Goal: Task Accomplishment & Management: Manage account settings

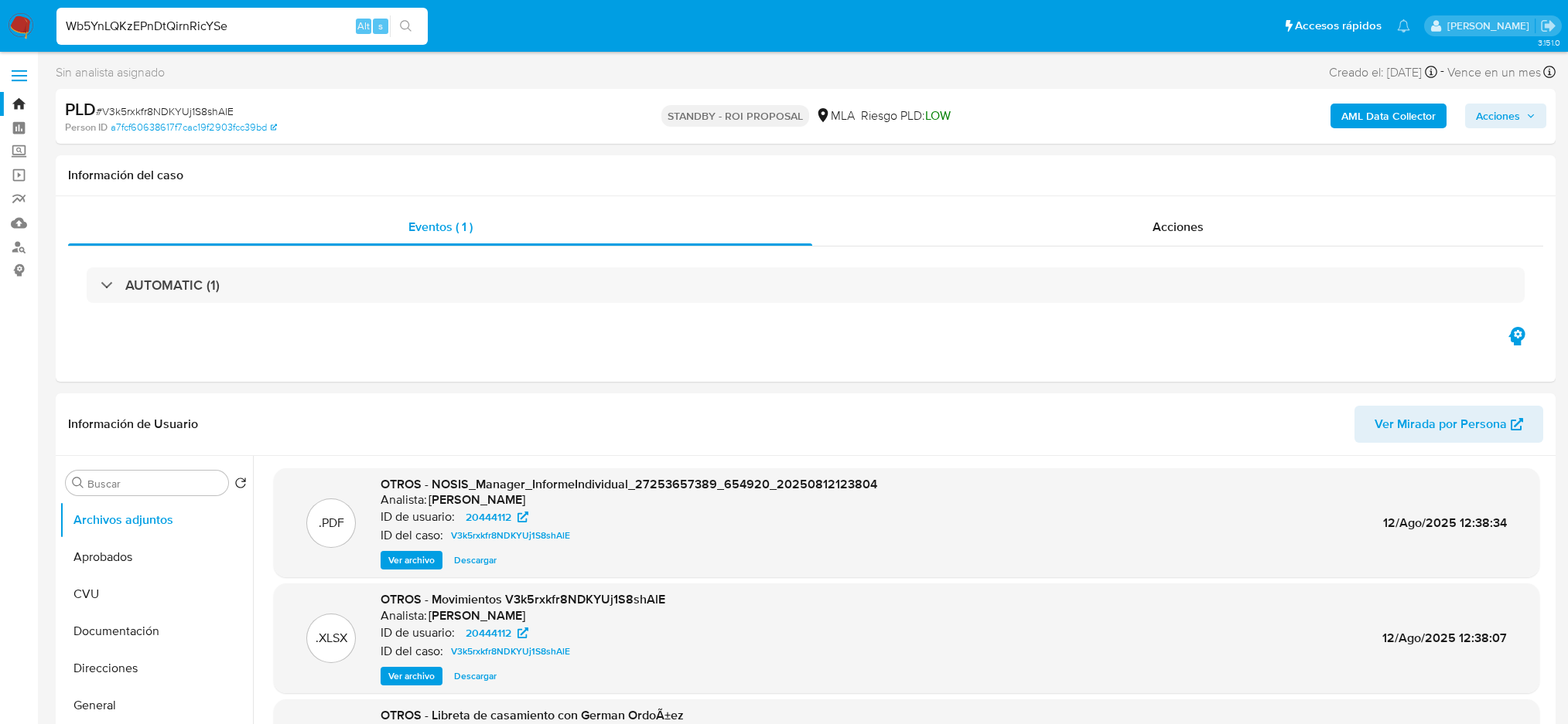
select select "10"
type input "Wb5YnLQKzEPnDtQirnRicYSe"
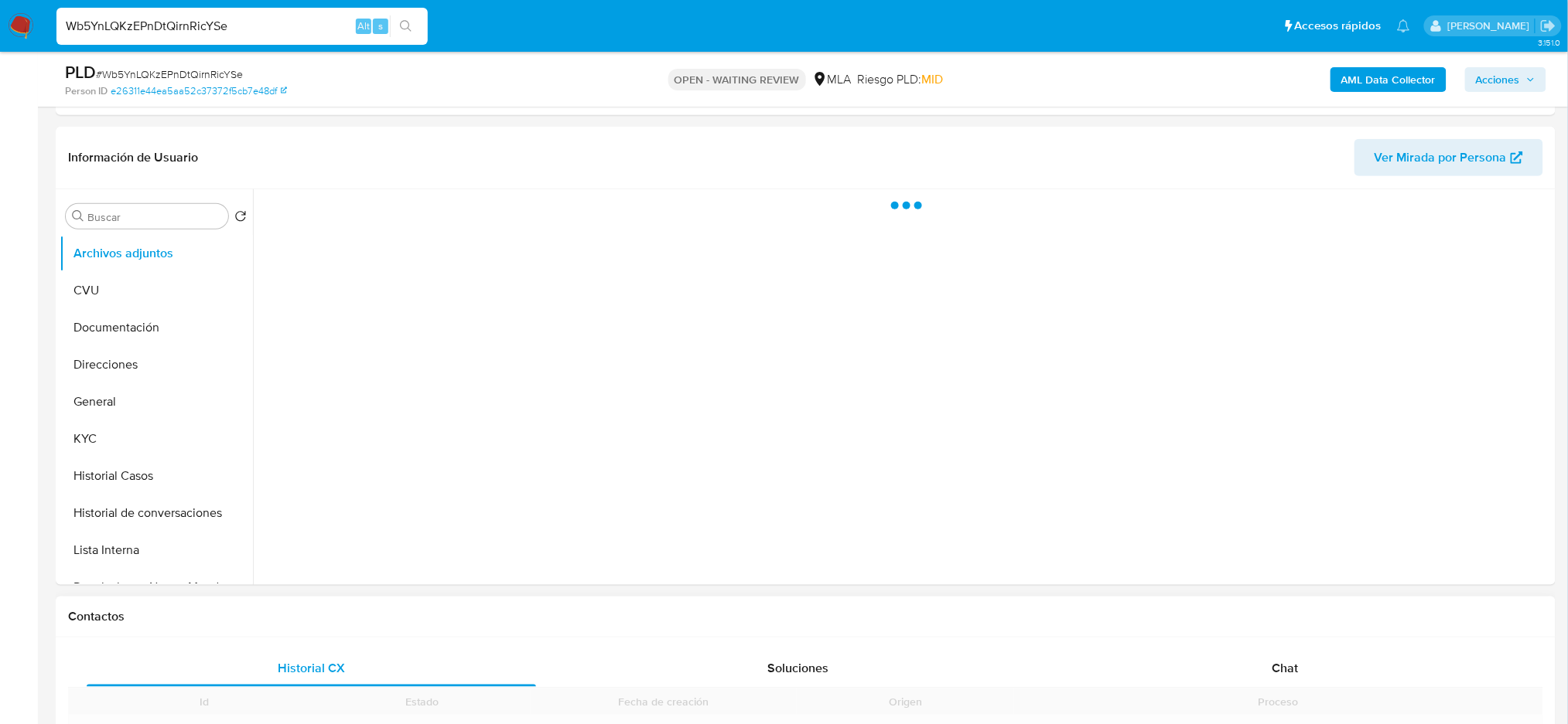
scroll to position [515, 0]
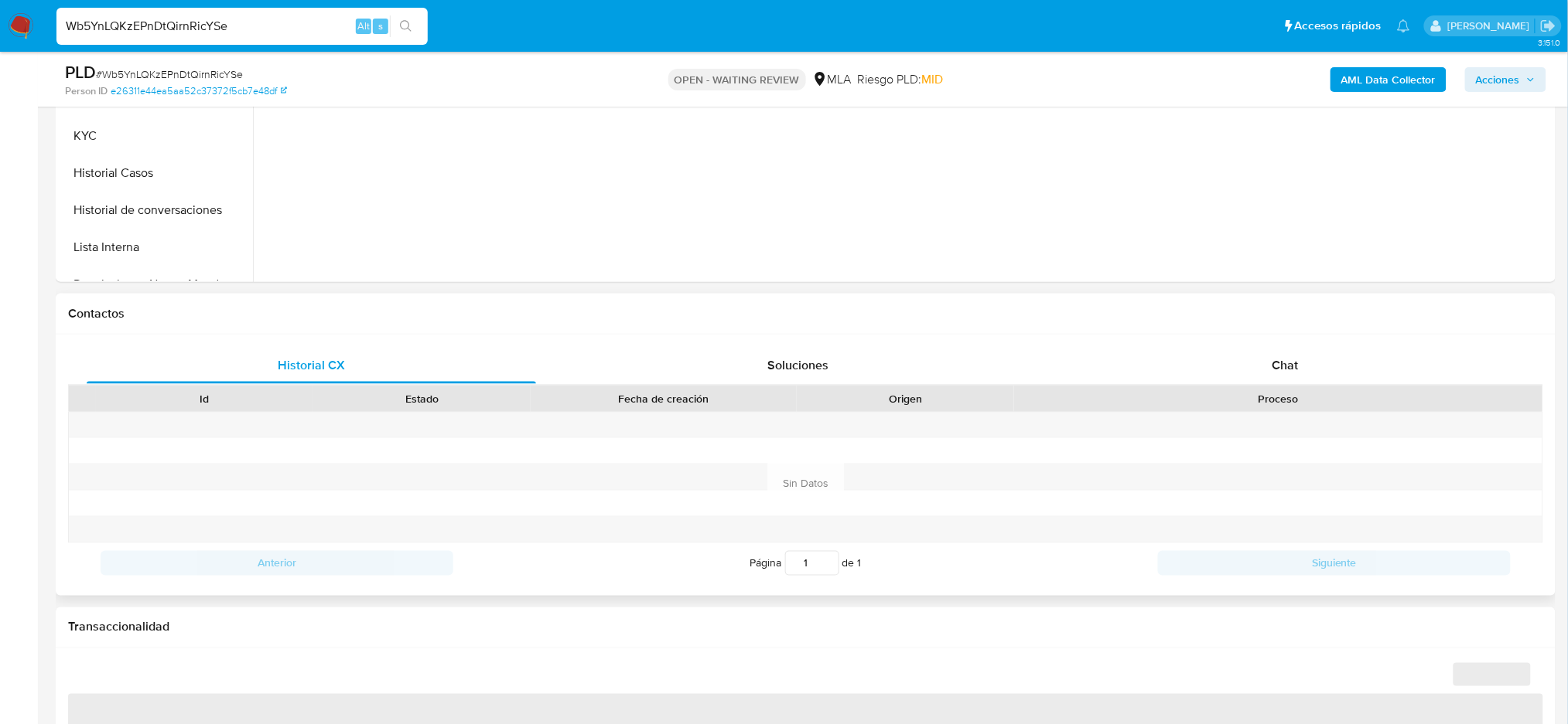
click at [1244, 416] on div at bounding box center [1278, 425] width 528 height 25
click at [1259, 371] on div "Chat" at bounding box center [1285, 366] width 449 height 37
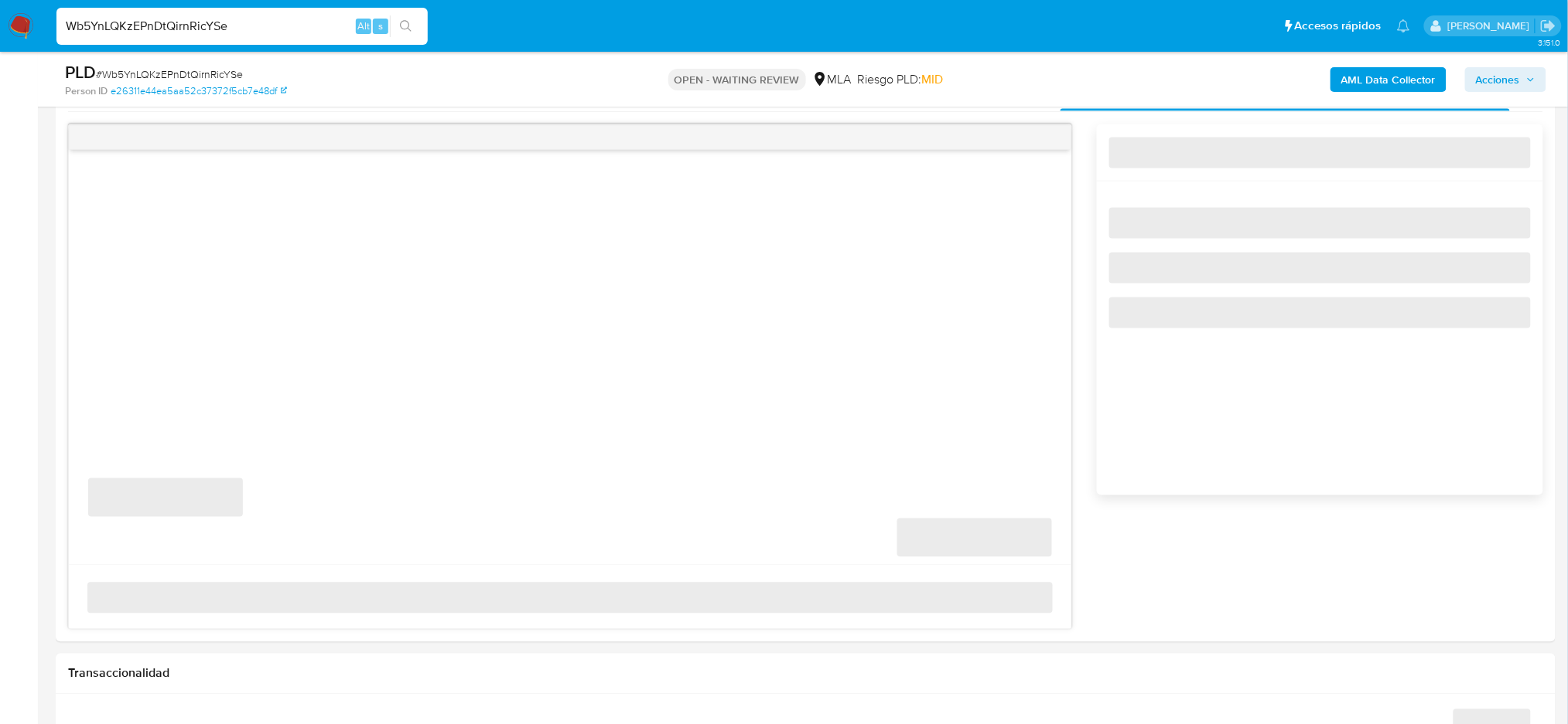
scroll to position [824, 0]
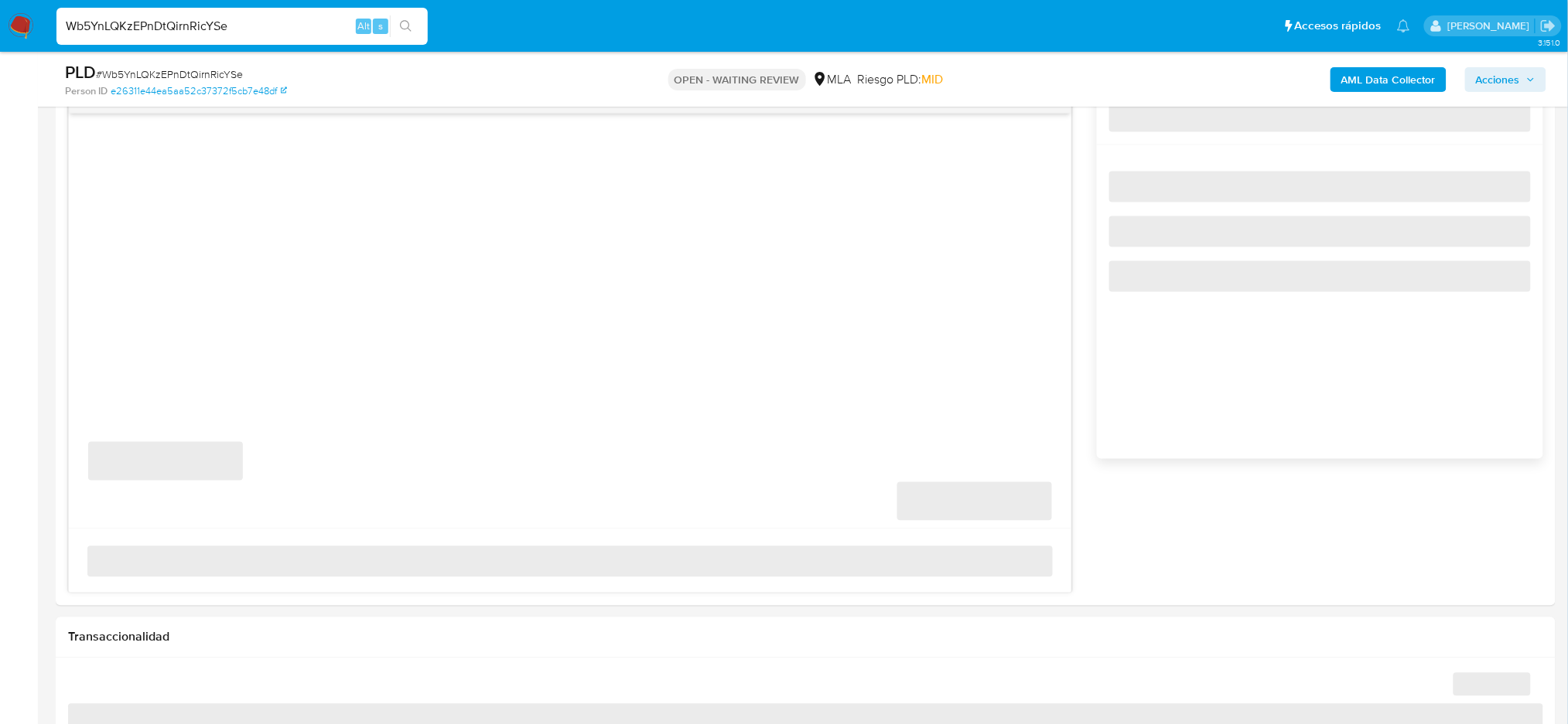
select select "10"
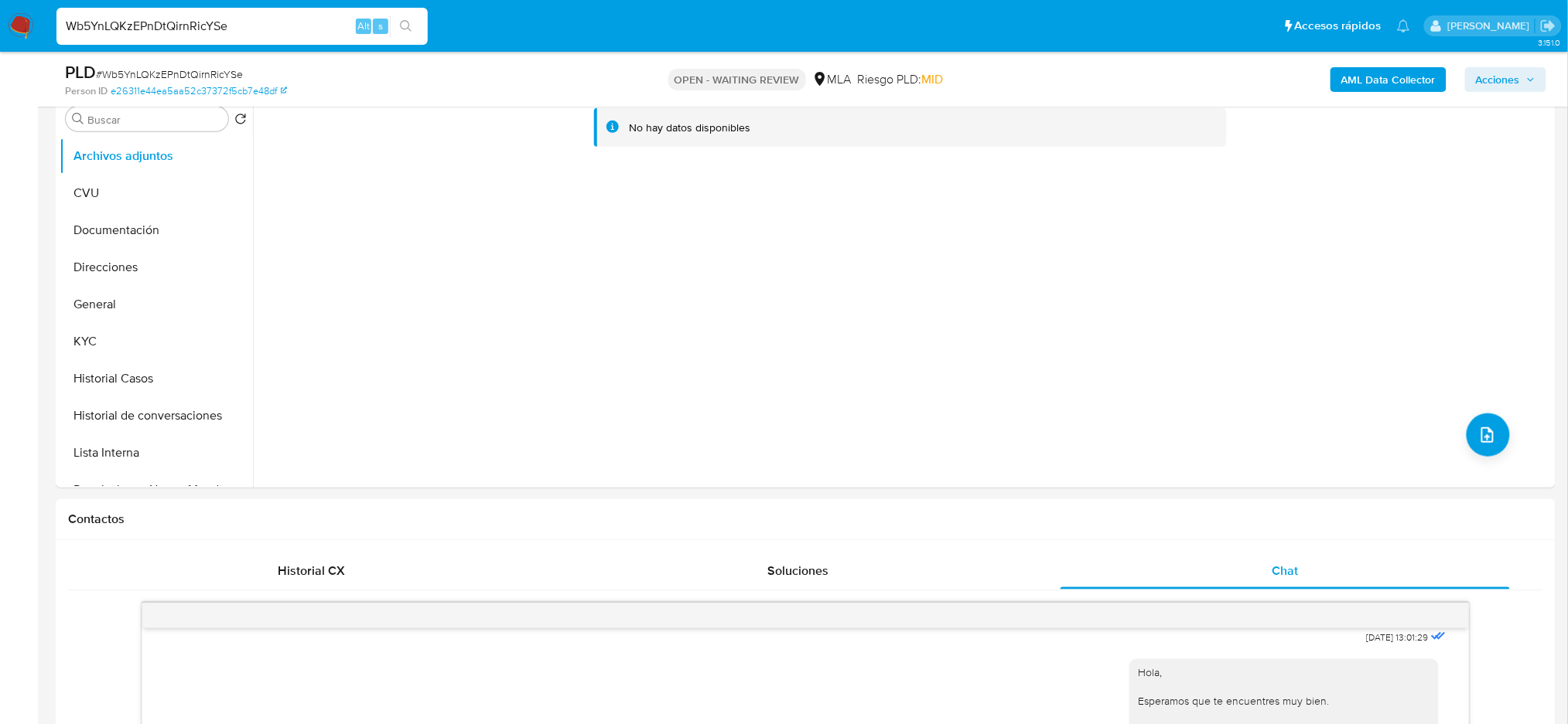
scroll to position [206, 0]
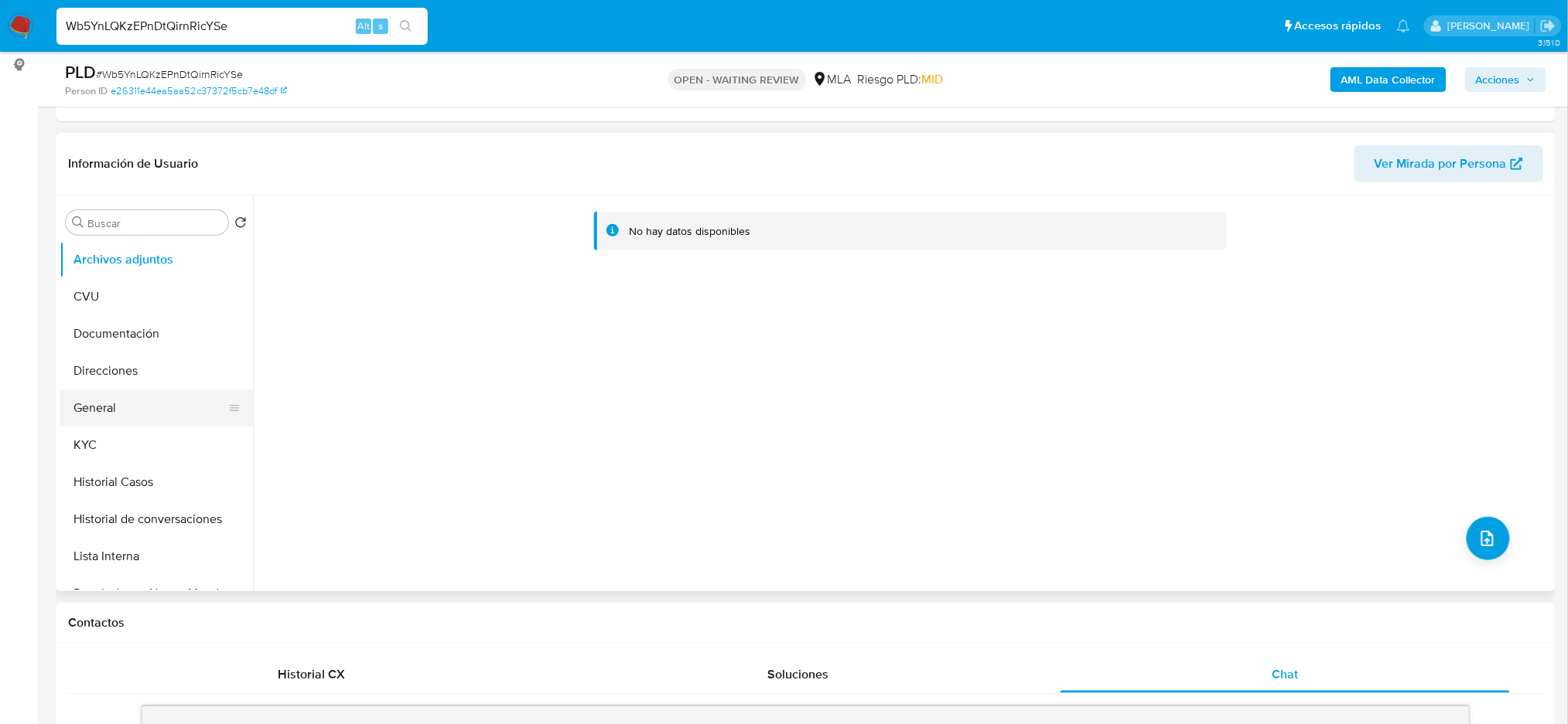
click at [125, 421] on button "General" at bounding box center [150, 408] width 181 height 37
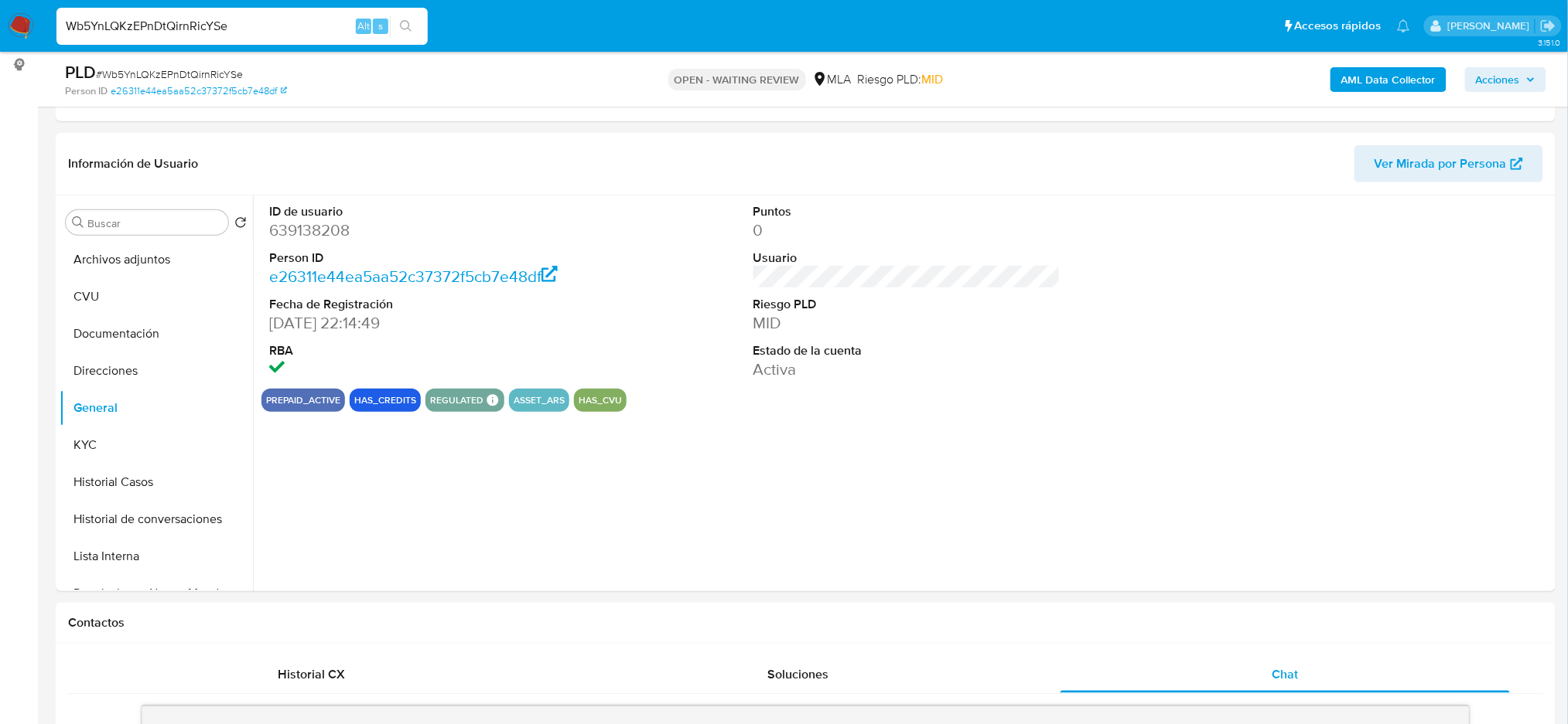
click at [198, 78] on span "# Wb5YnLQKzEPnDtQirnRicYSe" at bounding box center [169, 75] width 147 height 16
copy span "Wb5YnLQKzEPnDtQirnRicYSe"
click at [22, 25] on img at bounding box center [21, 26] width 26 height 26
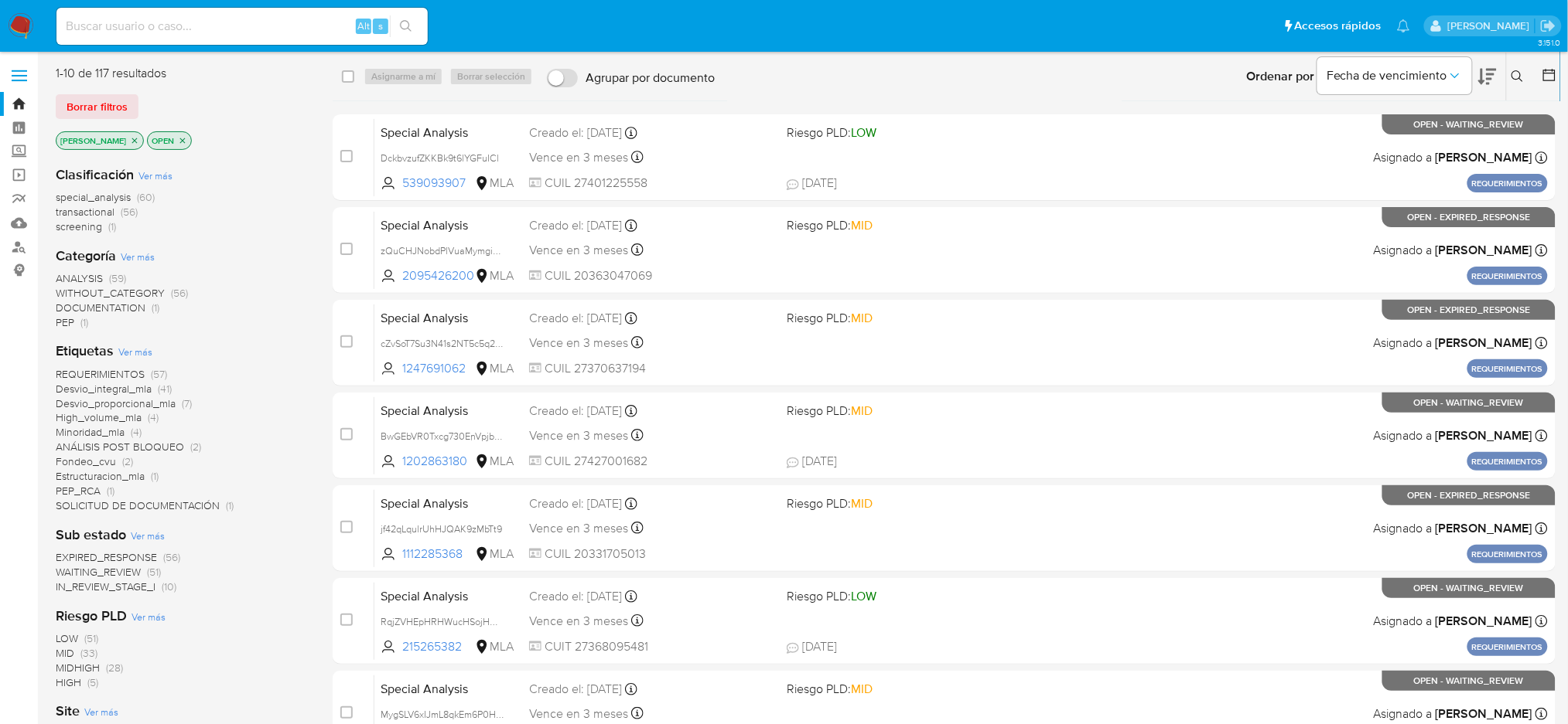
click at [1522, 77] on icon at bounding box center [1517, 76] width 12 height 12
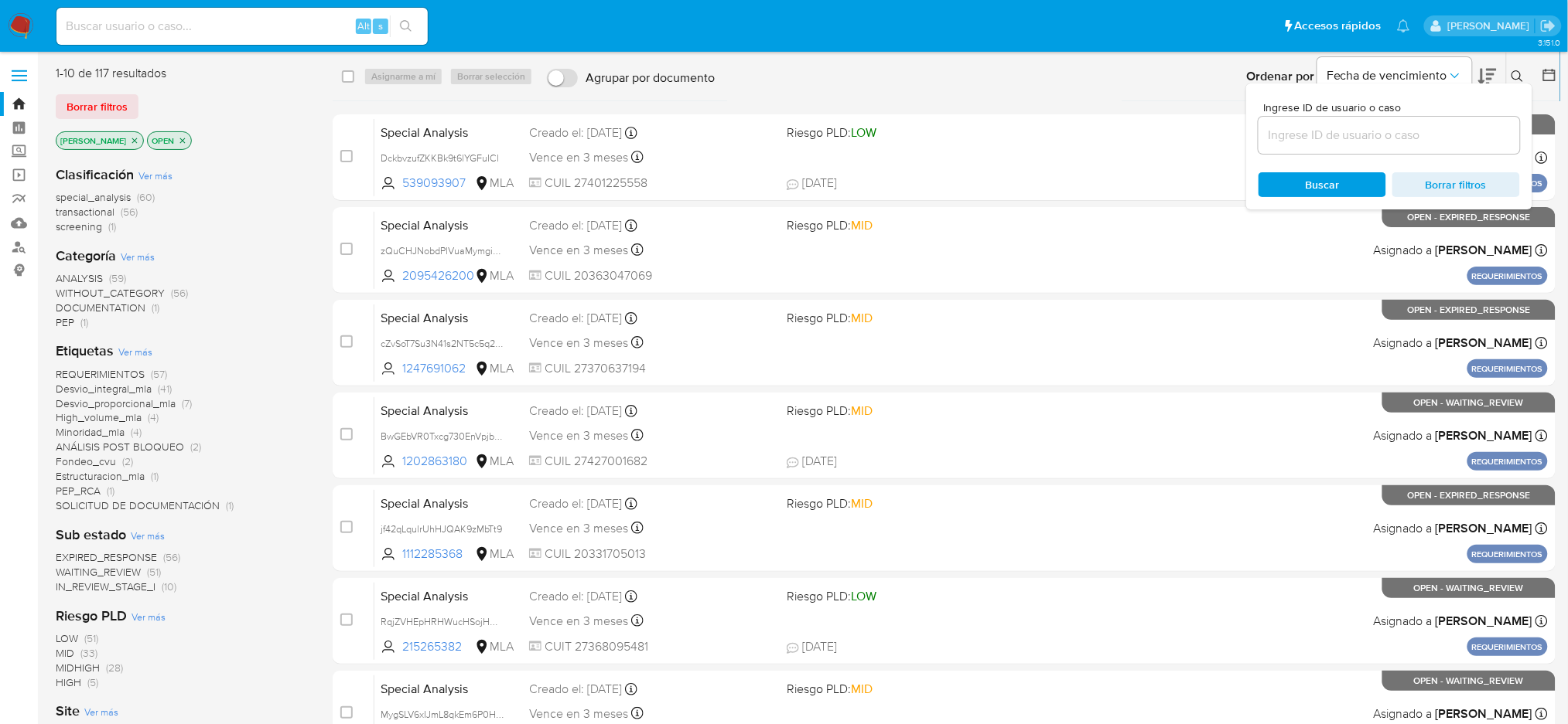
click at [1462, 131] on input at bounding box center [1389, 135] width 261 height 20
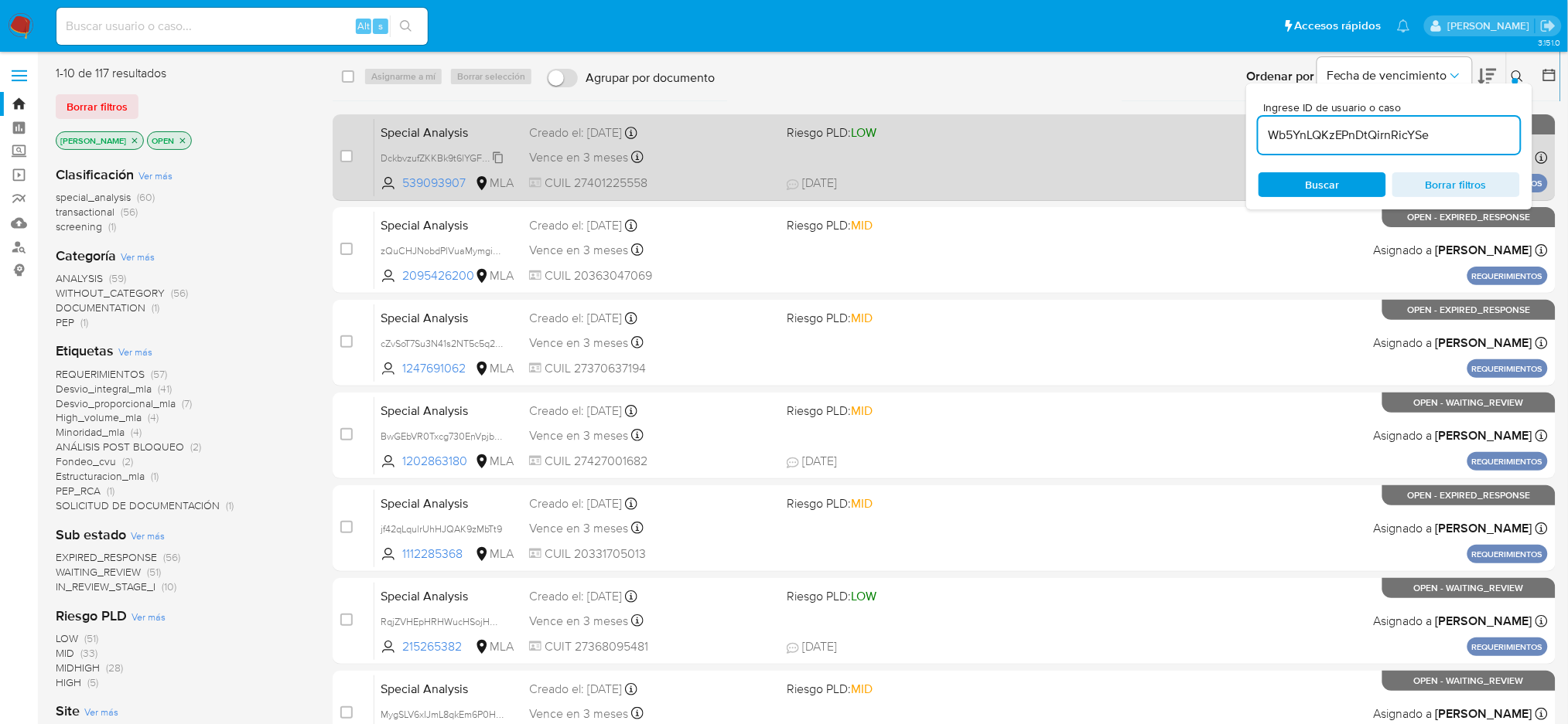
type input "Wb5YnLQKzEPnDtQirnRicYSe"
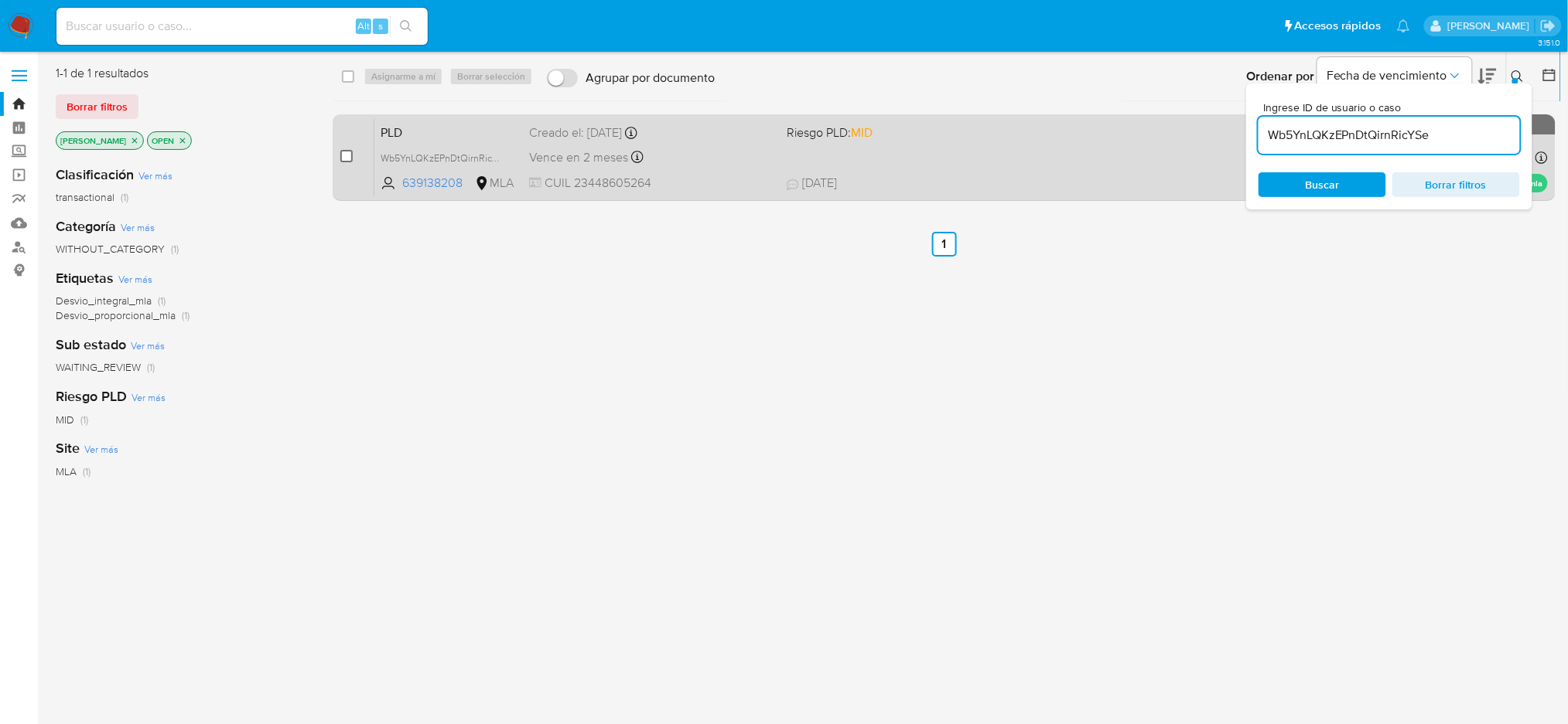
click at [347, 155] on input "checkbox" at bounding box center [346, 156] width 12 height 12
checkbox input "true"
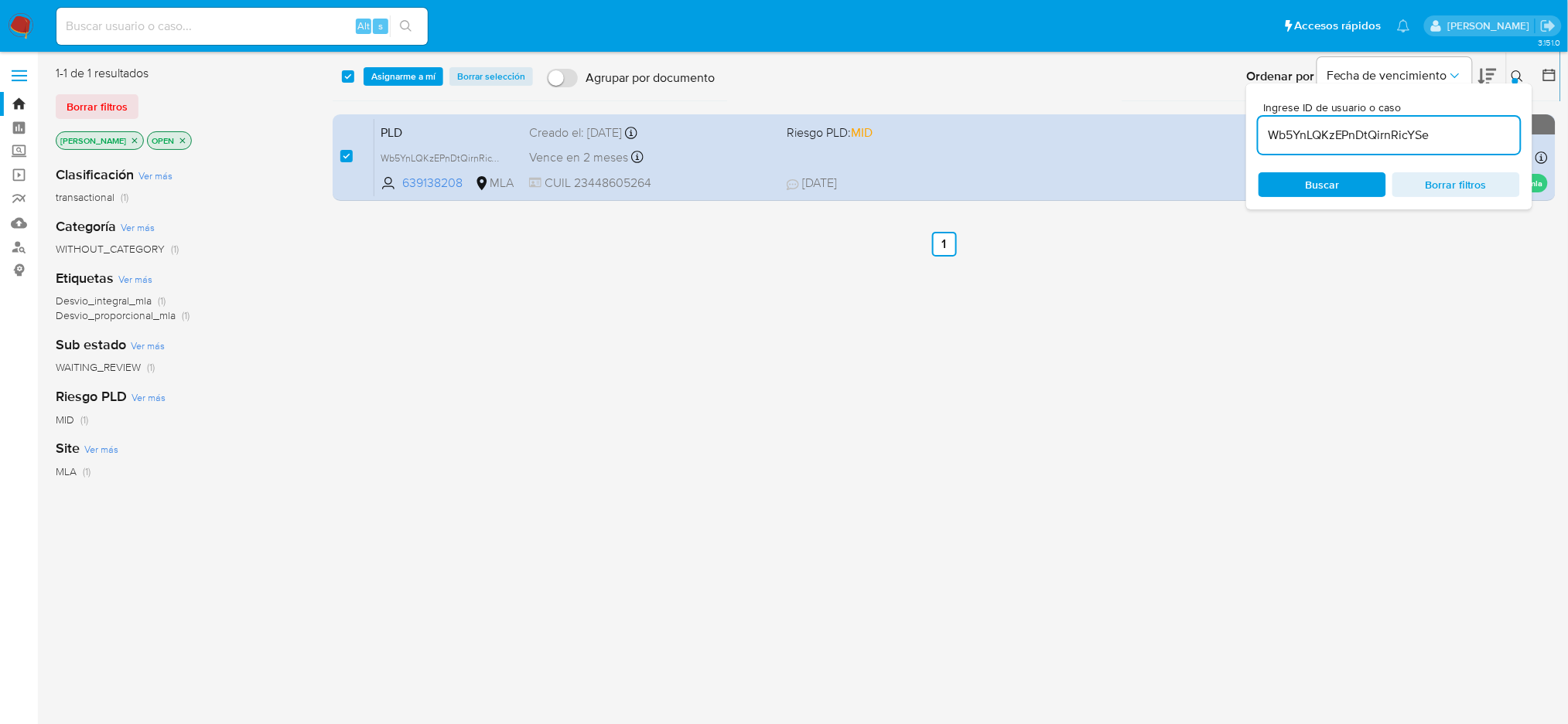
click at [380, 90] on div "select-all-cases-checkbox Asignarme a mí Borrar selección Agrupar por documento…" at bounding box center [946, 76] width 1228 height 48
click at [383, 80] on span "Asignarme a mí" at bounding box center [403, 76] width 64 height 16
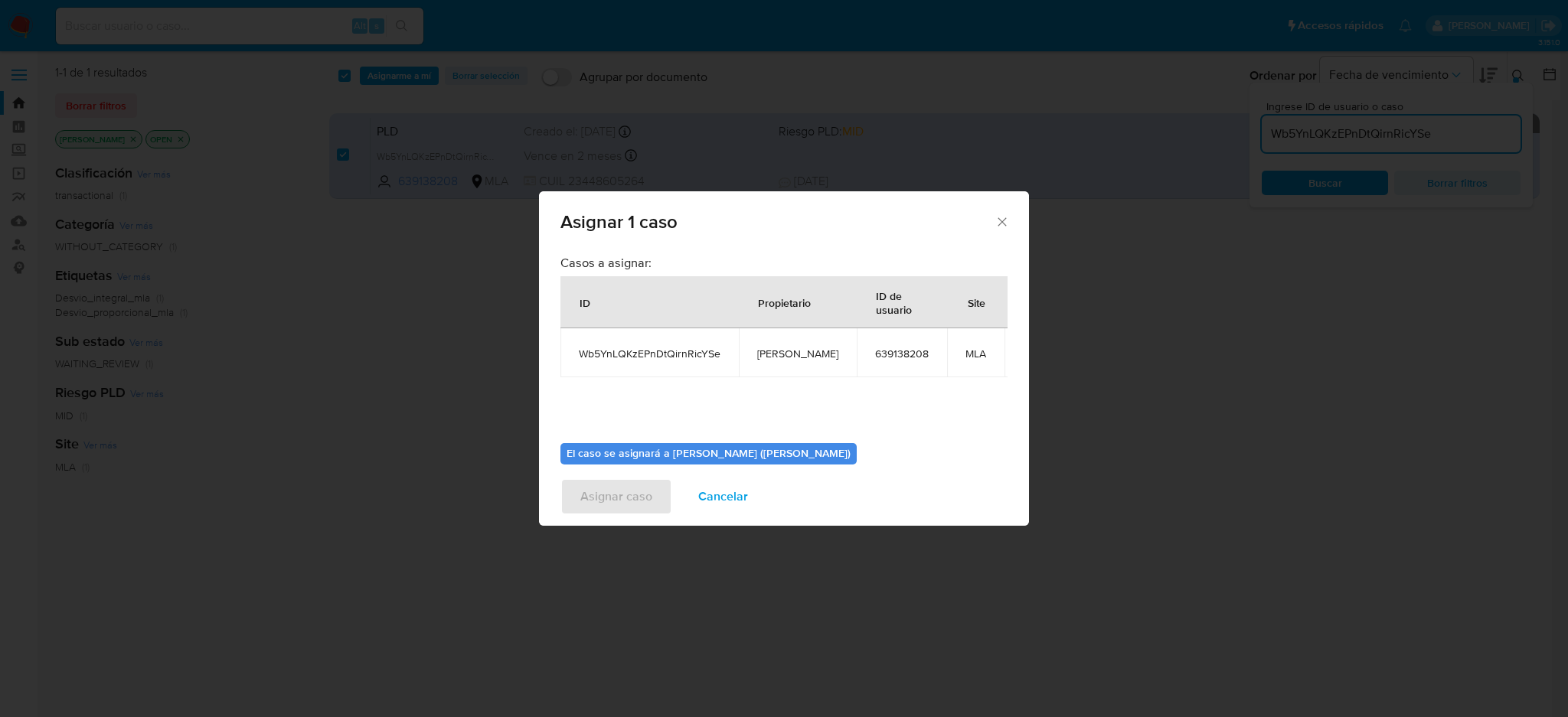
click at [794, 346] on span "[PERSON_NAME]" at bounding box center [797, 353] width 81 height 14
copy span "[PERSON_NAME]"
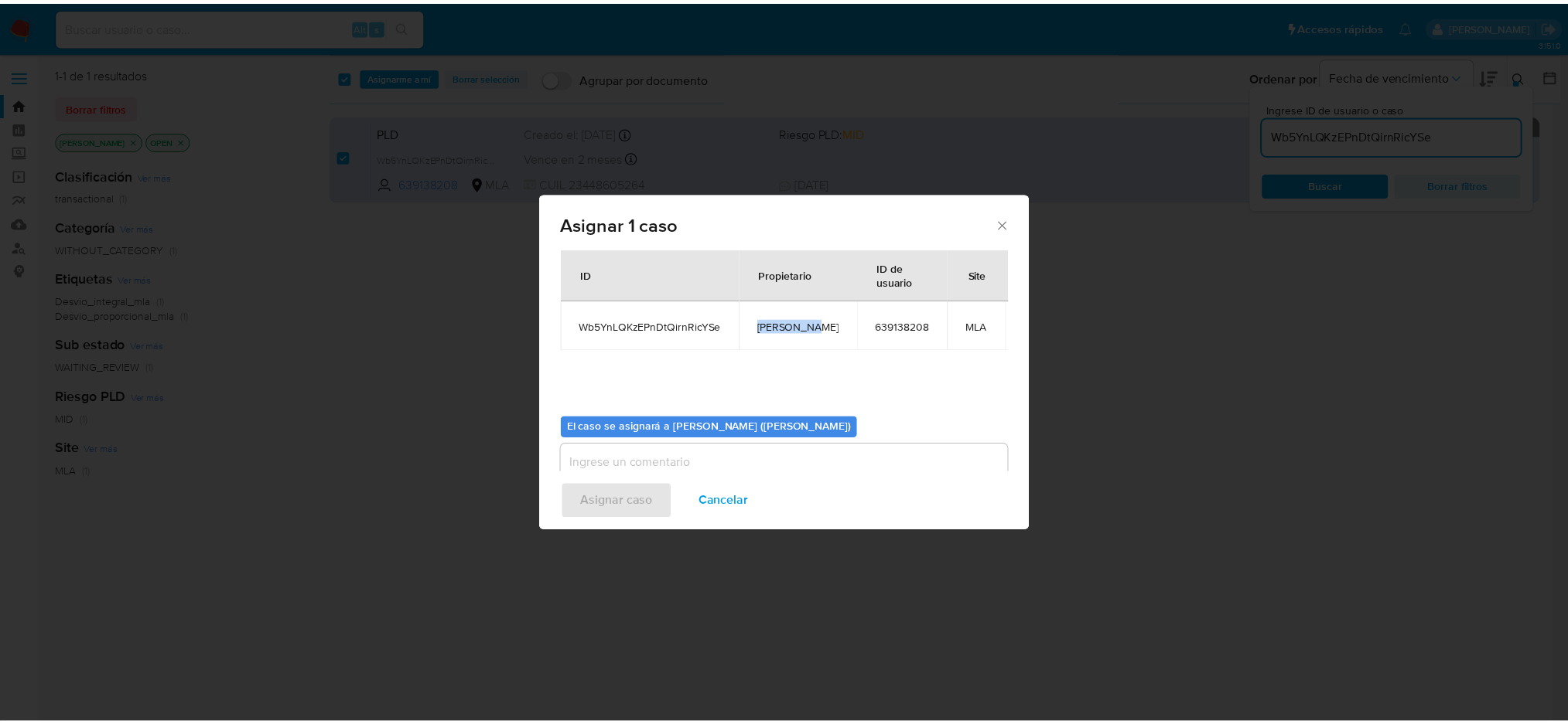
scroll to position [79, 0]
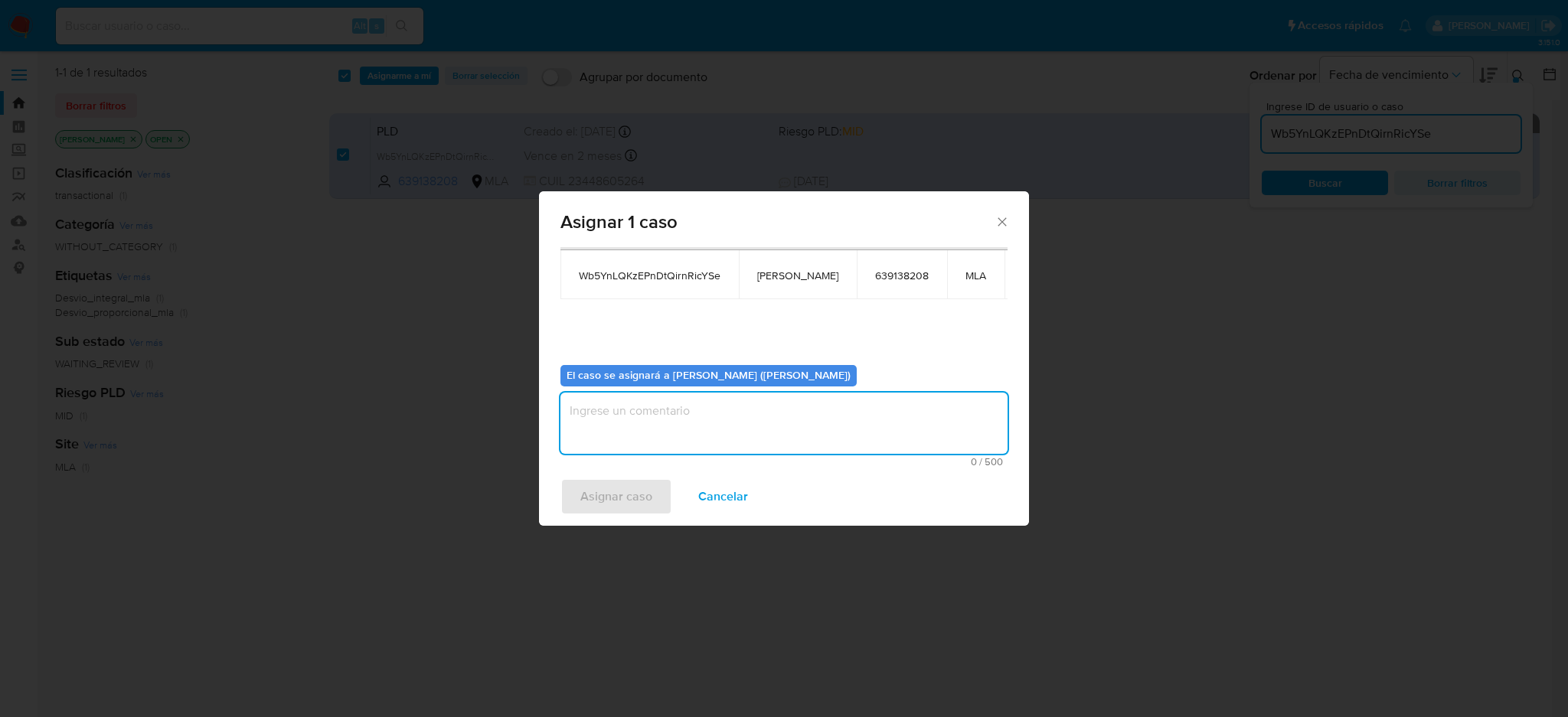
click at [682, 424] on textarea "assign-modal" at bounding box center [784, 423] width 447 height 62
paste textarea "[PERSON_NAME]"
type textarea "[PERSON_NAME]"
click at [628, 483] on span "Asignar caso" at bounding box center [616, 497] width 72 height 34
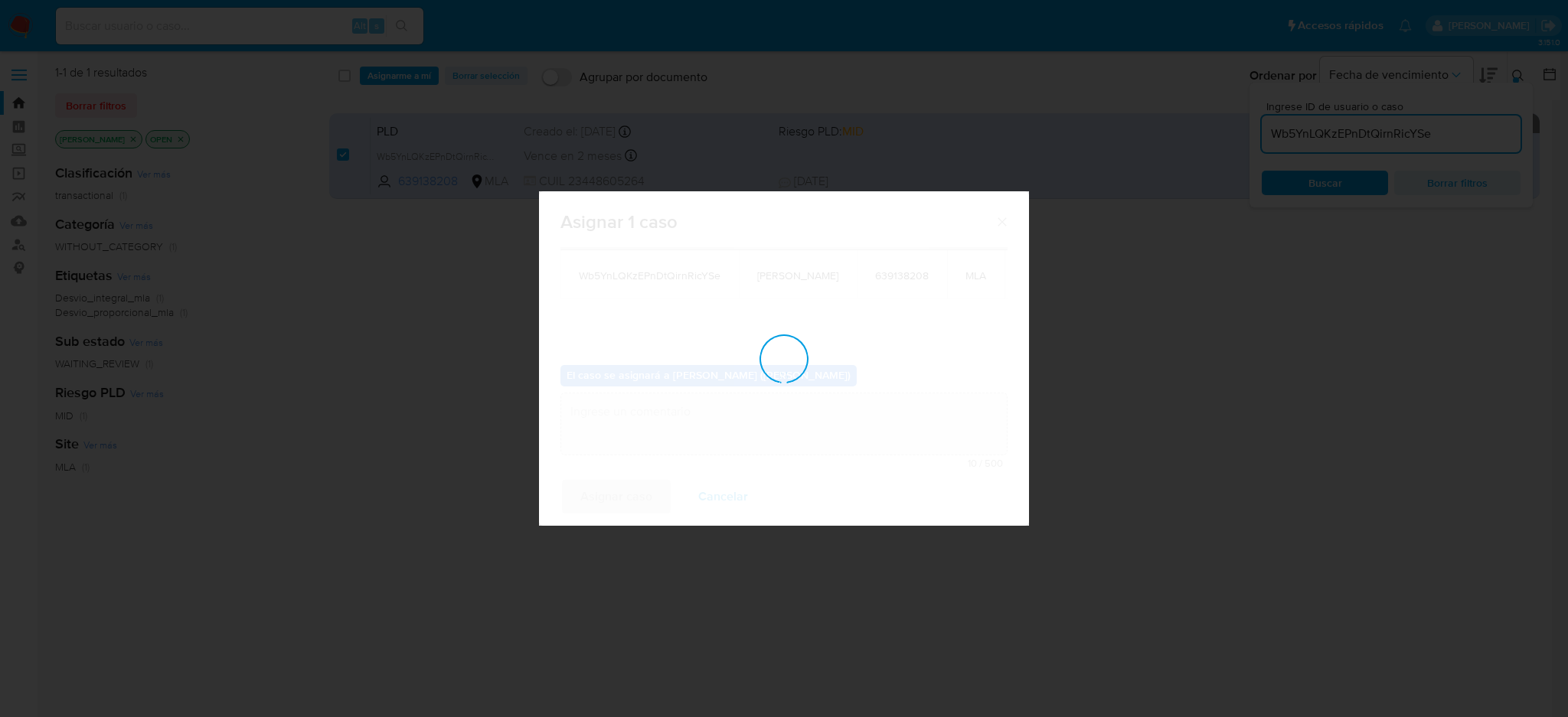
checkbox input "false"
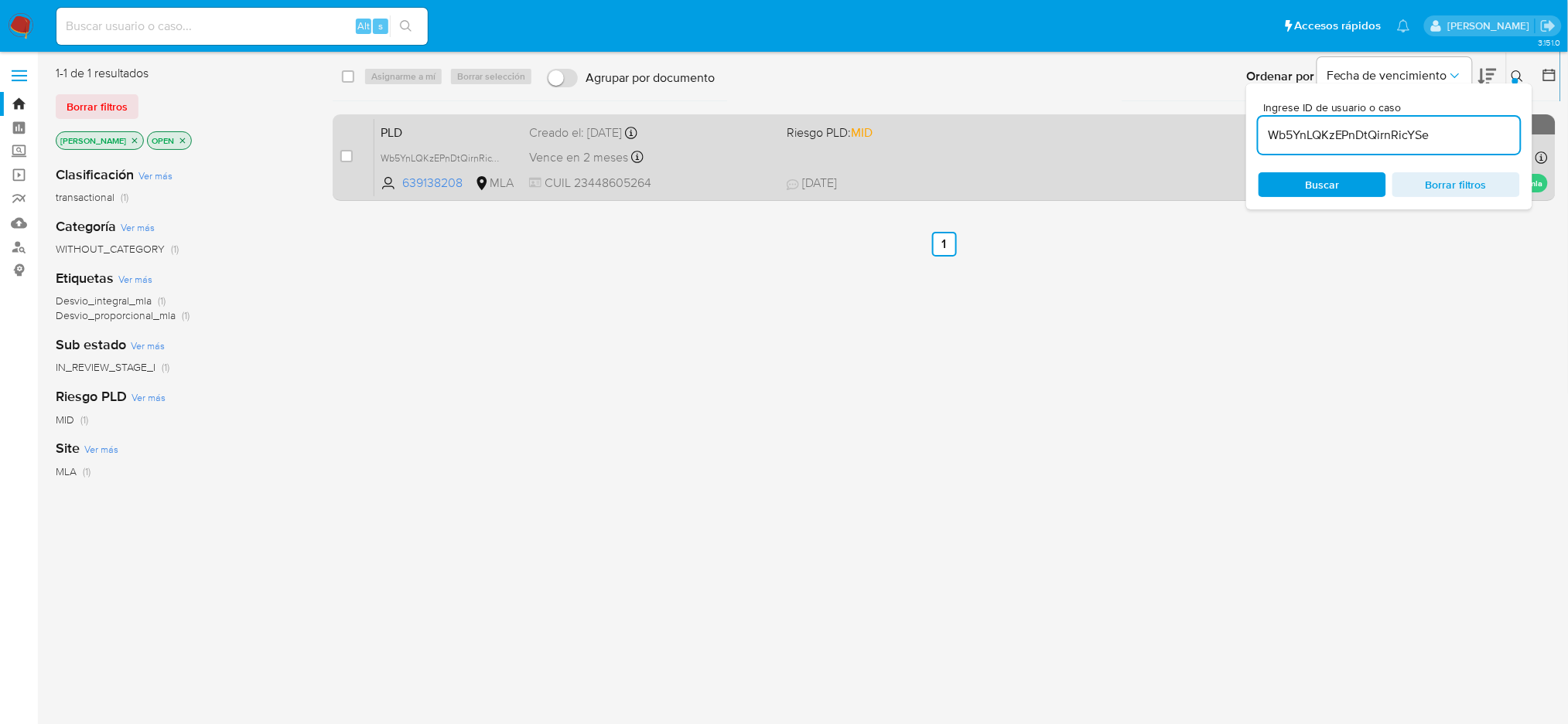
click at [720, 190] on span "CUIL 23448605264" at bounding box center [652, 182] width 246 height 17
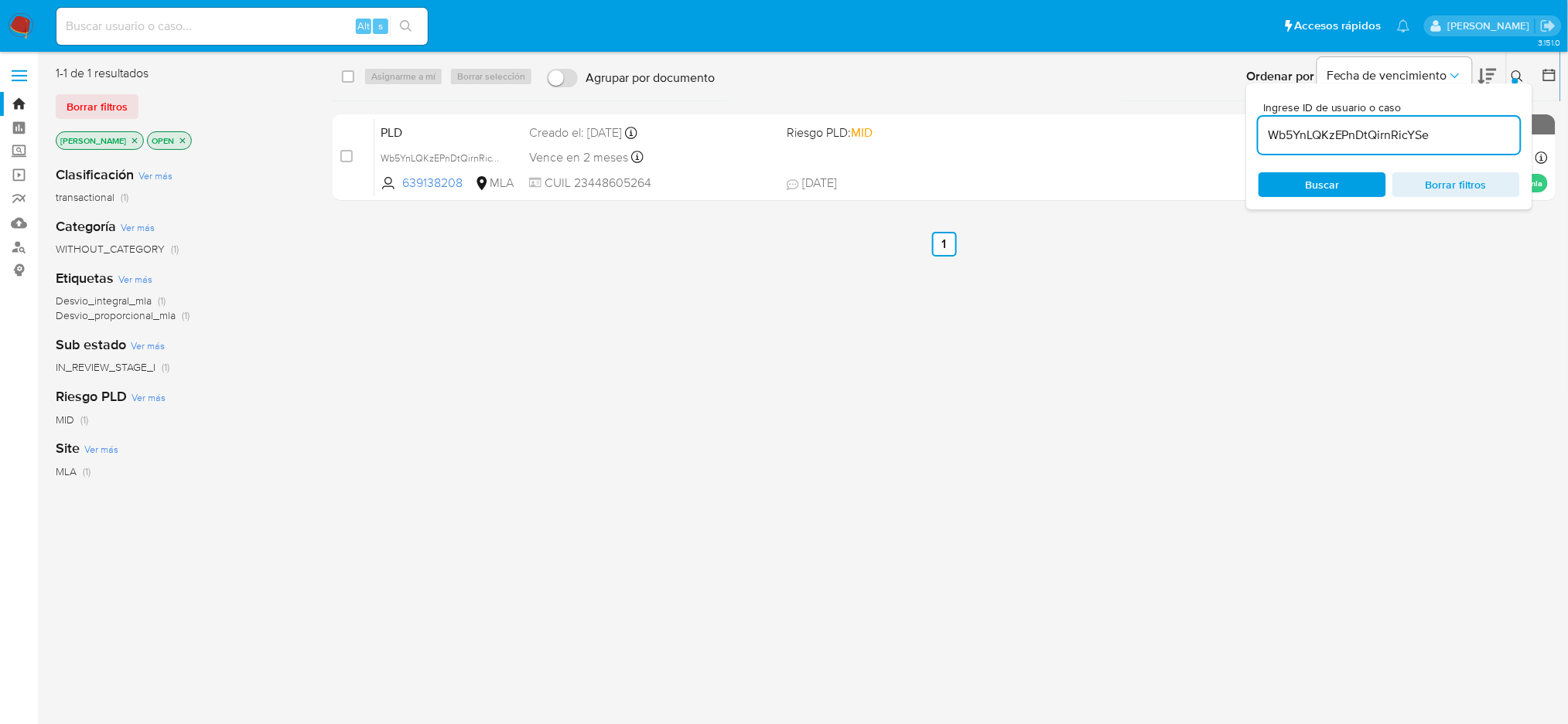
click at [326, 18] on input at bounding box center [241, 26] width 371 height 20
paste input "A4RdYvyOSgOAGDvBFDoY6Vb1"
type input "A4RdYvyOSgOAGDvBFDoY6Vb1"
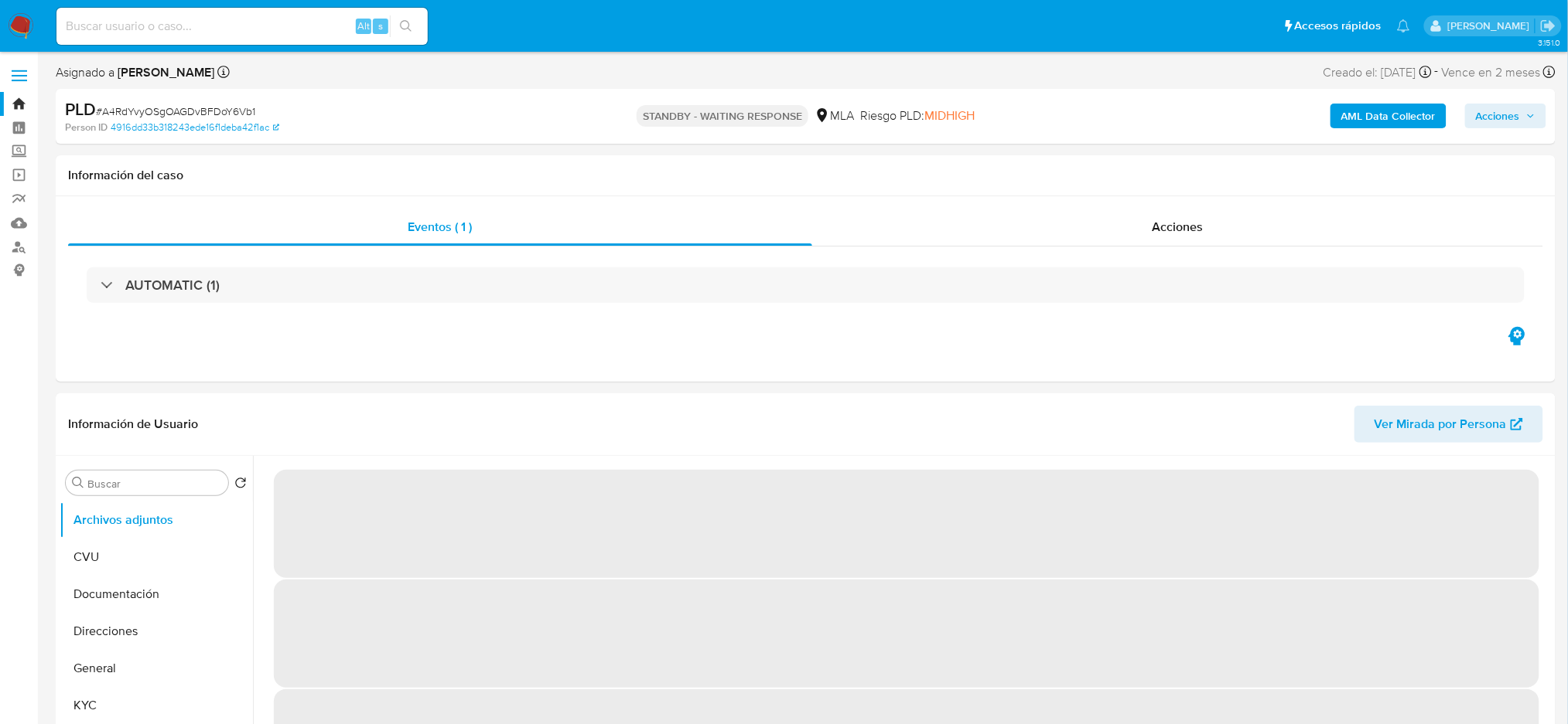
click at [272, 18] on input at bounding box center [241, 26] width 371 height 20
paste input "r8YZhZiishyncEyDl6XRGnJU"
type input "r8YZhZiishyncEyDl6XRGnJU"
select select "10"
drag, startPoint x: 281, startPoint y: 32, endPoint x: 0, endPoint y: 63, distance: 282.7
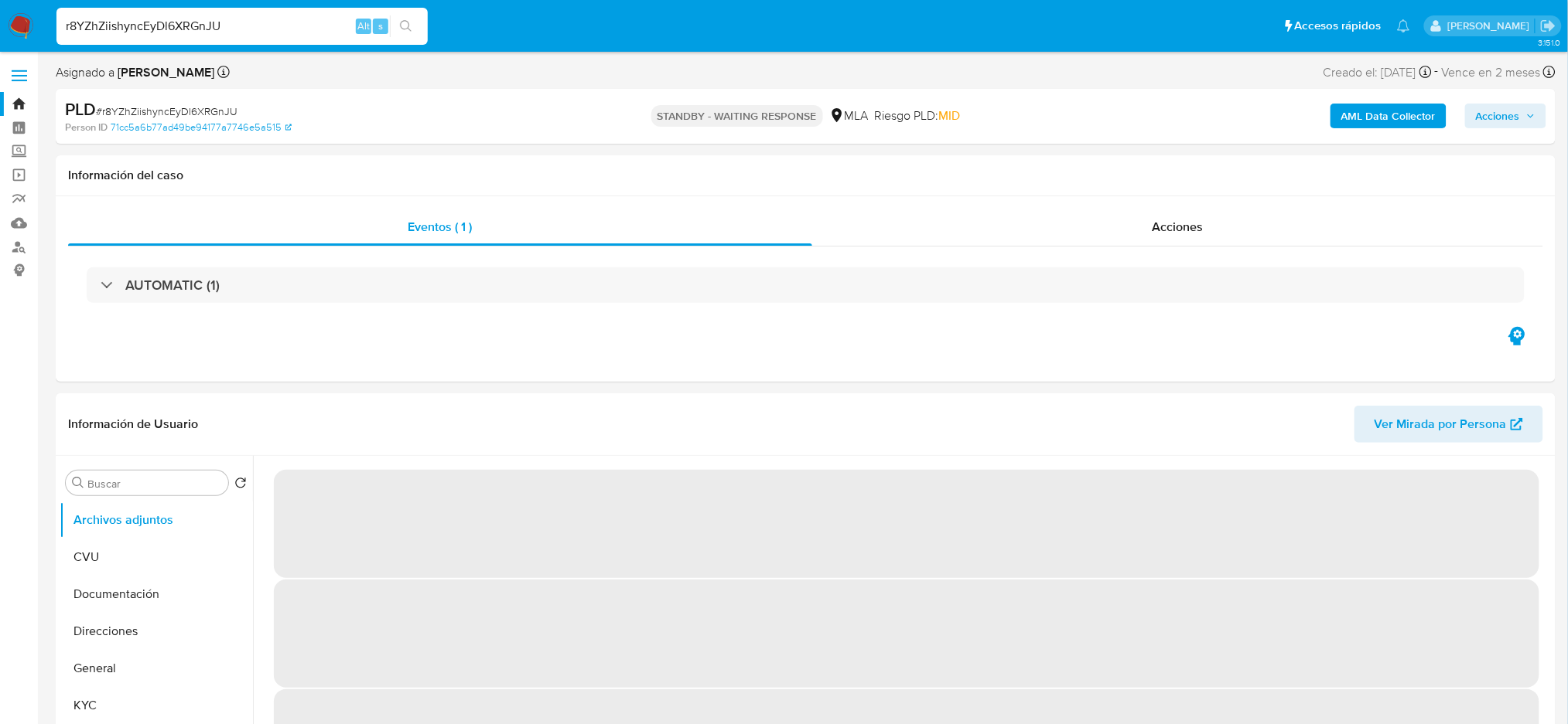
paste input "KI8VOq5ijOs9w9quGL3VPjPd"
type input "KI8VOq5ijOs9w9quGL3VPjPd"
select select "10"
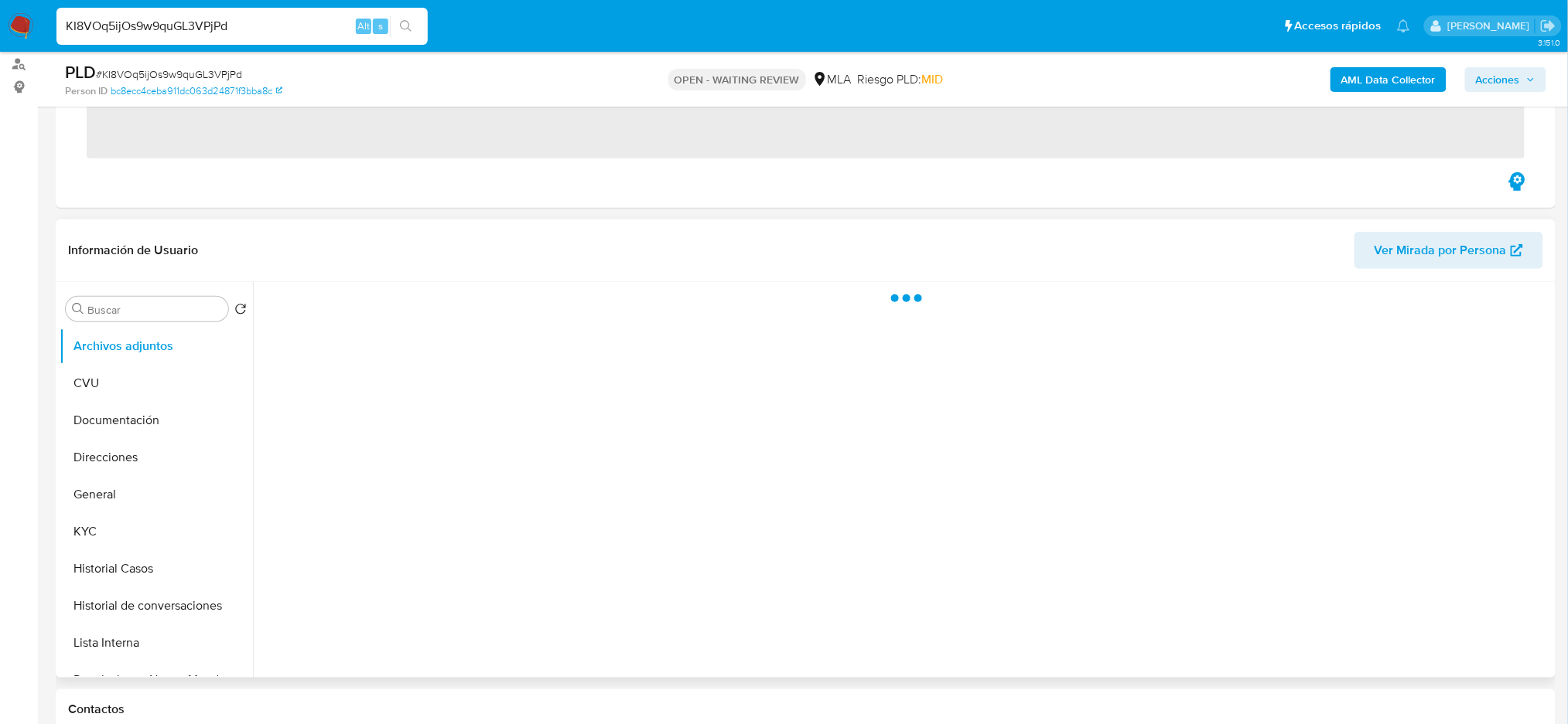
scroll to position [309, 0]
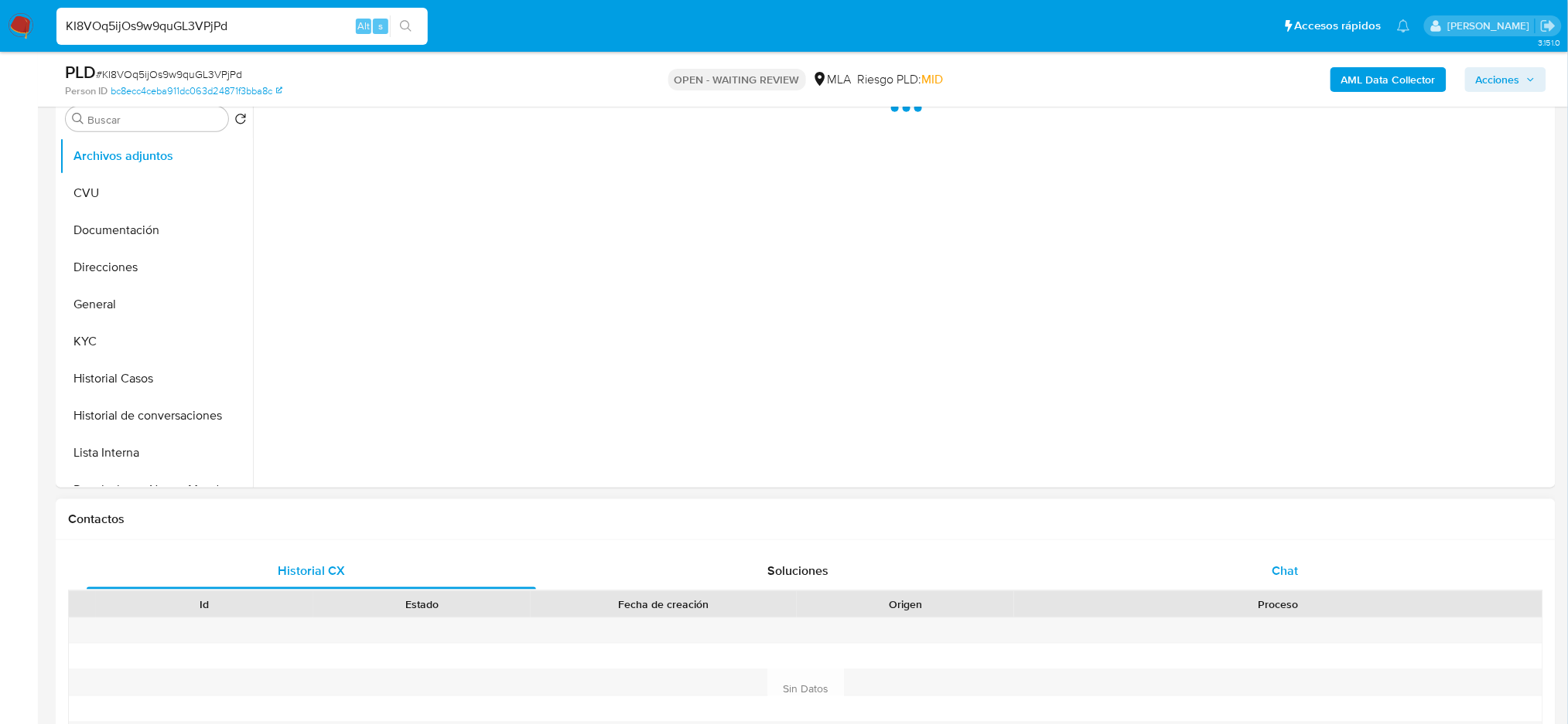
click at [1282, 582] on div "Chat" at bounding box center [1285, 571] width 449 height 37
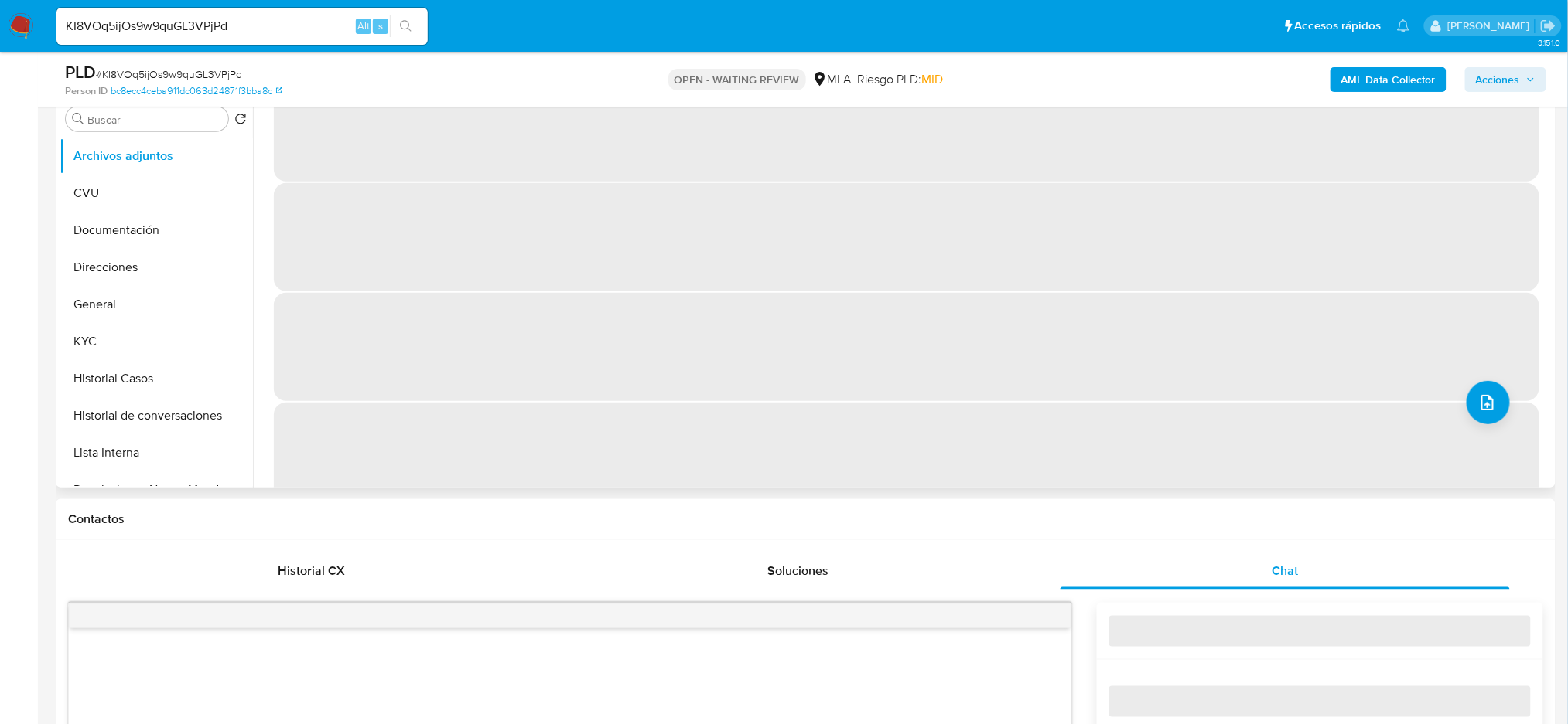
scroll to position [63, 0]
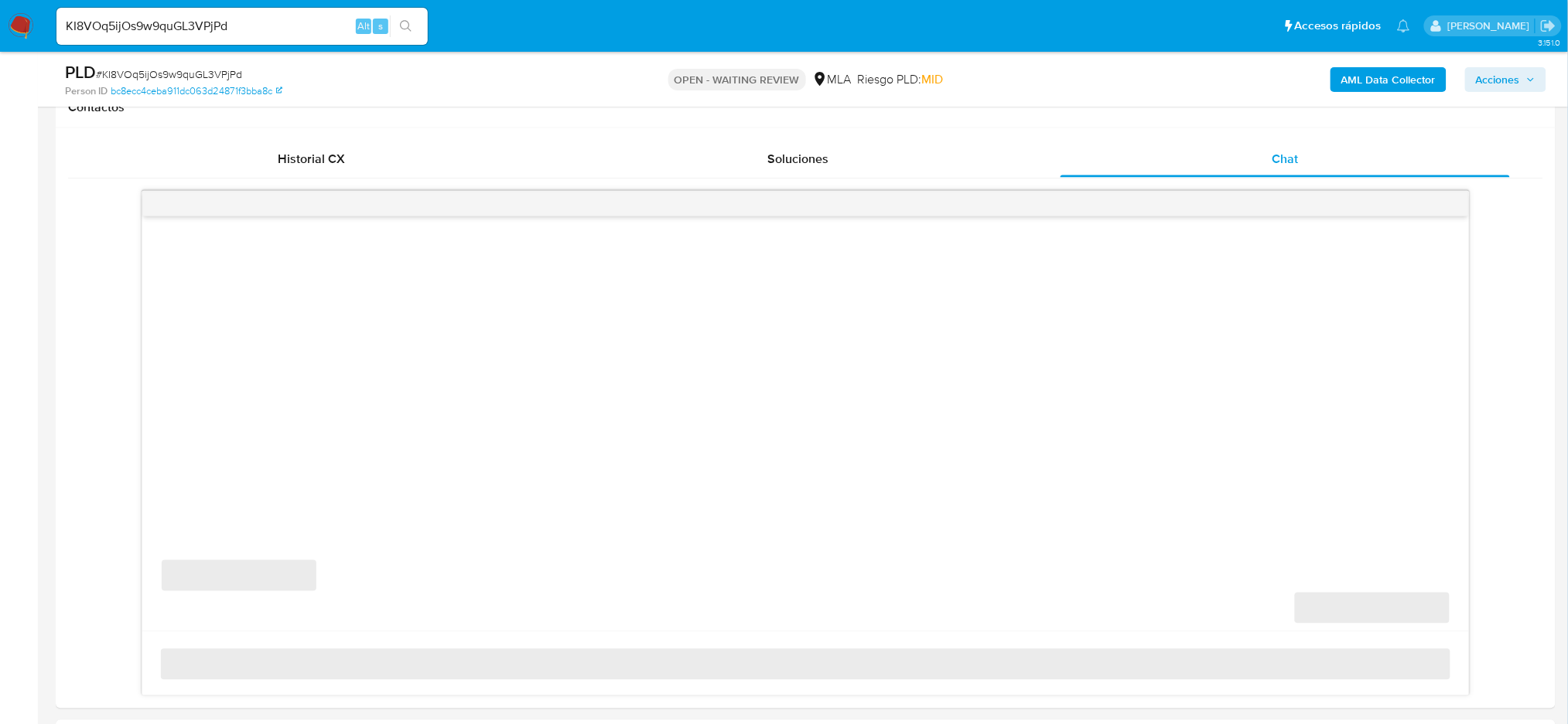
select select "10"
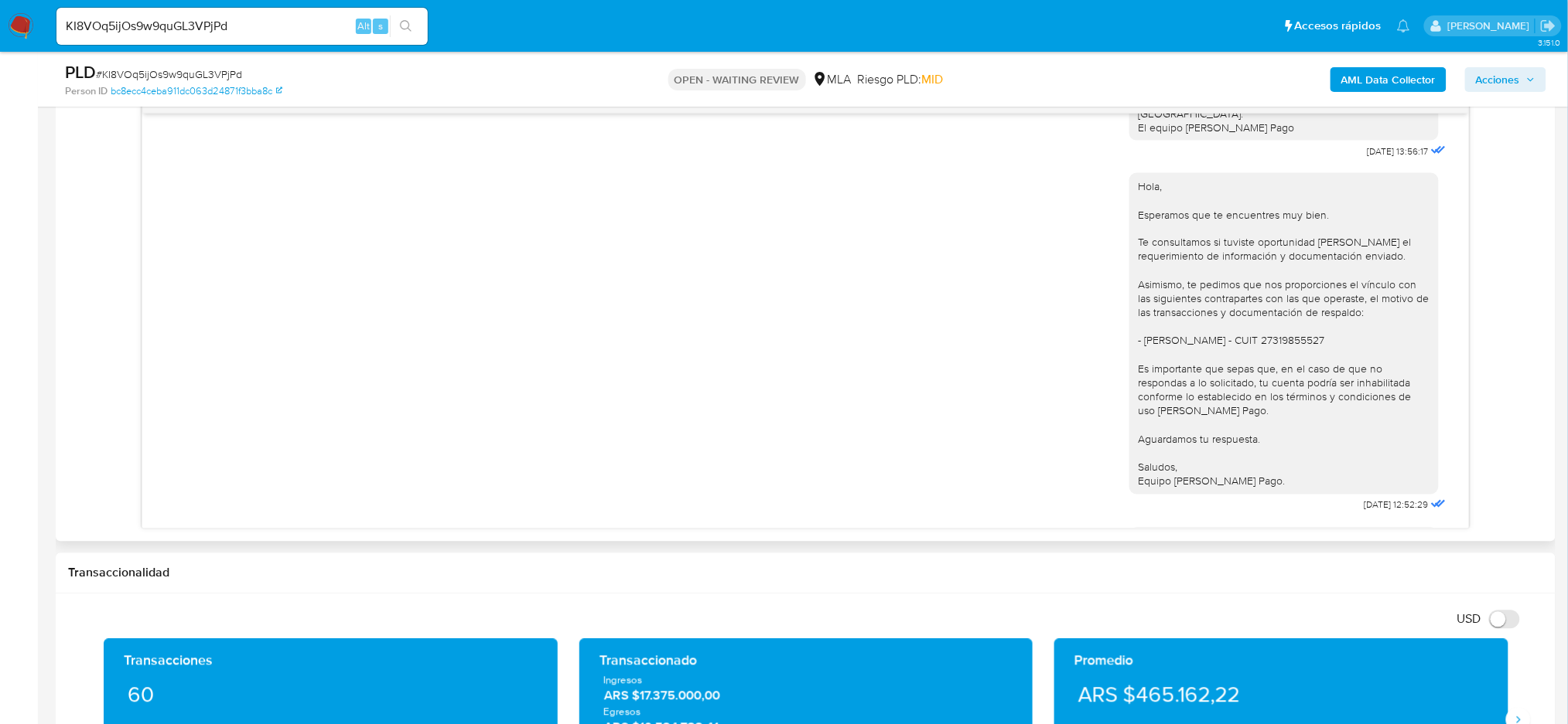
scroll to position [1529, 0]
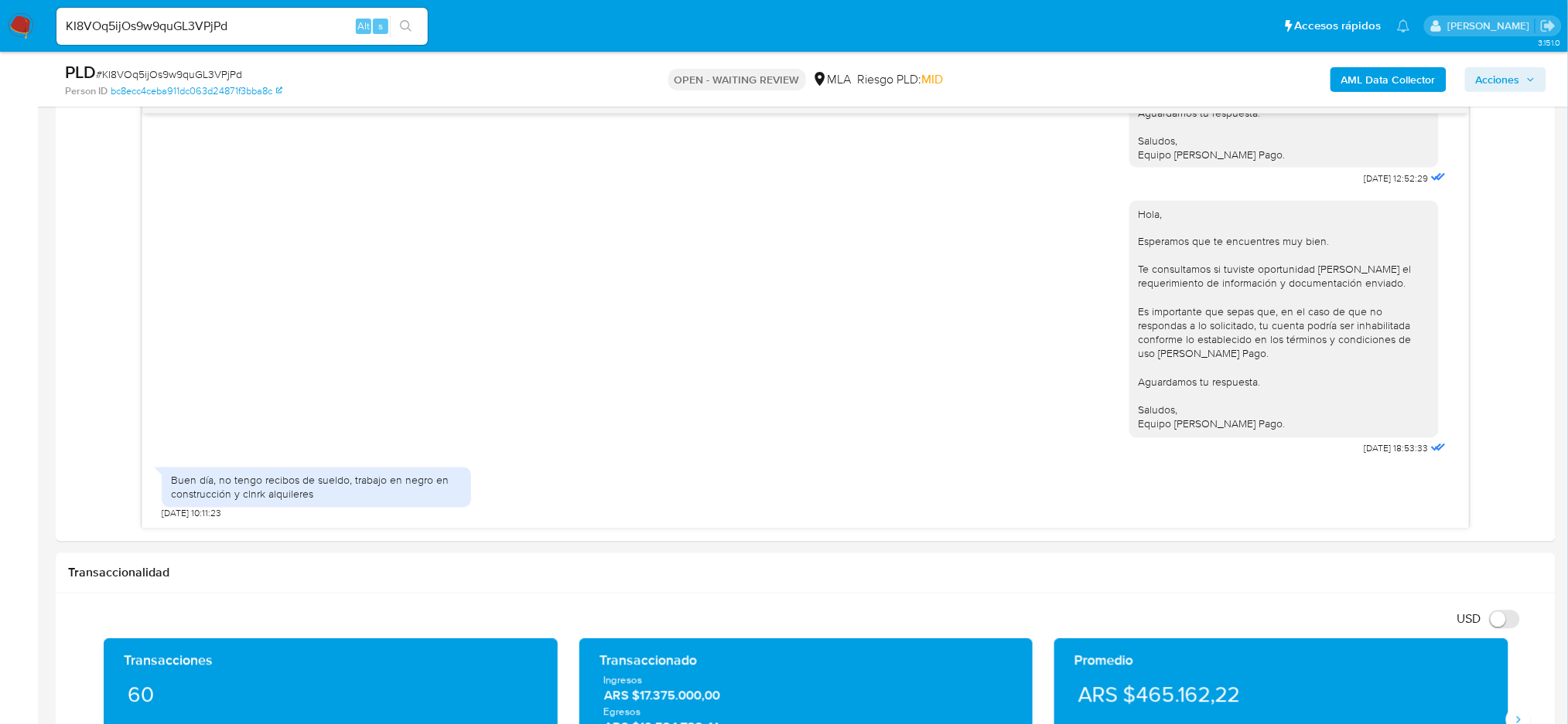
click at [214, 73] on span "# KI8VOq5ijOs9w9quGL3VPjPd" at bounding box center [168, 75] width 146 height 16
copy span "KI8VOq5ijOs9w9quGL3VPjPd"
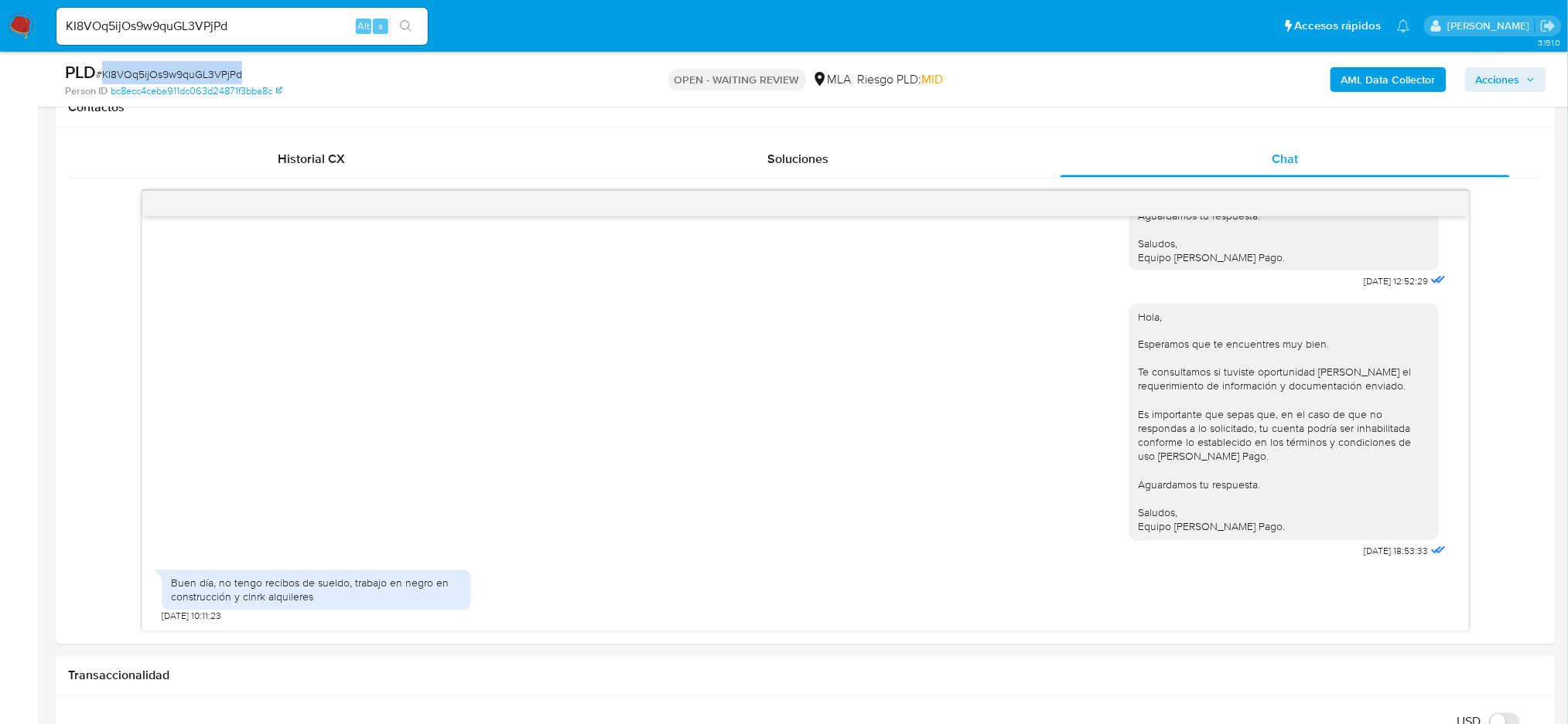
copy span "KI8VOq5ijOs9w9quGL3VPjPd"
click at [29, 29] on img at bounding box center [21, 26] width 26 height 26
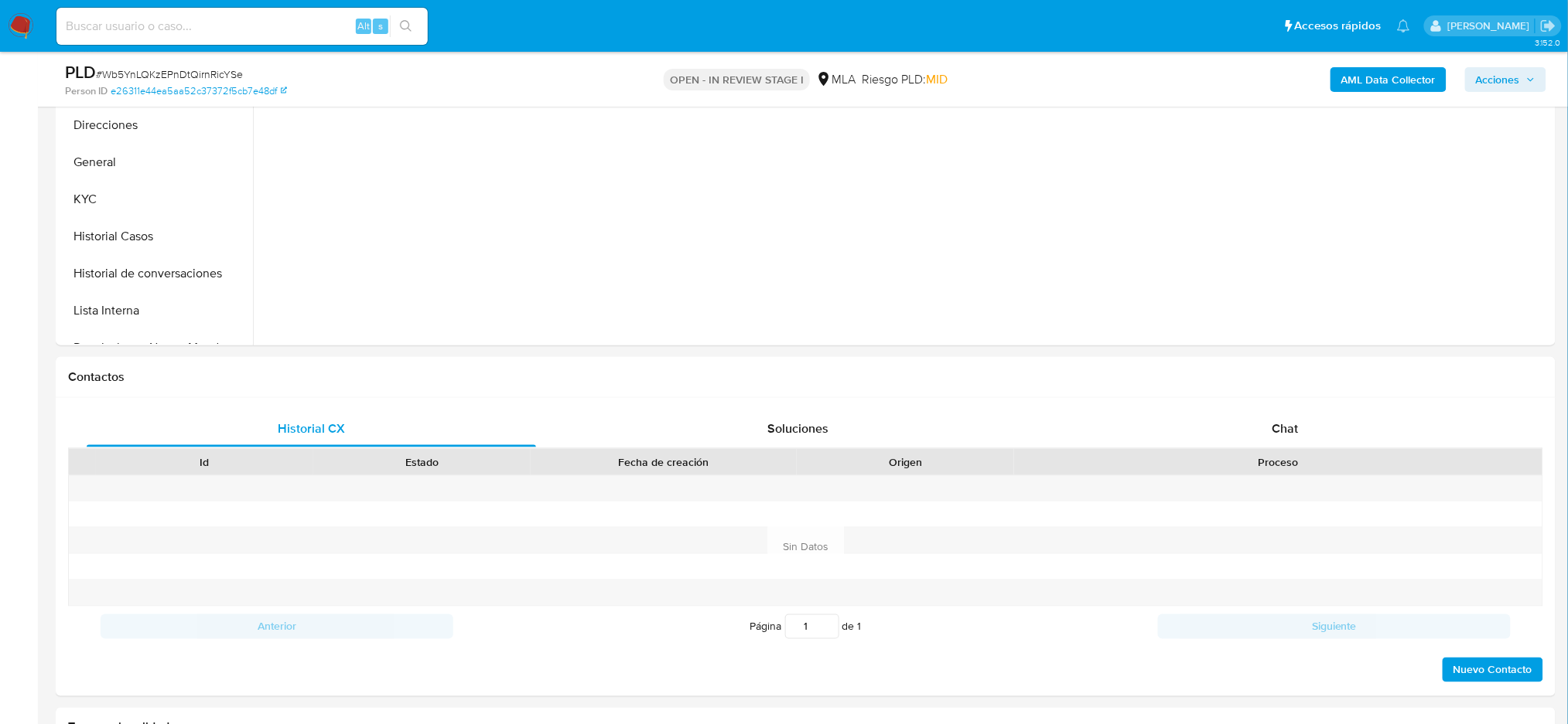
scroll to position [721, 0]
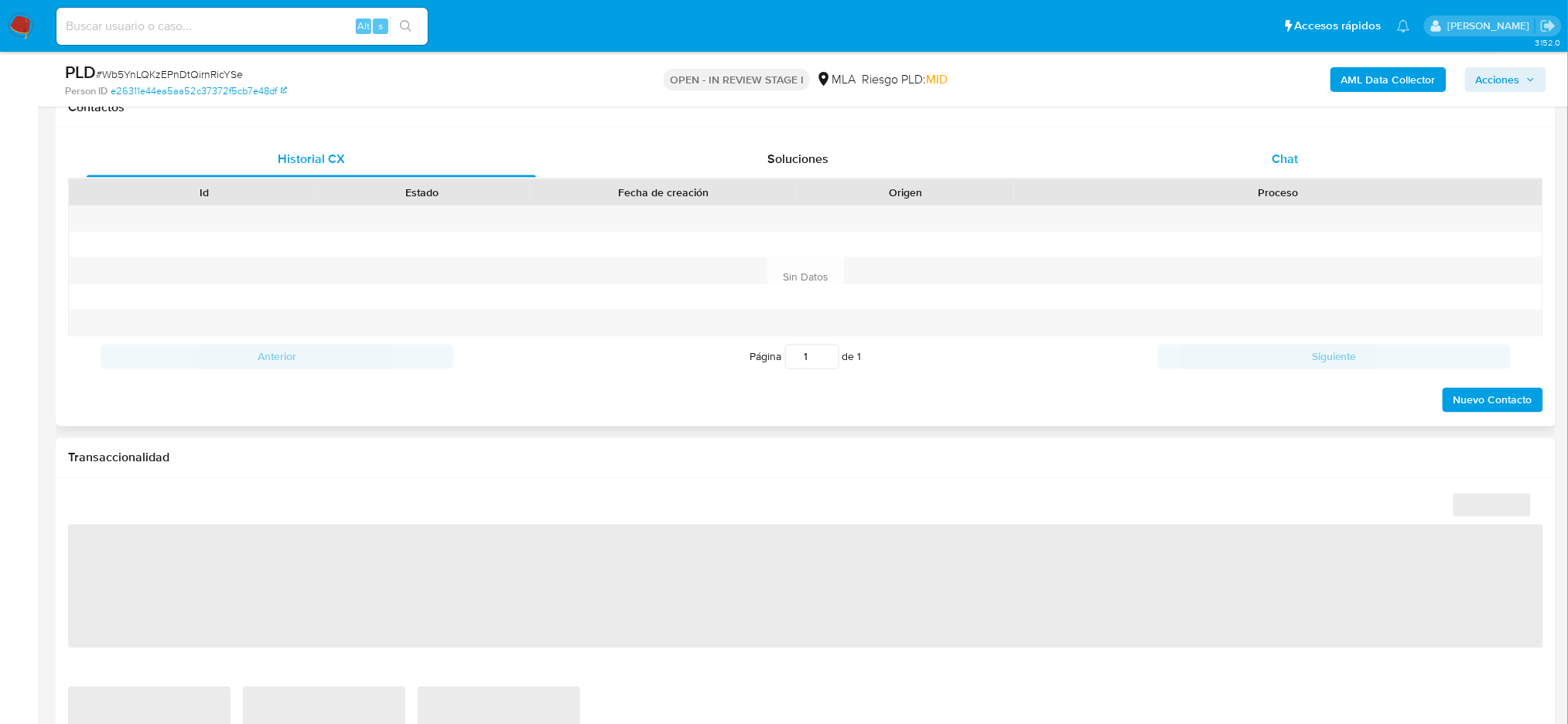
click at [1286, 167] on span "Chat" at bounding box center [1285, 159] width 26 height 18
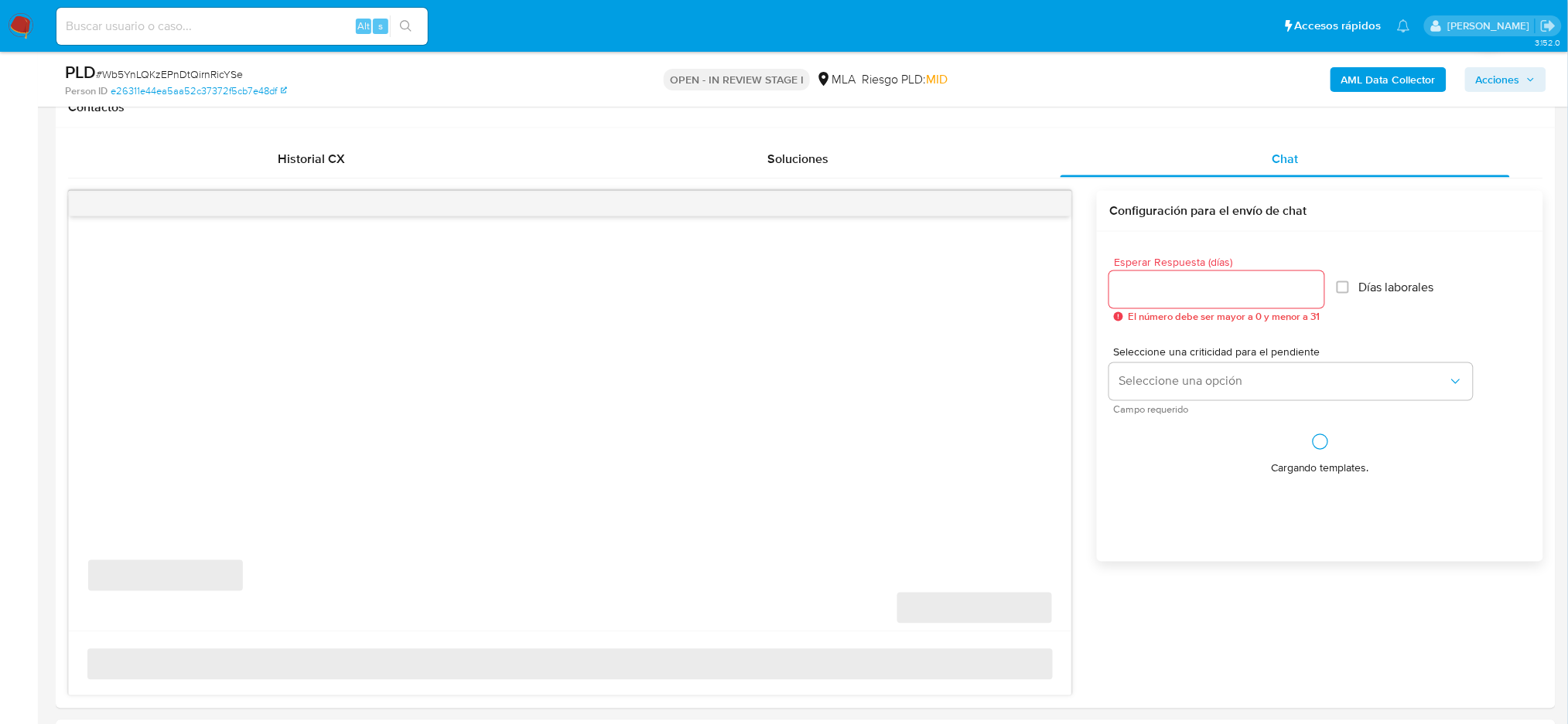
select select "10"
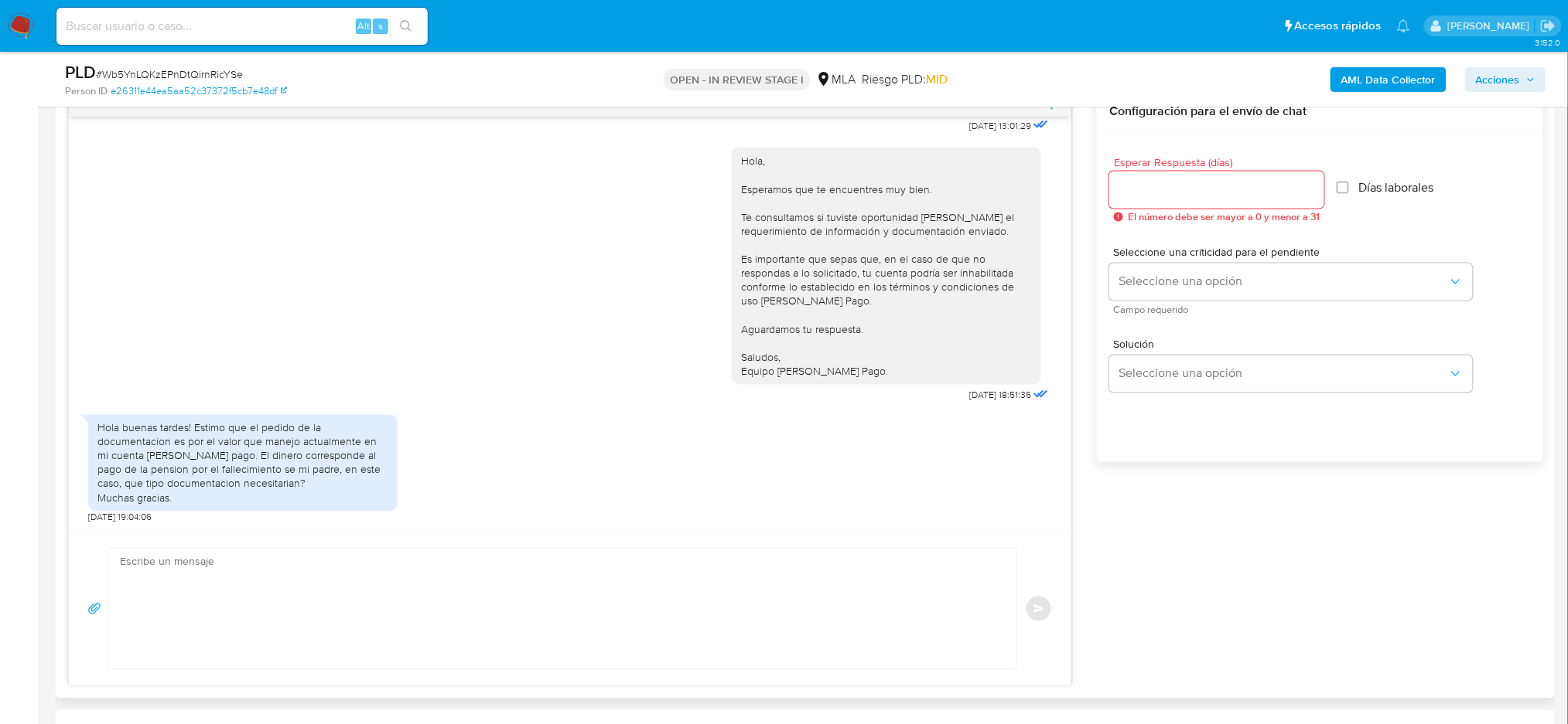
scroll to position [927, 0]
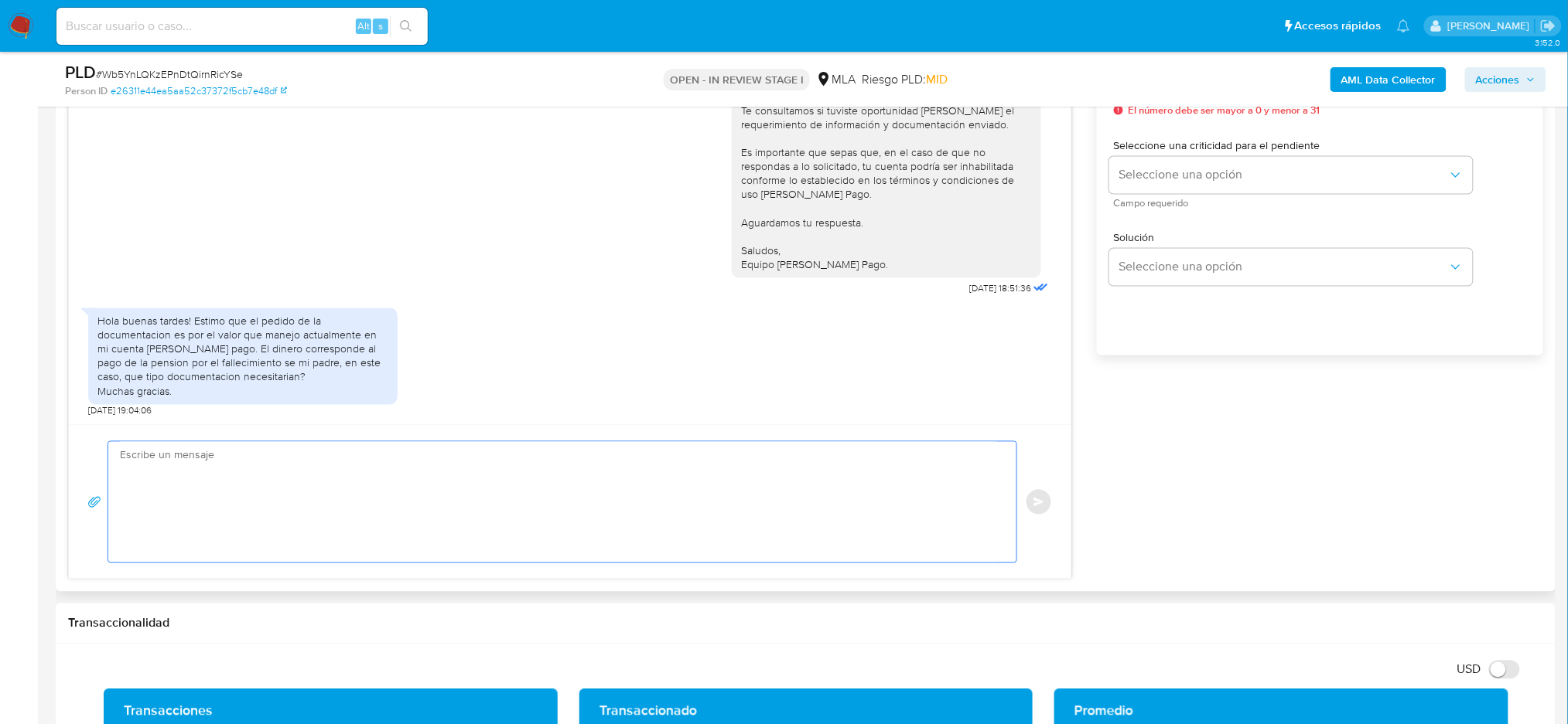
click at [217, 498] on textarea at bounding box center [559, 502] width 877 height 121
paste textarea "Hola, ¡Muchas gracias por tu respuesta! Podes enviarnos documentación en la cua…"
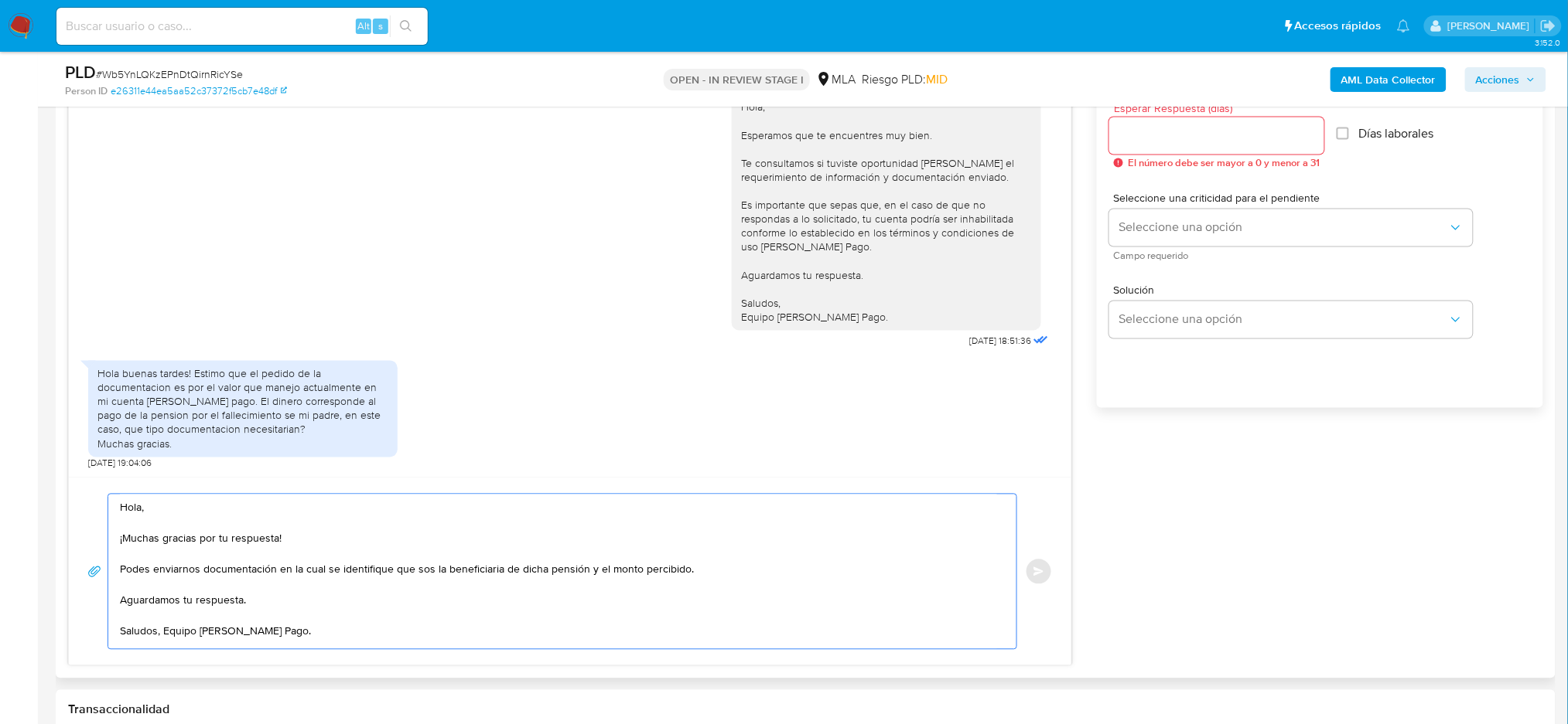
scroll to position [824, 0]
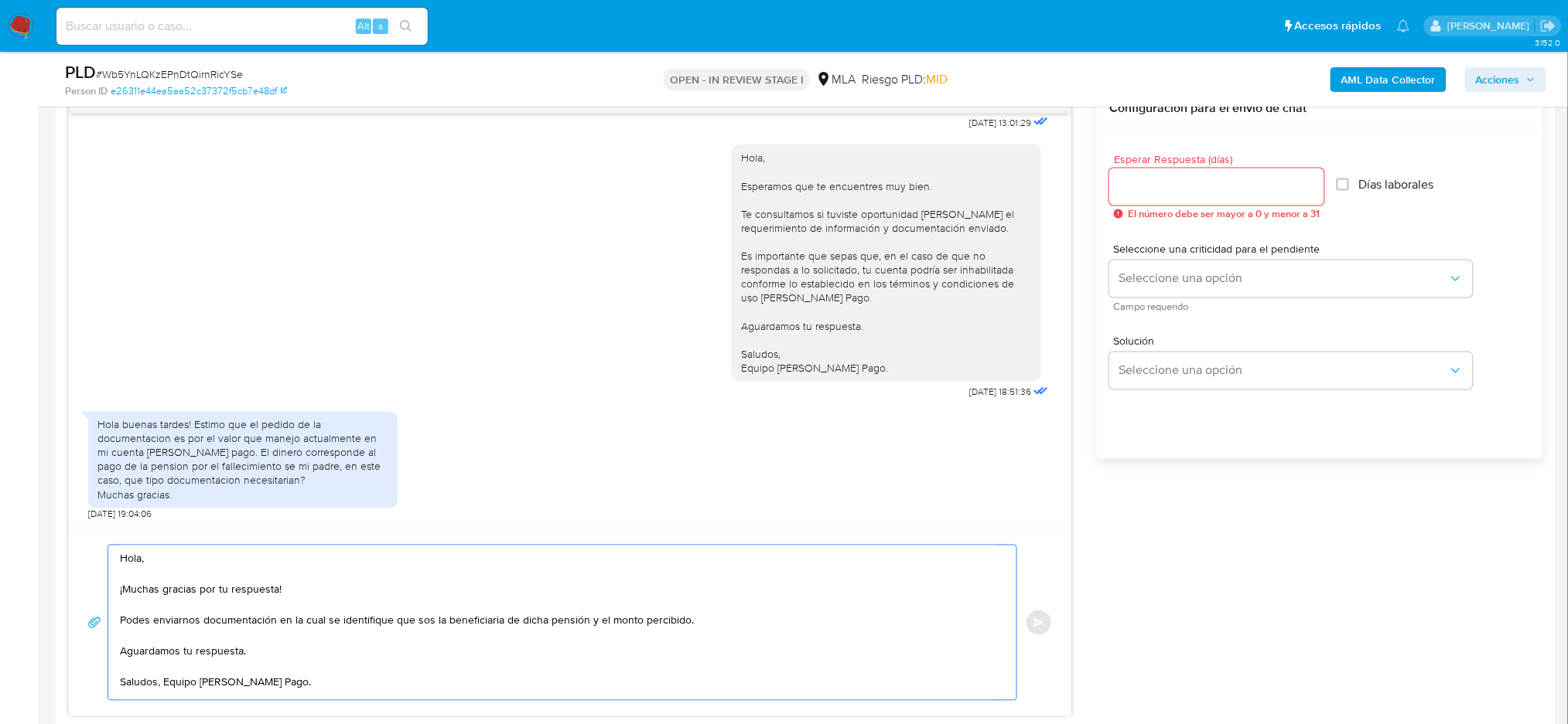
type textarea "Hola, ¡Muchas gracias por tu respuesta! Podes enviarnos documentación en la cua…"
click at [1123, 182] on input "Esperar Respuesta (días)" at bounding box center [1216, 187] width 215 height 20
type input "2"
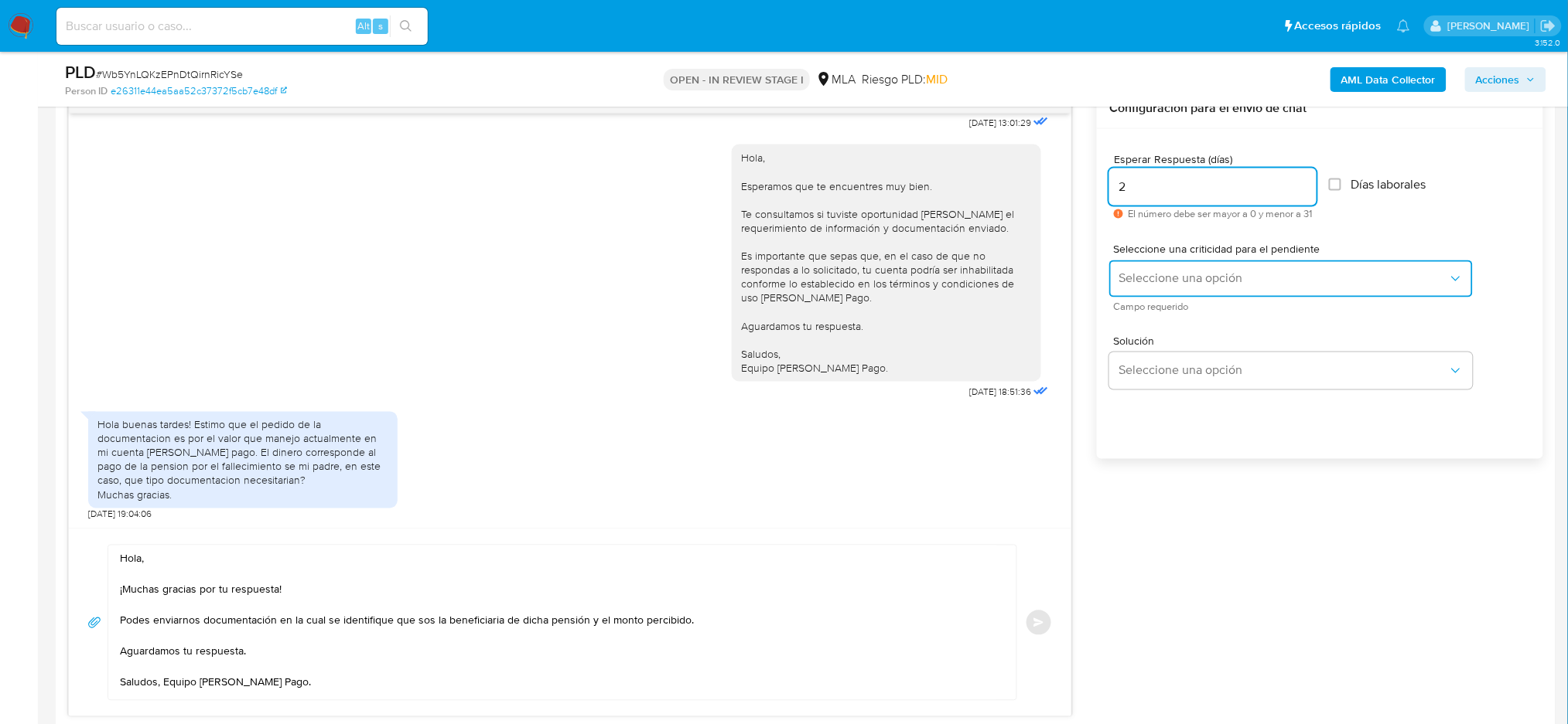
click at [1123, 265] on button "Seleccione una opción" at bounding box center [1291, 279] width 363 height 37
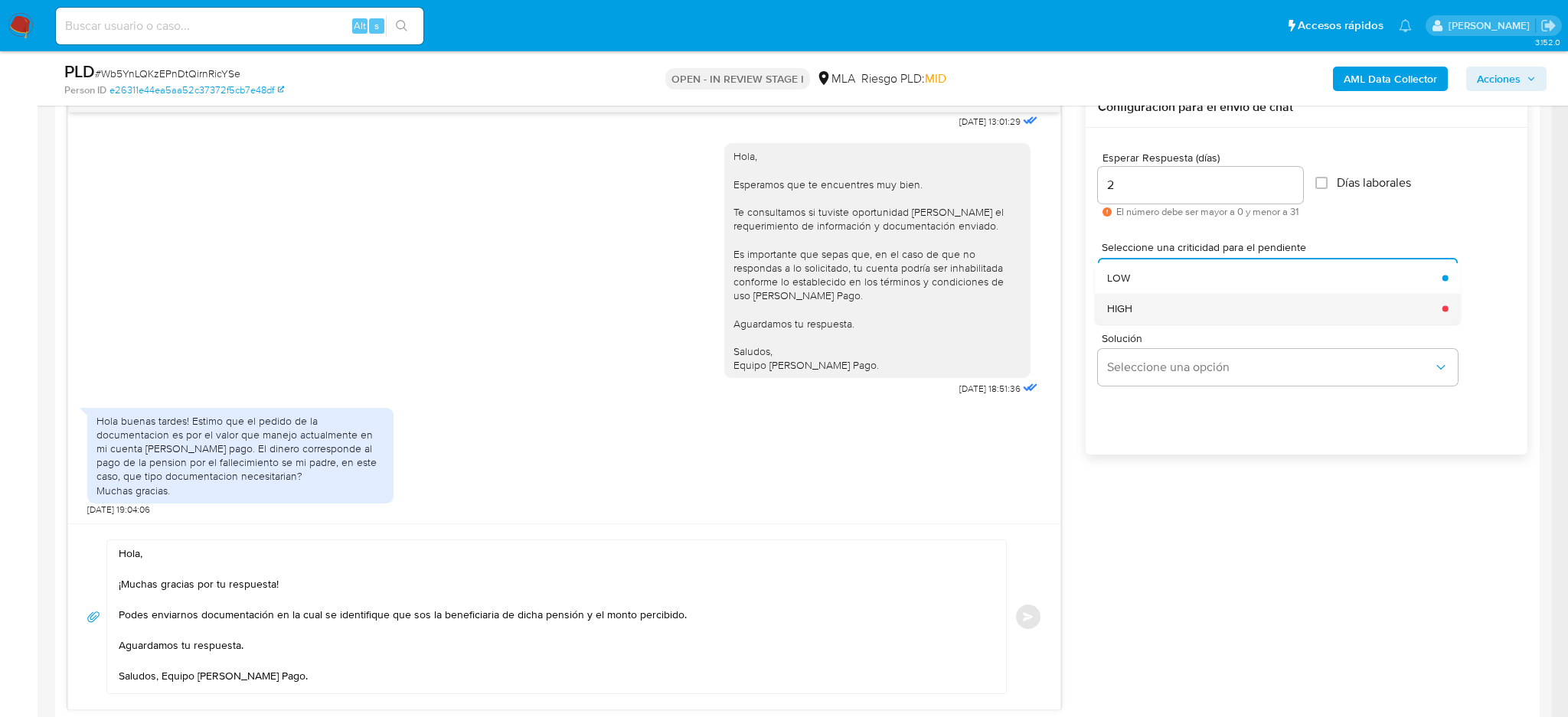
click at [1120, 309] on span "HIGH" at bounding box center [1119, 308] width 25 height 14
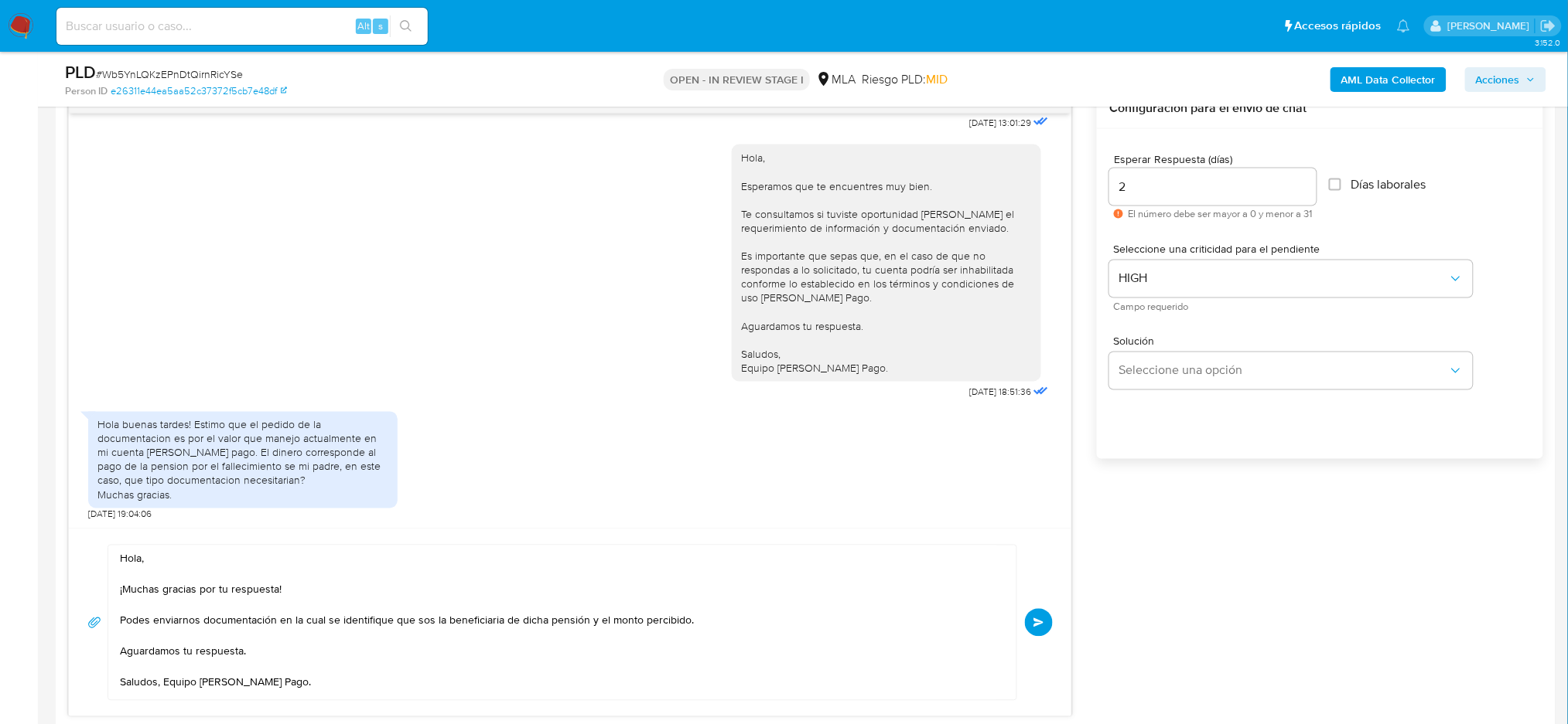
click at [1039, 626] on span "Enviar" at bounding box center [1038, 623] width 11 height 10
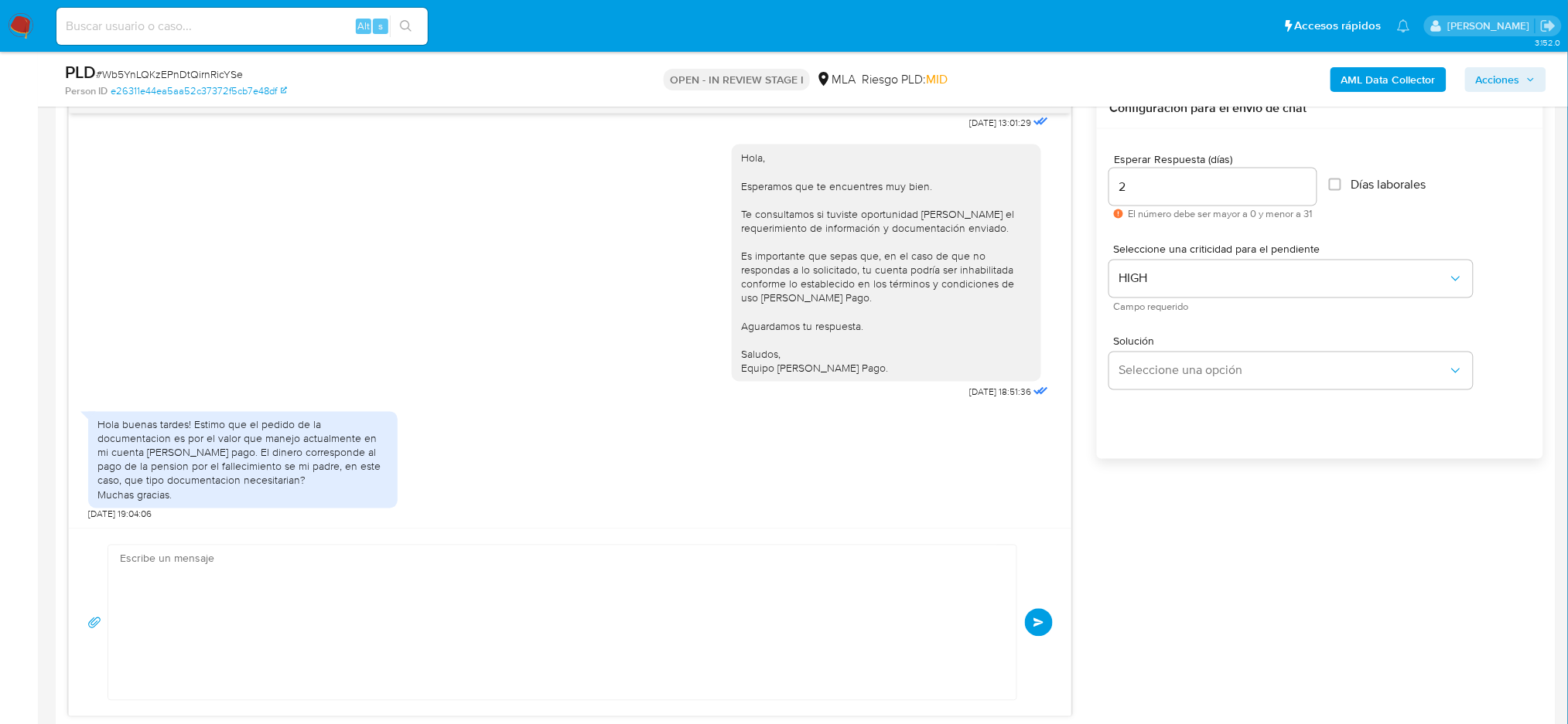
scroll to position [0, 0]
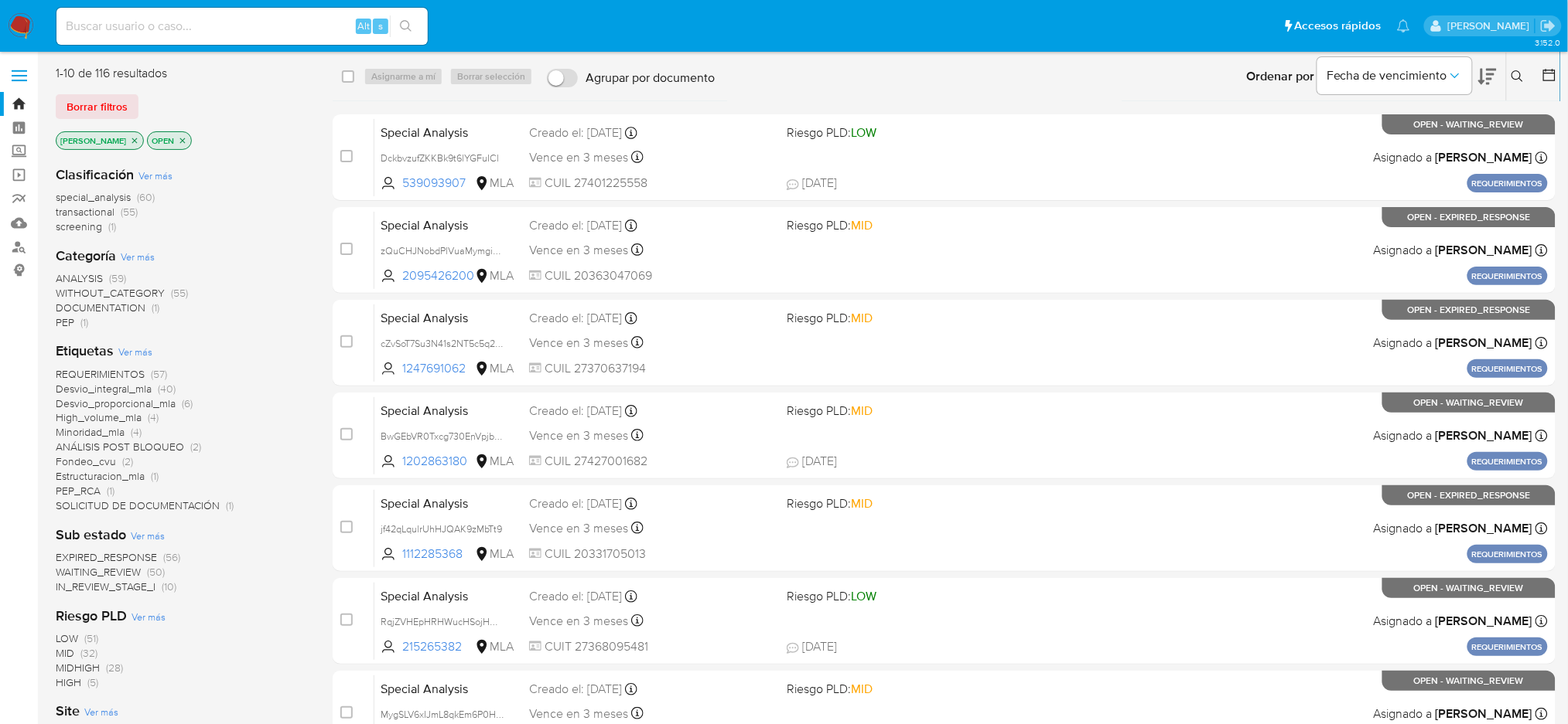
click at [1508, 67] on button at bounding box center [1519, 76] width 25 height 18
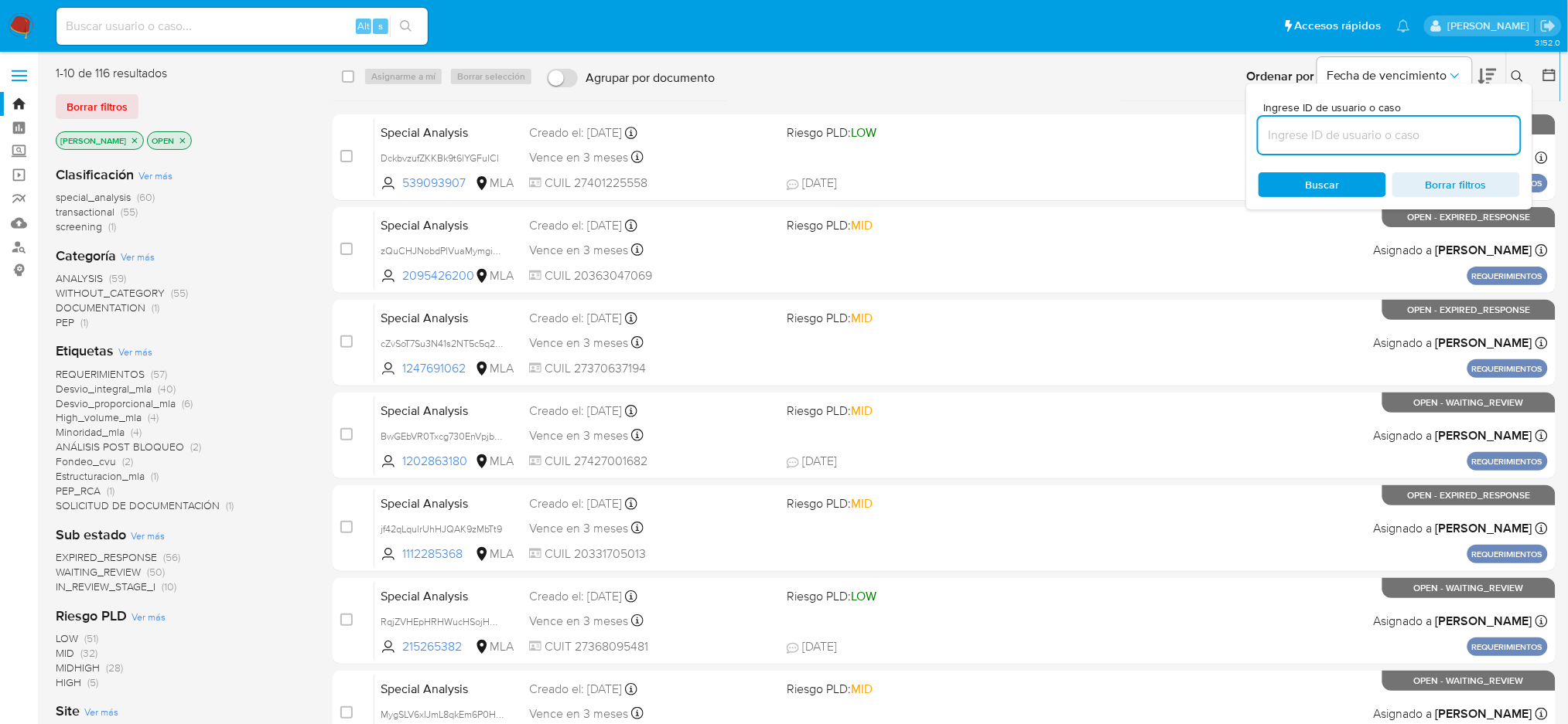
click at [1322, 134] on input at bounding box center [1389, 135] width 261 height 20
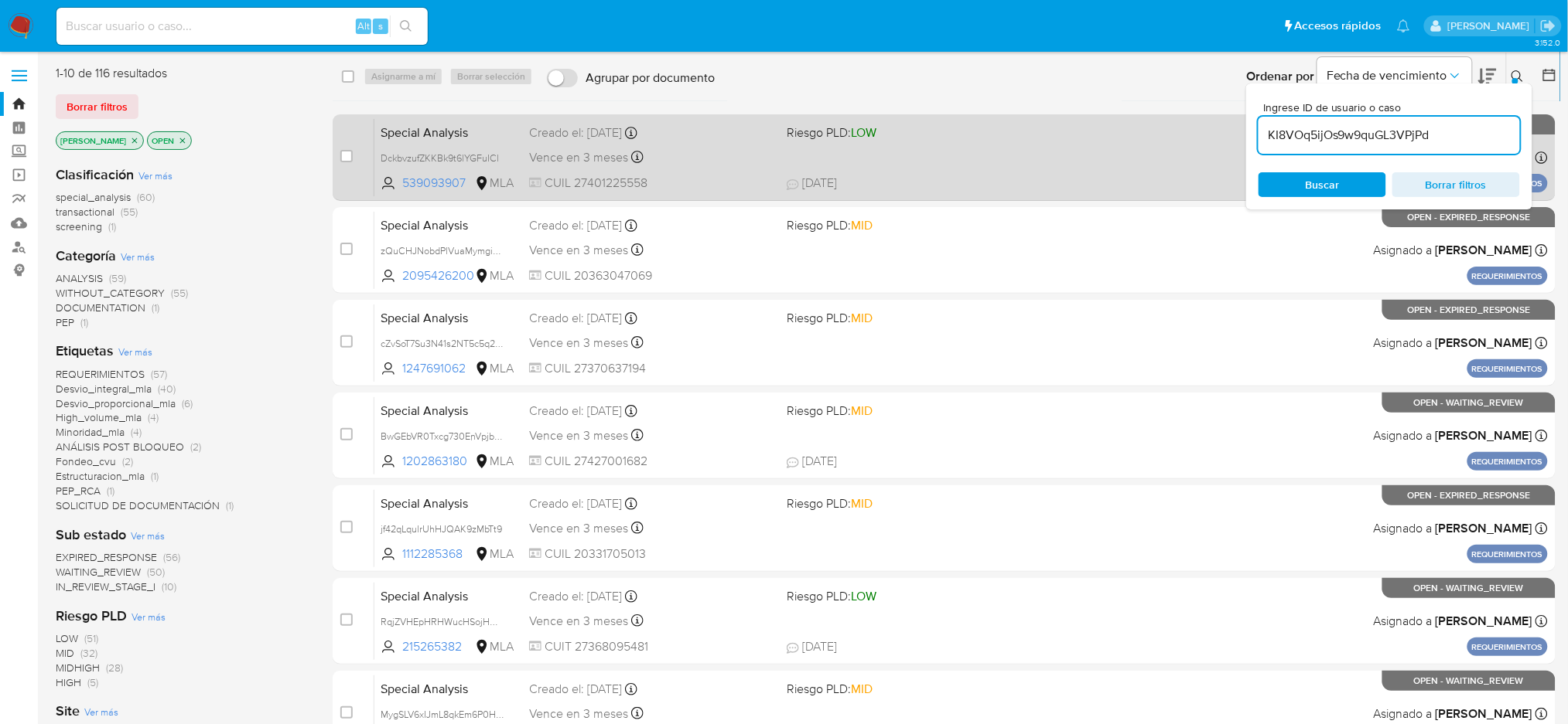
type input "KI8VOq5ijOs9w9quGL3VPjPd"
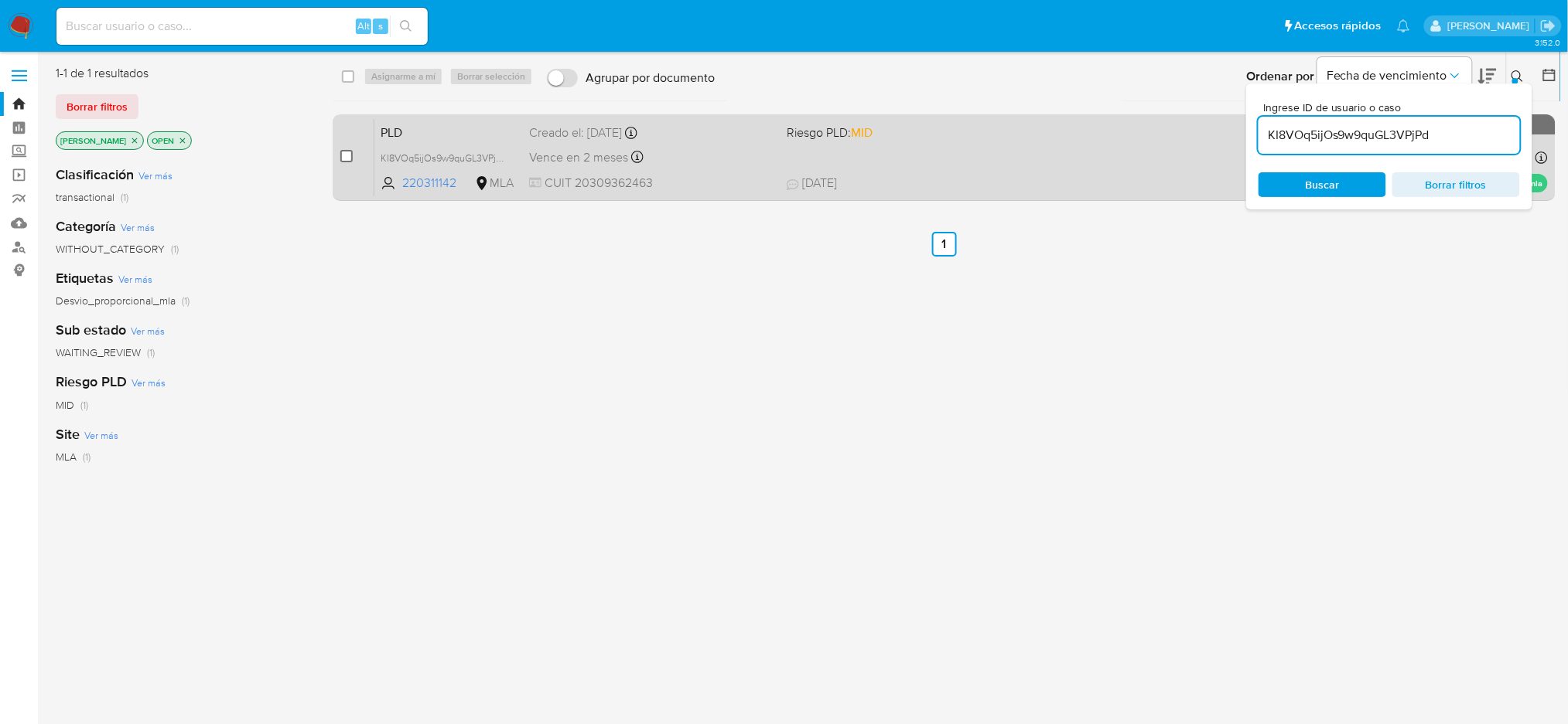
click at [348, 153] on input "checkbox" at bounding box center [346, 156] width 12 height 12
checkbox input "true"
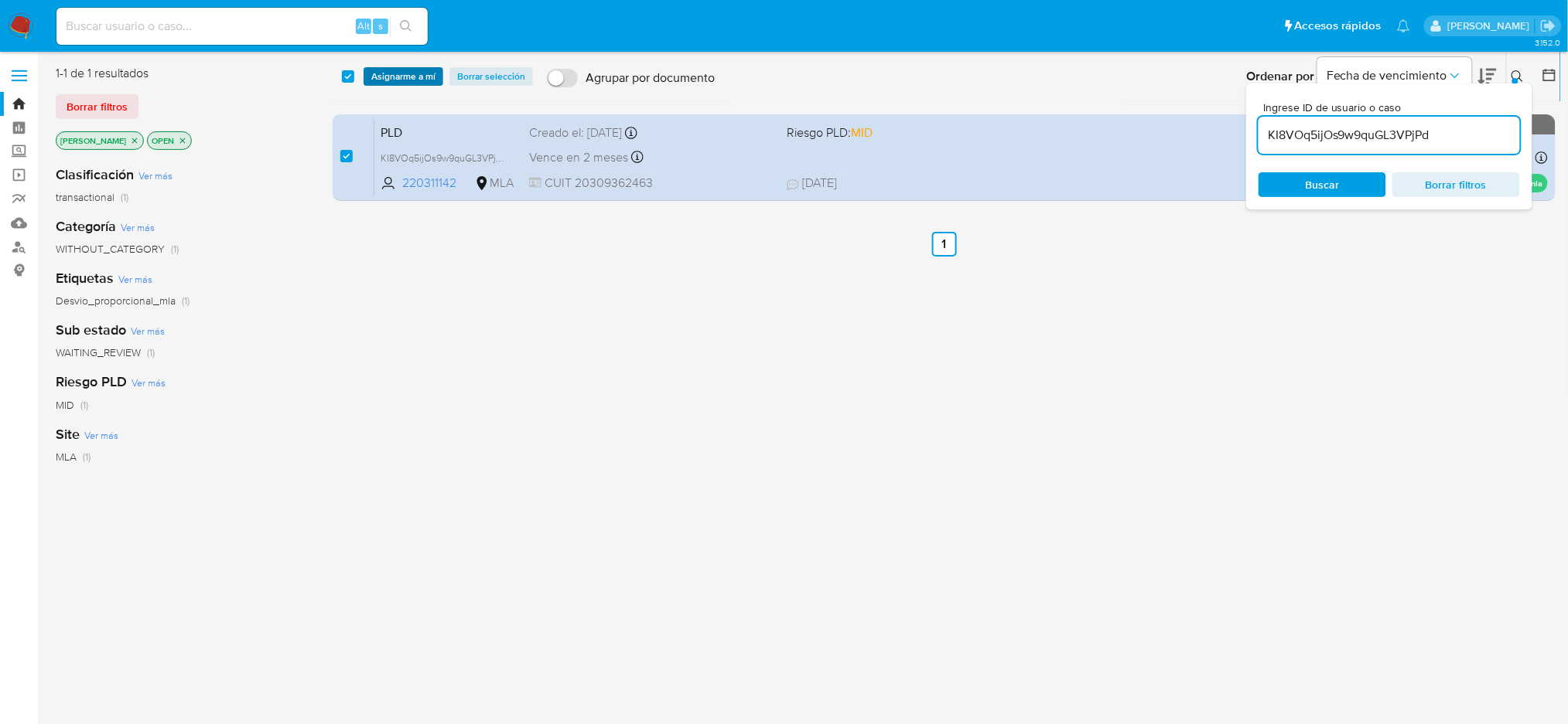
click at [407, 73] on span "Asignarme a mí" at bounding box center [403, 76] width 64 height 16
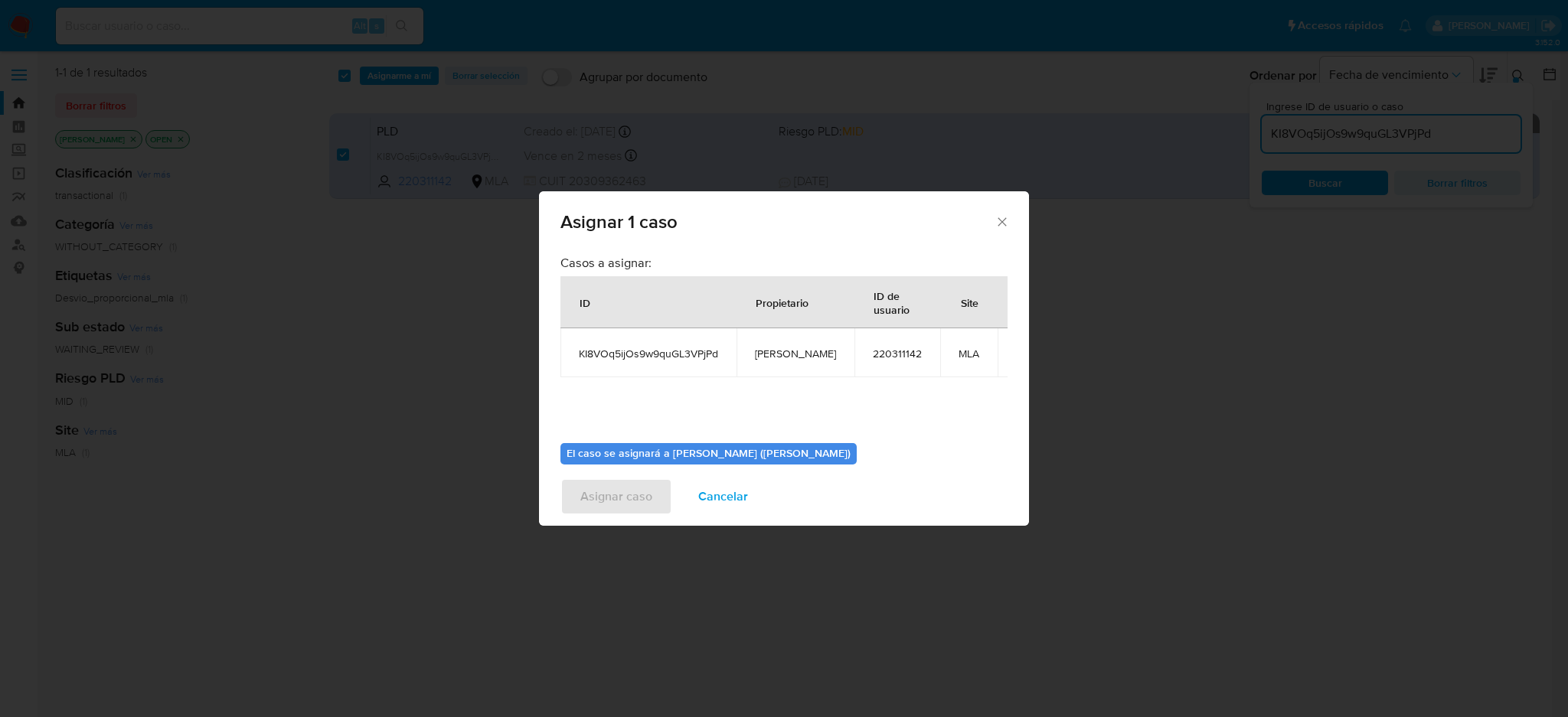
click at [768, 358] on span "[PERSON_NAME]" at bounding box center [795, 353] width 81 height 14
drag, startPoint x: 768, startPoint y: 358, endPoint x: 743, endPoint y: 372, distance: 28.7
click at [768, 359] on span "[PERSON_NAME]" at bounding box center [795, 353] width 81 height 14
copy span "[PERSON_NAME]"
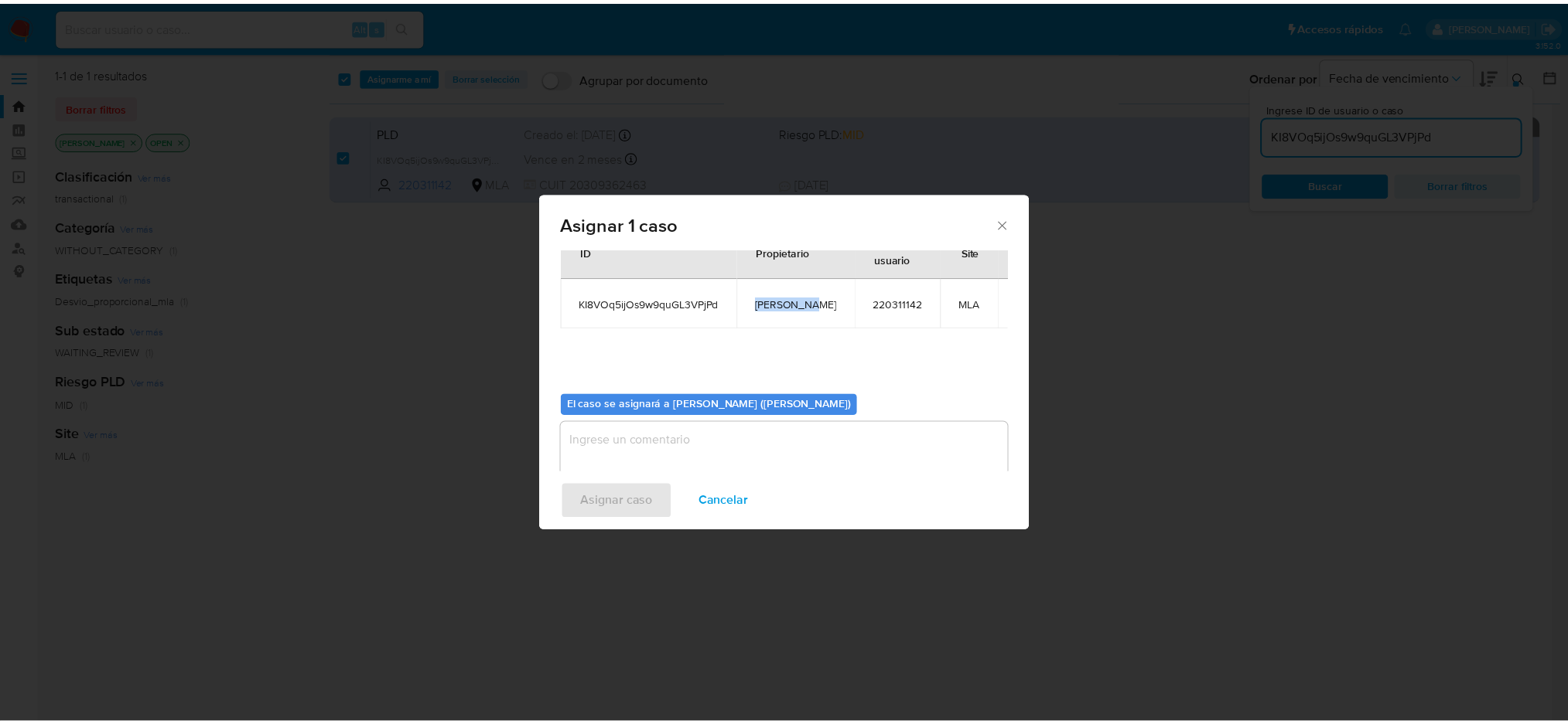
scroll to position [79, 0]
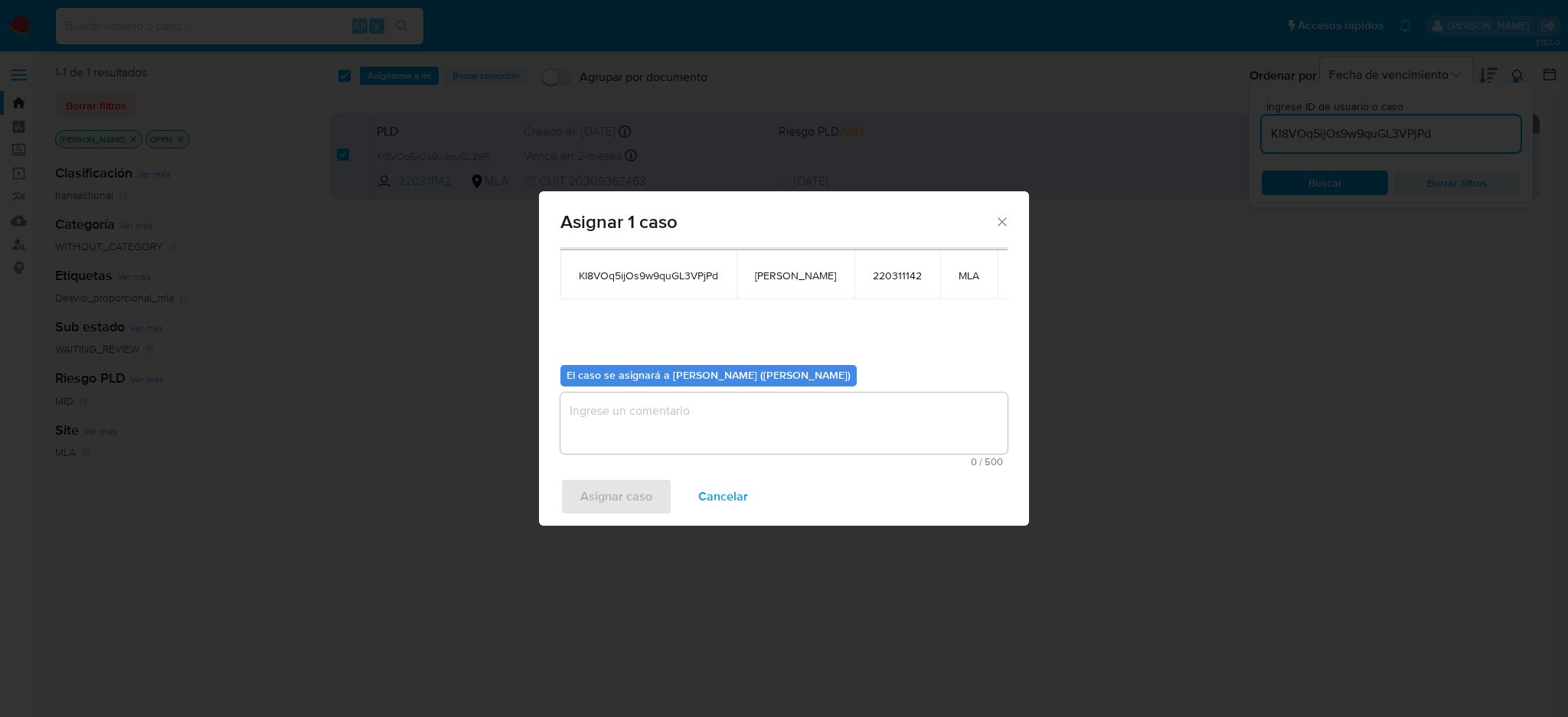
click at [613, 437] on textarea "assign-modal" at bounding box center [784, 423] width 447 height 62
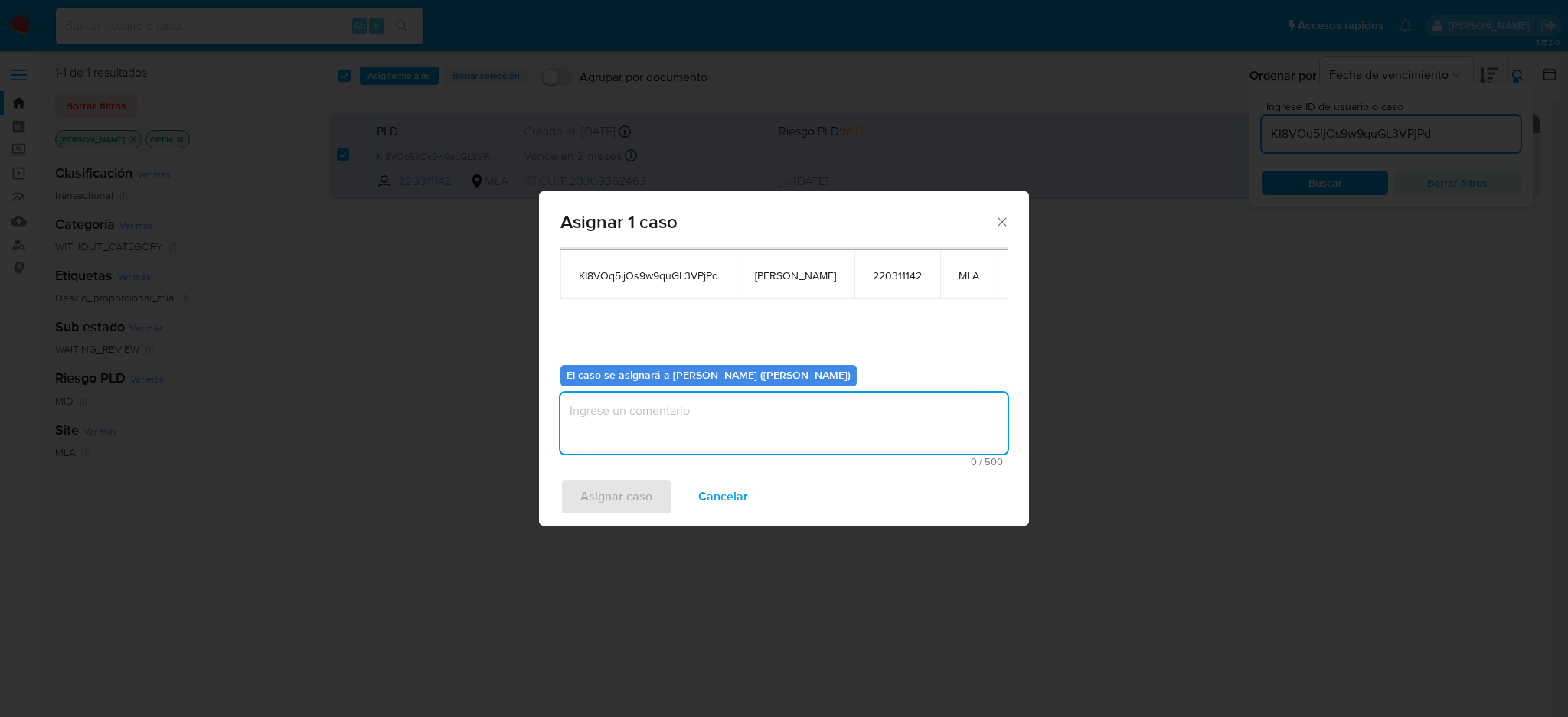
paste textarea "[PERSON_NAME]"
type textarea "[PERSON_NAME]"
click at [596, 497] on span "Asignar caso" at bounding box center [616, 497] width 72 height 34
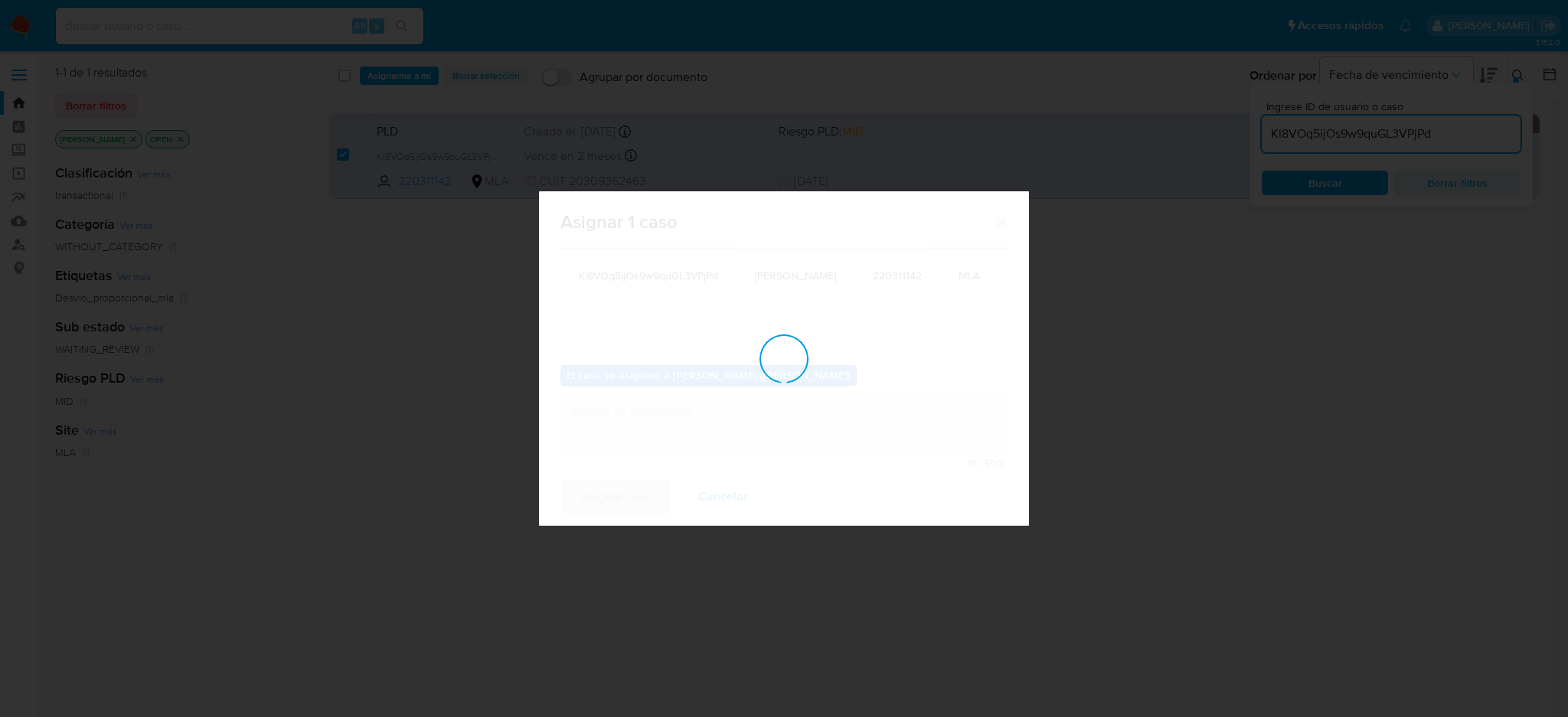
checkbox input "false"
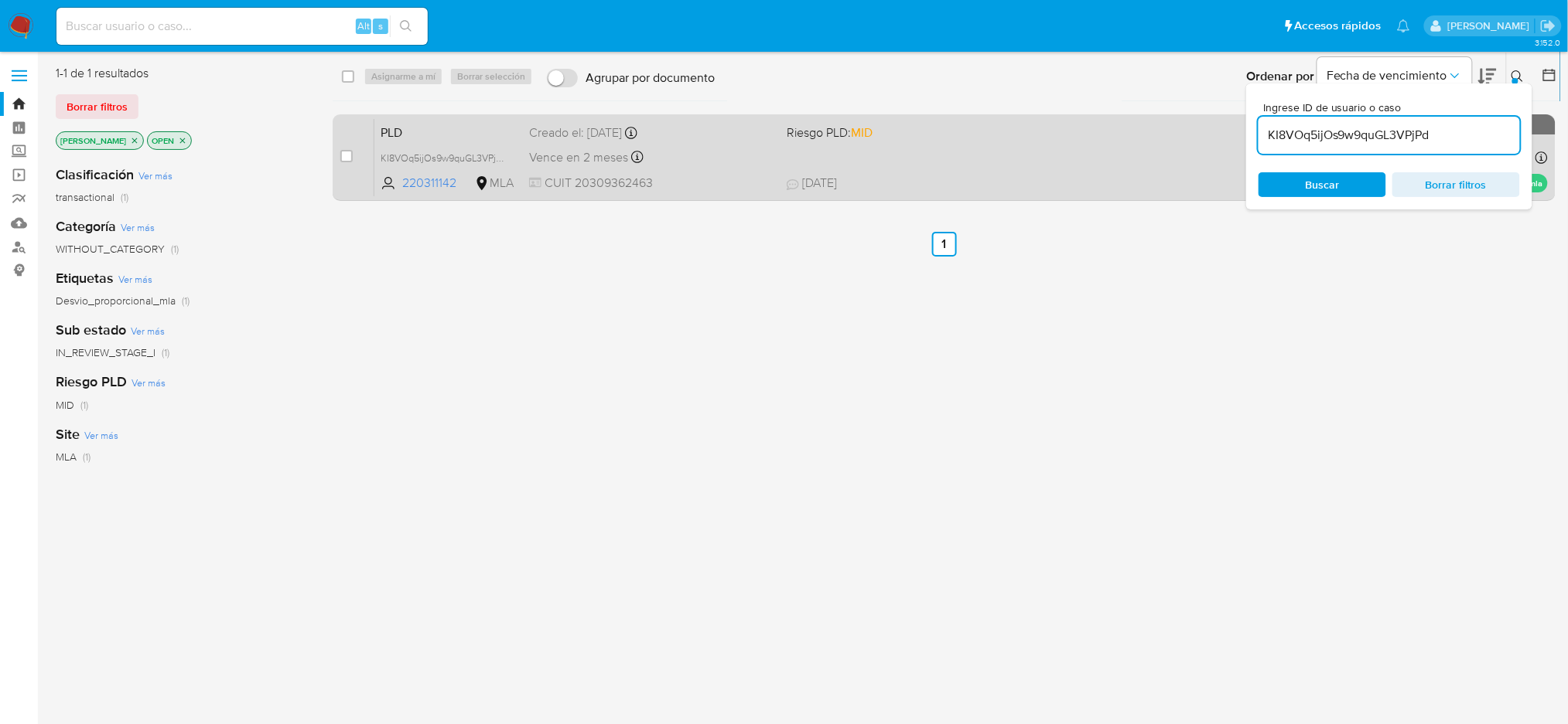
click at [699, 172] on div "PLD KI8VOq5ijOs9w9quGL3VPjPd 220311142 MLA Riesgo PLD: MID Creado el: 12/07/202…" at bounding box center [961, 157] width 1173 height 78
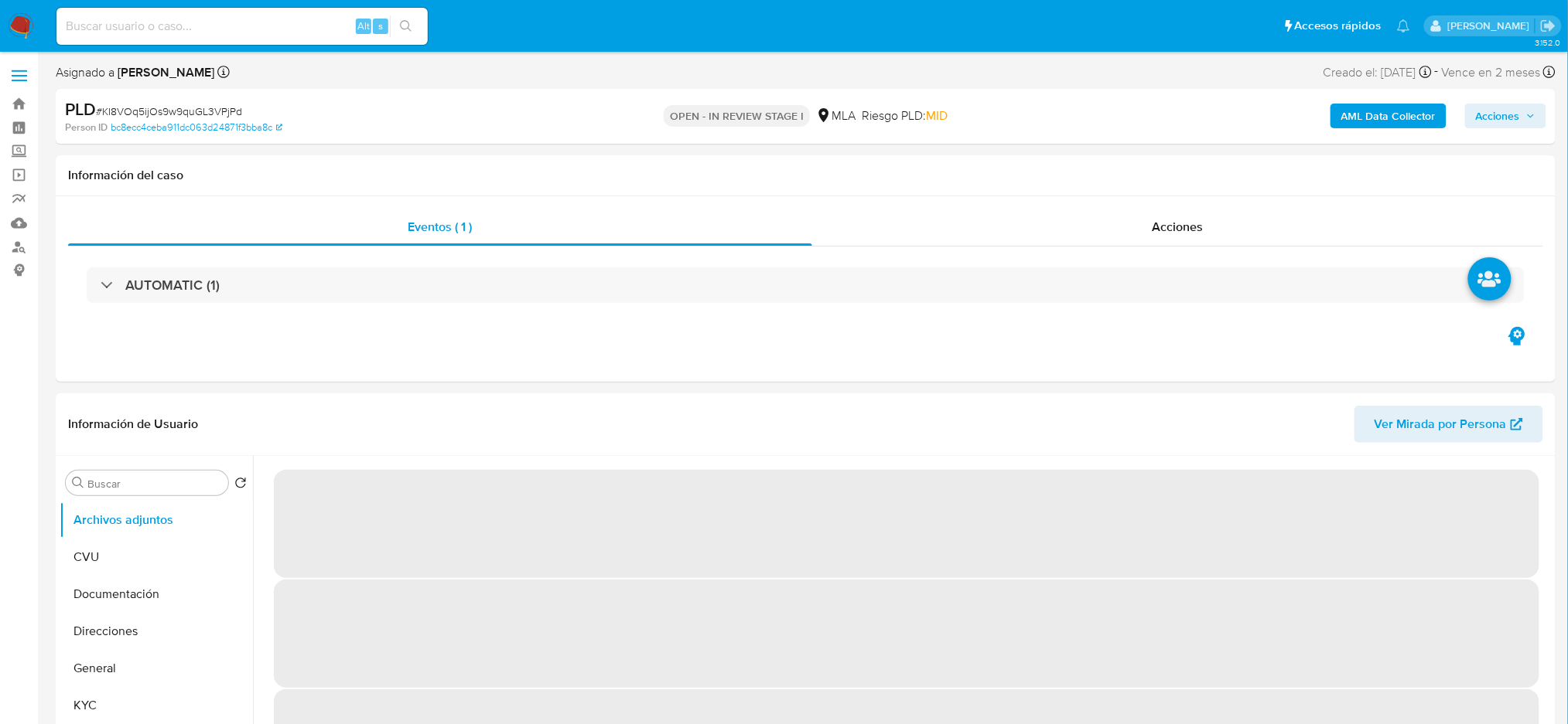
select select "10"
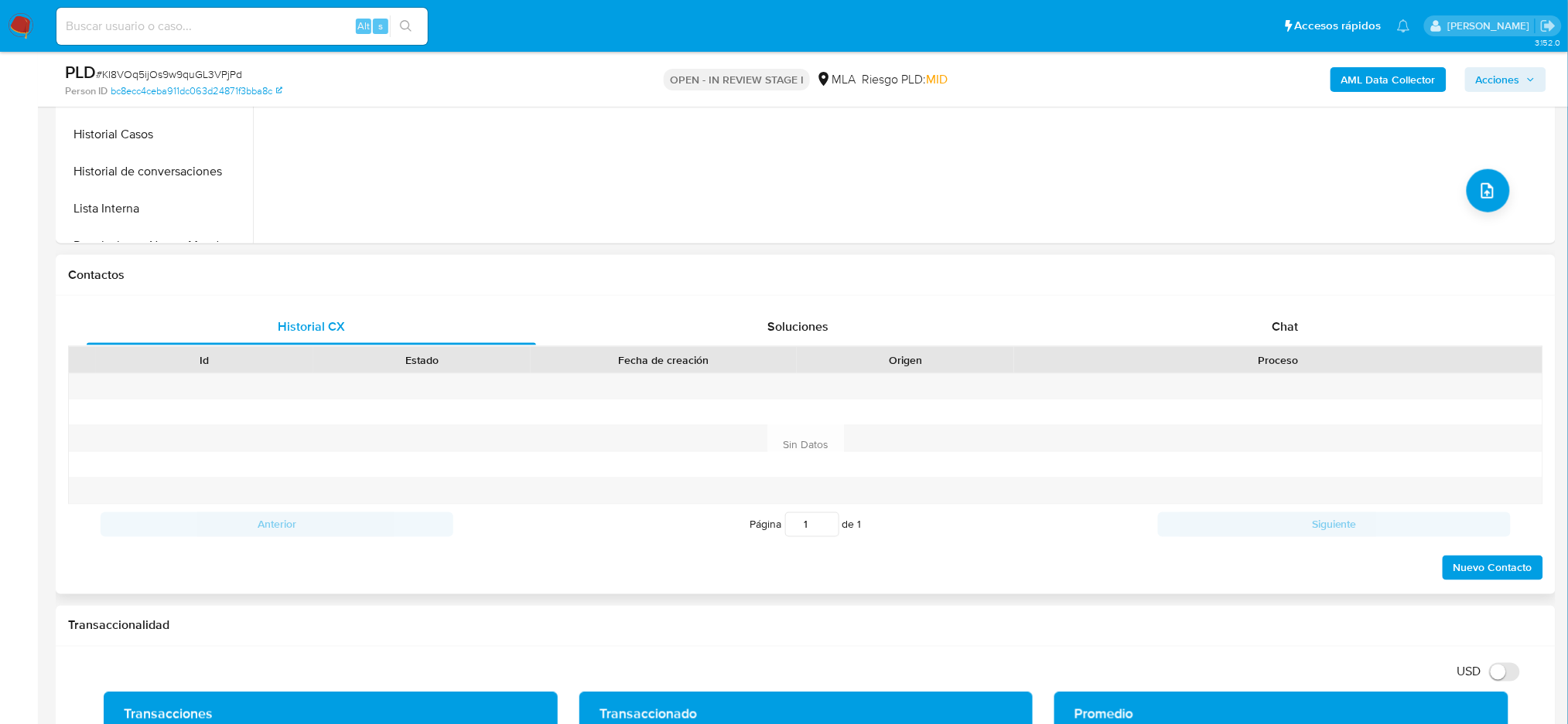
scroll to position [619, 0]
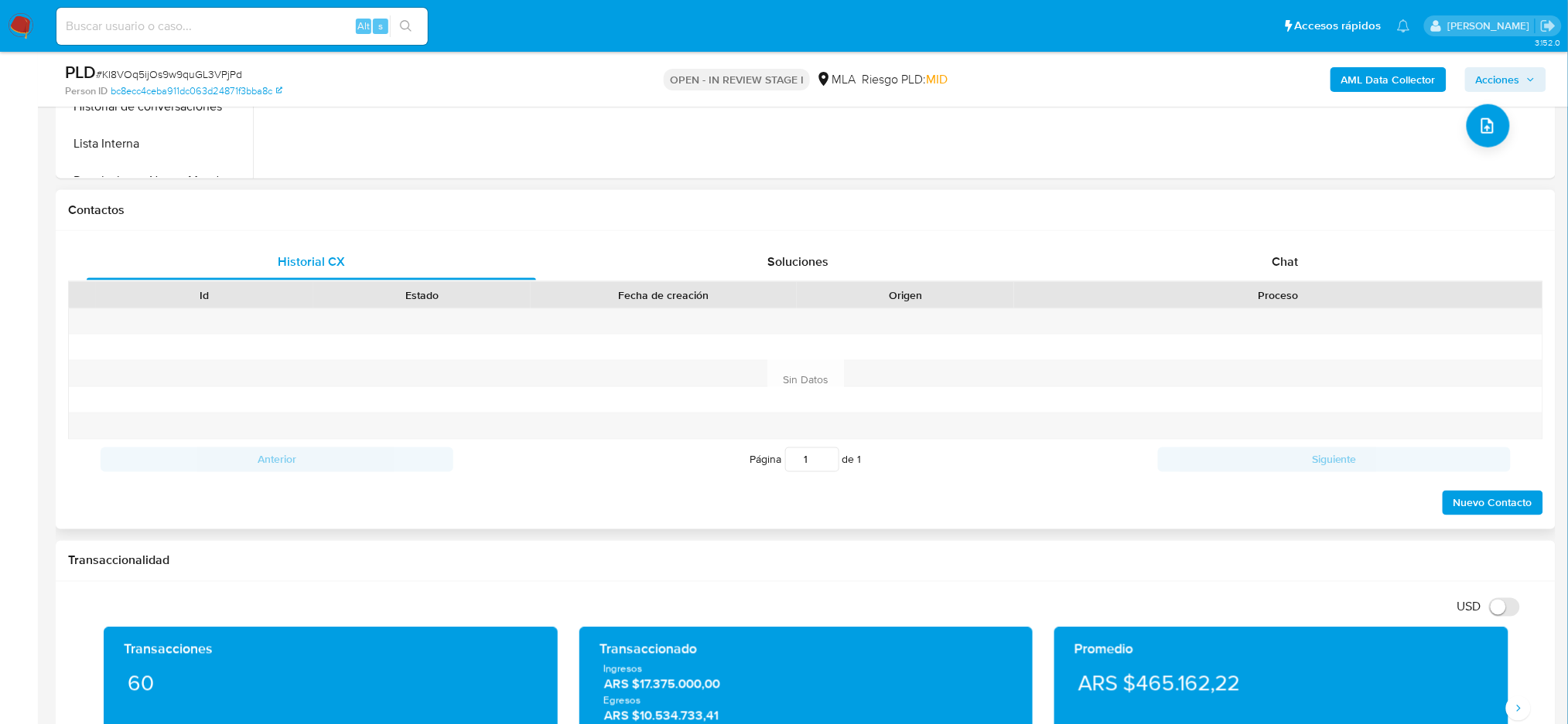
click at [1327, 233] on div "Historial CX Soluciones Chat Id Estado Fecha de creación Origen Proceso Anterio…" at bounding box center [805, 380] width 1500 height 298
click at [1345, 253] on div "Chat" at bounding box center [1285, 262] width 449 height 37
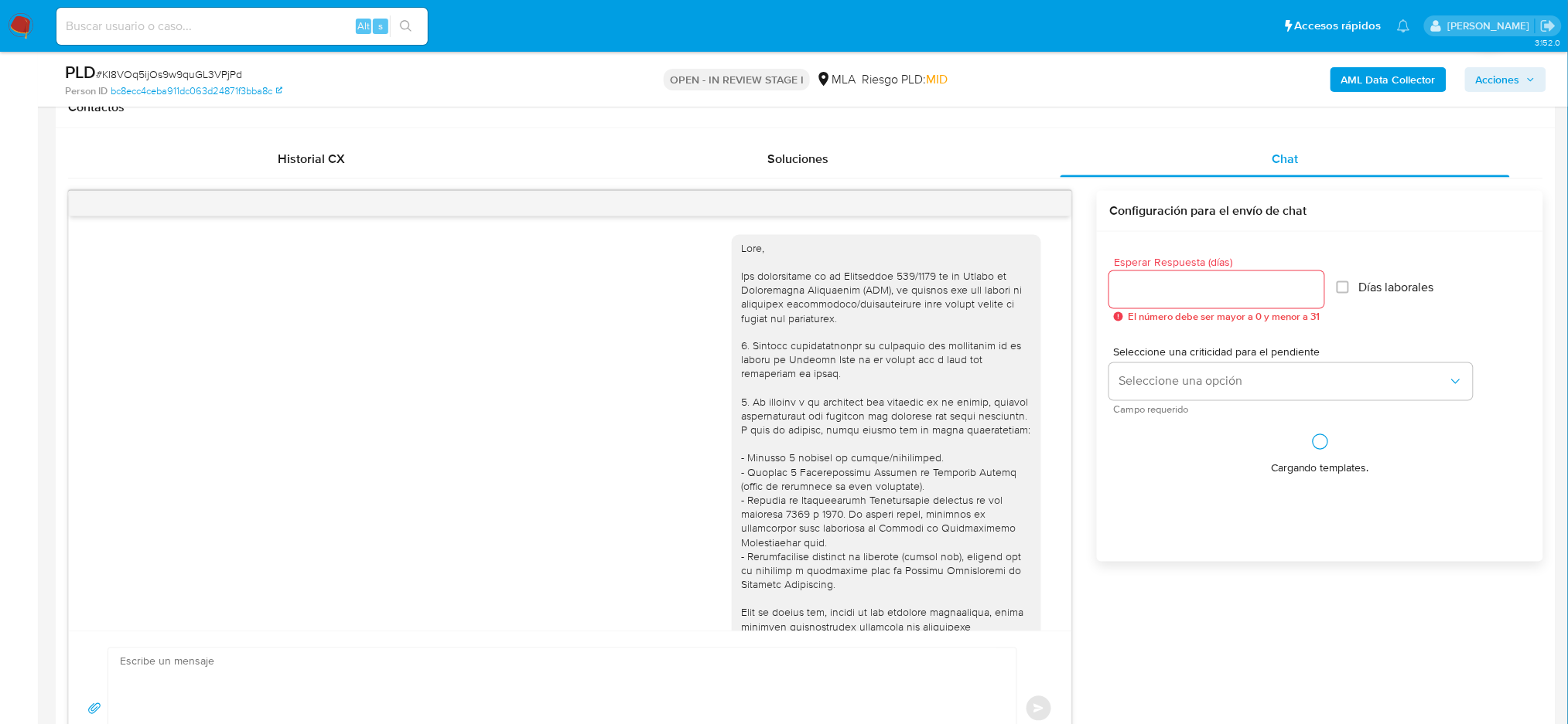
scroll to position [1529, 0]
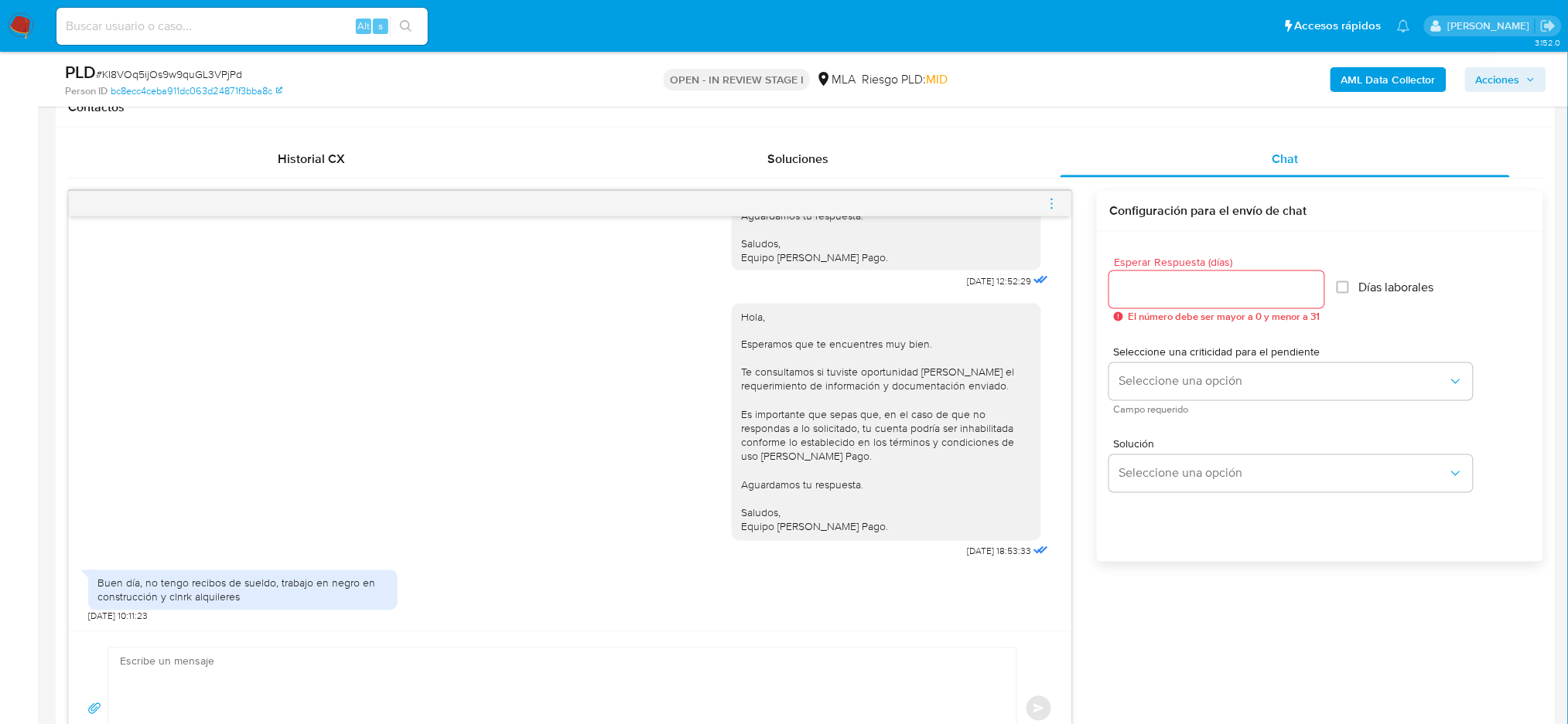
click at [203, 586] on div "Buen día, no tengo recibos de sueldo, trabajo en negro en construcción y clnrk …" at bounding box center [243, 591] width 291 height 28
copy div "Buen día, no tengo recibos de sueldo, trabajo en negro en construcción y clnrk …"
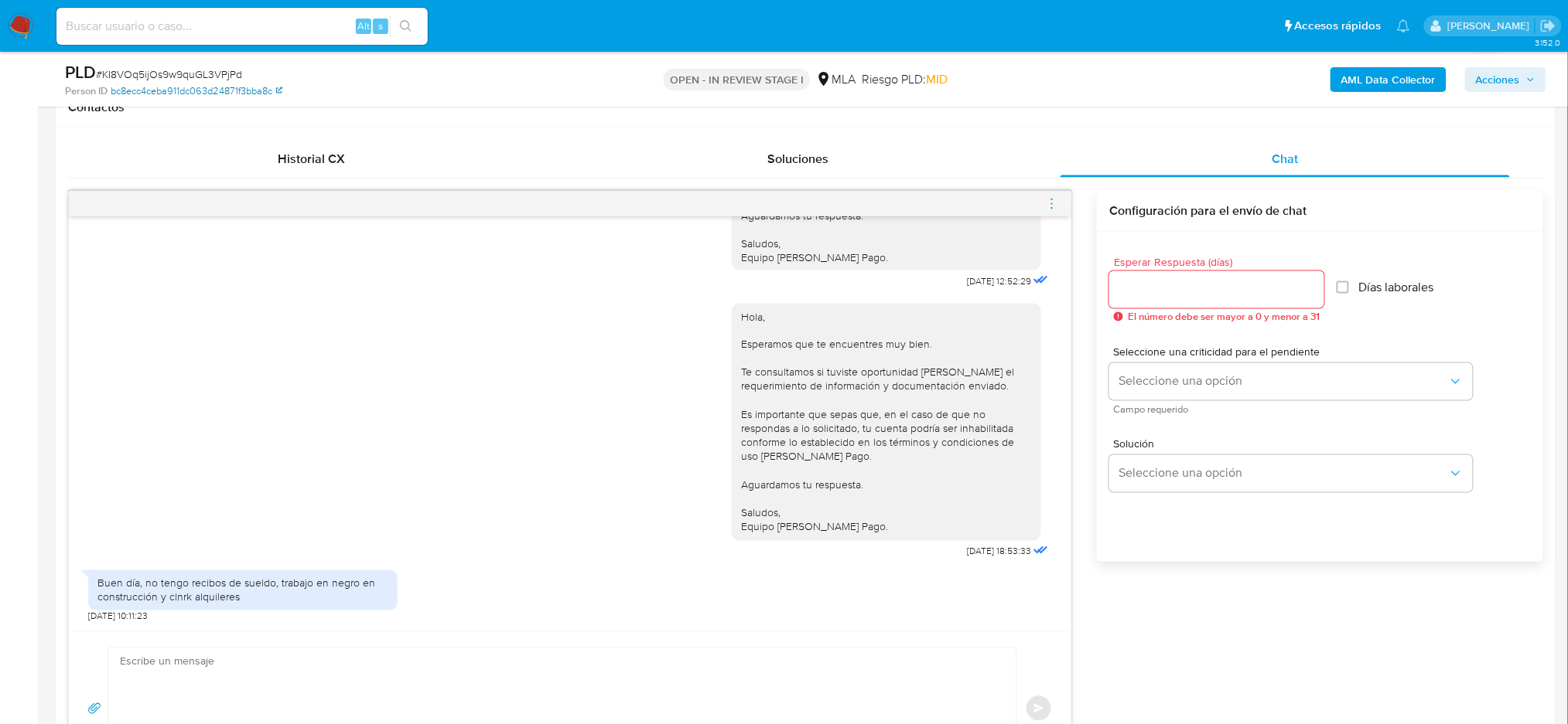
click at [176, 86] on link "bc8ecc4ceba911dc063d24871f3bba8c" at bounding box center [196, 91] width 172 height 14
click at [203, 75] on span "# KI8VOq5ijOs9w9quGL3VPjPd" at bounding box center [168, 75] width 146 height 16
copy span "KI8VOq5ijOs9w9quGL3VPjPd"
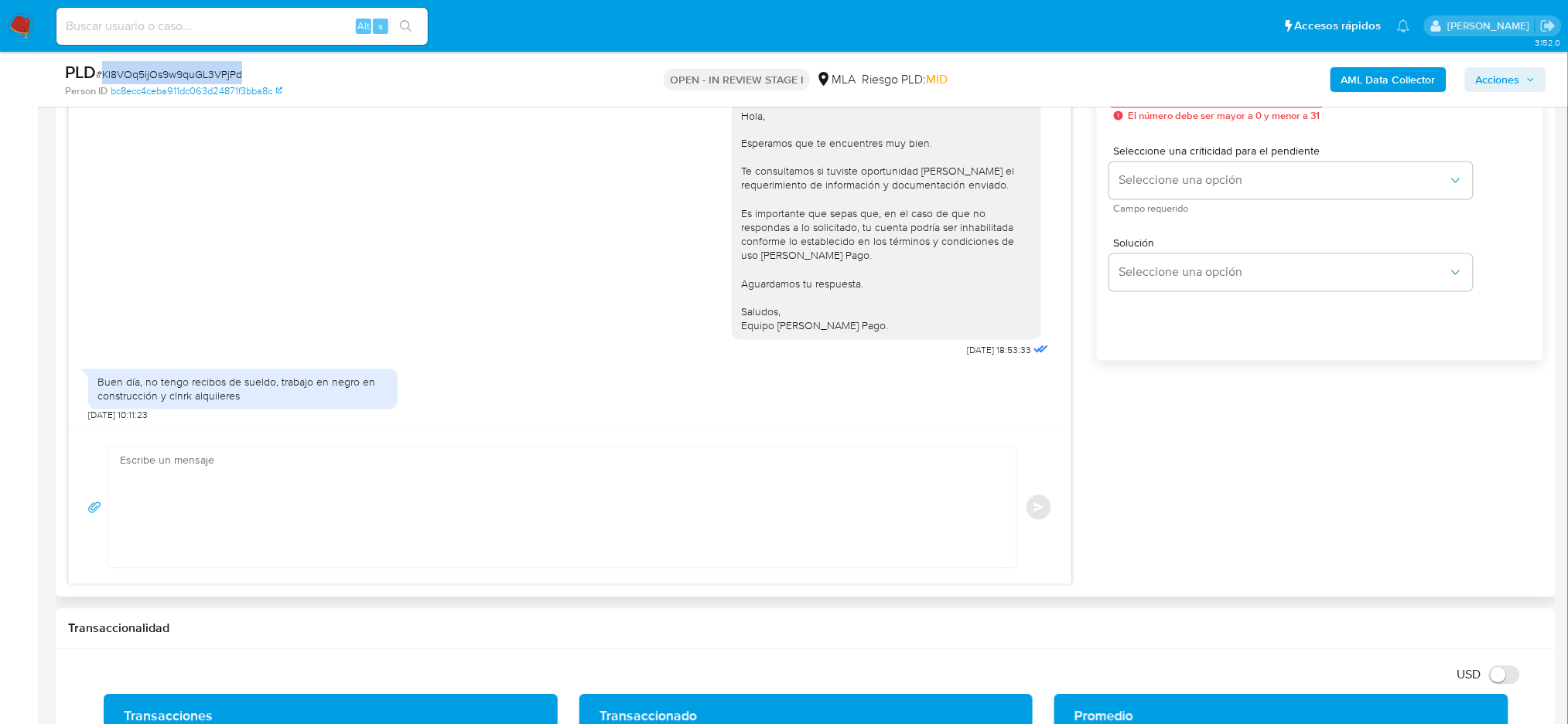
scroll to position [927, 0]
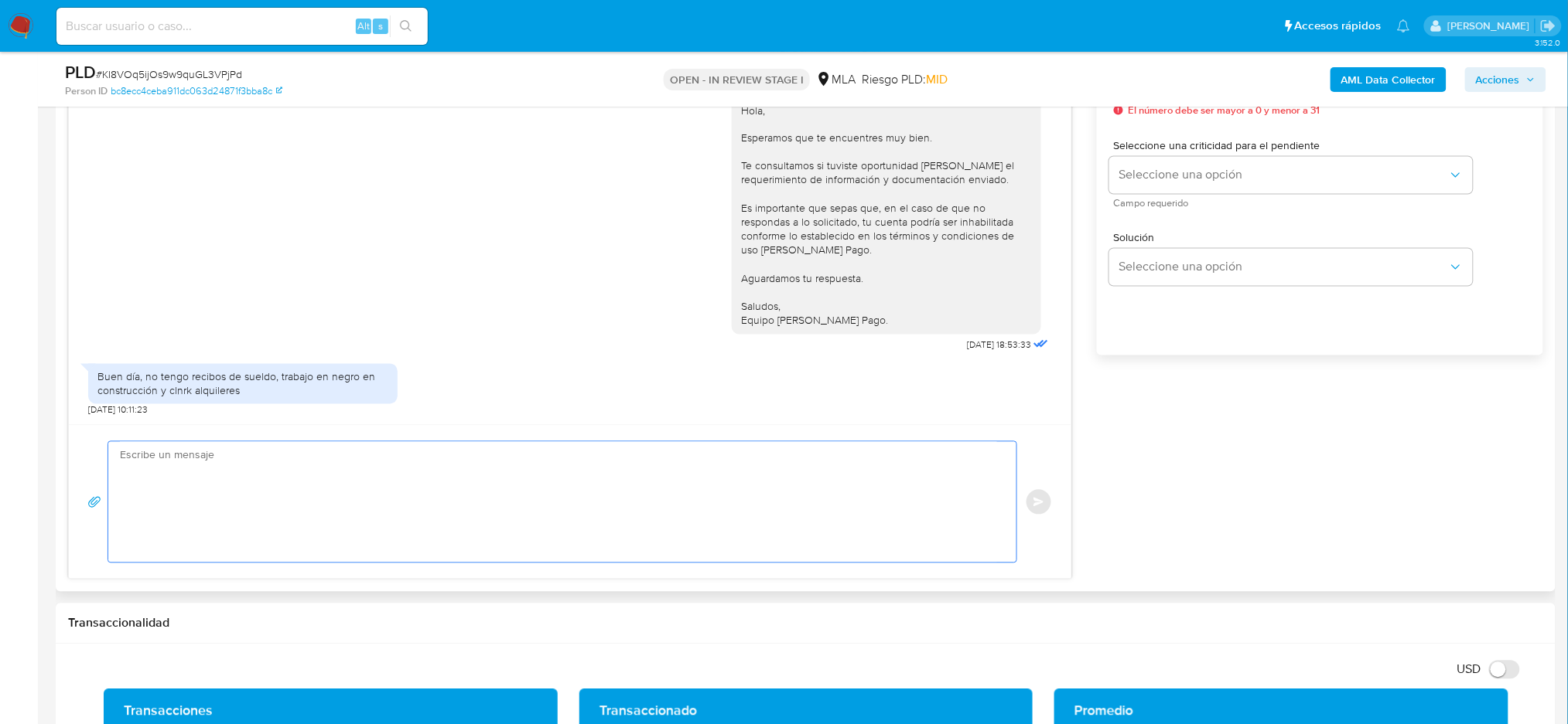
click at [214, 482] on textarea at bounding box center [559, 502] width 877 height 121
paste textarea "Hola XXX, Muchas gracias por tu respuesta. Analizamos tu caso y verificamos que…"
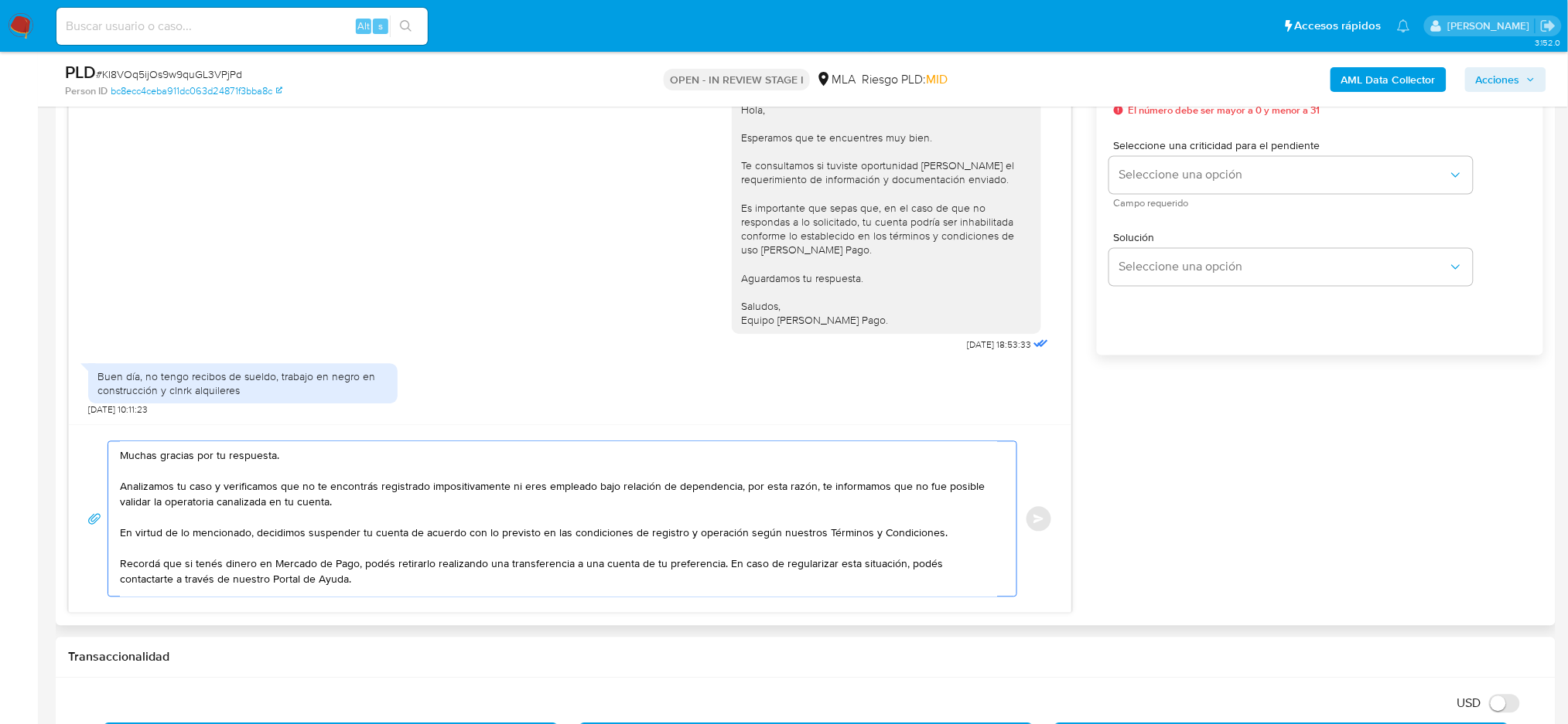
scroll to position [0, 0]
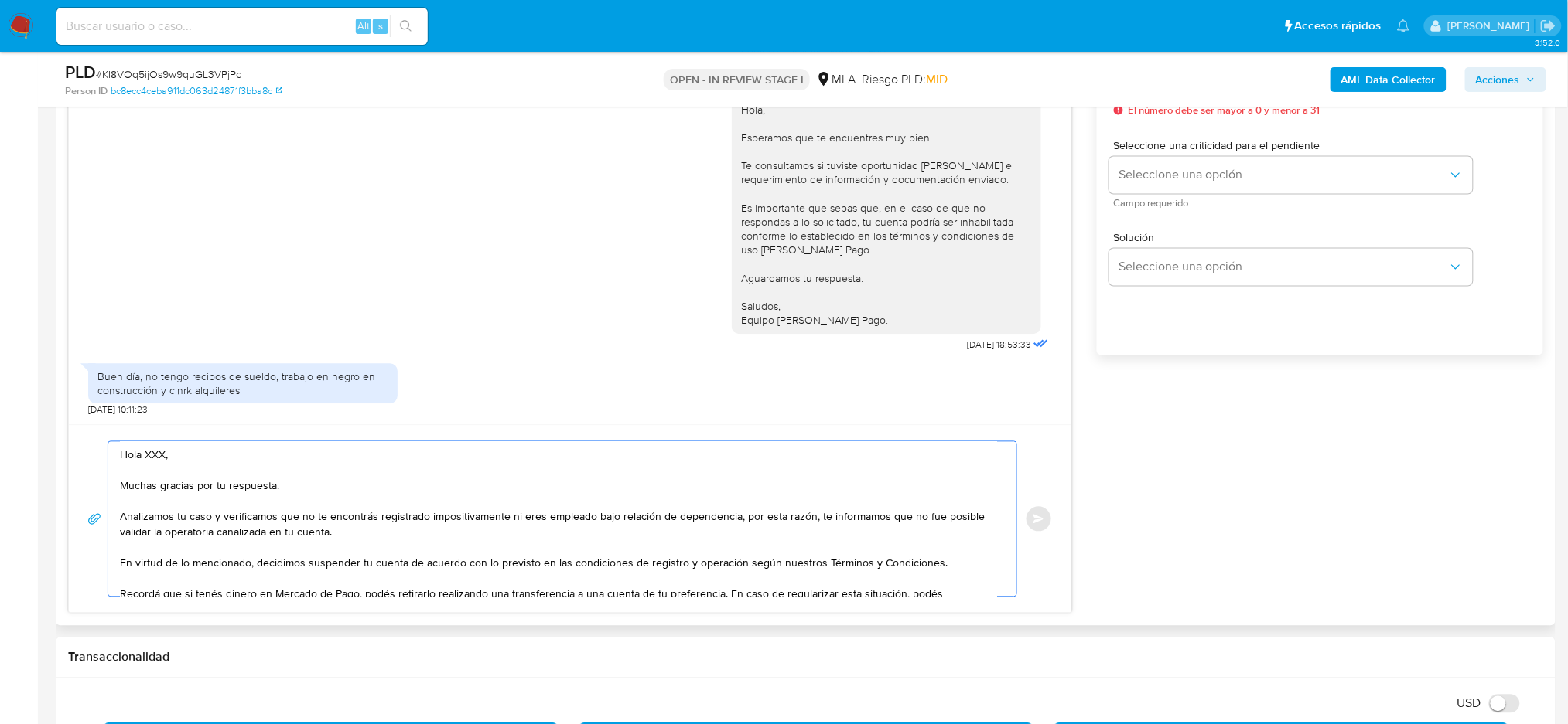
click at [163, 453] on textarea "Hola XXX, Muchas gracias por tu respuesta. Analizamos tu caso y verificamos que…" at bounding box center [559, 519] width 877 height 154
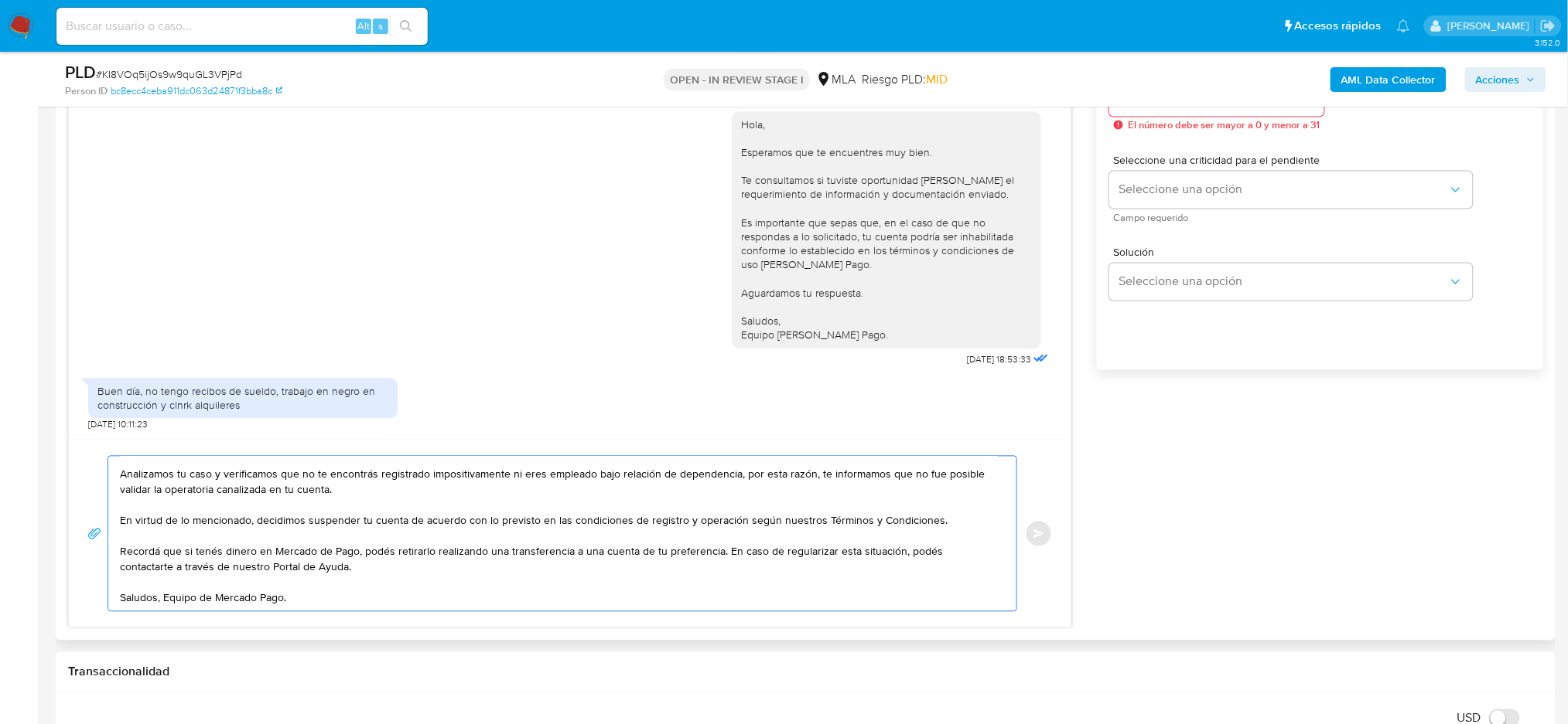
scroll to position [824, 0]
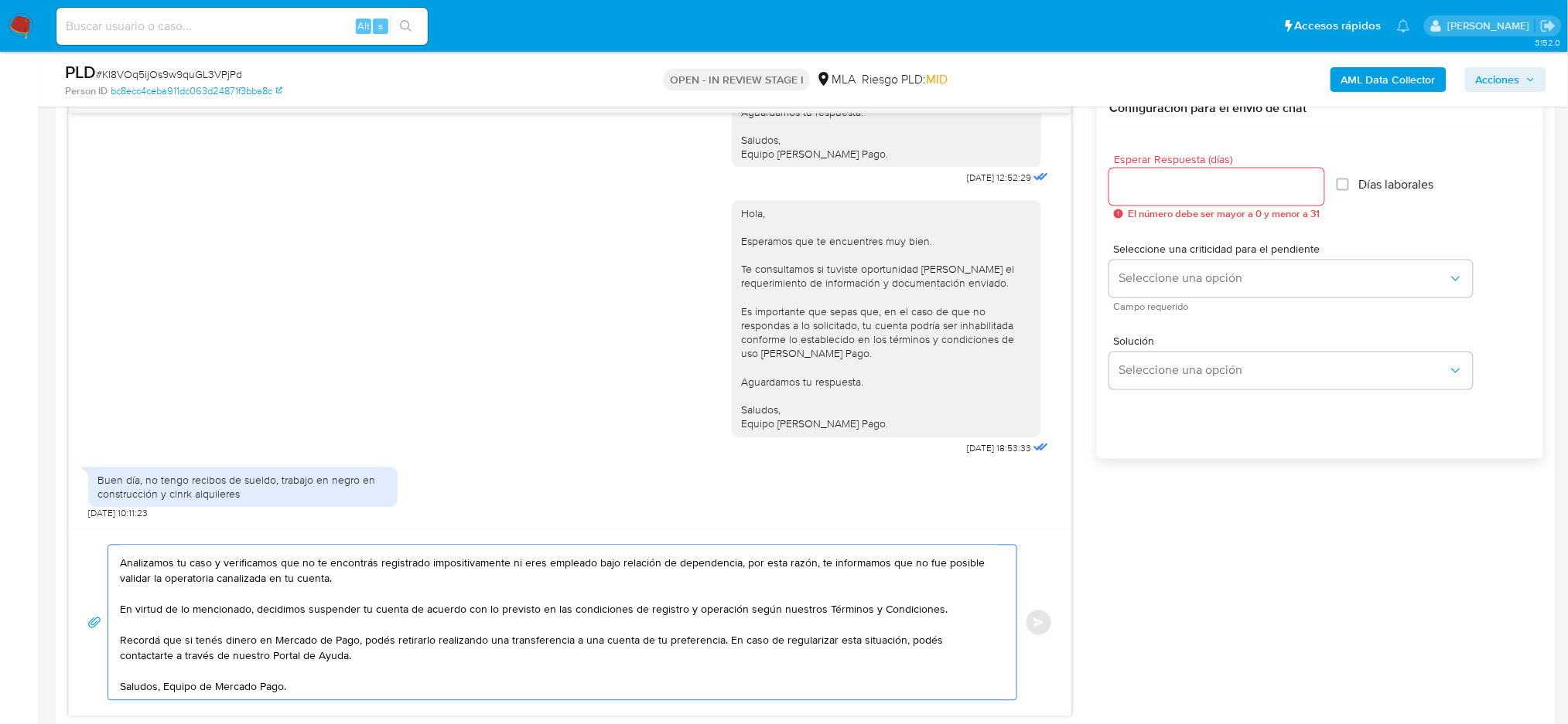
type textarea "Hola, Muchas gracias por tu respuesta. Analizamos tu caso y verificamos que no …"
click at [1205, 182] on input "Esperar Respuesta (días)" at bounding box center [1216, 187] width 215 height 20
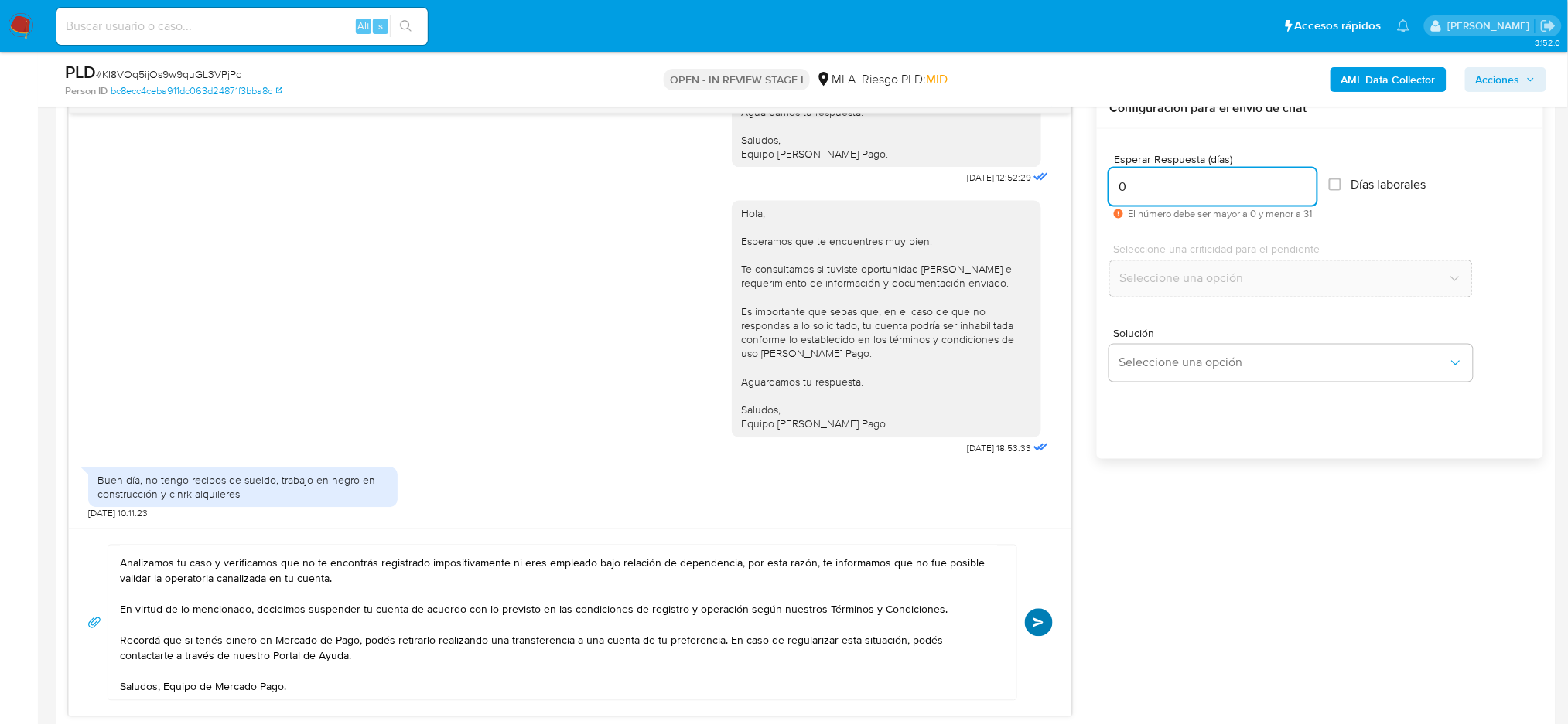
type input "0"
click at [1037, 630] on button "Enviar" at bounding box center [1039, 623] width 28 height 28
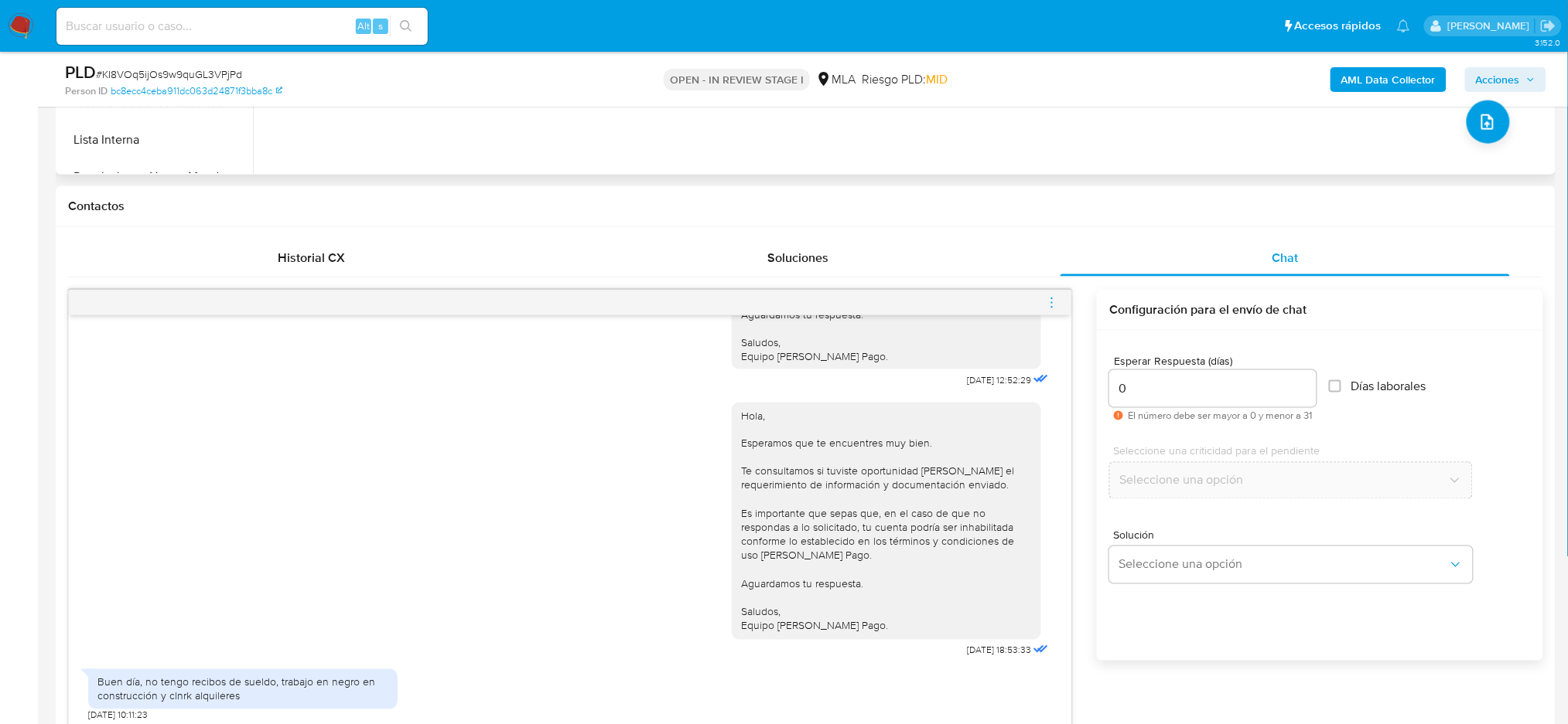
scroll to position [1856, 0]
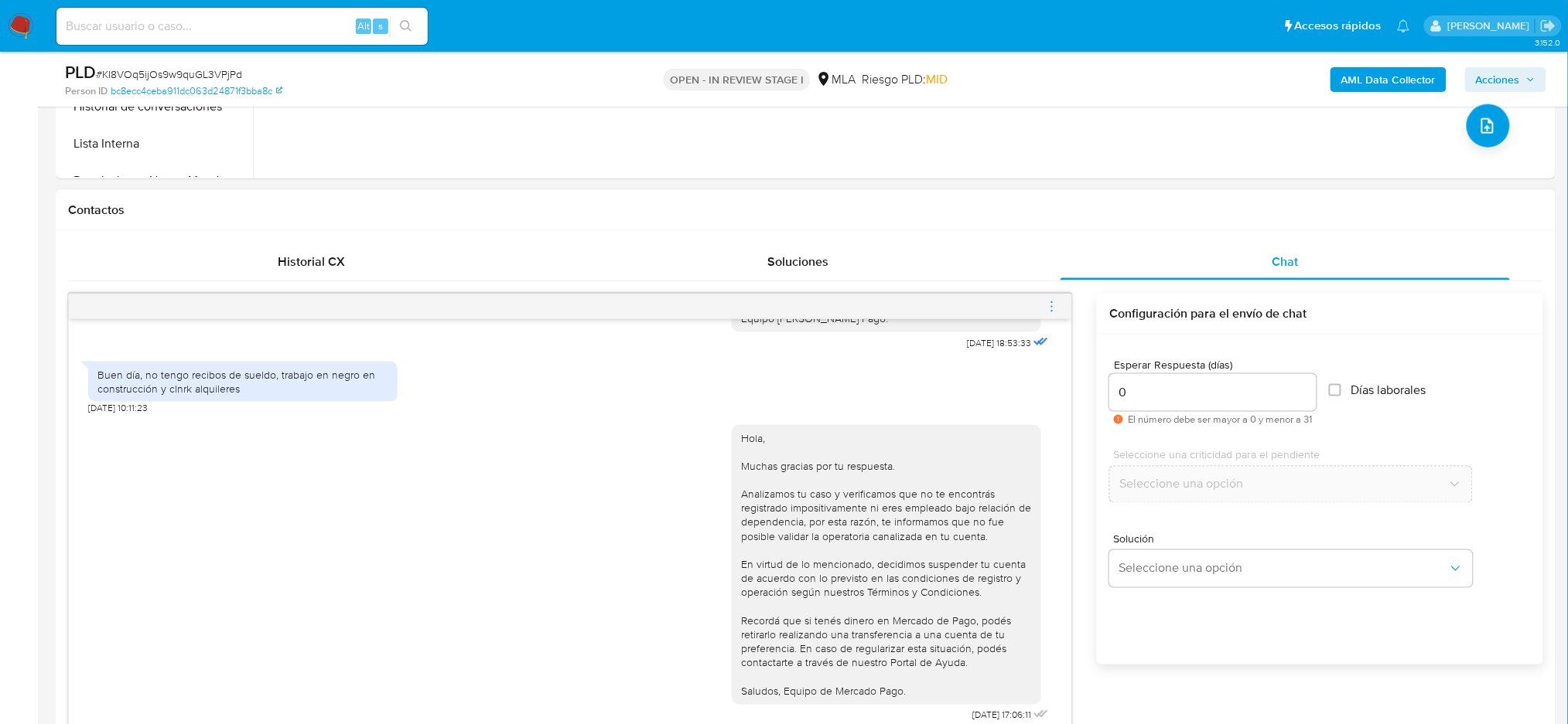
click at [1060, 309] on div at bounding box center [569, 307] width 1002 height 25
click at [1053, 304] on icon "menu-action" at bounding box center [1051, 307] width 14 height 14
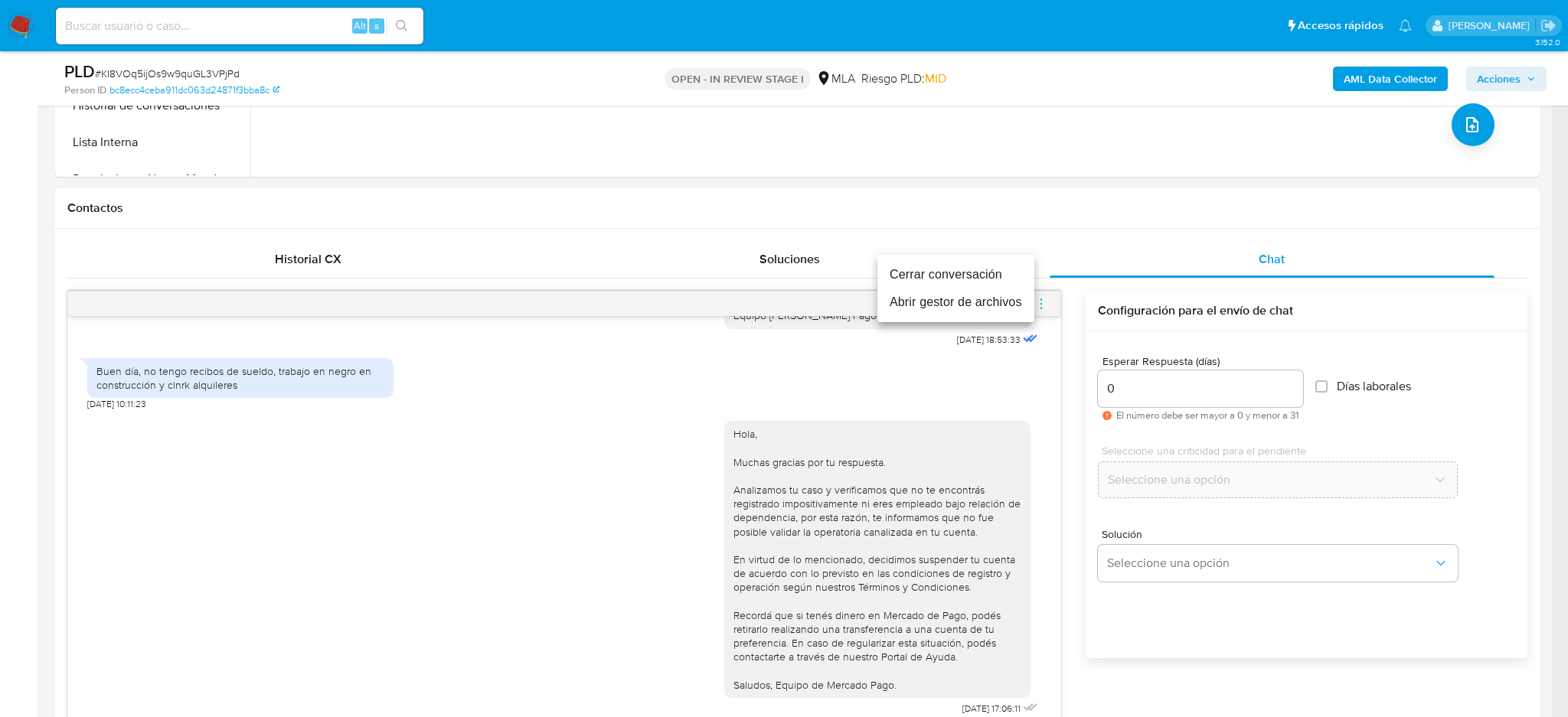
click at [978, 275] on li "Cerrar conversación" at bounding box center [956, 275] width 157 height 28
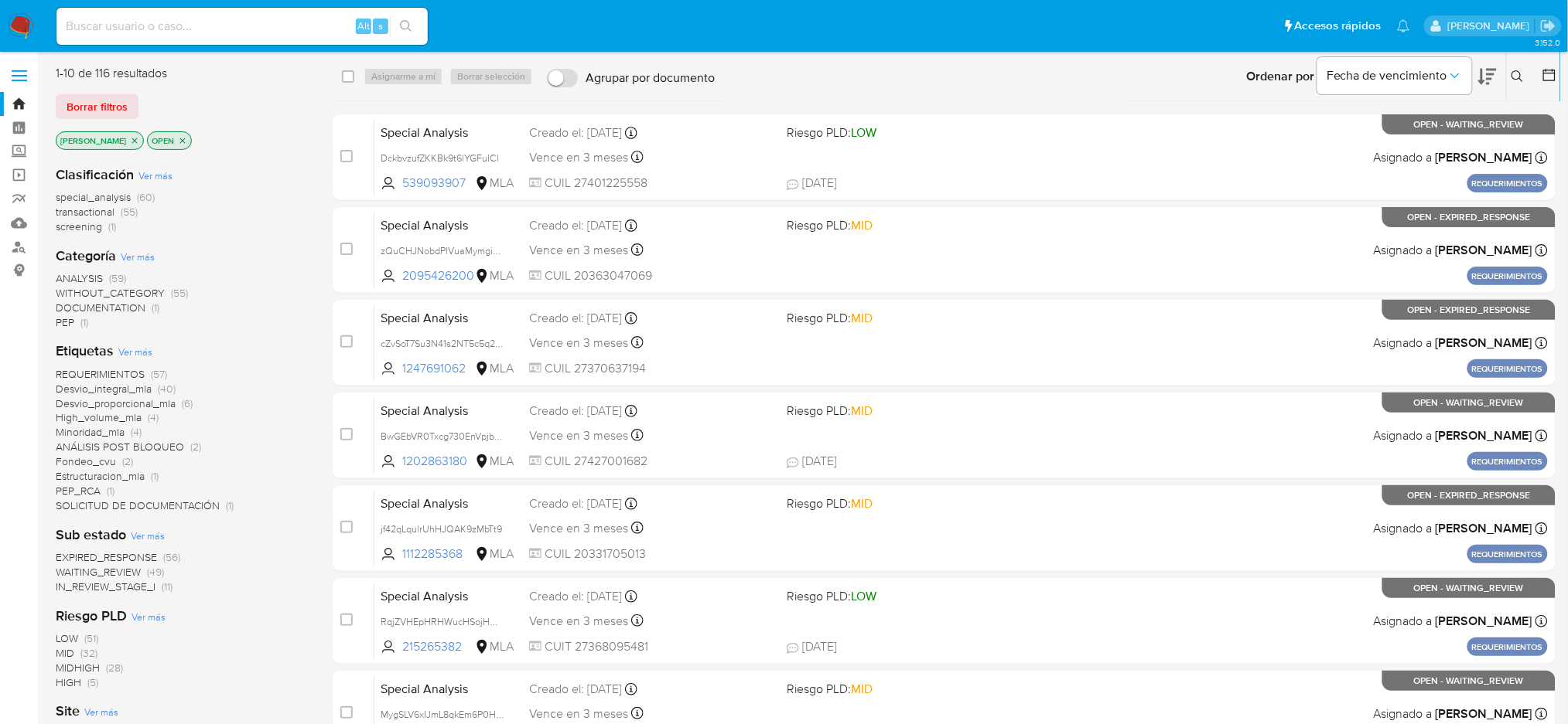
click at [1518, 78] on icon at bounding box center [1517, 76] width 12 height 12
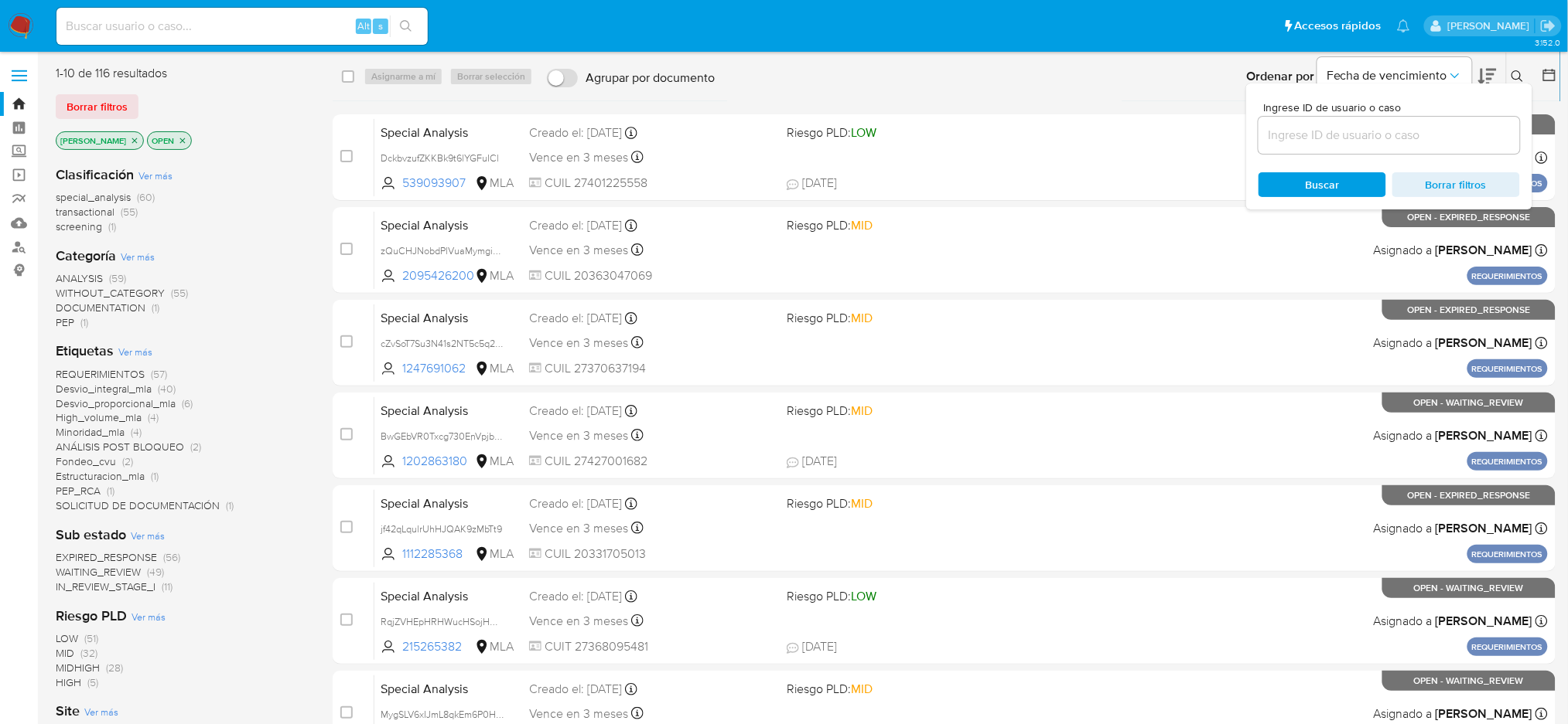
click at [1276, 150] on div at bounding box center [1389, 135] width 261 height 37
click at [1288, 141] on input at bounding box center [1389, 135] width 261 height 20
paste input "KI8VOq5ijOs9w9quGL3VPjPd"
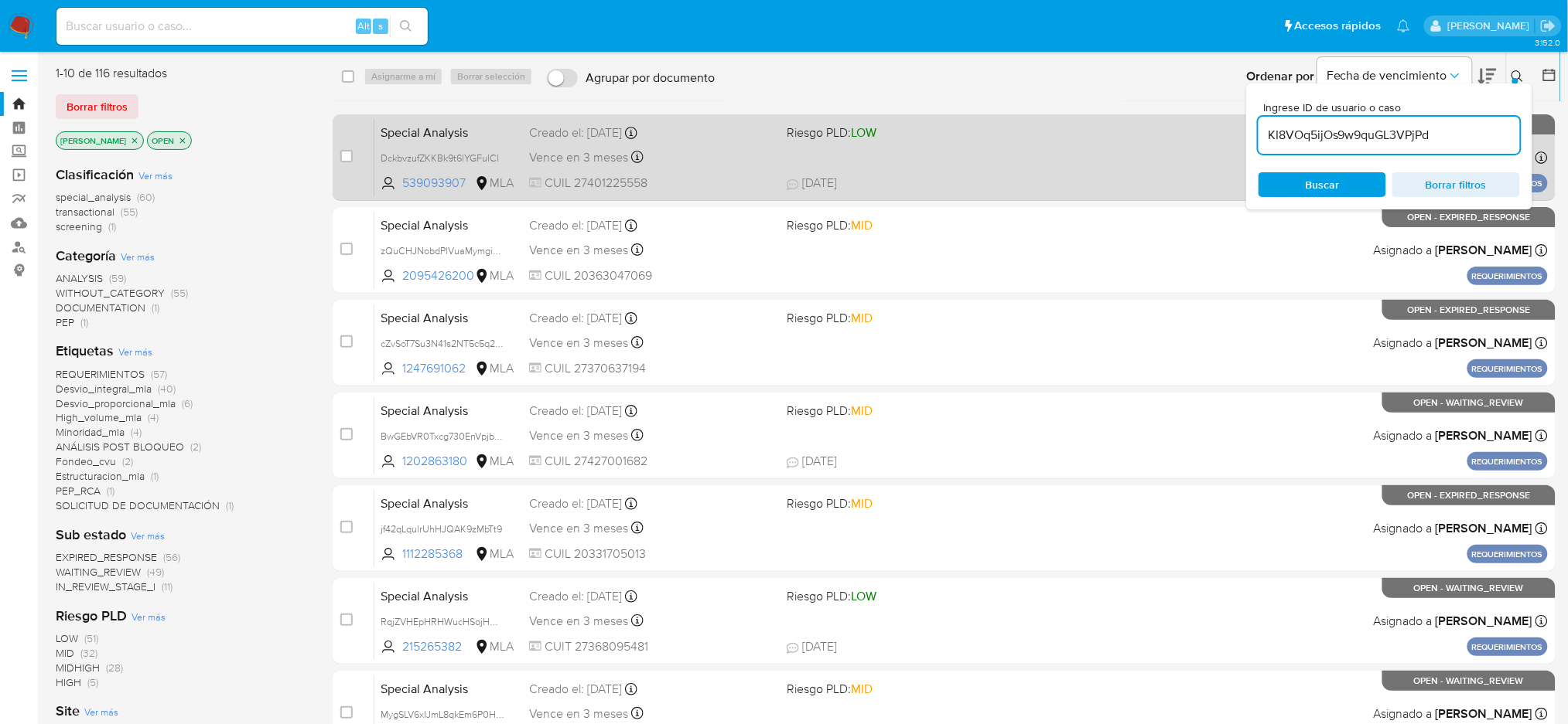
type input "KI8VOq5ijOs9w9quGL3VPjPd"
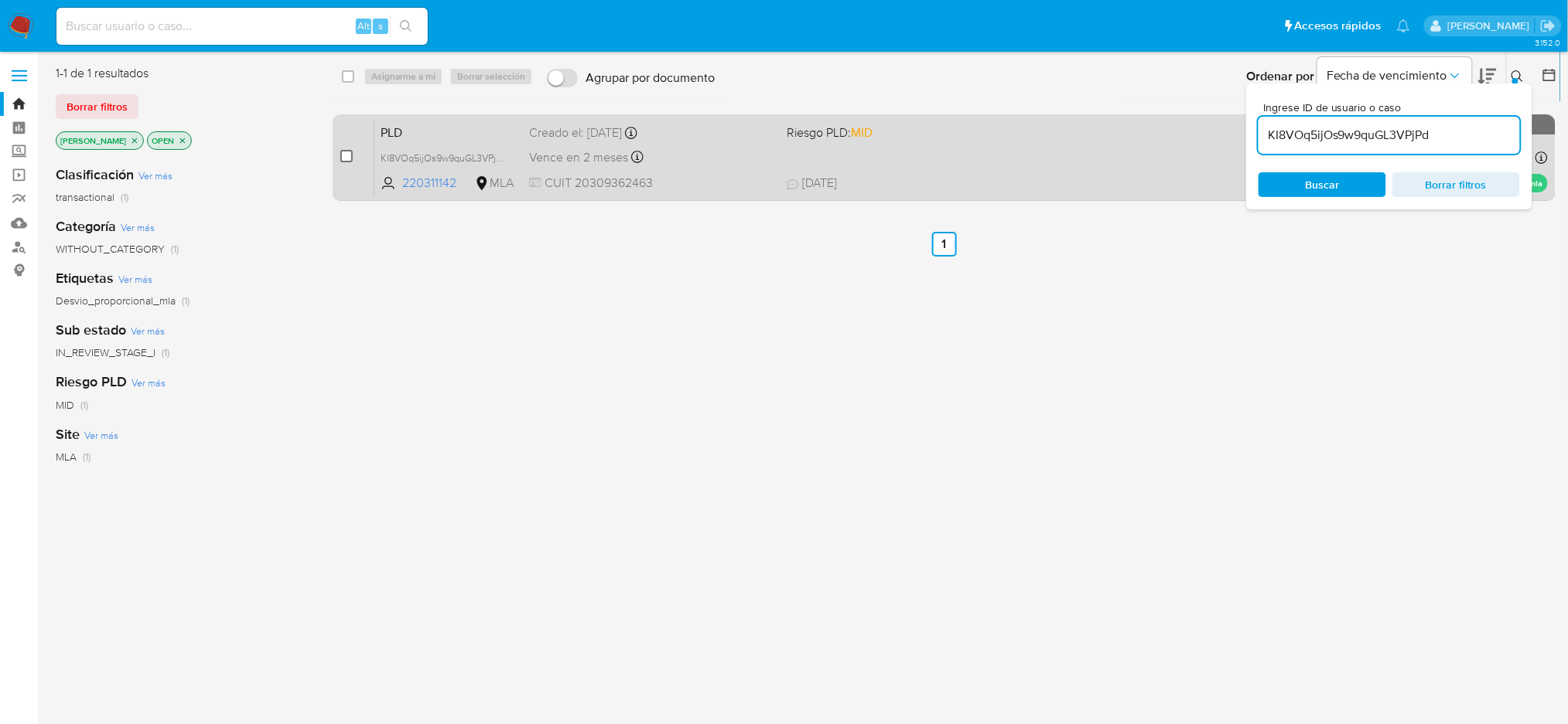
click at [348, 158] on input "checkbox" at bounding box center [346, 156] width 12 height 12
checkbox input "true"
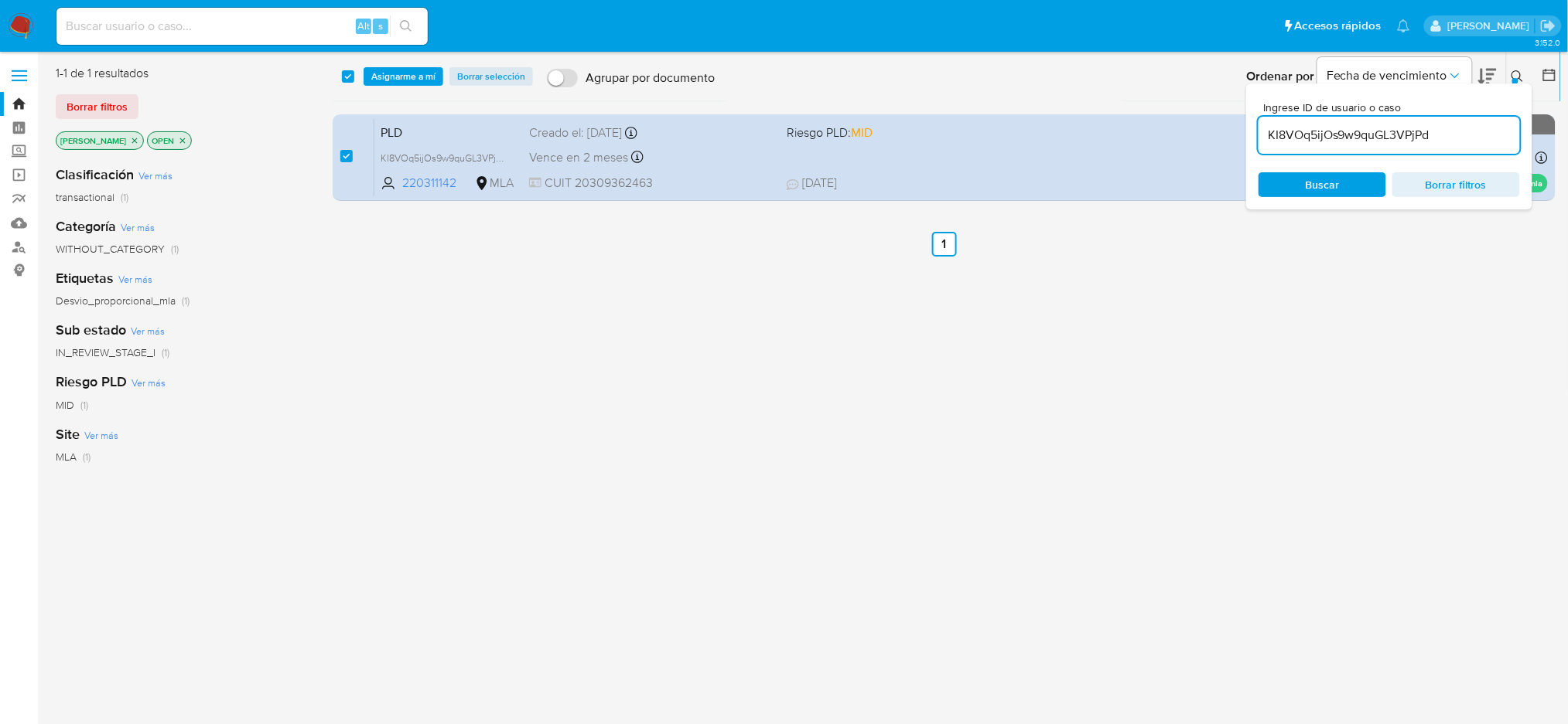
click at [384, 88] on div "select-all-cases-checkbox Asignarme a mí Borrar selección Agrupar por documento…" at bounding box center [946, 76] width 1228 height 48
click at [385, 75] on span "Asignarme a mí" at bounding box center [403, 76] width 64 height 16
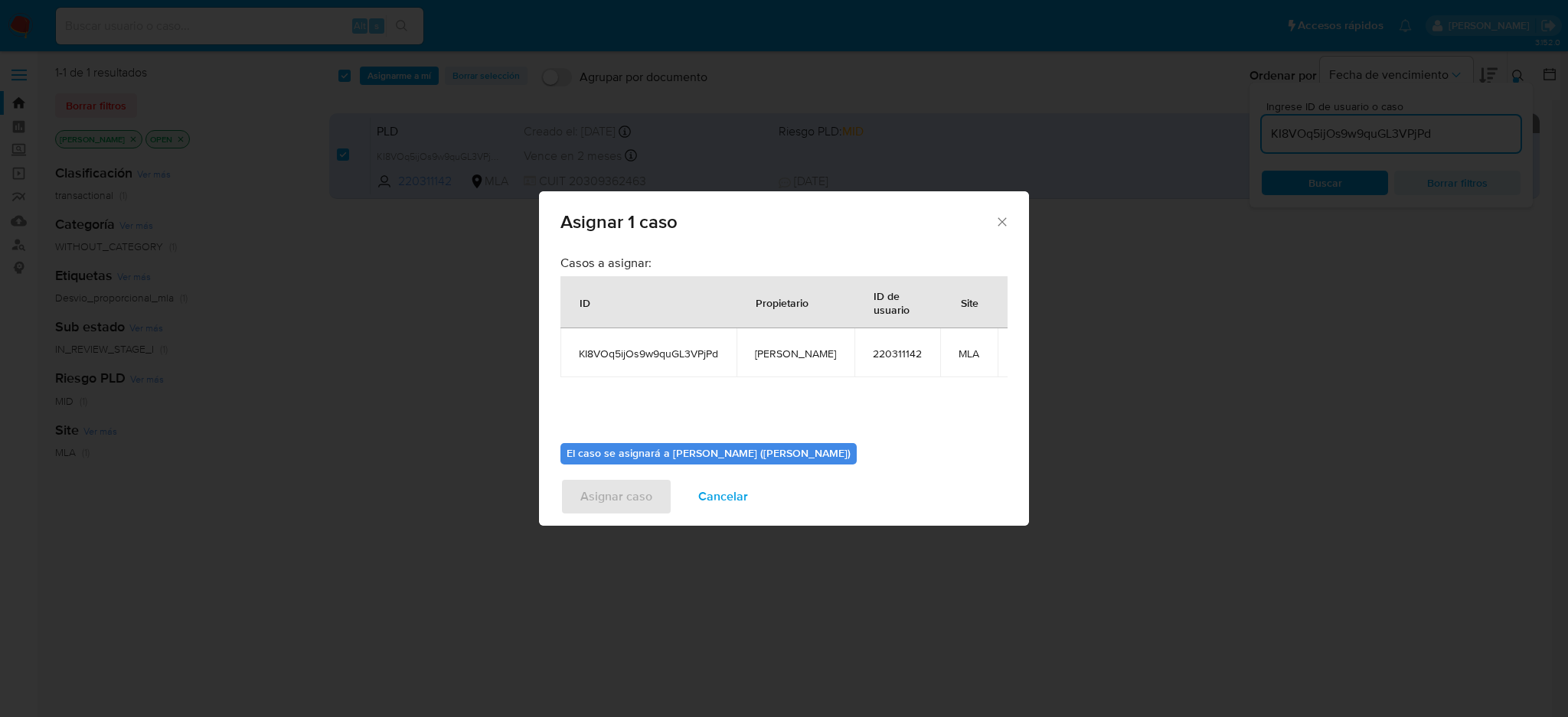
click at [794, 359] on span "[PERSON_NAME]" at bounding box center [795, 353] width 81 height 14
copy span "[PERSON_NAME]"
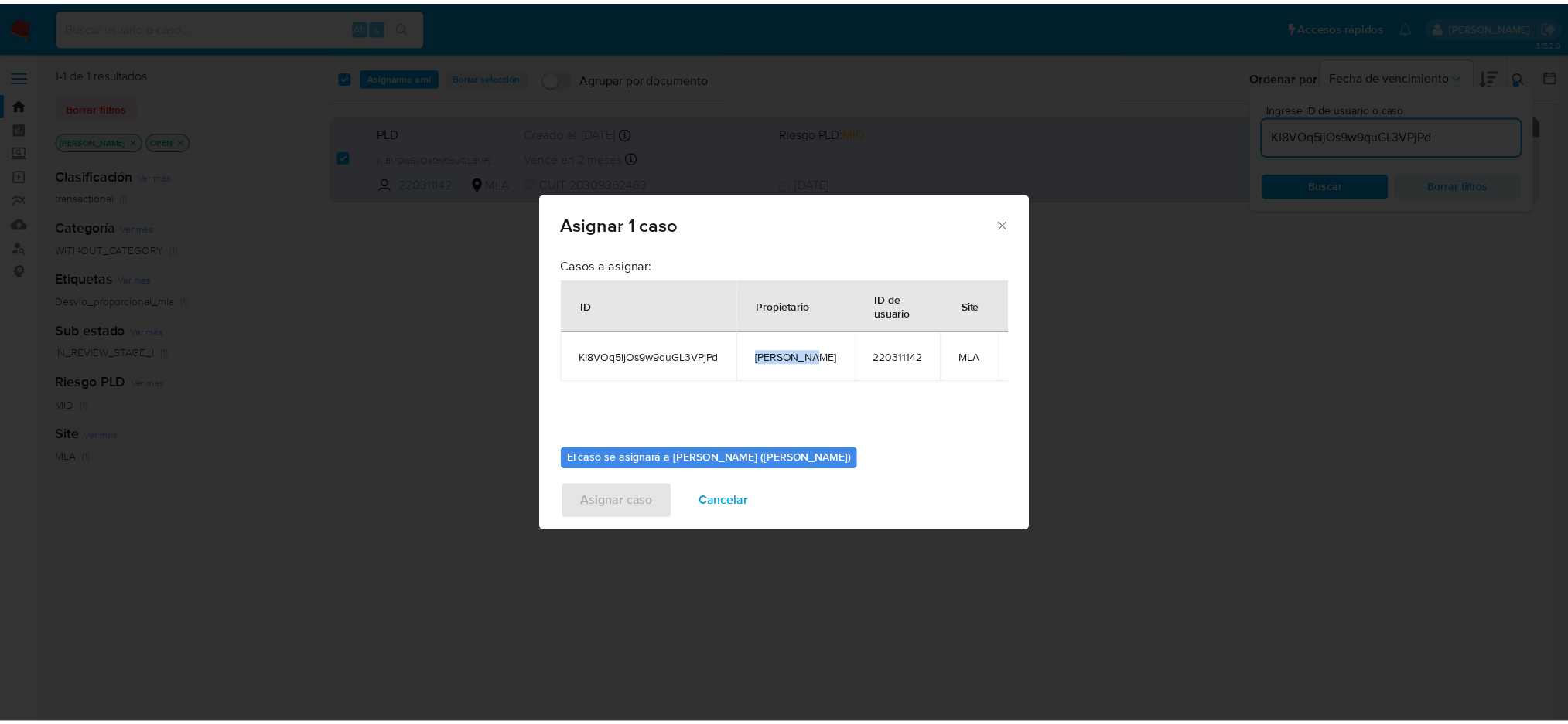
scroll to position [79, 0]
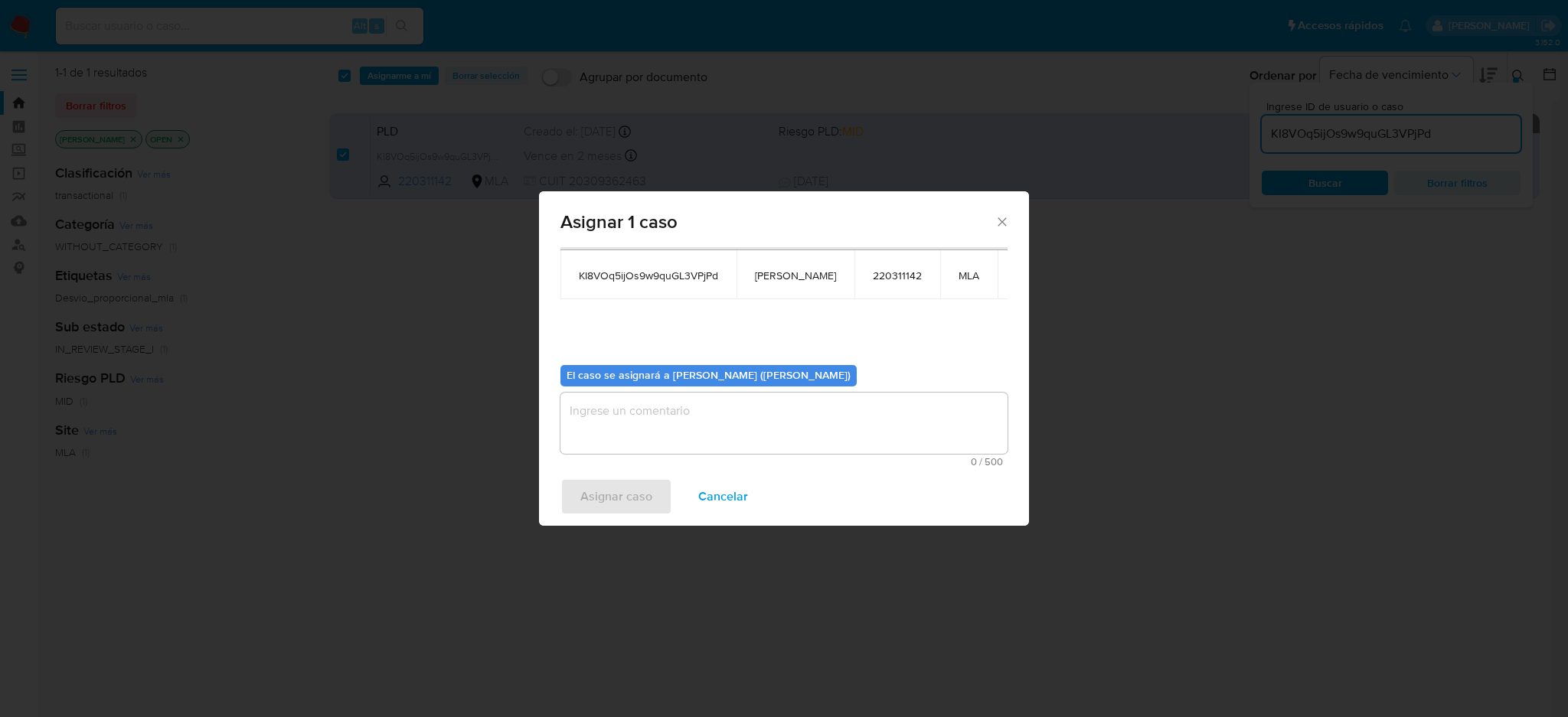
click at [682, 438] on textarea "assign-modal" at bounding box center [784, 423] width 447 height 62
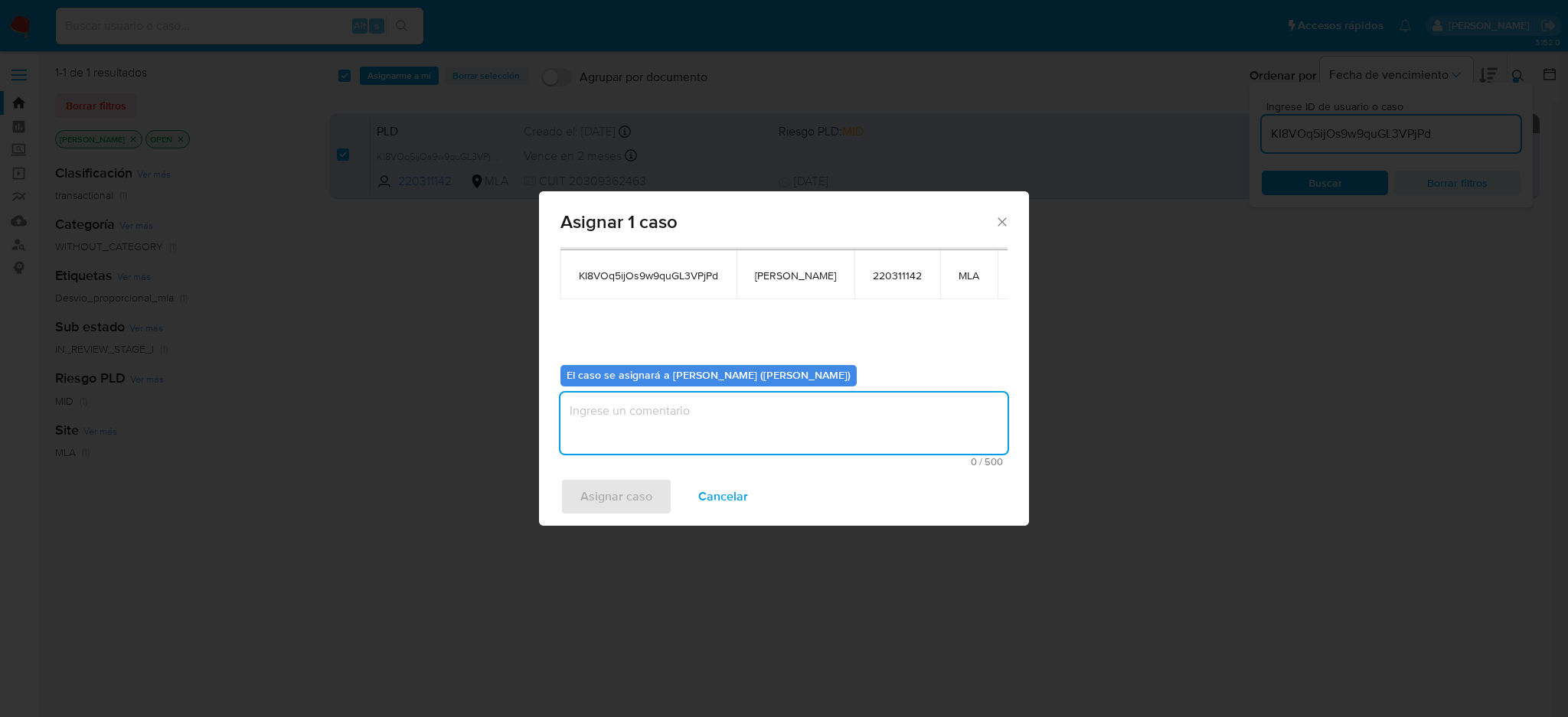
paste textarea "[PERSON_NAME]"
type textarea "[PERSON_NAME]"
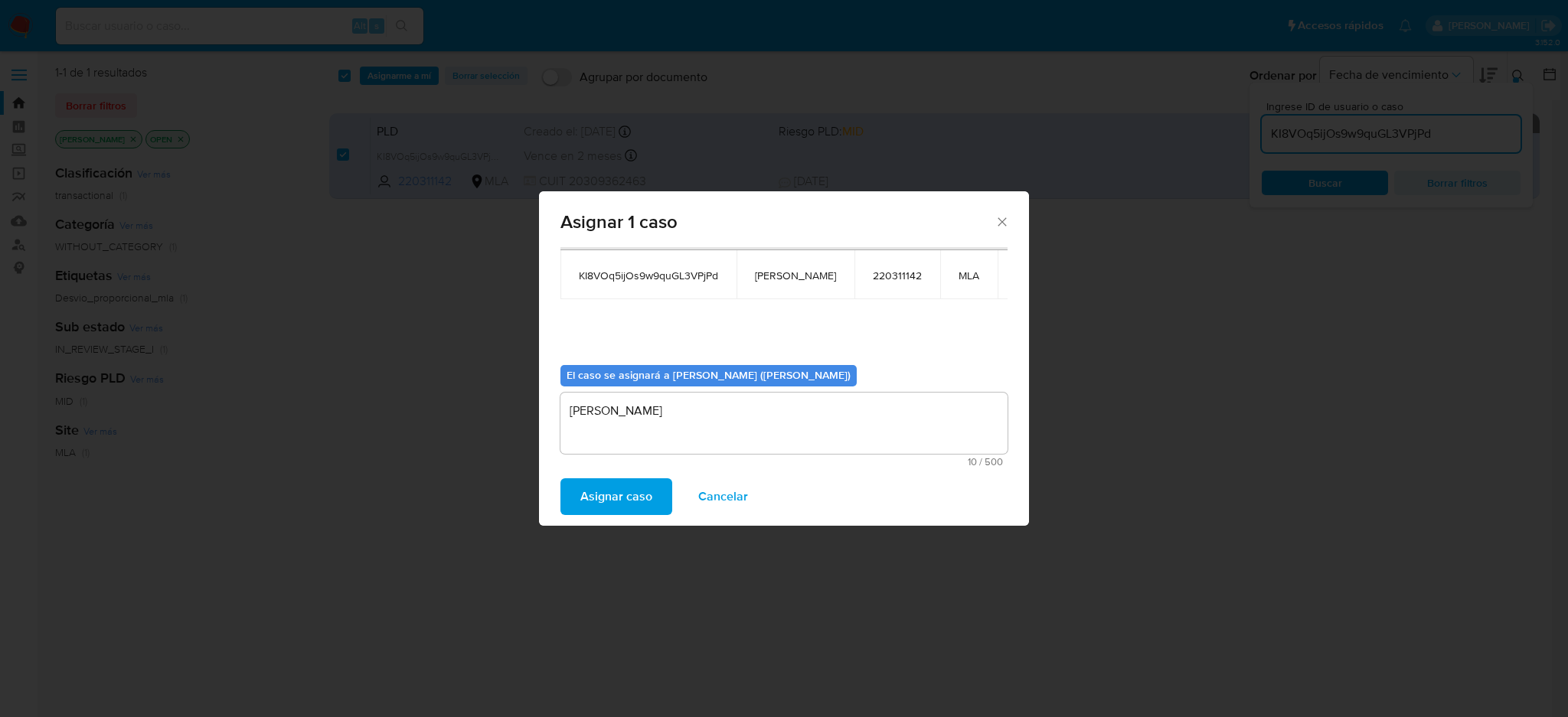
click at [609, 485] on span "Asignar caso" at bounding box center [616, 497] width 72 height 34
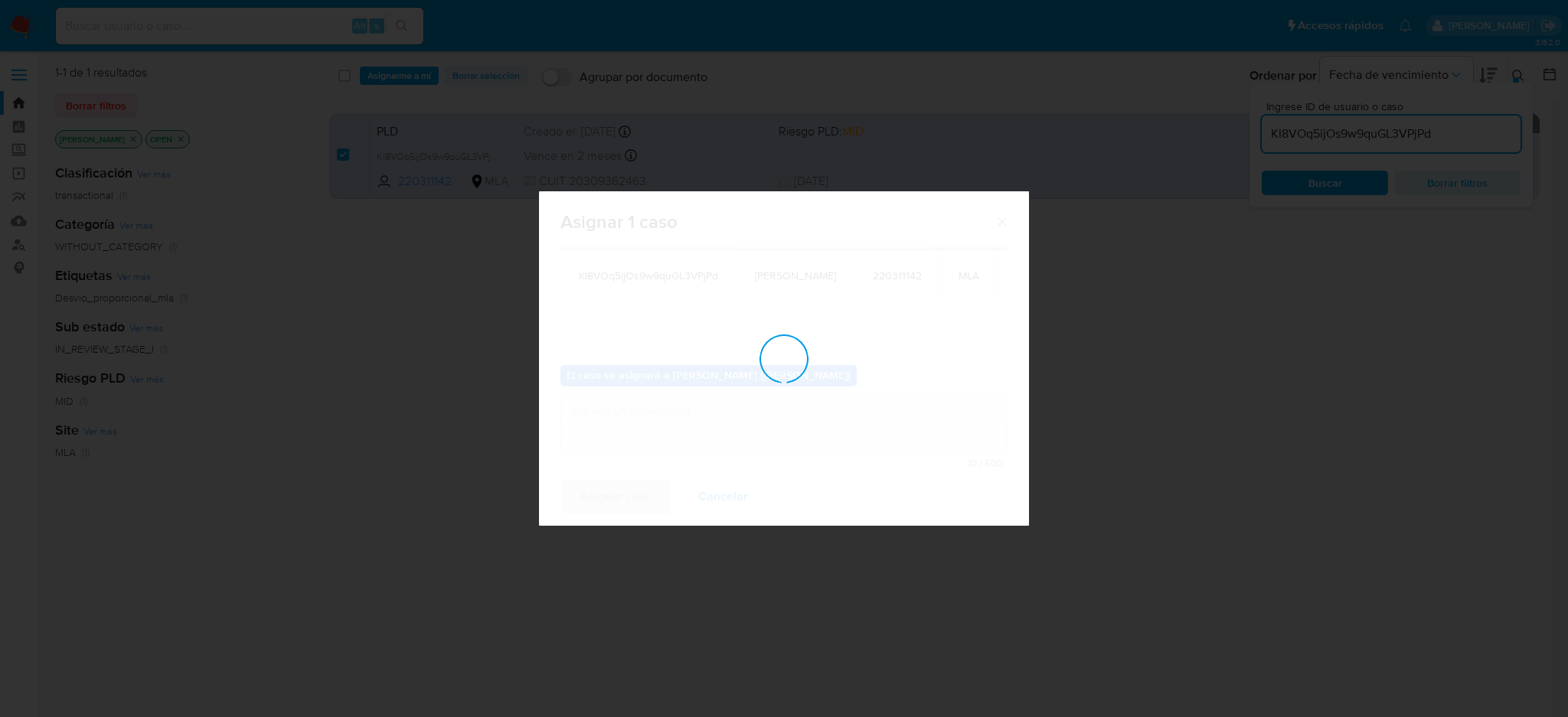
checkbox input "false"
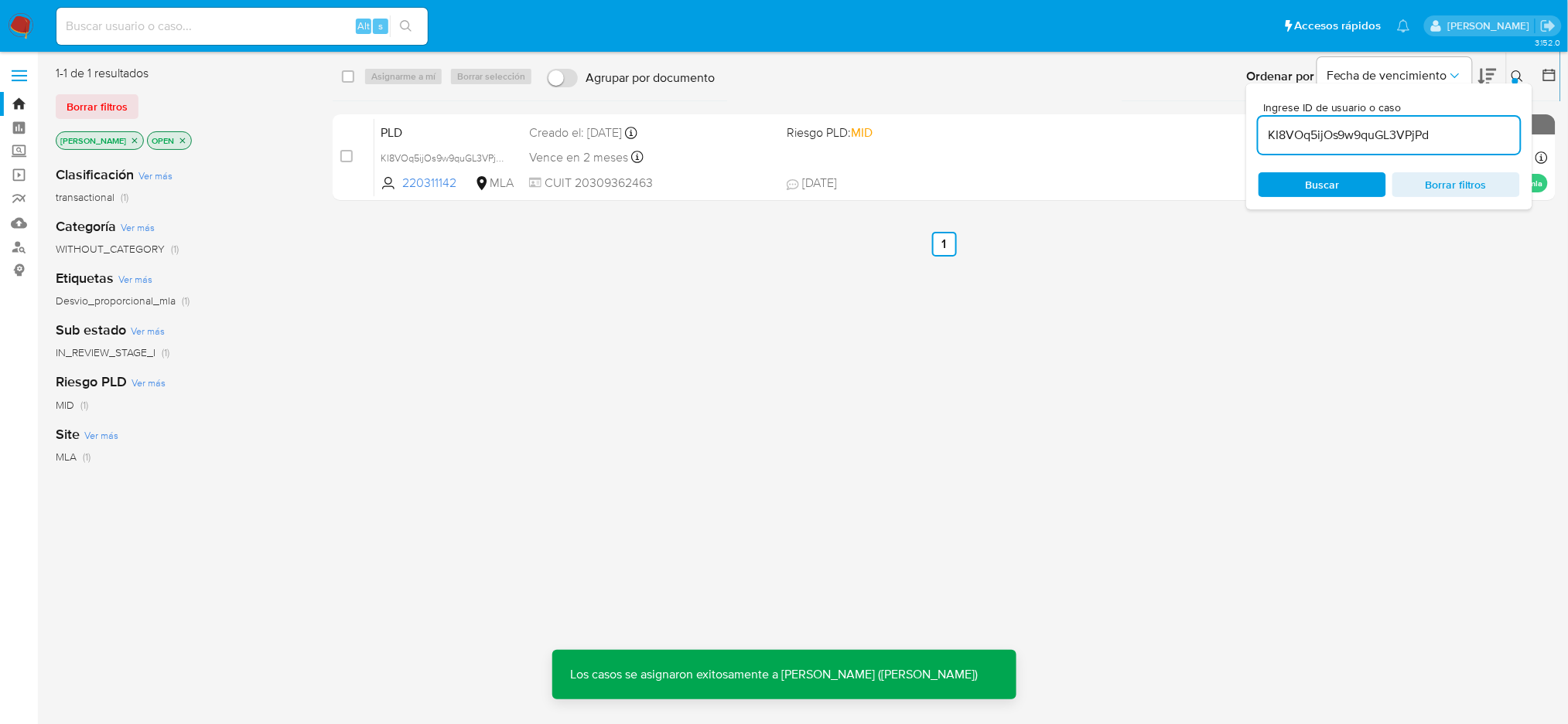
click at [486, 129] on span "PLD" at bounding box center [448, 131] width 136 height 20
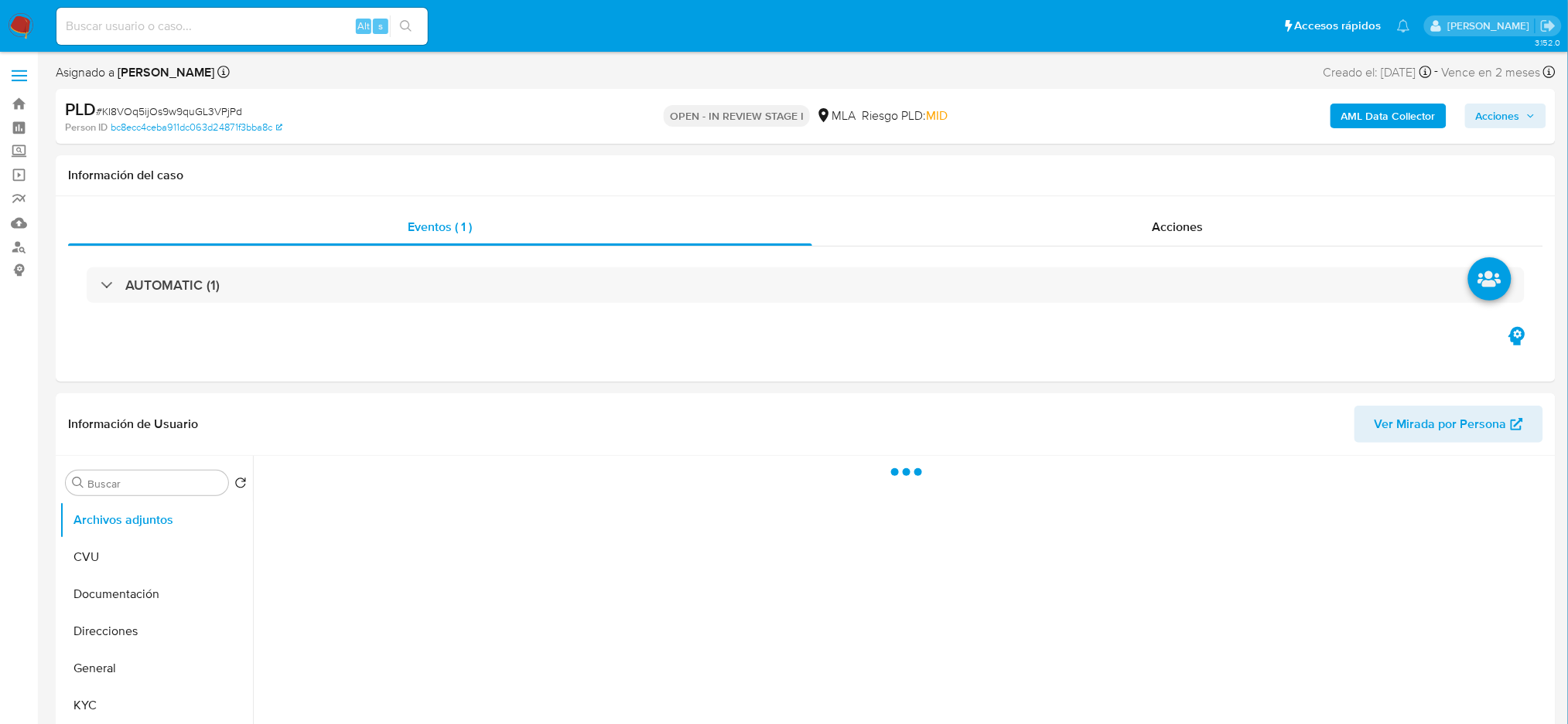
click at [1358, 111] on b "AML Data Collector" at bounding box center [1388, 116] width 95 height 25
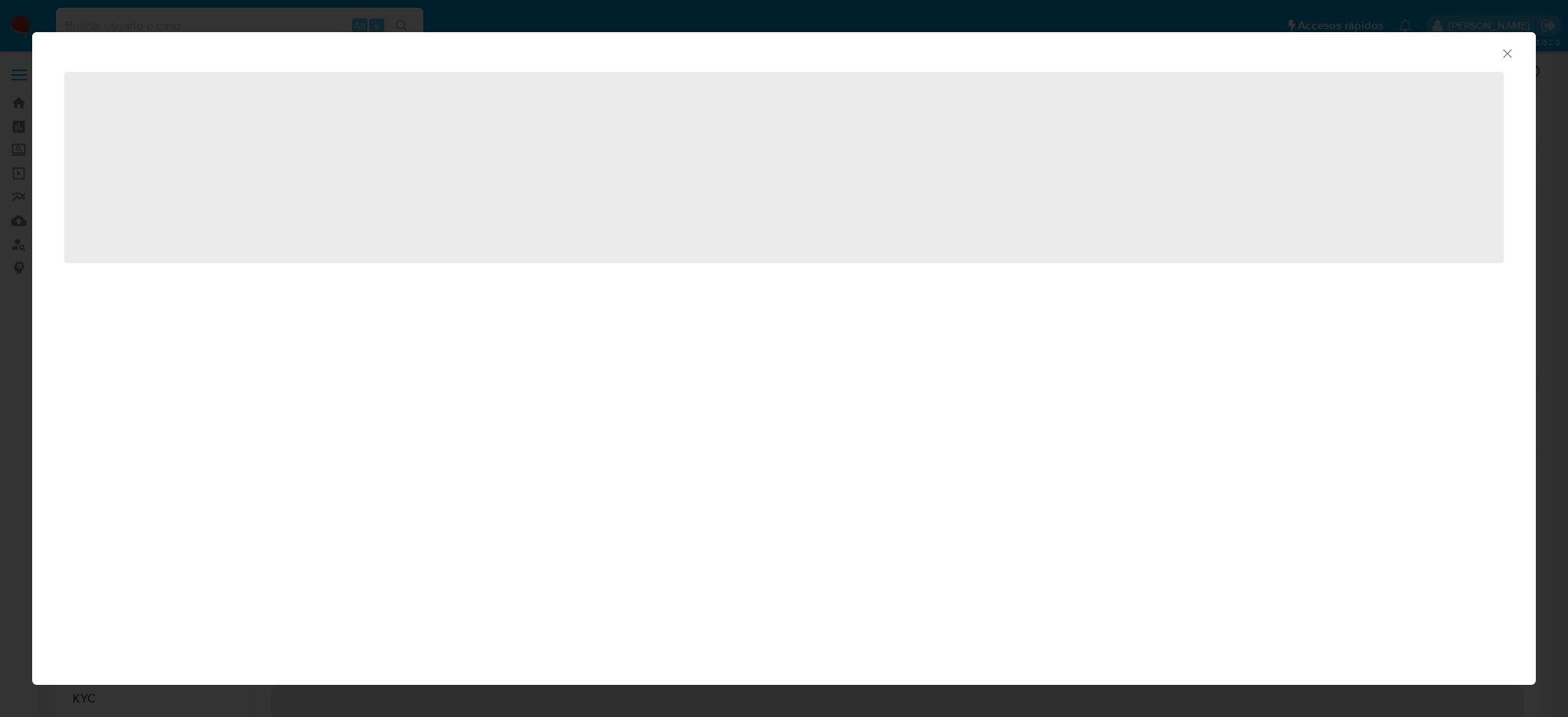
select select "10"
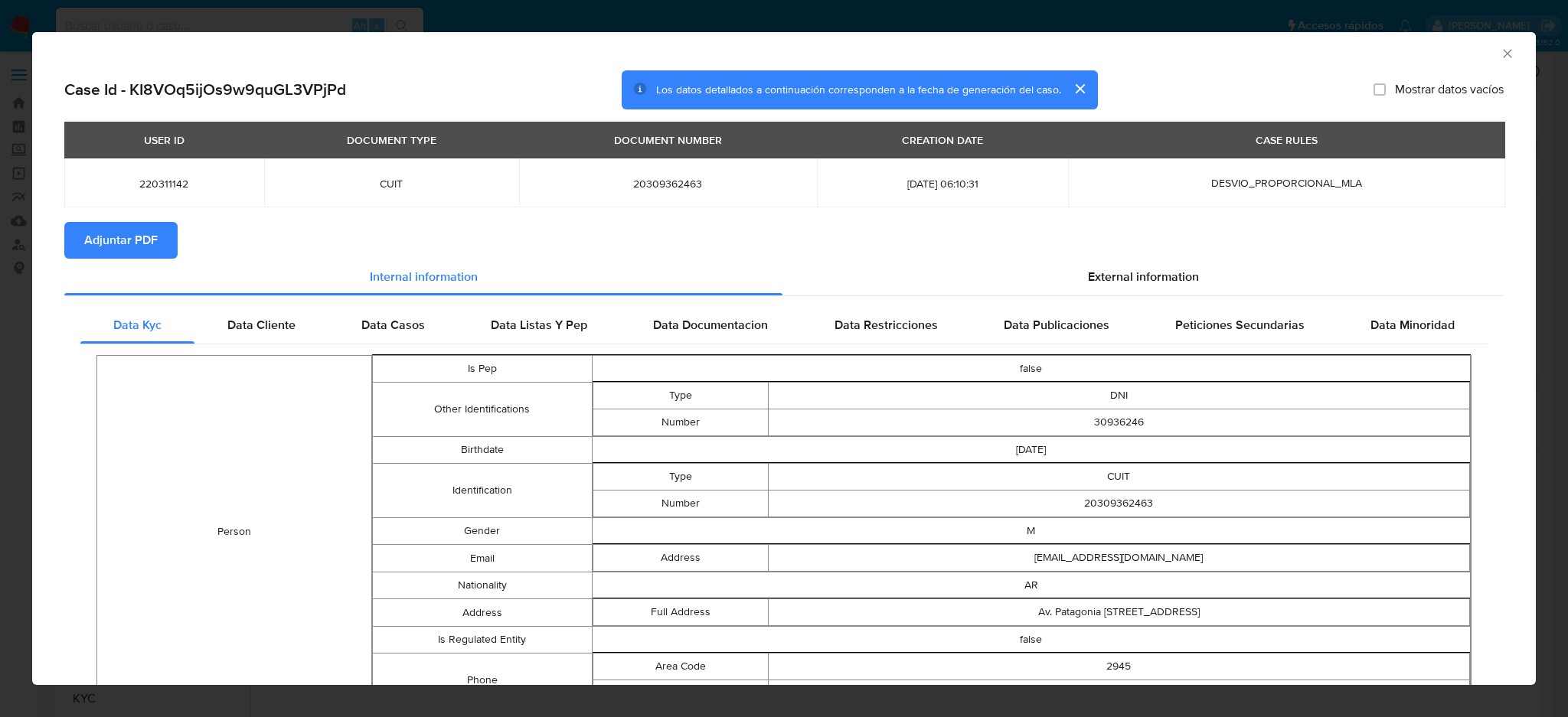
click at [131, 238] on span "Adjuntar PDF" at bounding box center [121, 240] width 74 height 34
click at [1503, 55] on icon "Cerrar ventana" at bounding box center [1507, 53] width 9 height 9
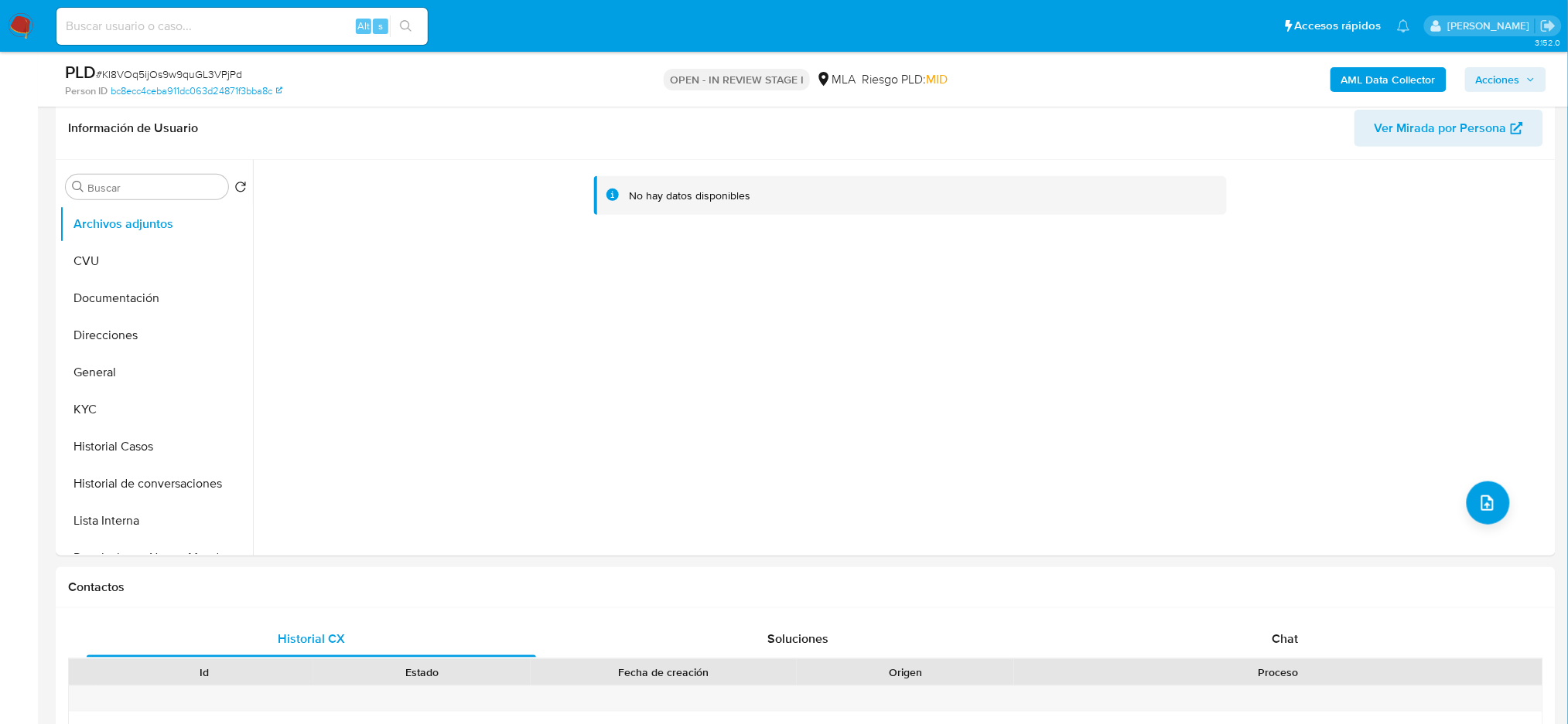
scroll to position [206, 0]
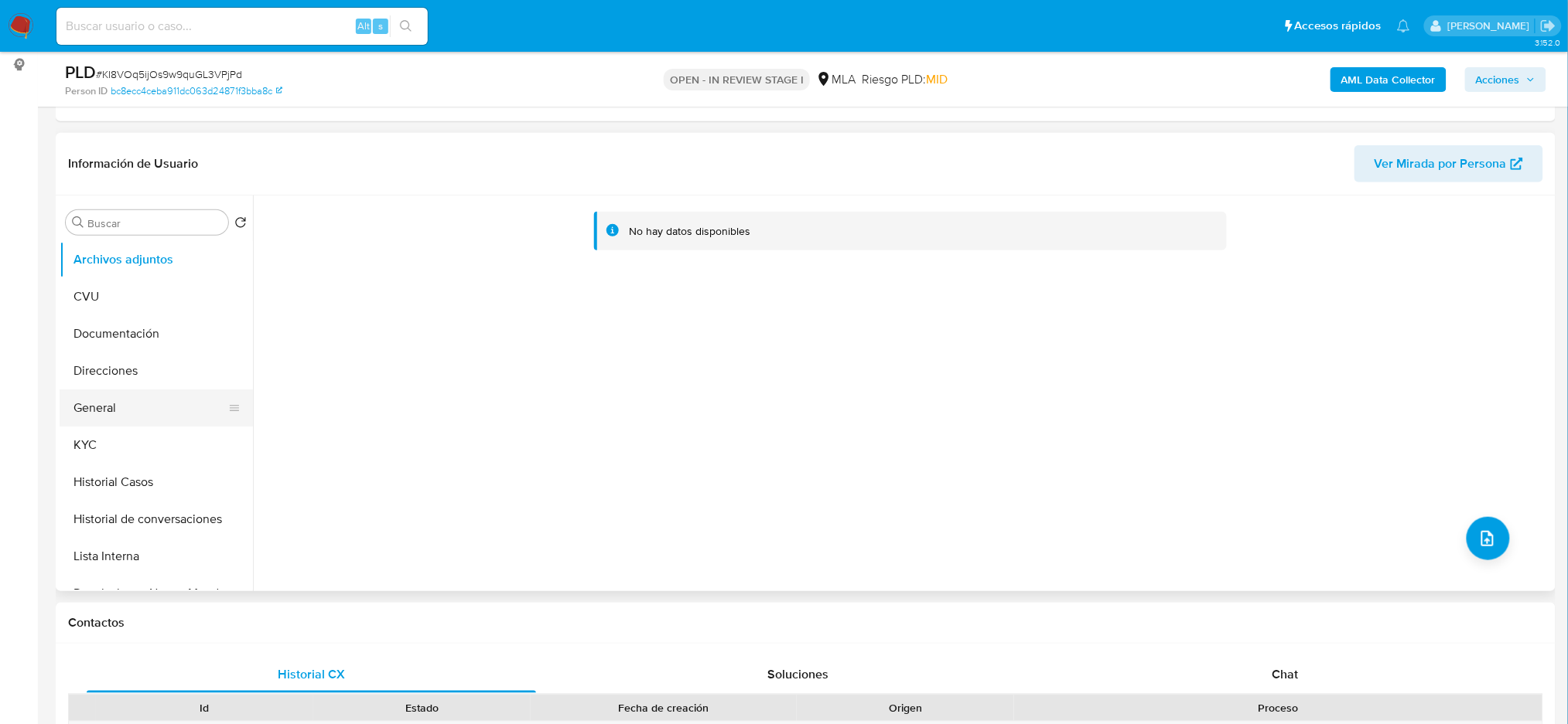
click at [113, 415] on button "General" at bounding box center [150, 408] width 181 height 37
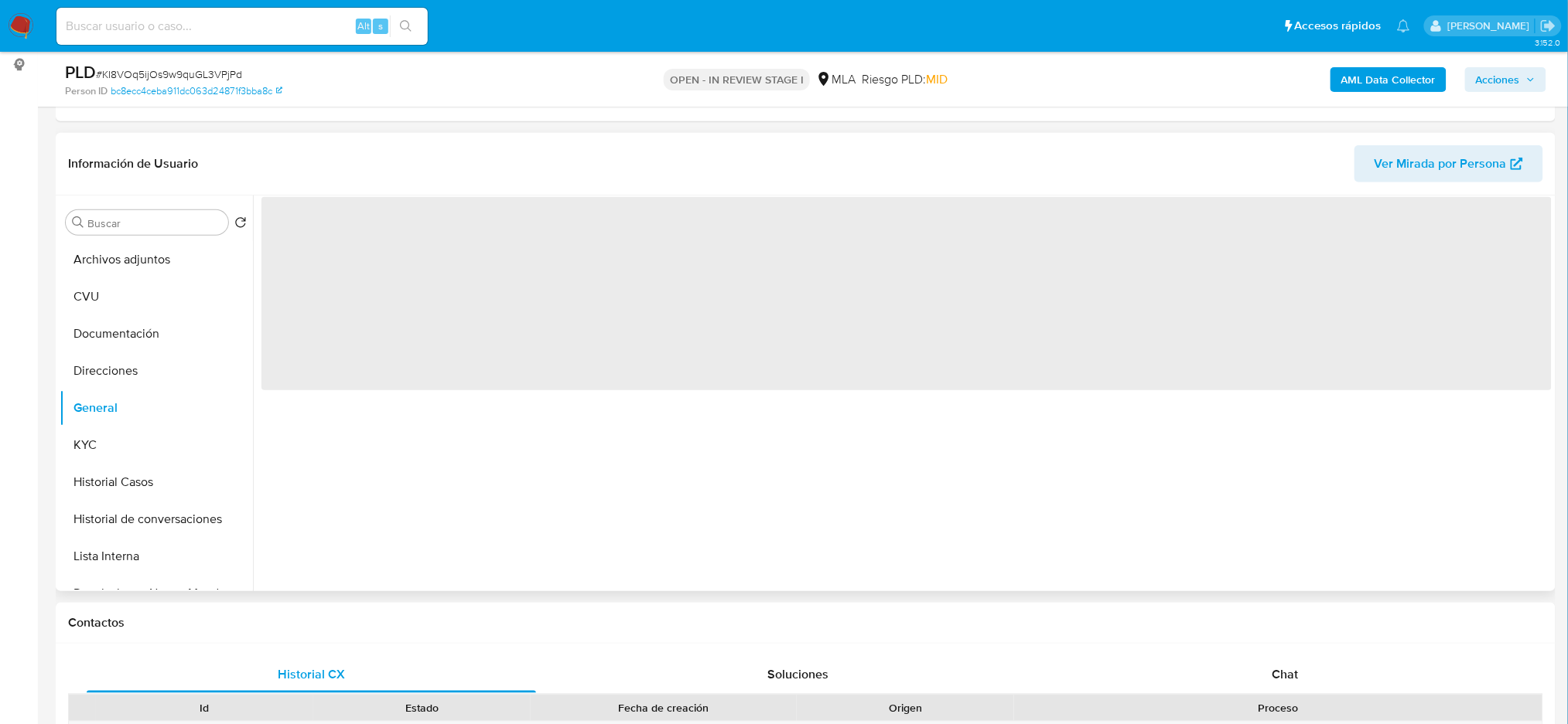
click at [305, 231] on span "‌" at bounding box center [906, 294] width 1290 height 193
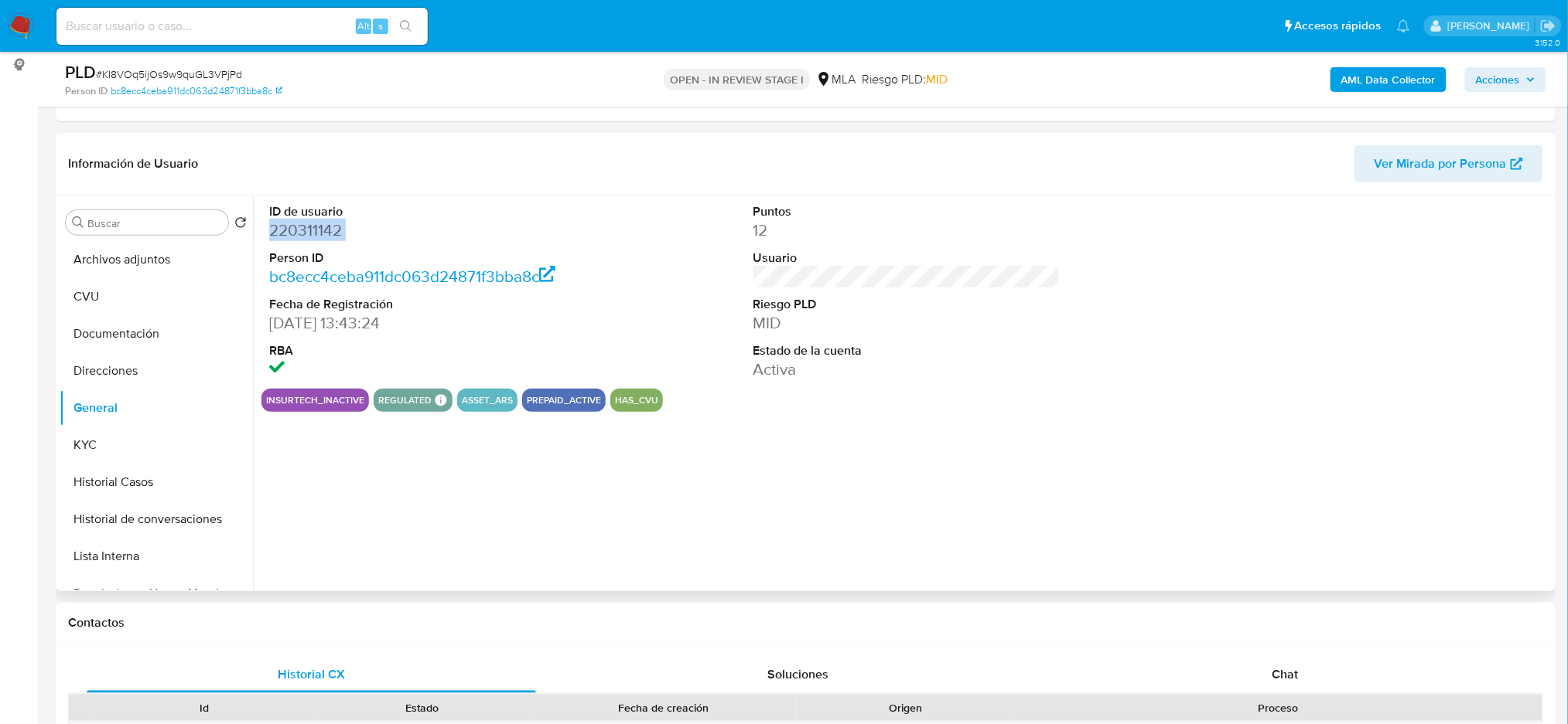
click at [305, 231] on dd "220311142" at bounding box center [423, 230] width 307 height 22
copy dd "220311142"
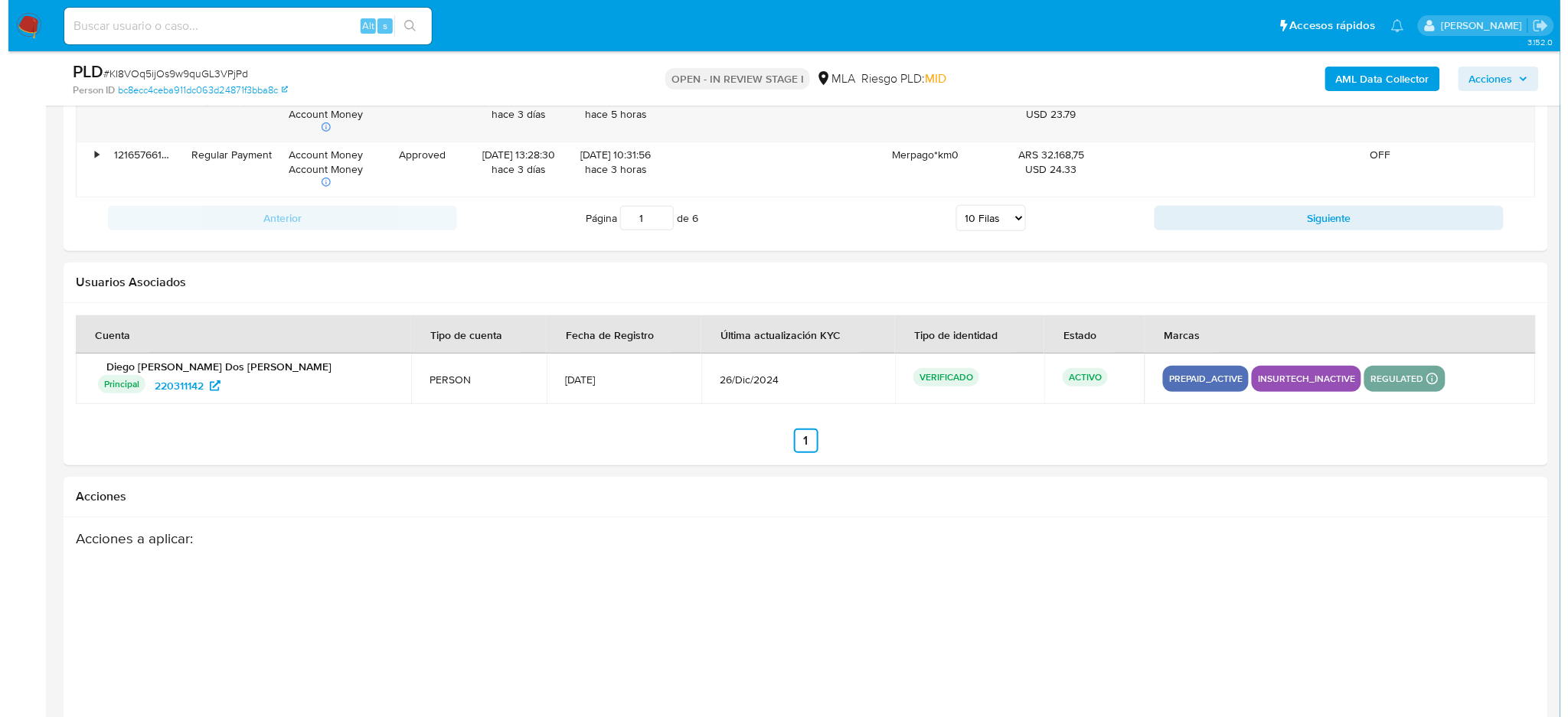
scroll to position [2347, 0]
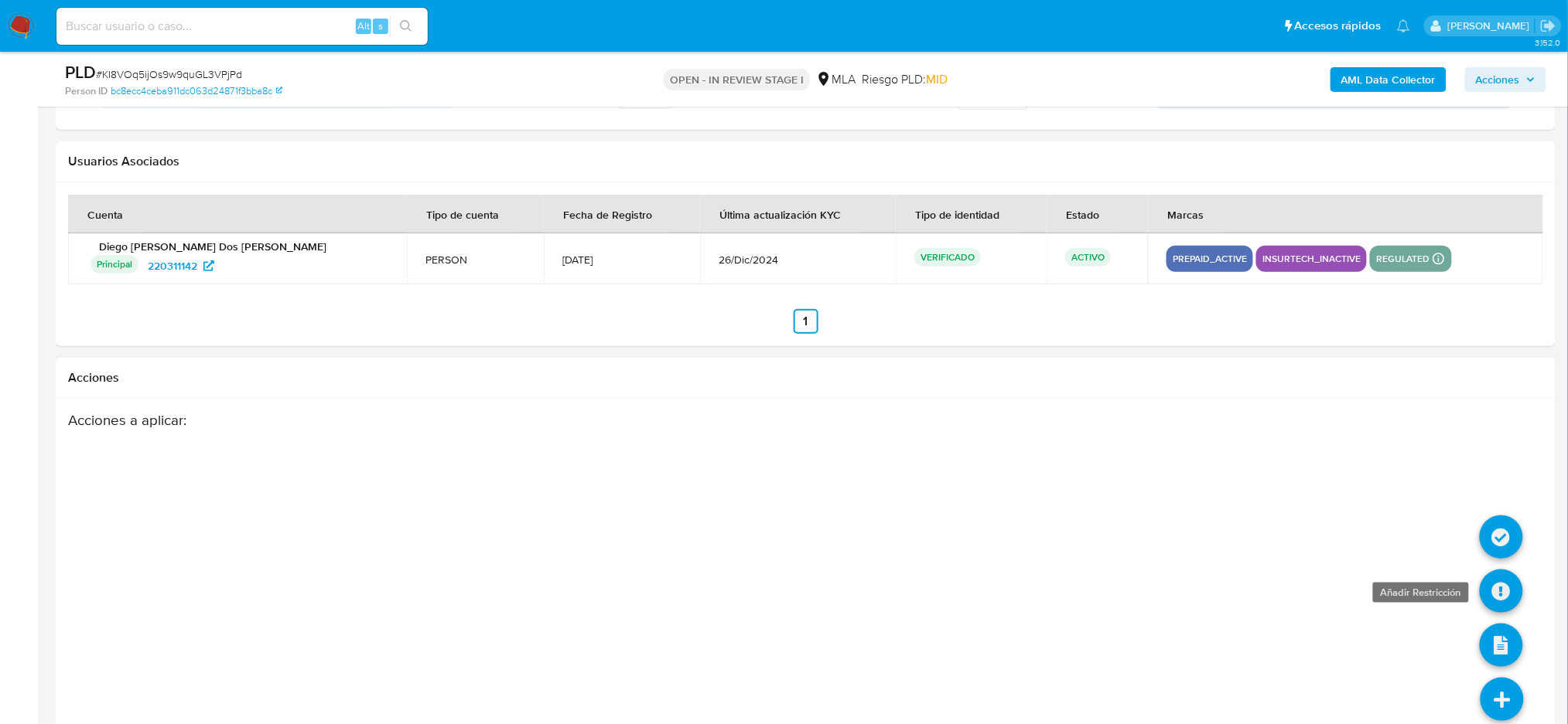
click at [1505, 583] on icon at bounding box center [1500, 591] width 43 height 43
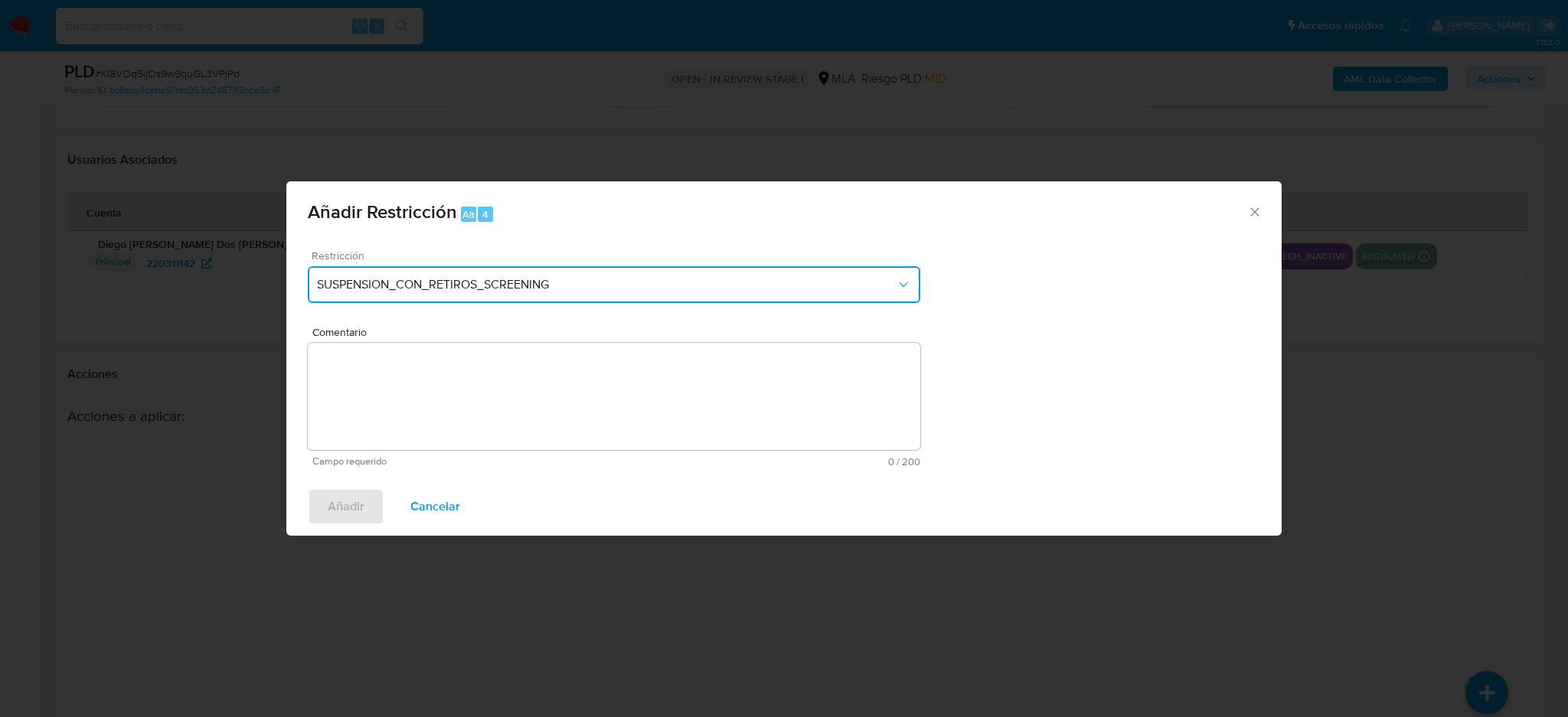
click at [536, 293] on button "SUSPENSION_CON_RETIROS_SCREENING" at bounding box center [615, 285] width 613 height 36
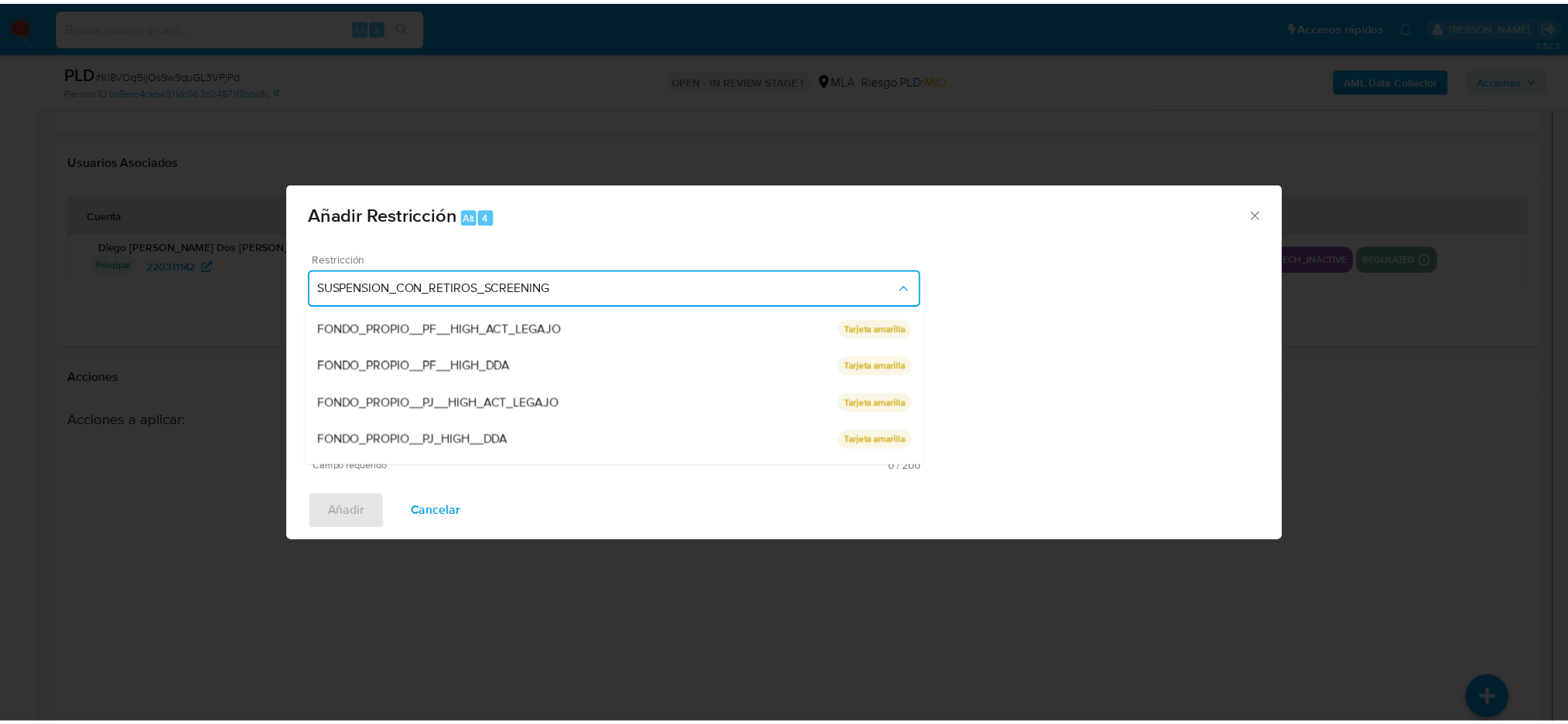
scroll to position [252, 0]
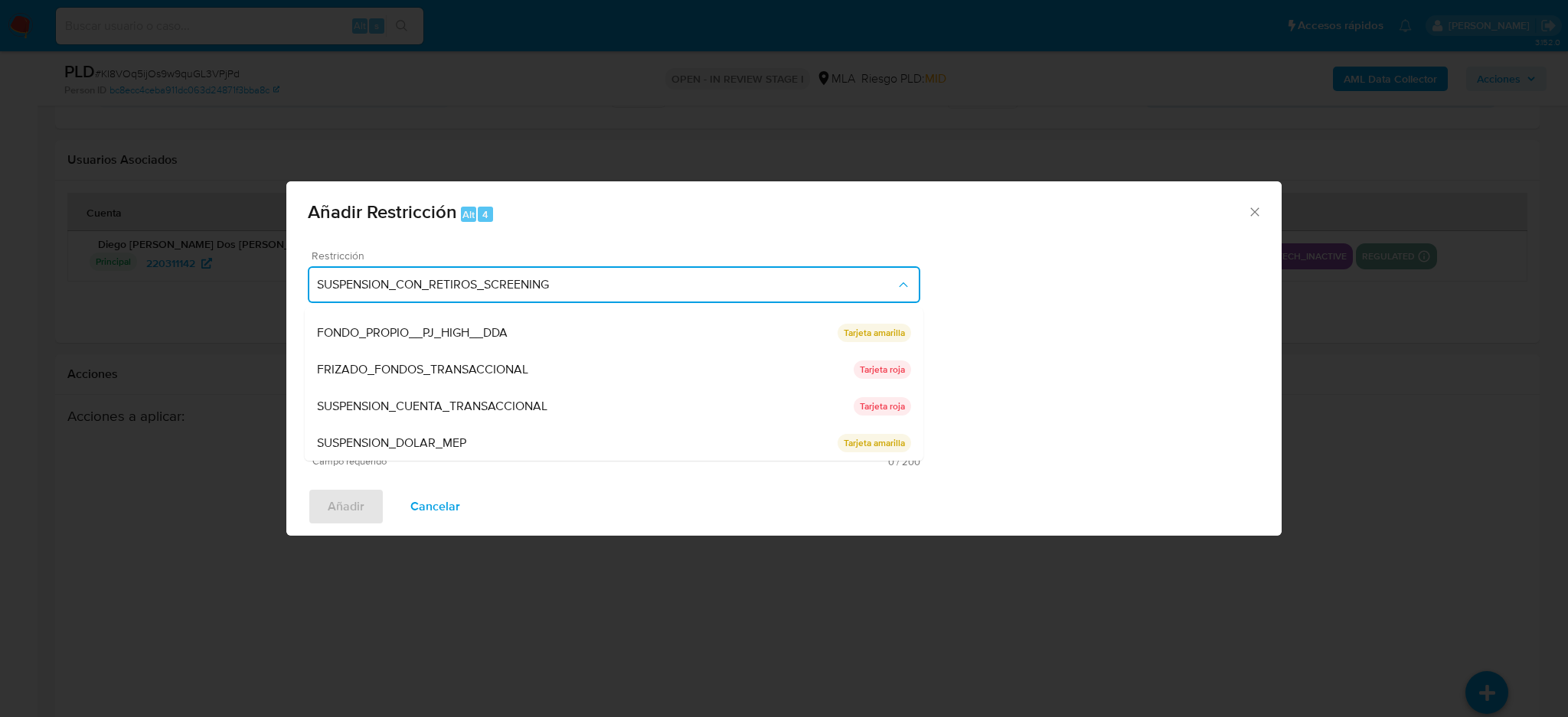
click at [436, 411] on span "SUSPENSION_CUENTA_TRANSACCIONAL" at bounding box center [432, 406] width 230 height 16
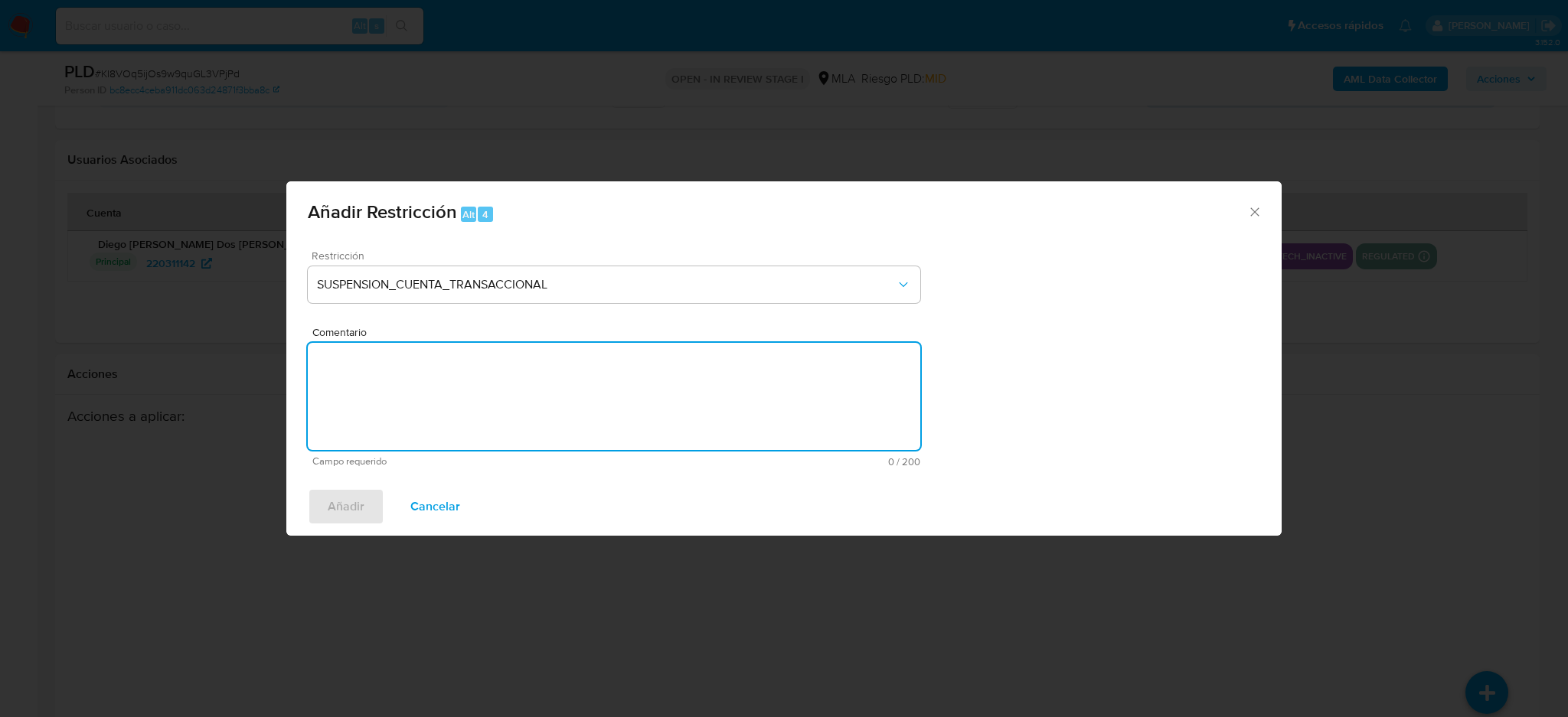
click at [436, 411] on textarea "Comentario" at bounding box center [615, 396] width 613 height 107
type textarea "AML"
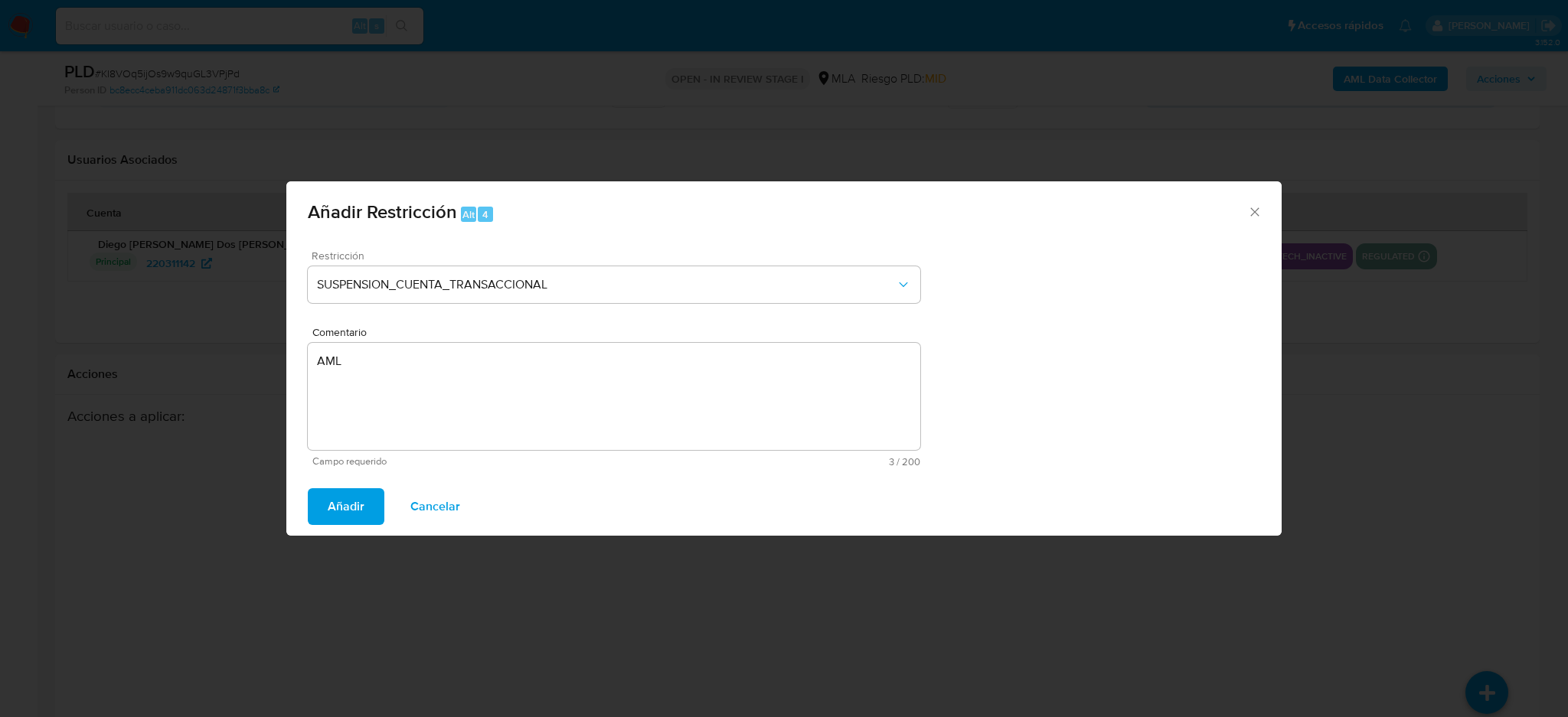
click at [359, 499] on span "Añadir" at bounding box center [346, 506] width 36 height 34
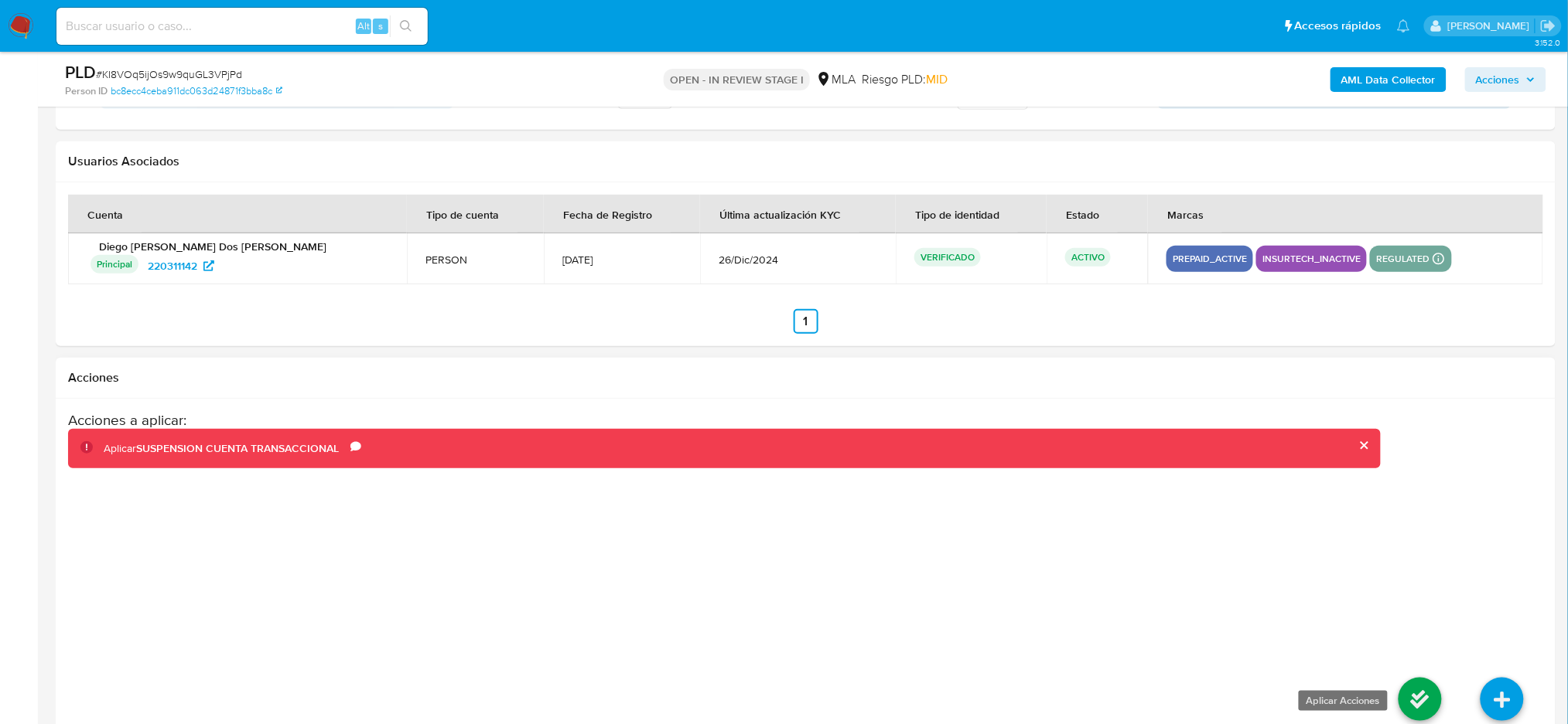
click at [1401, 697] on icon at bounding box center [1419, 699] width 43 height 43
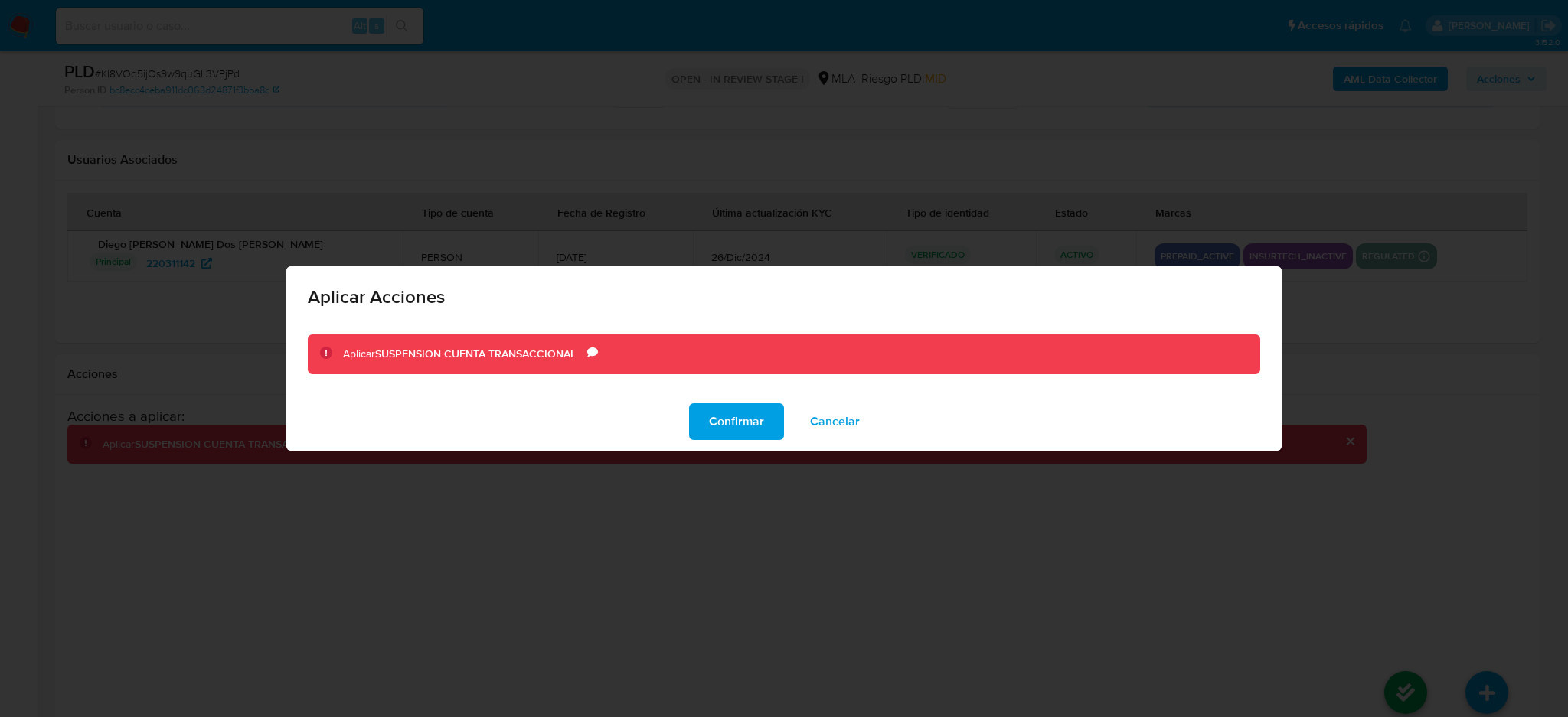
click at [688, 403] on div "Confirmar Cancelar" at bounding box center [784, 421] width 995 height 58
click at [723, 434] on span "Confirmar" at bounding box center [736, 422] width 55 height 34
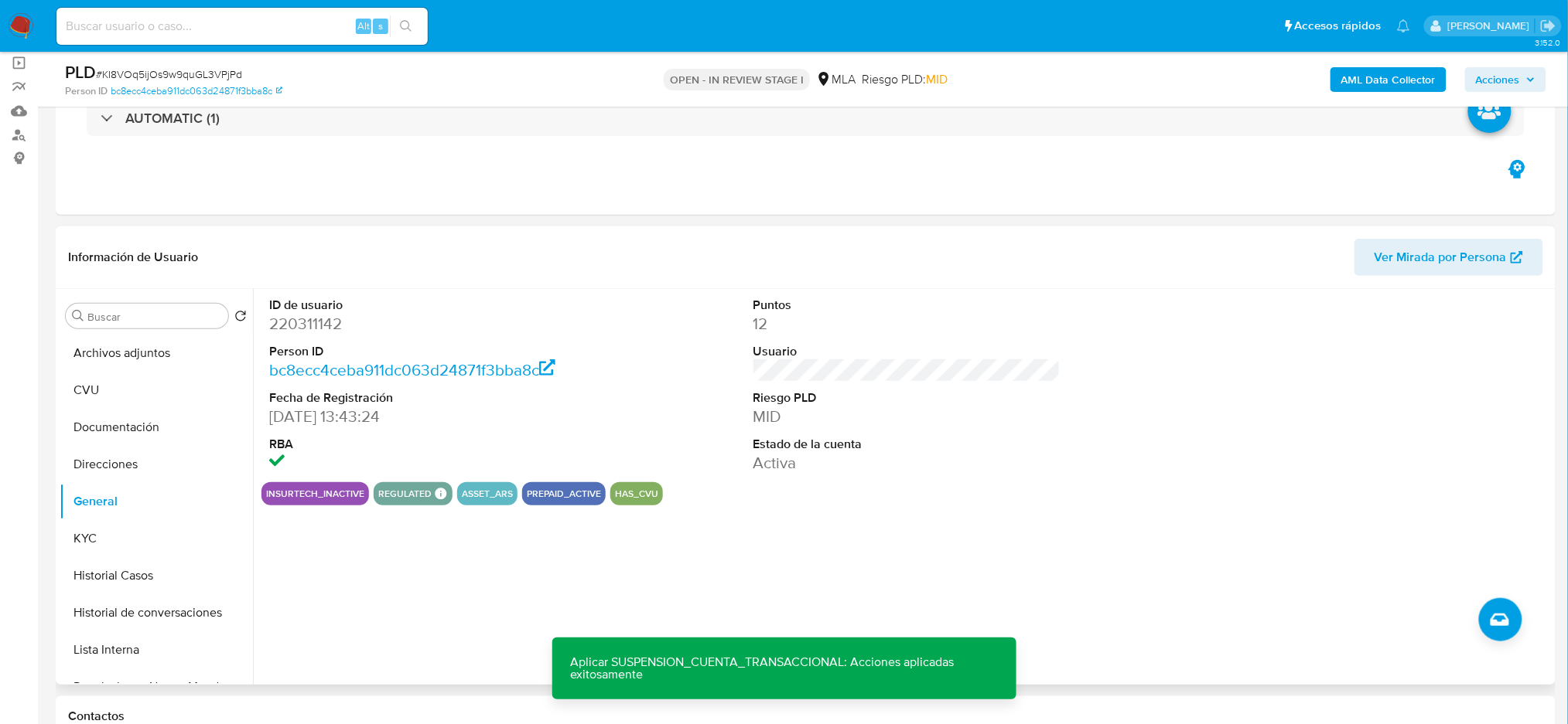
scroll to position [0, 0]
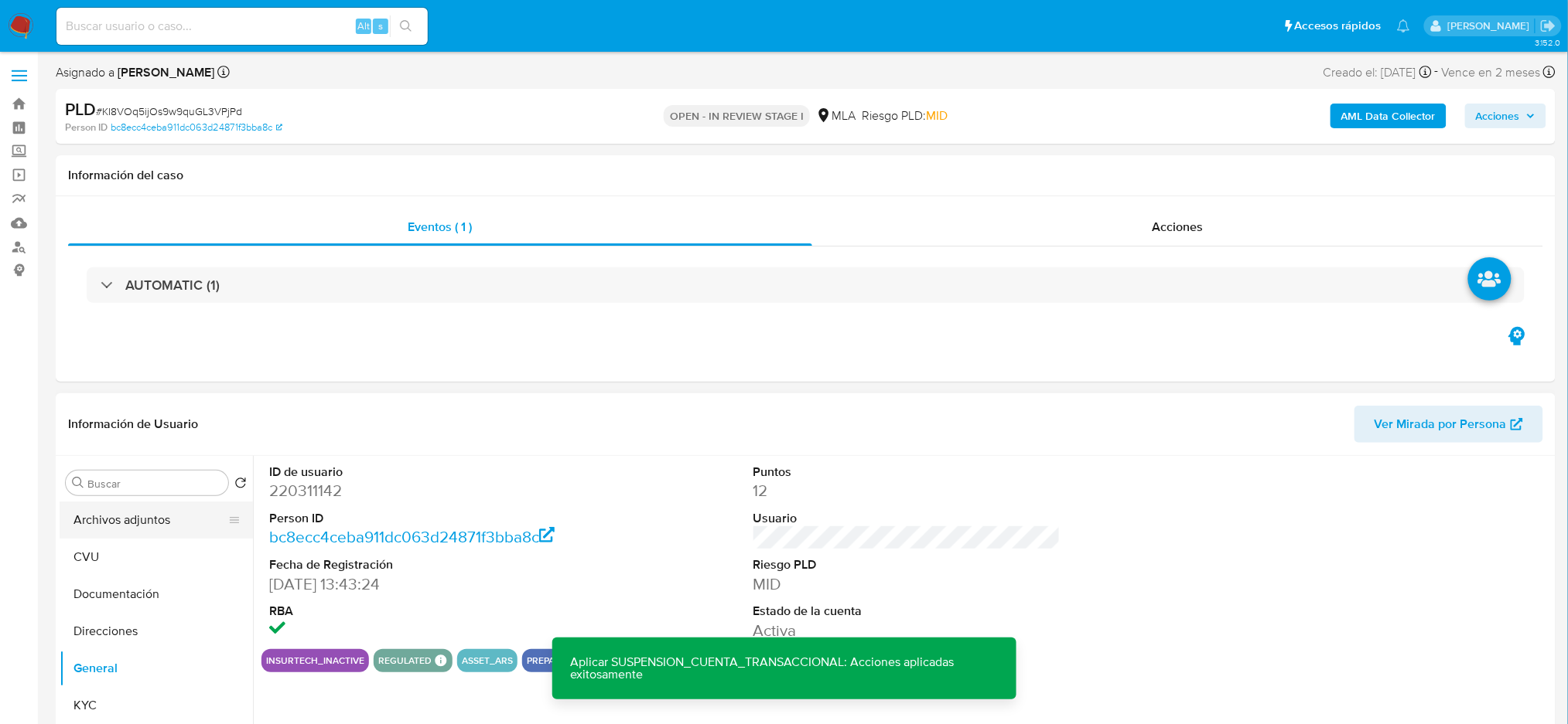
click at [119, 517] on button "Archivos adjuntos" at bounding box center [150, 520] width 181 height 37
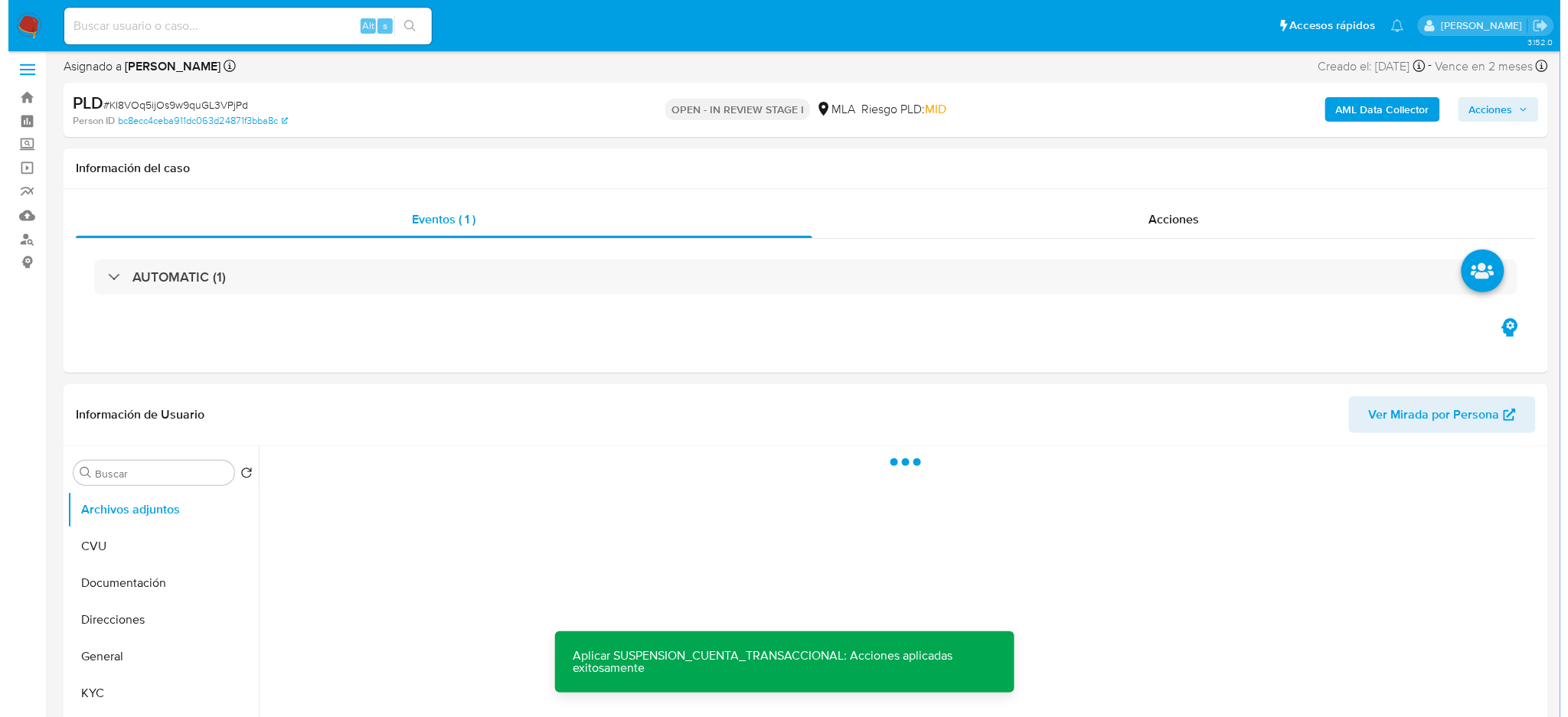
scroll to position [204, 0]
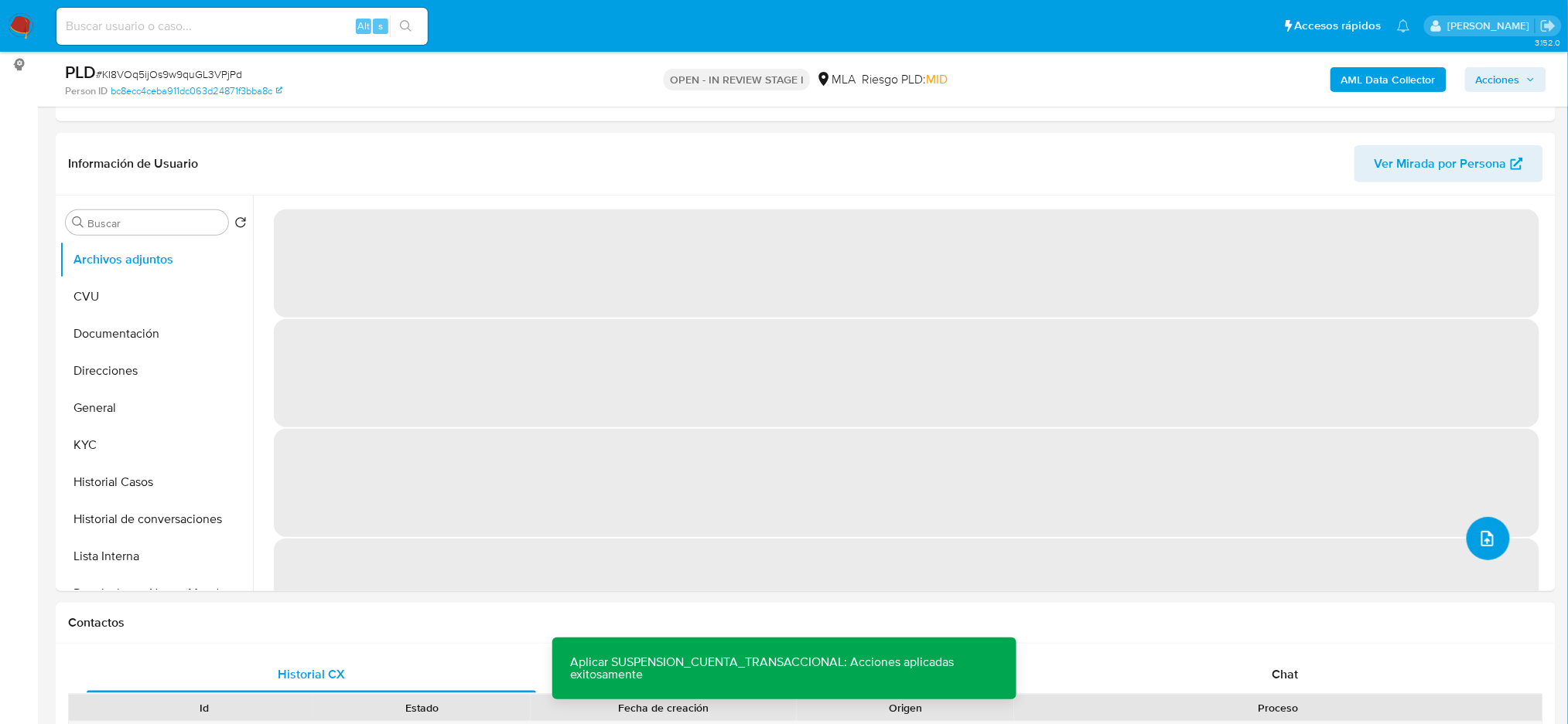
click at [1491, 548] on button "upload-file" at bounding box center [1487, 538] width 43 height 43
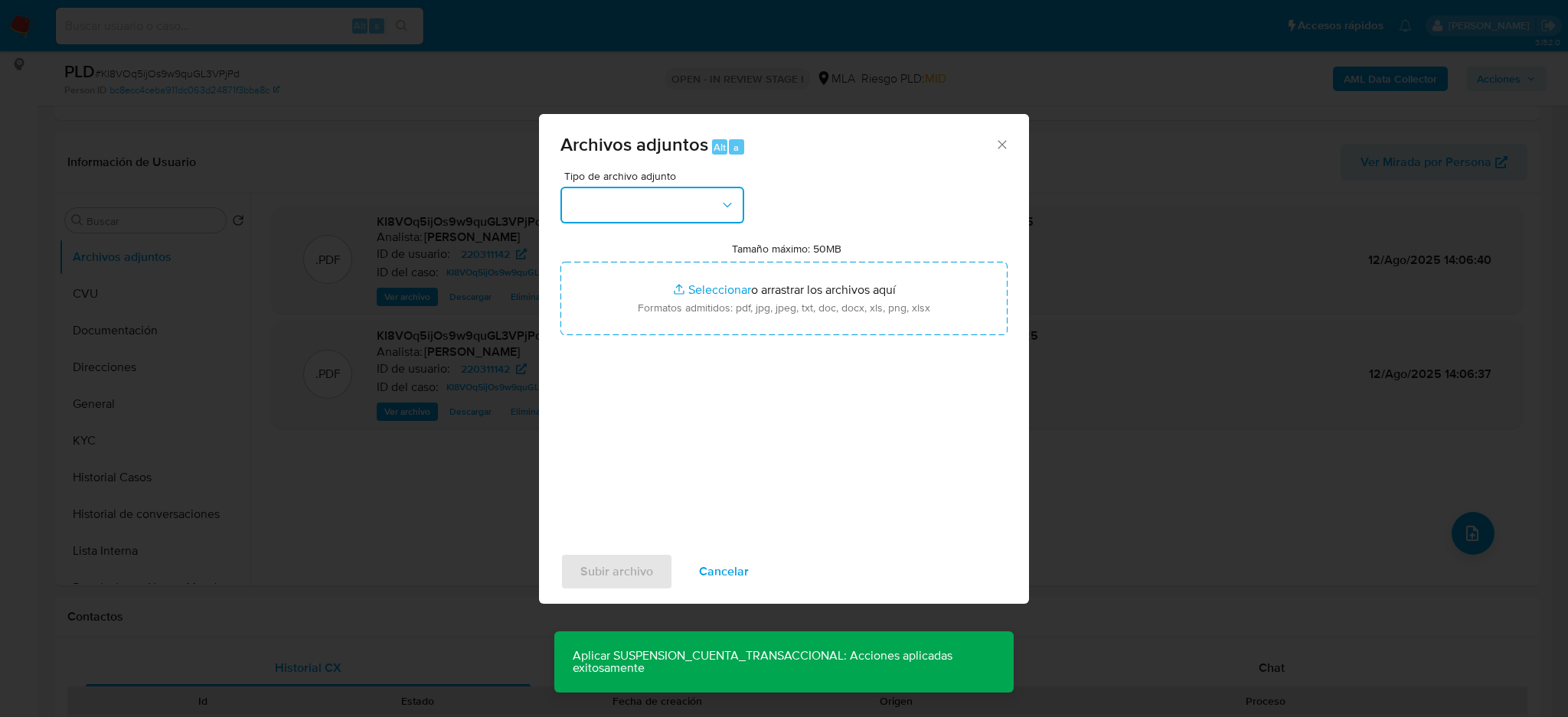
click at [635, 193] on button "button" at bounding box center [653, 205] width 184 height 36
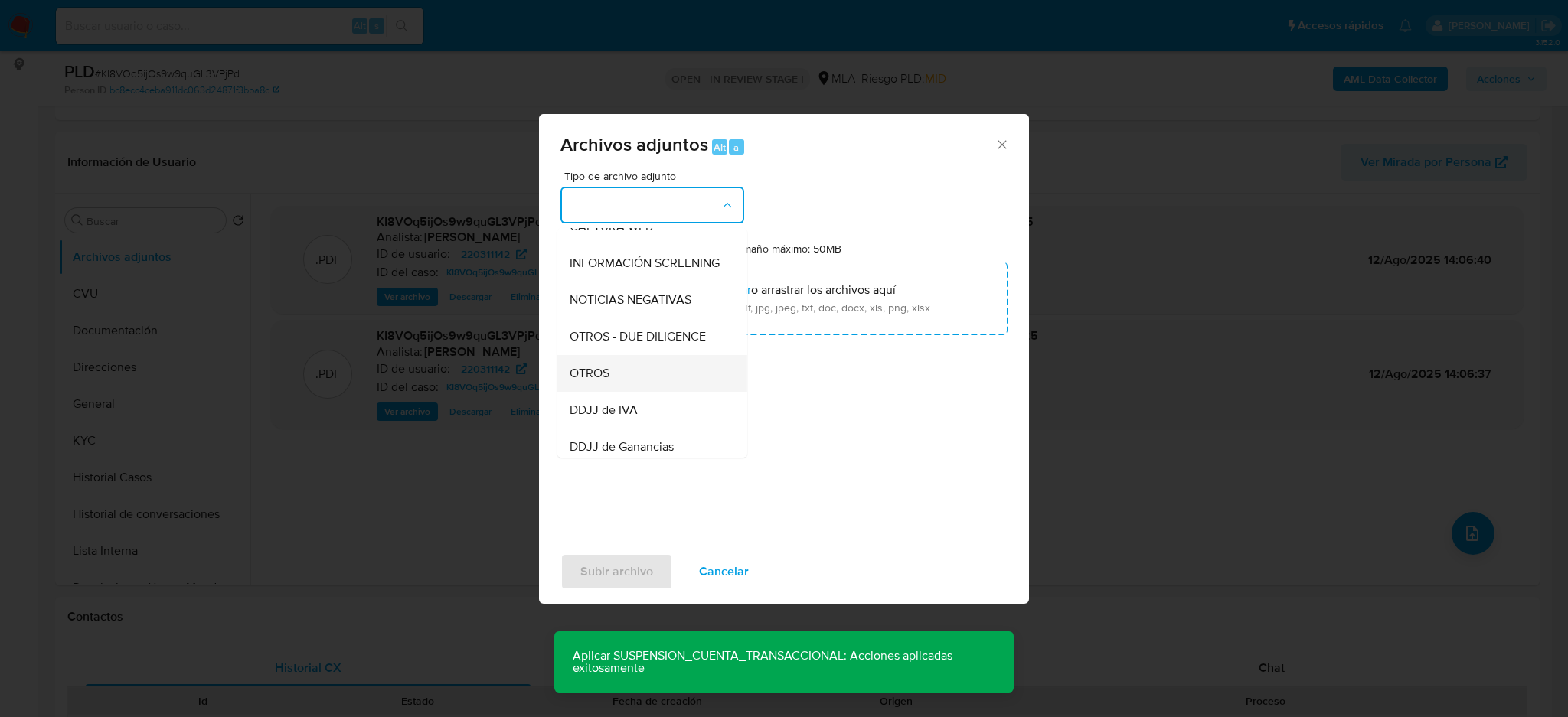
click at [594, 381] on span "OTROS" at bounding box center [590, 374] width 40 height 16
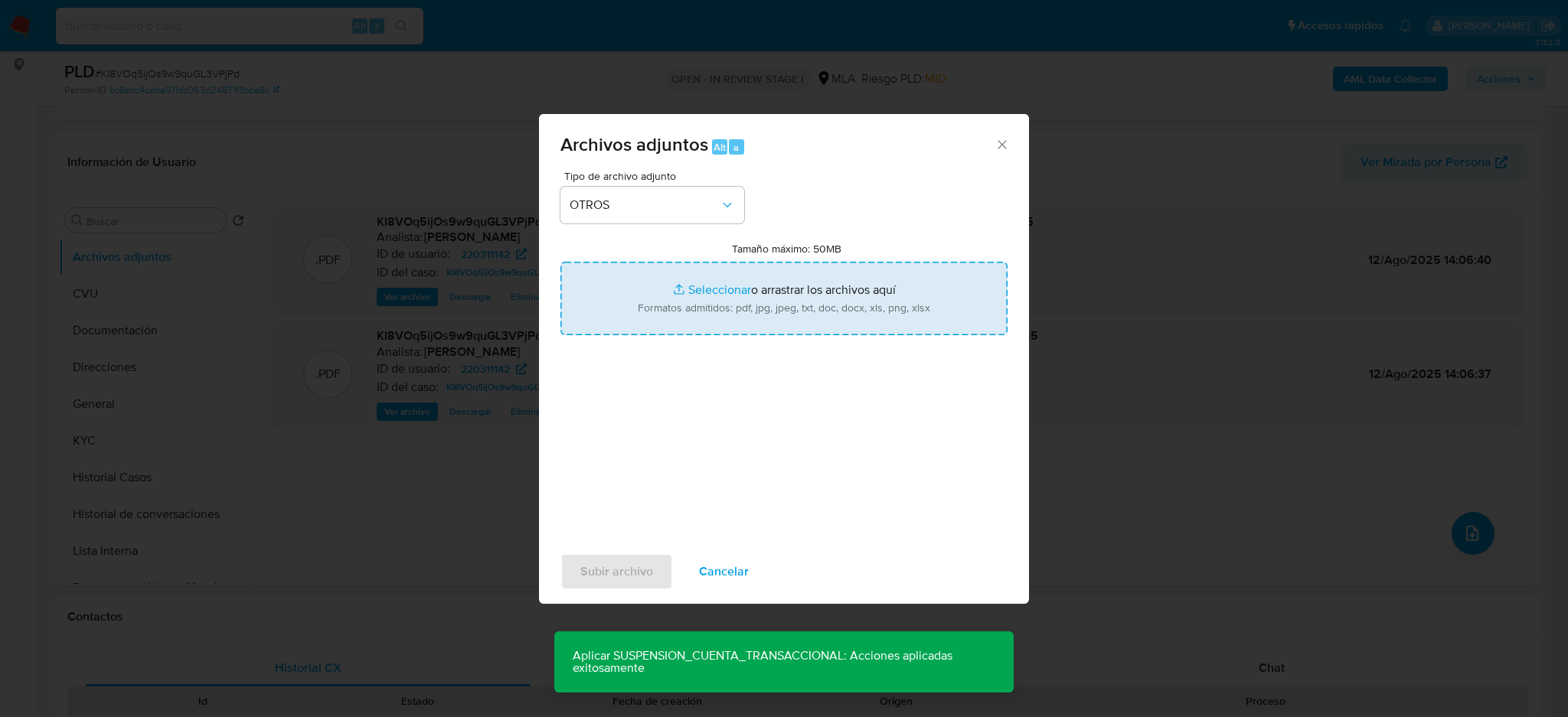
click at [690, 299] on input "Tamaño máximo: 50MB Seleccionar archivos" at bounding box center [784, 299] width 447 height 74
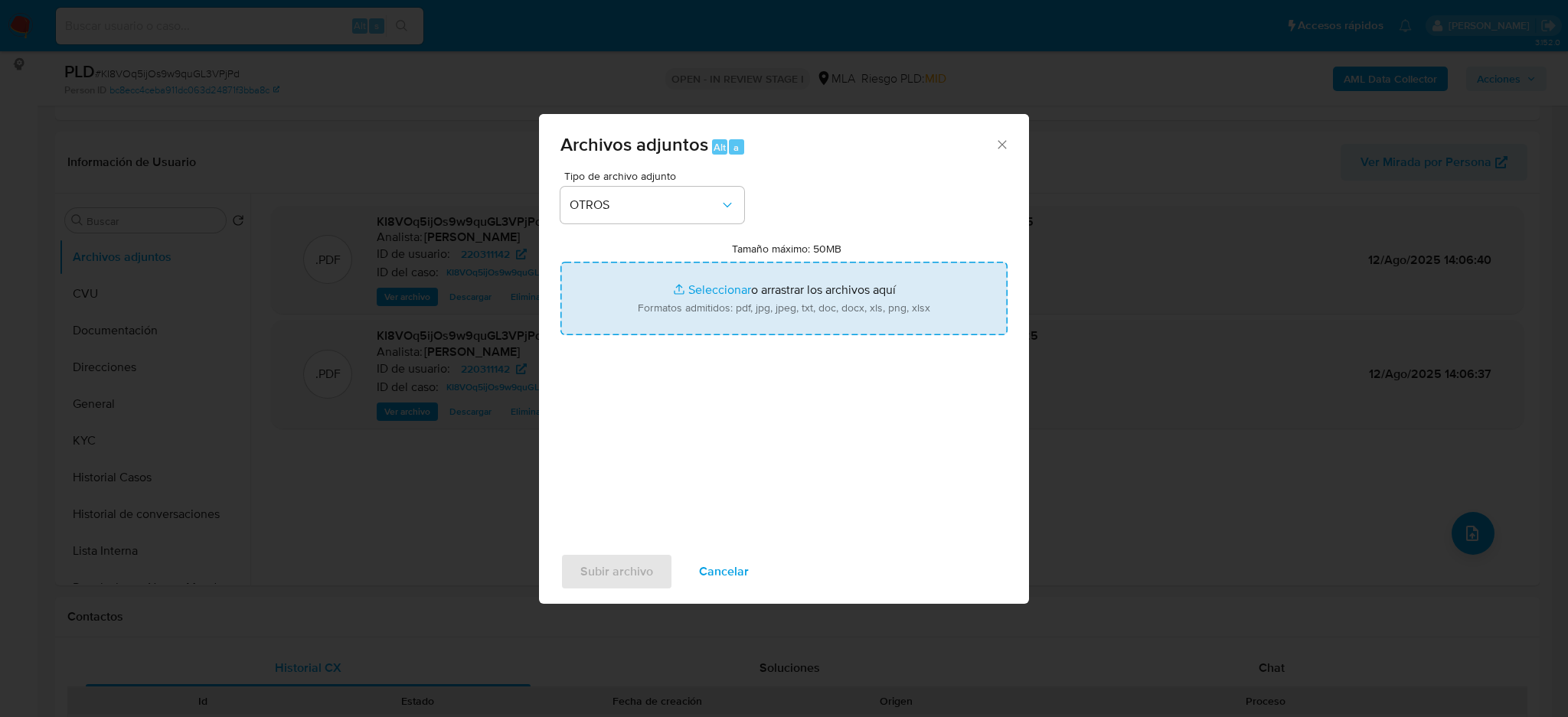
type input "C:\fakepath\Caselog KI8VOq5ijOs9w9quGL3VPjPd_2025_07_18_05_46_24.docx"
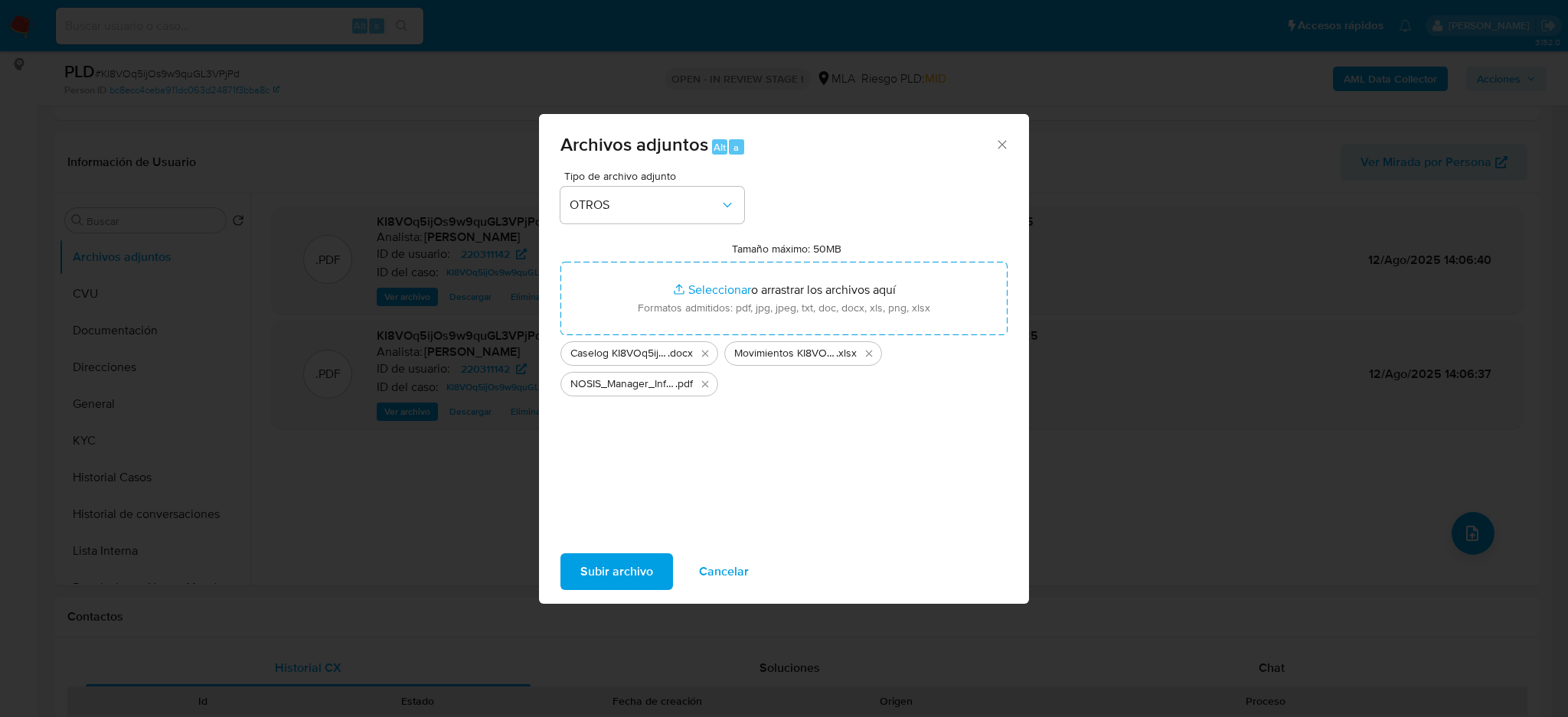
click at [599, 564] on span "Subir archivo" at bounding box center [616, 571] width 73 height 34
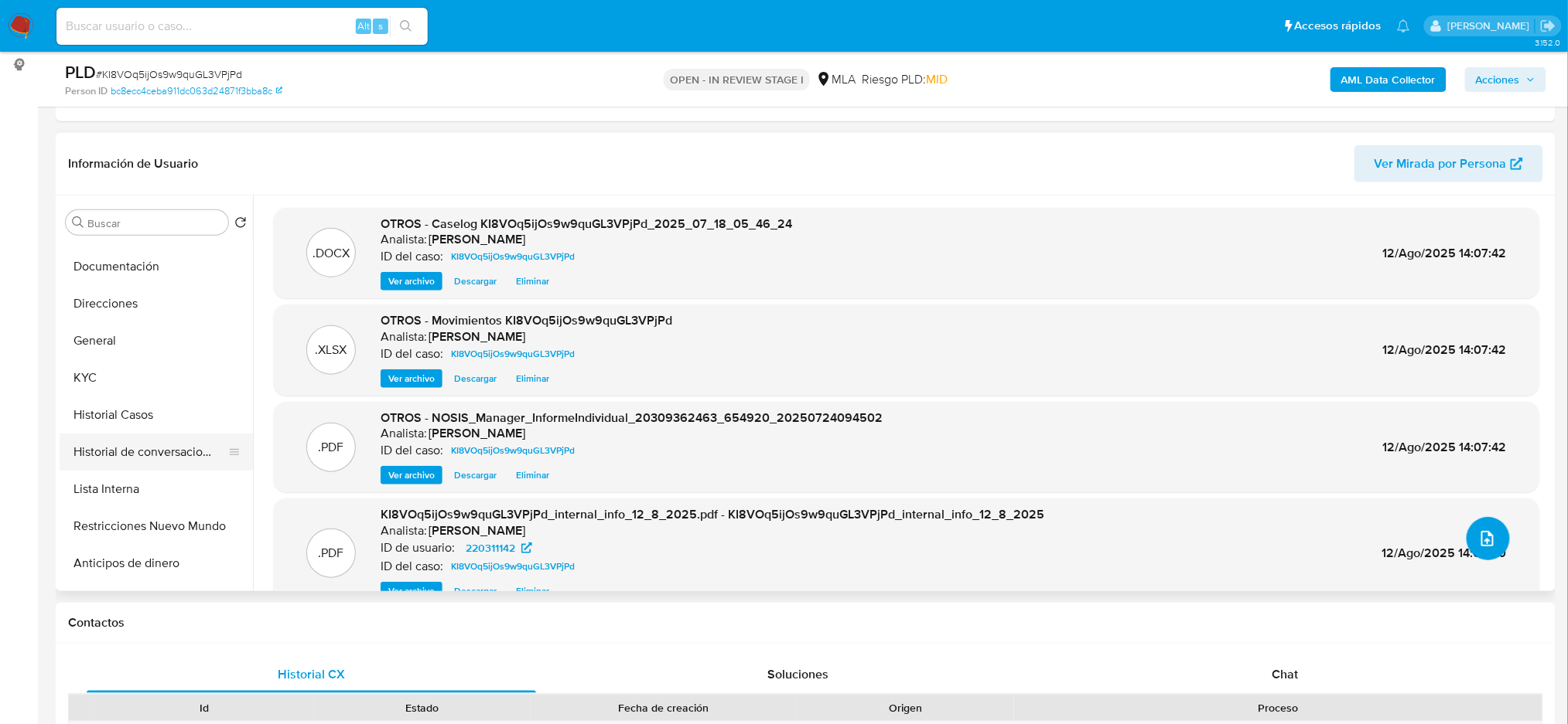
scroll to position [103, 0]
click at [146, 492] on button "Restricciones Nuevo Mundo" at bounding box center [150, 491] width 181 height 37
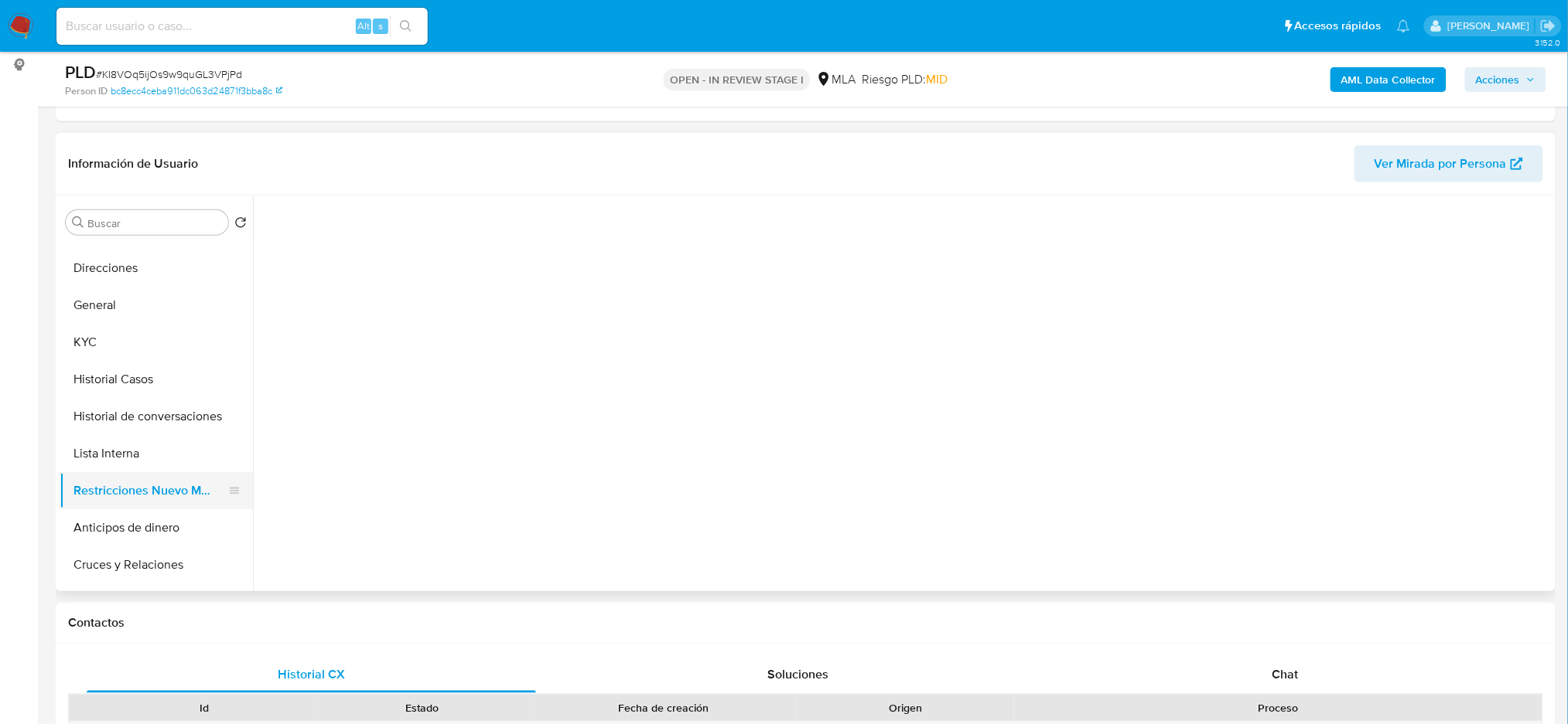
click at [139, 505] on button "Restricciones Nuevo Mundo" at bounding box center [150, 491] width 181 height 37
click at [142, 516] on button "Anticipos de dinero" at bounding box center [150, 528] width 181 height 37
click at [141, 487] on button "Restricciones Nuevo Mundo" at bounding box center [150, 491] width 181 height 37
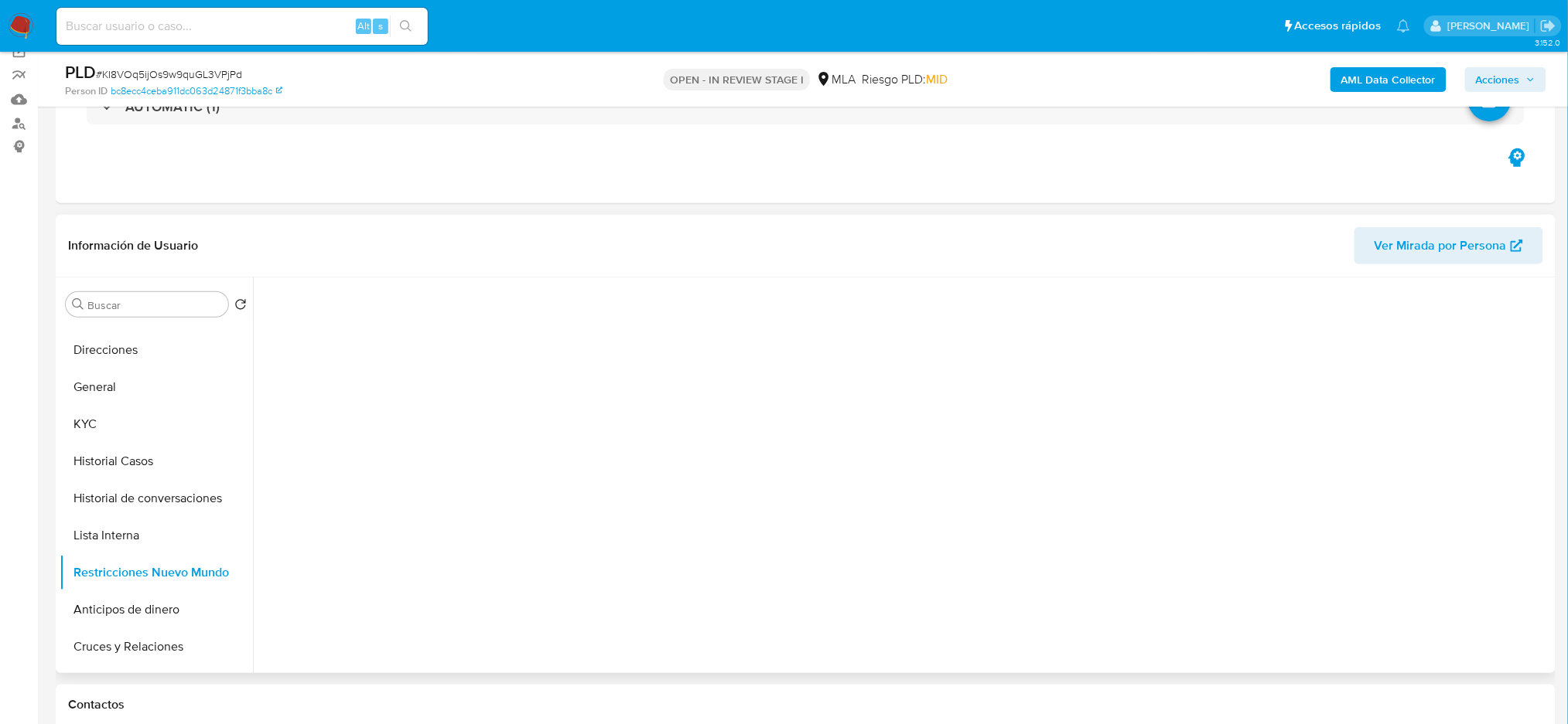
scroll to position [0, 0]
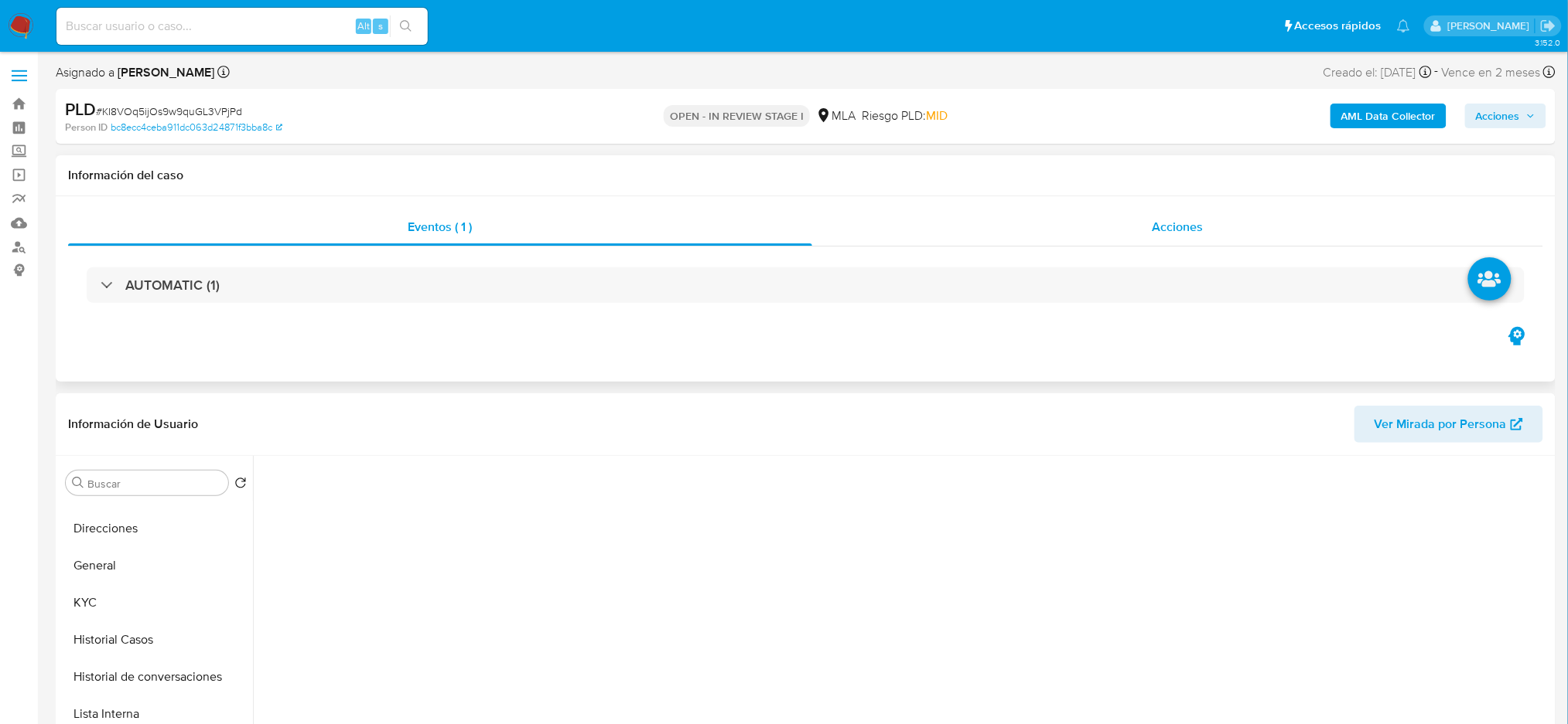
click at [1207, 231] on div "Acciones" at bounding box center [1177, 227] width 731 height 37
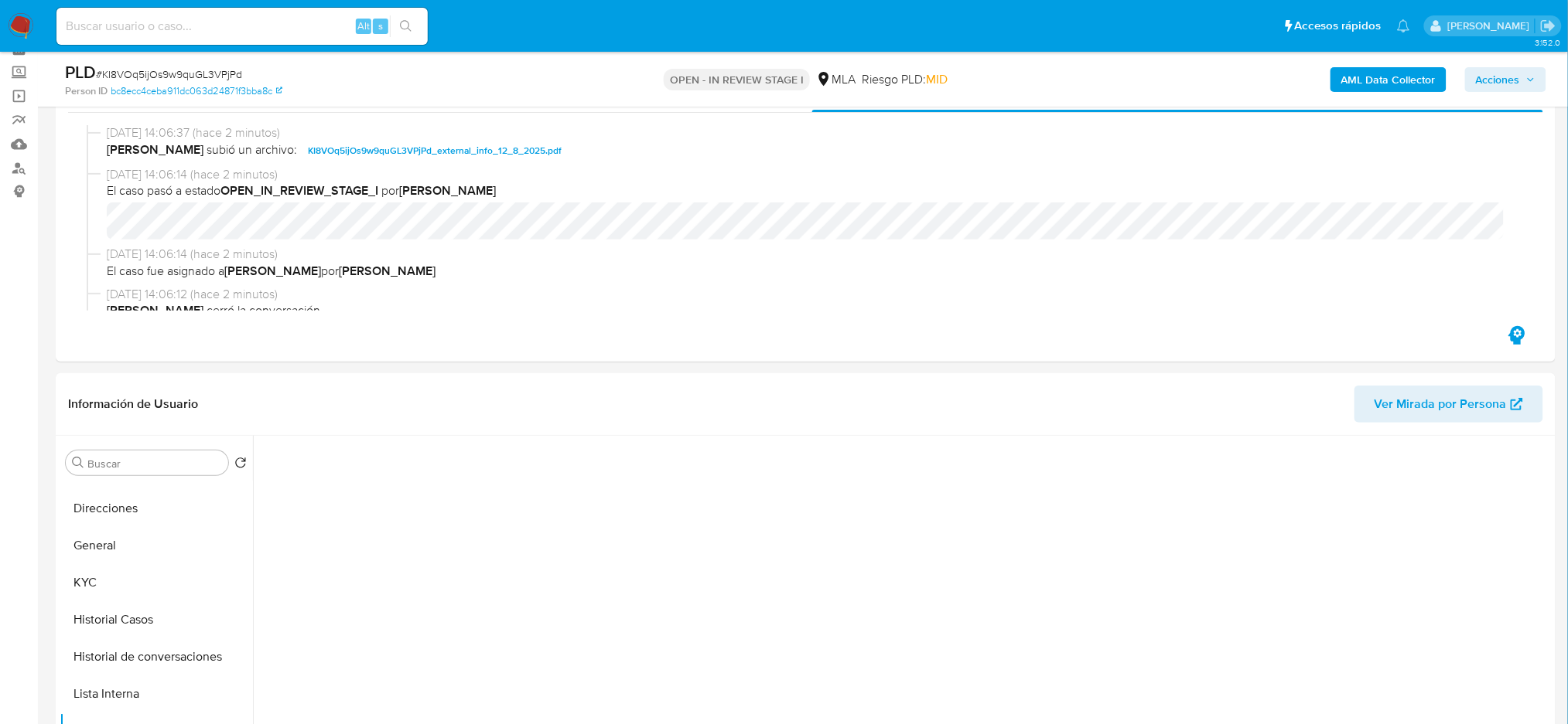
scroll to position [206, 0]
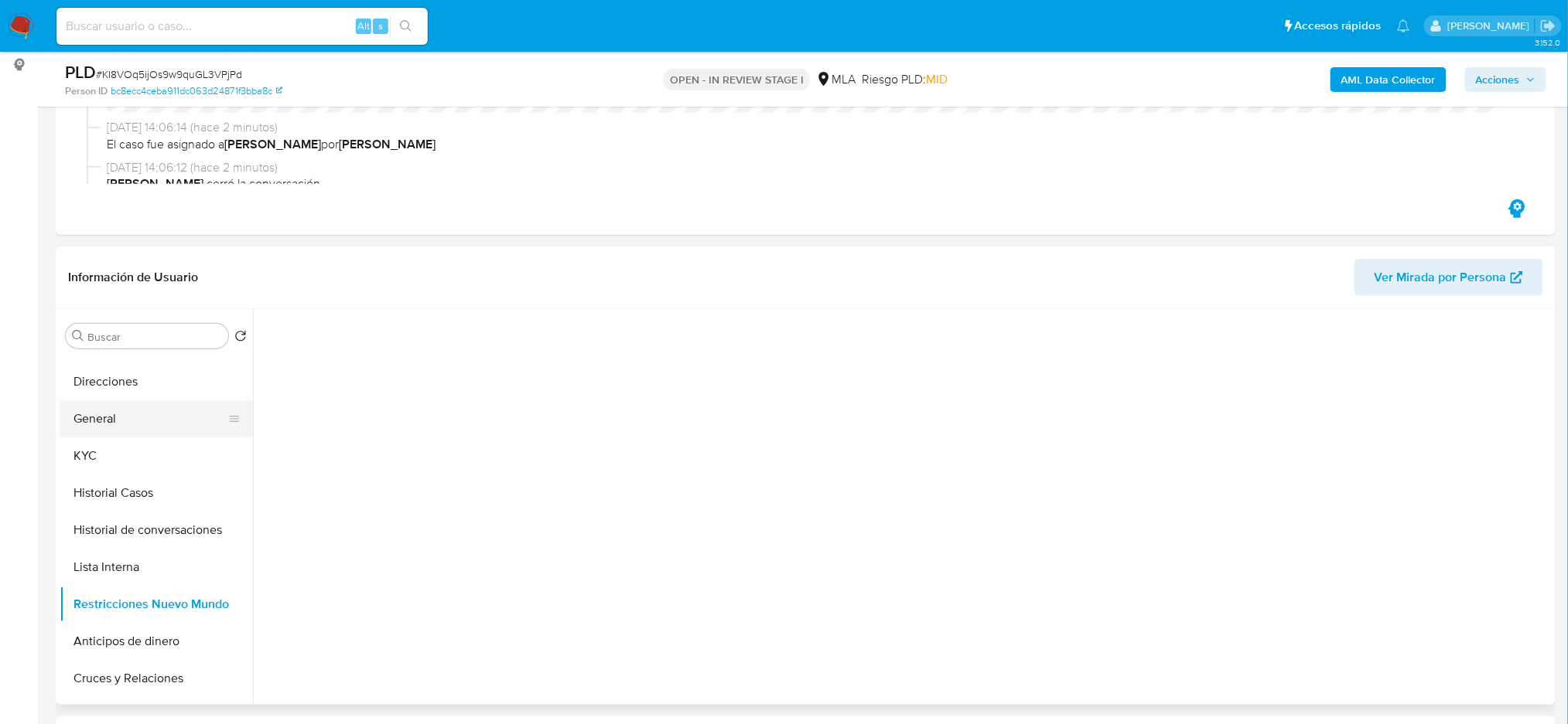
click at [116, 419] on button "General" at bounding box center [150, 419] width 181 height 37
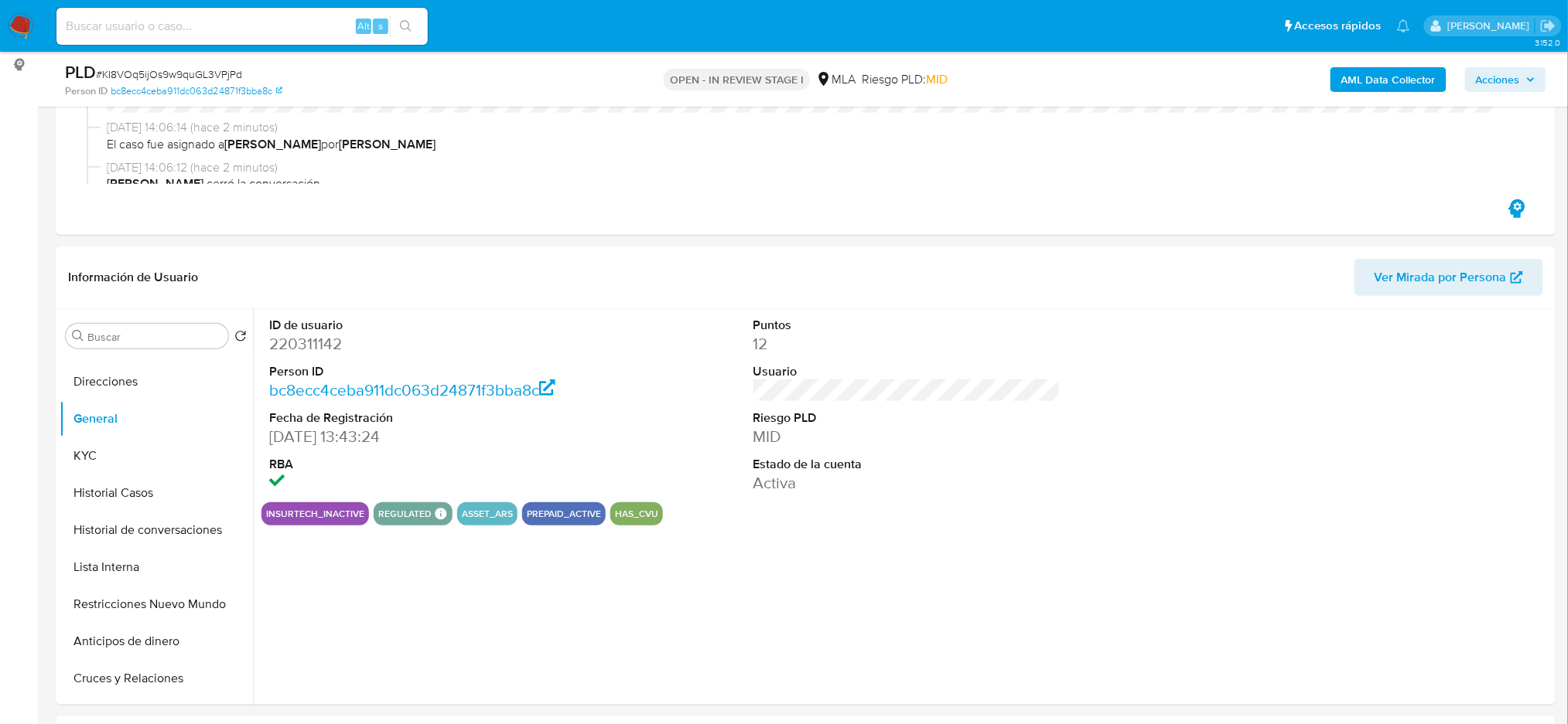
click at [290, 344] on dd "220311142" at bounding box center [423, 344] width 307 height 22
copy dd "220311142"
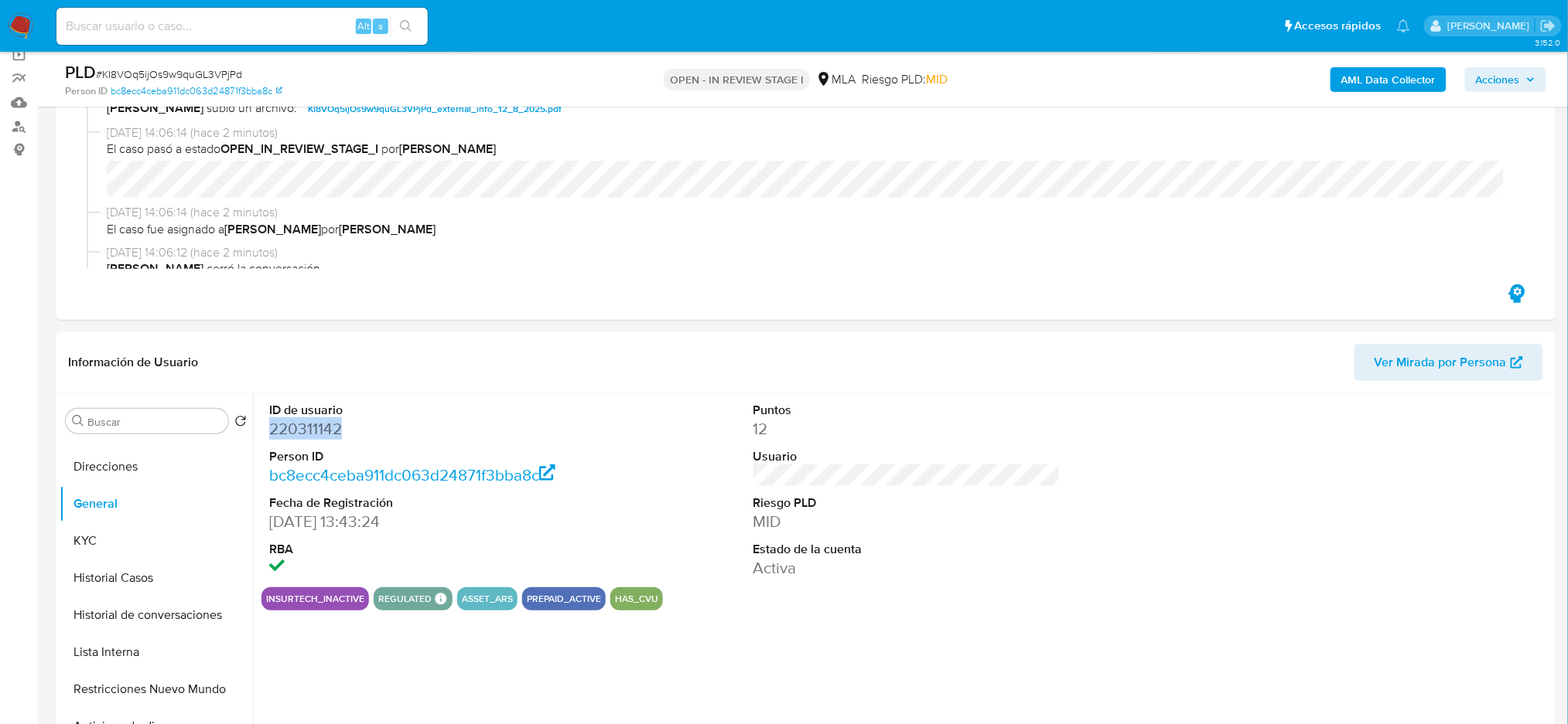
scroll to position [0, 0]
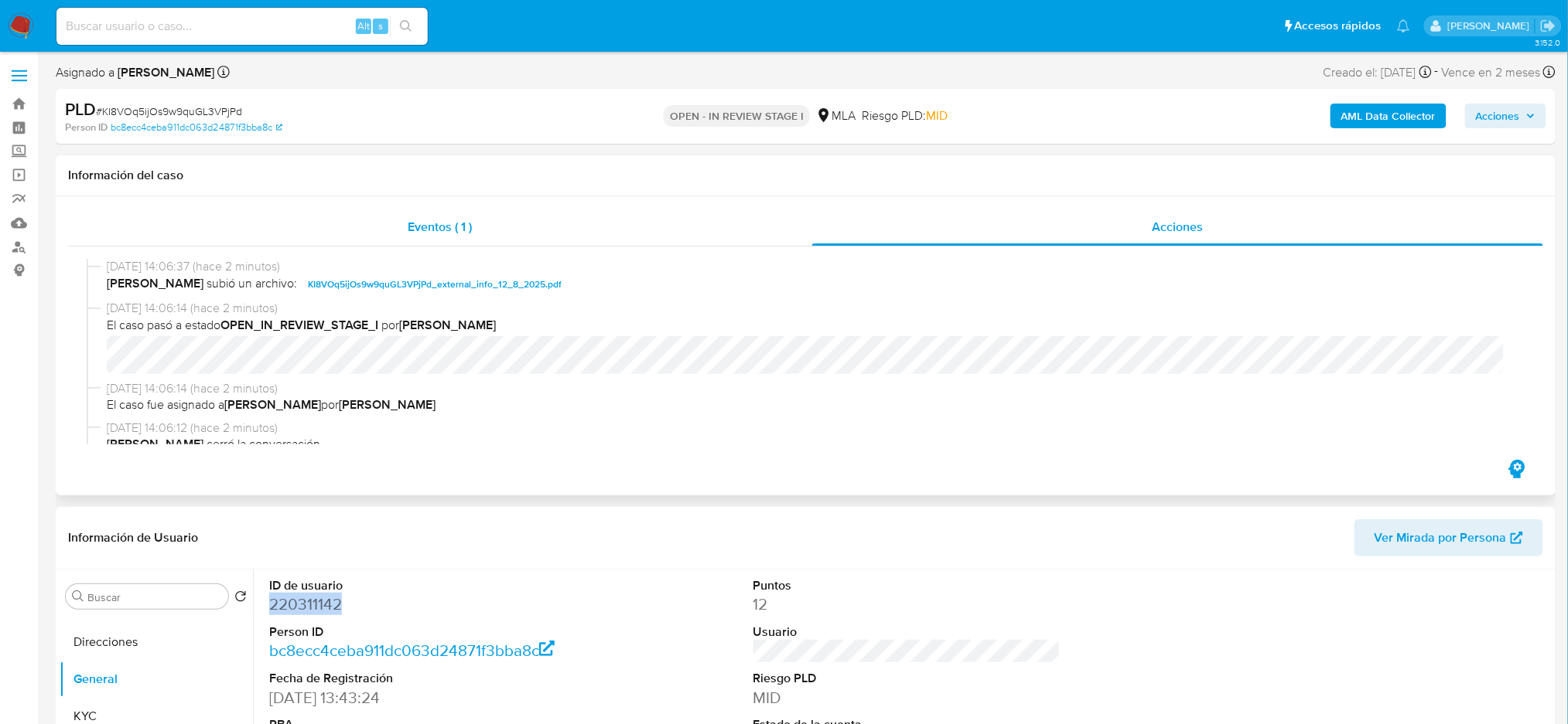
click at [524, 223] on div "Eventos ( 1 )" at bounding box center [440, 227] width 744 height 37
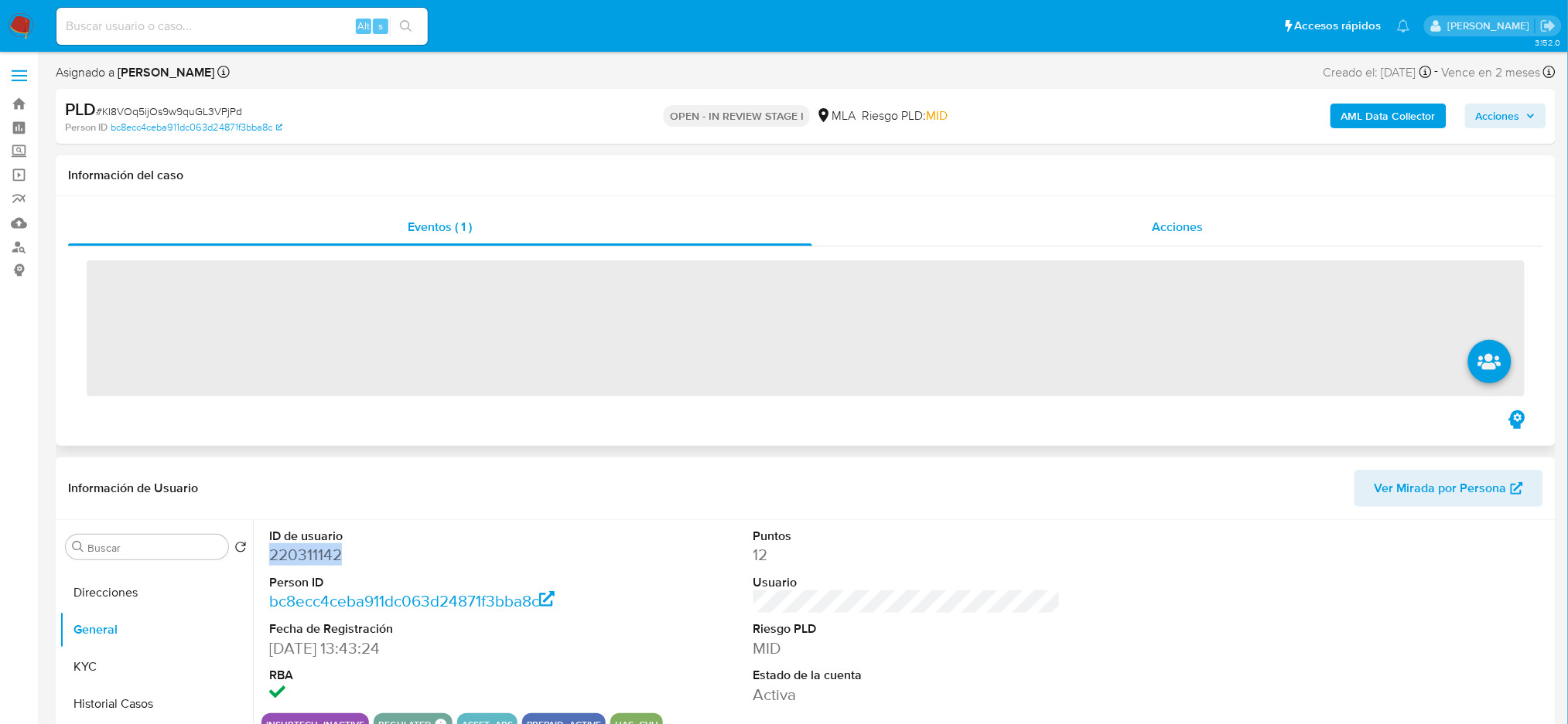
click at [1130, 226] on div "Acciones" at bounding box center [1177, 227] width 731 height 37
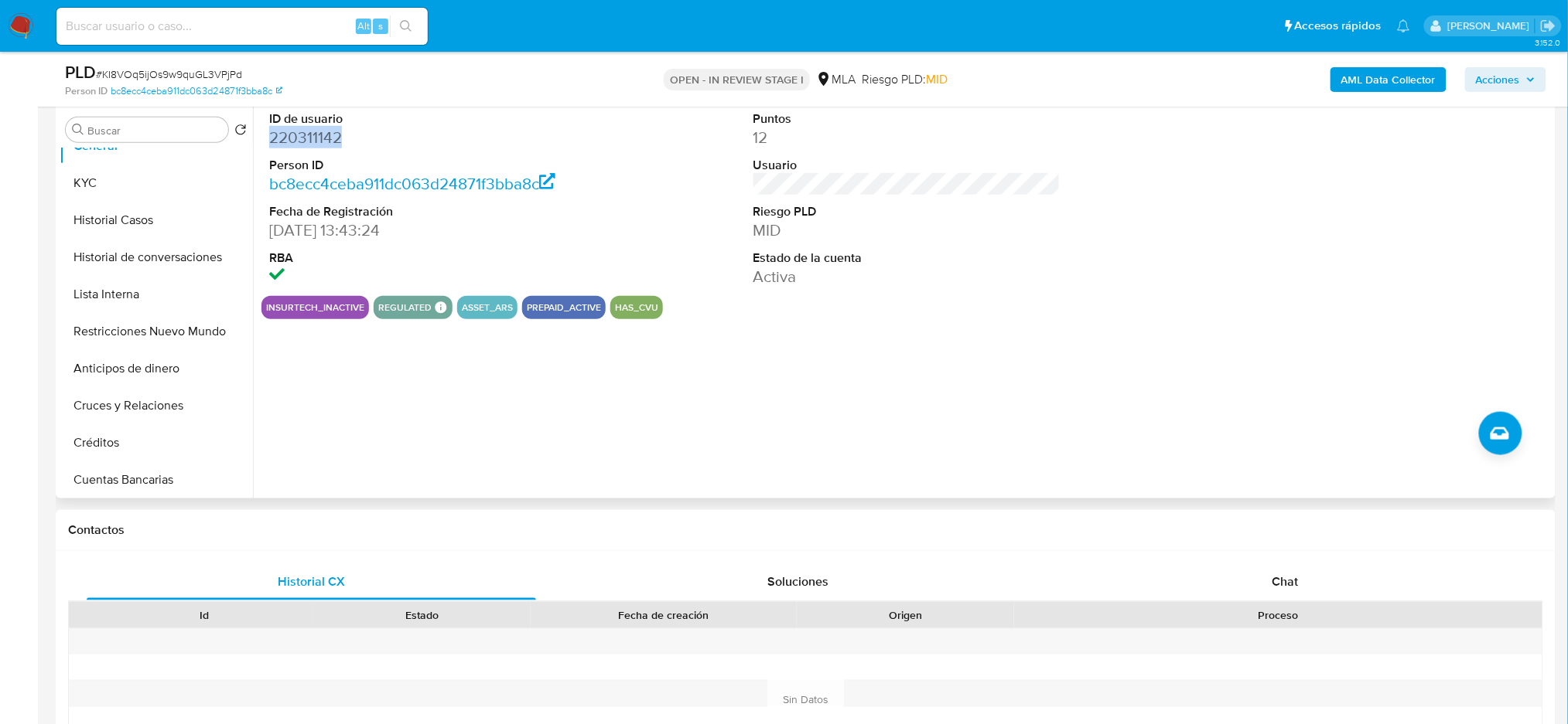
scroll to position [206, 0]
click at [150, 289] on button "Restricciones Nuevo Mundo" at bounding box center [150, 295] width 181 height 37
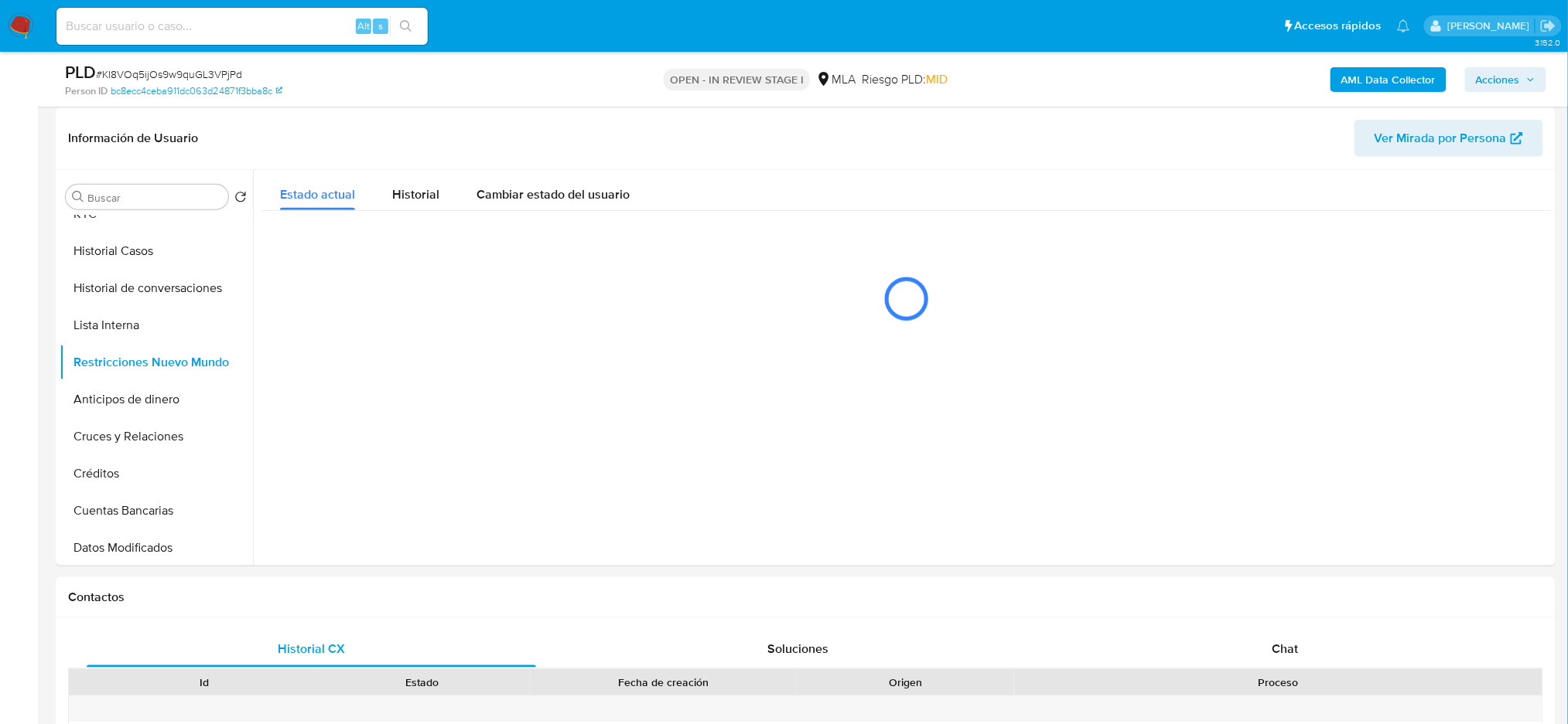
scroll to position [309, 0]
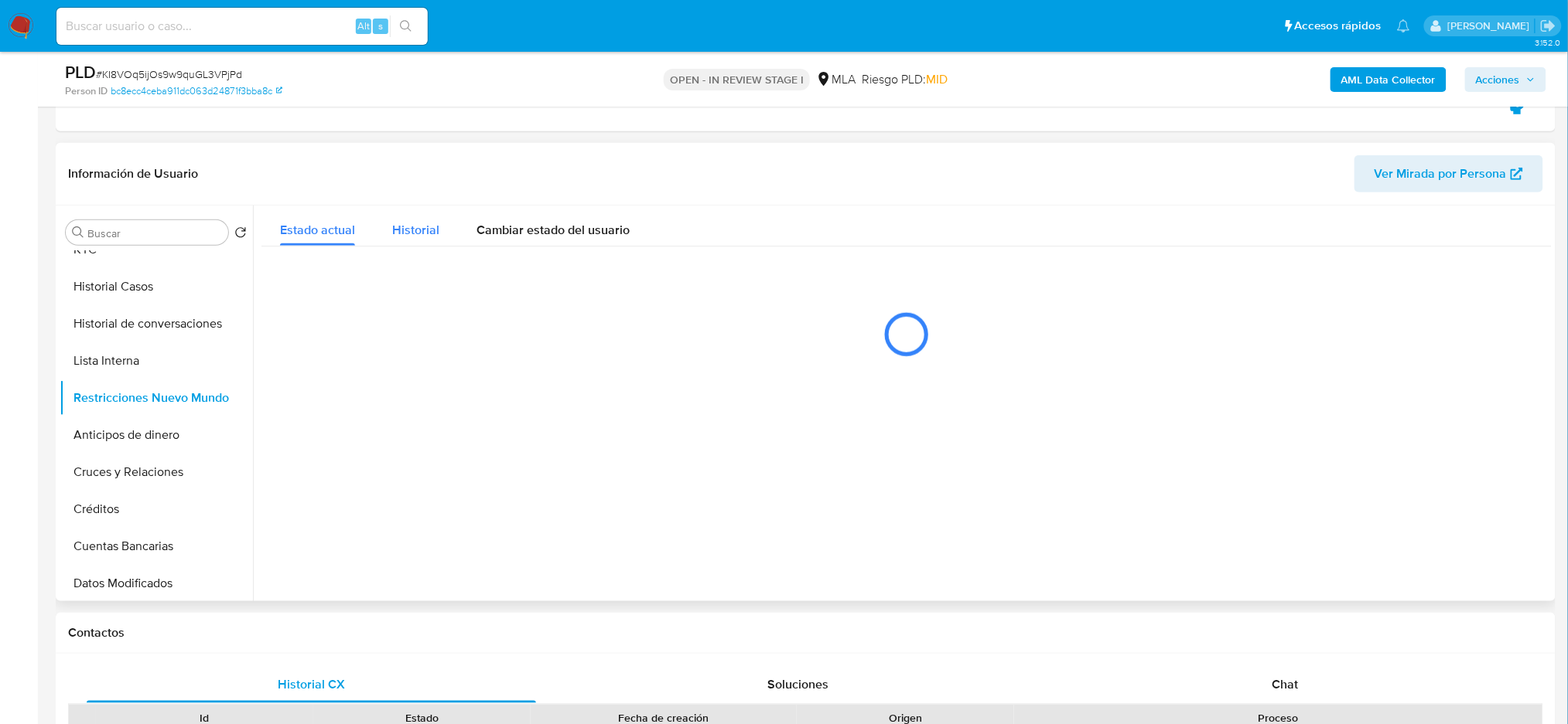
click at [389, 239] on button "Historial" at bounding box center [416, 226] width 84 height 41
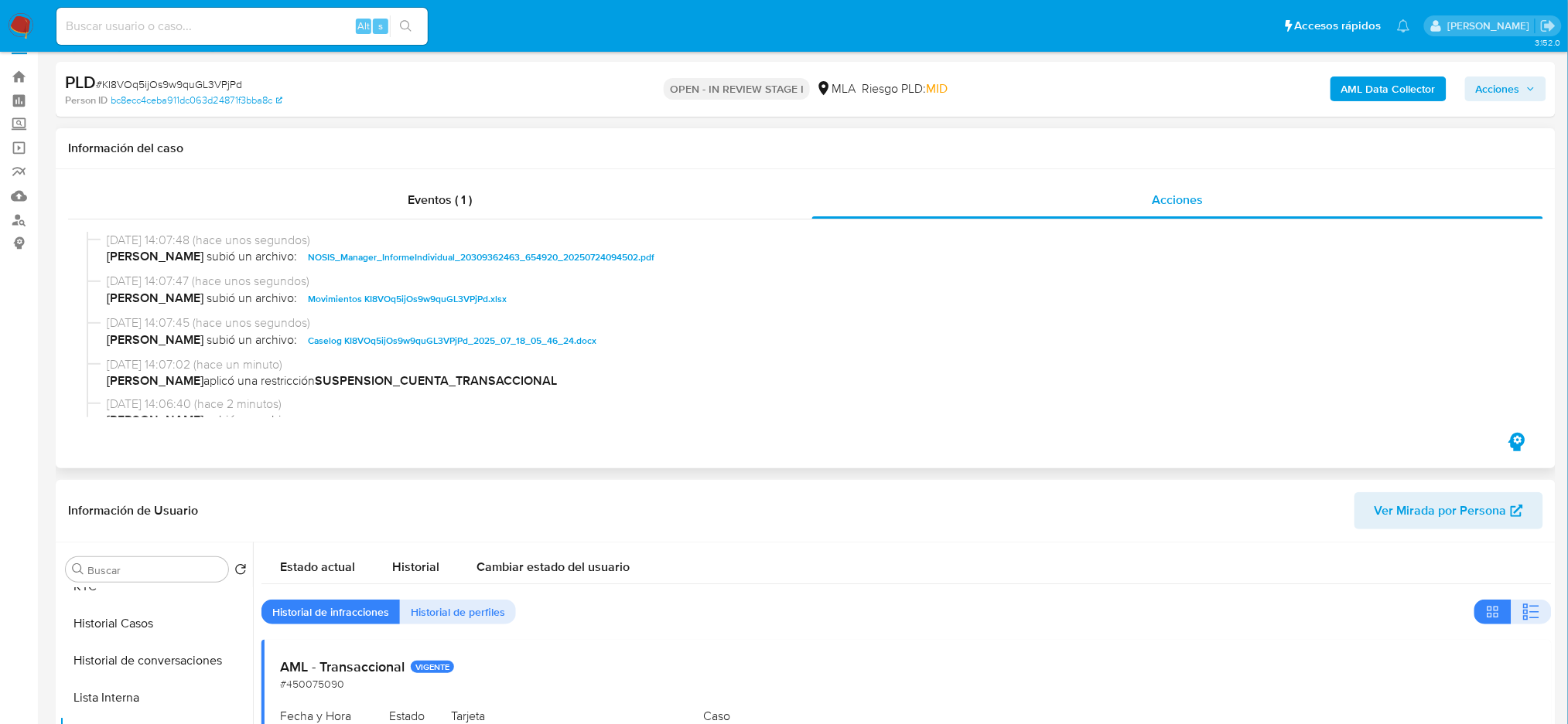
scroll to position [0, 0]
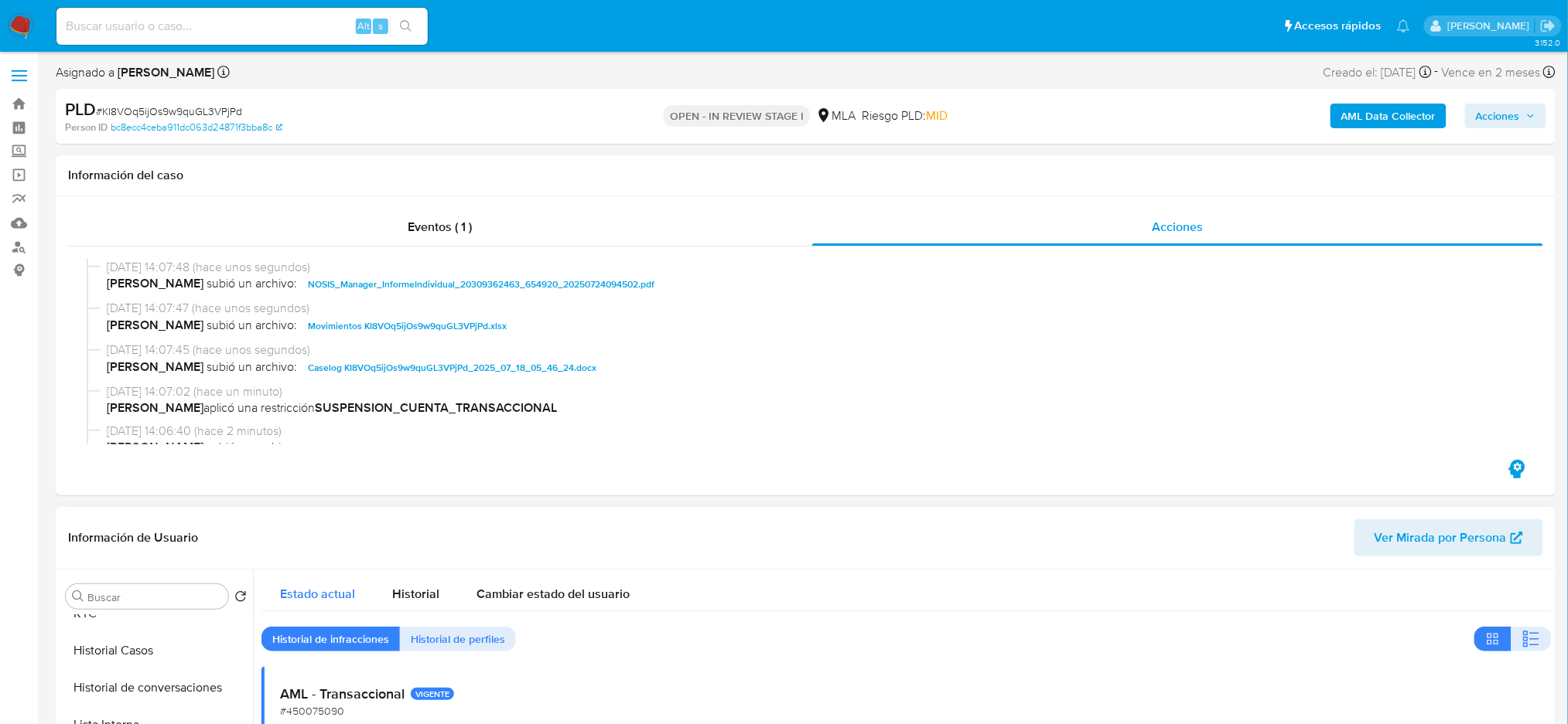
click at [316, 602] on span "Estado actual" at bounding box center [317, 594] width 75 height 18
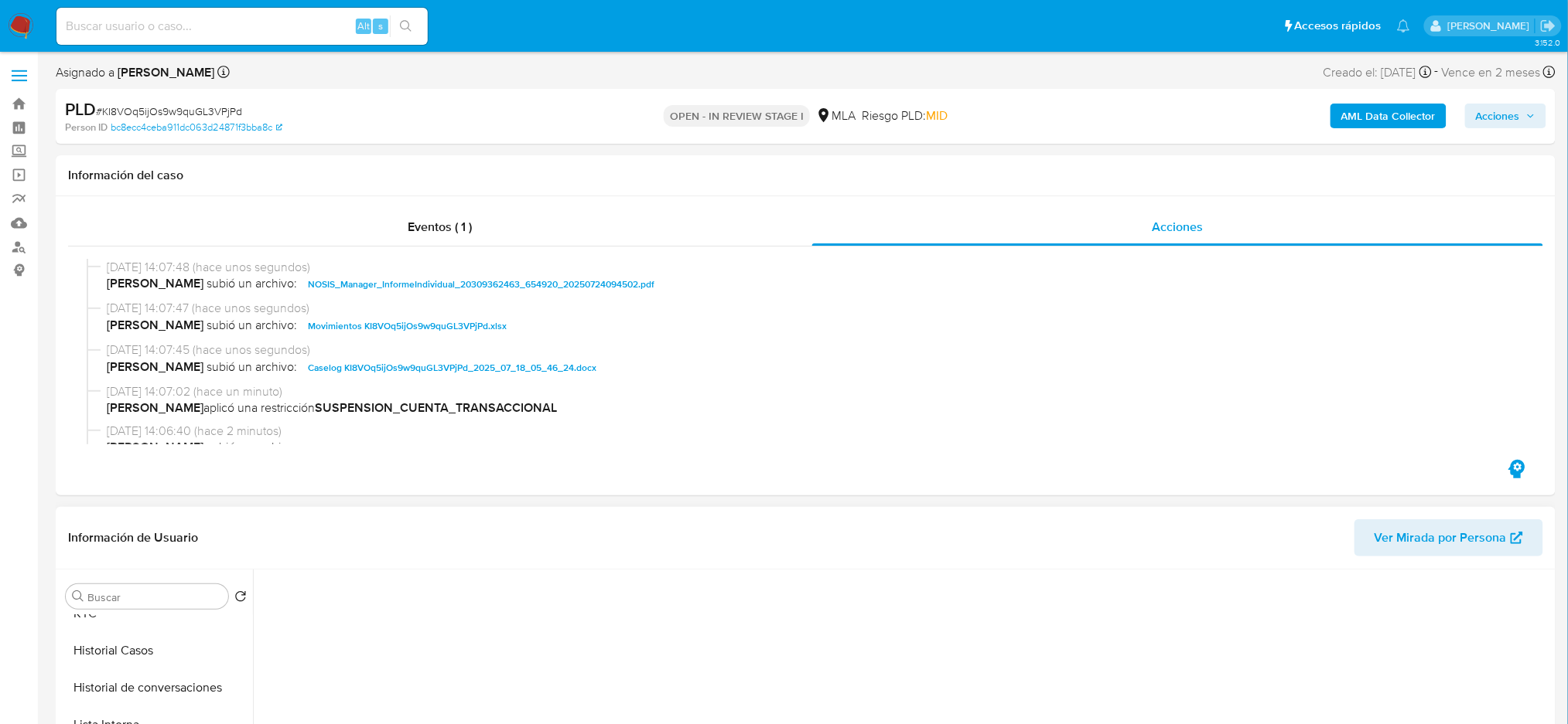
click at [1513, 122] on span "Acciones" at bounding box center [1498, 116] width 44 height 25
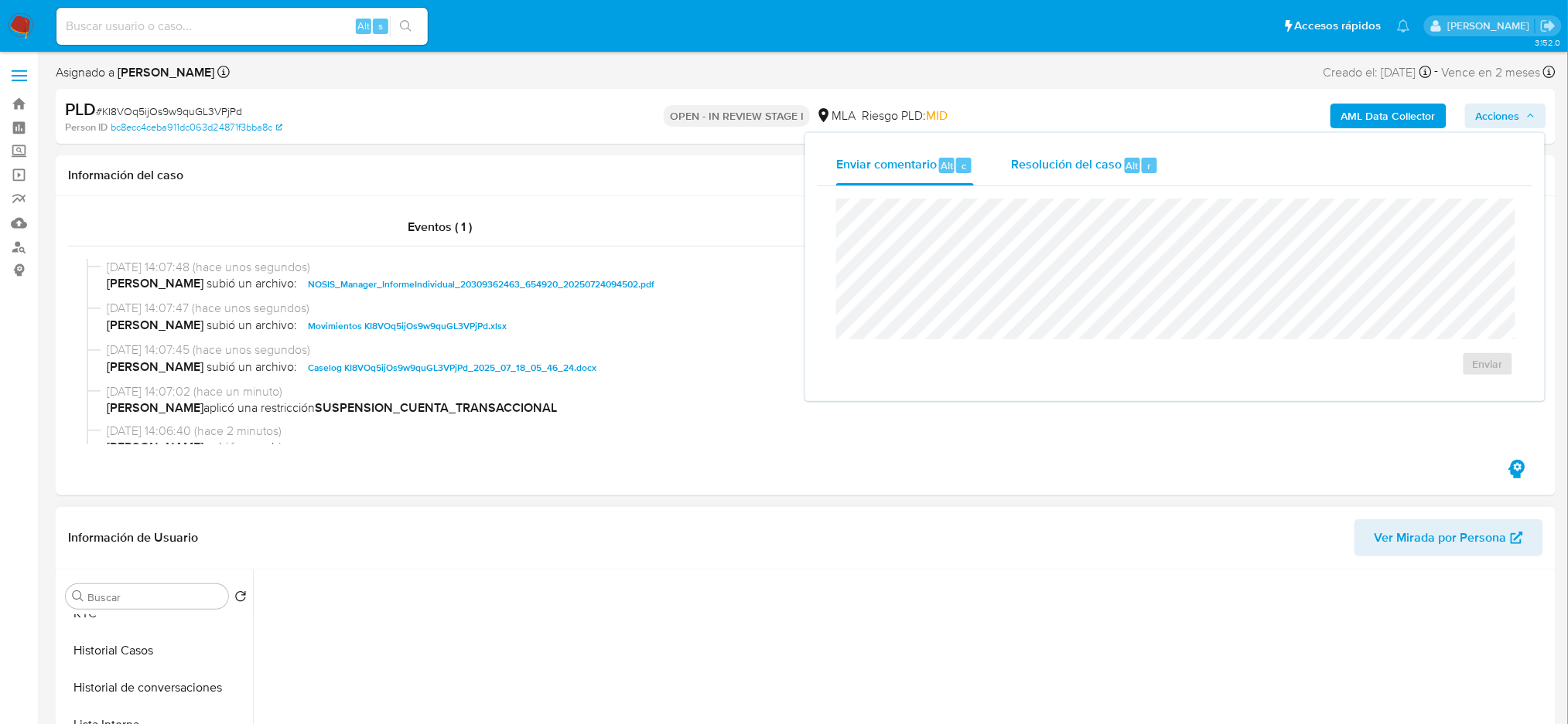
click at [1055, 168] on span "Resolución del caso" at bounding box center [1066, 165] width 110 height 18
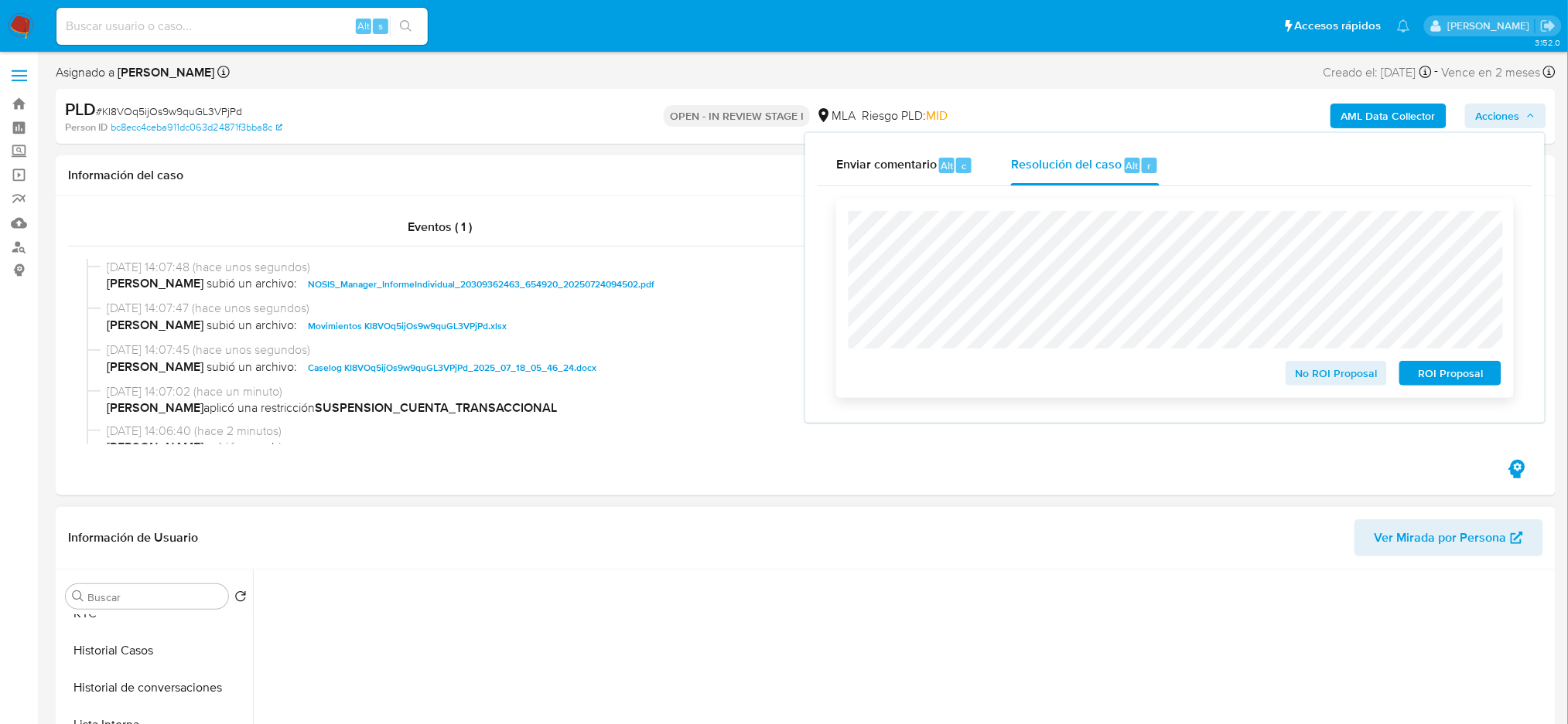
click at [1485, 372] on span "ROI Proposal" at bounding box center [1450, 373] width 81 height 22
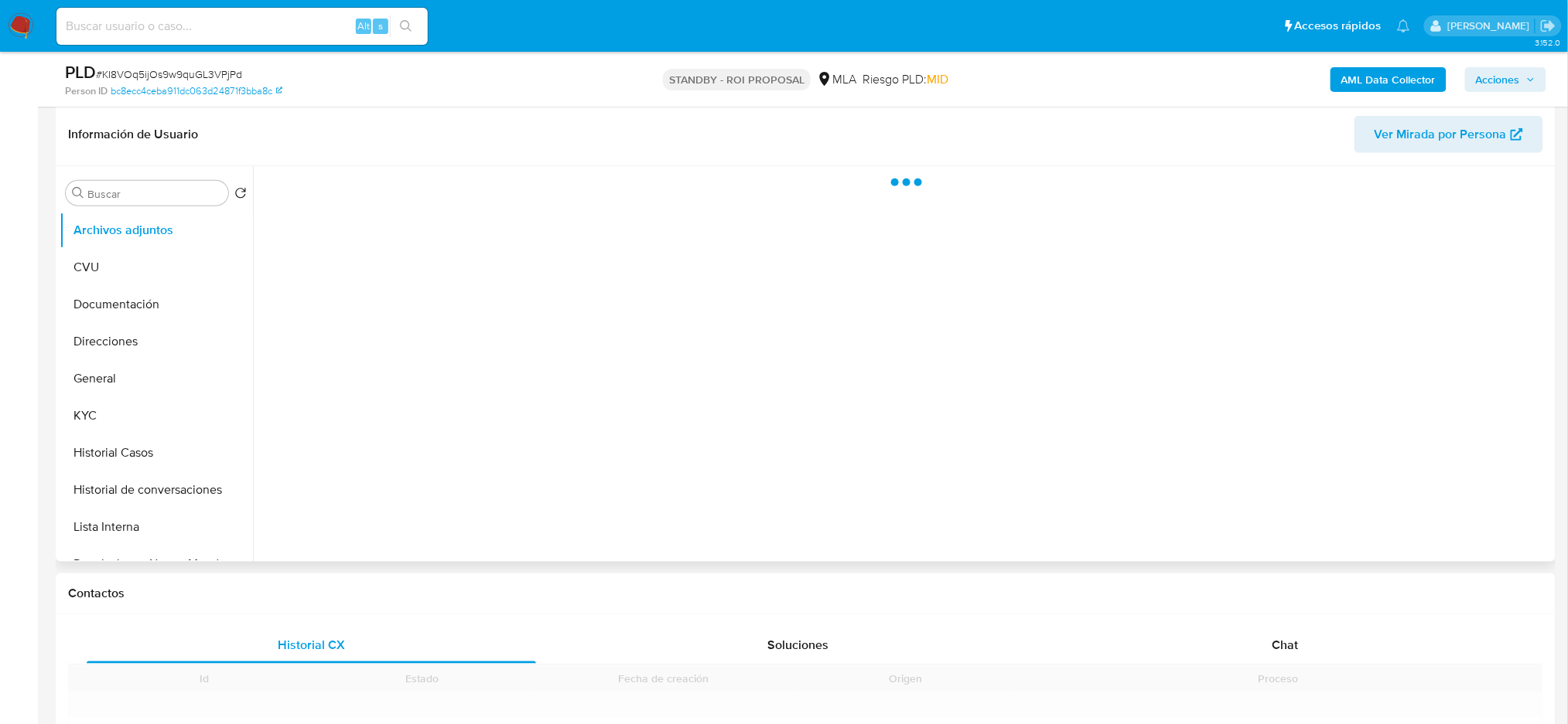
scroll to position [309, 0]
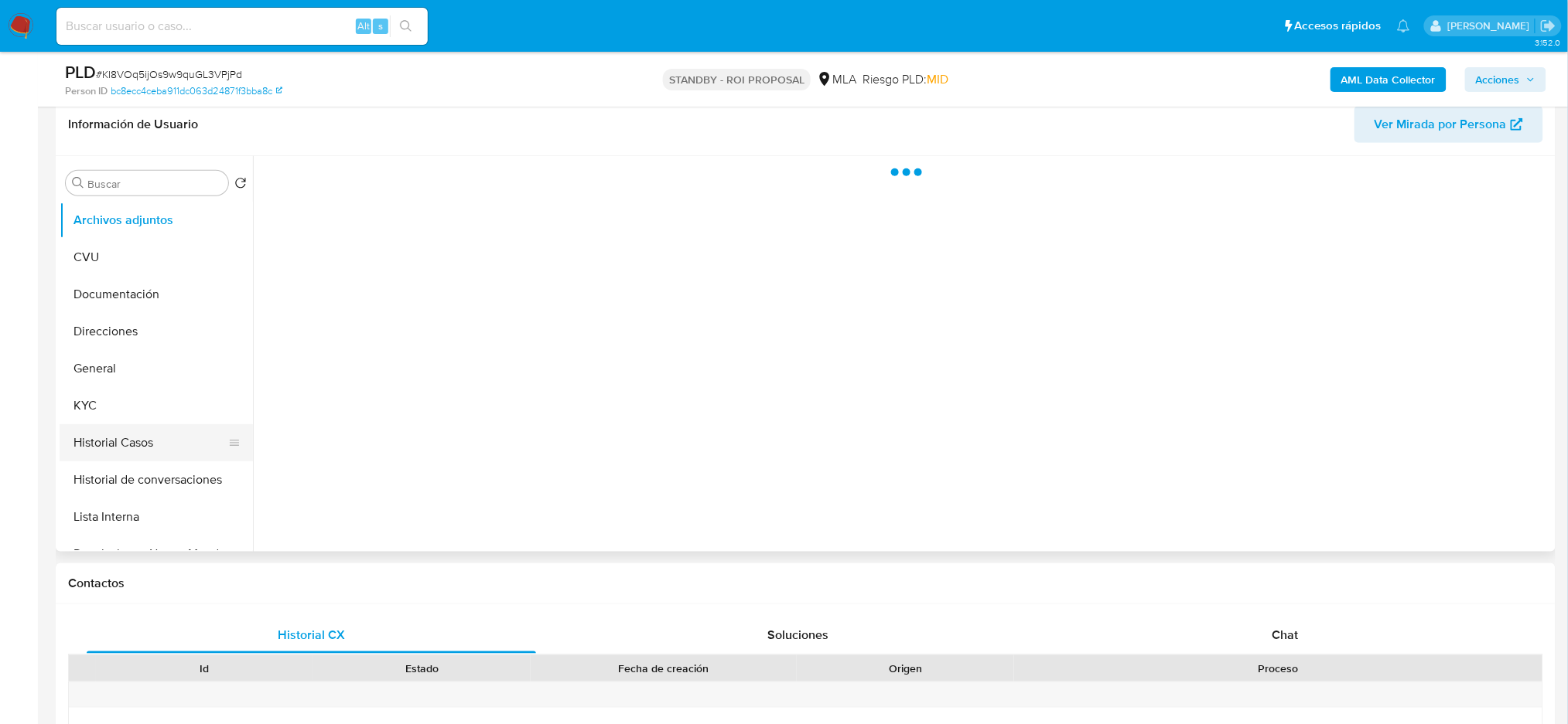
click at [146, 428] on button "Historial Casos" at bounding box center [150, 443] width 181 height 37
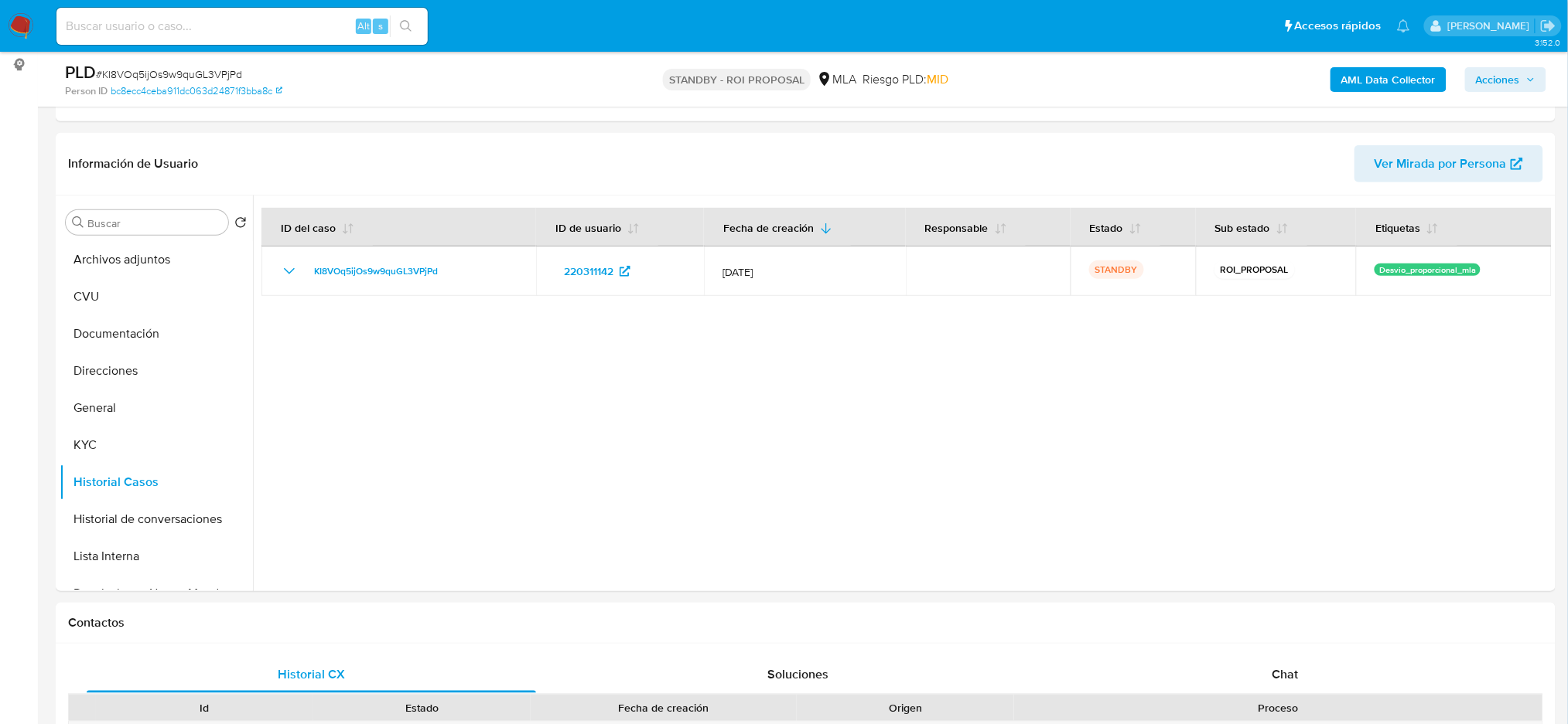
select select "10"
click at [213, 30] on input at bounding box center [241, 26] width 371 height 20
paste input "S9C0a02vScFPfMdzH5fu6ky6"
type input "S9C0a02vScFPfMdzH5fu6ky6"
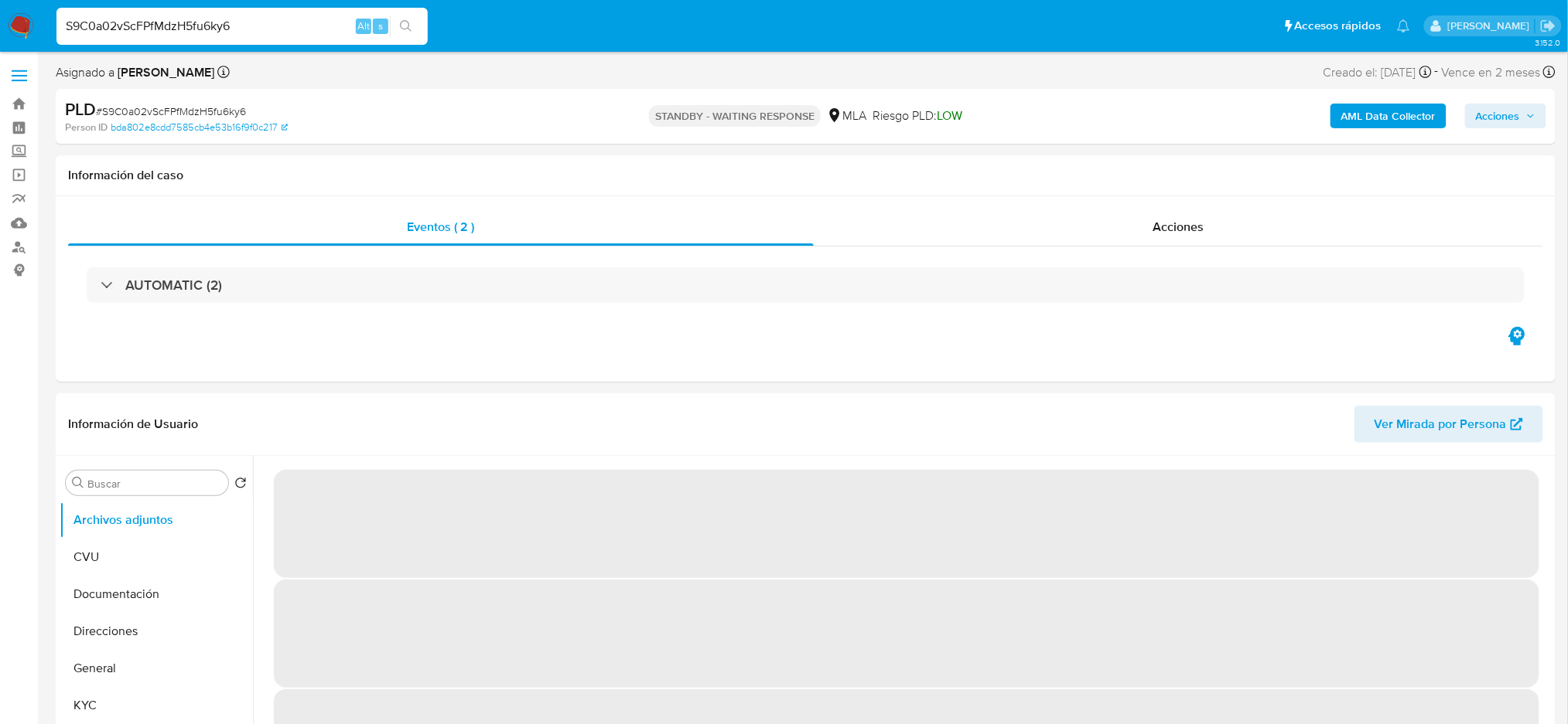
select select "10"
drag, startPoint x: 250, startPoint y: 25, endPoint x: 0, endPoint y: 73, distance: 254.6
paste input "juPjLipzUirfNqA3SUQZS3BQ"
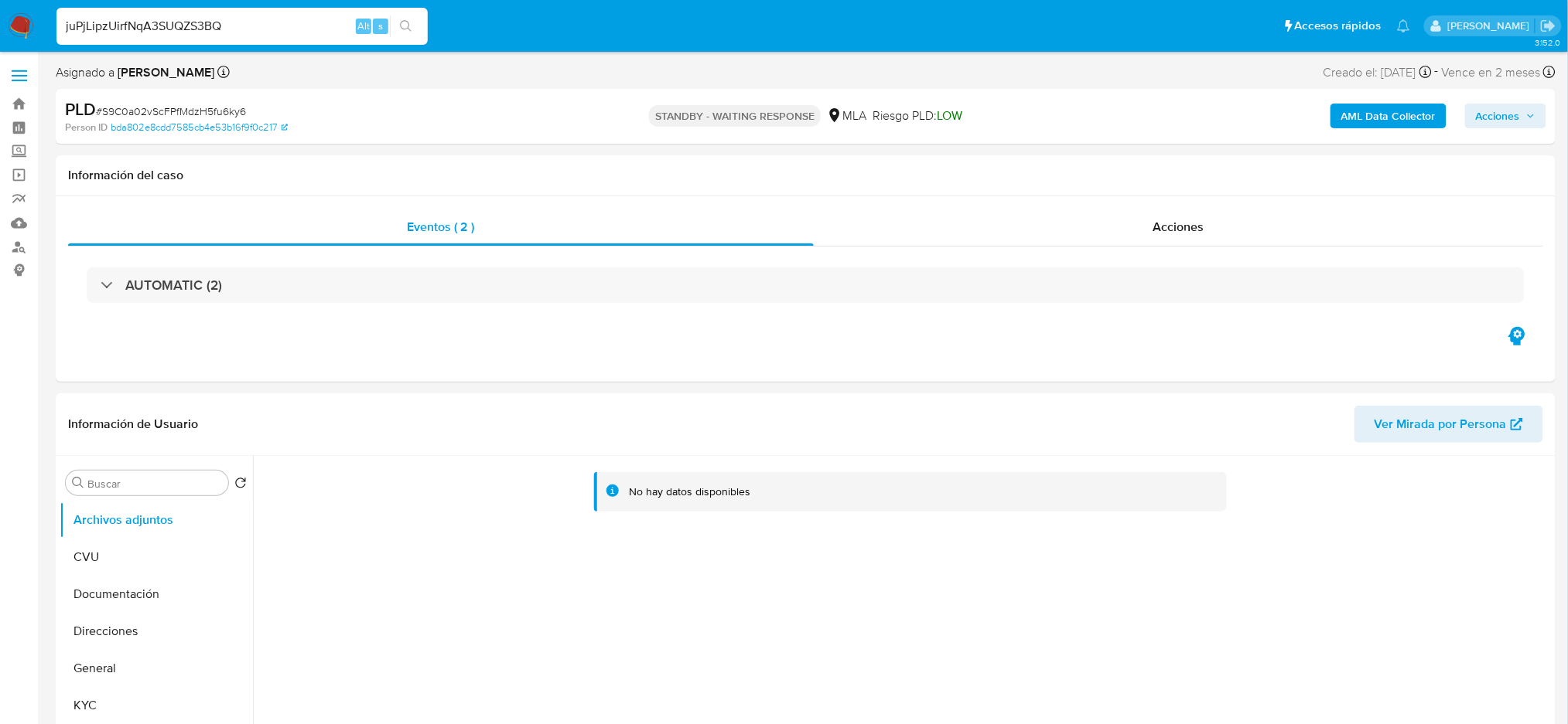
type input "juPjLipzUirfNqA3SUQZS3BQ"
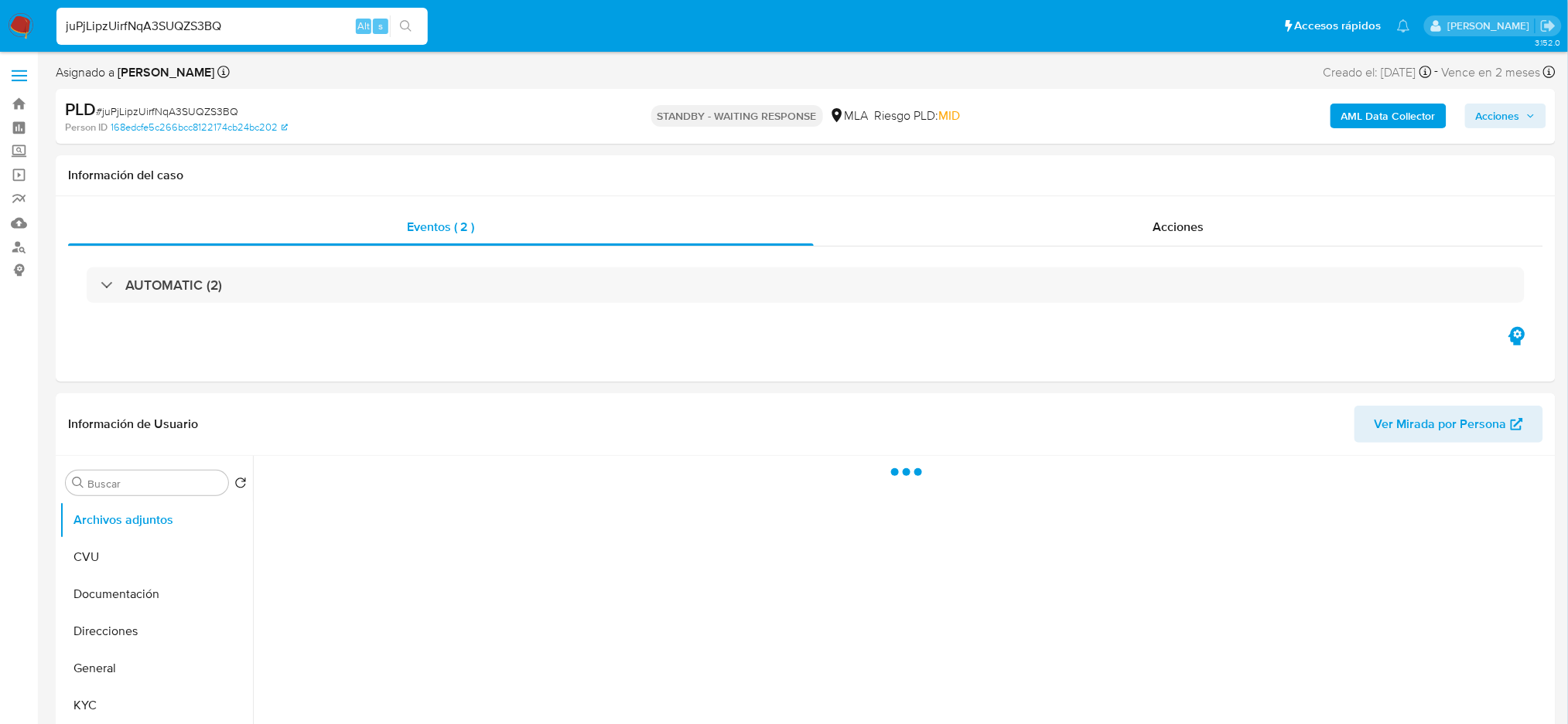
select select "10"
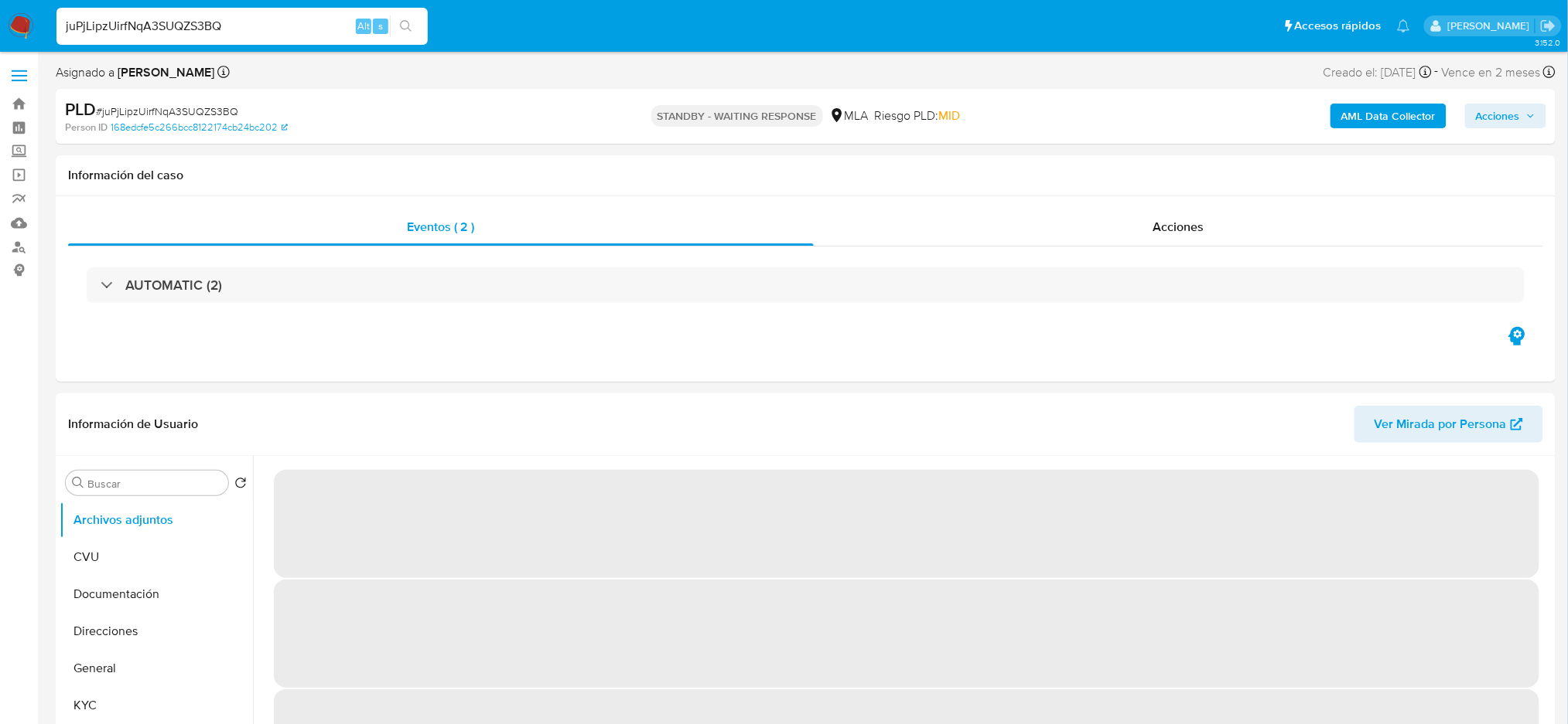
drag, startPoint x: 246, startPoint y: 30, endPoint x: 0, endPoint y: 59, distance: 247.7
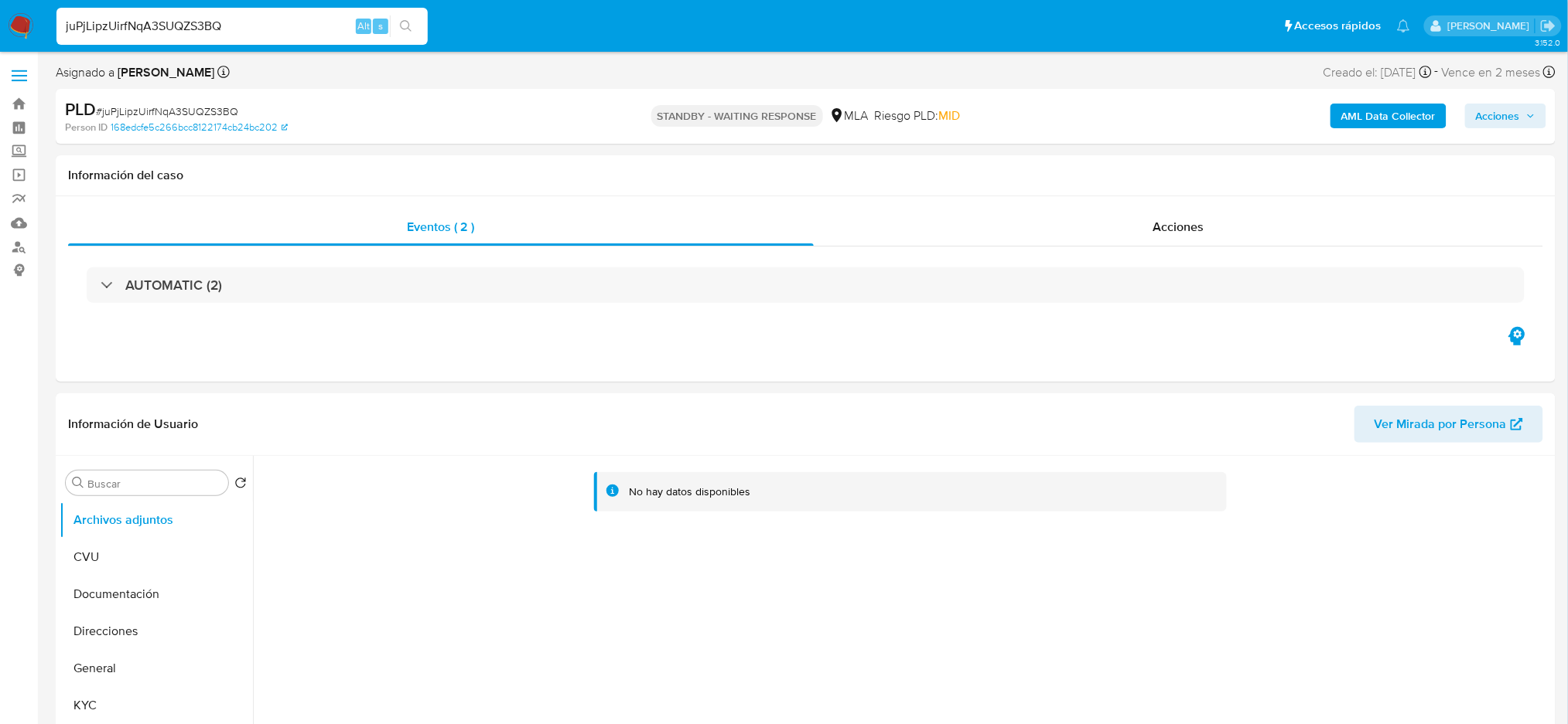
paste input "eE6mAWb8lwyUdafQg34YygtT"
type input "eE6mAWb8lwyUdafQg34YygtT"
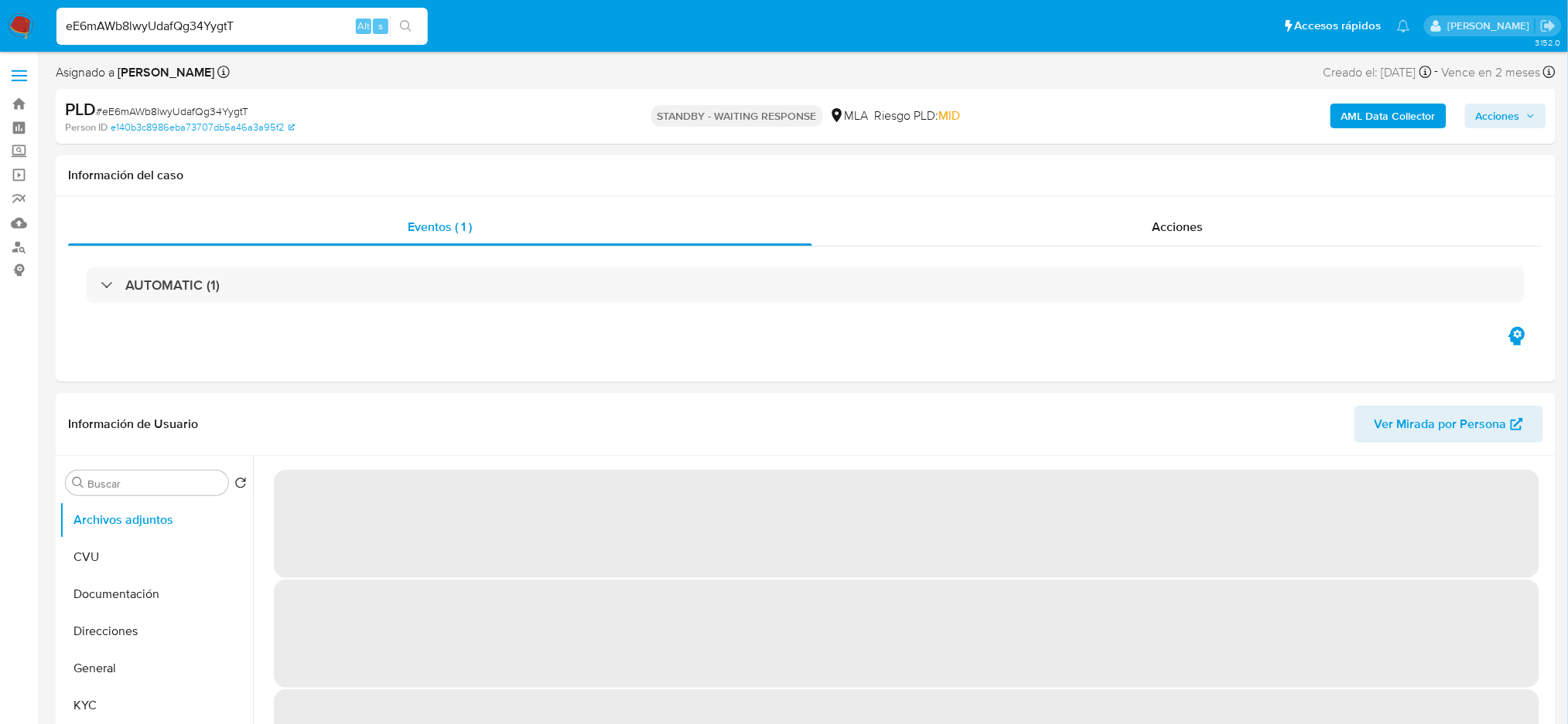
select select "10"
drag, startPoint x: 297, startPoint y: 35, endPoint x: 0, endPoint y: 69, distance: 298.9
paste input "N8HRq4elaXhvQ2lbzsIGtH5v"
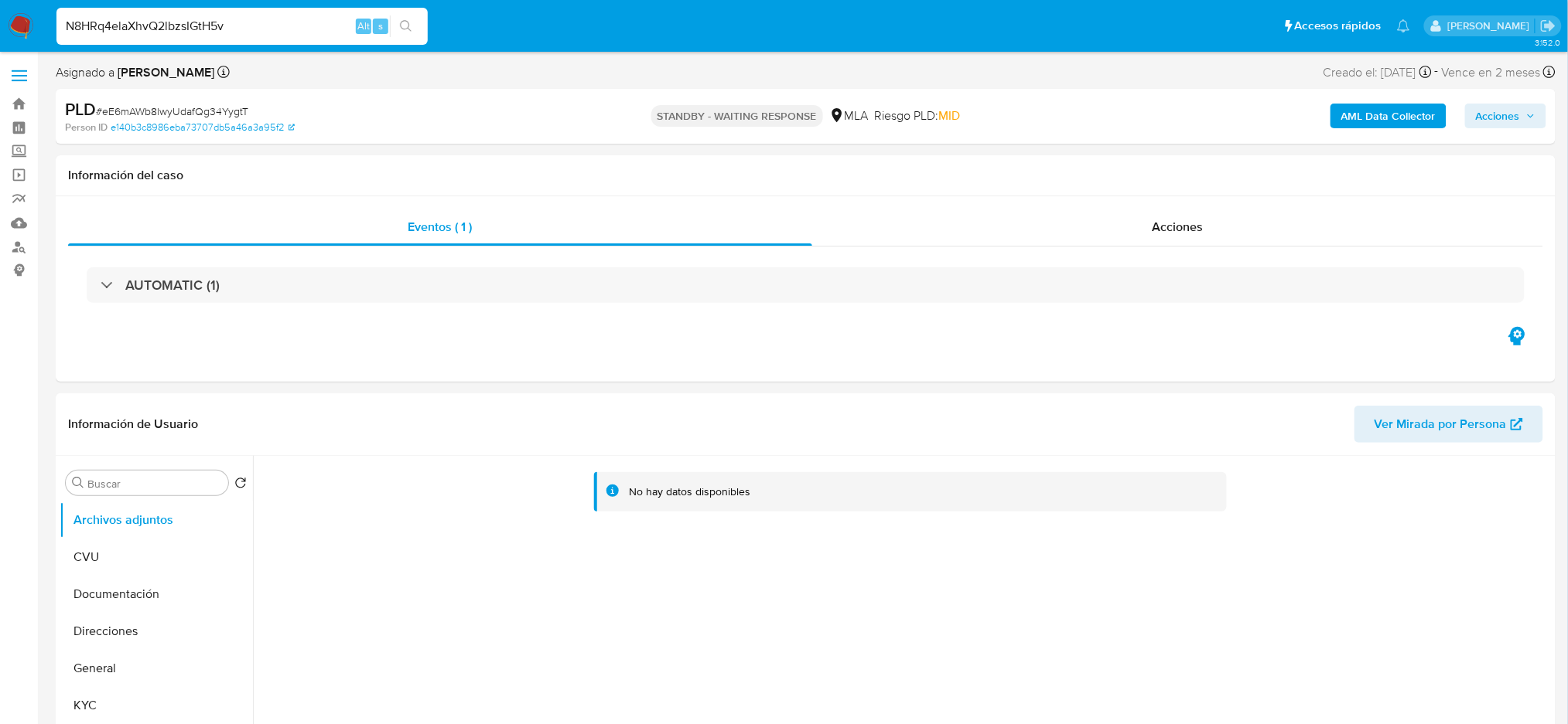
type input "N8HRq4elaXhvQ2lbzsIGtH5v"
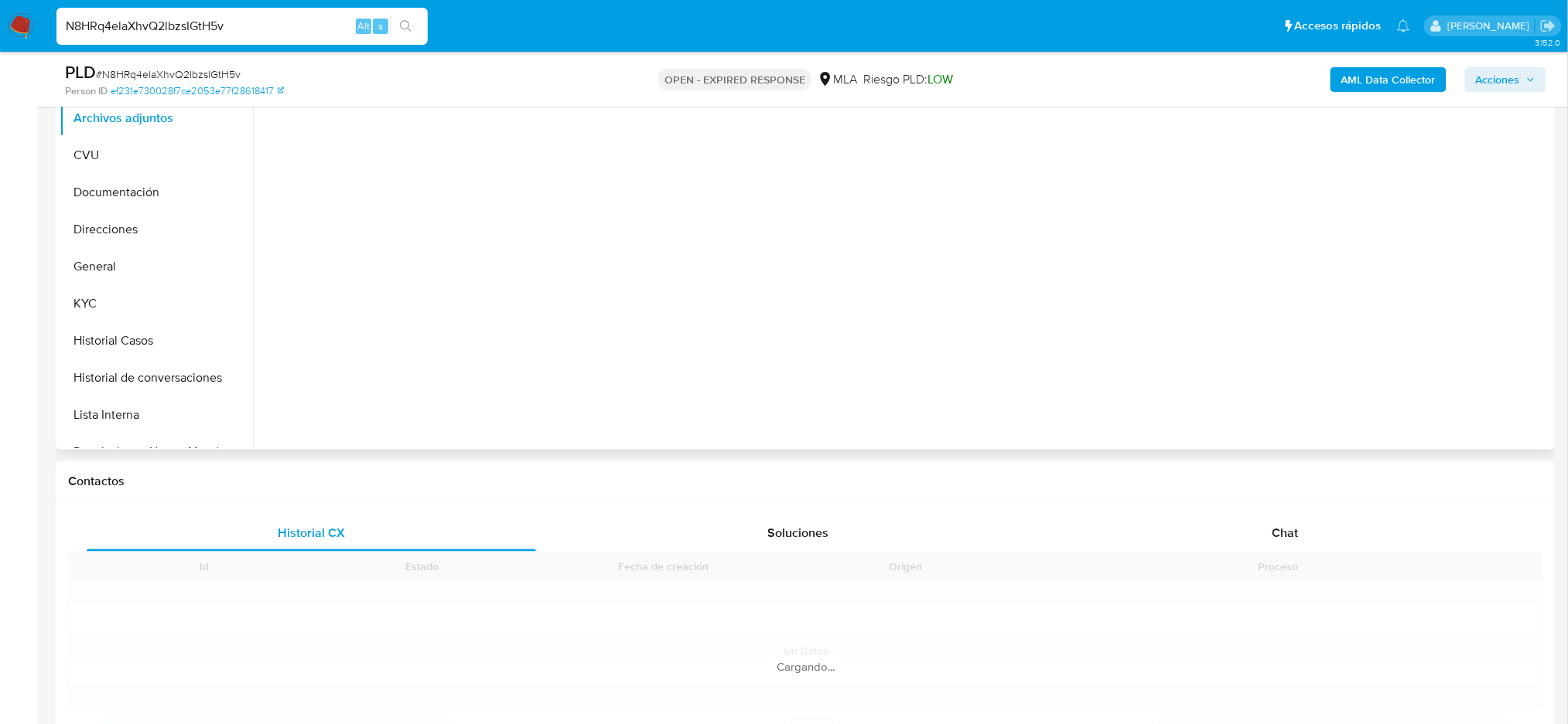
scroll to position [412, 0]
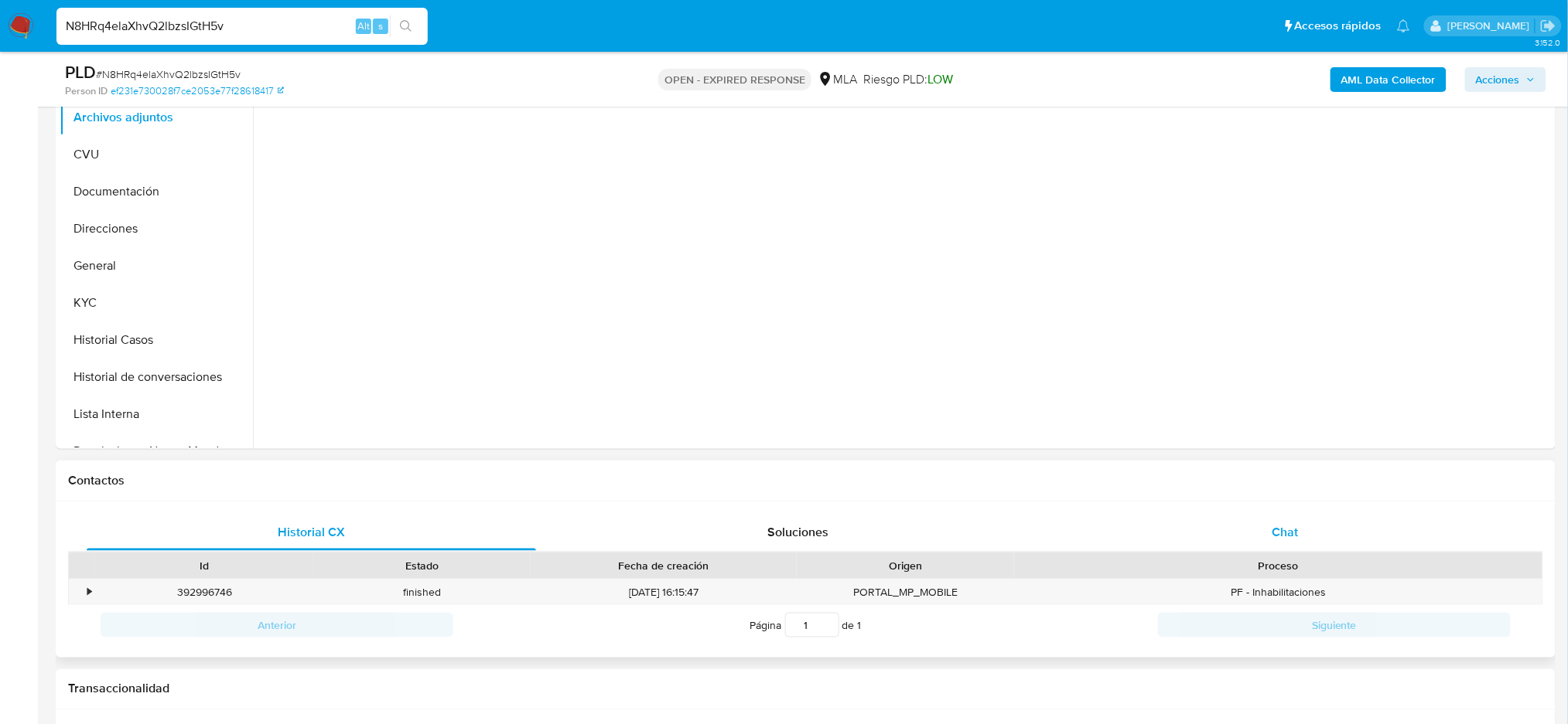
click at [1306, 579] on div "PF - Inhabilitaciones" at bounding box center [1278, 592] width 528 height 25
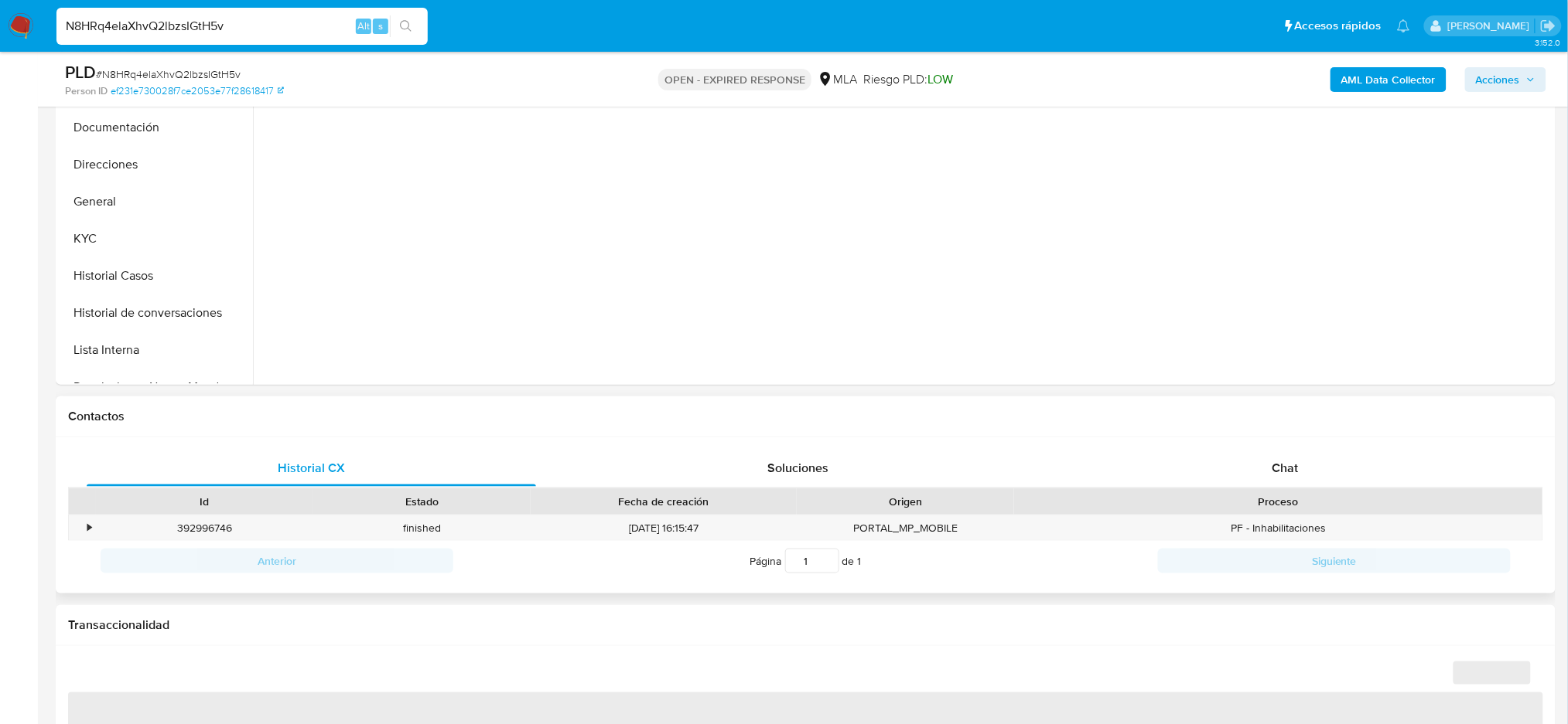
click at [1236, 437] on div "Historial CX Soluciones Chat Id Estado Fecha de creación Origen Proceso • 39299…" at bounding box center [805, 515] width 1500 height 157
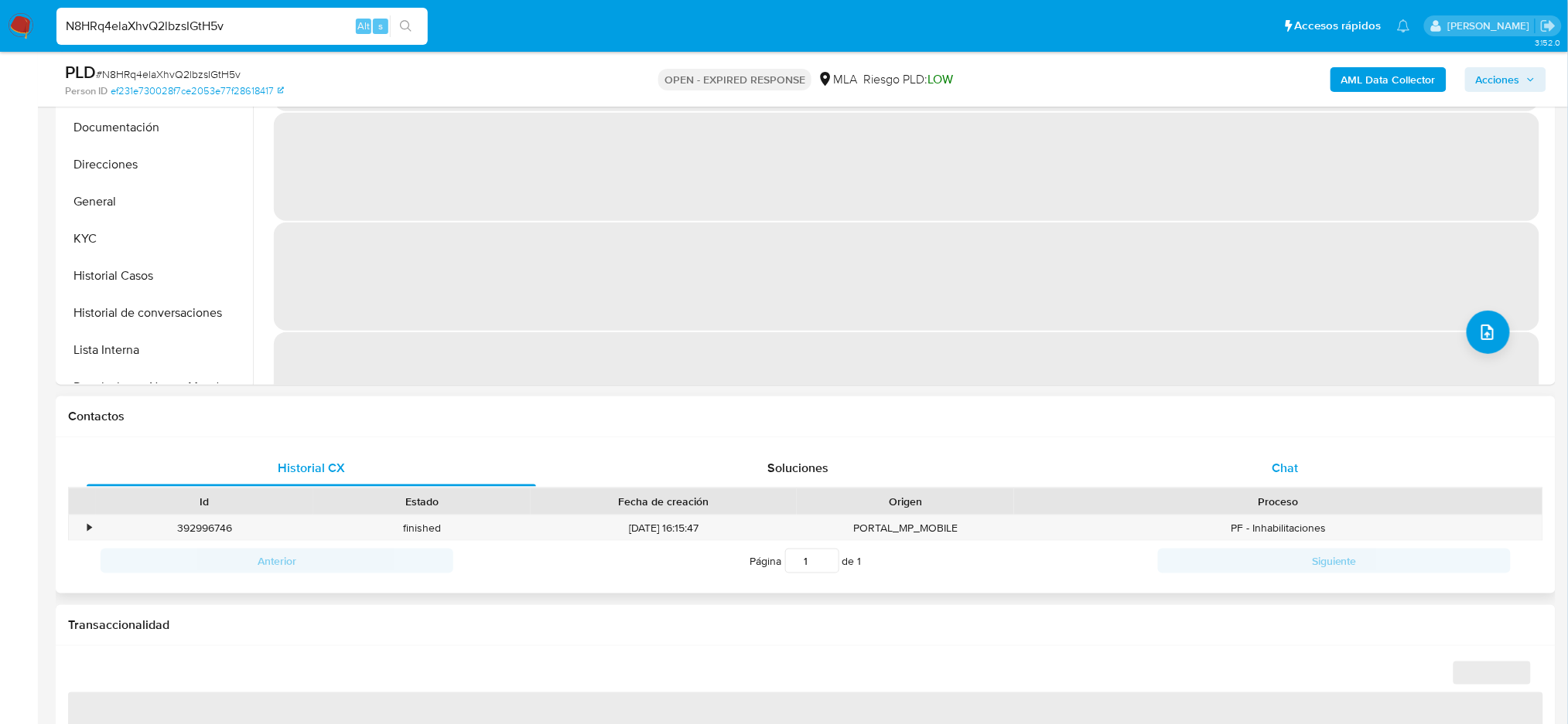
click at [1251, 451] on div "Chat" at bounding box center [1285, 468] width 449 height 37
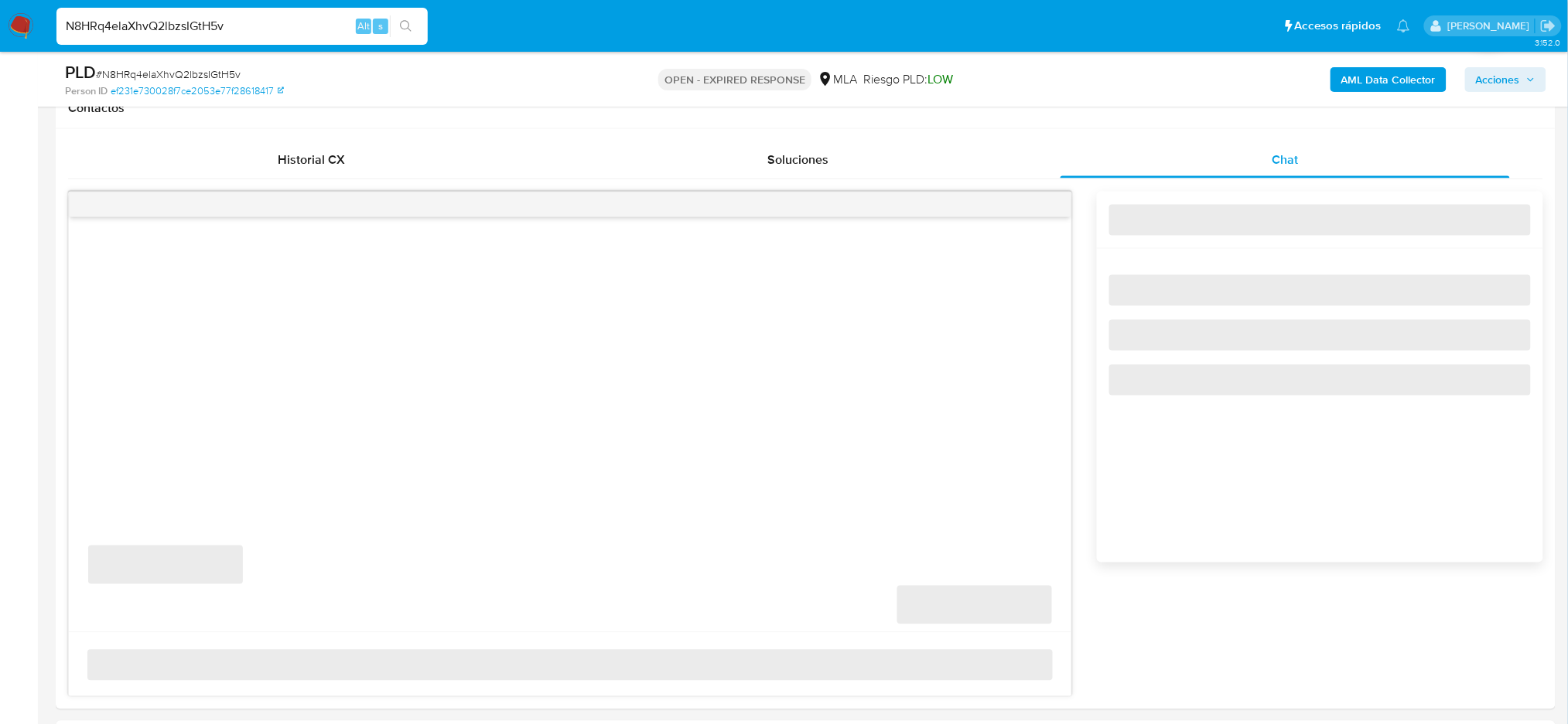
scroll to position [721, 0]
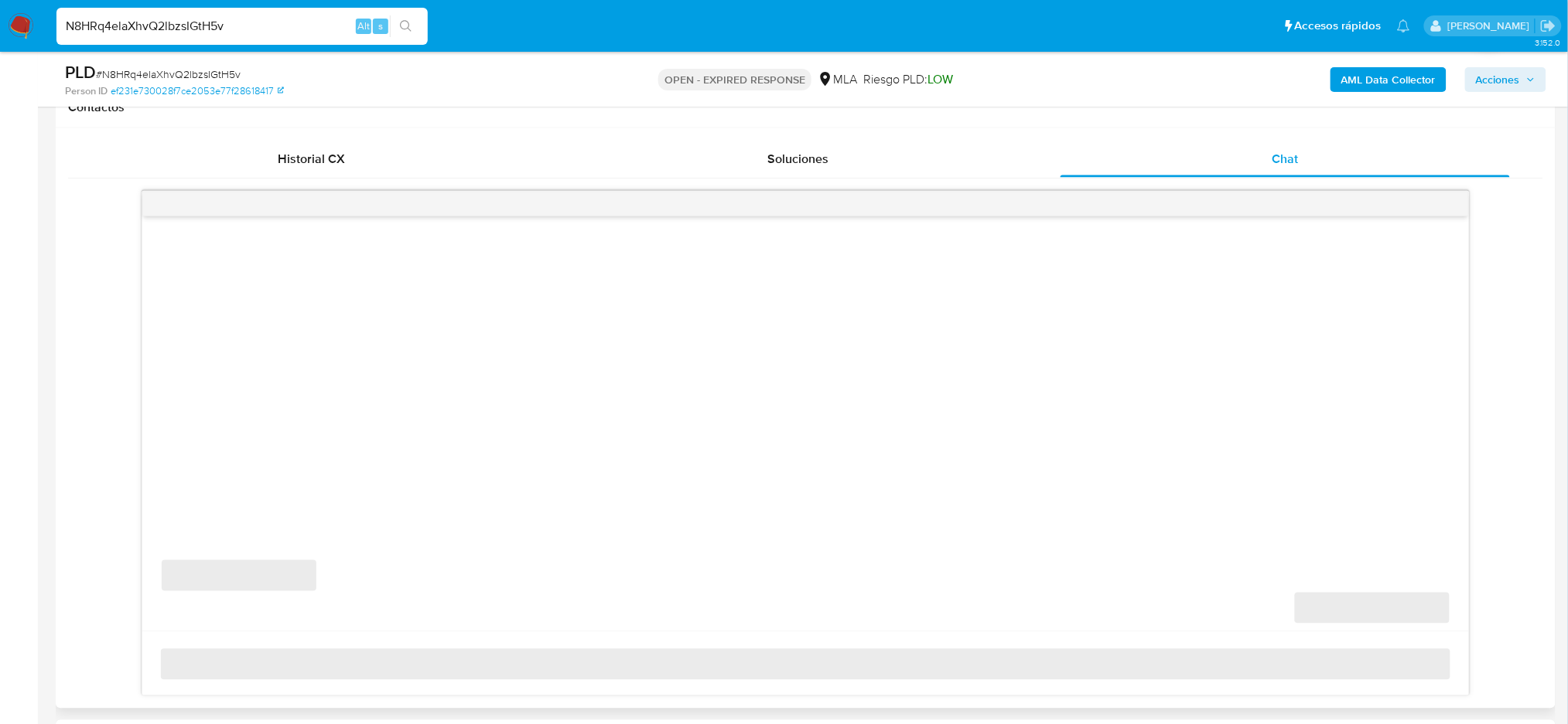
select select "10"
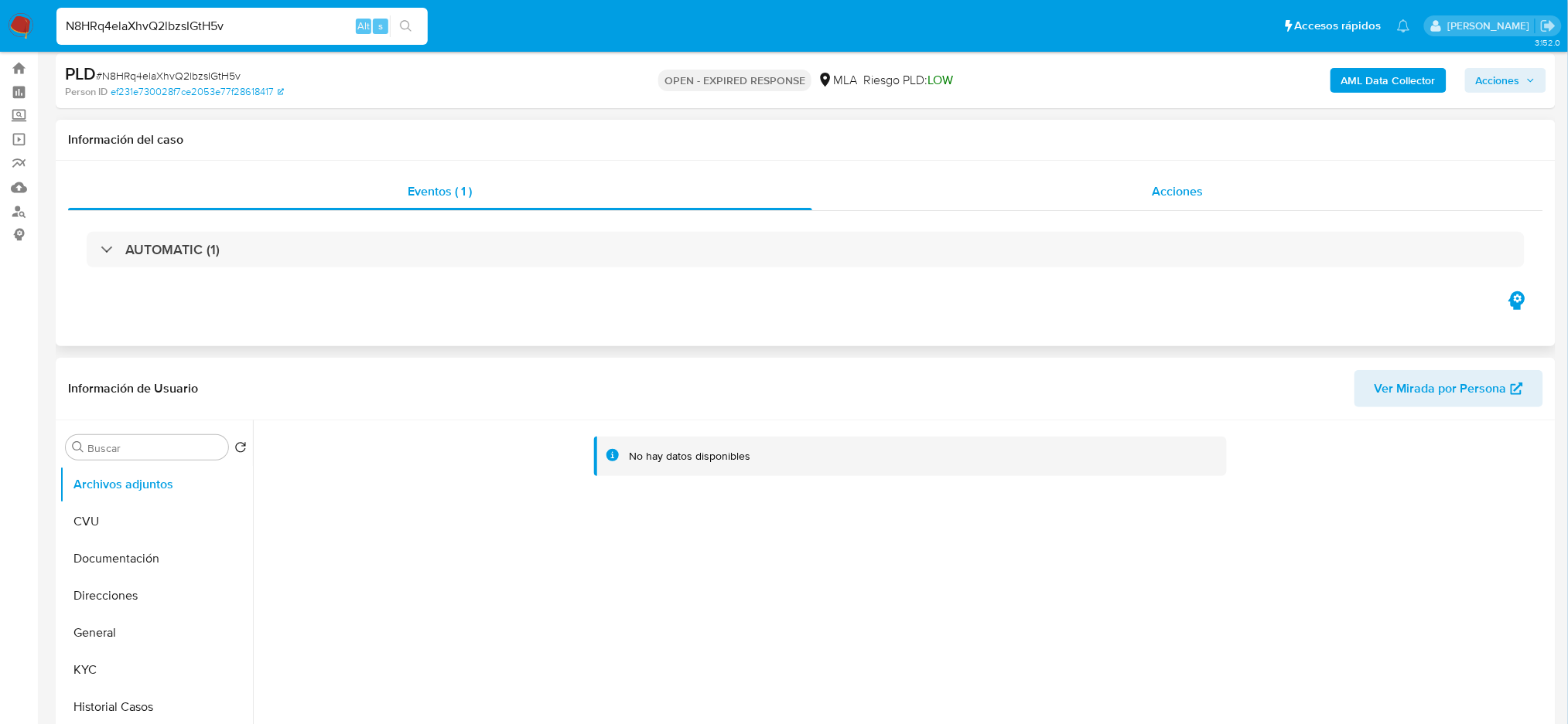
scroll to position [0, 0]
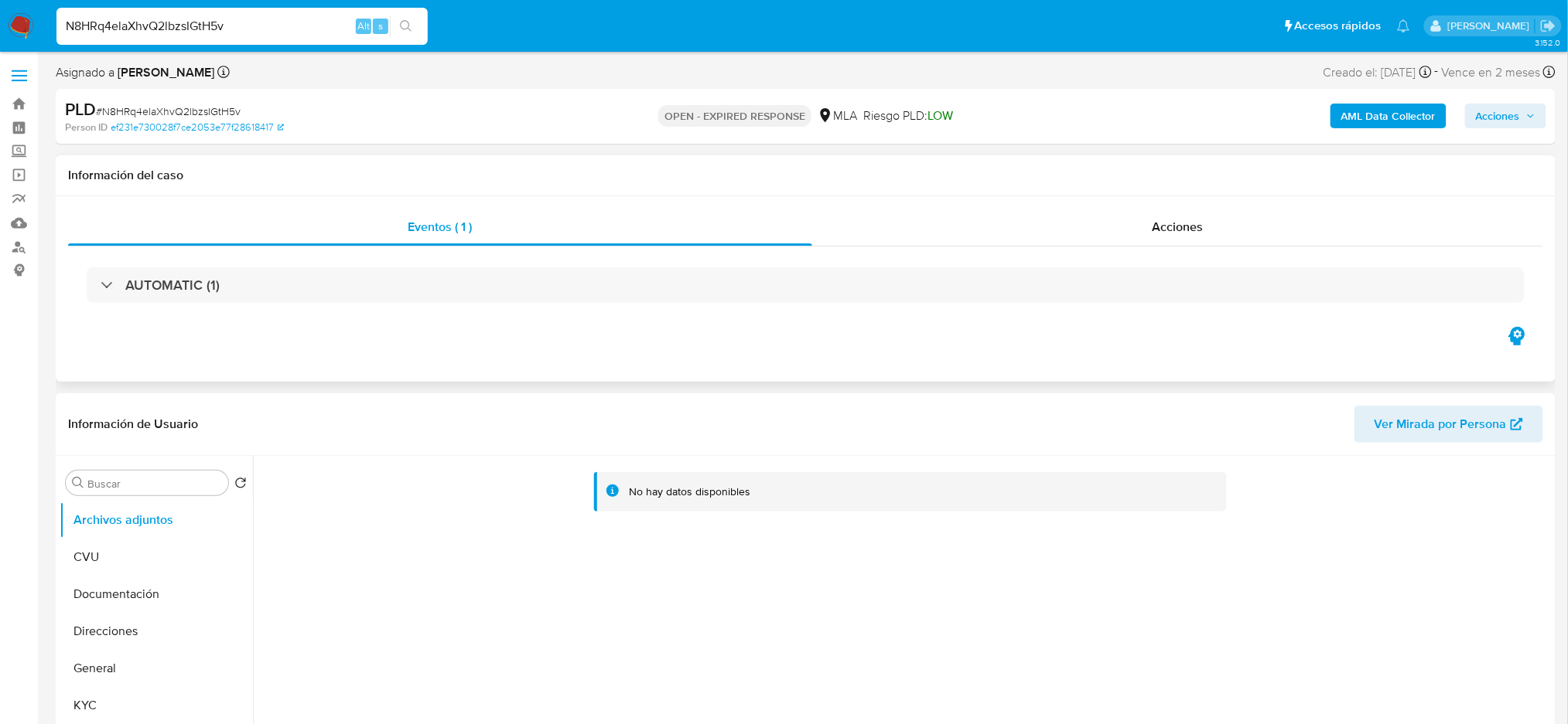
click at [1178, 190] on div "Información del caso" at bounding box center [805, 175] width 1500 height 41
click at [1185, 220] on span "Acciones" at bounding box center [1178, 227] width 51 height 18
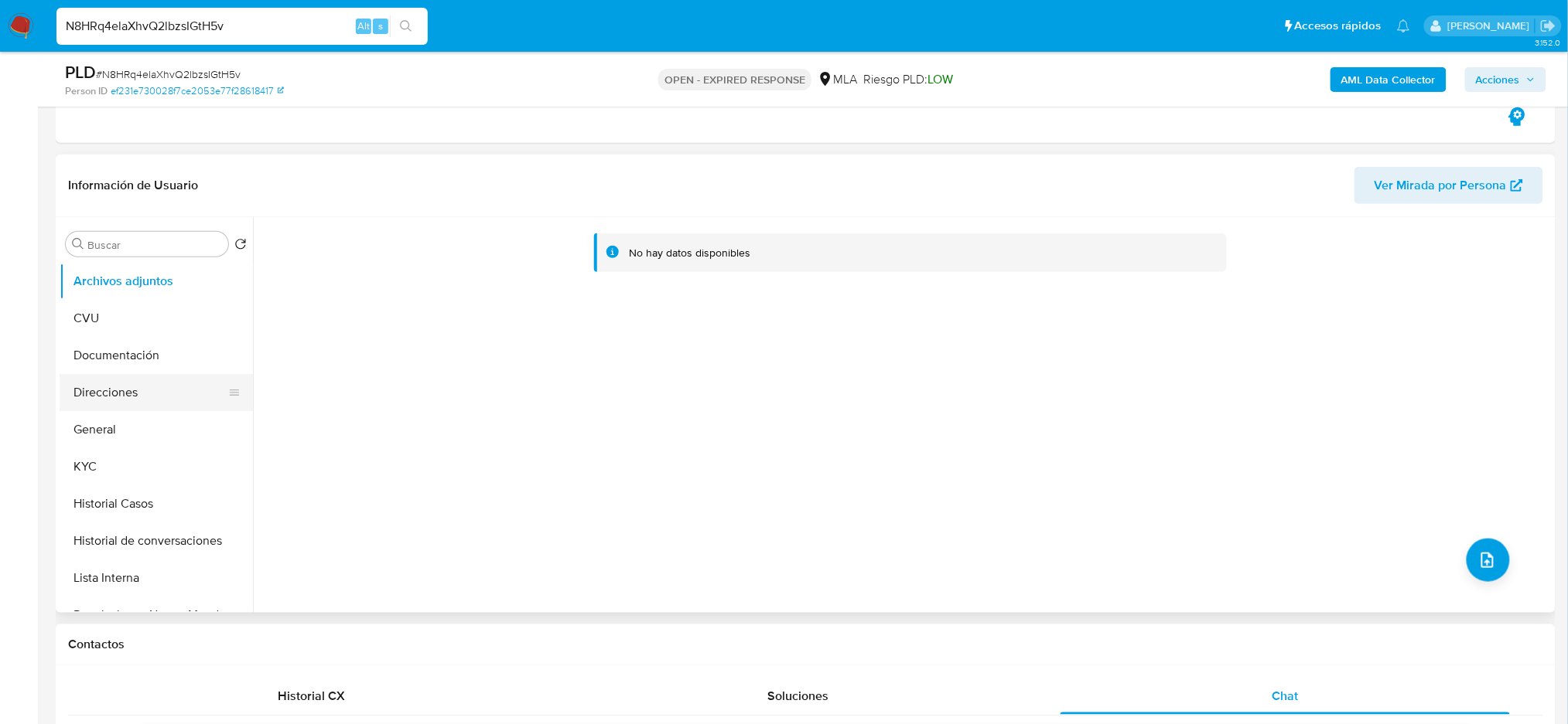
scroll to position [309, 0]
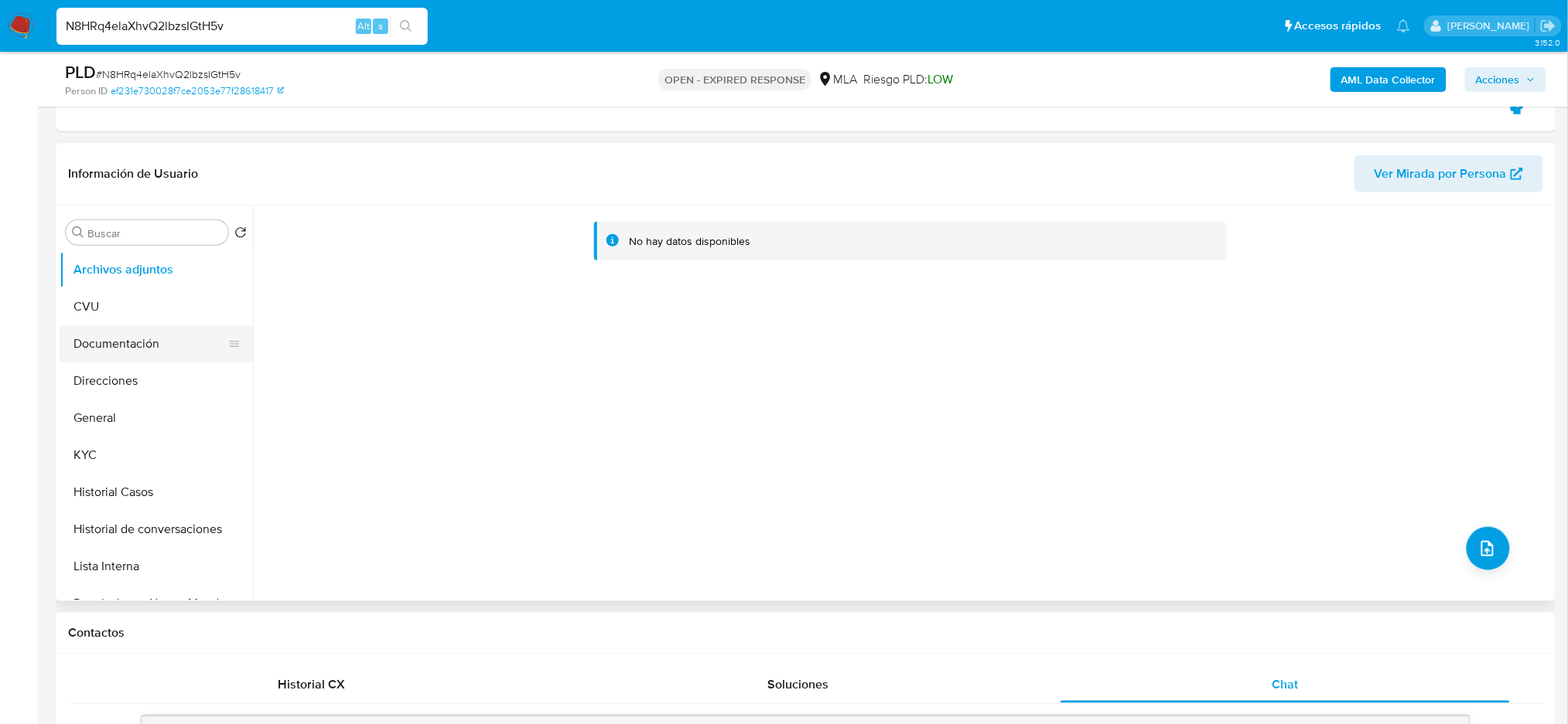
click at [128, 357] on button "Documentación" at bounding box center [150, 344] width 181 height 37
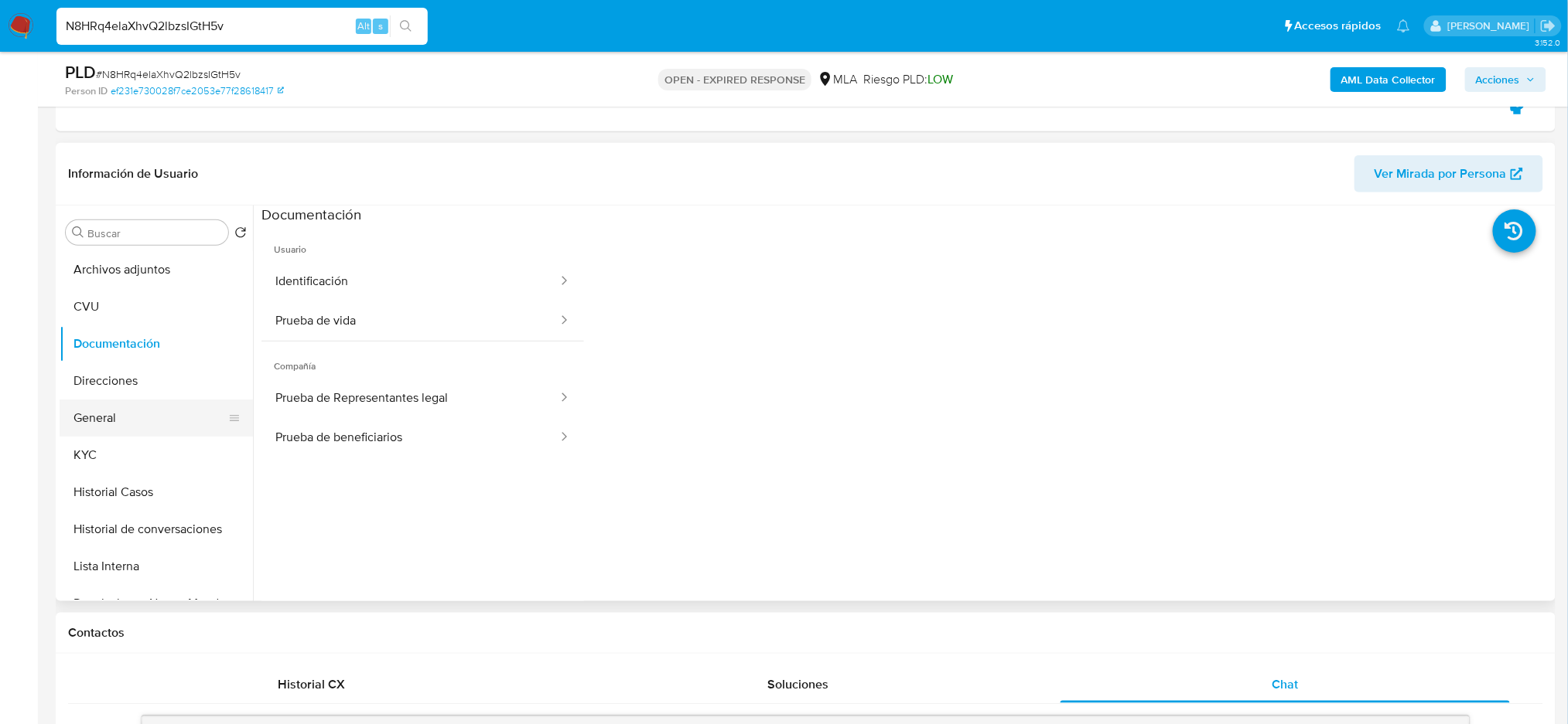
click at [121, 417] on button "General" at bounding box center [150, 418] width 181 height 37
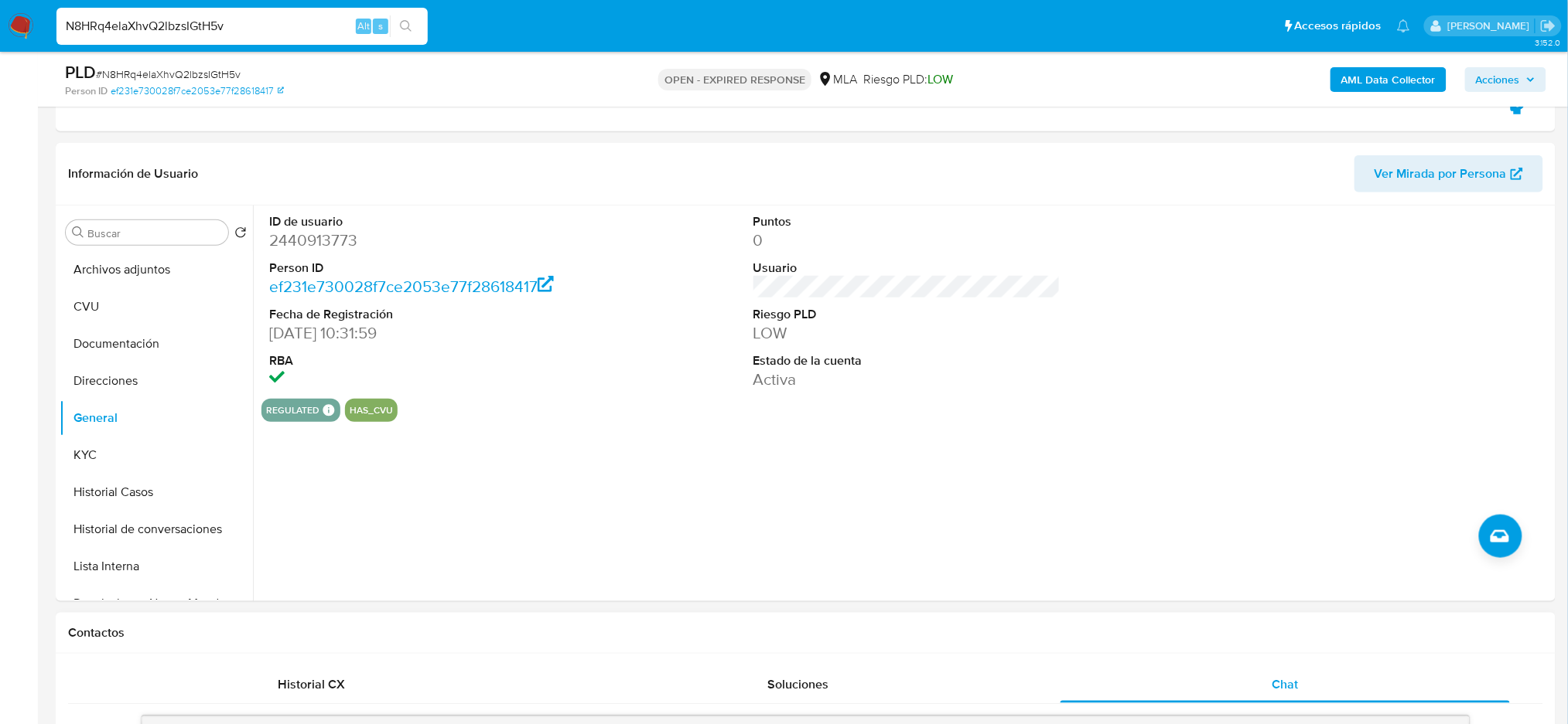
drag, startPoint x: 240, startPoint y: 28, endPoint x: 0, endPoint y: 103, distance: 251.4
paste input "jOsMP7ESkk4lM1SCYeJKVZAo"
type input "jOsMP7ESkk4lM1SCYeJKVZAo"
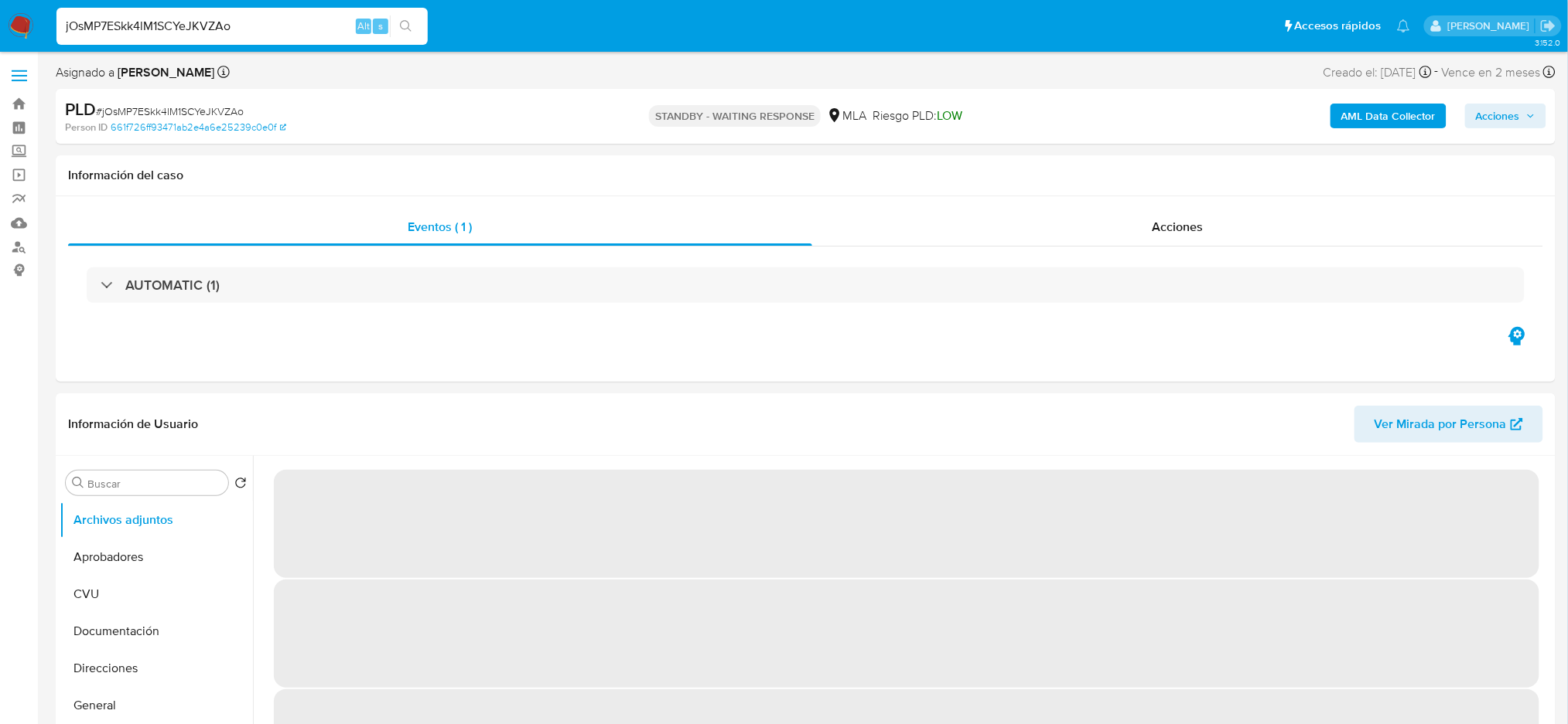
select select "10"
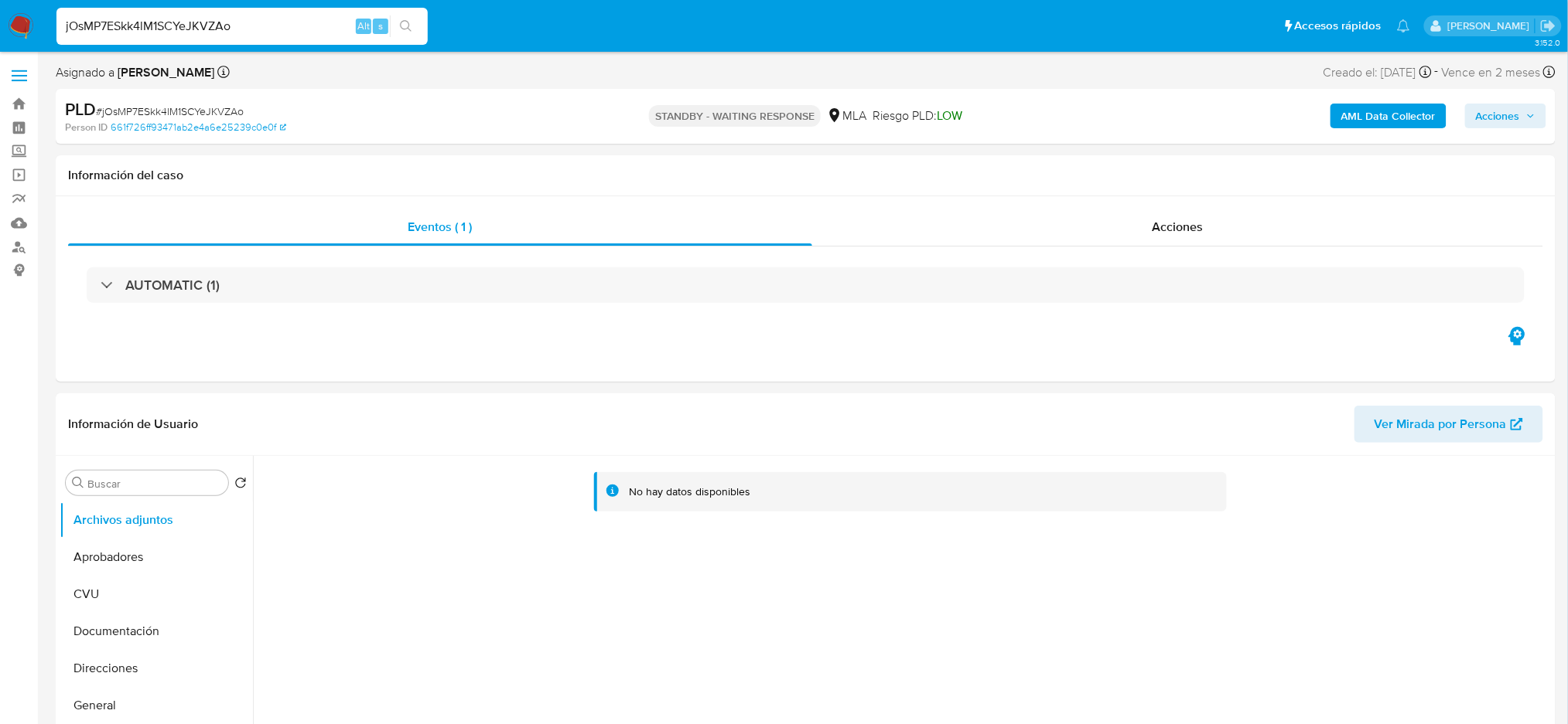
drag, startPoint x: 261, startPoint y: 25, endPoint x: 0, endPoint y: 78, distance: 266.3
paste input "365rBFg85DT3Oa5MQkNlKUOQ"
type input "365rBFg85DT3Oa5MQkNlKUOQ"
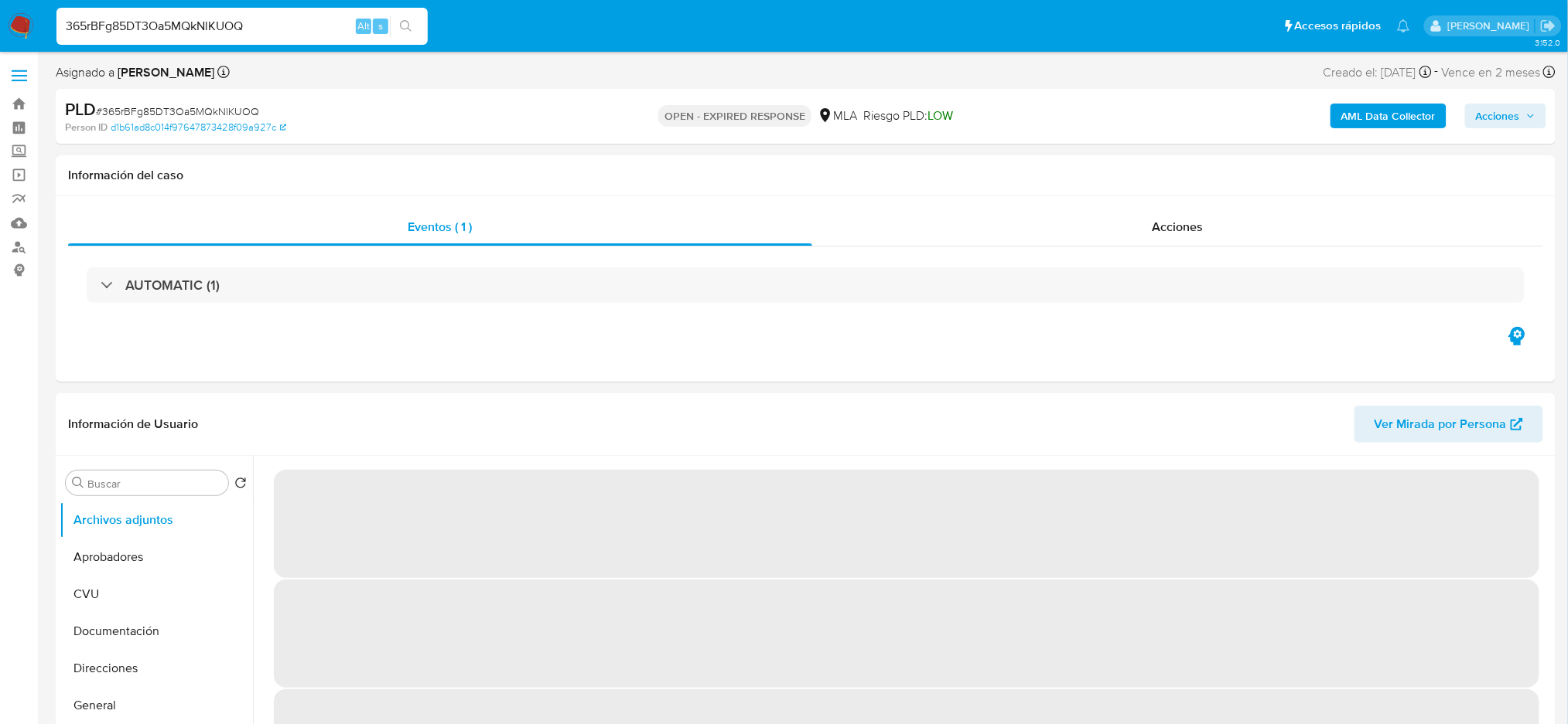
select select "10"
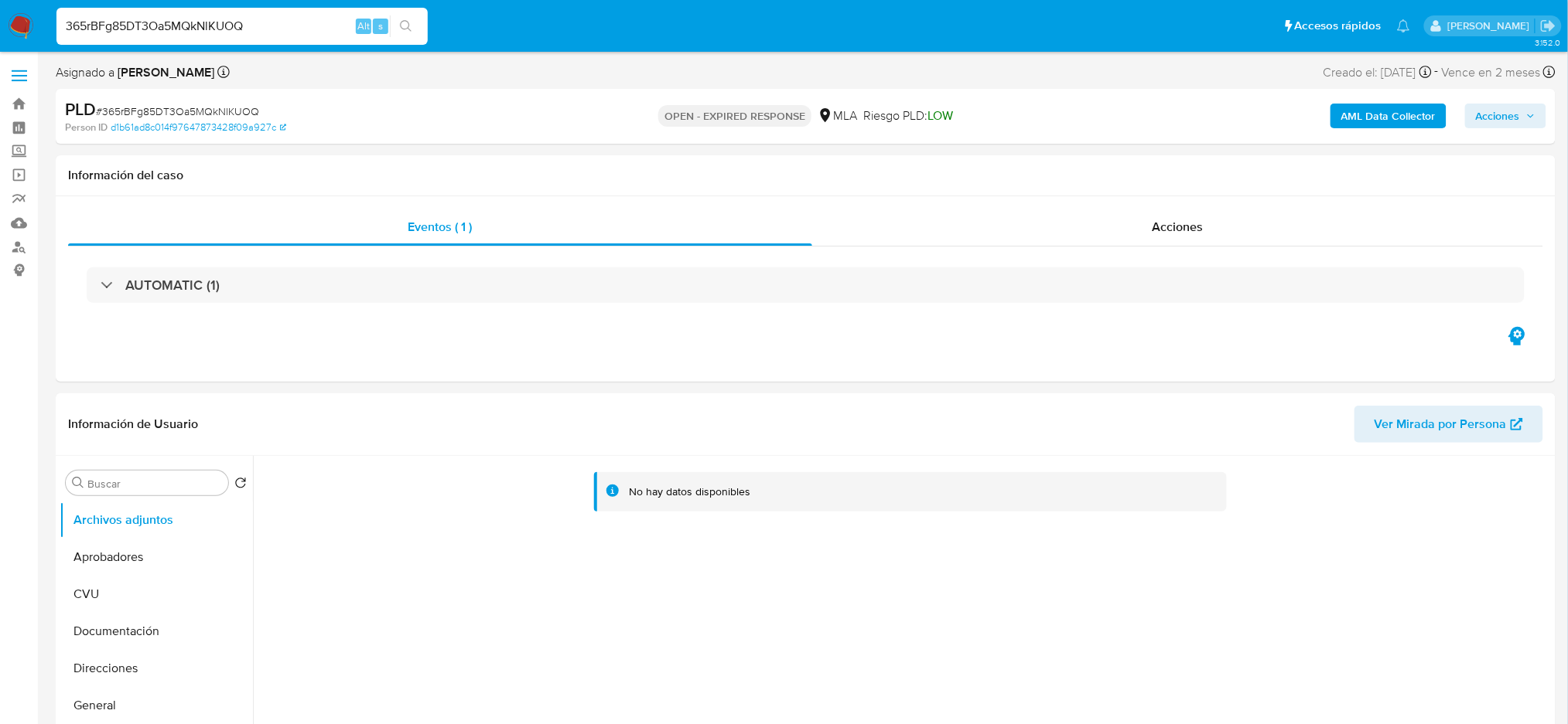
drag, startPoint x: 164, startPoint y: 44, endPoint x: 0, endPoint y: 73, distance: 166.5
paste input "2dqZ9WY8KLO5aX5LlAtnhYRf"
type input "2dqZ9WY8KLO5aX5LlAtnhYRf"
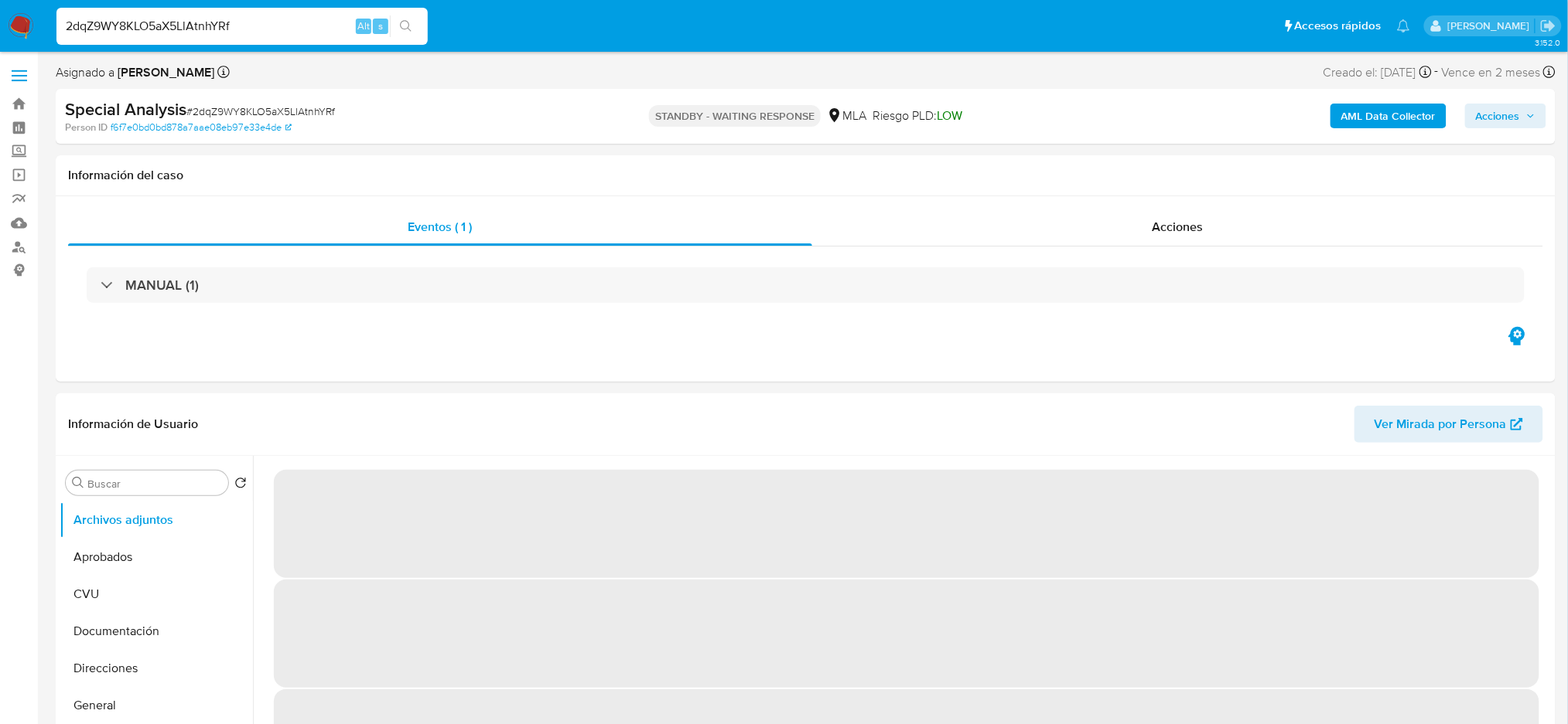
select select "10"
drag, startPoint x: 269, startPoint y: 22, endPoint x: 0, endPoint y: 96, distance: 279.0
paste input "nUGhNJP4naSdEDwjSWBSGXdk"
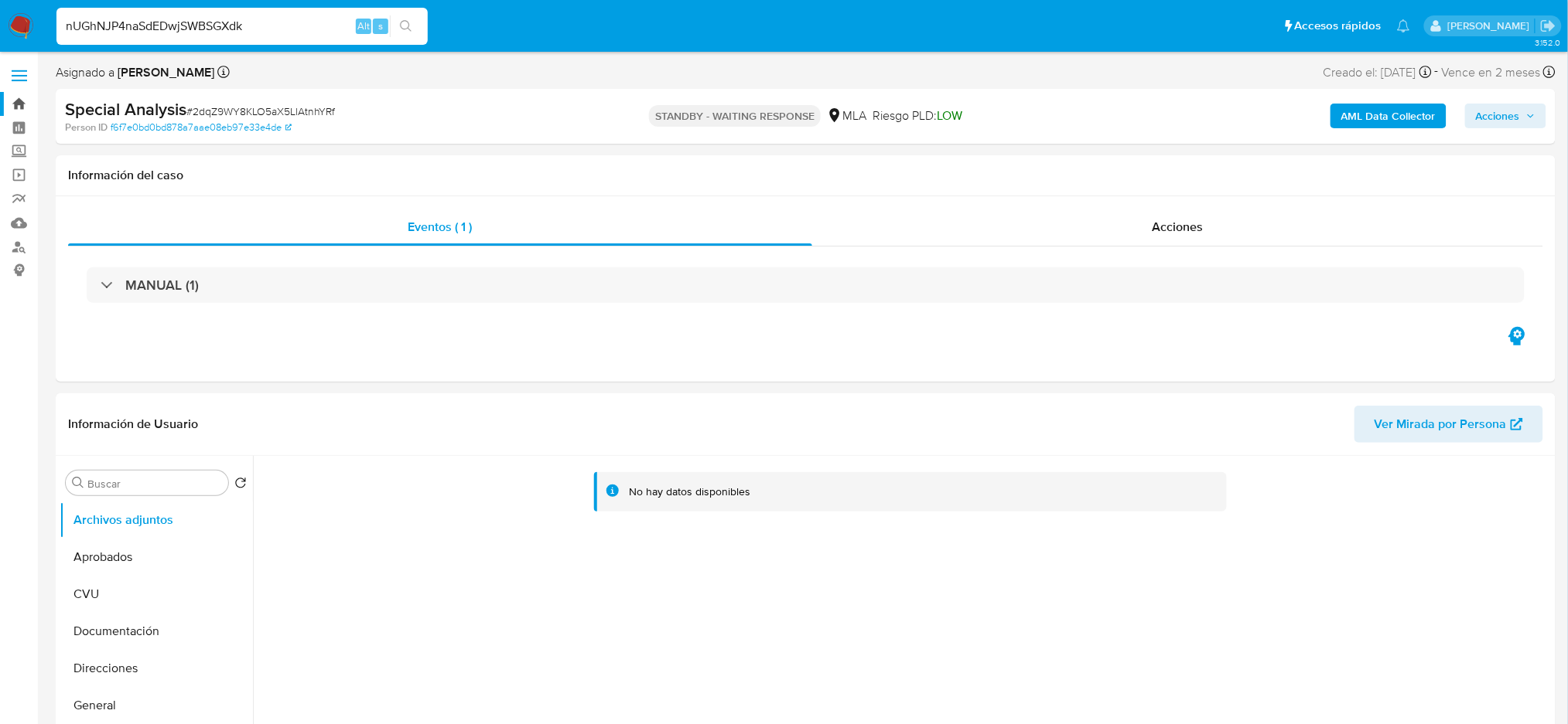
type input "nUGhNJP4naSdEDwjSWBSGXdk"
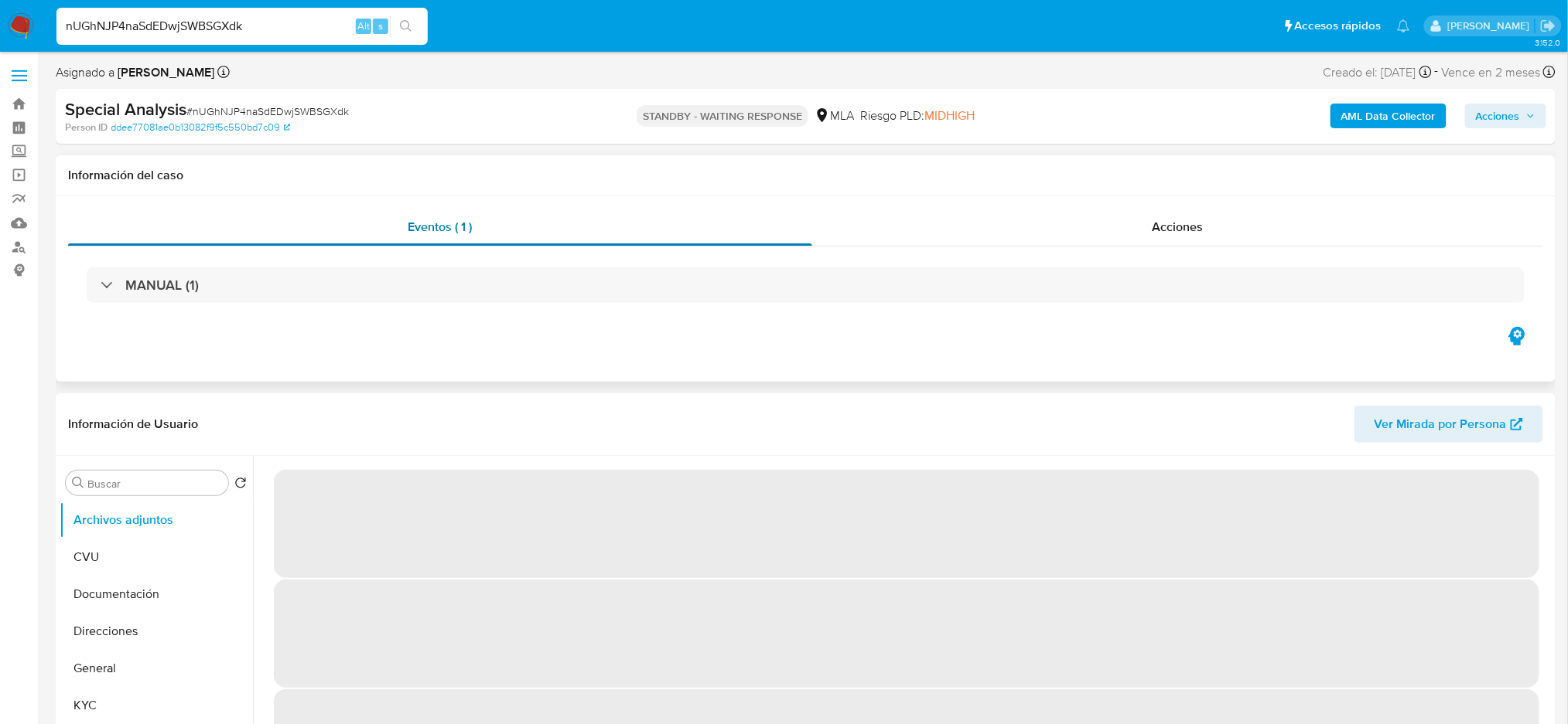
select select "10"
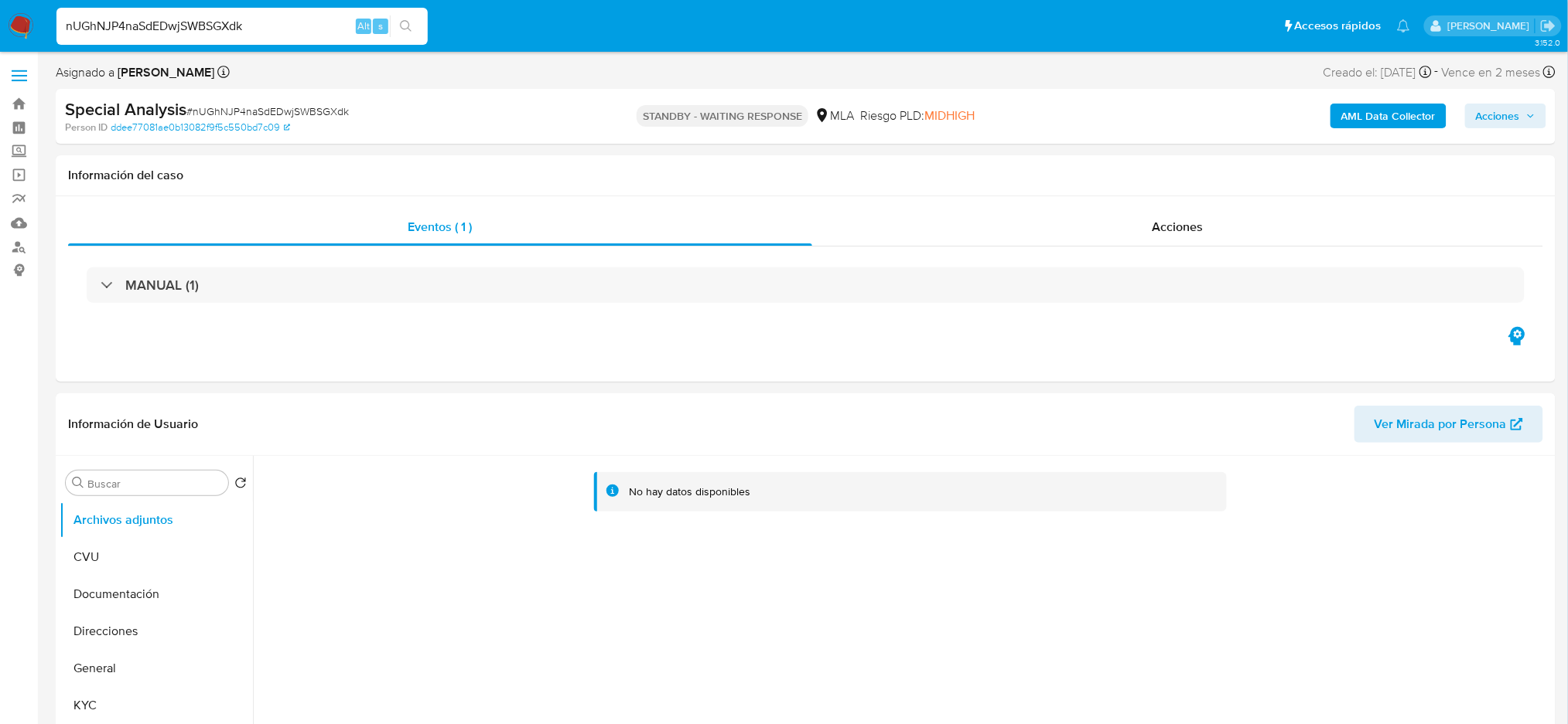
drag, startPoint x: 278, startPoint y: 26, endPoint x: 0, endPoint y: 69, distance: 281.3
paste input "Npfd8fOTAw3kM8Y0EX2txZlY"
type input "Npfd8fOTAw3kM8Y0EX2txZlY"
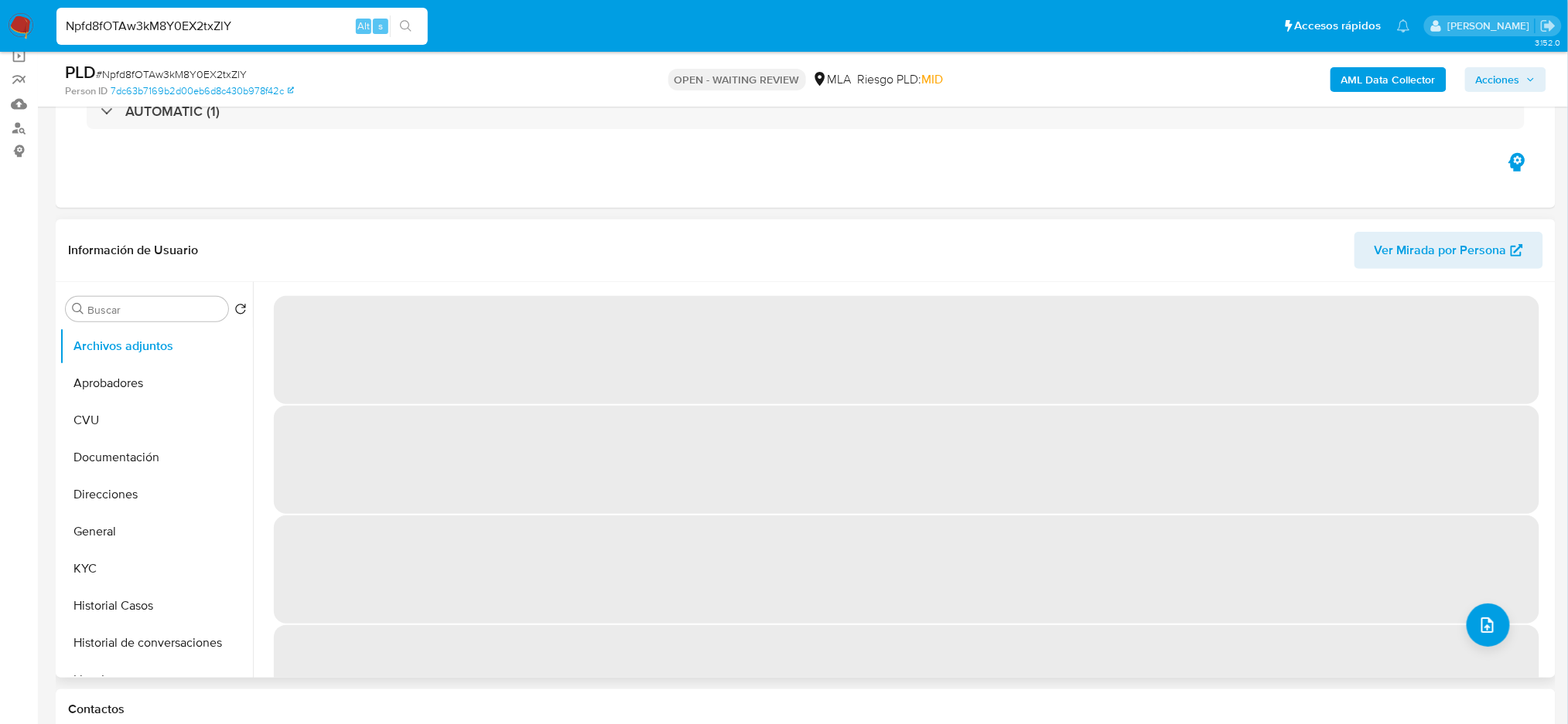
scroll to position [309, 0]
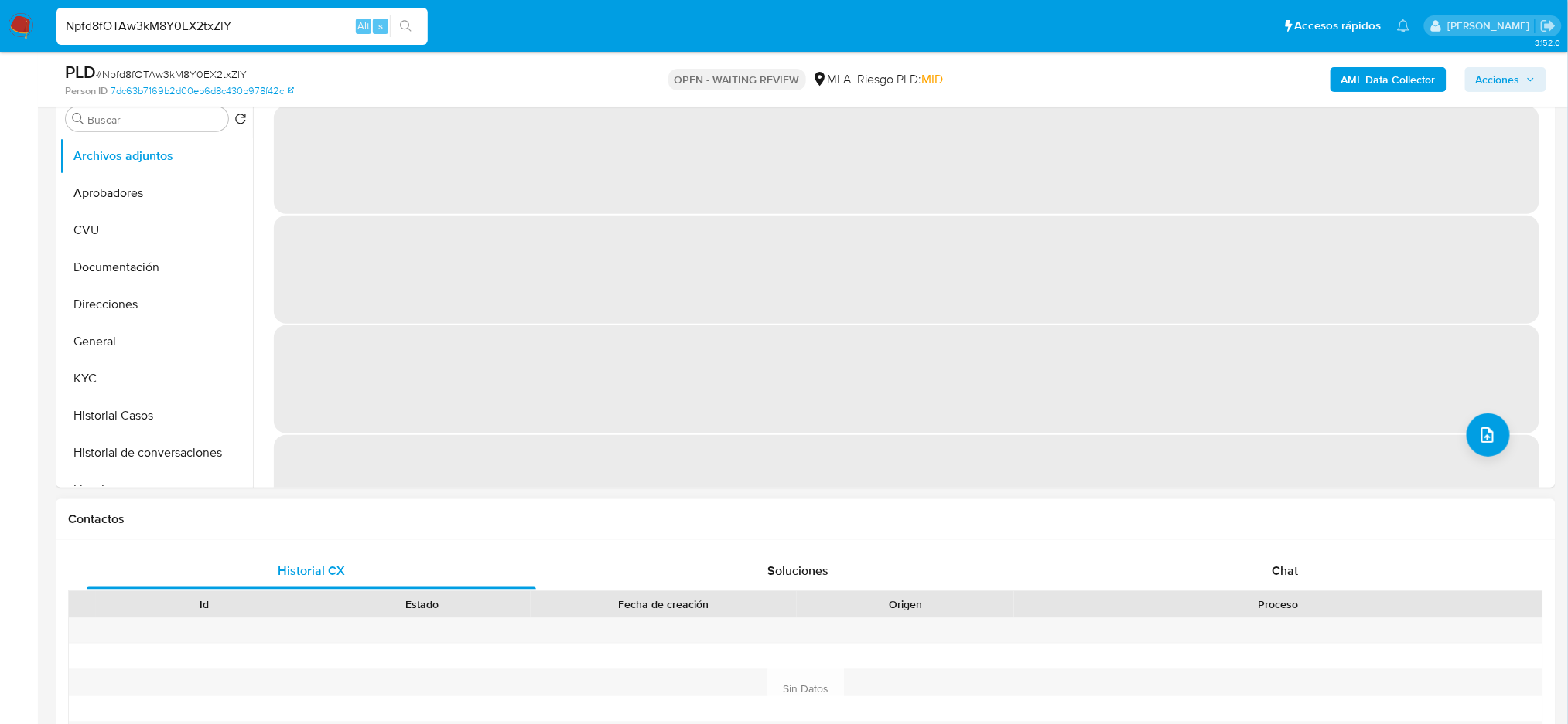
select select "10"
click at [1241, 563] on div "Chat" at bounding box center [1285, 571] width 449 height 37
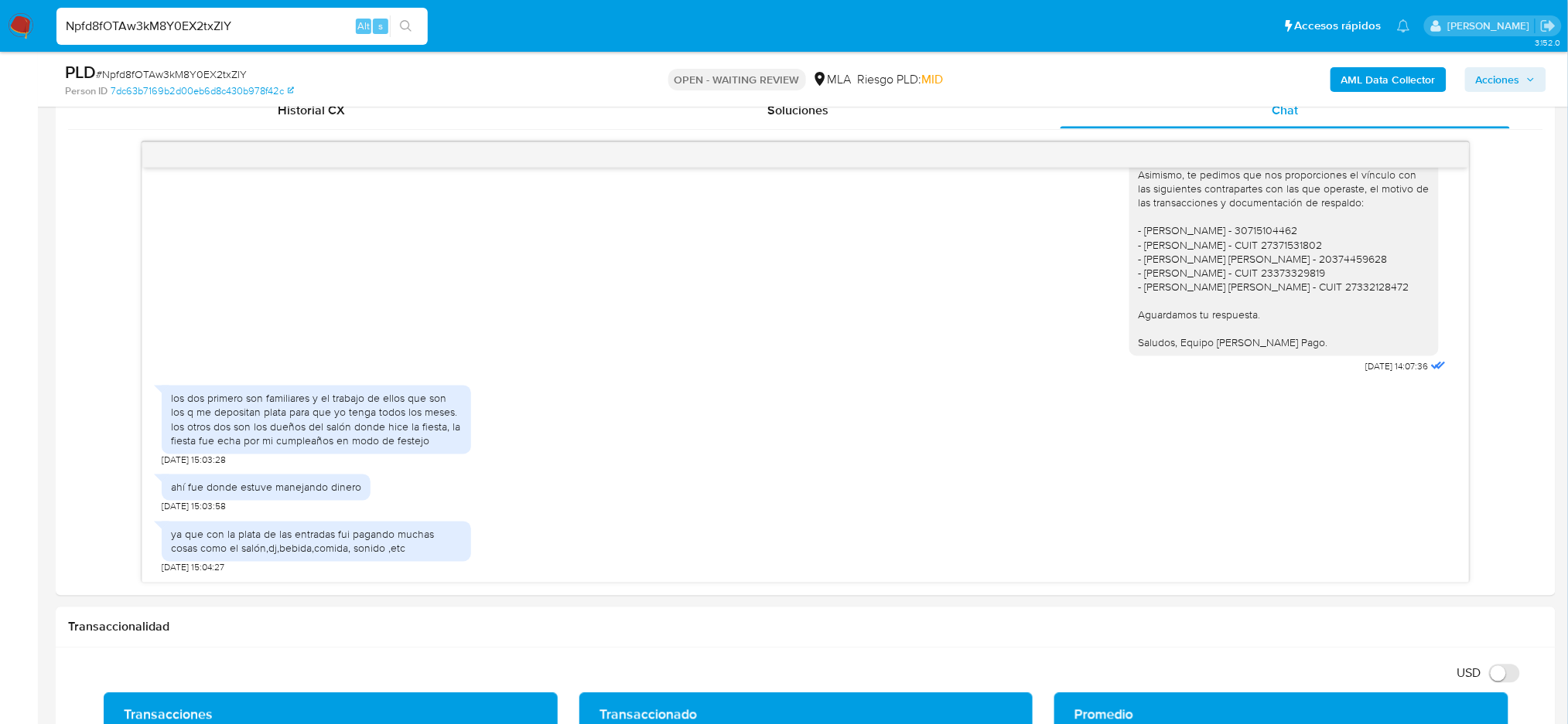
scroll to position [721, 0]
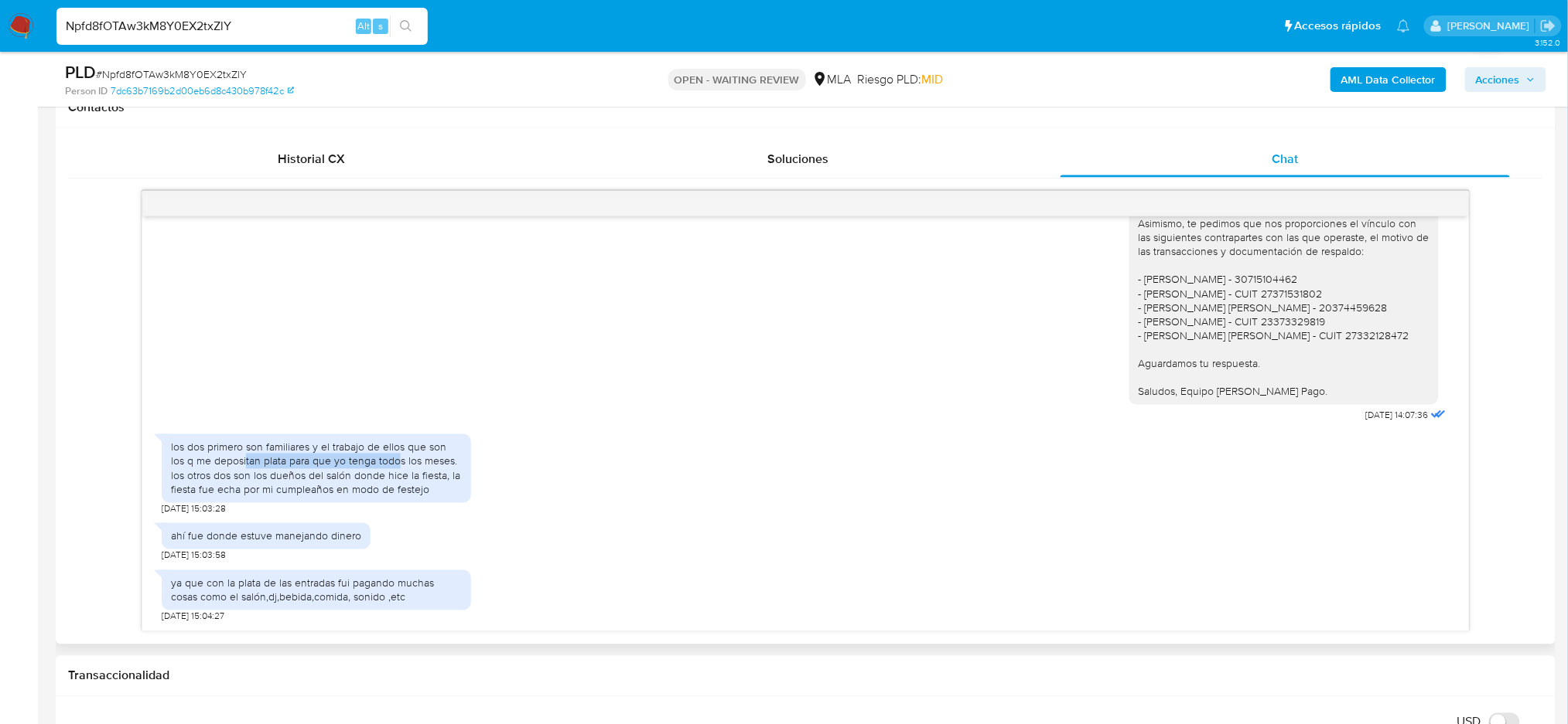
drag, startPoint x: 230, startPoint y: 458, endPoint x: 381, endPoint y: 468, distance: 151.3
click at [381, 468] on div "los dos primero son familiares y el trabajo de ellos que son los q me depositan…" at bounding box center [317, 469] width 291 height 56
click at [381, 484] on div "los dos primero son familiares y el trabajo de ellos que son los q me depositan…" at bounding box center [317, 469] width 291 height 56
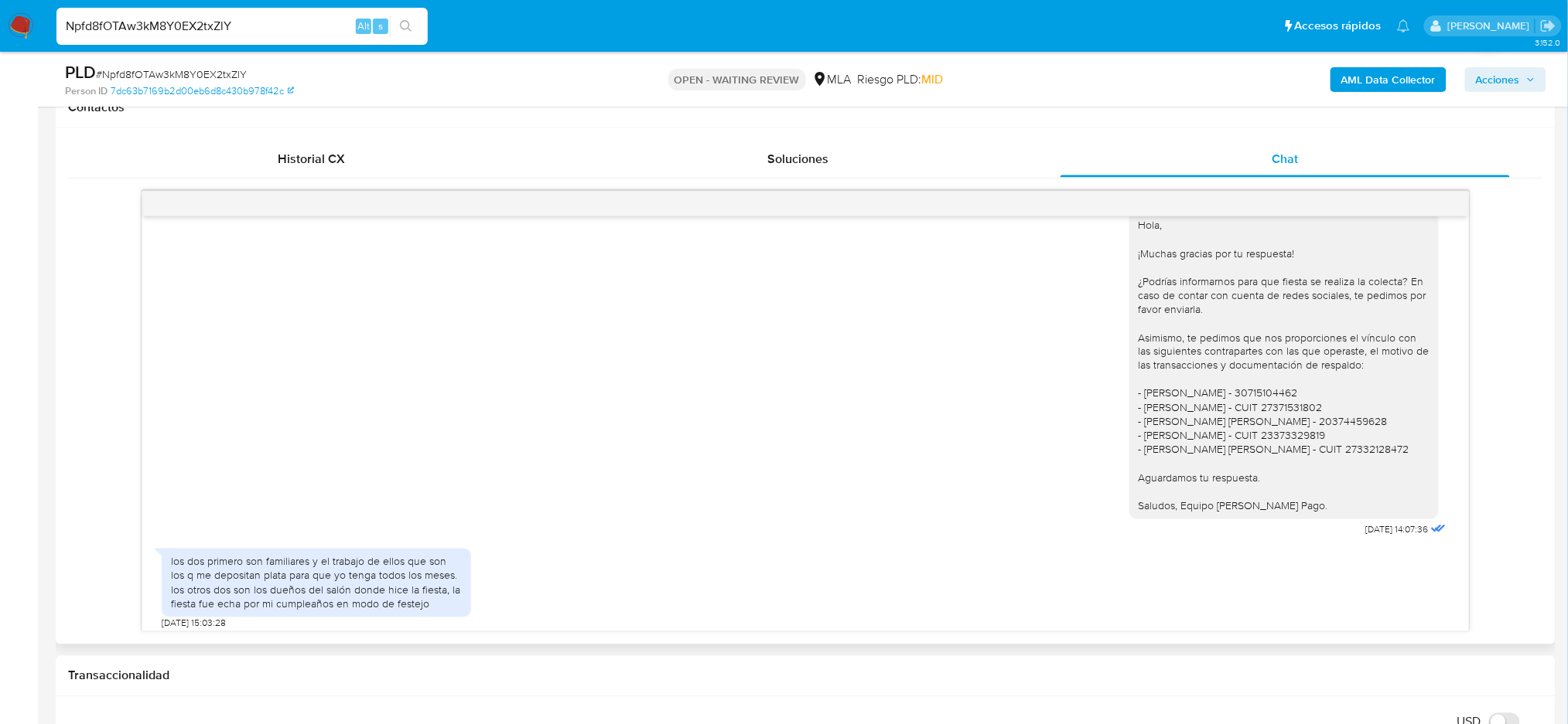
scroll to position [919, 0]
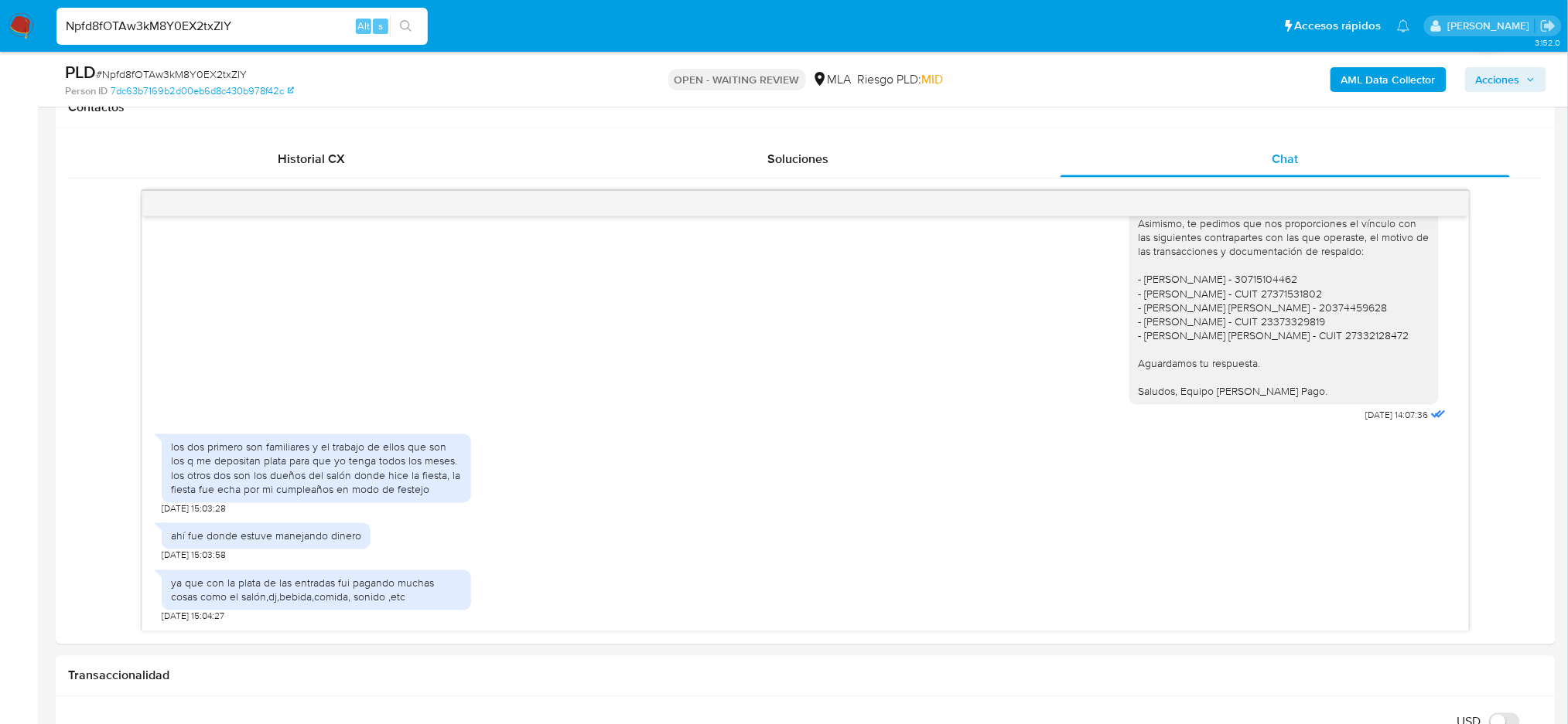
drag, startPoint x: 286, startPoint y: 32, endPoint x: 0, endPoint y: 72, distance: 288.8
paste input "JNV3oF5qgZCth0RvFE6UpEkN"
type input "JNV3oF5qgZCth0RvFE6UpEkN"
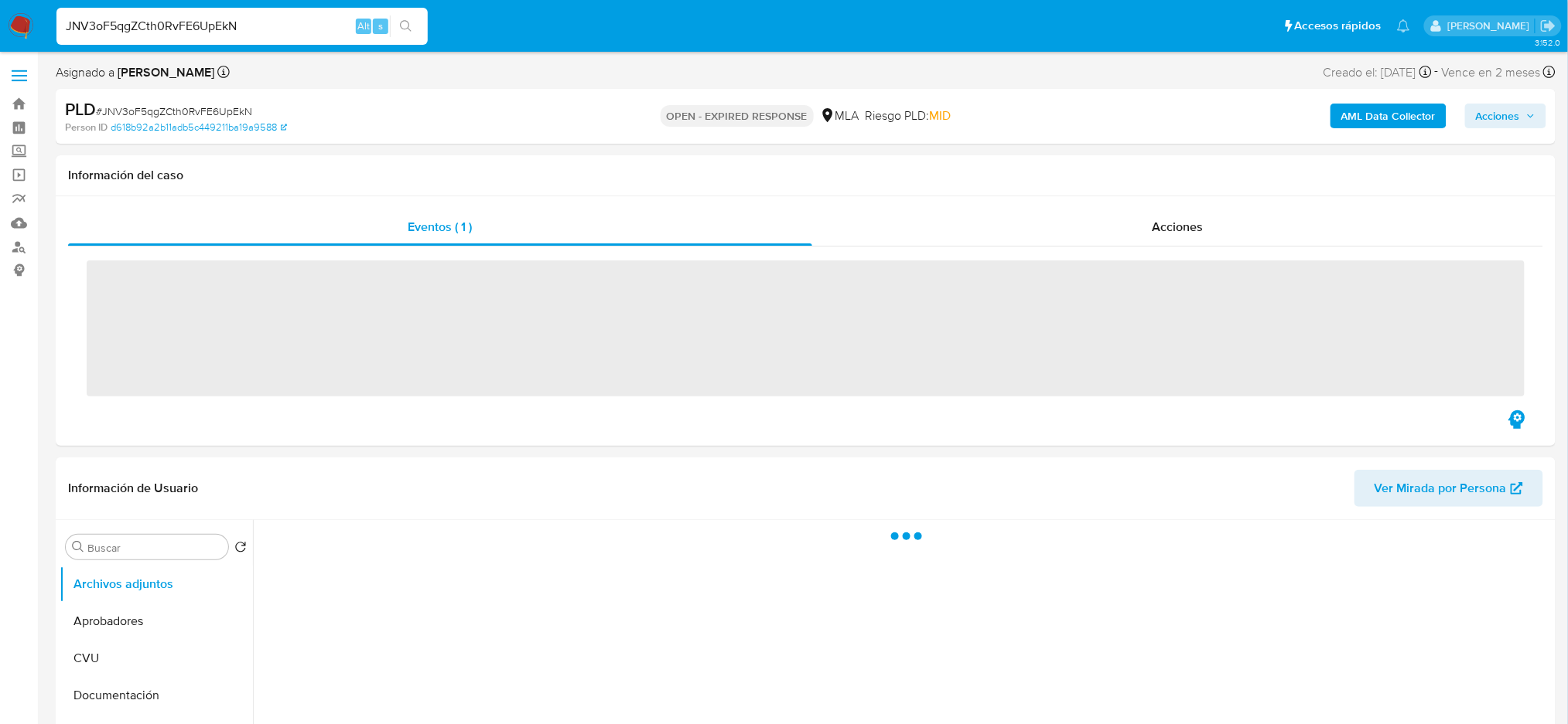
scroll to position [412, 0]
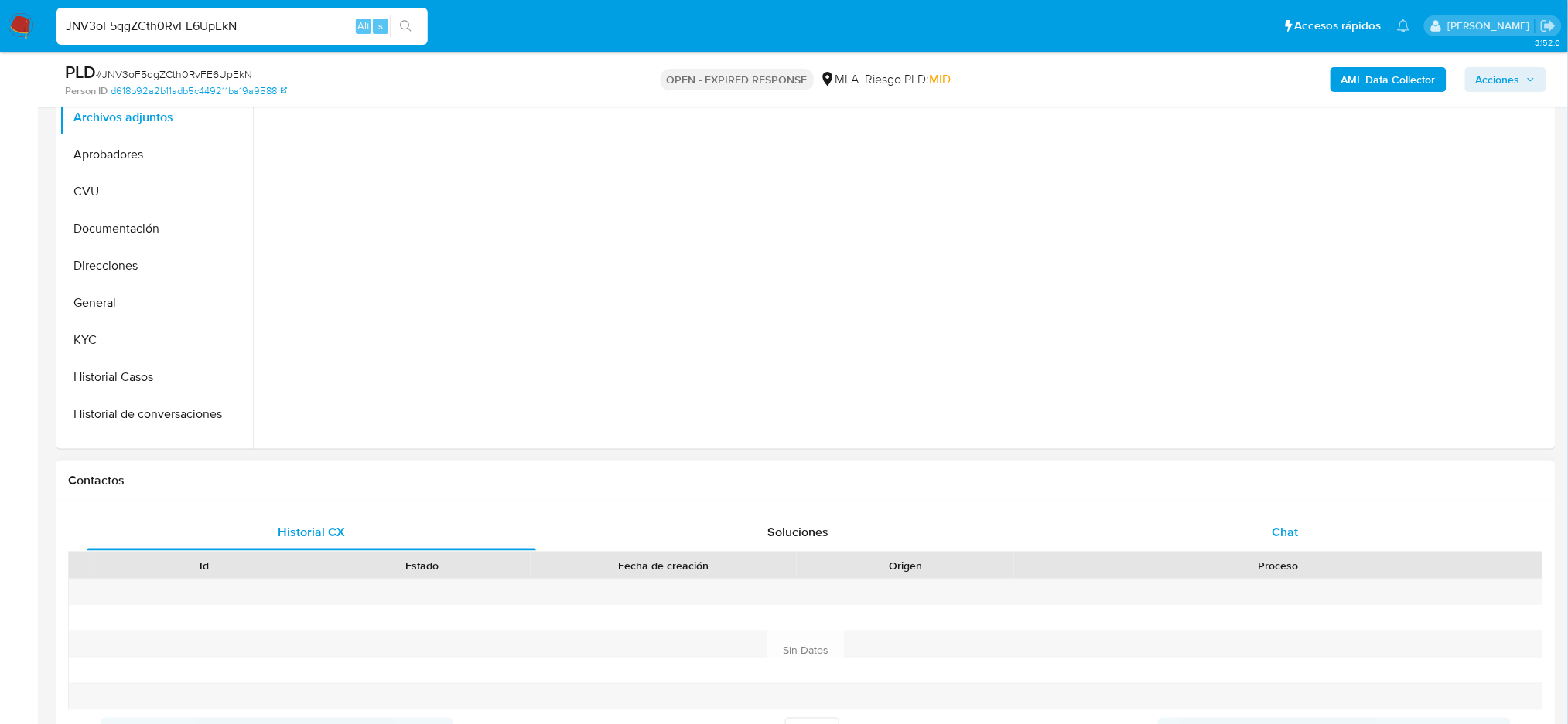
click at [1319, 521] on div "Chat" at bounding box center [1285, 532] width 449 height 37
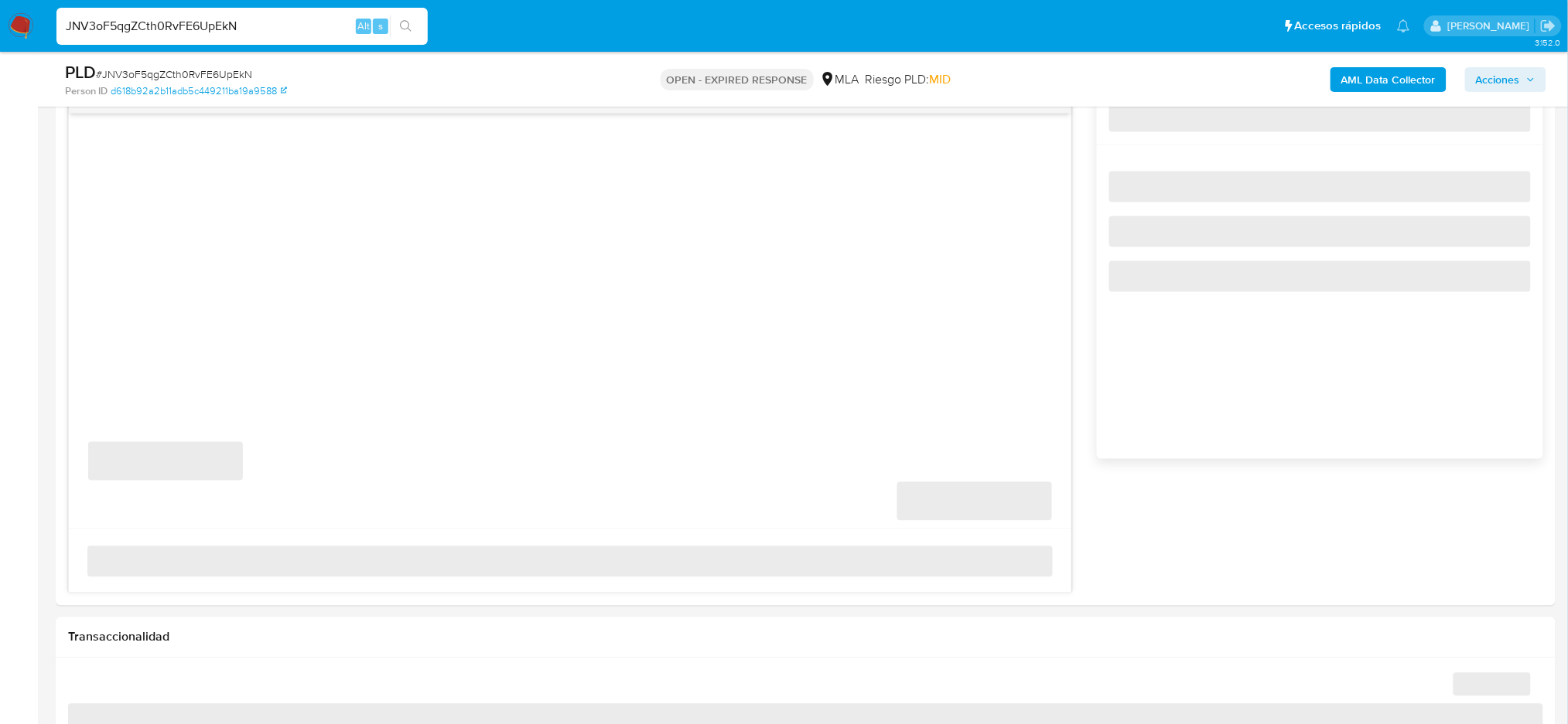
scroll to position [721, 0]
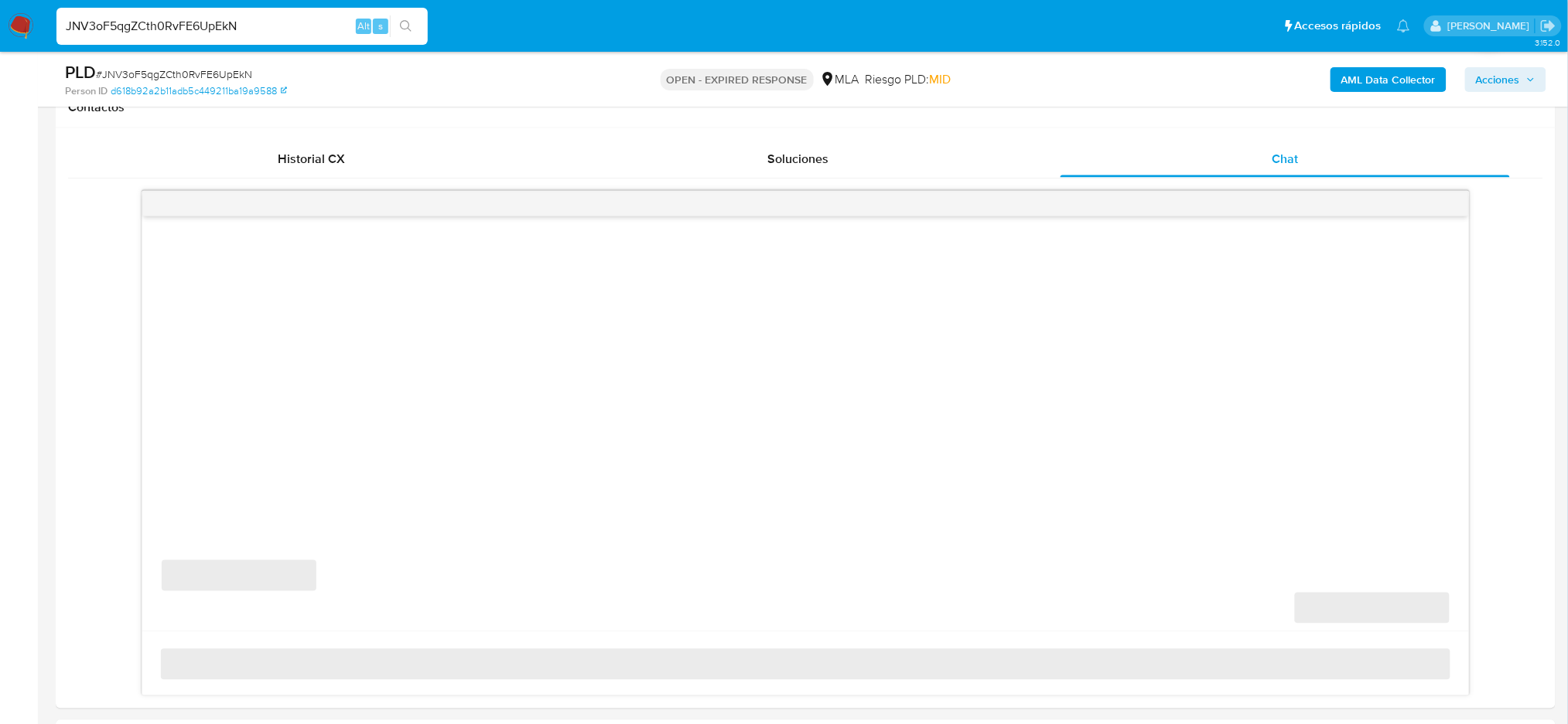
select select "10"
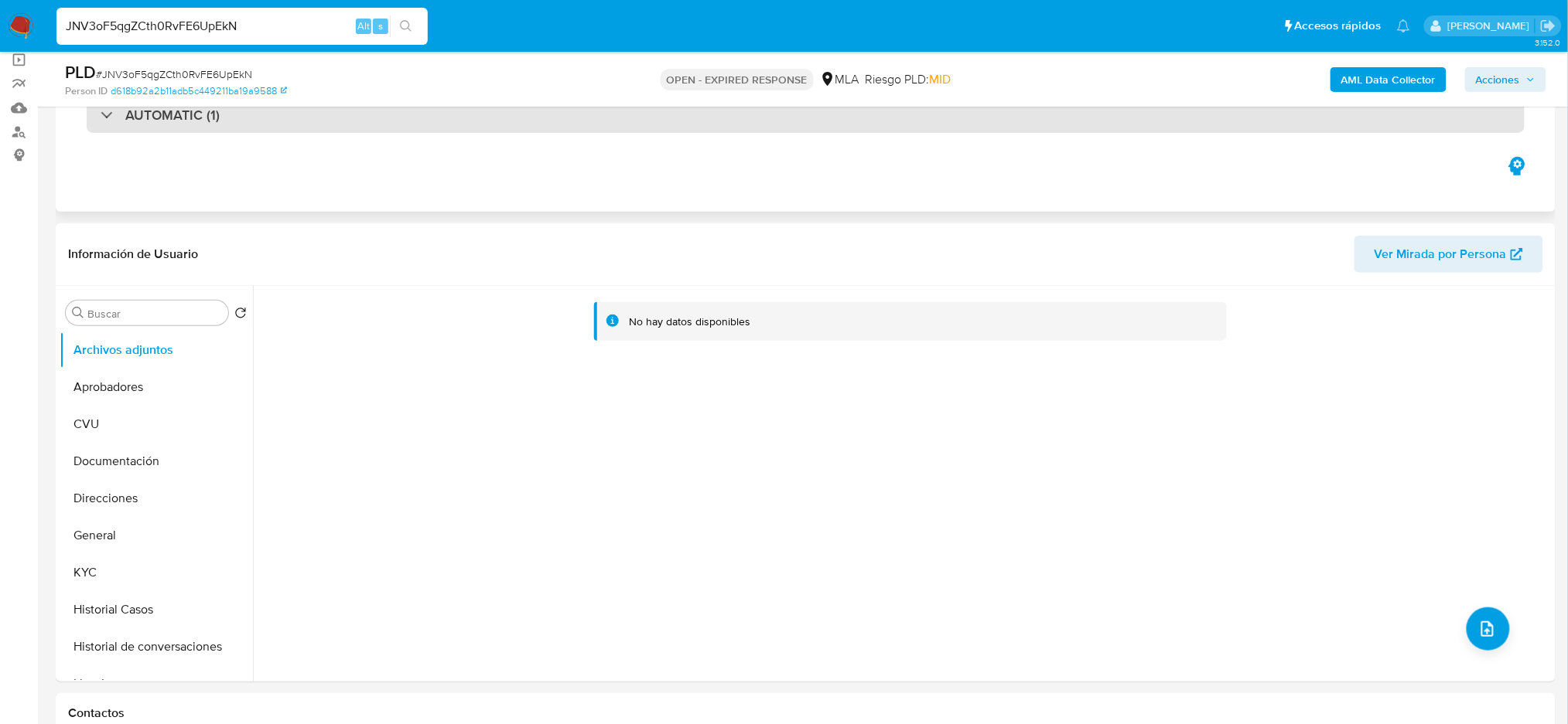
scroll to position [103, 0]
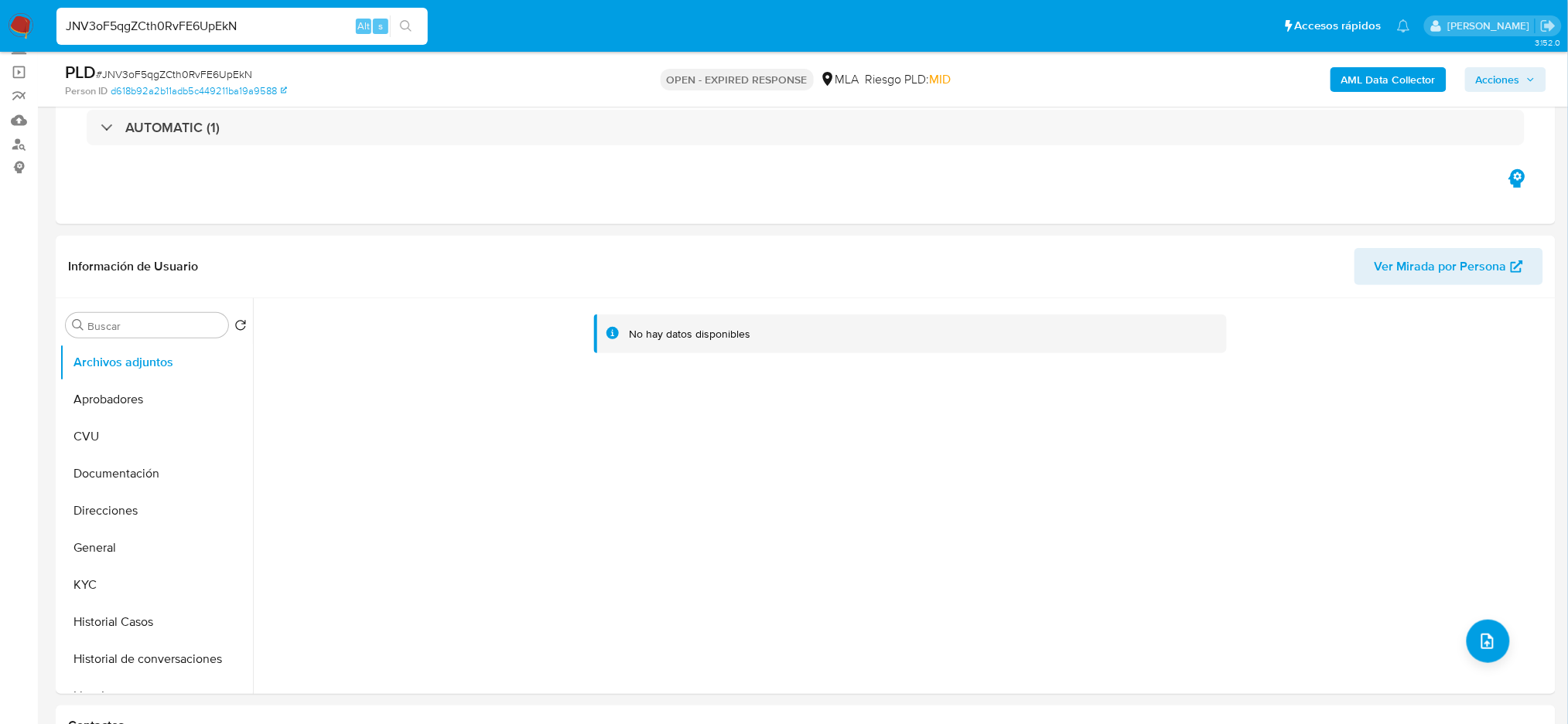
click at [171, 69] on span "# JNV3oF5qgZCth0RvFE6UpEkN" at bounding box center [174, 75] width 156 height 16
copy span "JNV3oF5qgZCth0RvFE6UpEkN"
click at [30, 24] on img at bounding box center [21, 26] width 26 height 26
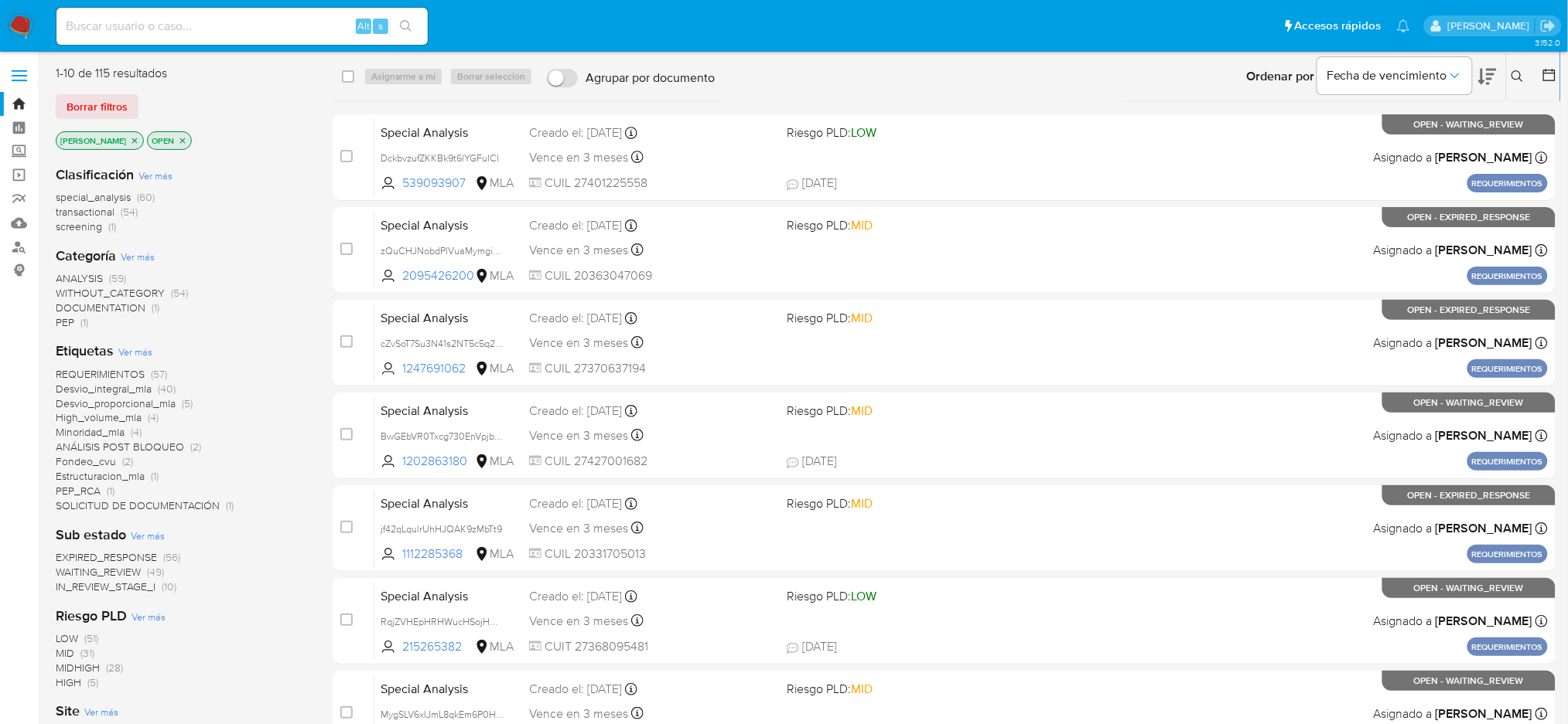
click at [1520, 75] on icon at bounding box center [1516, 75] width 11 height 11
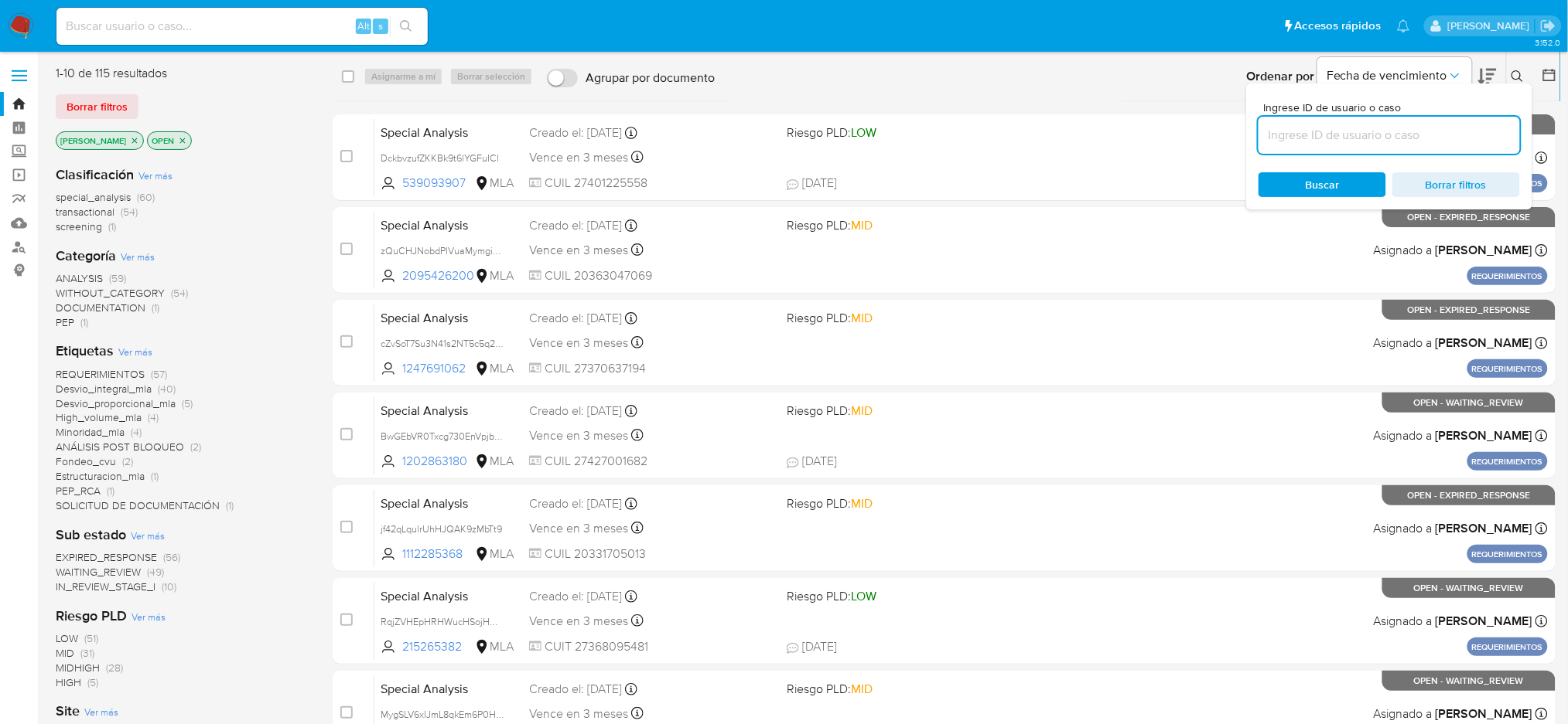
click at [1335, 141] on input at bounding box center [1389, 135] width 261 height 20
type input "JNV3oF5qgZCth0RvFE6UpEkN"
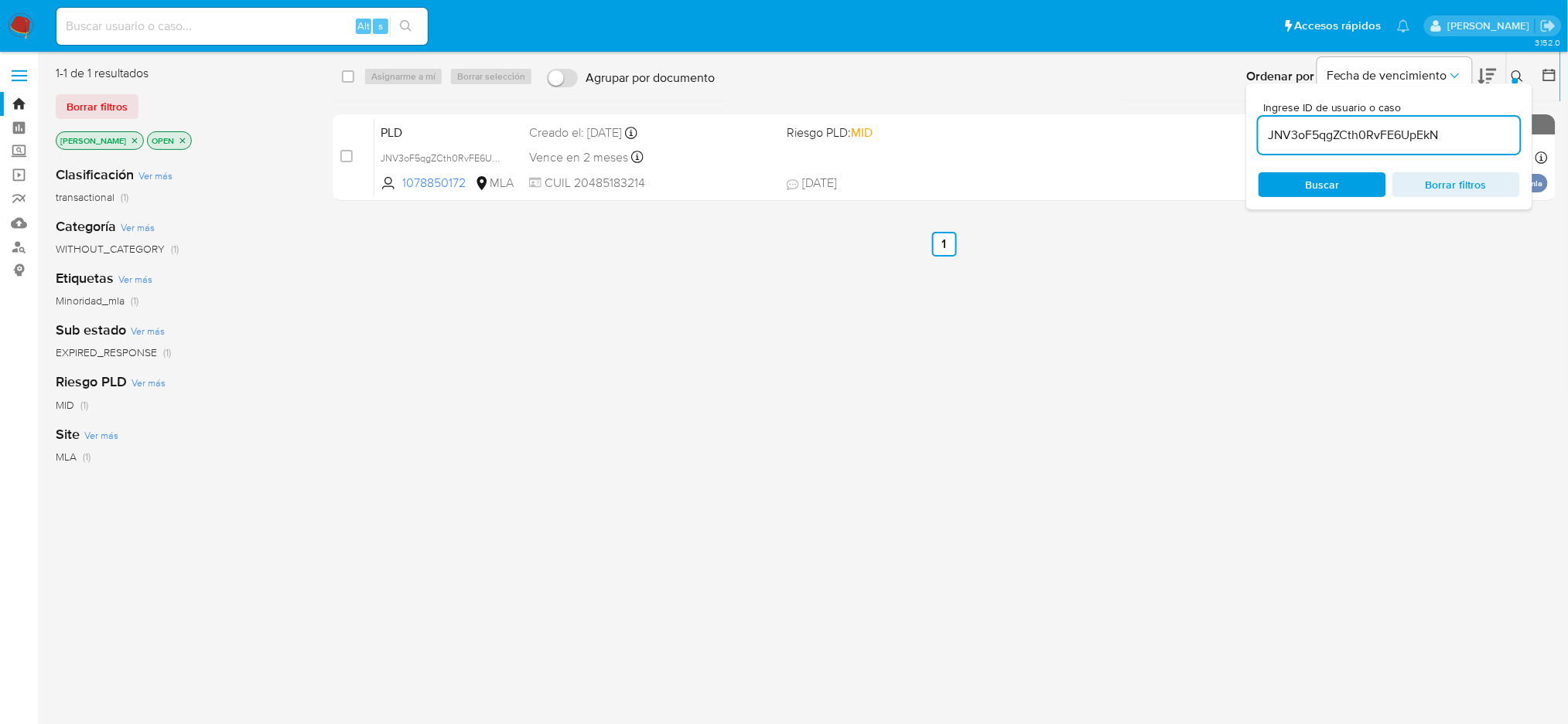
click at [350, 152] on input "checkbox" at bounding box center [346, 156] width 12 height 12
checkbox input "true"
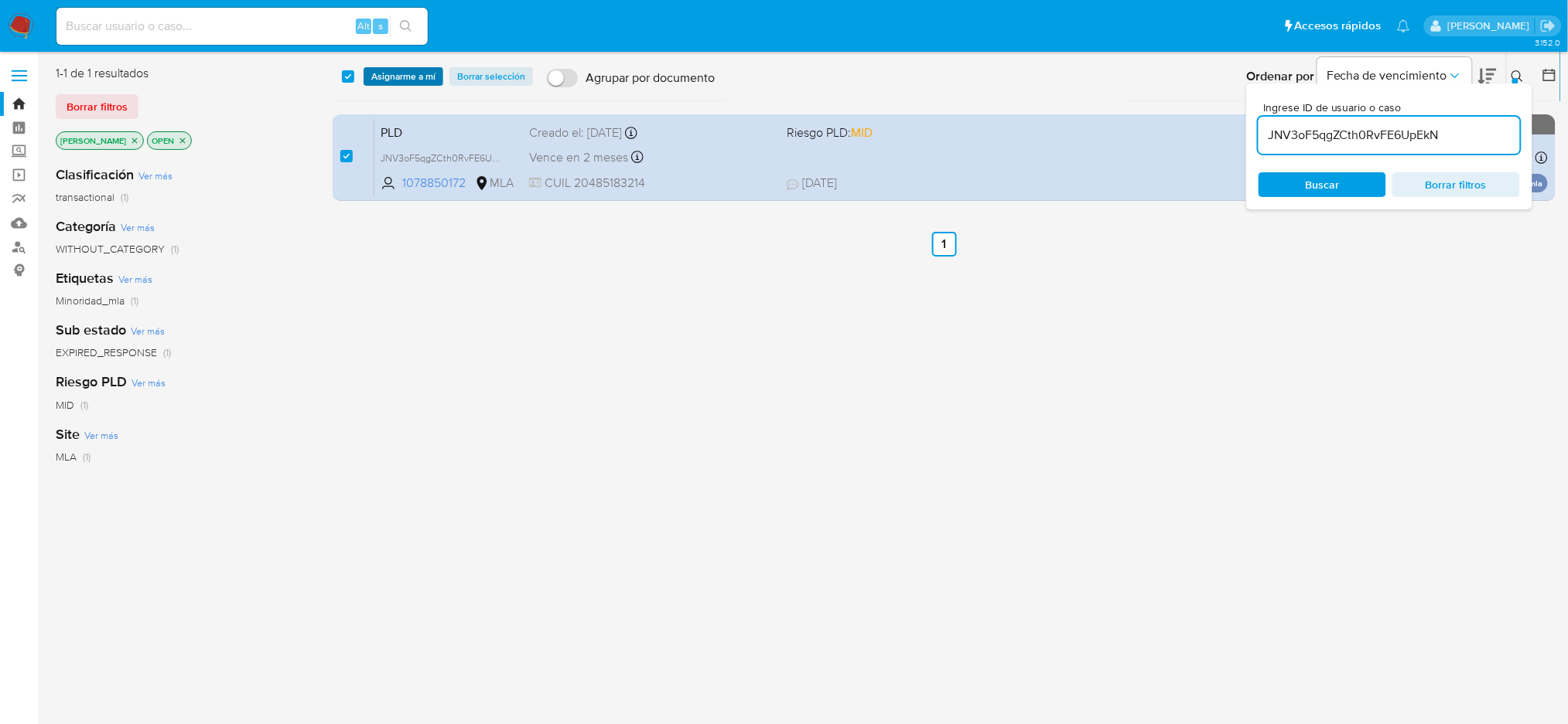
click at [411, 74] on span "Asignarme a mí" at bounding box center [403, 76] width 64 height 16
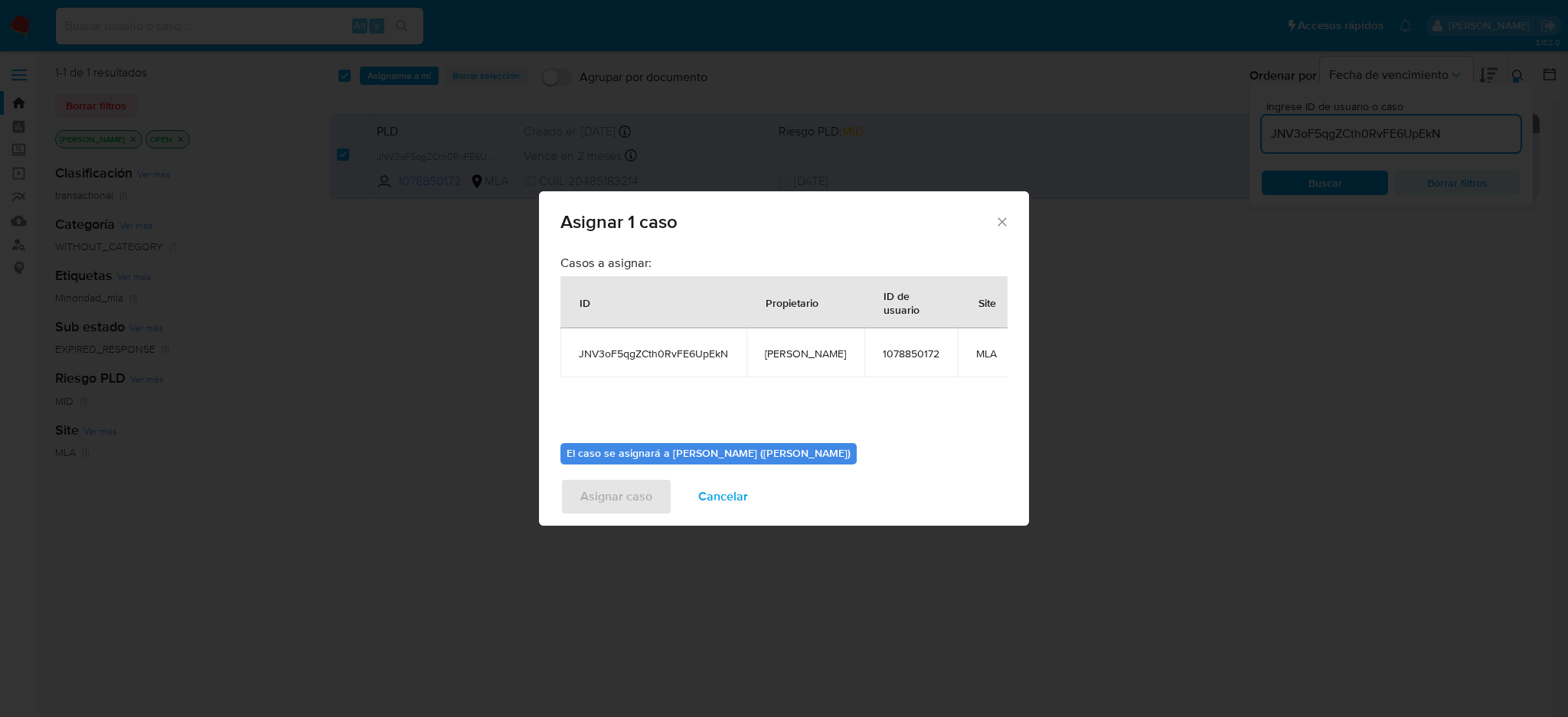
click at [774, 358] on span "[PERSON_NAME]" at bounding box center [805, 353] width 81 height 14
copy span "[PERSON_NAME]"
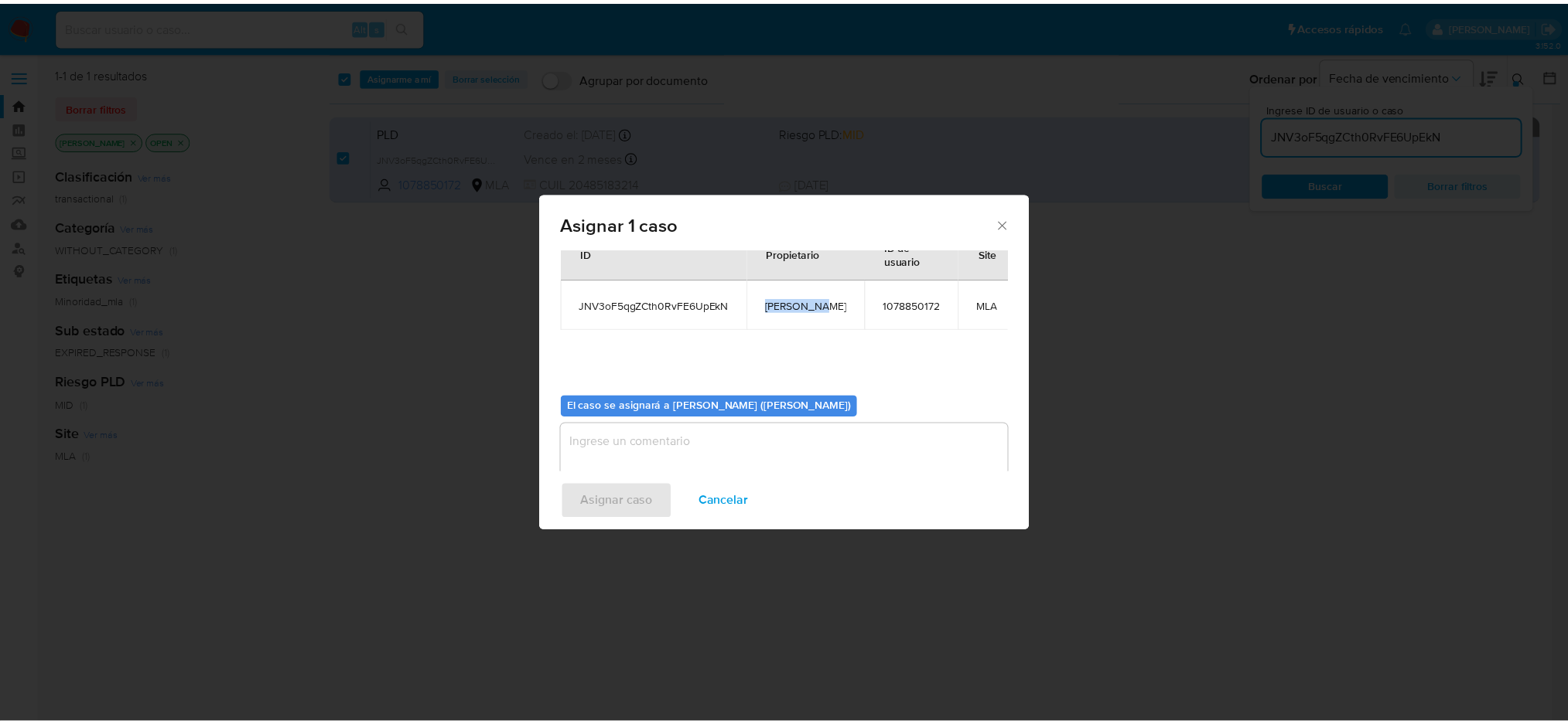
scroll to position [79, 0]
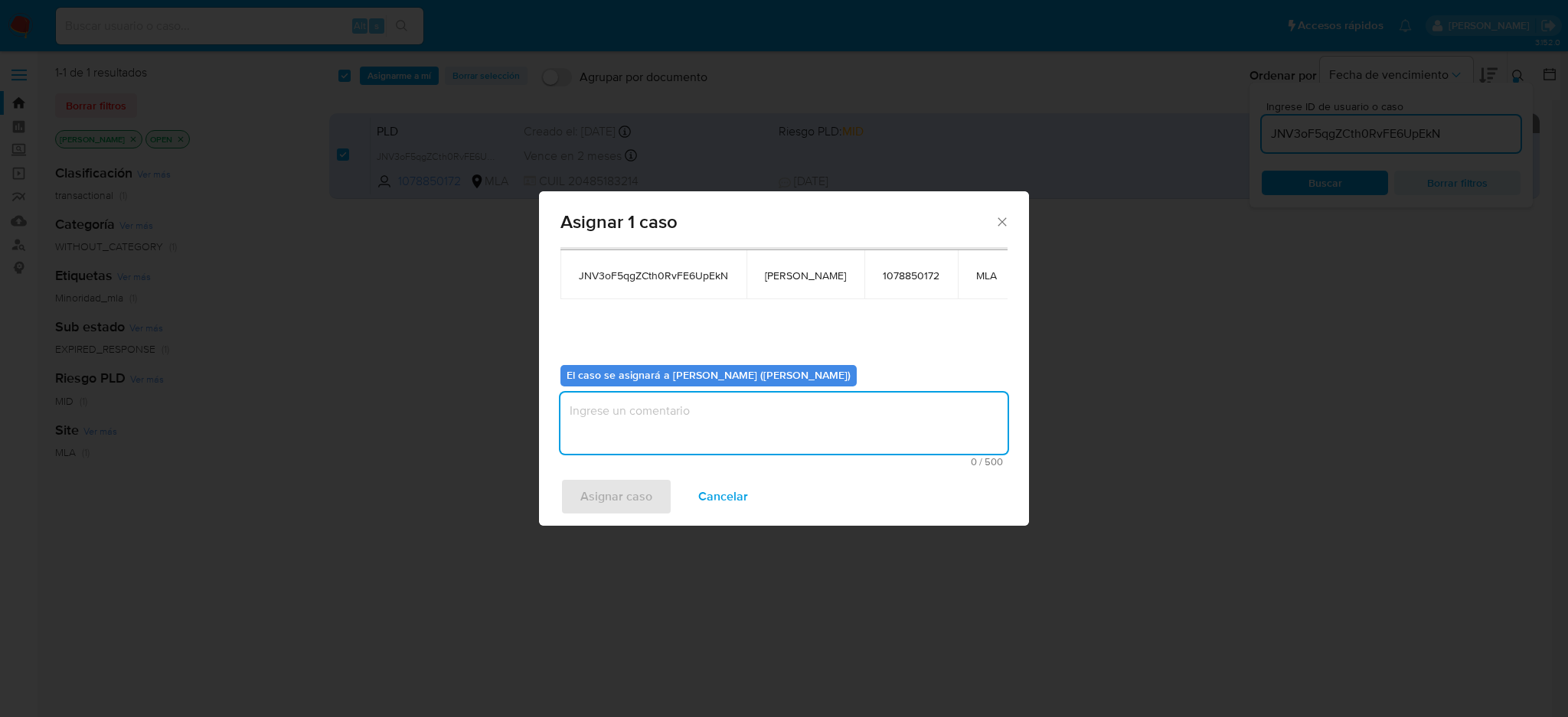
click at [680, 404] on textarea "assign-modal" at bounding box center [784, 423] width 447 height 62
paste textarea "[PERSON_NAME]"
type textarea "[PERSON_NAME]"
click at [625, 499] on span "Asignar caso" at bounding box center [616, 497] width 72 height 34
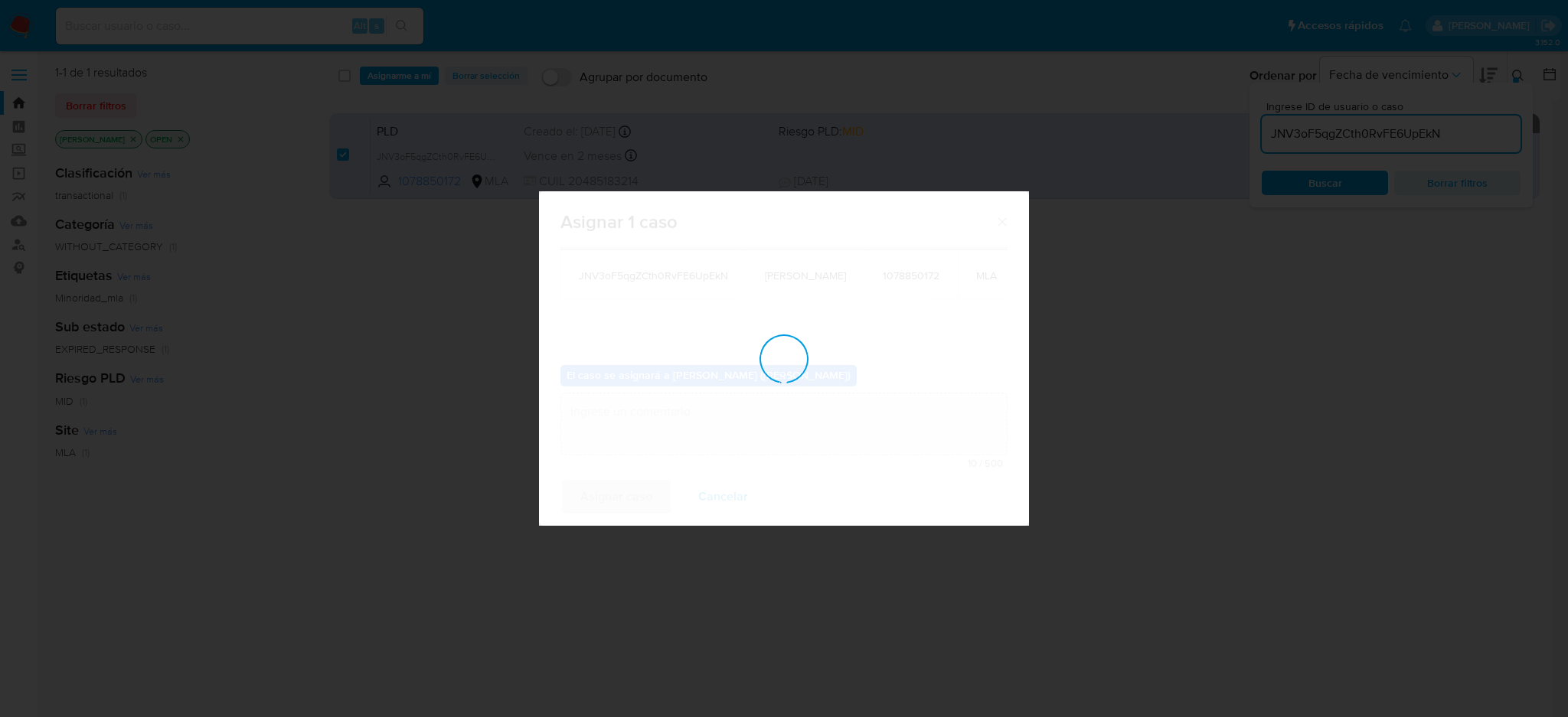
checkbox input "false"
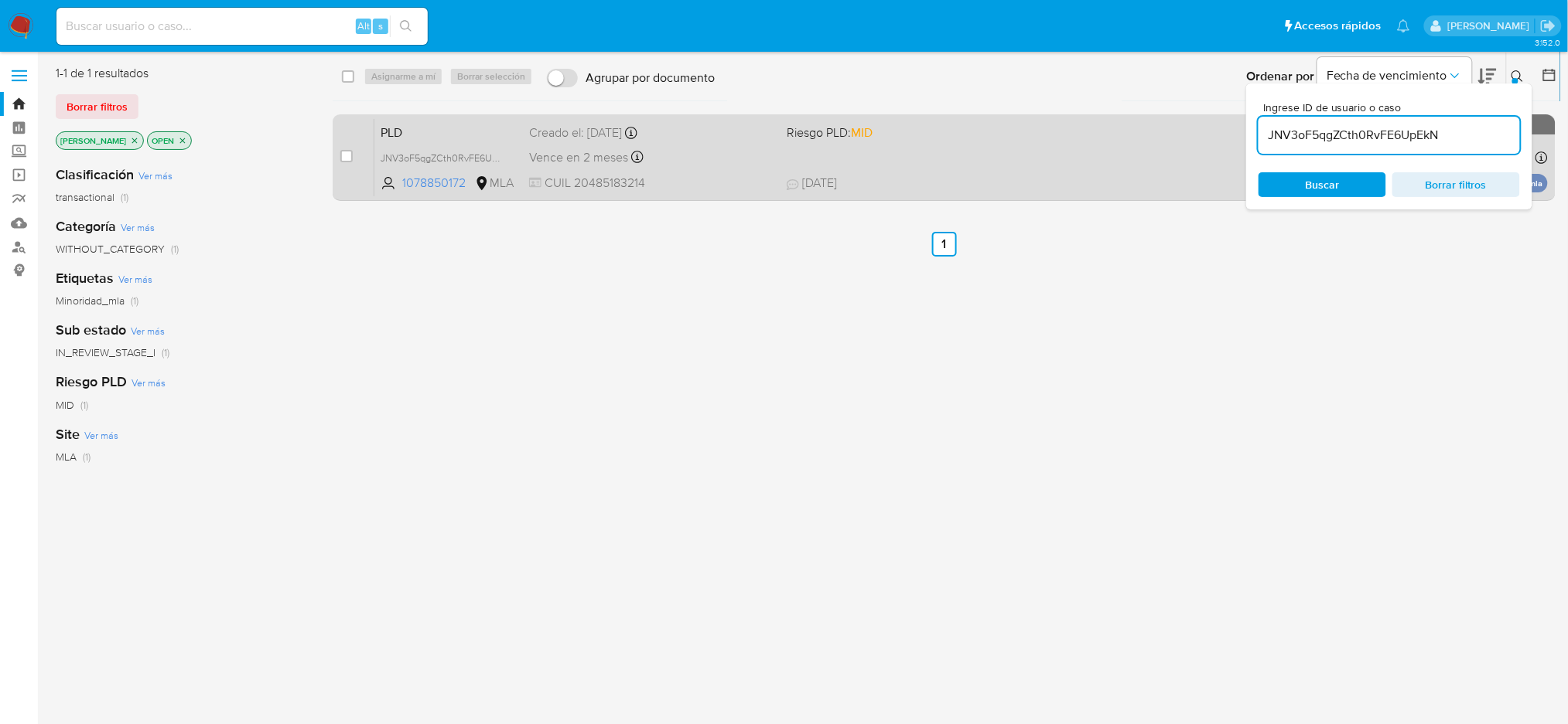
click at [704, 172] on div "PLD JNV3oF5qgZCth0RvFE6UpEkN 1078850172 MLA Riesgo PLD: MID Creado el: 12/07/20…" at bounding box center [961, 157] width 1173 height 78
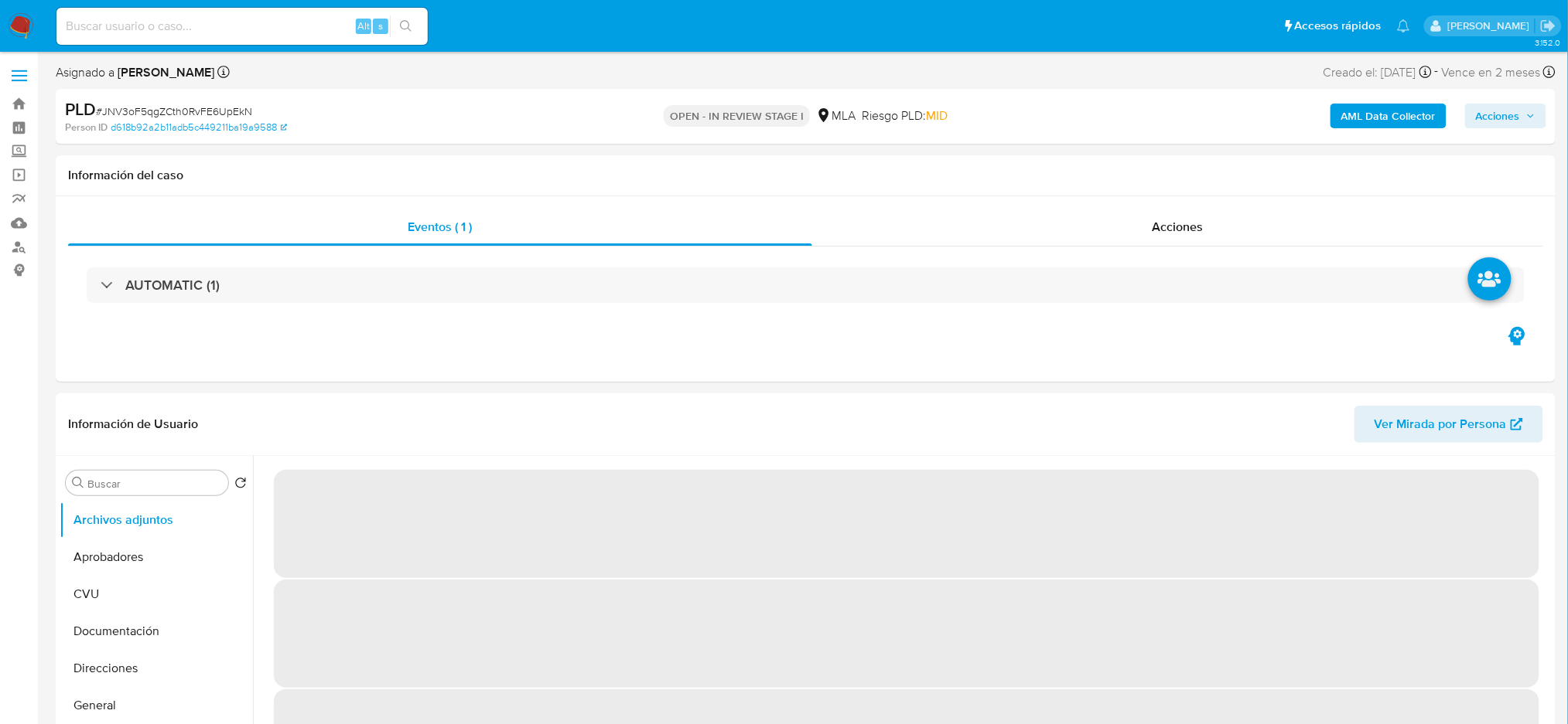
select select "10"
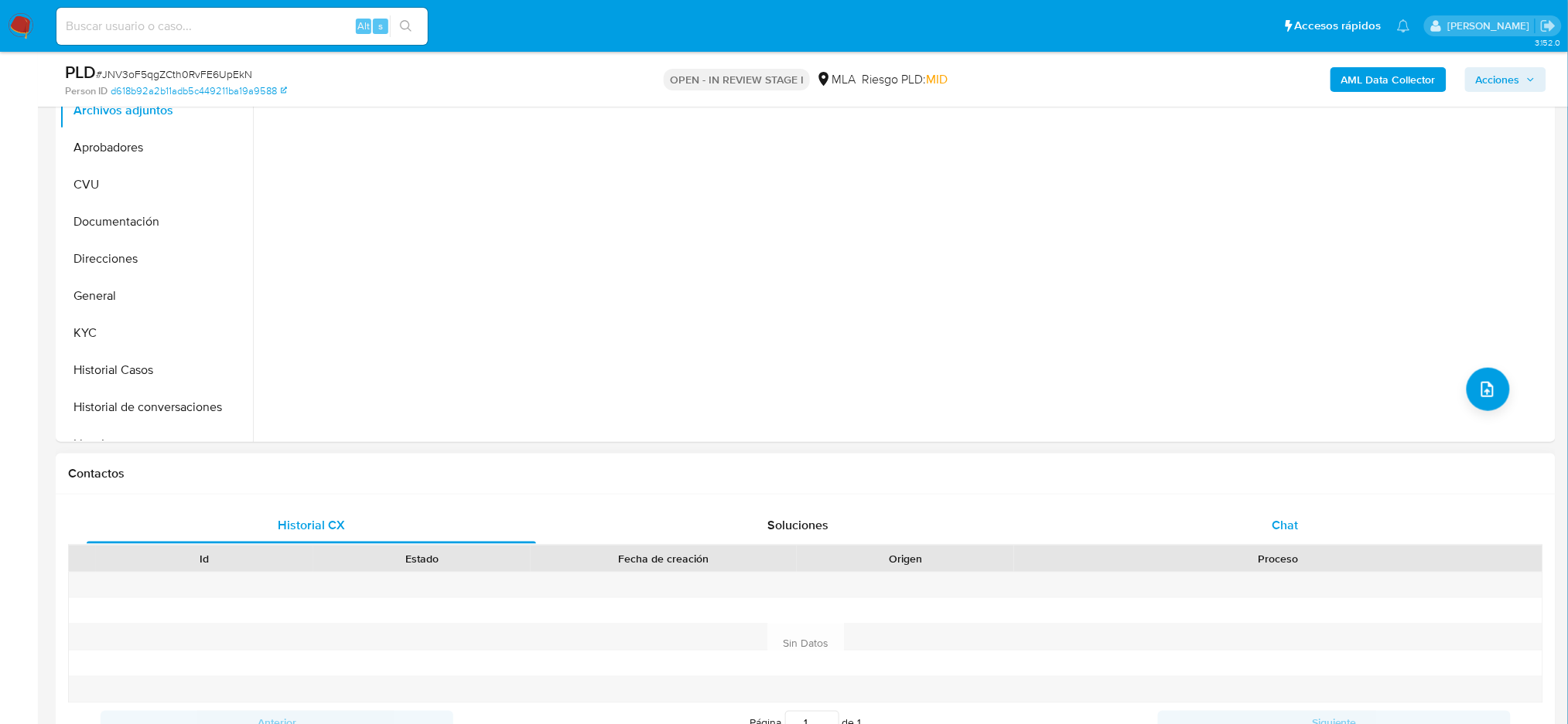
scroll to position [412, 0]
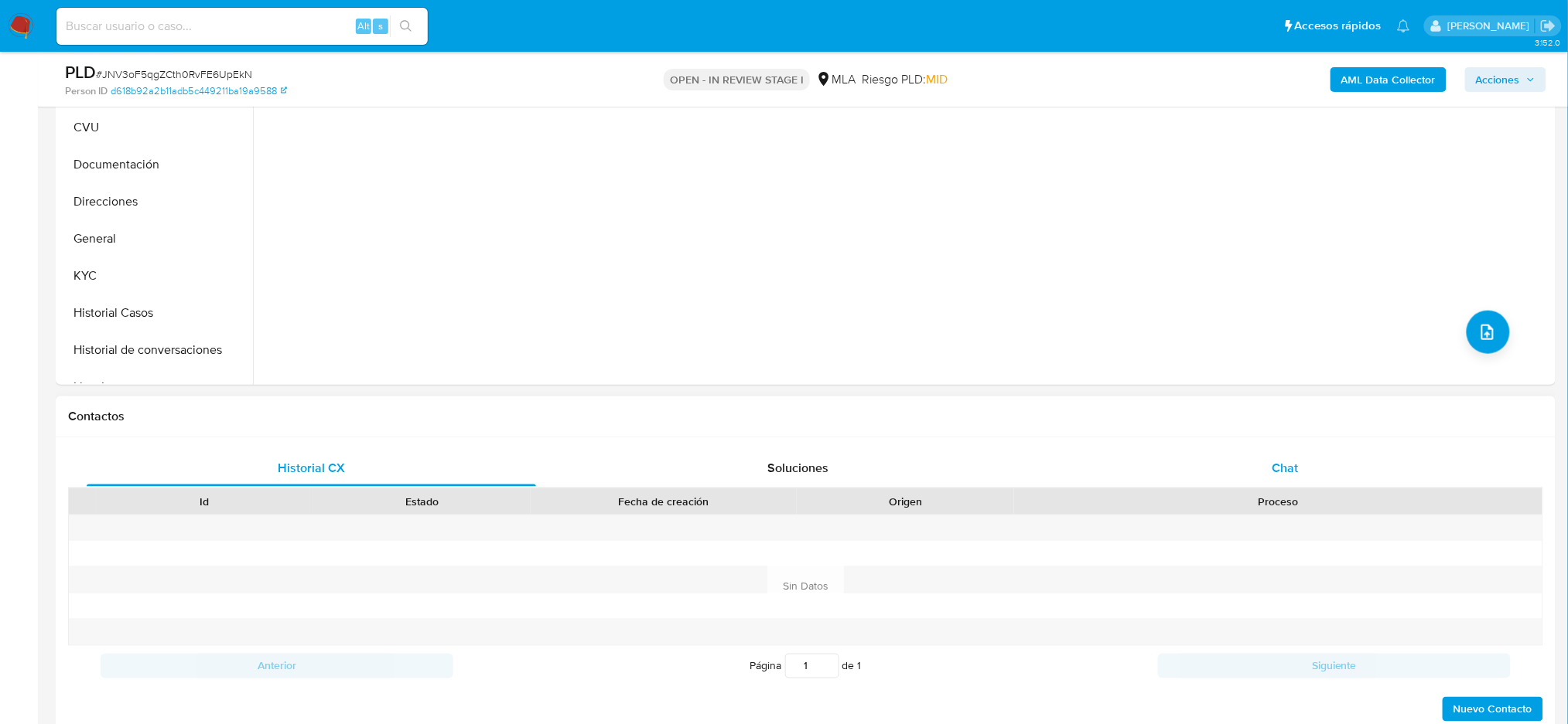
click at [1393, 473] on div "Chat" at bounding box center [1285, 468] width 449 height 37
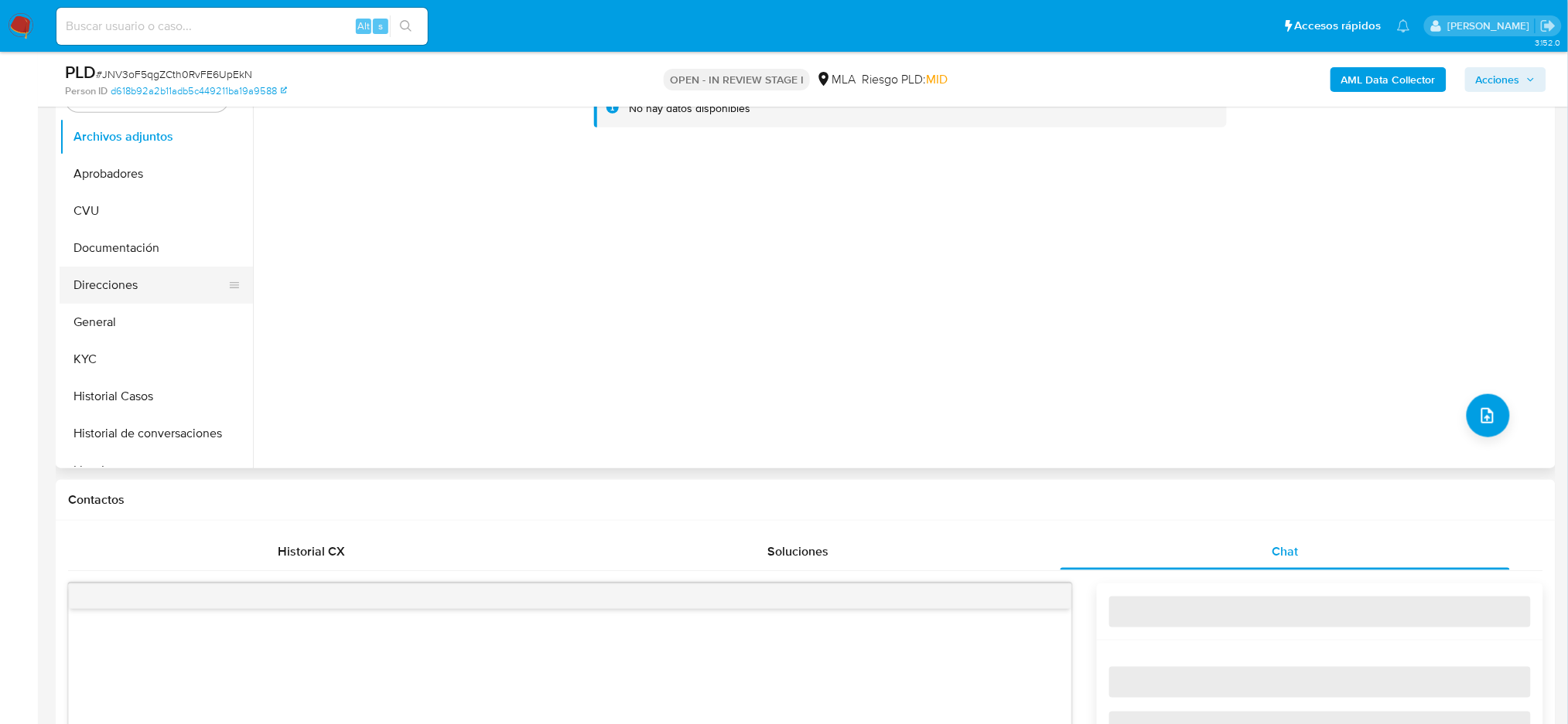
scroll to position [206, 0]
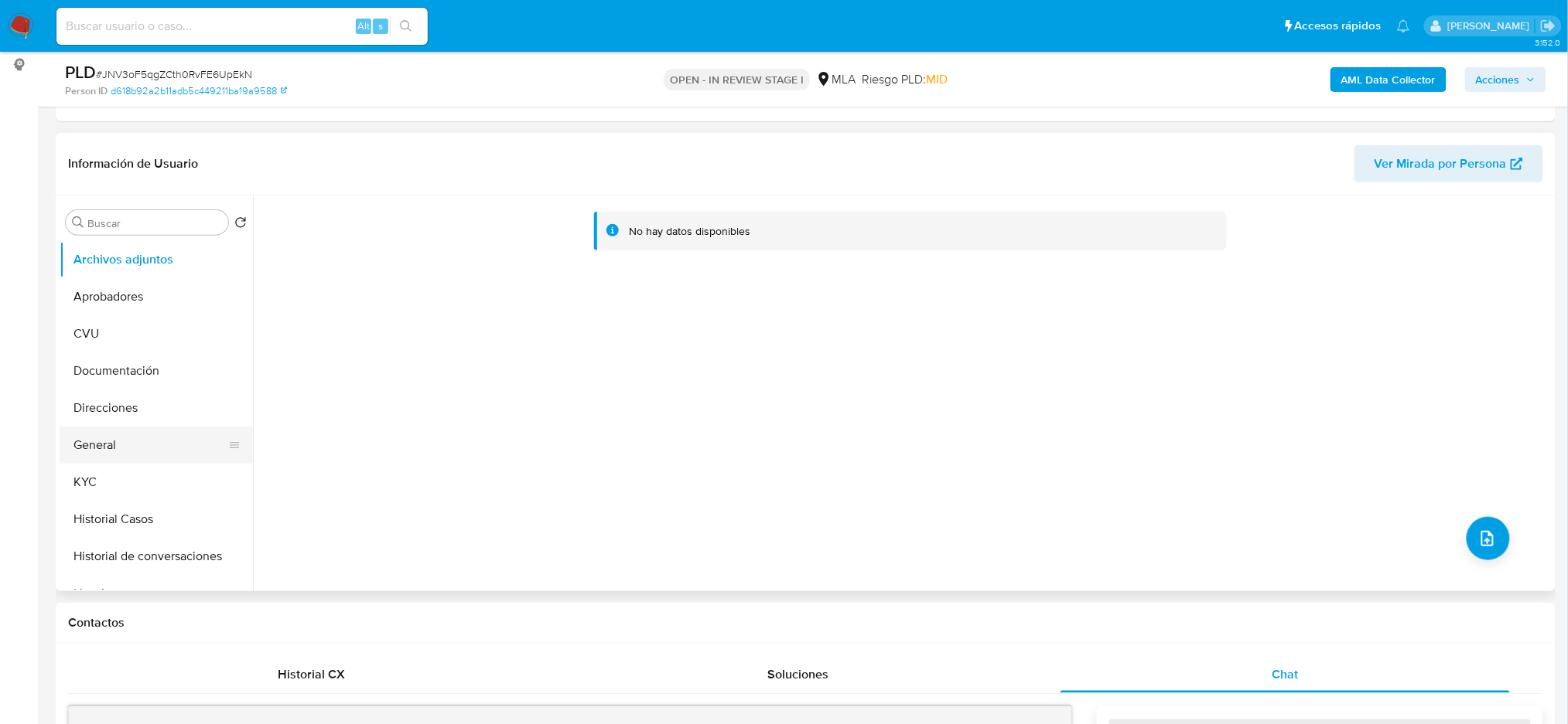
click at [165, 434] on button "General" at bounding box center [150, 445] width 181 height 37
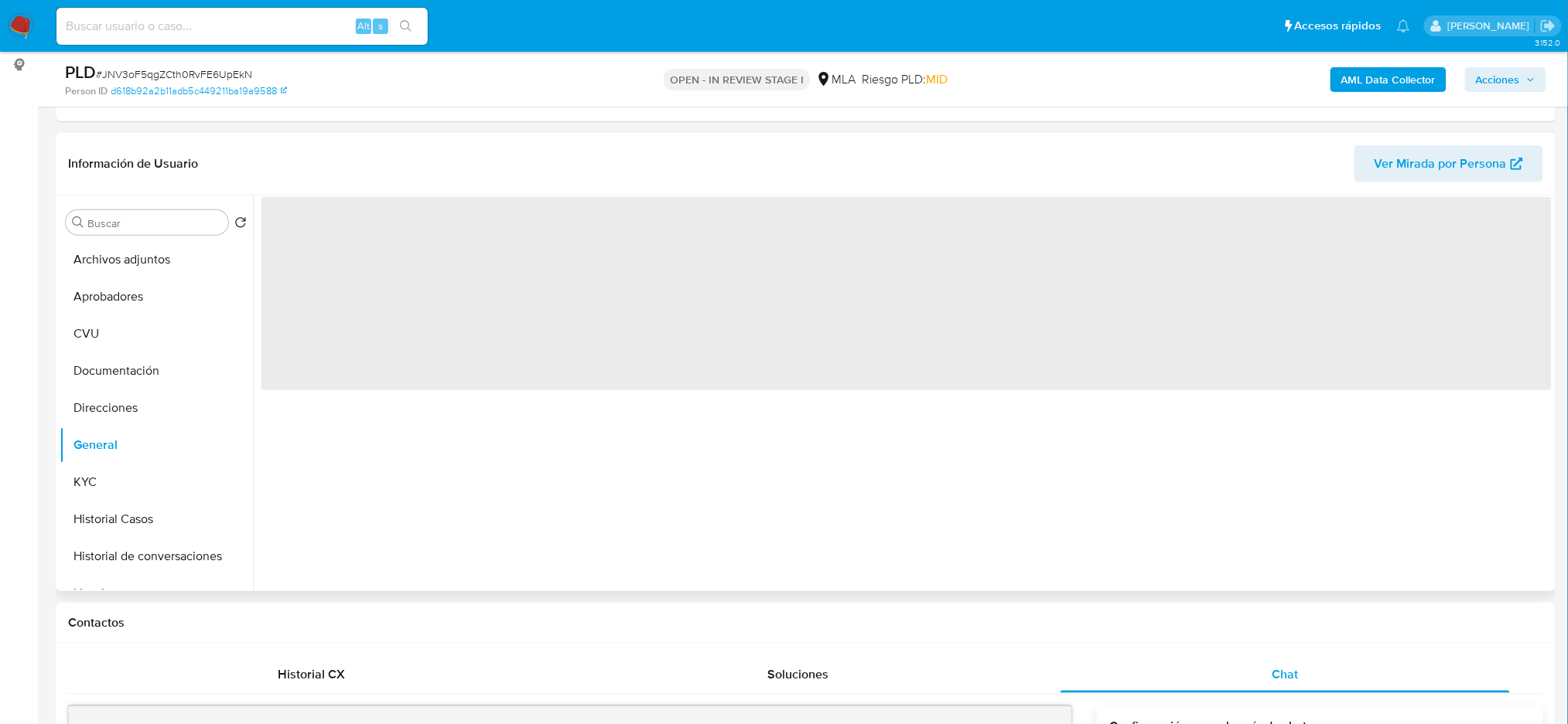
scroll to position [1738, 0]
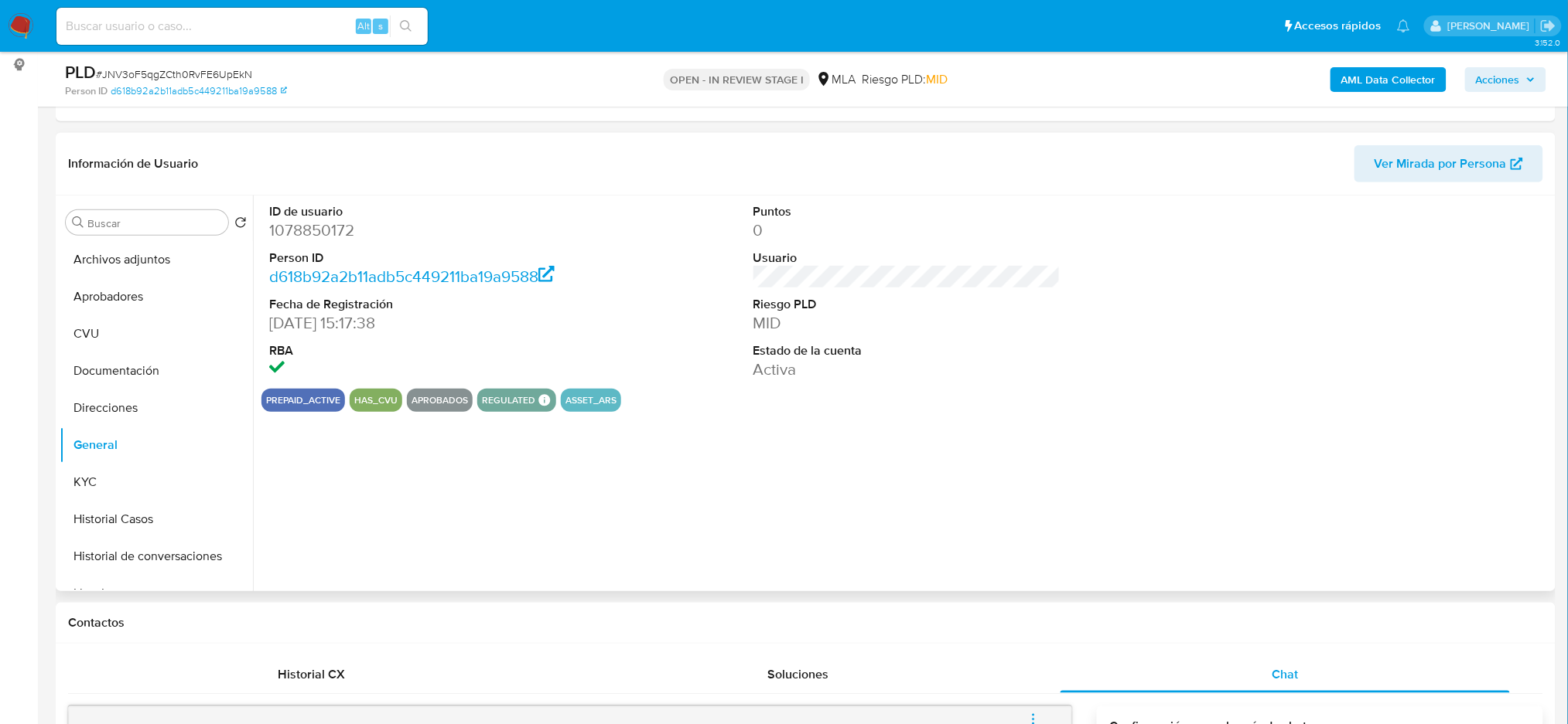
click at [303, 234] on dd "1078850172" at bounding box center [423, 230] width 307 height 22
copy dd "1078850172"
click at [175, 69] on span "# JNV3oF5qgZCth0RvFE6UpEkN" at bounding box center [174, 75] width 156 height 16
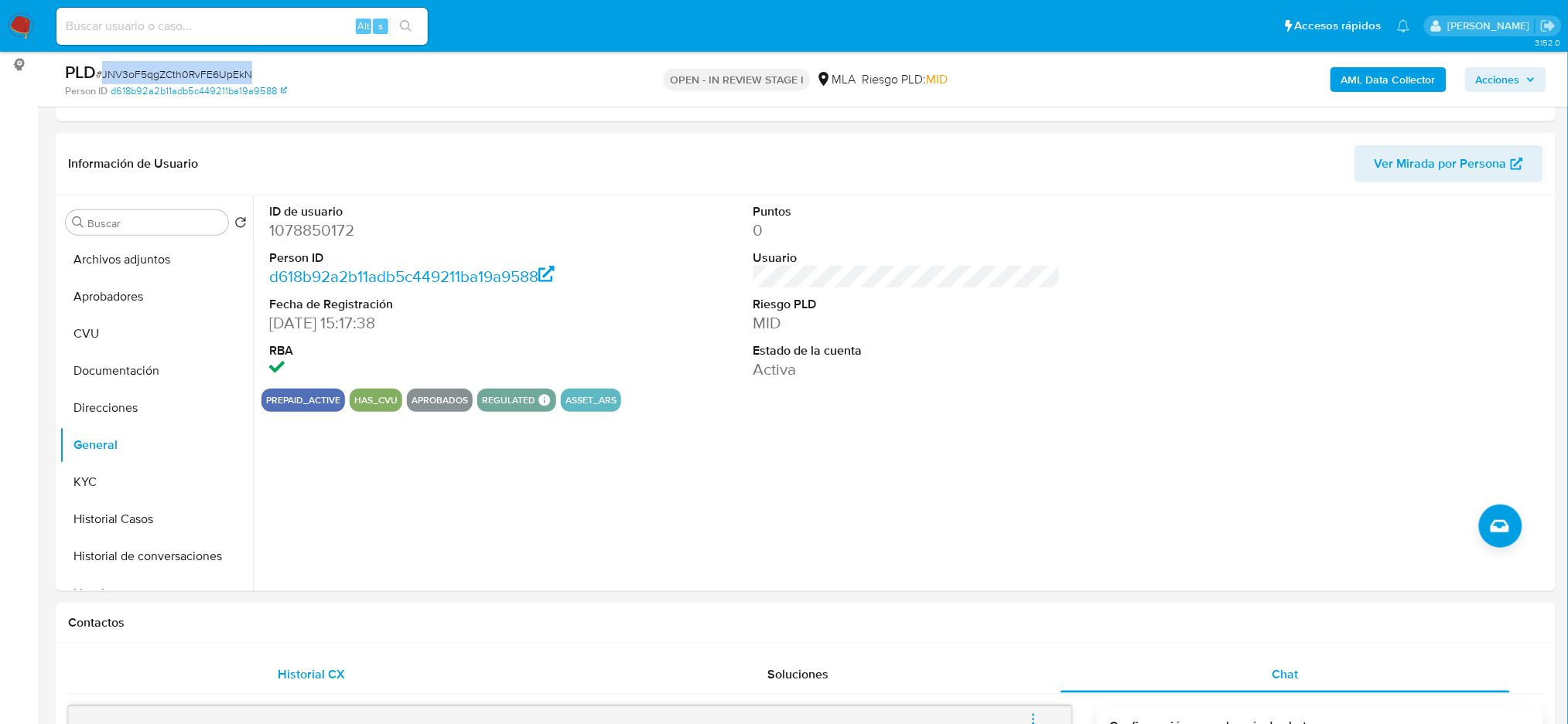
copy span "JNV3oF5qgZCth0RvFE6UpEkN"
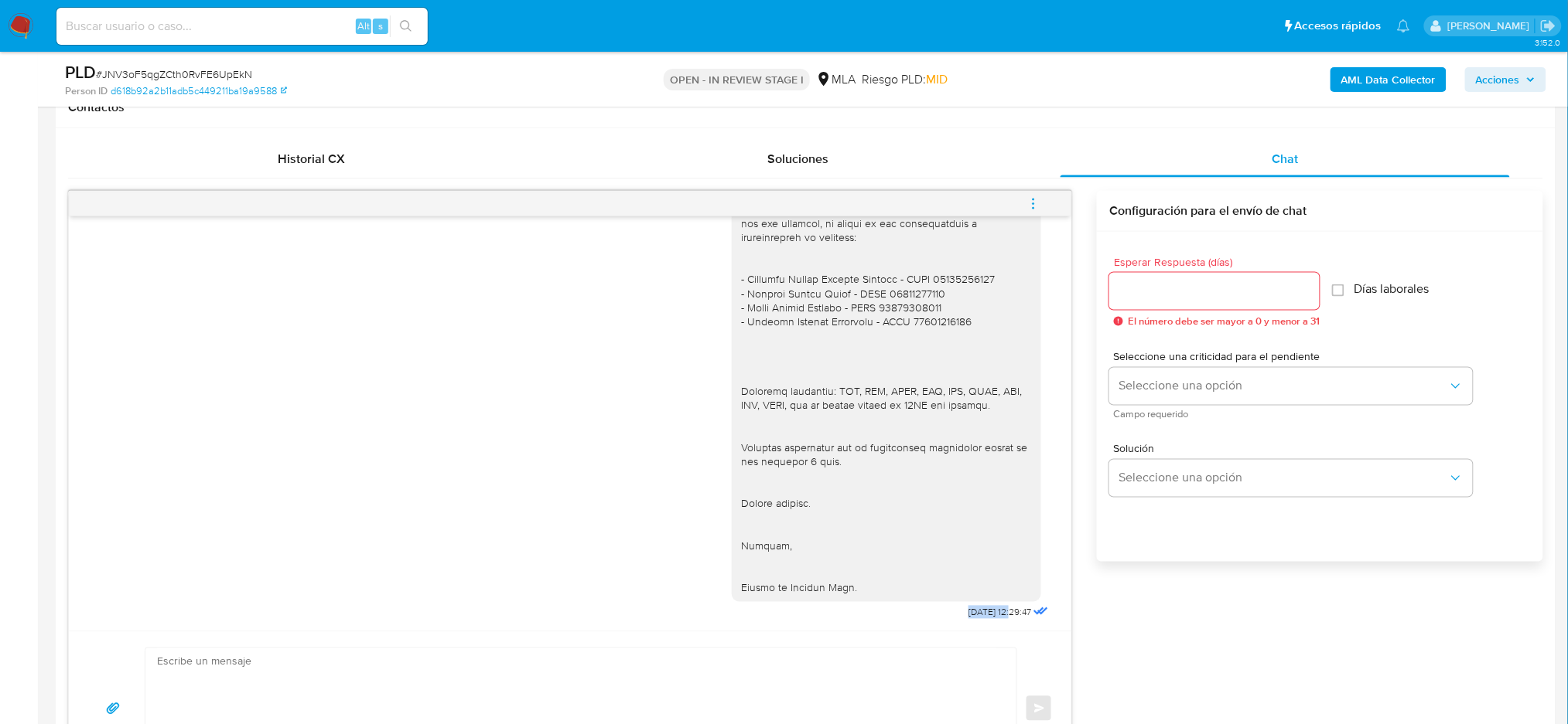
drag, startPoint x: 931, startPoint y: 614, endPoint x: 980, endPoint y: 610, distance: 49.2
click at [980, 610] on span "08/08/2025 12:29:47" at bounding box center [999, 613] width 62 height 12
copy span "08/08/2025"
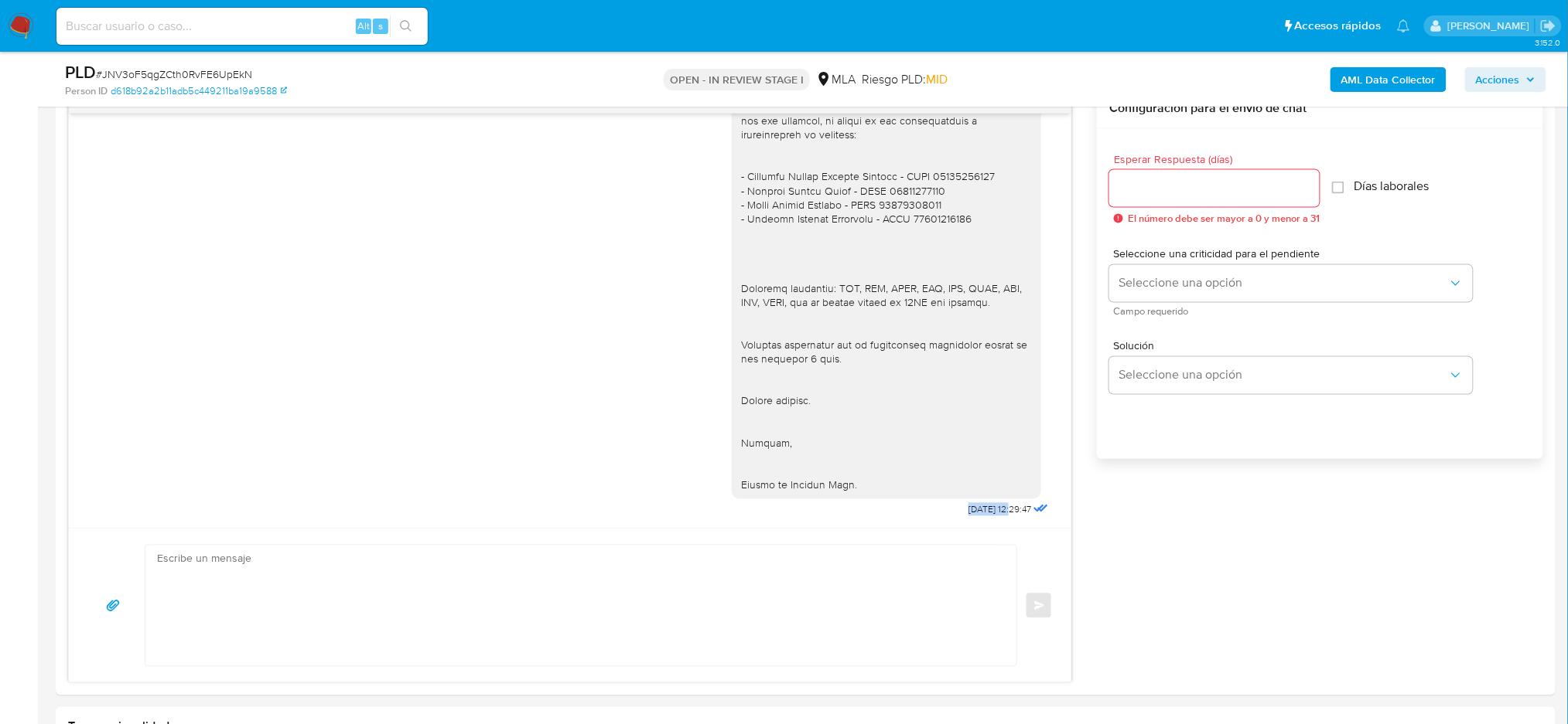
scroll to position [721, 0]
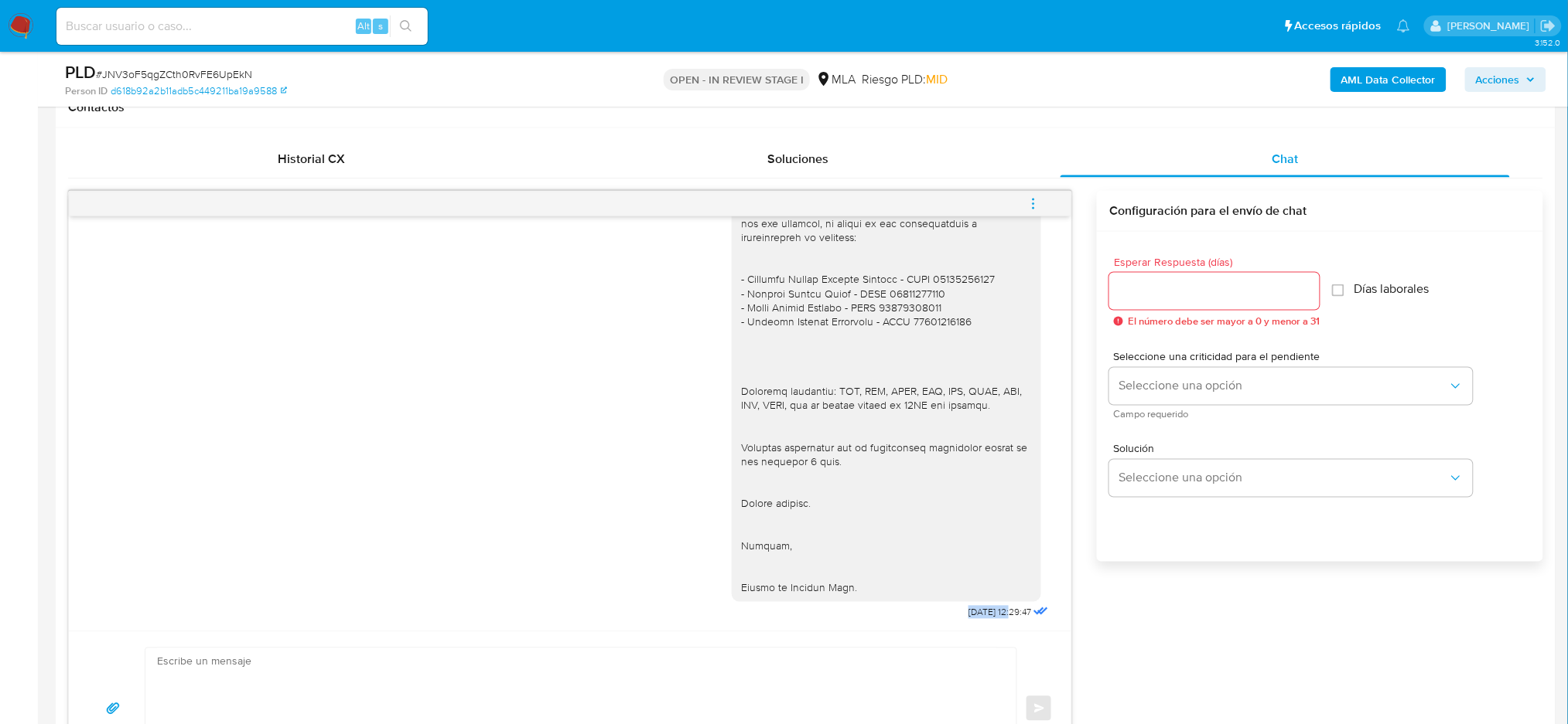
click at [1044, 203] on button "menu-action" at bounding box center [1033, 204] width 51 height 37
click at [987, 174] on li "Cerrar conversación" at bounding box center [928, 174] width 159 height 28
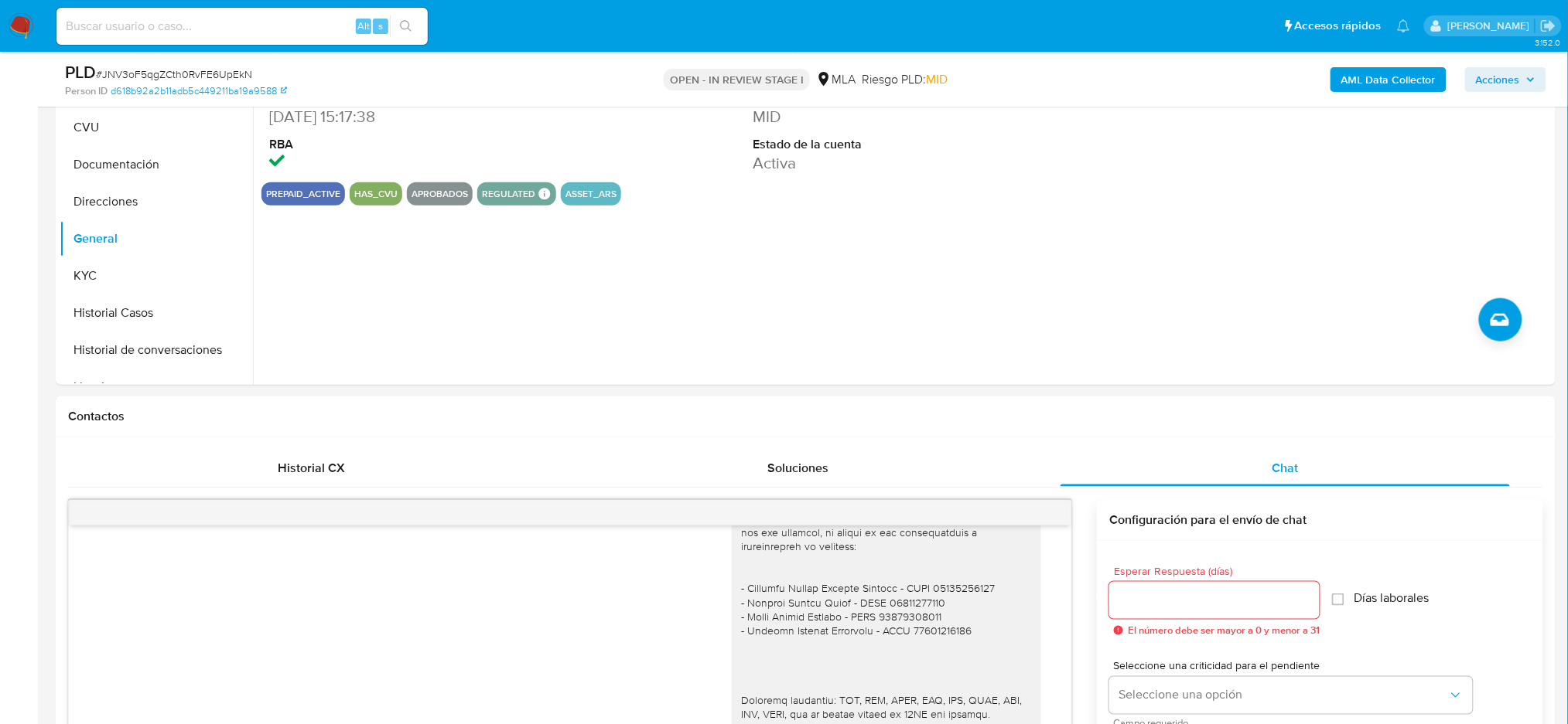
scroll to position [103, 0]
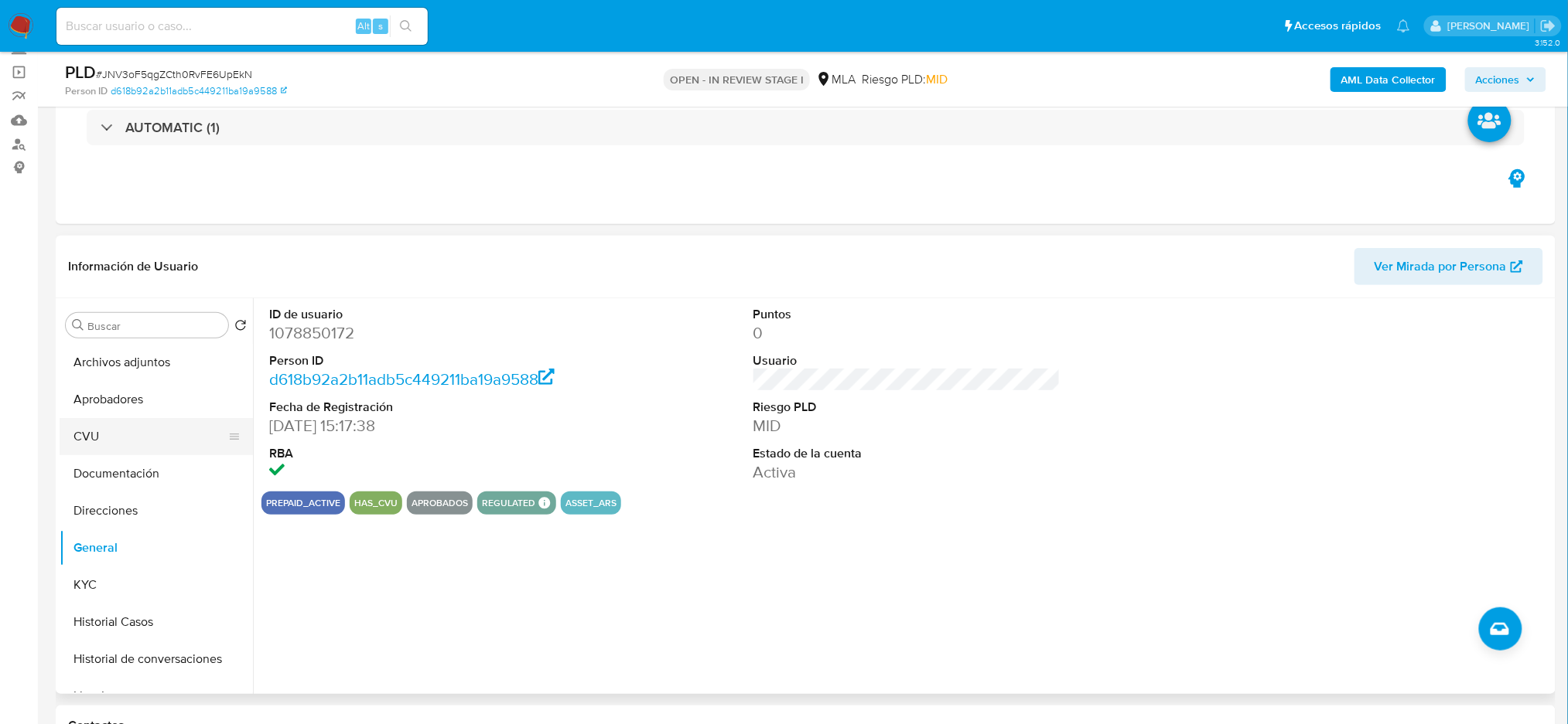
click at [132, 450] on button "CVU" at bounding box center [150, 437] width 181 height 37
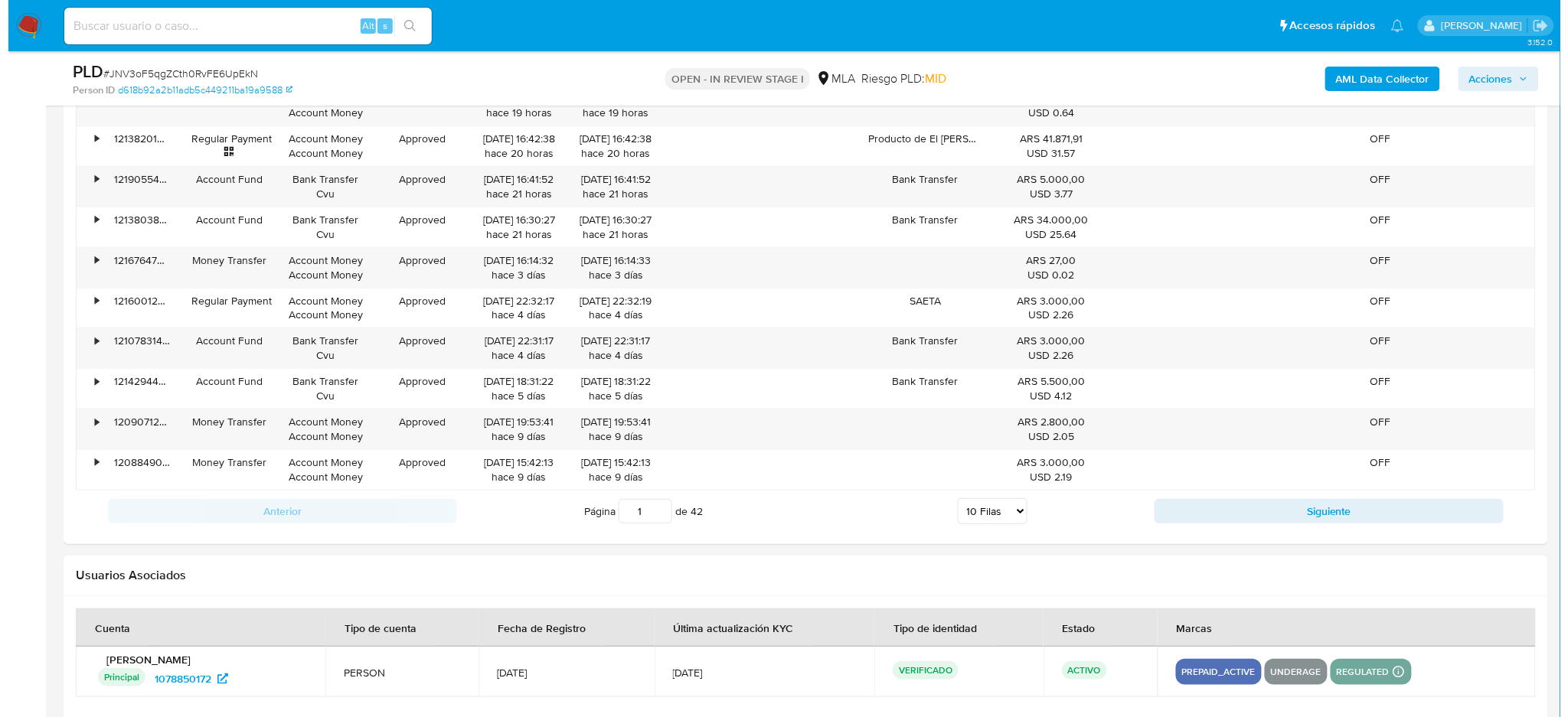
scroll to position [2694, 0]
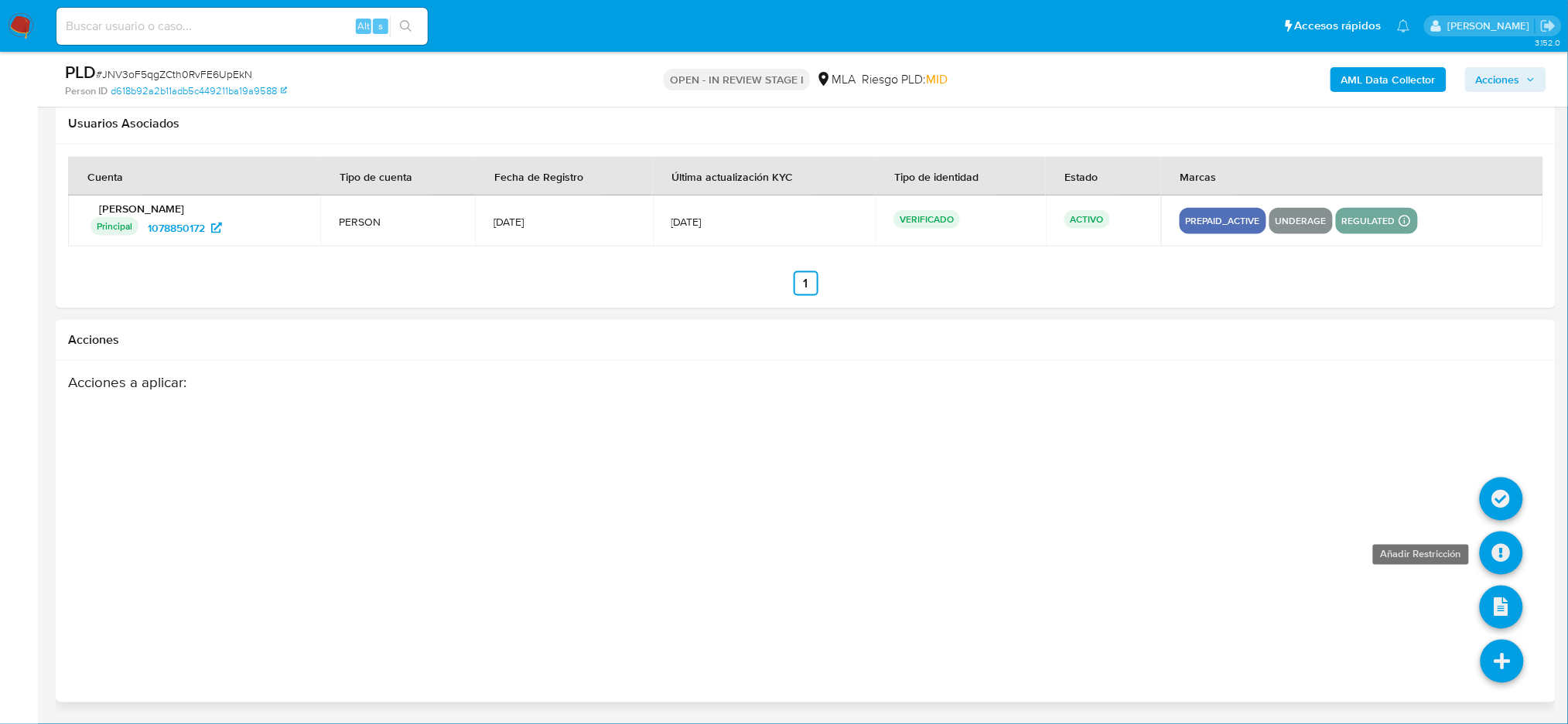
click at [1500, 560] on icon at bounding box center [1500, 553] width 43 height 43
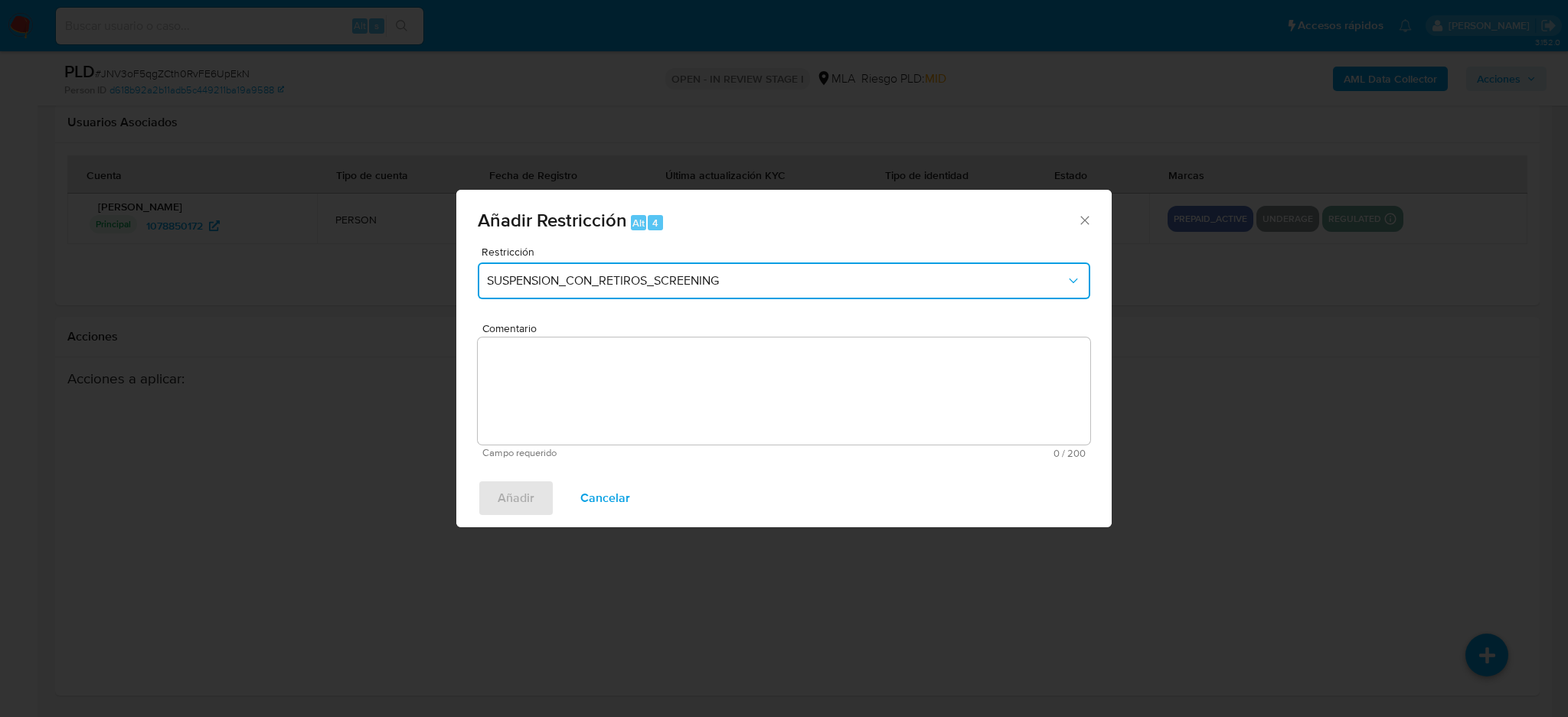
click at [583, 266] on button "SUSPENSION_CON_RETIROS_SCREENING" at bounding box center [784, 280] width 613 height 36
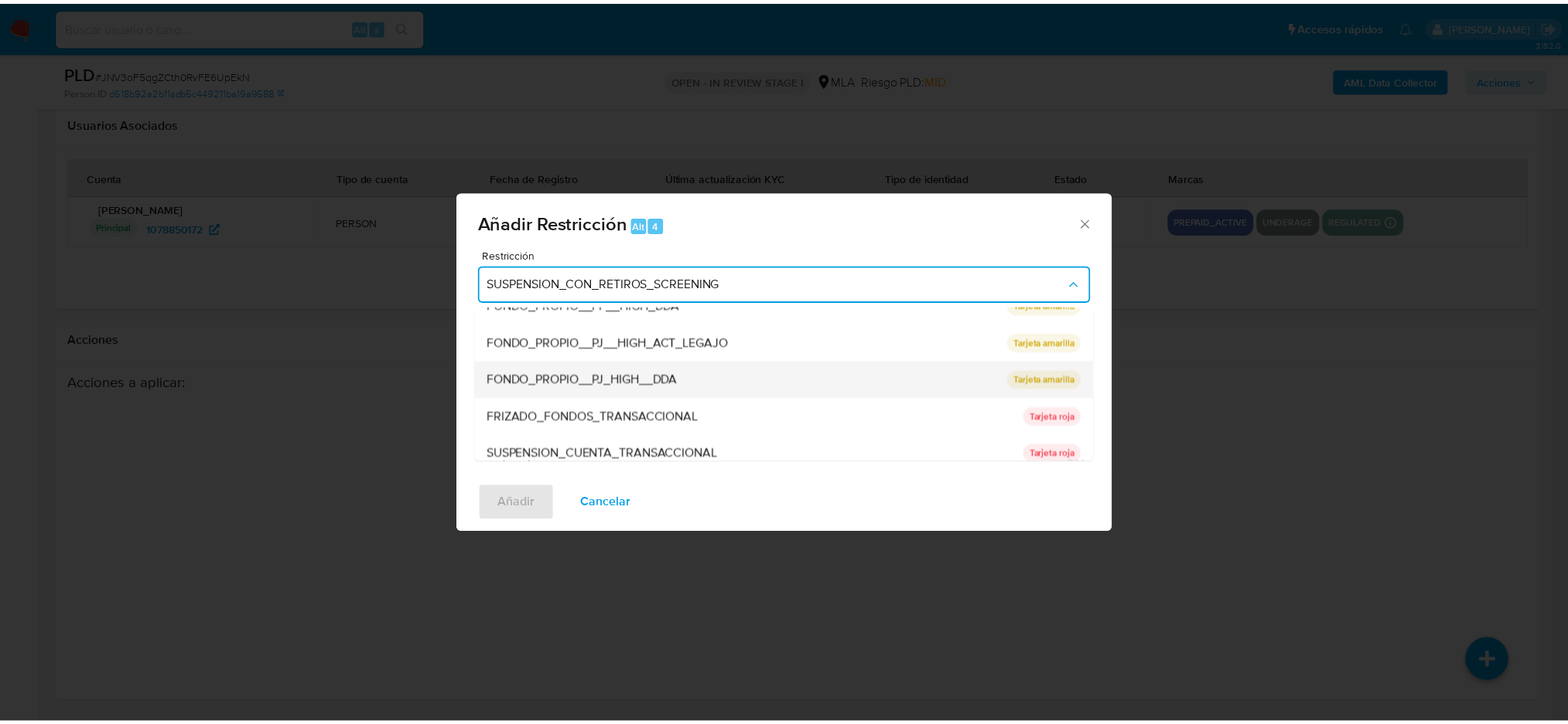
scroll to position [252, 0]
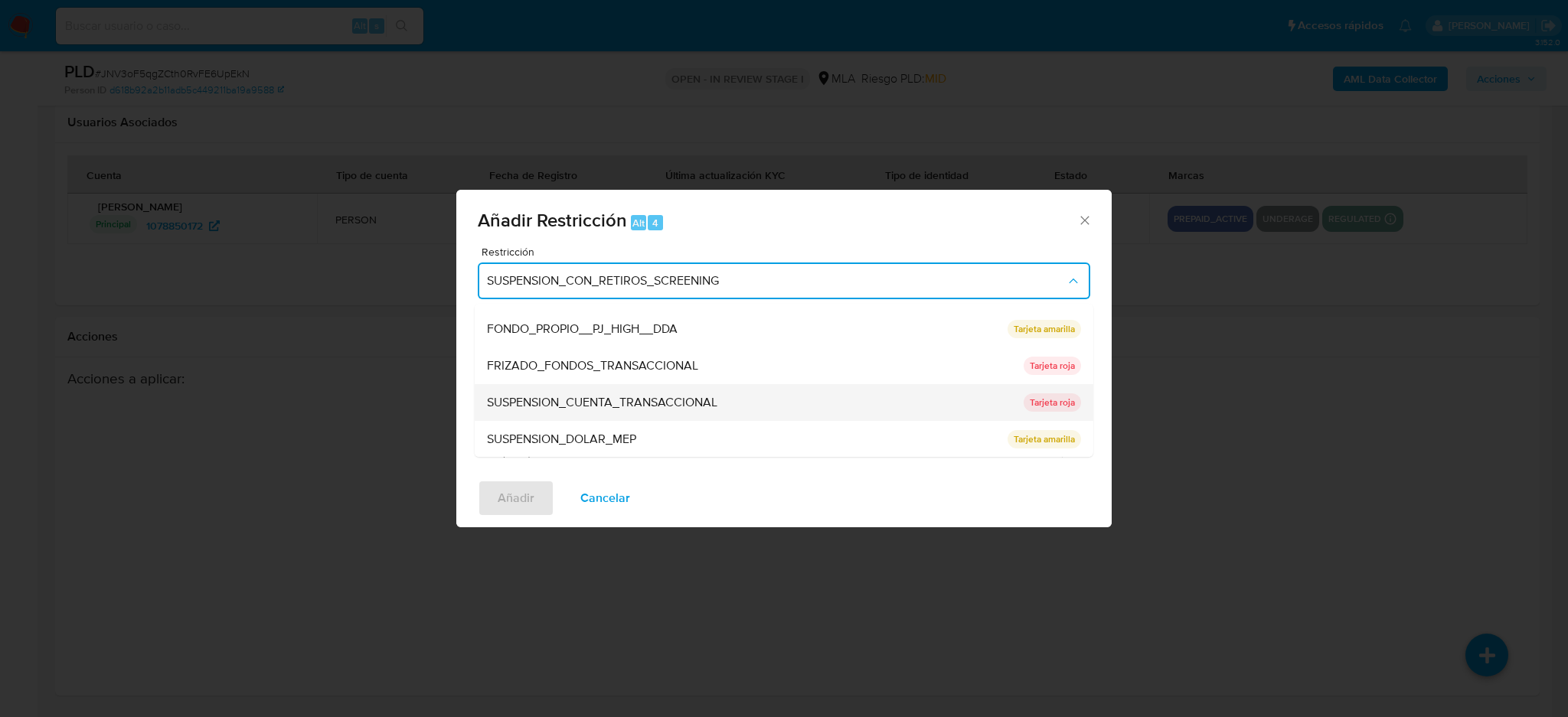
click at [567, 404] on span "SUSPENSION_CUENTA_TRANSACCIONAL" at bounding box center [602, 403] width 230 height 16
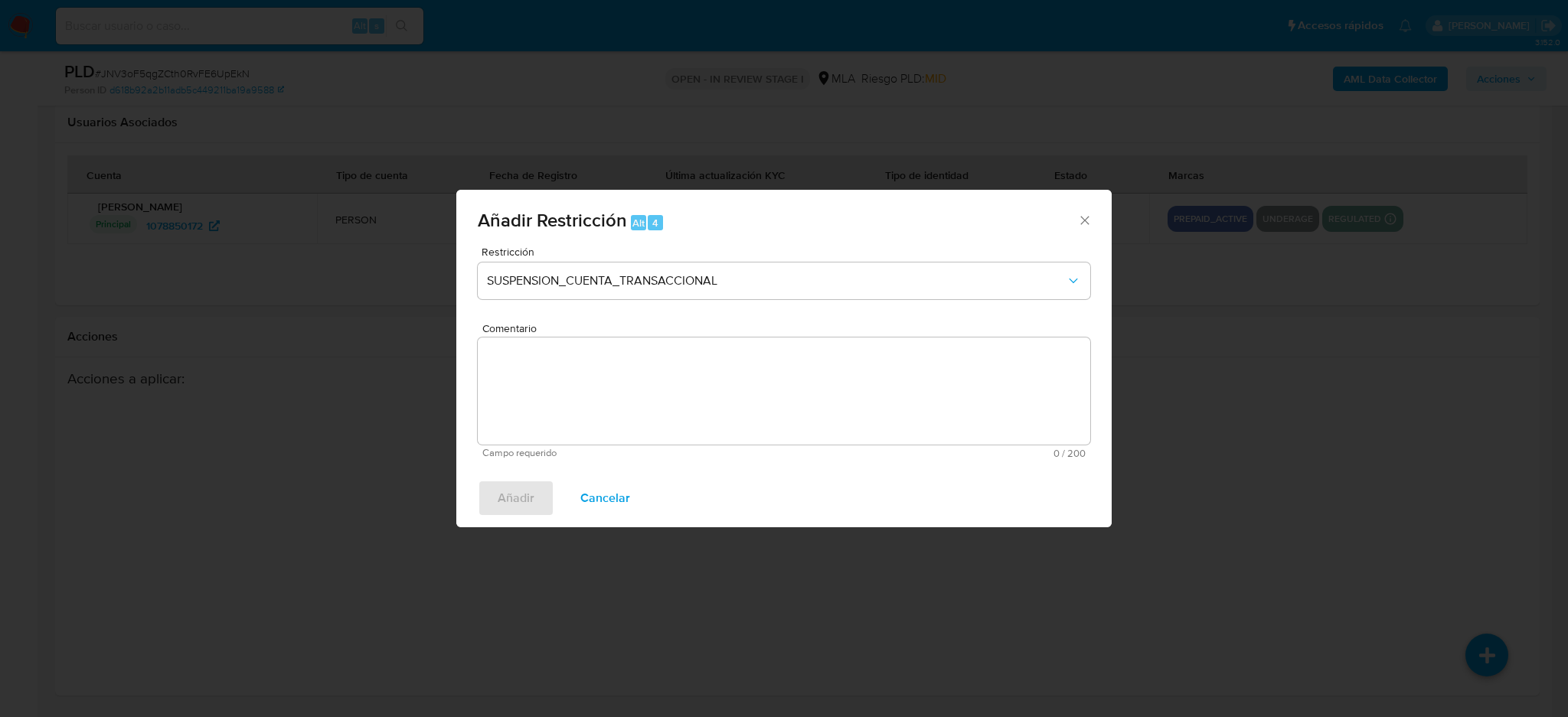
click at [567, 404] on textarea "Comentario" at bounding box center [784, 391] width 613 height 107
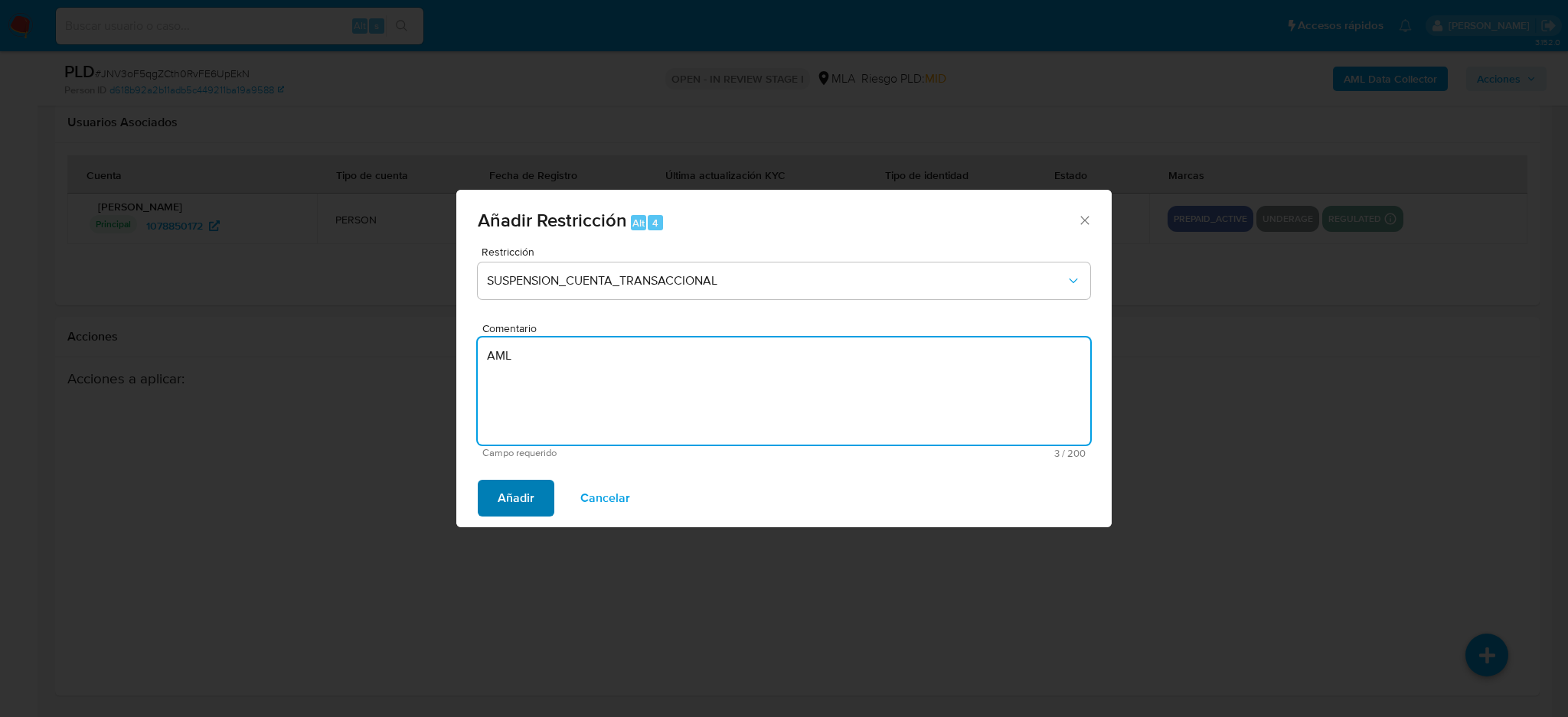
type textarea "AML"
click at [524, 496] on span "Añadir" at bounding box center [516, 498] width 36 height 34
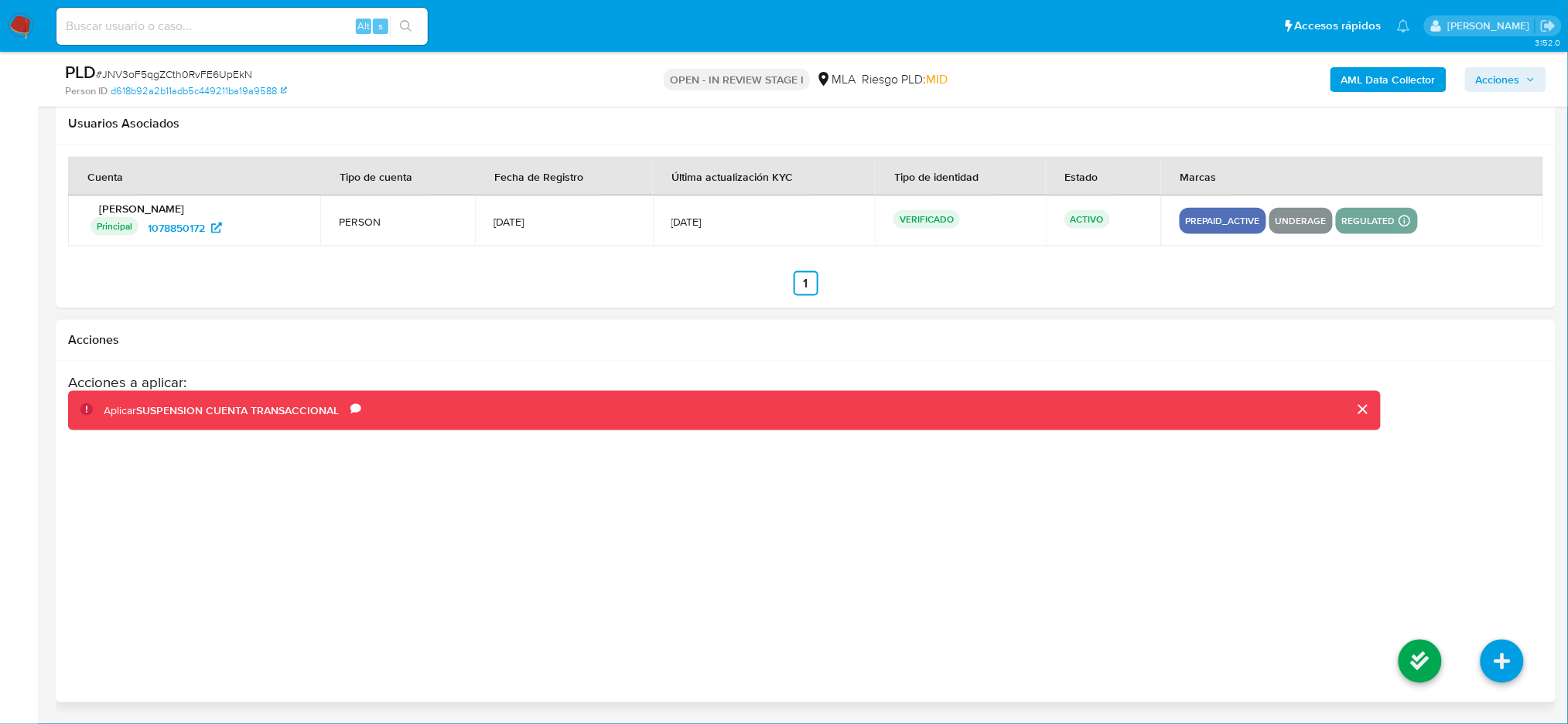
click at [1394, 663] on li at bounding box center [1419, 664] width 82 height 87
click at [1408, 659] on icon at bounding box center [1419, 661] width 43 height 43
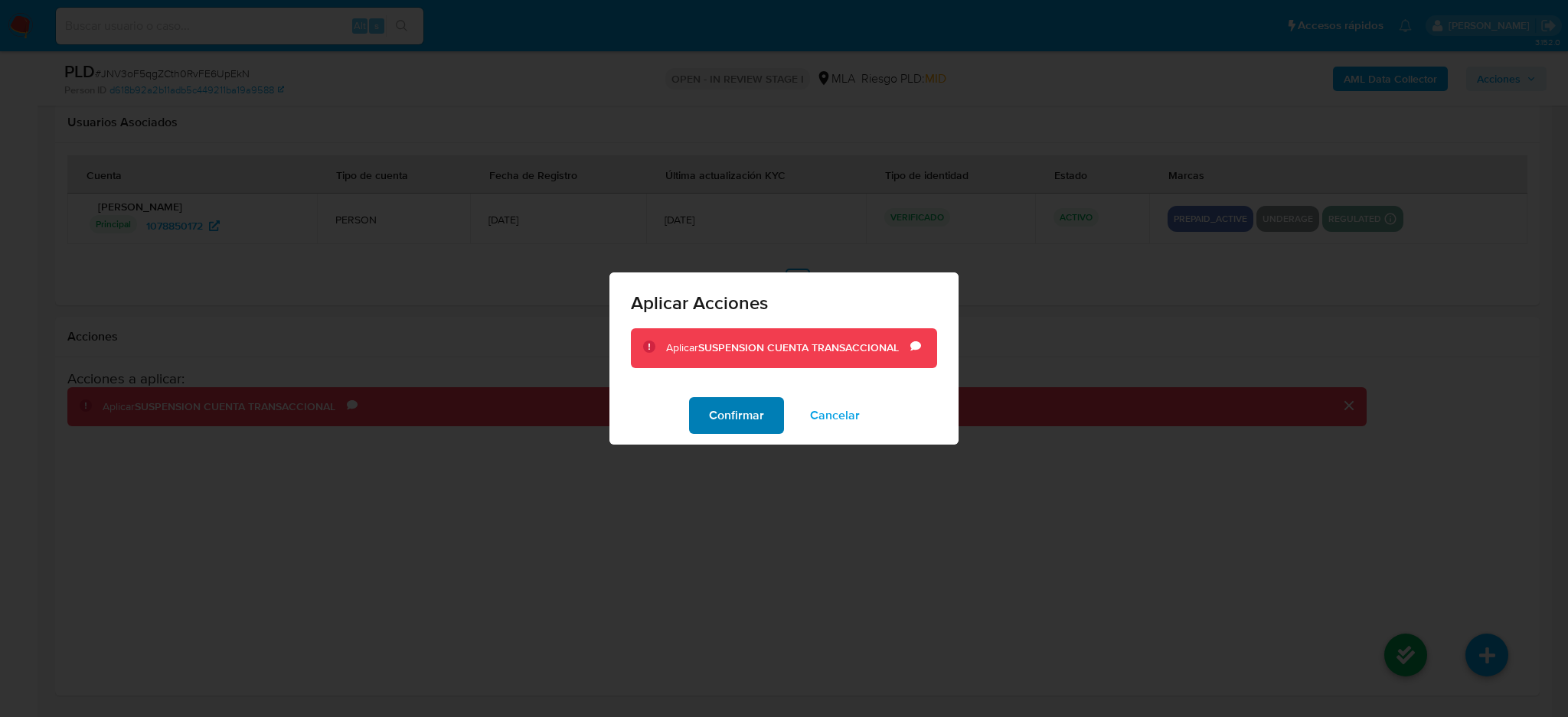
click at [756, 418] on span "Confirmar" at bounding box center [736, 415] width 55 height 34
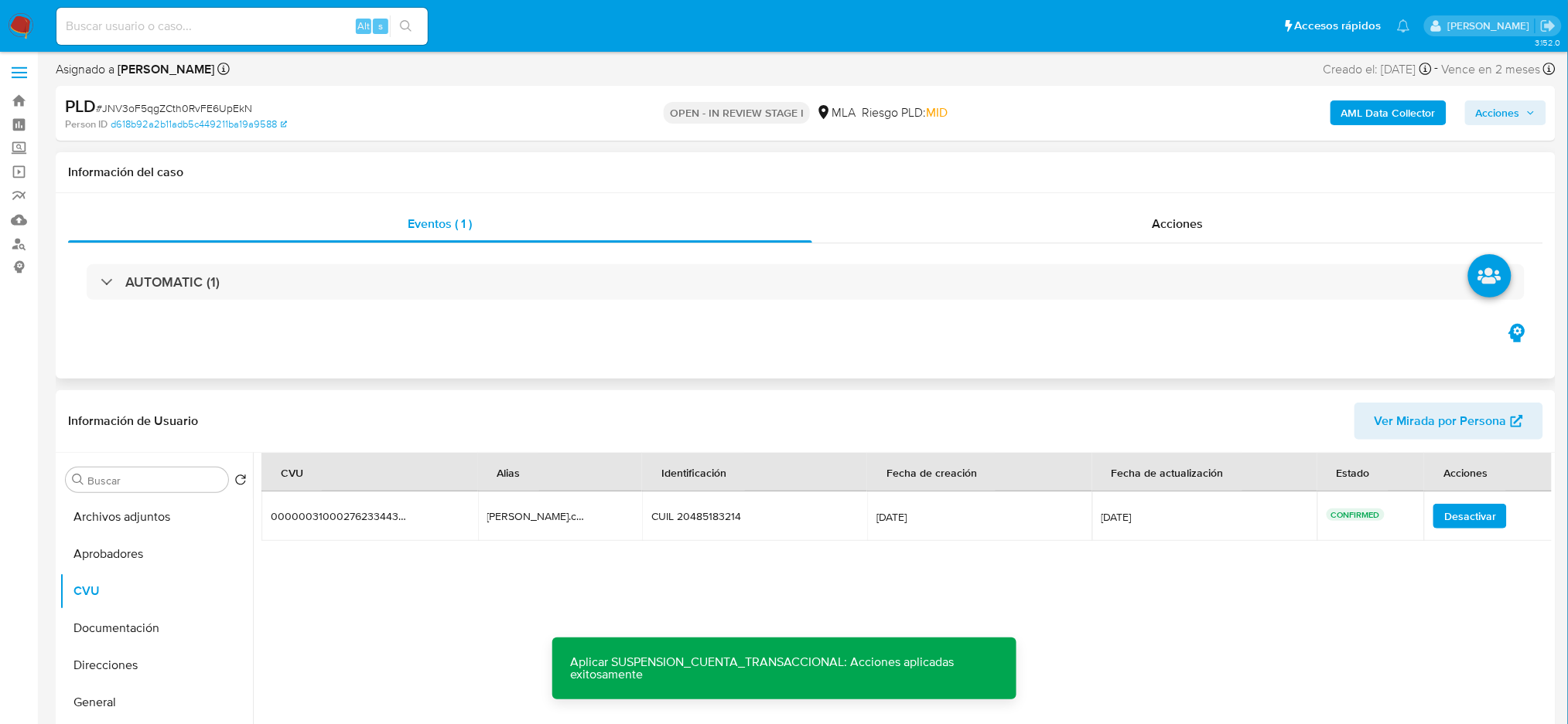
scroll to position [0, 0]
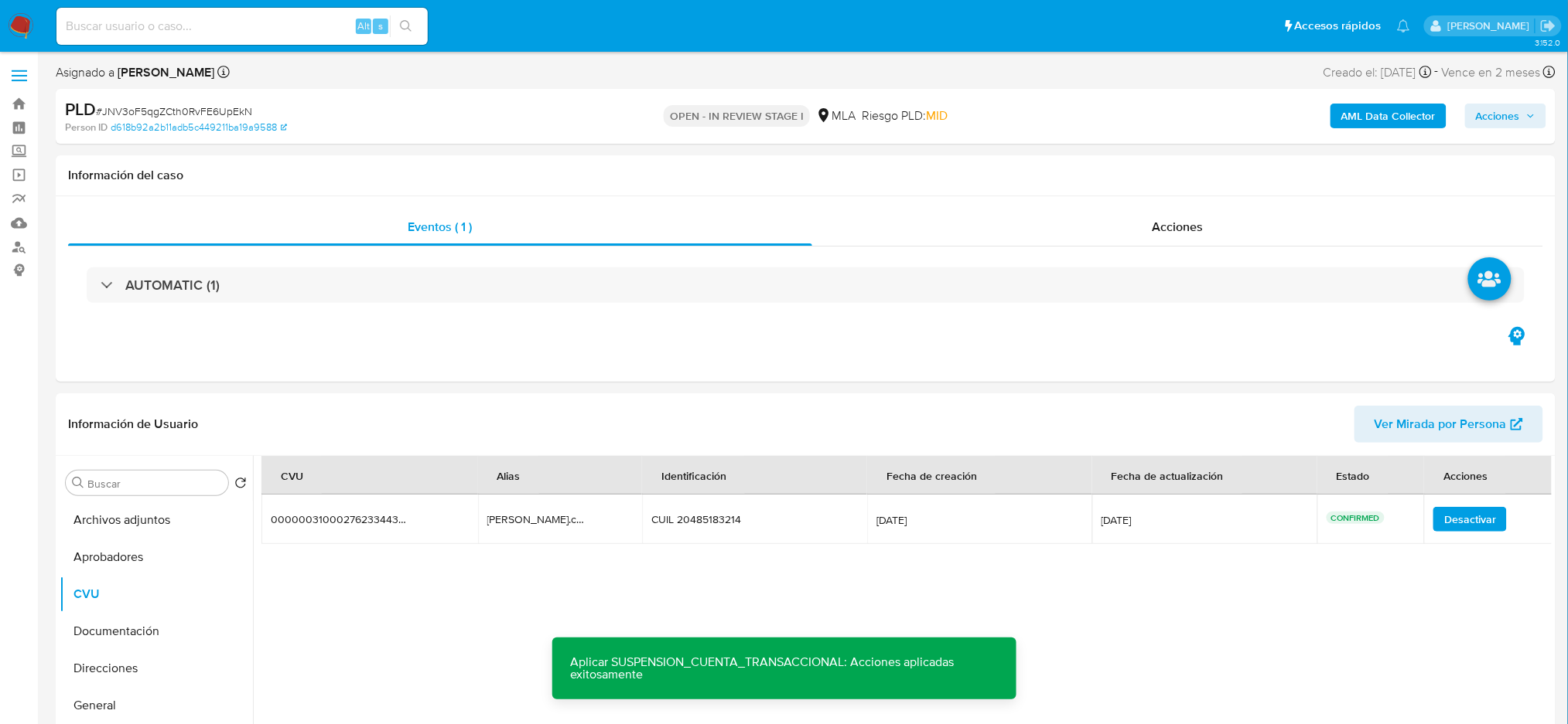
click at [1365, 118] on b "AML Data Collector" at bounding box center [1388, 116] width 95 height 25
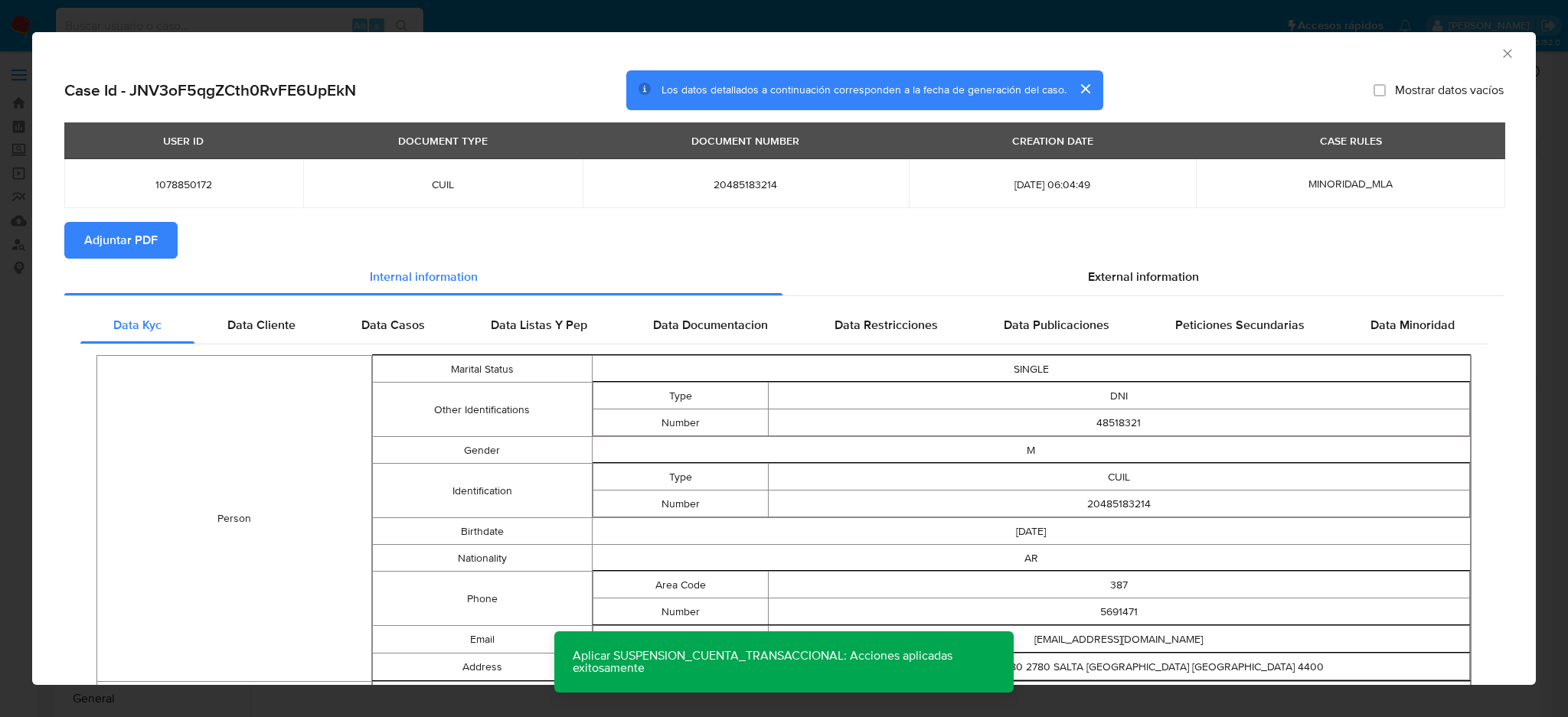
click at [116, 243] on span "Adjuntar PDF" at bounding box center [121, 240] width 74 height 34
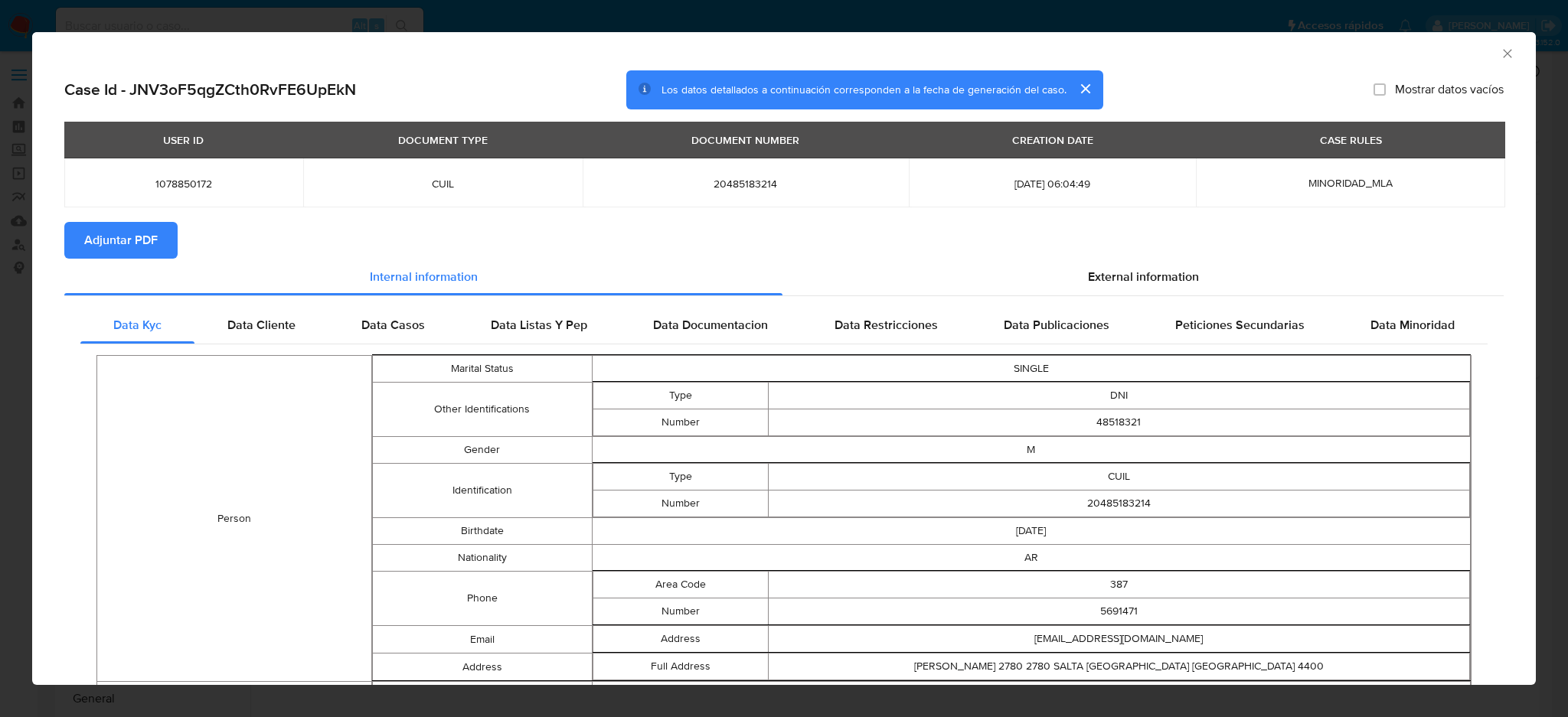
click at [1500, 52] on icon "Cerrar ventana" at bounding box center [1508, 54] width 16 height 16
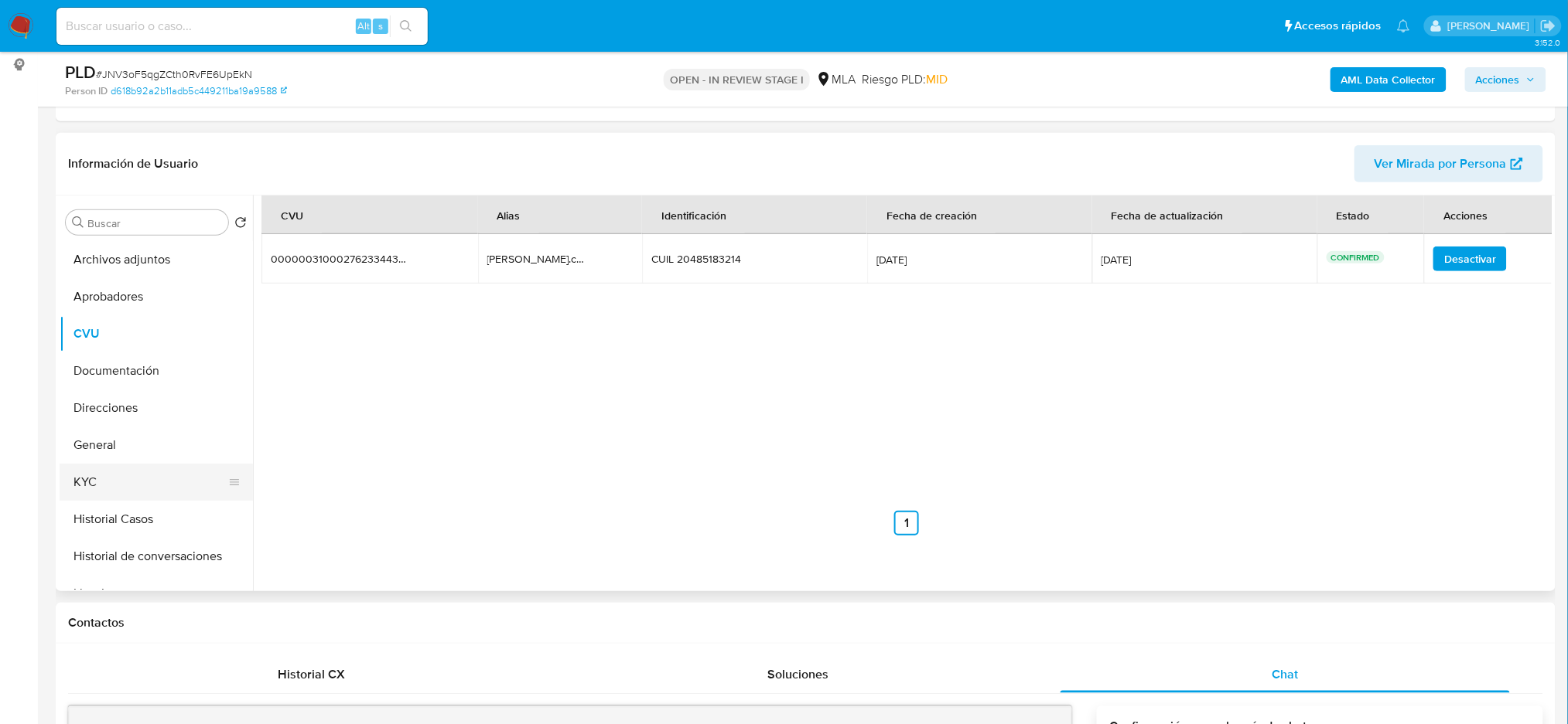
scroll to position [103, 0]
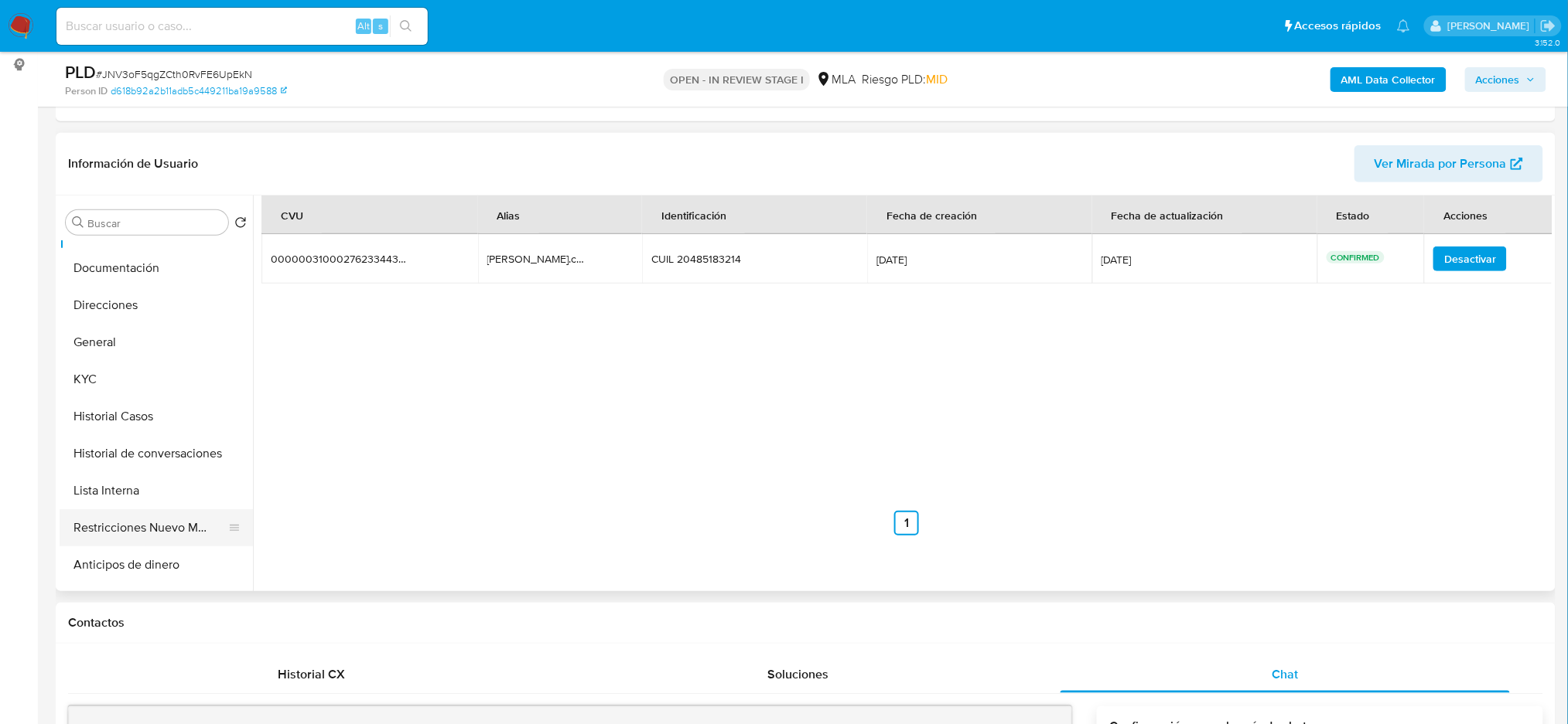
click at [134, 524] on button "Restricciones Nuevo Mundo" at bounding box center [150, 528] width 181 height 37
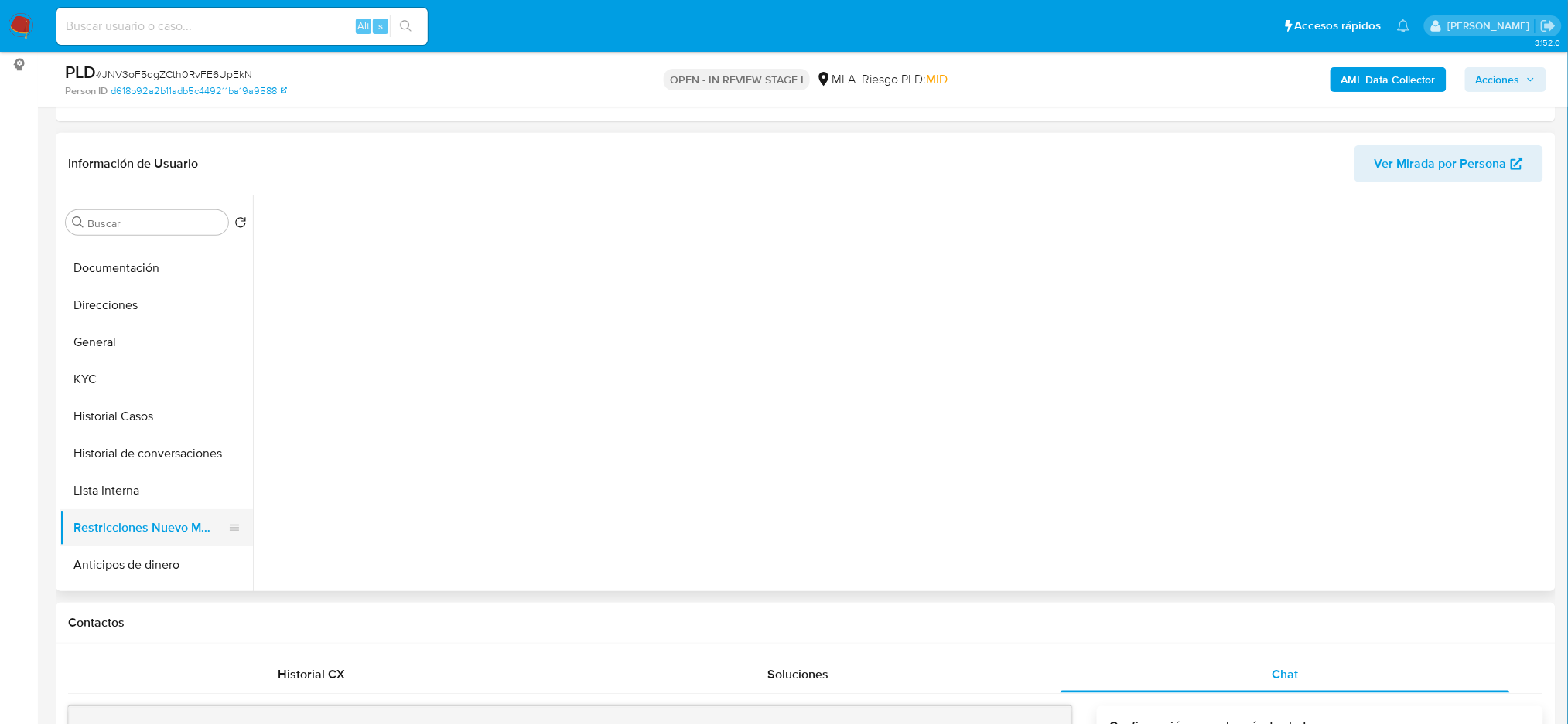
click at [193, 515] on button "Restricciones Nuevo Mundo" at bounding box center [150, 528] width 181 height 37
click at [145, 490] on button "Lista Interna" at bounding box center [150, 491] width 181 height 37
click at [148, 529] on button "Restricciones Nuevo Mundo" at bounding box center [150, 528] width 181 height 37
click at [429, 221] on span "Historial" at bounding box center [416, 220] width 47 height 18
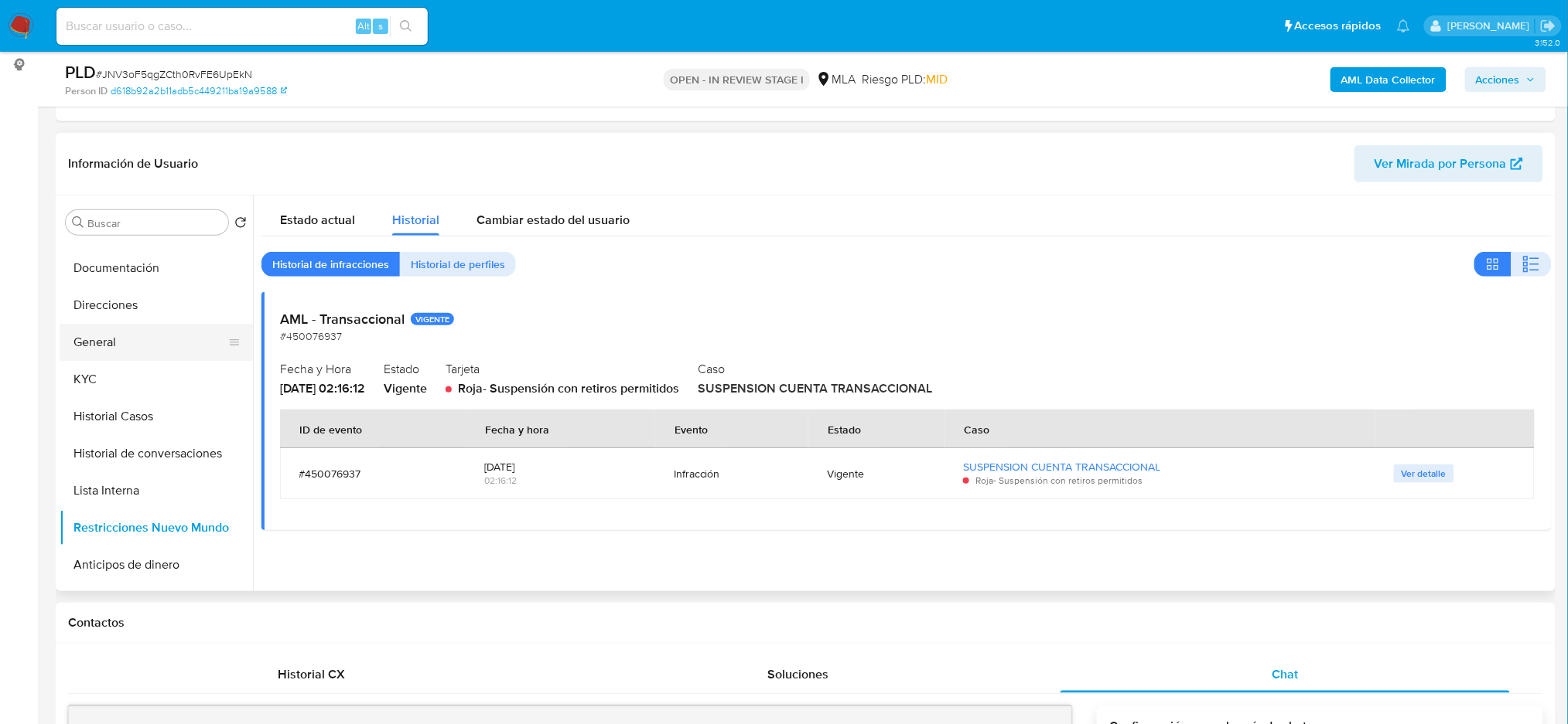
click at [133, 344] on button "General" at bounding box center [150, 343] width 181 height 37
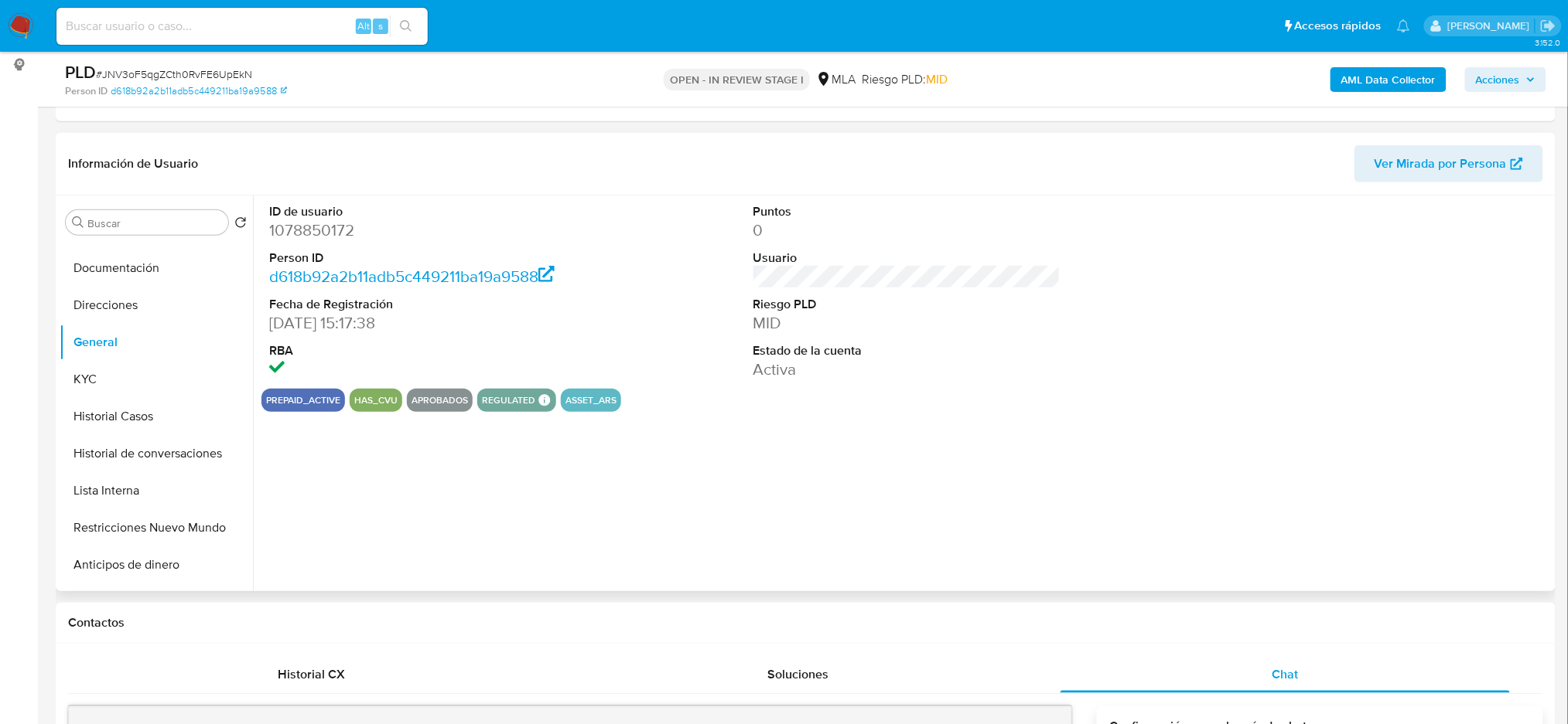
click at [303, 227] on dd "1078850172" at bounding box center [423, 230] width 307 height 22
copy dd "1078850172"
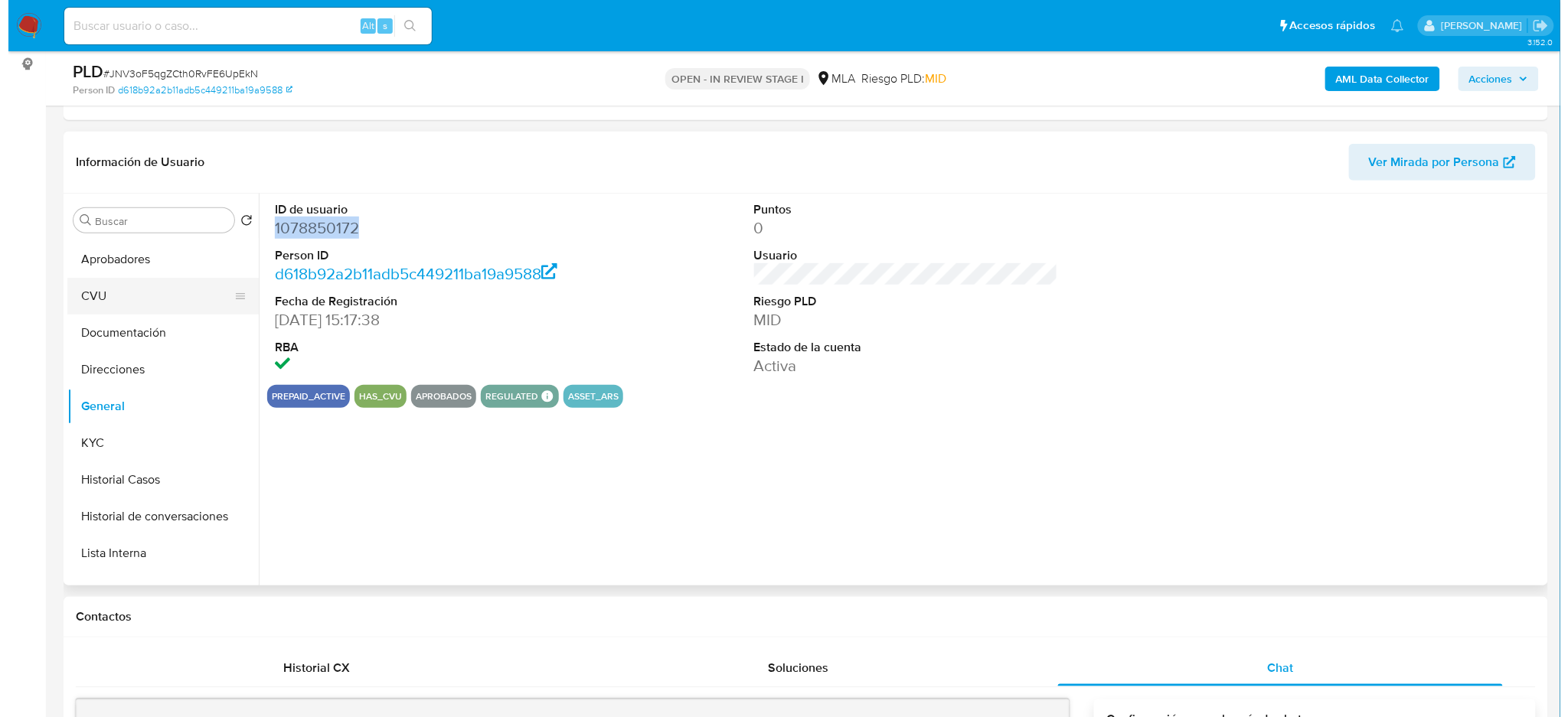
scroll to position [0, 0]
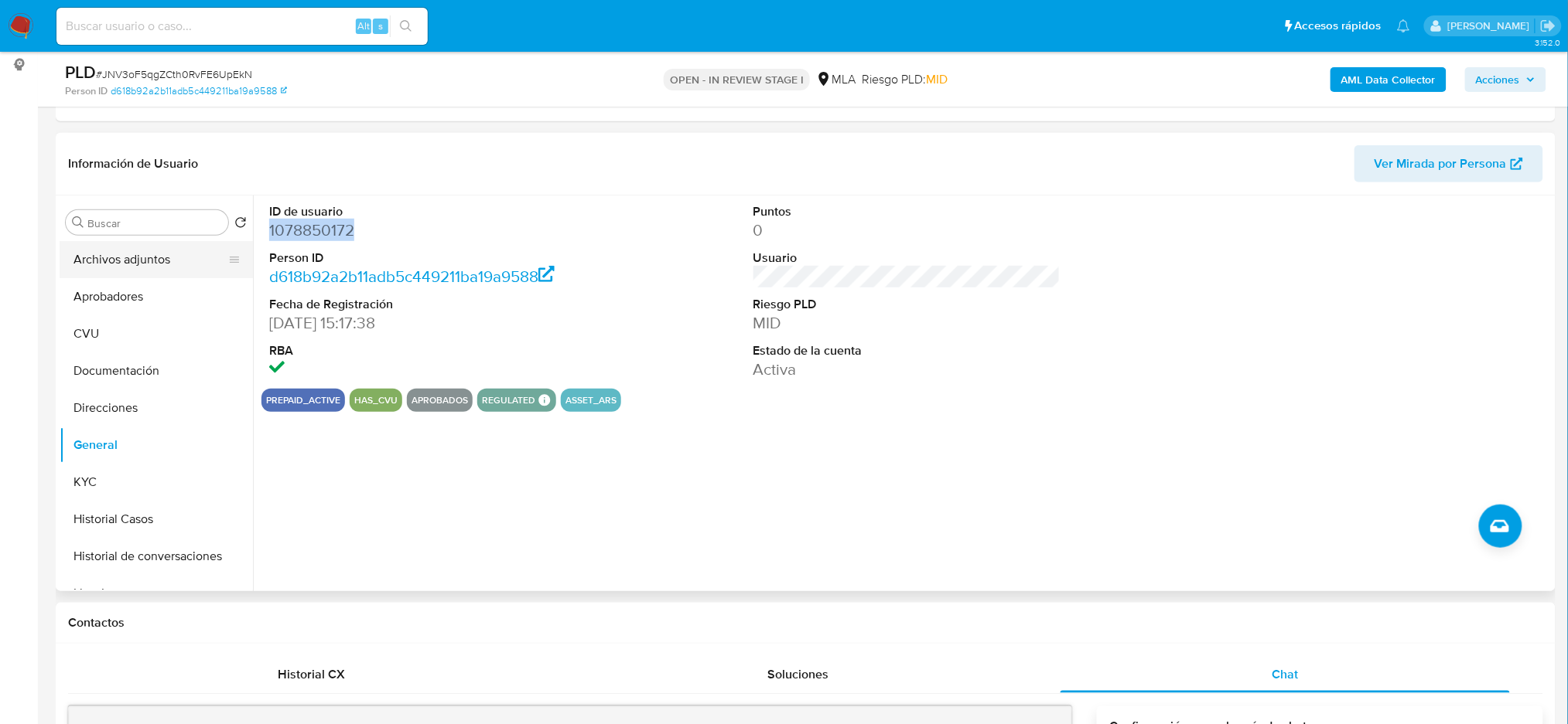
click at [128, 268] on button "Archivos adjuntos" at bounding box center [150, 259] width 181 height 37
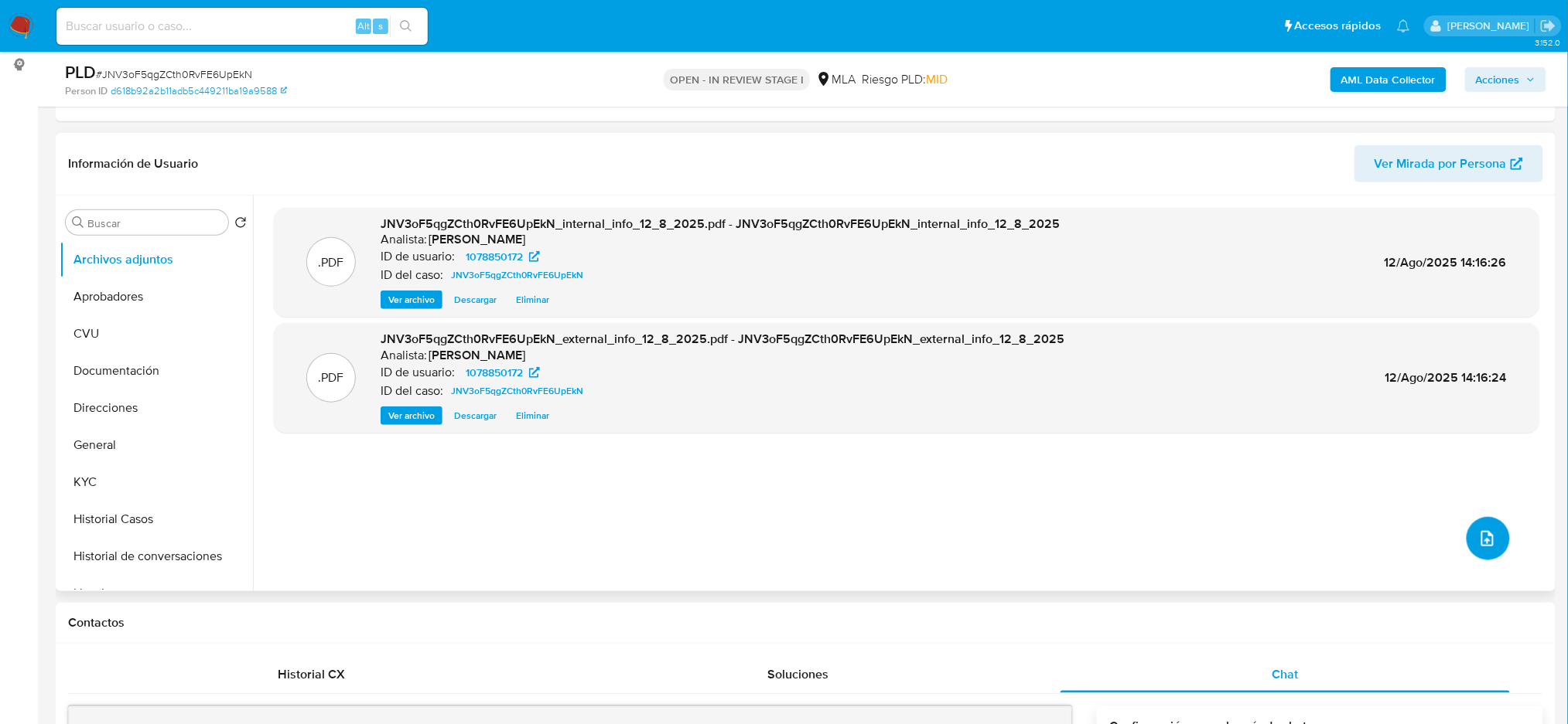
click at [1478, 535] on icon "upload-file" at bounding box center [1486, 538] width 18 height 18
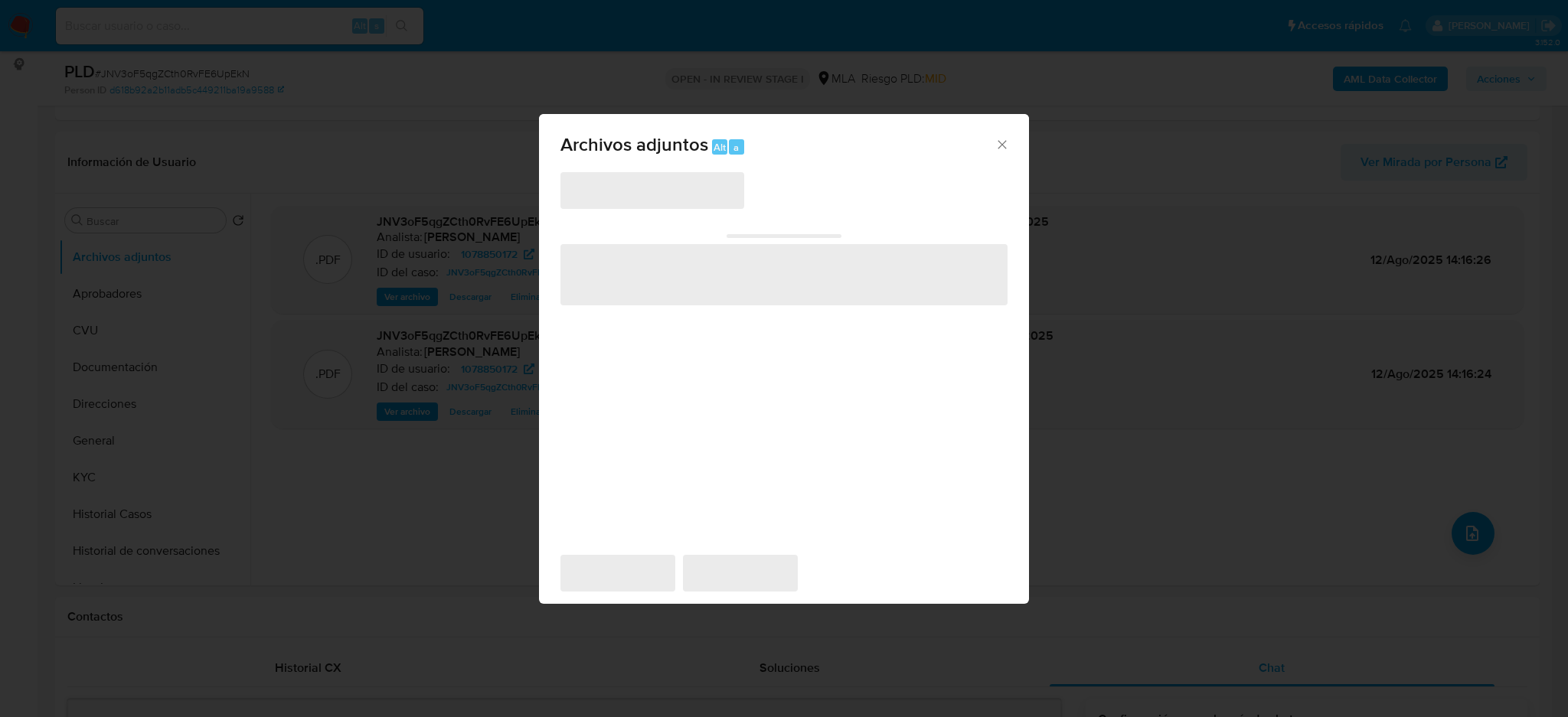
click at [693, 185] on span "‌" at bounding box center [653, 190] width 184 height 36
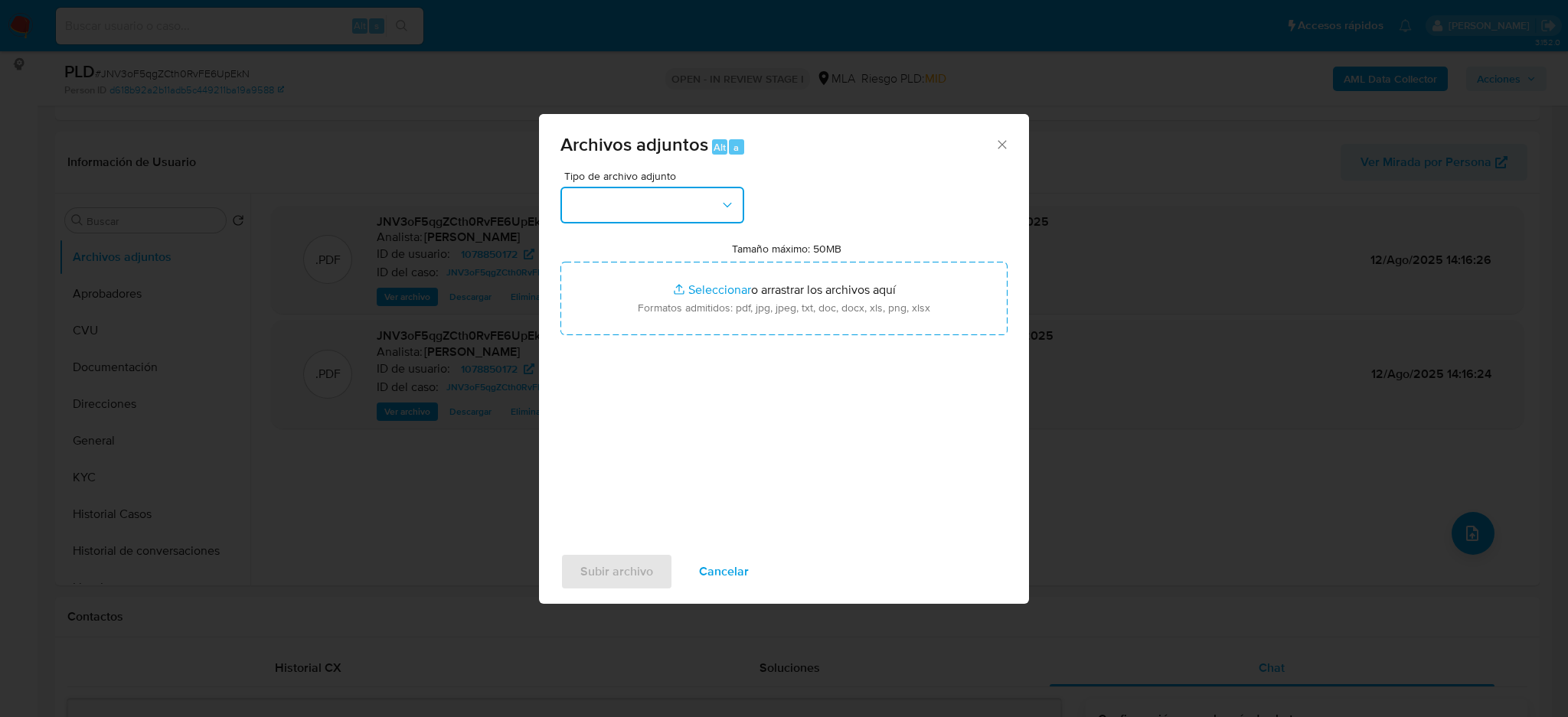
click at [654, 193] on button "button" at bounding box center [653, 205] width 184 height 36
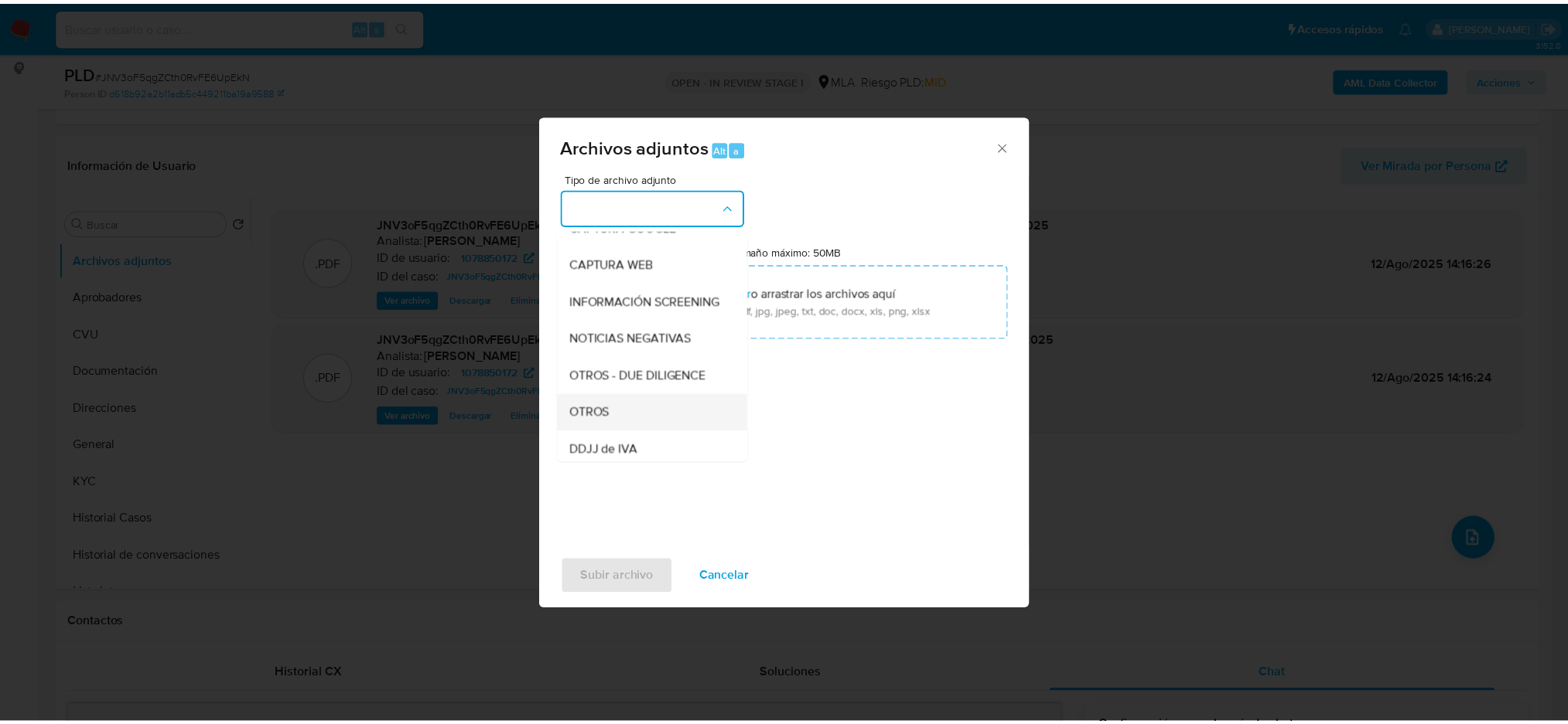
scroll to position [206, 0]
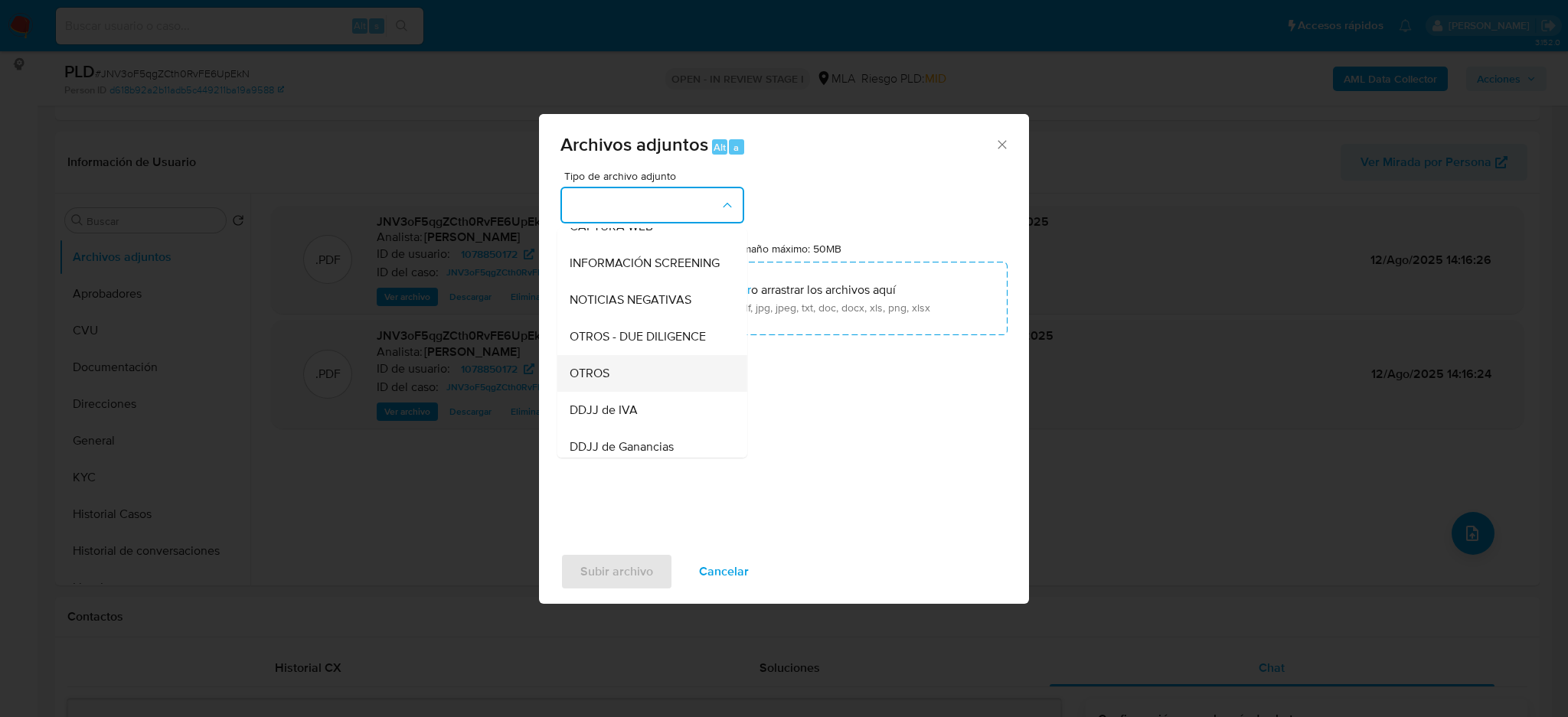
click at [616, 381] on div "OTROS" at bounding box center [648, 373] width 156 height 36
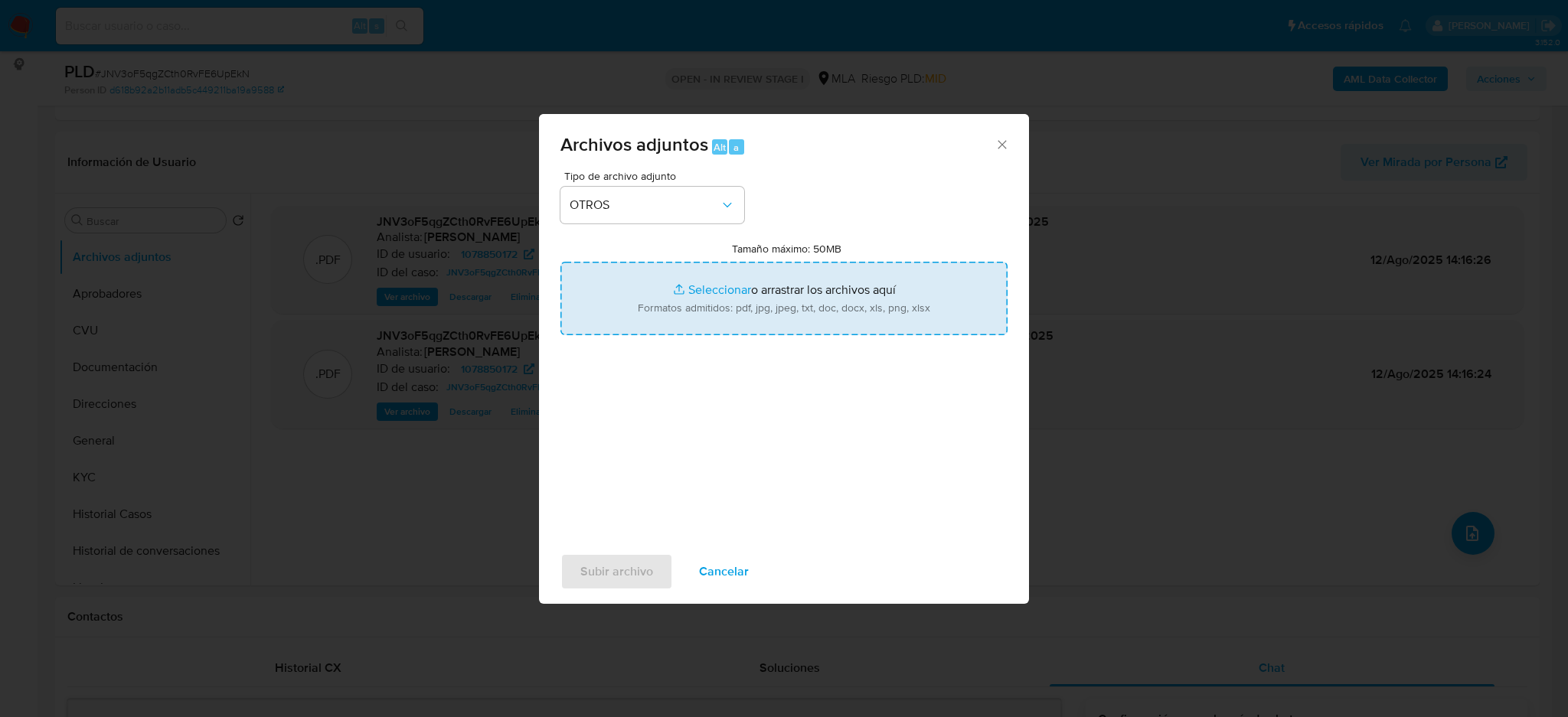
click at [774, 311] on input "Tamaño máximo: 50MB Seleccionar archivos" at bounding box center [784, 299] width 447 height 74
type input "C:\fakepath\Caselog JNV3oF5qgZCth0RvFE6UpEkN_2025_07_18_04_45_19.docx"
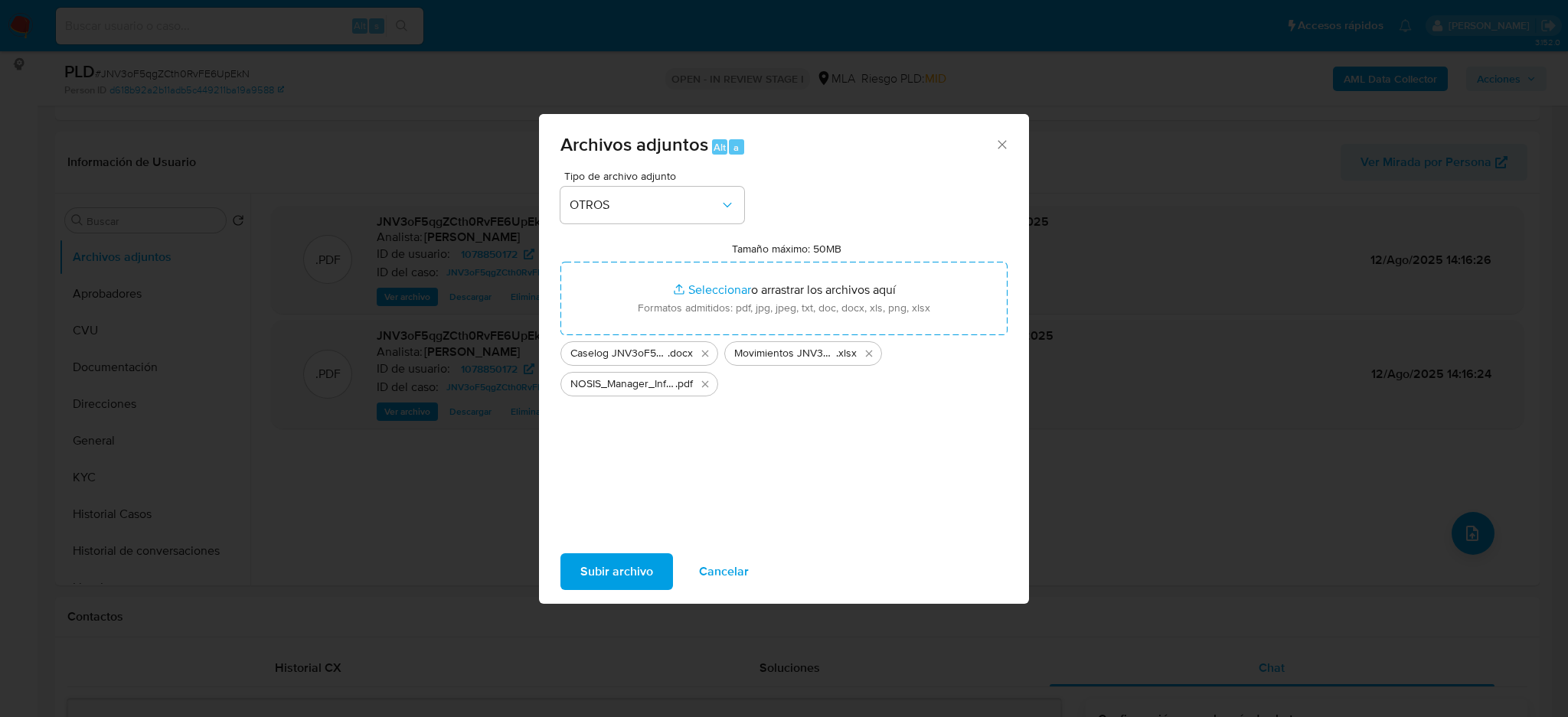
click at [608, 560] on span "Subir archivo" at bounding box center [616, 571] width 73 height 34
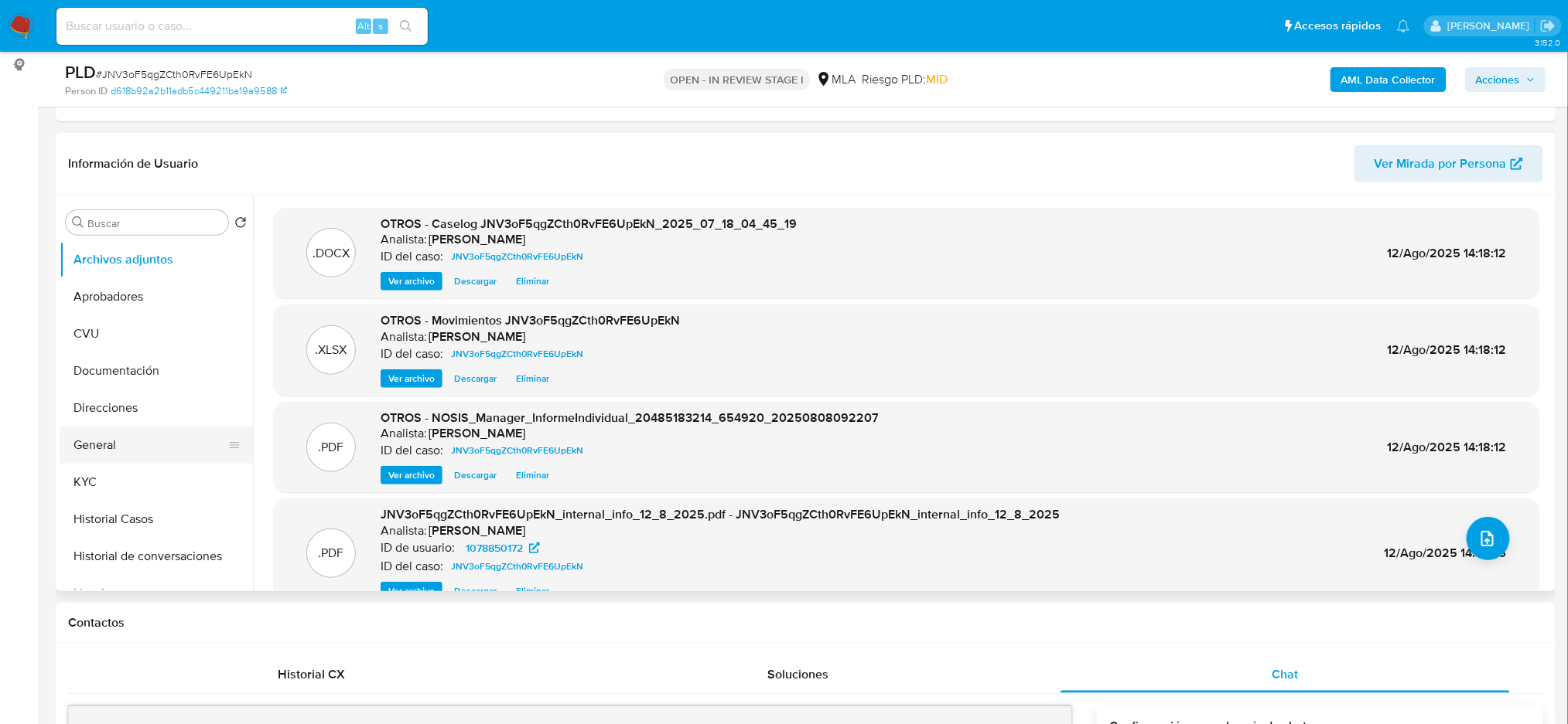
click at [95, 442] on button "General" at bounding box center [150, 445] width 181 height 37
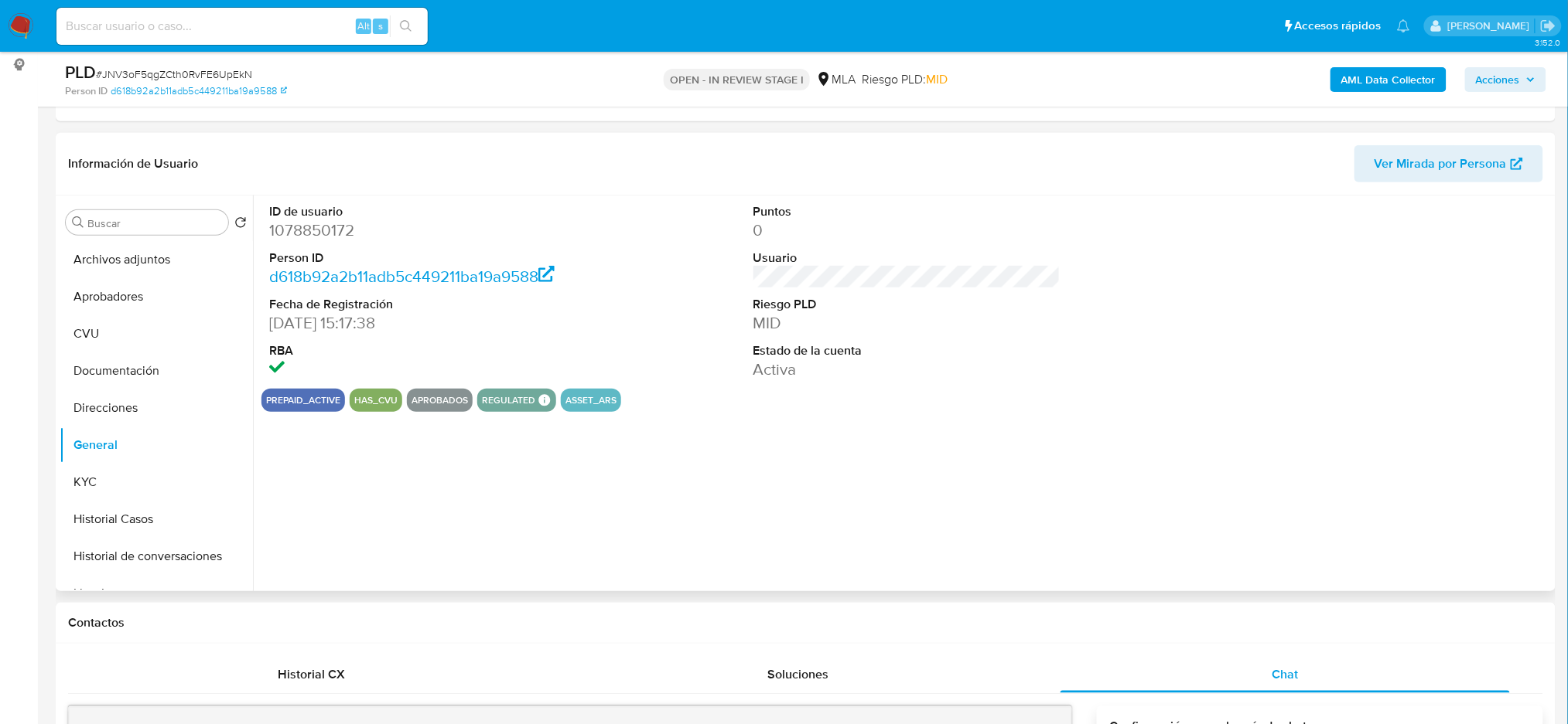
click at [317, 232] on dd "1078850172" at bounding box center [423, 230] width 307 height 22
copy dd "1078850172"
click at [1508, 78] on span "Acciones" at bounding box center [1498, 80] width 44 height 25
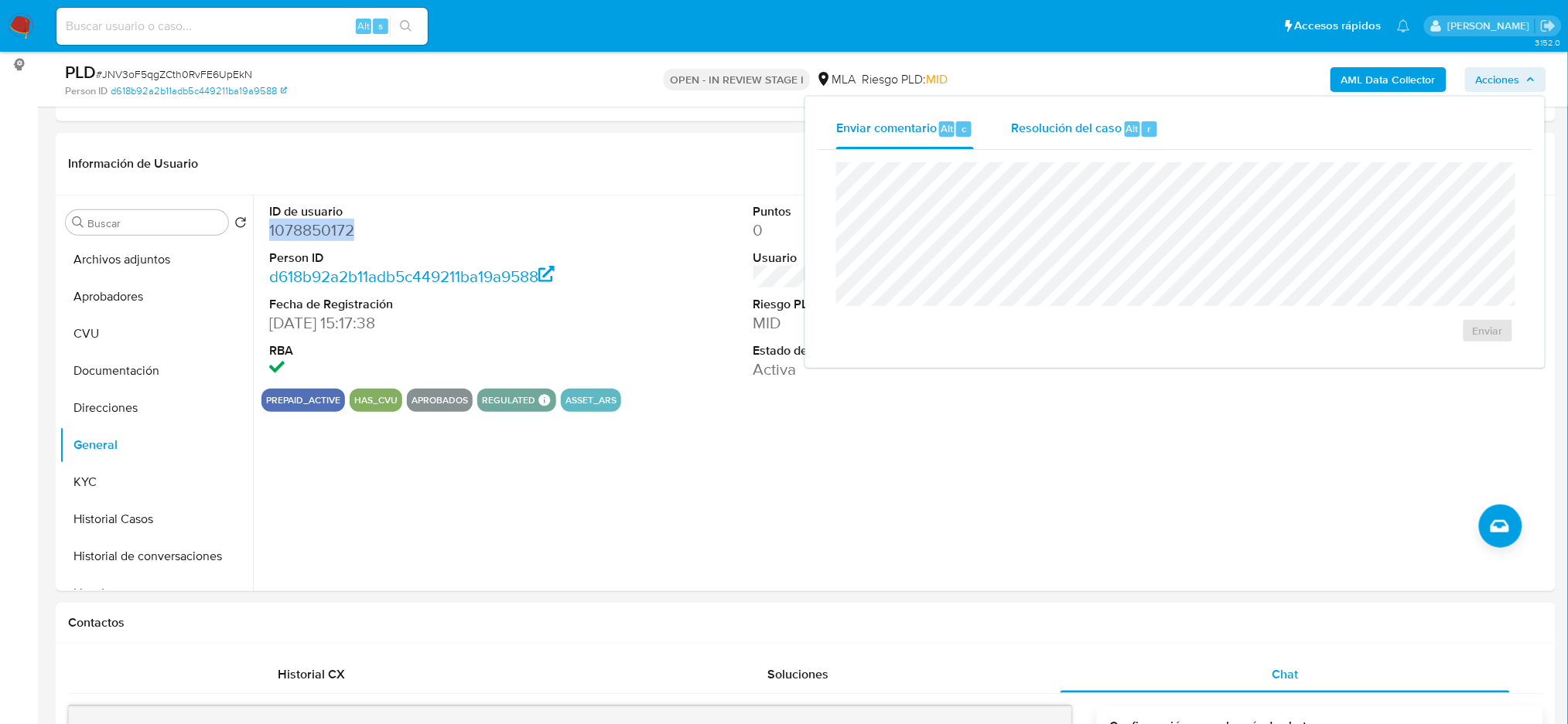
click at [1080, 131] on span "Resolución del caso" at bounding box center [1066, 128] width 110 height 18
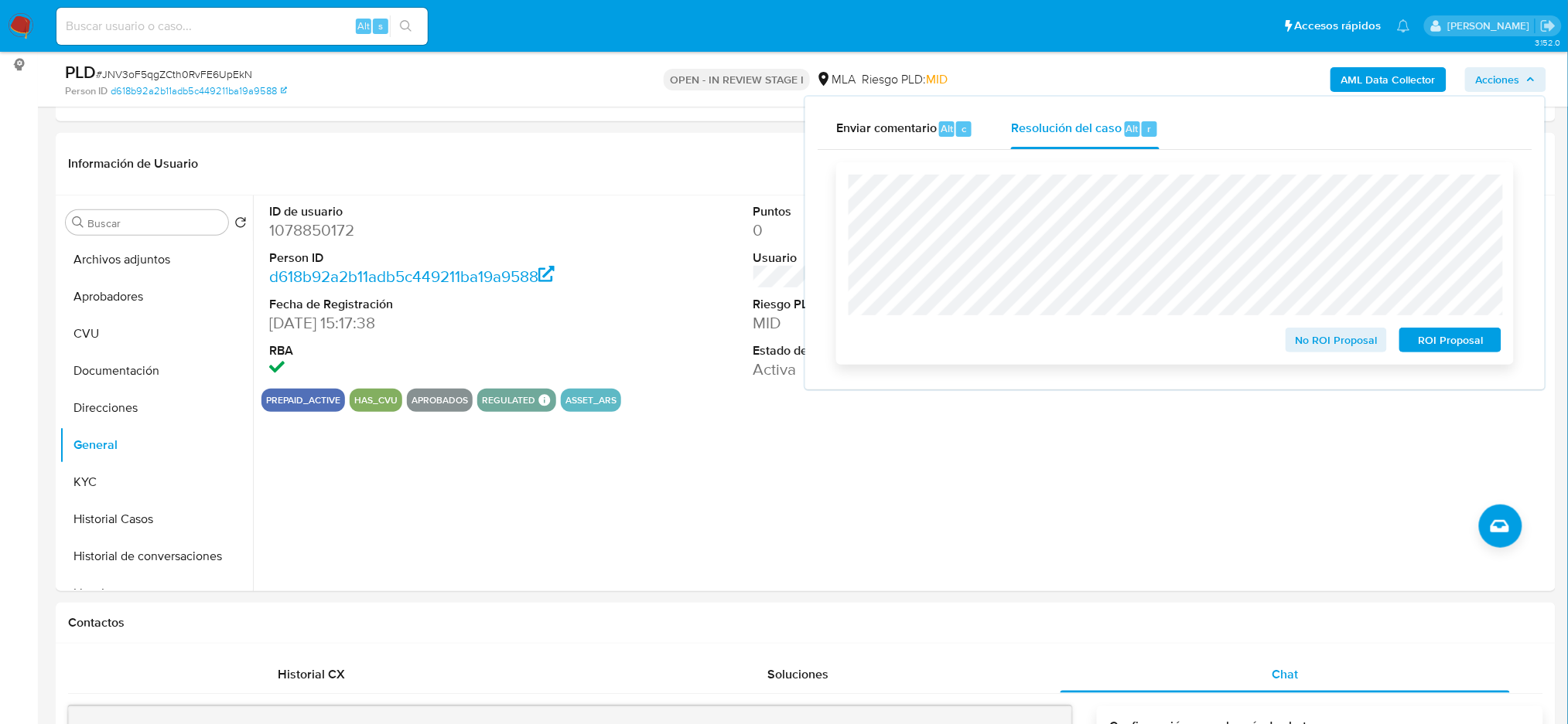
click at [1493, 346] on button "ROI Proposal" at bounding box center [1450, 340] width 102 height 25
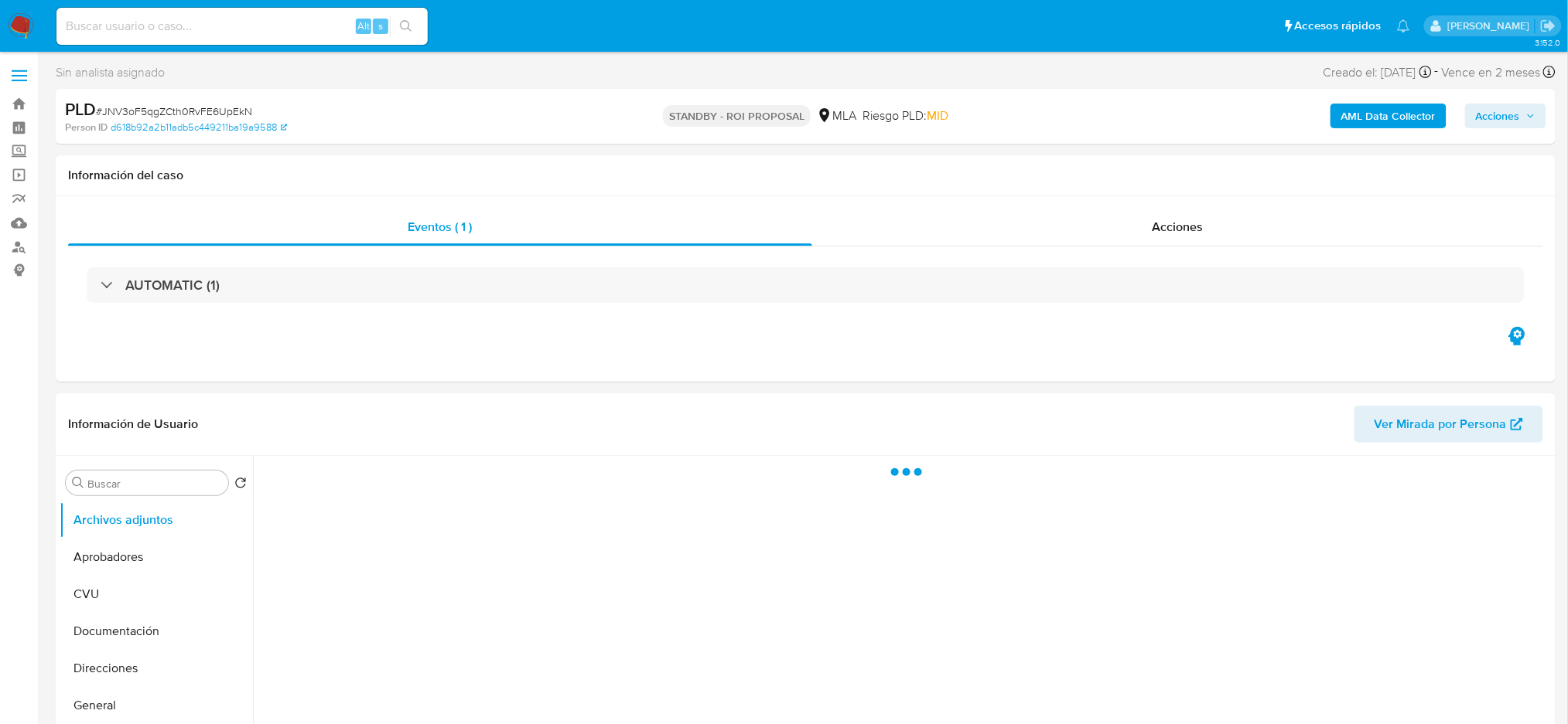
click at [209, 32] on input at bounding box center [241, 26] width 371 height 20
paste input "urXfR59xcwWKgIbuOvNHmAx9"
type input "urXfR59xcwWKgIbuOvNHmAx9"
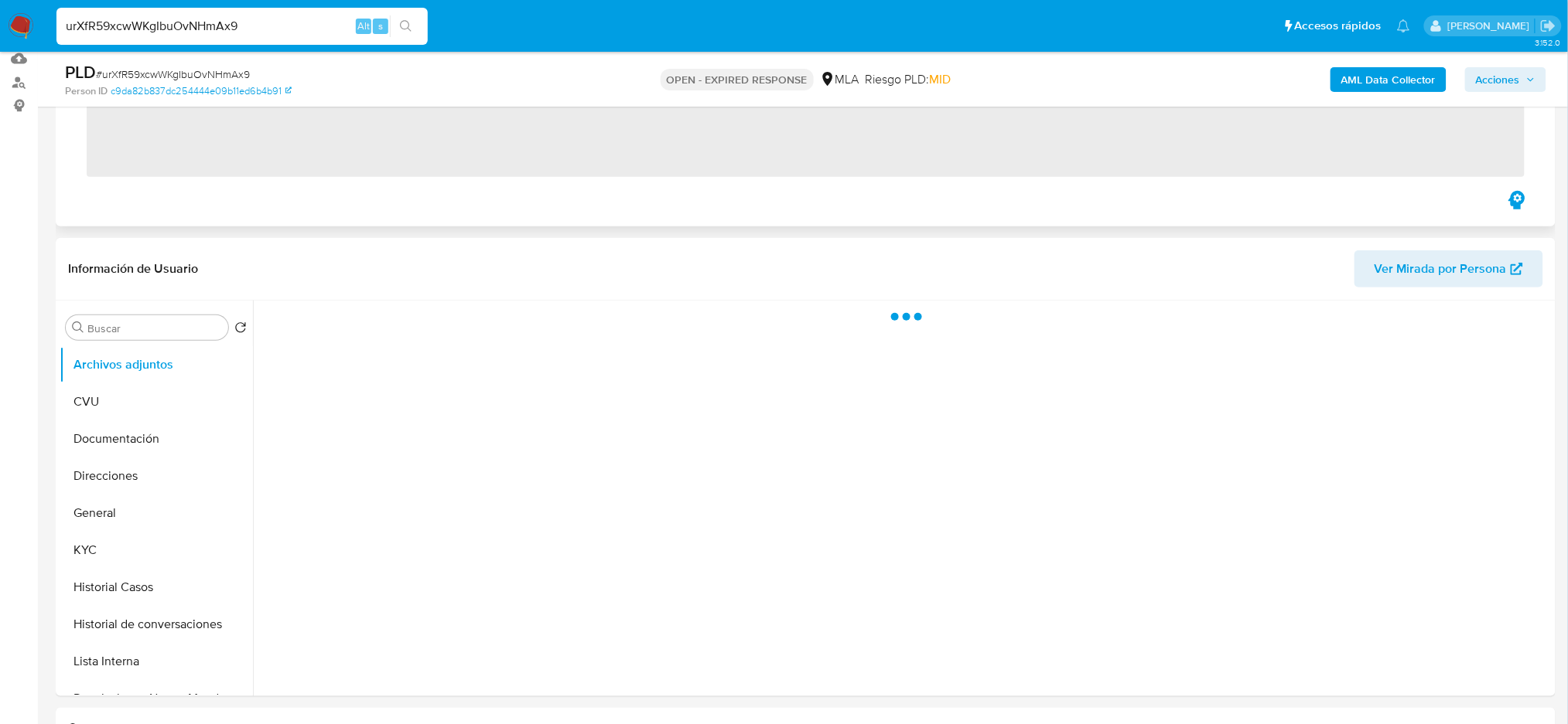
scroll to position [619, 0]
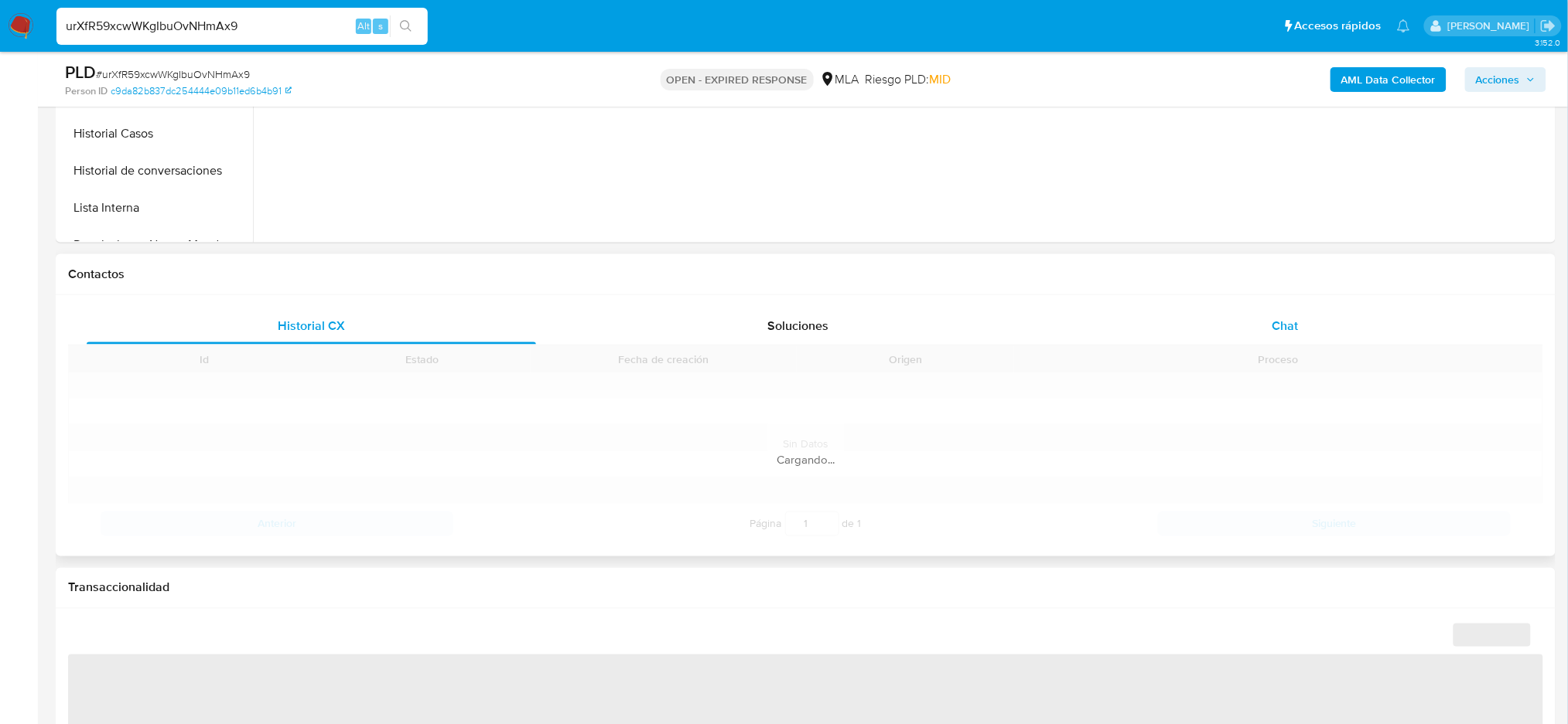
click at [1303, 328] on div "Chat" at bounding box center [1285, 326] width 449 height 37
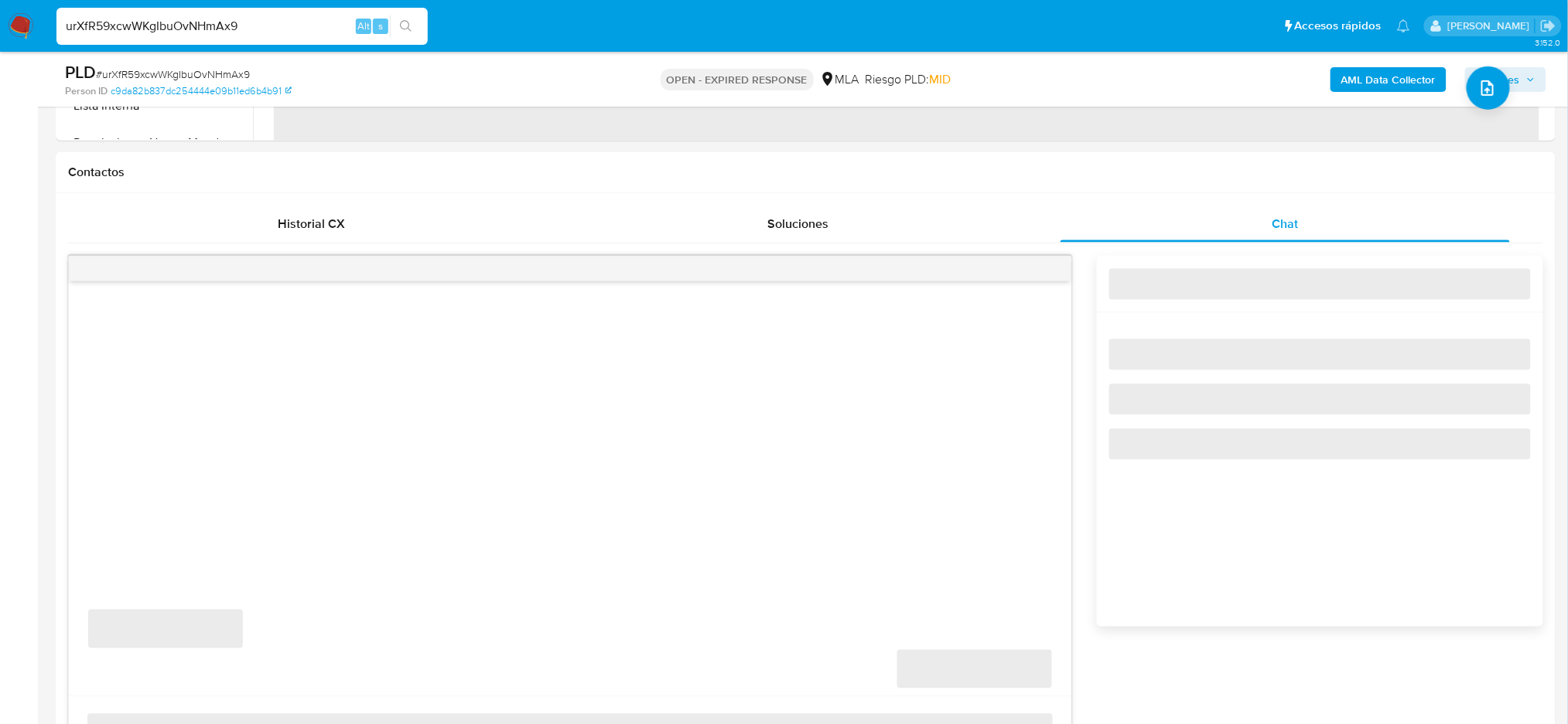
select select "10"
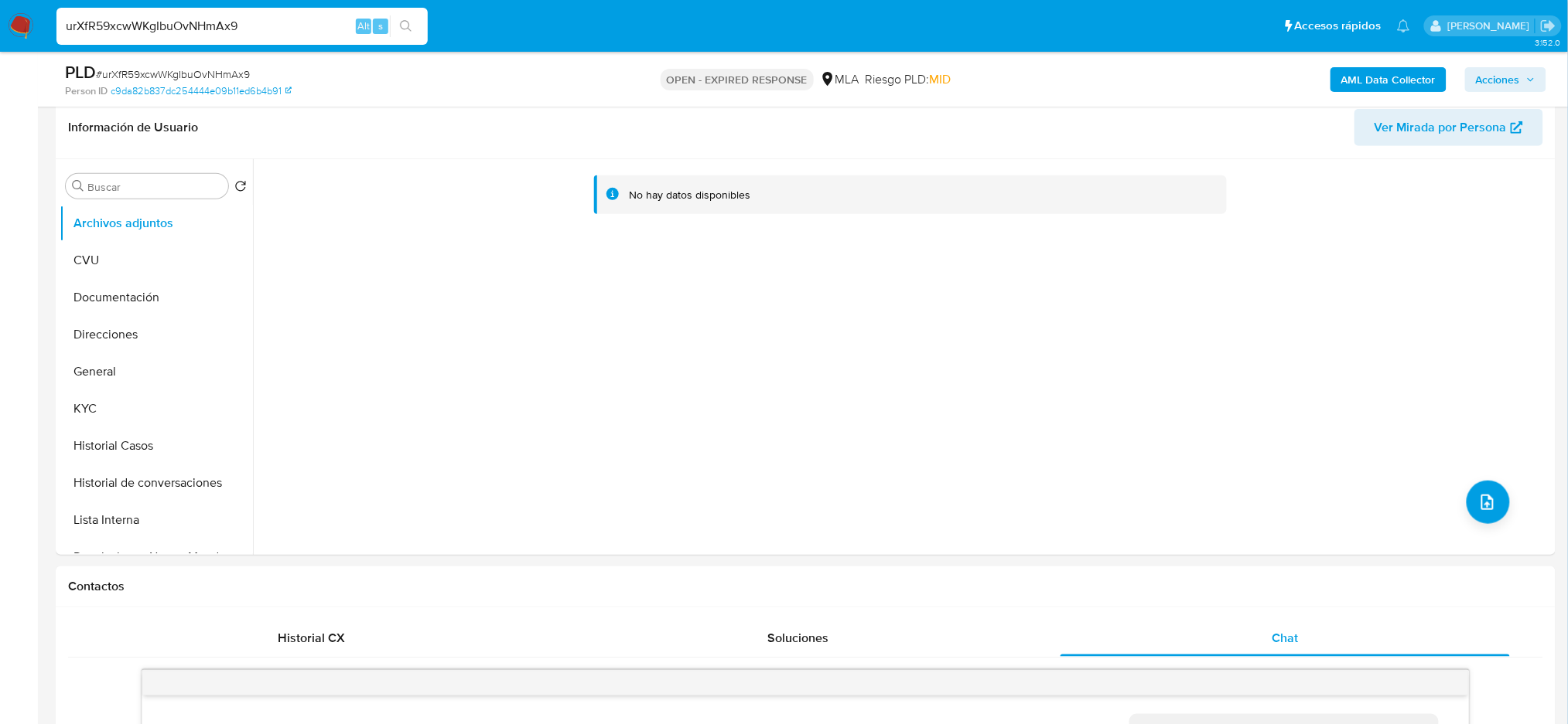
scroll to position [206, 0]
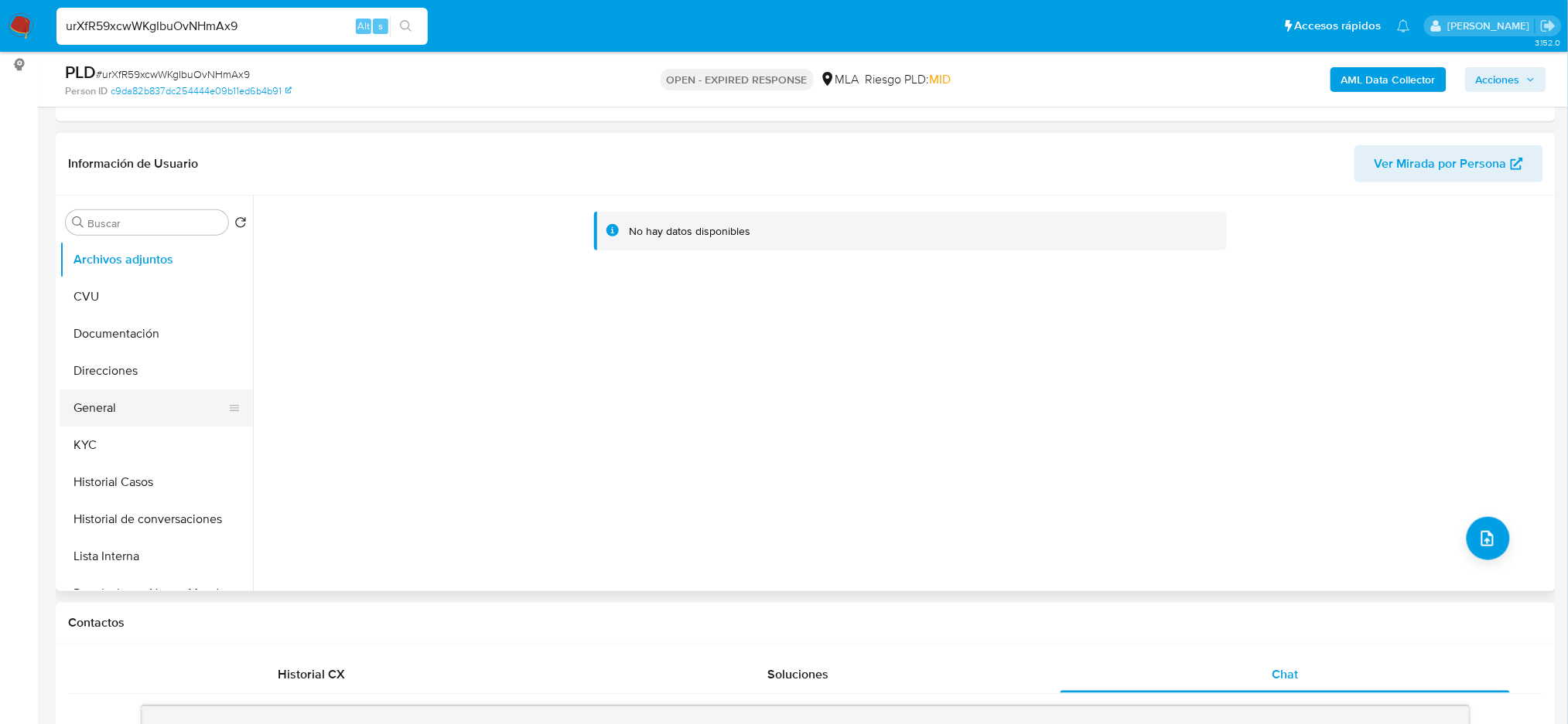
click at [122, 397] on button "General" at bounding box center [150, 408] width 181 height 37
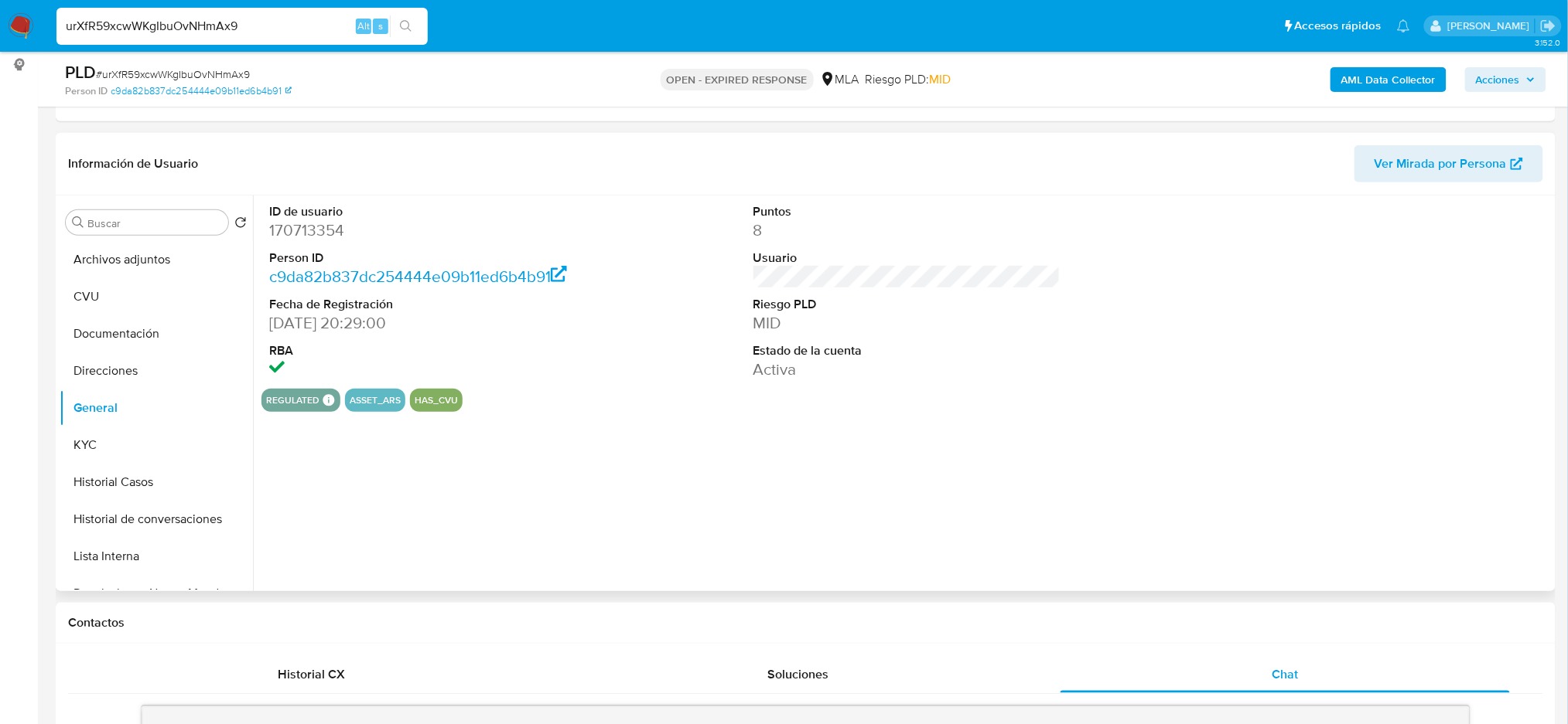
click at [299, 226] on dd "170713354" at bounding box center [423, 230] width 307 height 22
copy dd "170713354"
click at [153, 75] on span "# urXfR59xcwWKgIbuOvNHmAx9" at bounding box center [172, 75] width 153 height 16
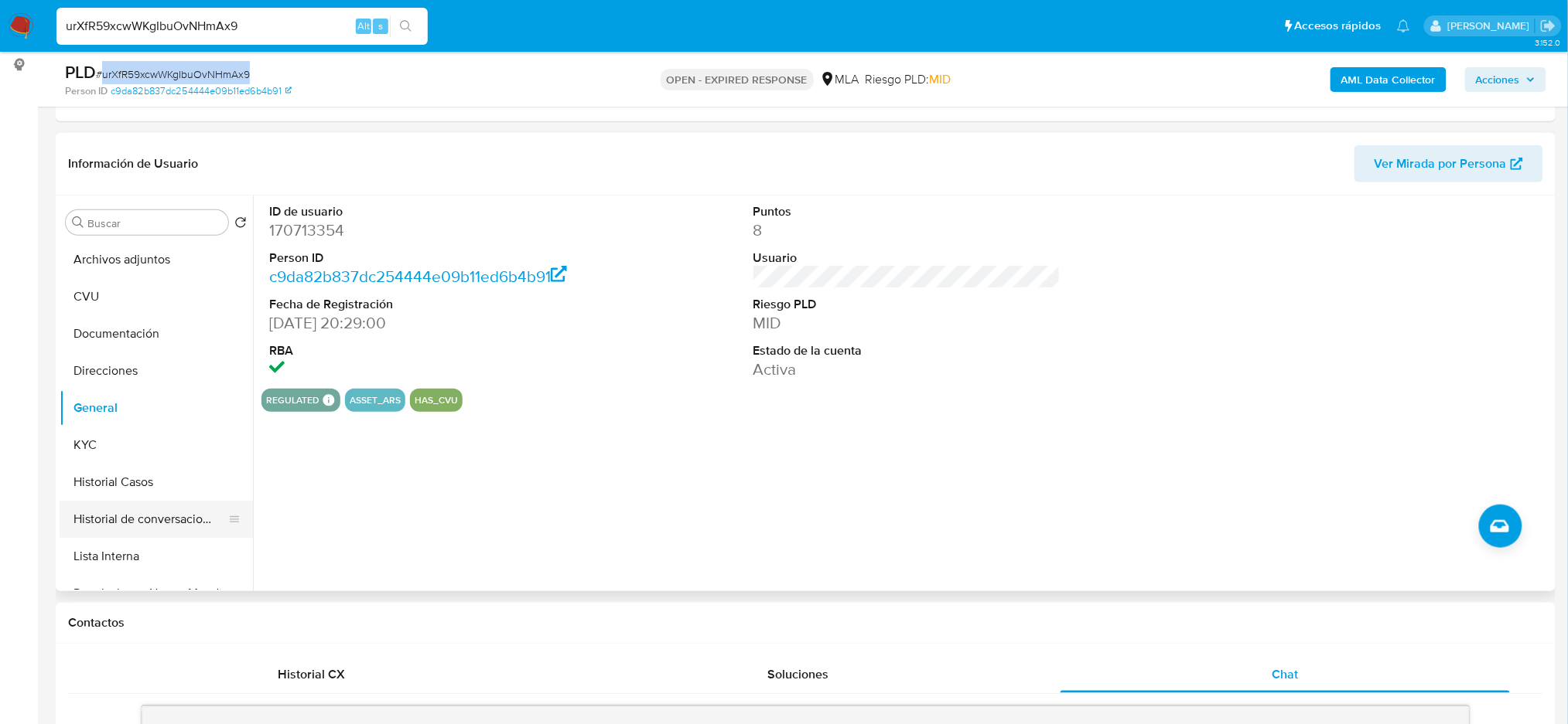
copy span "urXfR59xcwWKgIbuOvNHmAx9"
drag, startPoint x: 282, startPoint y: 25, endPoint x: 0, endPoint y: 41, distance: 282.5
click at [0, 41] on nav "Pausado Ver notificaciones urXfR59xcwWKgIbuOvNHmAx9 Alt s Accesos rápidos Presi…" at bounding box center [784, 25] width 1568 height 52
paste input "Wb5YnLQKzEPnDtQirnRicYSe"
type input "Wb5YnLQKzEPnDtQirnRicYSe"
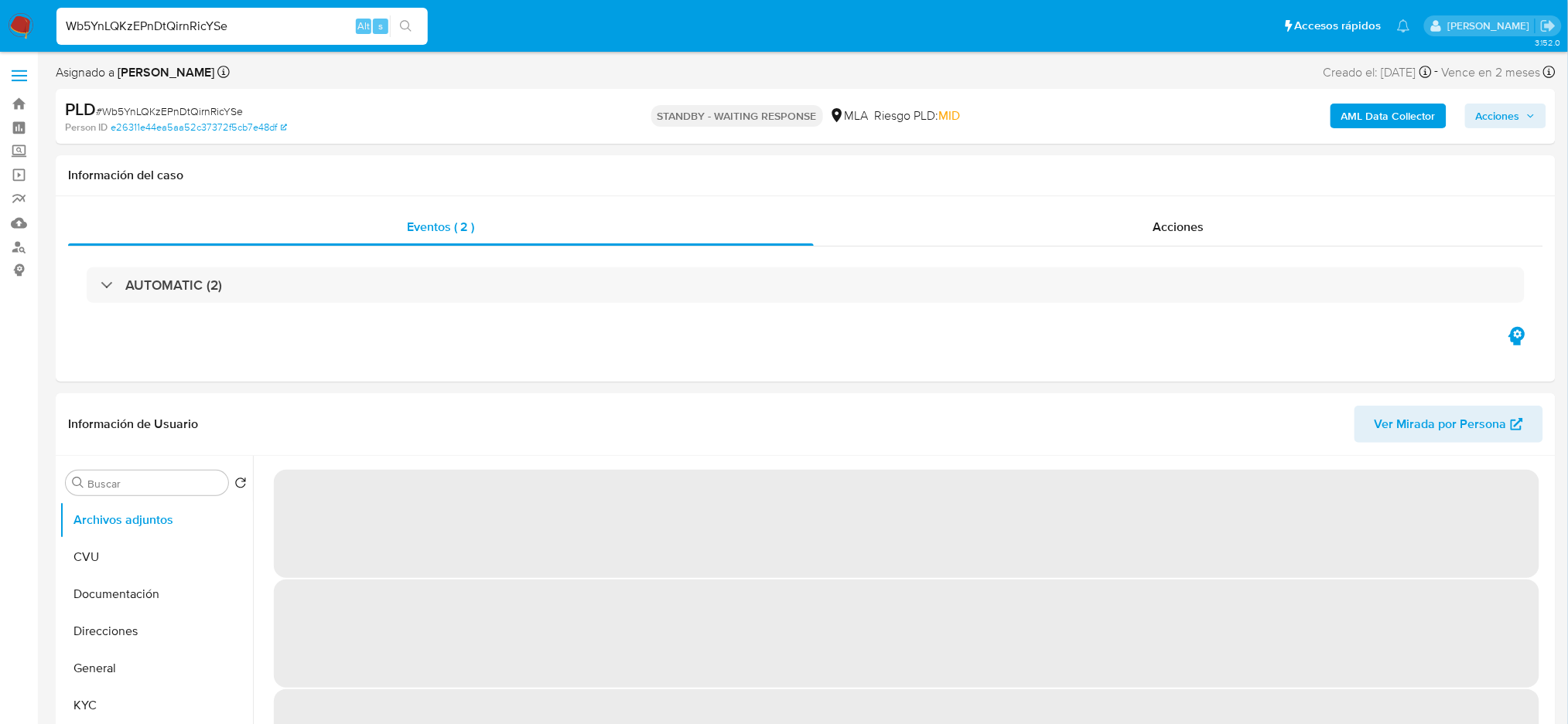
select select "10"
drag, startPoint x: 294, startPoint y: 17, endPoint x: 0, endPoint y: 62, distance: 297.4
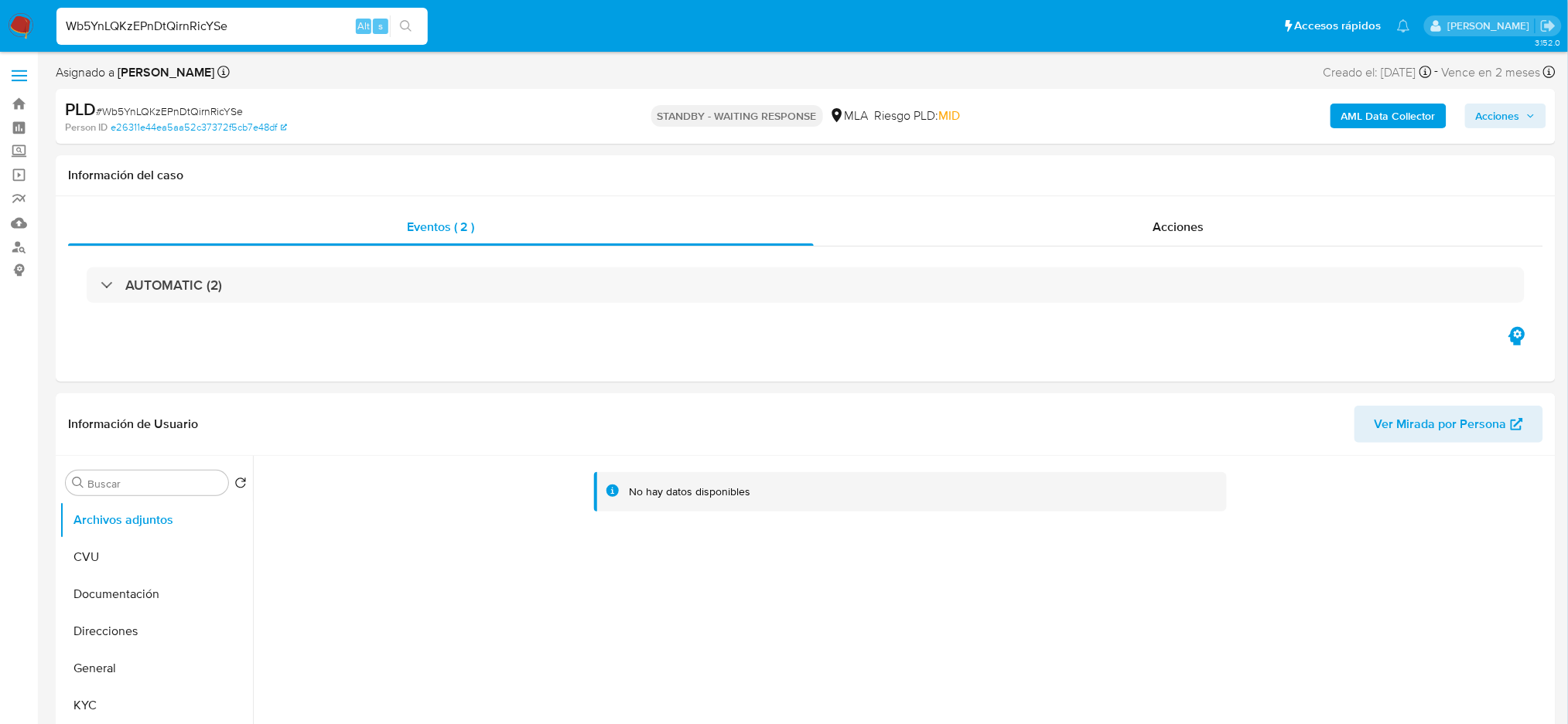
paste input "Tx7IPByBUQOIIXVEF5WODM60"
type input "Tx7IPByBUQOIIXVEF5WODM60"
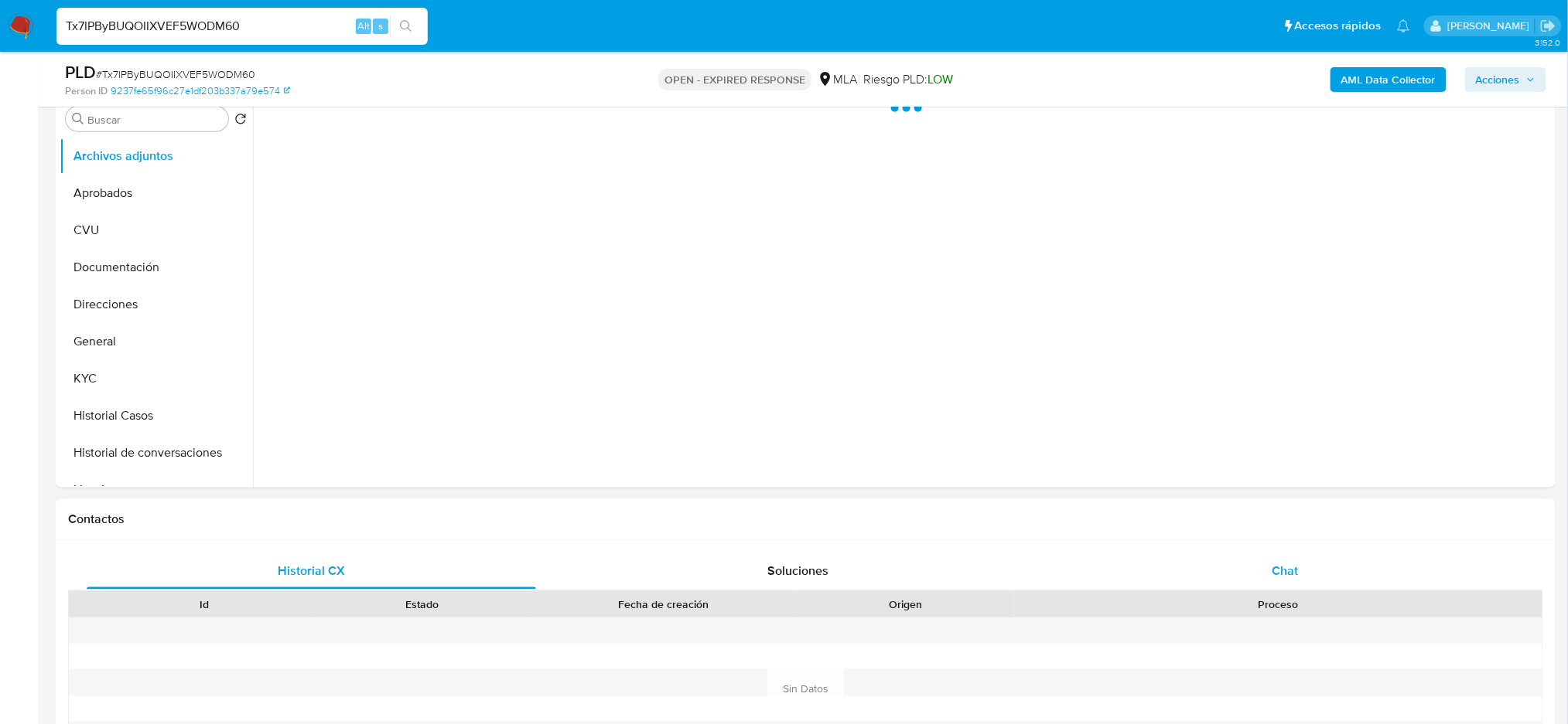
click at [1353, 579] on div "Chat" at bounding box center [1285, 571] width 449 height 37
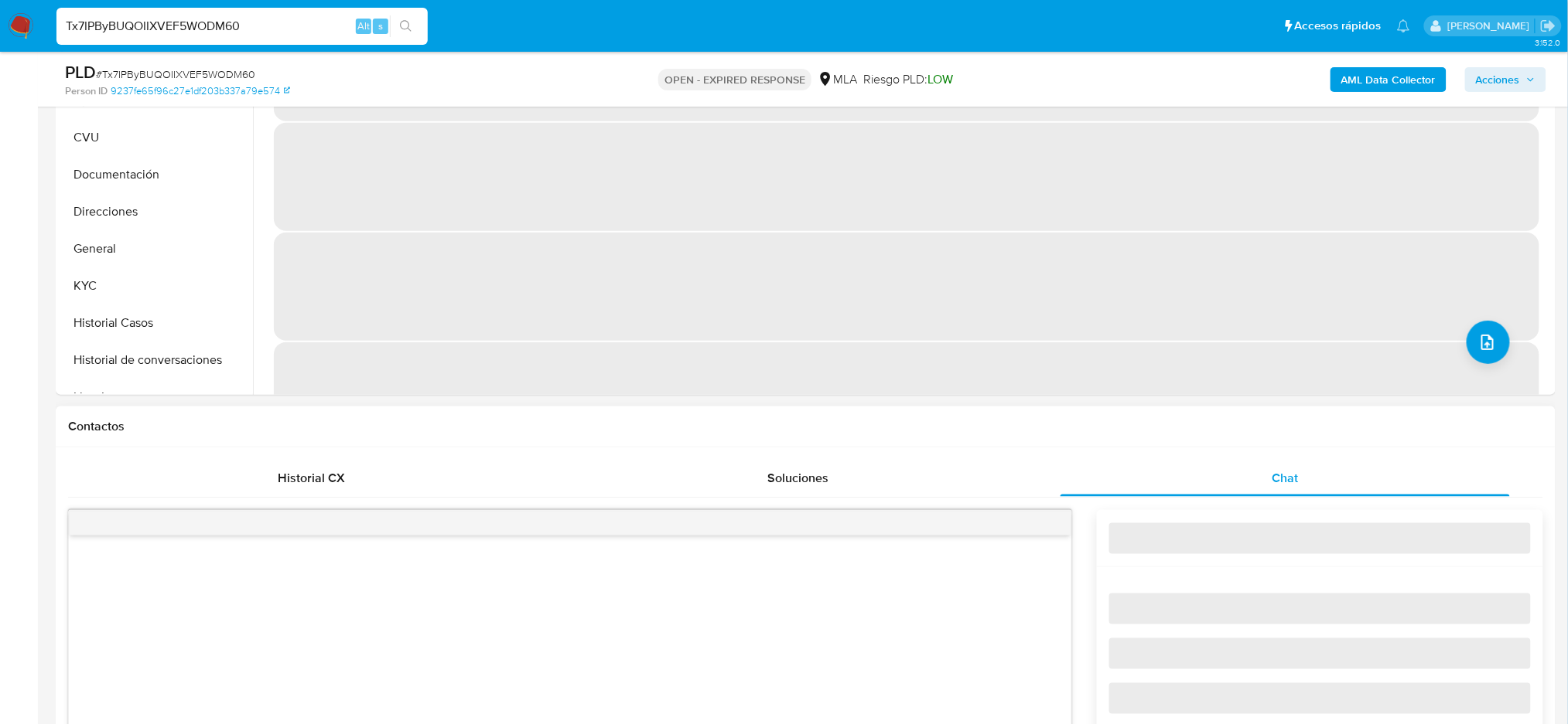
scroll to position [619, 0]
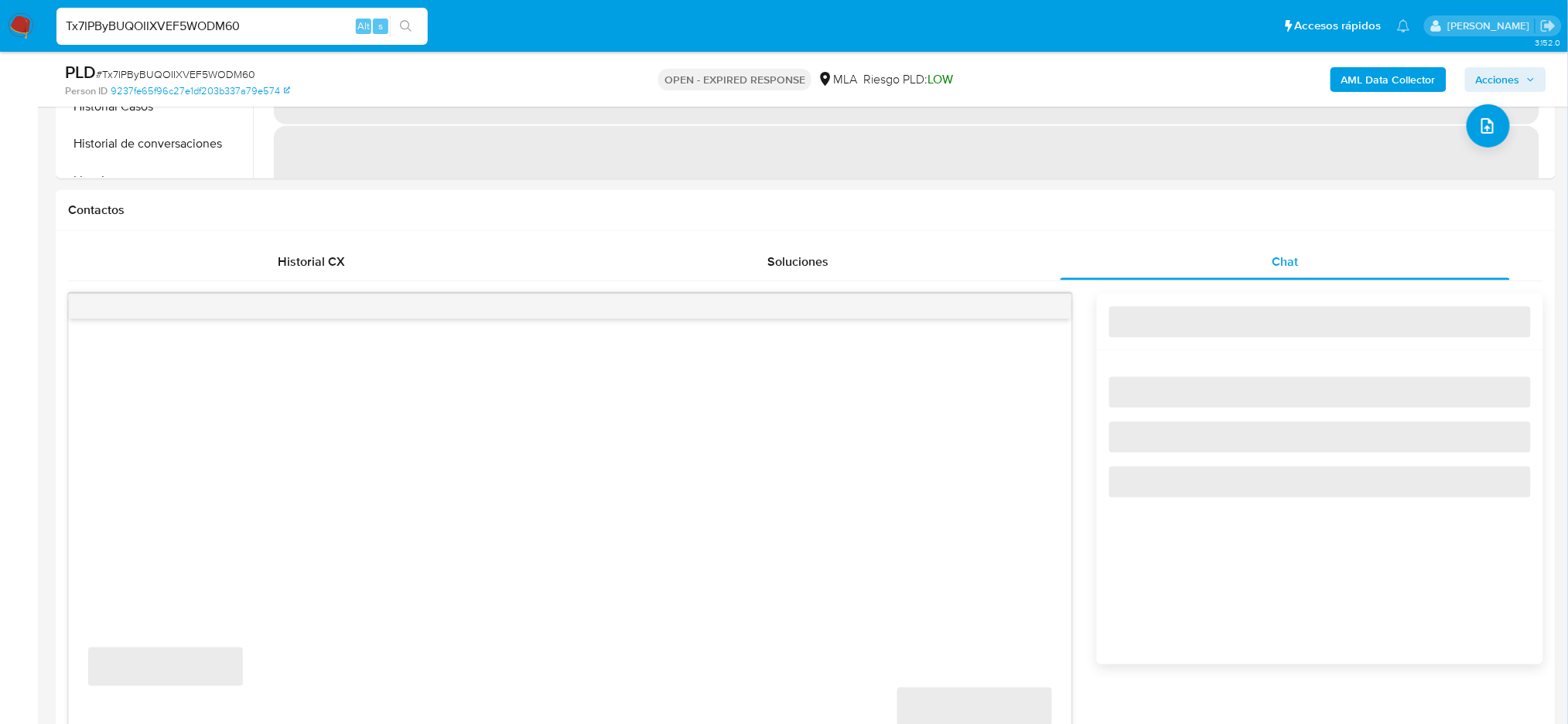
select select "10"
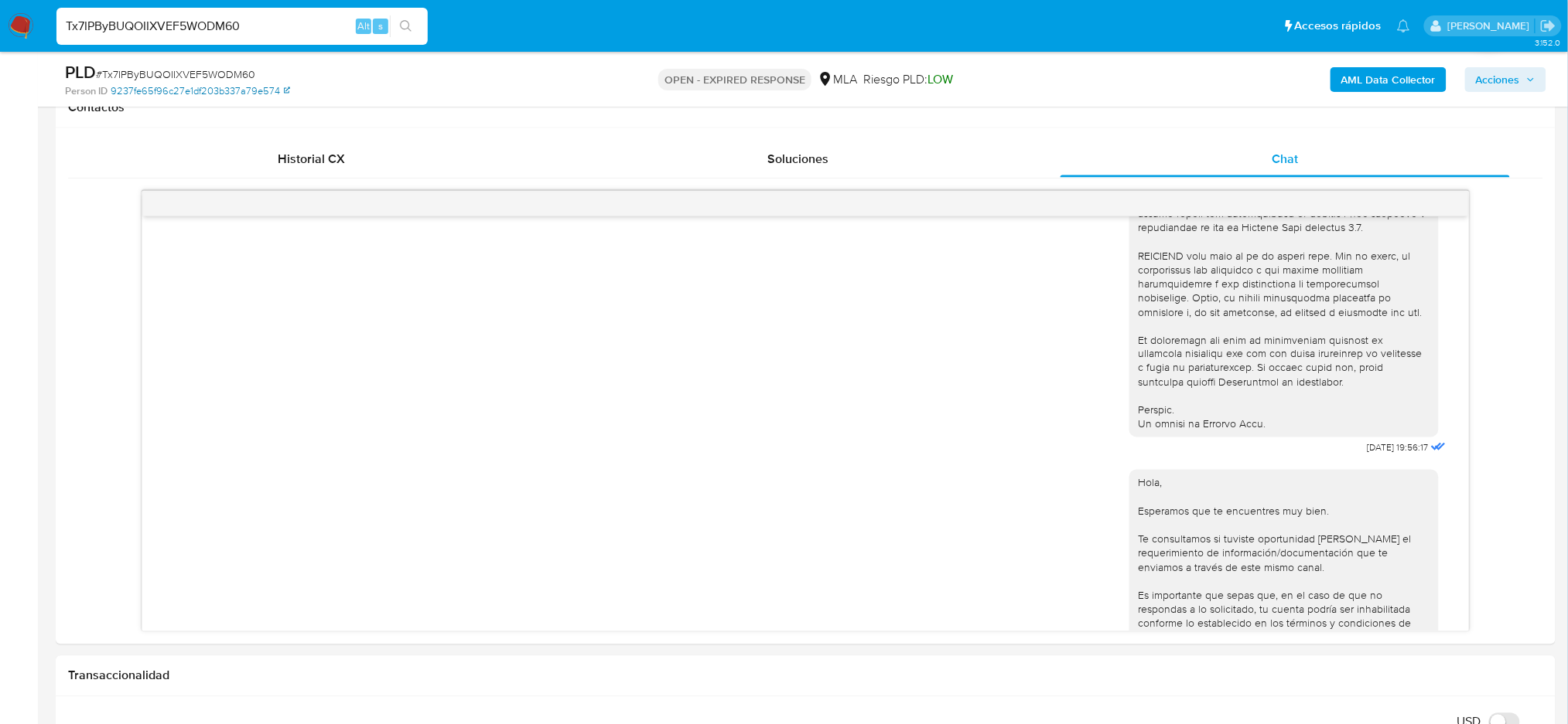
scroll to position [538, 0]
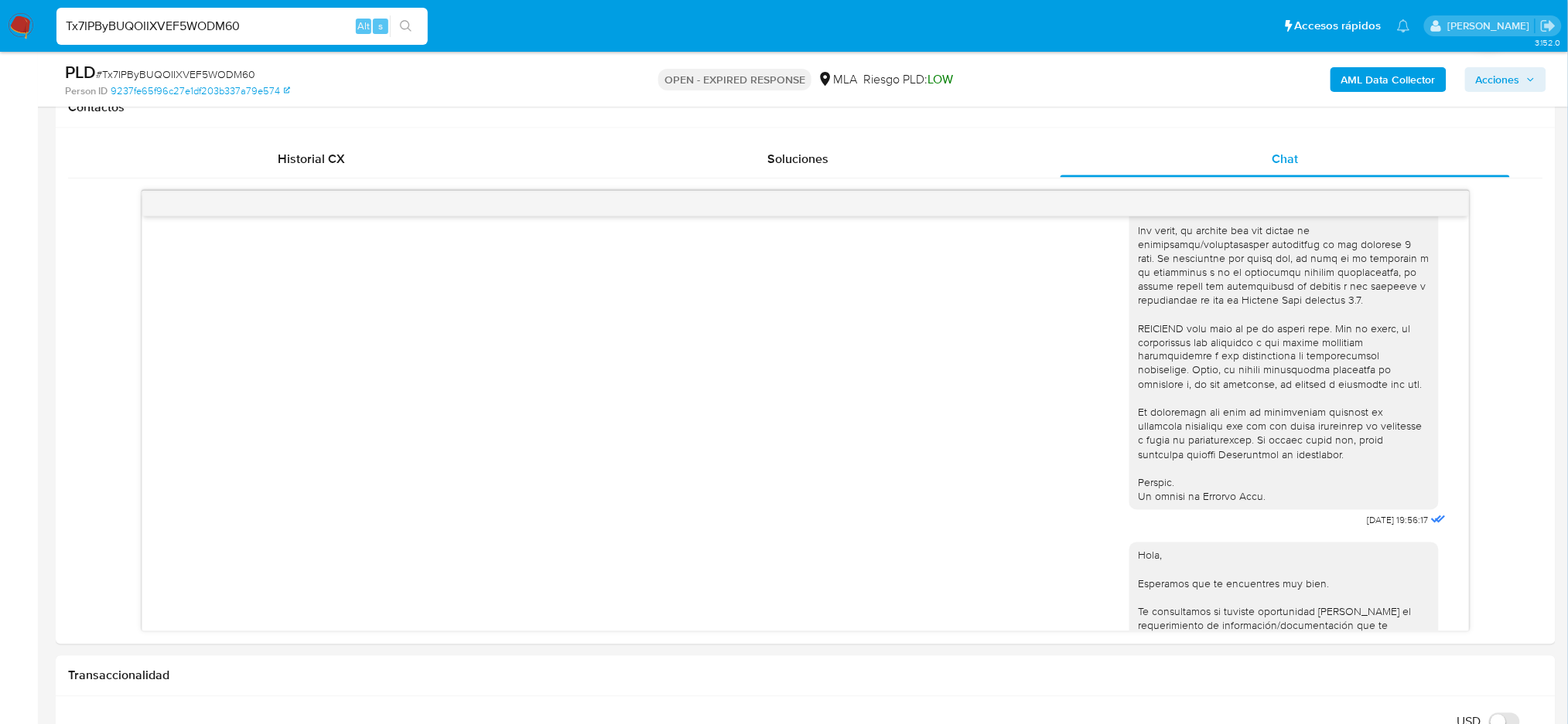
click at [160, 68] on span "# Tx7IPByBUQOIIXVEF5WODM60" at bounding box center [175, 75] width 160 height 16
copy span "Tx7IPByBUQOIIXVEF5WODM60"
click at [32, 30] on img at bounding box center [21, 26] width 26 height 26
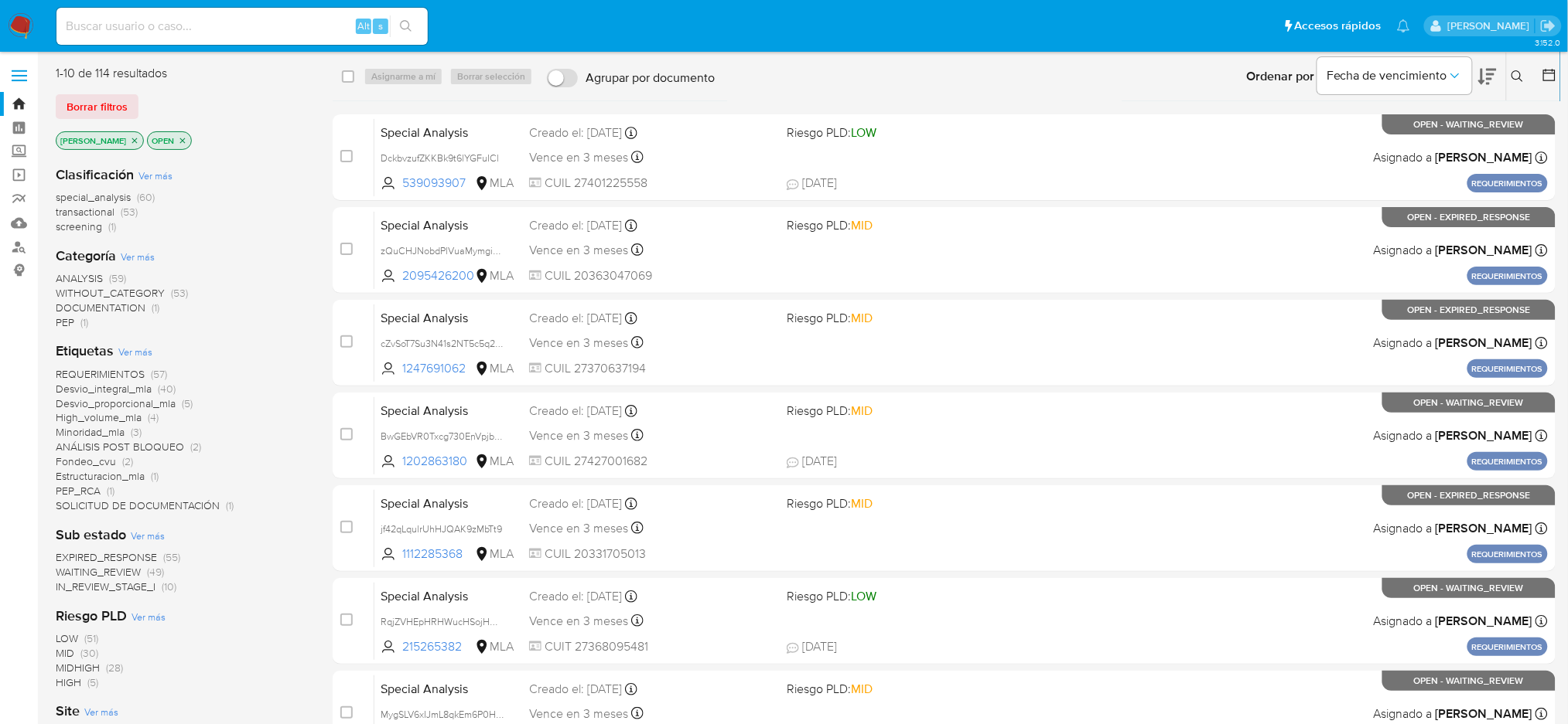
click at [1526, 68] on button at bounding box center [1519, 76] width 25 height 18
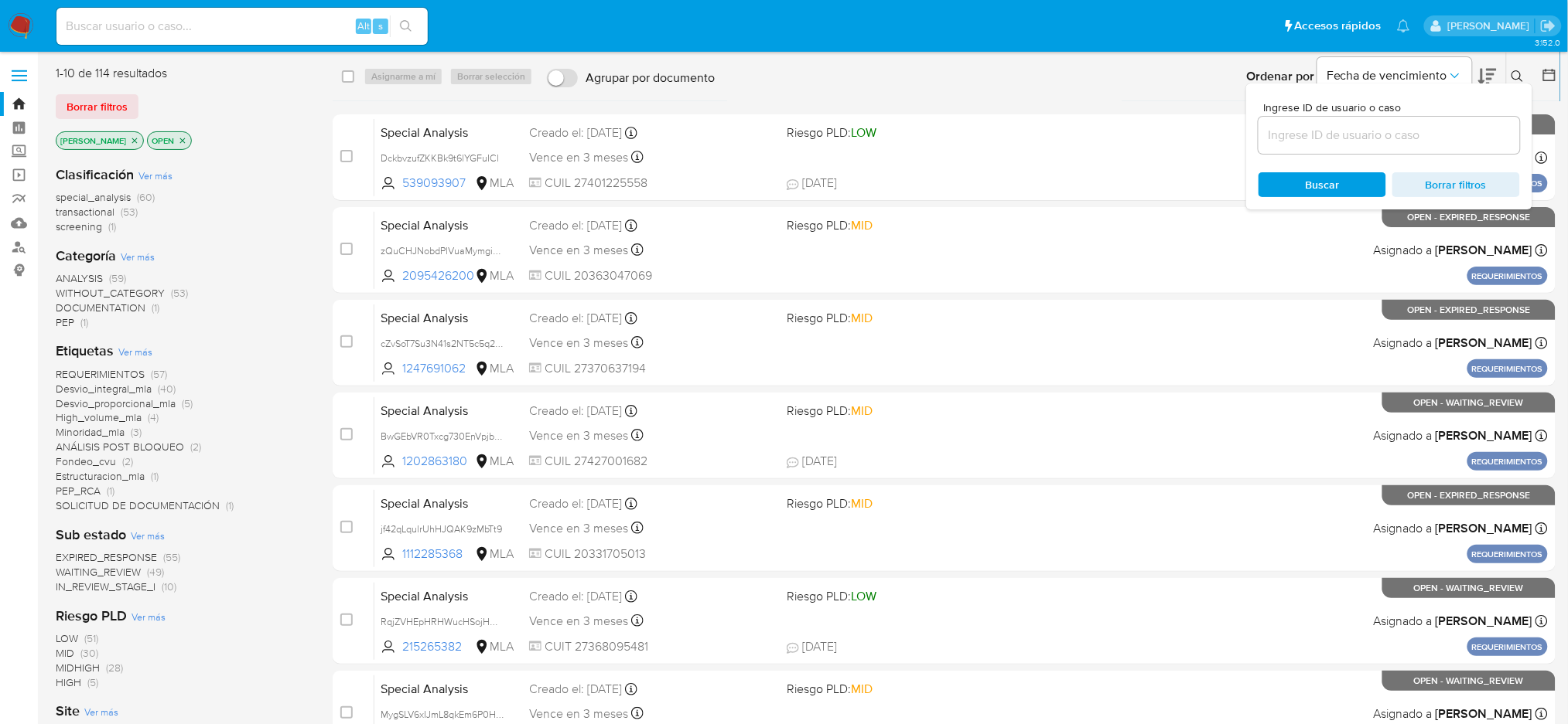
click at [1421, 141] on input at bounding box center [1389, 135] width 261 height 20
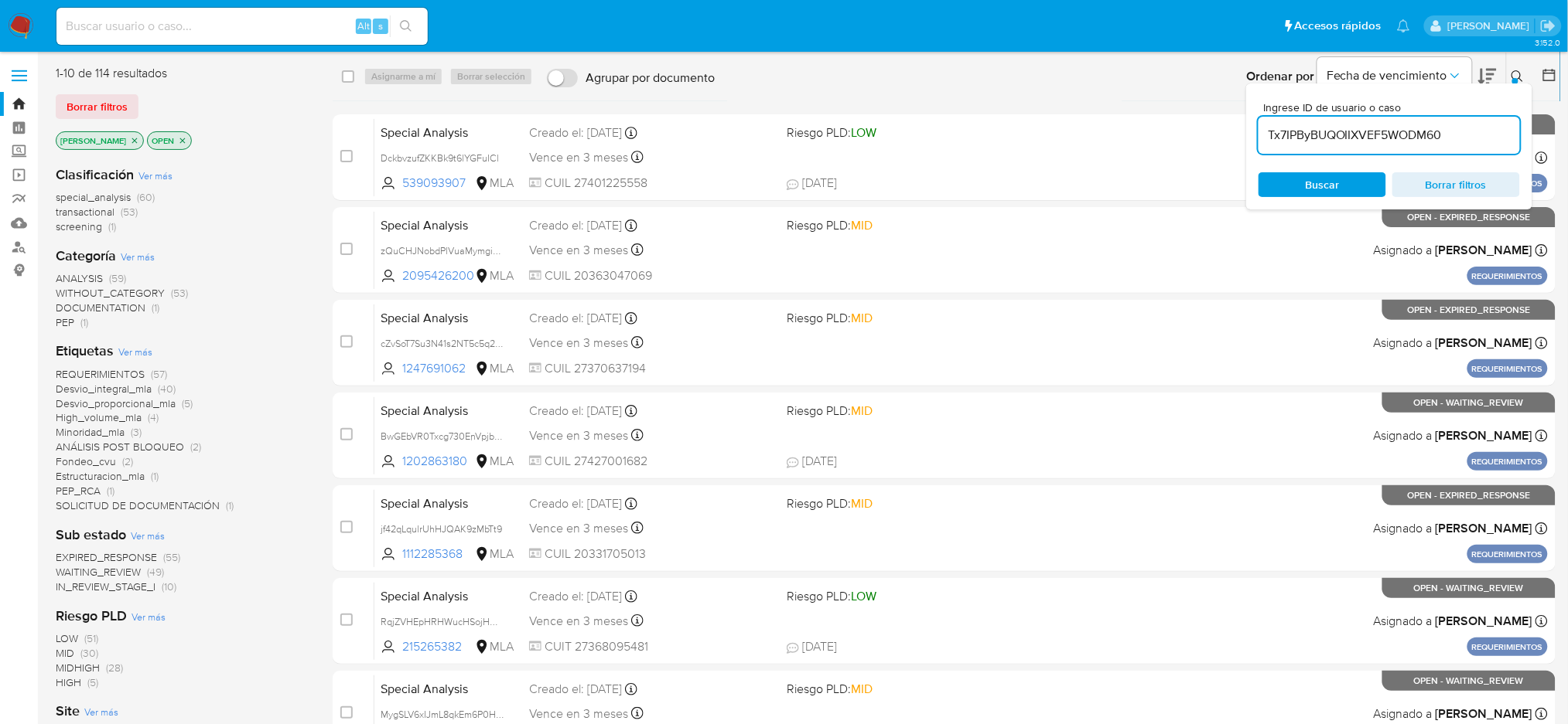
type input "Tx7IPByBUQOIIXVEF5WODM60"
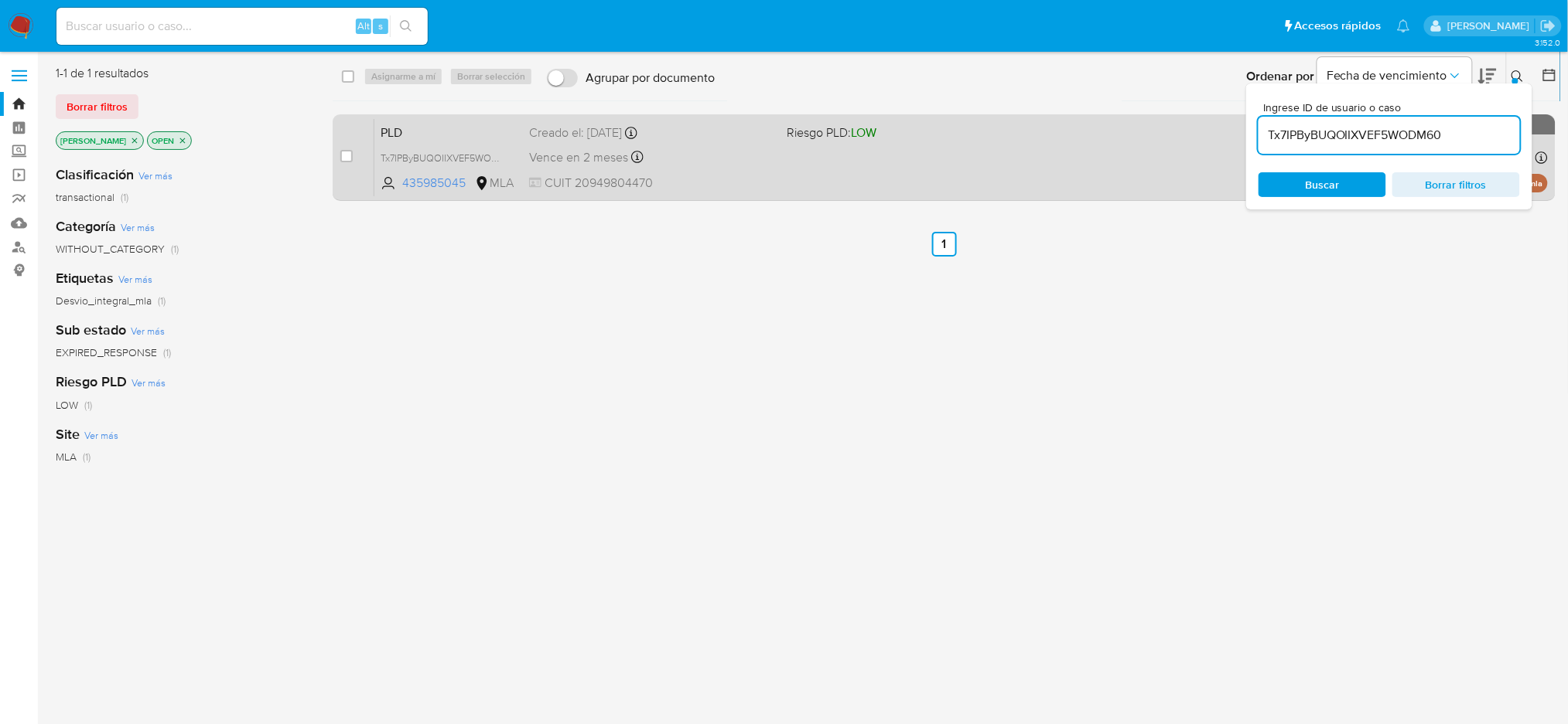
click at [763, 171] on div "PLD Tx7IPByBUQOIIXVEF5WODM60 435985045 MLA Riesgo PLD: LOW Creado el: [DATE] Cr…" at bounding box center [961, 157] width 1173 height 78
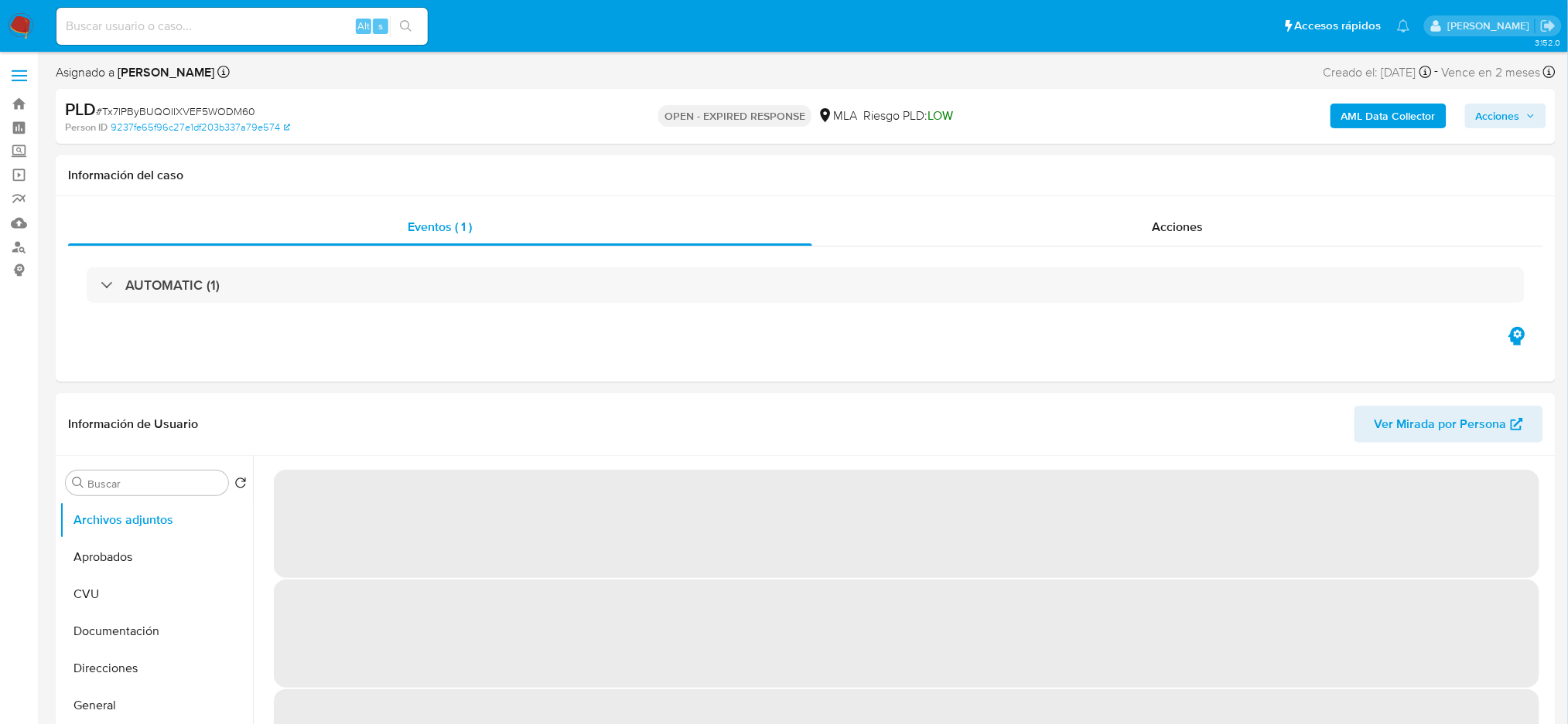
select select "10"
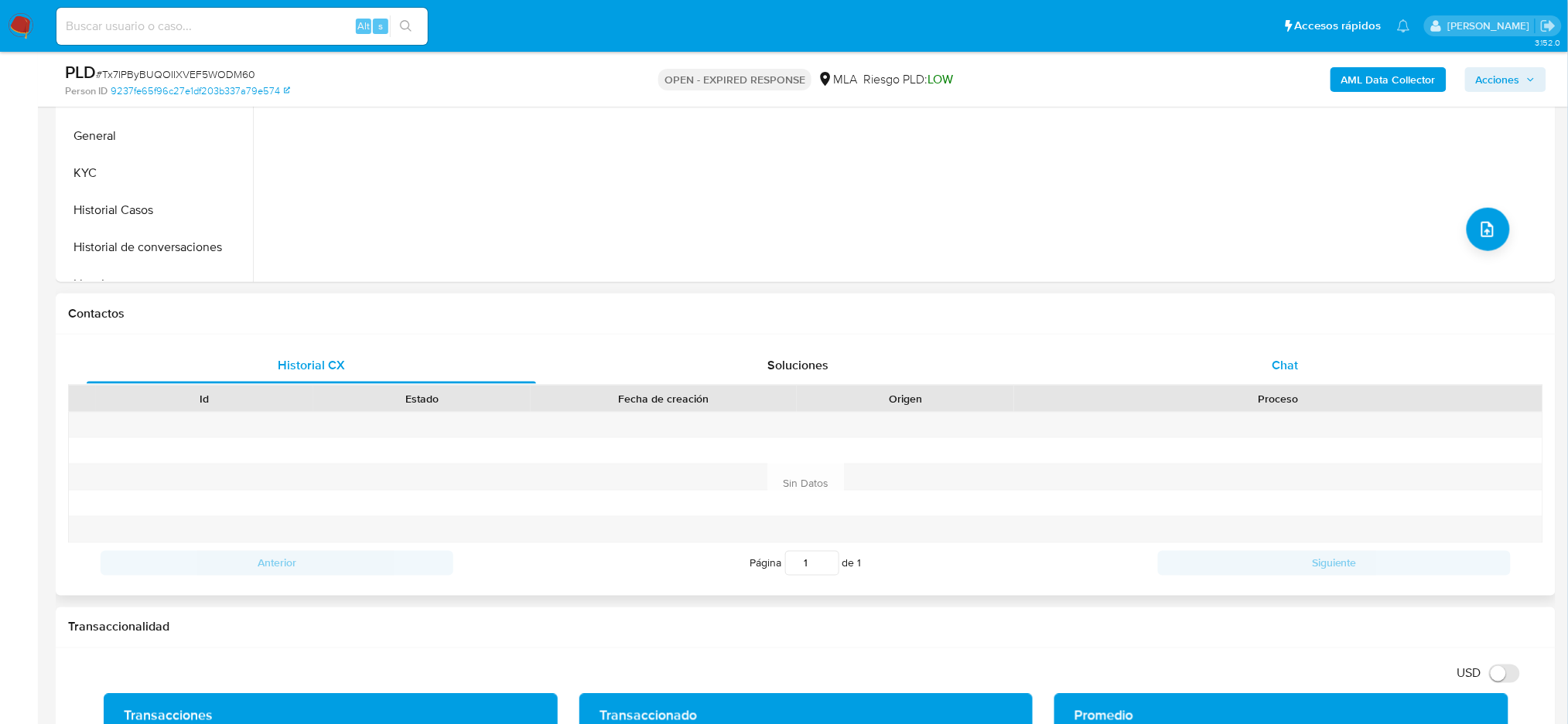
click at [1277, 347] on div "Chat" at bounding box center [1285, 366] width 449 height 37
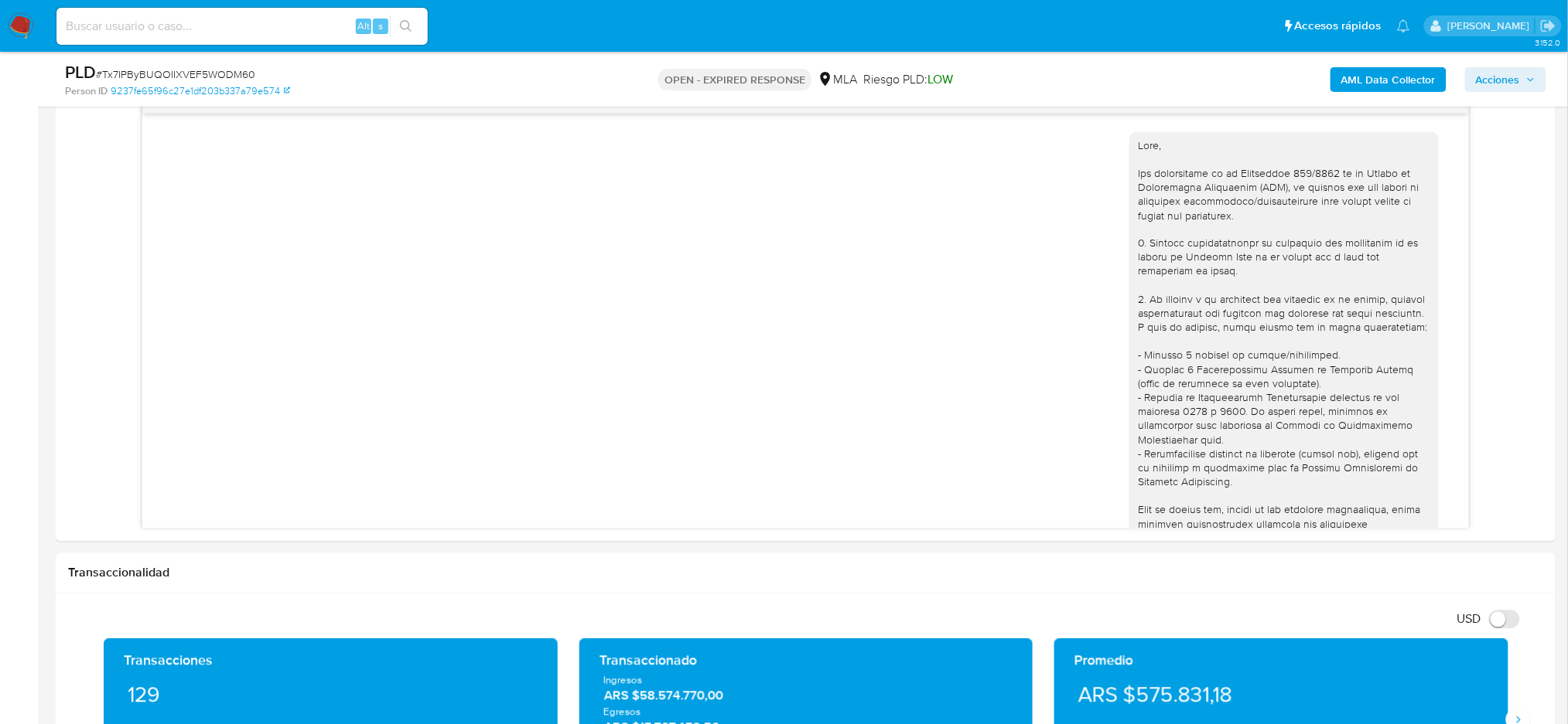
scroll to position [1156, 0]
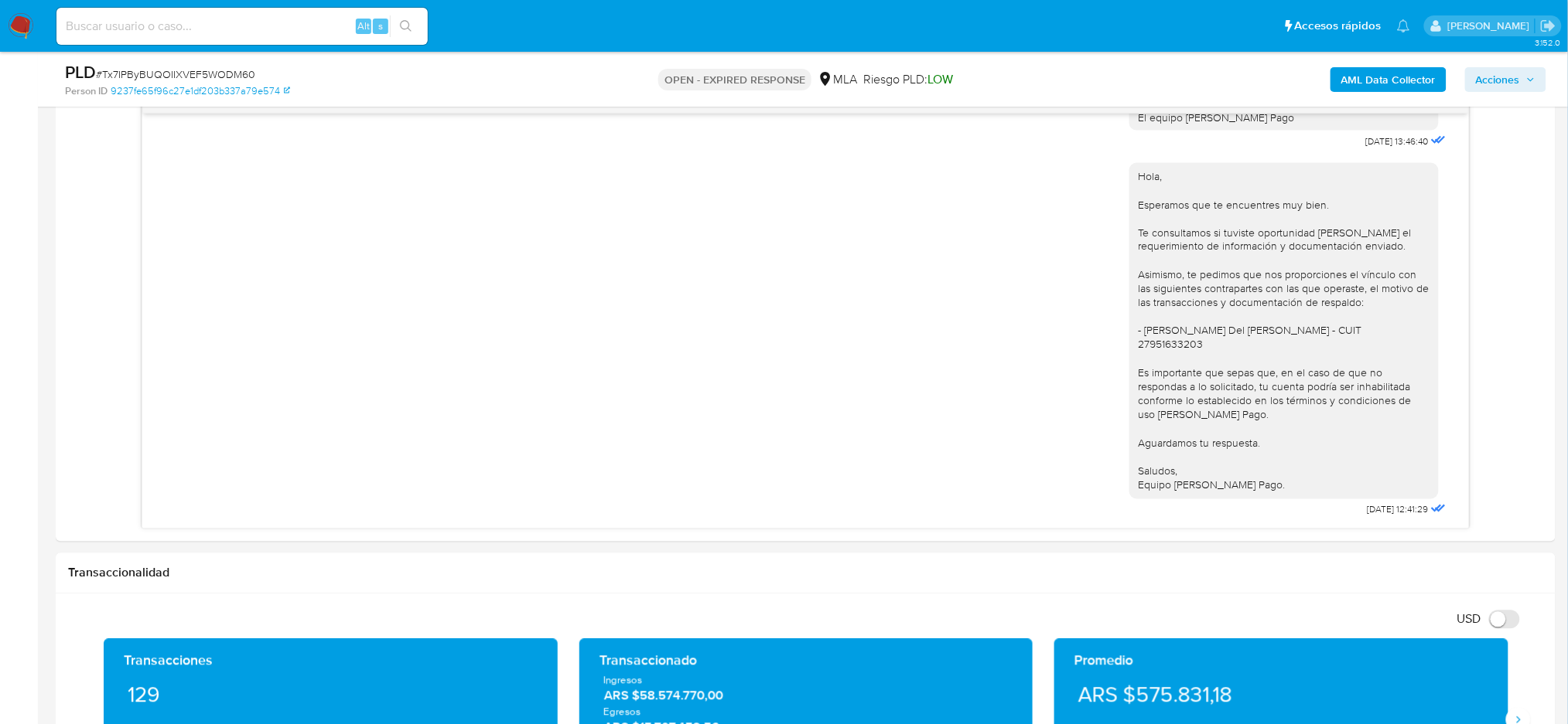
click at [167, 63] on div "PLD # Tx7IPByBUQOIIXVEF5WODM60" at bounding box center [309, 73] width 488 height 23
click at [167, 81] on span "# Tx7IPByBUQOIIXVEF5WODM60" at bounding box center [175, 75] width 160 height 16
copy span "Tx7IPByBUQOIIXVEF5WODM60"
click at [22, 30] on img at bounding box center [21, 26] width 26 height 26
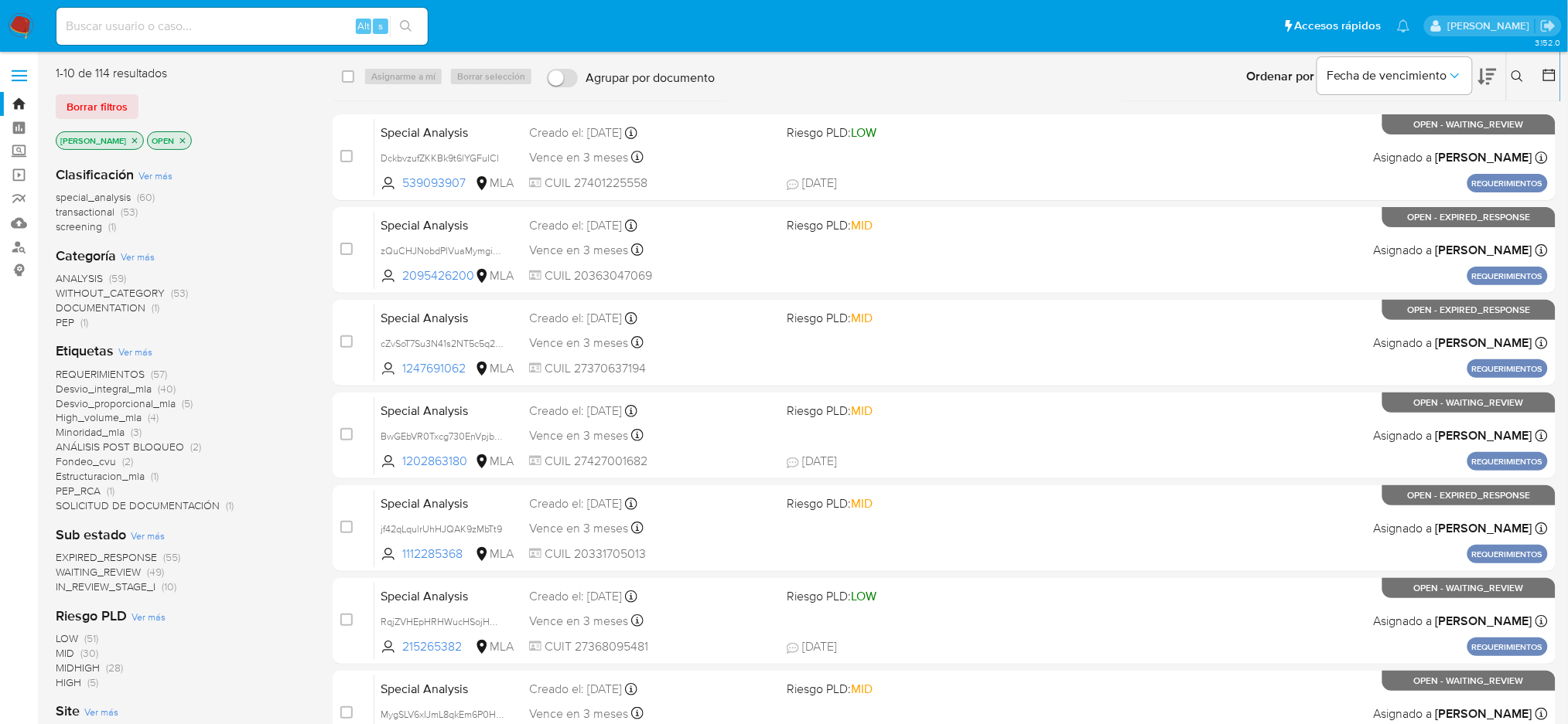
click at [1515, 75] on icon at bounding box center [1517, 76] width 12 height 12
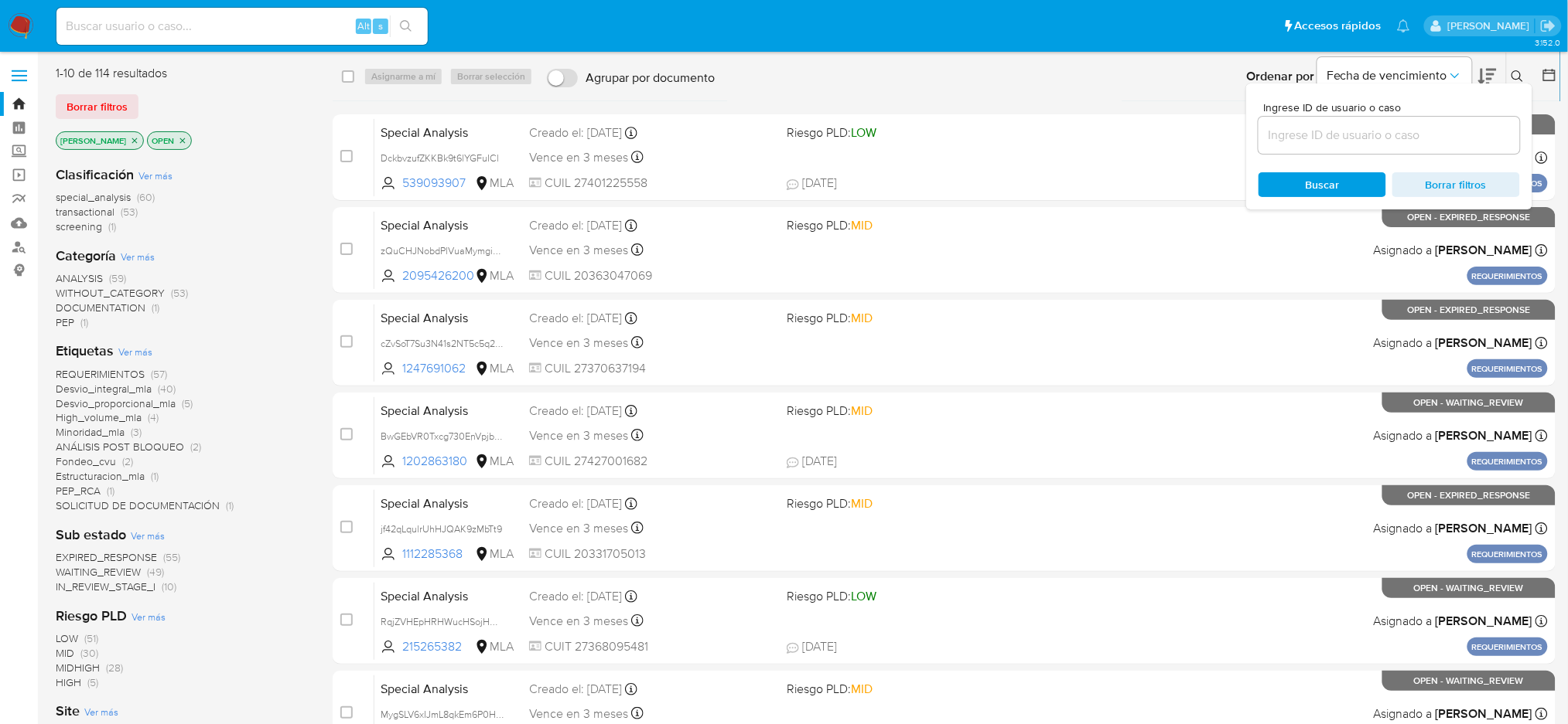
click at [1357, 137] on input at bounding box center [1389, 135] width 261 height 20
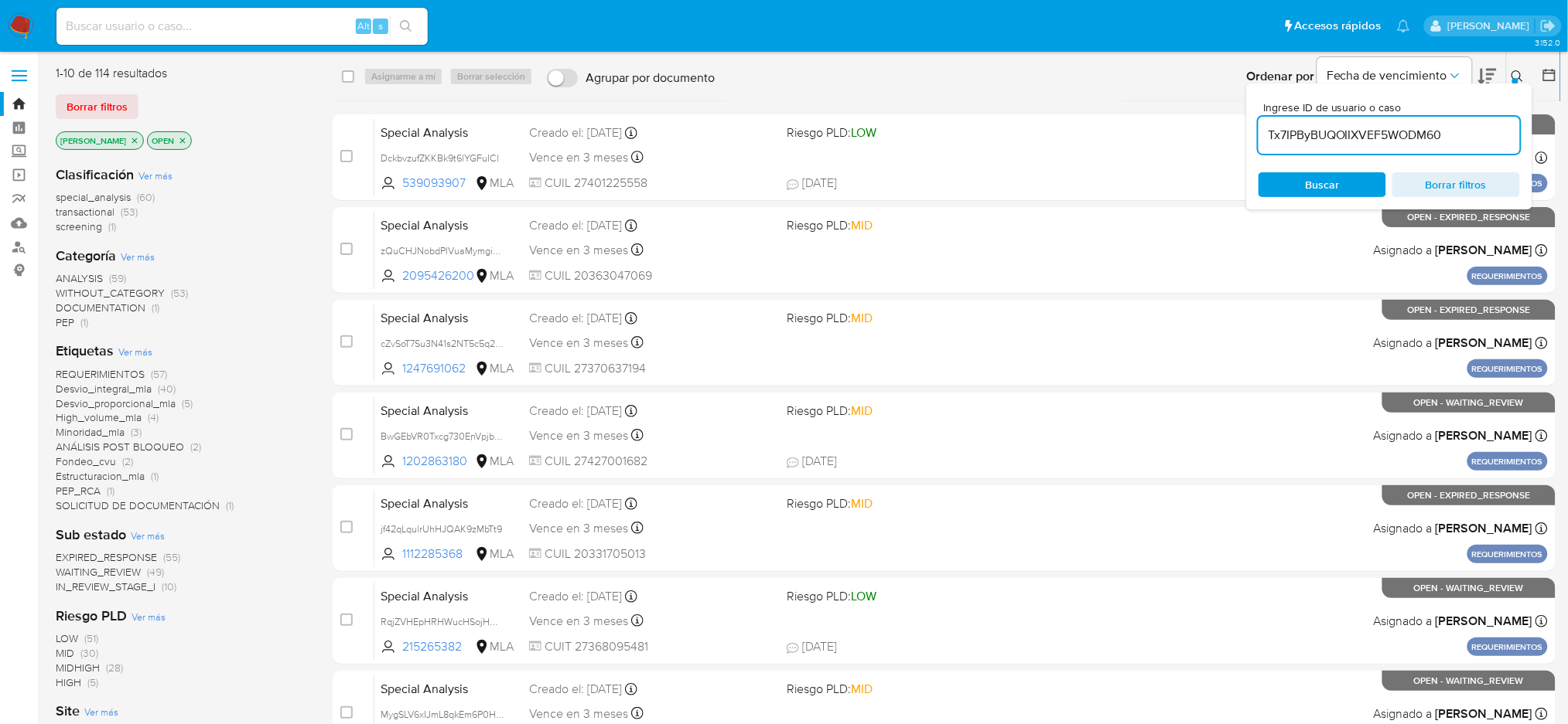
type input "Tx7IPByBUQOIIXVEF5WODM60"
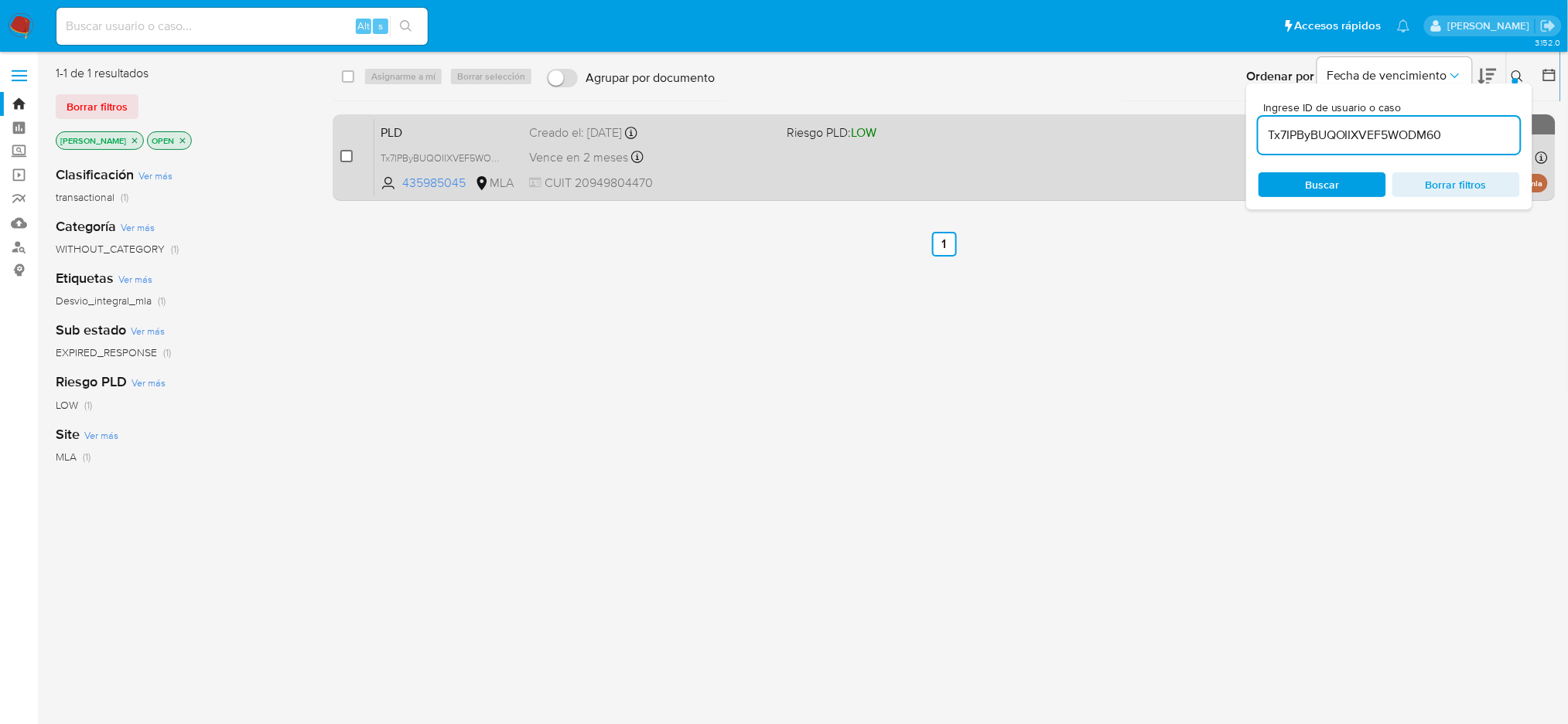
click at [349, 156] on input "checkbox" at bounding box center [346, 156] width 12 height 12
checkbox input "true"
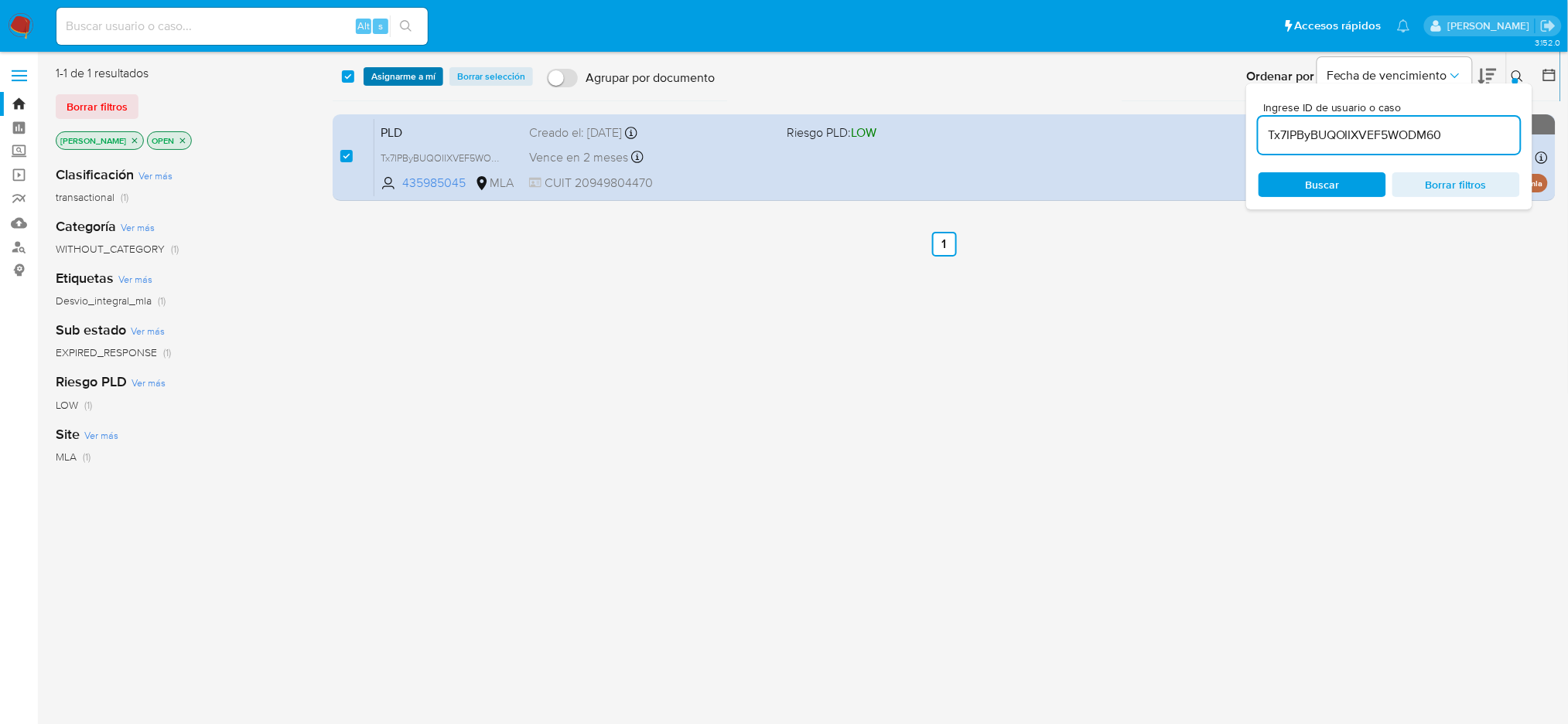
click at [410, 80] on span "Asignarme a mí" at bounding box center [403, 76] width 64 height 16
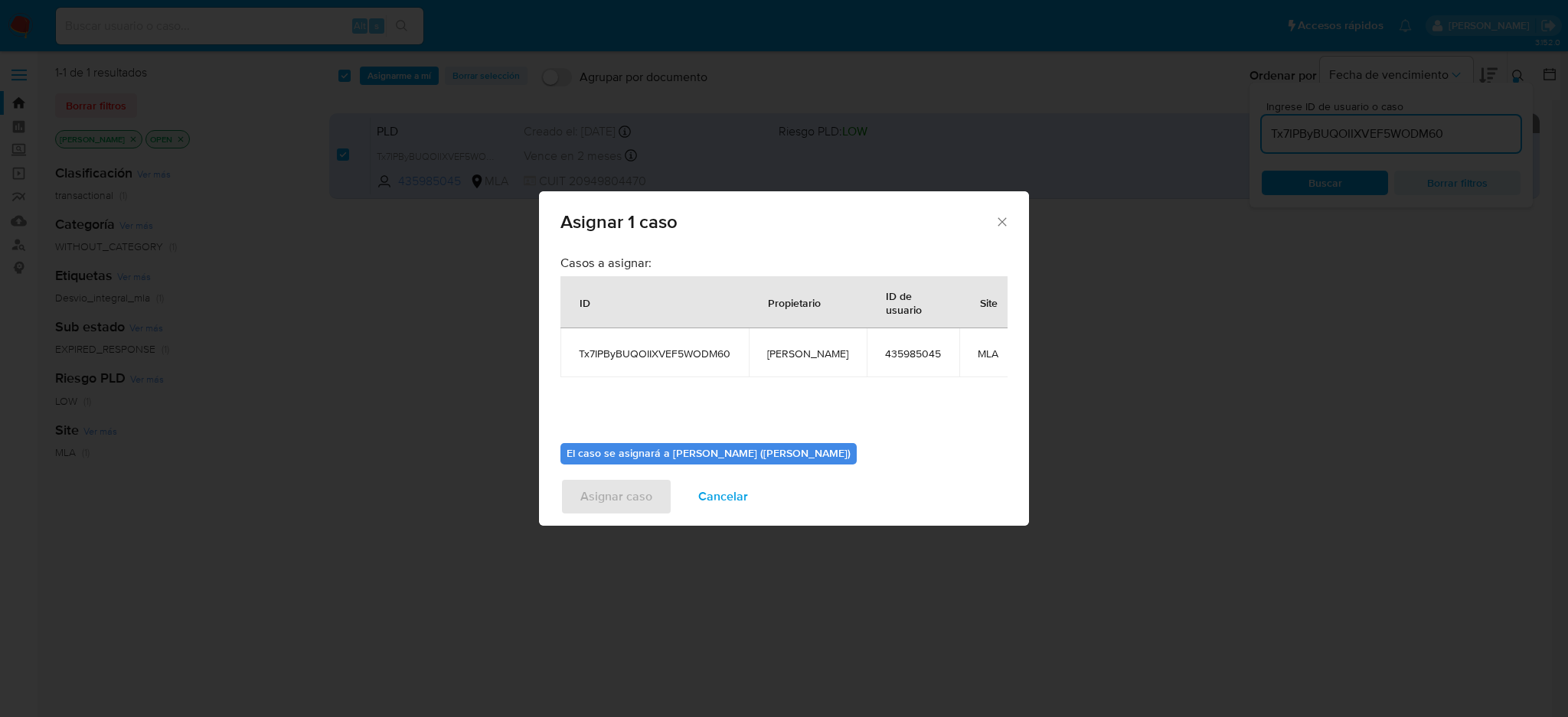
click at [787, 352] on span "[PERSON_NAME]" at bounding box center [807, 353] width 81 height 14
copy span "[PERSON_NAME]"
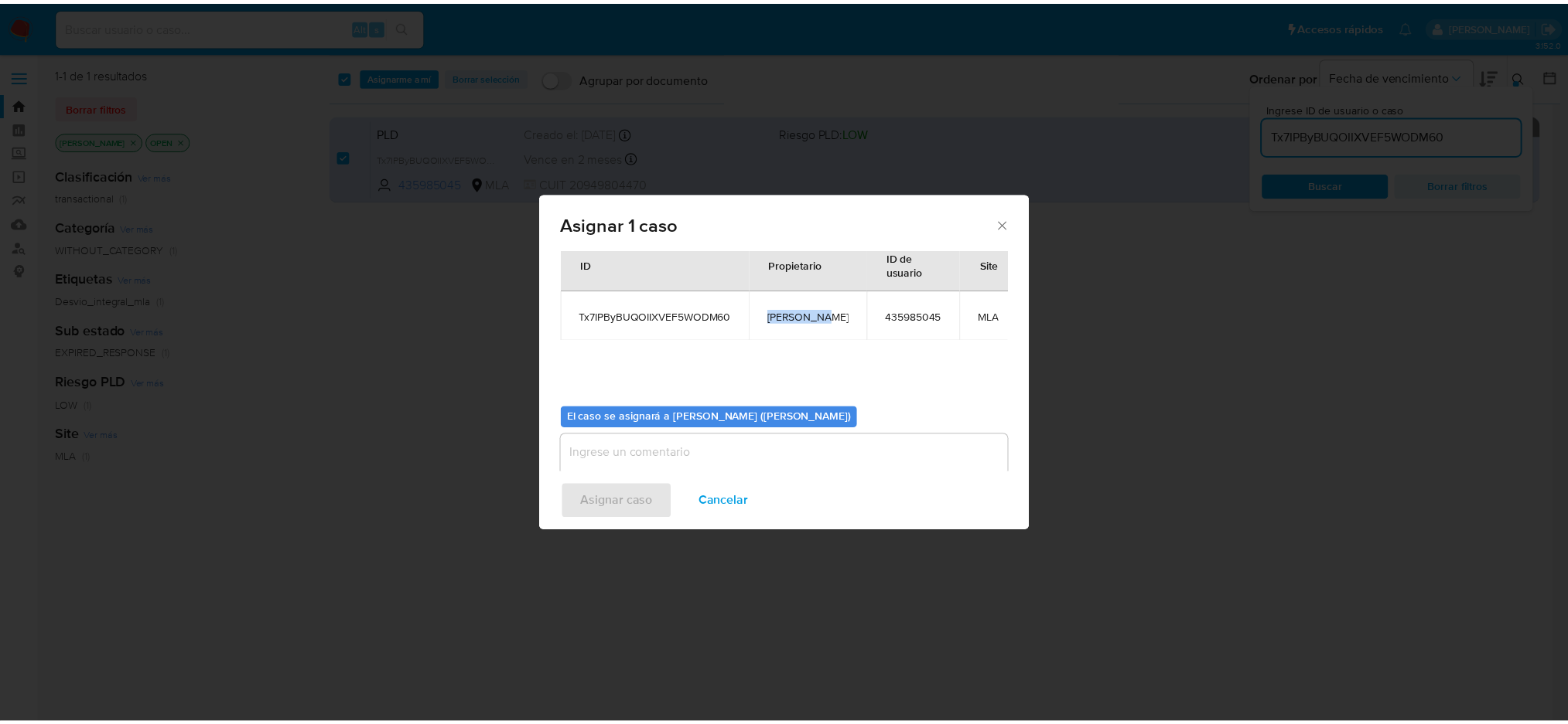
scroll to position [79, 0]
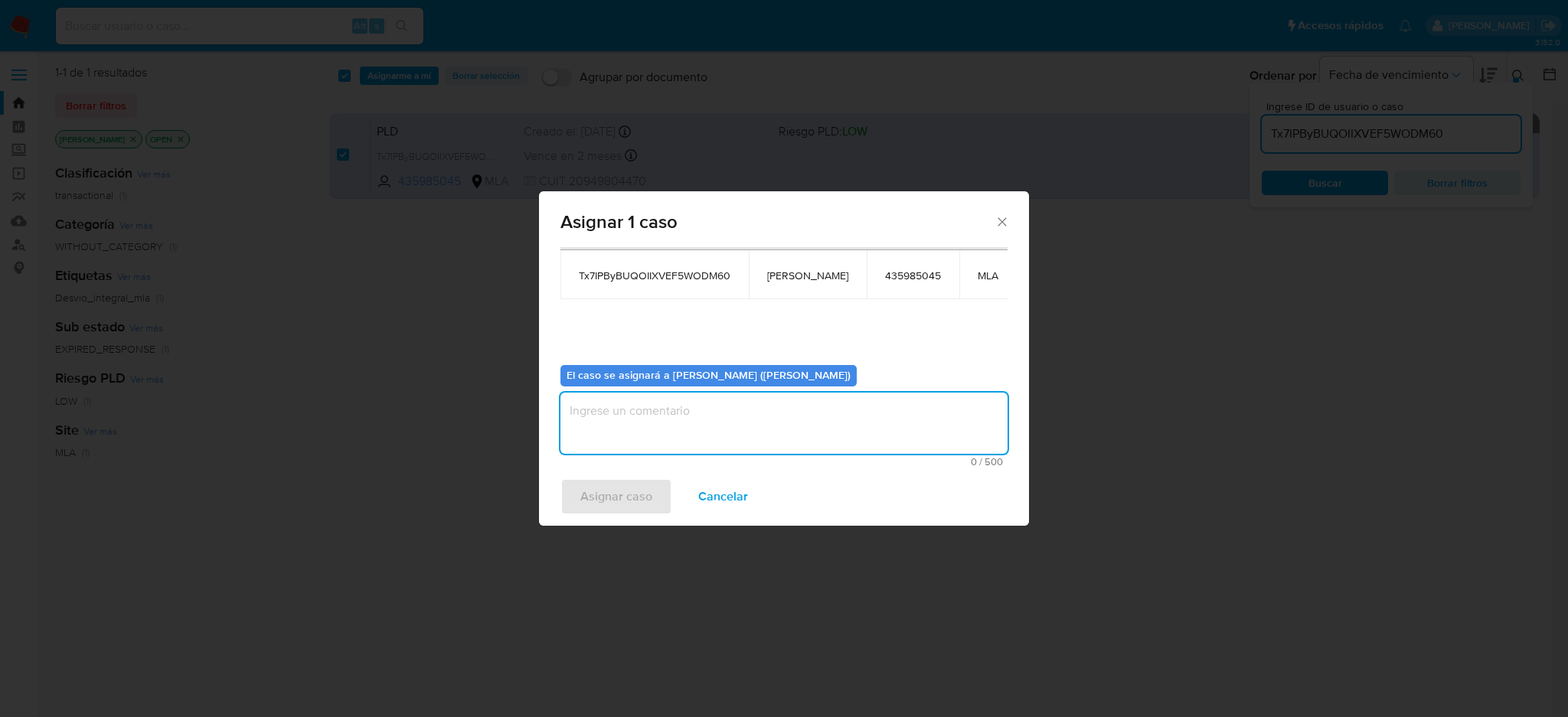
click at [682, 411] on textarea "assign-modal" at bounding box center [784, 423] width 447 height 62
paste textarea "[PERSON_NAME]"
type textarea "[PERSON_NAME]"
click at [619, 503] on span "Asignar caso" at bounding box center [616, 497] width 72 height 34
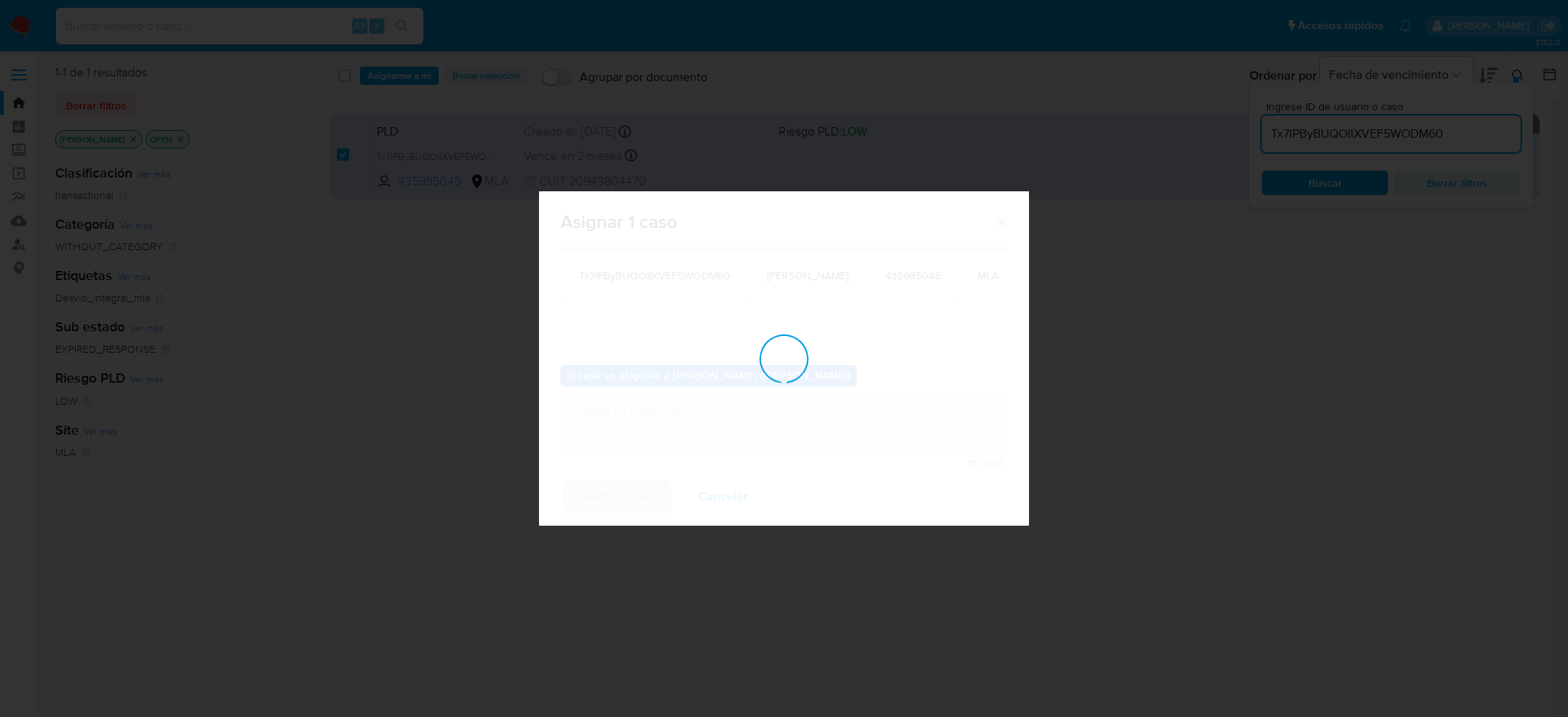
checkbox input "false"
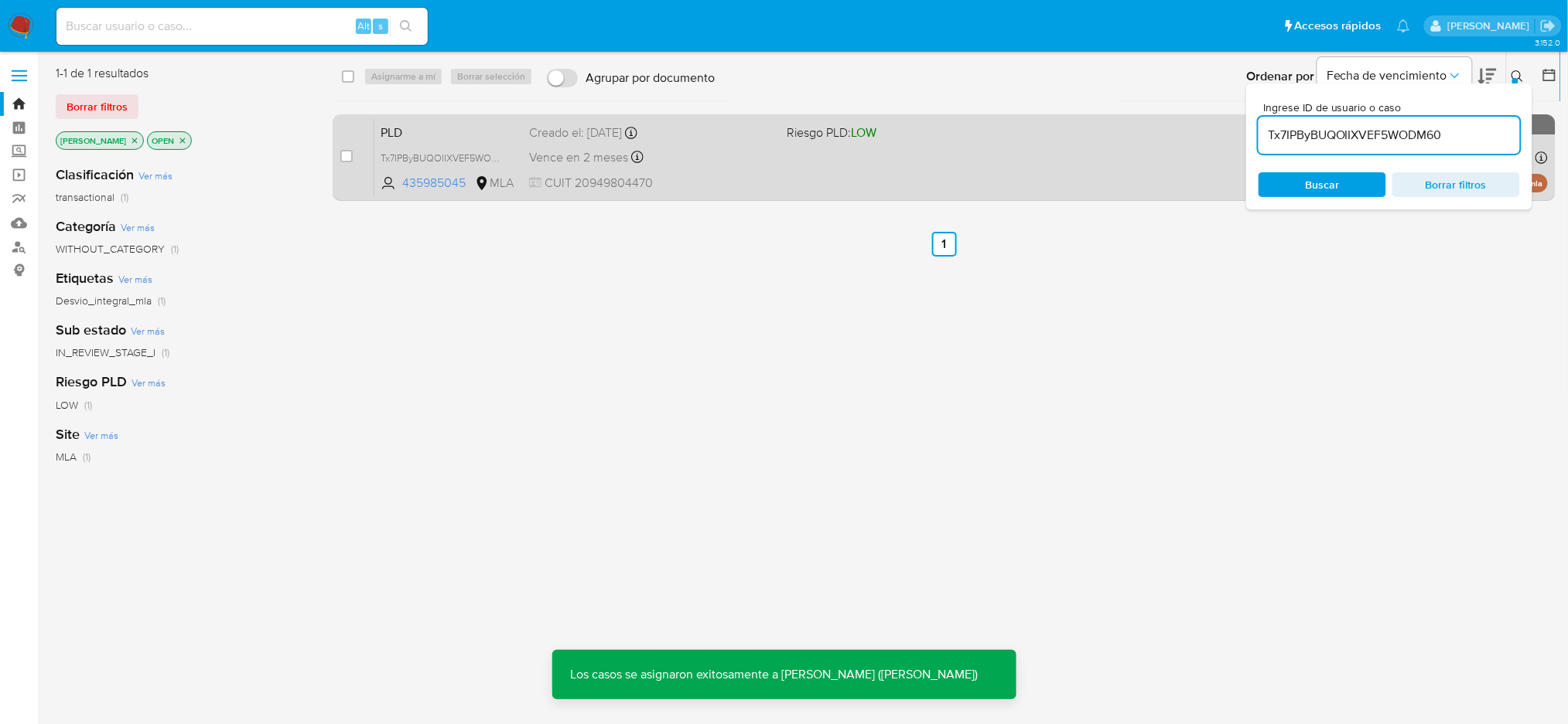
click at [489, 136] on span "PLD" at bounding box center [448, 131] width 136 height 20
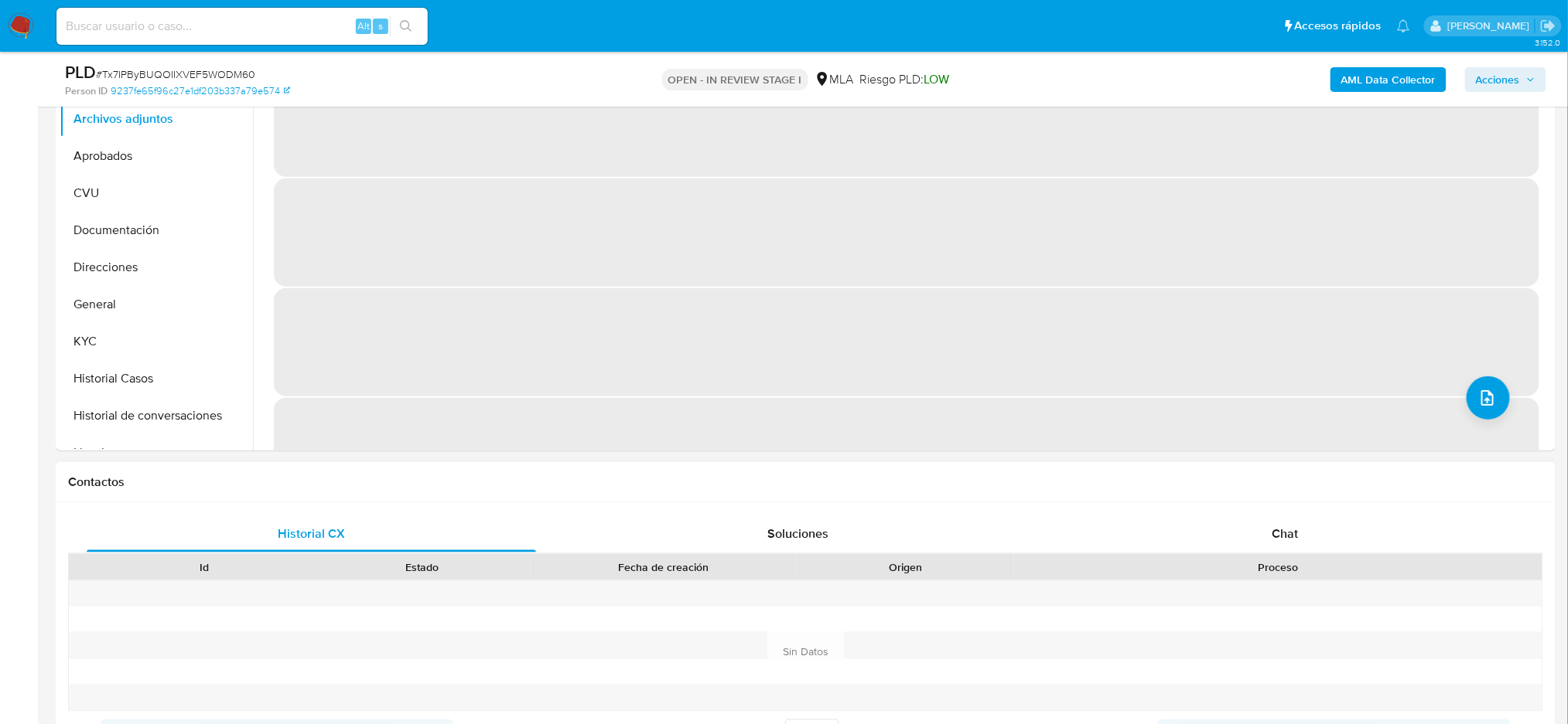
scroll to position [619, 0]
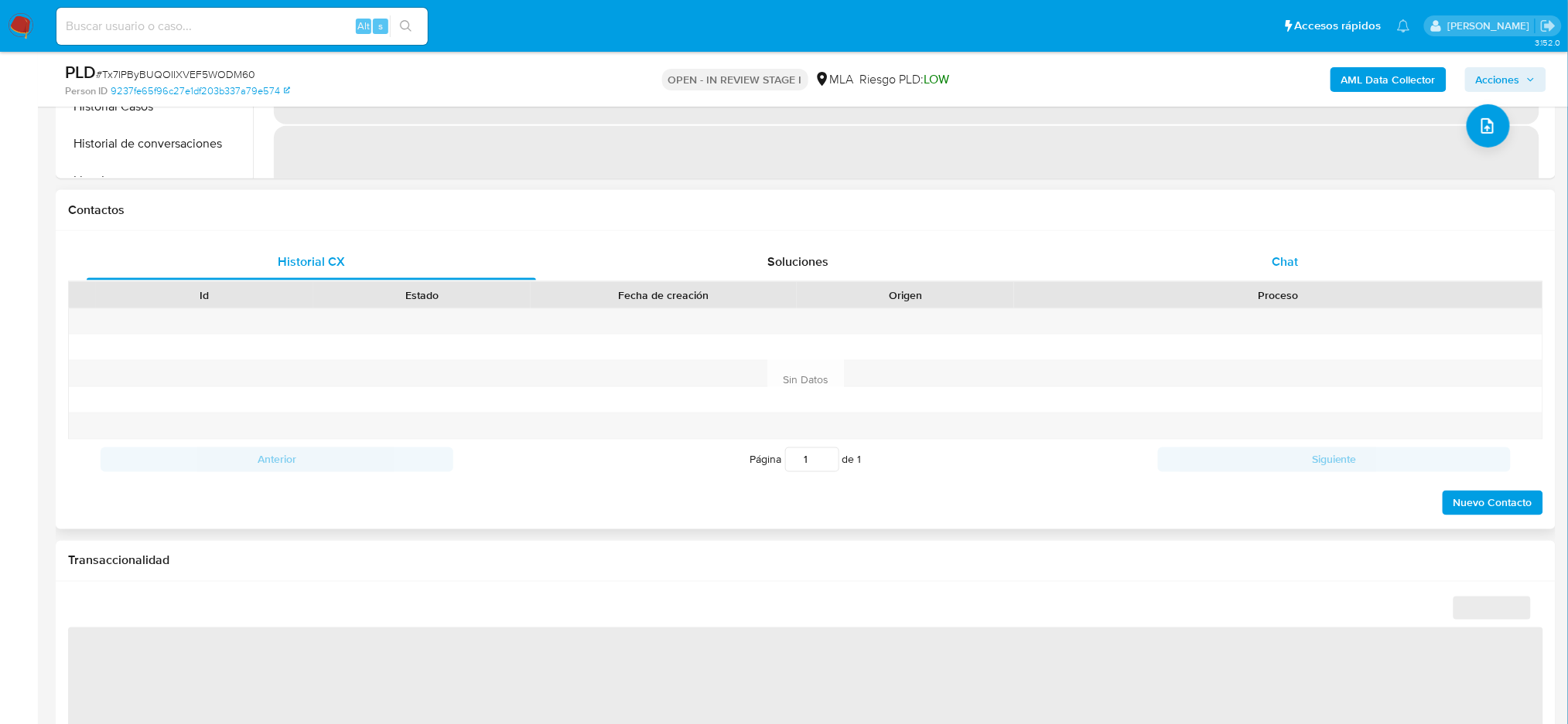
click at [1353, 253] on div "Chat" at bounding box center [1285, 262] width 449 height 37
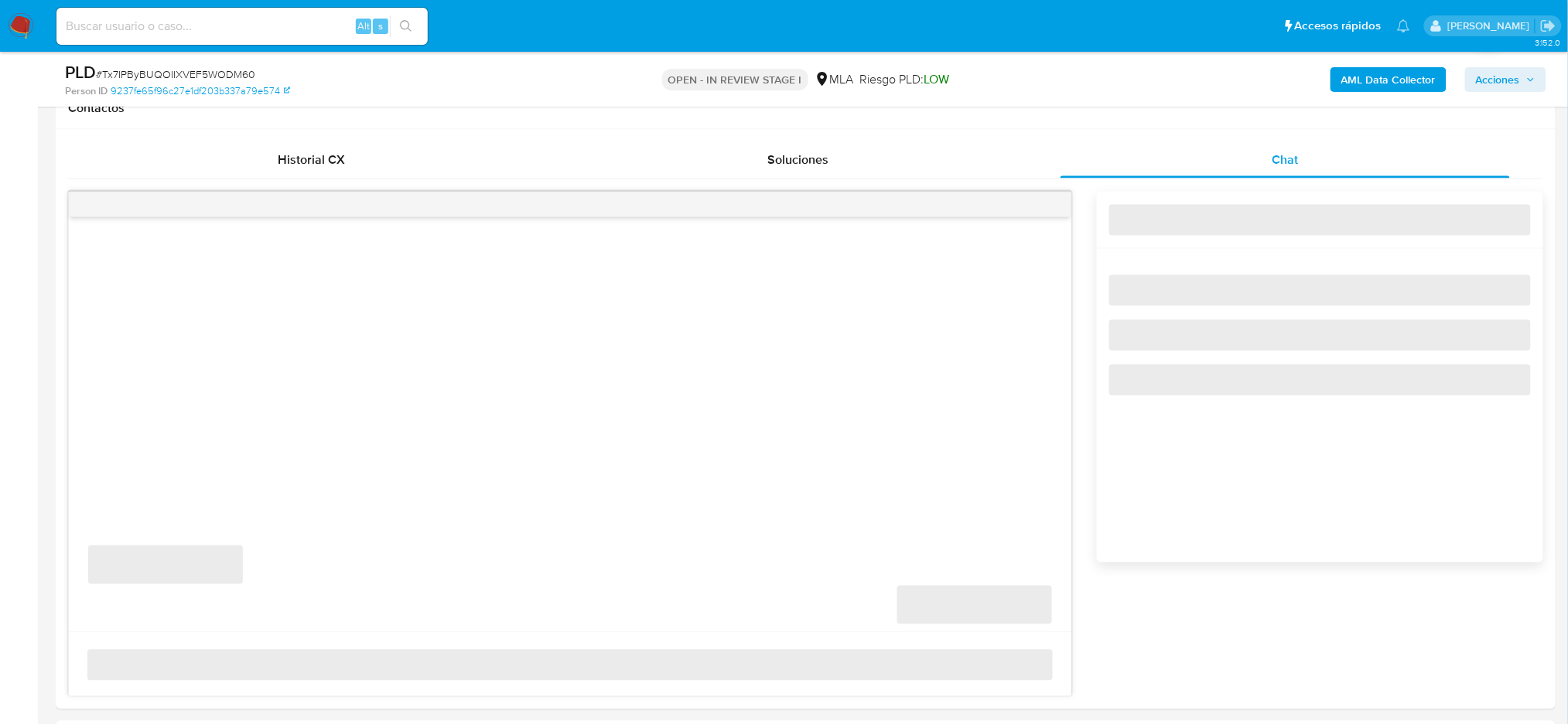
scroll to position [721, 0]
select select "10"
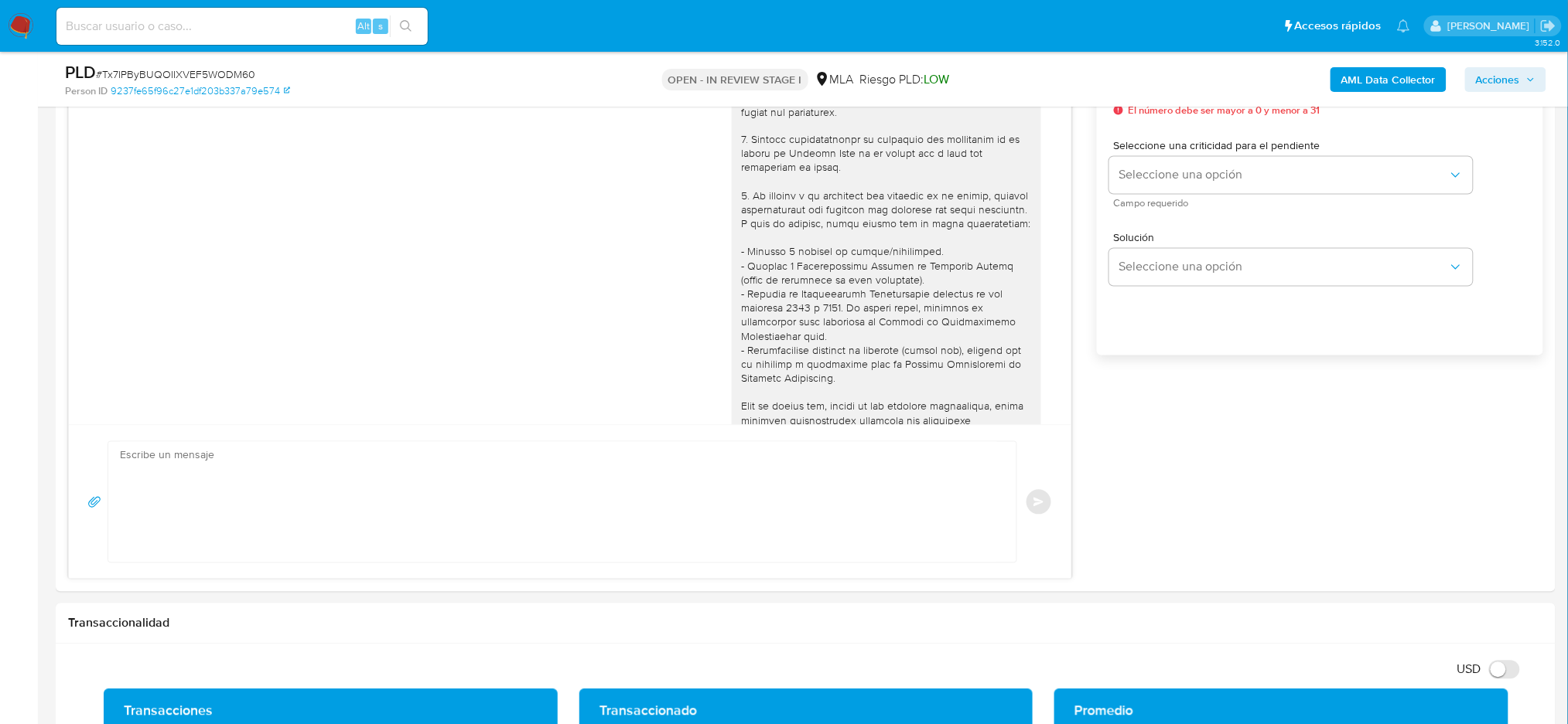
scroll to position [1156, 0]
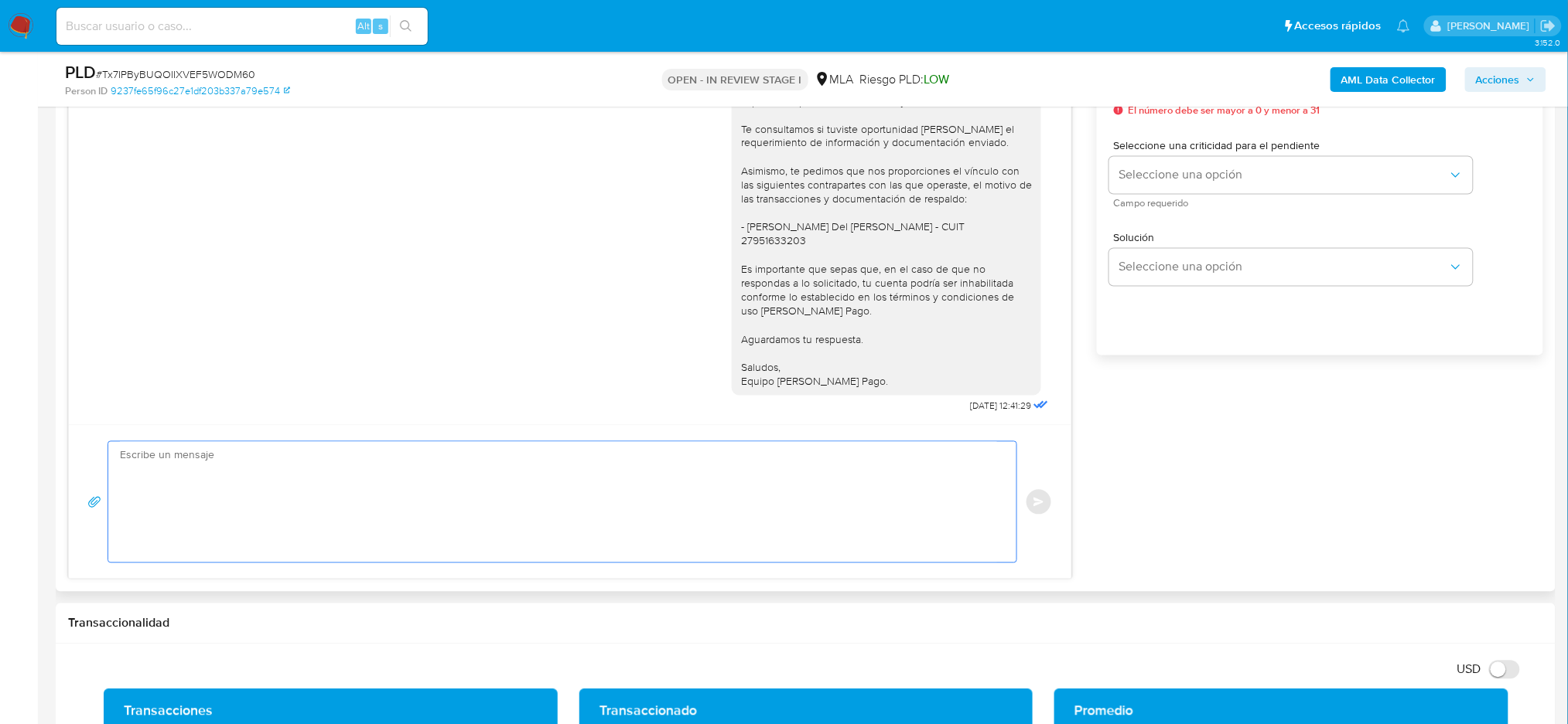
click at [191, 479] on textarea at bounding box center [559, 502] width 877 height 121
paste textarea "Hola, Esperamos que te encuentres muy bien. Te consultamos si tuviste oportunid…"
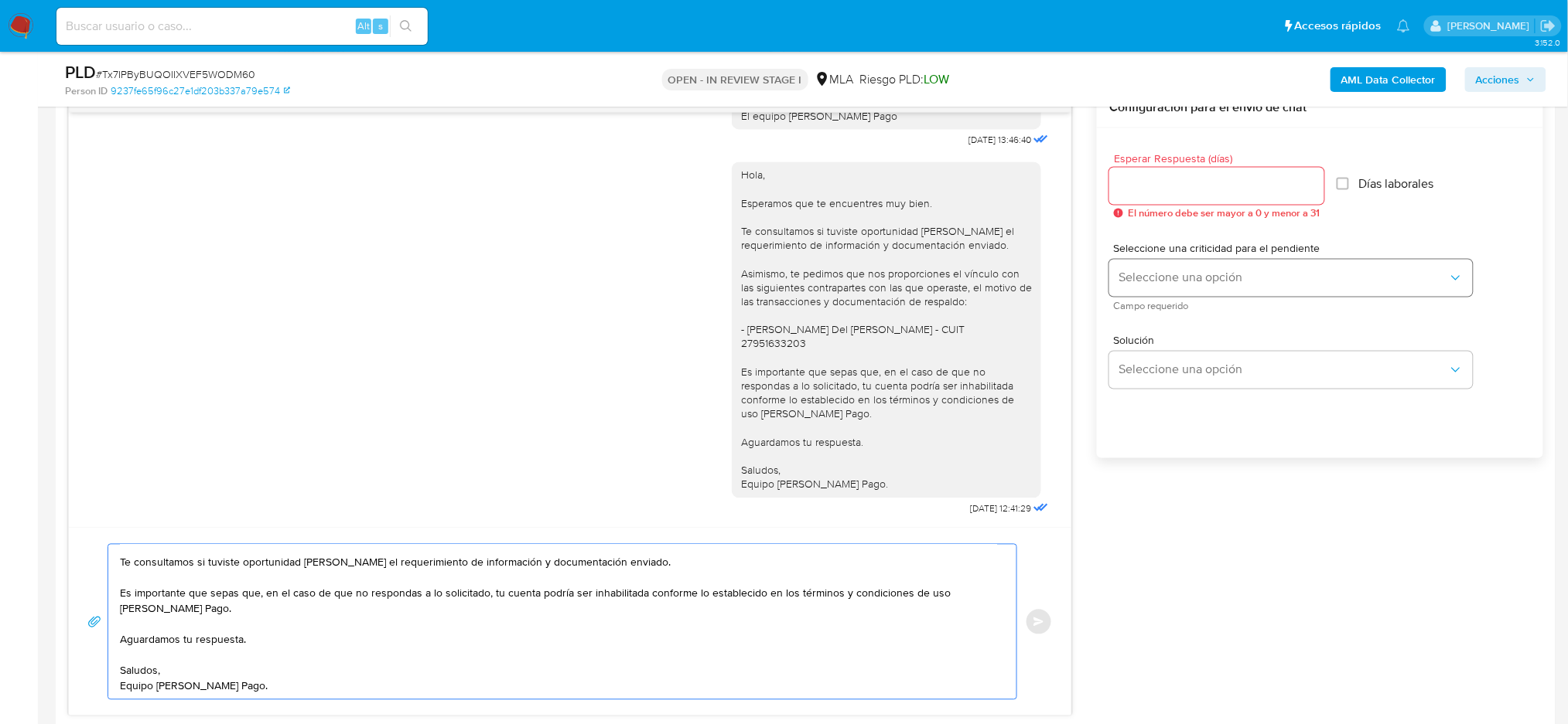
scroll to position [824, 0]
type textarea "Hola, Esperamos que te encuentres muy bien. Te consultamos si tuviste oportunid…"
click at [1130, 180] on input "Esperar Respuesta (días)" at bounding box center [1216, 187] width 215 height 20
type input "2"
click at [1130, 261] on button "Seleccione una opción" at bounding box center [1291, 279] width 363 height 37
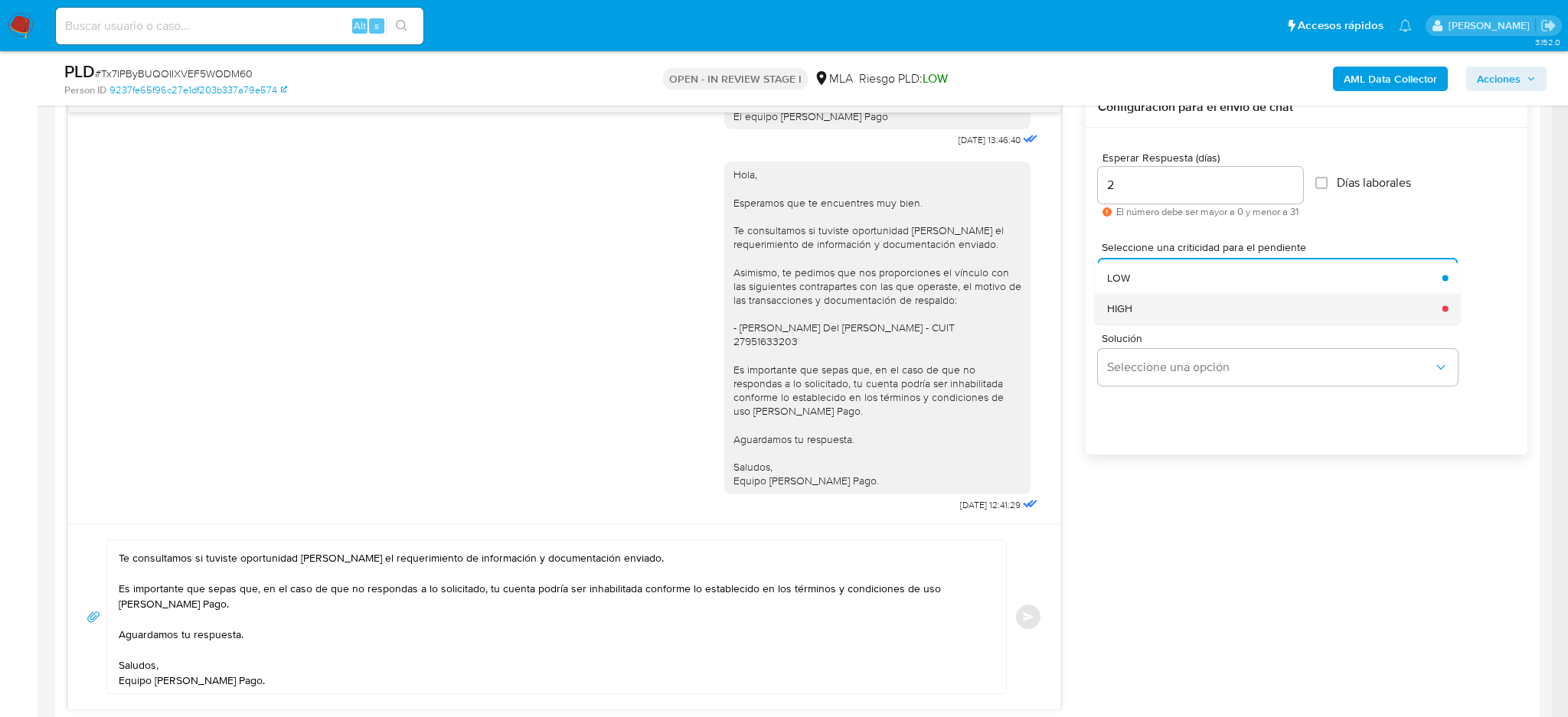
click at [1123, 306] on span "HIGH" at bounding box center [1119, 308] width 25 height 14
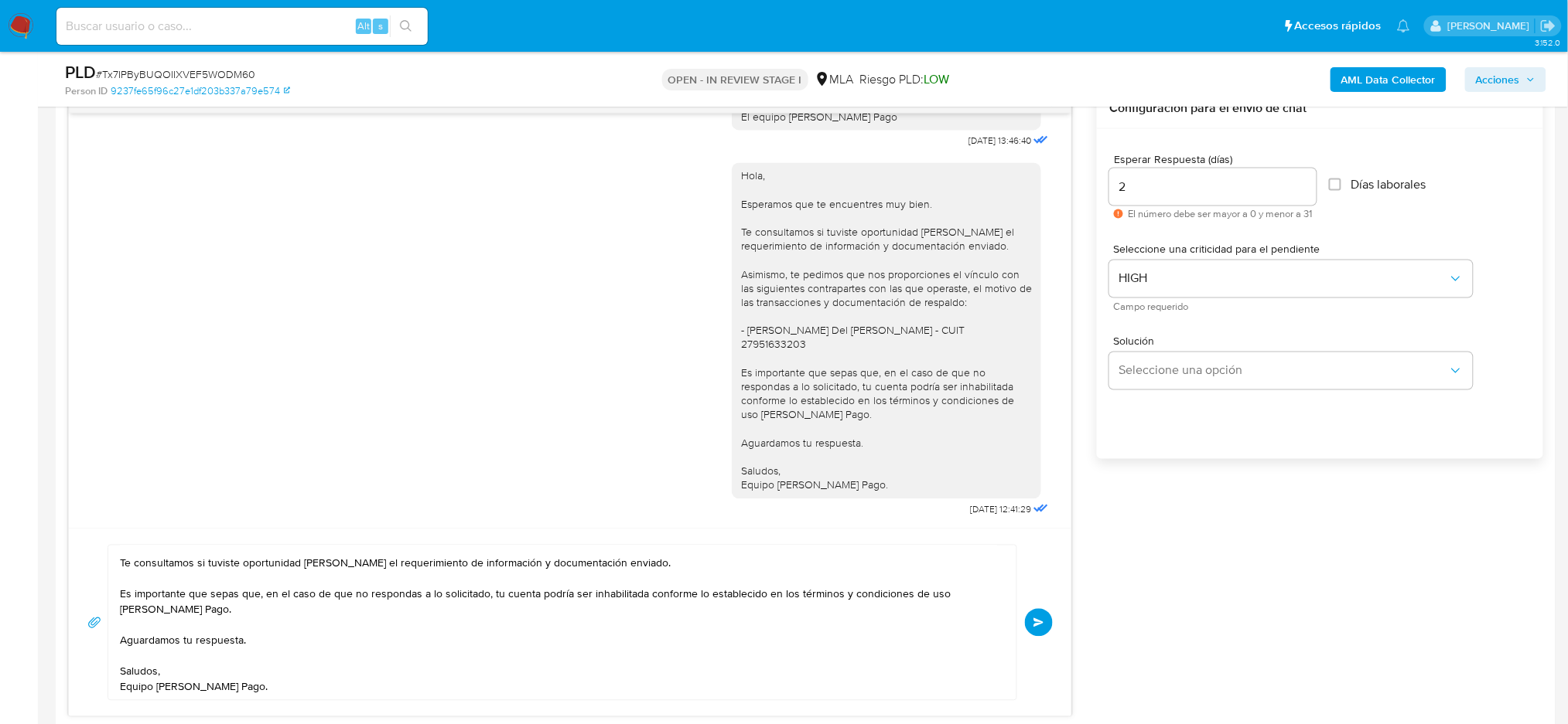
click at [1040, 615] on button "Enviar" at bounding box center [1039, 623] width 28 height 28
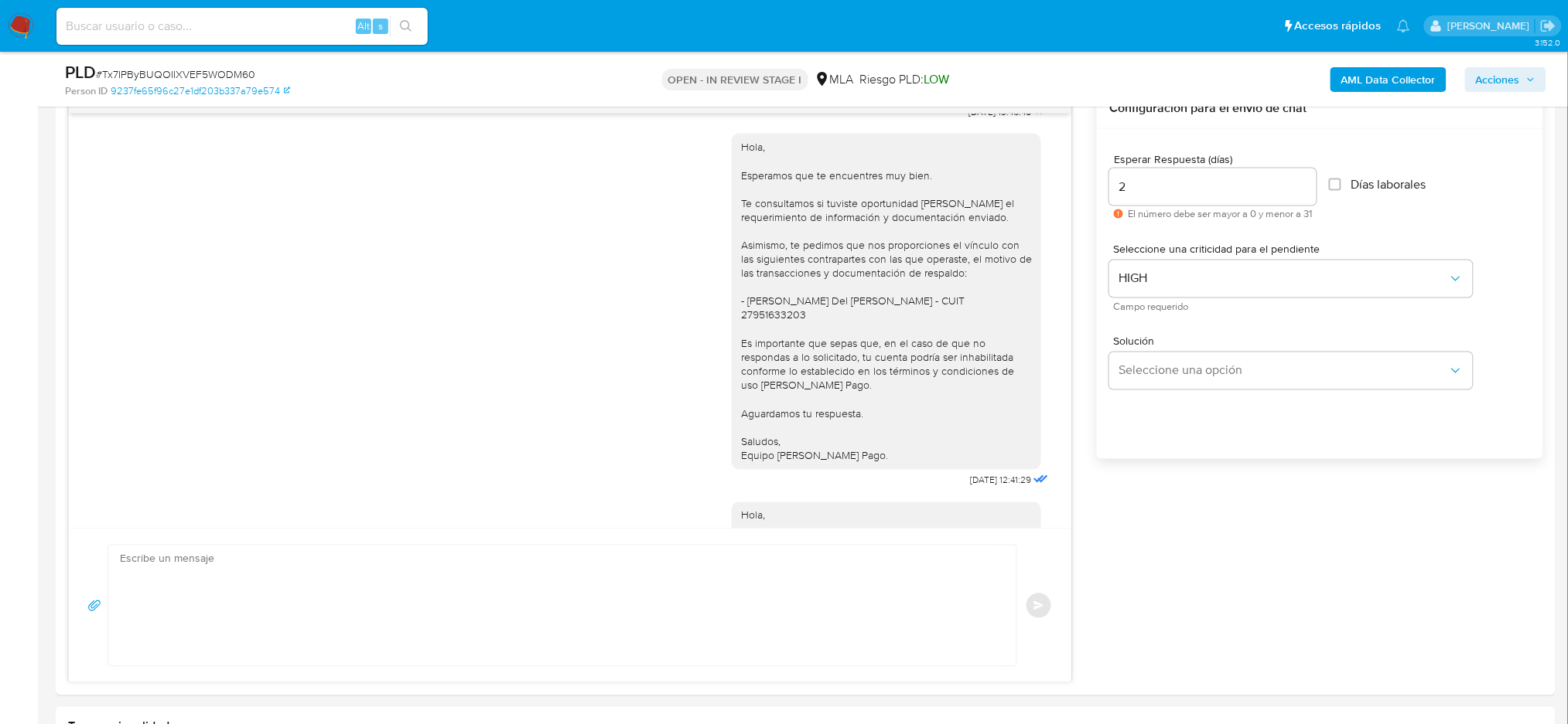
scroll to position [1426, 0]
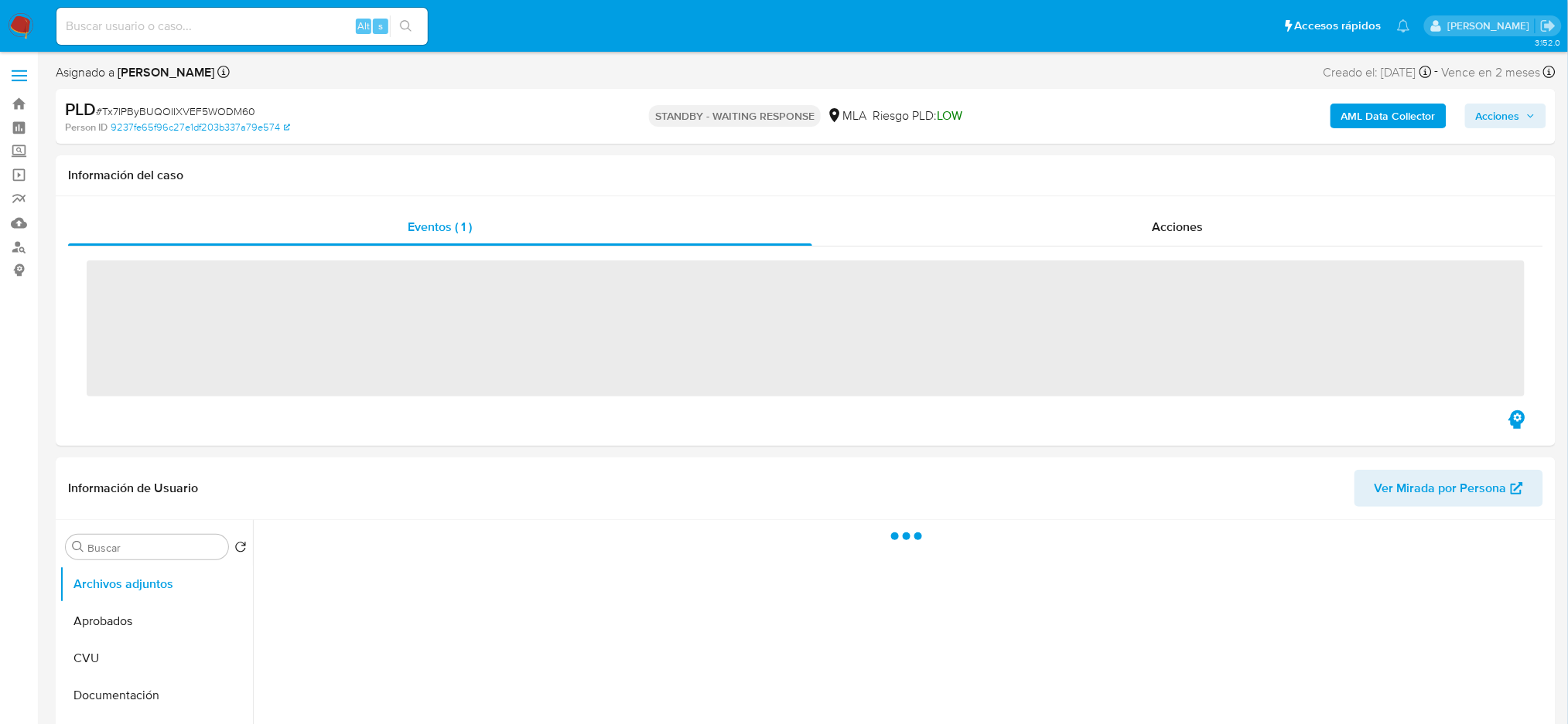
click at [110, 28] on input at bounding box center [241, 26] width 371 height 20
paste input "A2FrWSJ8I6OhfiwACwKWnIjA"
type input "A2FrWSJ8I6OhfiwACwKWnIjA"
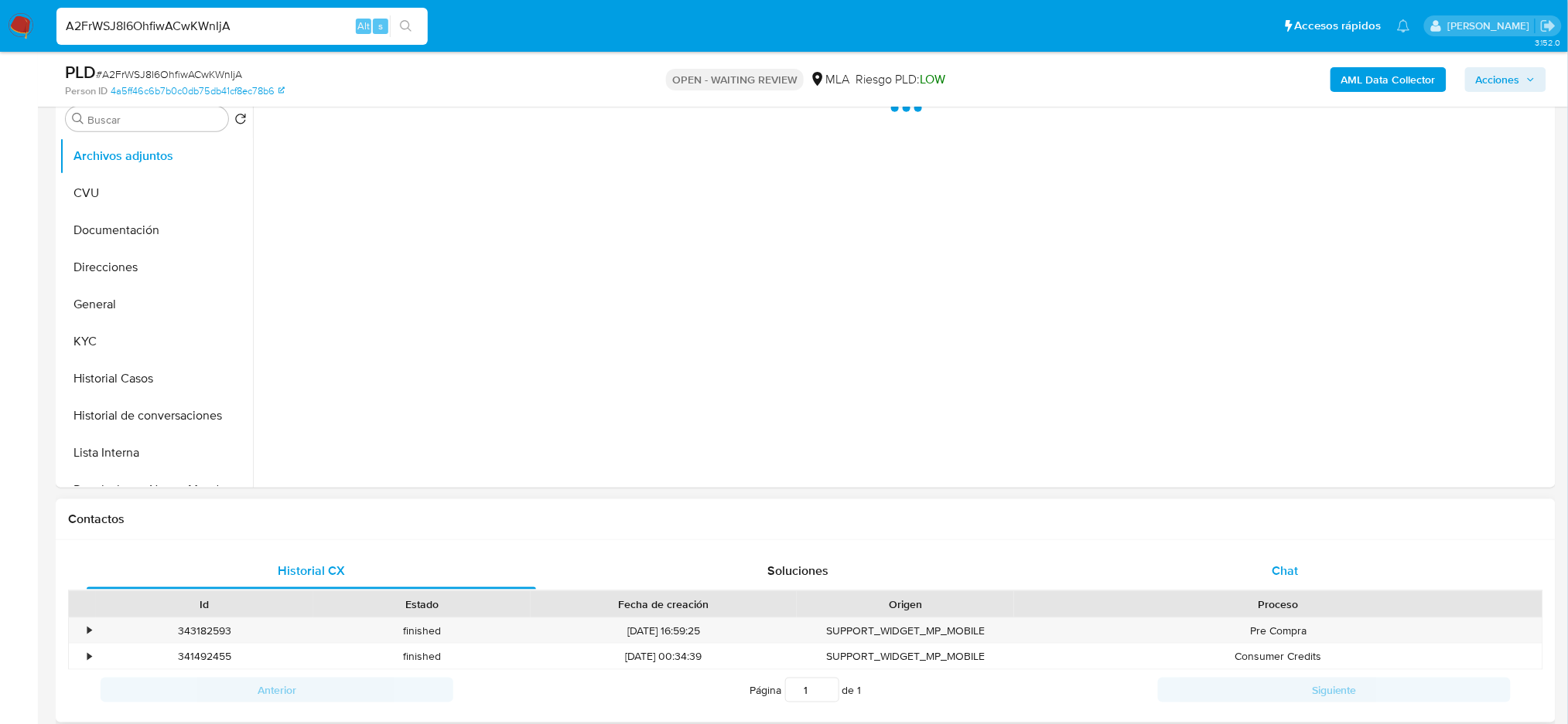
click at [1301, 558] on div "Chat" at bounding box center [1285, 571] width 449 height 37
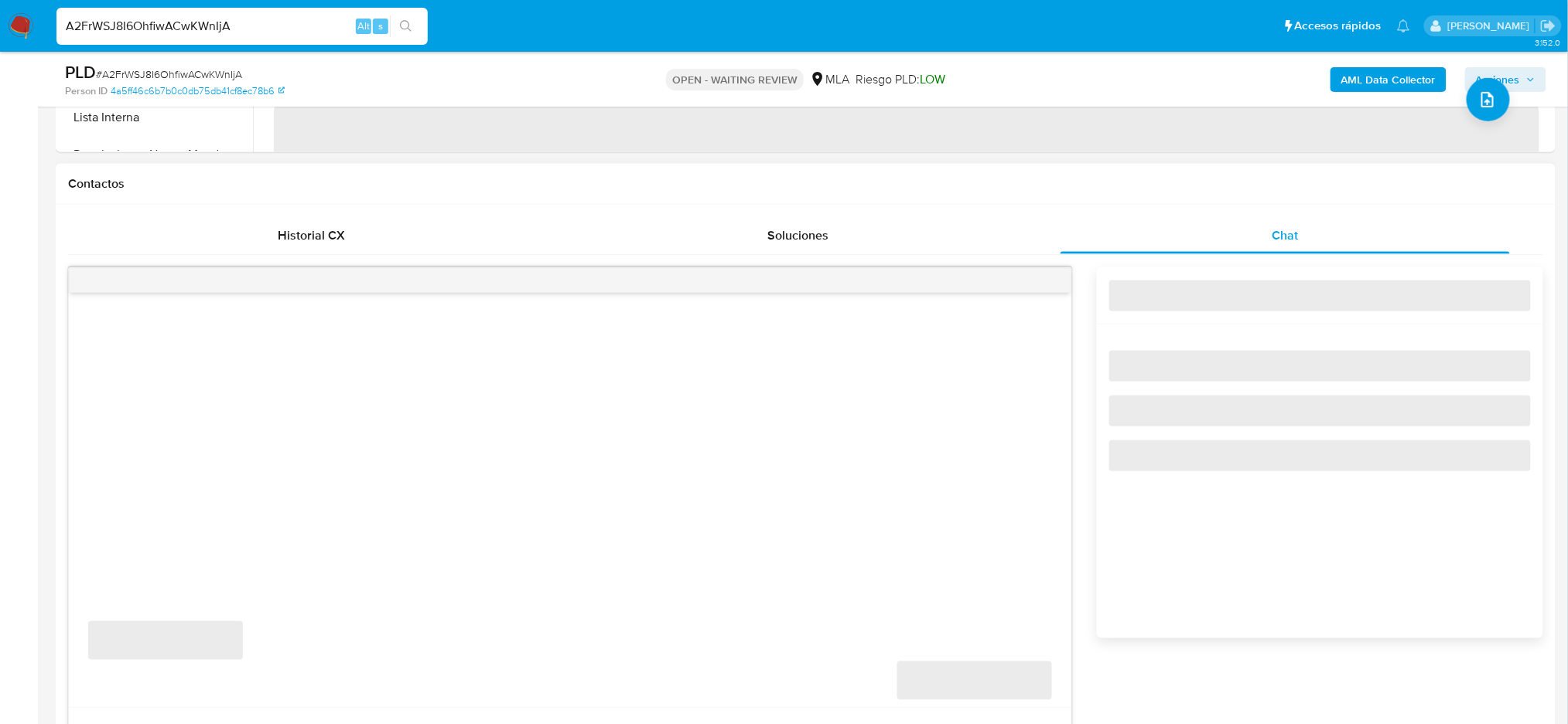
scroll to position [721, 0]
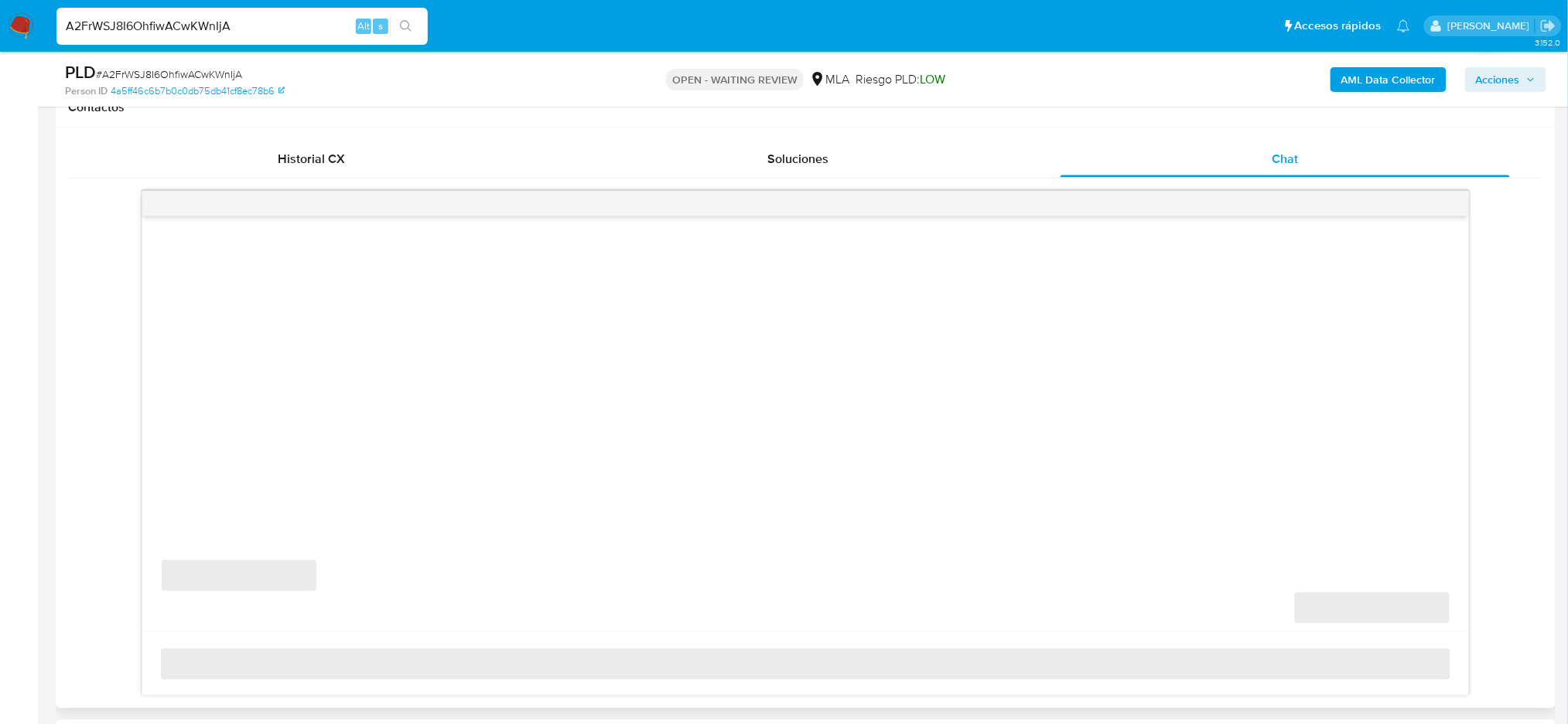
select select "10"
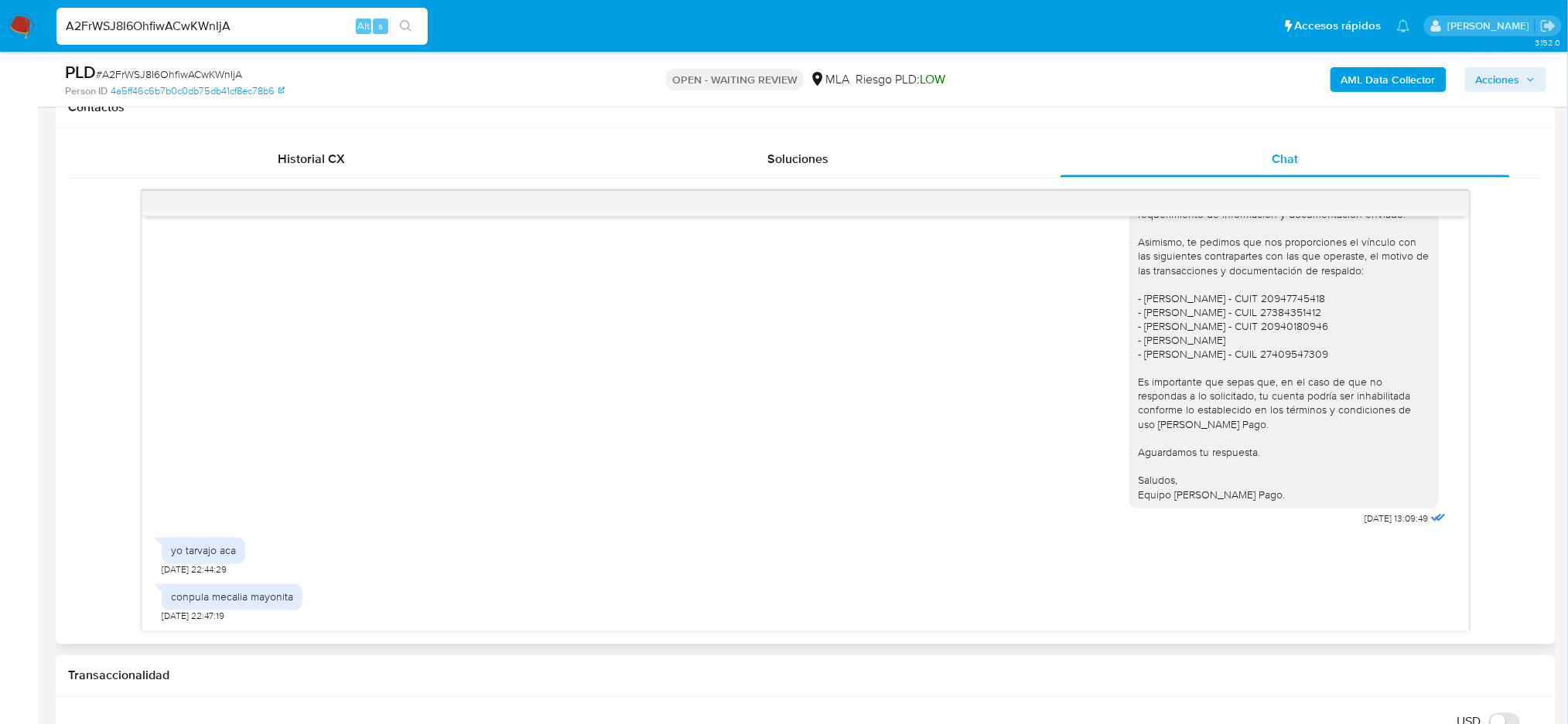
scroll to position [1054, 0]
drag, startPoint x: 285, startPoint y: 23, endPoint x: 0, endPoint y: 54, distance: 286.7
click at [0, 56] on div "Pausado Ver notificaciones A2FrWSJ8I6OhfiwACwKWnIjA Alt s Accesos rápidos Presi…" at bounding box center [784, 727] width 1568 height 2897
paste input "NyNNYmRoQzCBRS9BsQmZeCIM"
type input "NyNNYmRoQzCBRS9BsQmZeCIM"
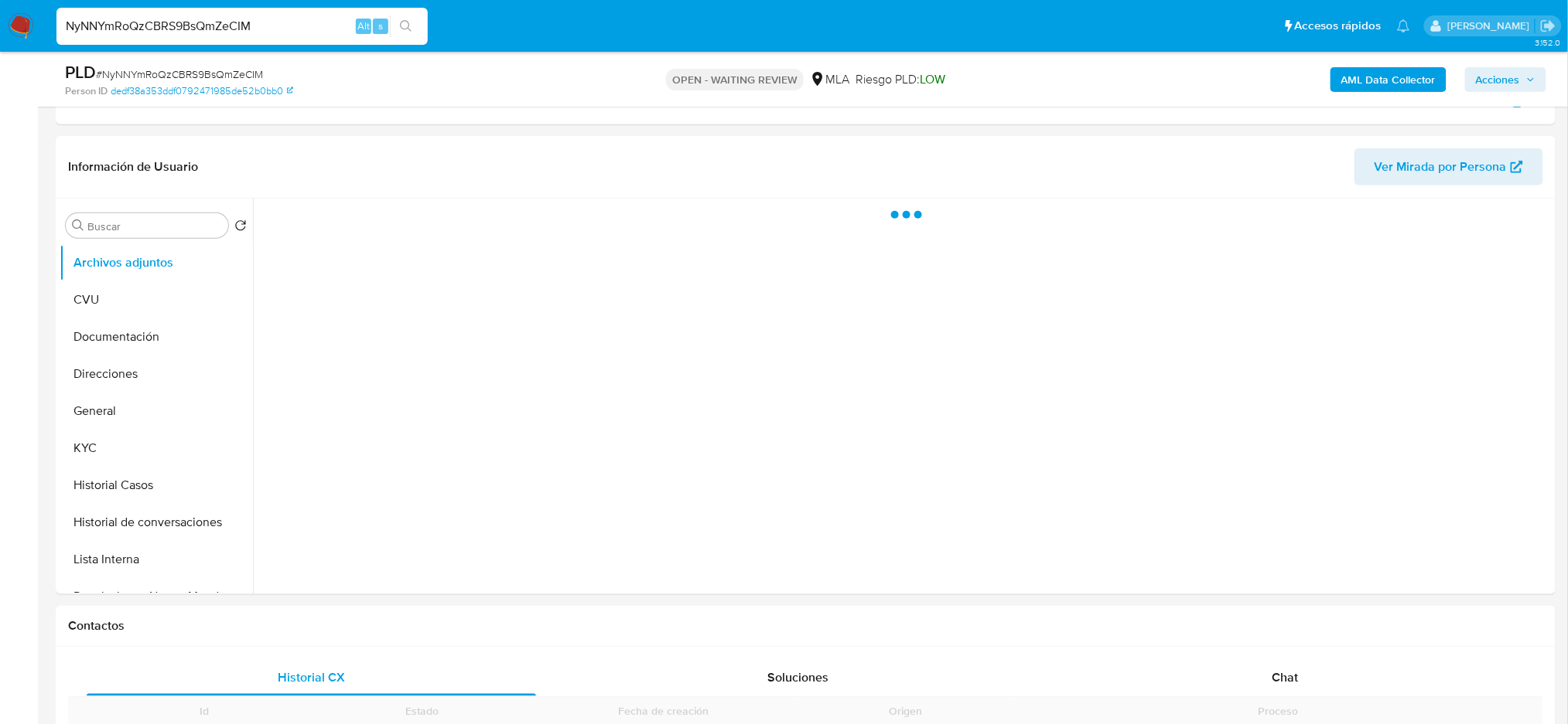
scroll to position [515, 0]
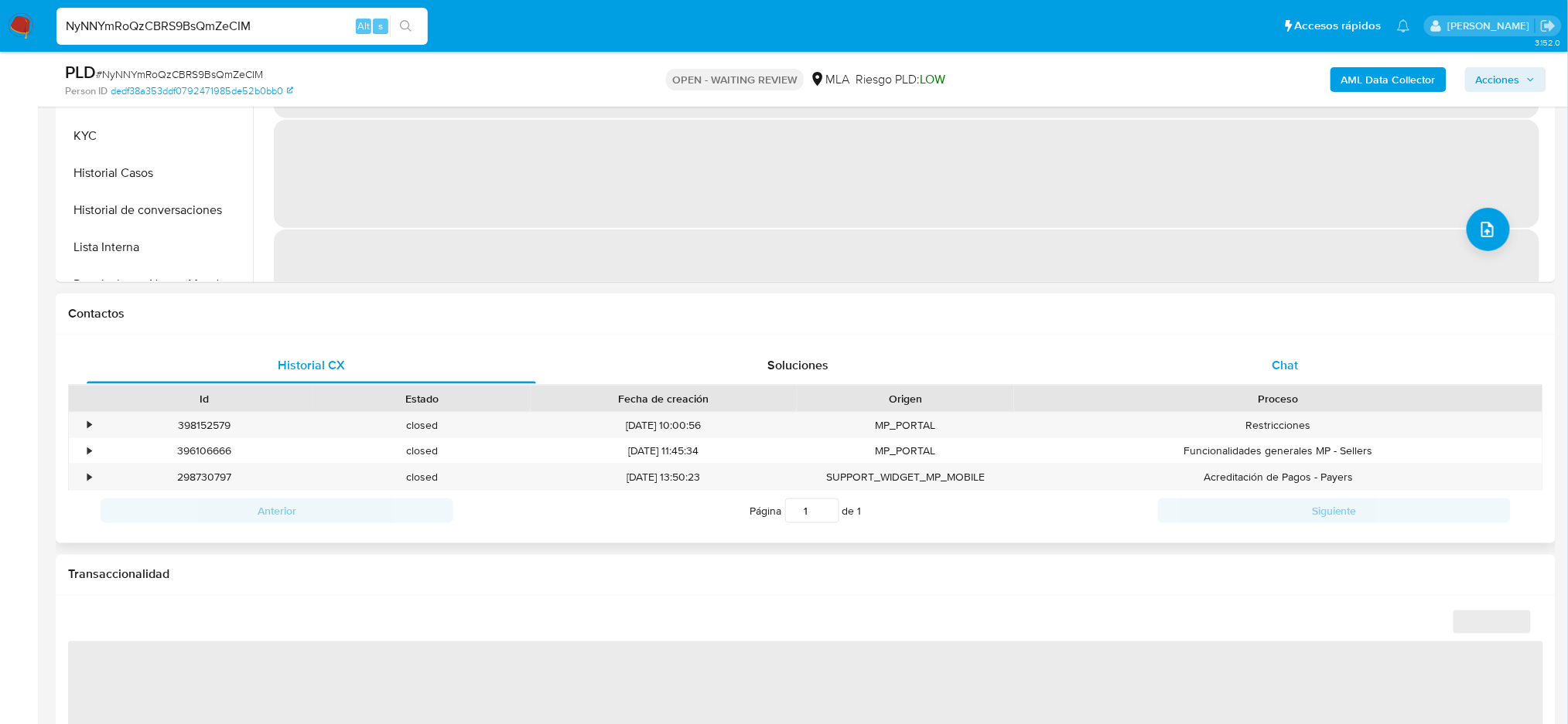
click at [1294, 357] on span "Chat" at bounding box center [1285, 366] width 26 height 18
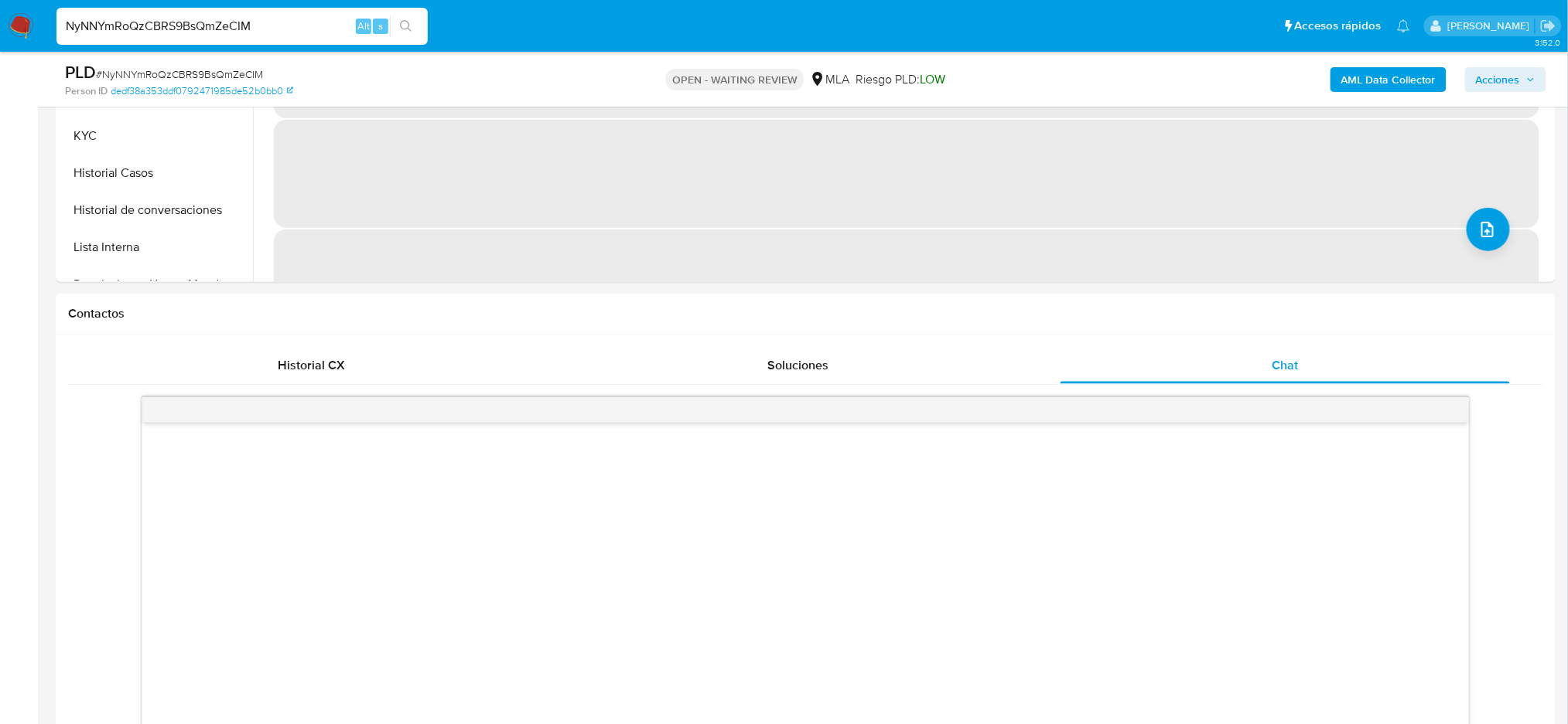
select select "10"
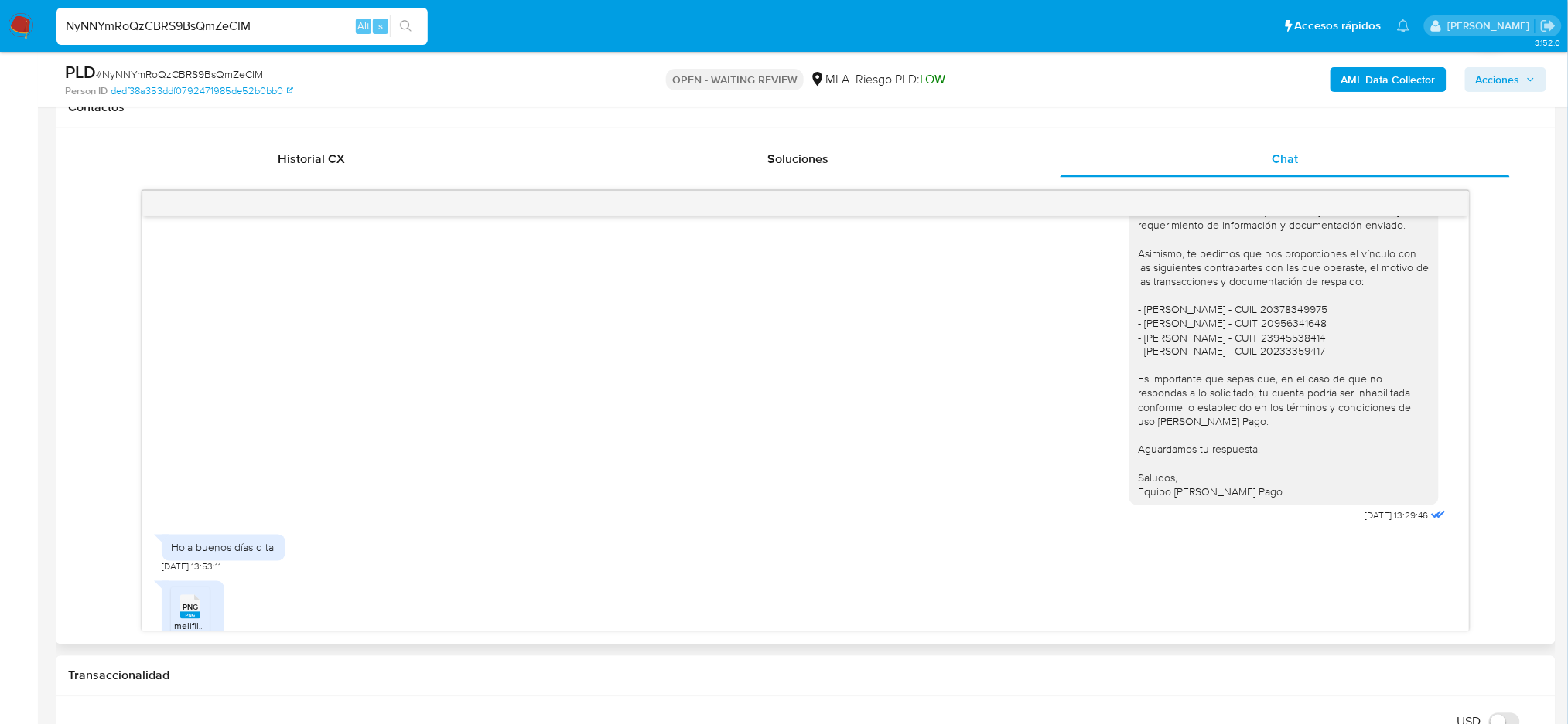
scroll to position [1197, 0]
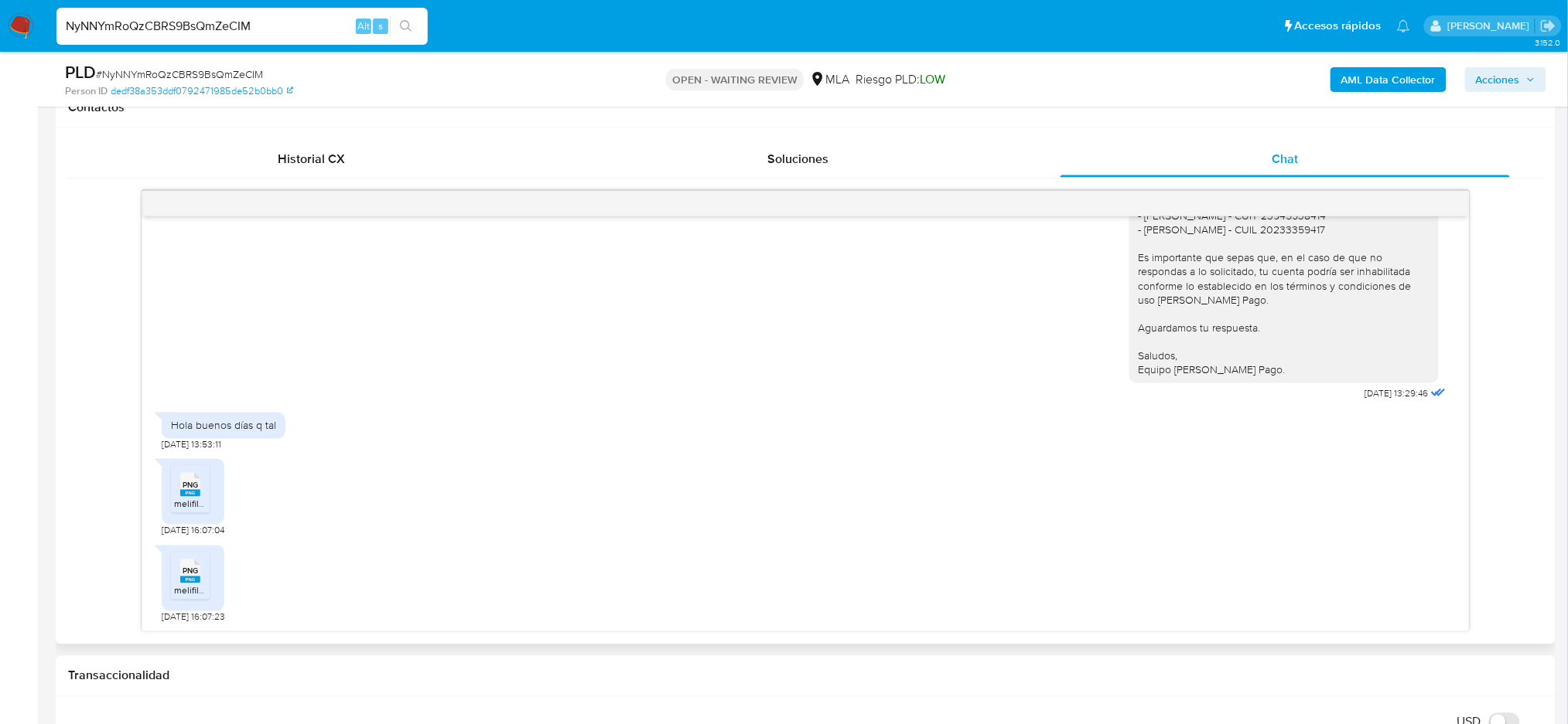
click at [196, 486] on span "PNG" at bounding box center [190, 486] width 16 height 10
drag, startPoint x: 192, startPoint y: 570, endPoint x: 248, endPoint y: 554, distance: 58.2
click at [192, 570] on span "PNG" at bounding box center [190, 571] width 16 height 10
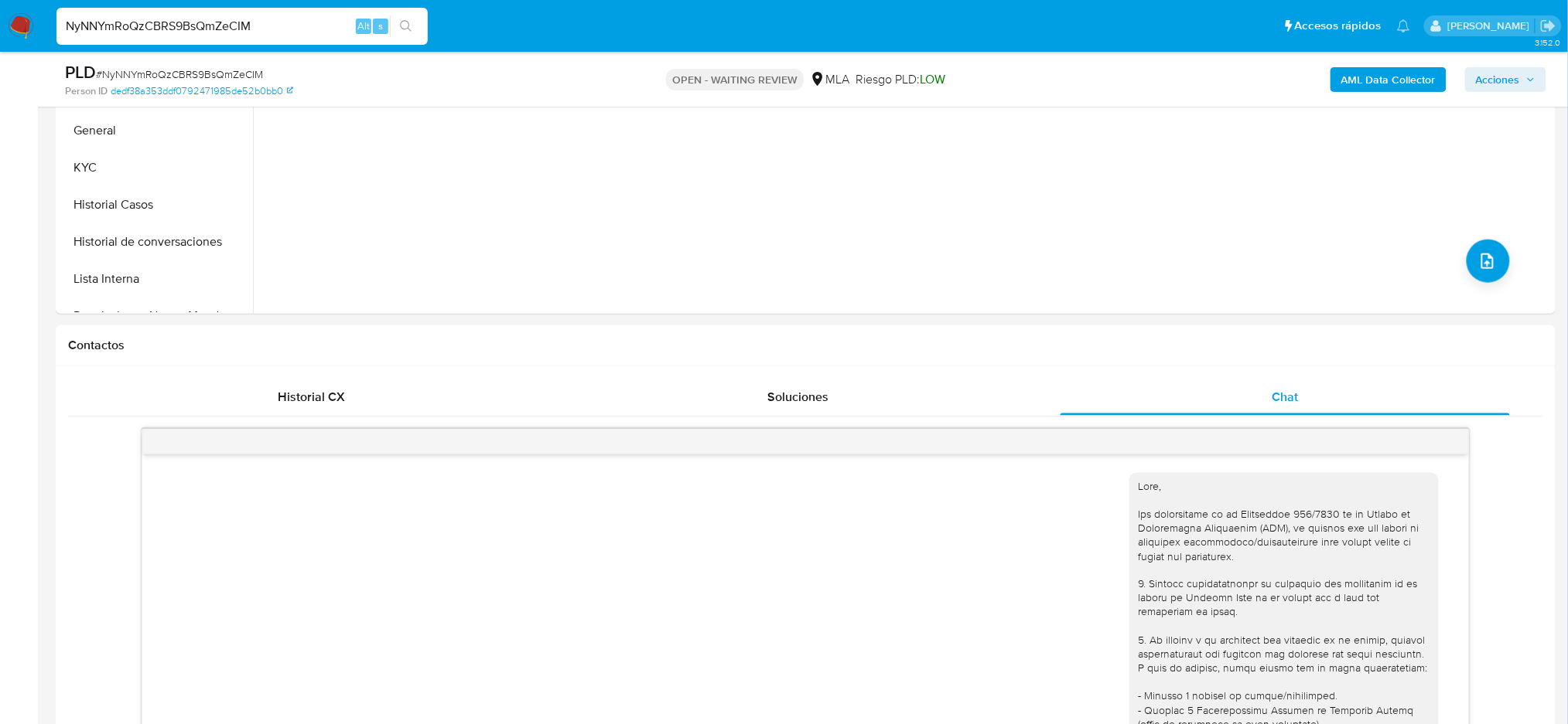
scroll to position [206, 0]
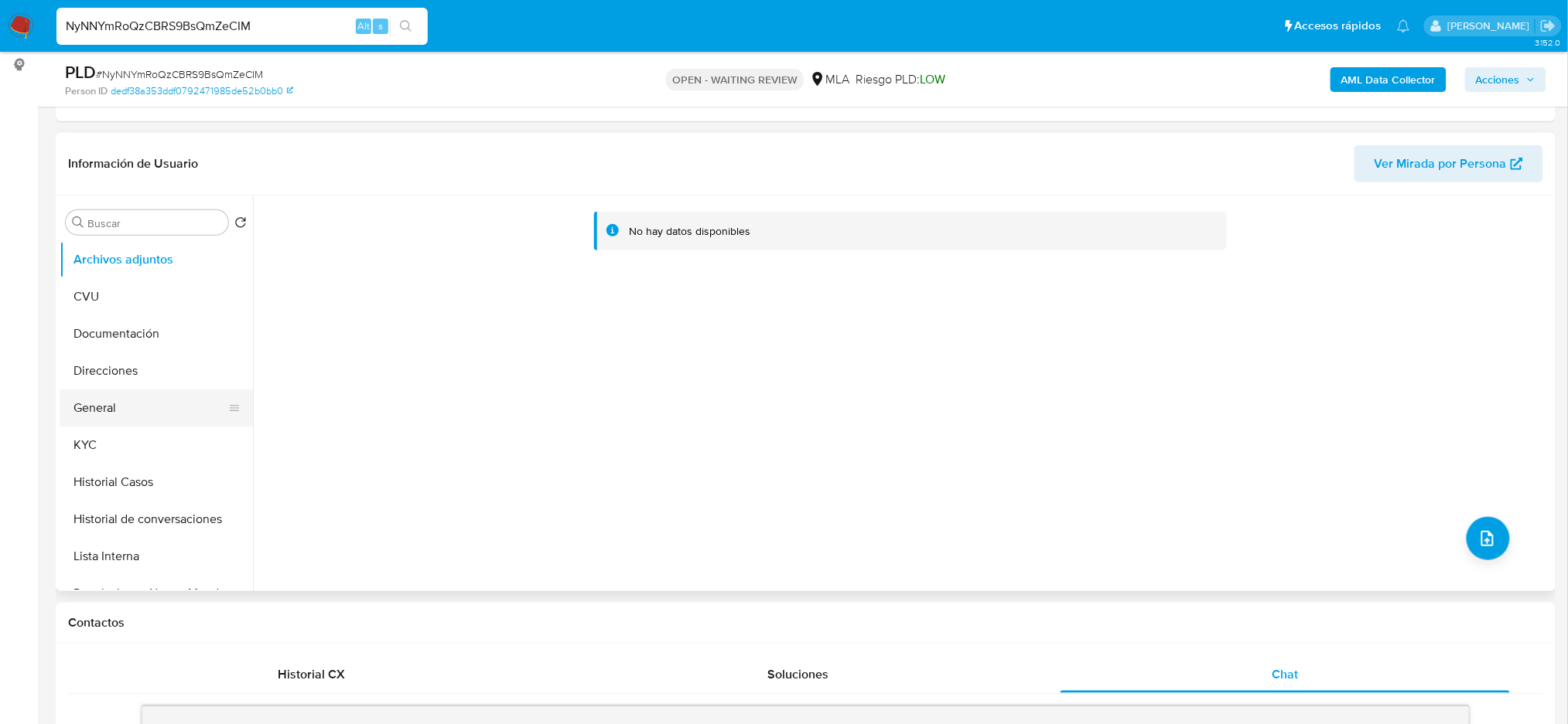
click at [120, 401] on button "General" at bounding box center [150, 408] width 181 height 37
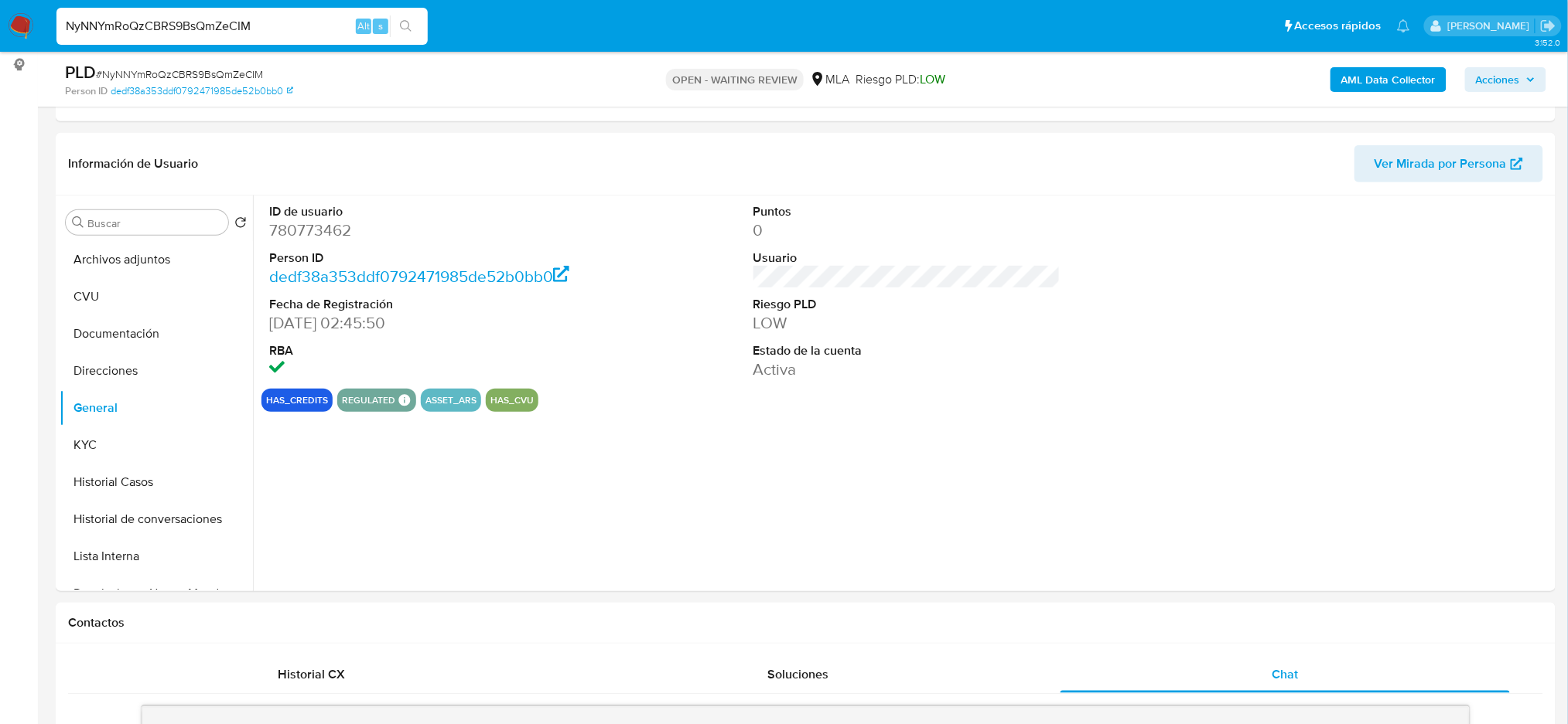
click at [304, 233] on dd "780773462" at bounding box center [423, 230] width 307 height 22
copy dd "780773462"
click at [196, 74] on span "# NyNNYmRoQzCBRS9BsQmZeCIM" at bounding box center [179, 75] width 167 height 16
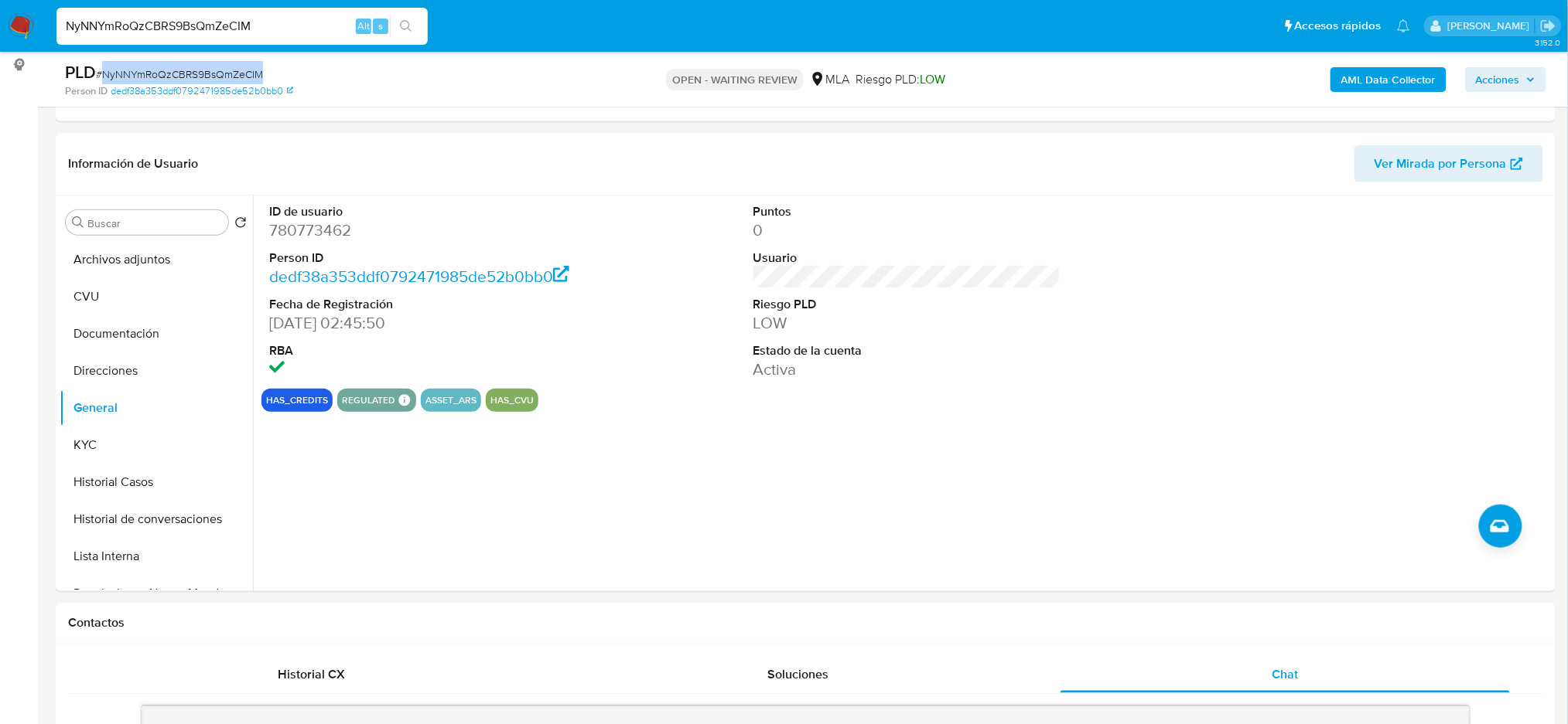
click at [196, 74] on span "# NyNNYmRoQzCBRS9BsQmZeCIM" at bounding box center [179, 75] width 167 height 16
copy span "NyNNYmRoQzCBRS9BsQmZeCIM"
click at [30, 20] on img at bounding box center [21, 26] width 26 height 26
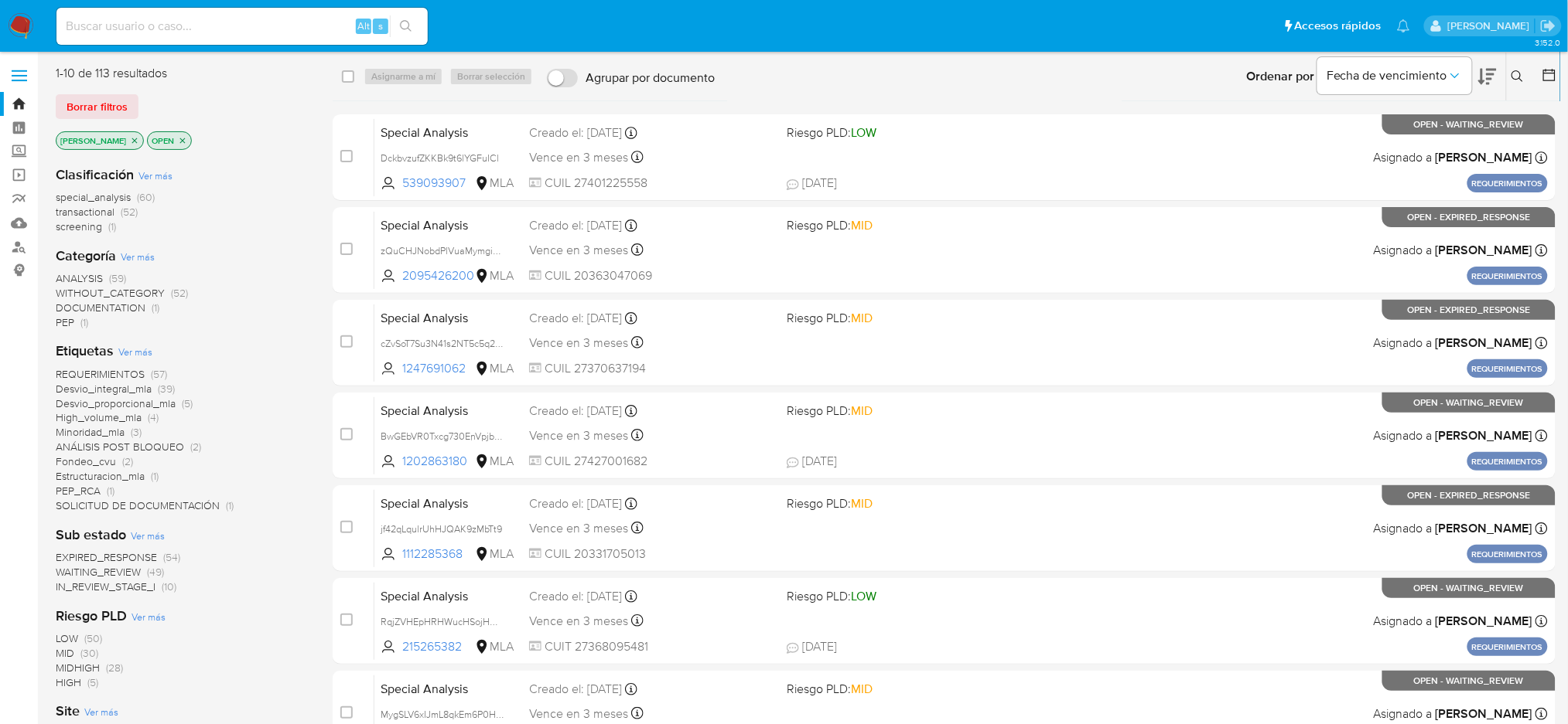
click at [1513, 73] on icon at bounding box center [1516, 75] width 11 height 11
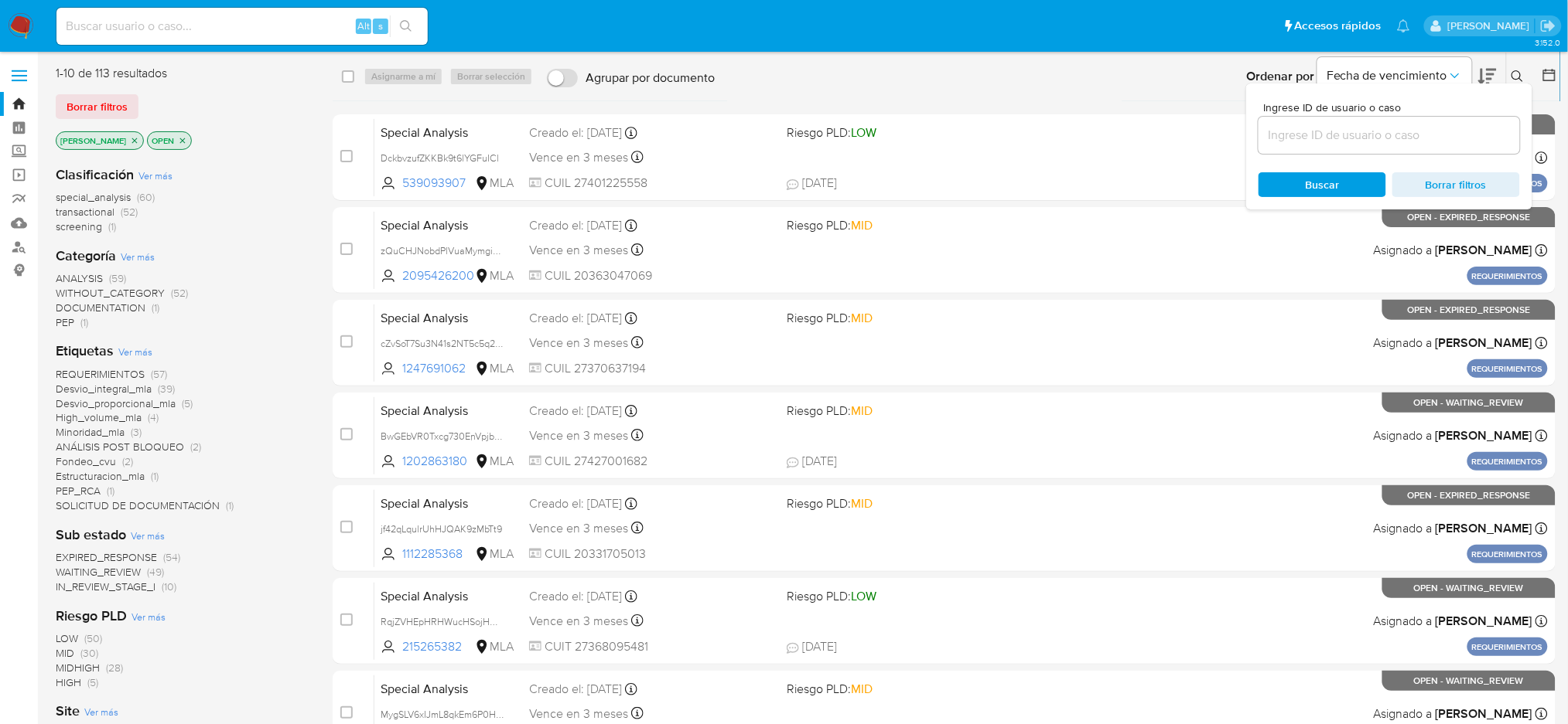
click at [1293, 133] on input at bounding box center [1389, 135] width 261 height 20
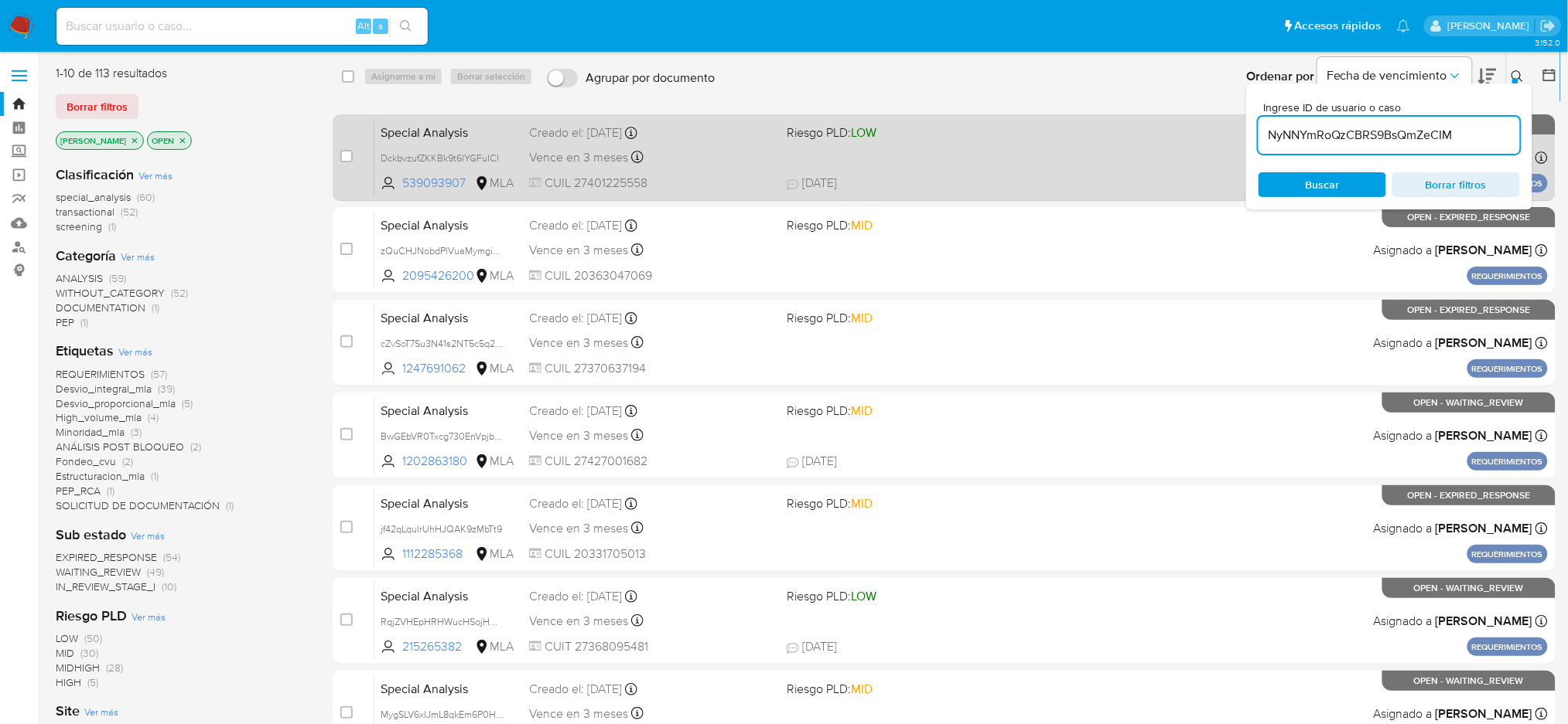
type input "NyNNYmRoQzCBRS9BsQmZeCIM"
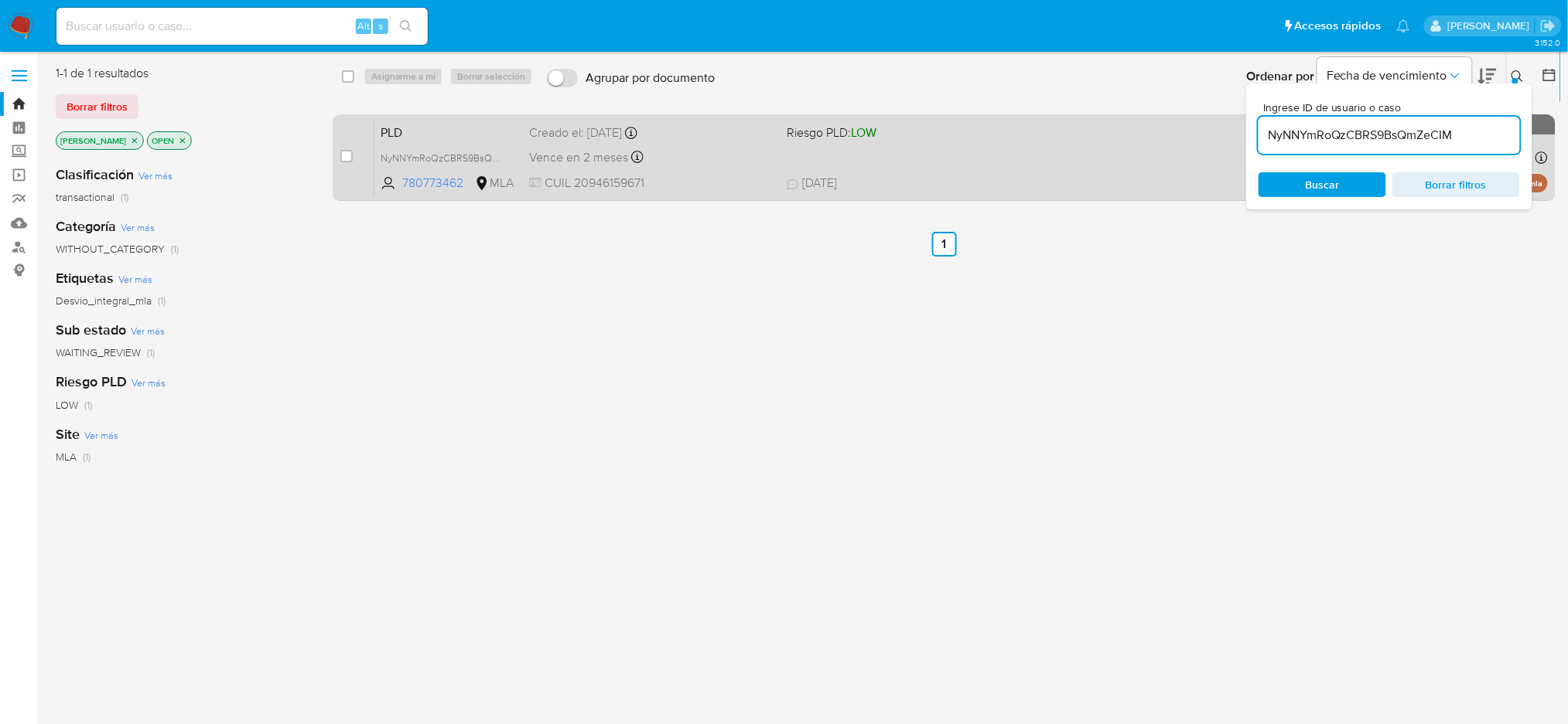
click at [343, 161] on div "case-item-checkbox" at bounding box center [346, 156] width 12 height 16
click at [346, 167] on div "case-item-checkbox" at bounding box center [346, 157] width 12 height 18
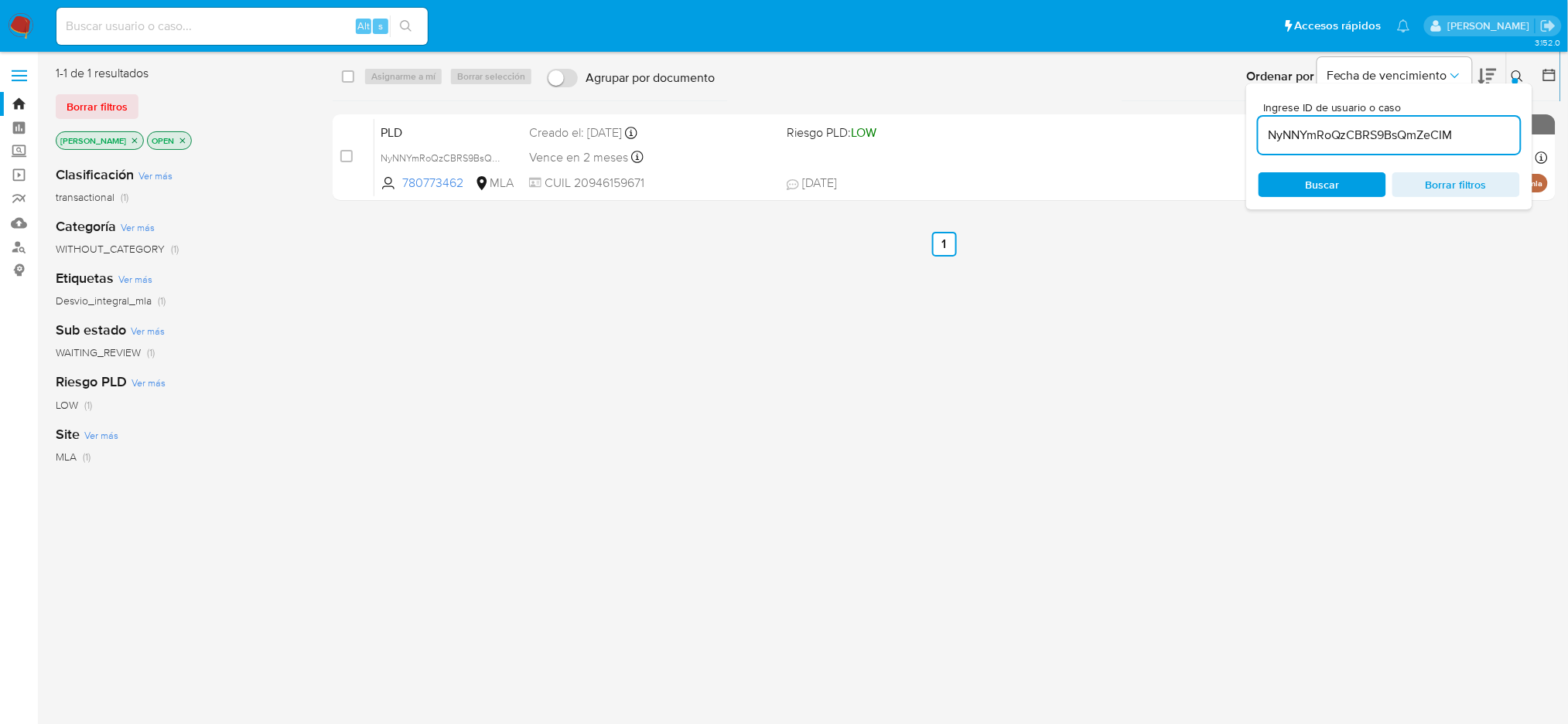
click at [346, 159] on input "checkbox" at bounding box center [346, 156] width 12 height 12
checkbox input "true"
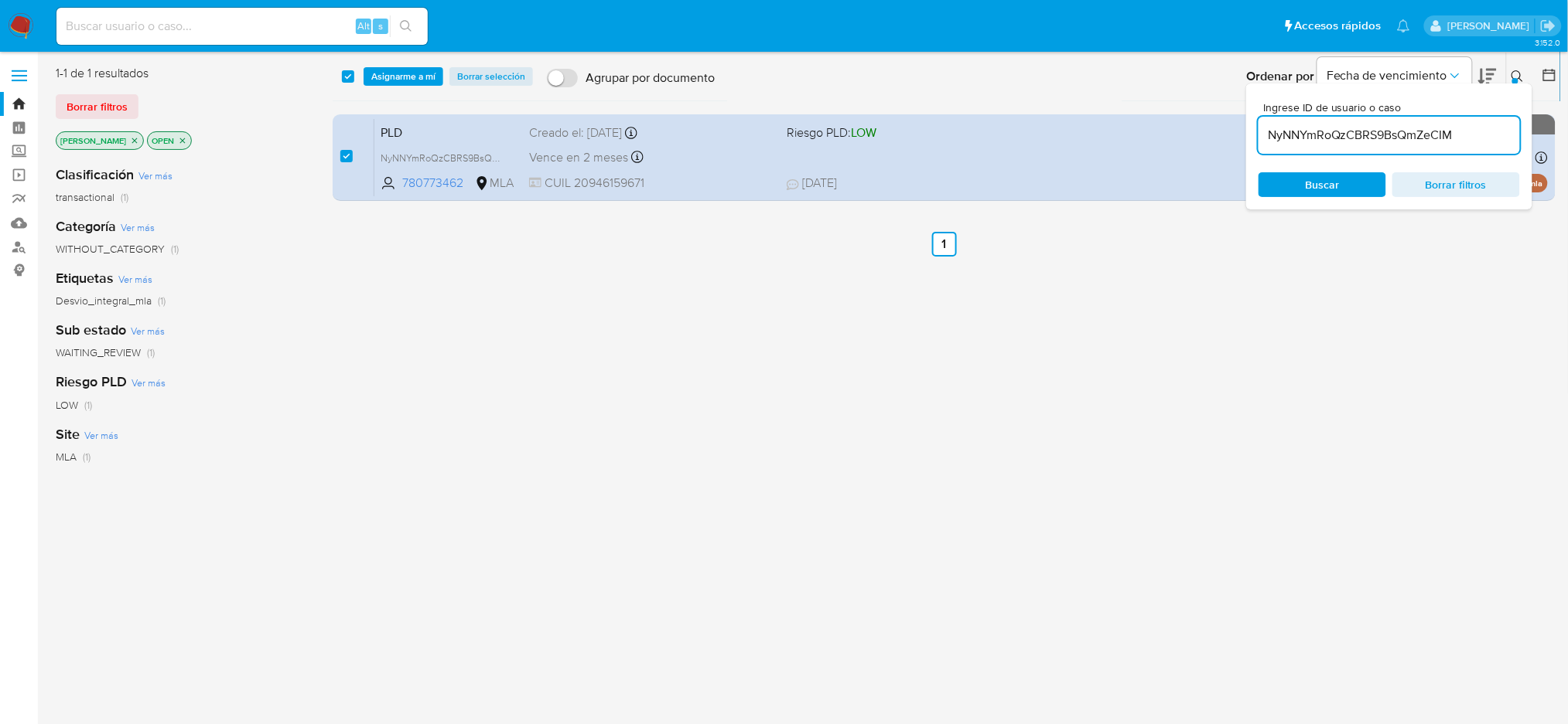
click at [389, 55] on div "select-all-cases-checkbox Asignarme a mí Borrar selección Agrupar por documento…" at bounding box center [946, 76] width 1228 height 48
click at [392, 77] on span "Asignarme a mí" at bounding box center [403, 76] width 64 height 16
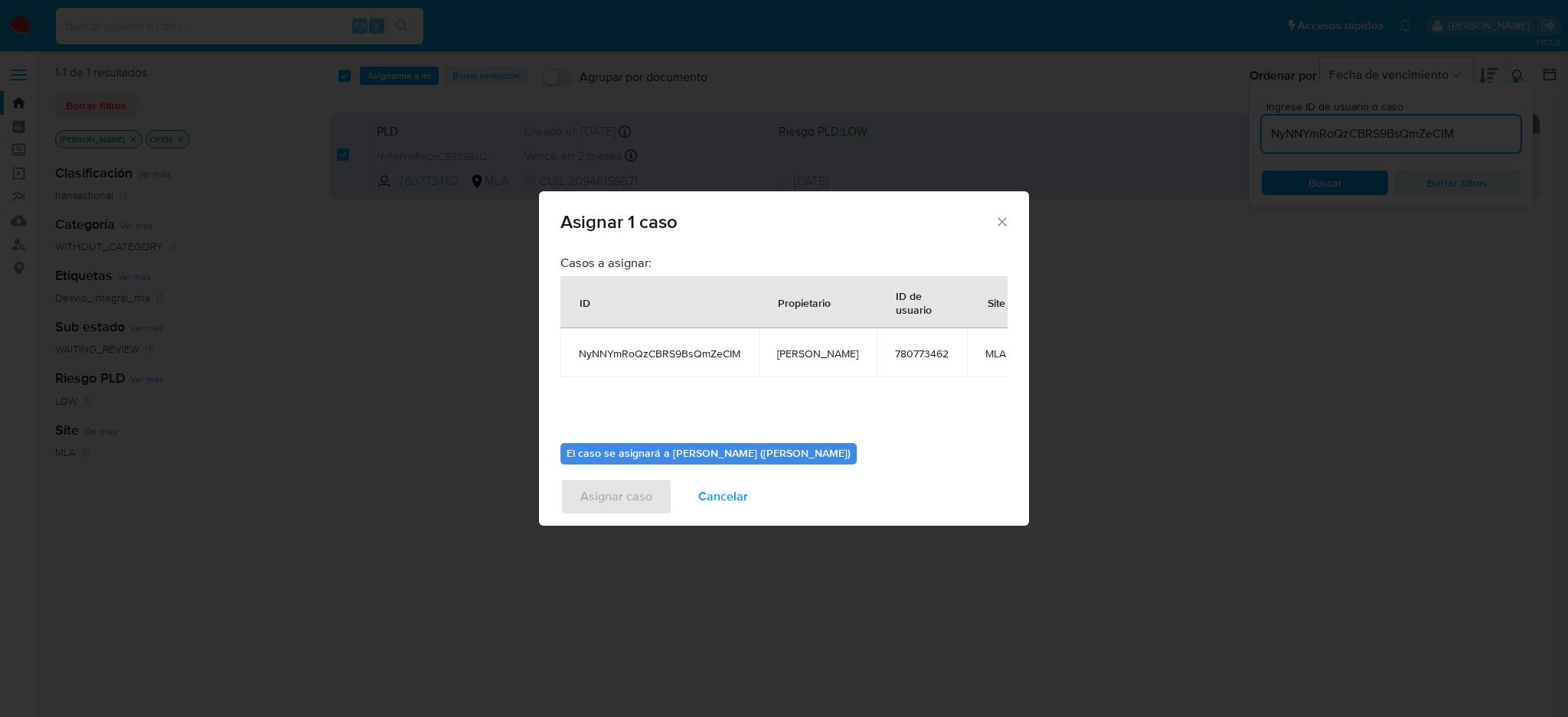
click at [822, 342] on td "[PERSON_NAME]" at bounding box center [818, 352] width 118 height 49
click at [816, 353] on span "[PERSON_NAME]" at bounding box center [817, 353] width 81 height 14
copy span "[PERSON_NAME]"
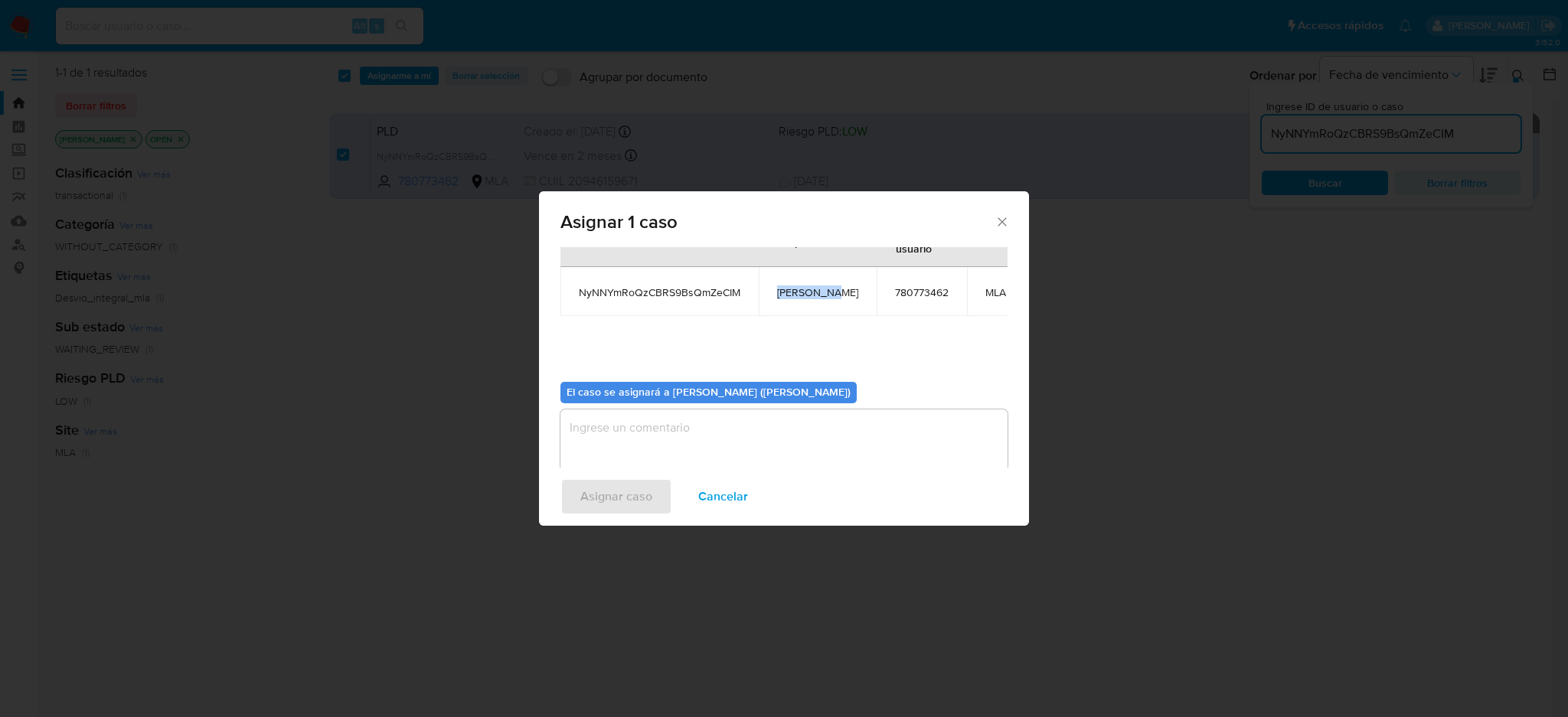
scroll to position [94, 0]
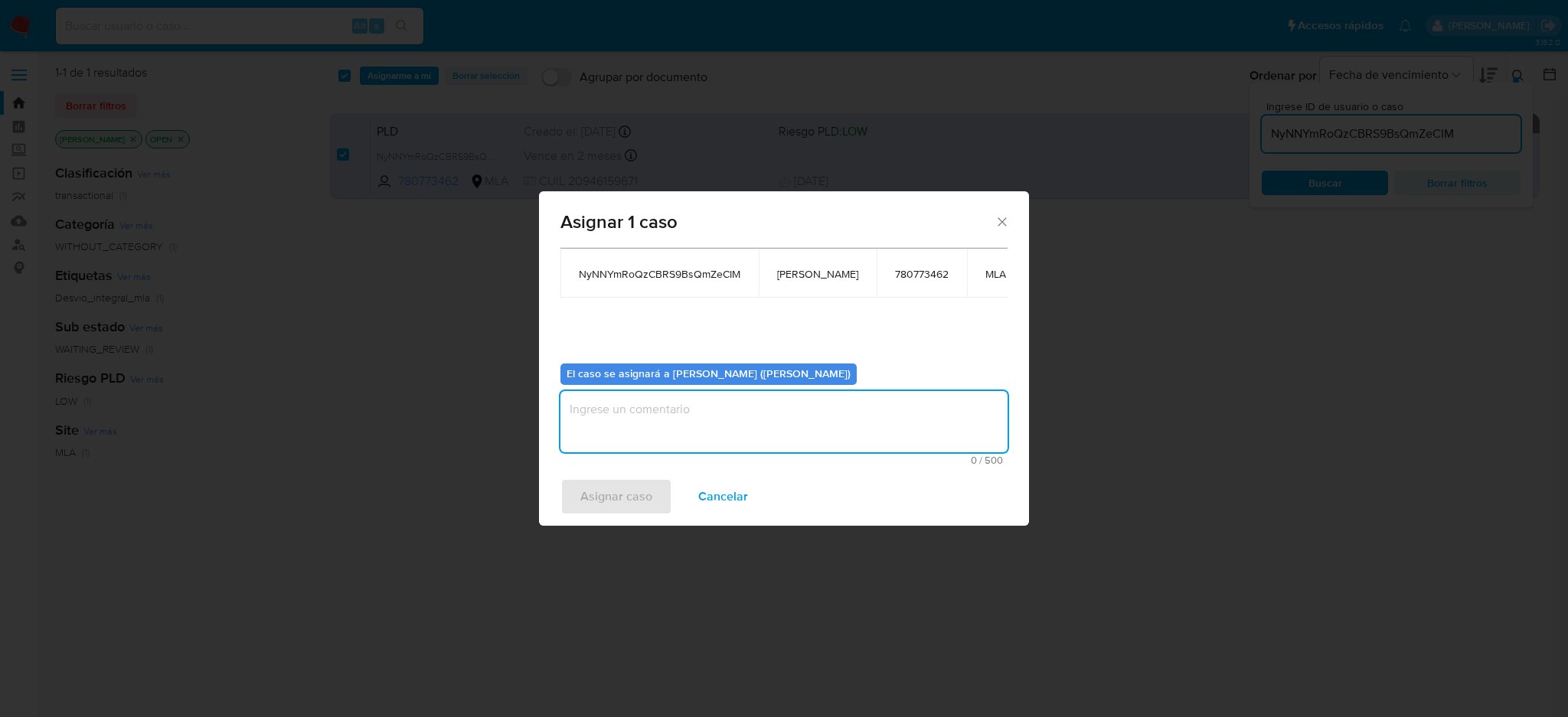
click at [655, 420] on textarea "assign-modal" at bounding box center [784, 422] width 447 height 62
paste textarea "[PERSON_NAME]"
type textarea "[PERSON_NAME]"
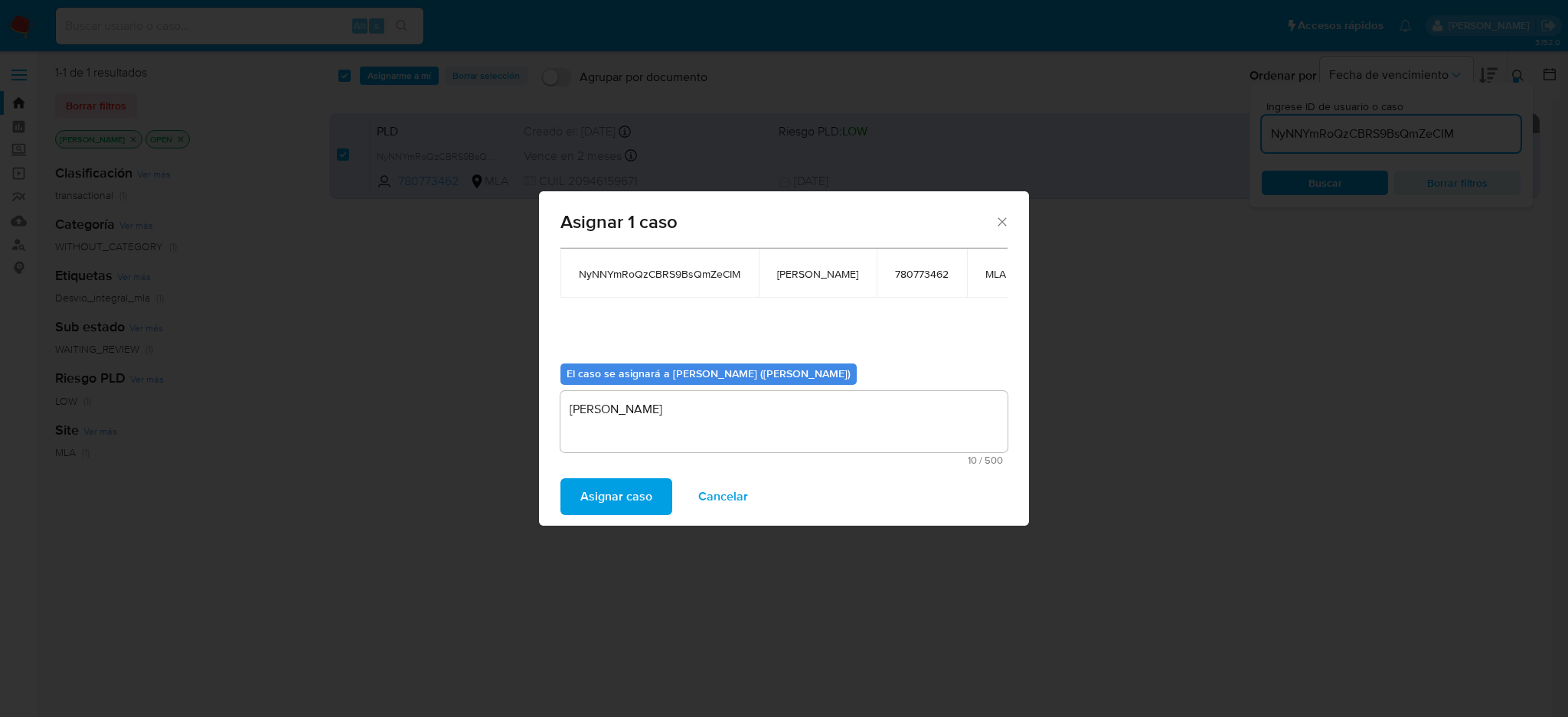
click at [625, 483] on span "Asignar caso" at bounding box center [616, 497] width 72 height 34
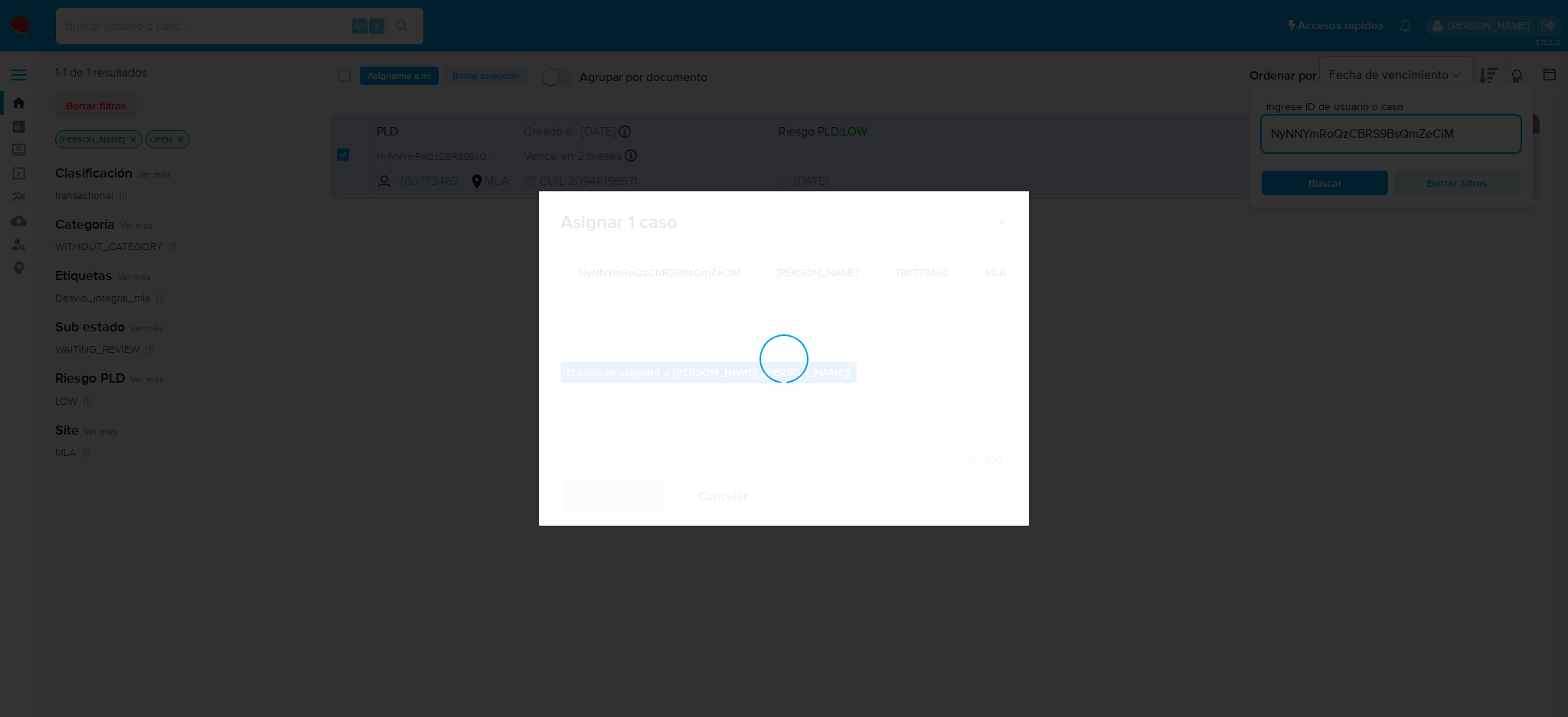
checkbox input "false"
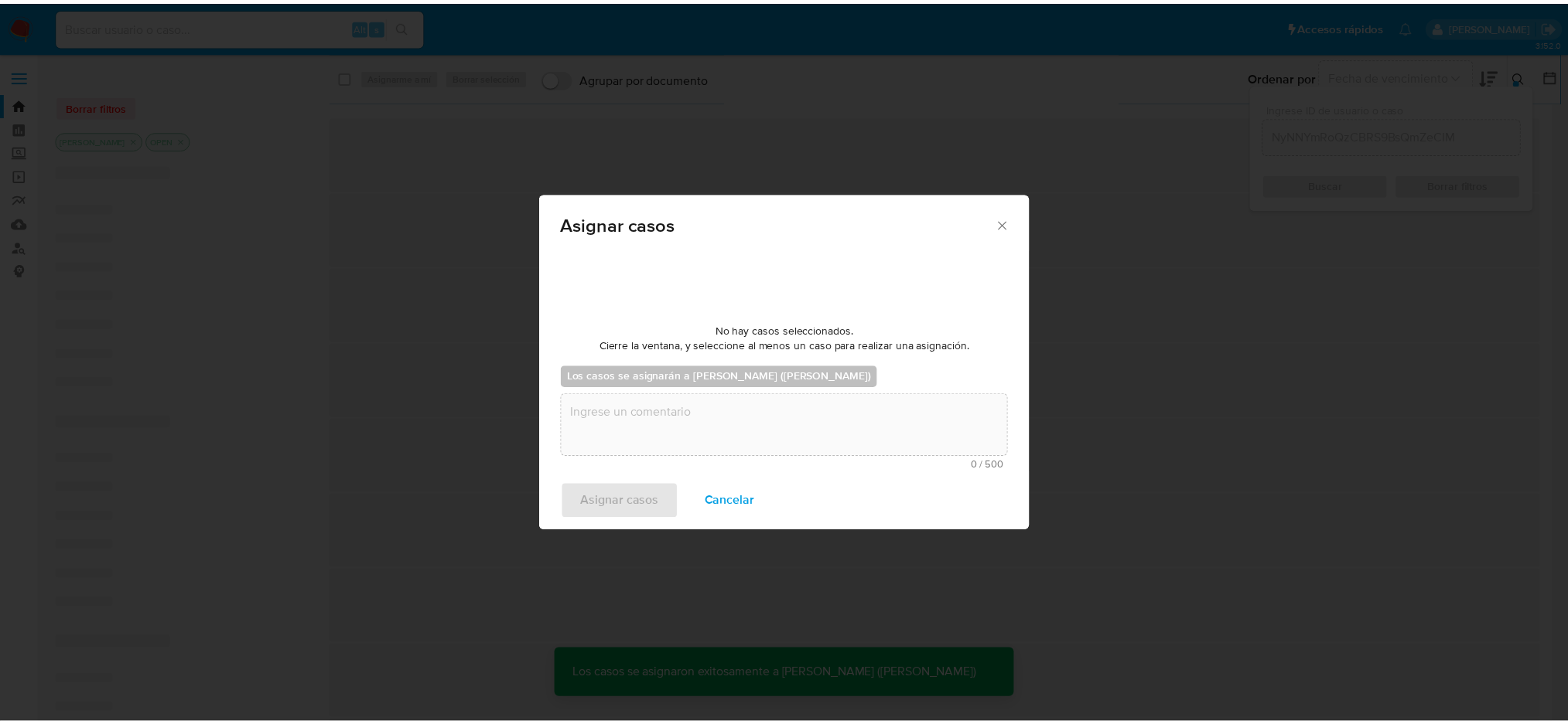
scroll to position [92, 0]
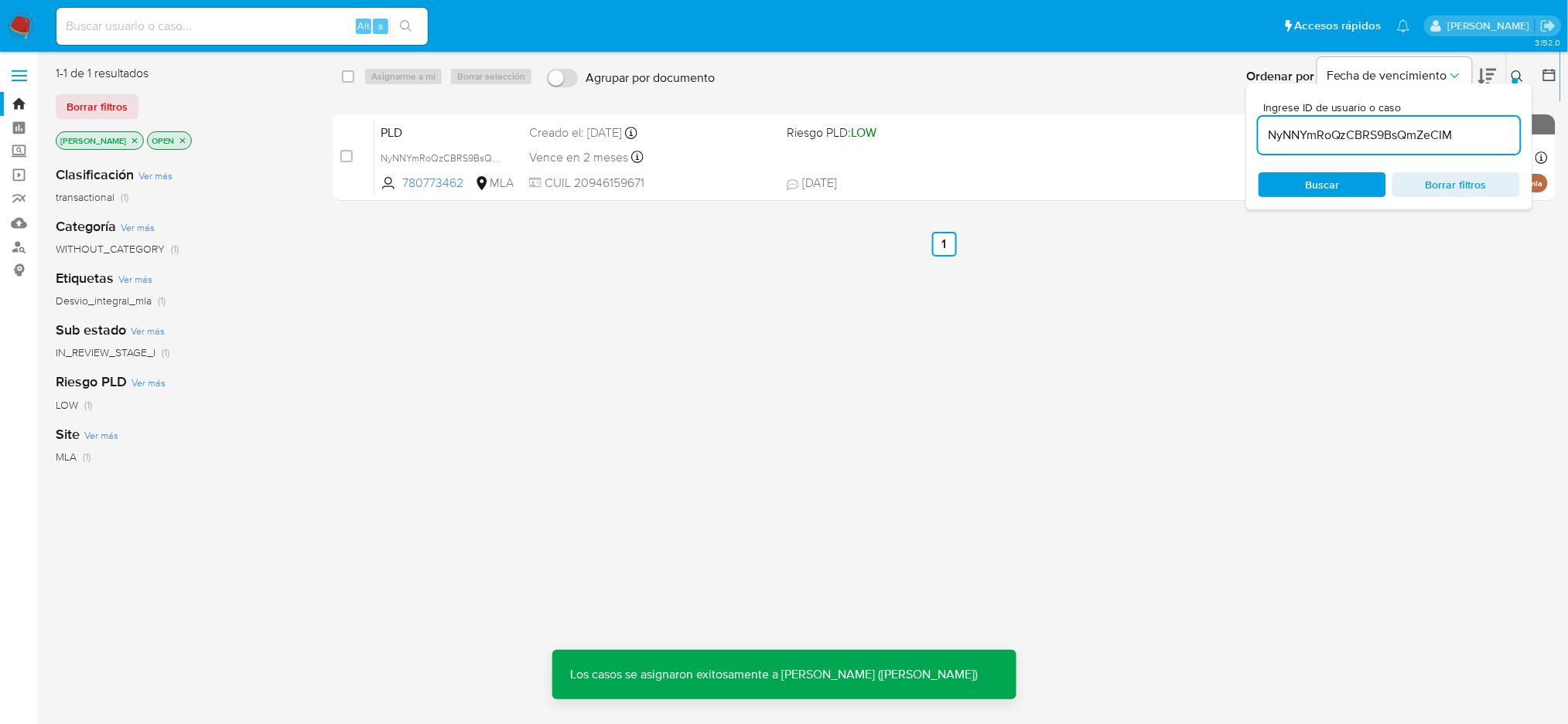
click at [482, 125] on span "PLD" at bounding box center [448, 131] width 136 height 20
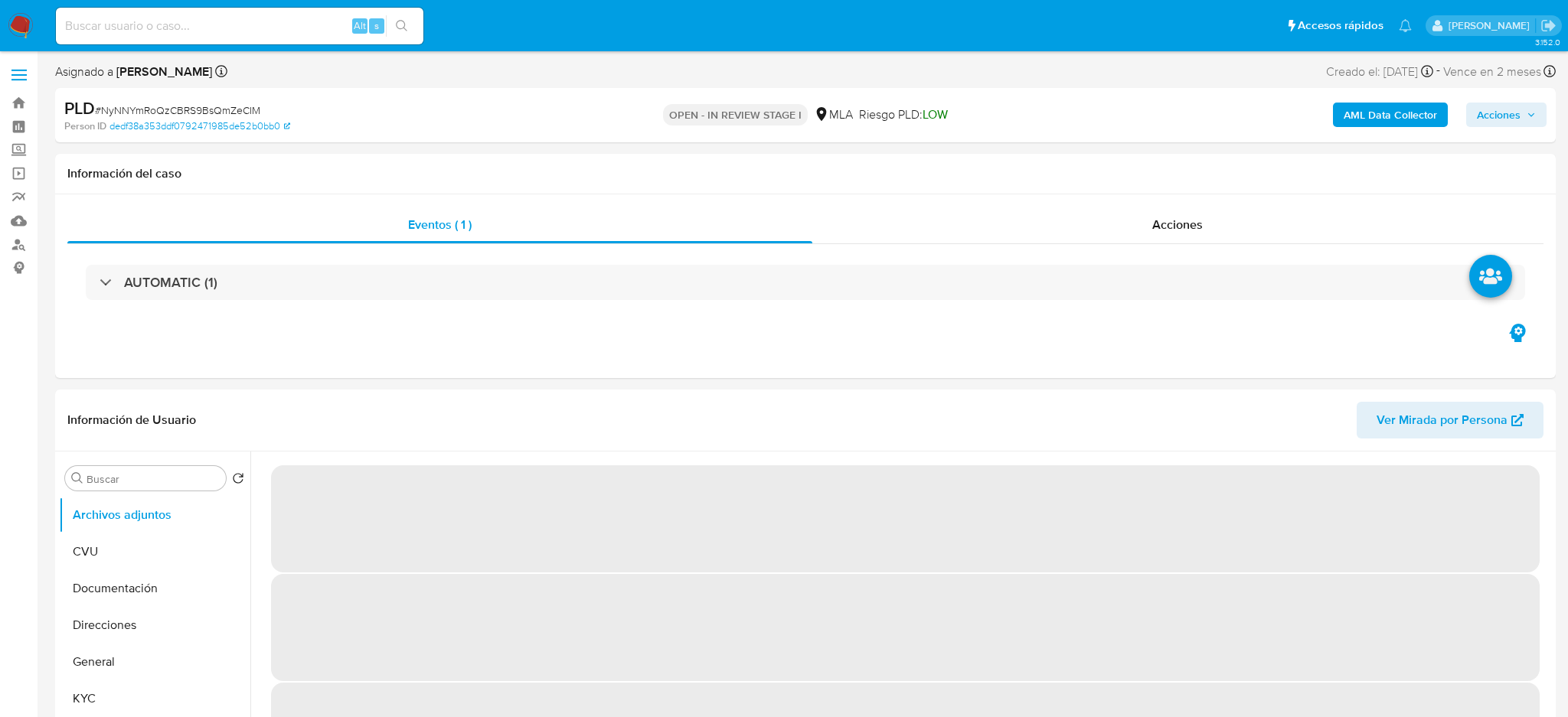
select select "10"
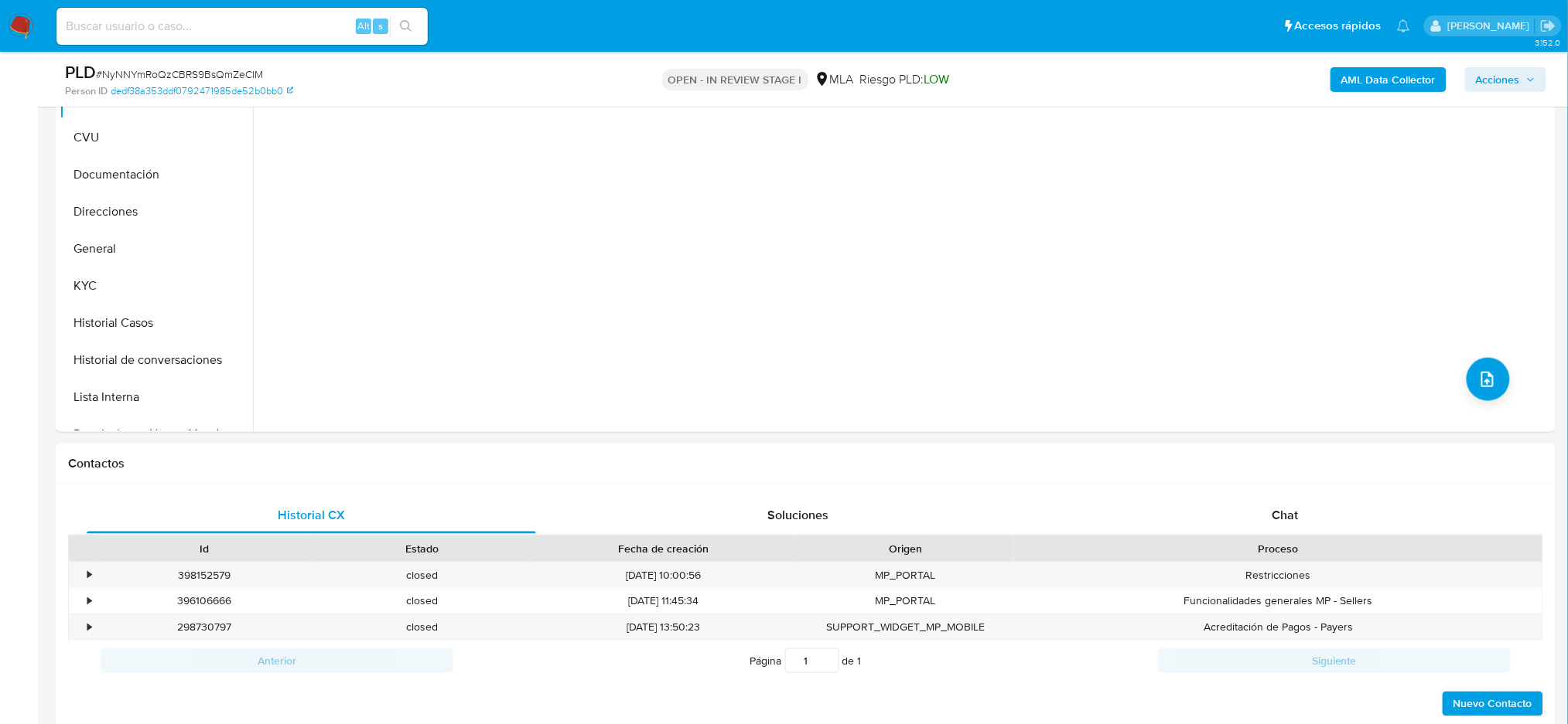
scroll to position [721, 0]
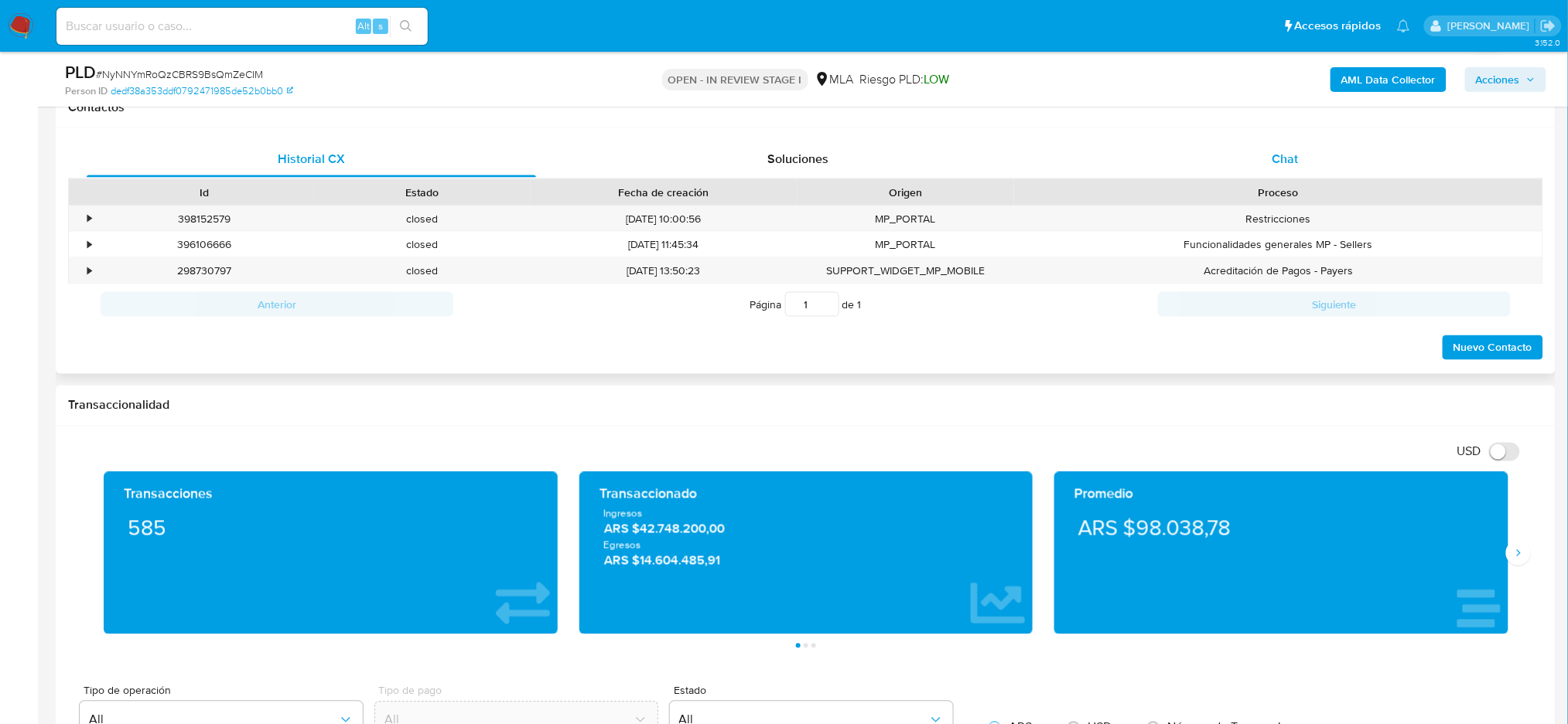
click at [1372, 164] on div "Chat" at bounding box center [1285, 160] width 449 height 37
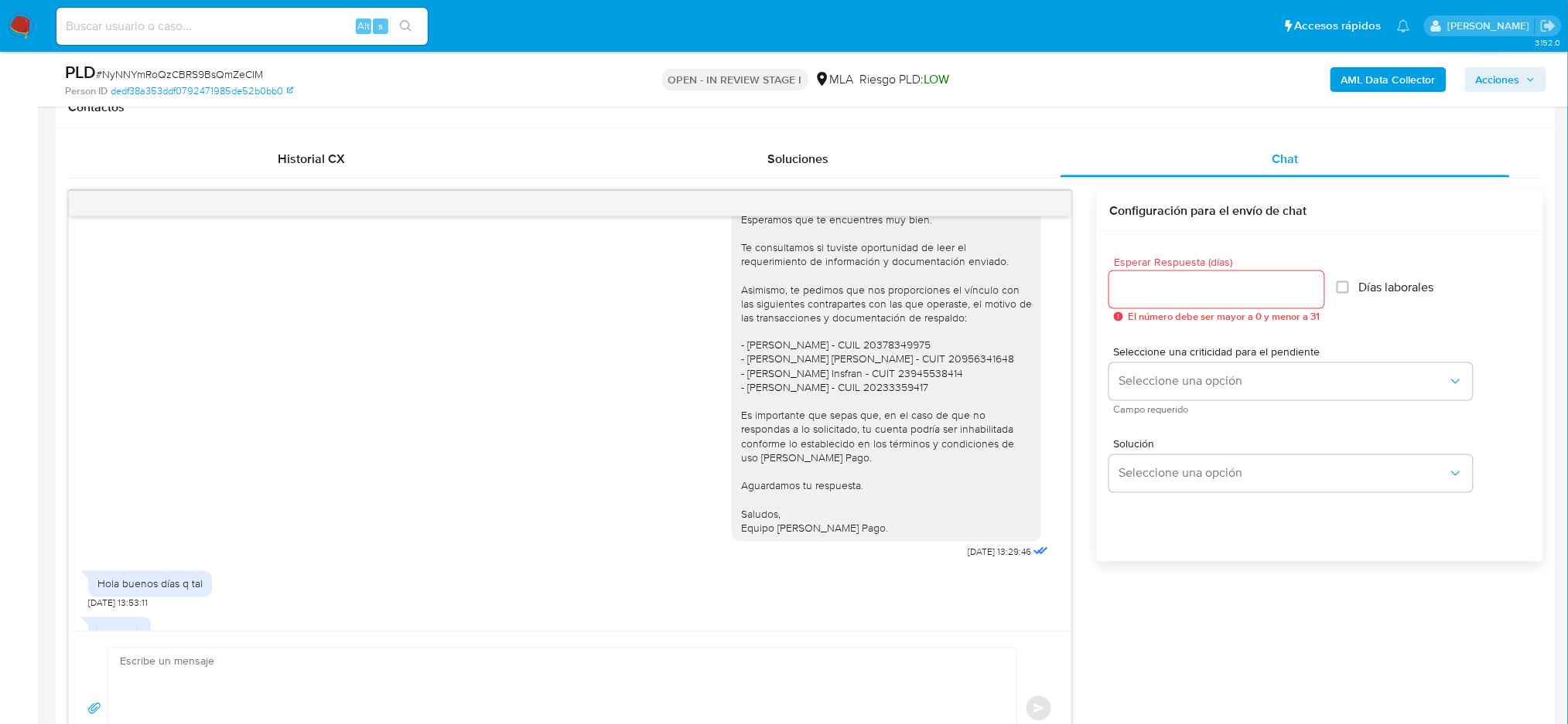
scroll to position [991, 0]
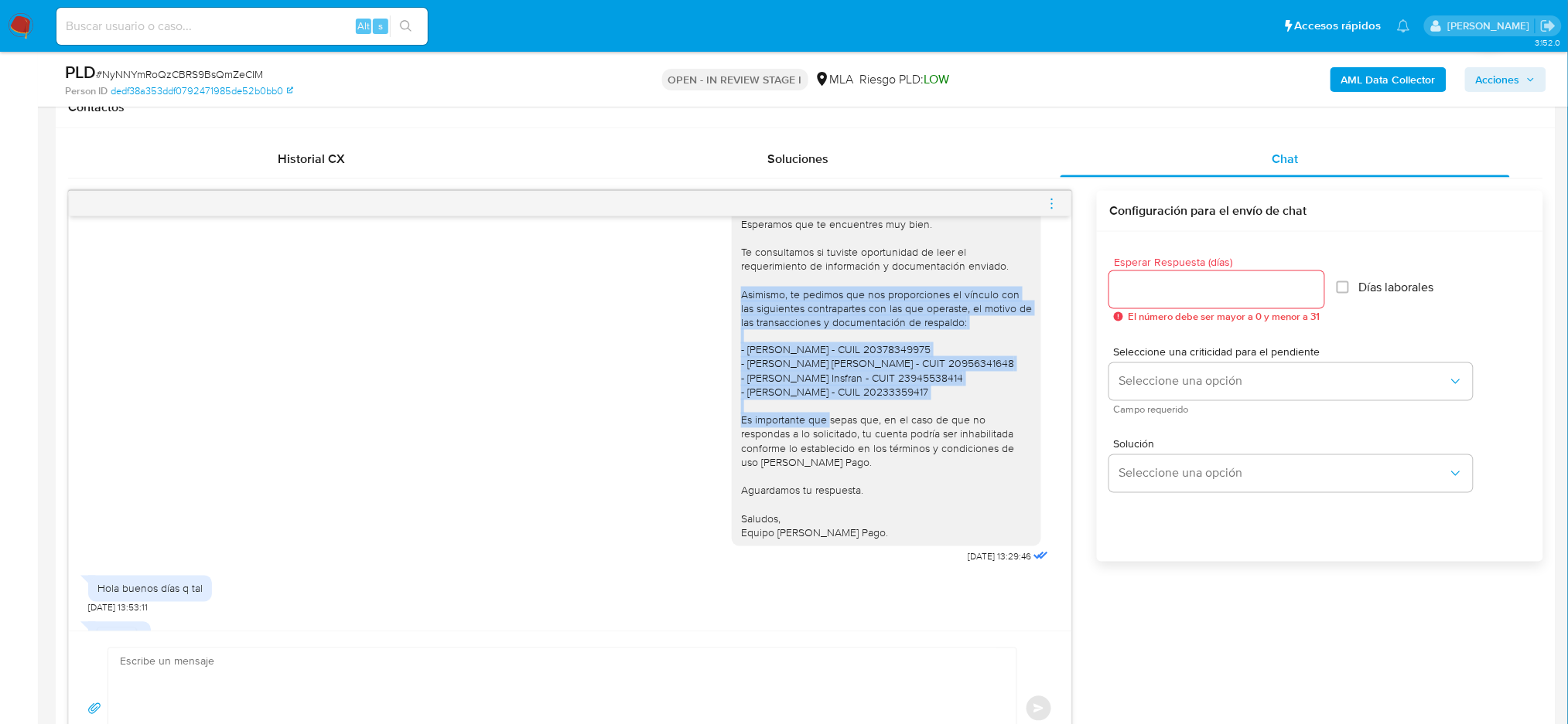
drag, startPoint x: 727, startPoint y: 325, endPoint x: 951, endPoint y: 426, distance: 245.7
click at [951, 426] on div "Hola, Esperamos que te encuentres muy bien. Te consultamos si tuviste oportunid…" at bounding box center [887, 364] width 291 height 351
copy div "Asimismo, te pedimos que nos proporciones el vínculo con las siguientes contrap…"
click at [951, 426] on div "Hola, Esperamos que te encuentres muy bien. Te consultamos si tuviste oportunid…" at bounding box center [887, 364] width 291 height 351
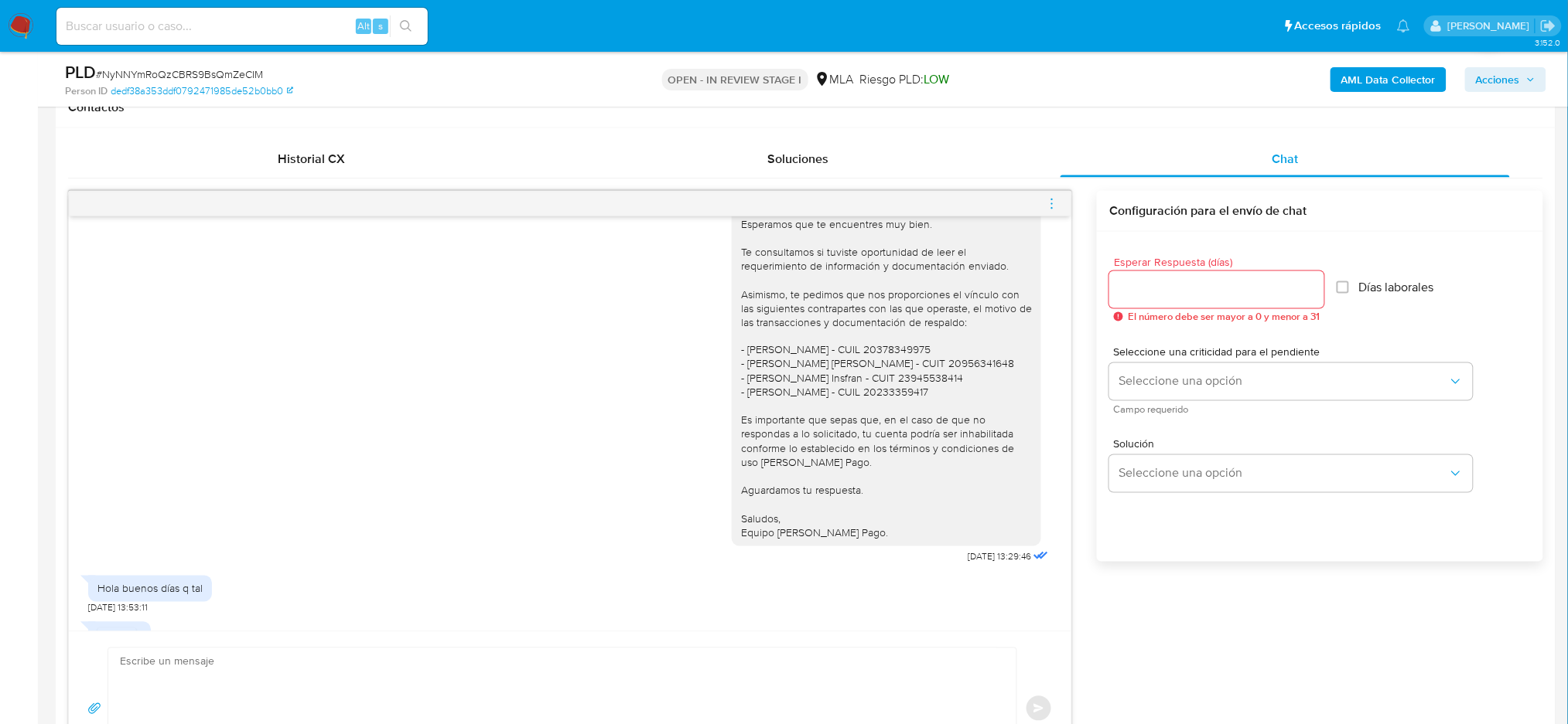
drag, startPoint x: 223, startPoint y: 685, endPoint x: 546, endPoint y: 586, distance: 337.8
click at [223, 685] on textarea at bounding box center [559, 709] width 877 height 121
paste textarea "Hola, ¡Muchas gracias por tu respuesta! ¿Podrías informarnos el origen de los f…"
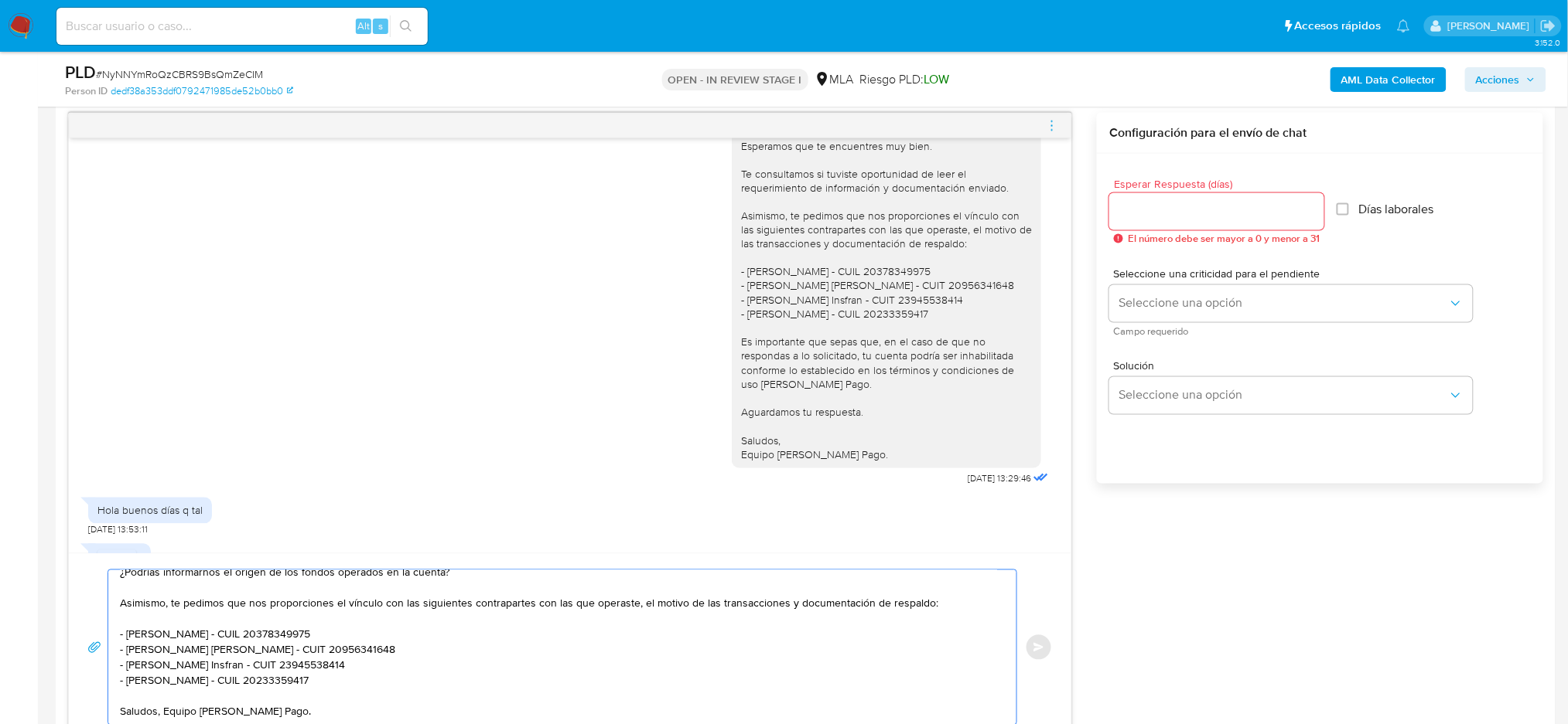
type textarea "Hola, ¡Muchas gracias por tu respuesta! ¿Podrías informarnos el origen de los f…"
click at [1165, 209] on input "Esperar Respuesta (días)" at bounding box center [1216, 211] width 215 height 20
type input "2"
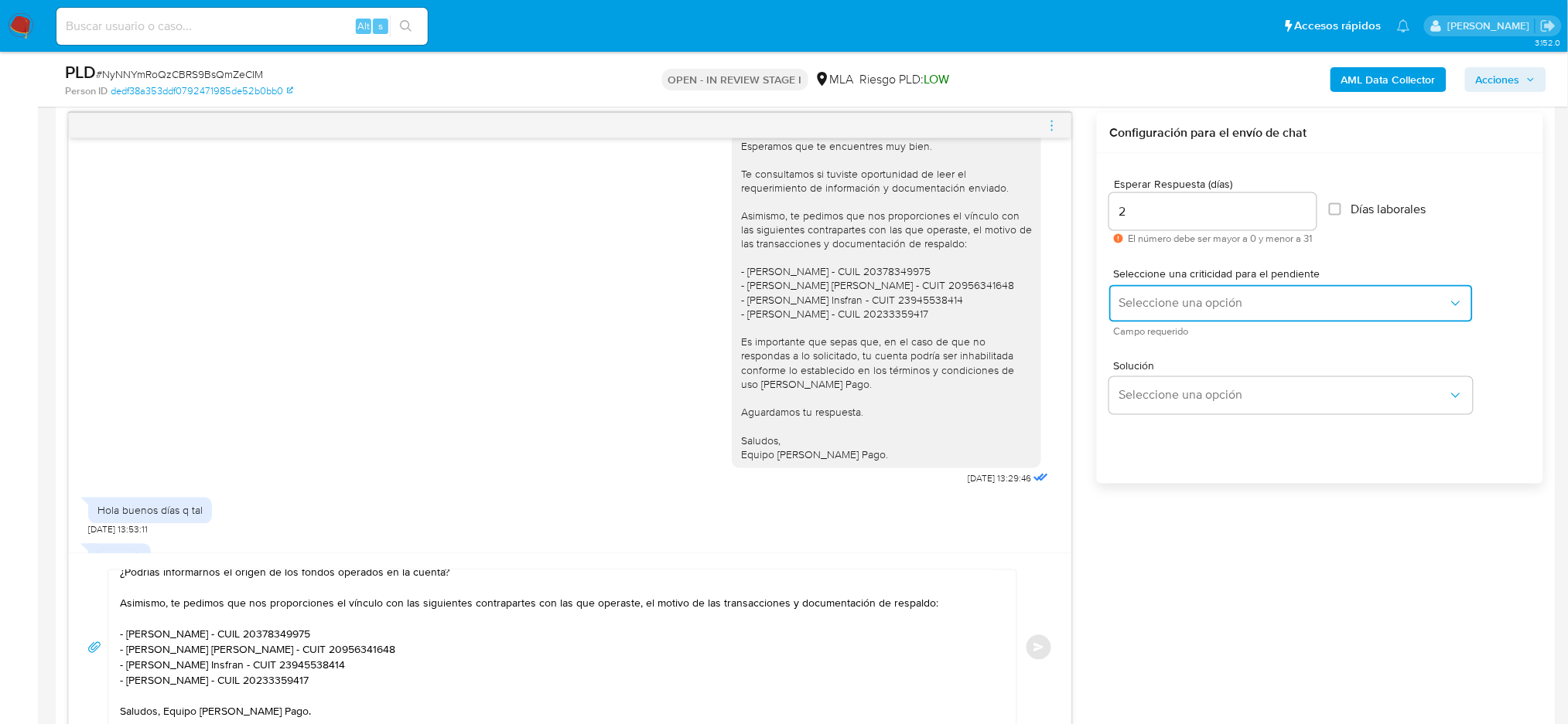
click at [1142, 295] on button "Seleccione una opción" at bounding box center [1291, 303] width 363 height 37
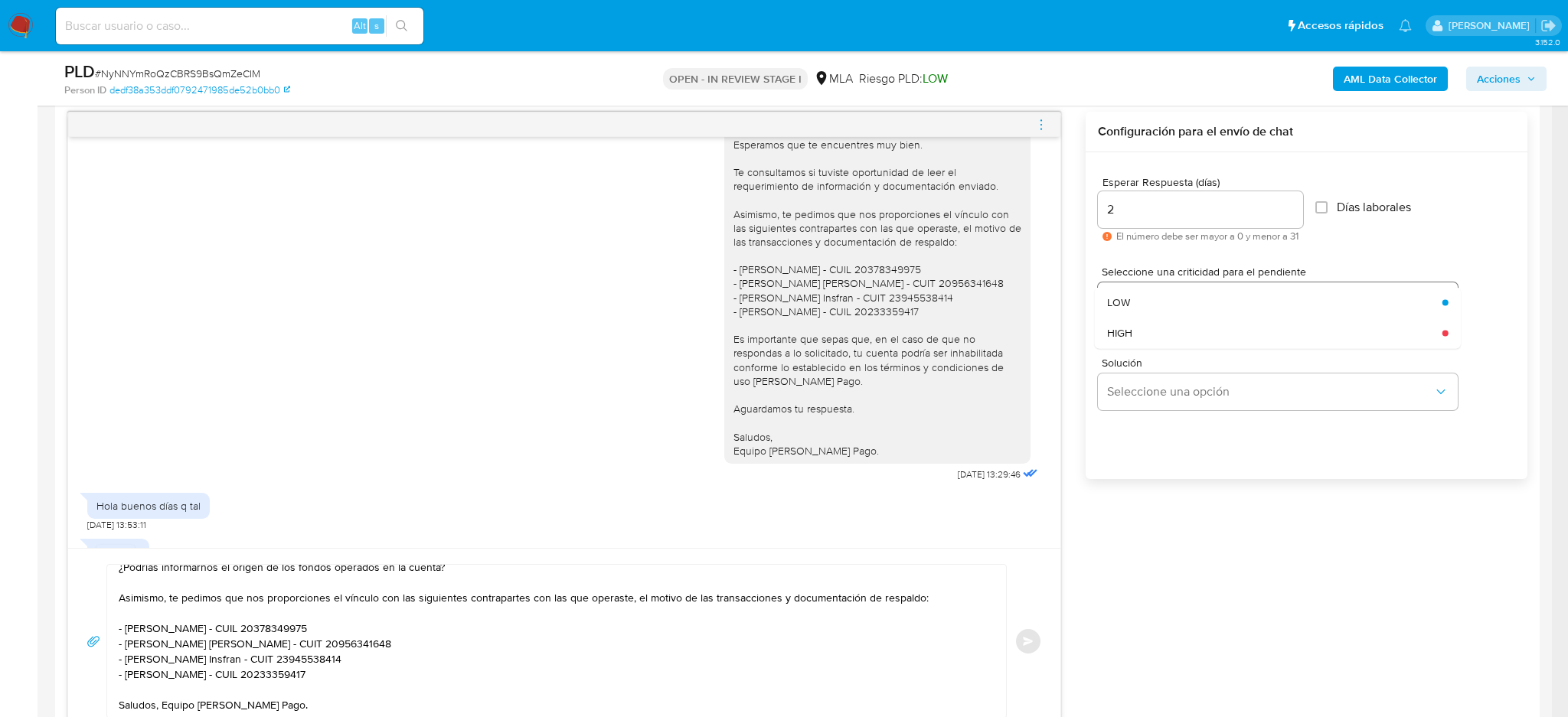
click at [1132, 320] on div "HIGH" at bounding box center [1270, 332] width 326 height 30
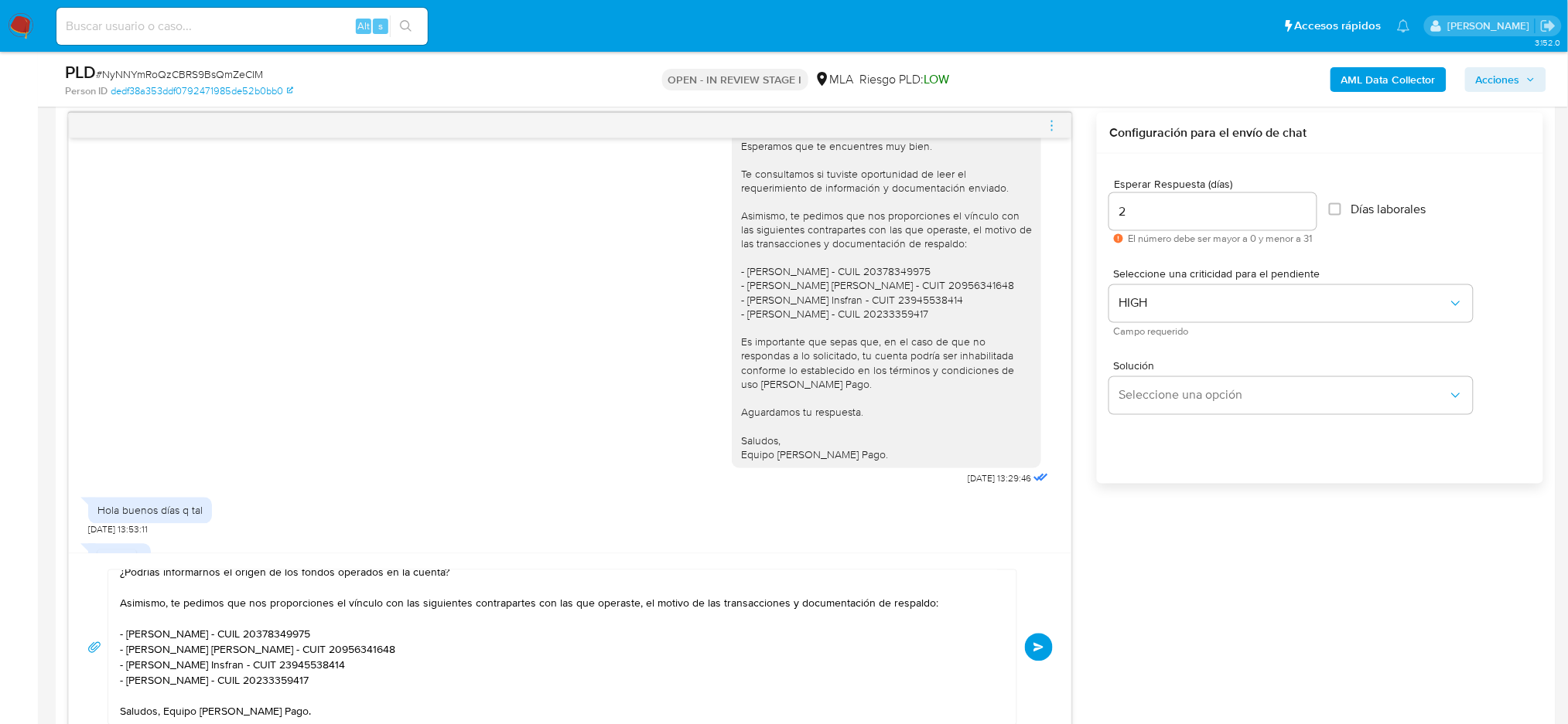
click at [1034, 649] on span "Enviar" at bounding box center [1038, 648] width 11 height 10
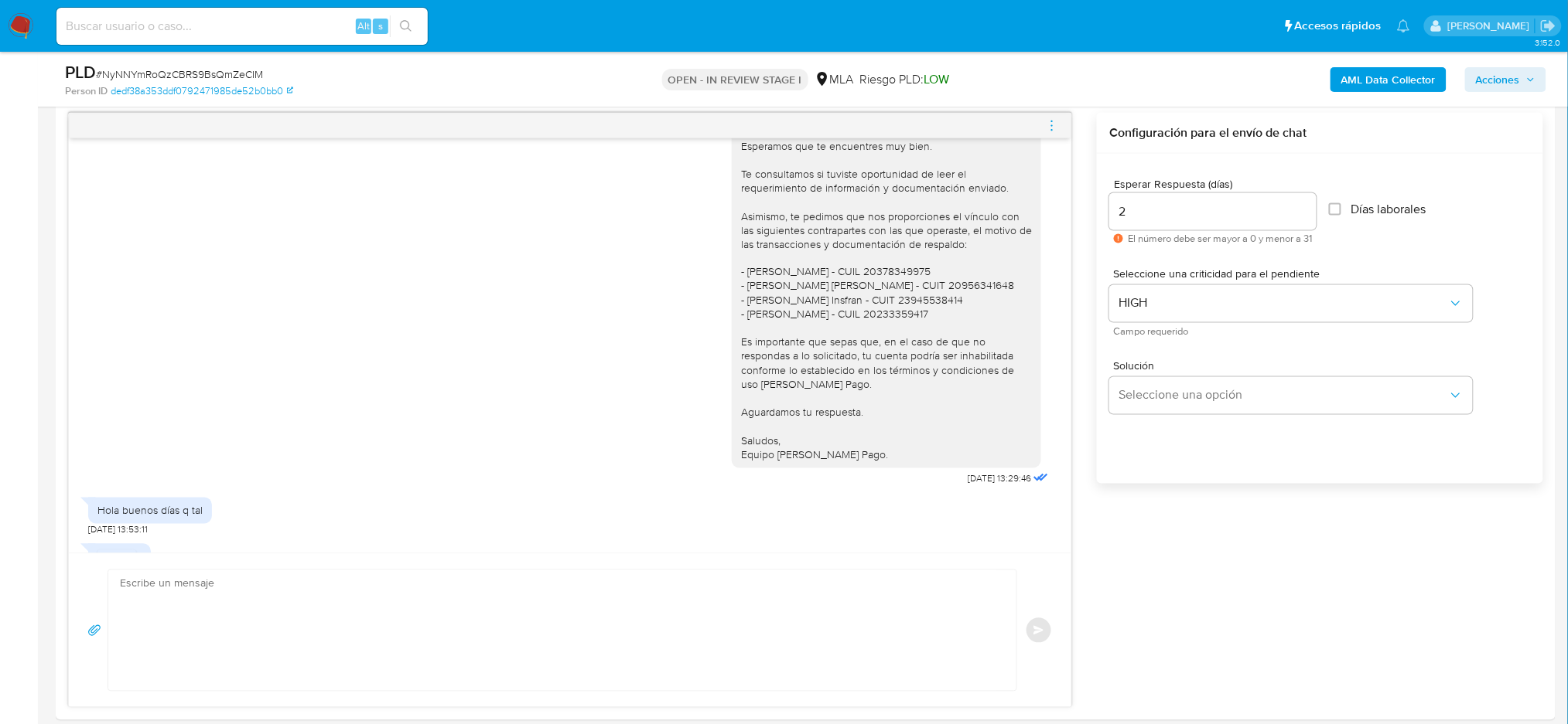
scroll to position [1524, 0]
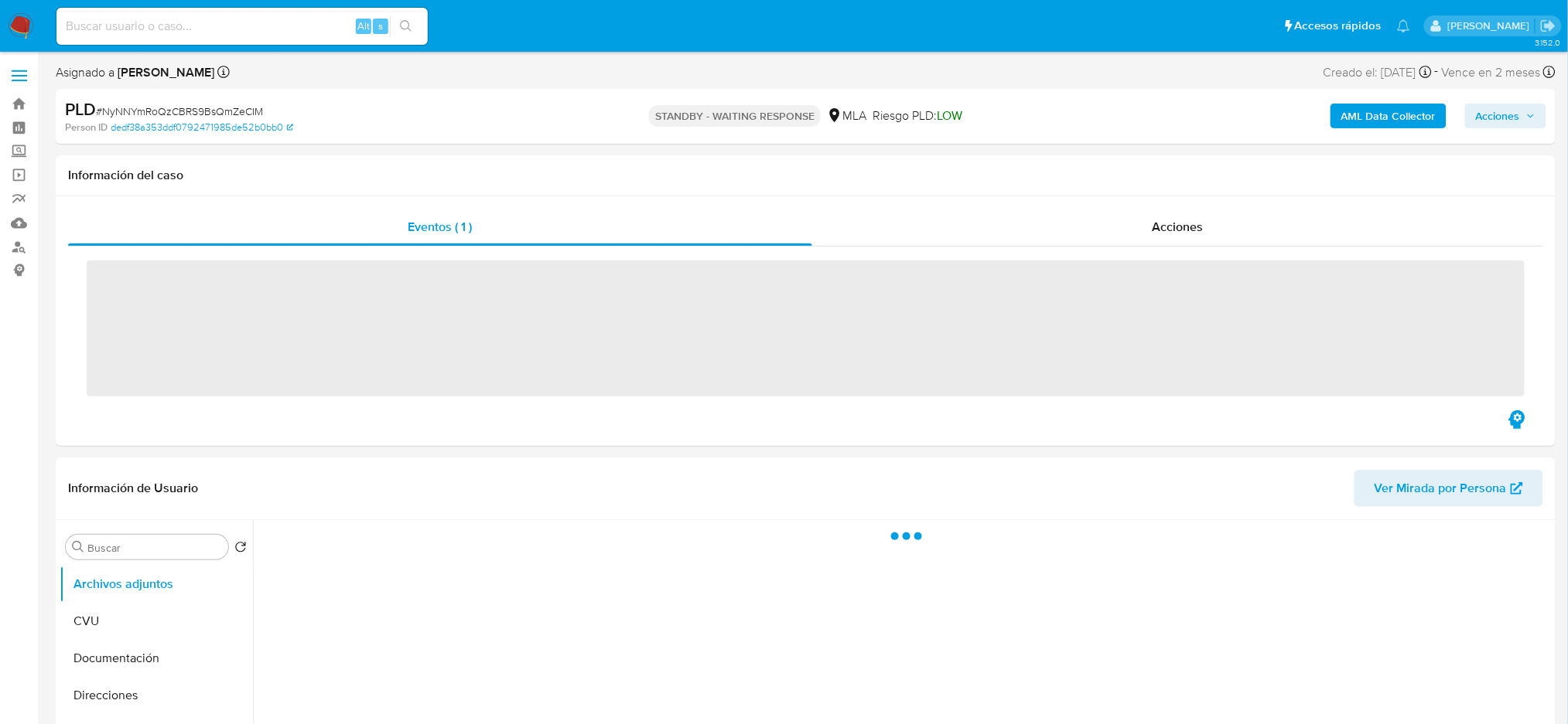
click at [184, 17] on input at bounding box center [241, 26] width 371 height 20
paste input "yqU8iKJ1qE3JLRPEzqopb2Kd"
type input "yqU8iKJ1qE3JLRPEzqopb2Kd"
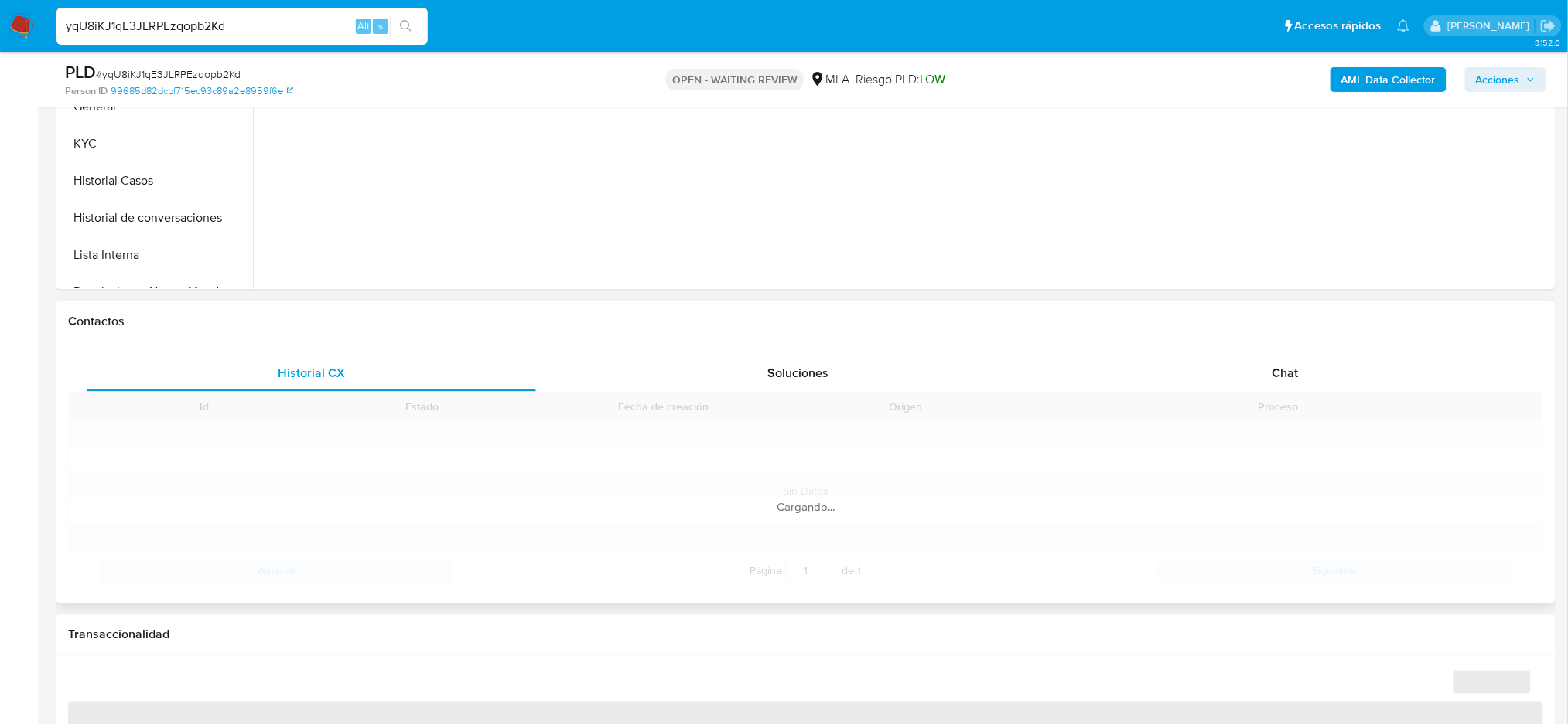
scroll to position [619, 0]
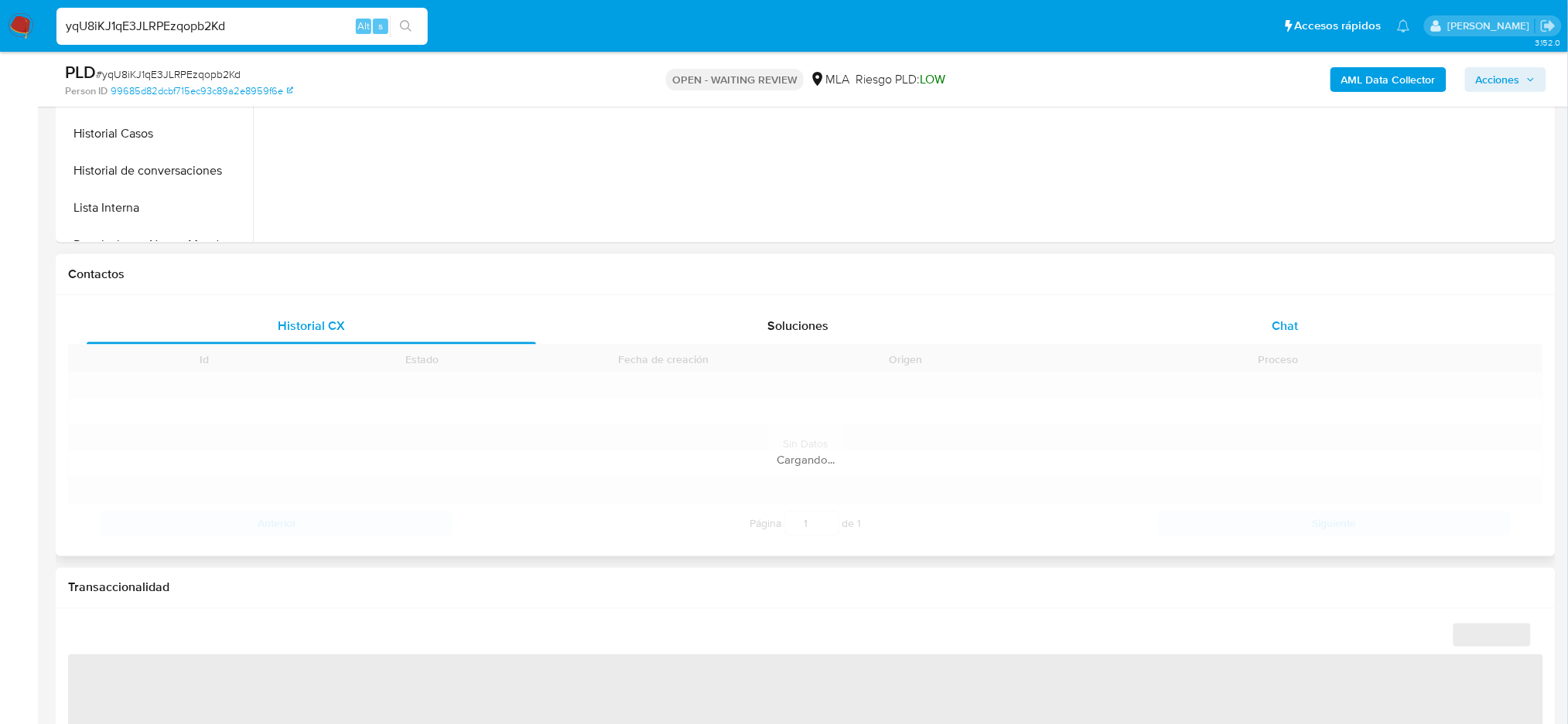
click at [1290, 327] on span "Chat" at bounding box center [1285, 326] width 26 height 18
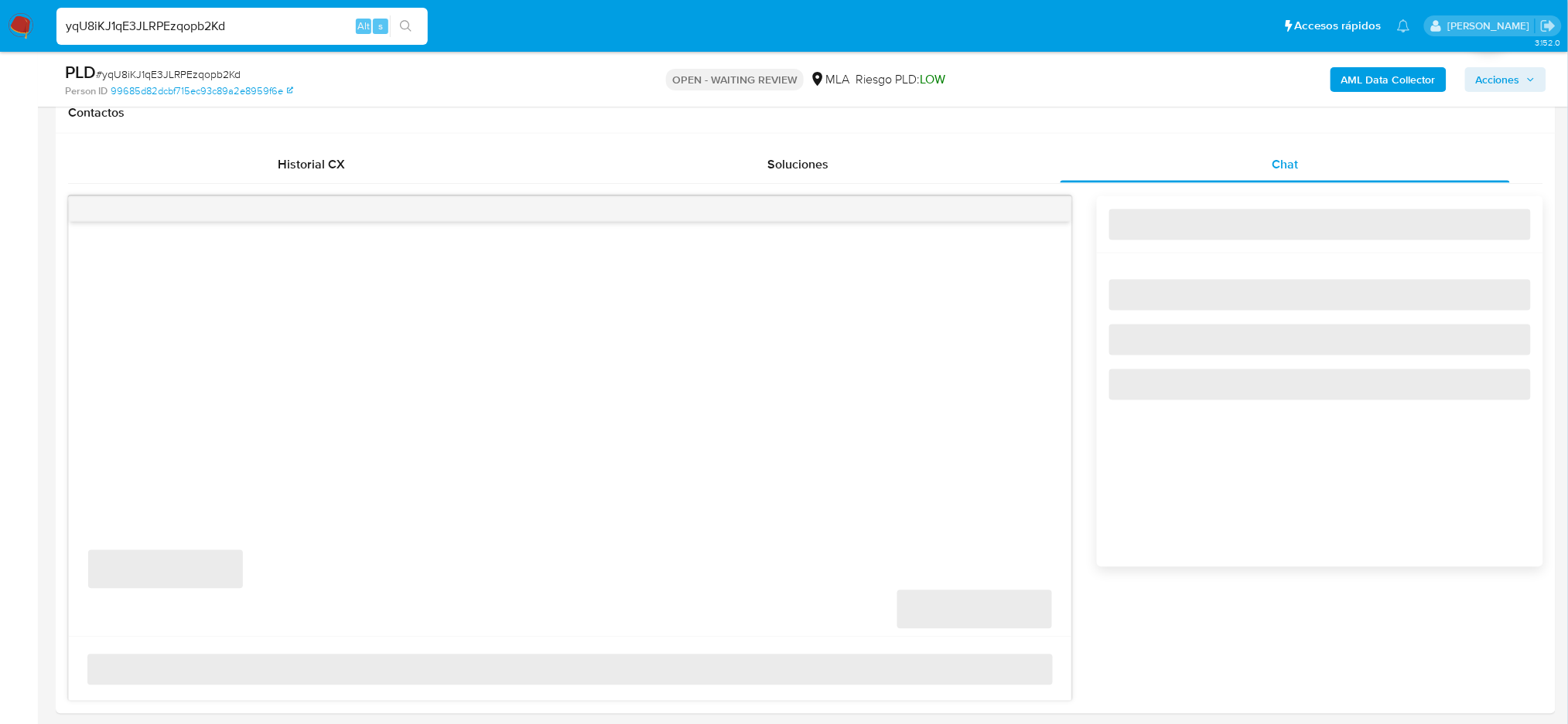
scroll to position [824, 0]
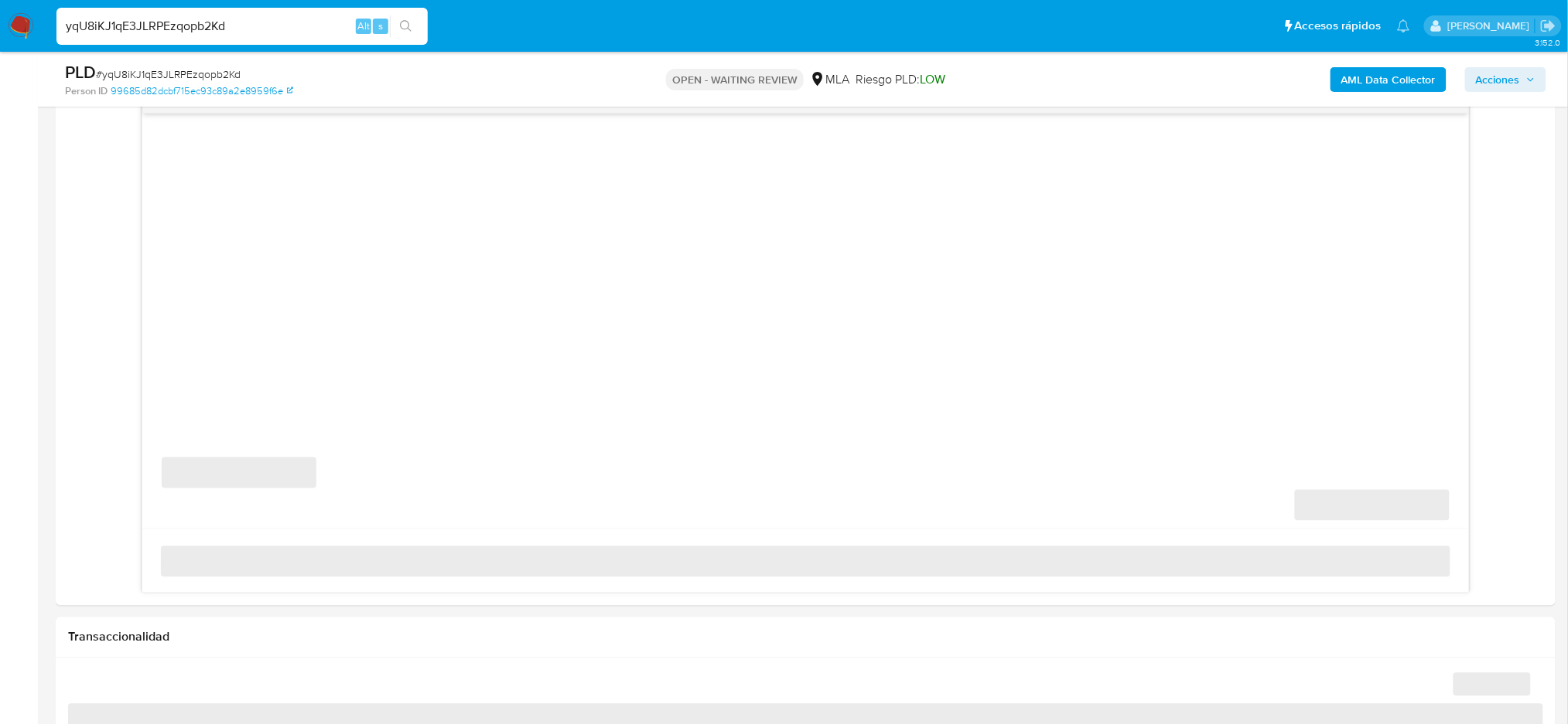
select select "10"
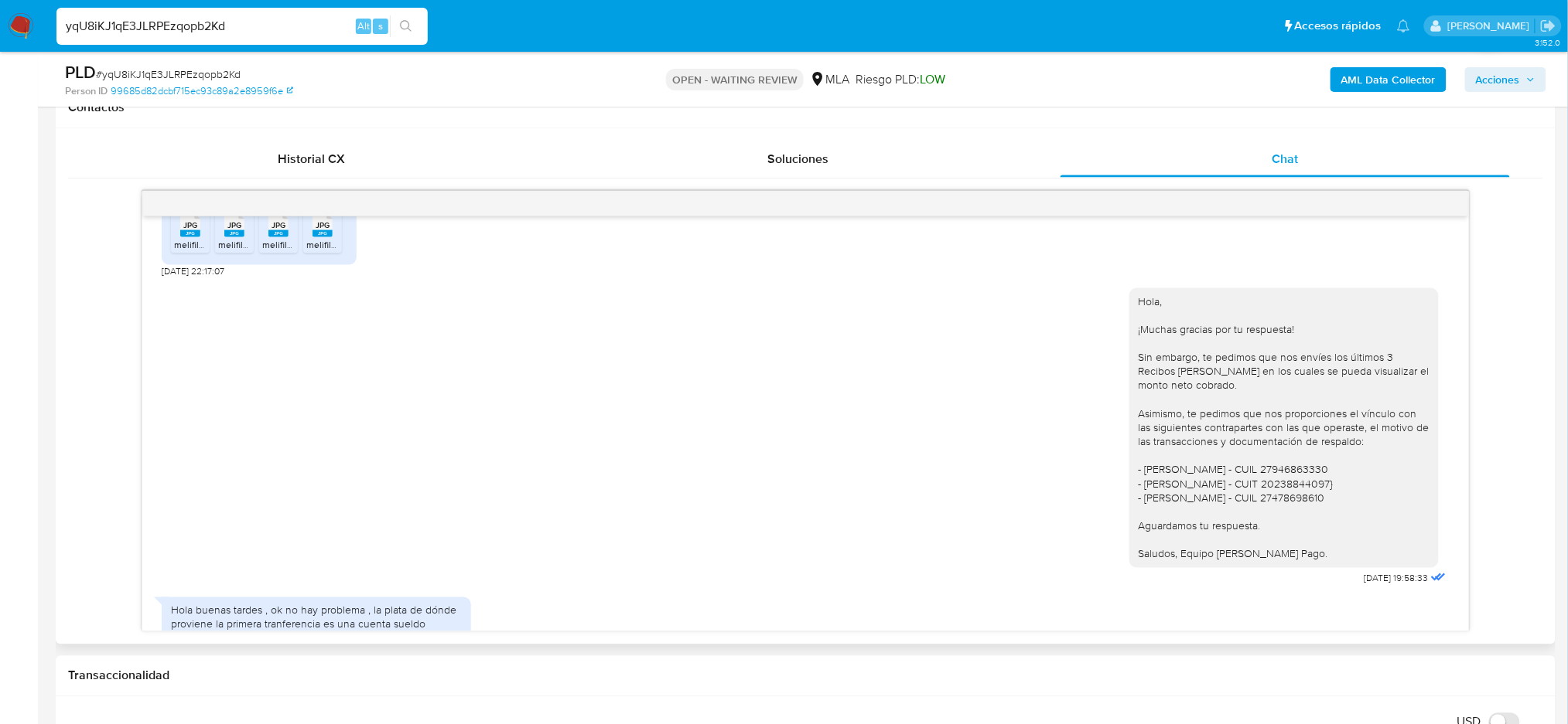
scroll to position [495, 0]
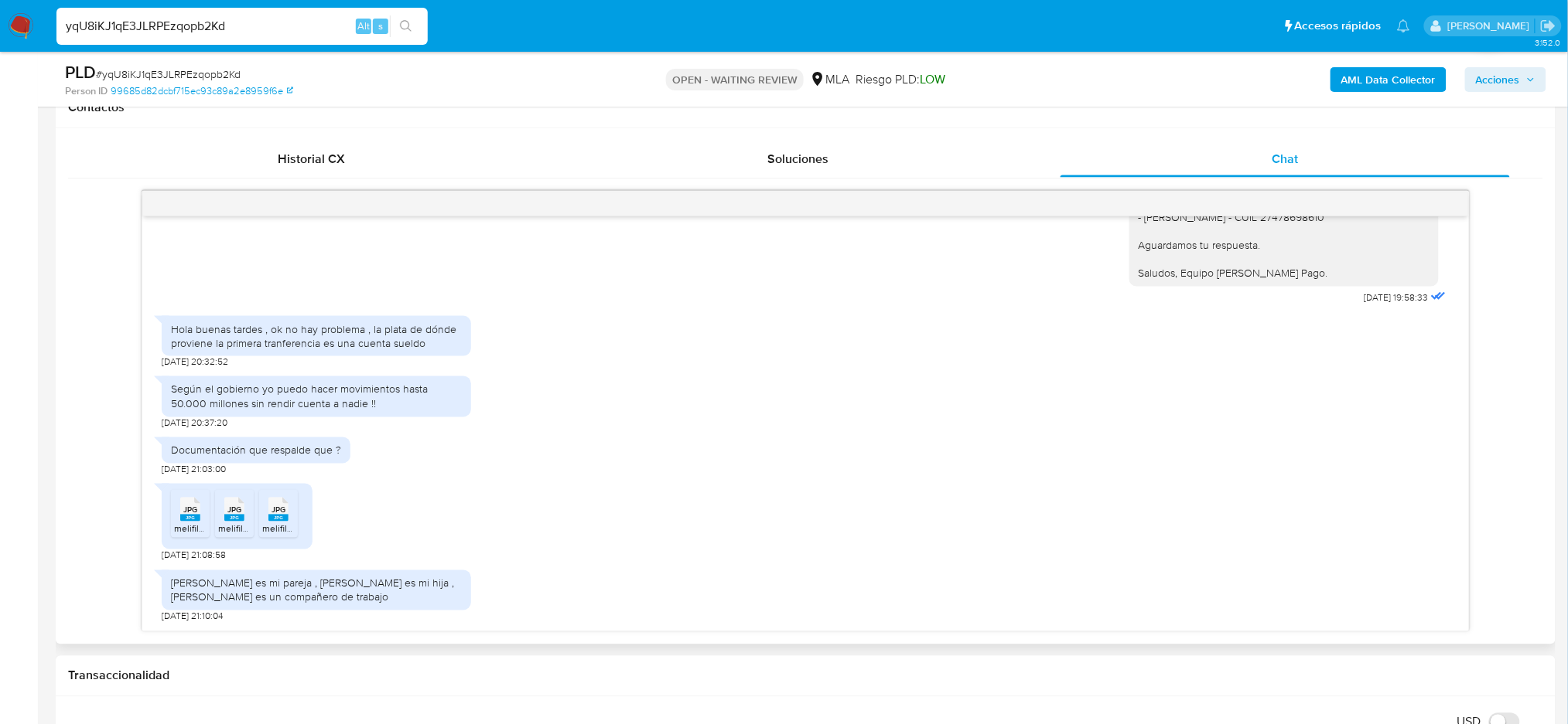
click at [190, 521] on rect at bounding box center [189, 518] width 20 height 7
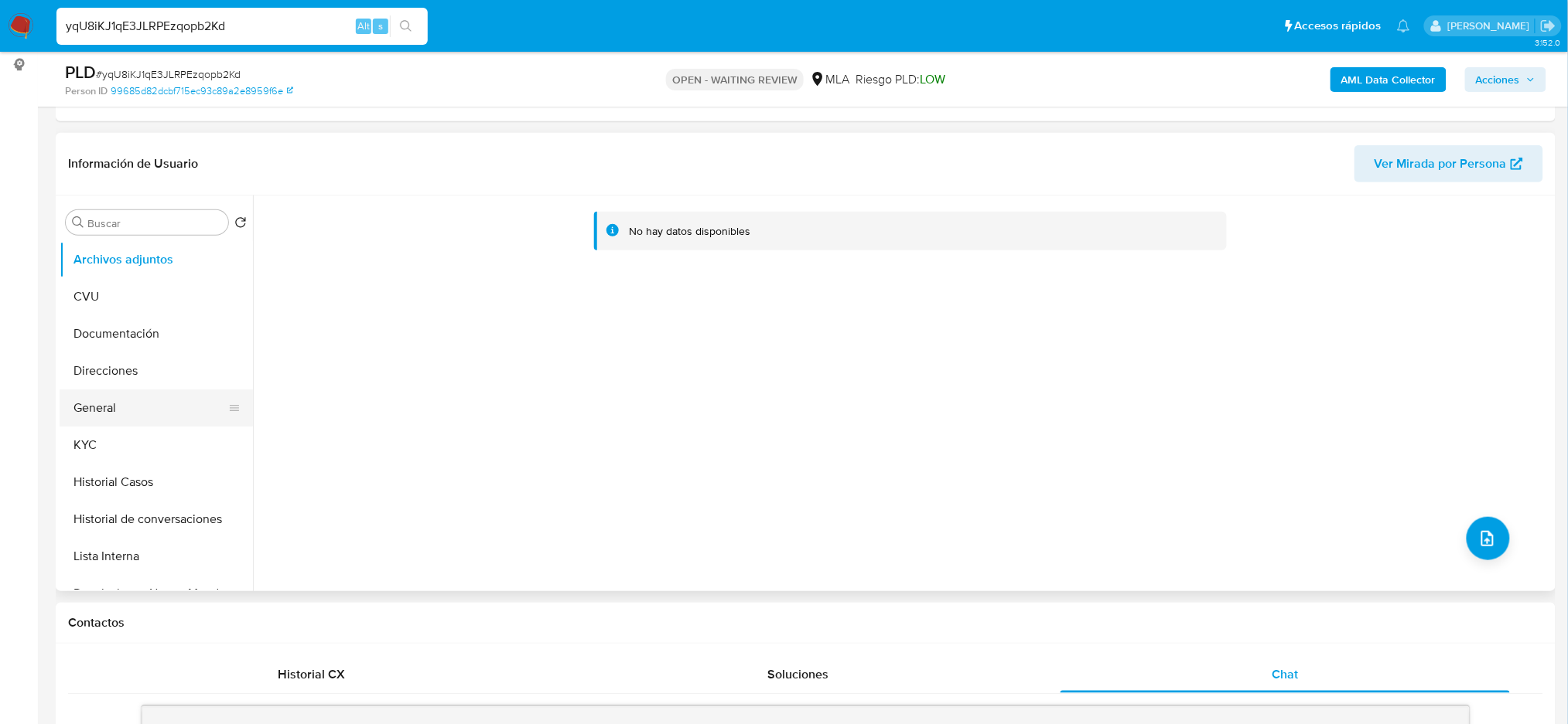
click at [106, 415] on button "General" at bounding box center [150, 408] width 181 height 37
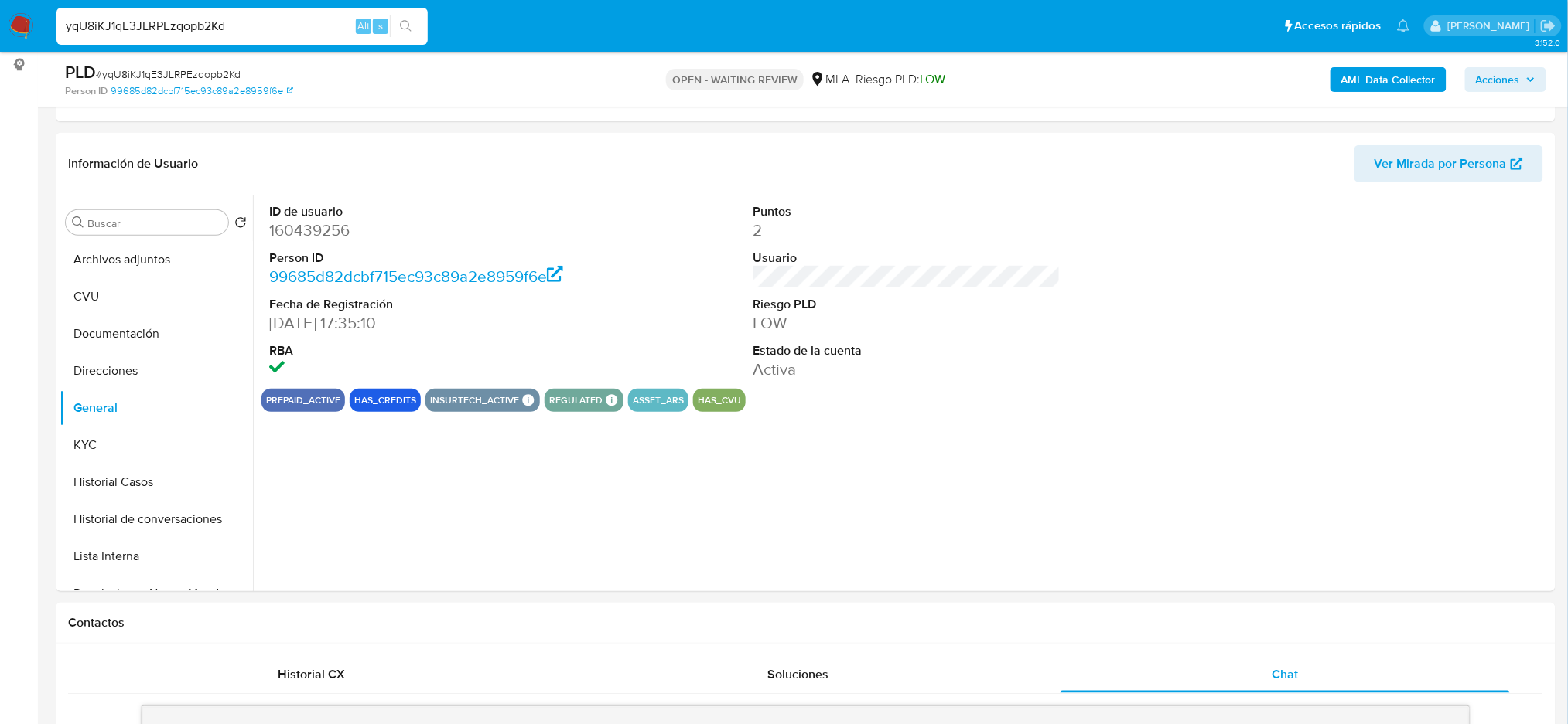
click at [305, 232] on dd "160439256" at bounding box center [423, 230] width 307 height 22
copy dd "160439256"
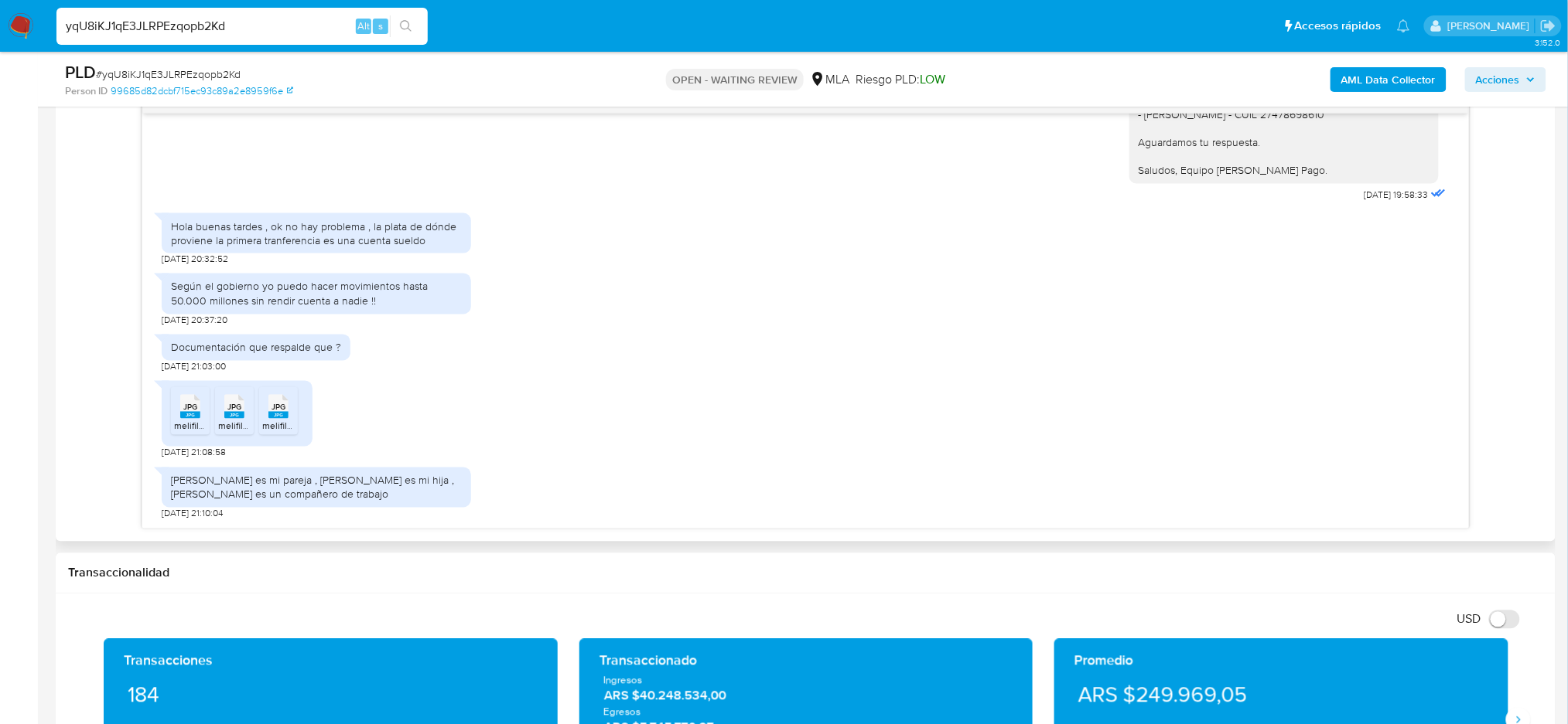
scroll to position [495, 0]
click at [196, 413] on span "JPG" at bounding box center [190, 407] width 14 height 10
click at [237, 413] on span "JPG" at bounding box center [234, 407] width 14 height 10
click at [286, 414] on rect at bounding box center [278, 415] width 20 height 7
click at [0, 374] on aside "Bandeja Tablero Screening Búsqueda en Listas Watchlist Herramientas Operaciones…" at bounding box center [18, 649] width 38 height 2948
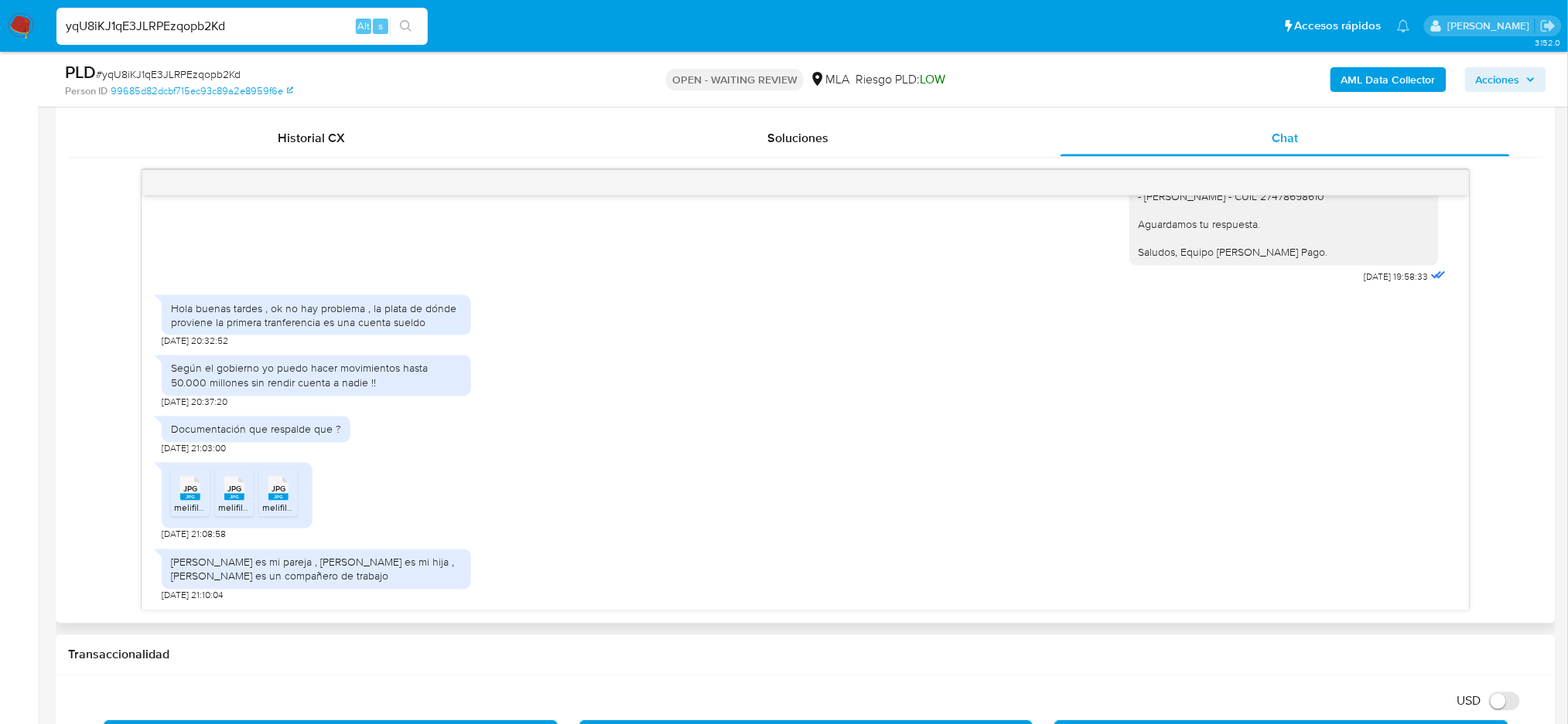
scroll to position [721, 0]
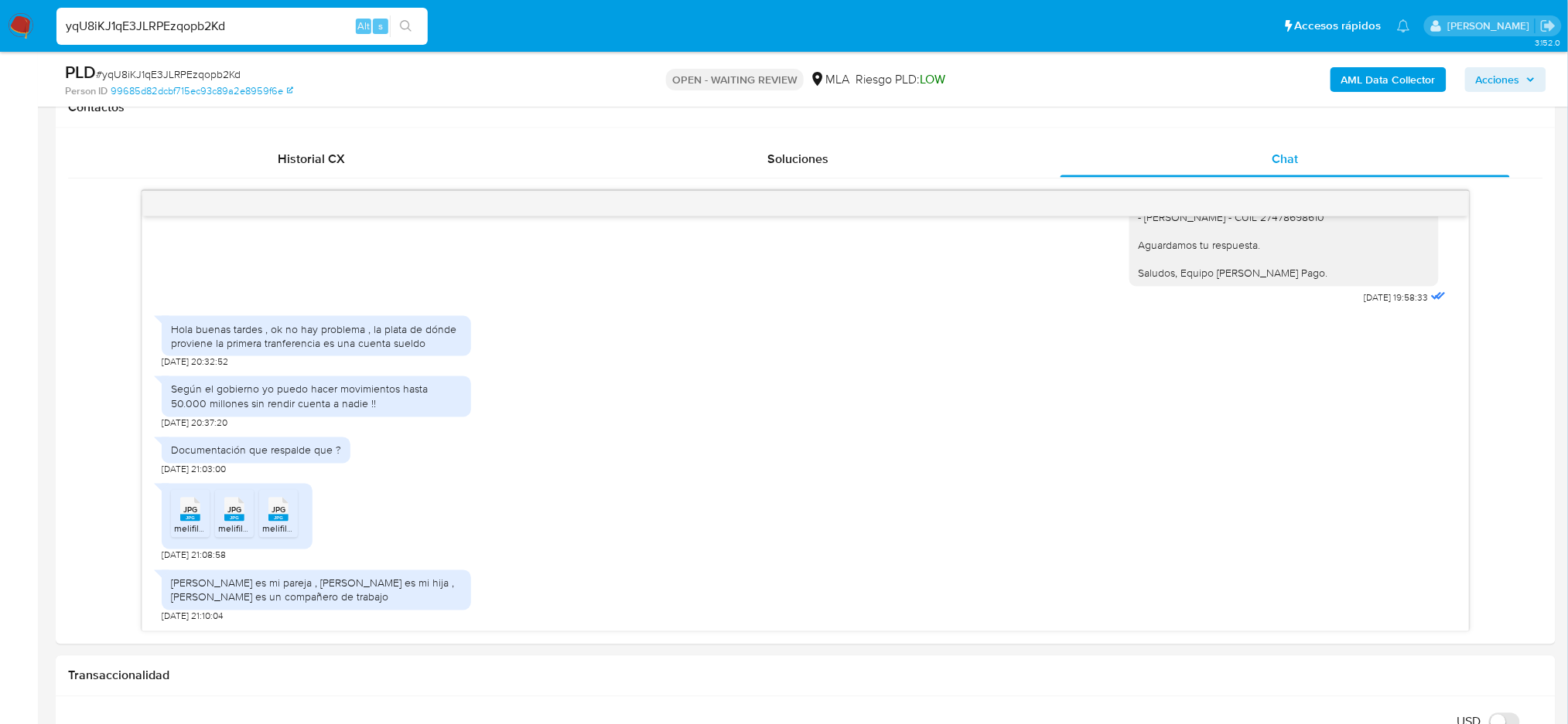
click at [188, 72] on span "# yqU8iKJ1qE3JLRPEzqopb2Kd" at bounding box center [167, 75] width 145 height 16
copy span "yqU8iKJ1qE3JLRPEzqopb2Kd"
click at [23, 31] on img at bounding box center [21, 26] width 26 height 26
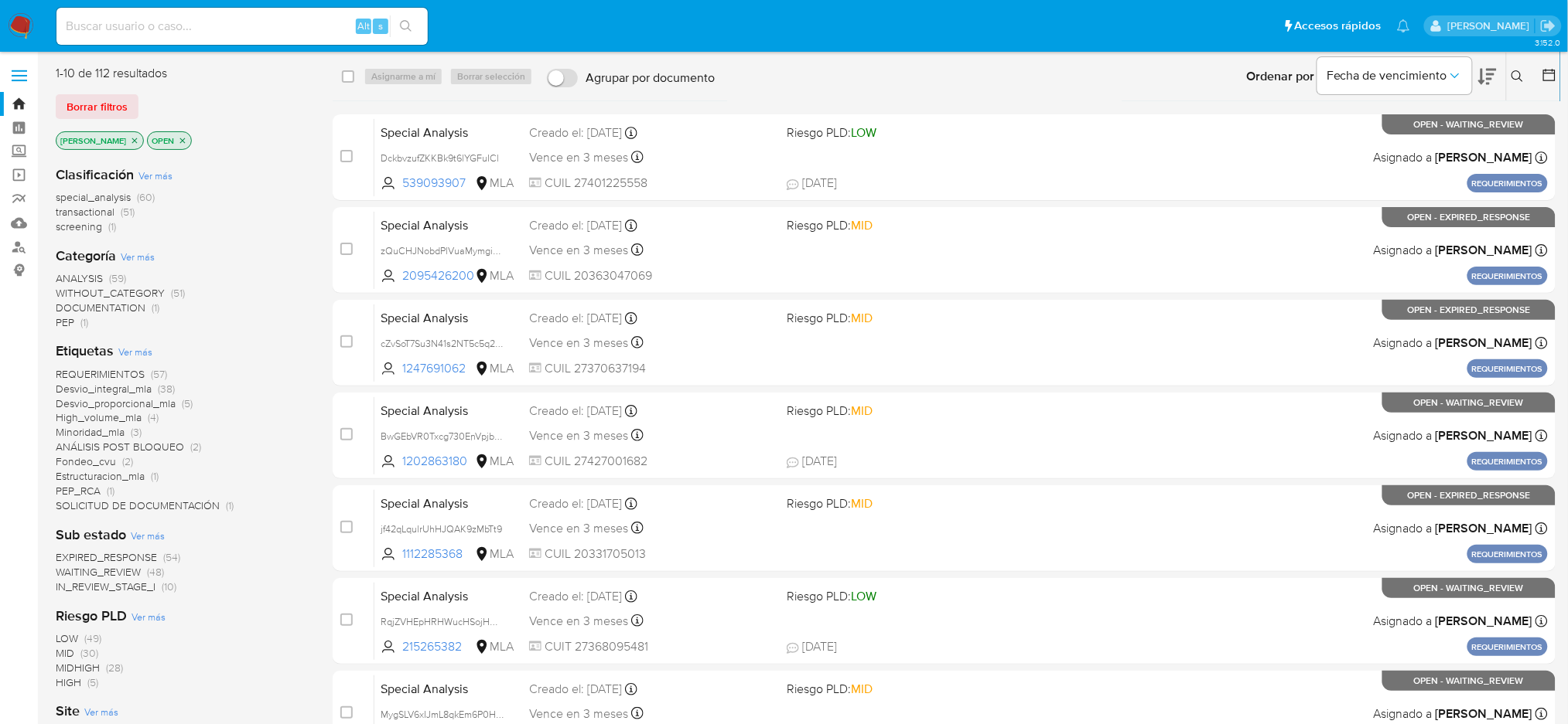
click at [1517, 75] on icon at bounding box center [1517, 76] width 12 height 12
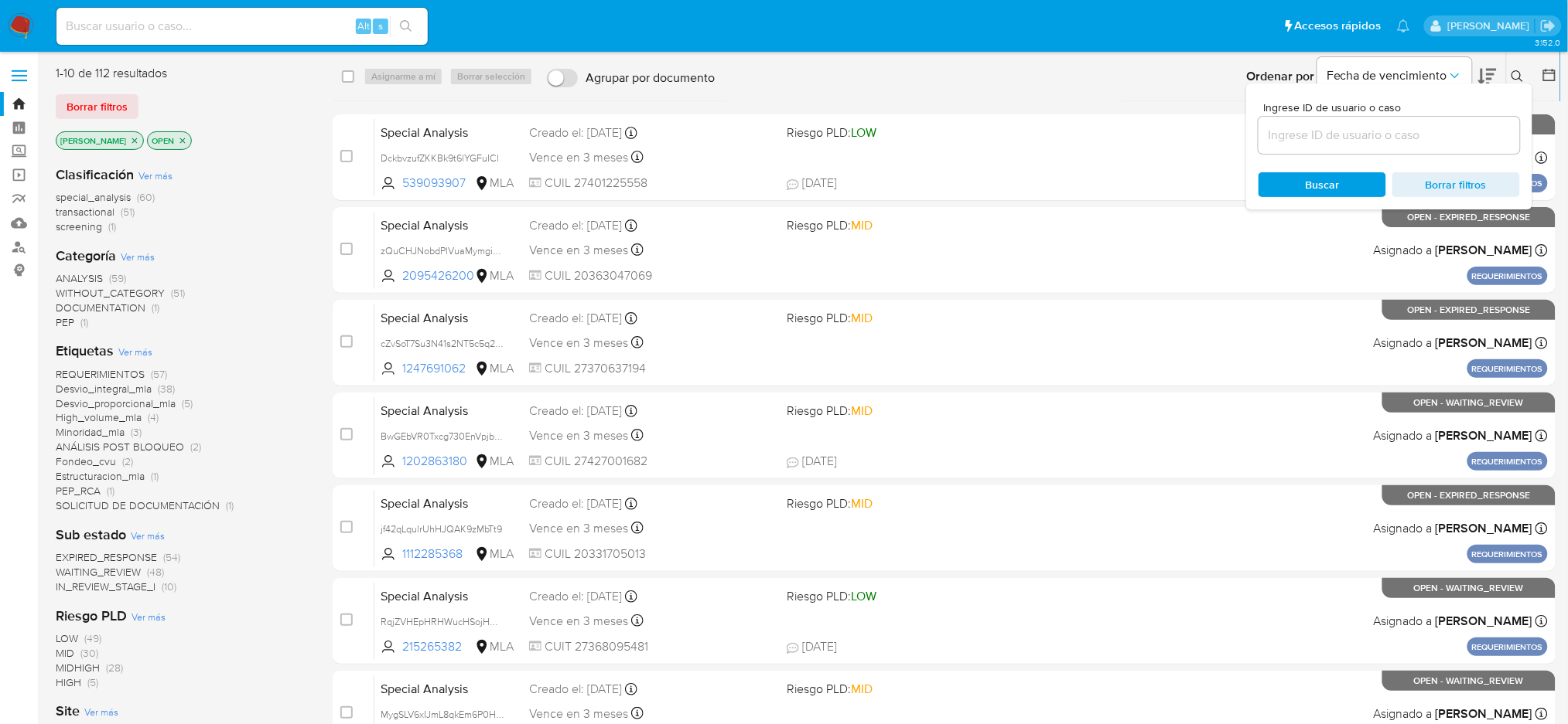
click at [1367, 137] on input at bounding box center [1389, 135] width 261 height 20
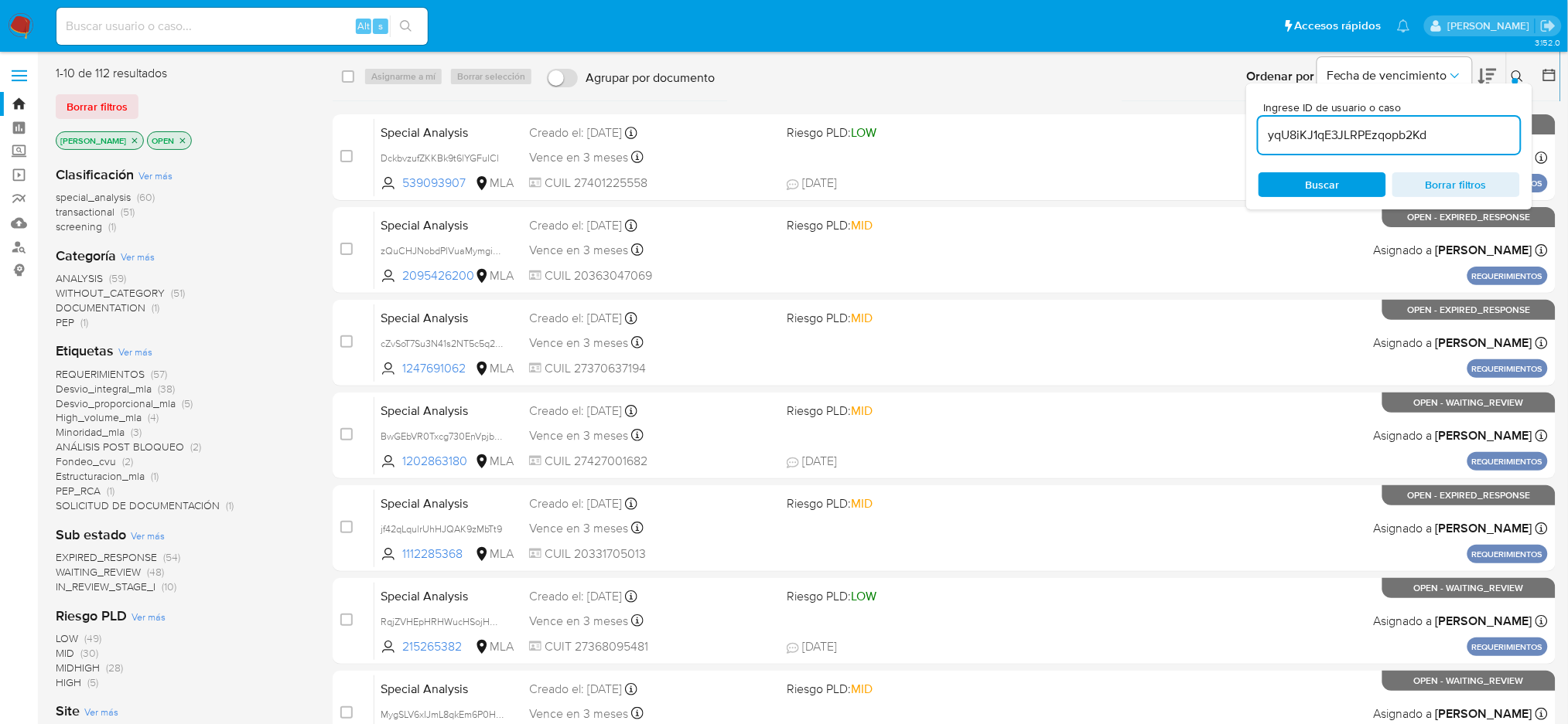
type input "yqU8iKJ1qE3JLRPEzqopb2Kd"
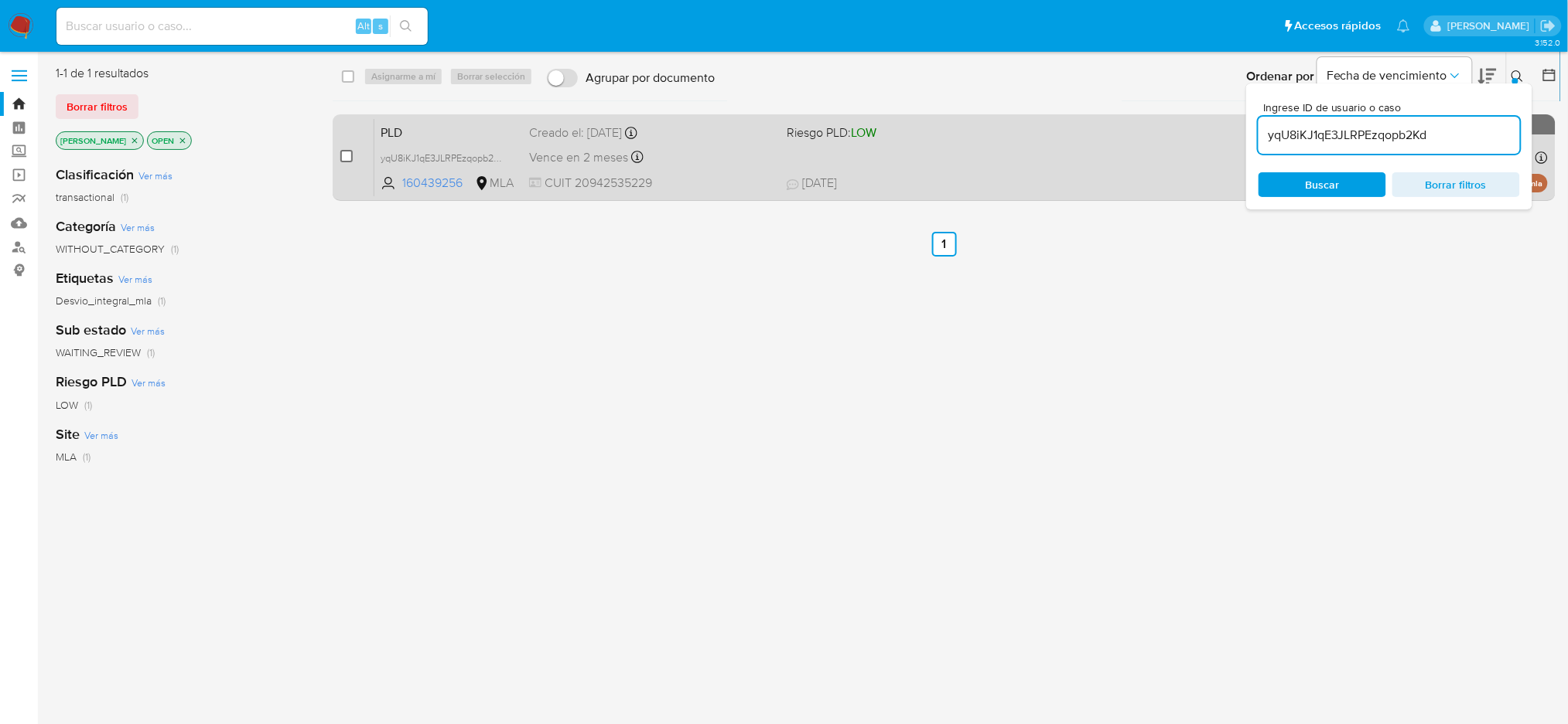
click at [345, 153] on input "checkbox" at bounding box center [346, 156] width 12 height 12
checkbox input "true"
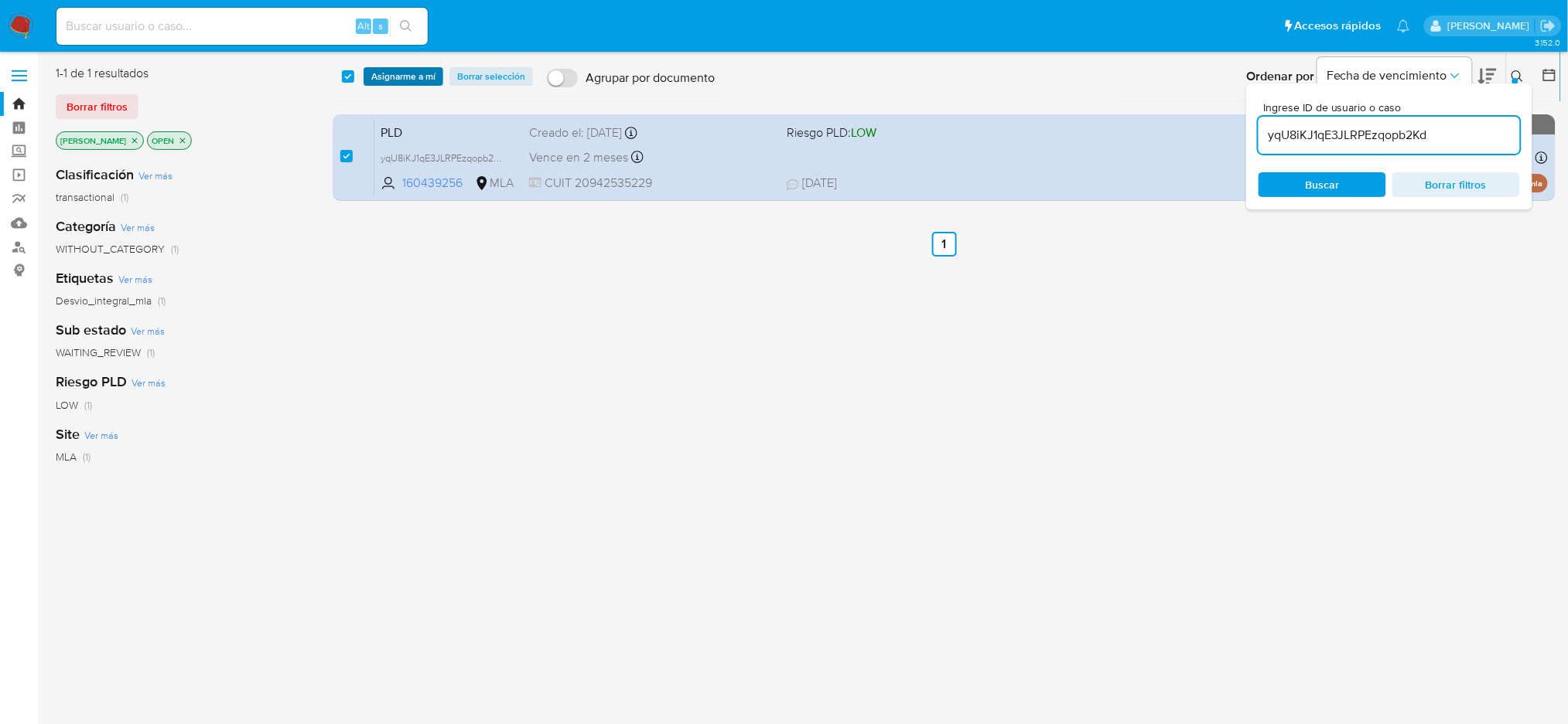
click at [400, 74] on span "Asignarme a mí" at bounding box center [403, 76] width 64 height 16
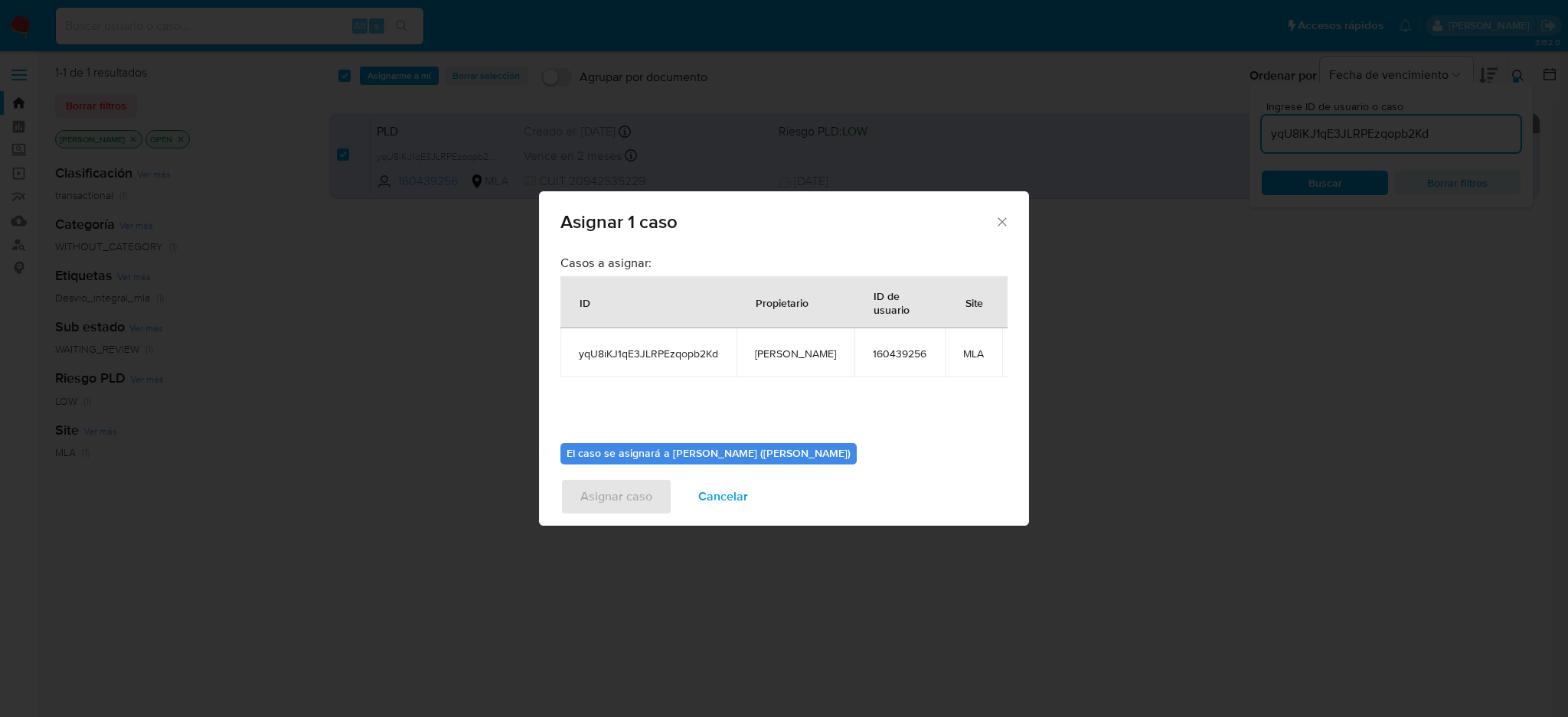
click at [754, 351] on td "[PERSON_NAME]" at bounding box center [795, 352] width 118 height 49
click at [755, 351] on span "[PERSON_NAME]" at bounding box center [795, 353] width 81 height 14
copy span "[PERSON_NAME]"
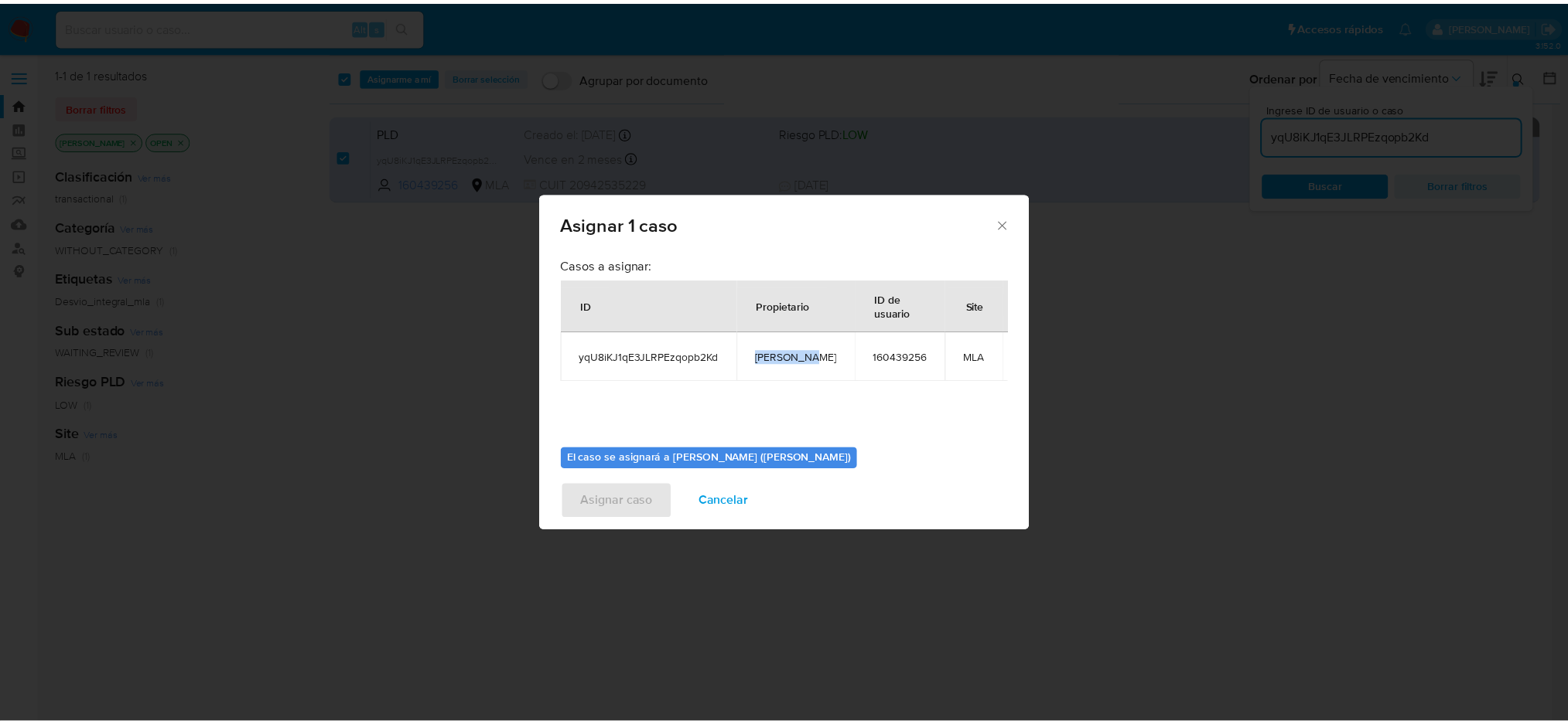
scroll to position [79, 0]
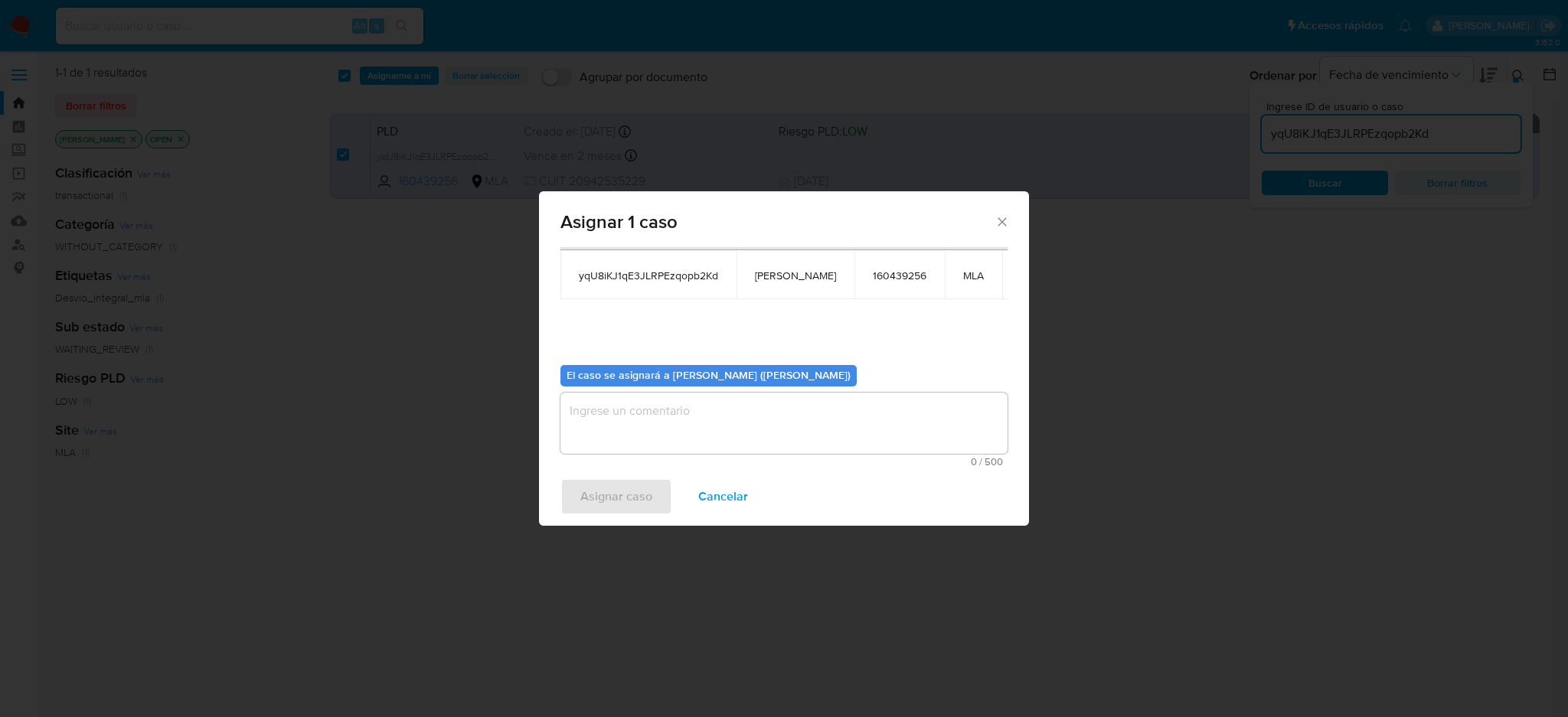
click at [654, 443] on textarea "assign-modal" at bounding box center [784, 423] width 447 height 62
paste textarea "[PERSON_NAME]"
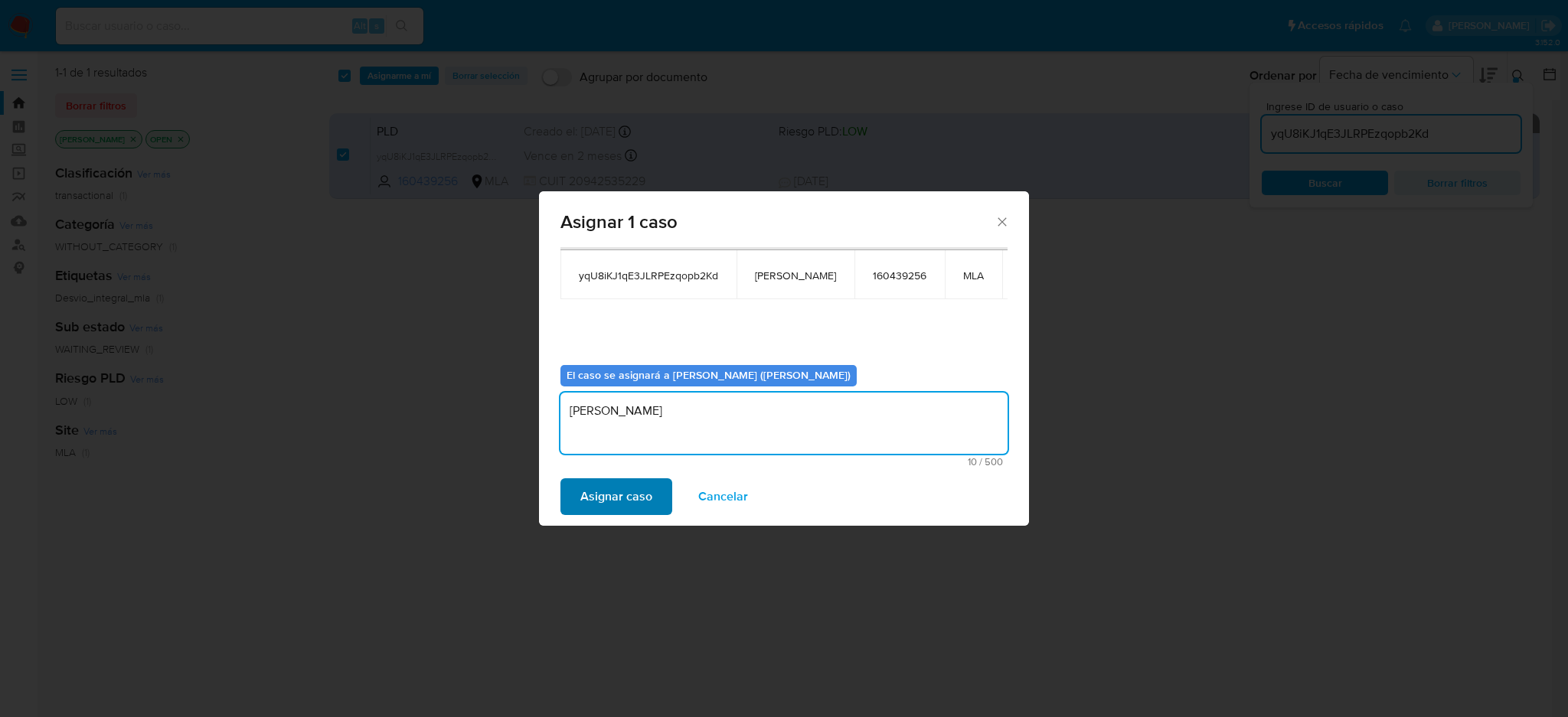
type textarea "[PERSON_NAME]"
click at [613, 498] on span "Asignar caso" at bounding box center [616, 497] width 72 height 34
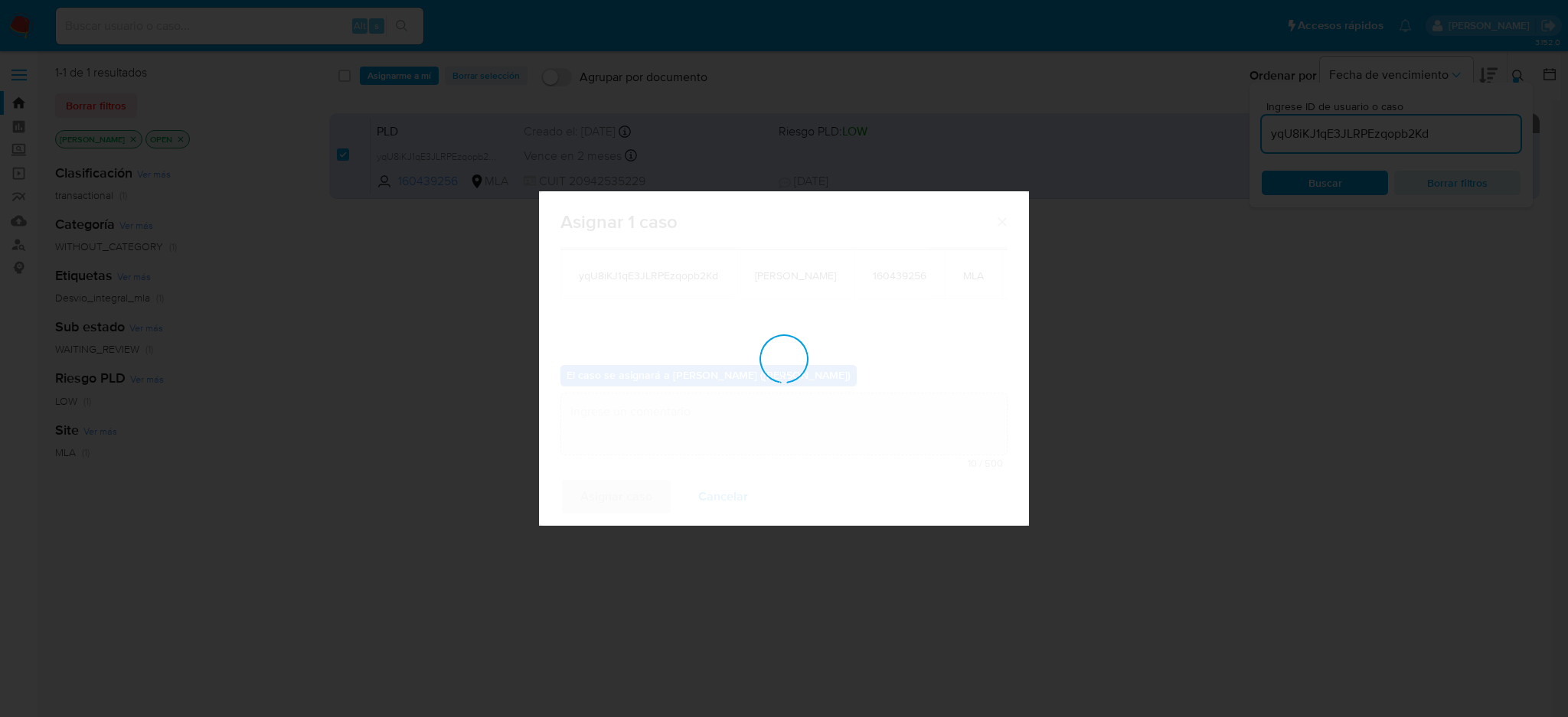
checkbox input "false"
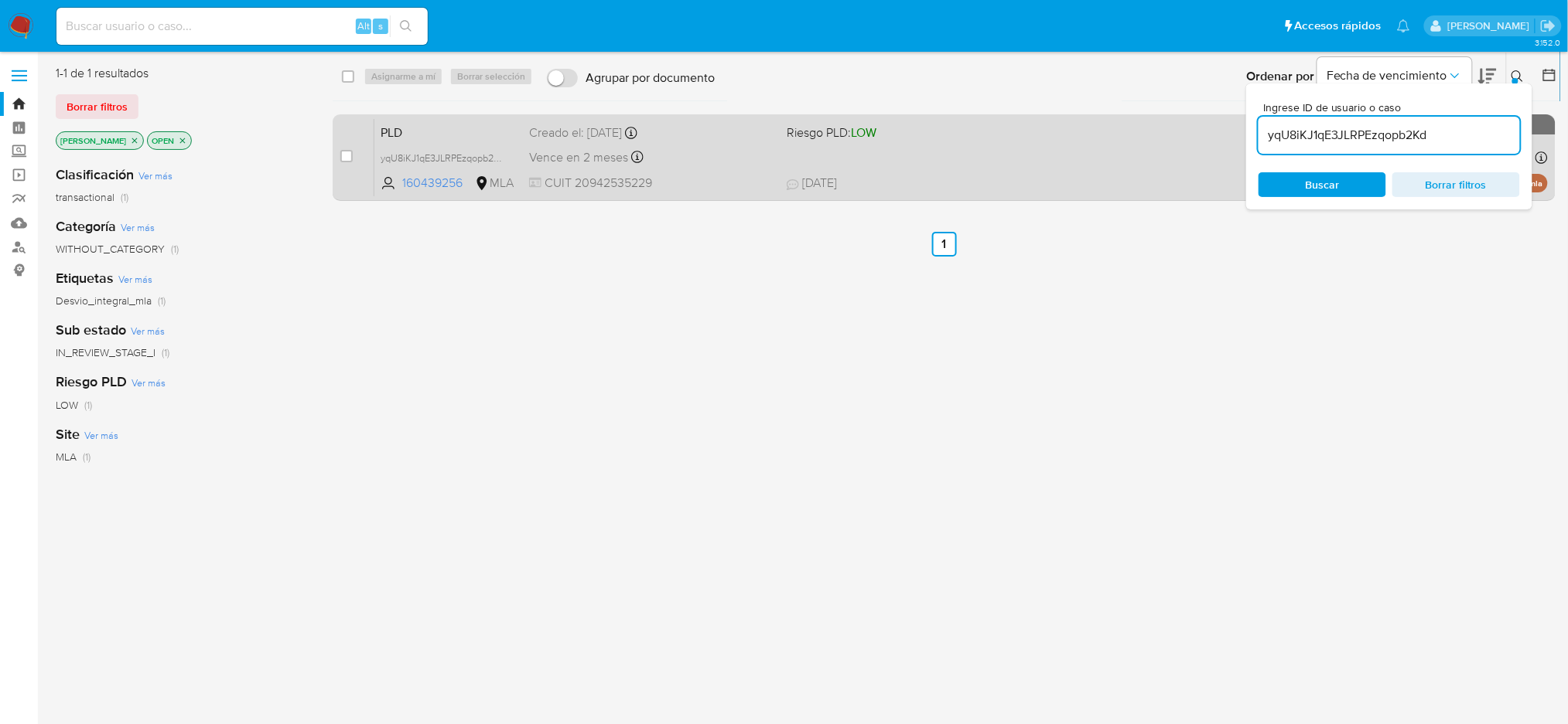
click at [483, 124] on span "PLD" at bounding box center [448, 131] width 136 height 20
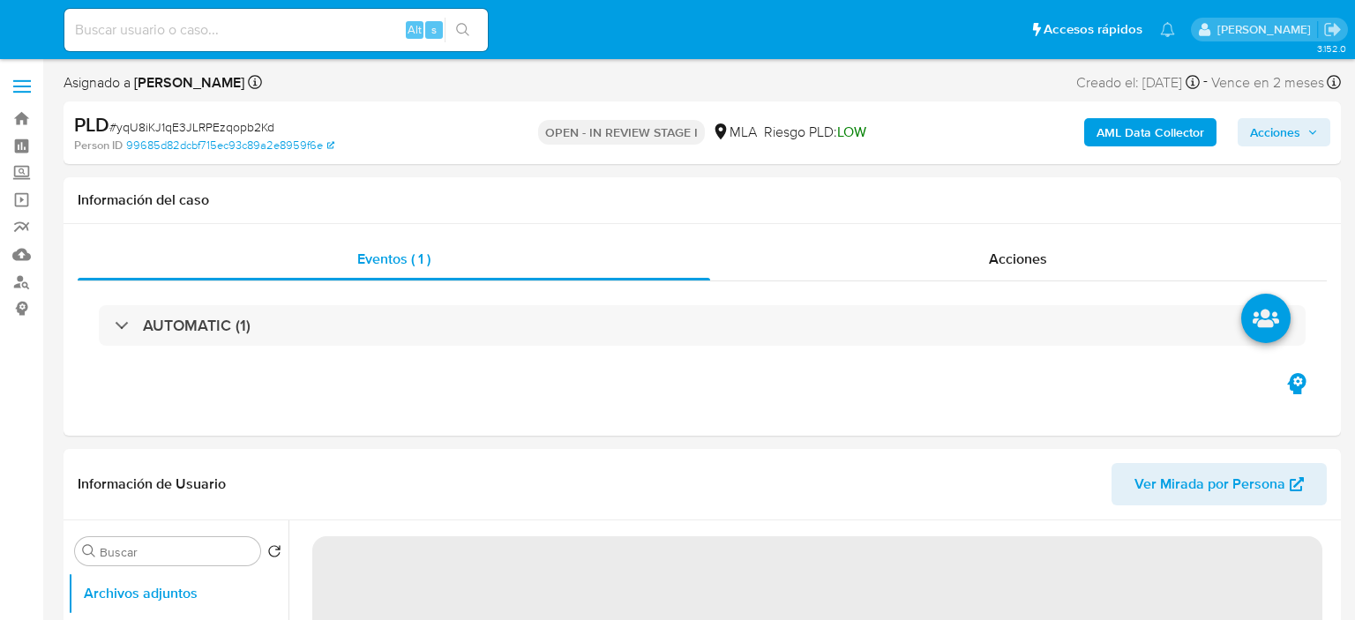
select select "10"
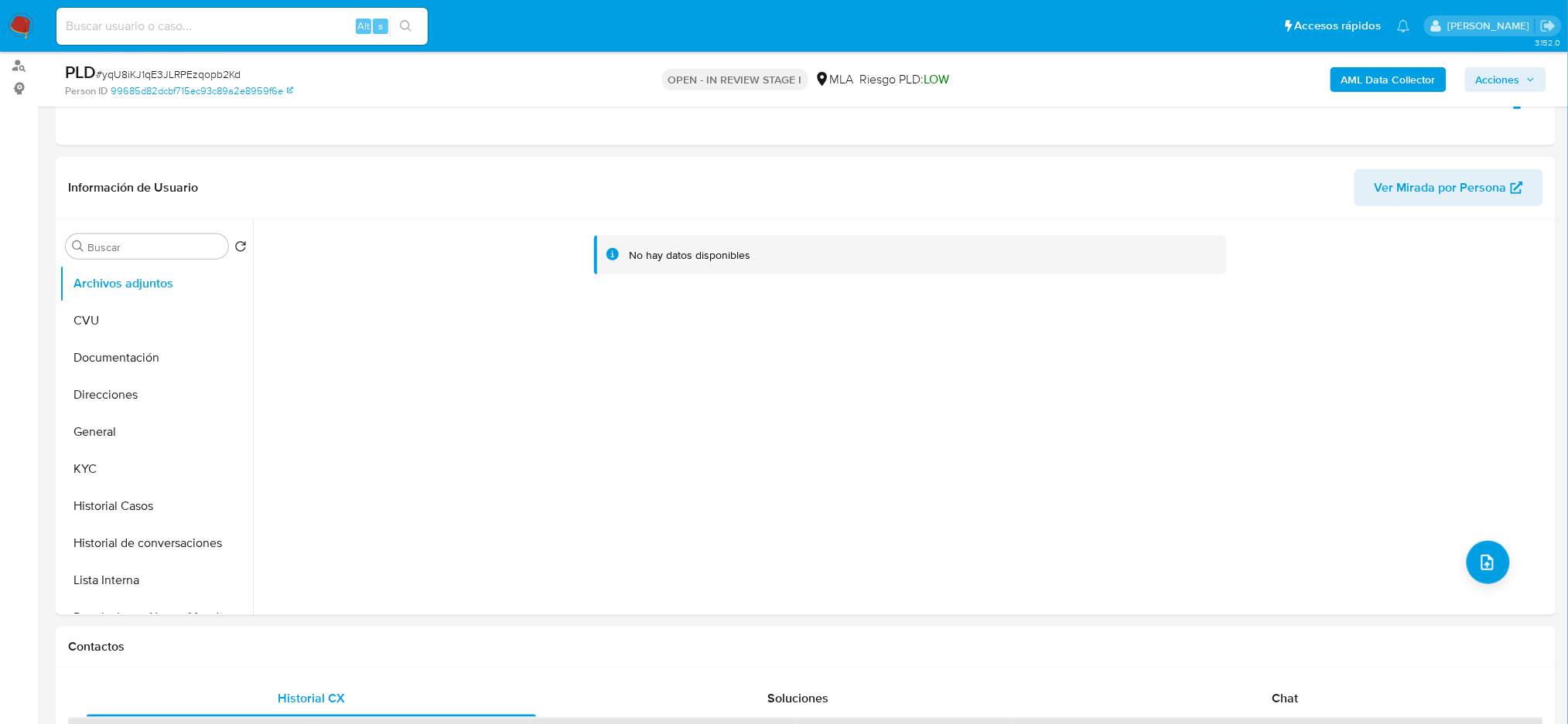
scroll to position [619, 0]
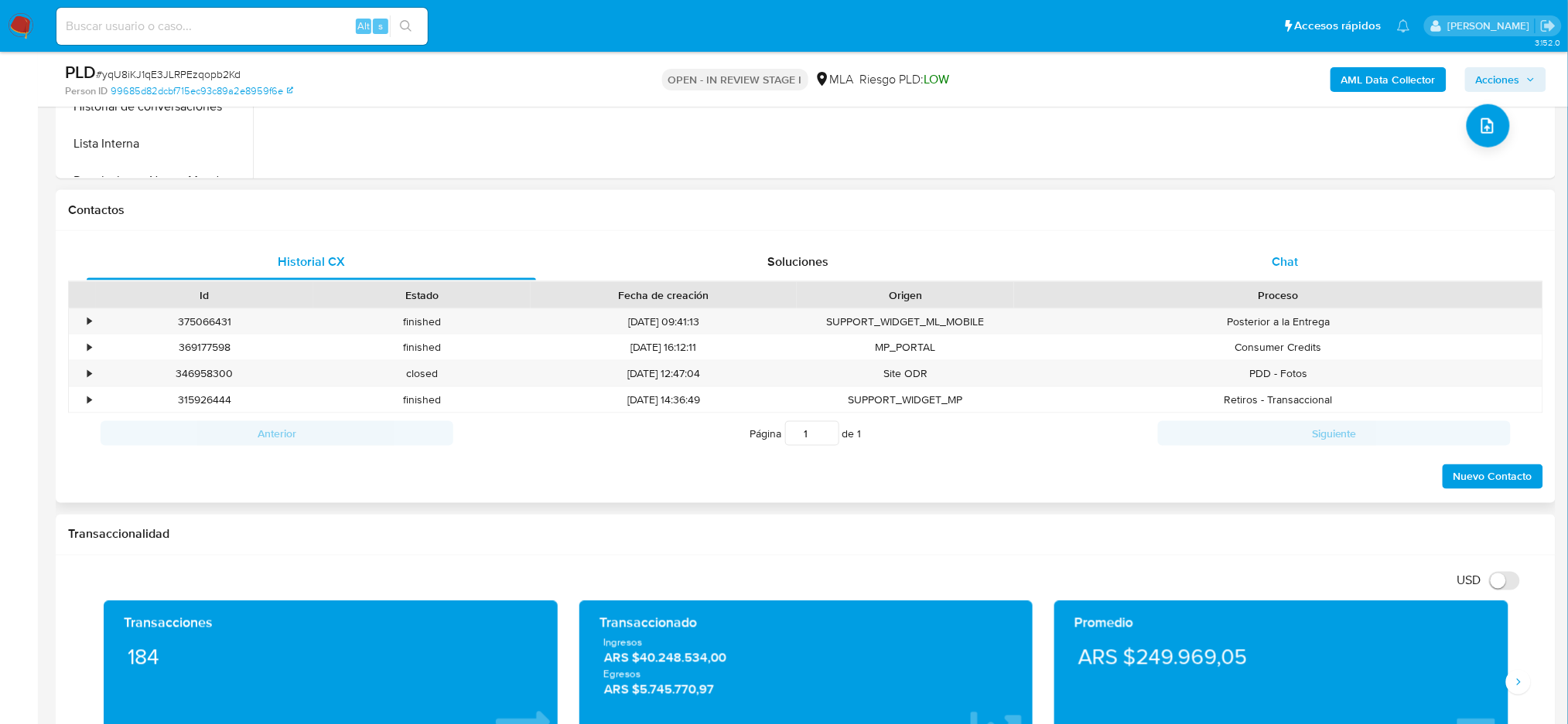
click at [1187, 261] on span "Chat" at bounding box center [1285, 261] width 26 height 18
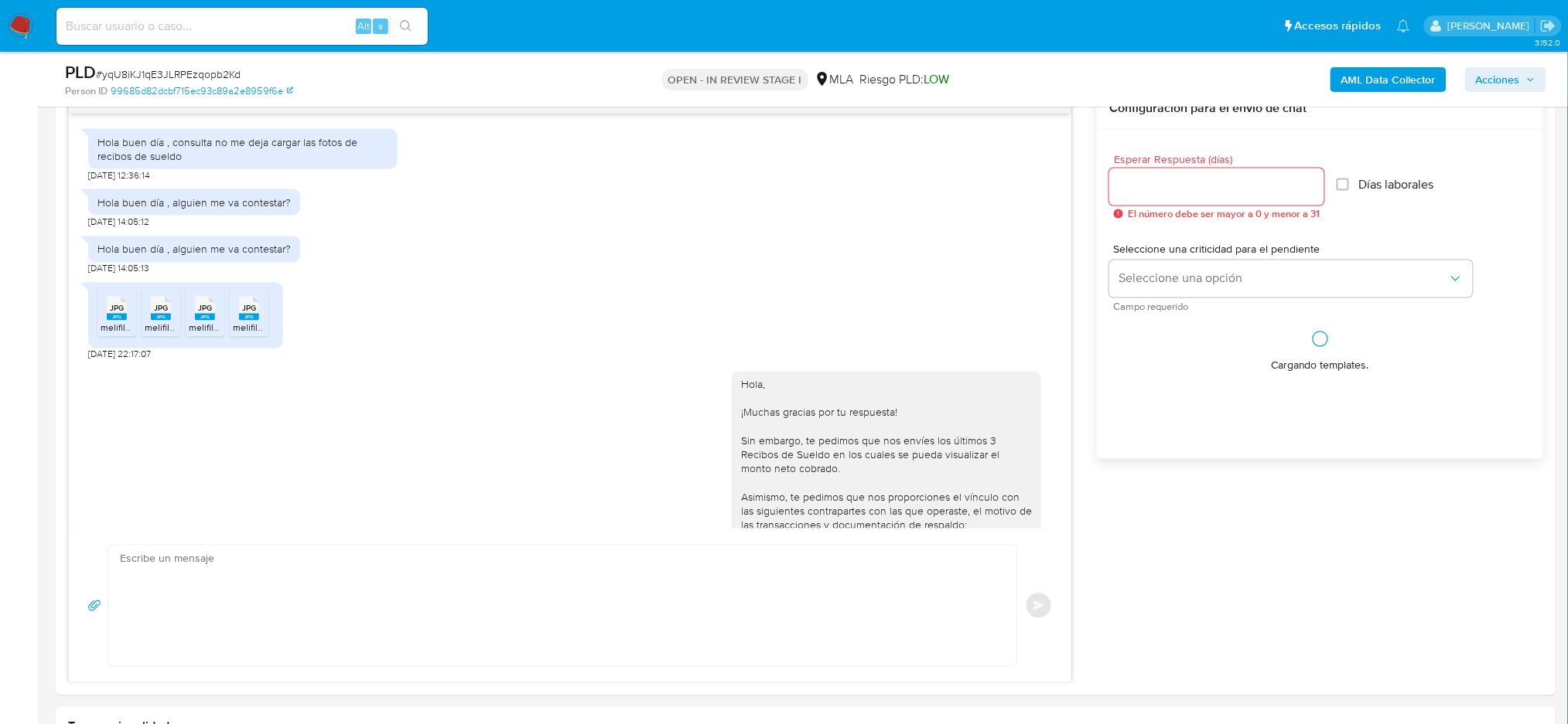
scroll to position [495, 0]
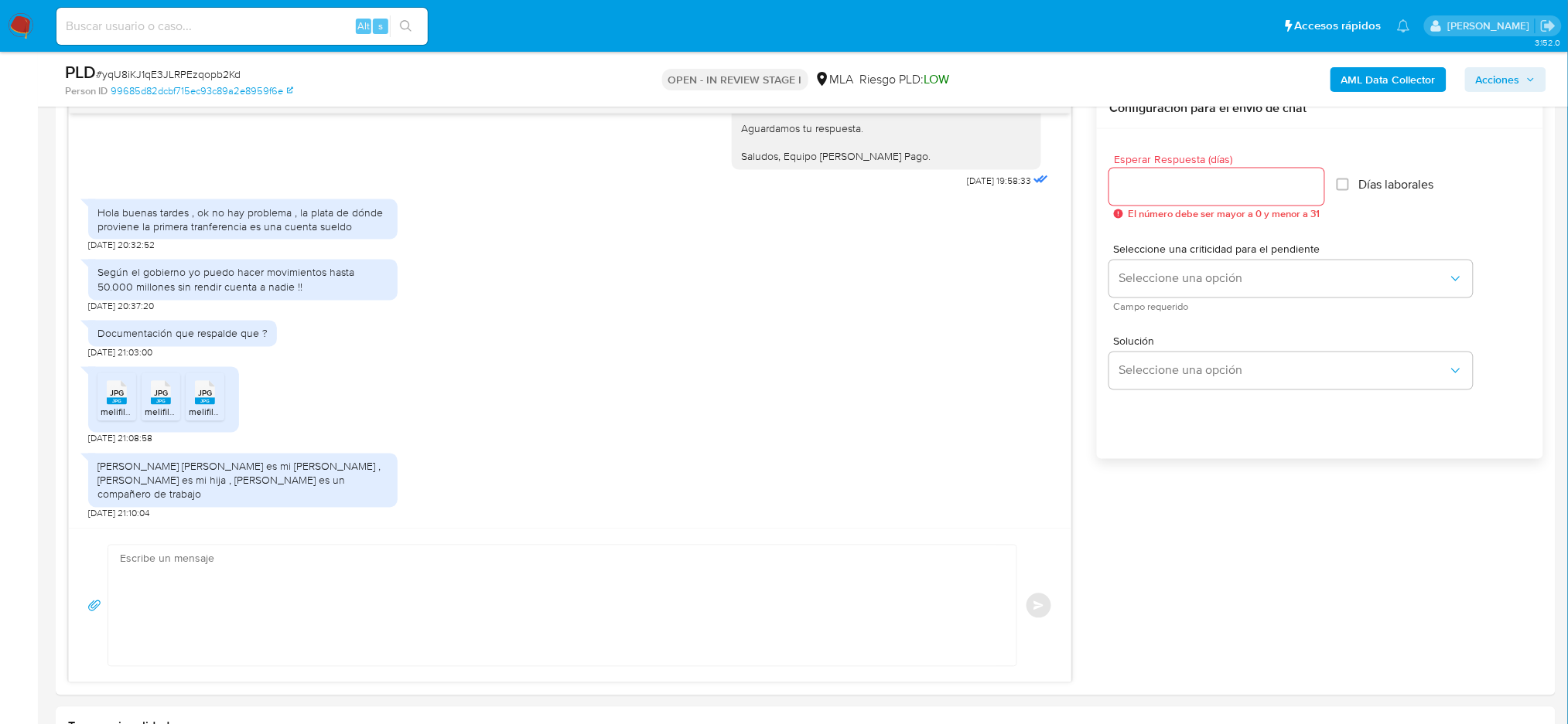
click at [174, 543] on textarea at bounding box center [559, 607] width 877 height 121
paste textarea "Hola, ¡Muchas gracias por tu respuesta! Identificamos que el día 24/6/2025 real…"
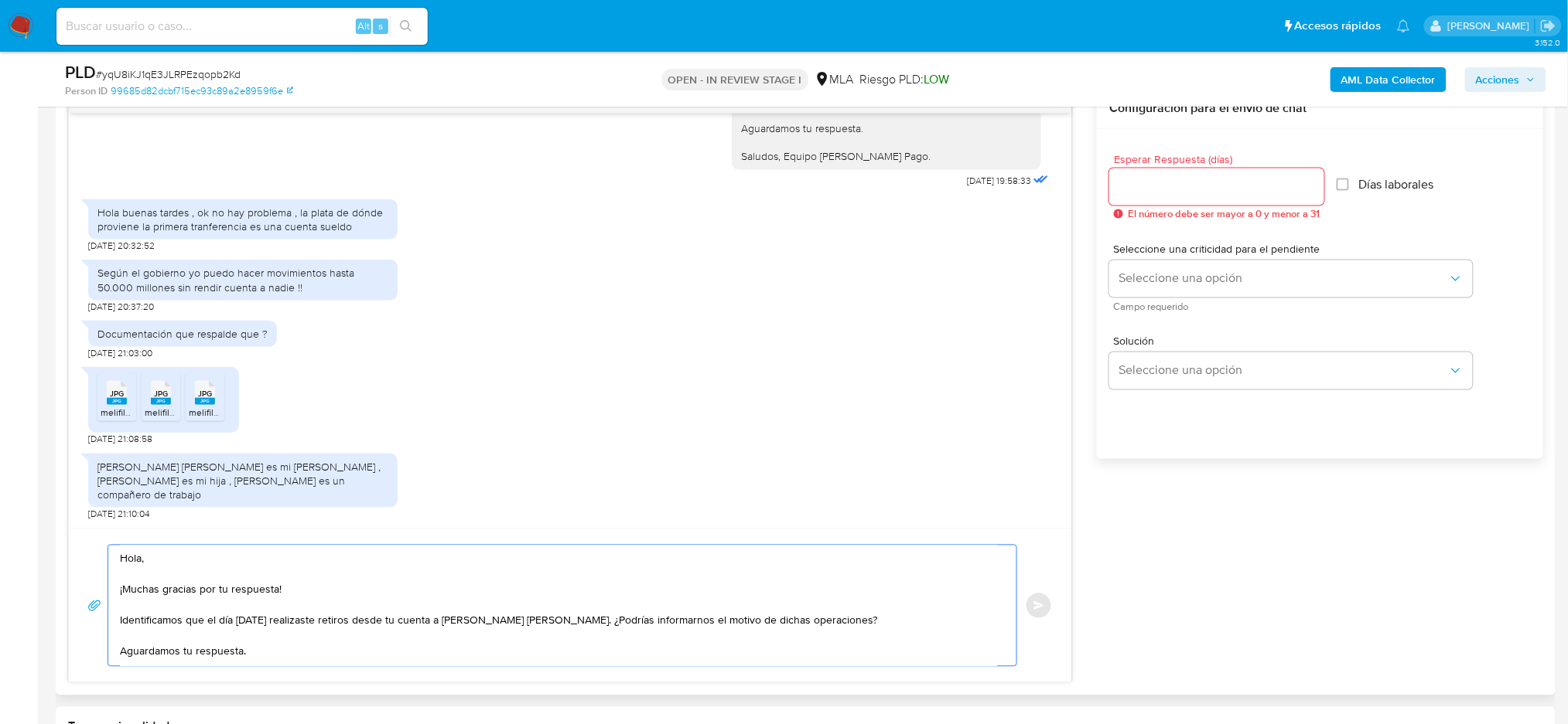
scroll to position [8, 0]
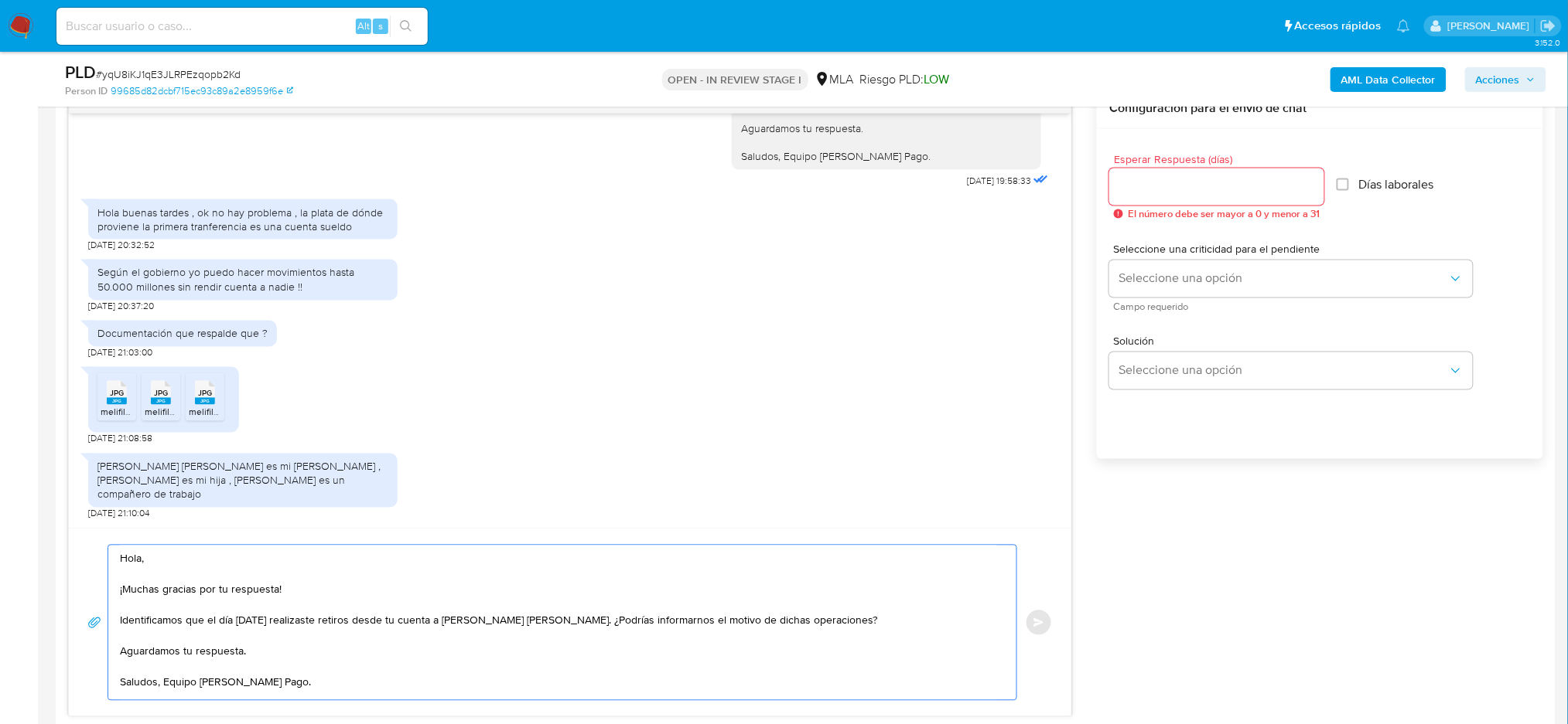
type textarea "Hola, ¡Muchas gracias por tu respuesta! Identificamos que el día 24/6/2025 real…"
click at [1171, 182] on input "Esperar Respuesta (días)" at bounding box center [1216, 187] width 215 height 20
type input "2"
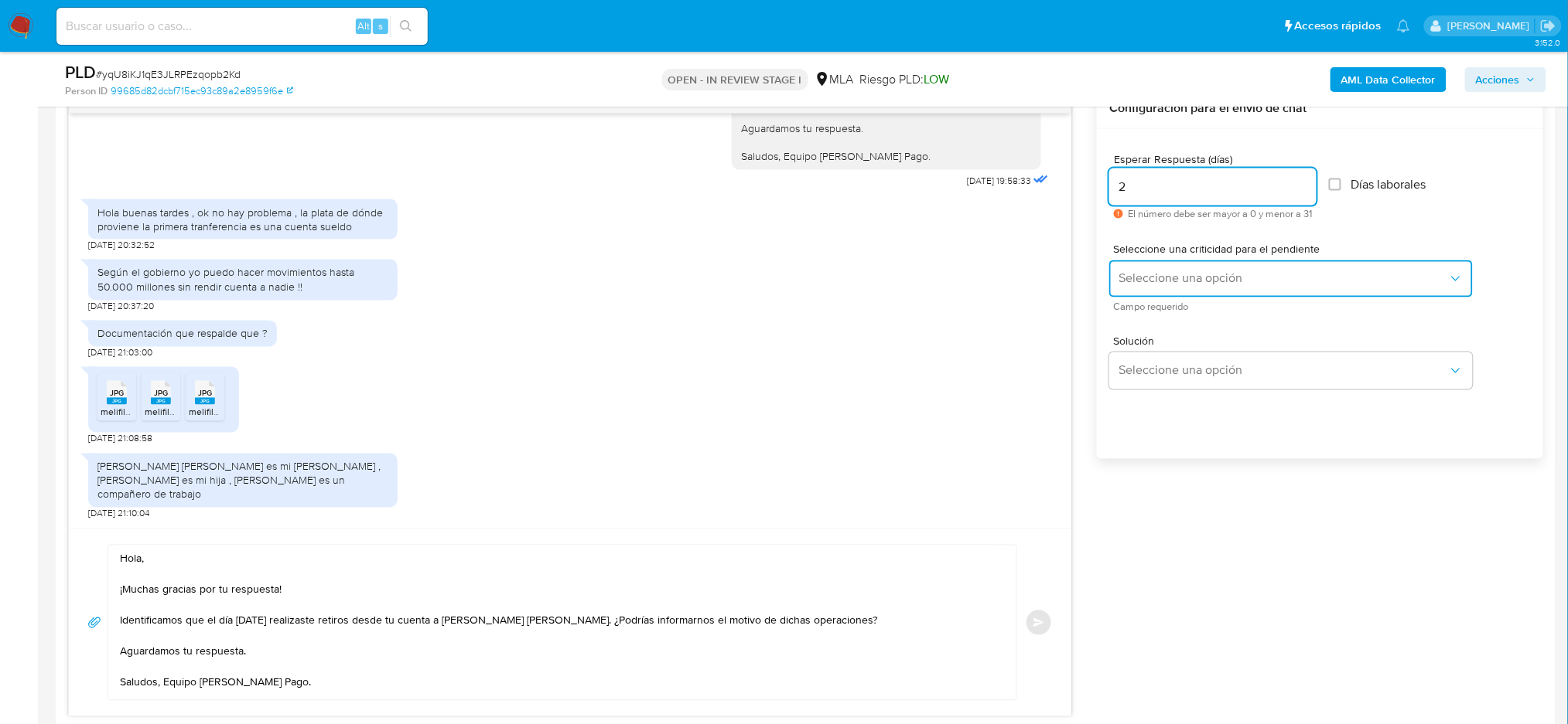
click at [1137, 278] on span "Seleccione una opción" at bounding box center [1283, 280] width 330 height 16
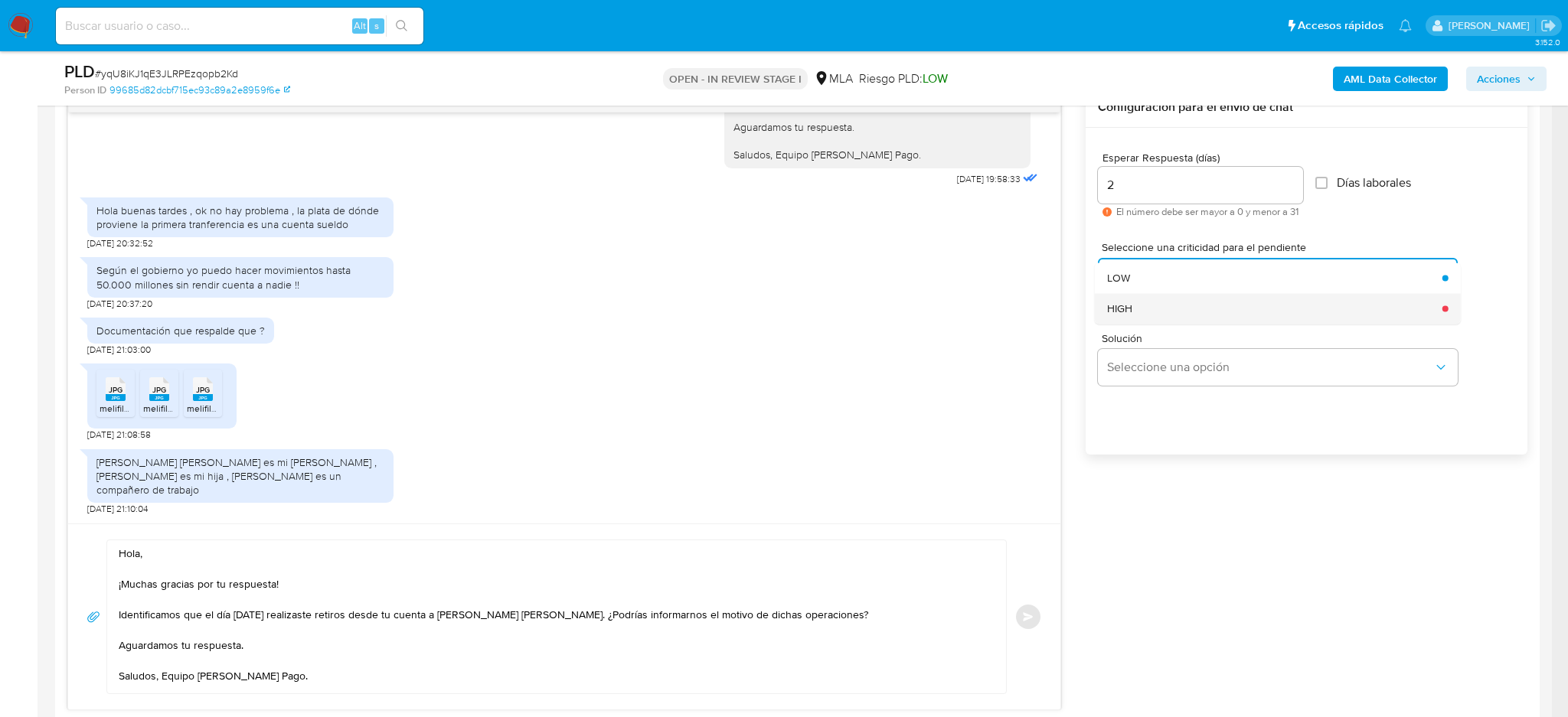
click at [1125, 303] on span "HIGH" at bounding box center [1119, 308] width 25 height 14
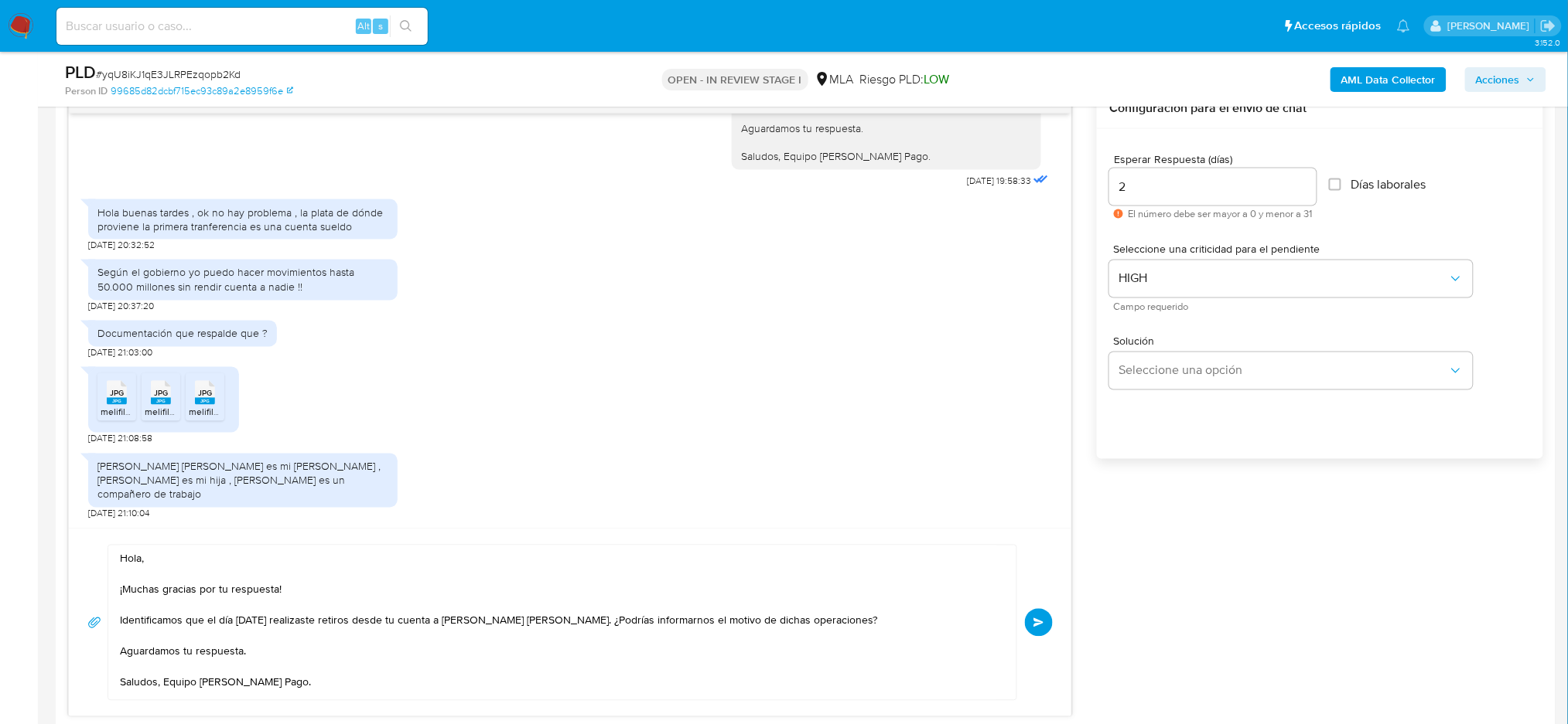
click at [1031, 543] on button "Enviar" at bounding box center [1039, 623] width 28 height 28
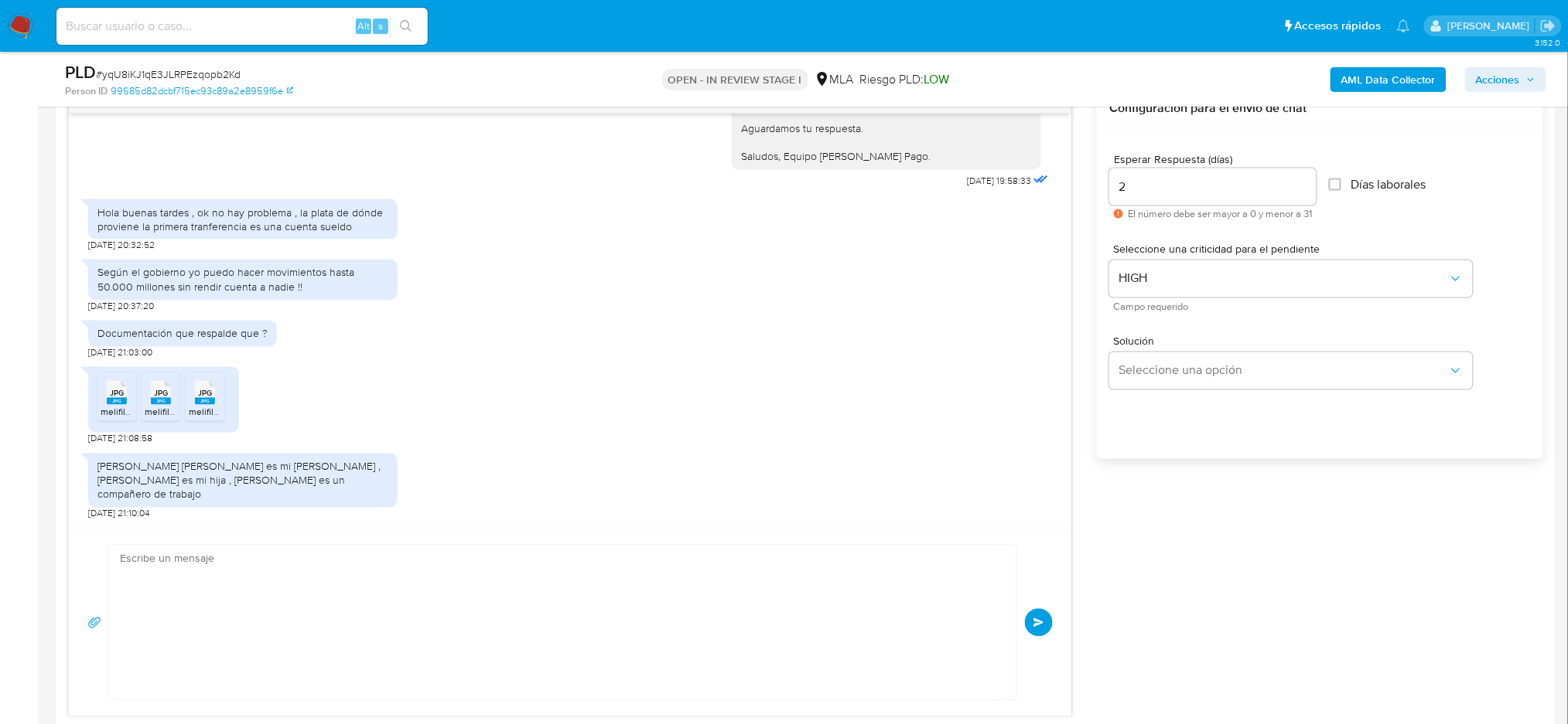
scroll to position [0, 0]
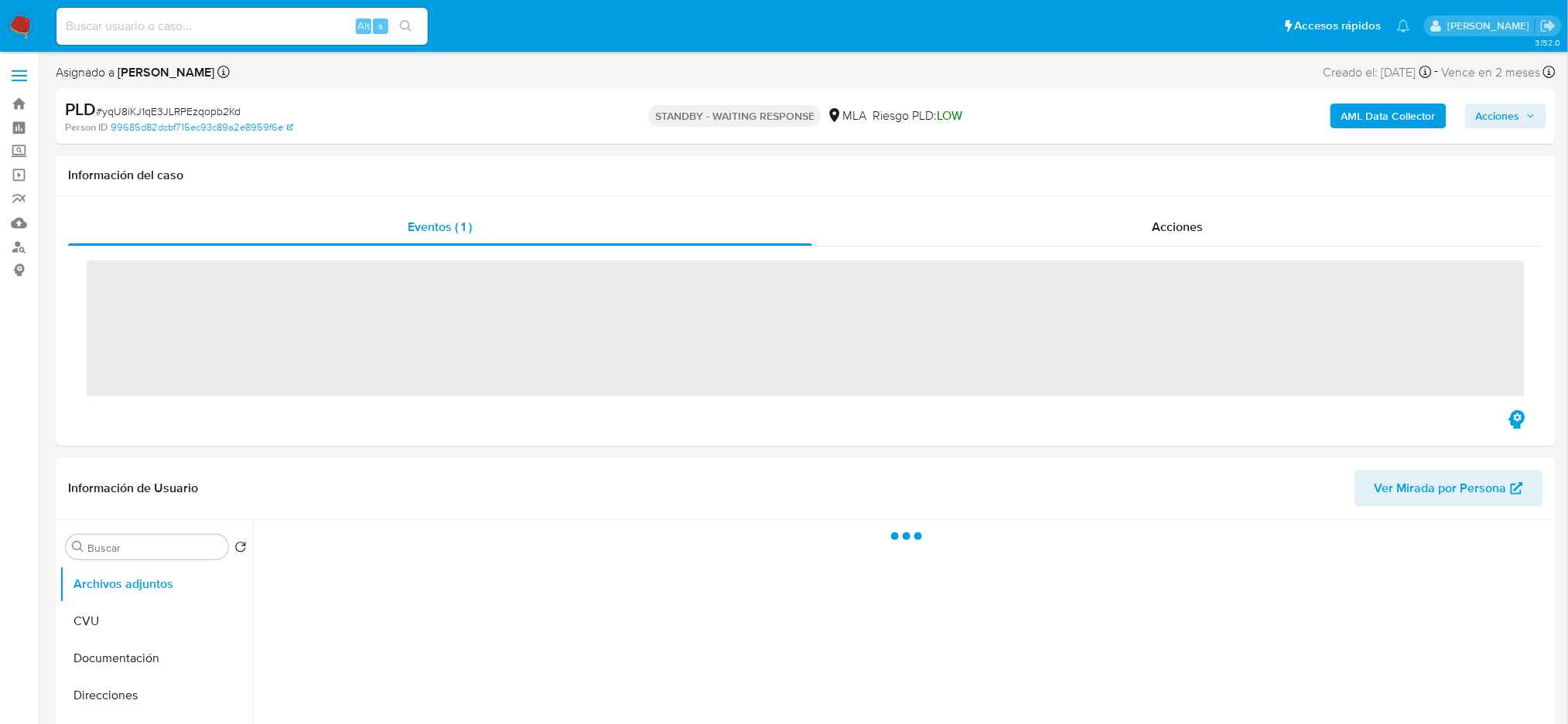
click at [190, 29] on input at bounding box center [241, 26] width 371 height 20
paste input "uilUb2hZOsRZGDXL3EfLC933"
type input "uilUb2hZOsRZGDXL3EfLC933"
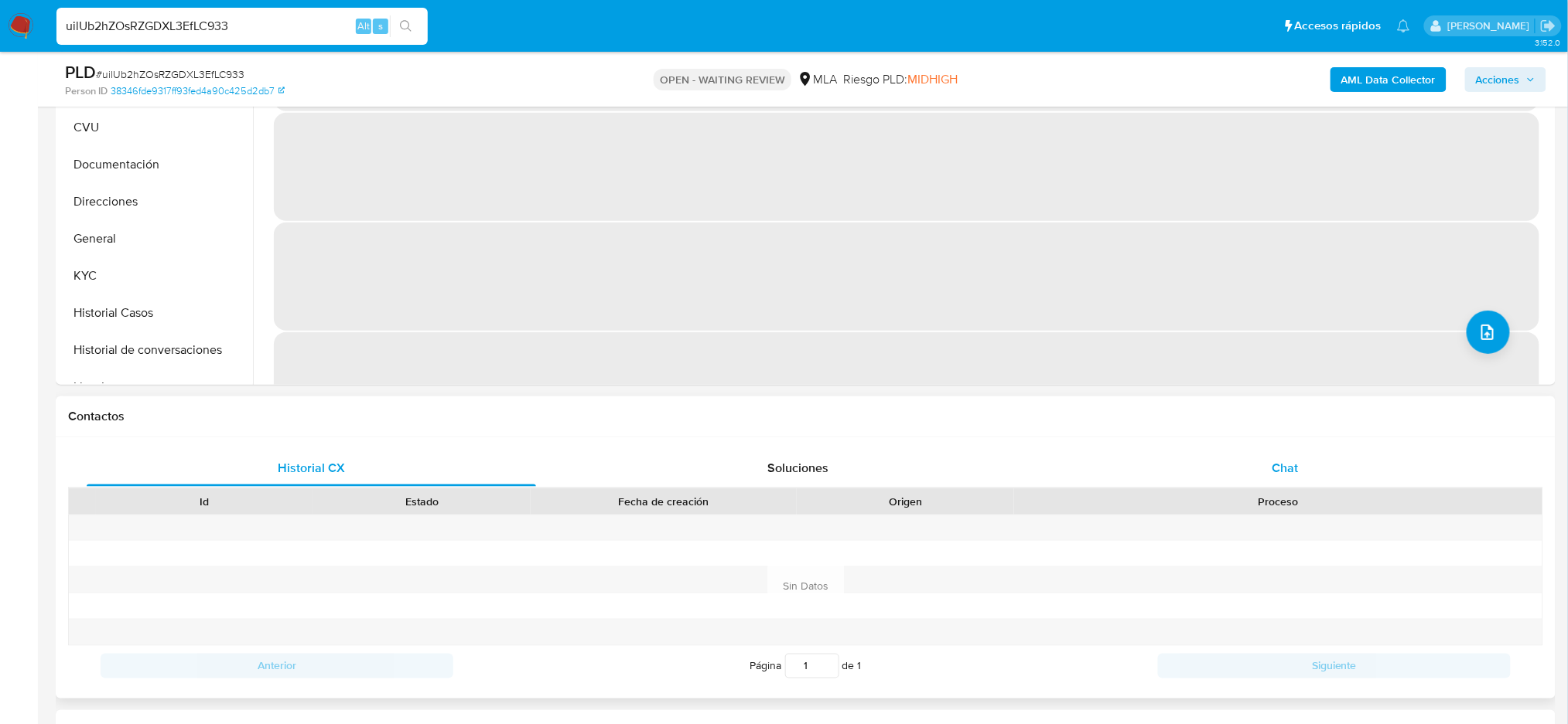
click at [1352, 464] on div "Chat" at bounding box center [1285, 468] width 449 height 37
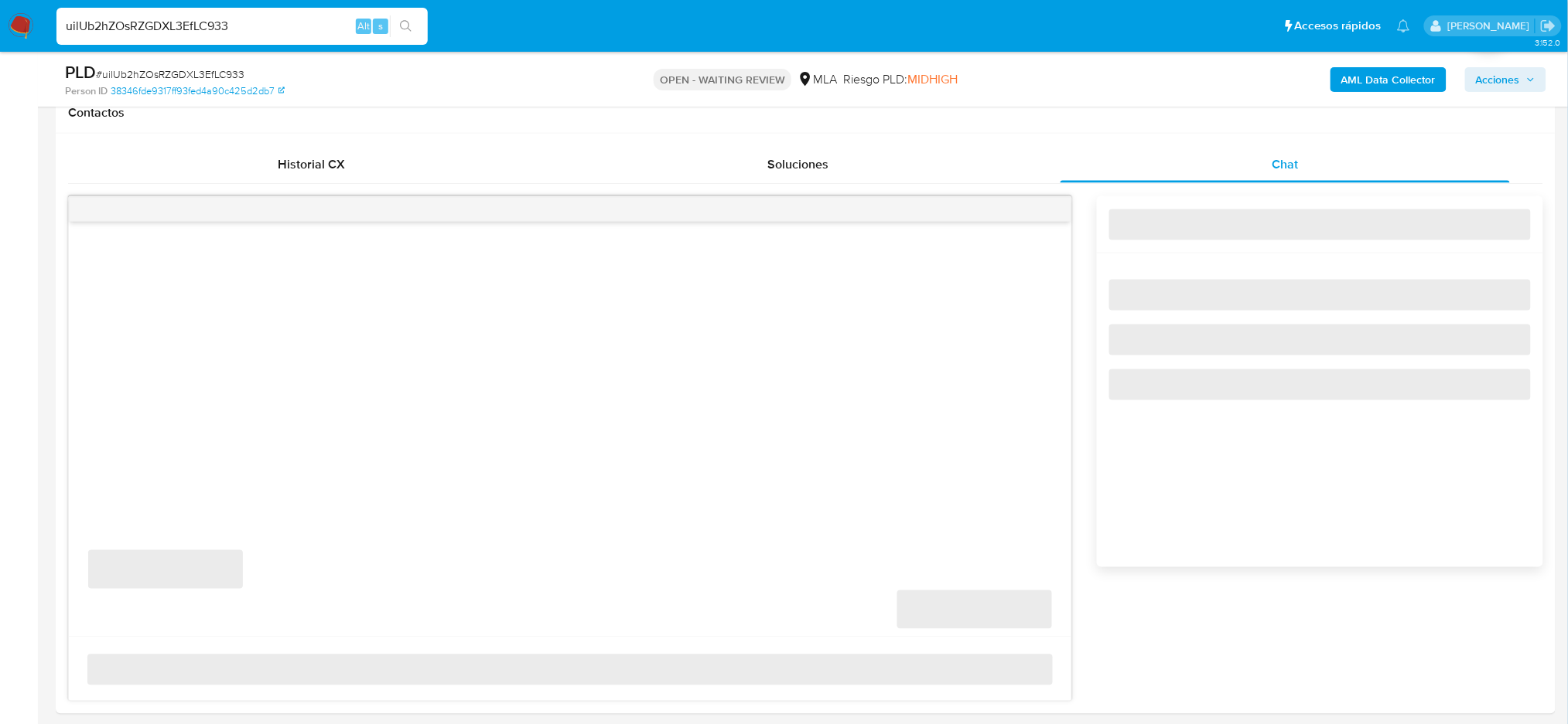
scroll to position [721, 0]
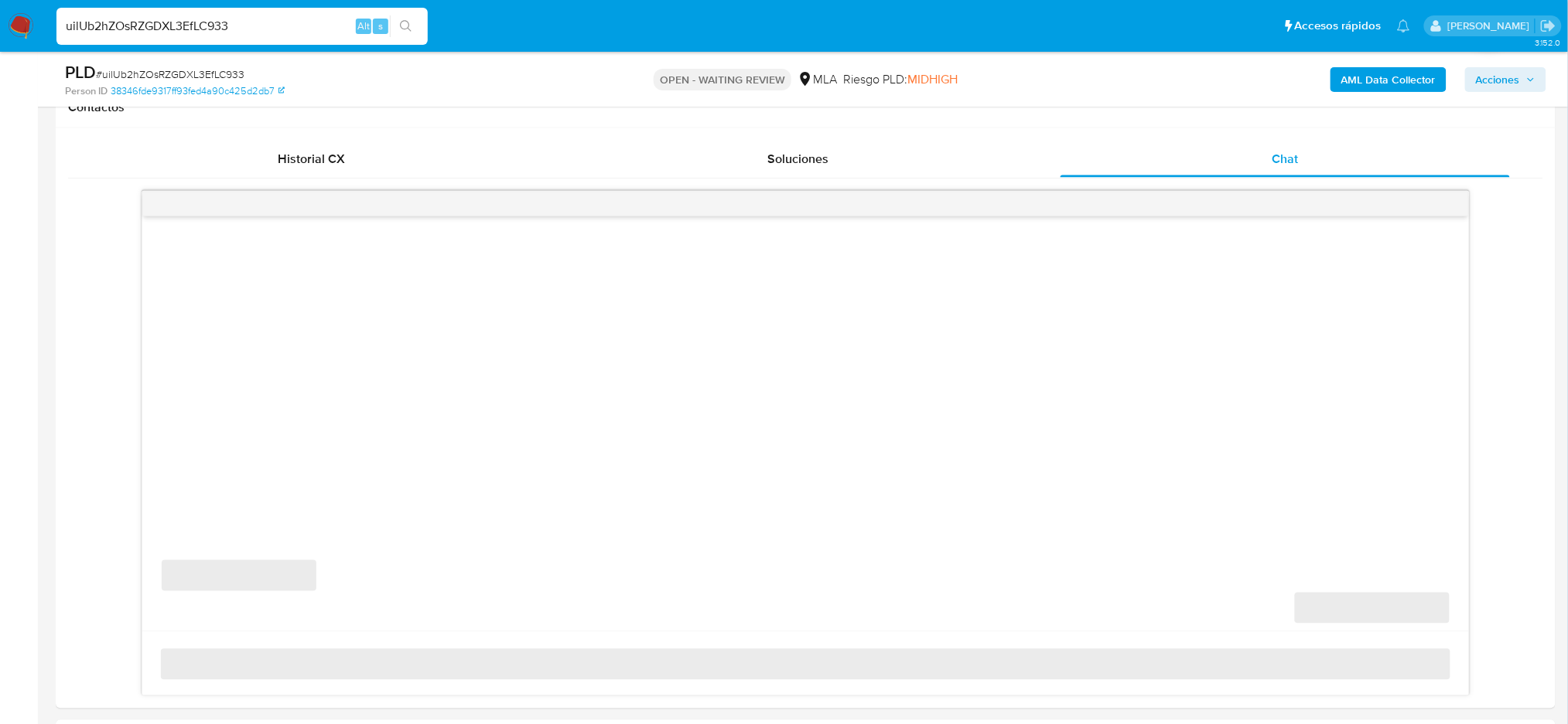
select select "10"
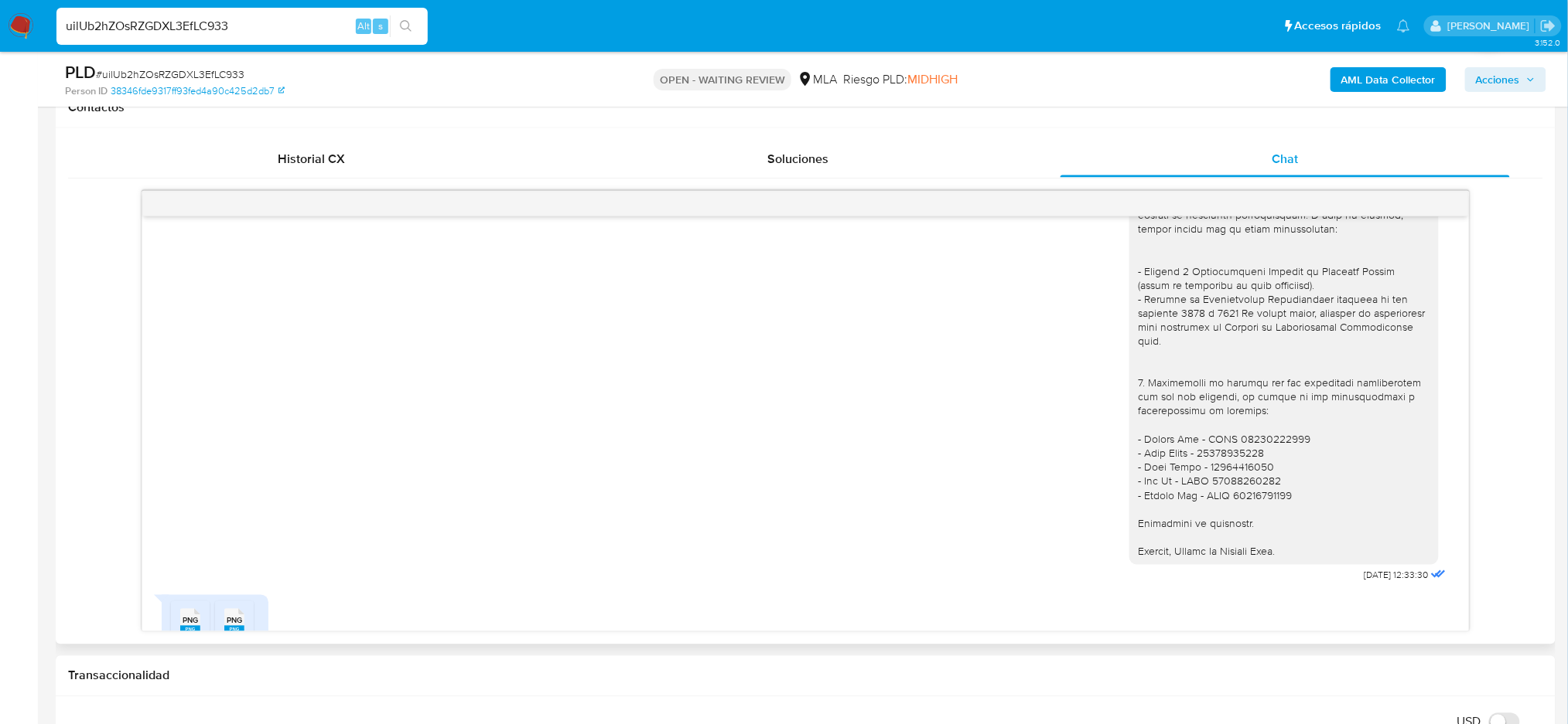
scroll to position [1642, 0]
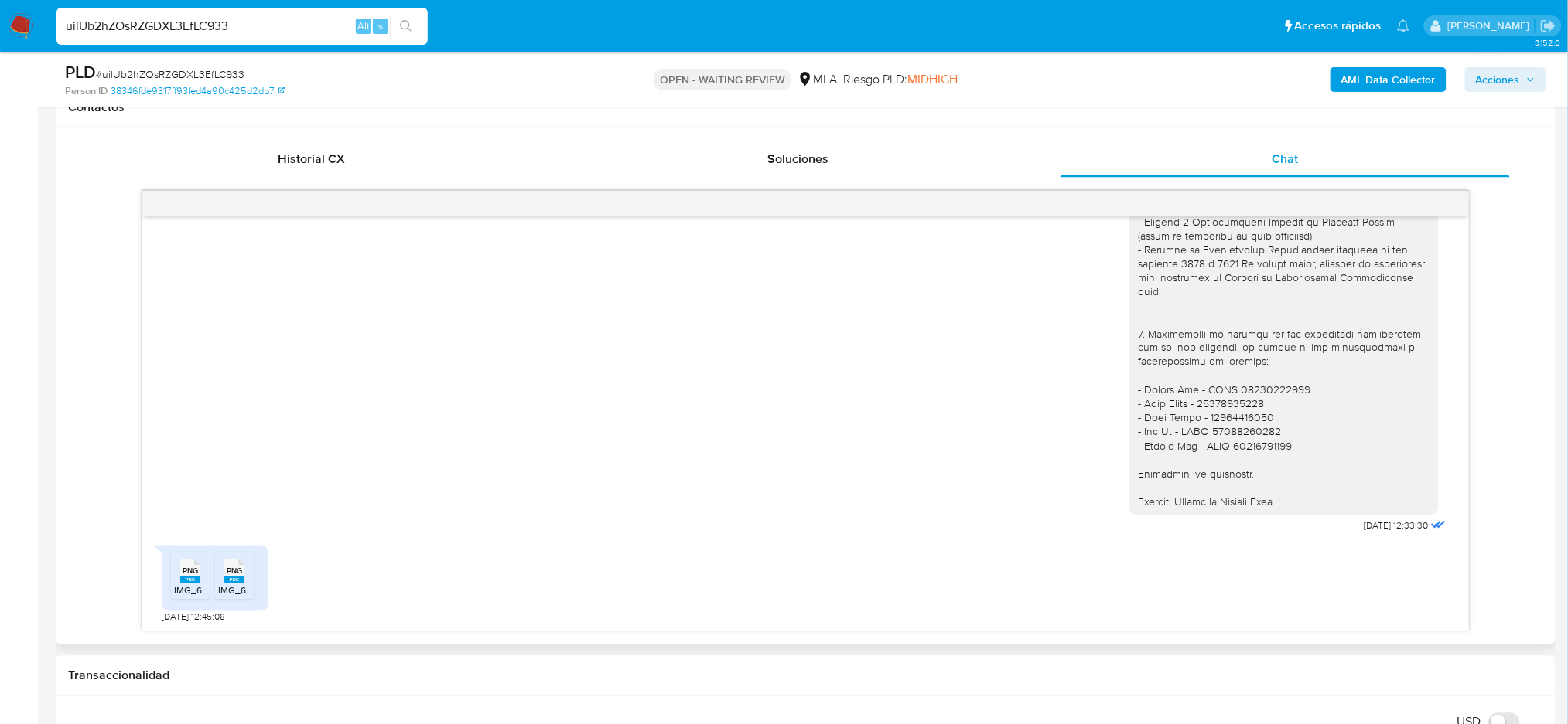
click at [194, 579] on rect at bounding box center [189, 580] width 20 height 7
click at [226, 579] on rect at bounding box center [234, 580] width 20 height 7
click at [175, 75] on span "# uilUb2hZOsRZGDXL3EfLC933" at bounding box center [169, 75] width 148 height 16
copy span "uilUb2hZOsRZGDXL3EfLC933"
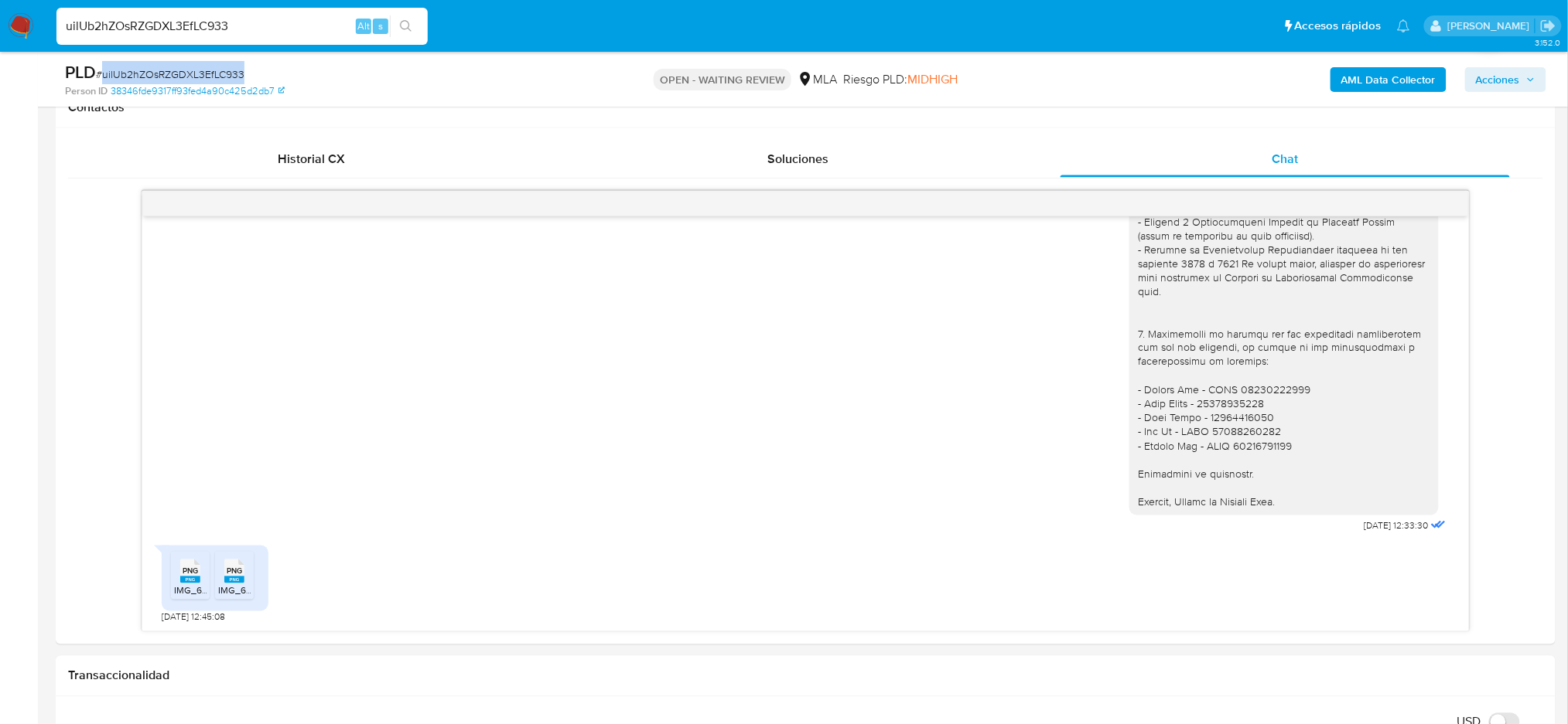
click at [28, 25] on img at bounding box center [21, 26] width 26 height 26
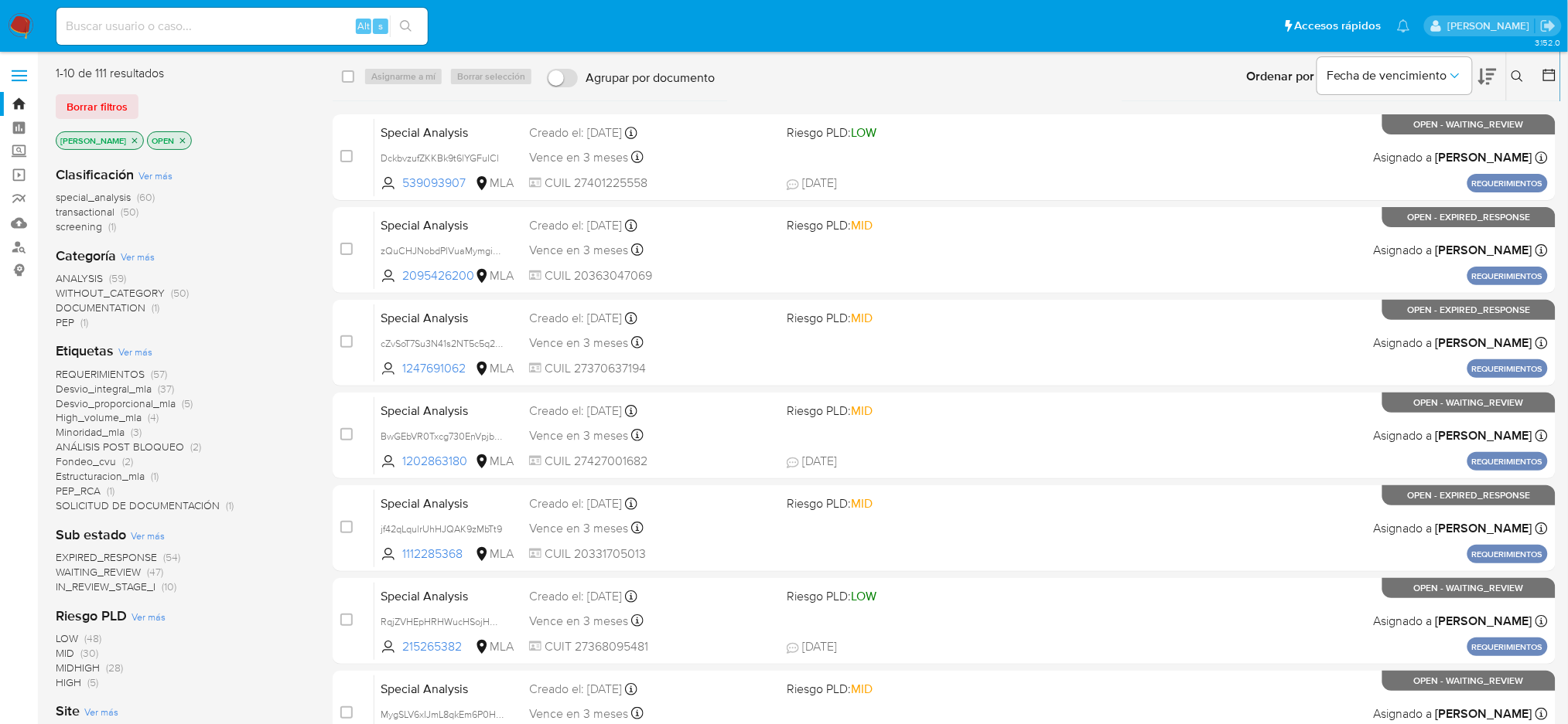
click at [1520, 72] on icon at bounding box center [1516, 75] width 11 height 11
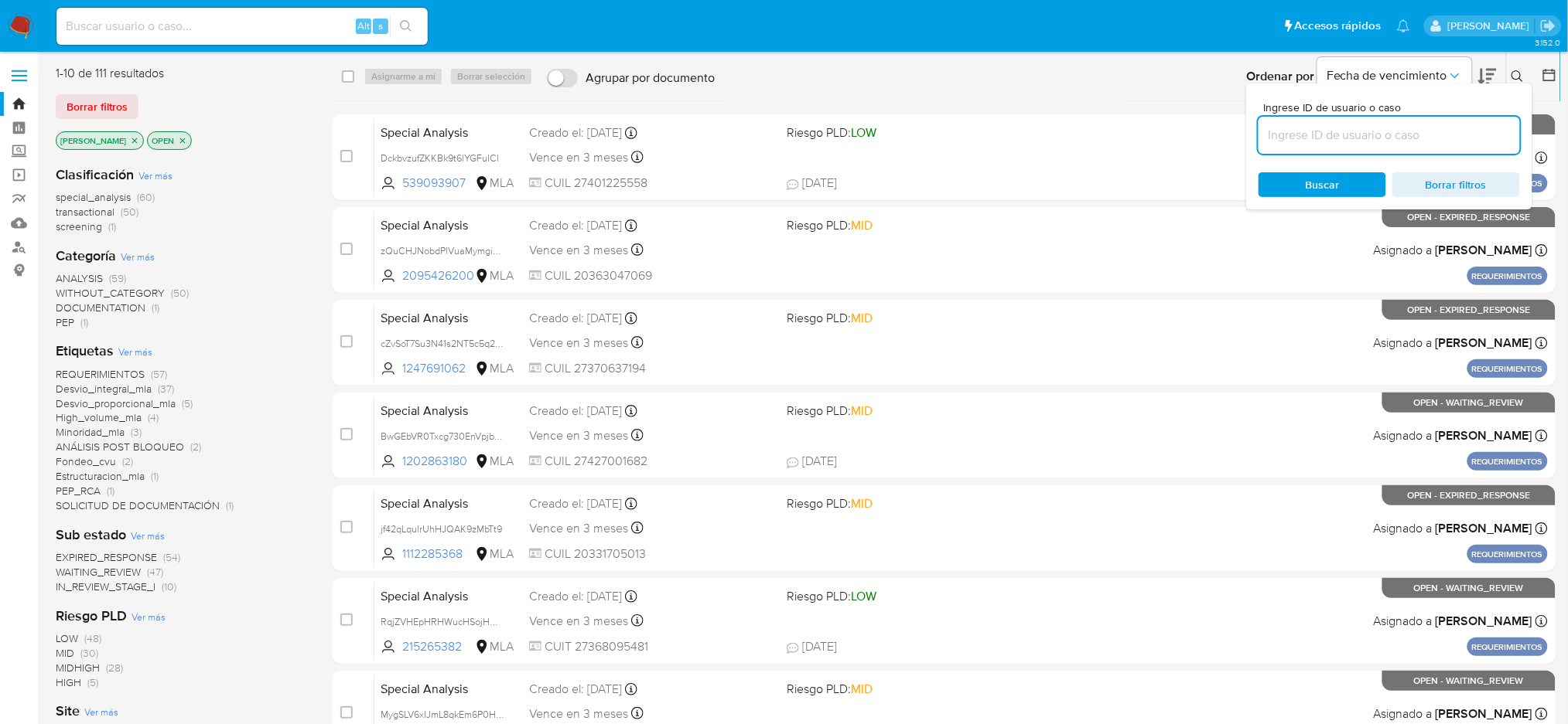
click at [1455, 127] on input at bounding box center [1389, 135] width 261 height 20
type input "uilUb2hZOsRZGDXL3EfLC933"
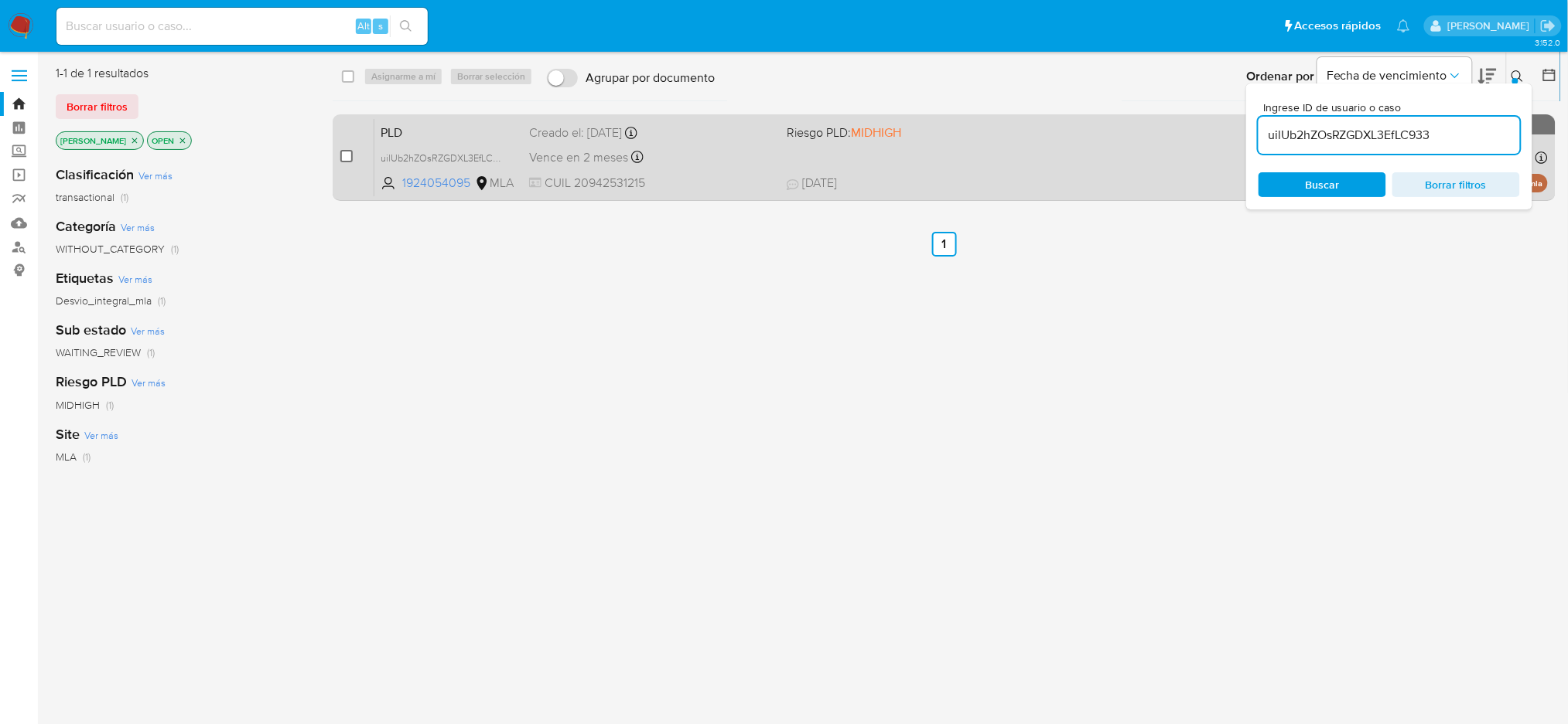
click at [345, 158] on input "checkbox" at bounding box center [346, 156] width 12 height 12
checkbox input "true"
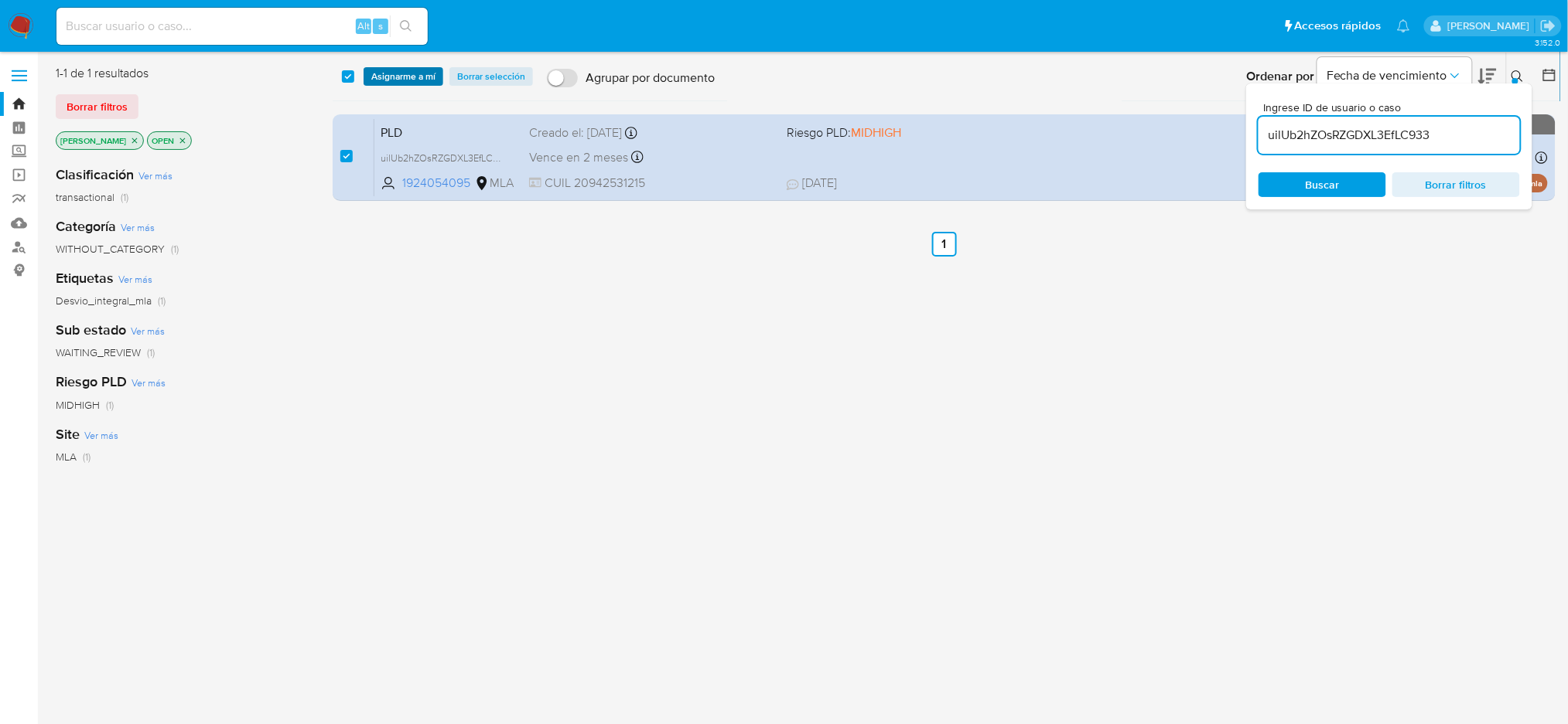
click at [387, 78] on span "Asignarme a mí" at bounding box center [403, 76] width 64 height 16
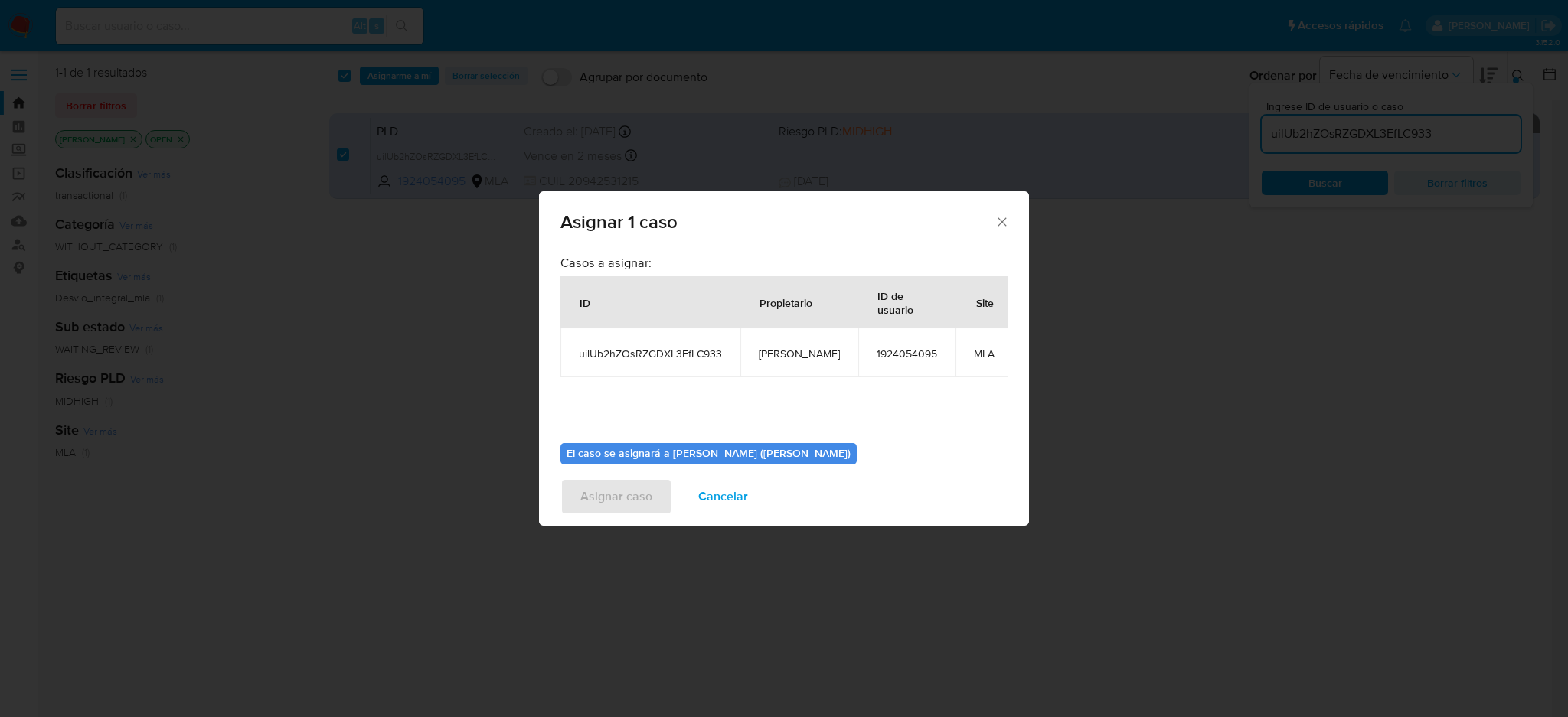
click at [784, 346] on span "[PERSON_NAME]" at bounding box center [799, 353] width 81 height 14
copy span "[PERSON_NAME]"
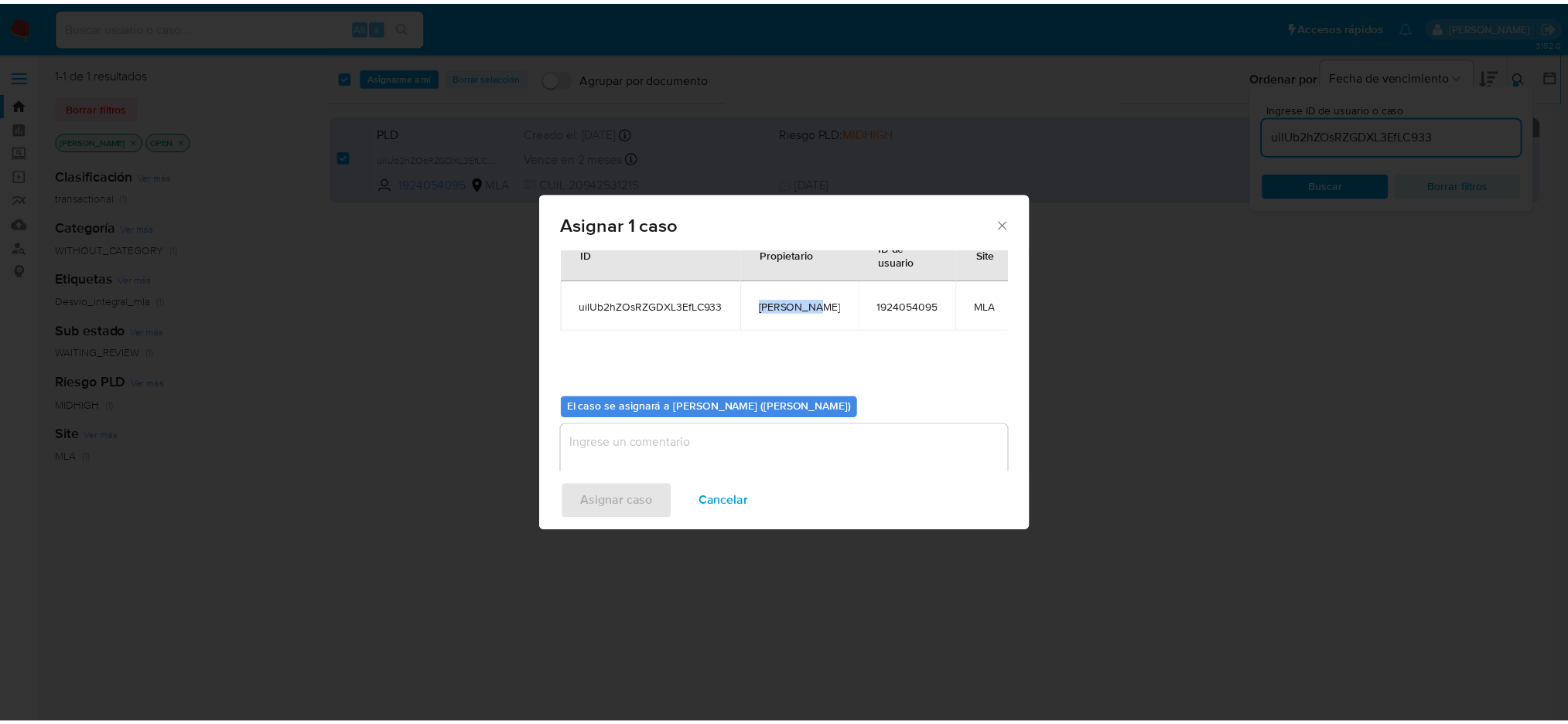
scroll to position [79, 0]
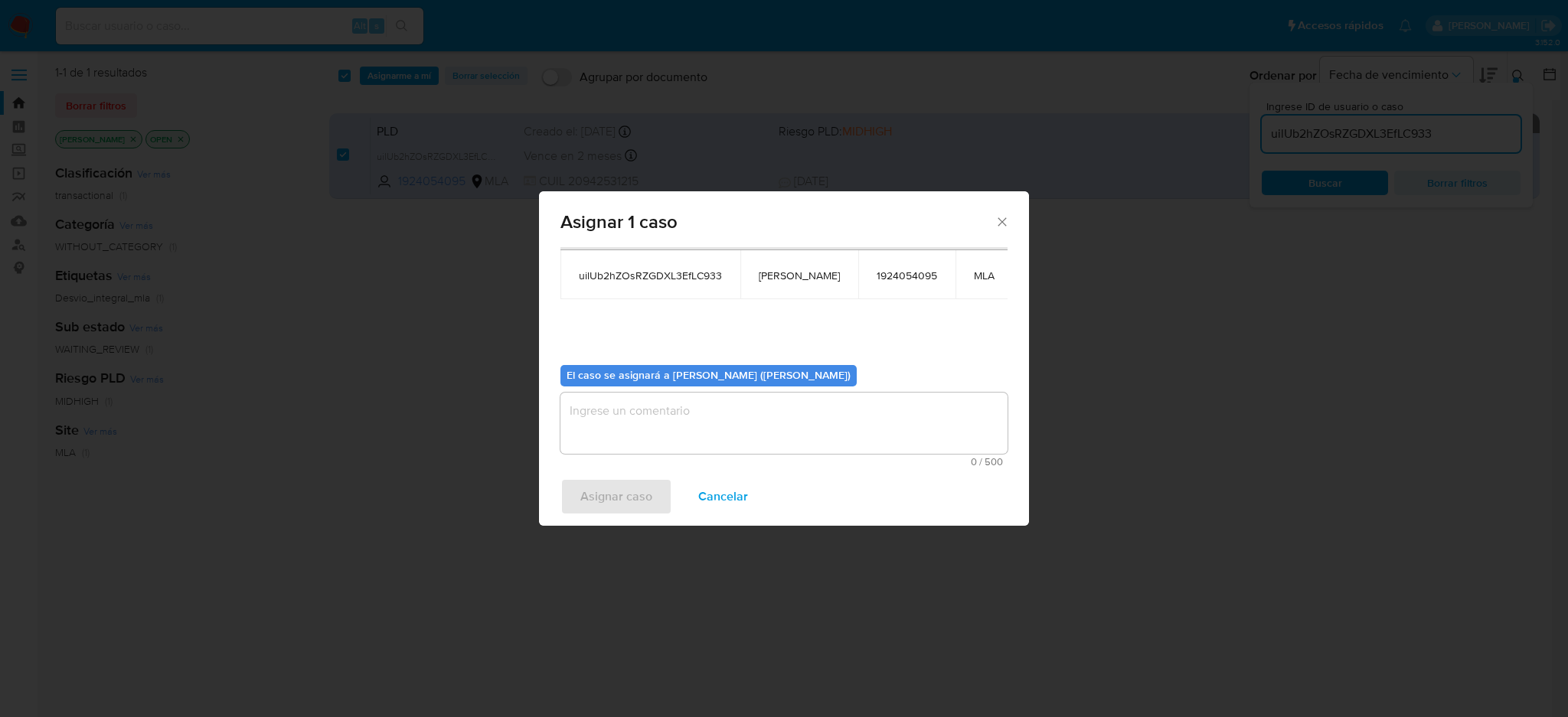
click at [697, 421] on textarea "assign-modal" at bounding box center [784, 423] width 447 height 62
paste textarea "[PERSON_NAME]"
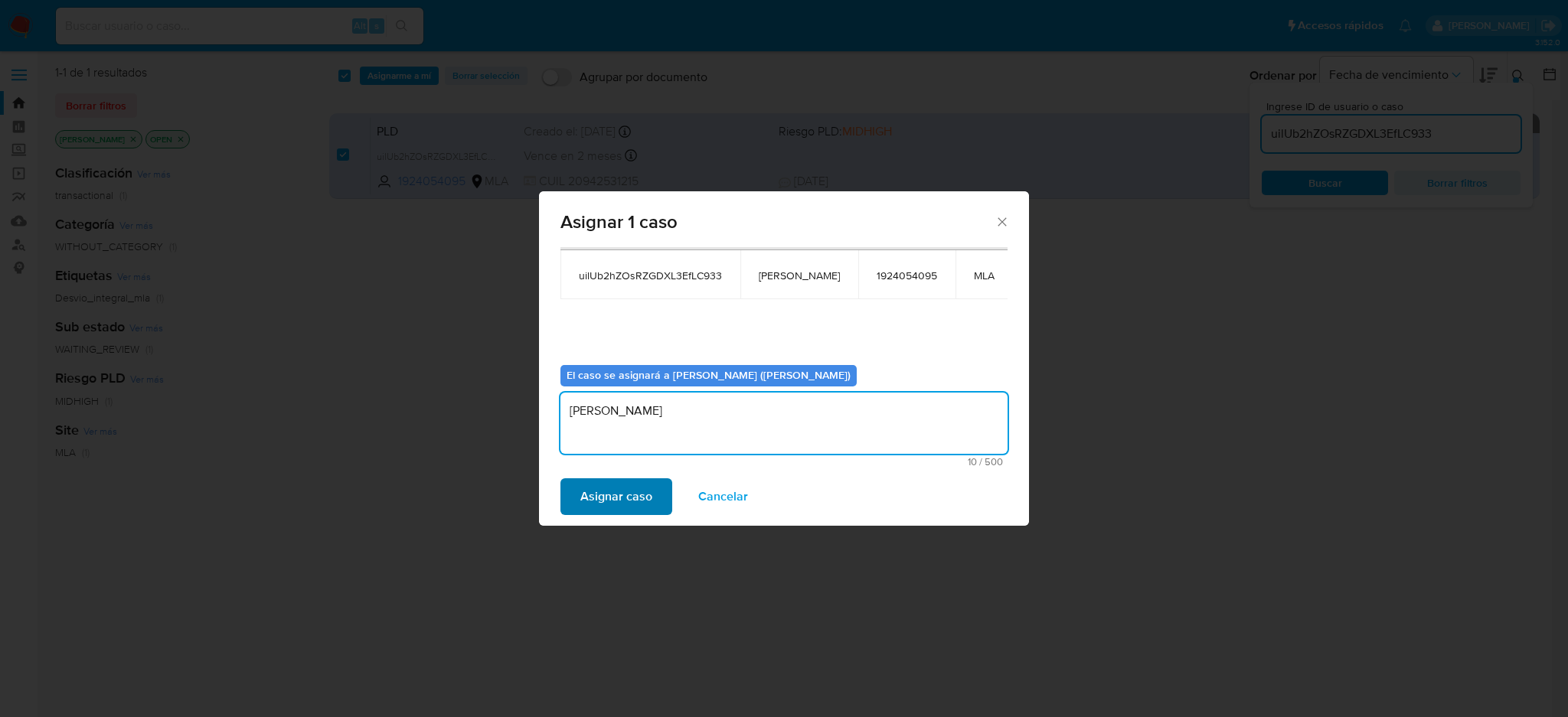
type textarea "[PERSON_NAME]"
click at [609, 490] on span "Asignar caso" at bounding box center [616, 497] width 72 height 34
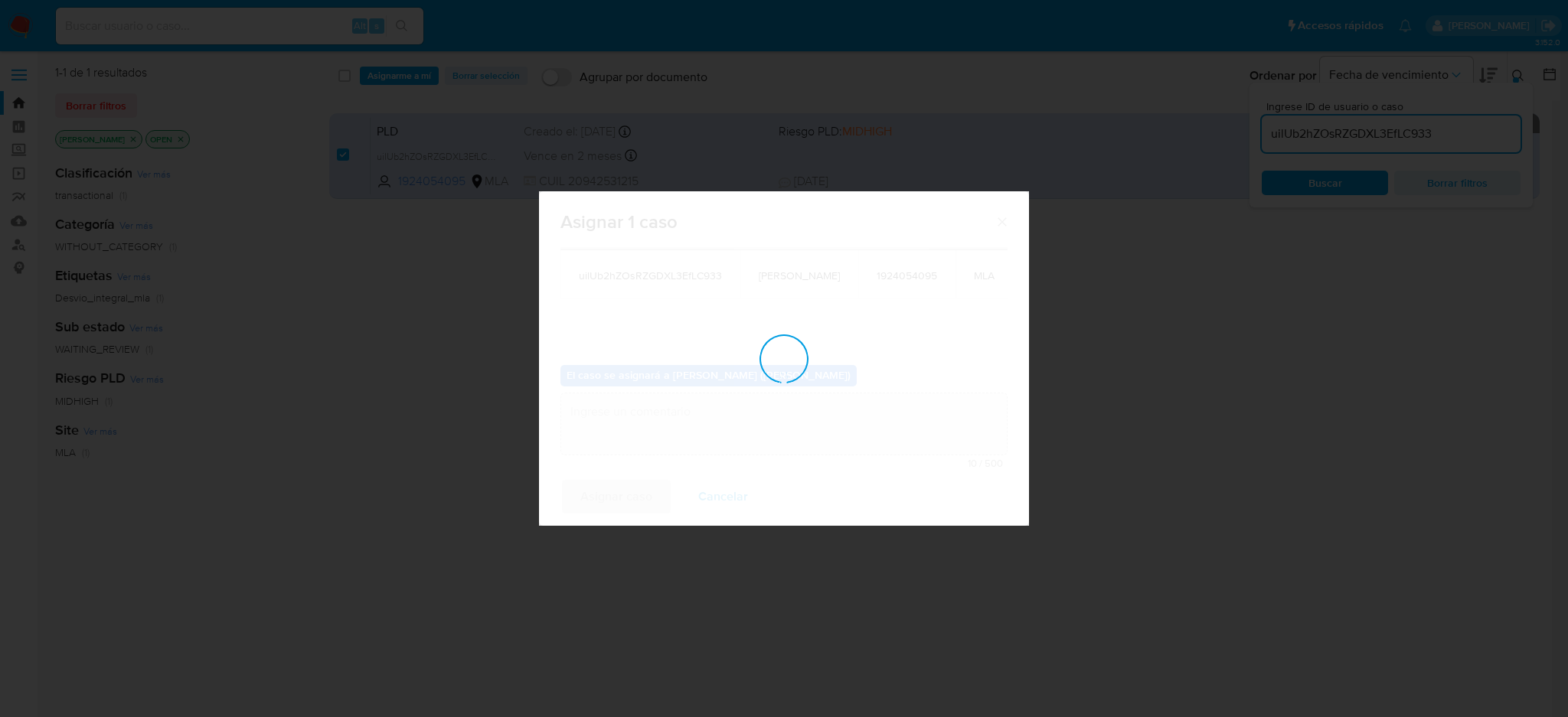
checkbox input "false"
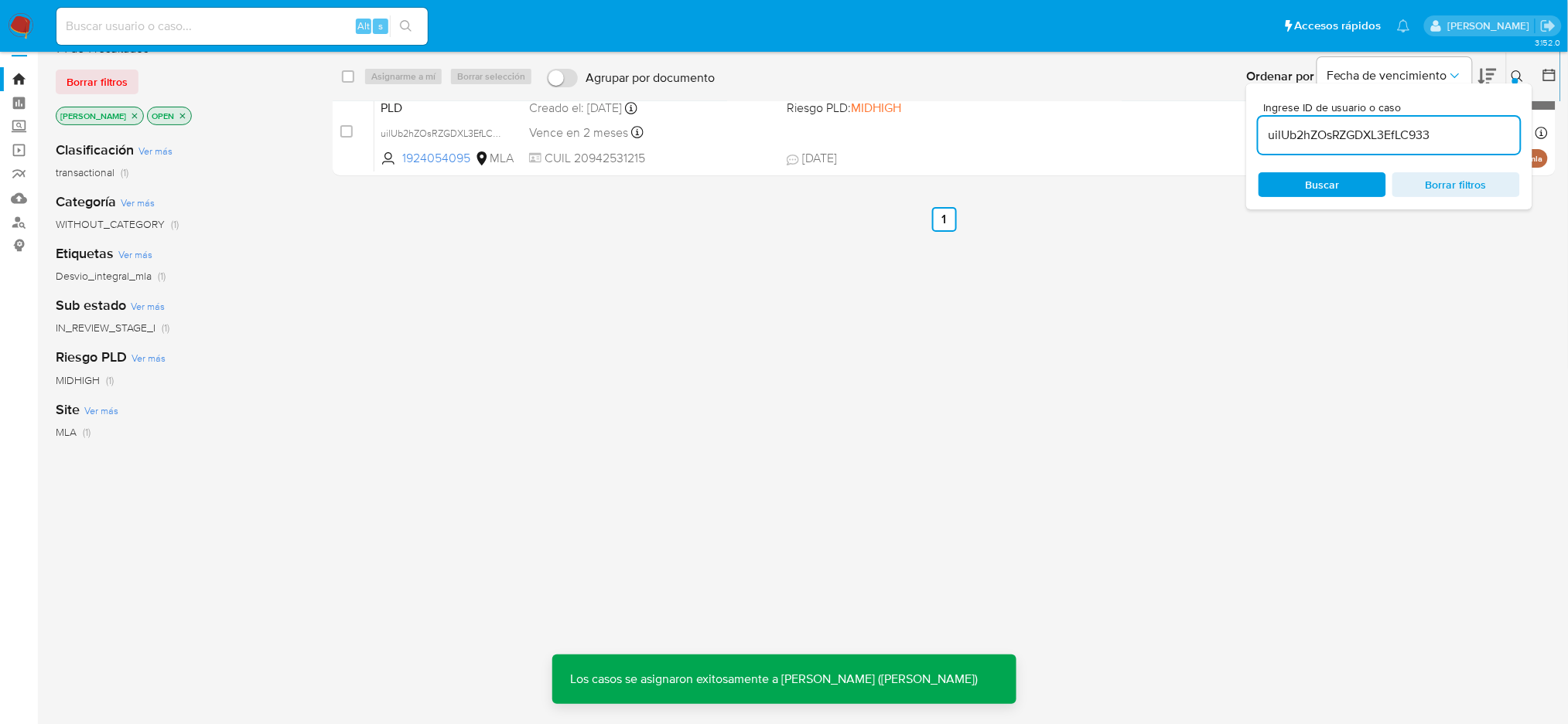
scroll to position [38, 0]
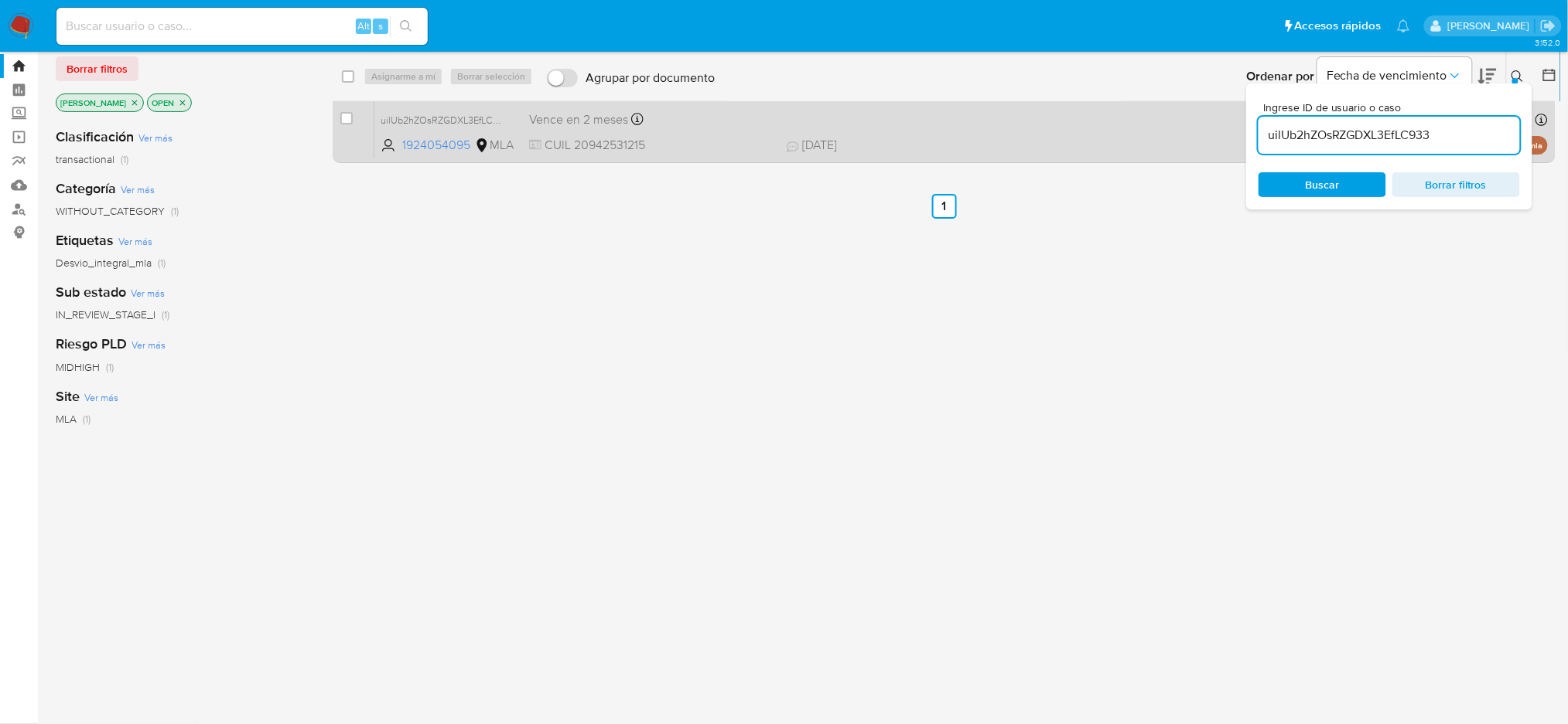
click at [706, 144] on span "CUIL 20942531215" at bounding box center [652, 145] width 246 height 17
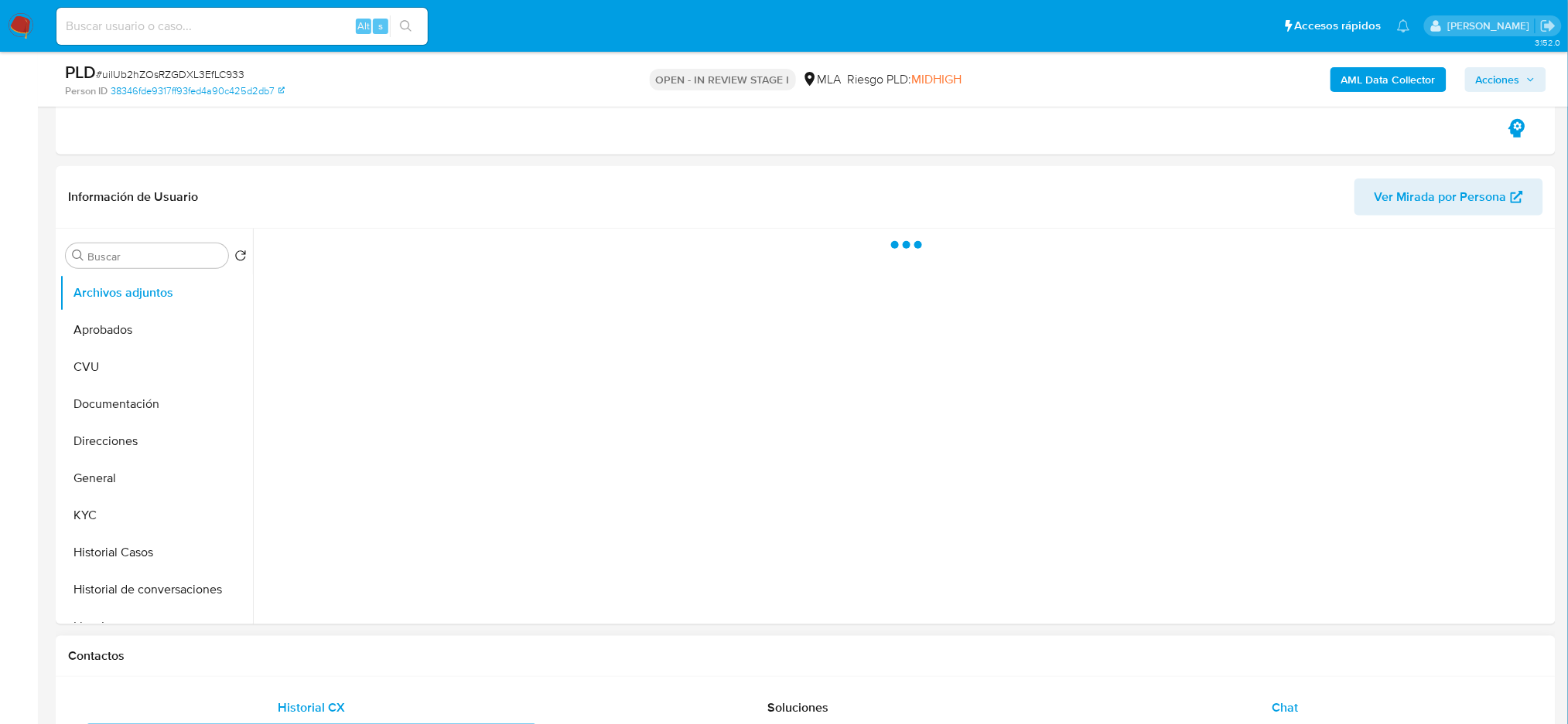
scroll to position [515, 0]
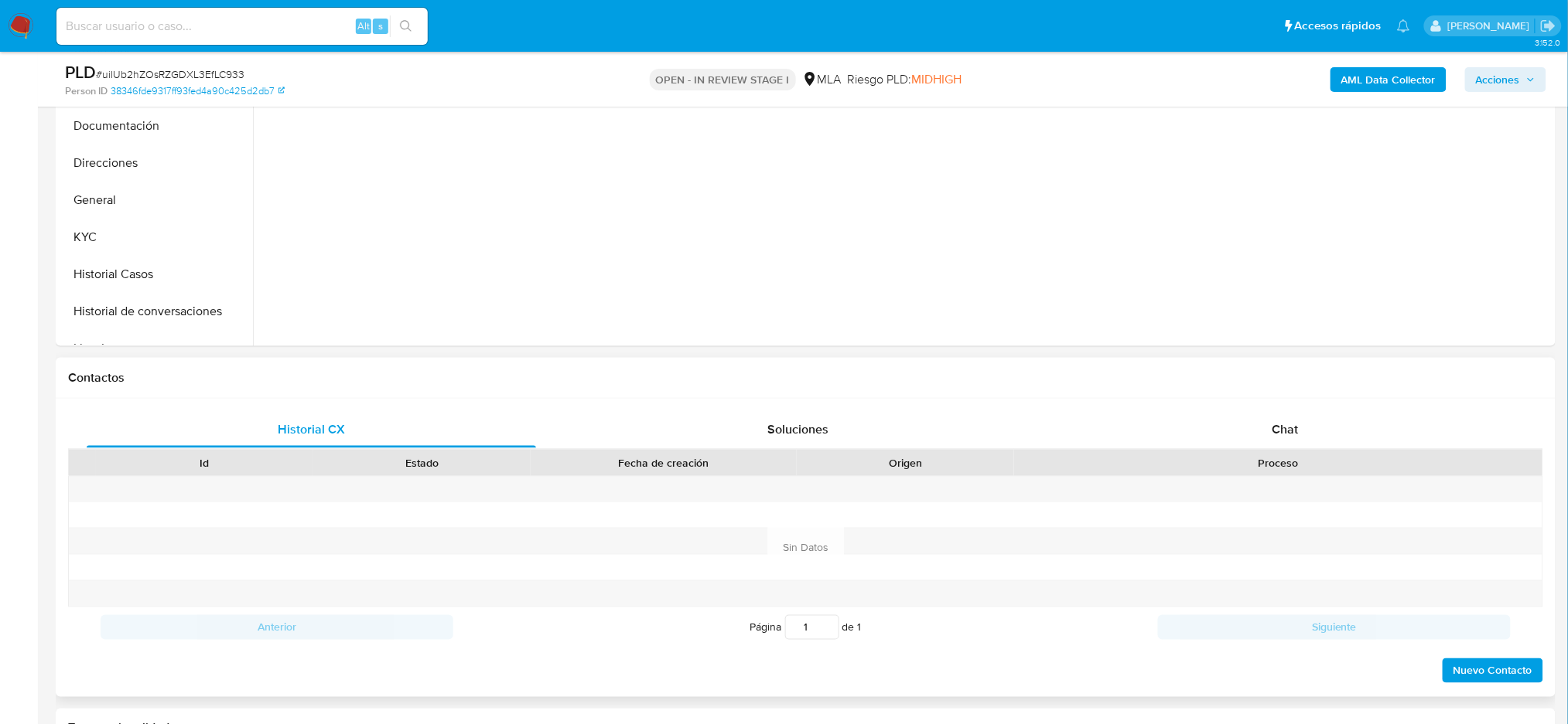
click at [1281, 404] on div "Historial CX Soluciones Chat Id Estado Fecha de creación Origen Proceso Anterio…" at bounding box center [805, 548] width 1500 height 298
click at [1298, 421] on div "Chat" at bounding box center [1285, 429] width 449 height 37
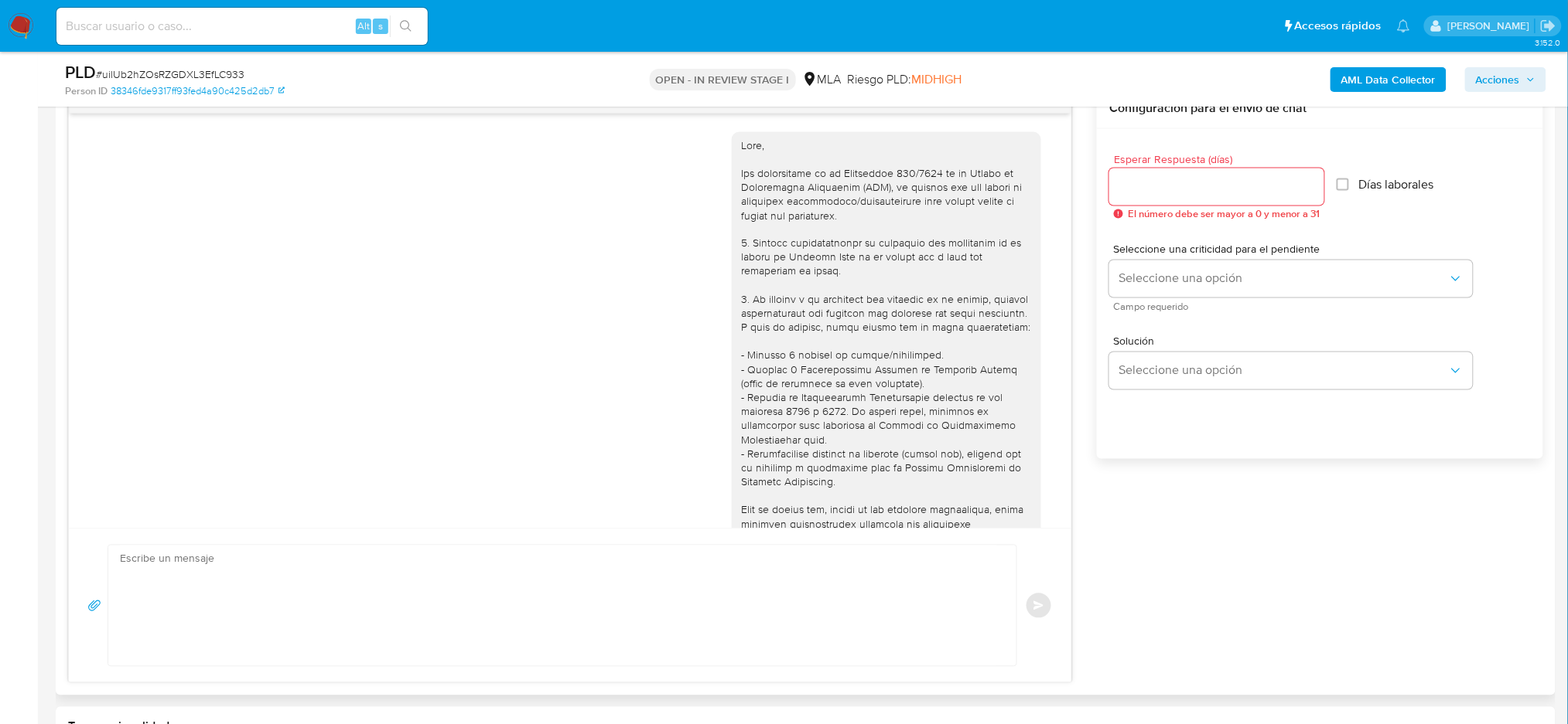
scroll to position [1642, 0]
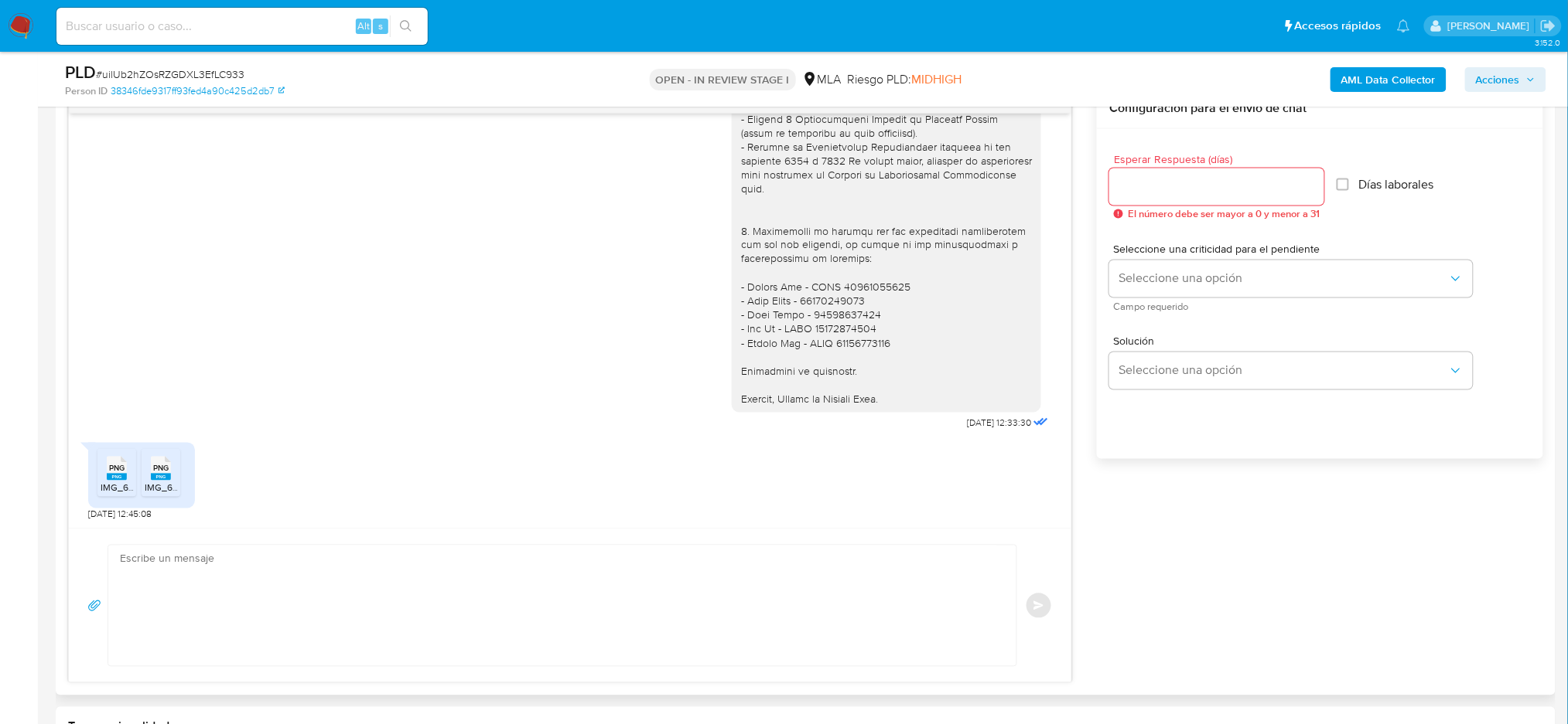
click at [215, 557] on textarea at bounding box center [559, 607] width 877 height 121
paste textarea "Hola, ¡Muchas gracias por tu respuesta! Te pedimos que nos envíes la documentac…"
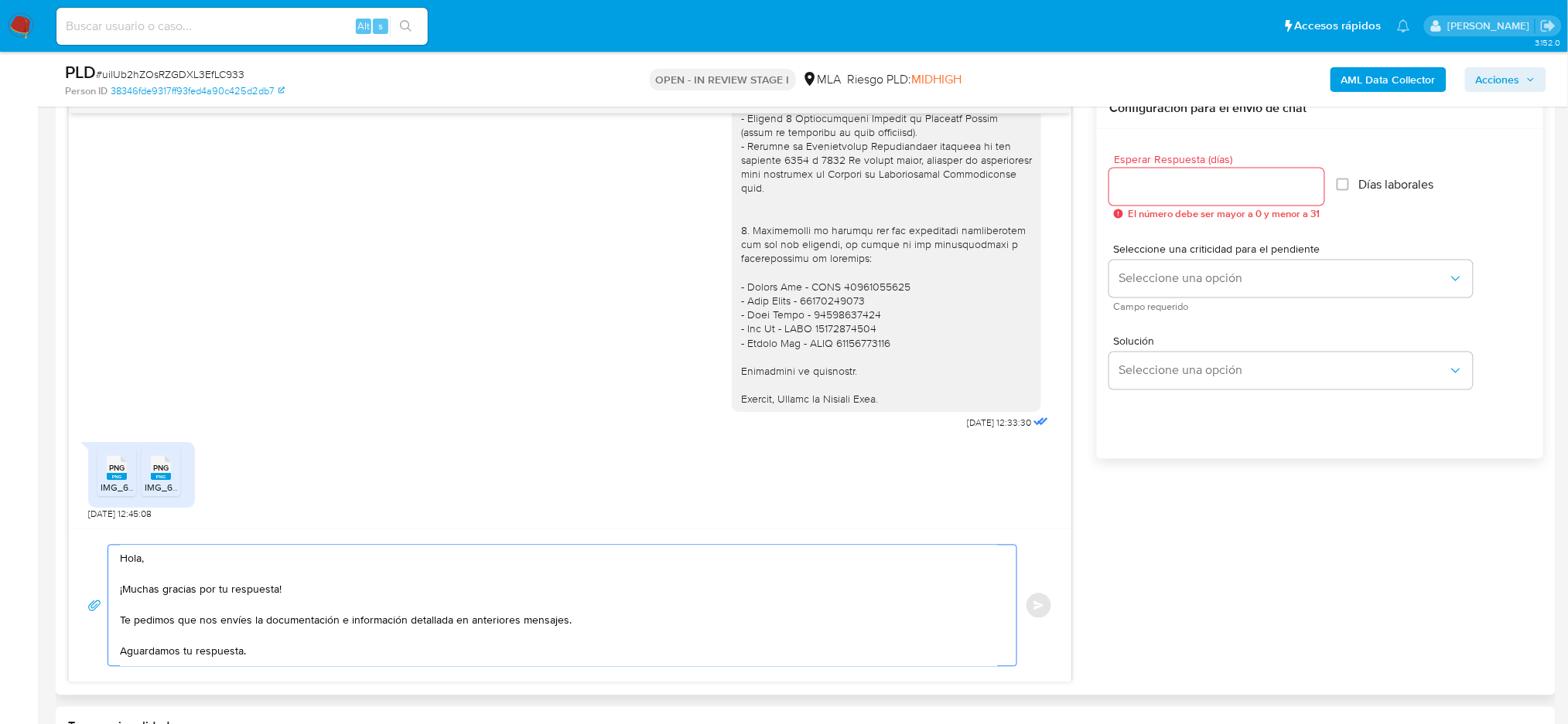
scroll to position [8, 0]
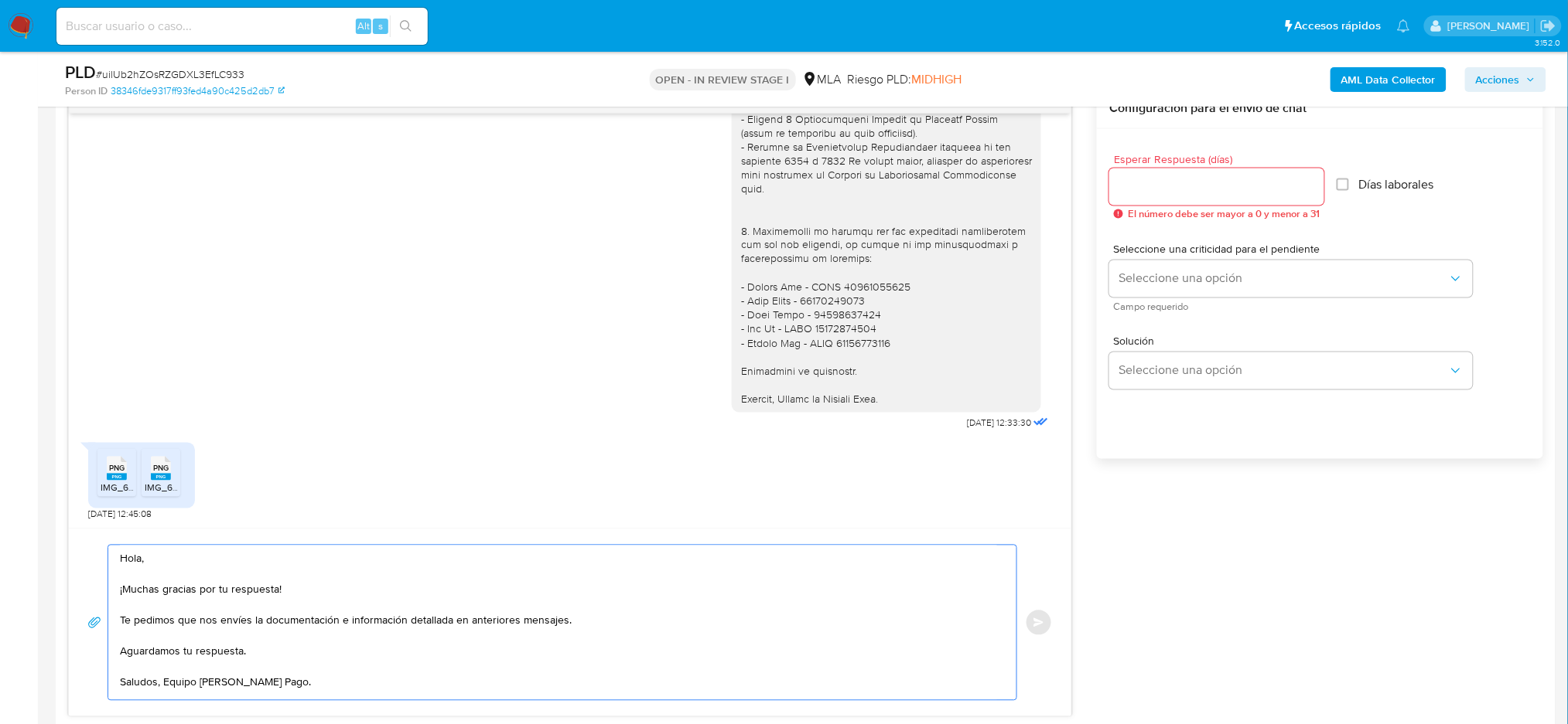
type textarea "Hola, ¡Muchas gracias por tu respuesta! Te pedimos que nos envíes la documentac…"
click at [1142, 196] on div at bounding box center [1216, 187] width 215 height 37
click at [1134, 189] on input "Esperar Respuesta (días)" at bounding box center [1216, 187] width 215 height 20
type input "2"
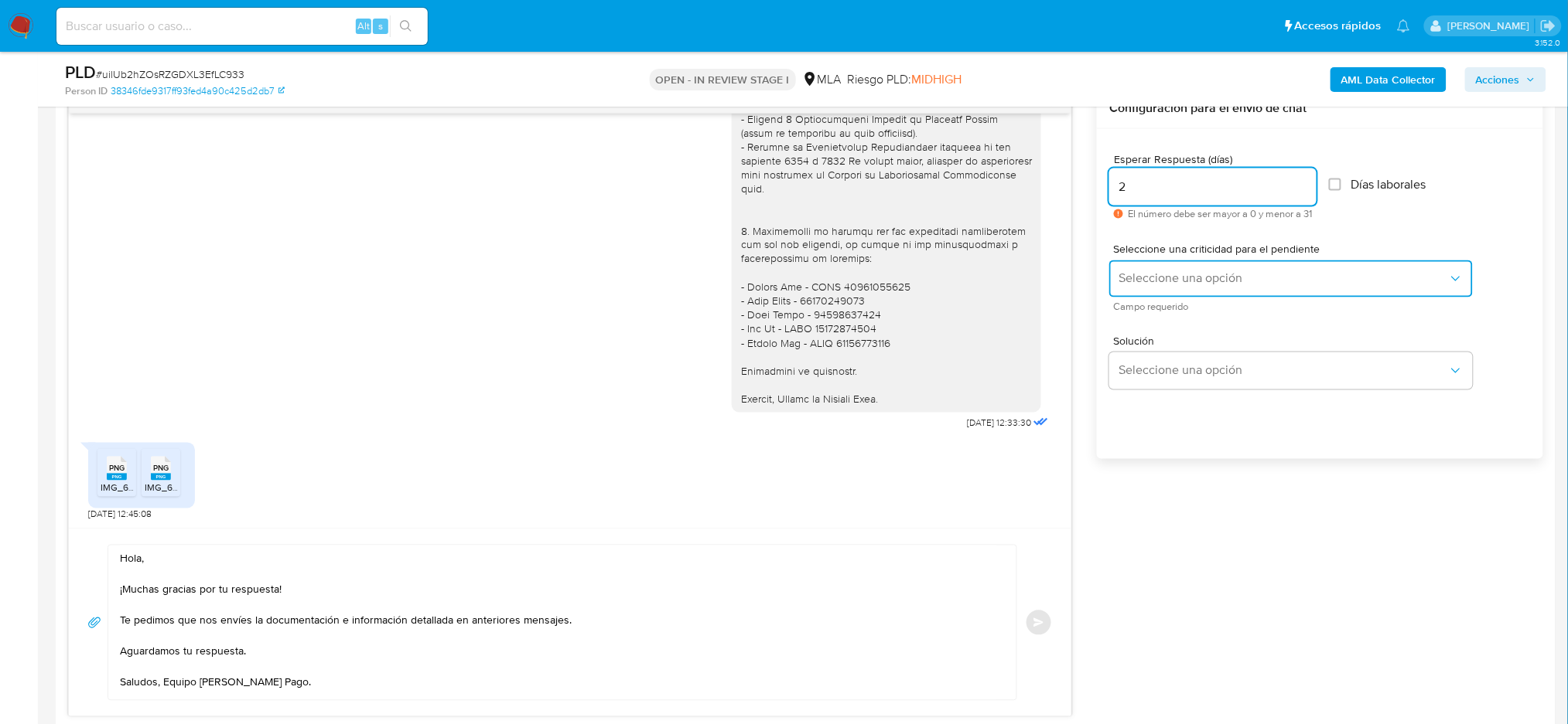
click at [1124, 266] on button "Seleccione una opción" at bounding box center [1291, 279] width 363 height 37
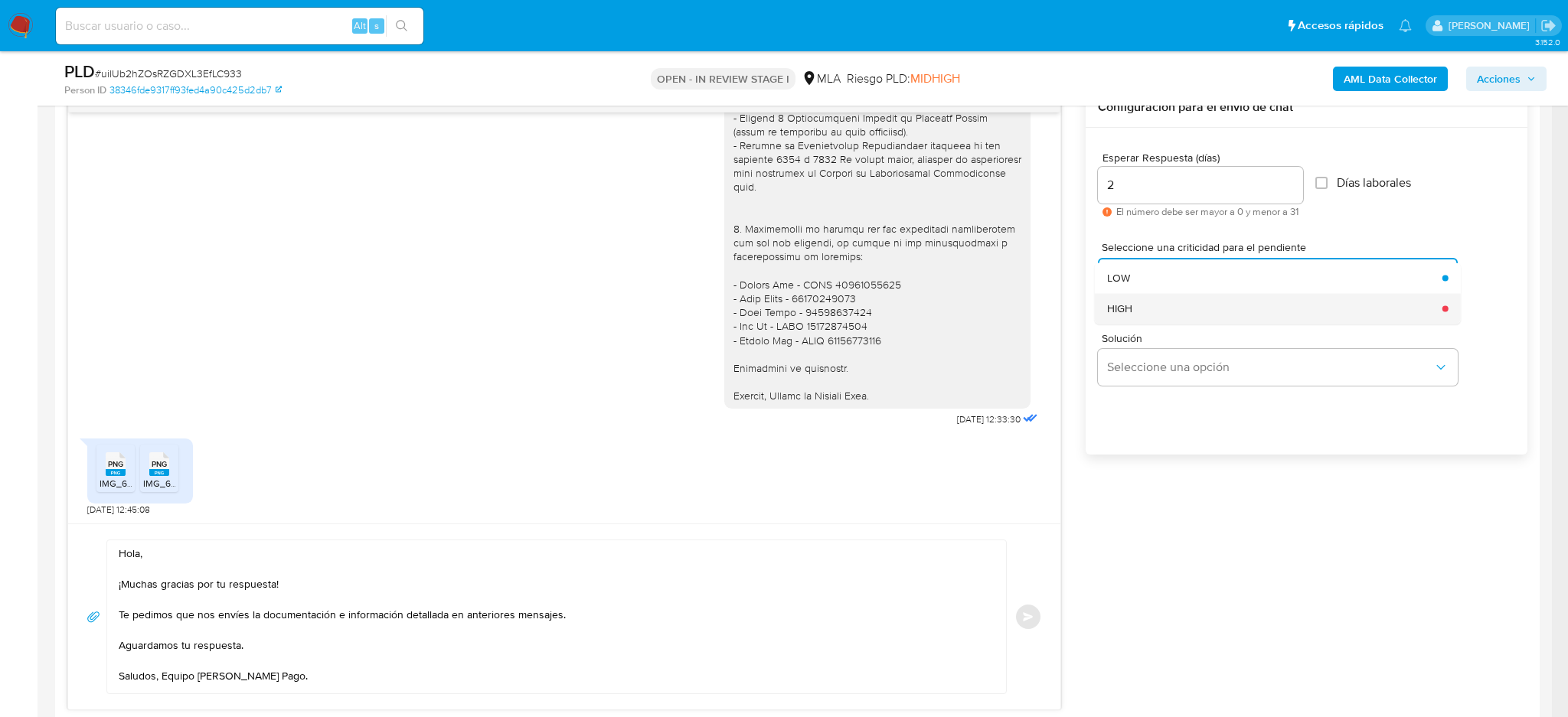
select select "10"
click at [1124, 298] on div "HIGH" at bounding box center [1270, 308] width 326 height 30
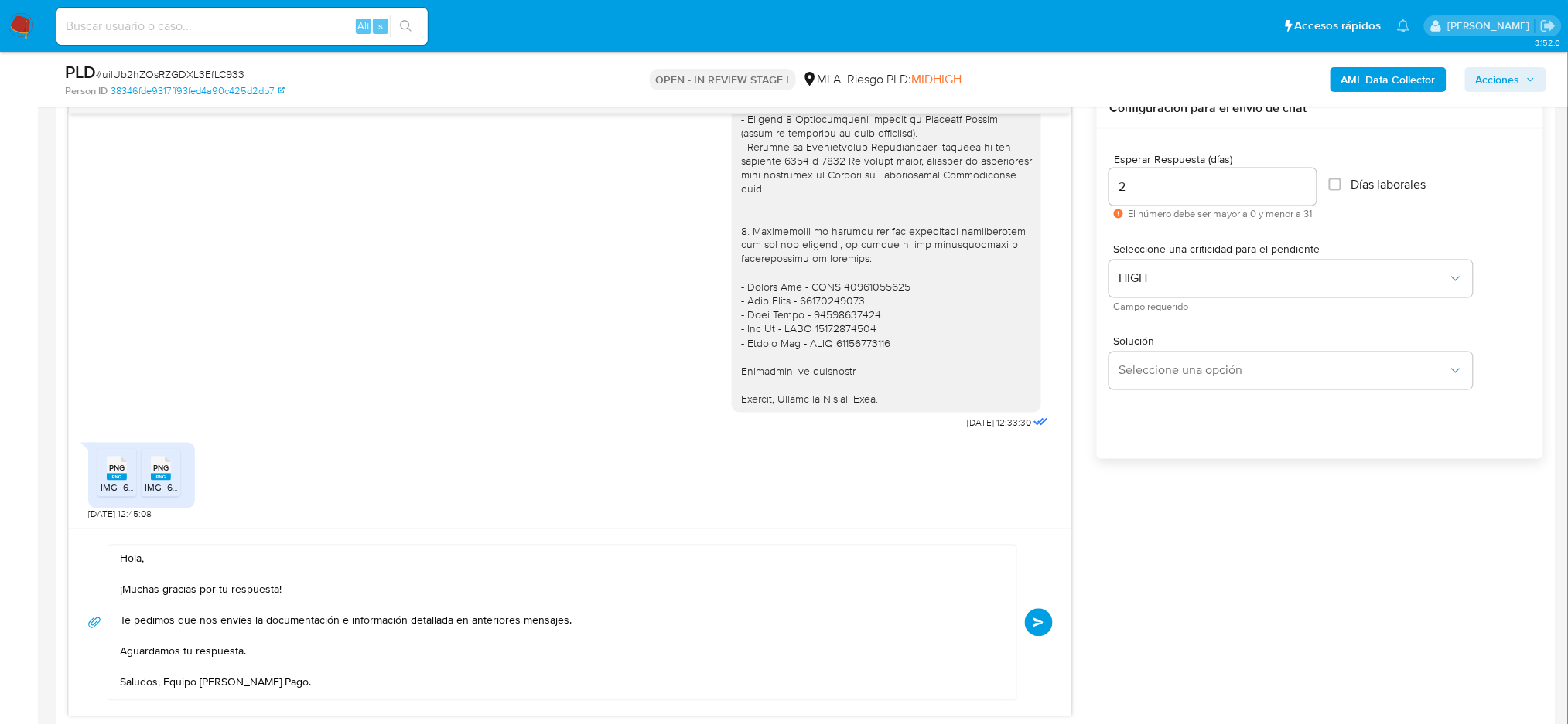
click at [1036, 625] on span "Enviar" at bounding box center [1038, 623] width 11 height 10
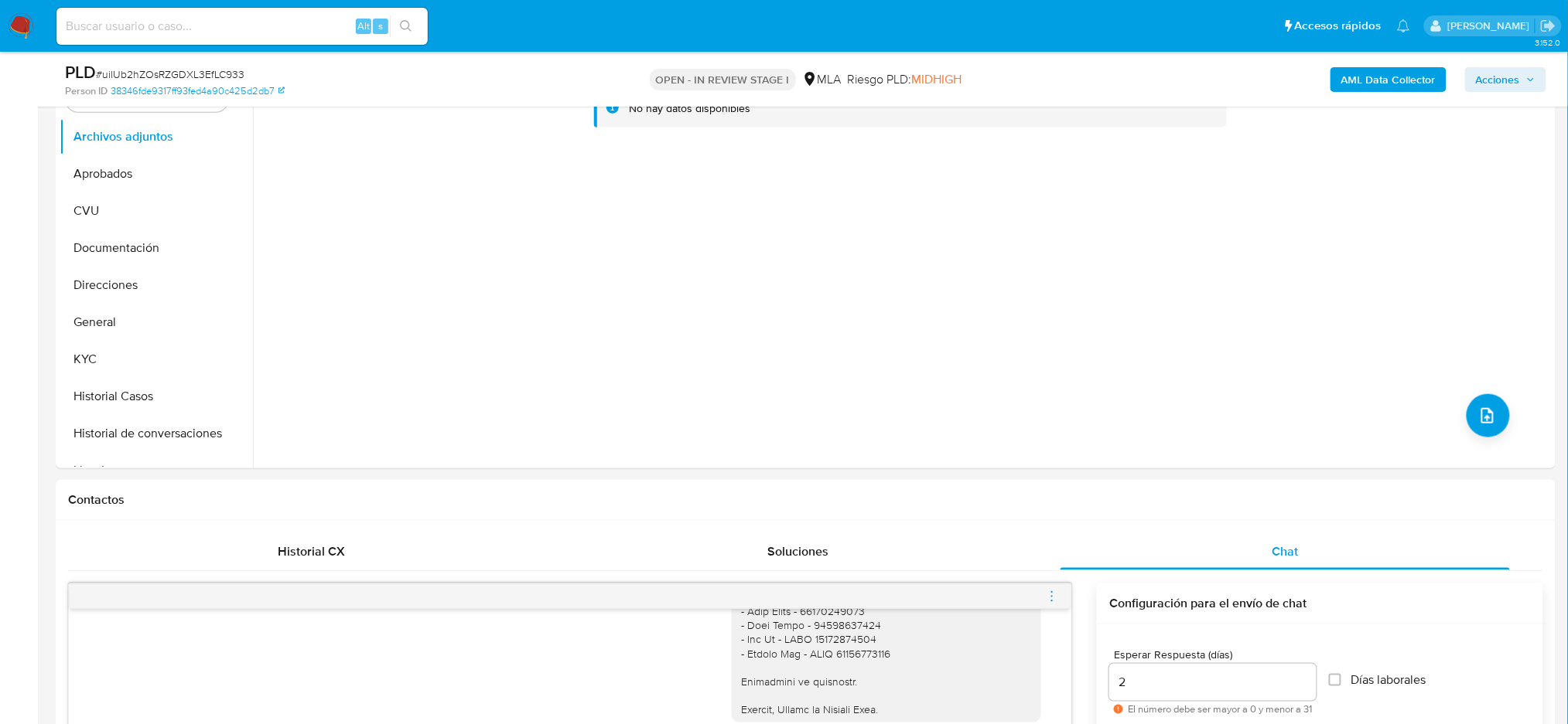
scroll to position [309, 0]
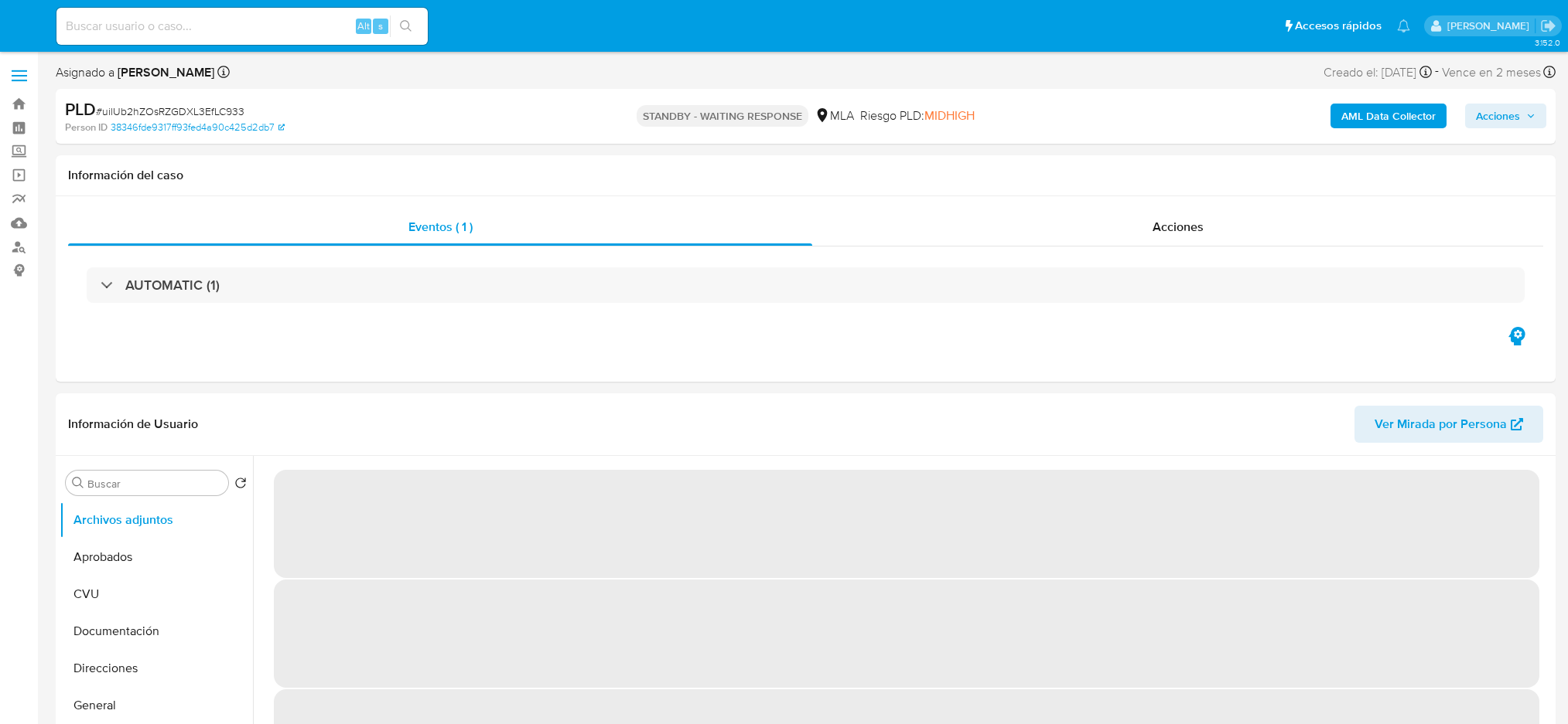
select select "10"
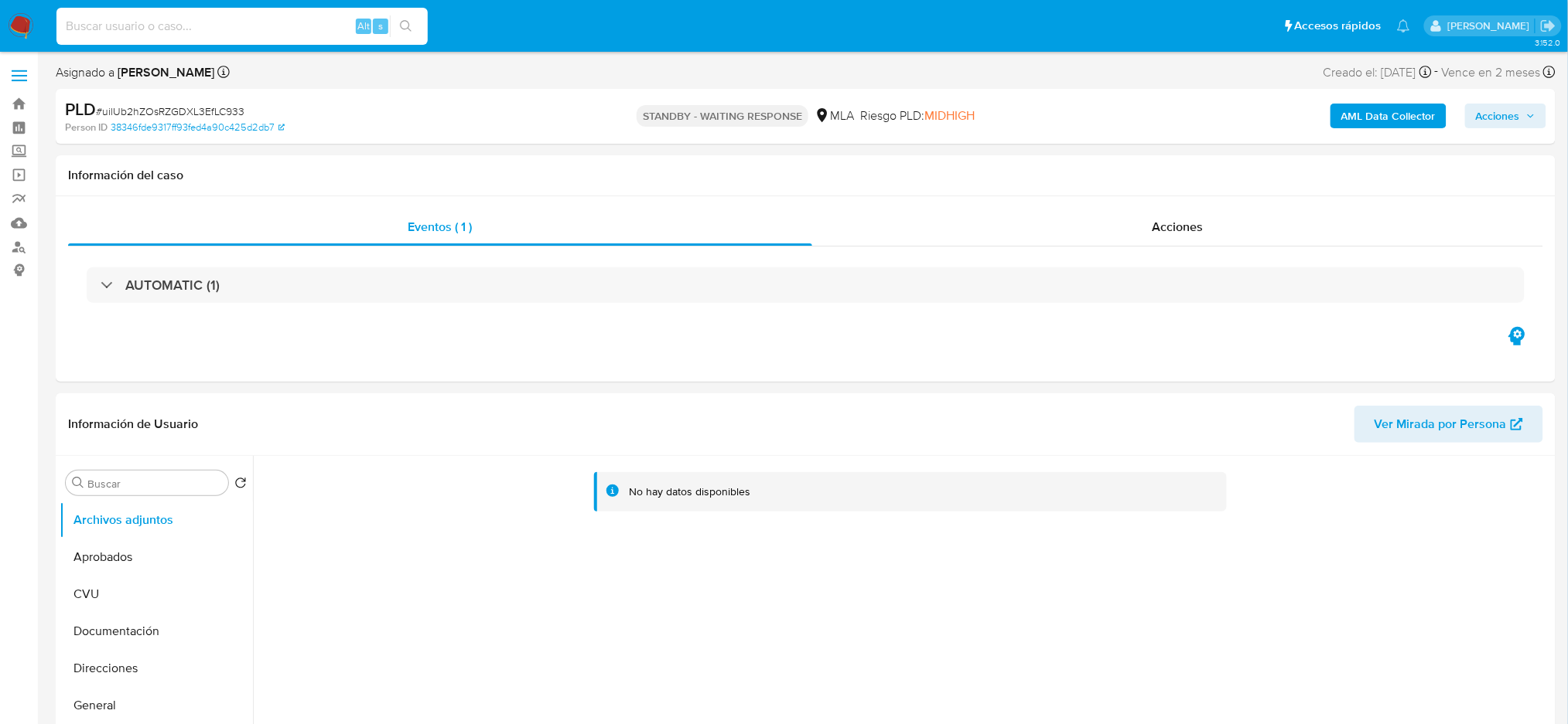
click at [244, 23] on input at bounding box center [241, 26] width 371 height 20
paste input "QxstqYwAeoqeo1ugA2KIekBf"
type input "QxstqYwAeoqeo1ugA2KIekBf"
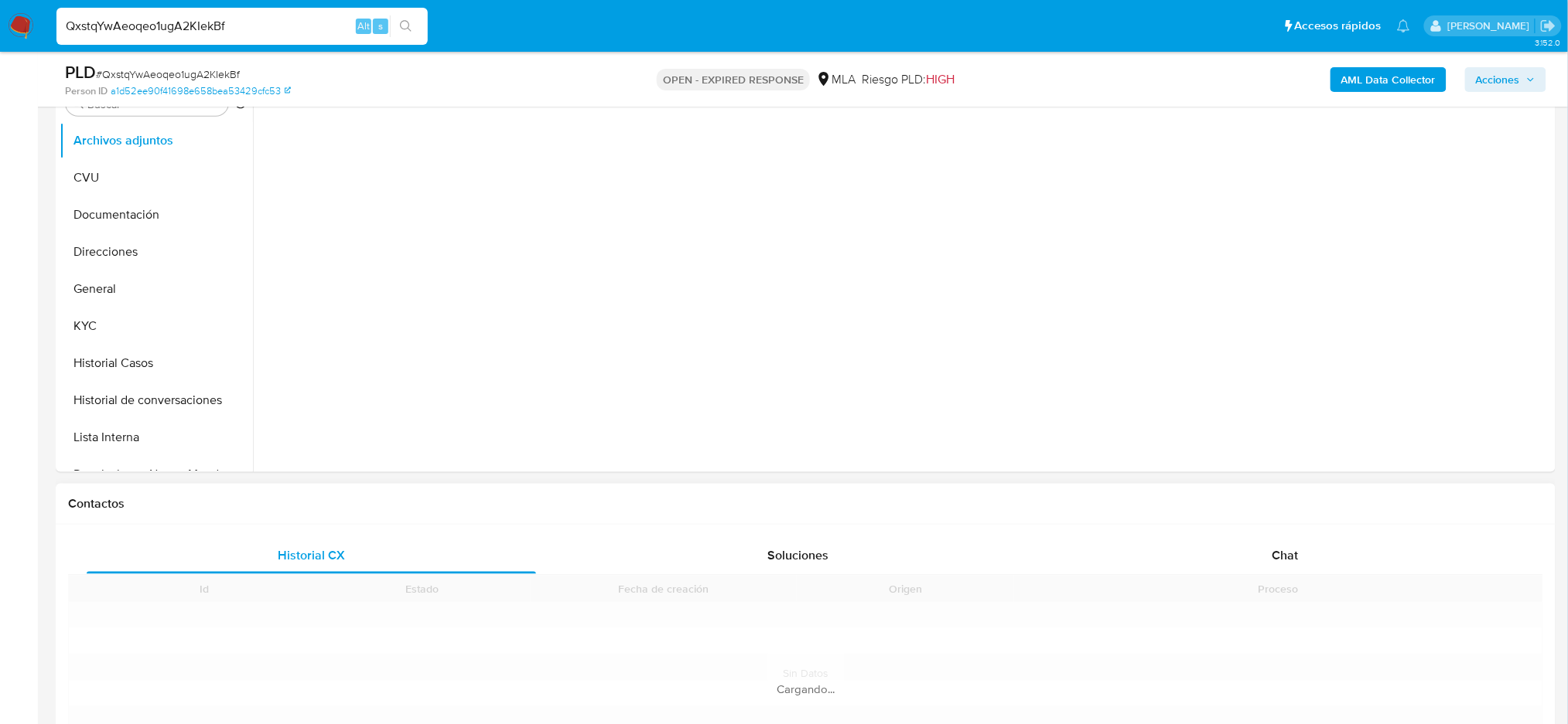
scroll to position [412, 0]
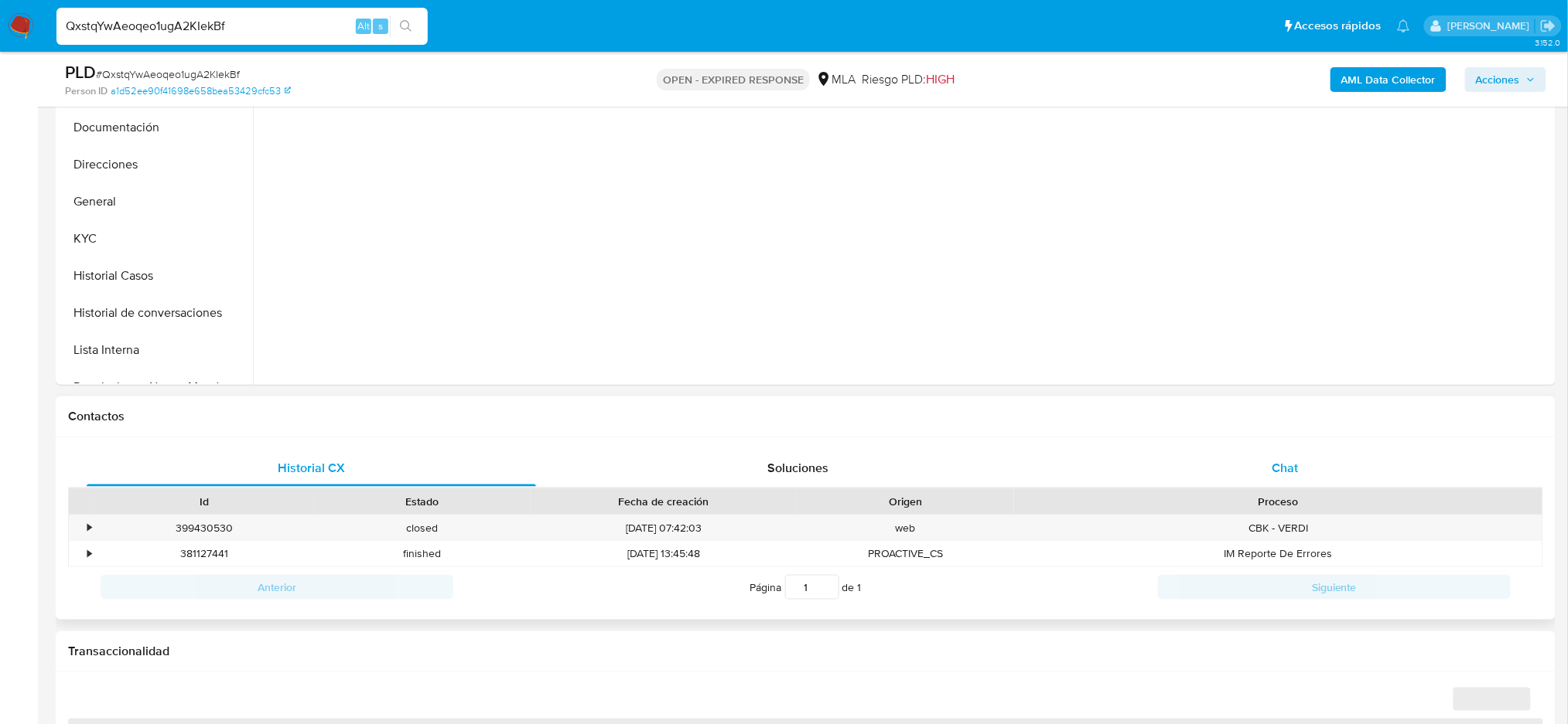
click at [1309, 462] on div "Chat" at bounding box center [1285, 468] width 449 height 37
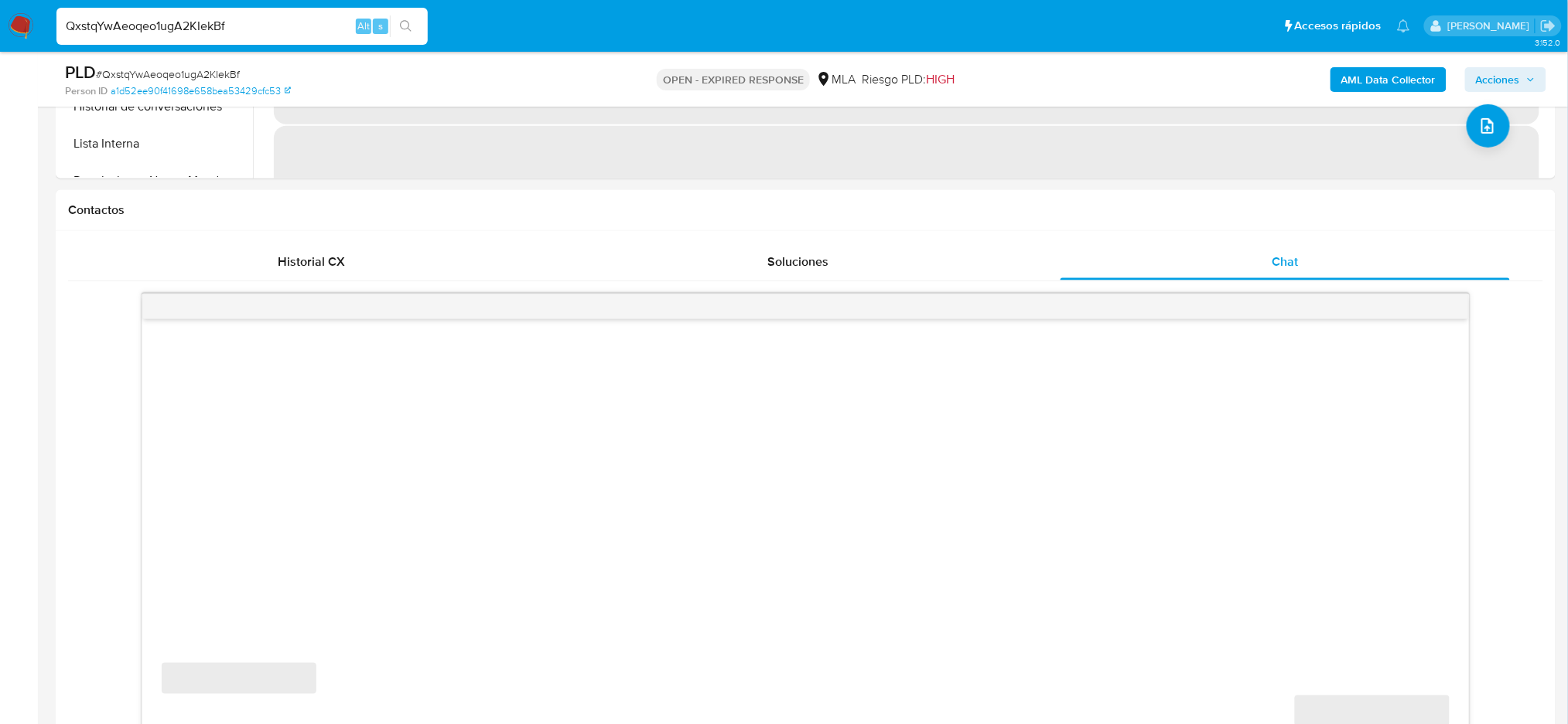
scroll to position [721, 0]
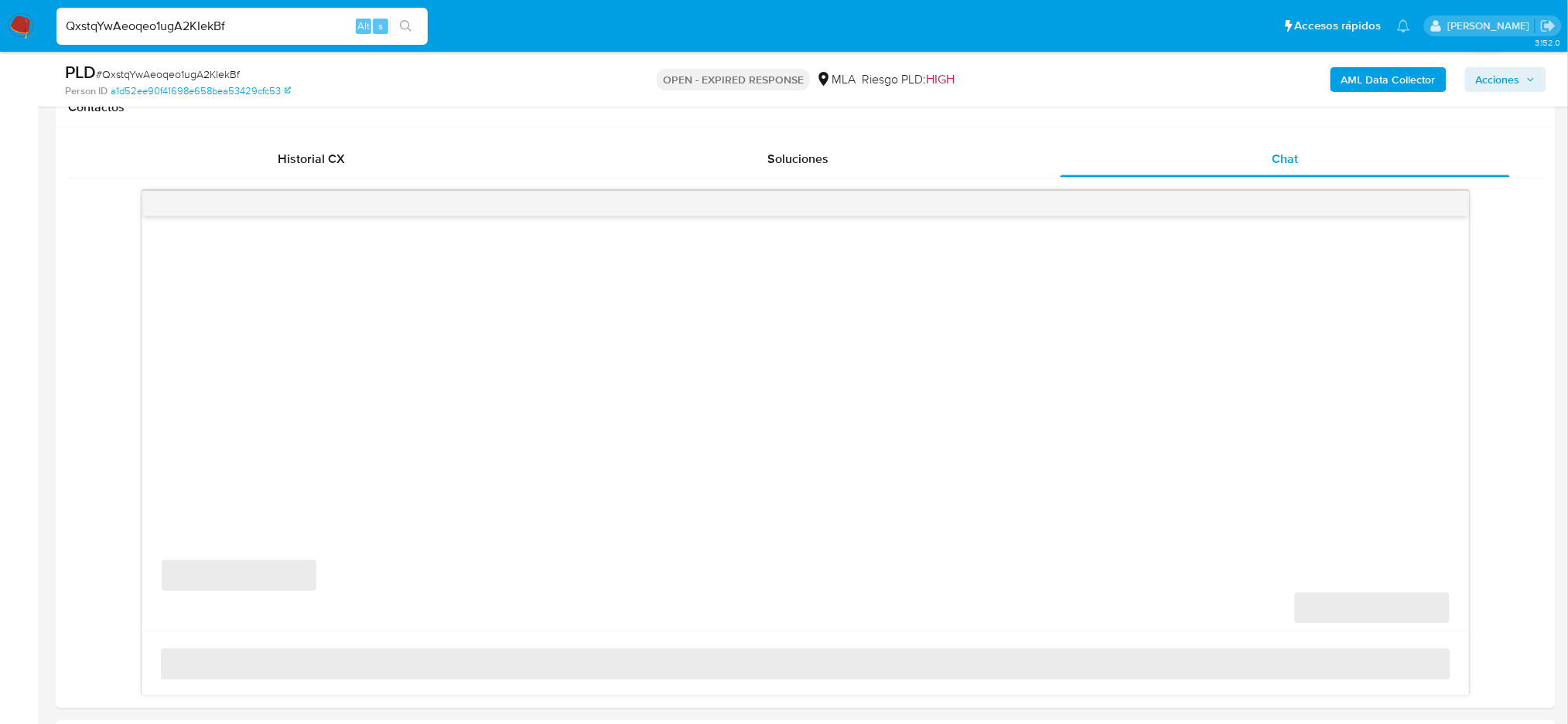
select select "10"
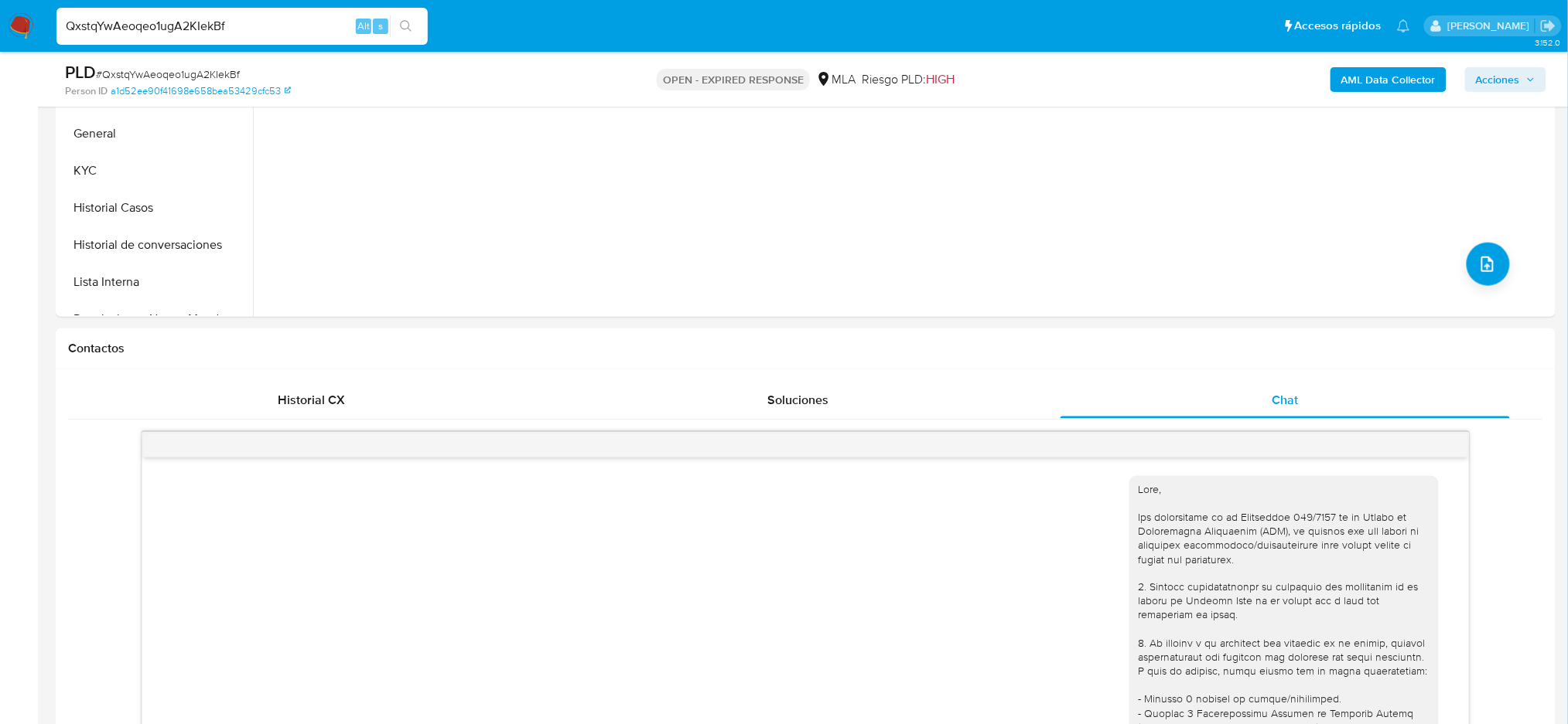
scroll to position [309, 0]
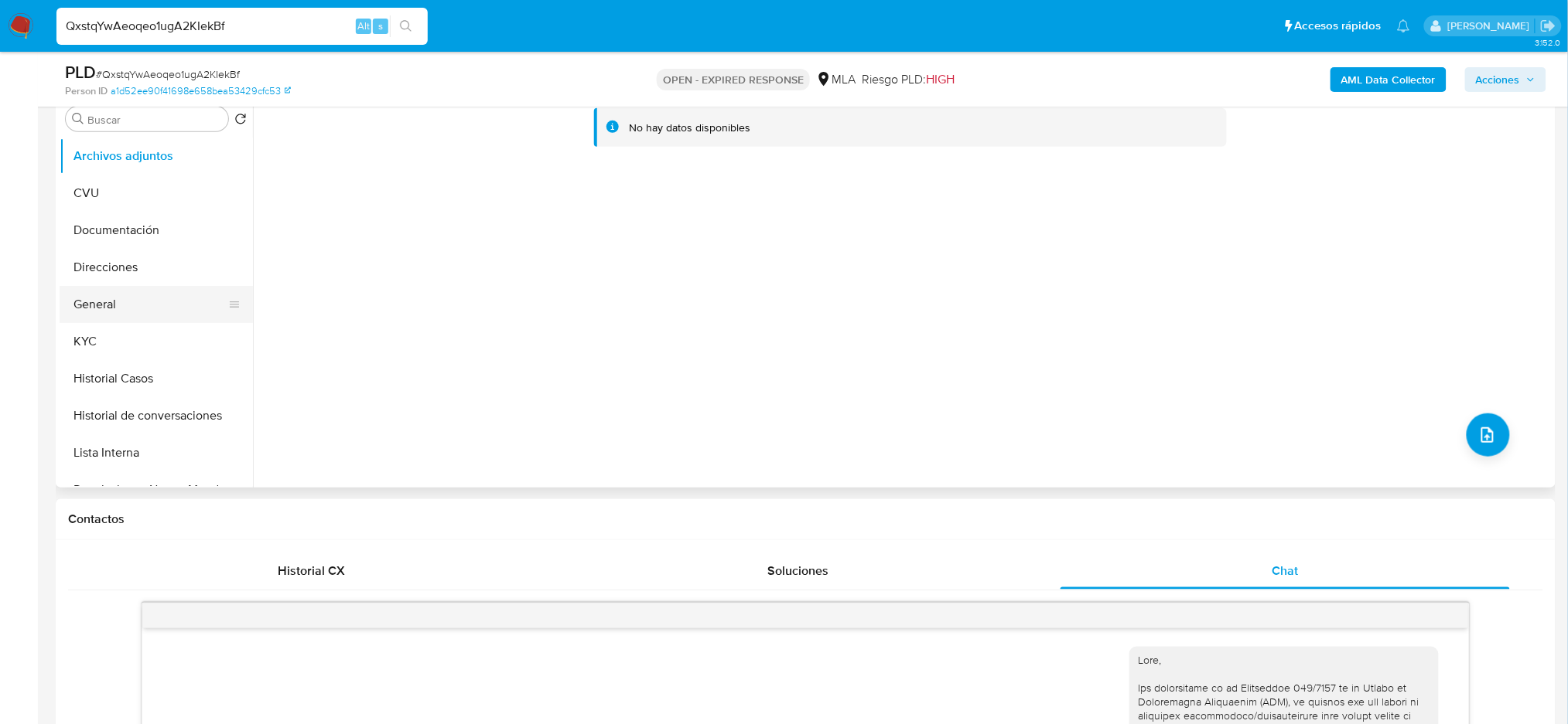
click at [112, 326] on button "KYC" at bounding box center [156, 342] width 193 height 37
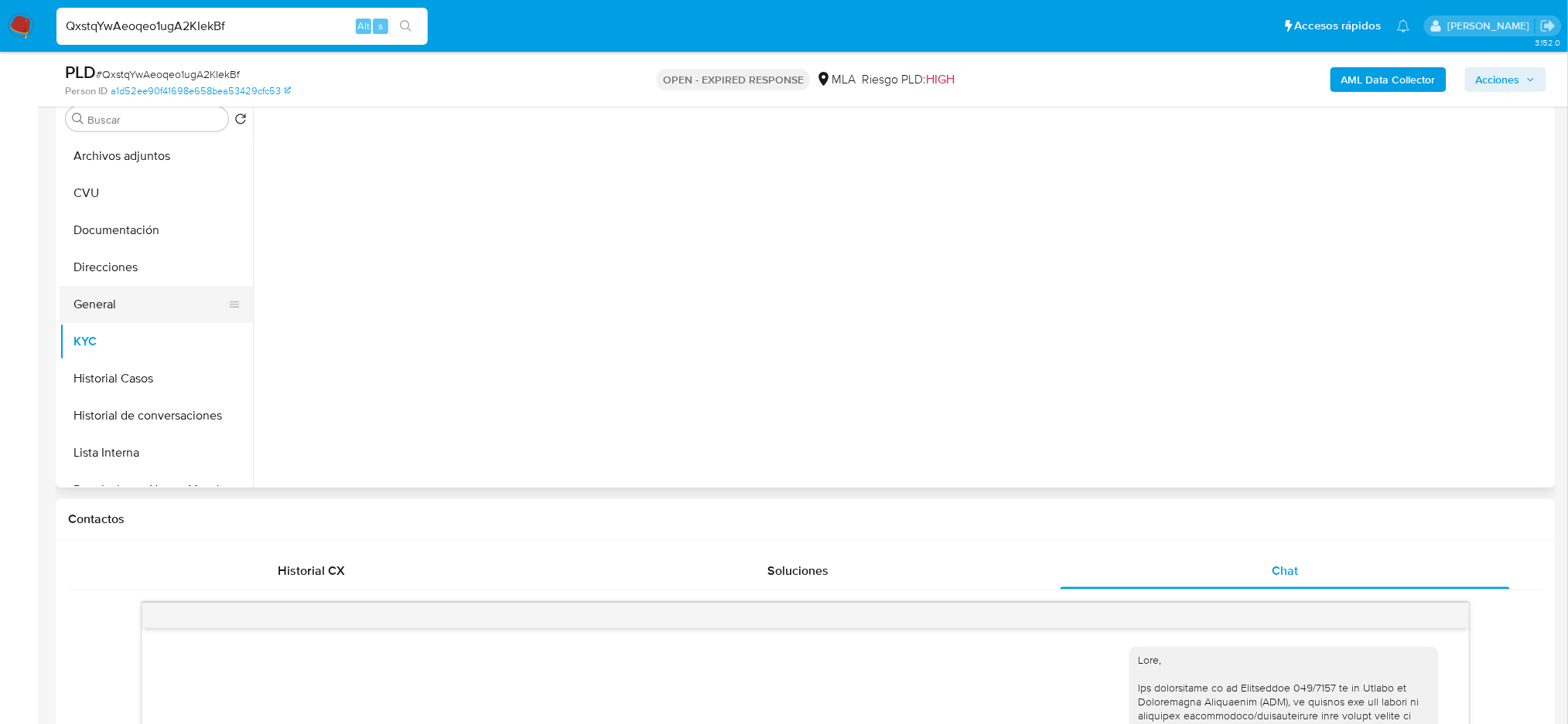
click at [115, 302] on button "General" at bounding box center [150, 304] width 181 height 37
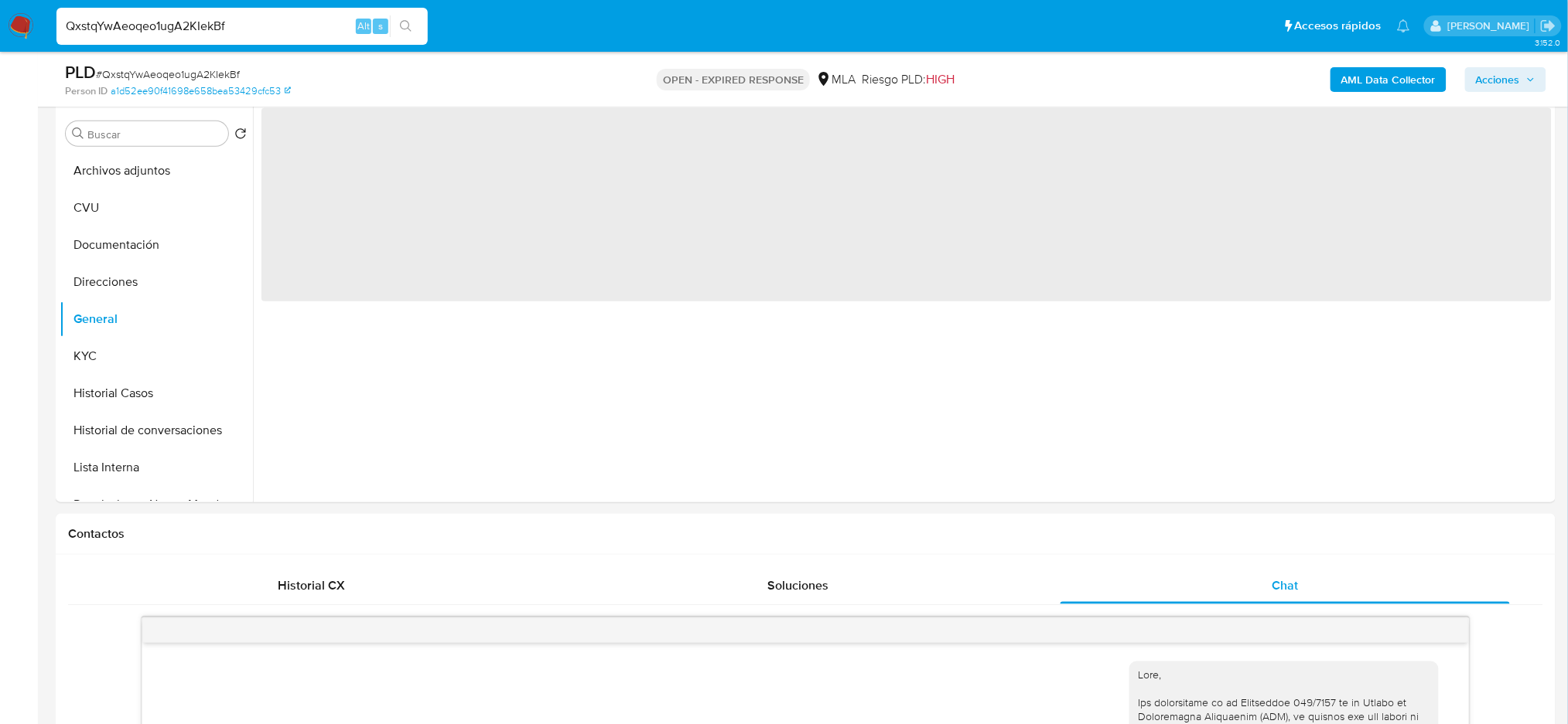
scroll to position [206, 0]
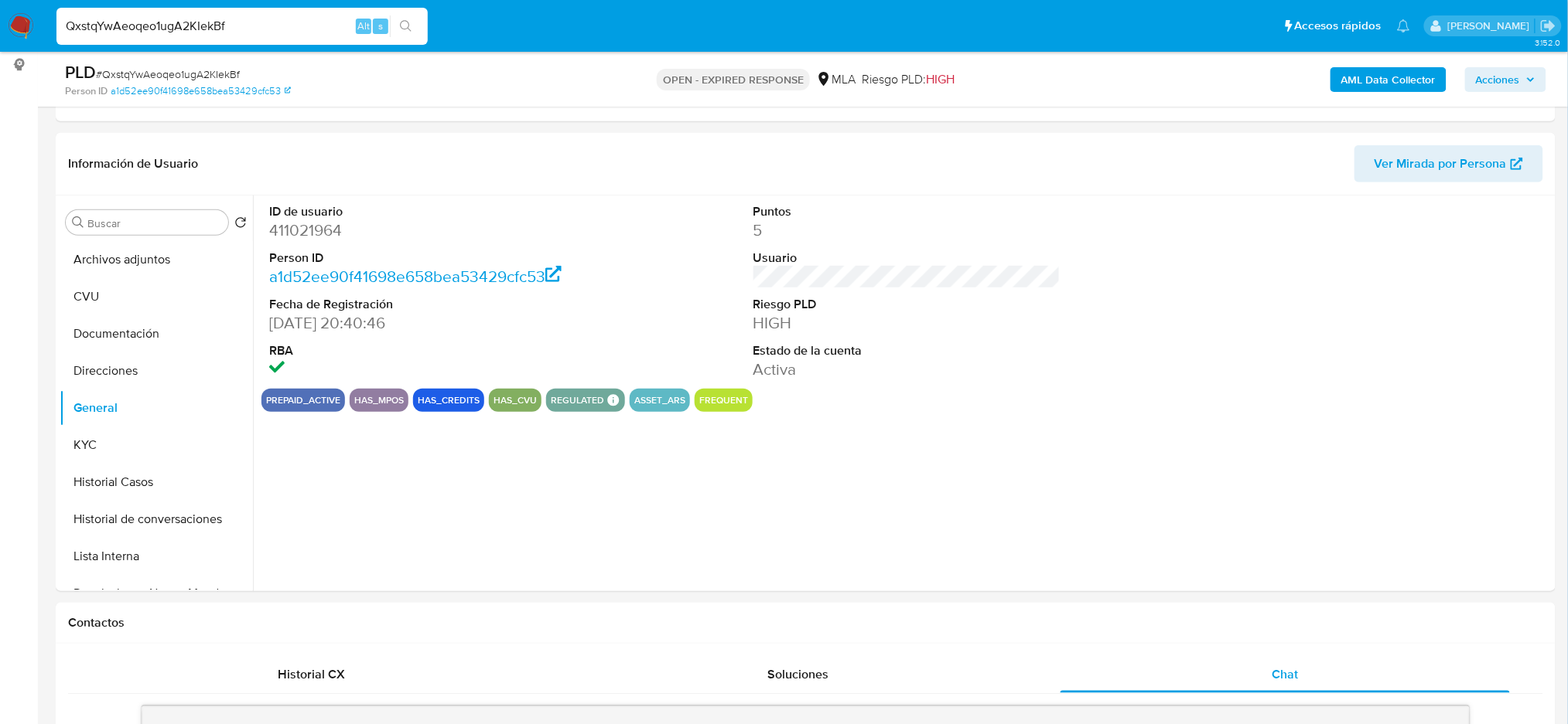
click at [300, 231] on dd "411021964" at bounding box center [423, 230] width 307 height 22
copy dd "411021964"
click at [146, 75] on span "# QxstqYwAeoqeo1ugA2KIekBf" at bounding box center [167, 75] width 144 height 16
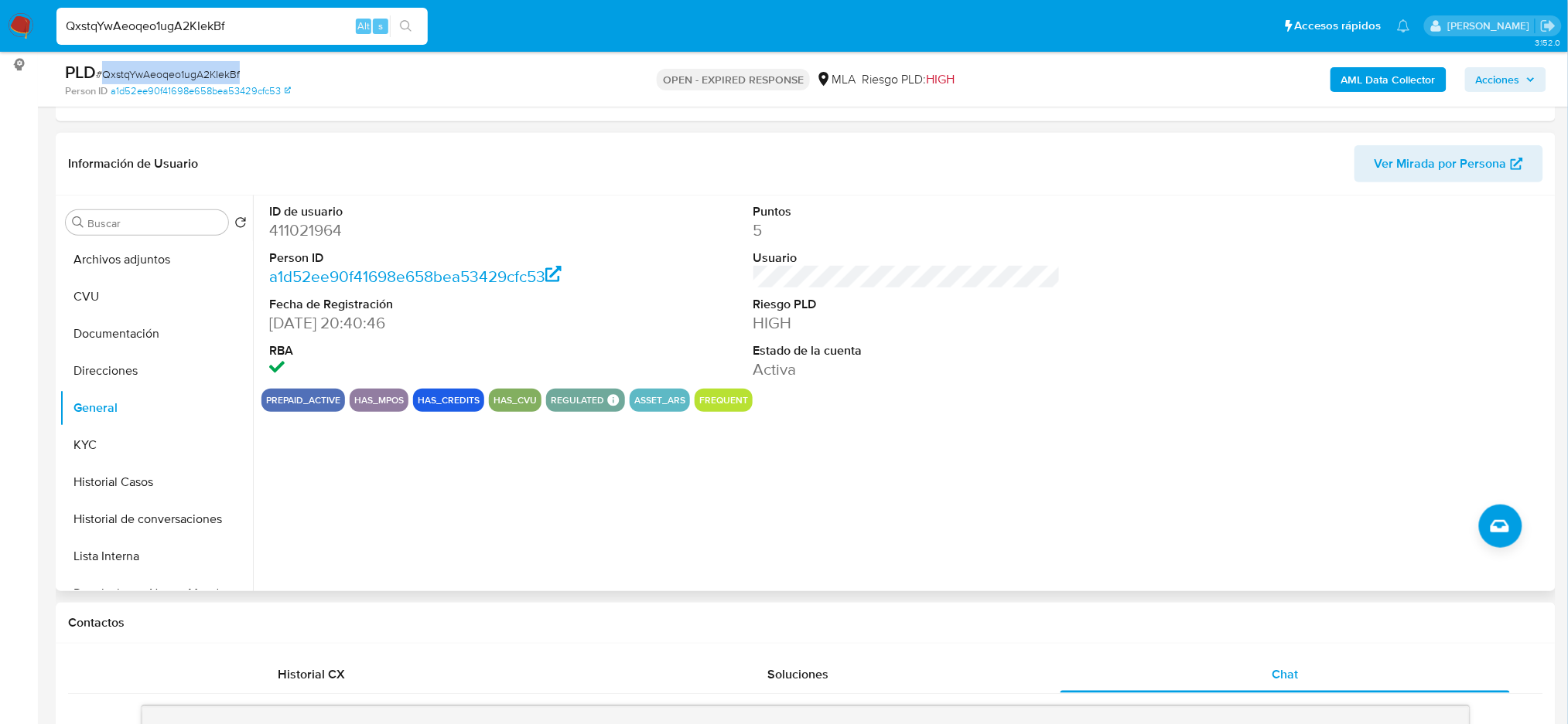
copy span "QxstqYwAeoqeo1ugA2KIekBf"
click at [108, 440] on button "KYC" at bounding box center [150, 445] width 181 height 37
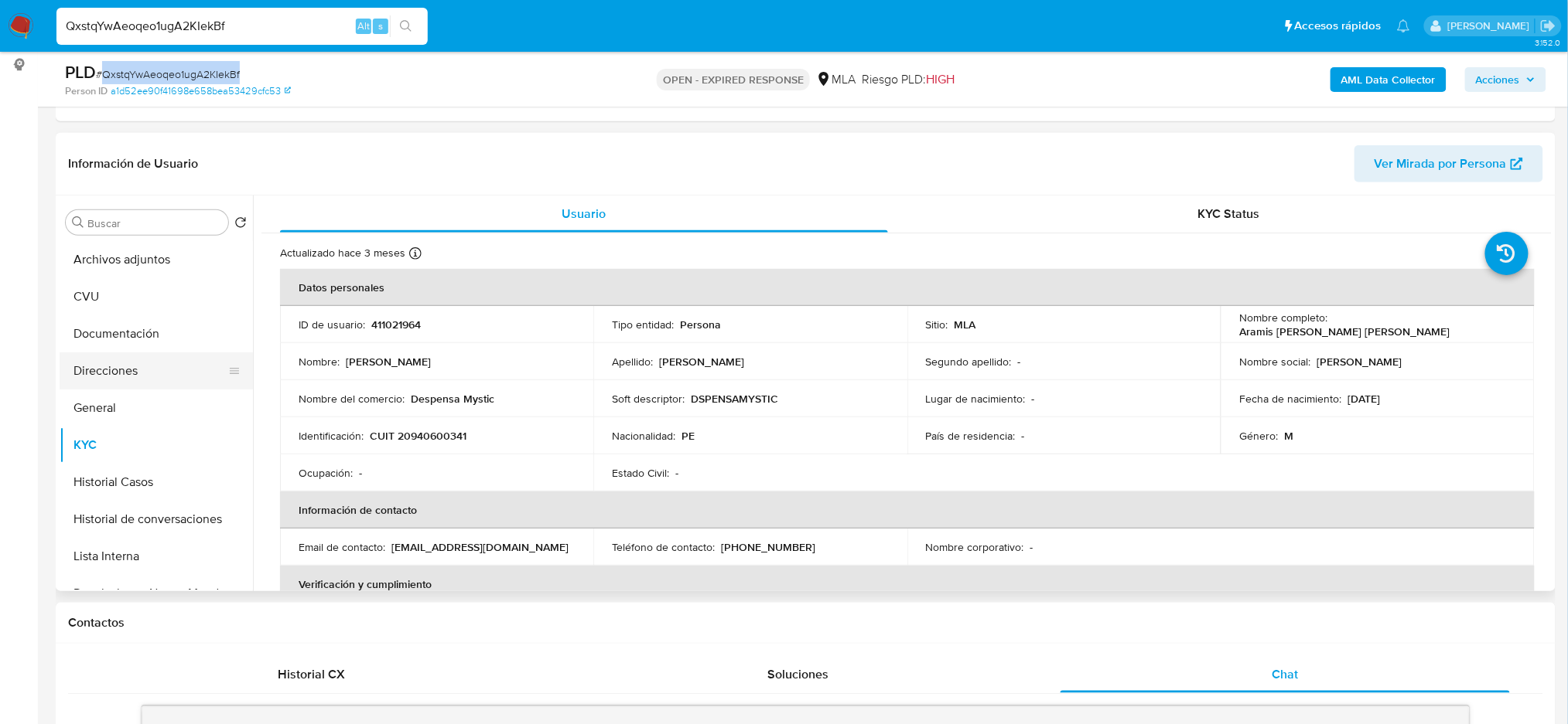
click at [138, 355] on button "Direcciones" at bounding box center [150, 371] width 181 height 37
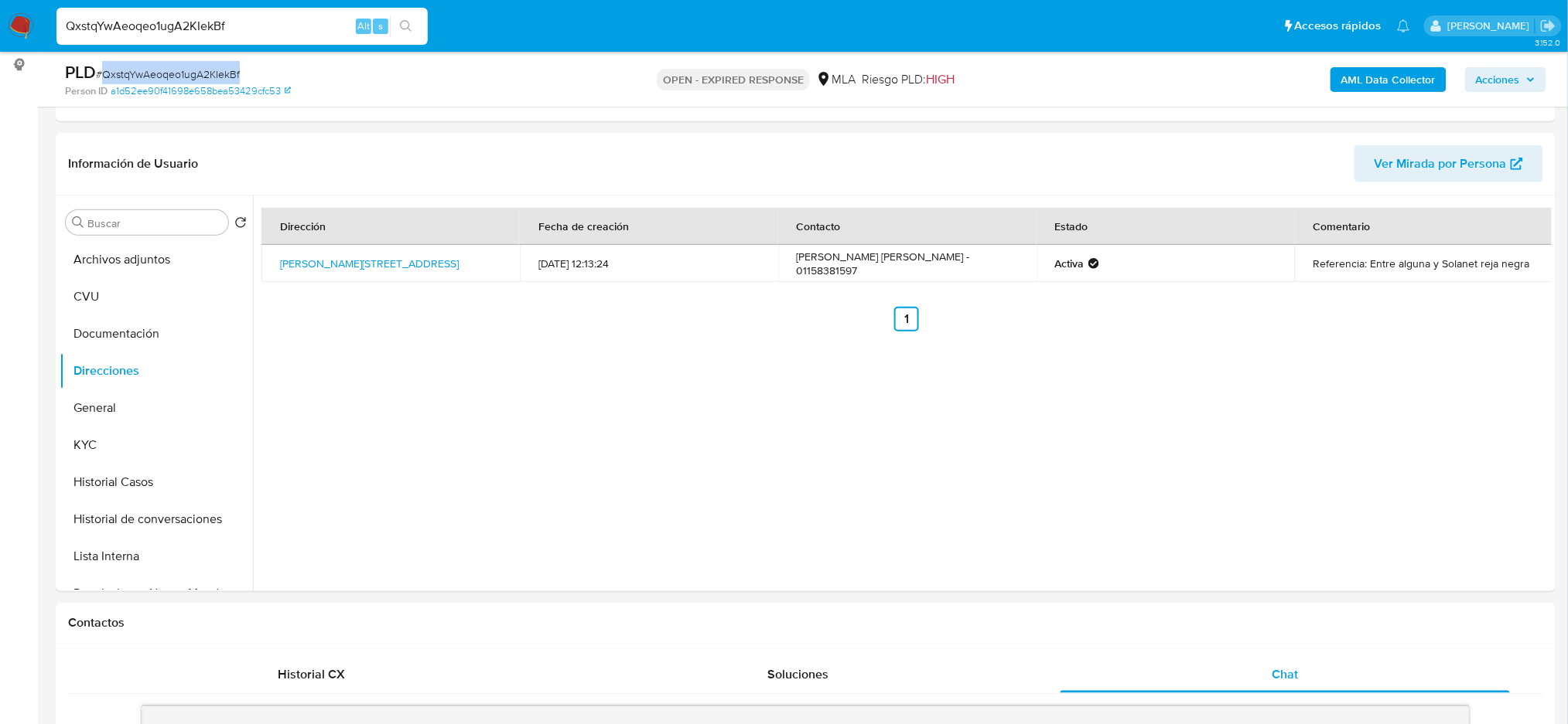
copy span "QxstqYwAeoqeo1ugA2KIekBf"
click at [25, 21] on img at bounding box center [21, 26] width 26 height 26
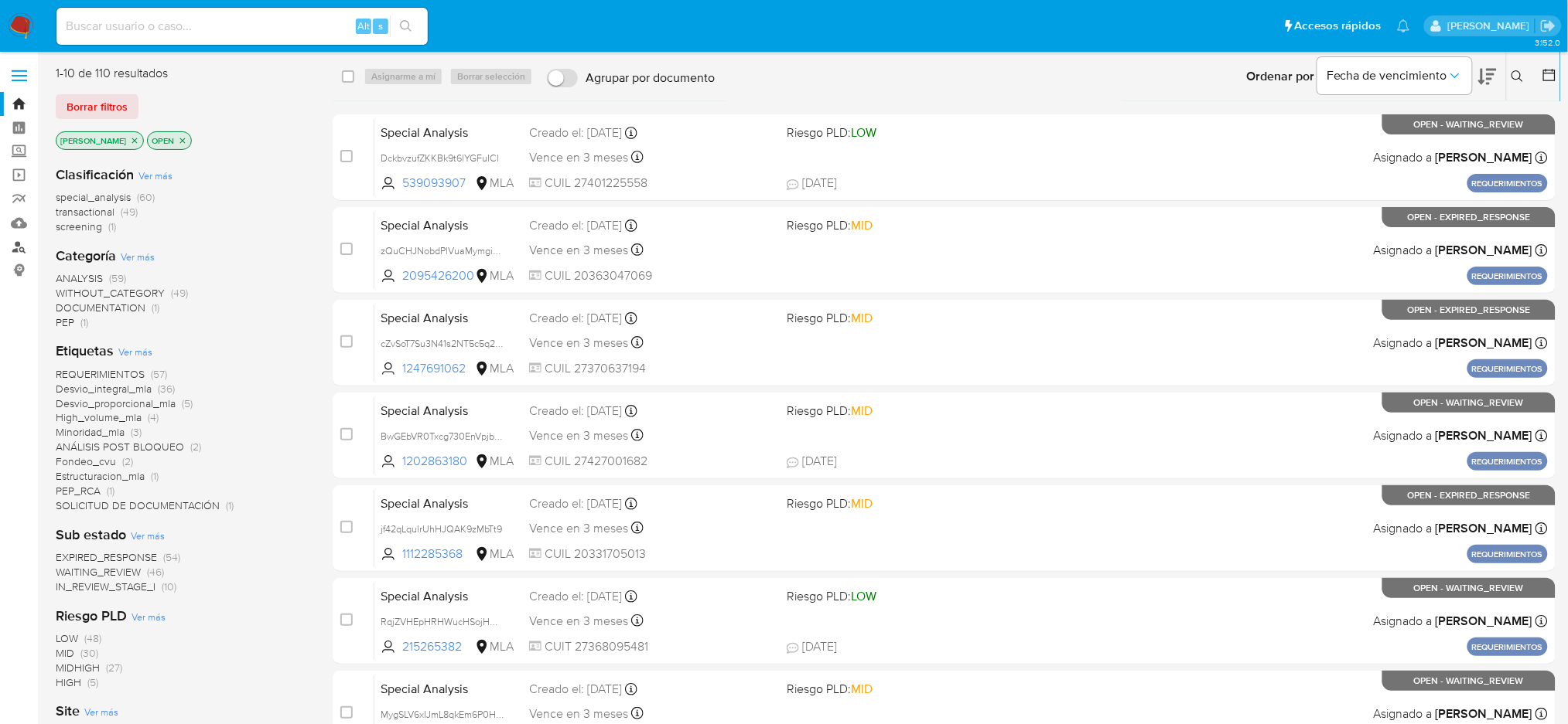
click at [15, 252] on link "Buscador de personas" at bounding box center [92, 246] width 184 height 24
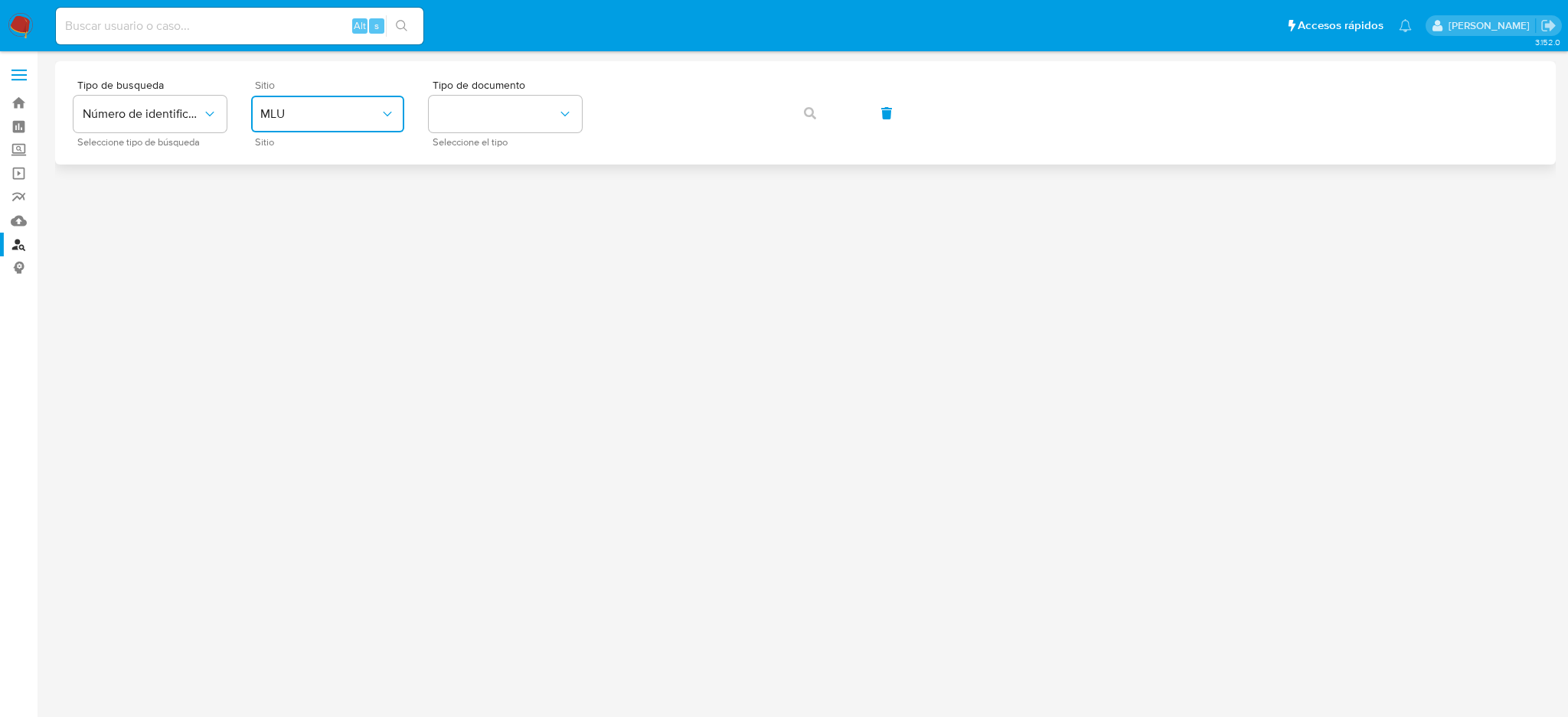
click at [312, 109] on span "MLU" at bounding box center [320, 115] width 120 height 16
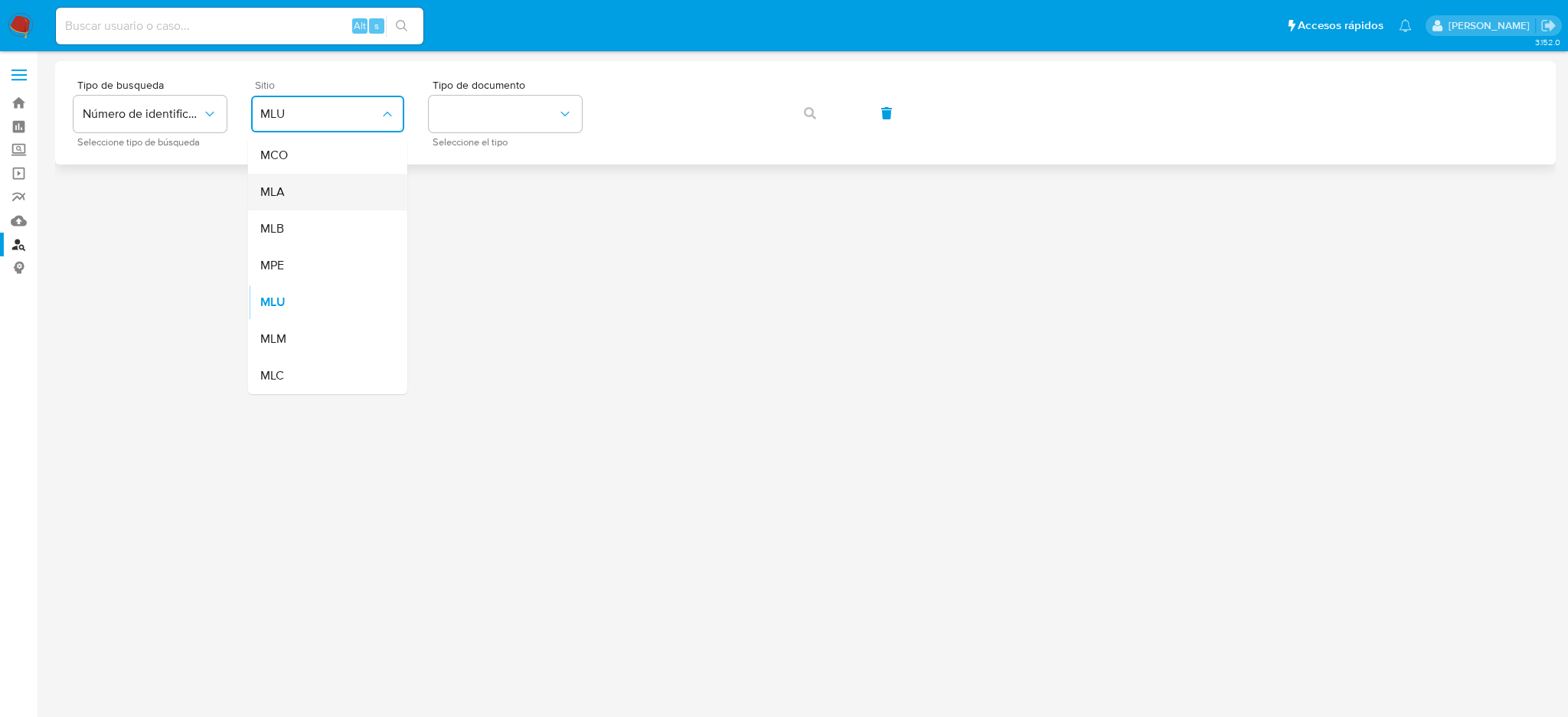
click at [344, 190] on div "MLA" at bounding box center [323, 192] width 126 height 36
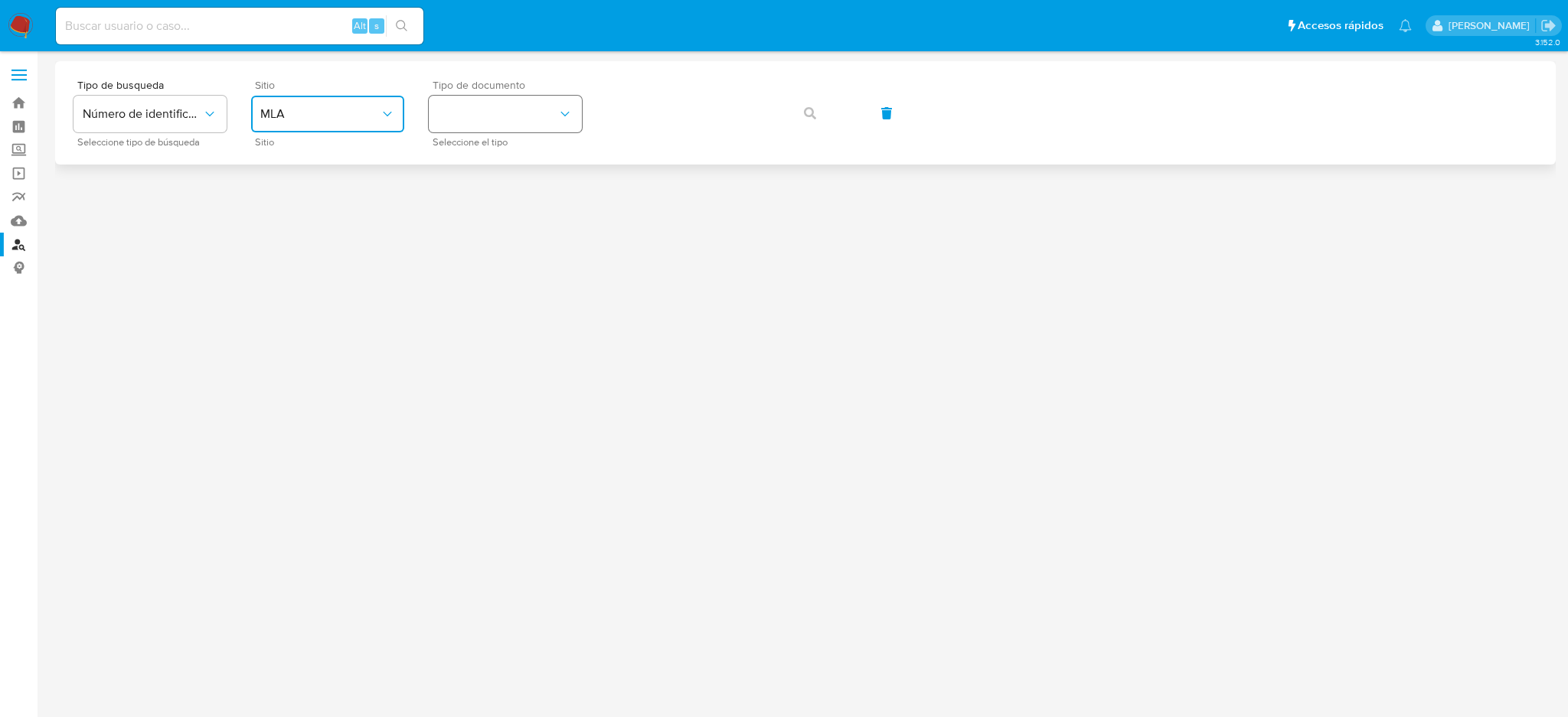
click at [527, 124] on button "identificationType" at bounding box center [505, 114] width 153 height 36
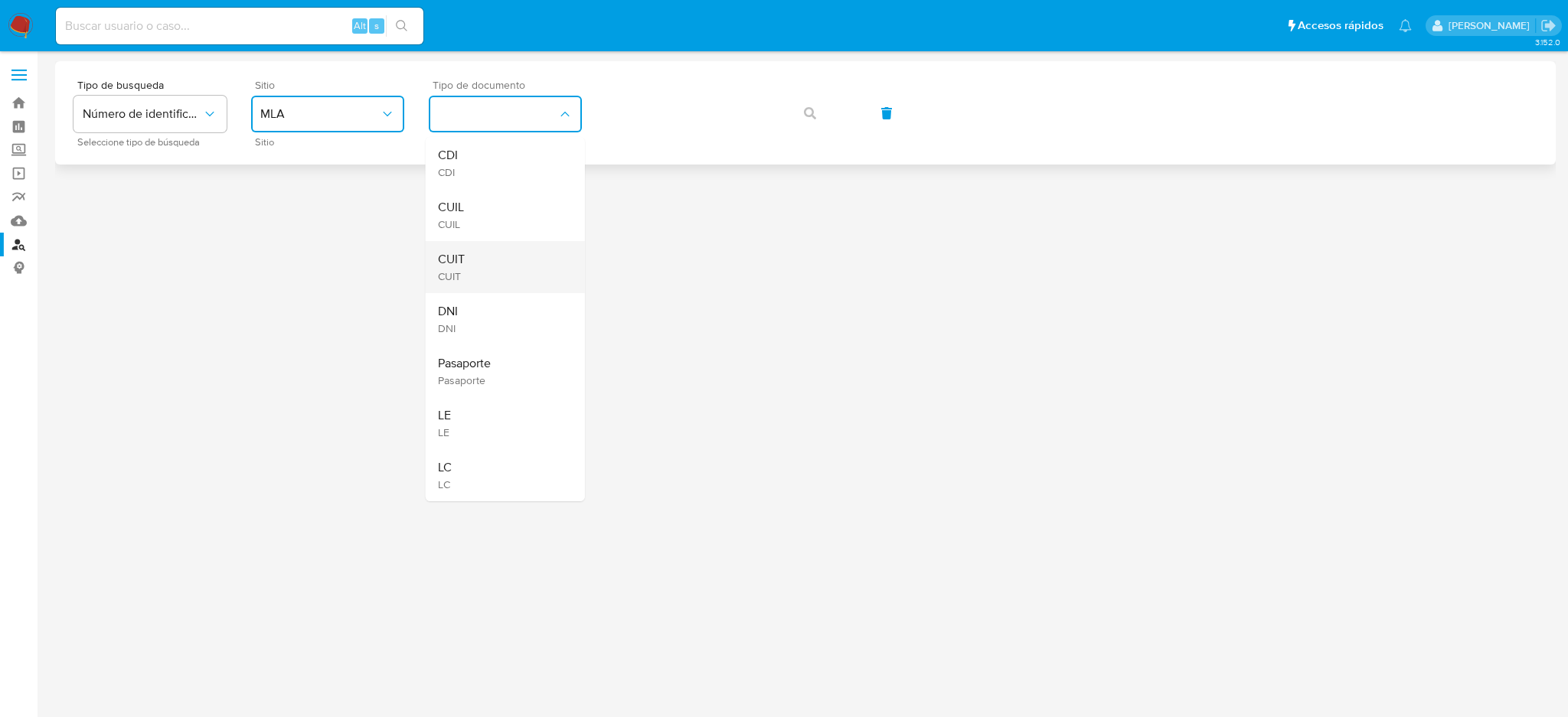
click at [512, 253] on div "CUIT CUIT" at bounding box center [500, 267] width 126 height 52
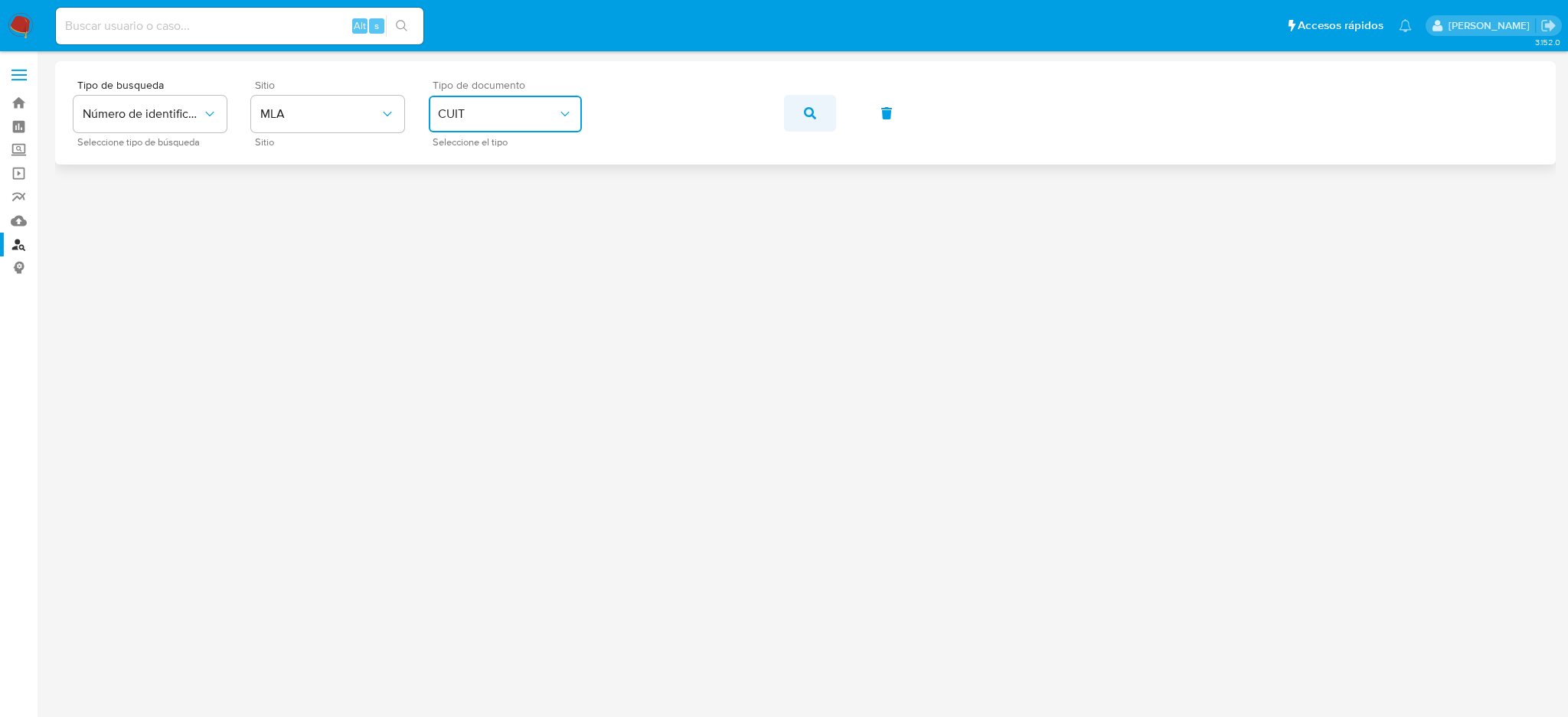
click at [794, 118] on button "button" at bounding box center [810, 113] width 52 height 36
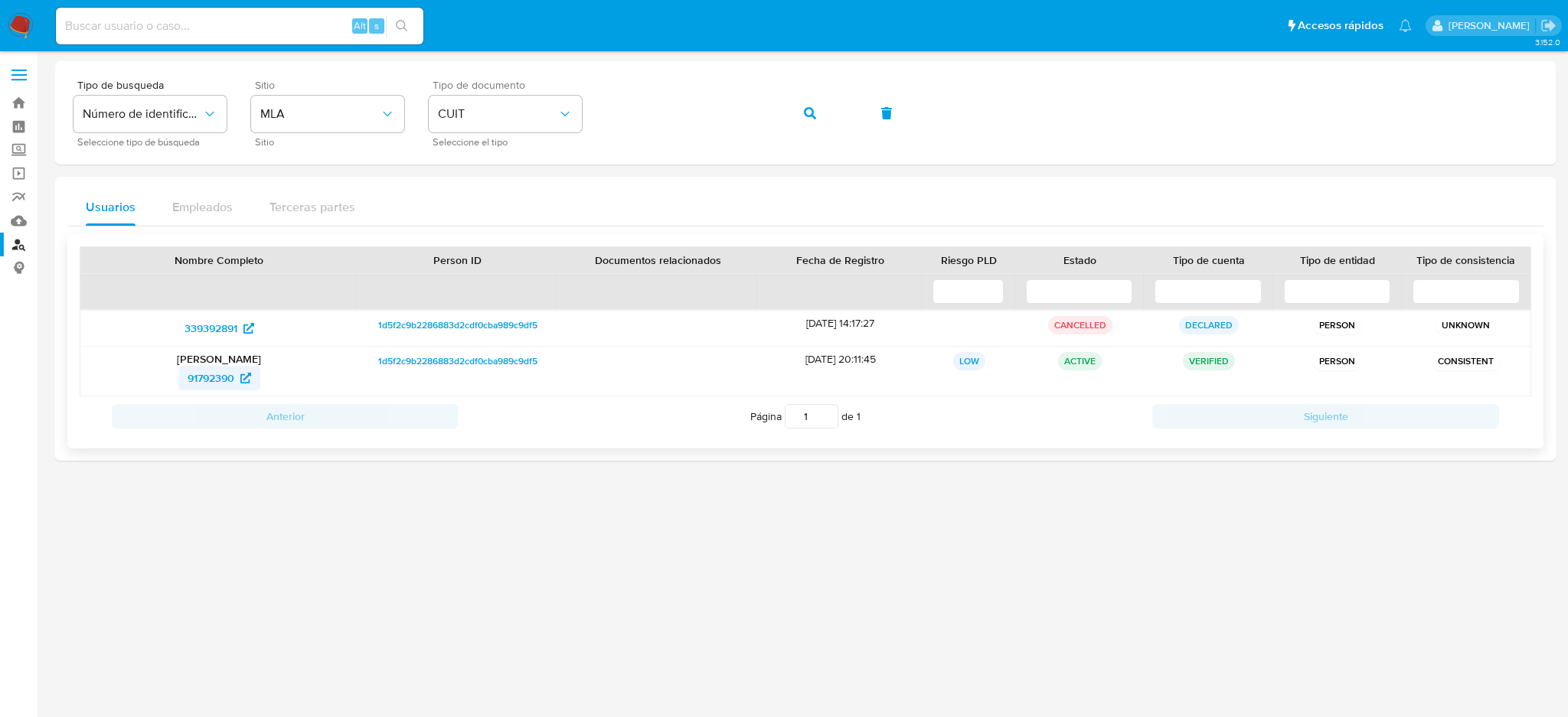
click at [190, 378] on span "91792390" at bounding box center [211, 378] width 47 height 24
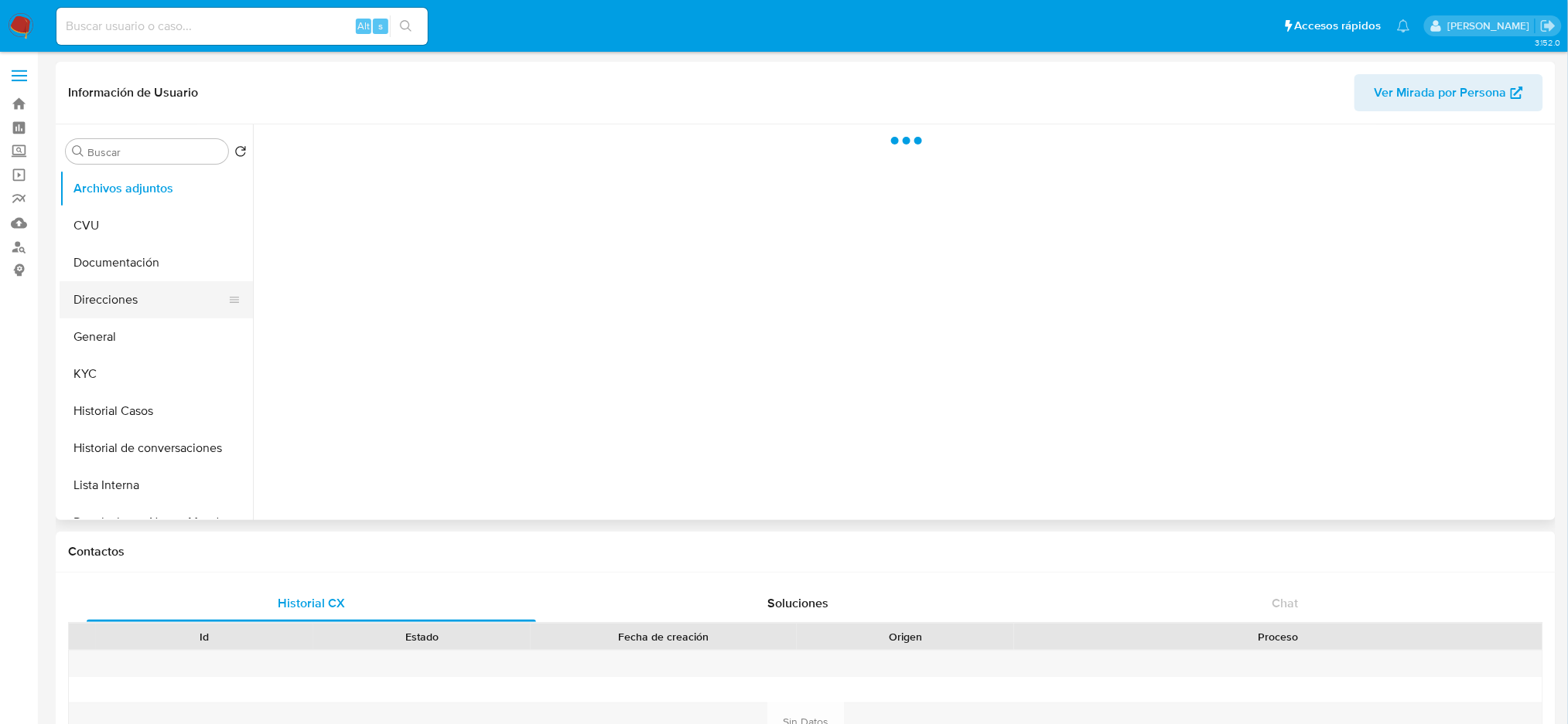
click at [140, 290] on button "Direcciones" at bounding box center [150, 300] width 181 height 37
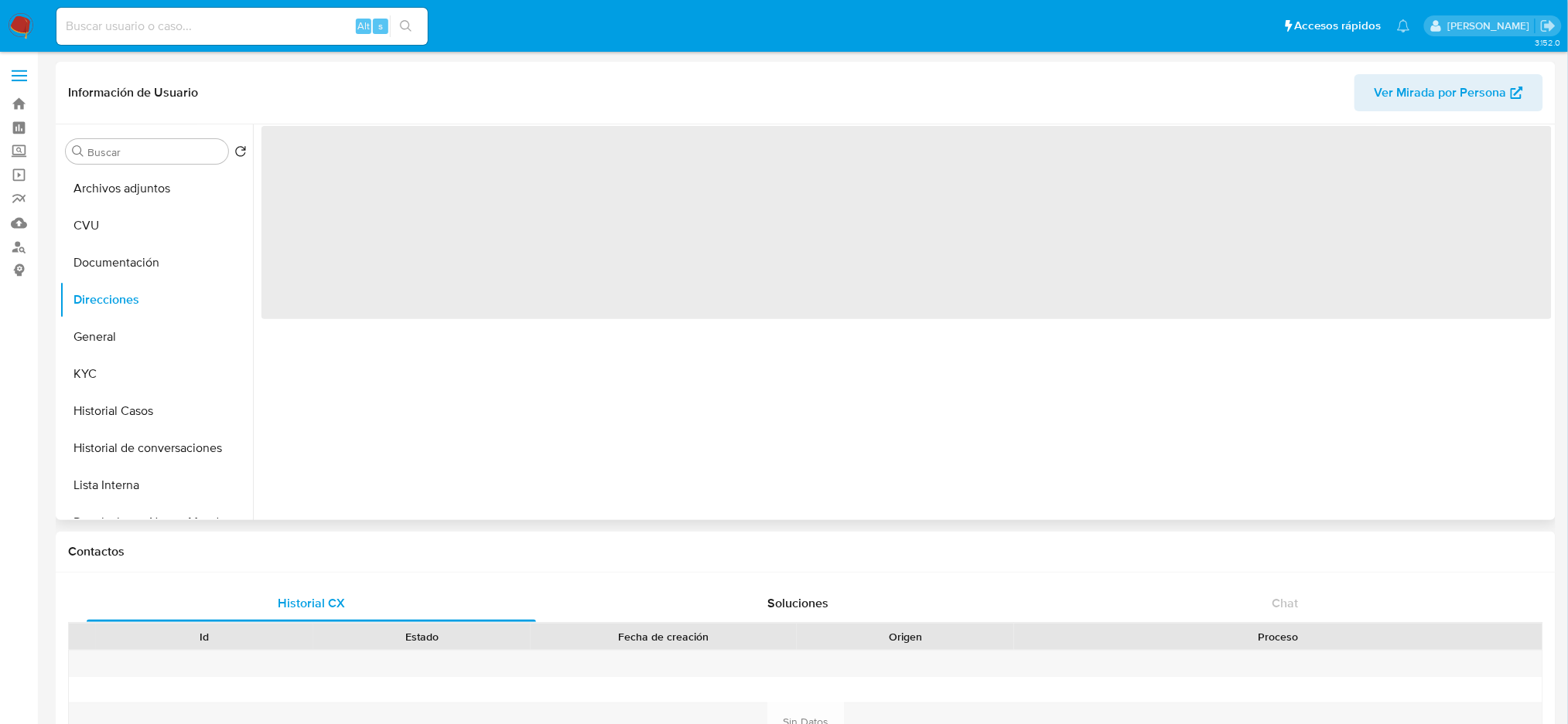
select select "10"
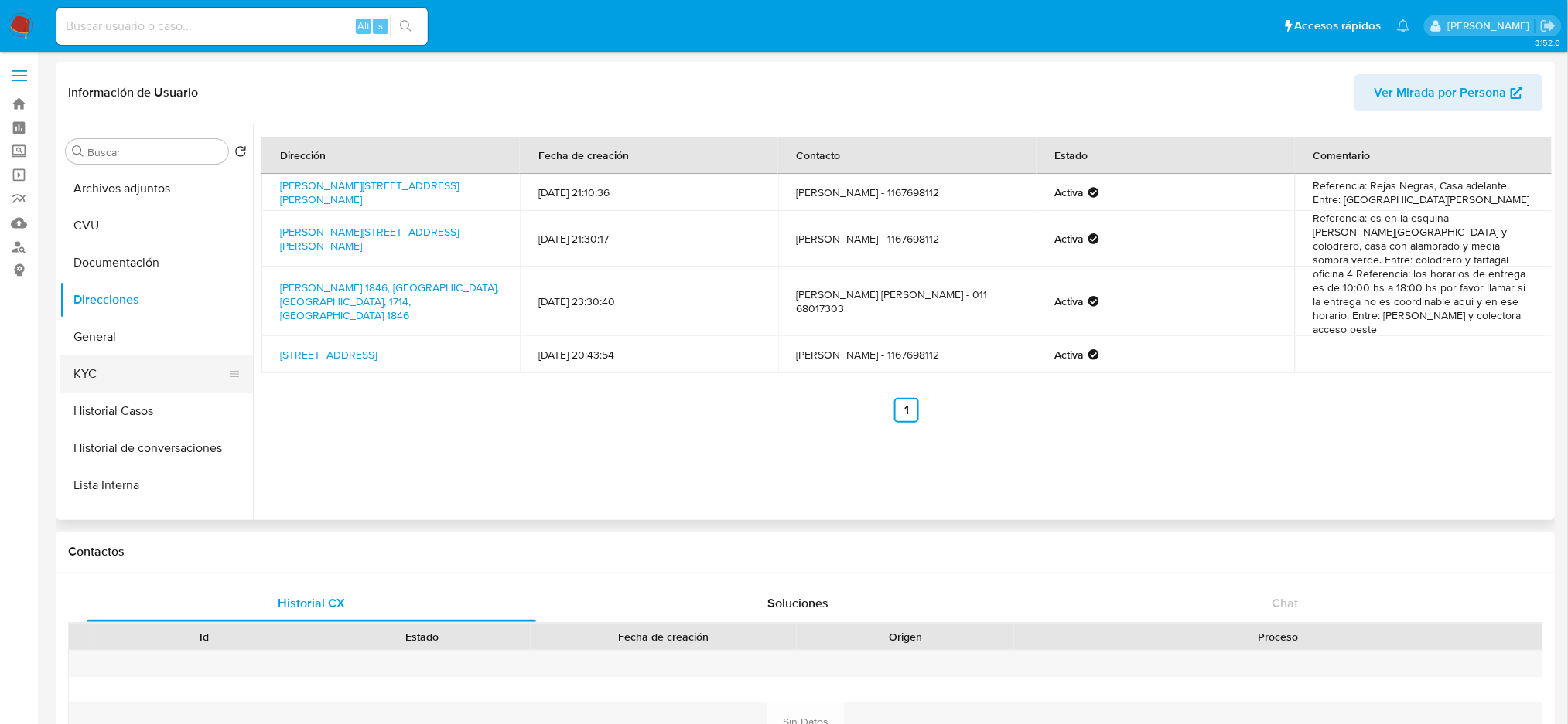
click at [143, 373] on button "KYC" at bounding box center [150, 374] width 181 height 37
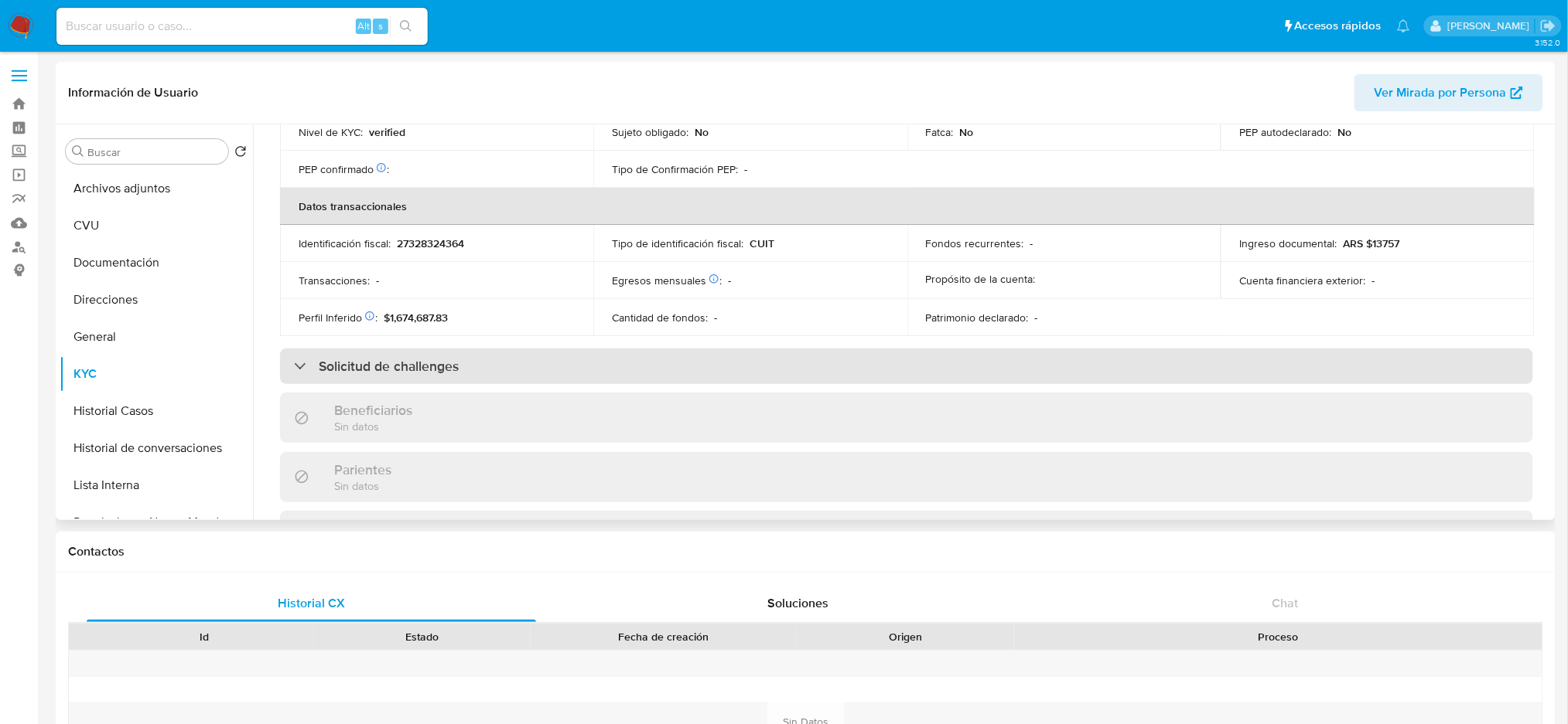
scroll to position [784, 0]
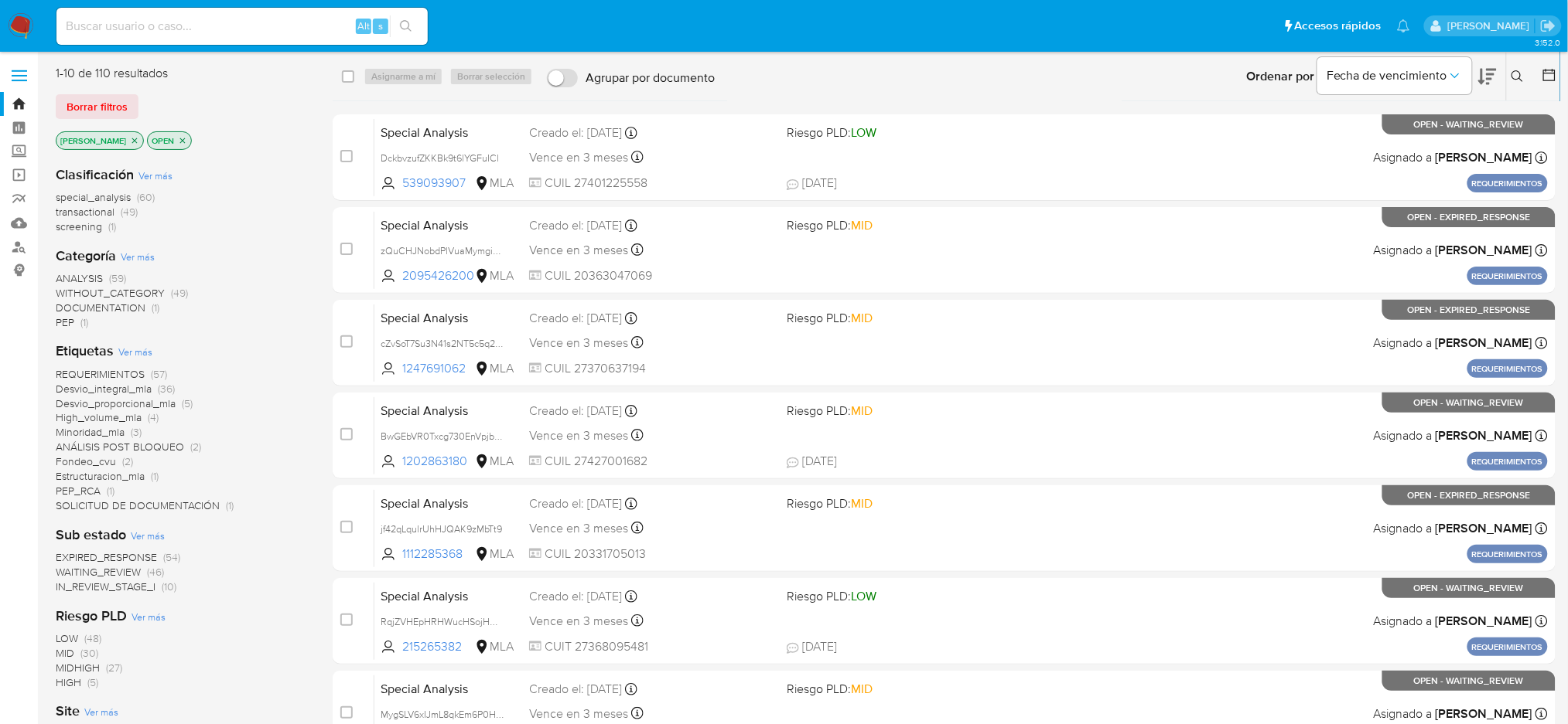
click at [1516, 79] on icon at bounding box center [1516, 75] width 11 height 11
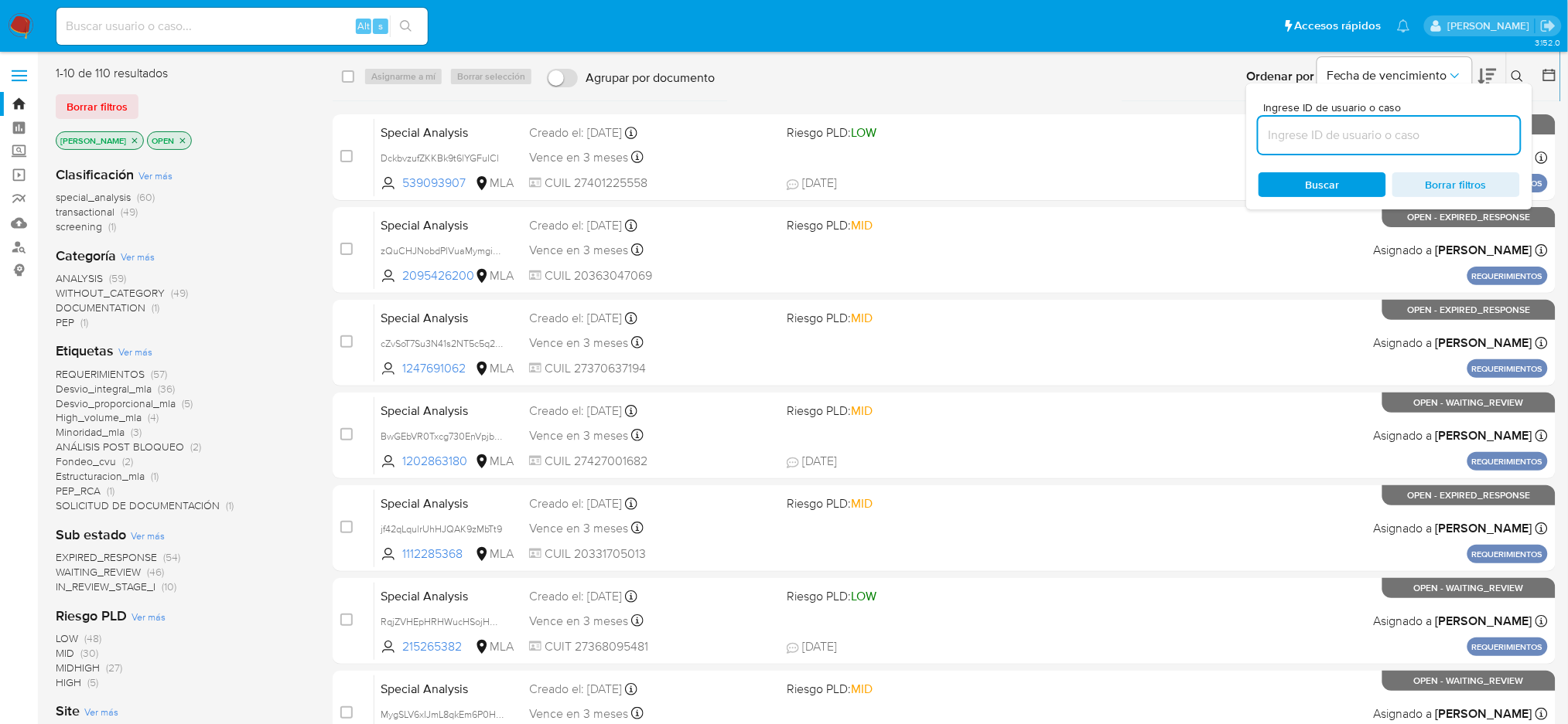
click at [1386, 134] on input at bounding box center [1389, 135] width 261 height 20
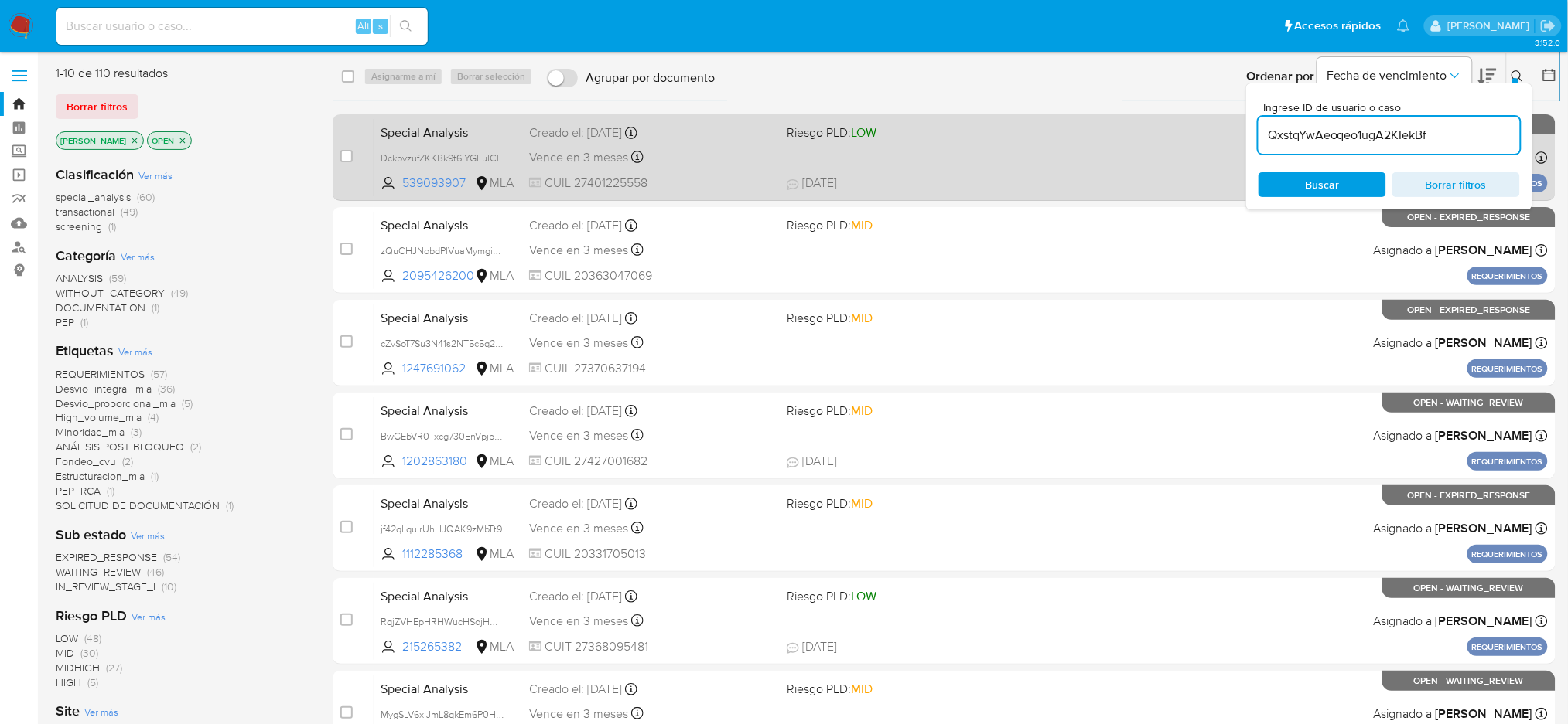
type input "QxstqYwAeoqeo1ugA2KIekBf"
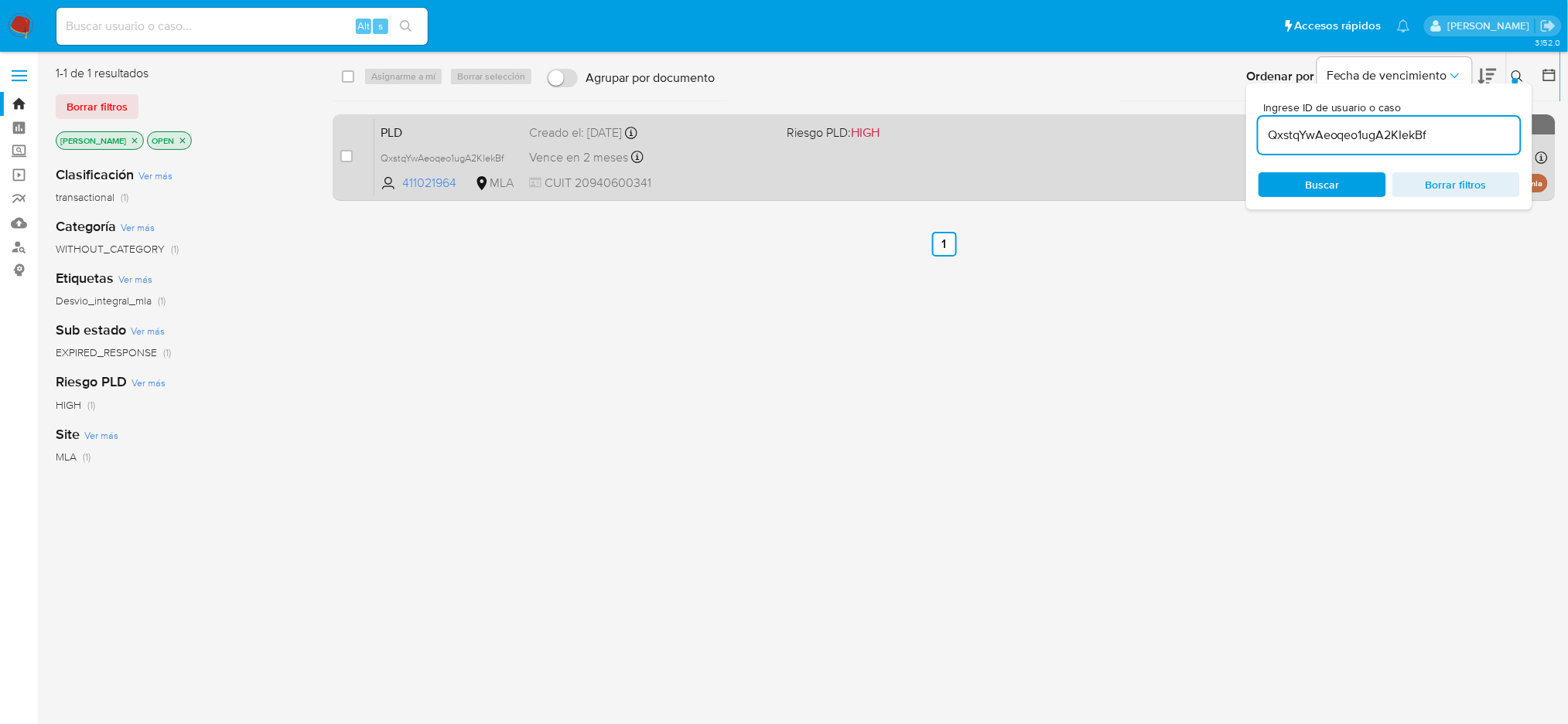
click at [354, 160] on div "case-item-checkbox No es posible asignar el caso" at bounding box center [357, 157] width 34 height 78
click at [353, 155] on div "case-item-checkbox No es posible asignar el caso" at bounding box center [357, 157] width 34 height 78
click at [343, 153] on input "checkbox" at bounding box center [346, 156] width 12 height 12
checkbox input "true"
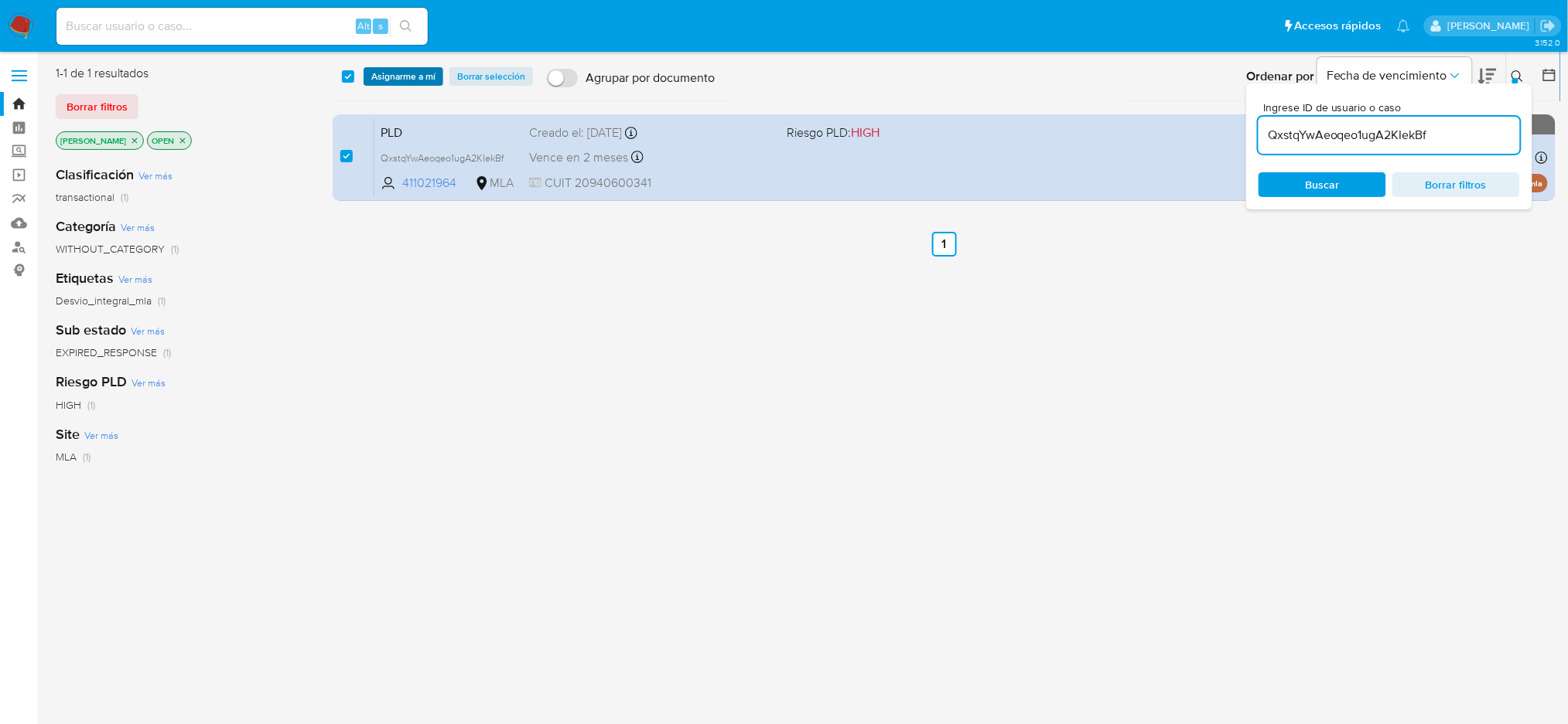
click at [389, 70] on span "Asignarme a mí" at bounding box center [403, 76] width 64 height 16
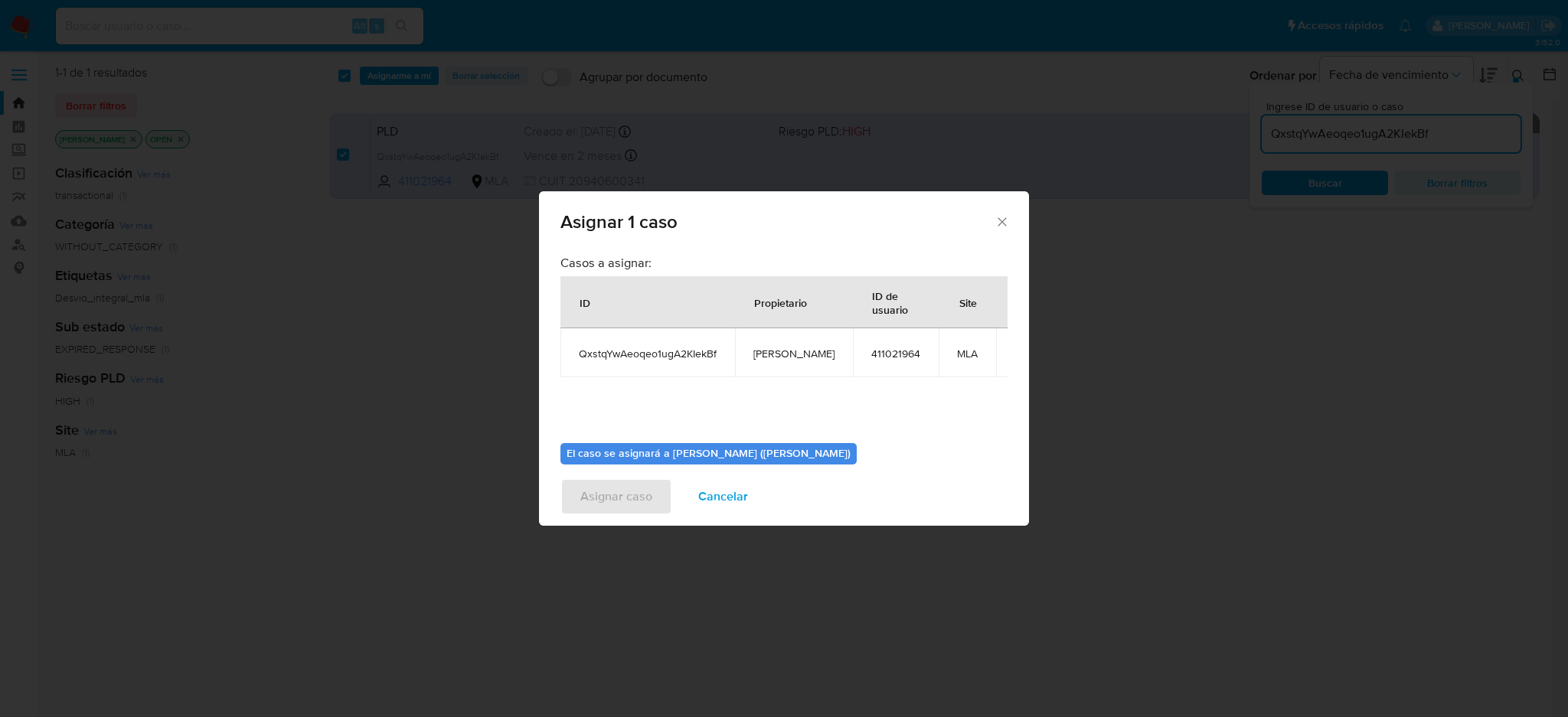
click at [779, 351] on span "[PERSON_NAME]" at bounding box center [794, 353] width 81 height 14
copy span "[PERSON_NAME]"
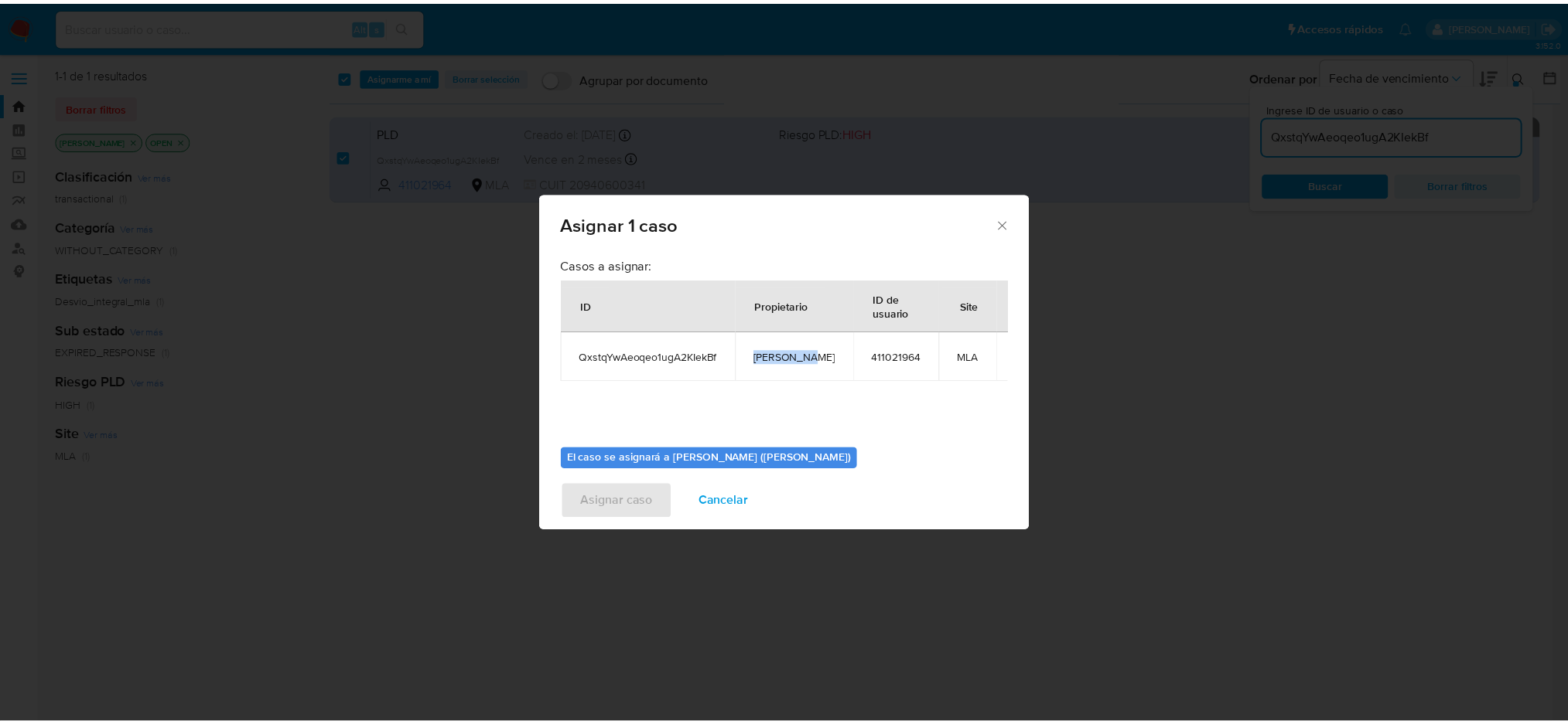
scroll to position [79, 0]
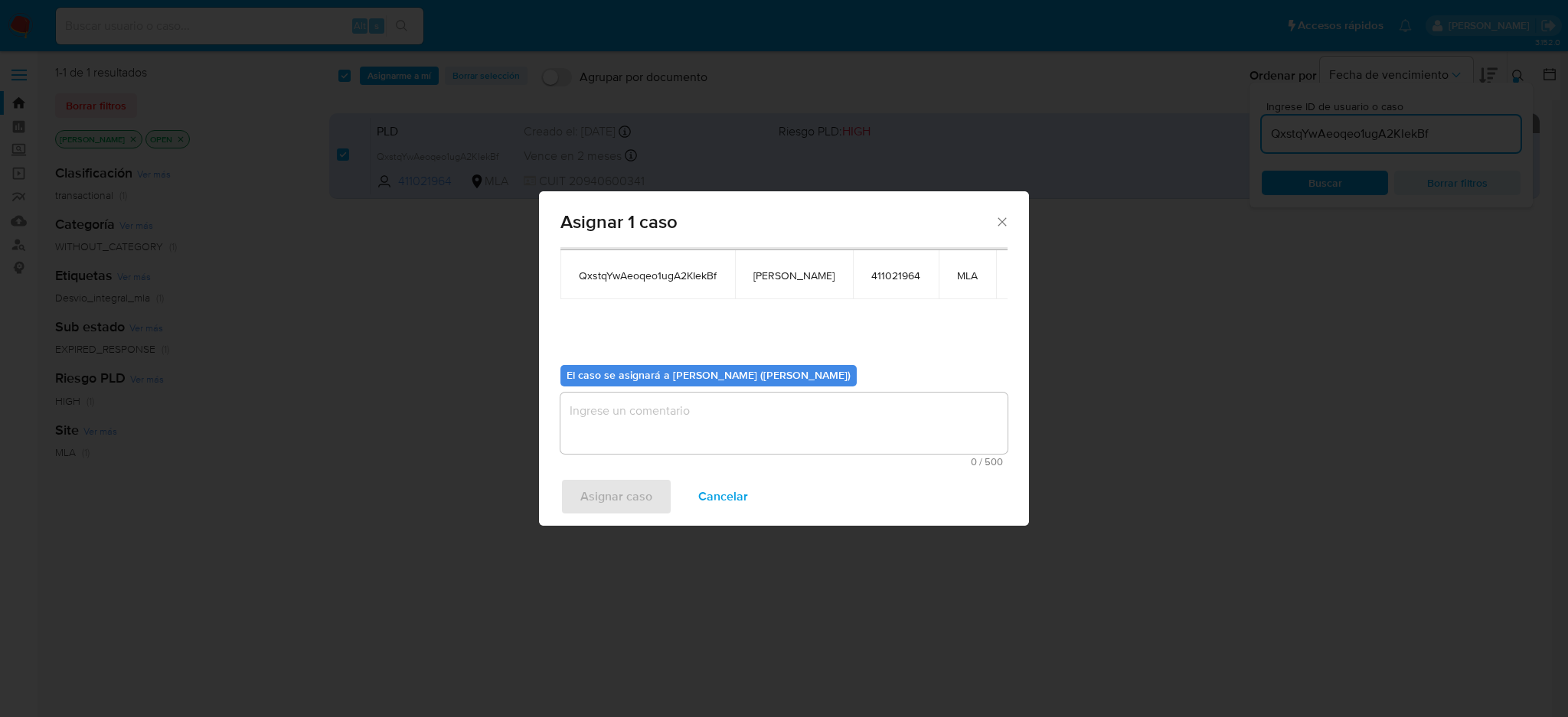
click at [659, 411] on textarea "assign-modal" at bounding box center [784, 423] width 447 height 62
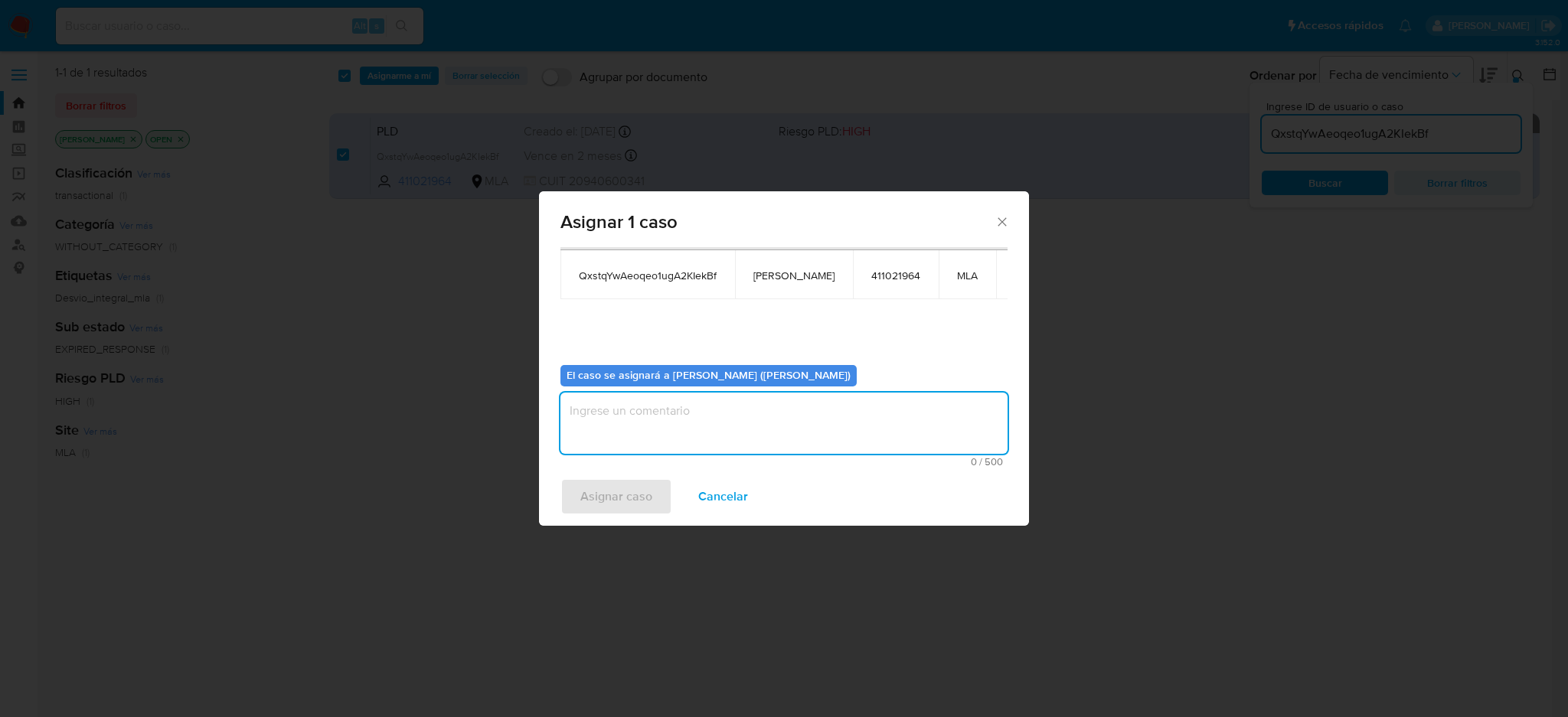
paste textarea "[PERSON_NAME]"
type textarea "[PERSON_NAME]"
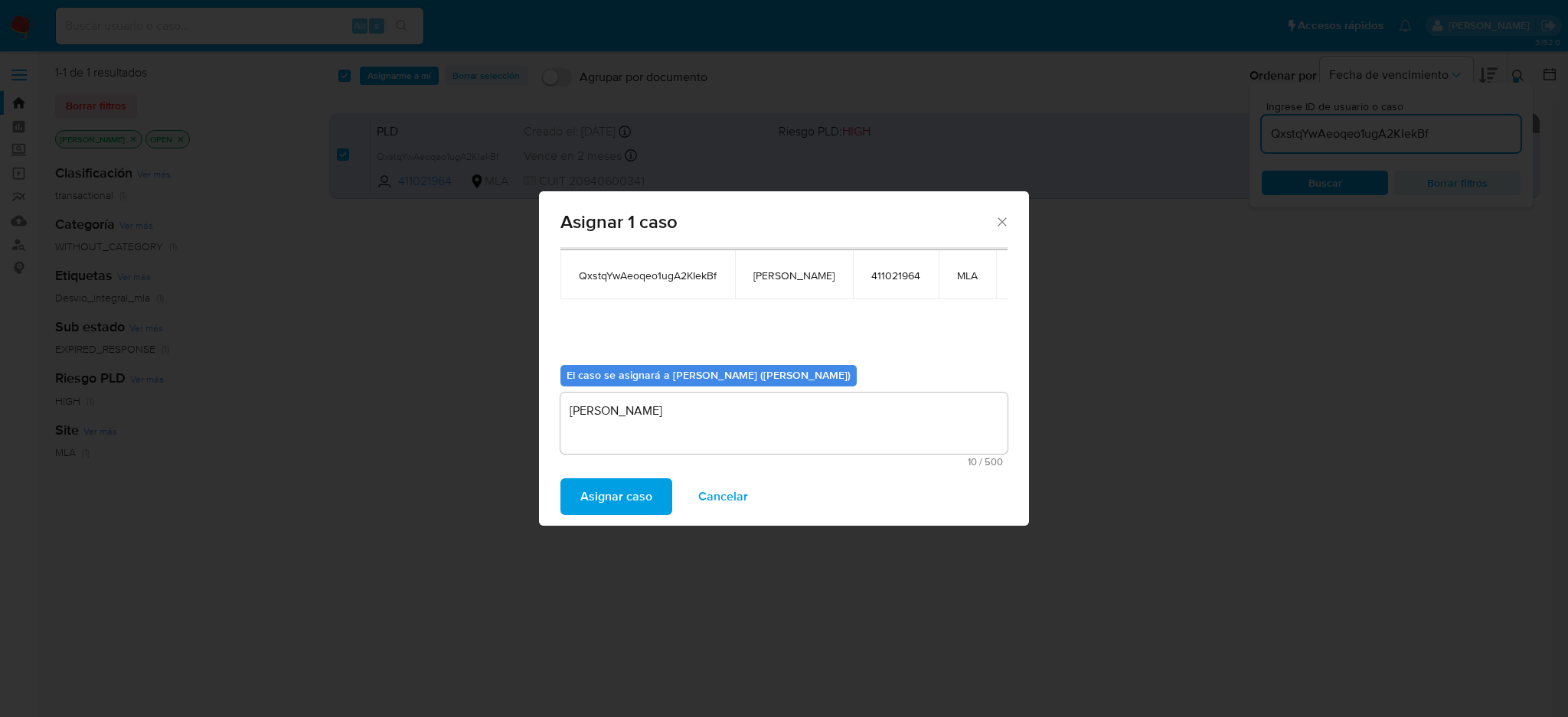
click at [619, 509] on span "Asignar caso" at bounding box center [616, 497] width 72 height 34
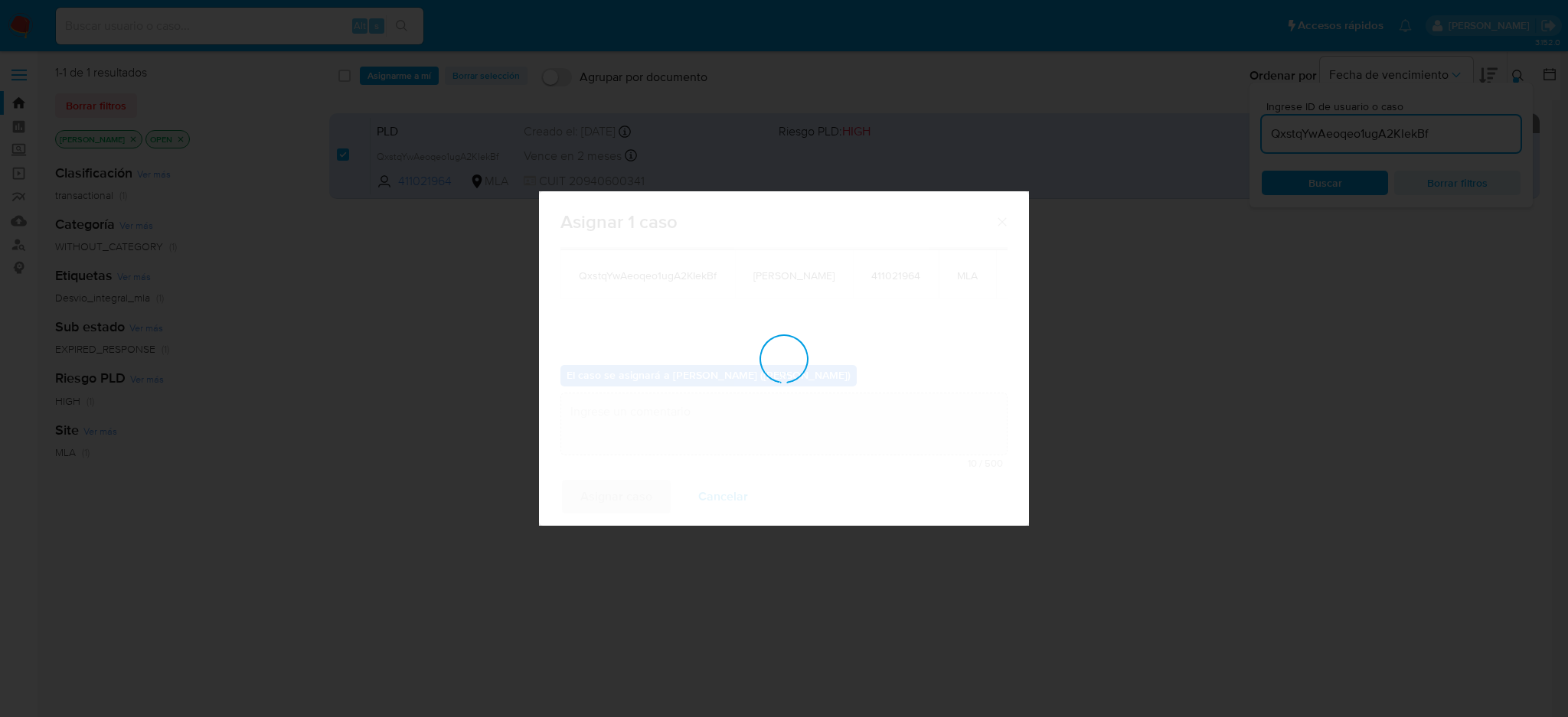
checkbox input "false"
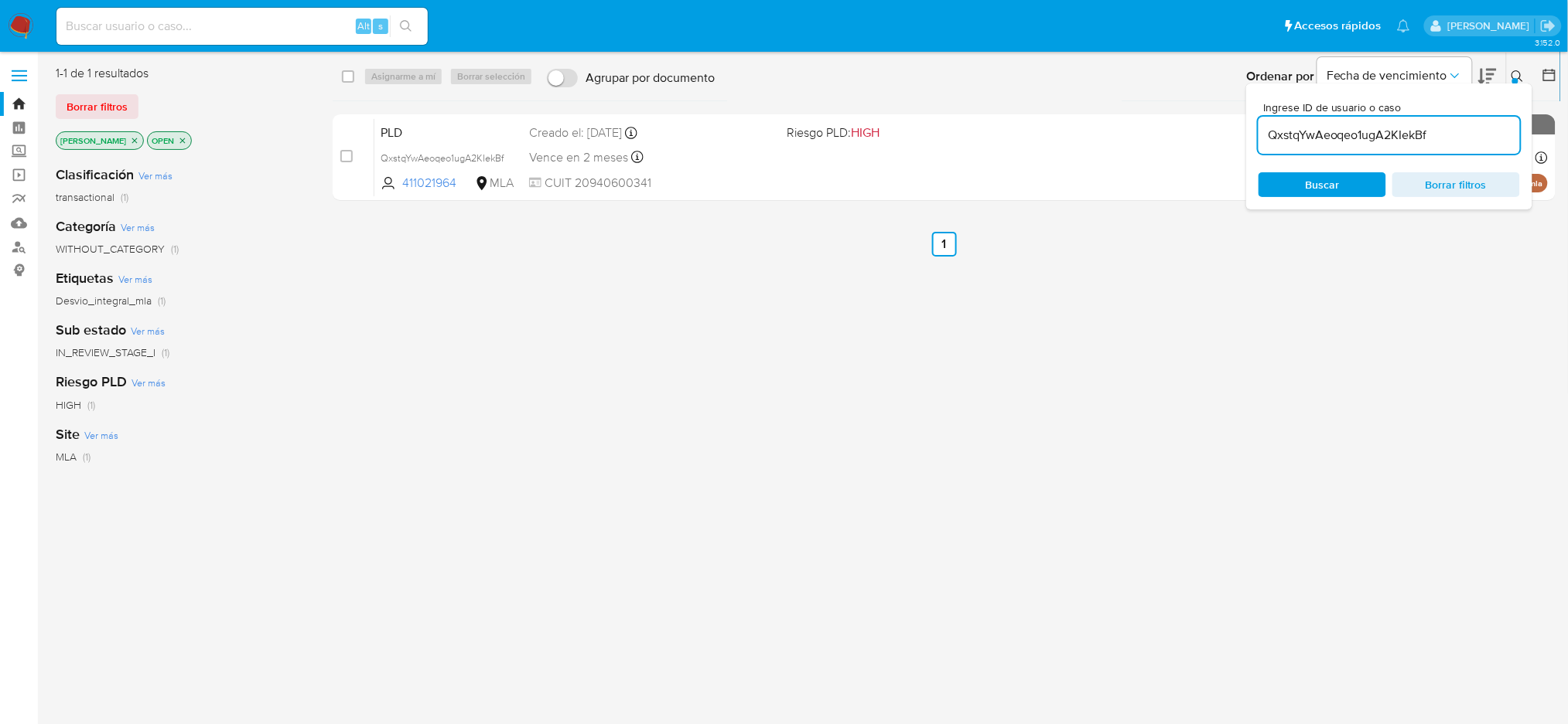
click at [53, 494] on main "3.152.0" at bounding box center [784, 381] width 1568 height 763
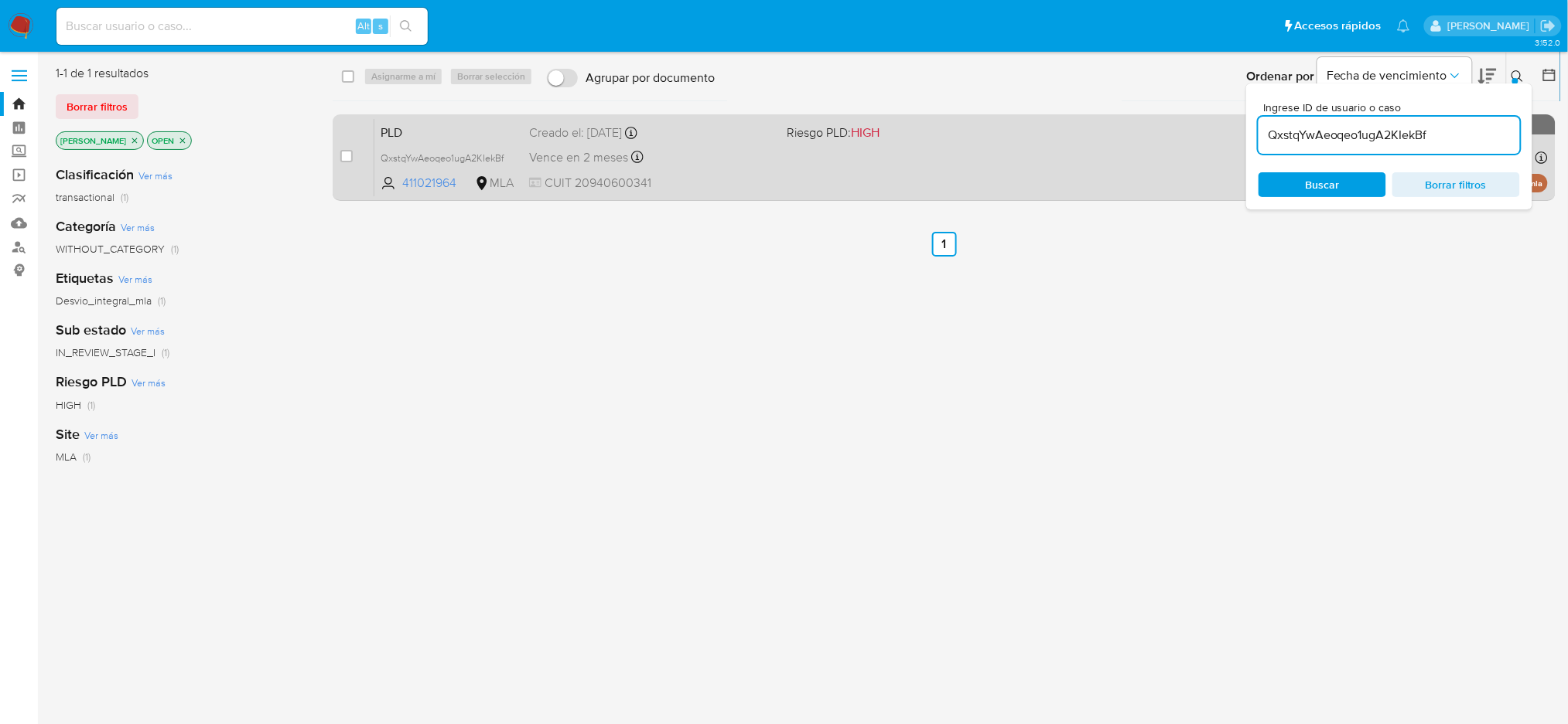
click at [773, 183] on span "CUIT 20940600341" at bounding box center [652, 182] width 246 height 17
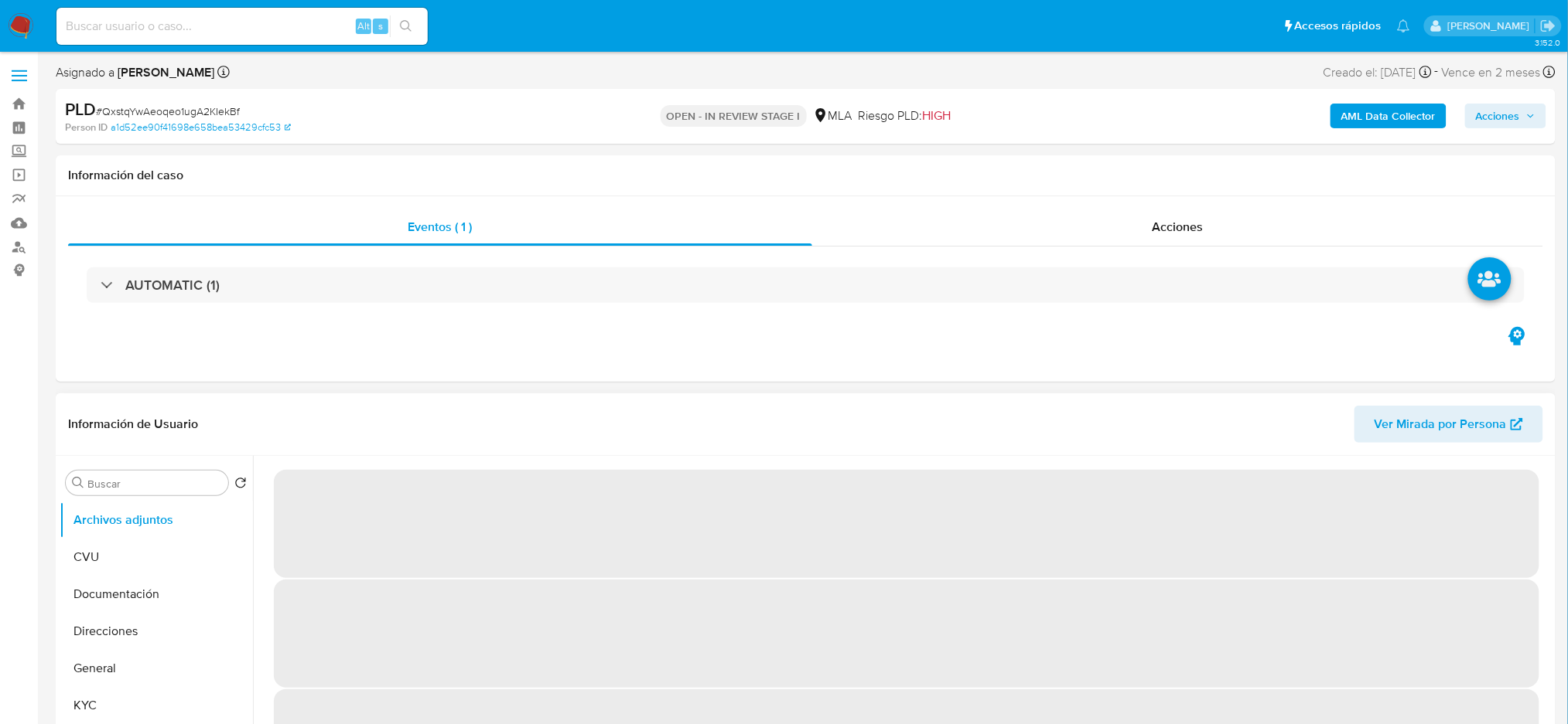
select select "10"
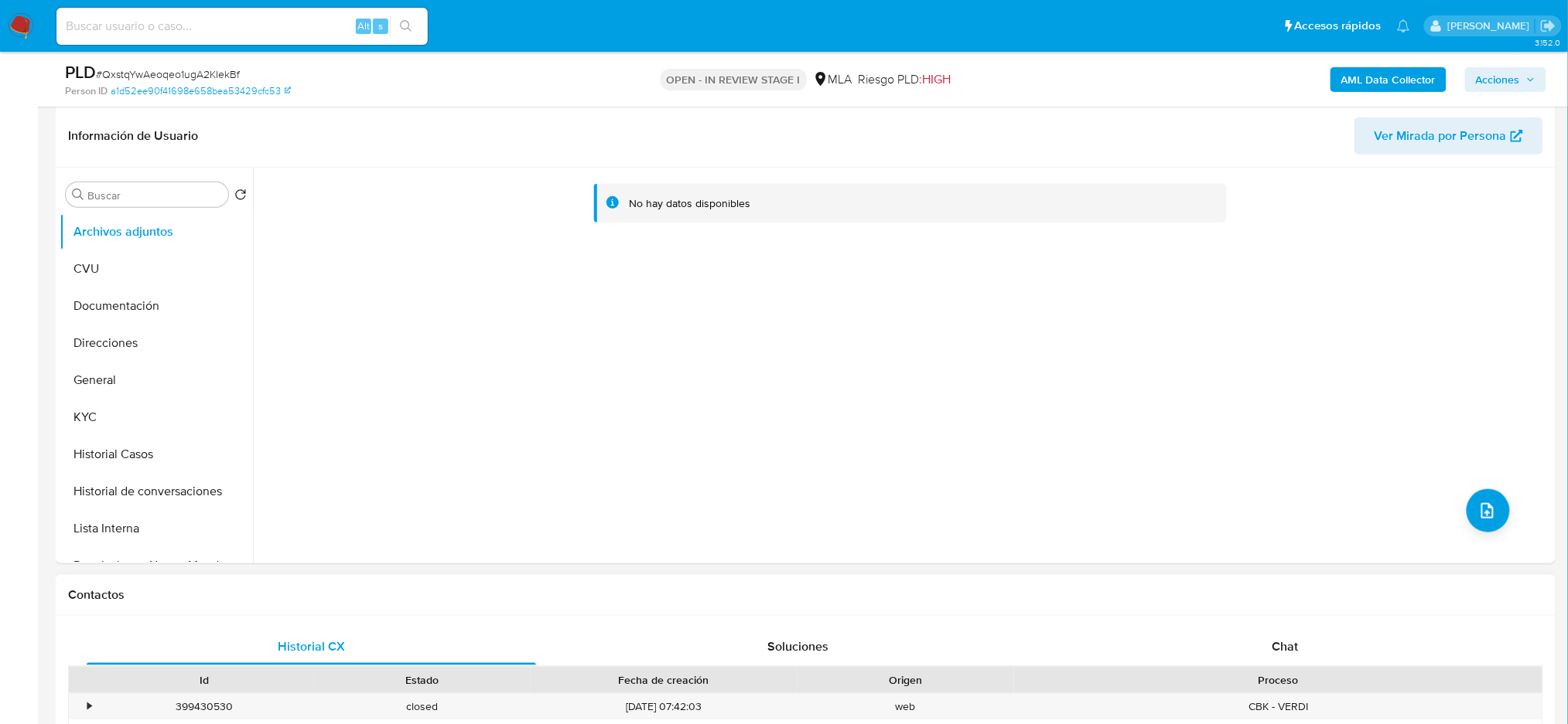
scroll to position [515, 0]
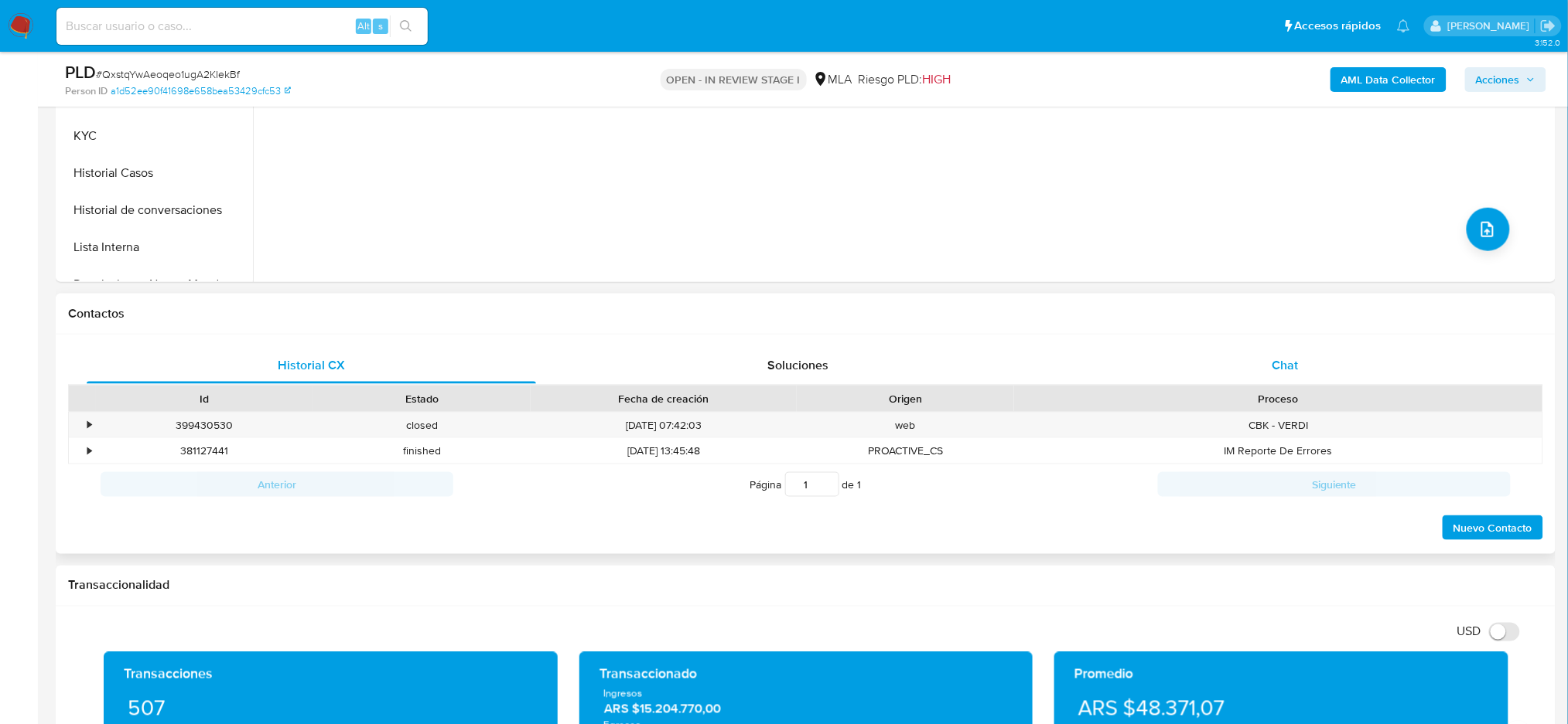
click at [1300, 366] on div "Chat" at bounding box center [1285, 366] width 449 height 37
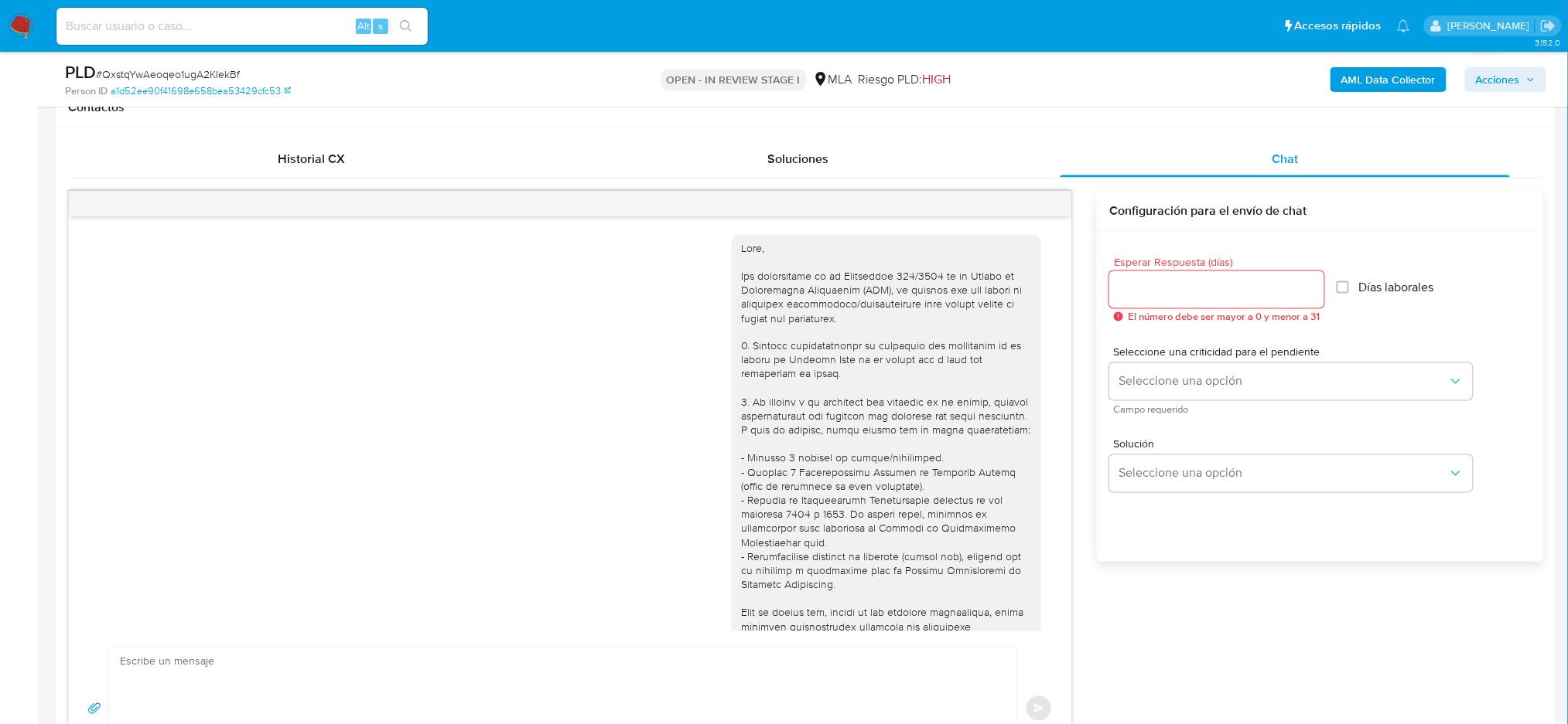
scroll to position [1213, 0]
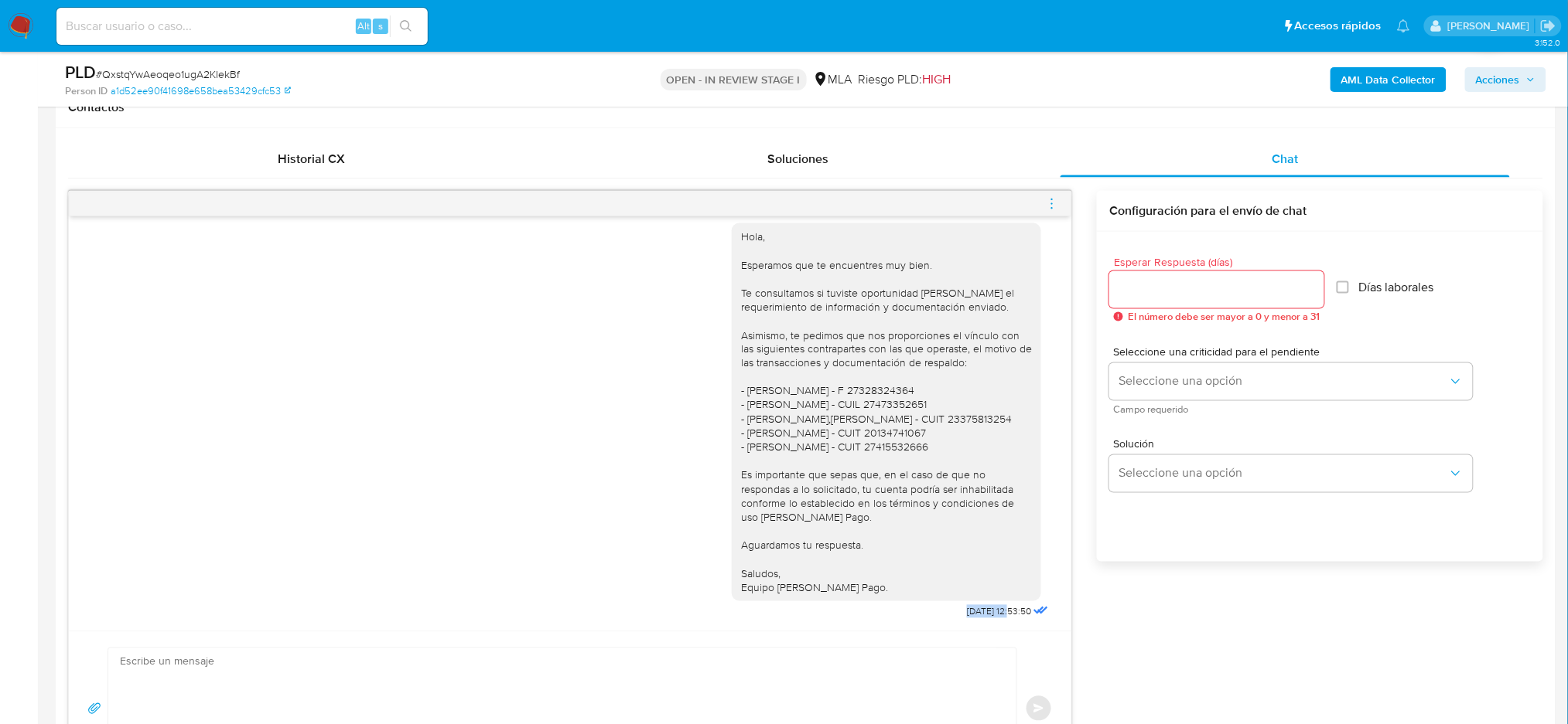
drag, startPoint x: 944, startPoint y: 617, endPoint x: 979, endPoint y: 615, distance: 35.1
click at [979, 615] on div "Hola, Esperamos que te encuentres muy bien. Te consultamos si tuviste oportunid…" at bounding box center [891, 418] width 320 height 410
copy span "[DATE]"
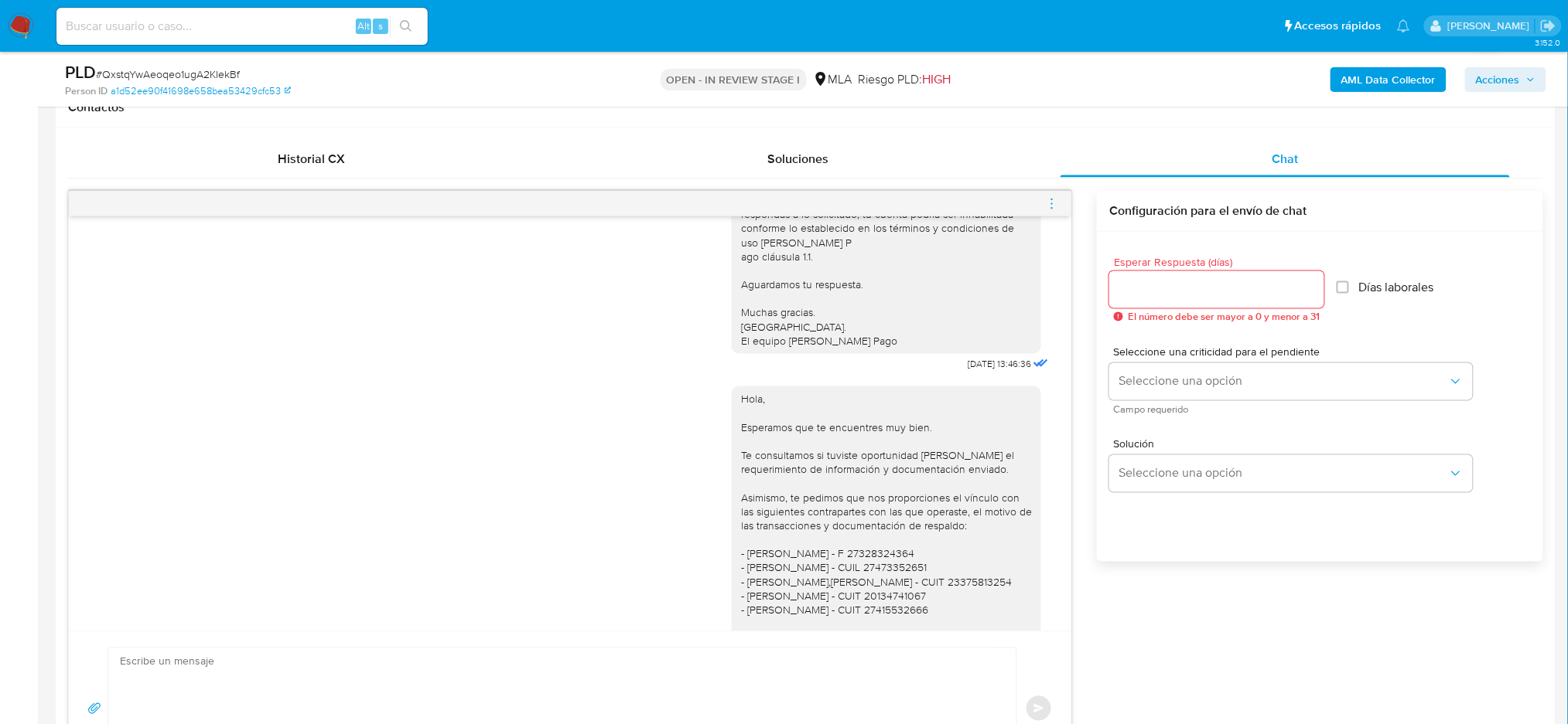
click at [1045, 209] on icon "menu-action" at bounding box center [1051, 204] width 14 height 14
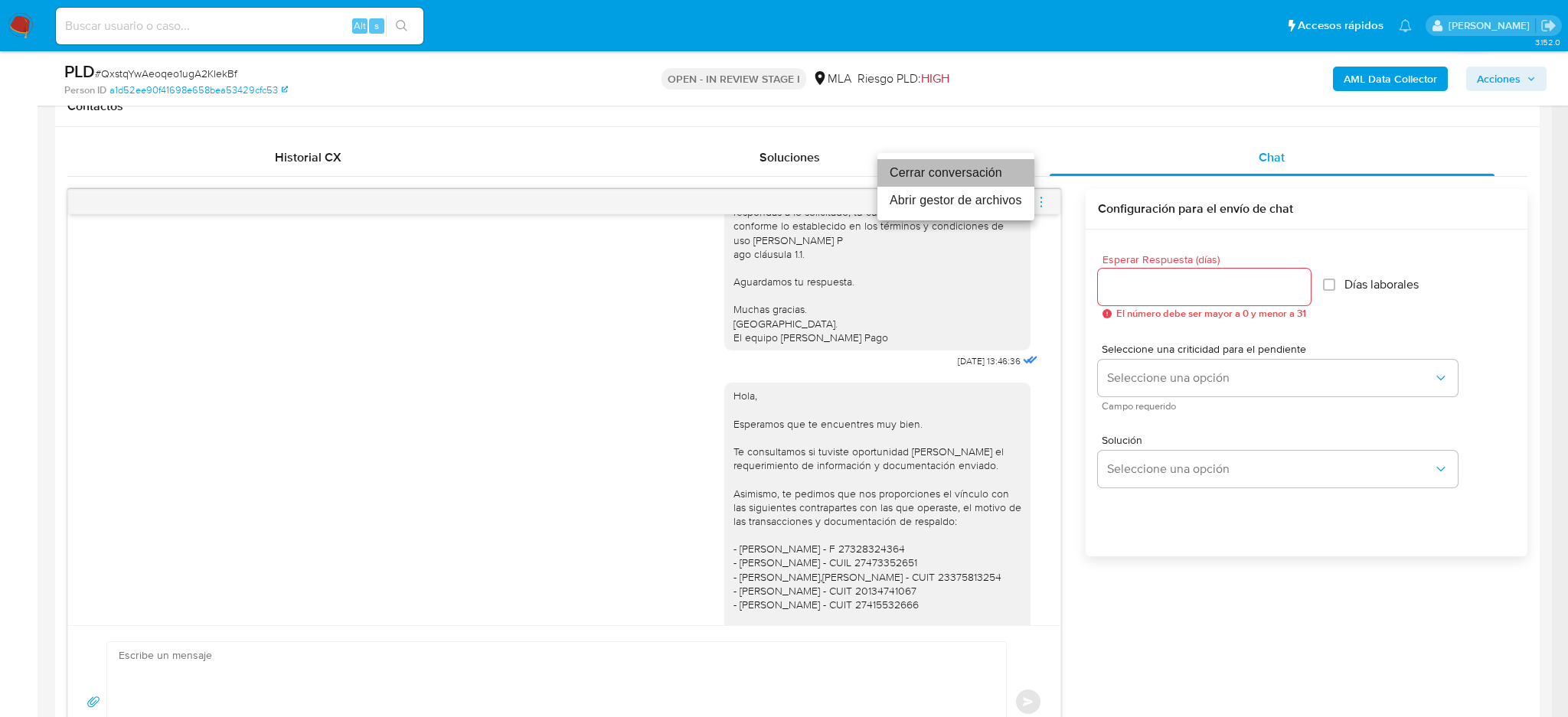
click at [974, 173] on li "Cerrar conversación" at bounding box center [956, 173] width 157 height 28
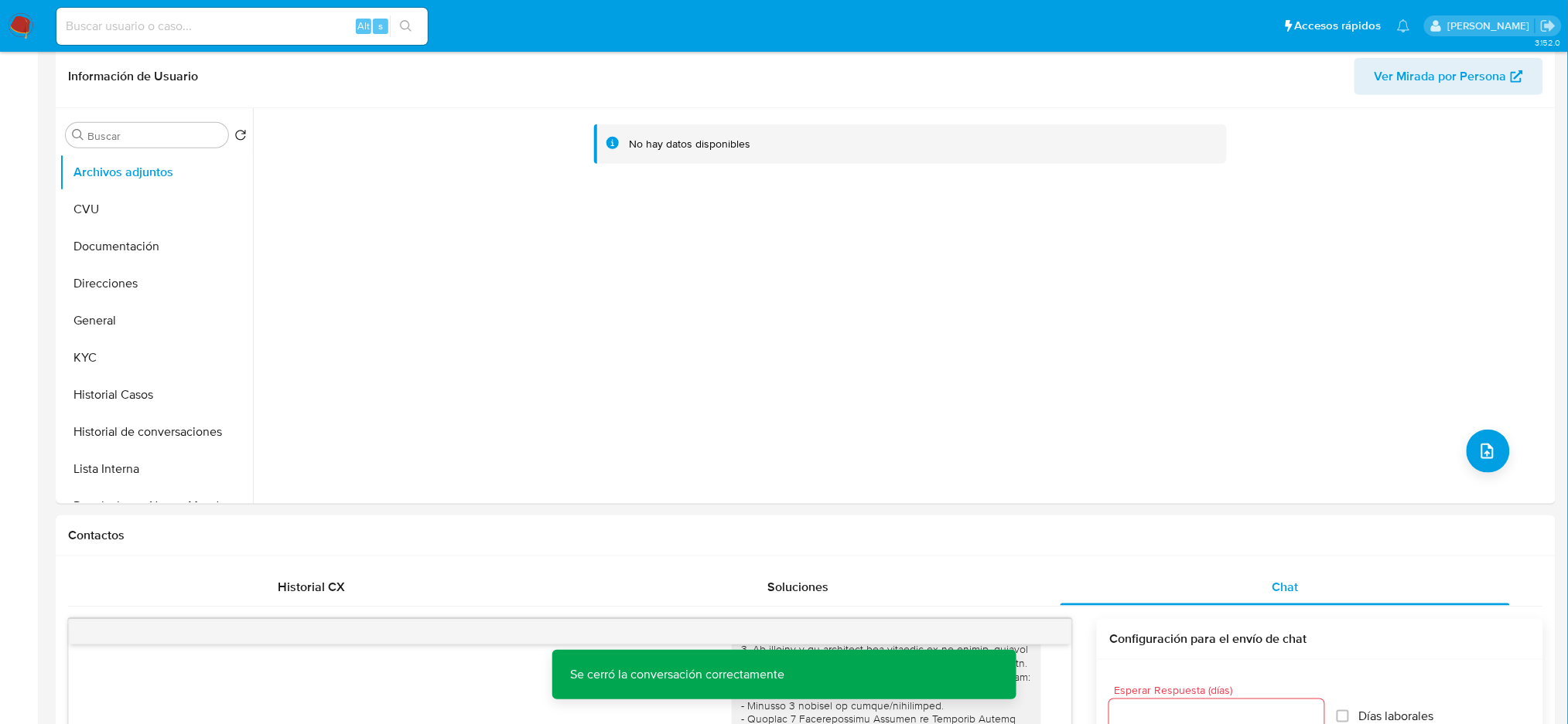
scroll to position [0, 0]
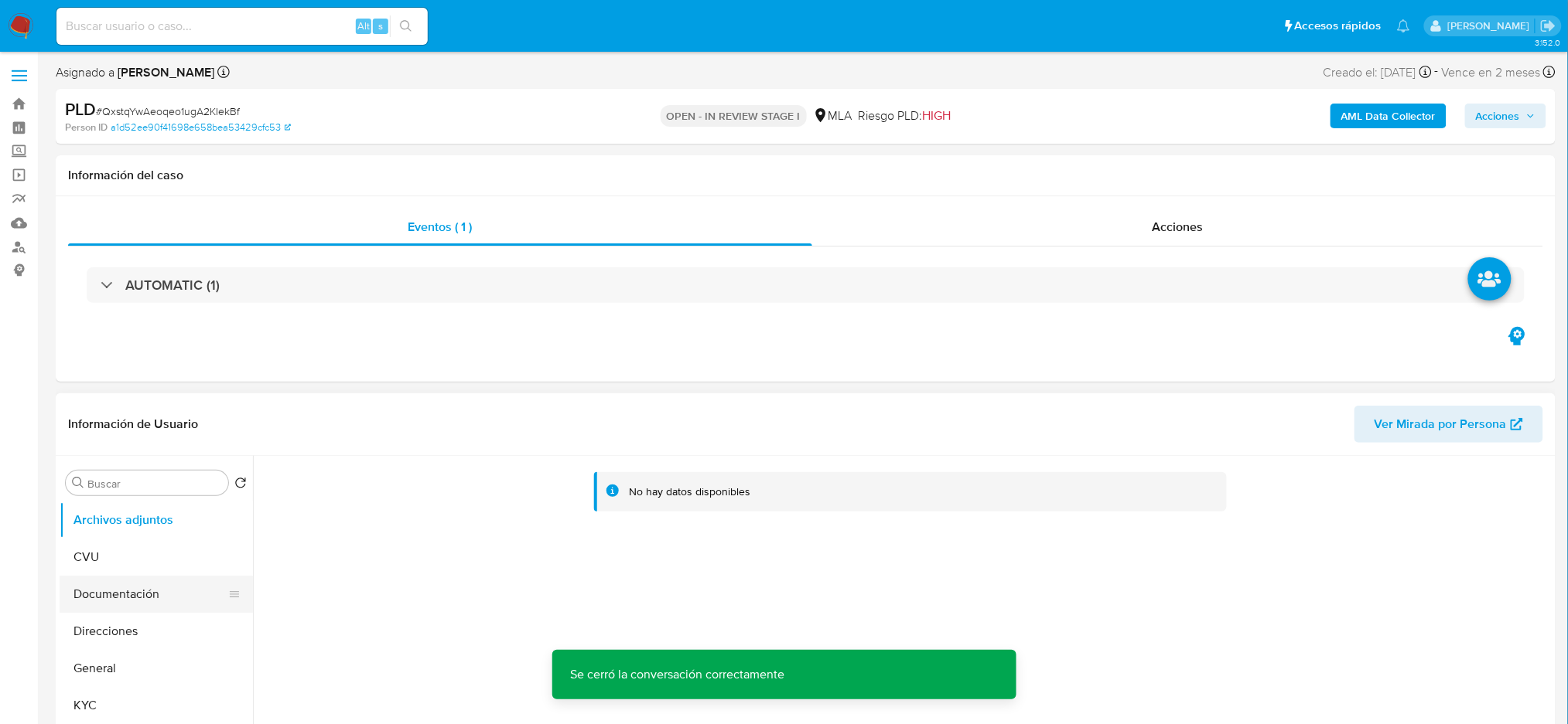
click at [122, 601] on button "Documentación" at bounding box center [150, 594] width 181 height 37
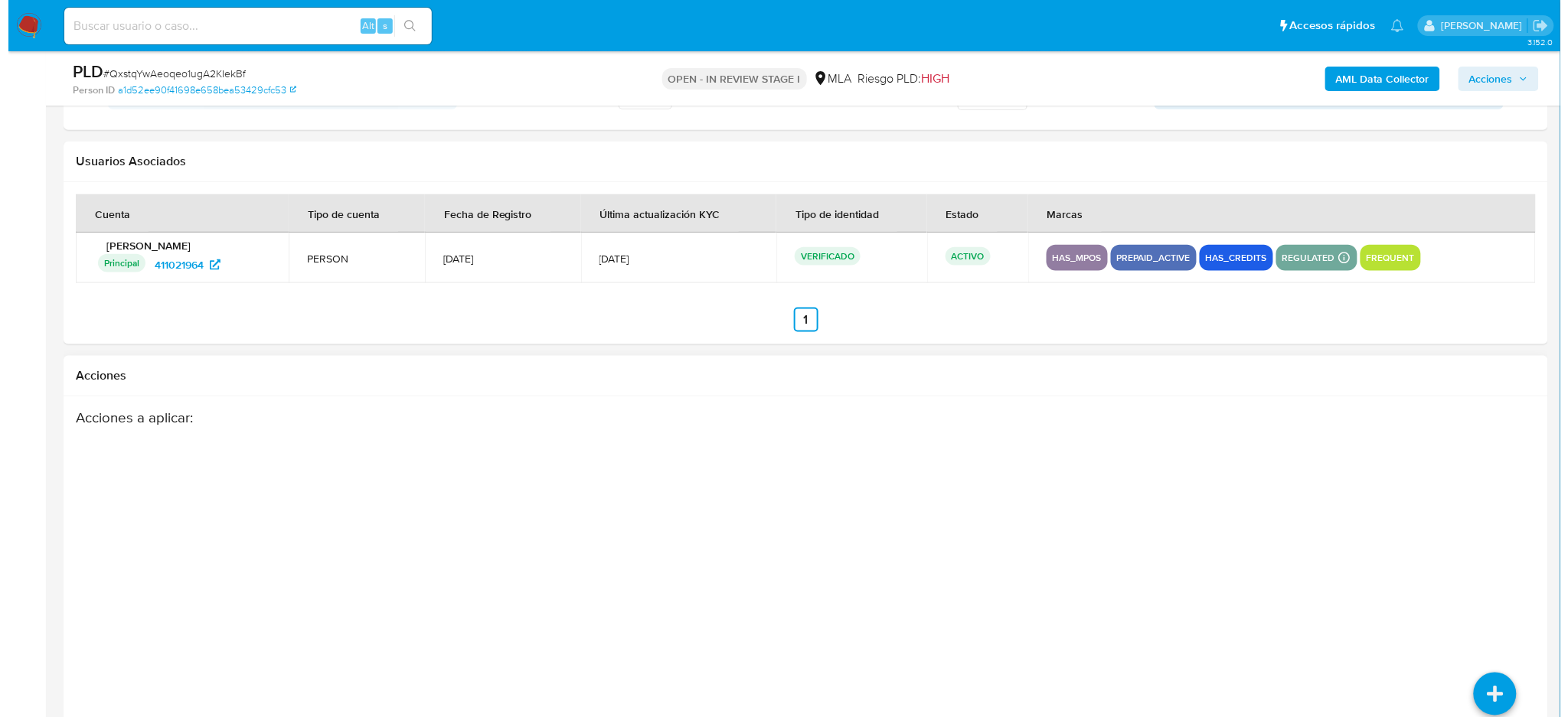
scroll to position [2695, 0]
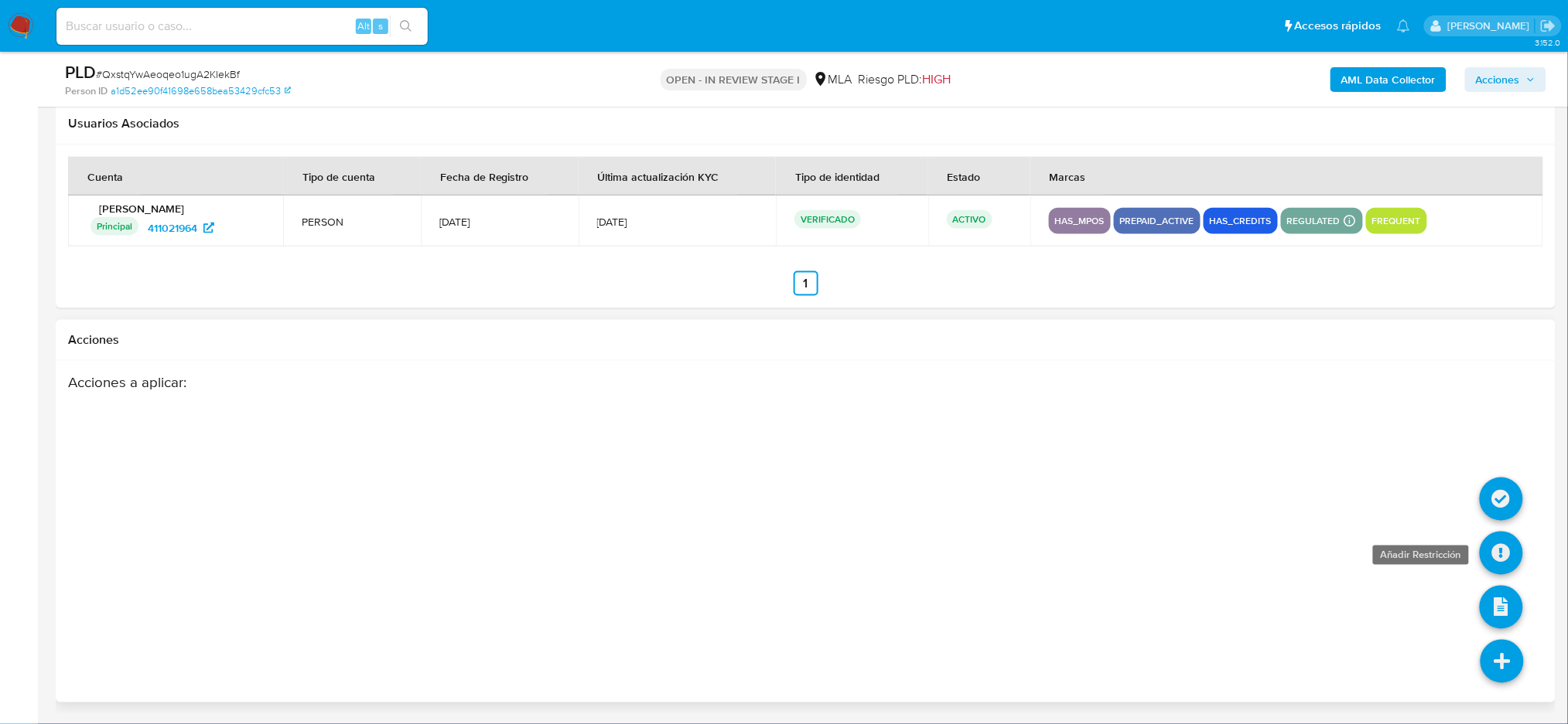
click at [1500, 557] on icon at bounding box center [1500, 553] width 43 height 43
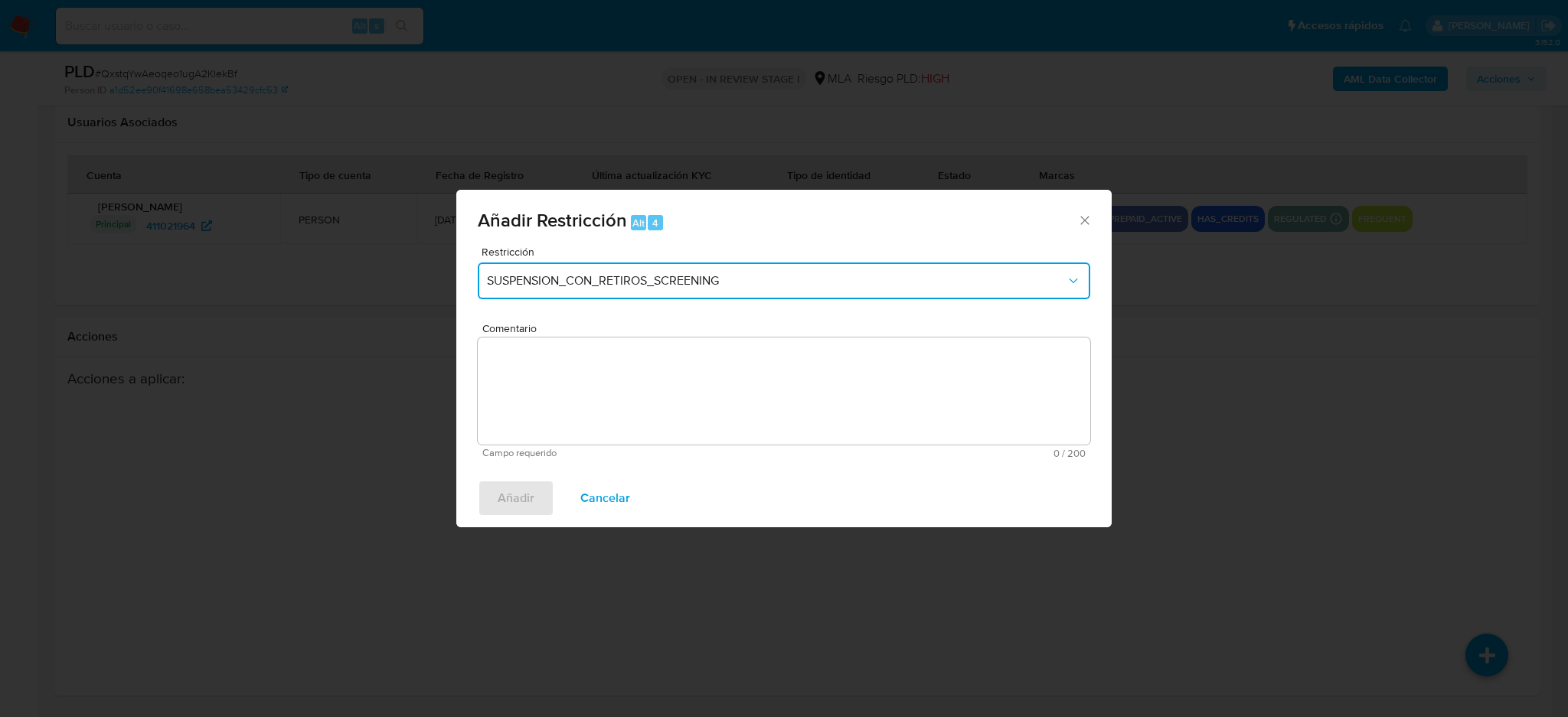
click at [620, 286] on span "SUSPENSION_CON_RETIROS_SCREENING" at bounding box center [776, 281] width 579 height 16
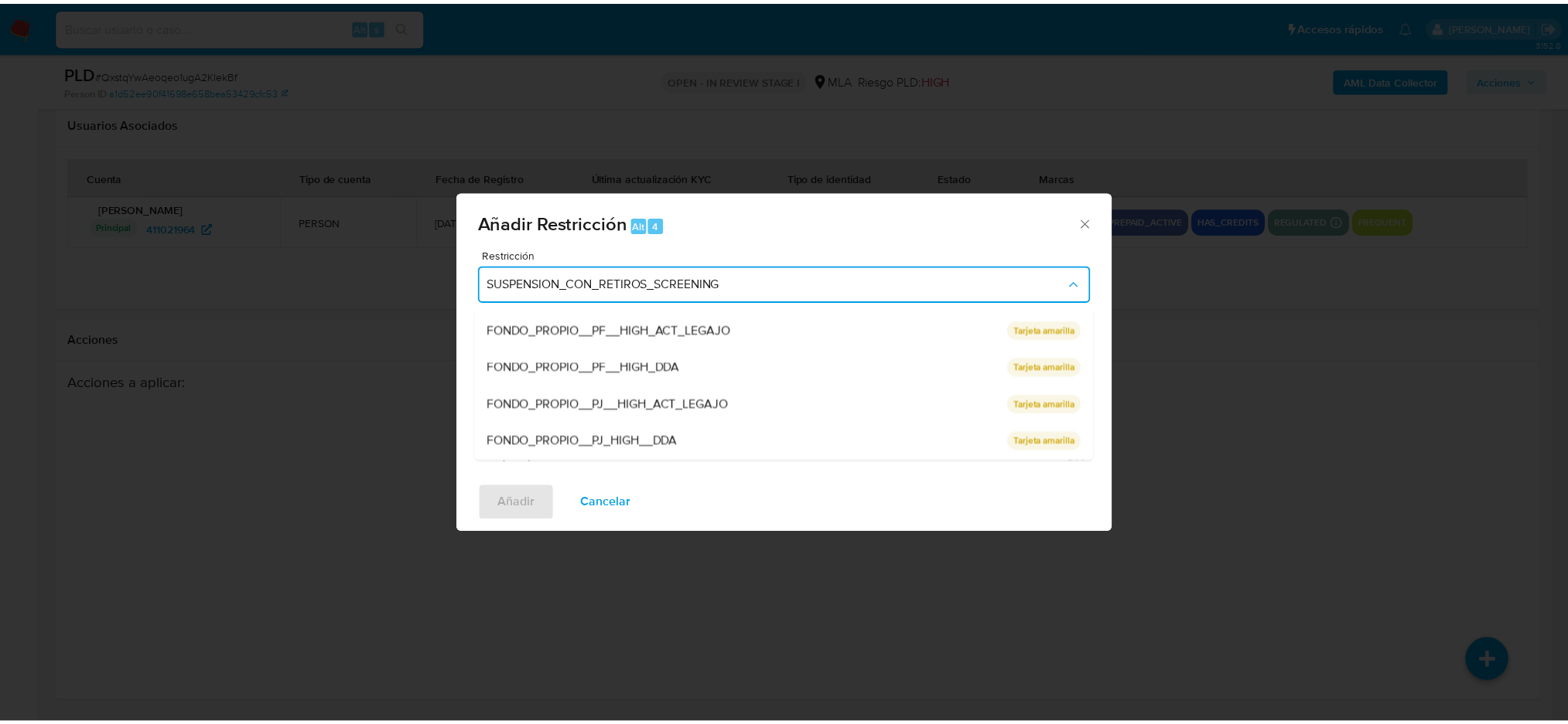
scroll to position [252, 0]
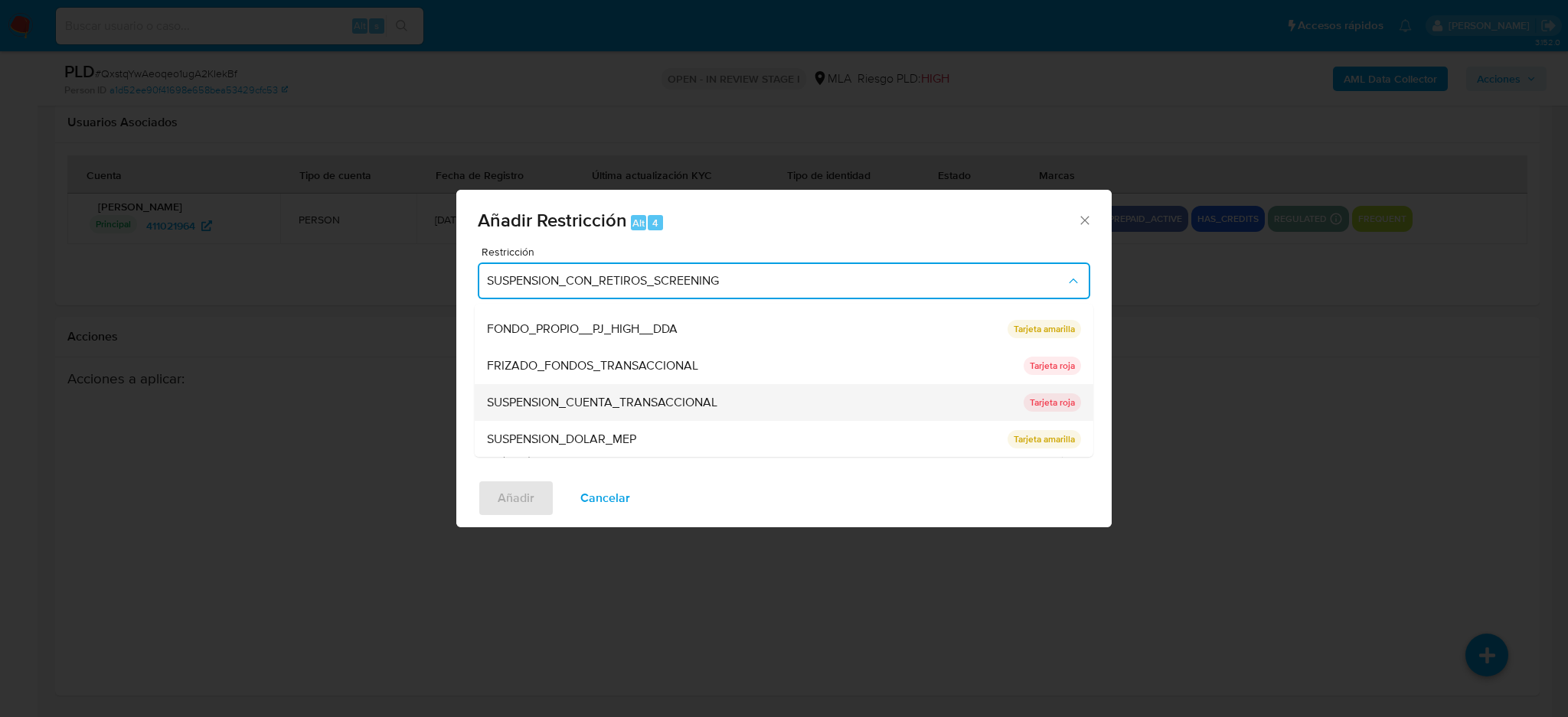
click at [581, 391] on div "SUSPENSION_CUENTA_TRANSACCIONAL" at bounding box center [751, 403] width 528 height 36
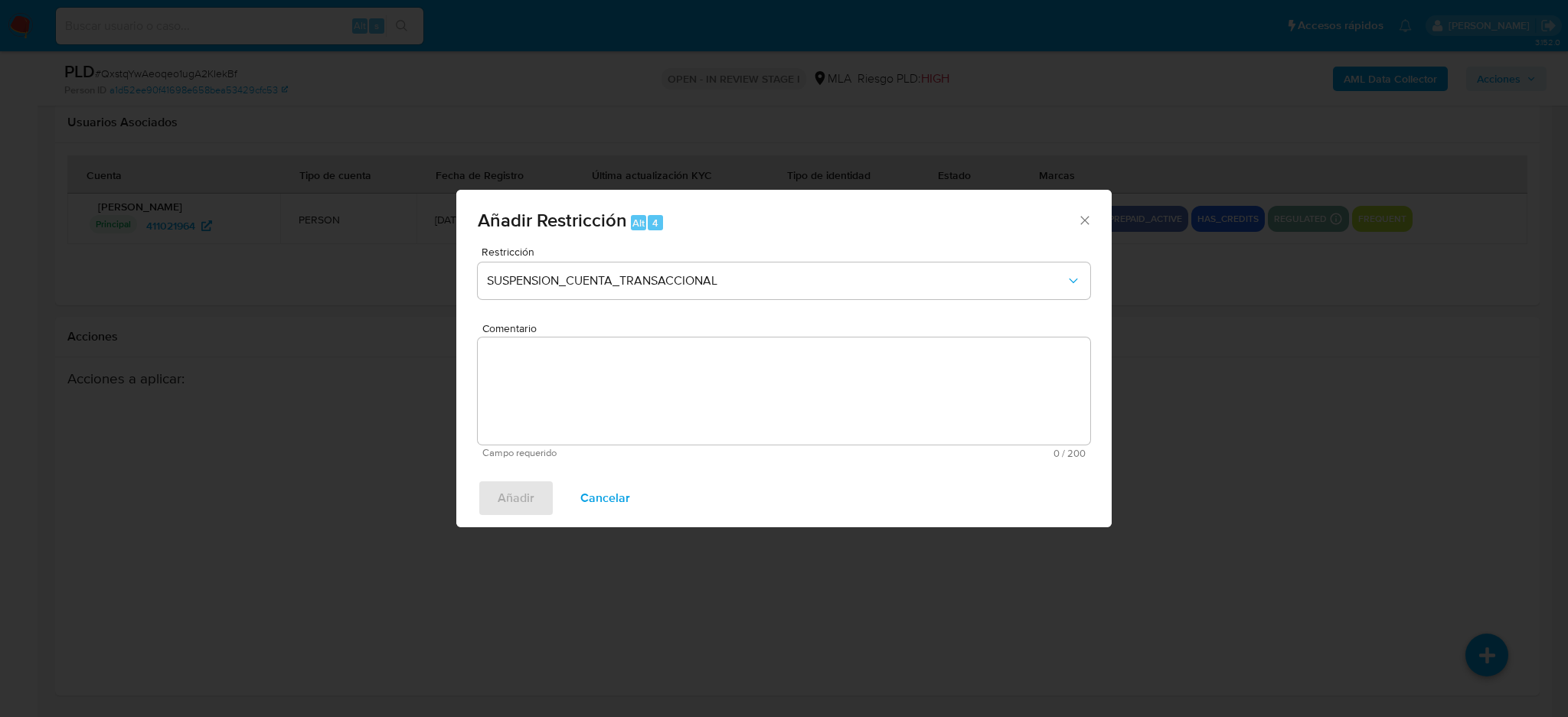
click at [581, 391] on textarea "Comentario" at bounding box center [784, 391] width 613 height 107
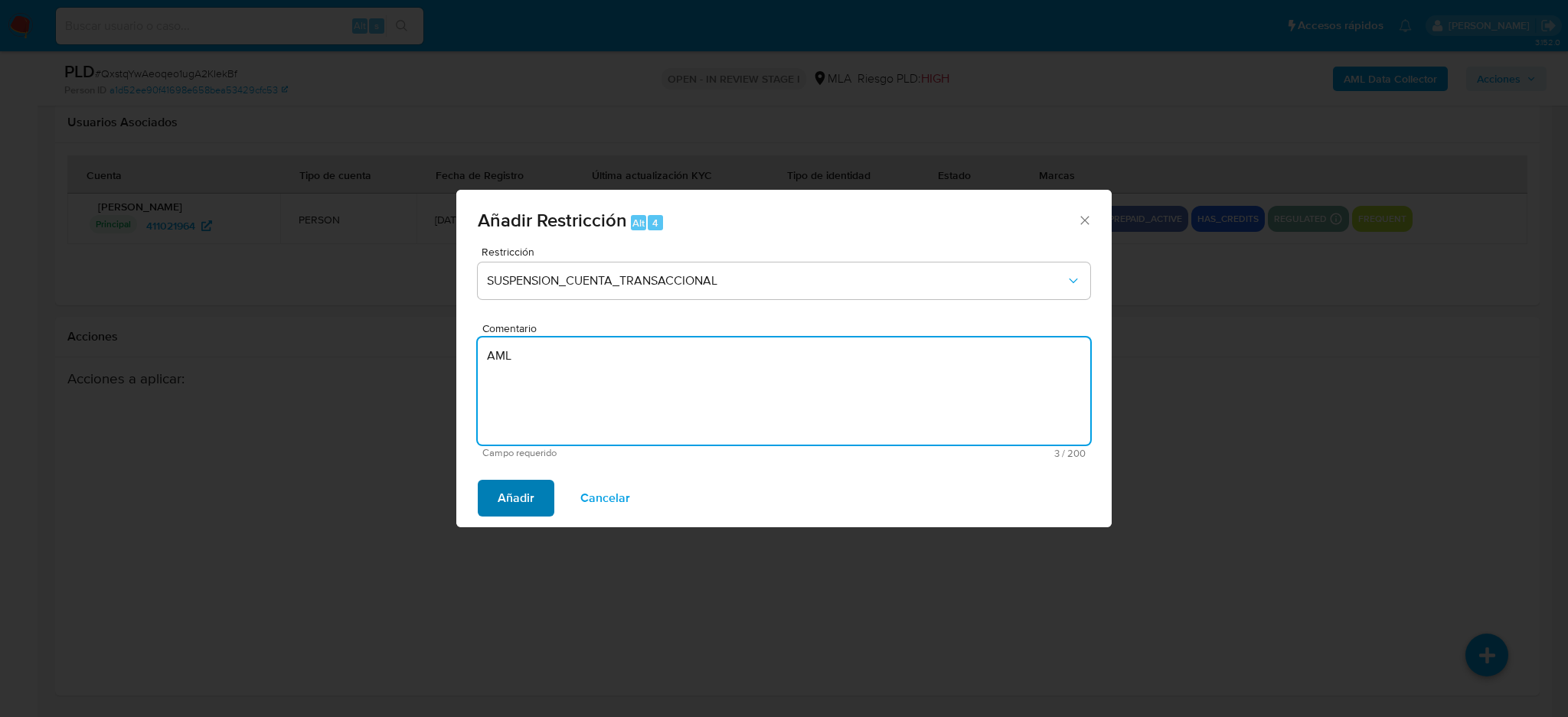
type textarea "AML"
click at [522, 493] on span "Añadir" at bounding box center [516, 498] width 36 height 34
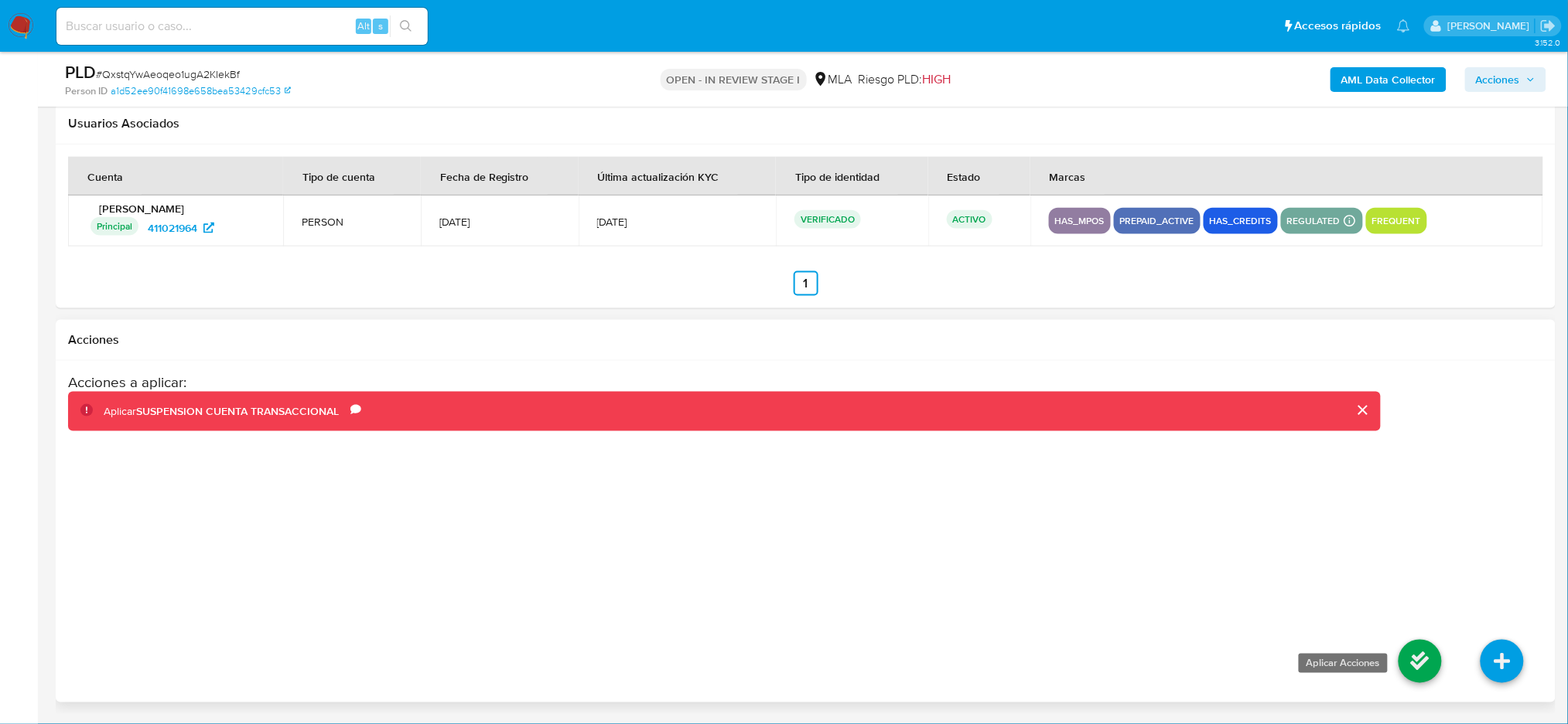
click at [1404, 657] on icon at bounding box center [1419, 661] width 43 height 43
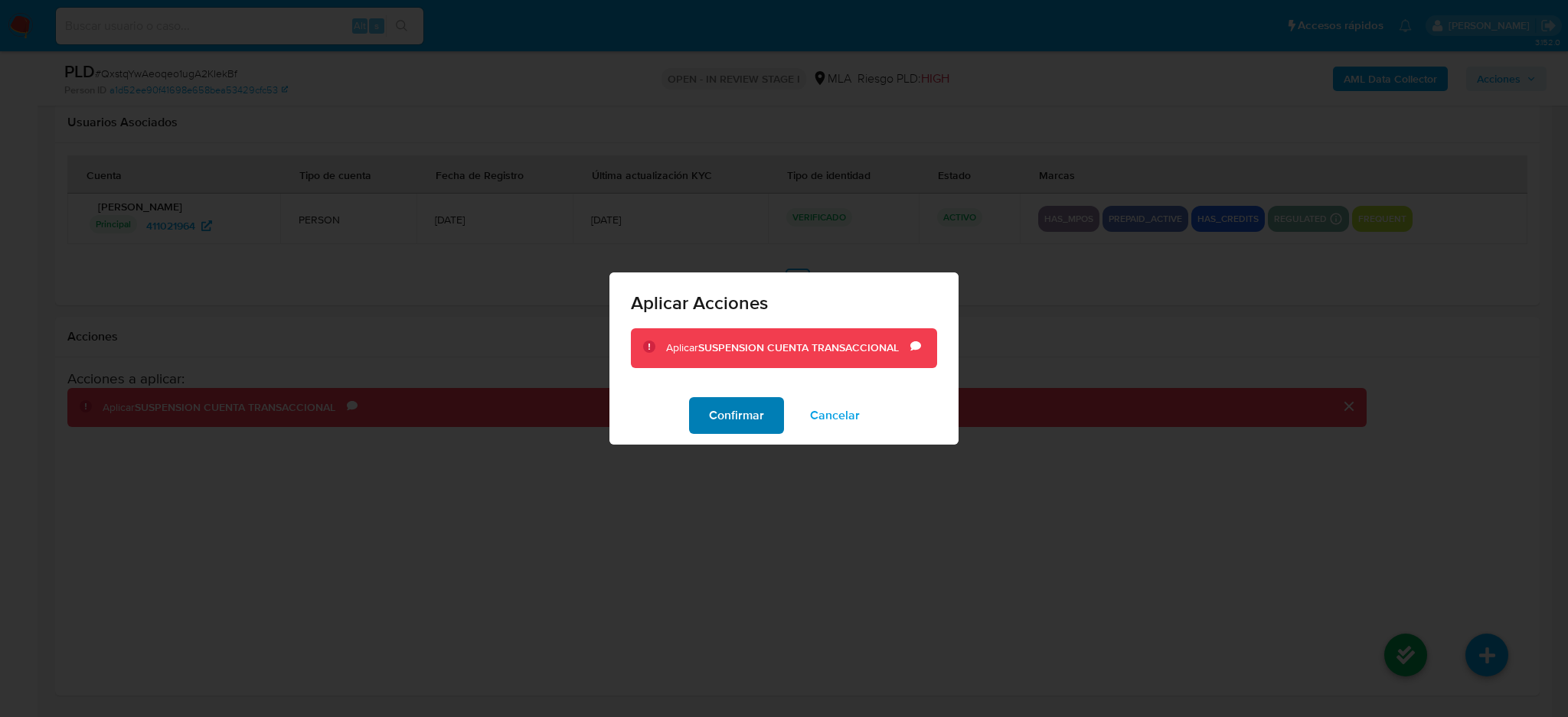
click at [761, 426] on span "Confirmar" at bounding box center [736, 415] width 55 height 34
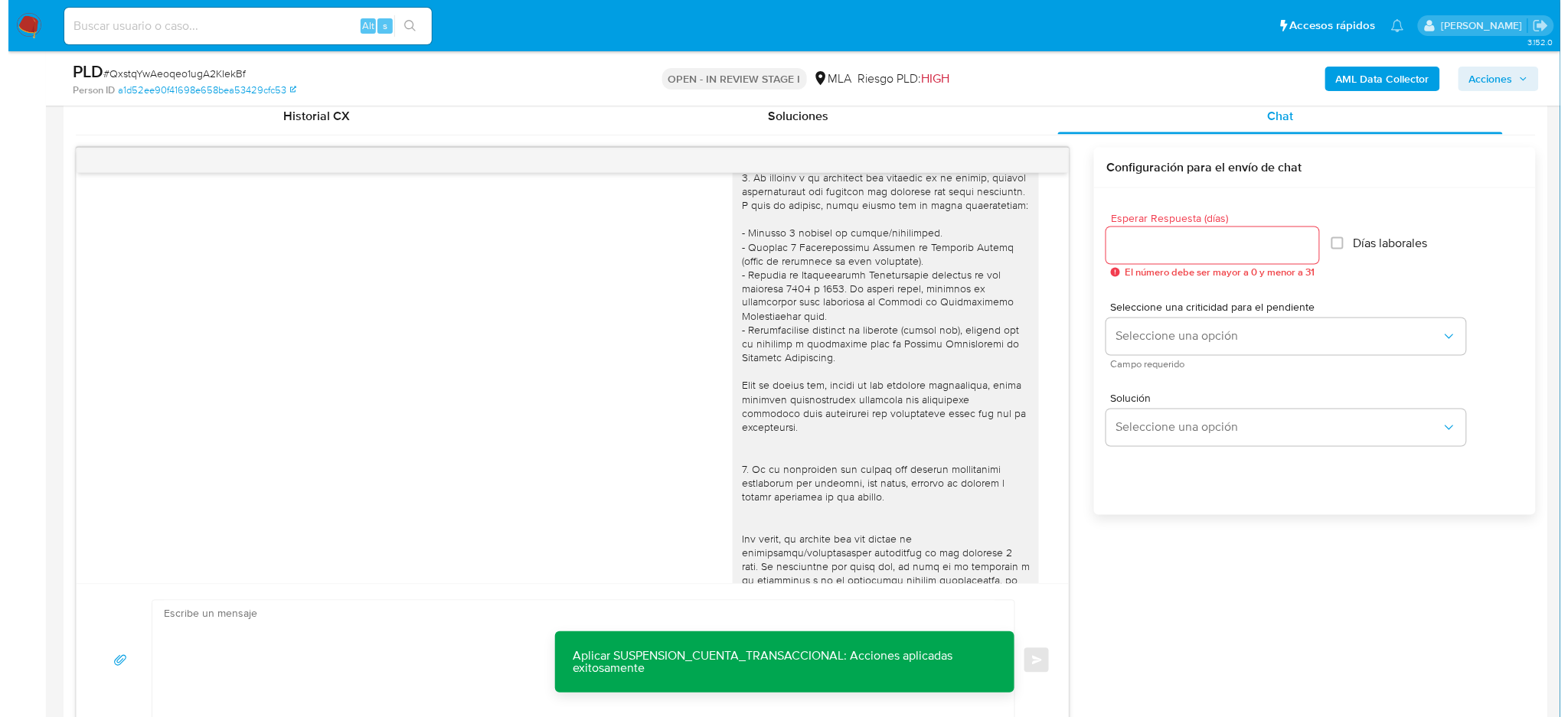
scroll to position [143, 0]
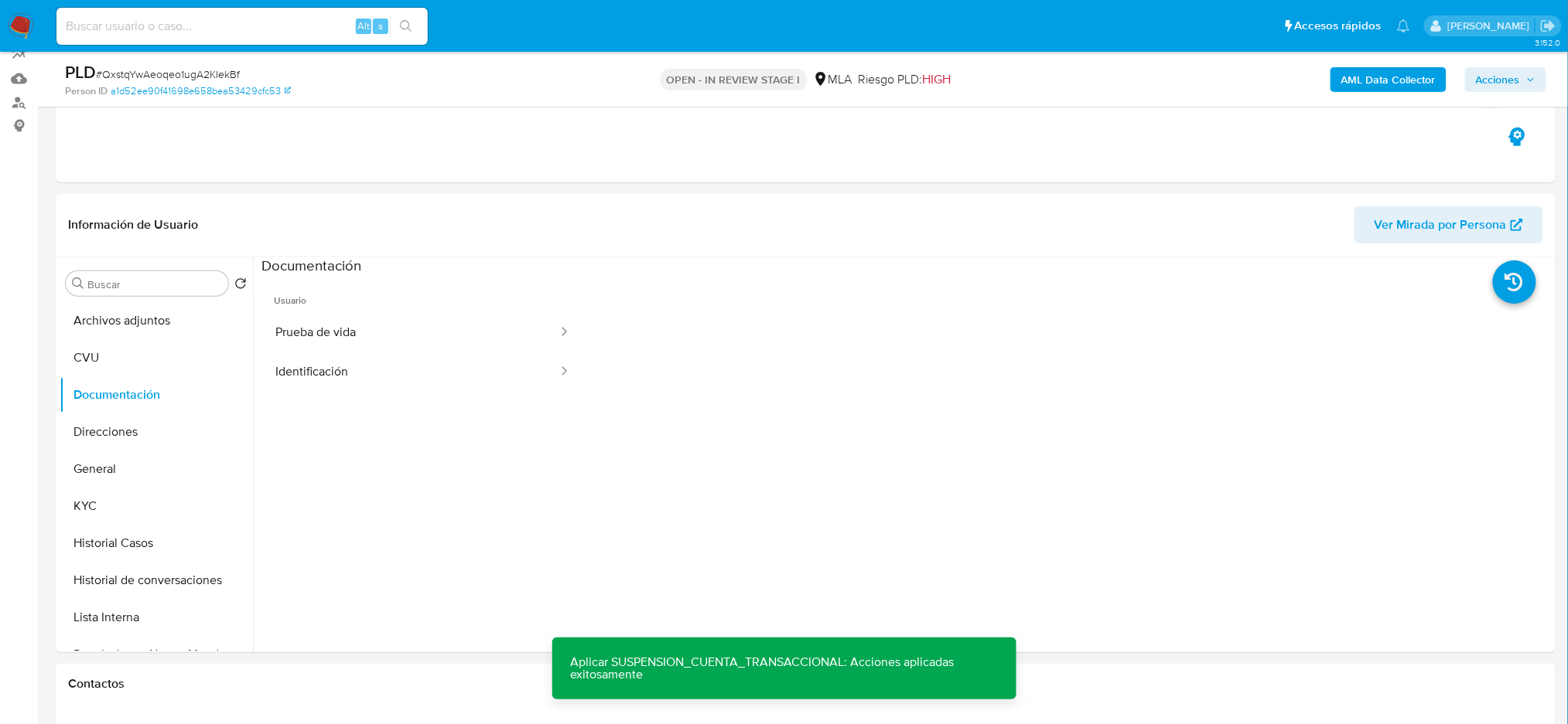
click at [1375, 68] on b "AML Data Collector" at bounding box center [1388, 80] width 95 height 25
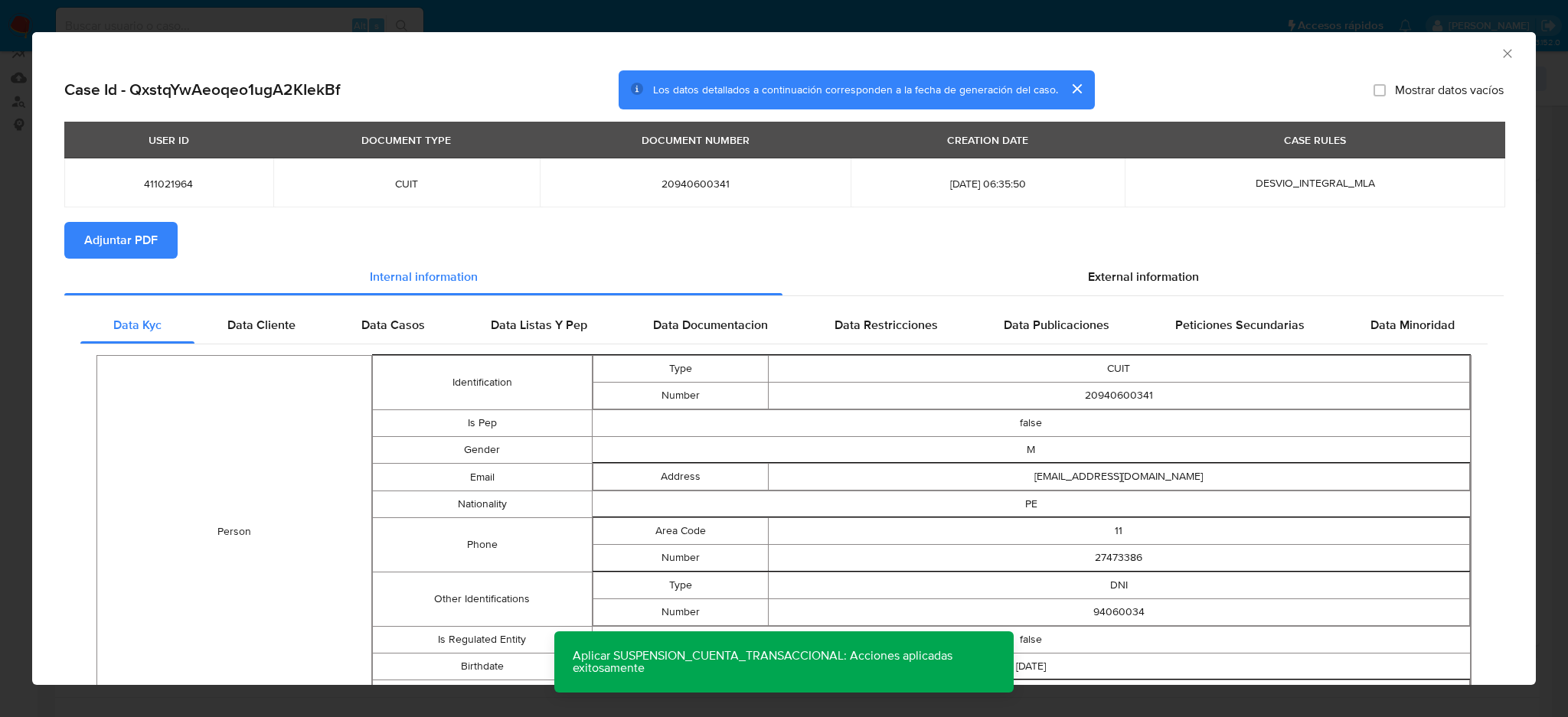
click at [90, 237] on span "Adjuntar PDF" at bounding box center [121, 240] width 74 height 34
click at [1500, 56] on icon "Cerrar ventana" at bounding box center [1508, 54] width 16 height 16
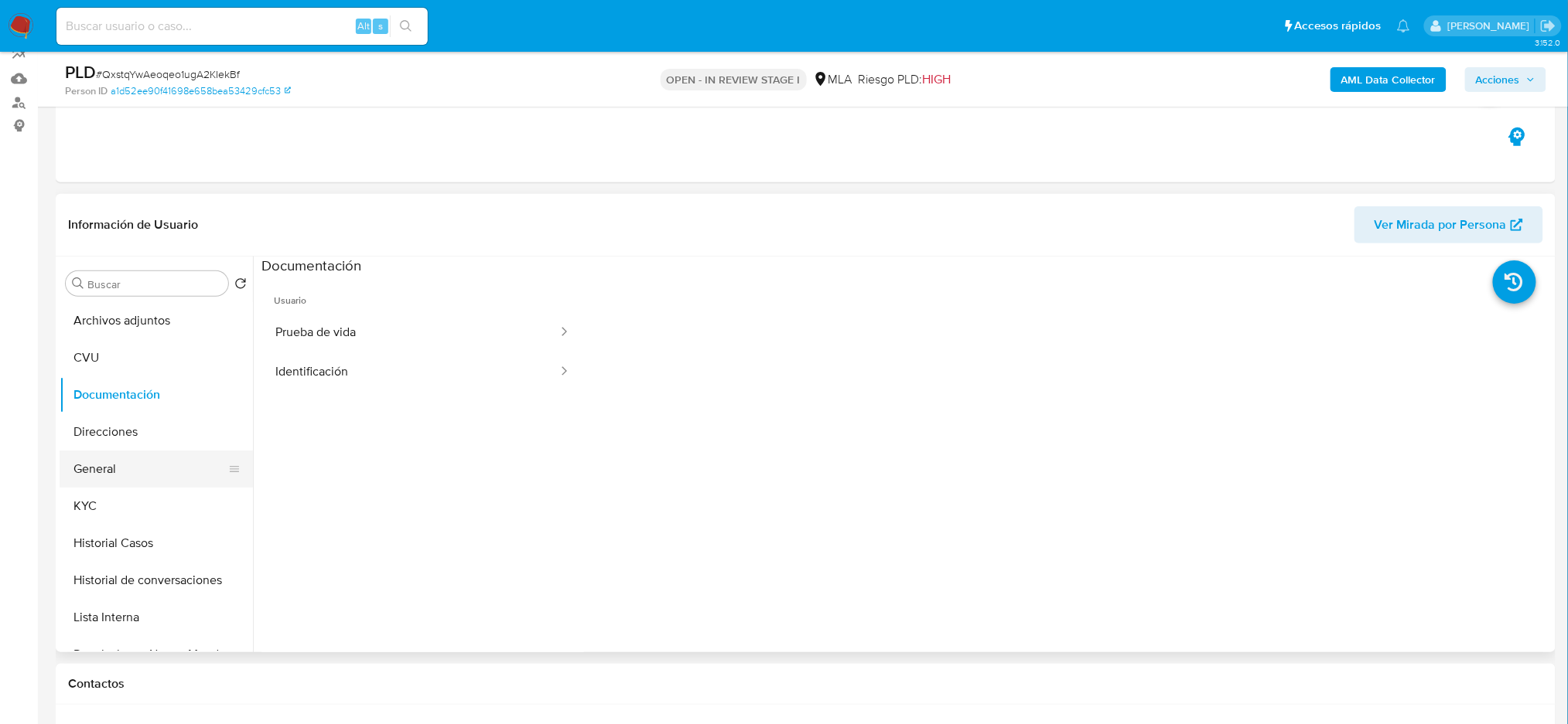
click at [152, 457] on button "General" at bounding box center [150, 469] width 181 height 37
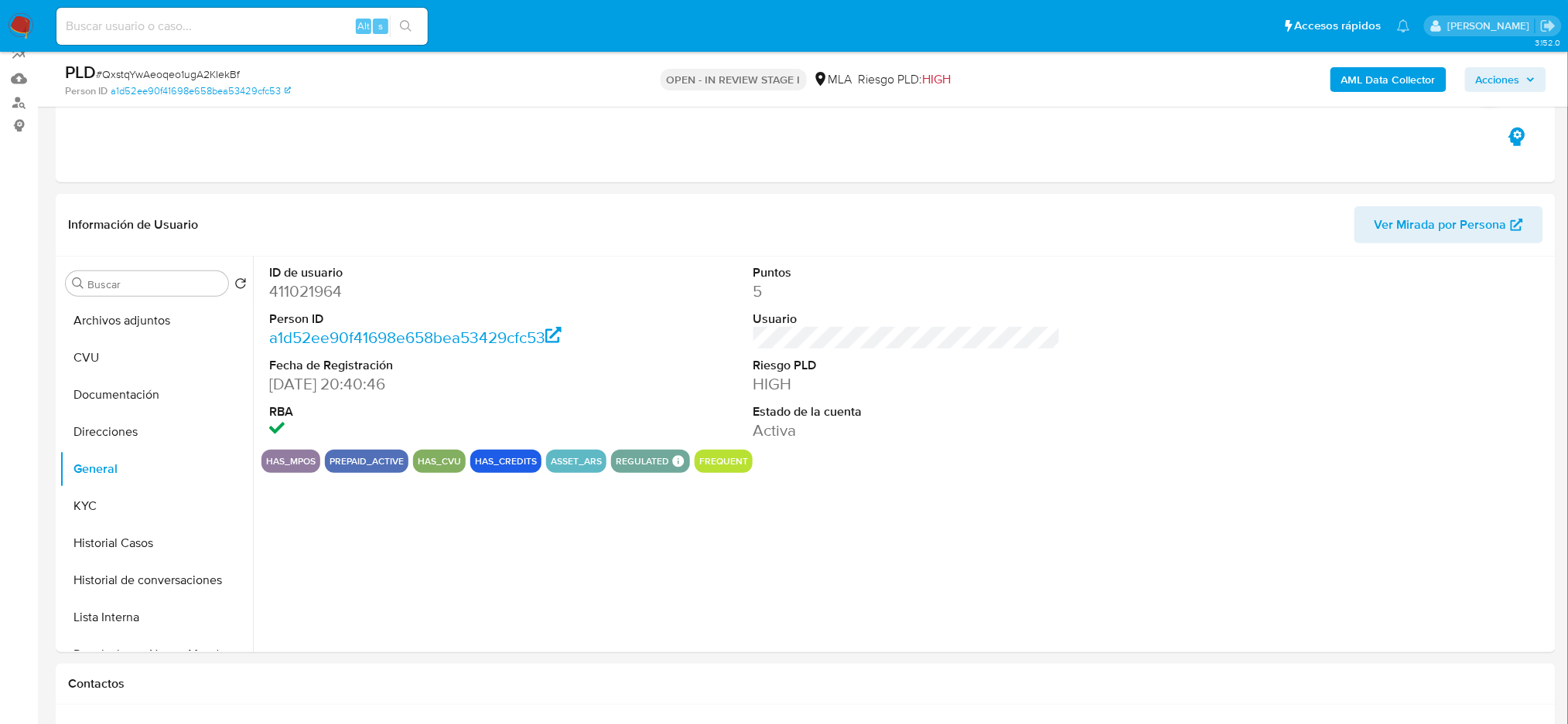
click at [303, 288] on dd "411021964" at bounding box center [423, 291] width 307 height 22
copy dd "411021964"
click at [80, 318] on button "Archivos adjuntos" at bounding box center [150, 321] width 181 height 37
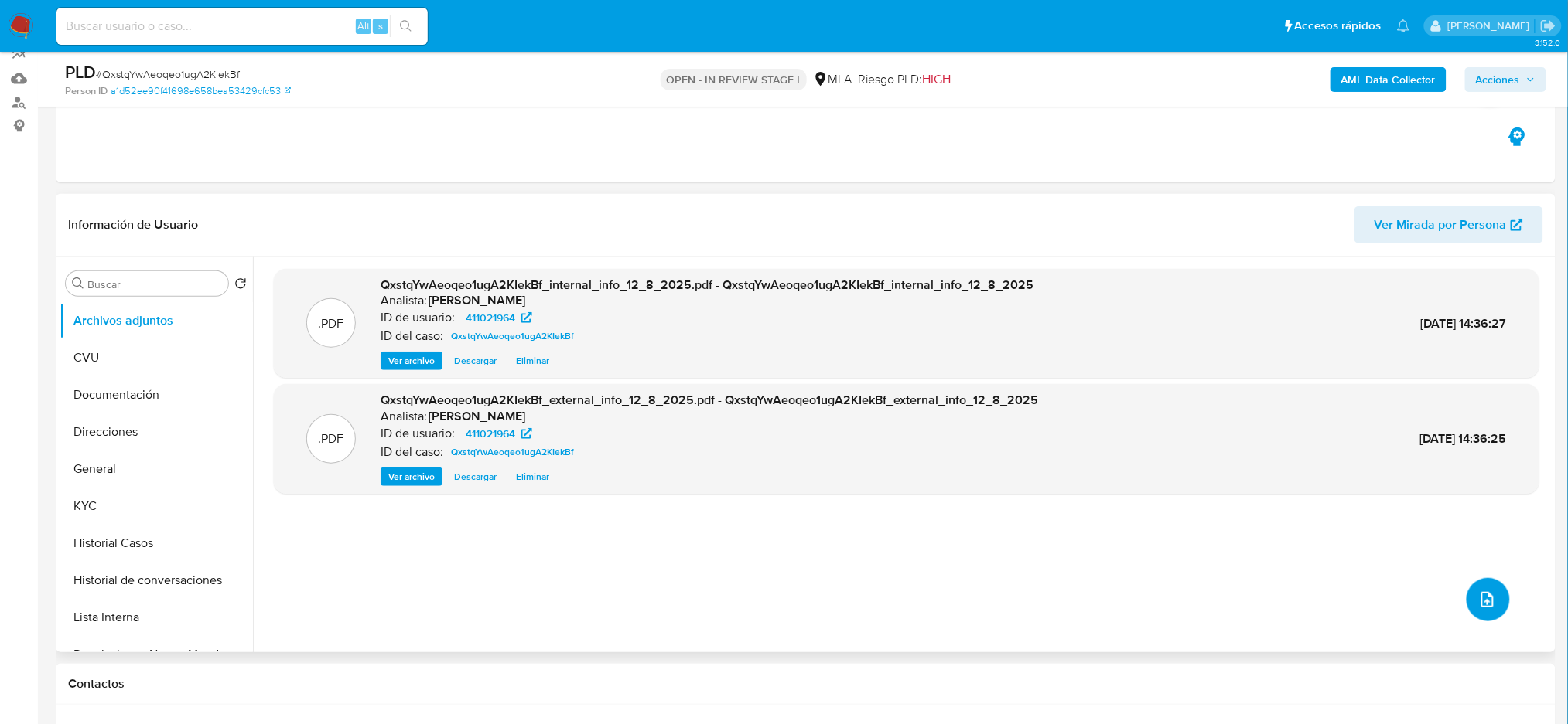
click at [1479, 593] on icon "upload-file" at bounding box center [1486, 600] width 18 height 18
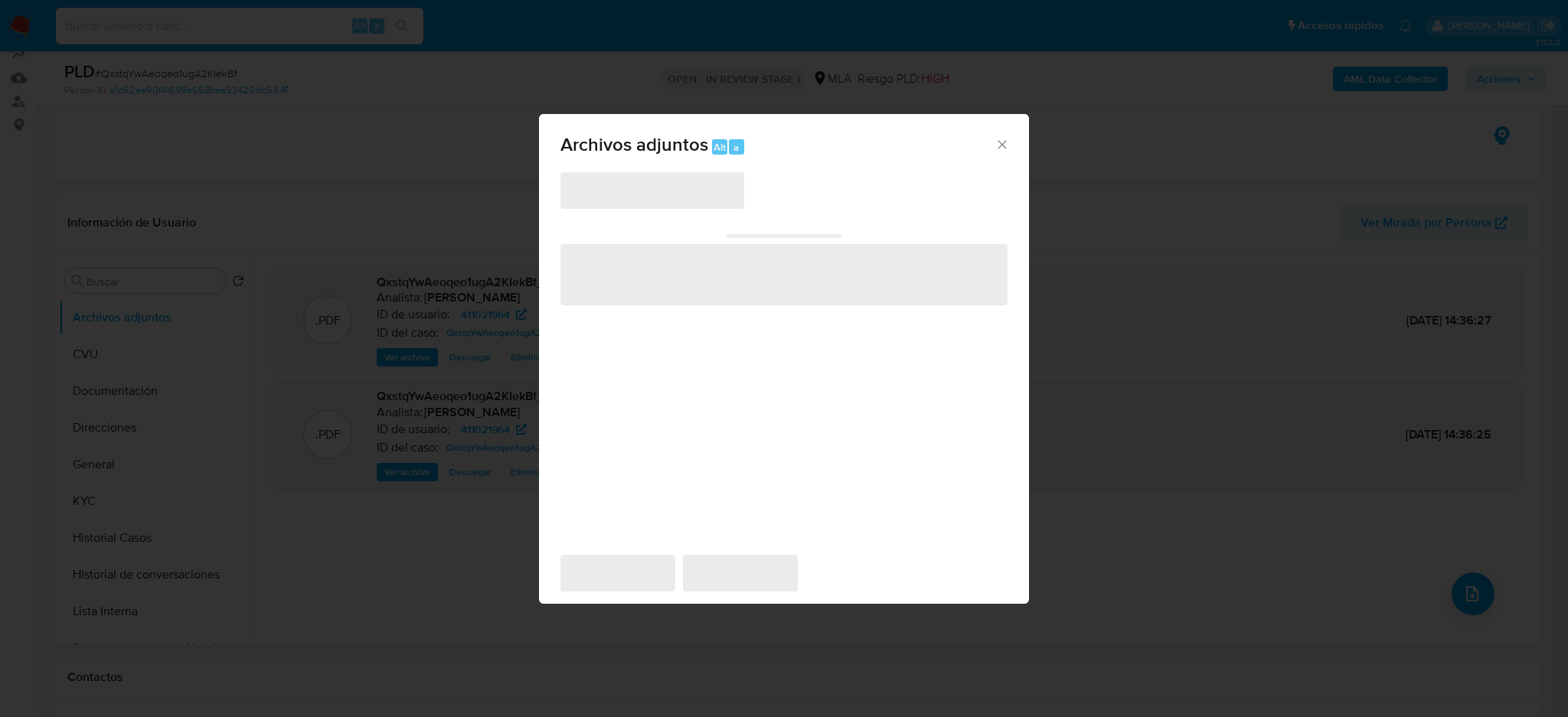
click at [616, 193] on span "‌" at bounding box center [653, 190] width 184 height 36
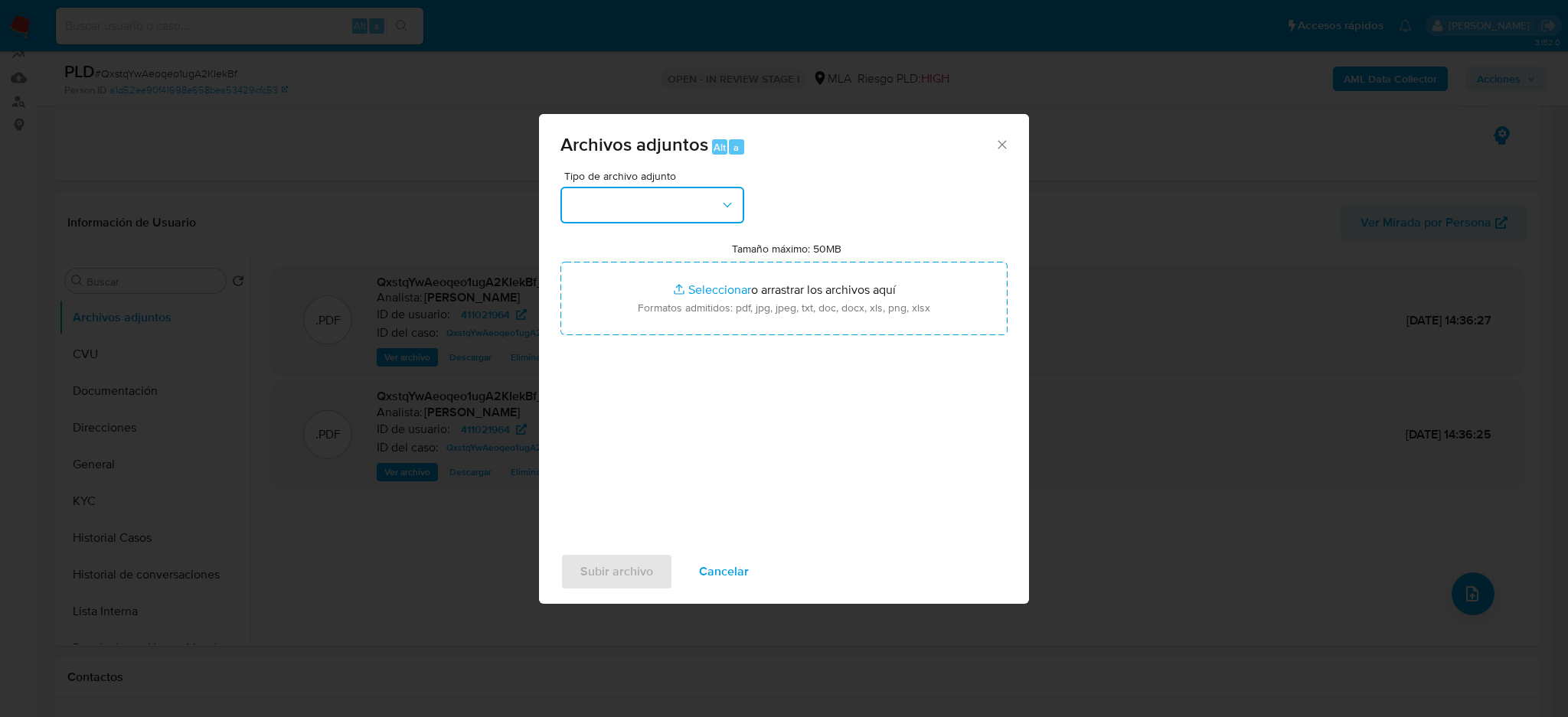
drag, startPoint x: 642, startPoint y: 198, endPoint x: 644, endPoint y: 205, distance: 7.3
click at [643, 198] on button "button" at bounding box center [653, 205] width 184 height 36
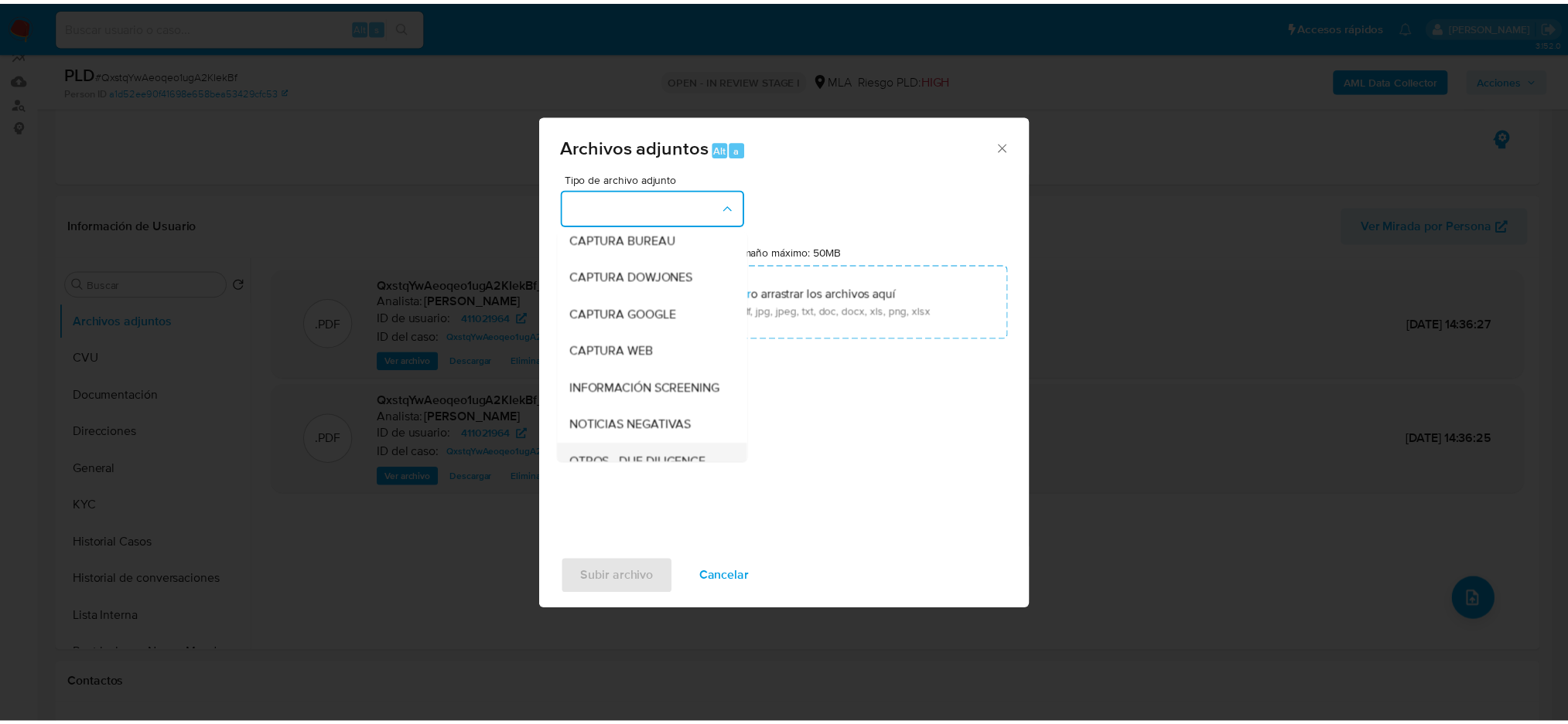
scroll to position [206, 0]
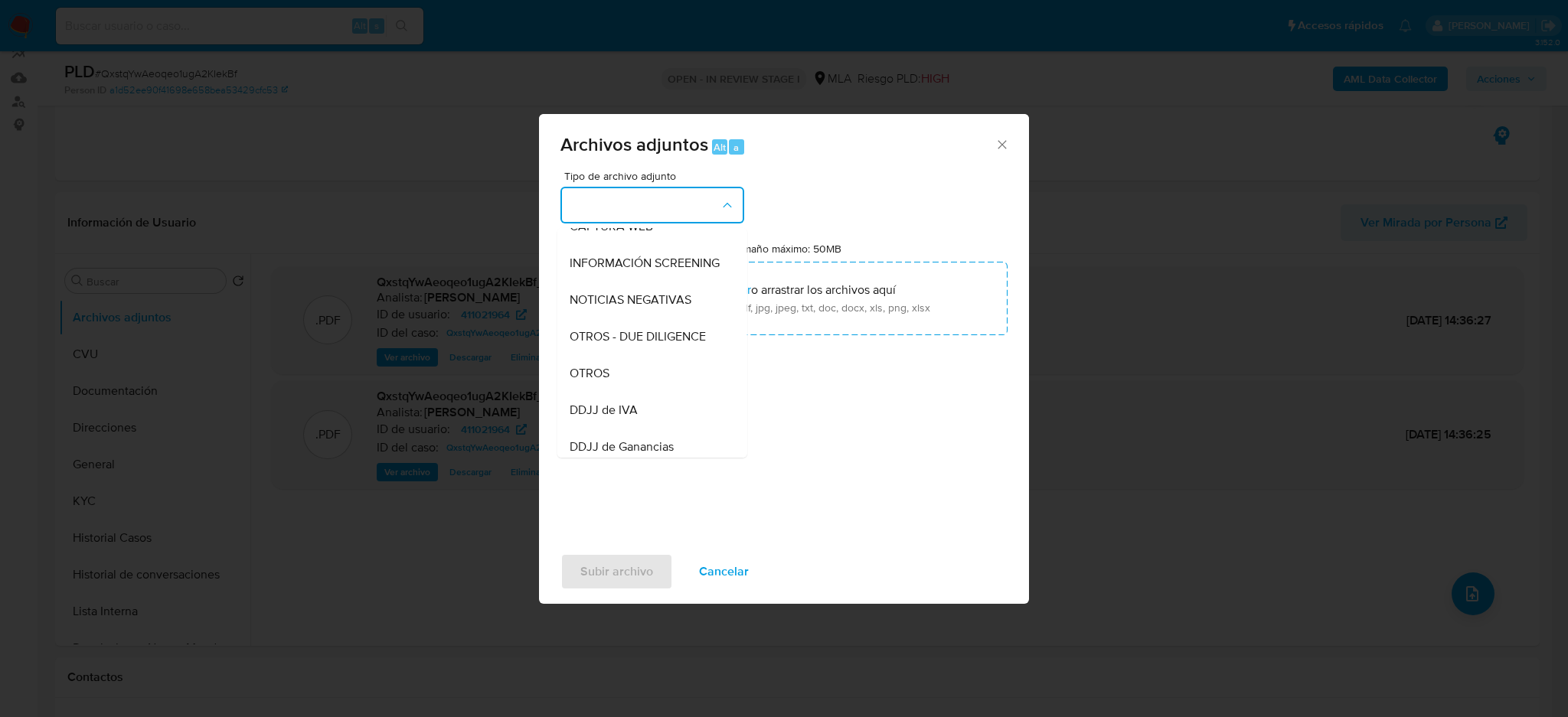
drag, startPoint x: 610, startPoint y: 383, endPoint x: 613, endPoint y: 366, distance: 17.3
click at [610, 380] on div "OTROS" at bounding box center [648, 373] width 156 height 36
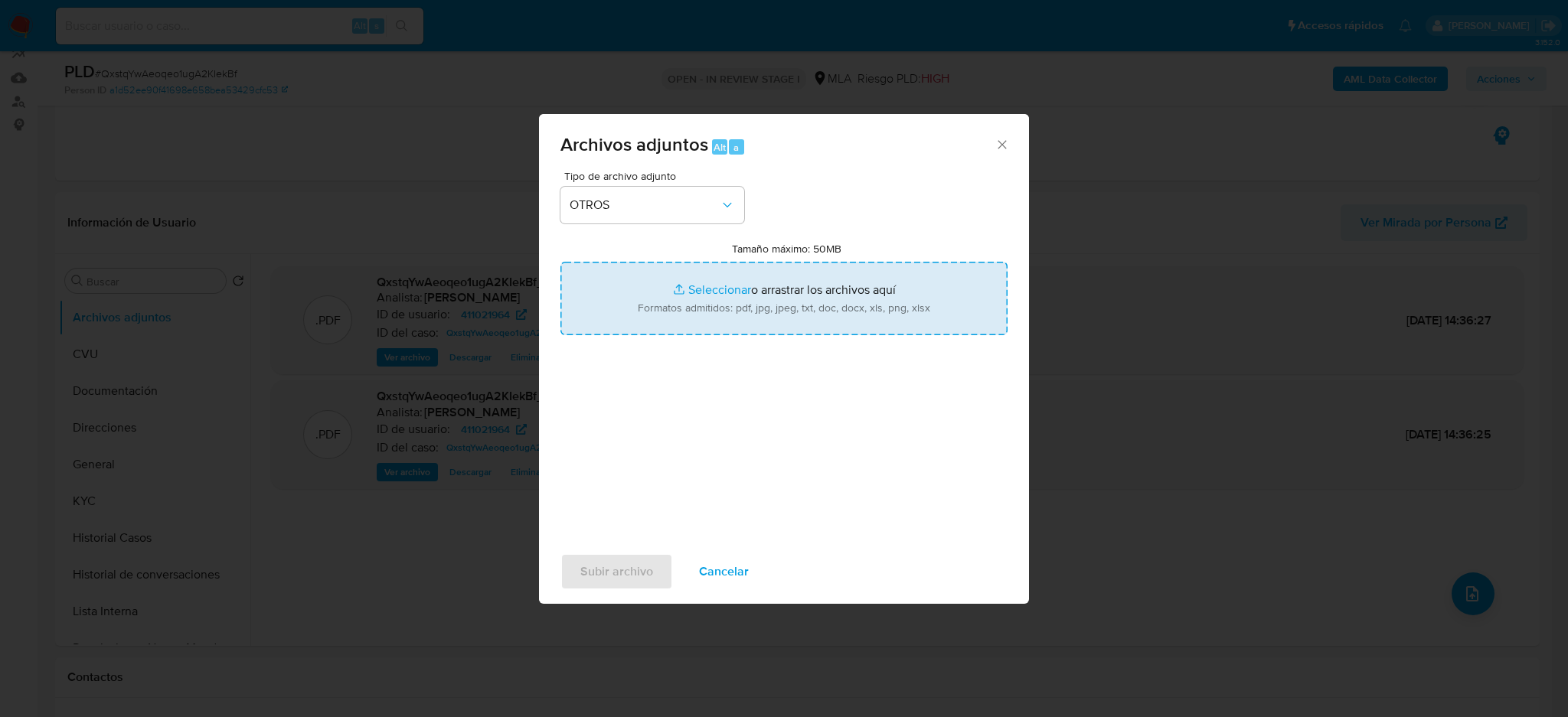
click at [671, 288] on input "Tamaño máximo: 50MB Seleccionar archivos" at bounding box center [784, 299] width 447 height 74
type input "C:\fakepath\Caselog QxstqYwAeoqeo1ugA2KIekBf_2025_07_17_21_59_55.docx"
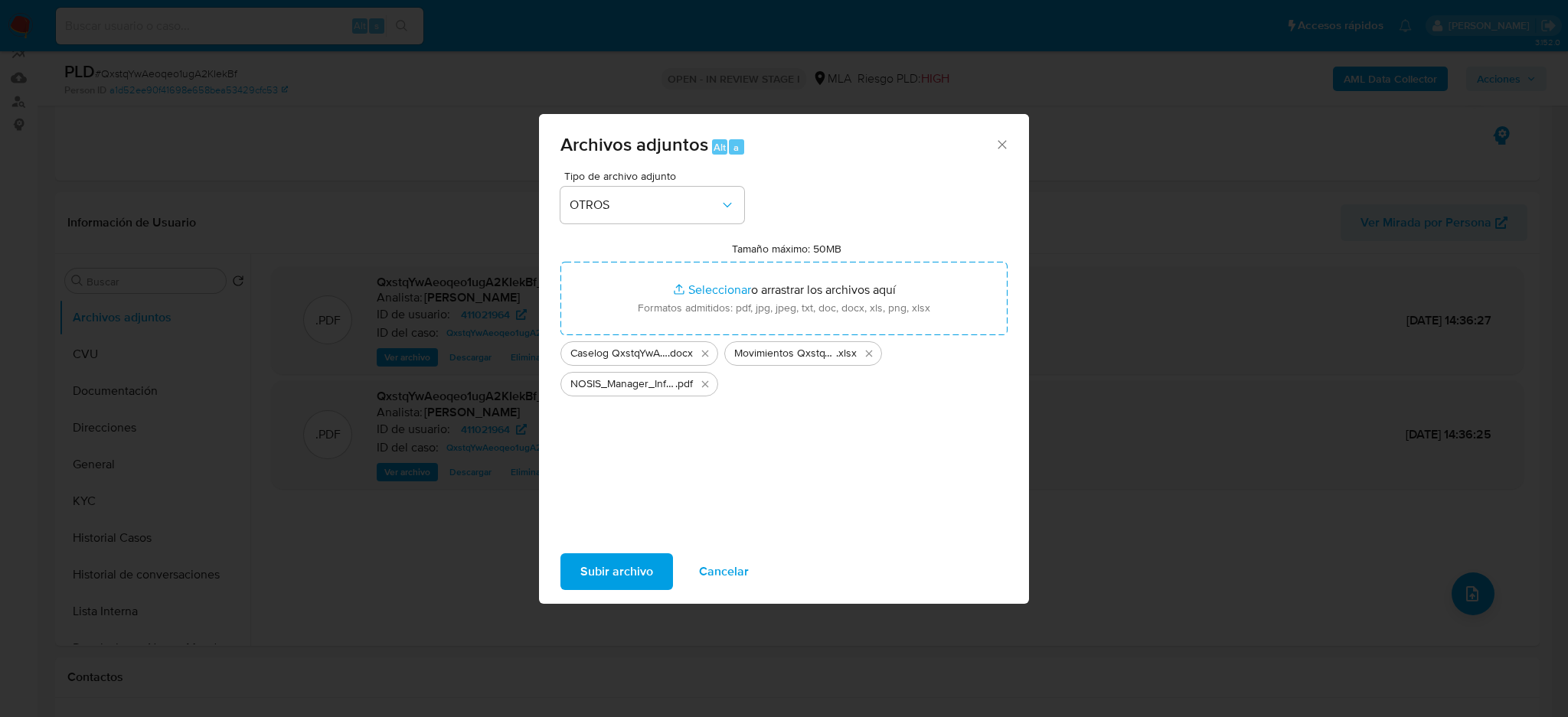
click at [613, 580] on span "Subir archivo" at bounding box center [616, 571] width 73 height 34
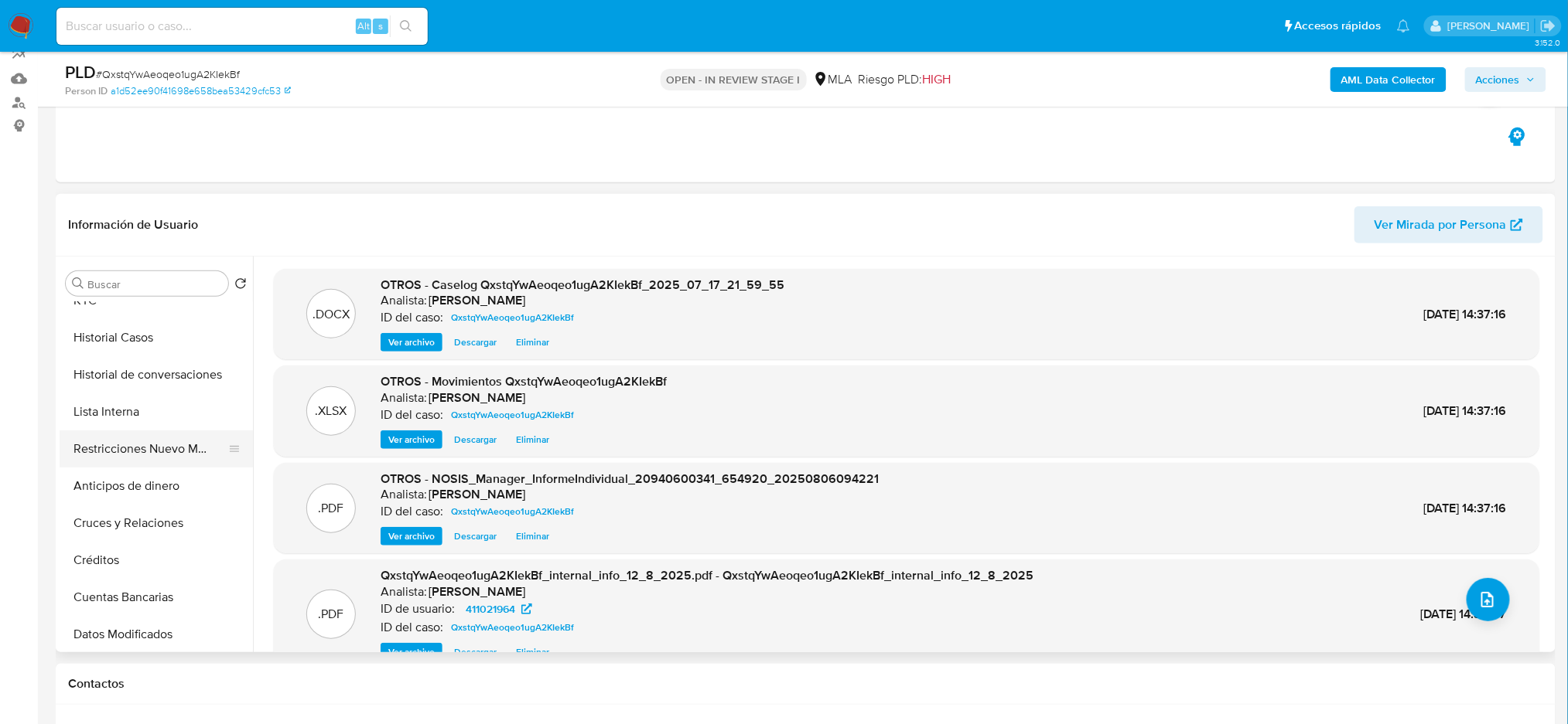
click at [136, 451] on button "Restricciones Nuevo Mundo" at bounding box center [150, 449] width 181 height 37
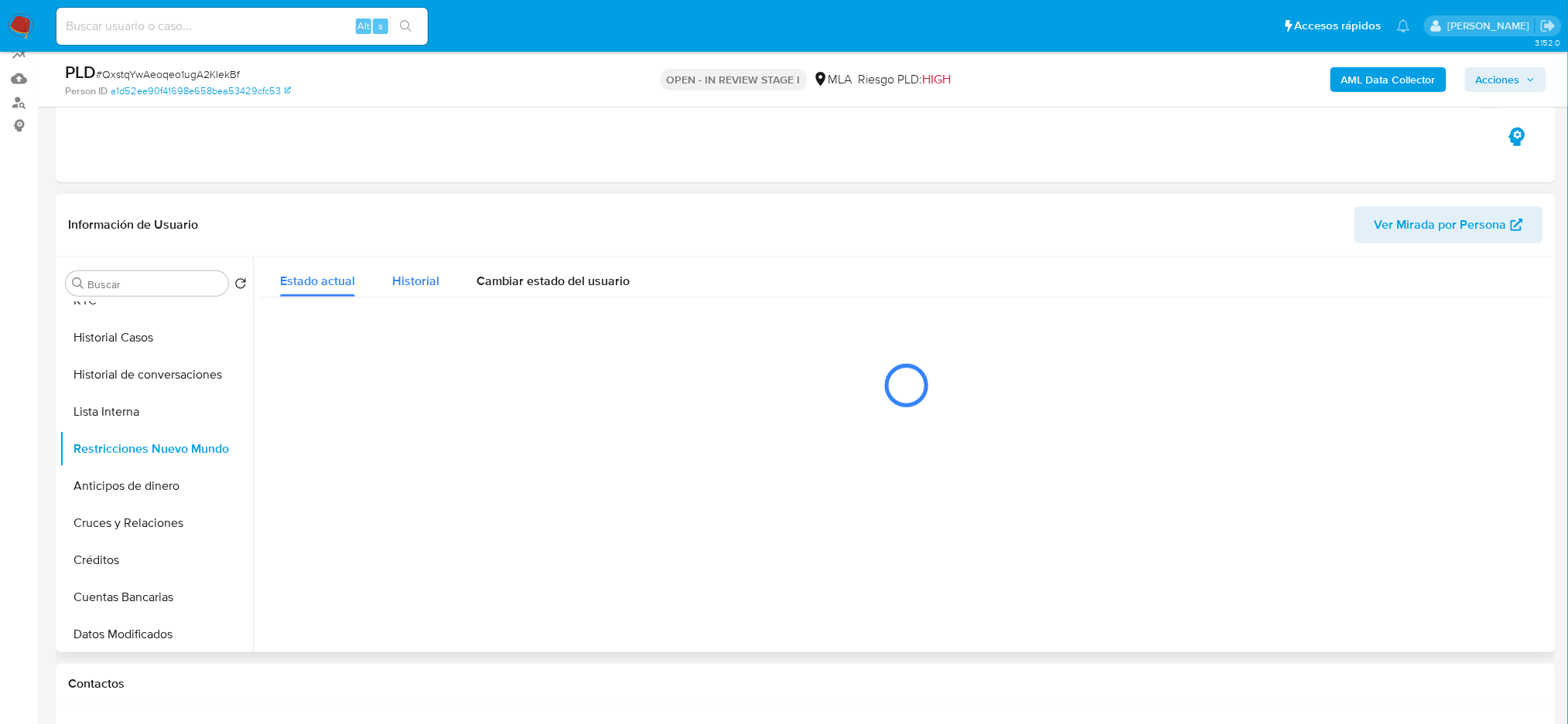
click at [417, 282] on span "Historial" at bounding box center [416, 280] width 47 height 18
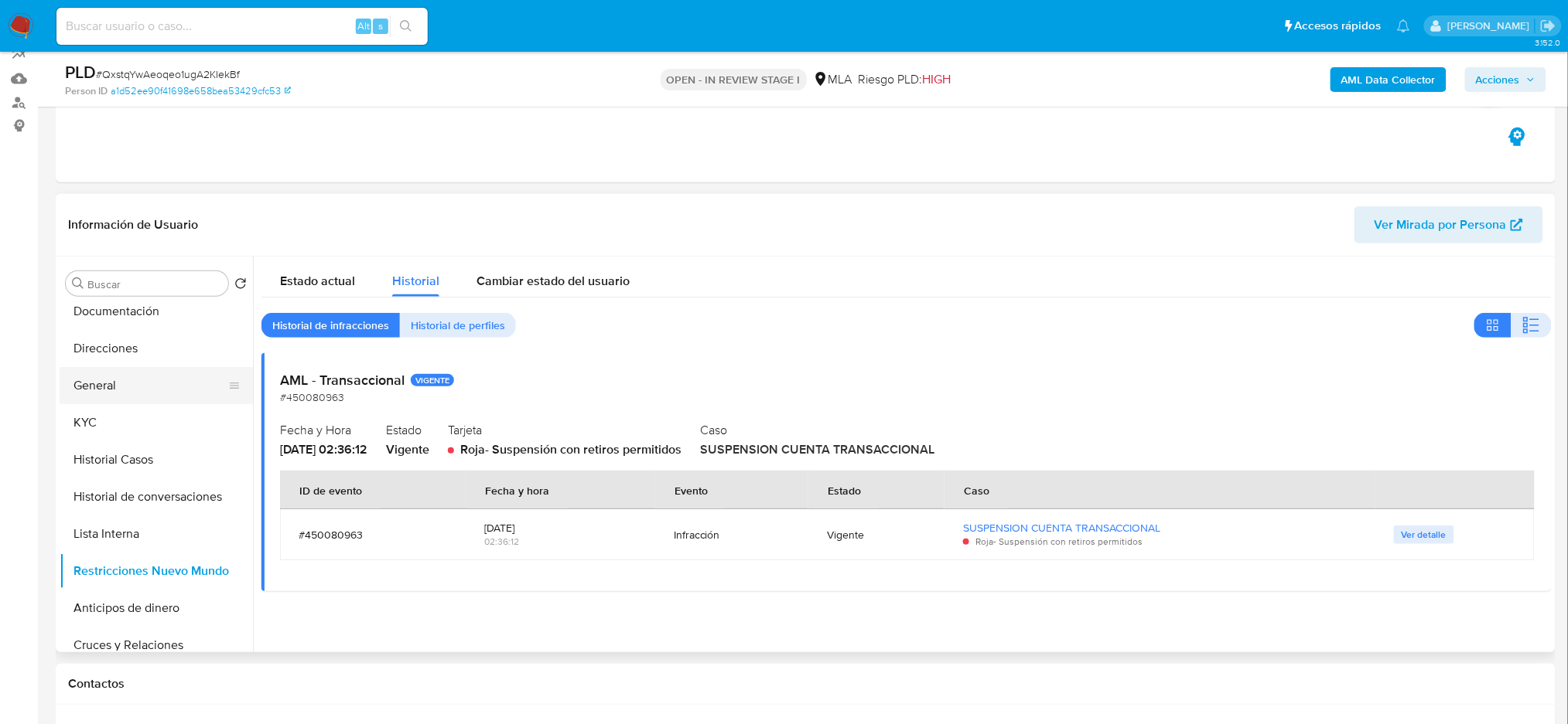
scroll to position [0, 0]
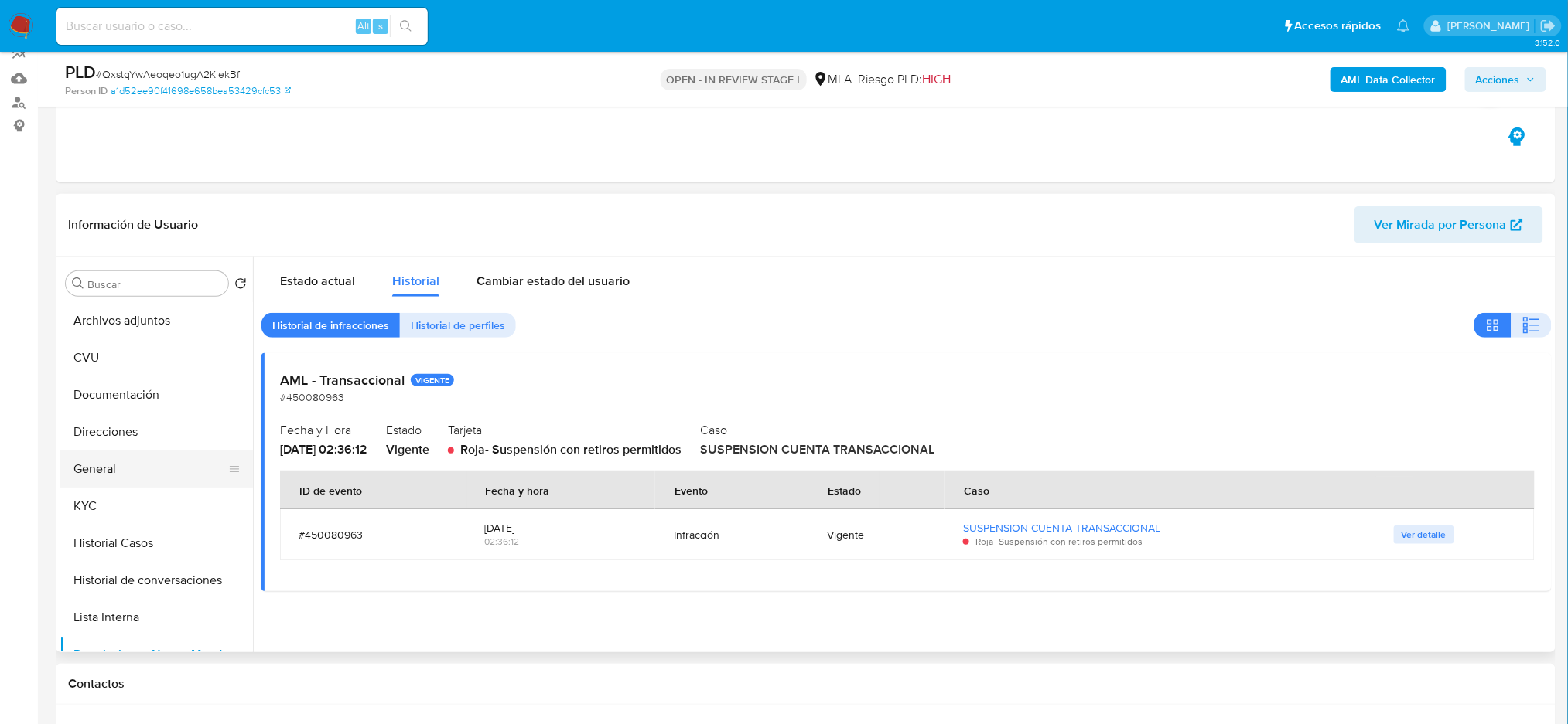
click at [153, 471] on button "General" at bounding box center [150, 469] width 181 height 37
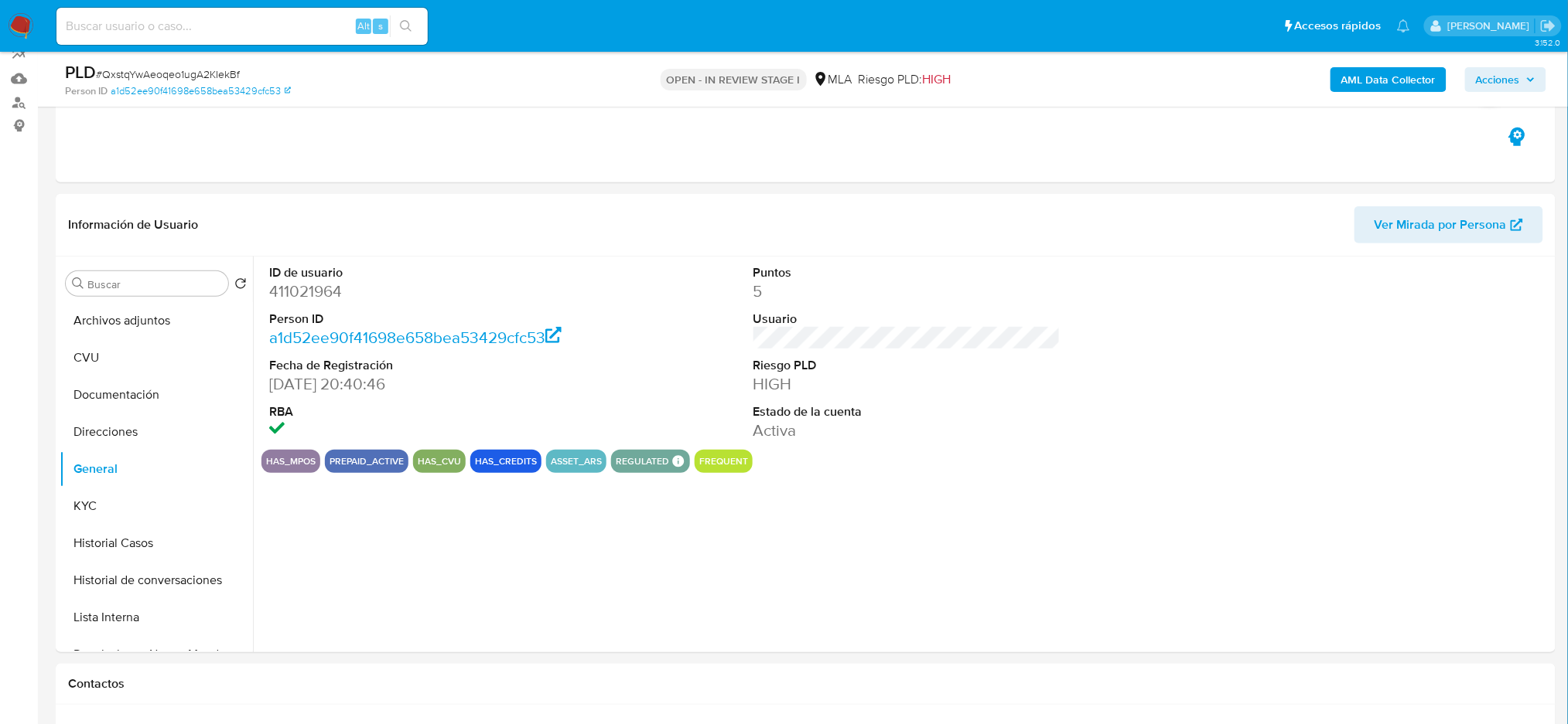
click at [281, 291] on dd "411021964" at bounding box center [423, 291] width 307 height 22
copy dd "411021964"
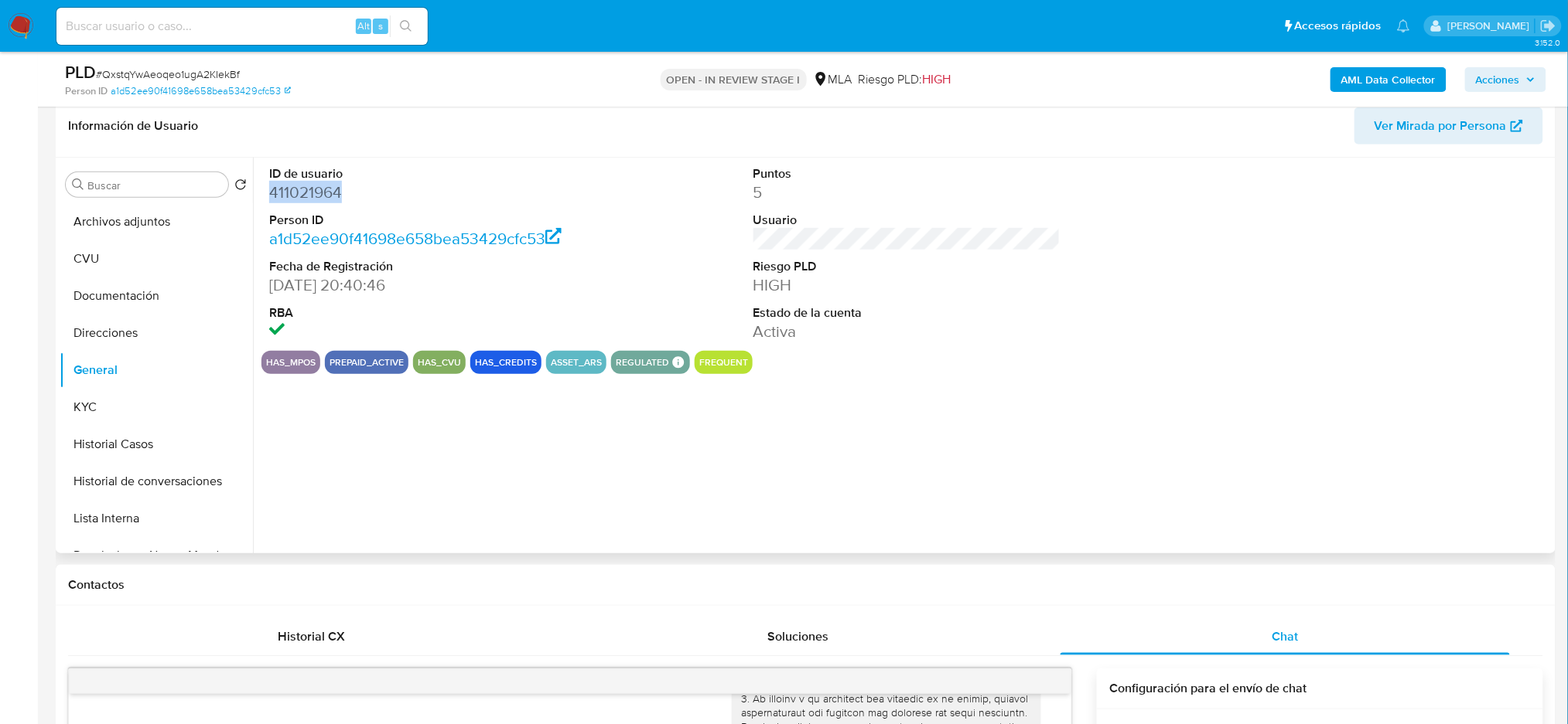
scroll to position [145, 0]
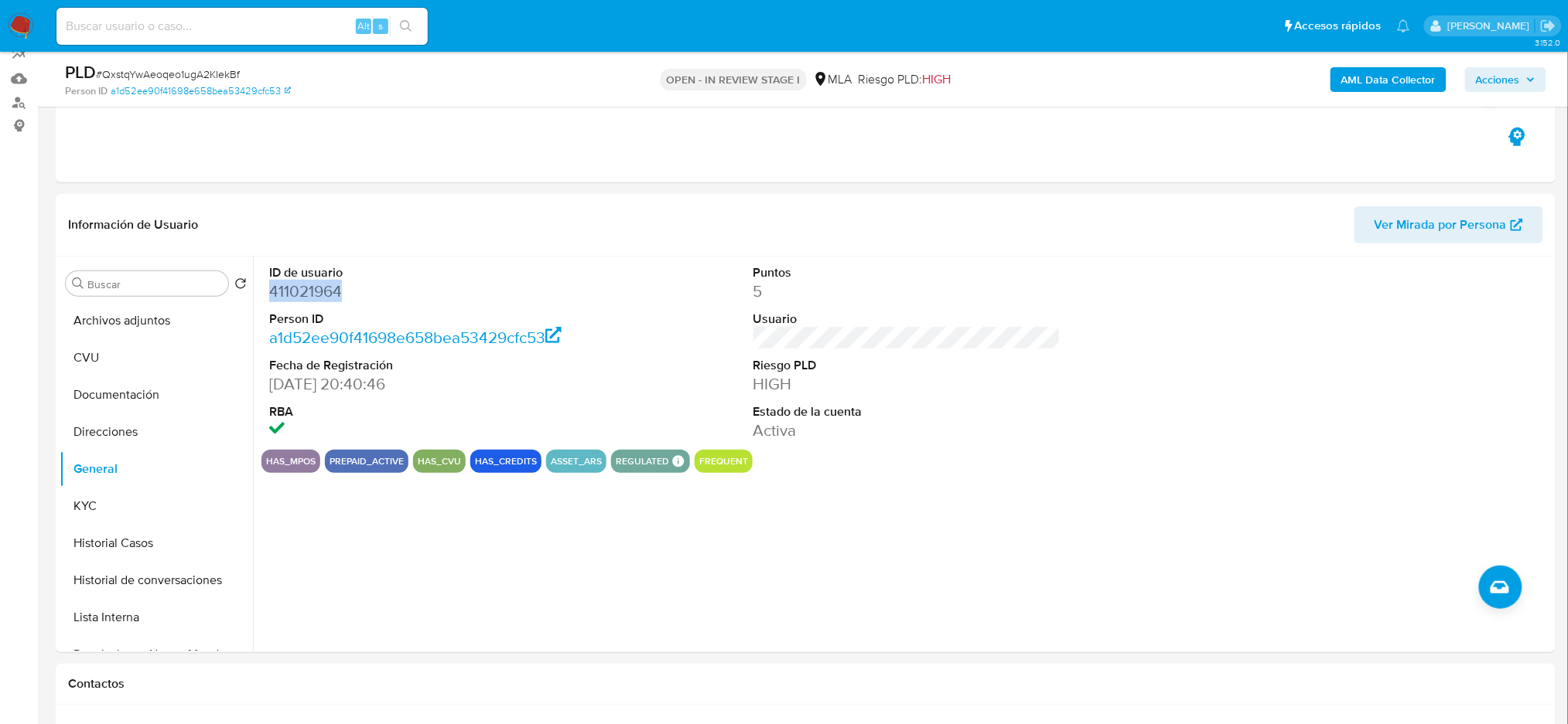
click at [1511, 89] on span "Acciones" at bounding box center [1498, 80] width 44 height 25
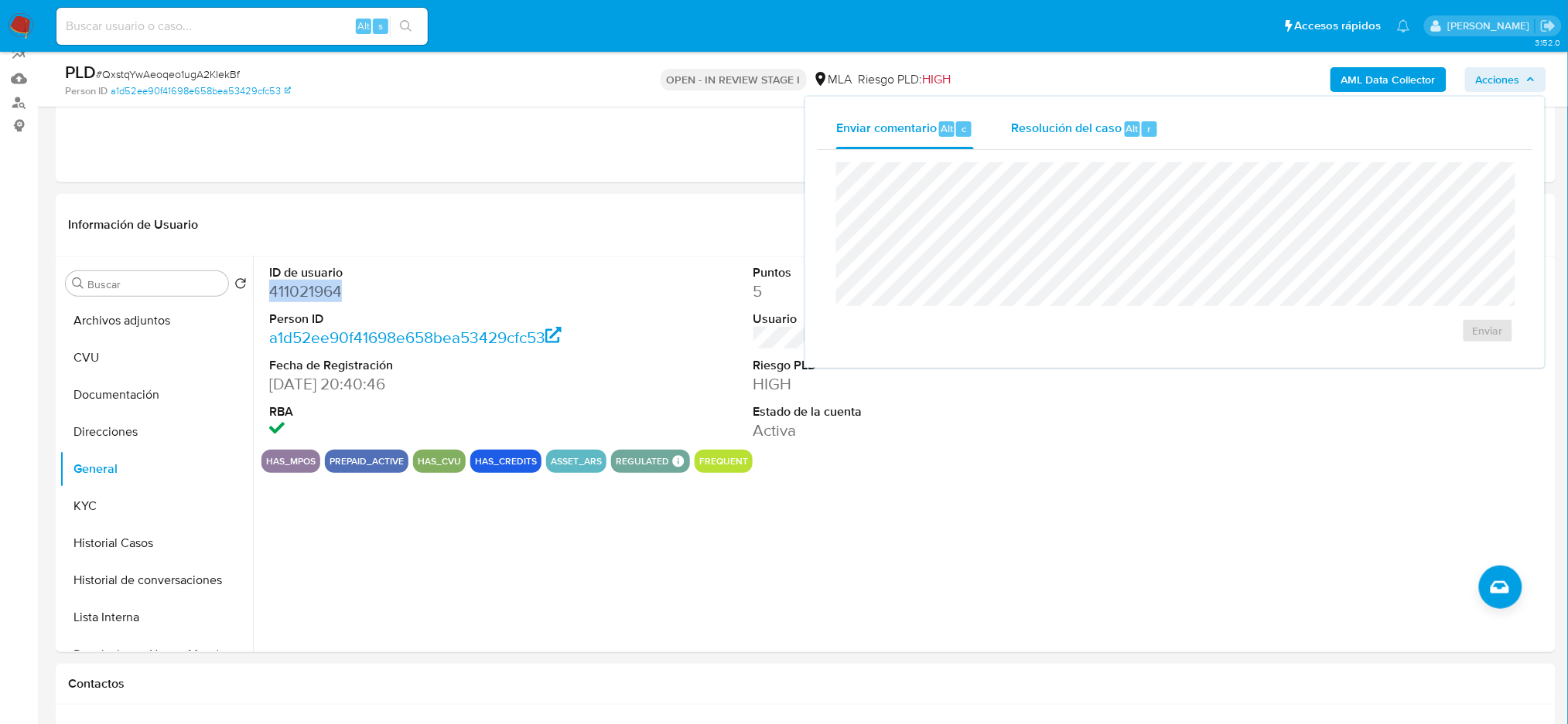
click at [1045, 128] on span "Resolución del caso" at bounding box center [1066, 128] width 110 height 18
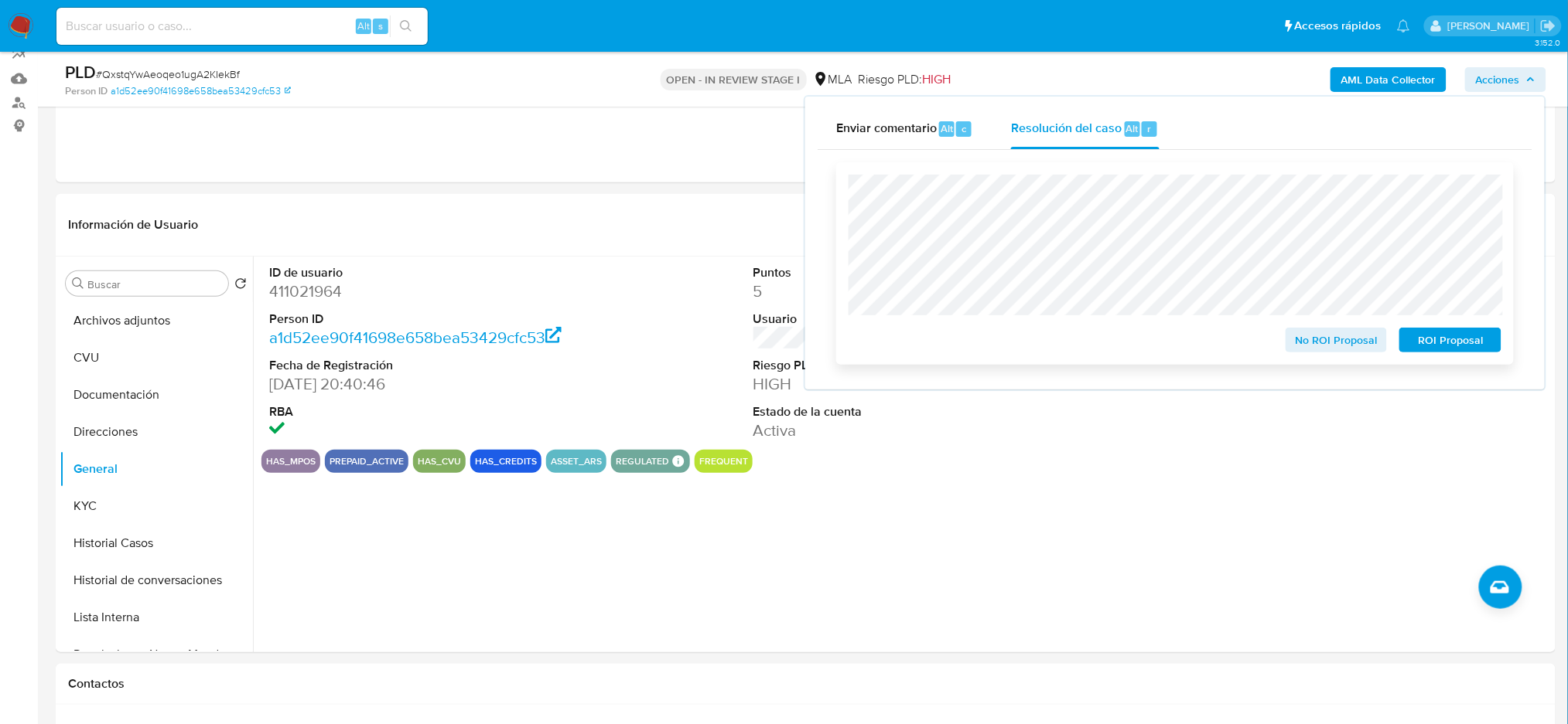
click at [1487, 333] on span "ROI Proposal" at bounding box center [1450, 340] width 81 height 22
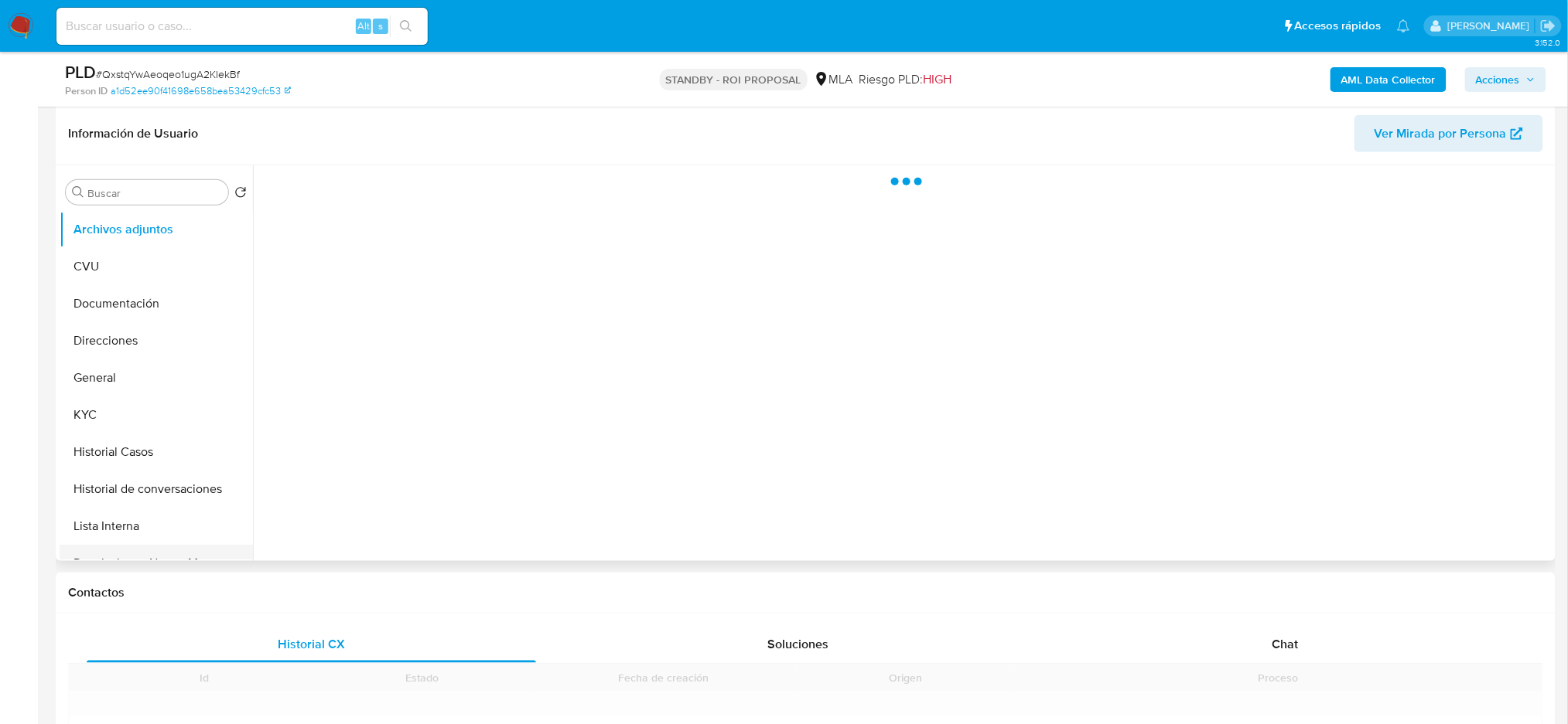
scroll to position [309, 0]
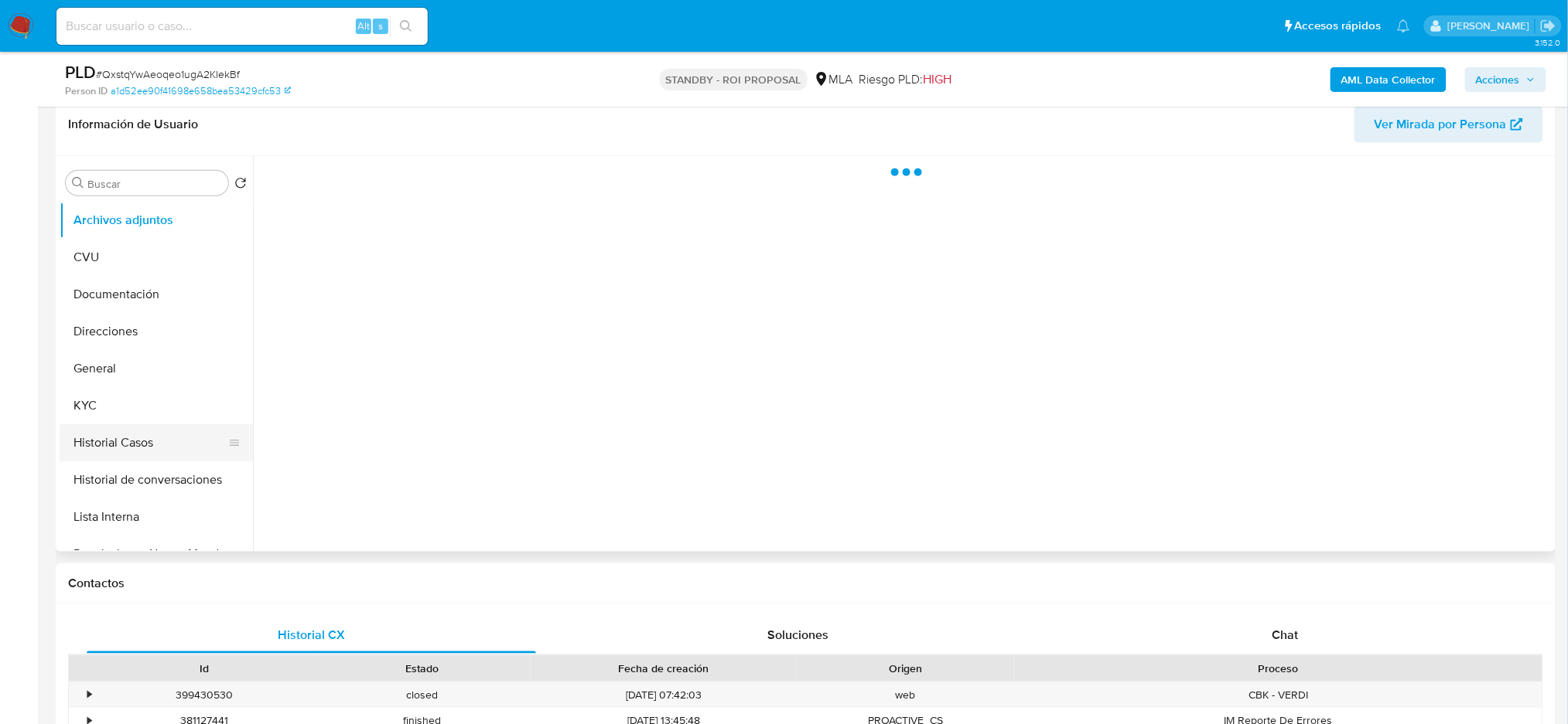
click at [146, 433] on button "Historial Casos" at bounding box center [150, 443] width 181 height 37
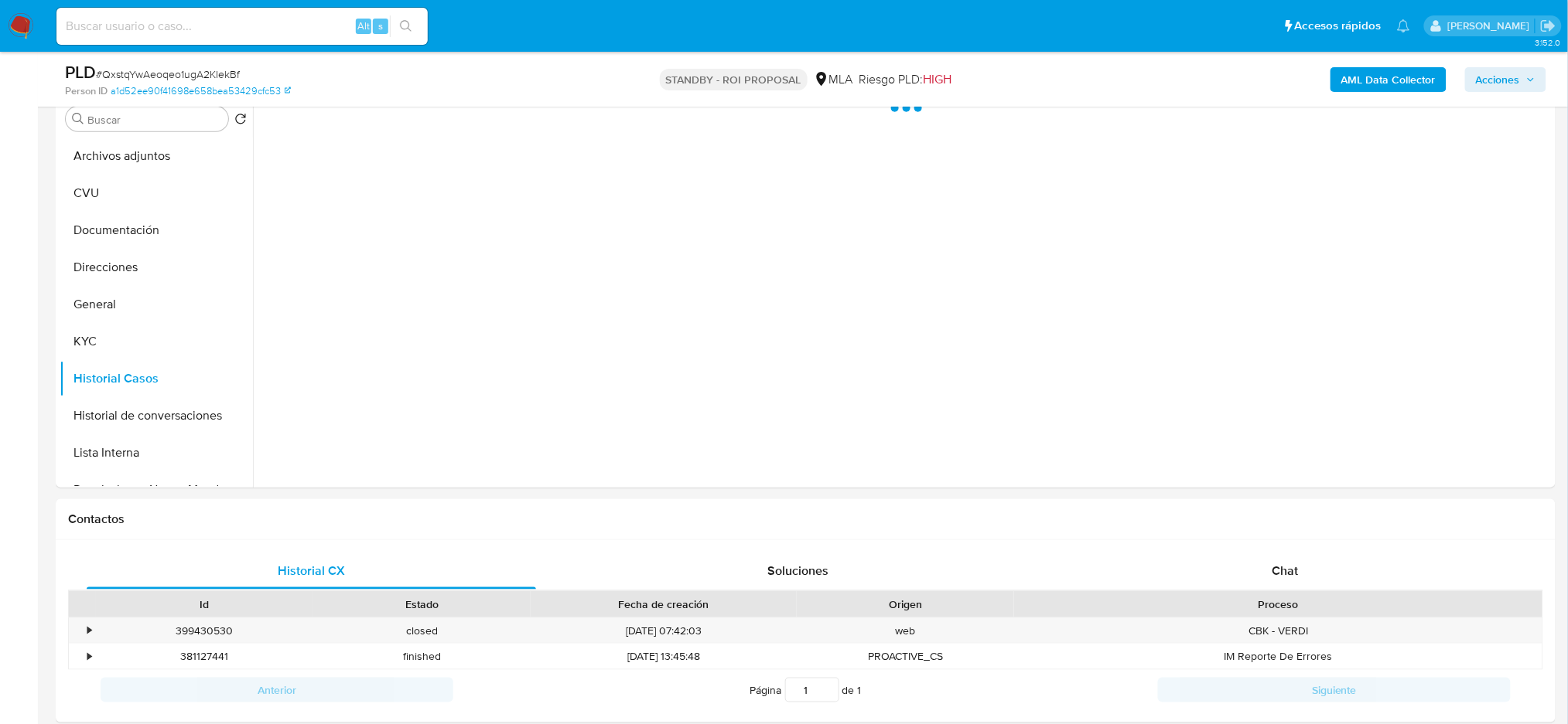
scroll to position [206, 0]
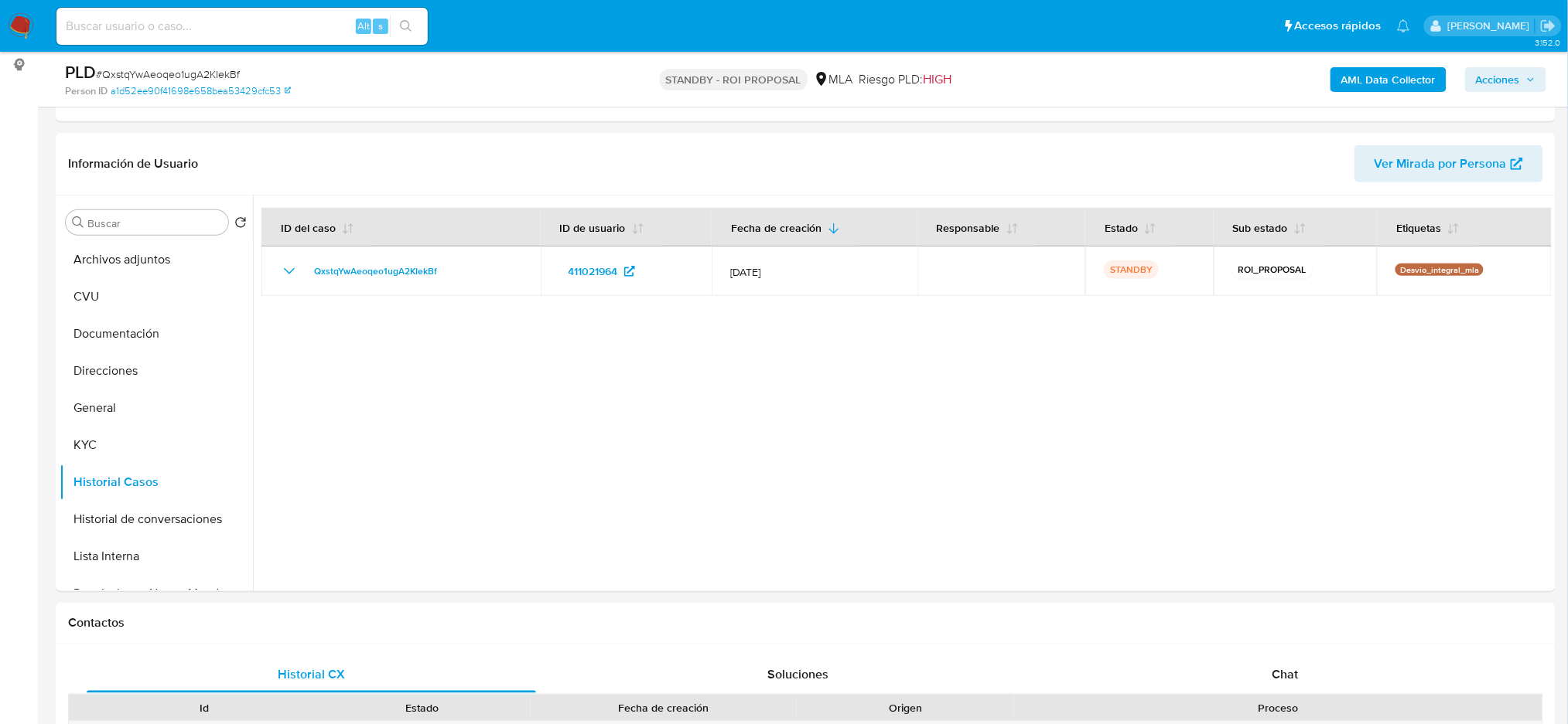
select select "10"
click at [260, 36] on div "Alt s" at bounding box center [241, 26] width 371 height 37
click at [261, 23] on input at bounding box center [241, 26] width 371 height 20
paste input "LmrMOTPogI8vsFB9hklnt0AP"
type input "LmrMOTPogI8vsFB9hklnt0AP"
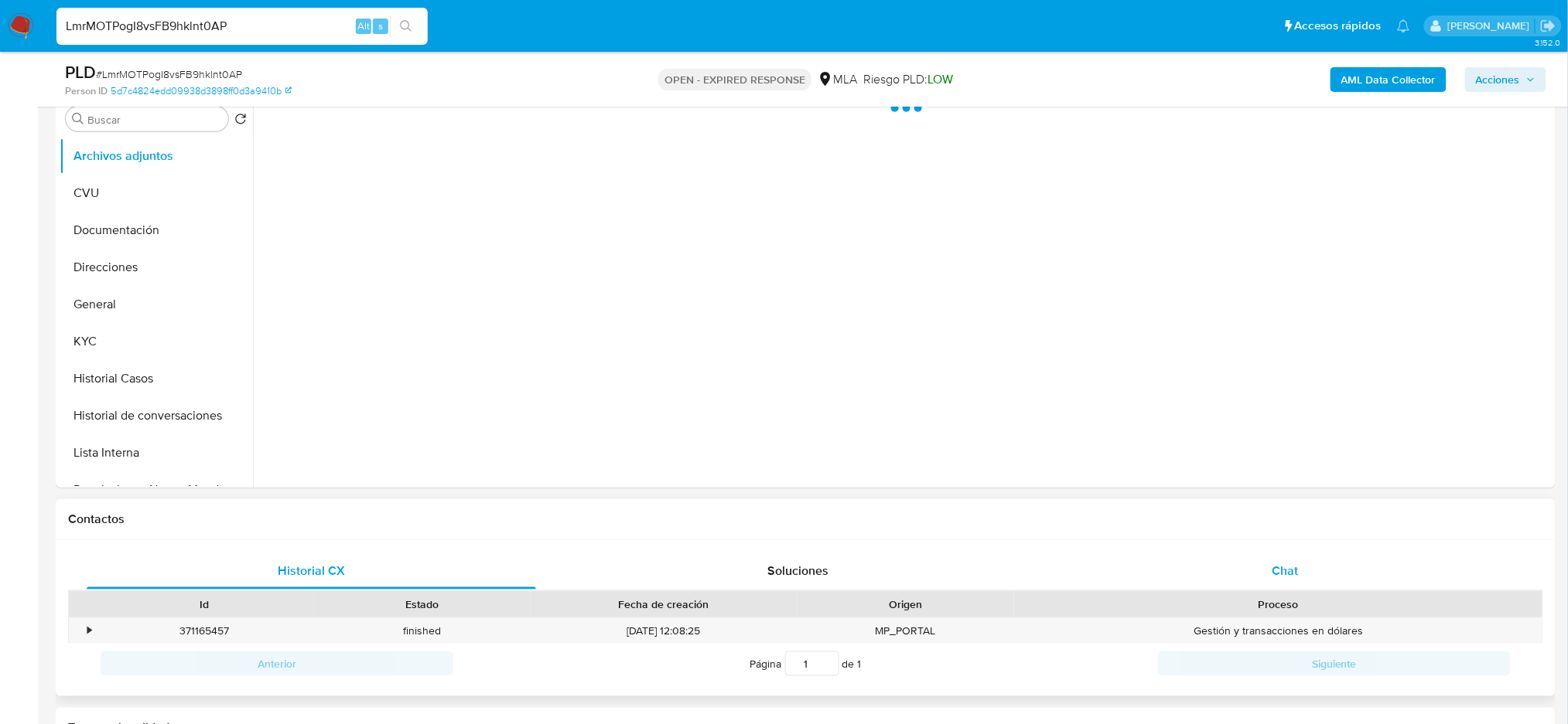
drag, startPoint x: 1333, startPoint y: 564, endPoint x: 1210, endPoint y: 537, distance: 125.9
click at [1333, 564] on div "Chat" at bounding box center [1285, 571] width 449 height 37
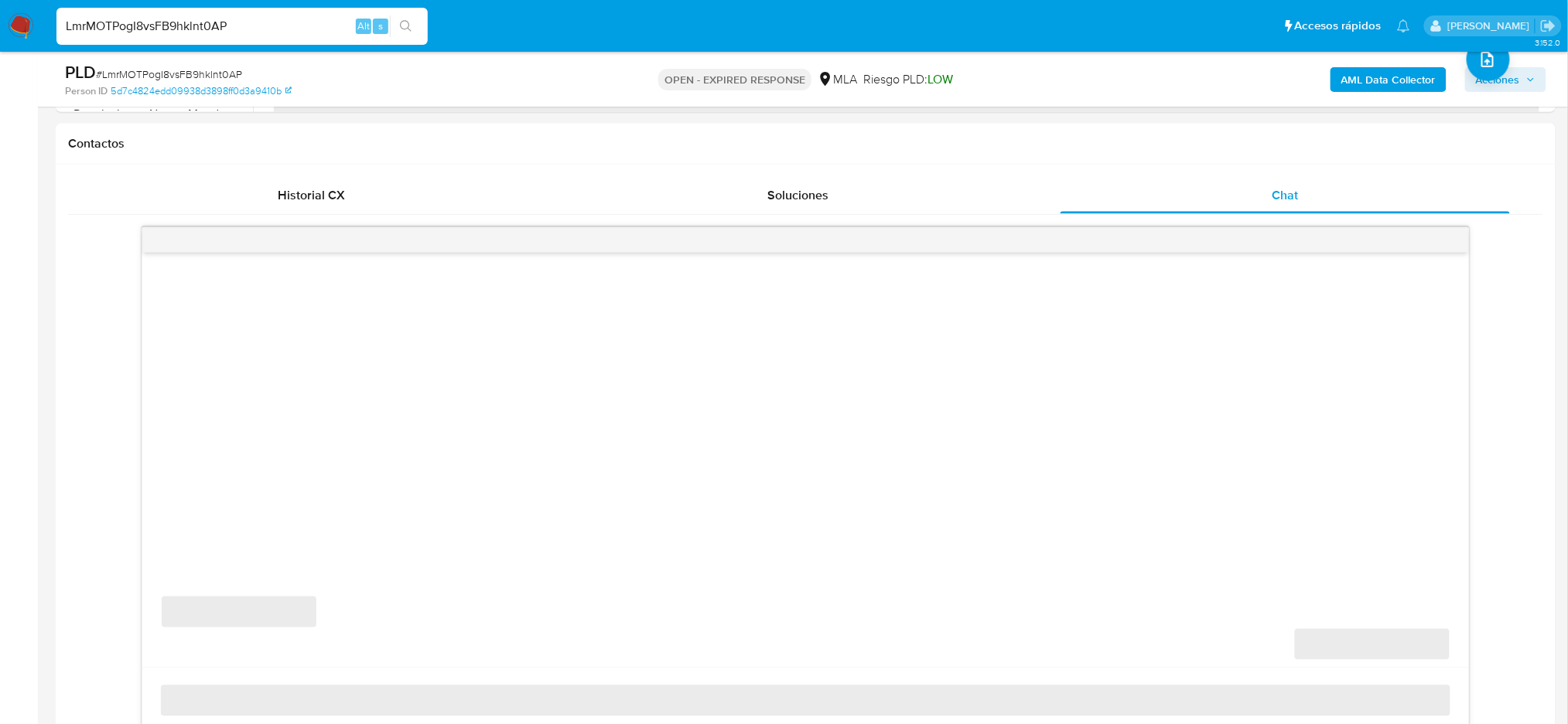
scroll to position [721, 0]
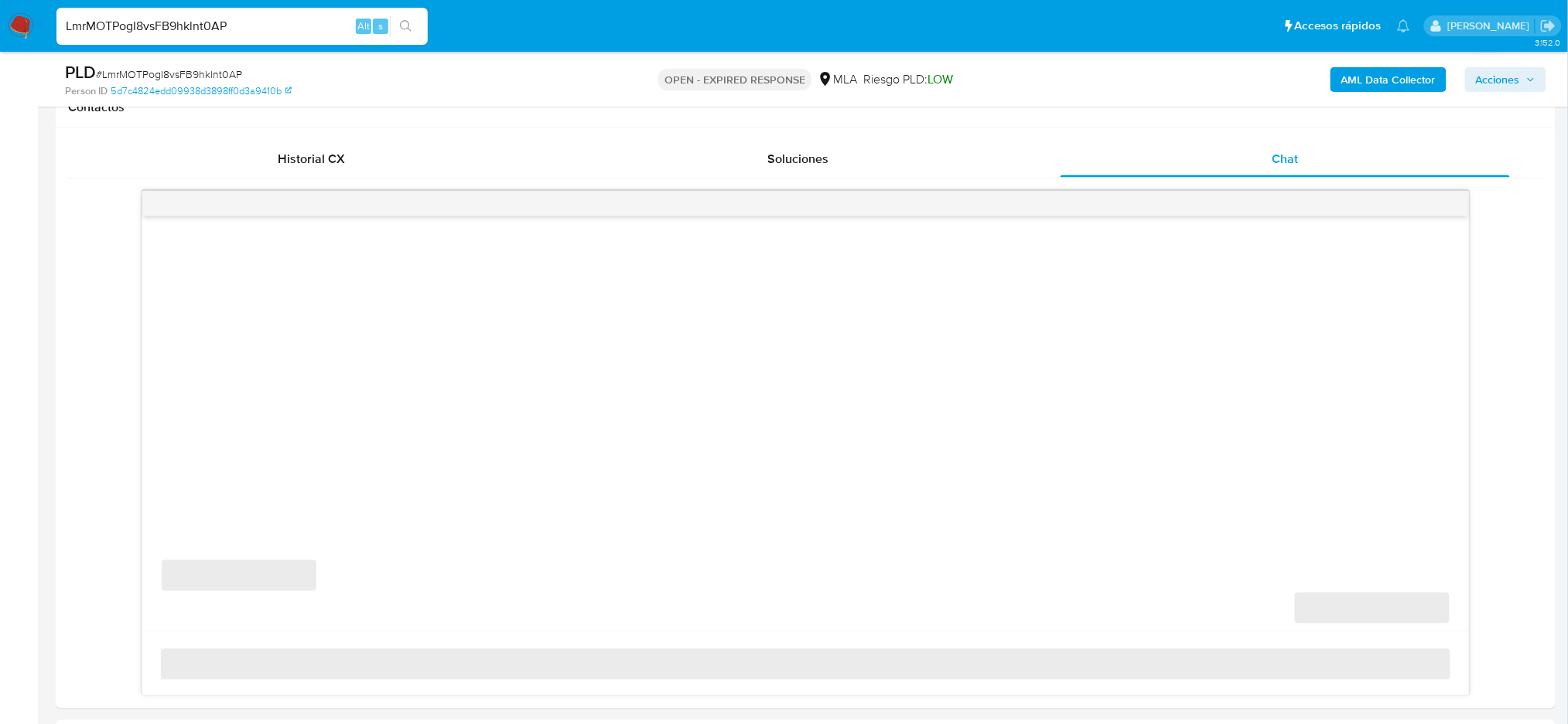
select select "10"
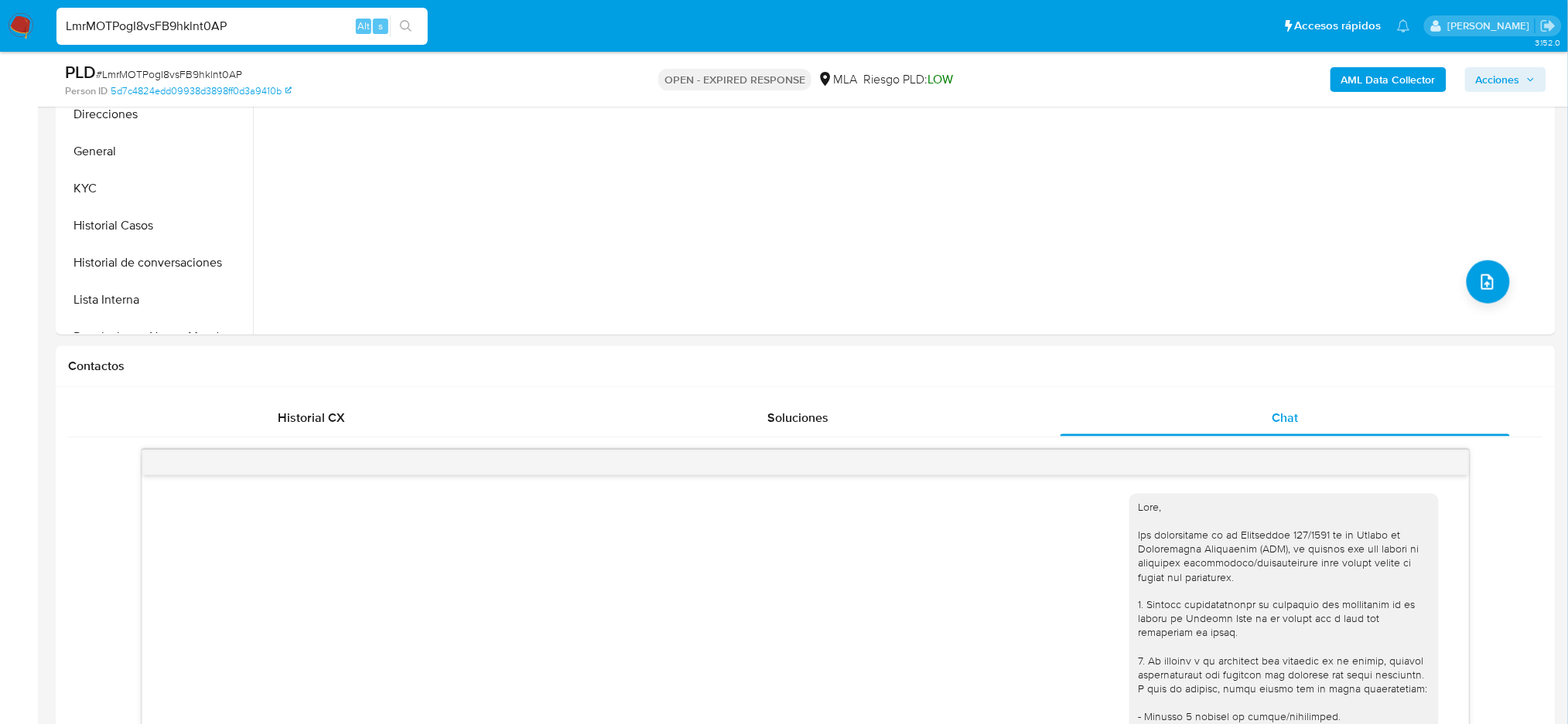
scroll to position [309, 0]
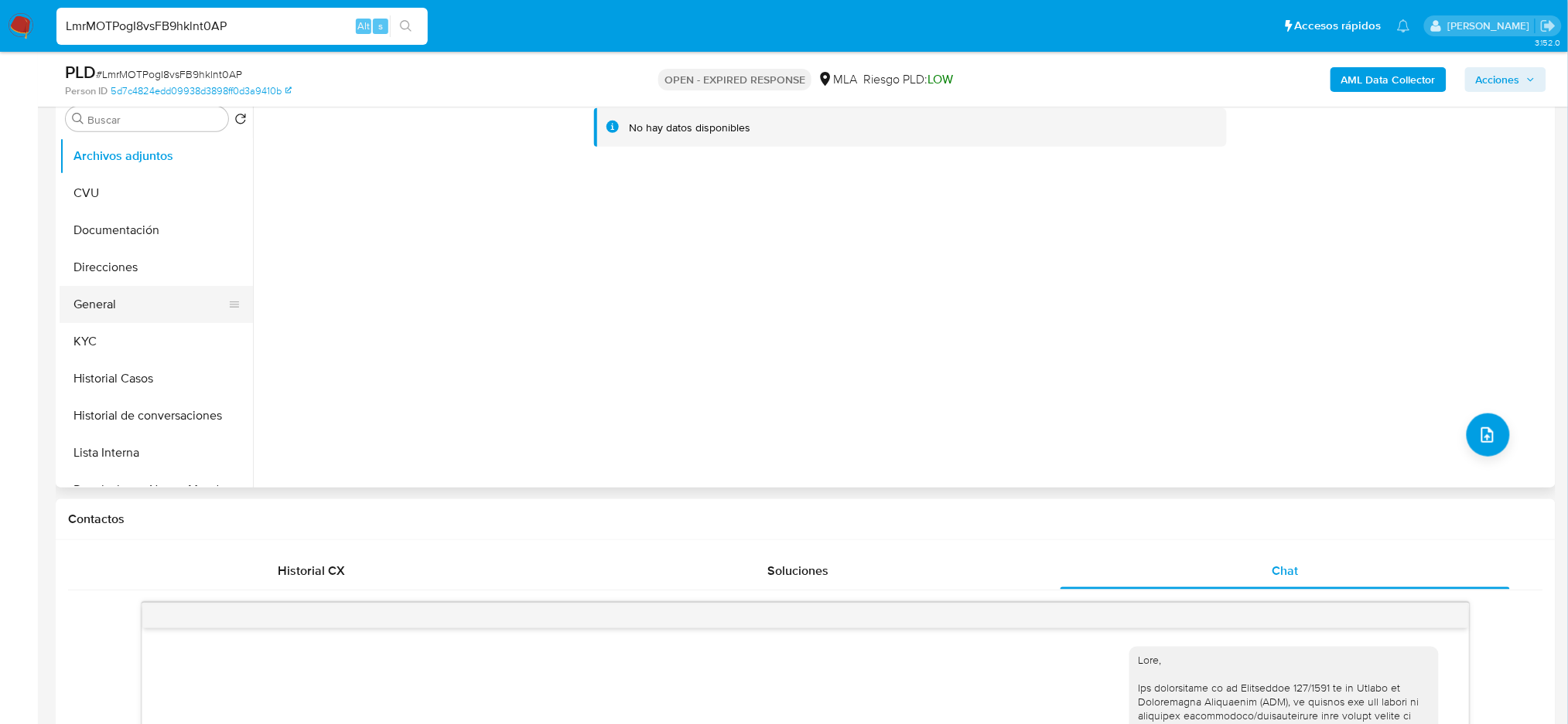
click at [126, 315] on button "General" at bounding box center [150, 304] width 181 height 37
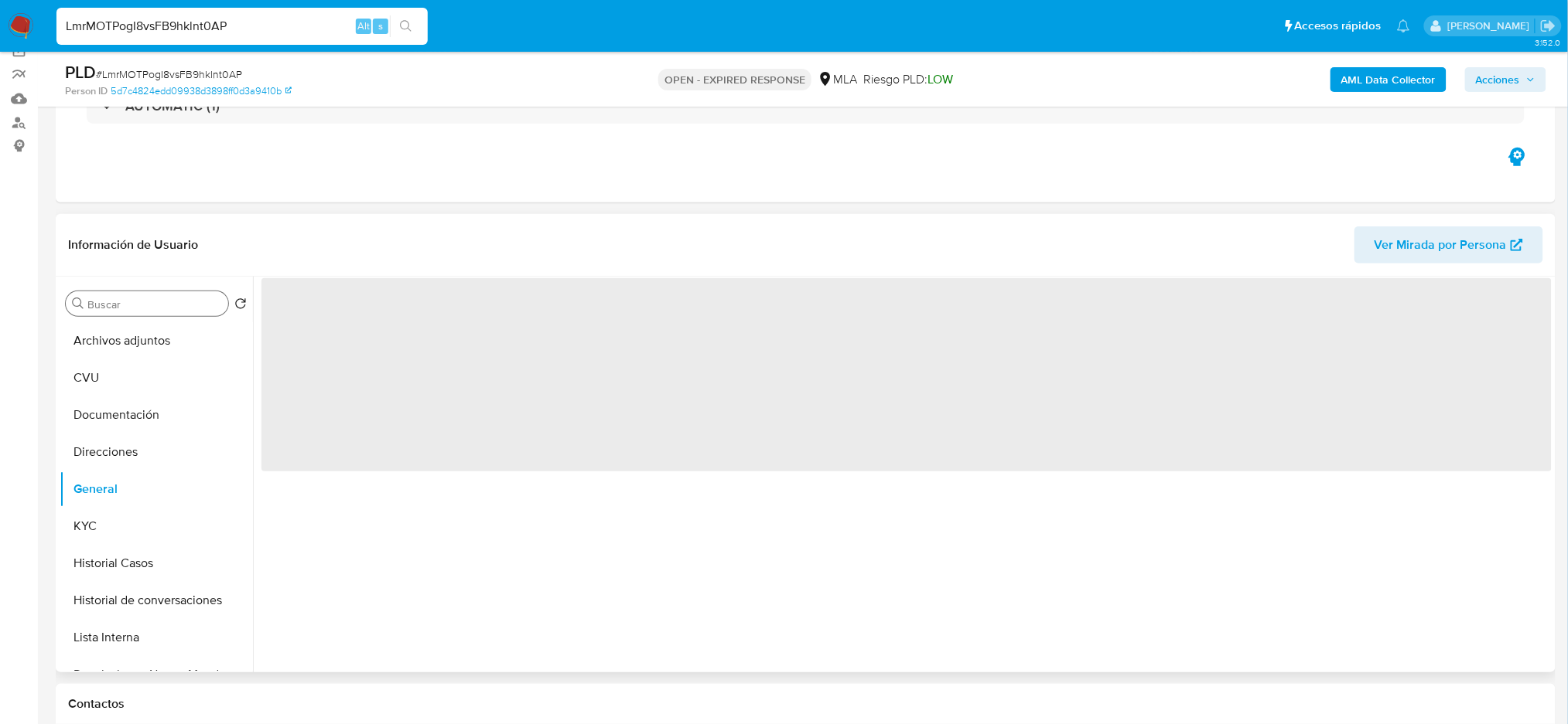
scroll to position [103, 0]
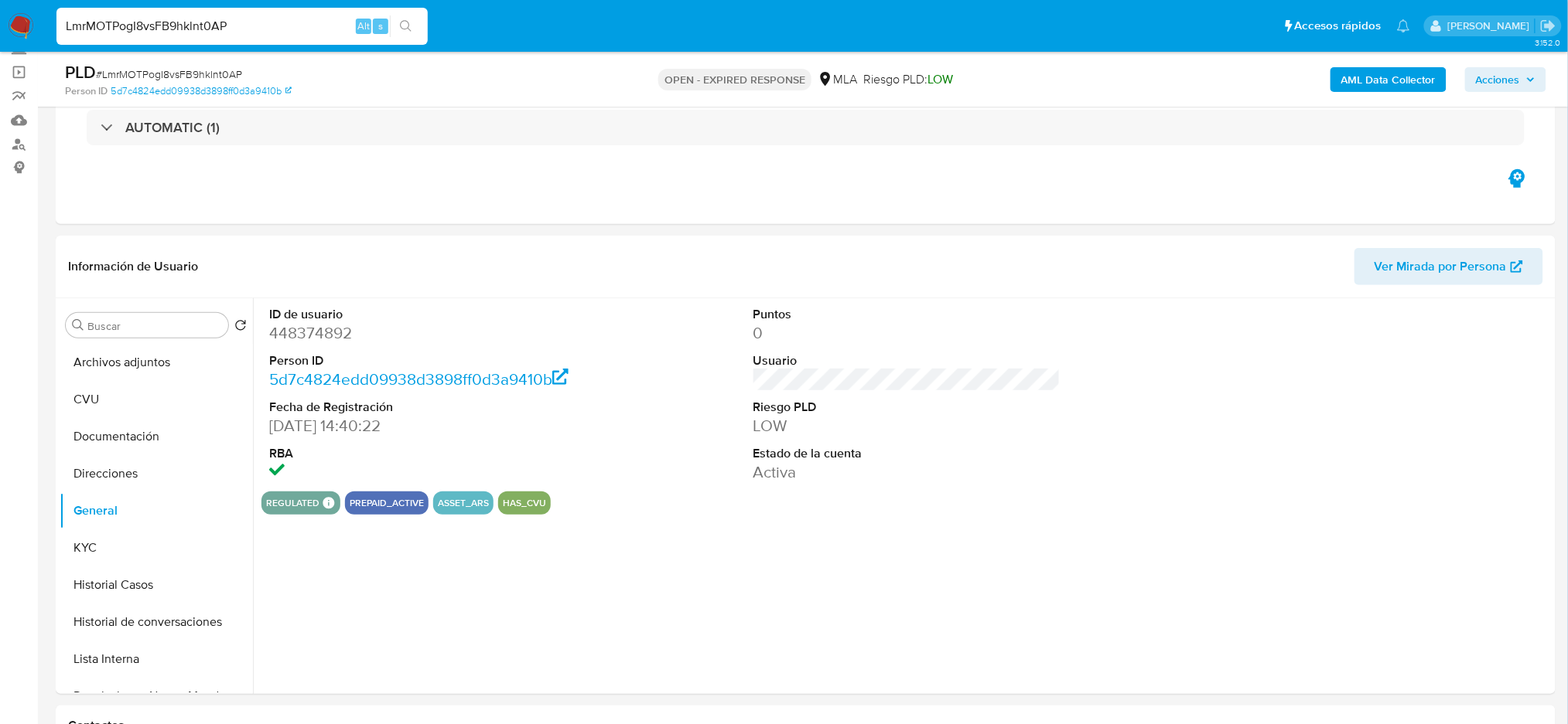
click at [299, 330] on dd "448374892" at bounding box center [423, 333] width 307 height 22
copy dd "448374892"
click at [187, 69] on span "# LmrMOTPogI8vsFB9hklnt0AP" at bounding box center [168, 75] width 146 height 16
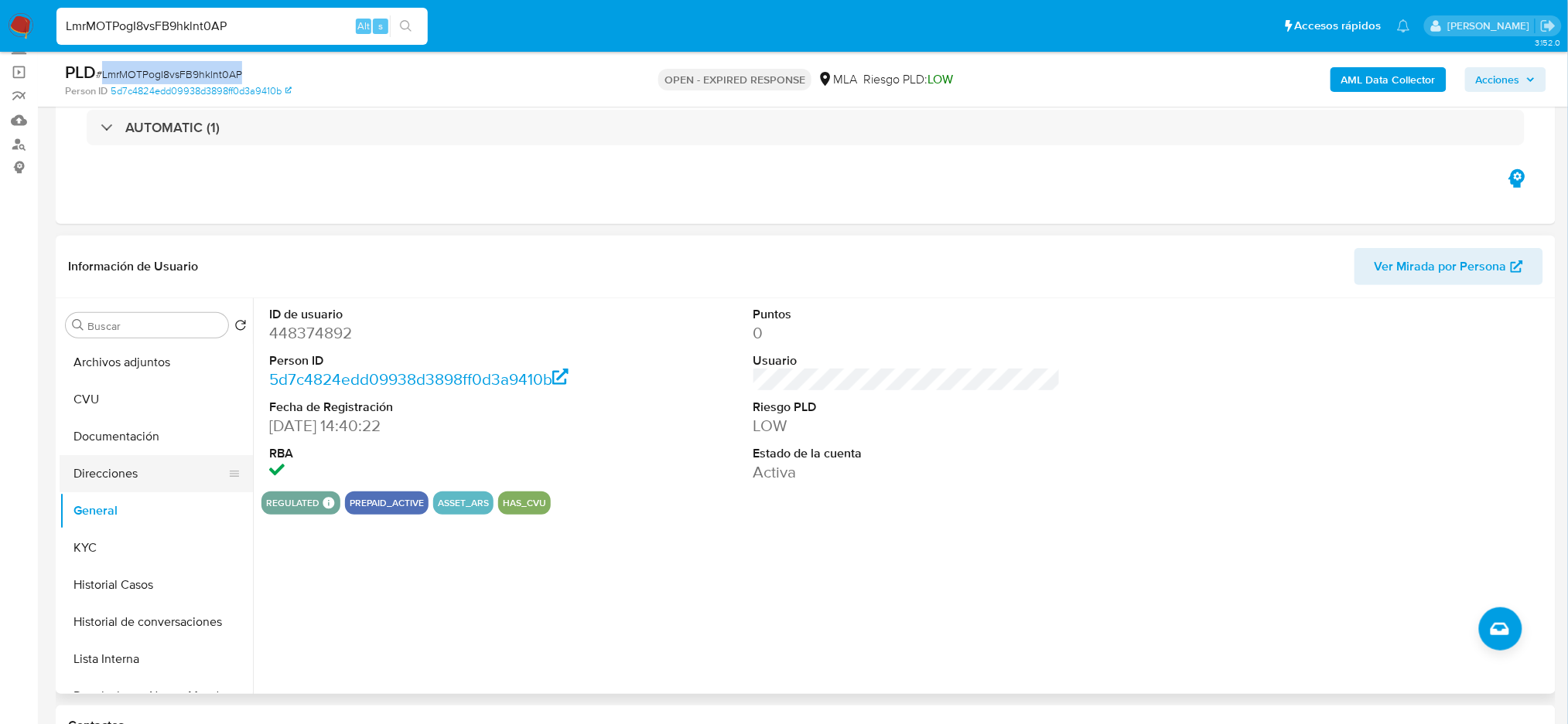
copy span "LmrMOTPogI8vsFB9hklnt0AP"
click at [217, 74] on span "# LmrMOTPogI8vsFB9hklnt0AP" at bounding box center [168, 75] width 146 height 16
click at [217, 75] on span "# LmrMOTPogI8vsFB9hklnt0AP" at bounding box center [168, 75] width 146 height 16
copy span "LmrMOTPogI8vsFB9hklnt0AP"
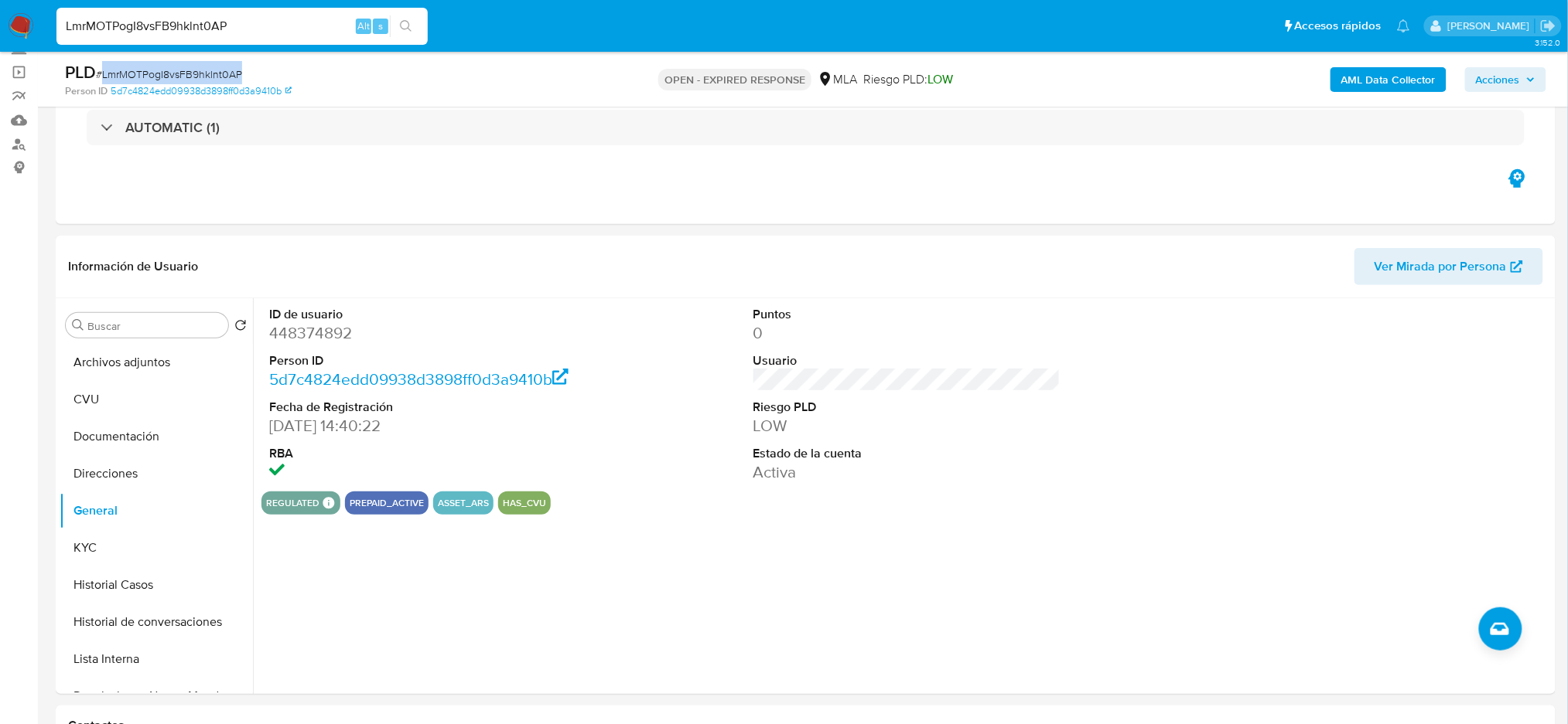
click at [30, 21] on img at bounding box center [21, 26] width 26 height 26
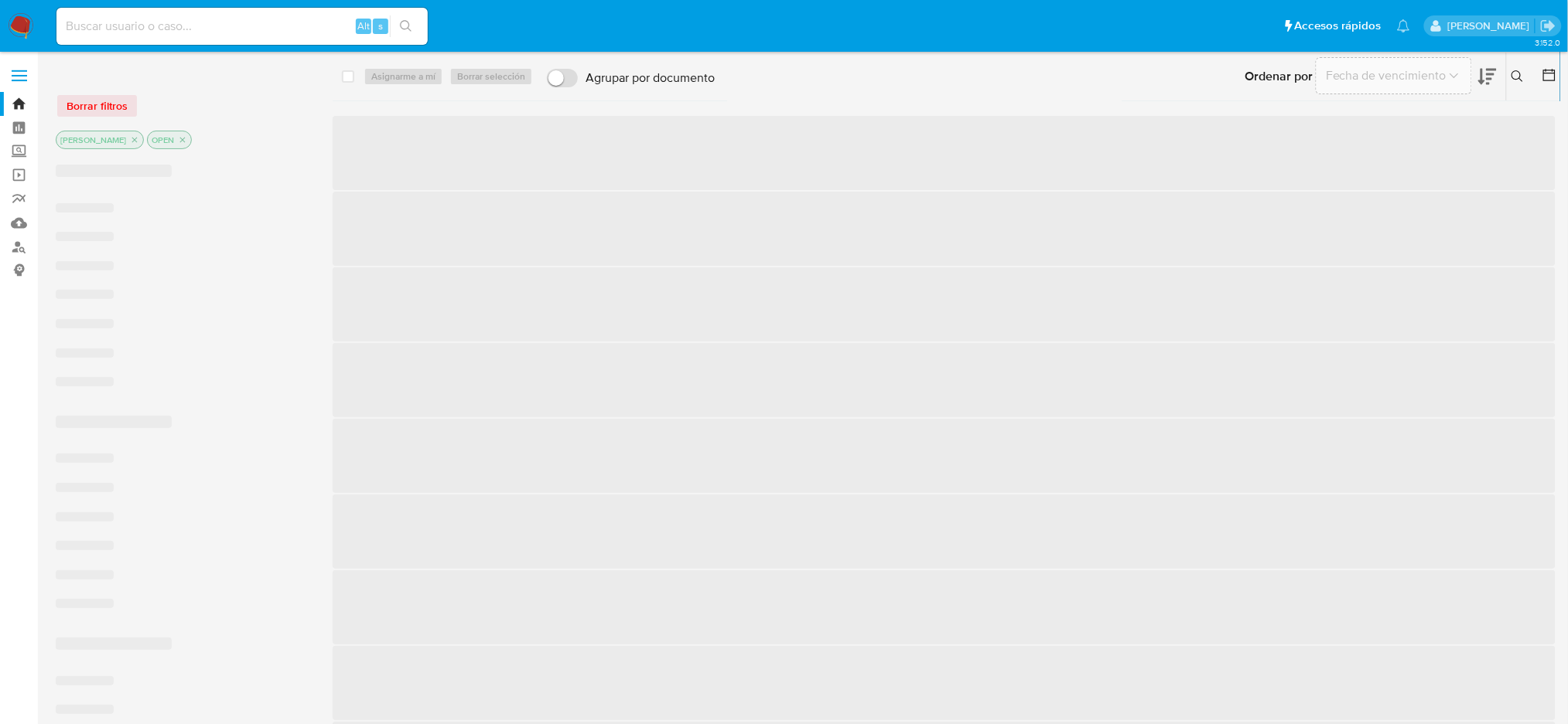
click at [1515, 80] on icon at bounding box center [1517, 76] width 12 height 12
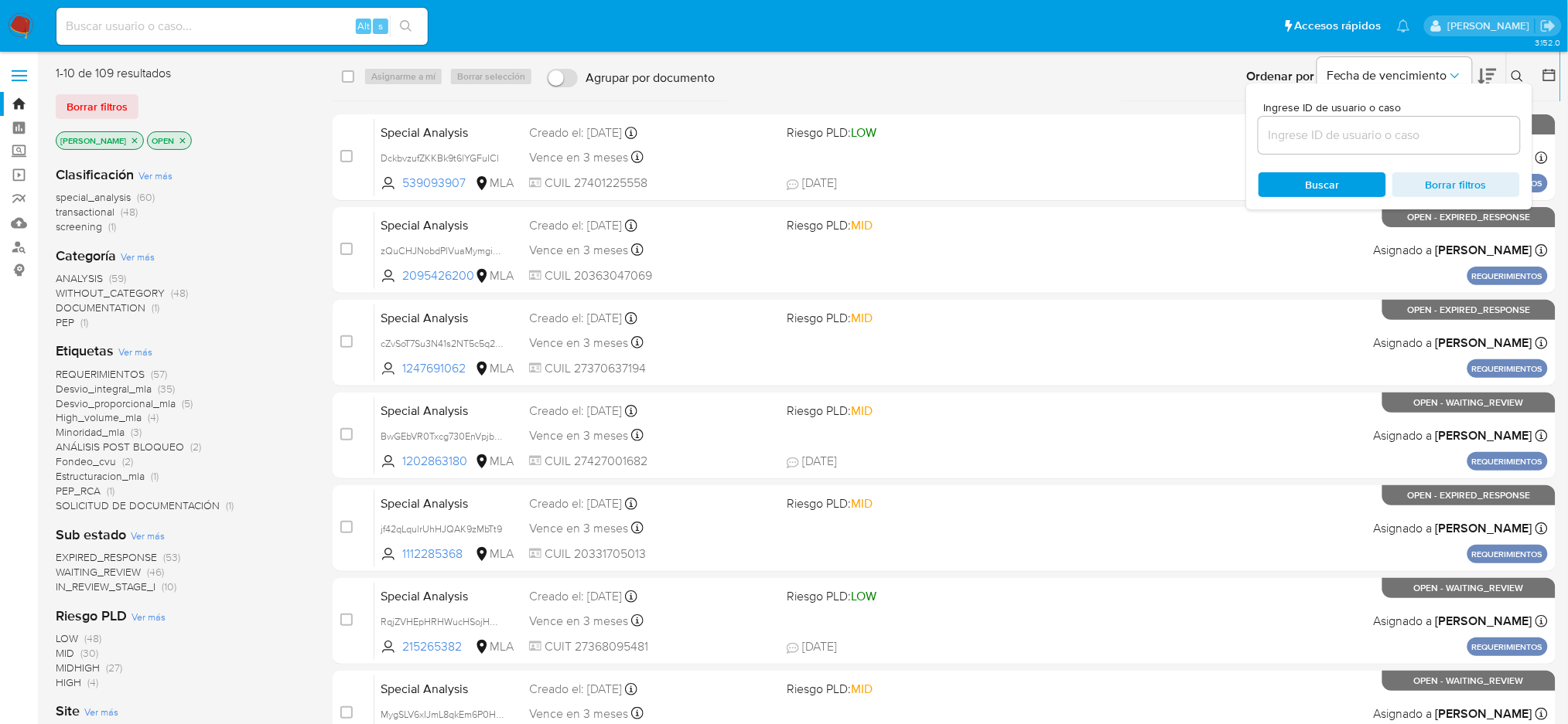
click at [1372, 136] on input at bounding box center [1389, 135] width 261 height 20
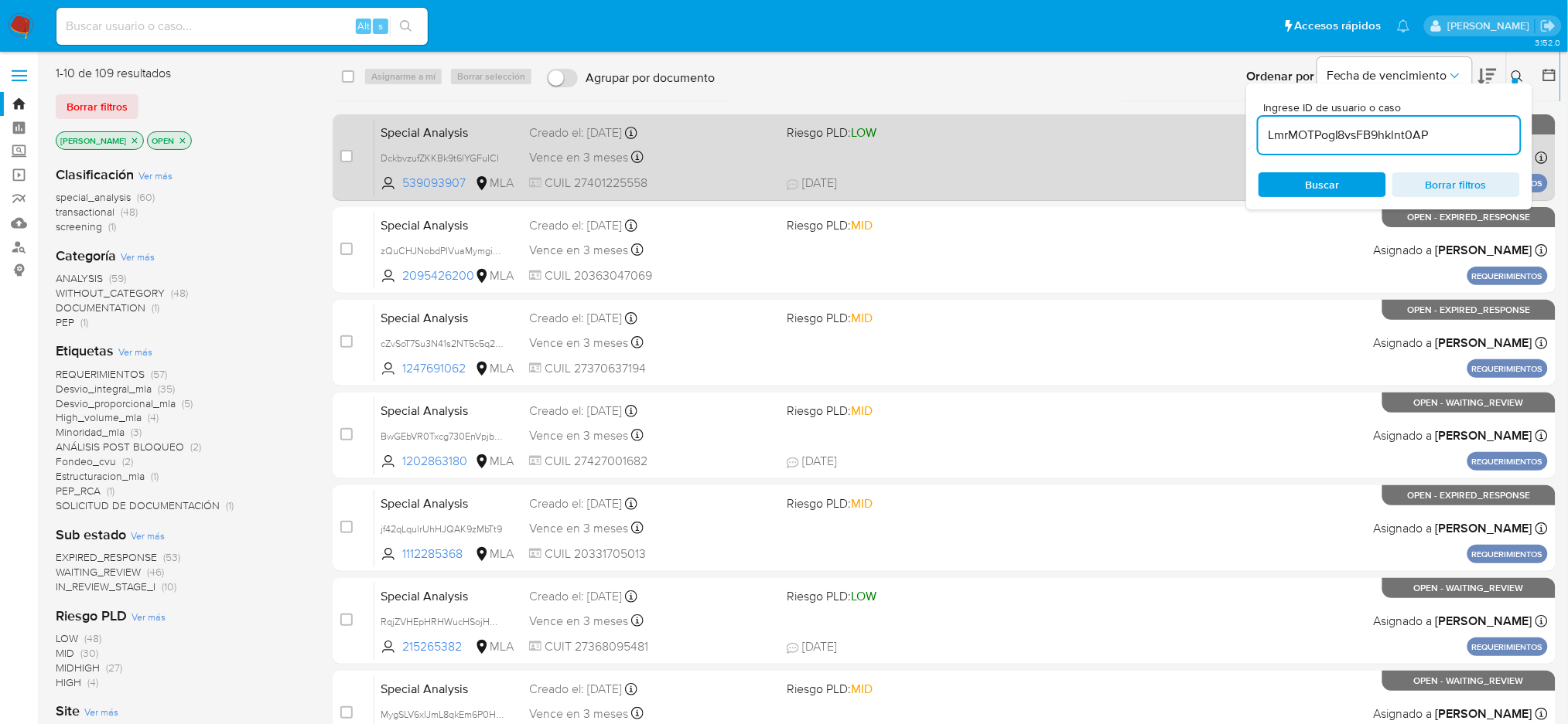
type input "LmrMOTPogI8vsFB9hklnt0AP"
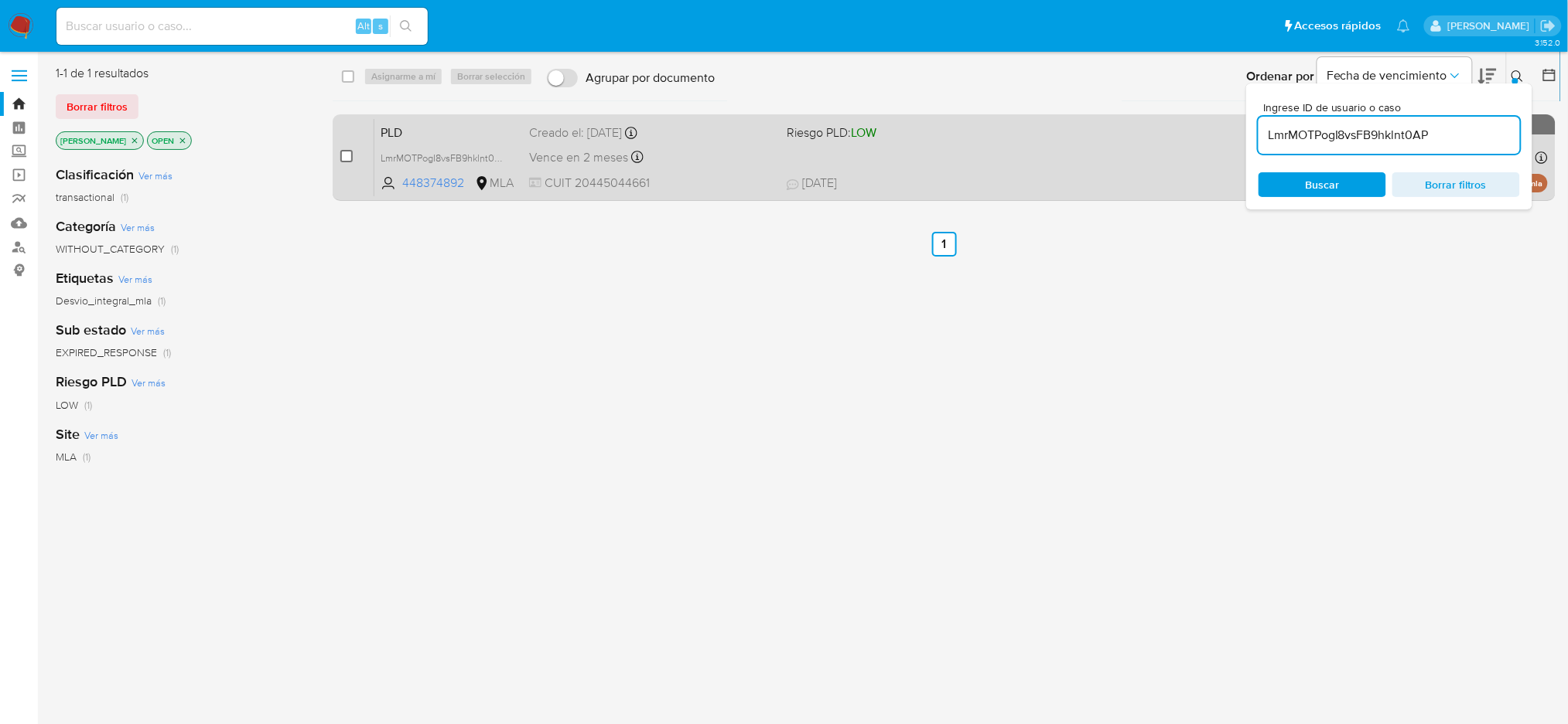
click at [345, 152] on input "checkbox" at bounding box center [346, 156] width 12 height 12
checkbox input "true"
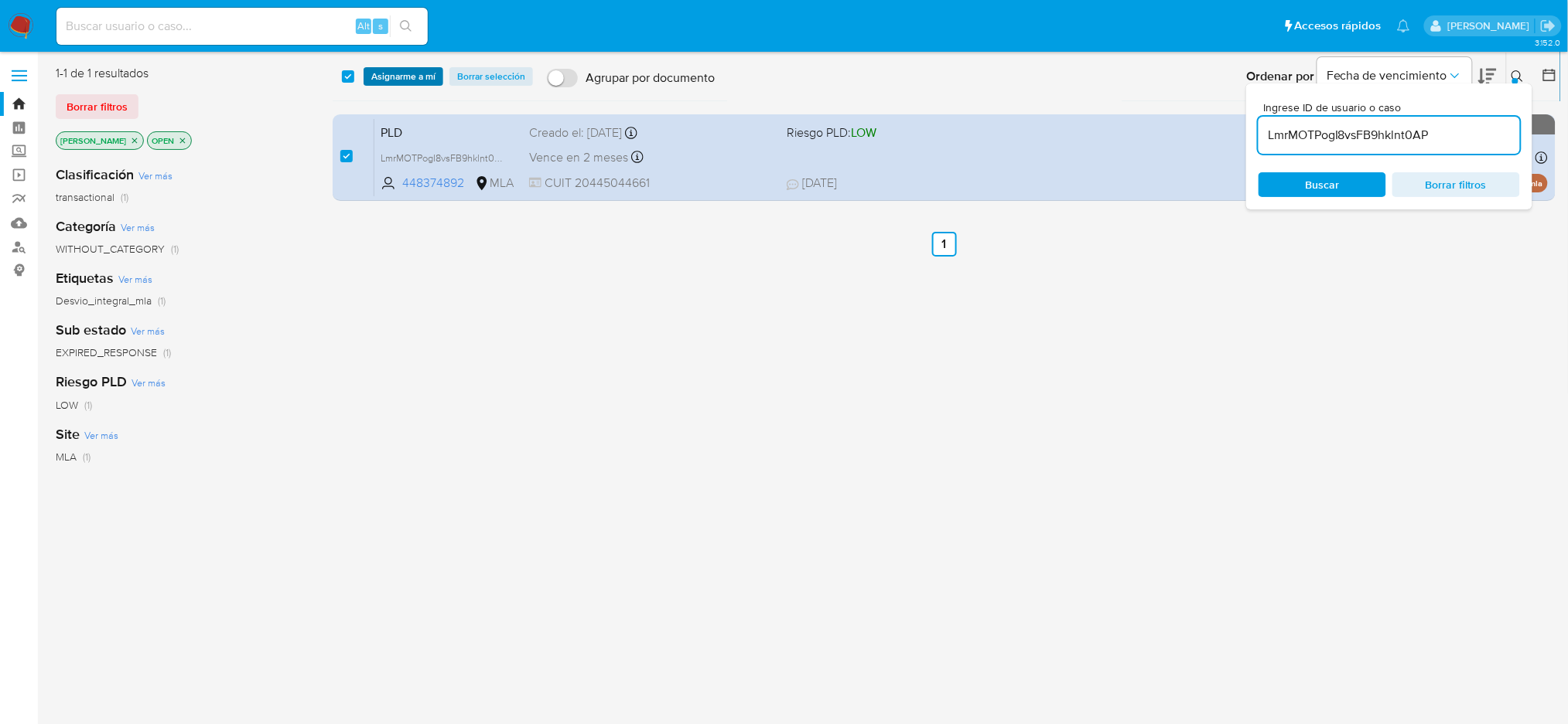
click at [411, 81] on span "Asignarme a mí" at bounding box center [403, 76] width 64 height 16
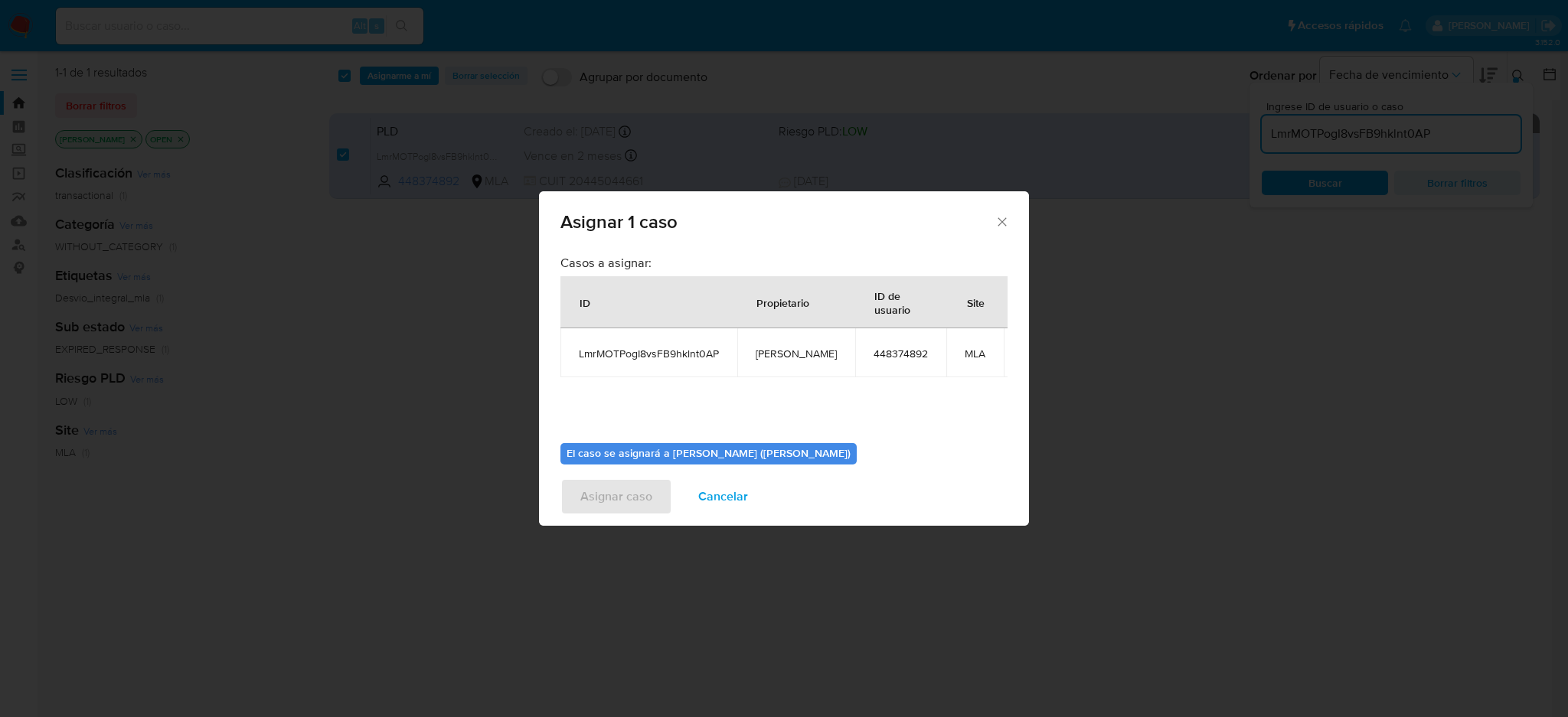
click at [787, 362] on td "[PERSON_NAME]" at bounding box center [796, 352] width 118 height 49
copy span "[PERSON_NAME]"
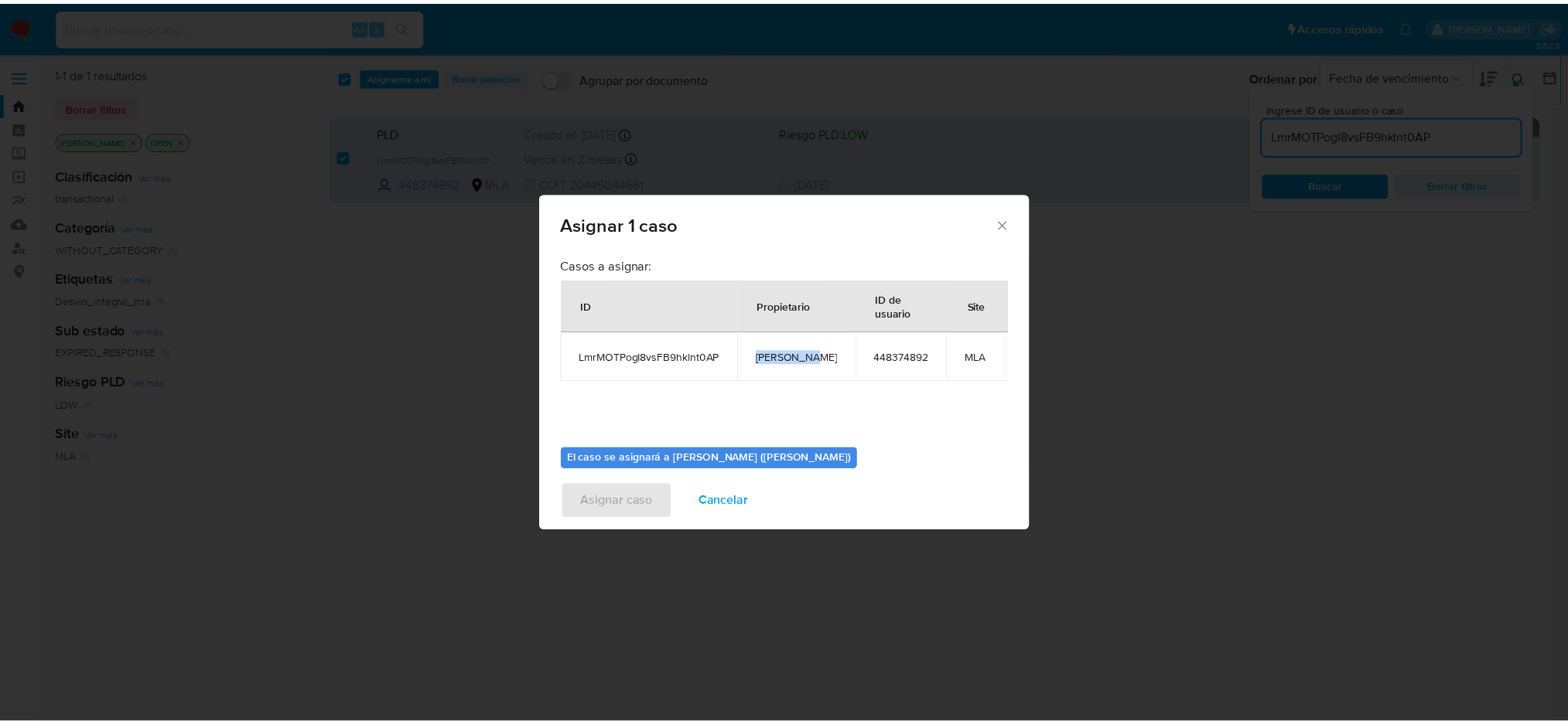
scroll to position [79, 0]
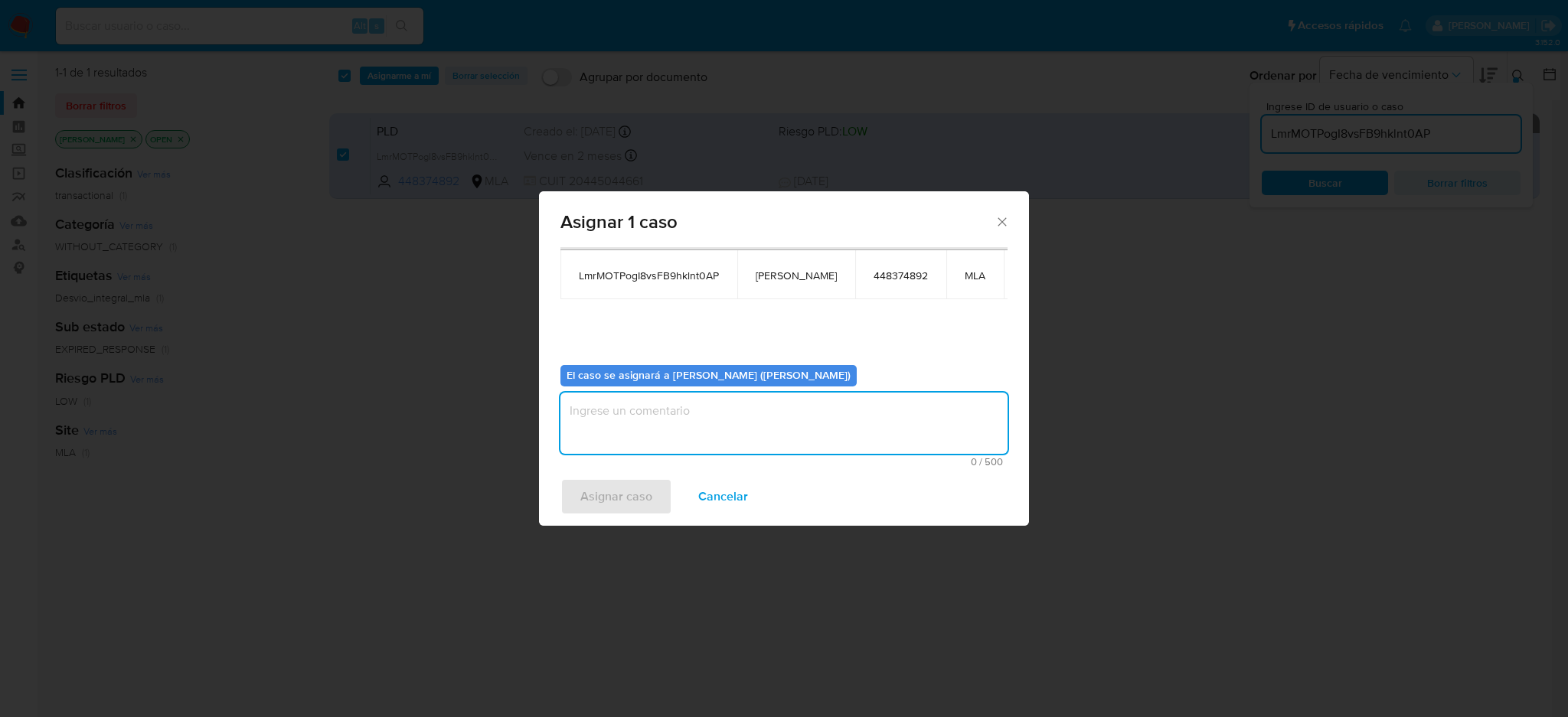
click at [642, 424] on textarea "assign-modal" at bounding box center [784, 423] width 447 height 62
paste textarea "[PERSON_NAME]"
type textarea "[PERSON_NAME]"
click at [605, 491] on span "Asignar caso" at bounding box center [616, 497] width 72 height 34
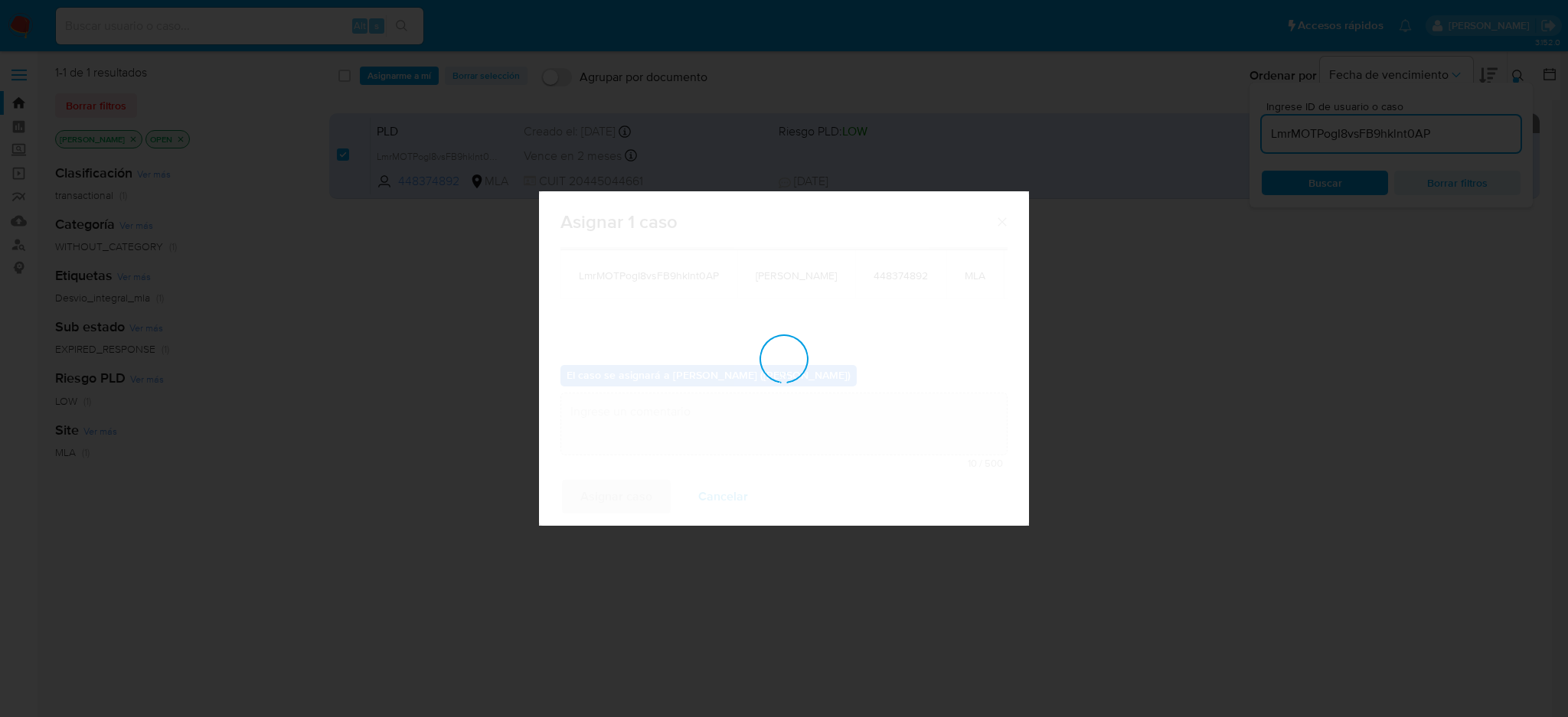
checkbox input "false"
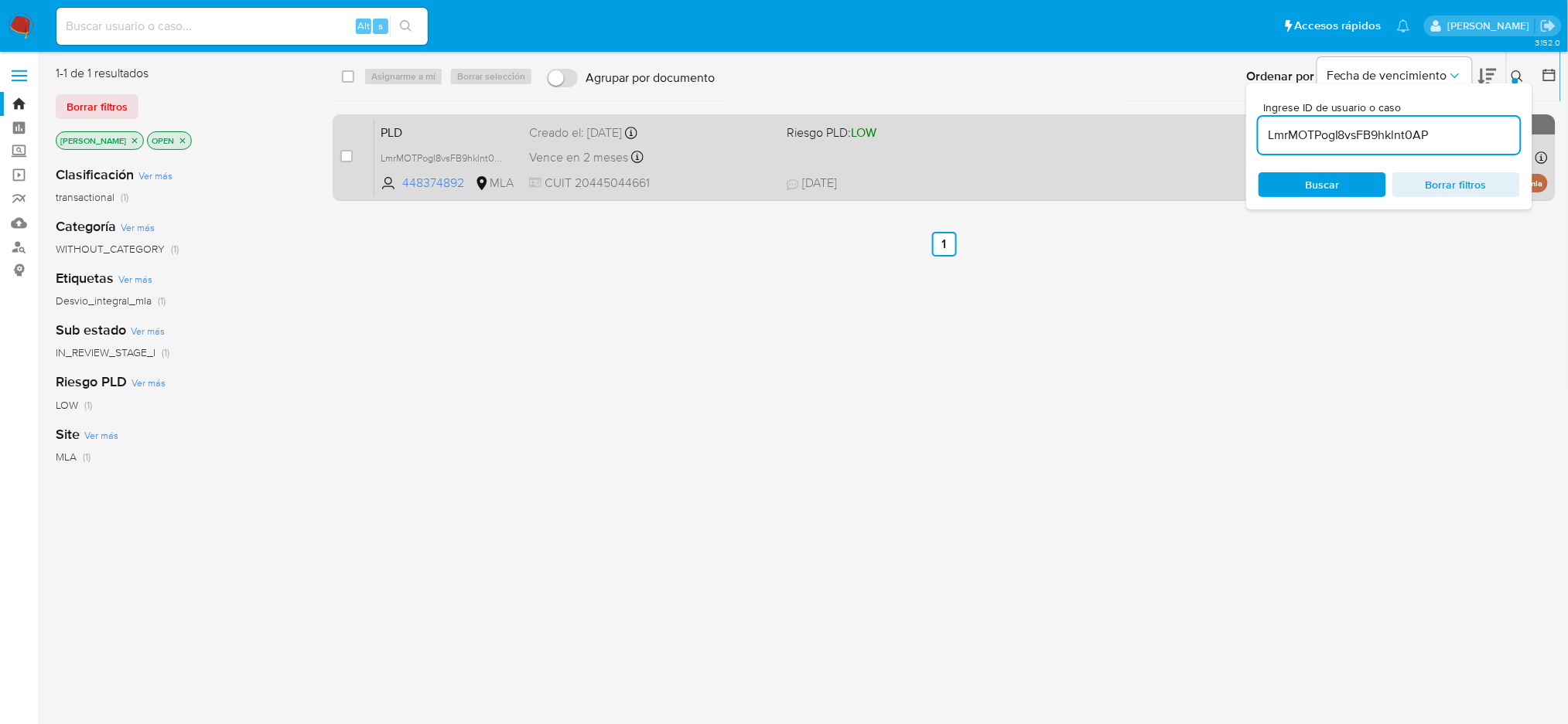
click at [709, 185] on span "CUIT 20445044661" at bounding box center [652, 182] width 246 height 17
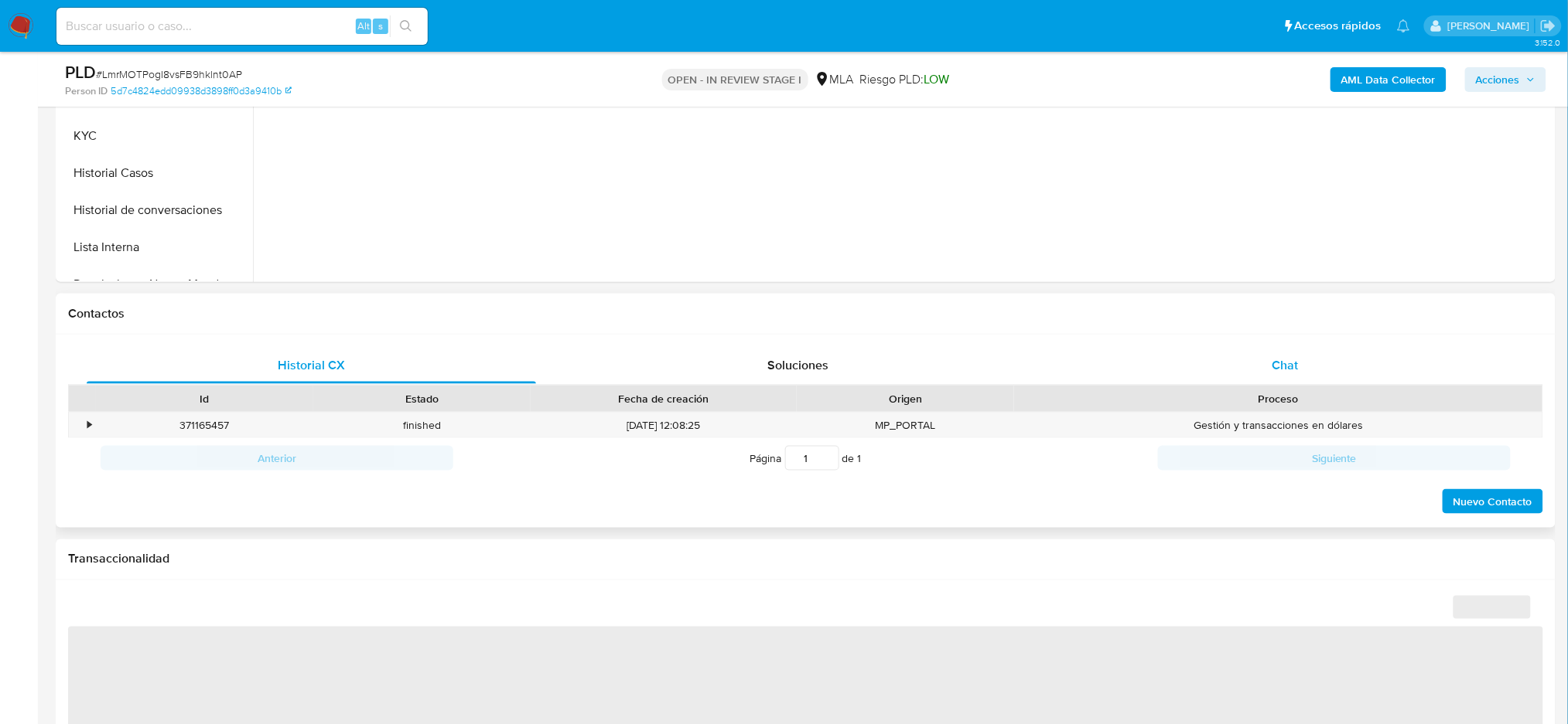
click at [1275, 368] on span "Chat" at bounding box center [1285, 366] width 26 height 18
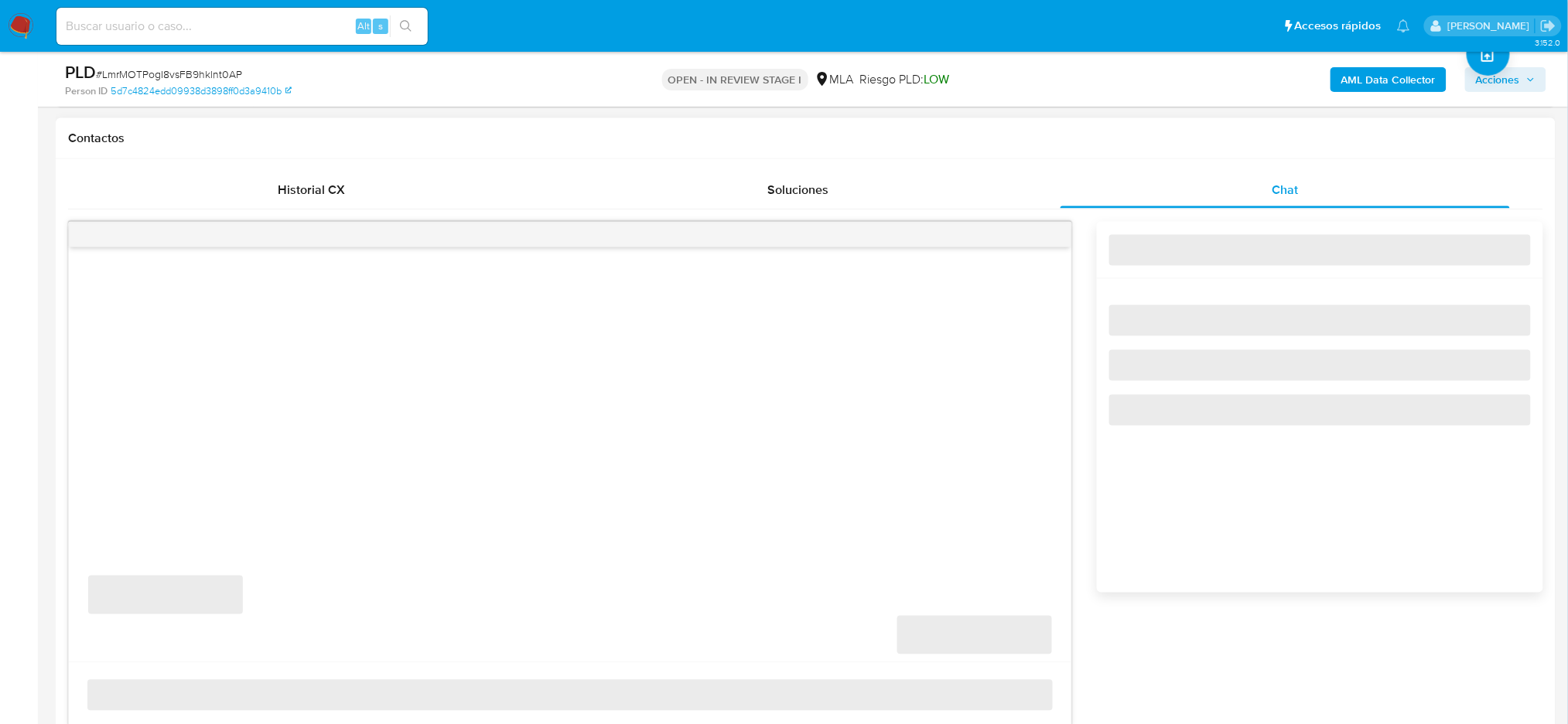
scroll to position [721, 0]
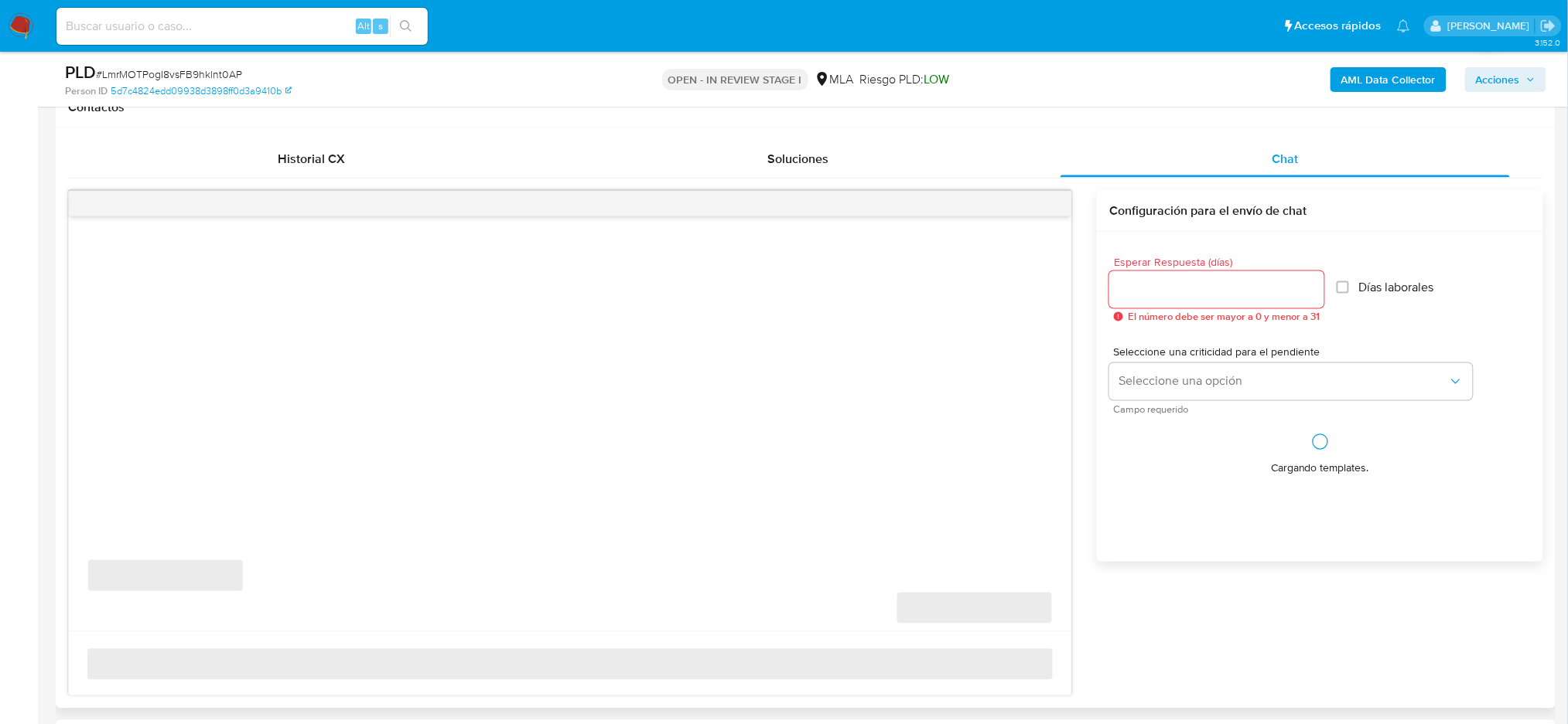
select select "10"
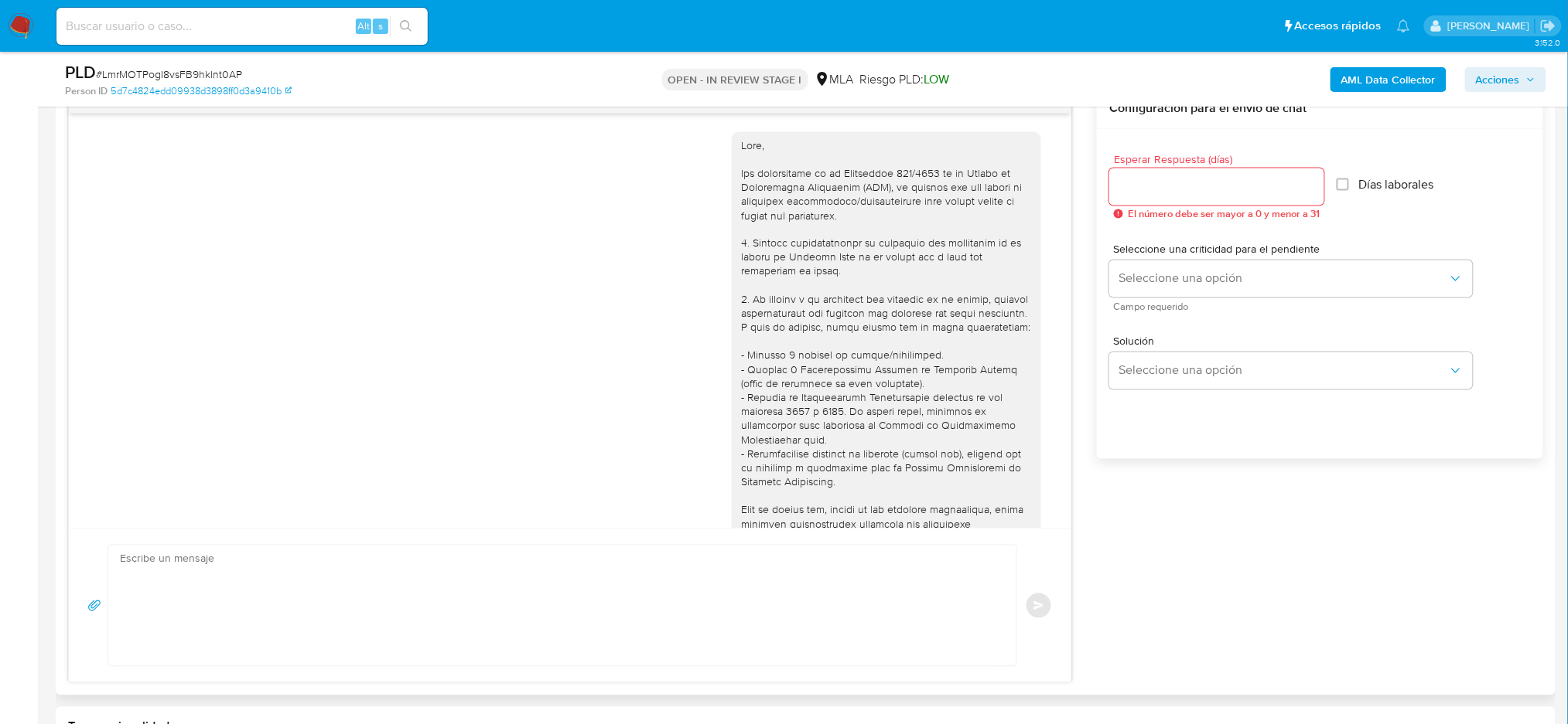
scroll to position [1245, 0]
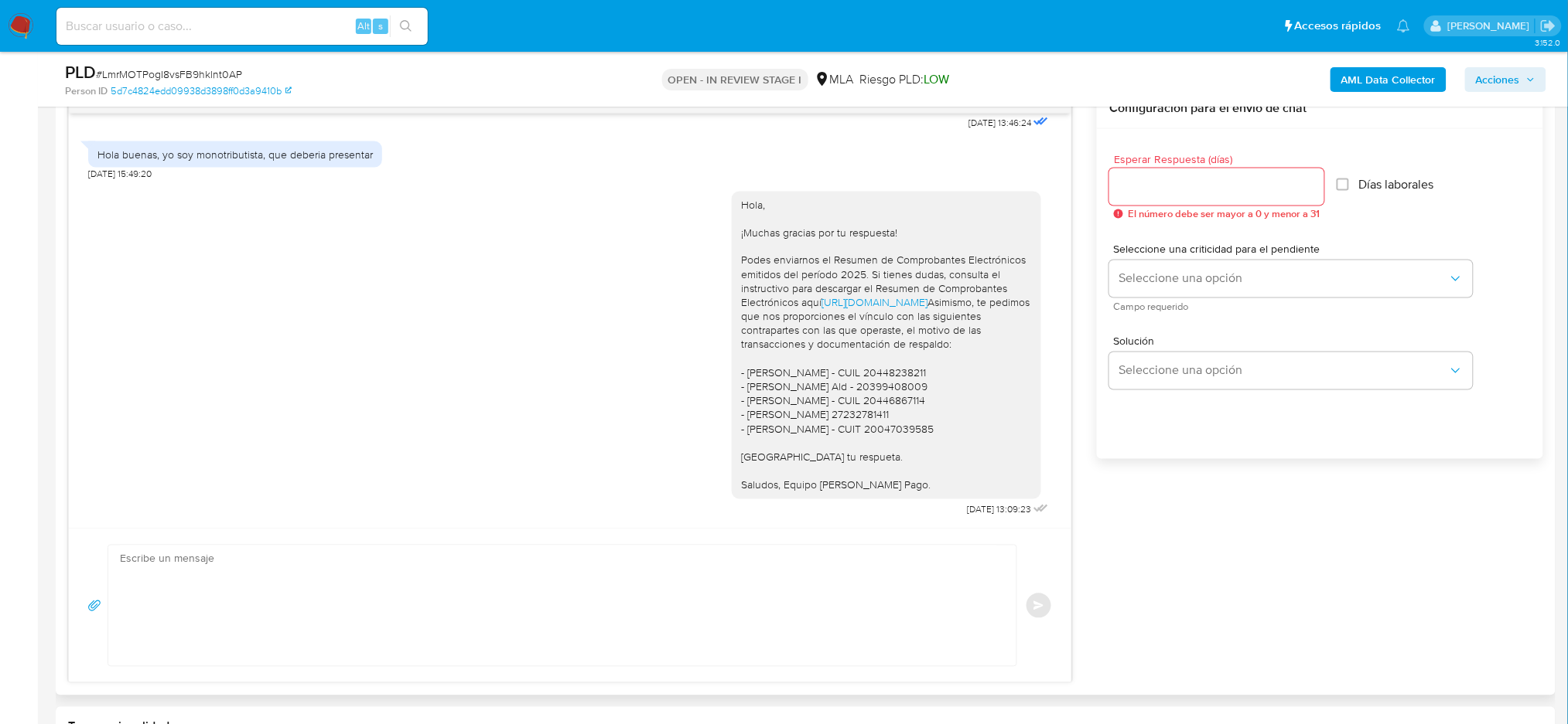
click at [303, 548] on textarea at bounding box center [559, 607] width 877 height 121
paste textarea "Hola, Esperamos que te encuentres muy bien. Te consultamos si tuviste oportunid…"
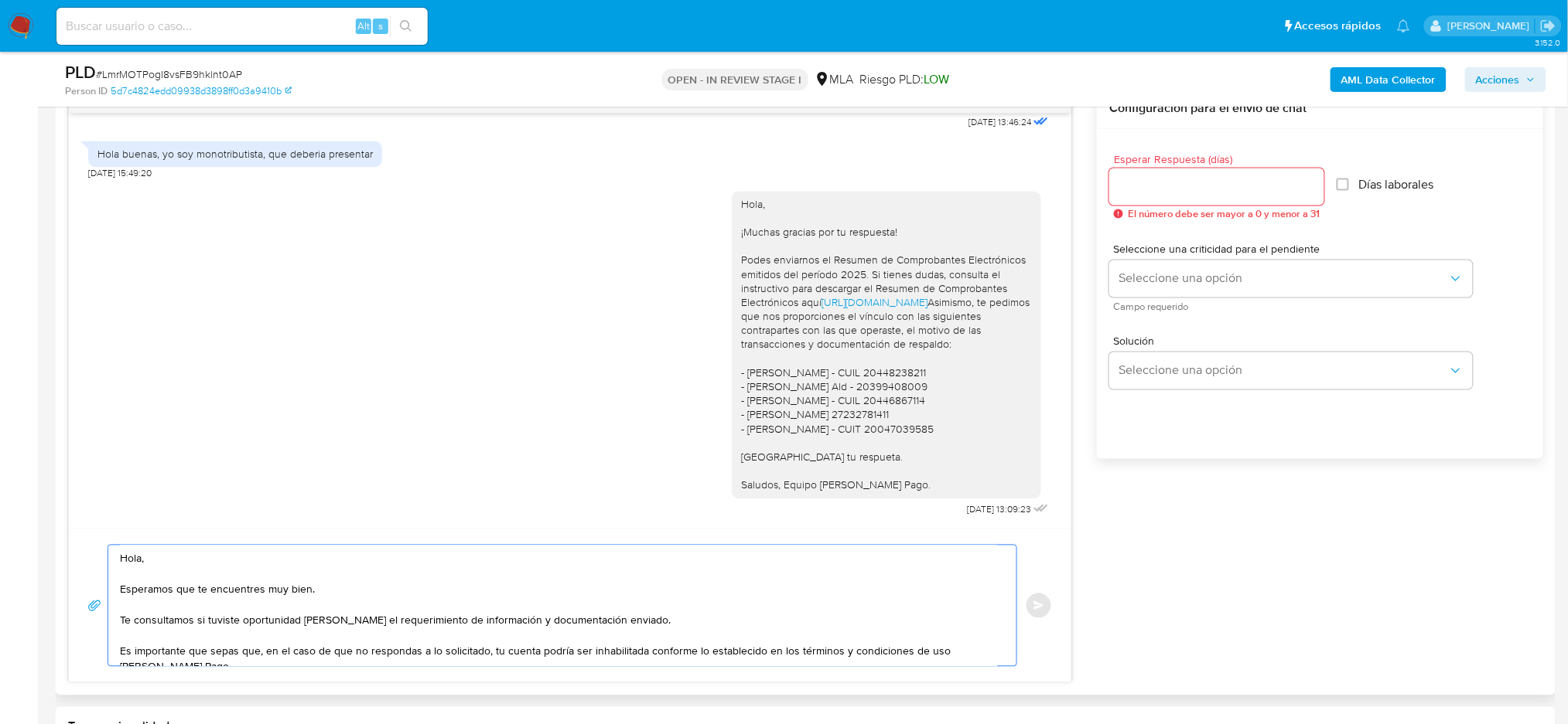
scroll to position [102, 0]
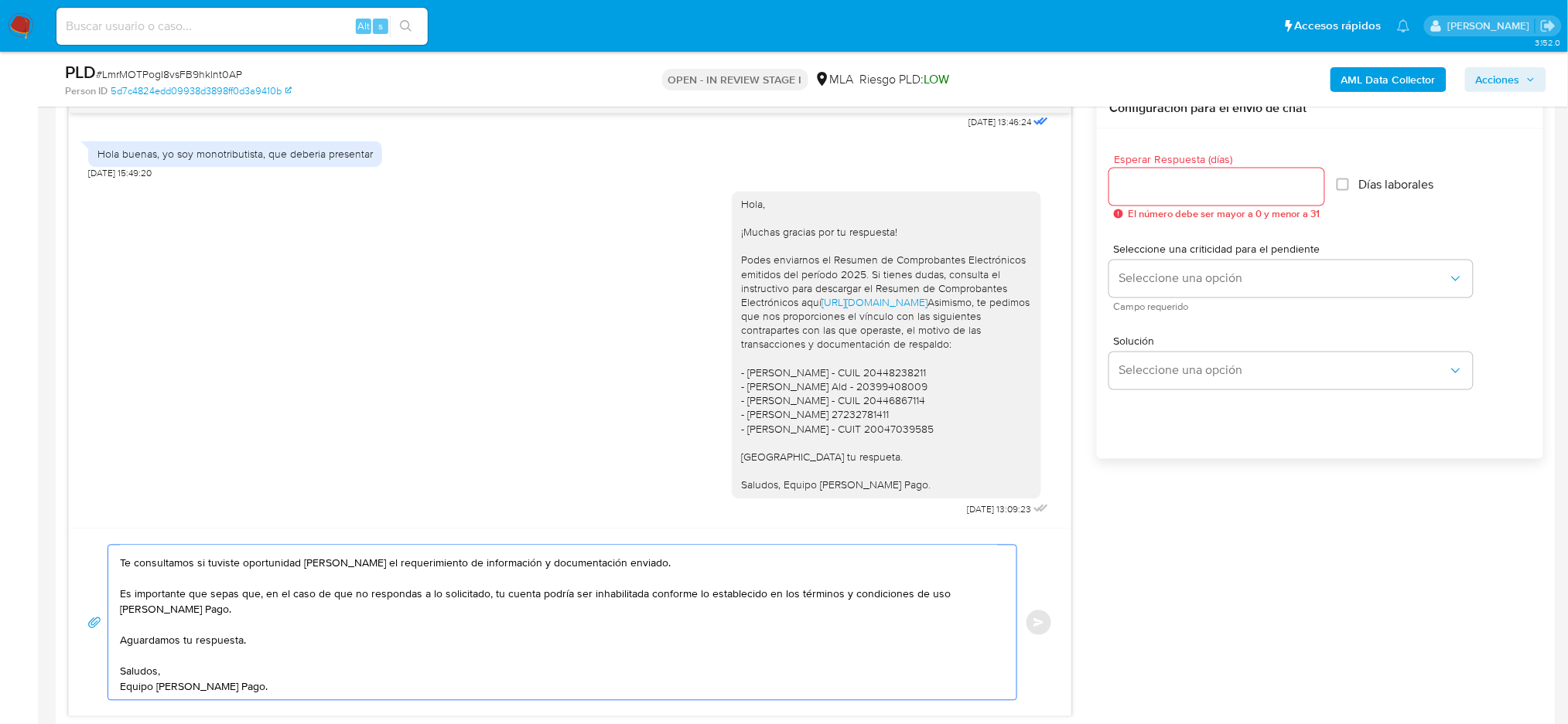
type textarea "Hola, Esperamos que te encuentres muy bien. Te consultamos si tuviste oportunid…"
click at [1136, 186] on input "Esperar Respuesta (días)" at bounding box center [1216, 187] width 215 height 20
type input "2"
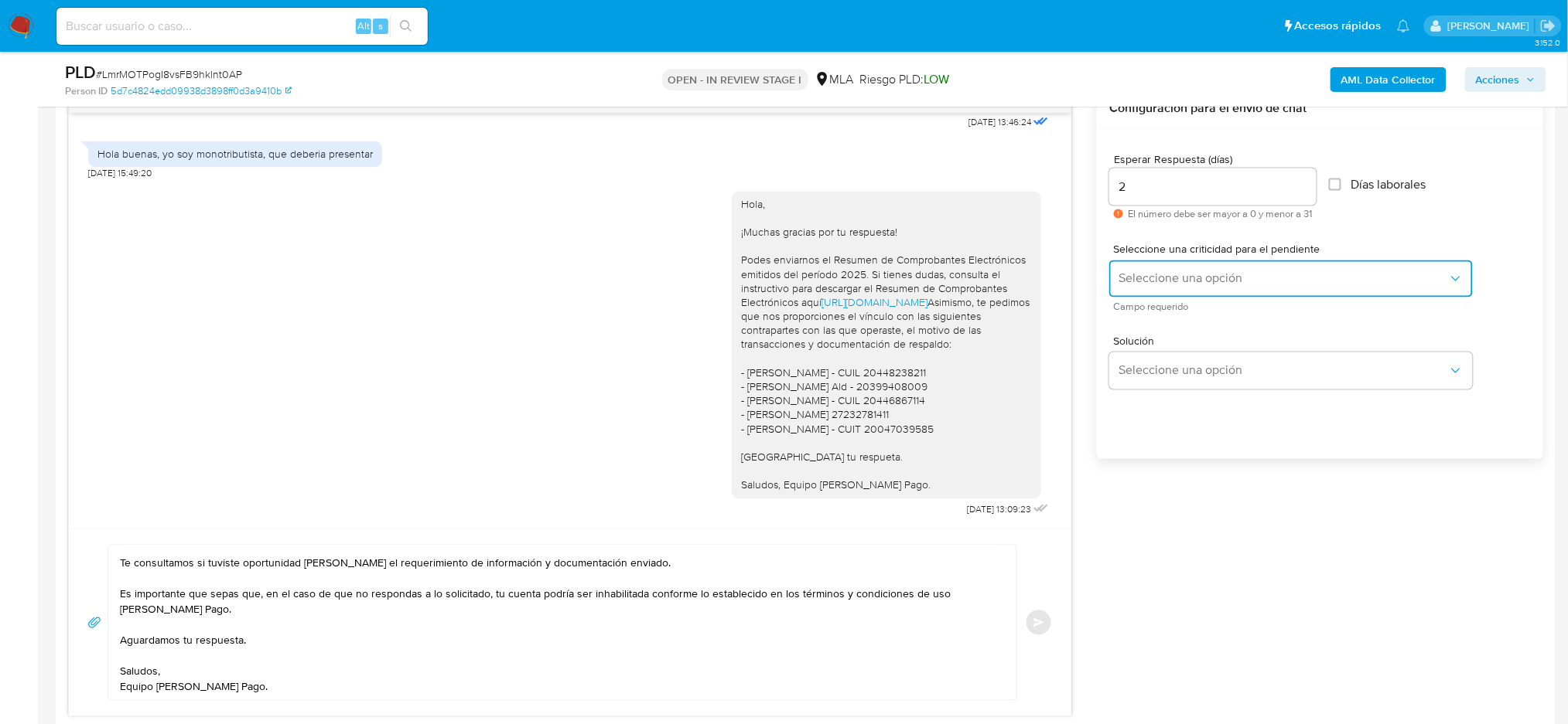
click at [1121, 266] on button "Seleccione una opción" at bounding box center [1291, 279] width 363 height 37
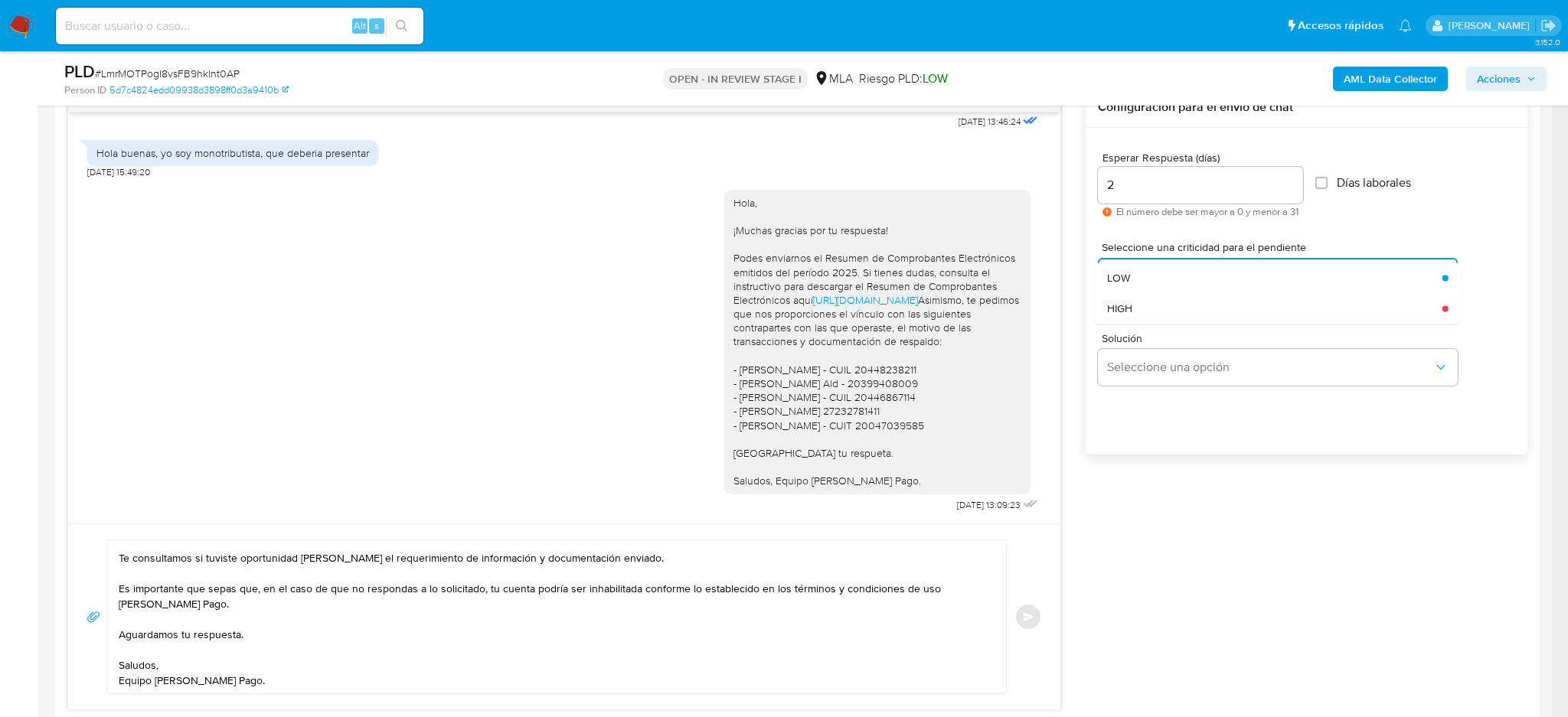
drag, startPoint x: 1120, startPoint y: 303, endPoint x: 1058, endPoint y: 380, distance: 98.9
click at [1120, 304] on span "HIGH" at bounding box center [1119, 308] width 25 height 14
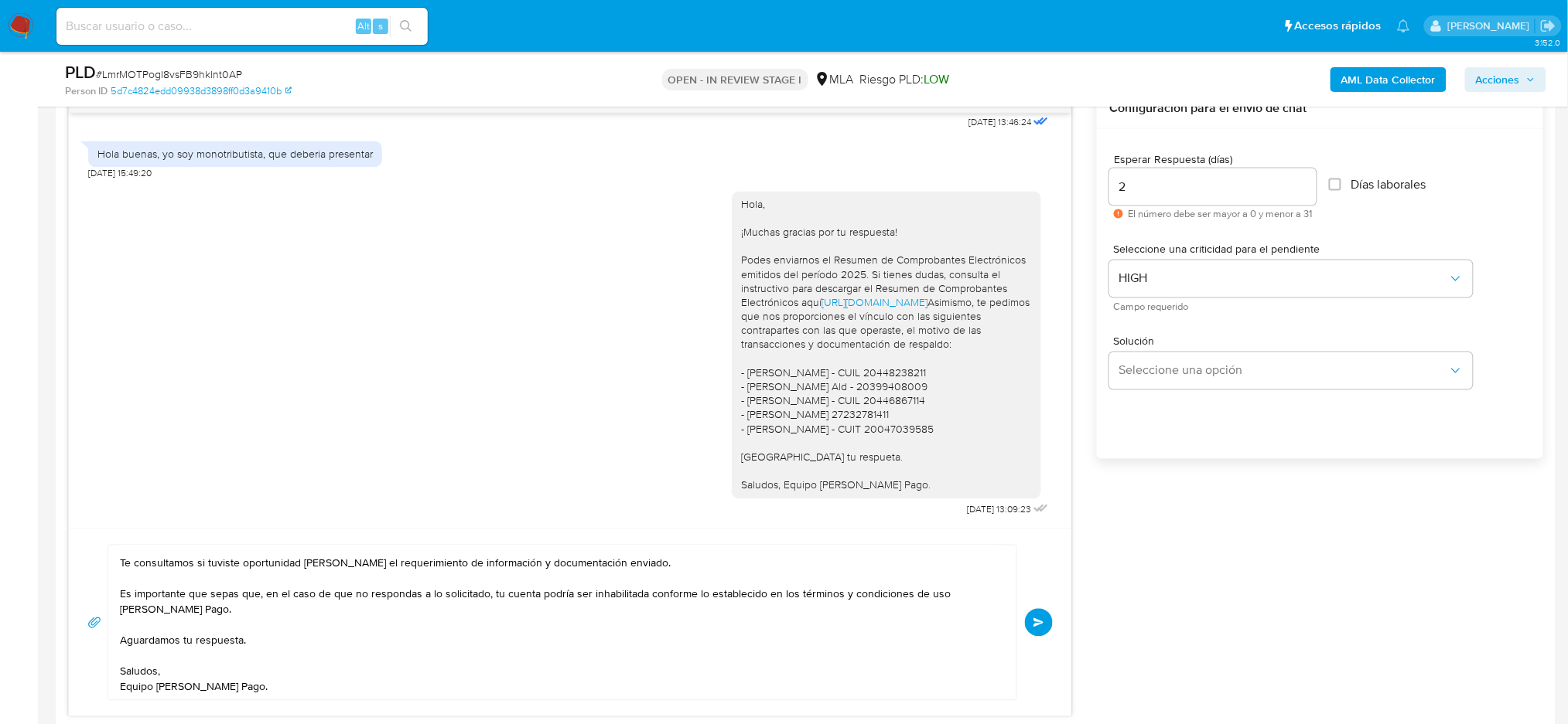
click at [1046, 617] on button "Enviar" at bounding box center [1039, 623] width 28 height 28
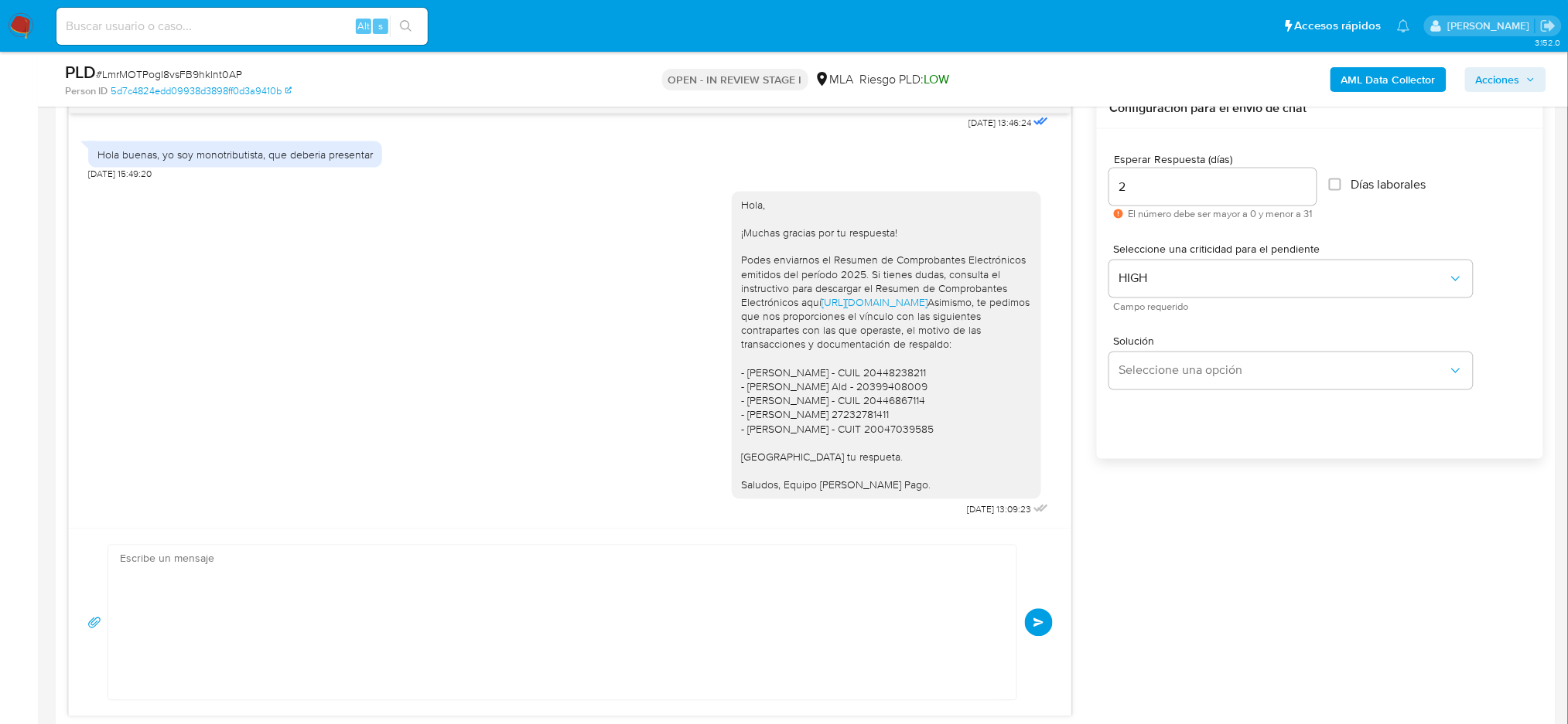
scroll to position [1543, 0]
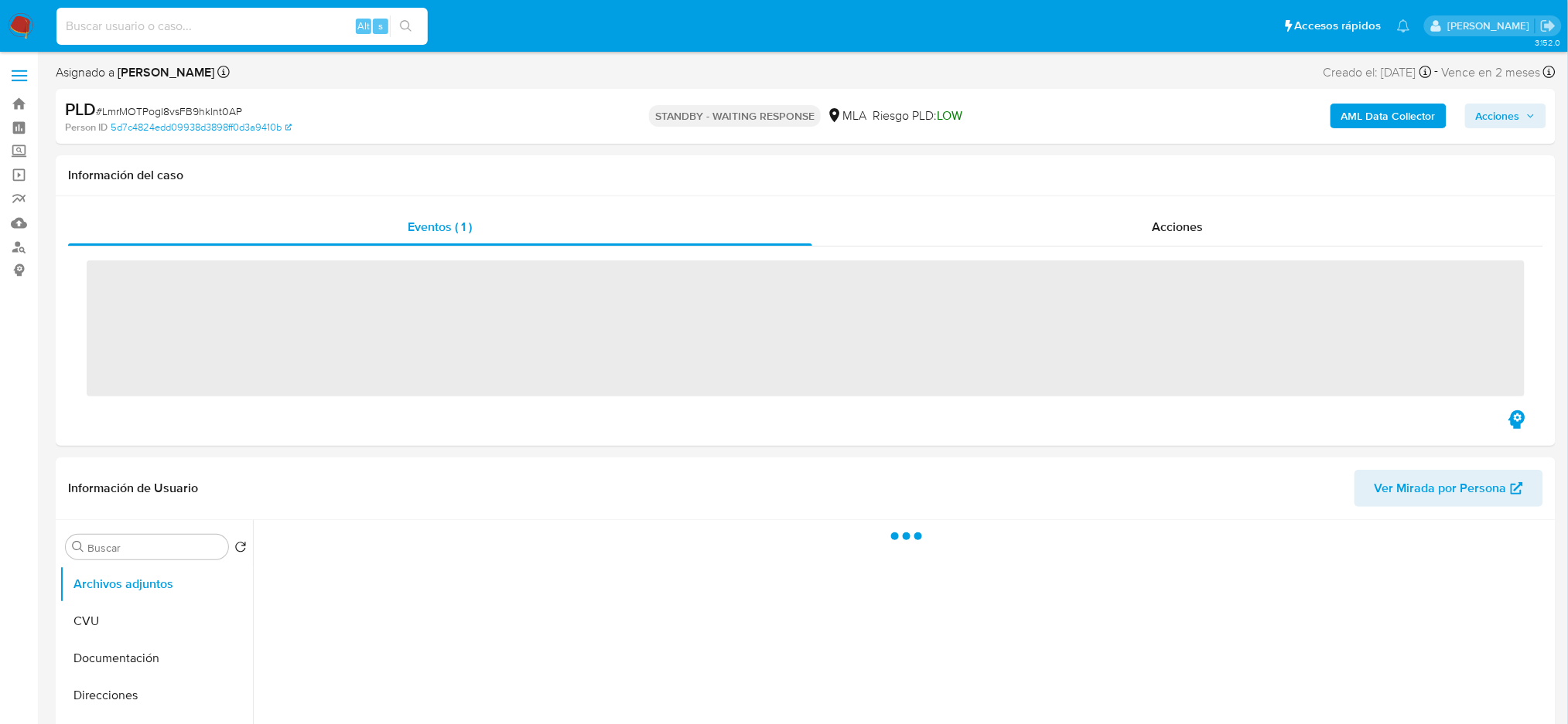
click at [226, 26] on input at bounding box center [241, 26] width 371 height 20
paste input "6cMnJMhM2AQiiYdSUMu5Nl2r"
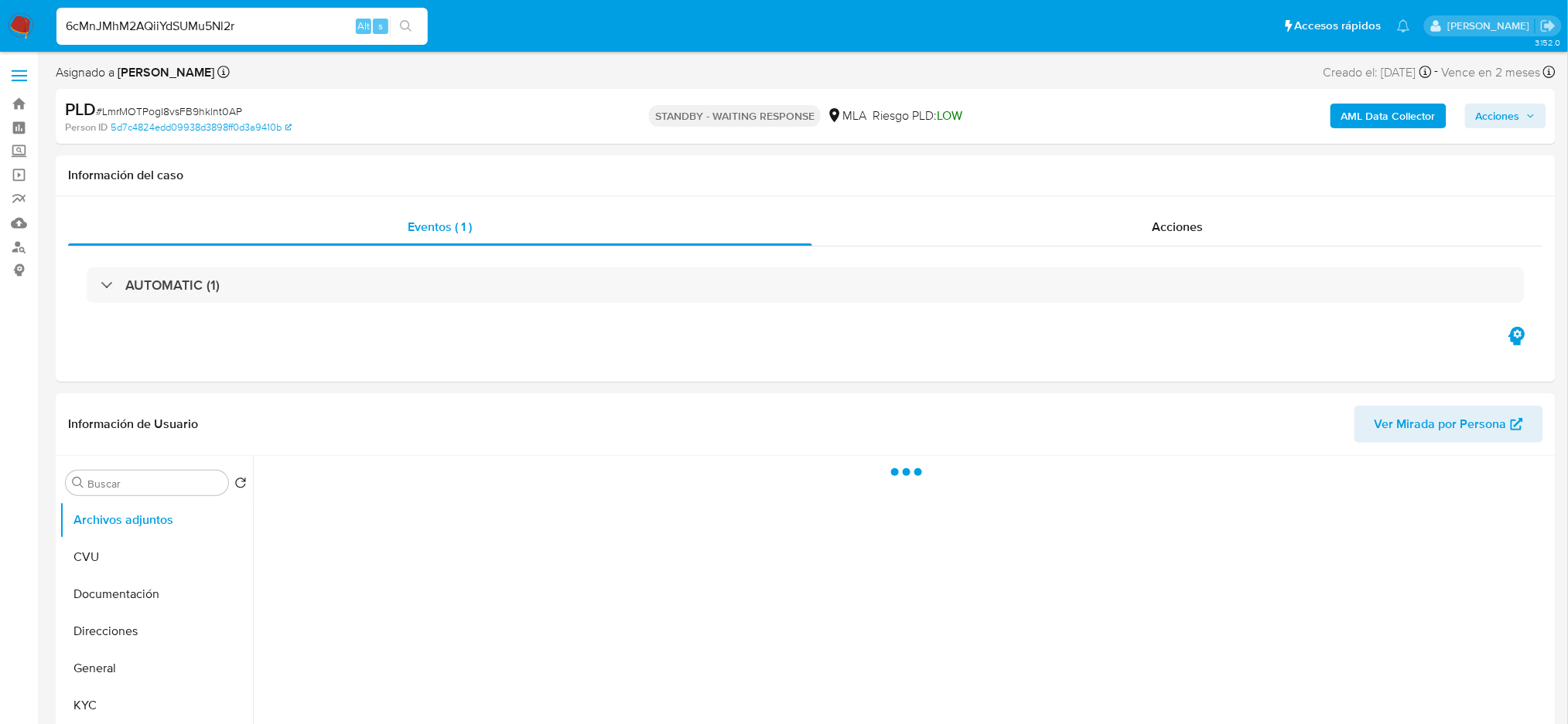
type input "6cMnJMhM2AQiiYdSUMu5Nl2r"
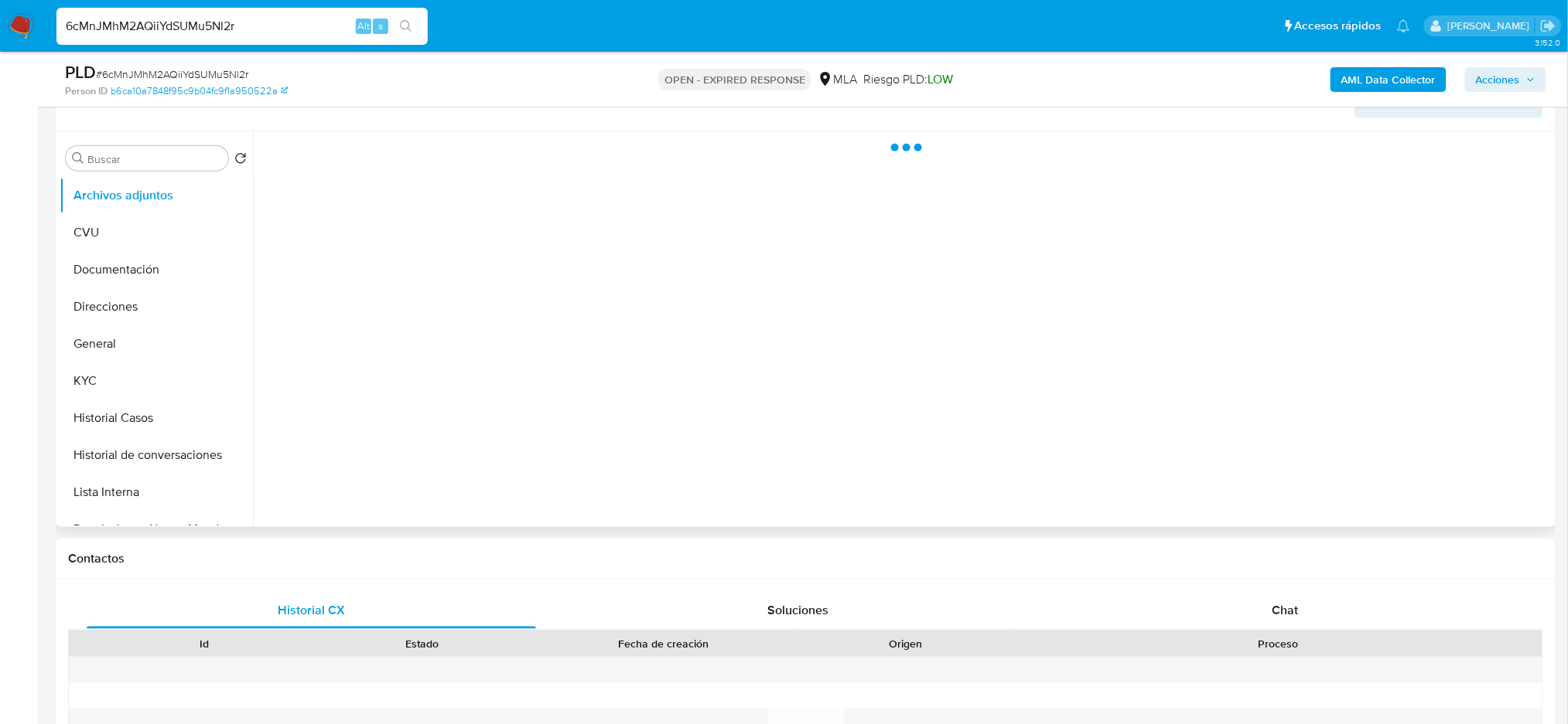
scroll to position [309, 0]
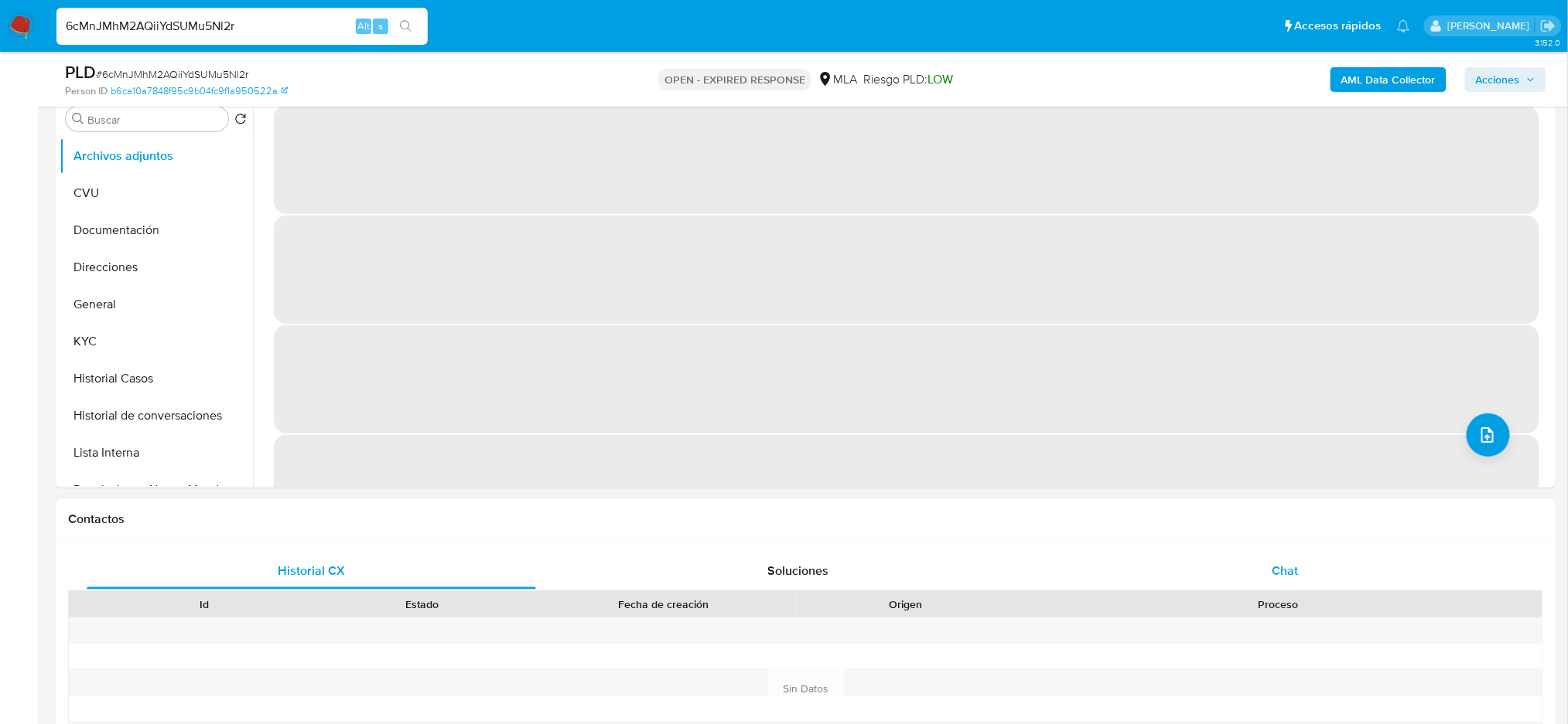
click at [1267, 563] on div "Chat" at bounding box center [1285, 571] width 449 height 37
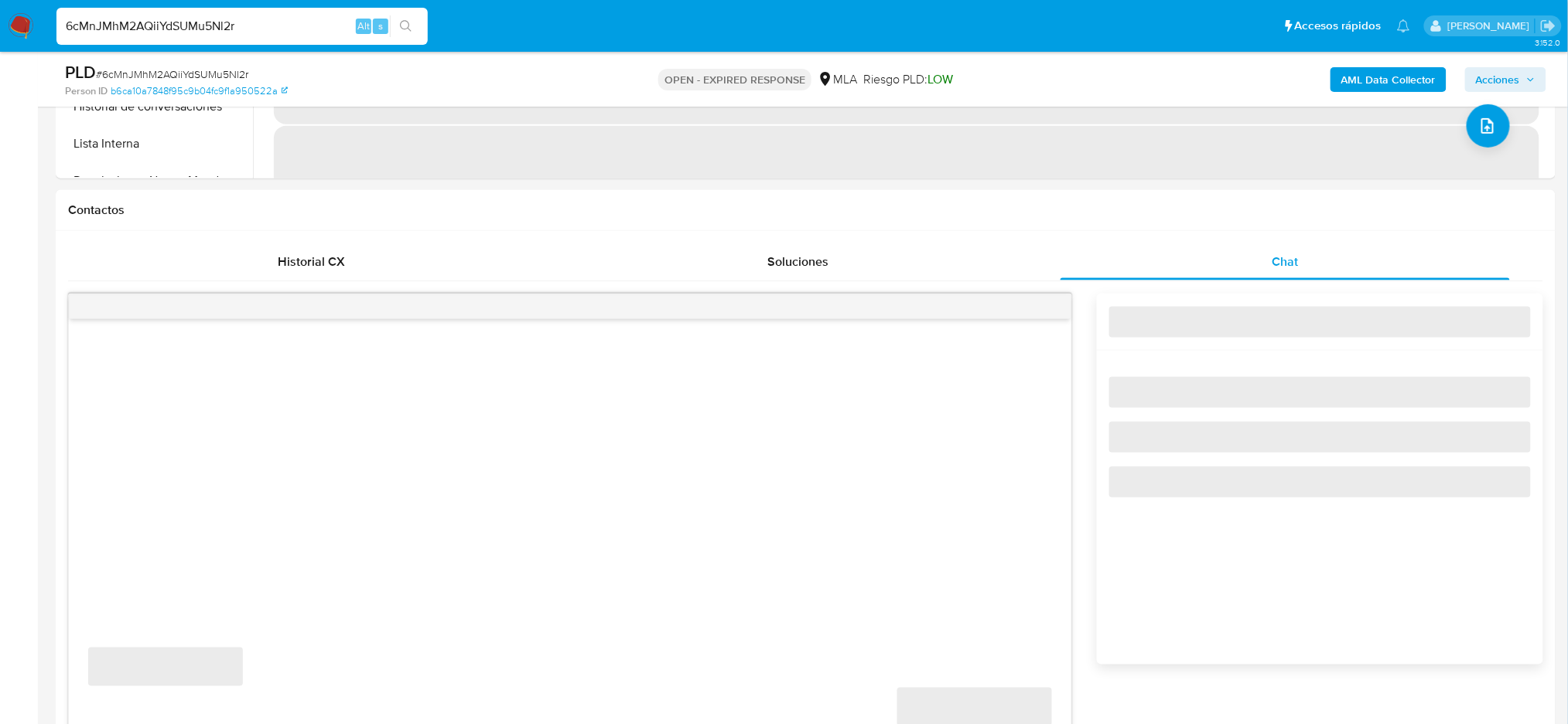
select select "10"
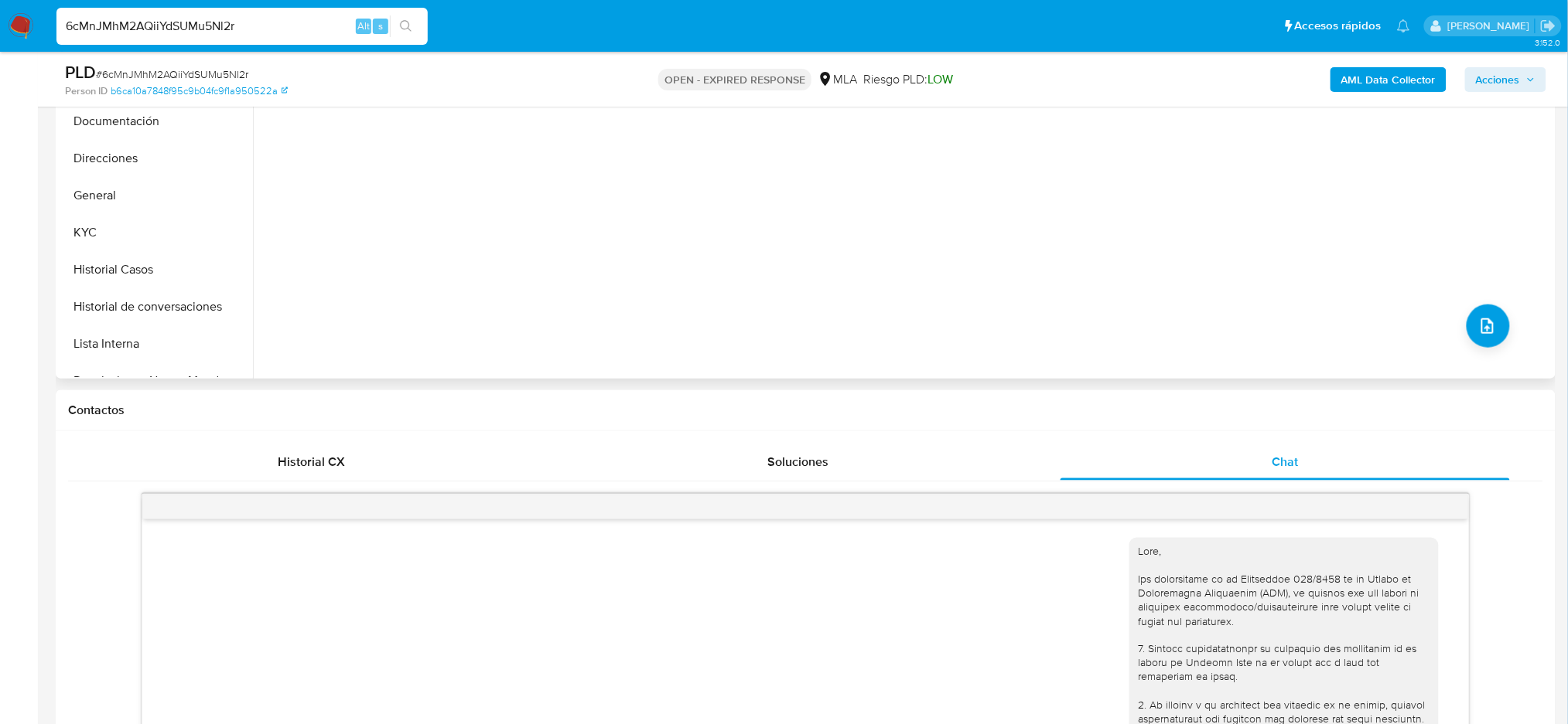
scroll to position [103, 0]
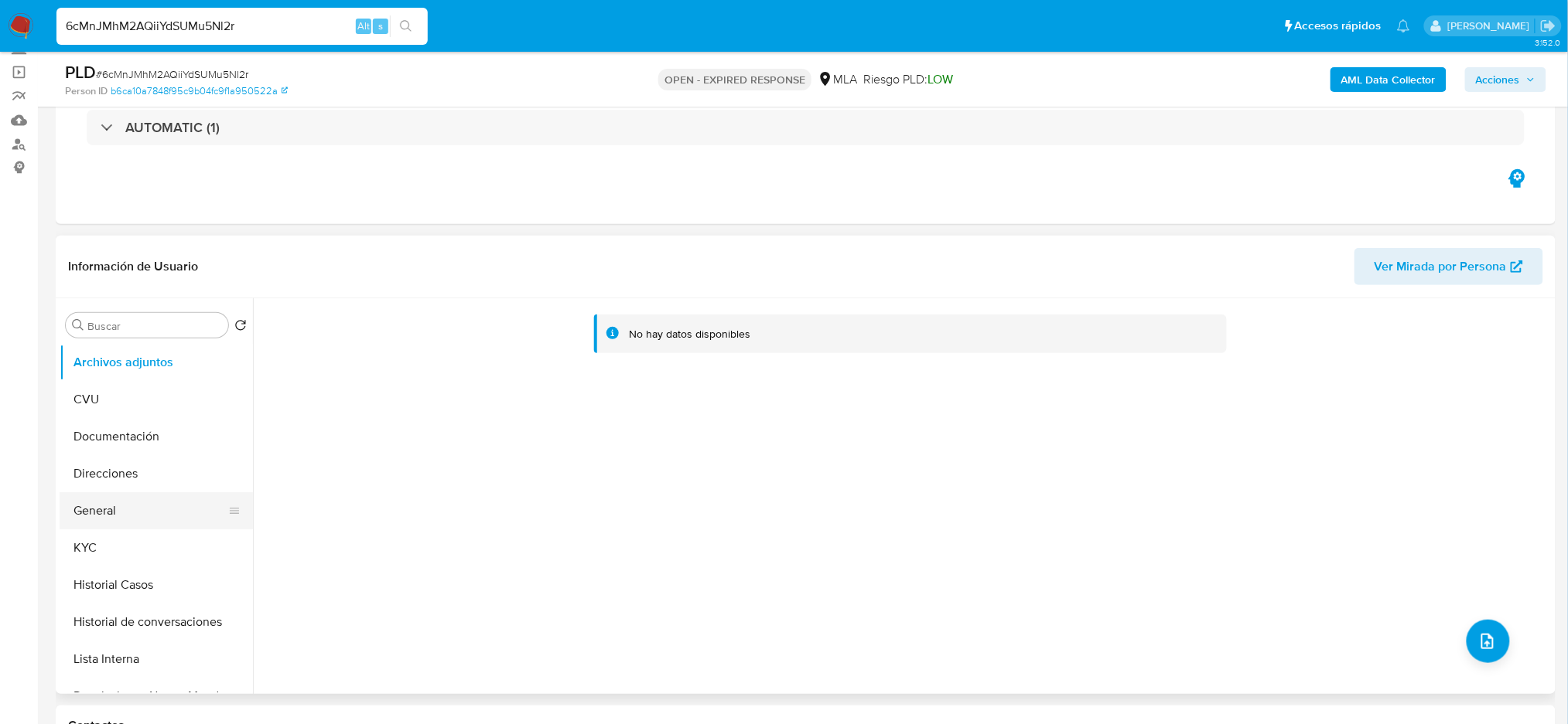
click at [153, 521] on button "General" at bounding box center [150, 511] width 181 height 37
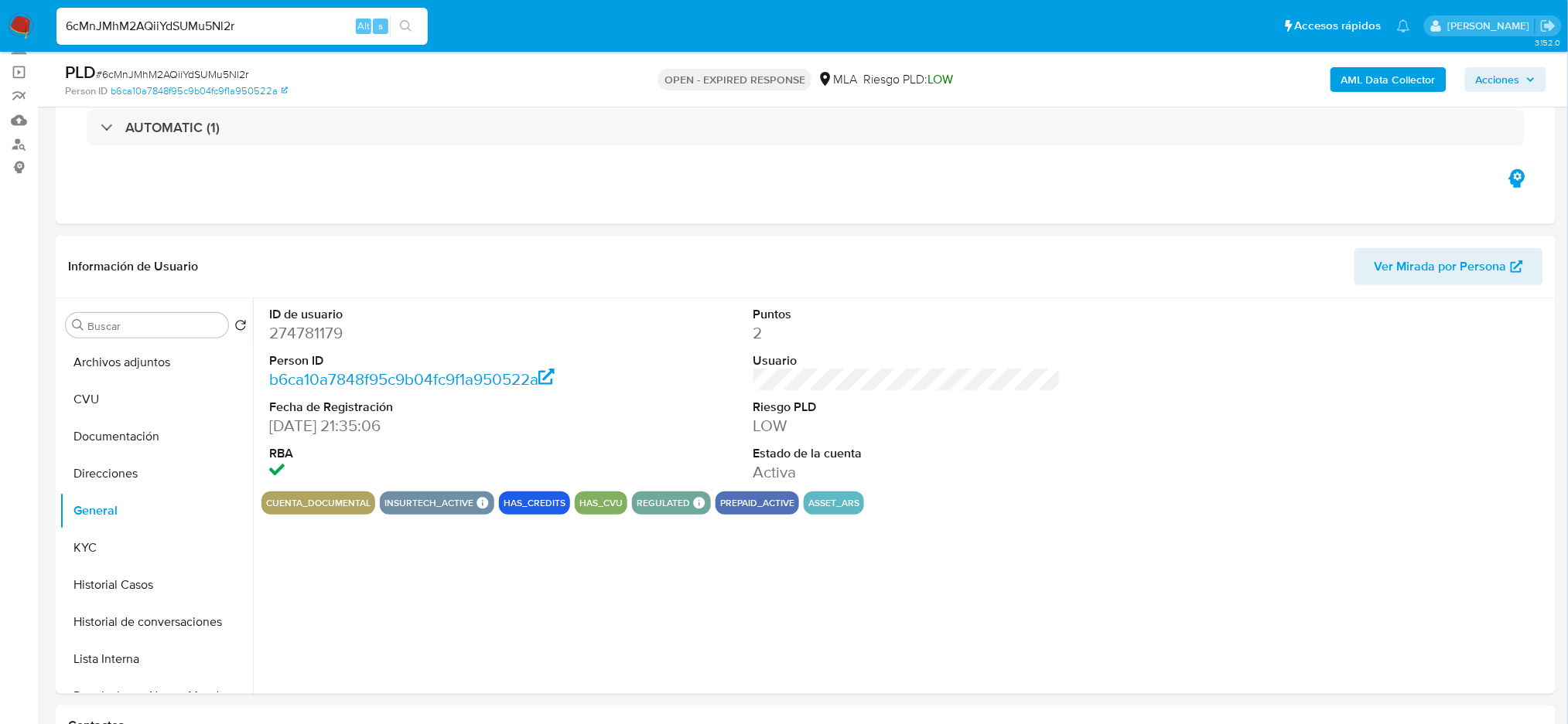
click at [307, 328] on dd "274781179" at bounding box center [423, 333] width 307 height 22
copy dd "274781179"
click at [144, 75] on span "# 6cMnJMhM2AQiiYdSUMu5Nl2r" at bounding box center [172, 75] width 153 height 16
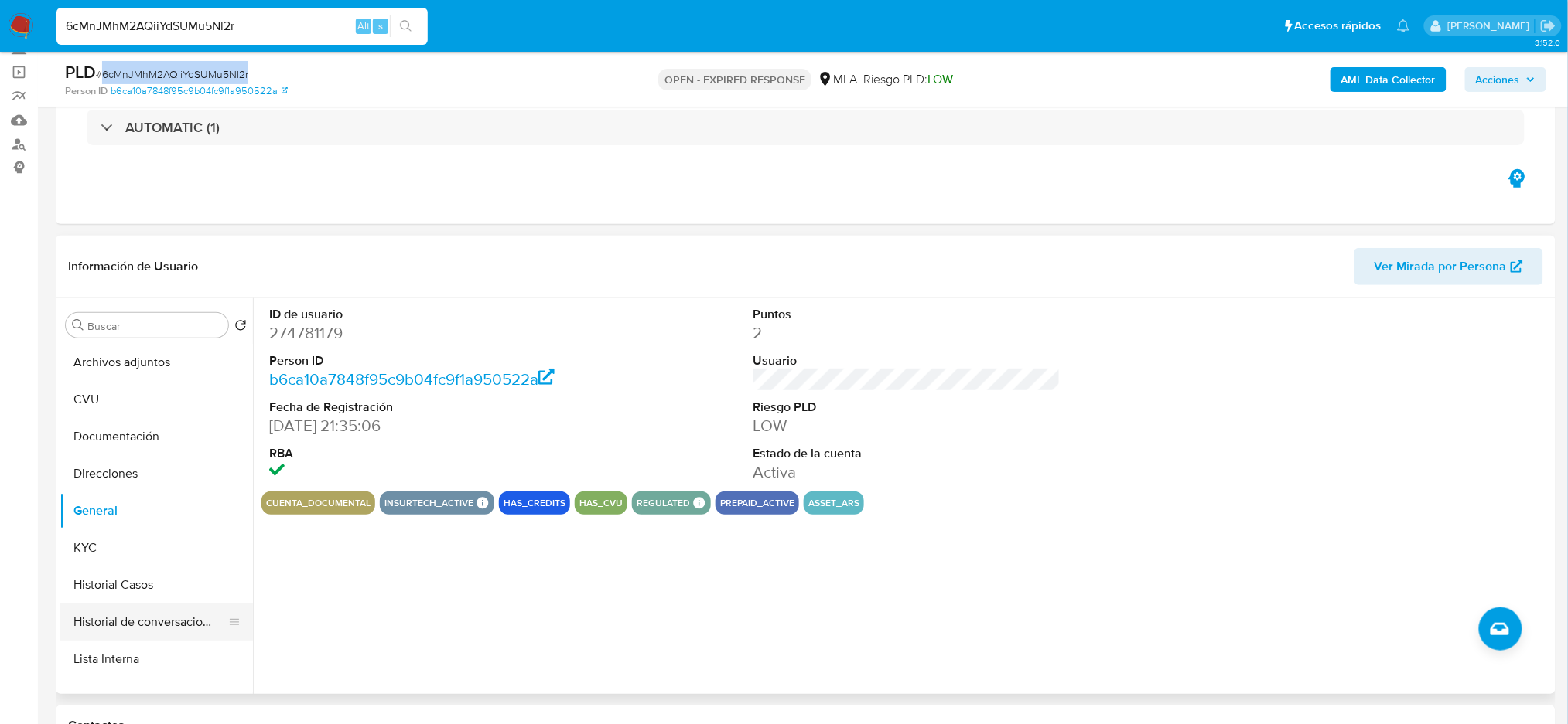
copy span "6cMnJMhM2AQiiYdSUMu5Nl2r"
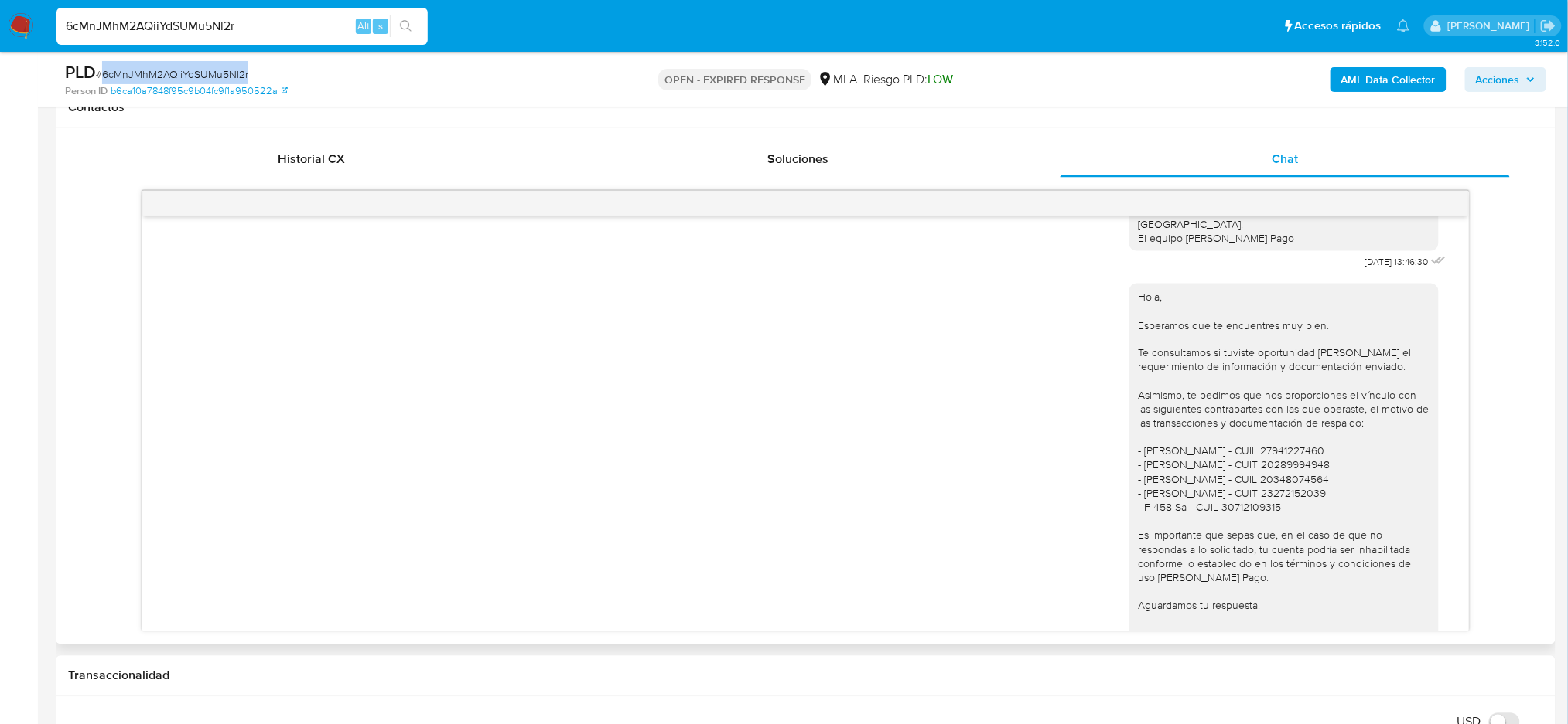
scroll to position [1213, 0]
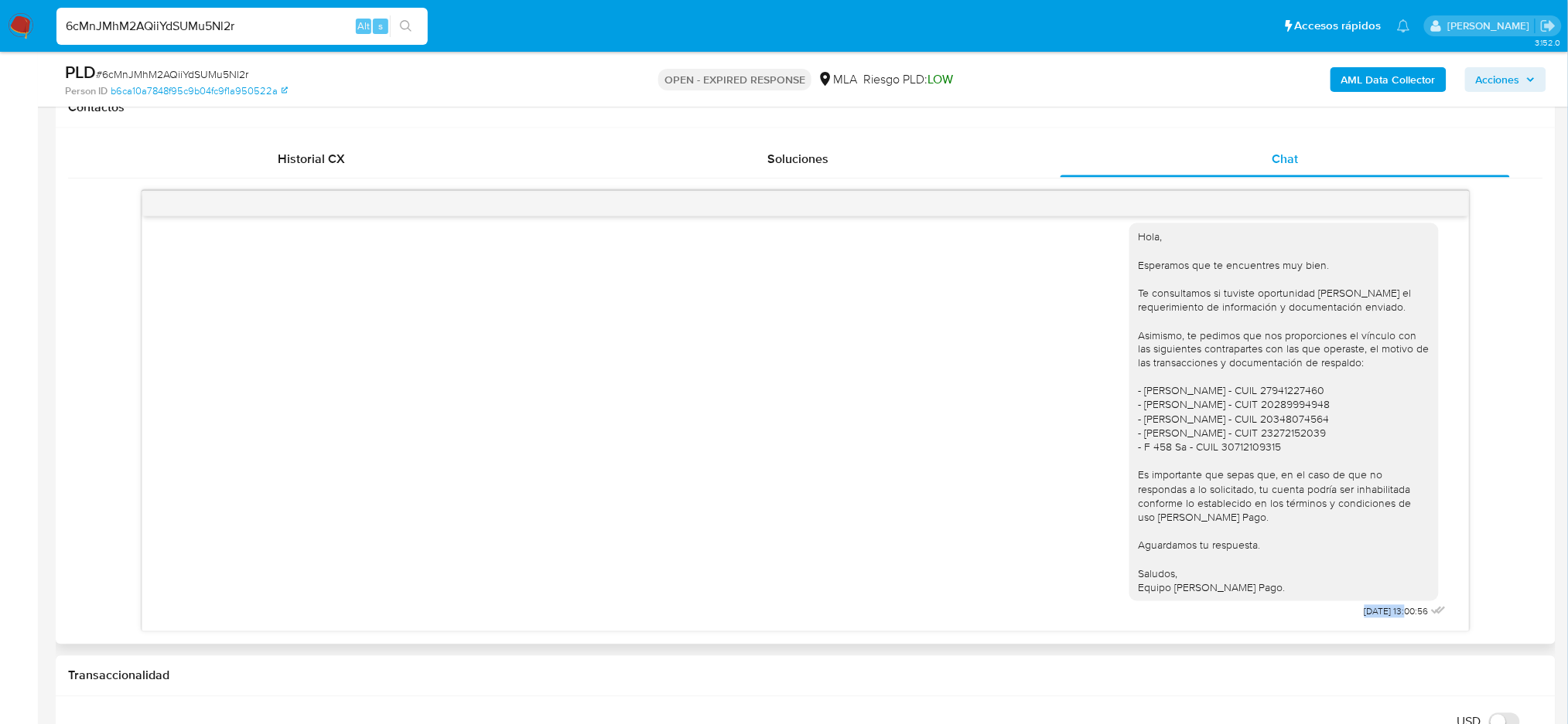
drag, startPoint x: 1326, startPoint y: 614, endPoint x: 1376, endPoint y: 618, distance: 50.2
click at [1376, 618] on div "Hola, Esperamos que te encuentres muy bien. Te consultamos si tuviste oportunid…" at bounding box center [1289, 418] width 320 height 410
copy span "04/08/2025"
click at [148, 75] on span "# 6cMnJMhM2AQiiYdSUMu5Nl2r" at bounding box center [172, 75] width 153 height 16
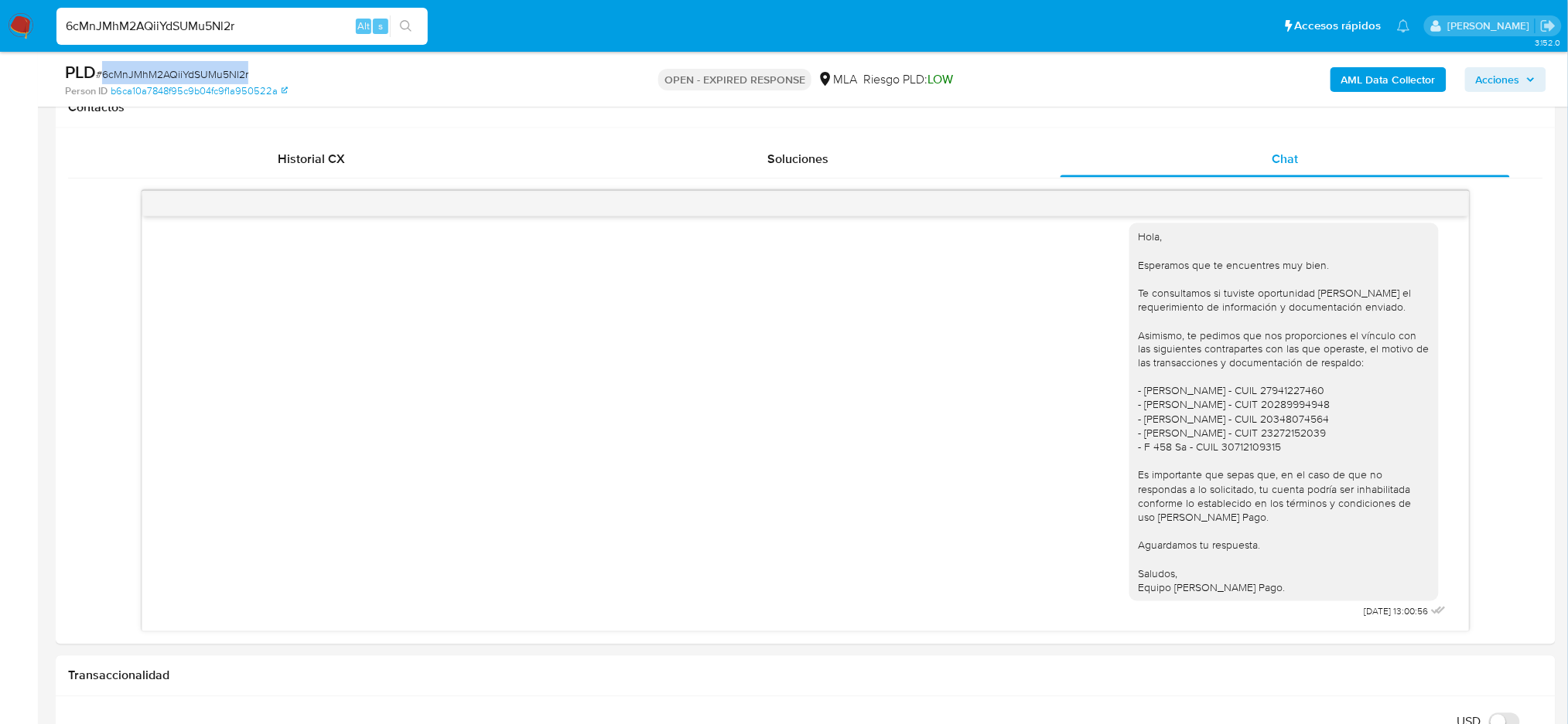
copy span "6cMnJMhM2AQiiYdSUMu5Nl2r"
click at [14, 22] on img at bounding box center [21, 26] width 26 height 26
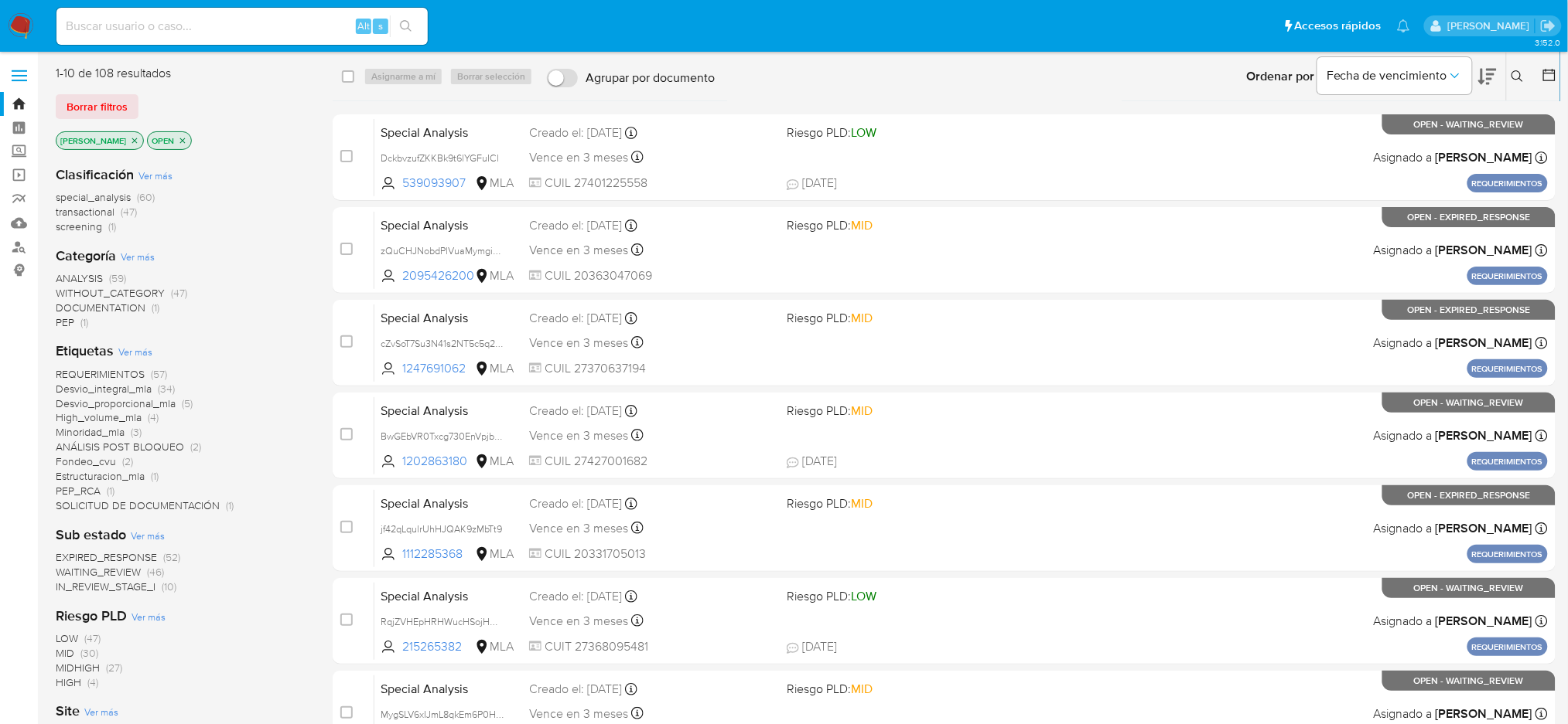
click at [1513, 72] on icon at bounding box center [1517, 76] width 12 height 12
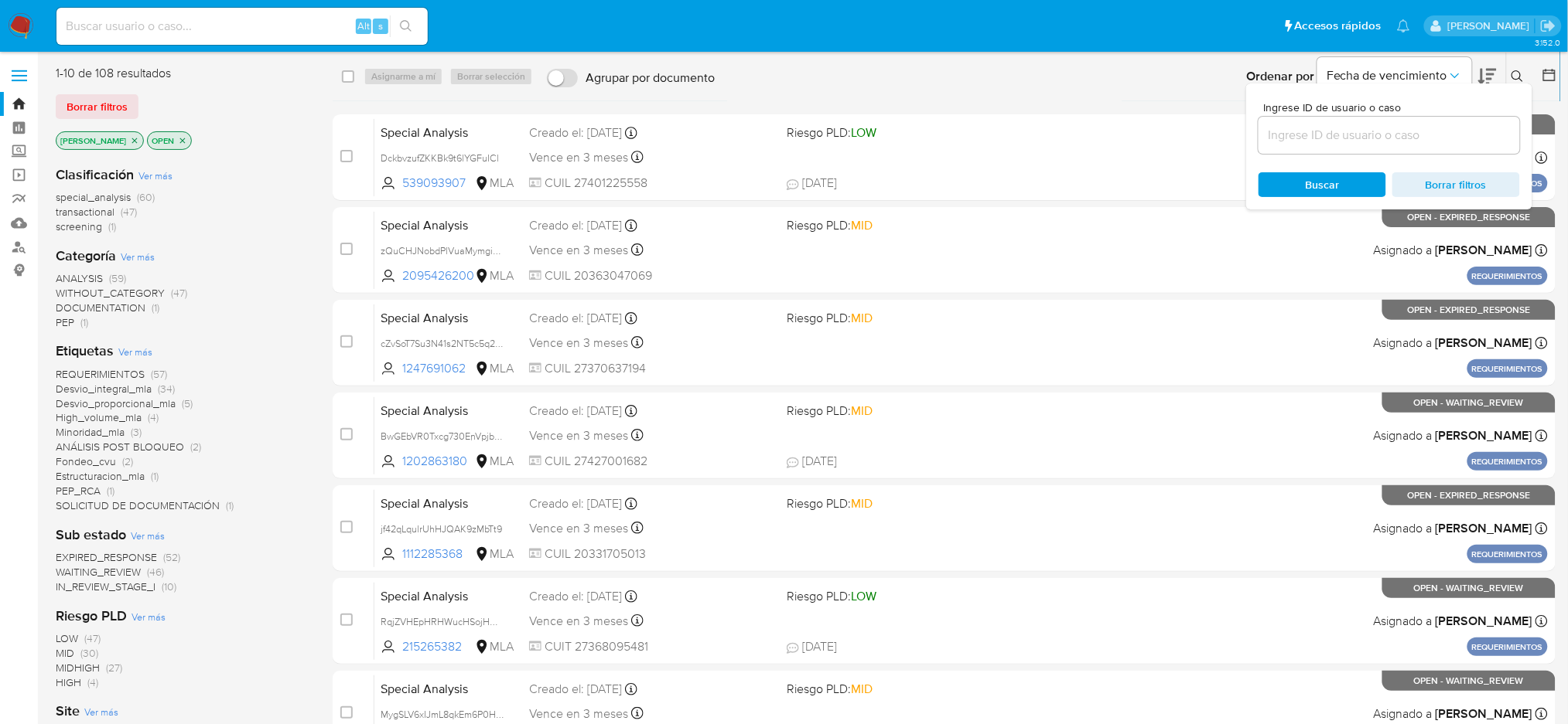
click at [1373, 127] on input at bounding box center [1389, 135] width 261 height 20
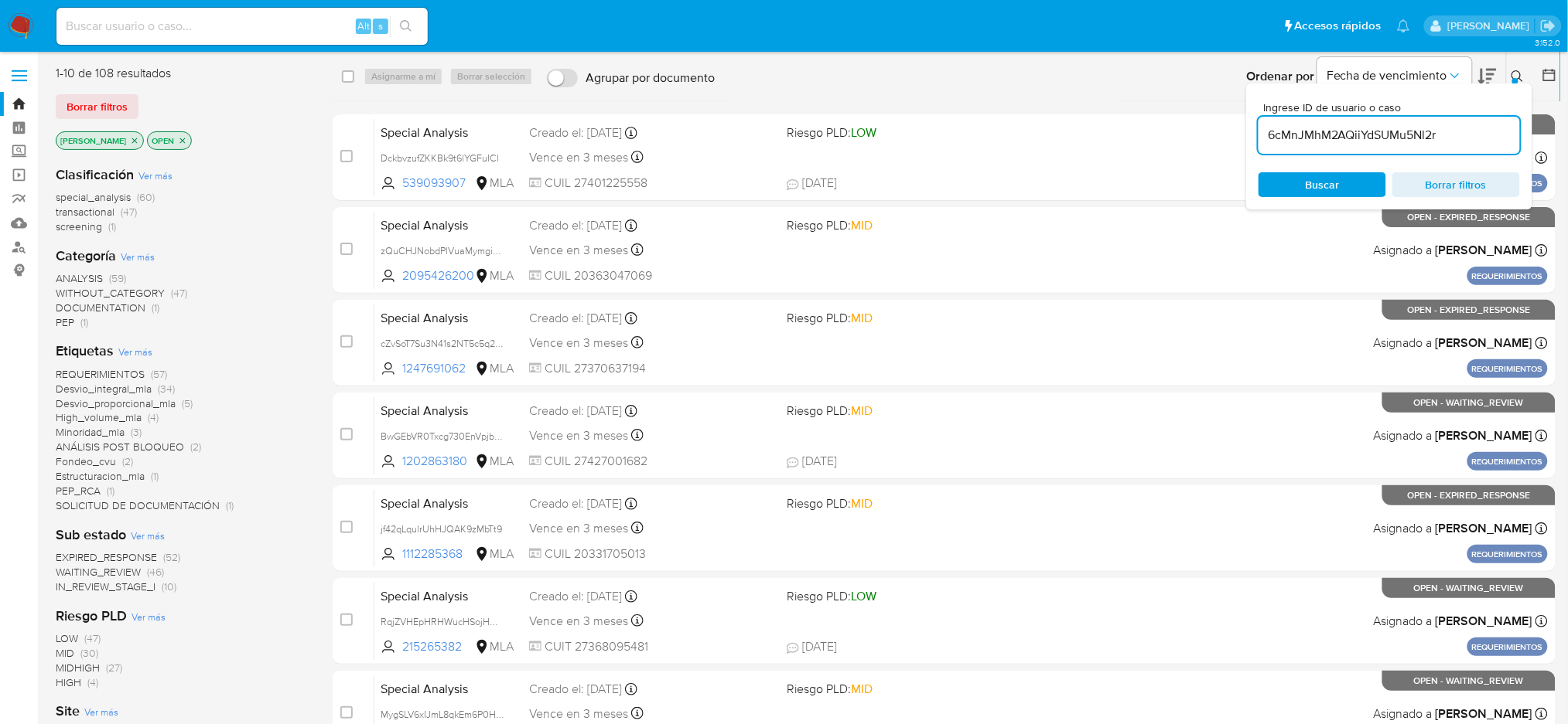
type input "6cMnJMhM2AQiiYdSUMu5Nl2r"
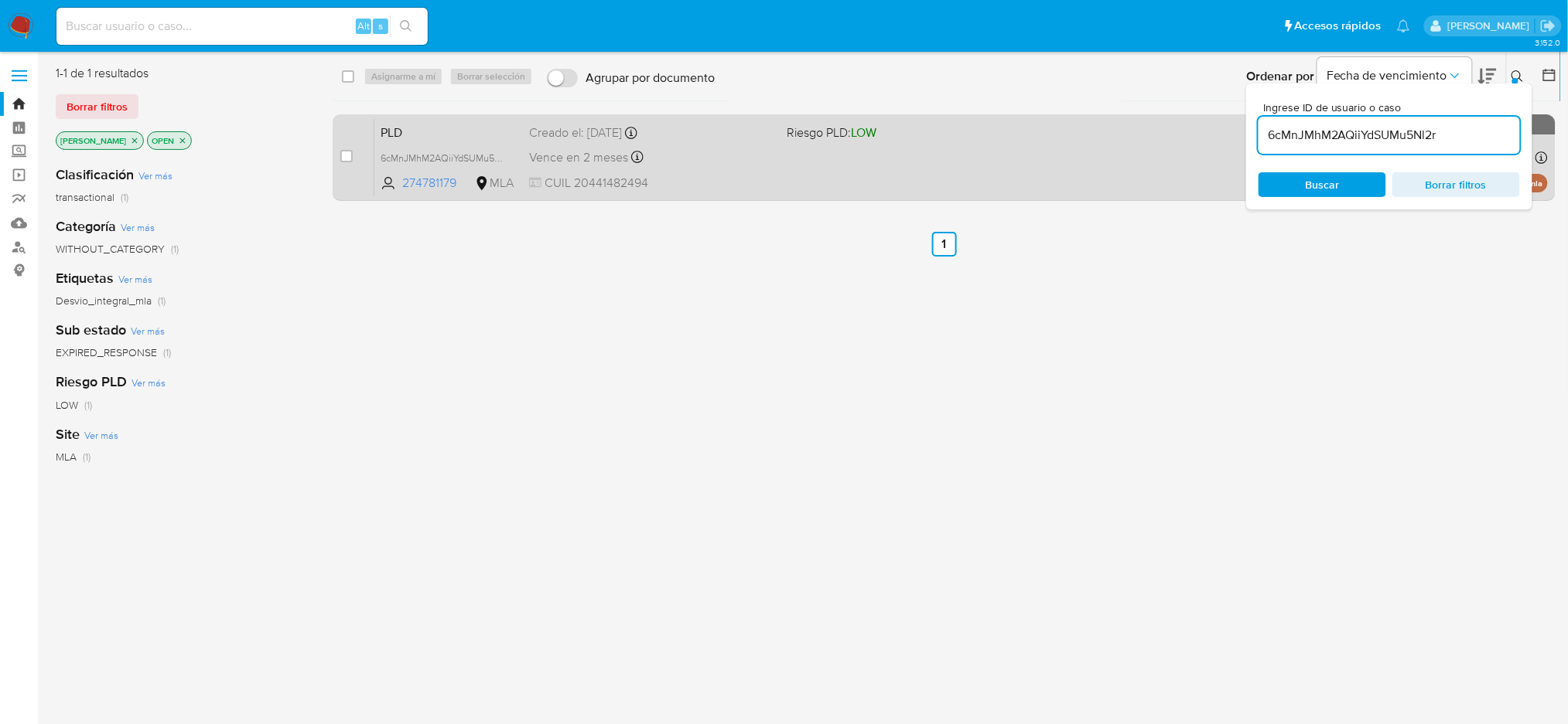
click at [355, 160] on div "case-item-checkbox No es posible asignar el caso" at bounding box center [357, 157] width 34 height 78
drag, startPoint x: 338, startPoint y: 162, endPoint x: 345, endPoint y: 156, distance: 9.2
click at [339, 162] on div "case-item-checkbox No es posible asignar el caso PLD 6cMnJMhM2AQiiYdSUMu5Nl2r 2…" at bounding box center [944, 158] width 1222 height 87
click at [345, 156] on input "checkbox" at bounding box center [346, 156] width 12 height 12
checkbox input "true"
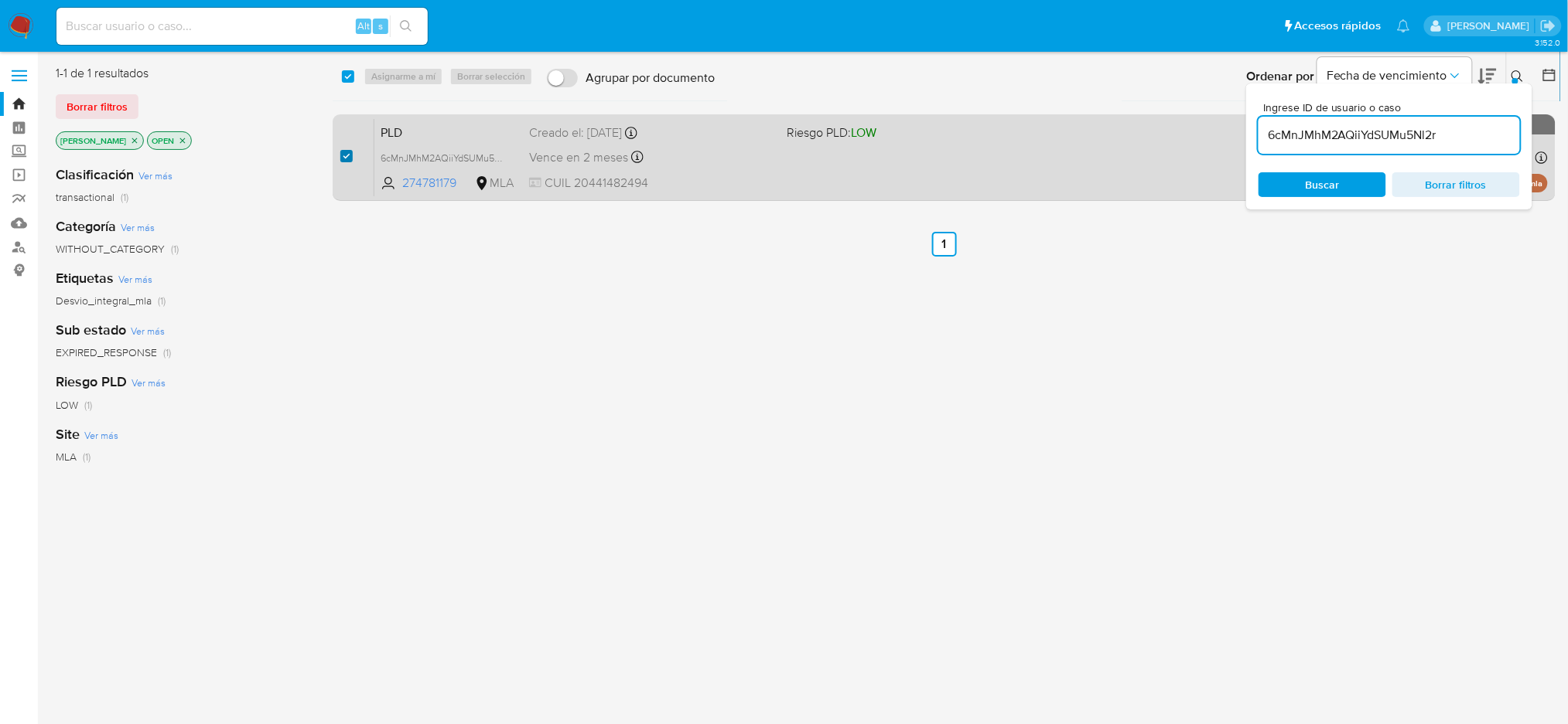
checkbox input "true"
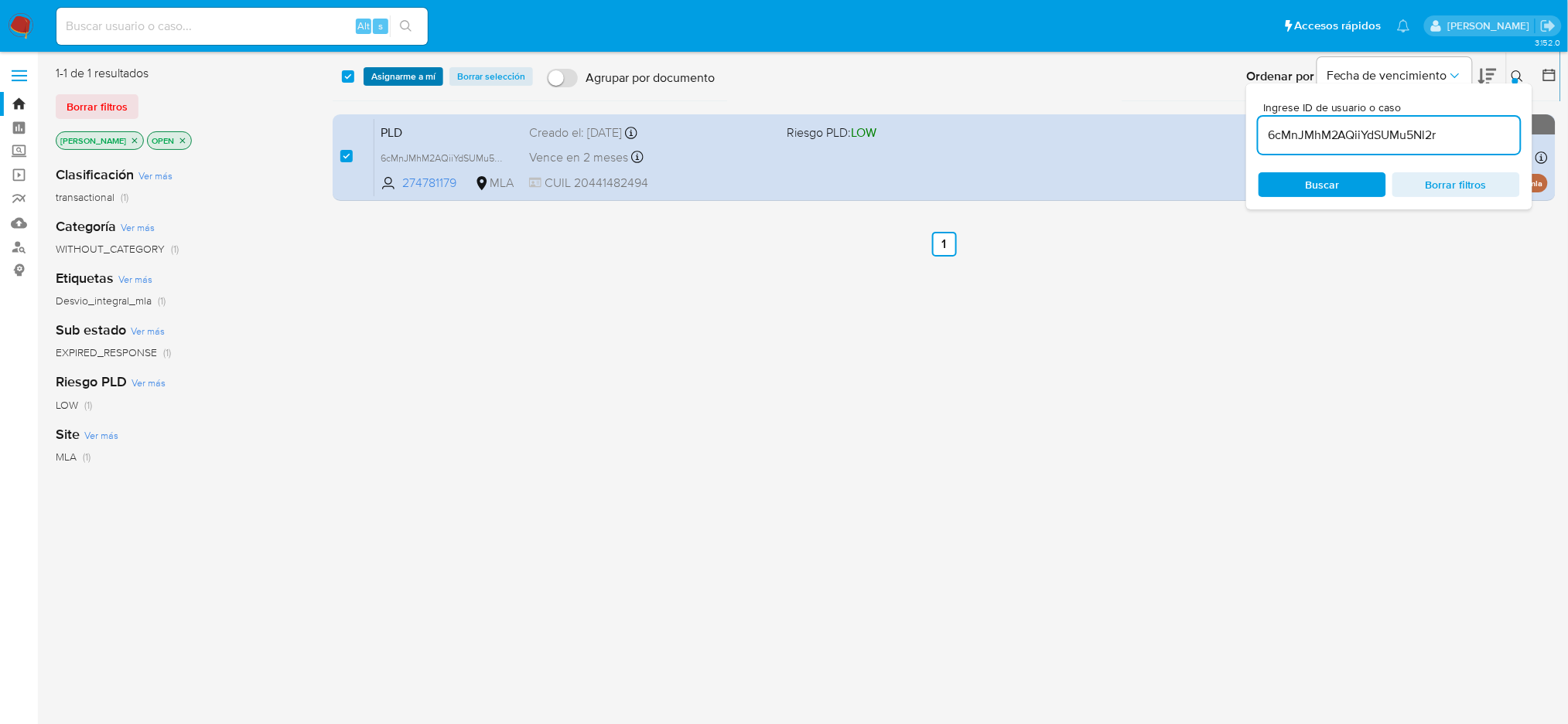
click at [404, 83] on span "Asignarme a mí" at bounding box center [403, 76] width 64 height 16
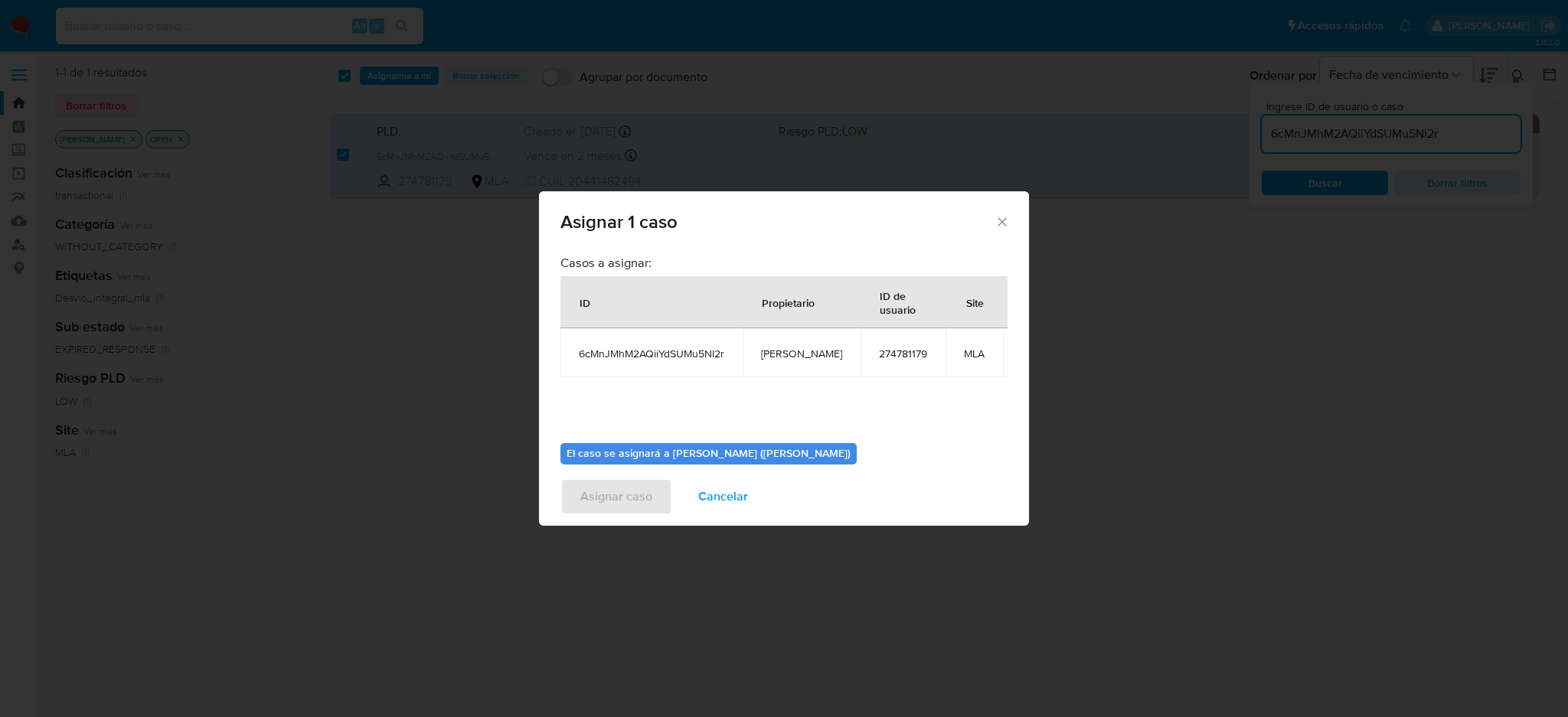
click at [791, 354] on span "[PERSON_NAME]" at bounding box center [801, 353] width 81 height 14
copy span "[PERSON_NAME]"
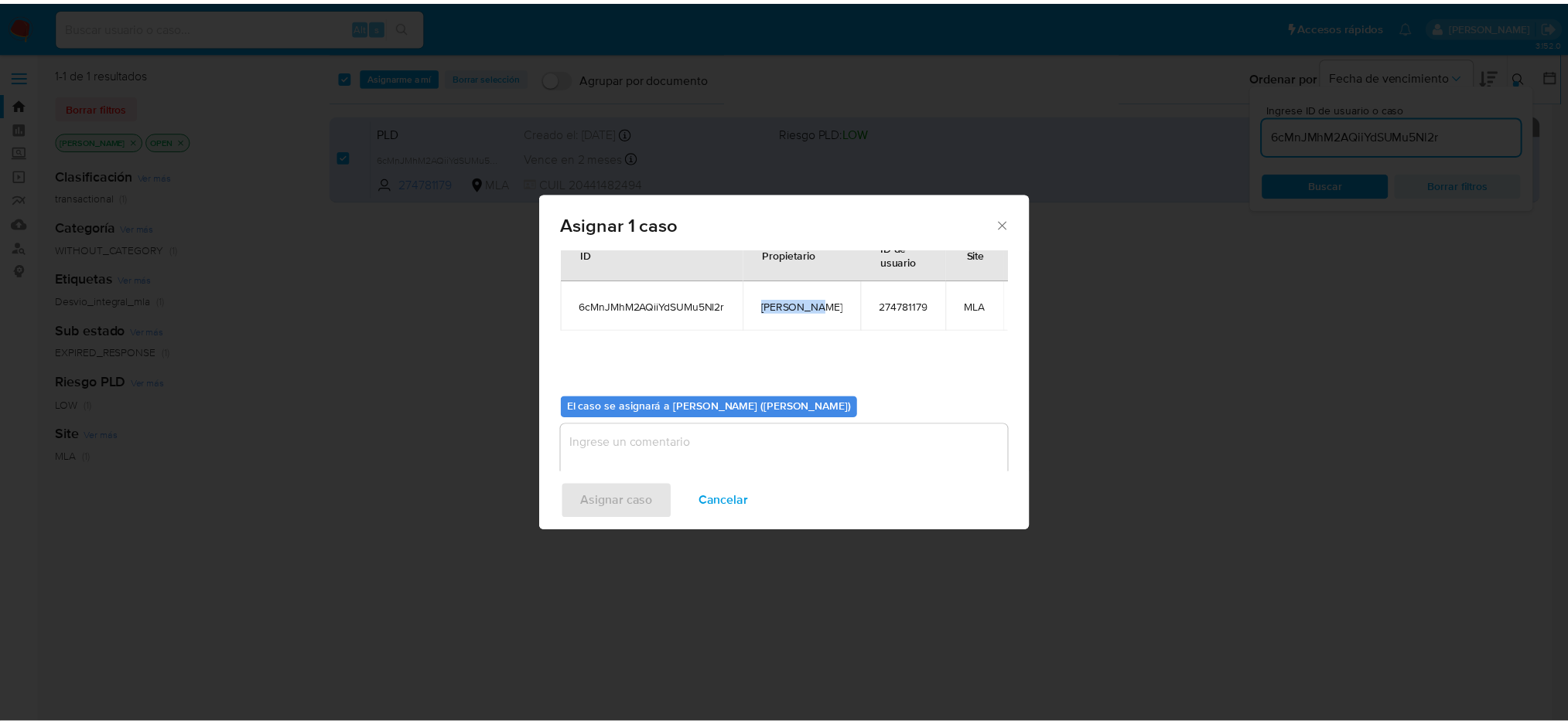
scroll to position [79, 0]
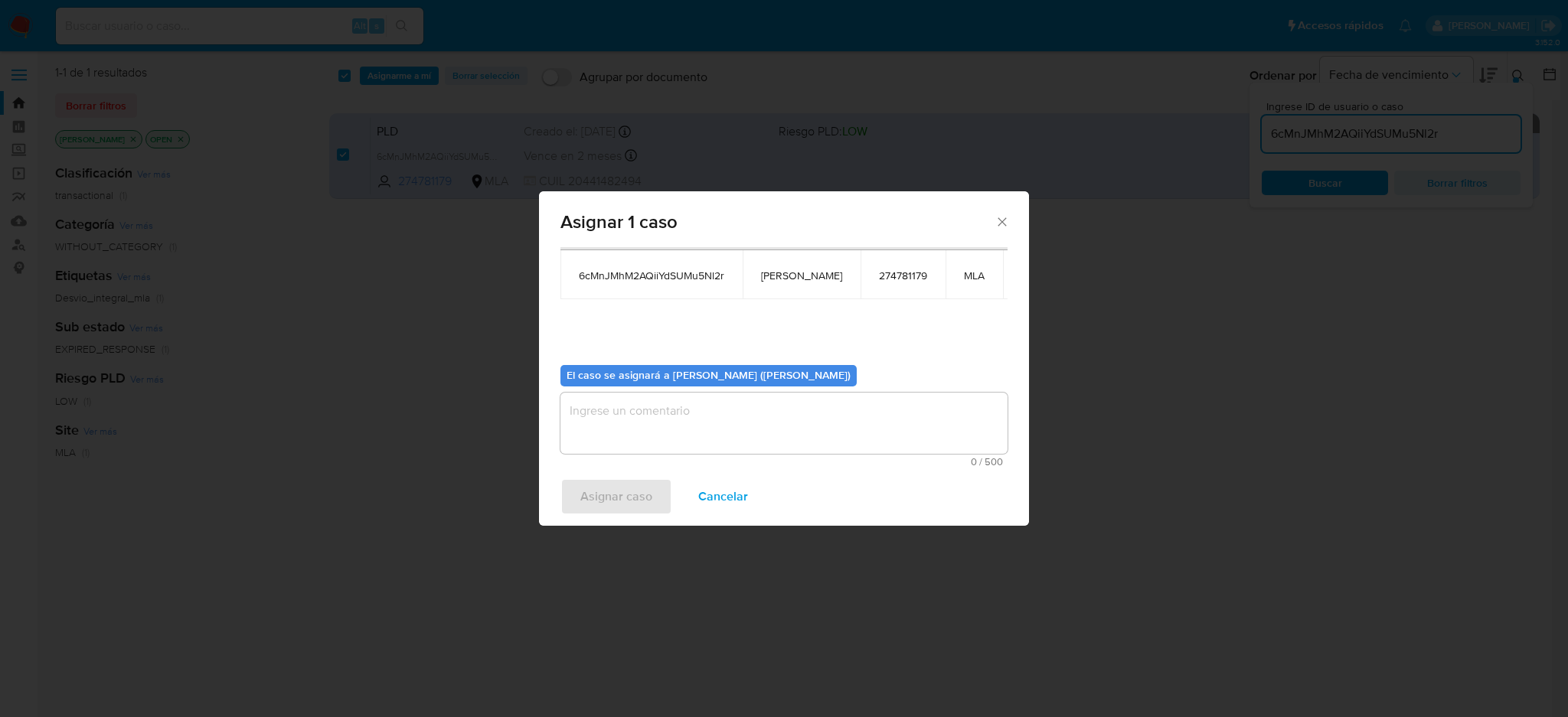
click at [656, 439] on textarea "assign-modal" at bounding box center [784, 423] width 447 height 62
paste textarea "[PERSON_NAME]"
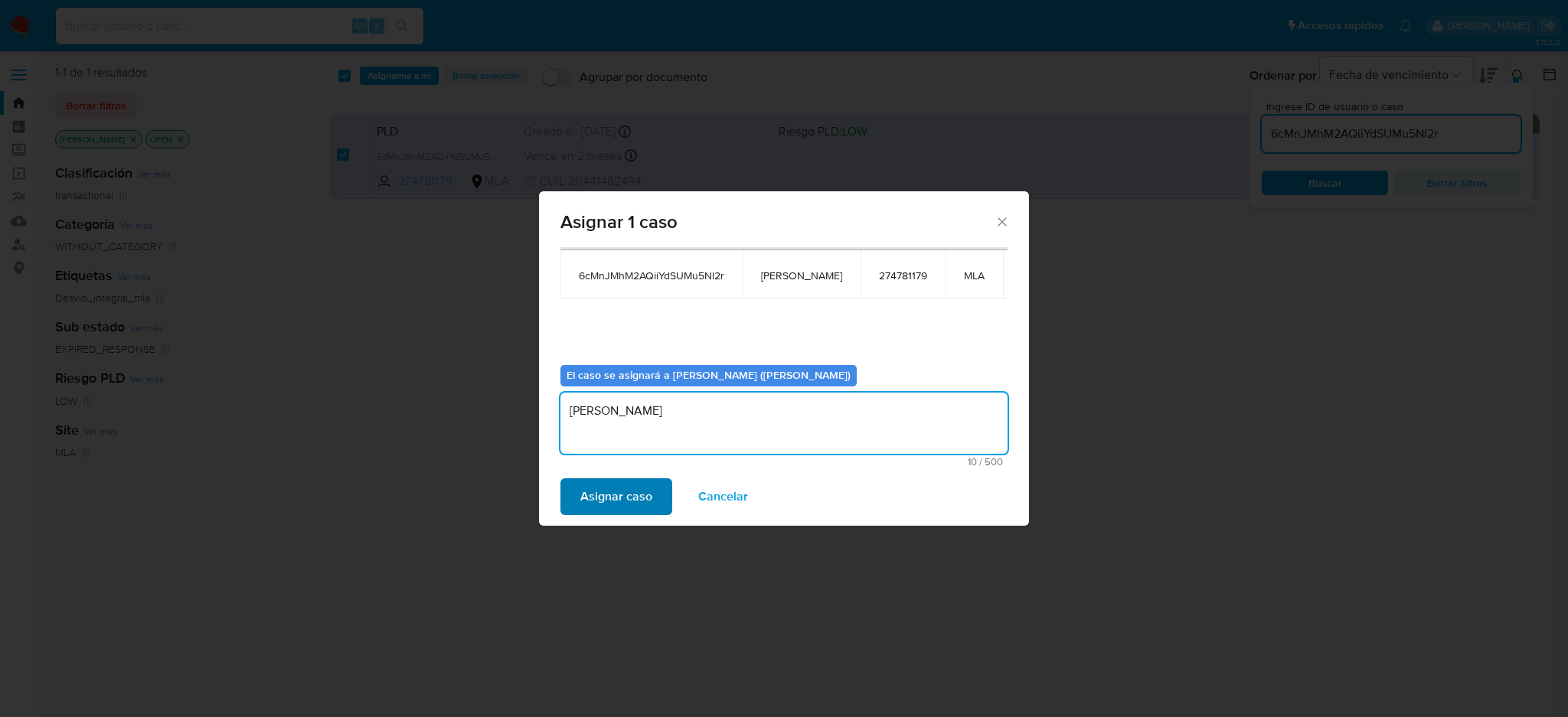
type textarea "[PERSON_NAME]"
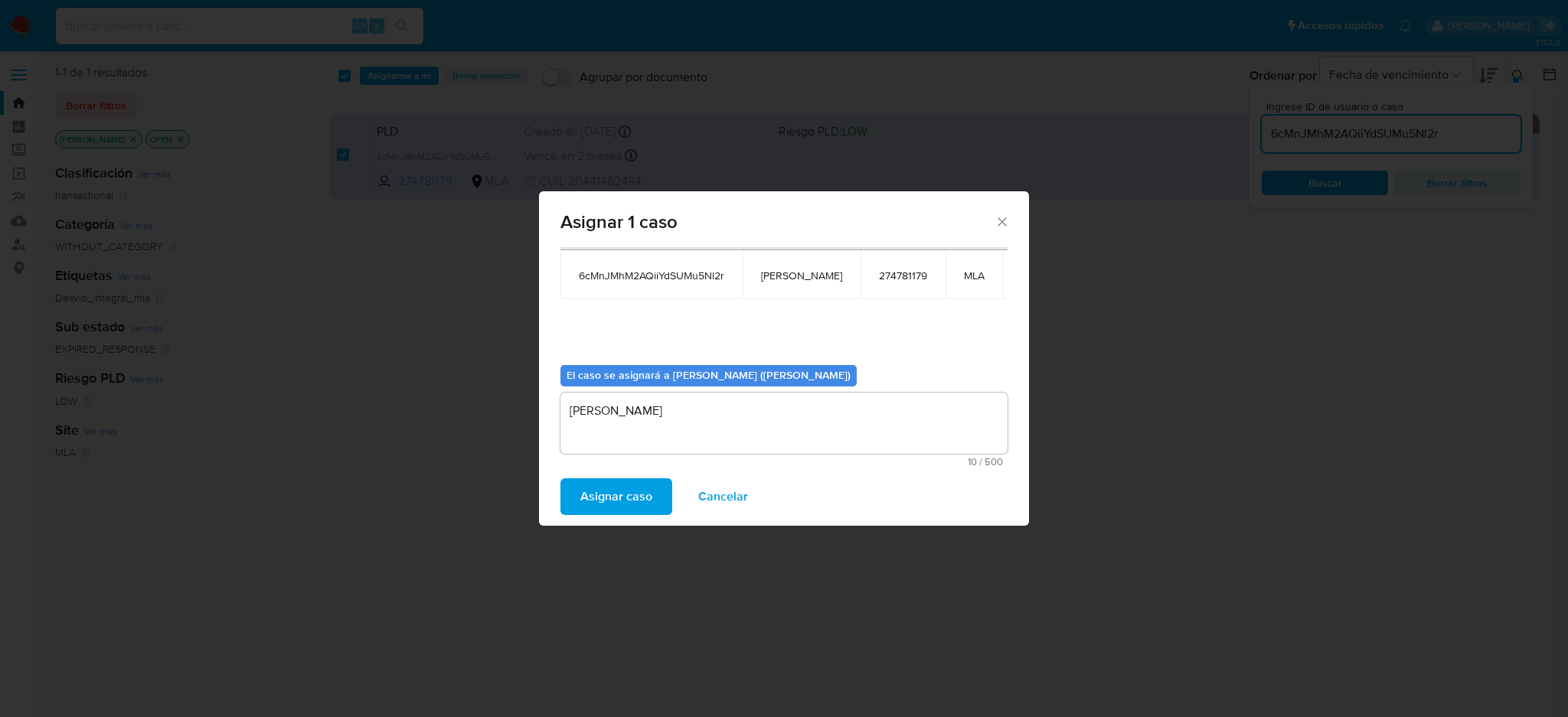
click at [620, 506] on span "Asignar caso" at bounding box center [616, 497] width 72 height 34
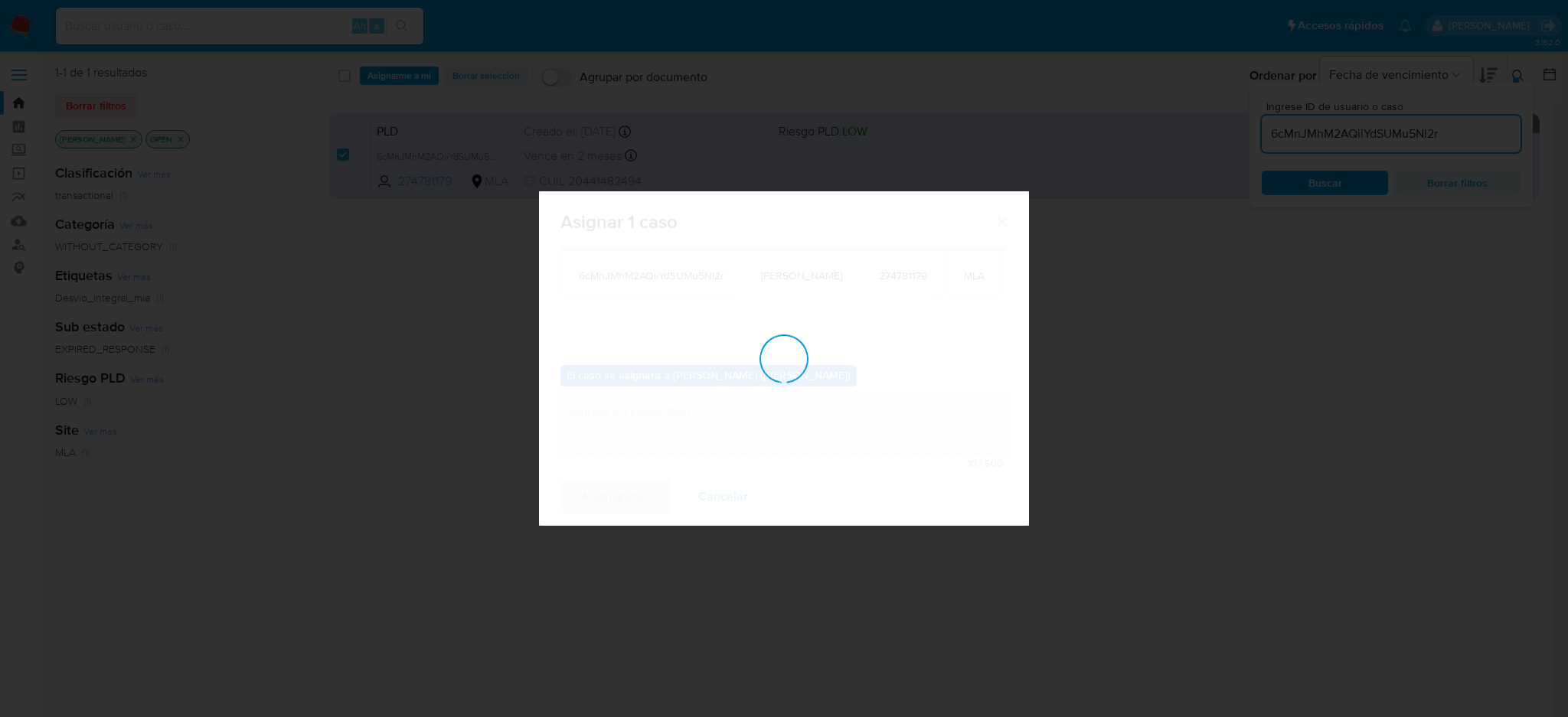
checkbox input "false"
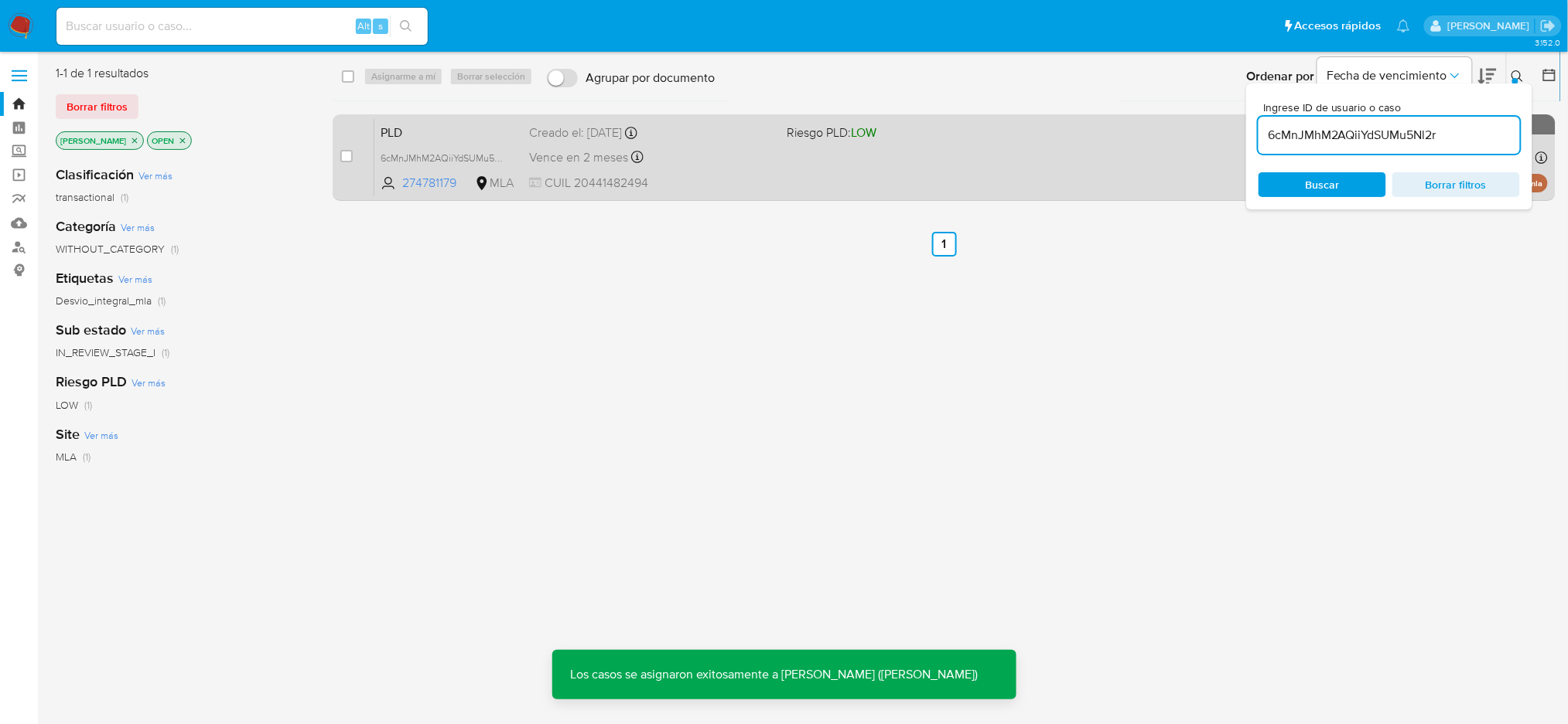
click at [683, 162] on div "Vence en 2 meses Vence el [DATE] 03:19:58" at bounding box center [652, 158] width 246 height 21
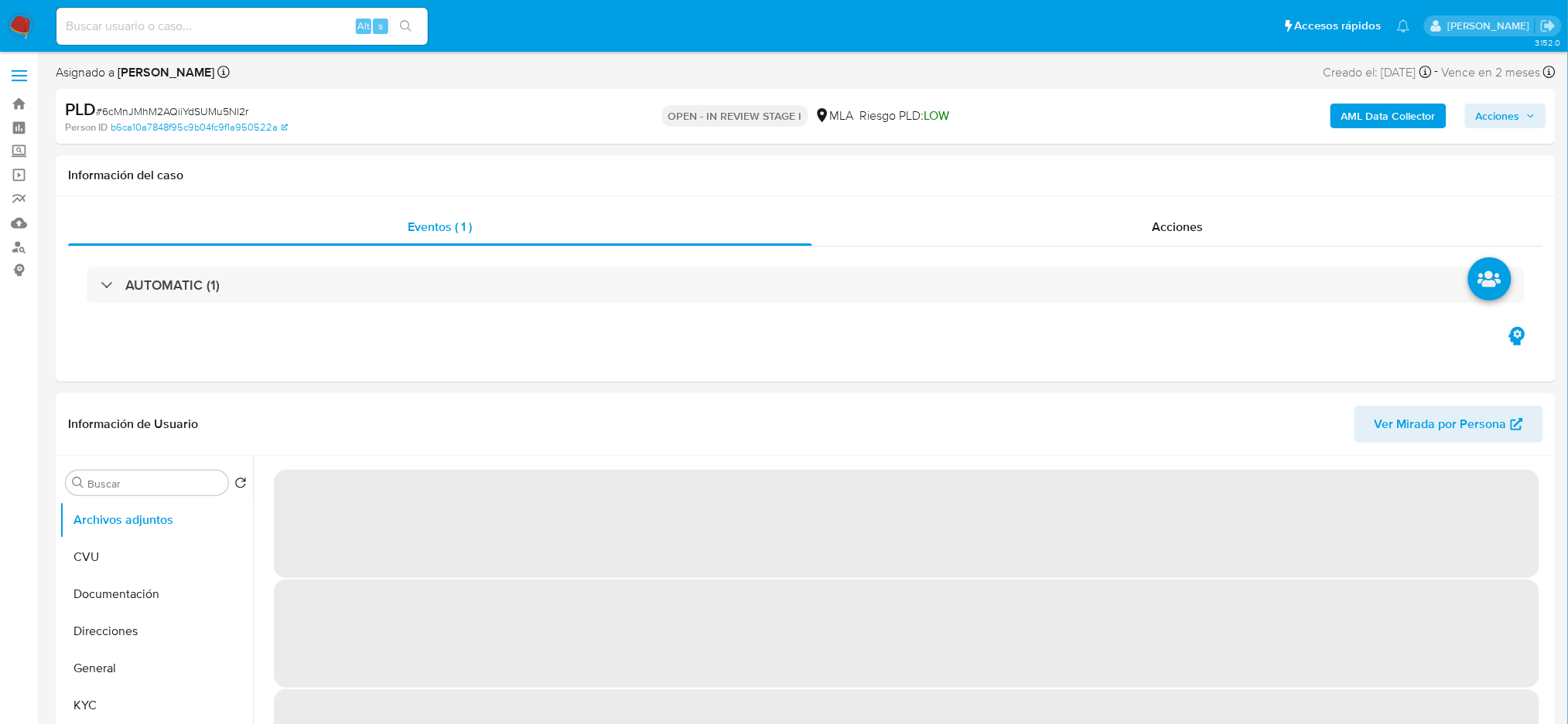
select select "10"
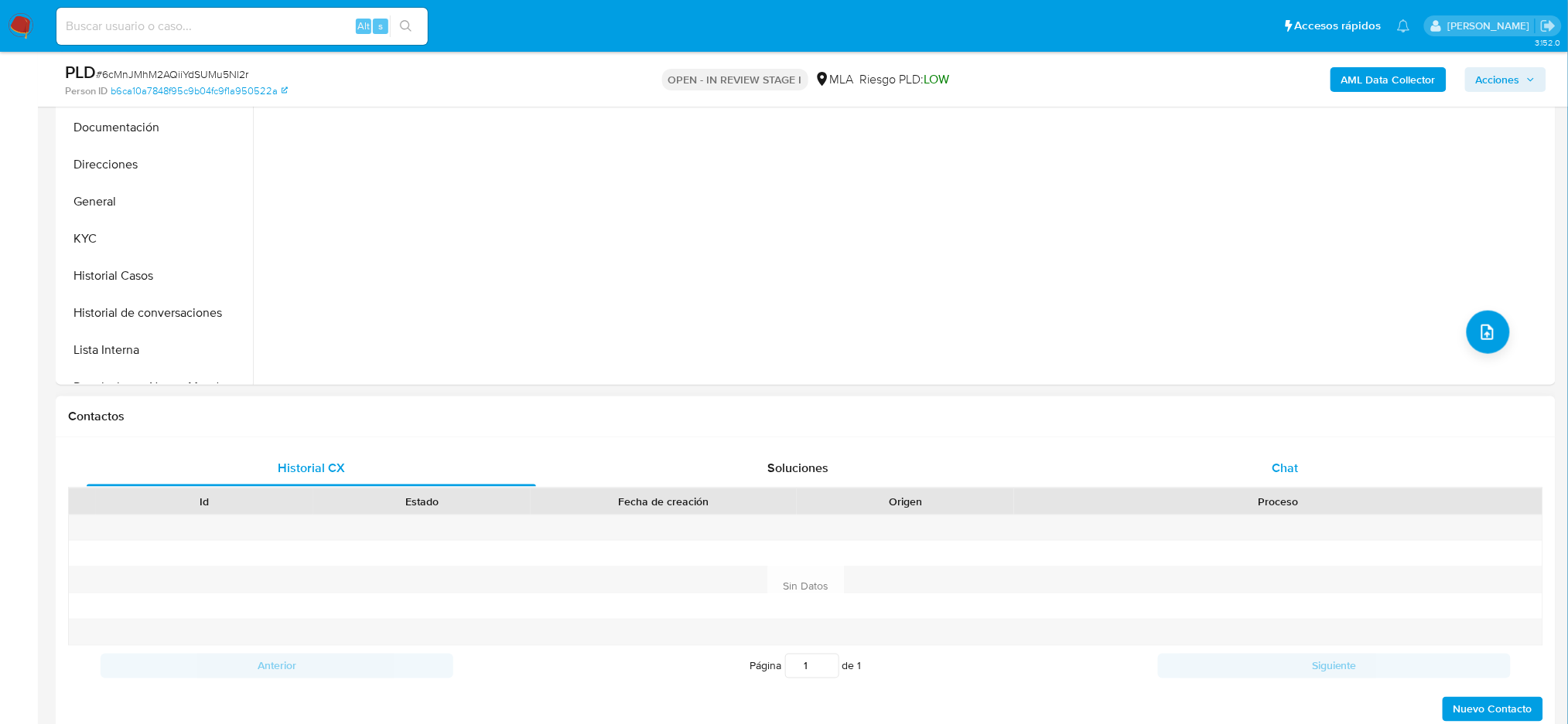
click at [1342, 468] on div "Chat" at bounding box center [1285, 468] width 449 height 37
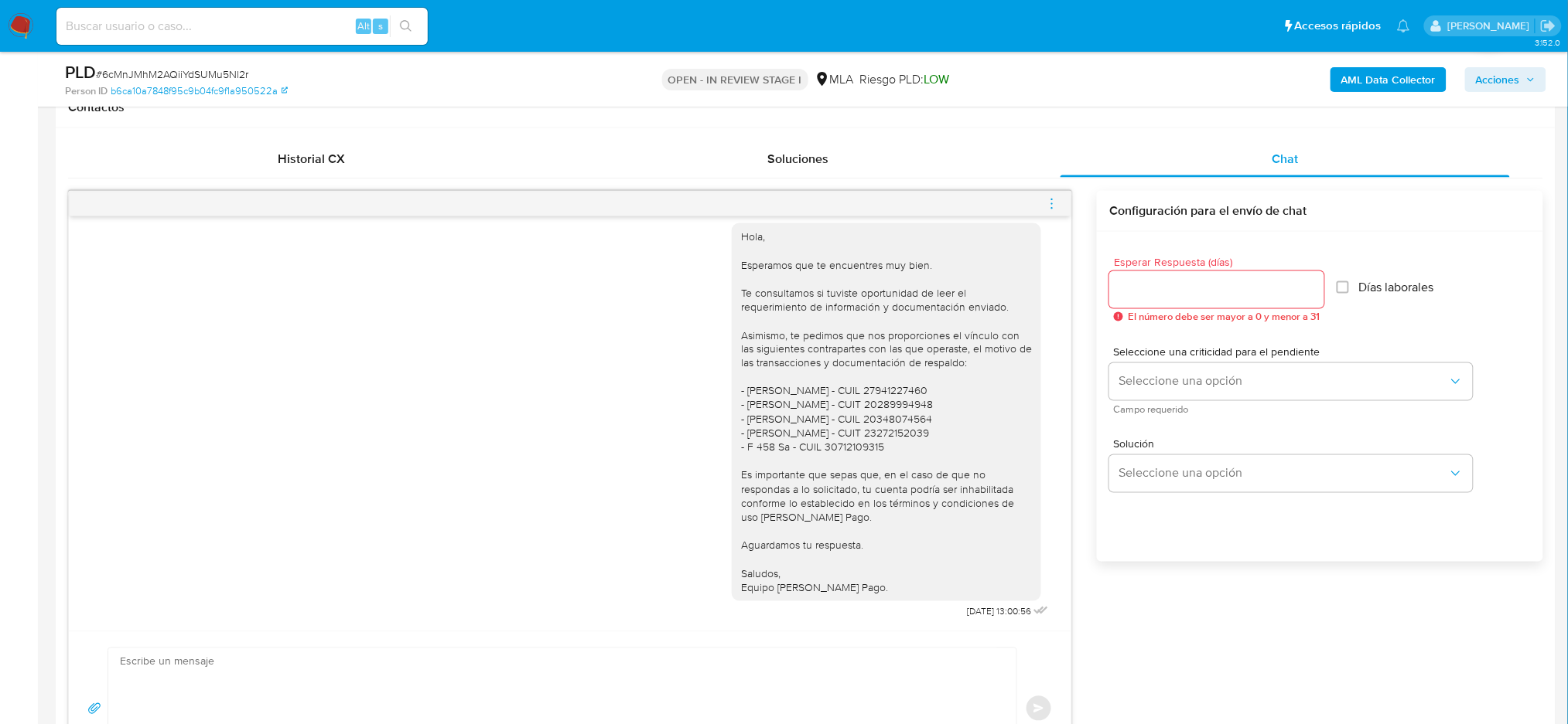
scroll to position [309, 0]
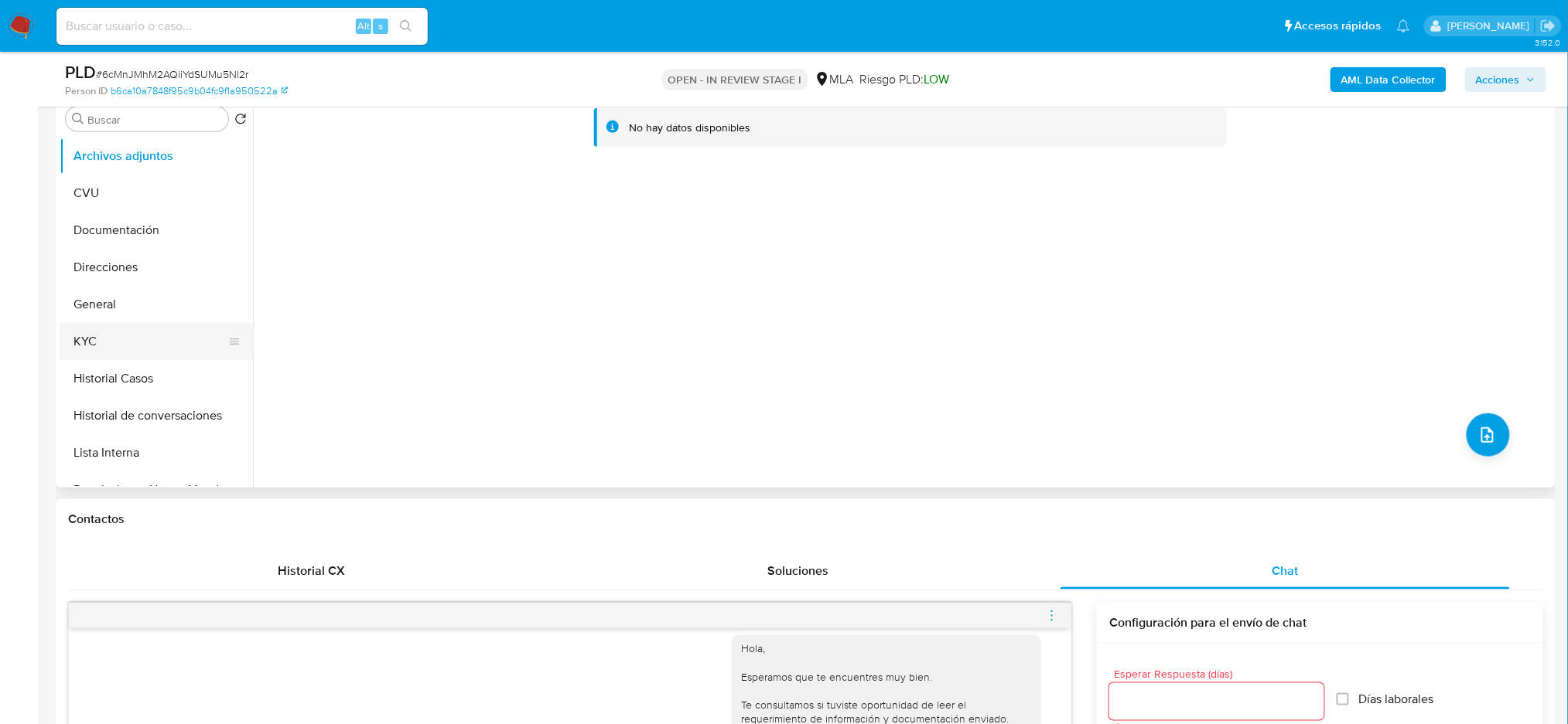
click at [112, 344] on button "KYC" at bounding box center [150, 342] width 181 height 37
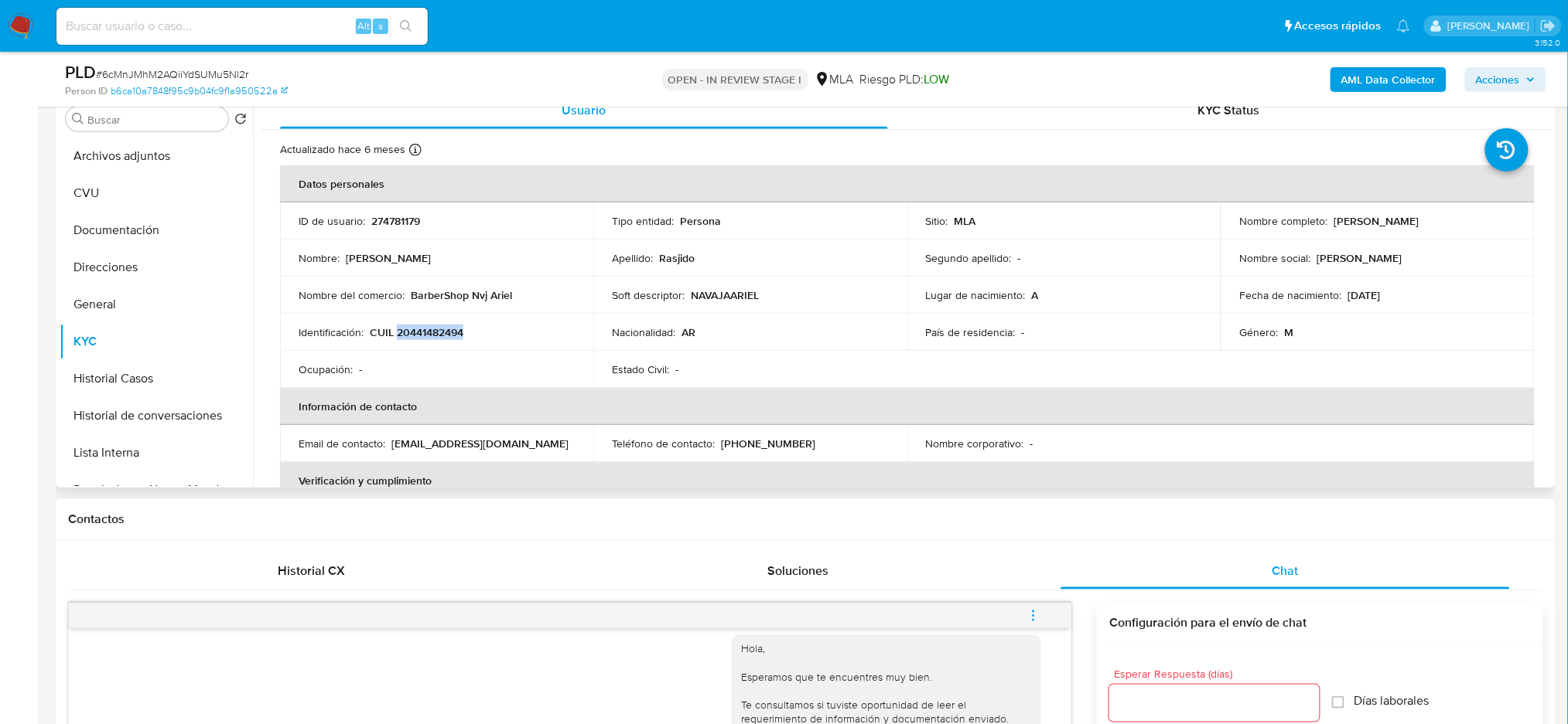
drag, startPoint x: 396, startPoint y: 330, endPoint x: 488, endPoint y: 334, distance: 92.1
click at [488, 334] on div "Identificación : CUIL 20441482494" at bounding box center [436, 332] width 276 height 14
copy p "20441482494"
drag, startPoint x: 128, startPoint y: 360, endPoint x: 80, endPoint y: 378, distance: 51.3
click at [128, 362] on button "Historial Casos" at bounding box center [150, 379] width 181 height 37
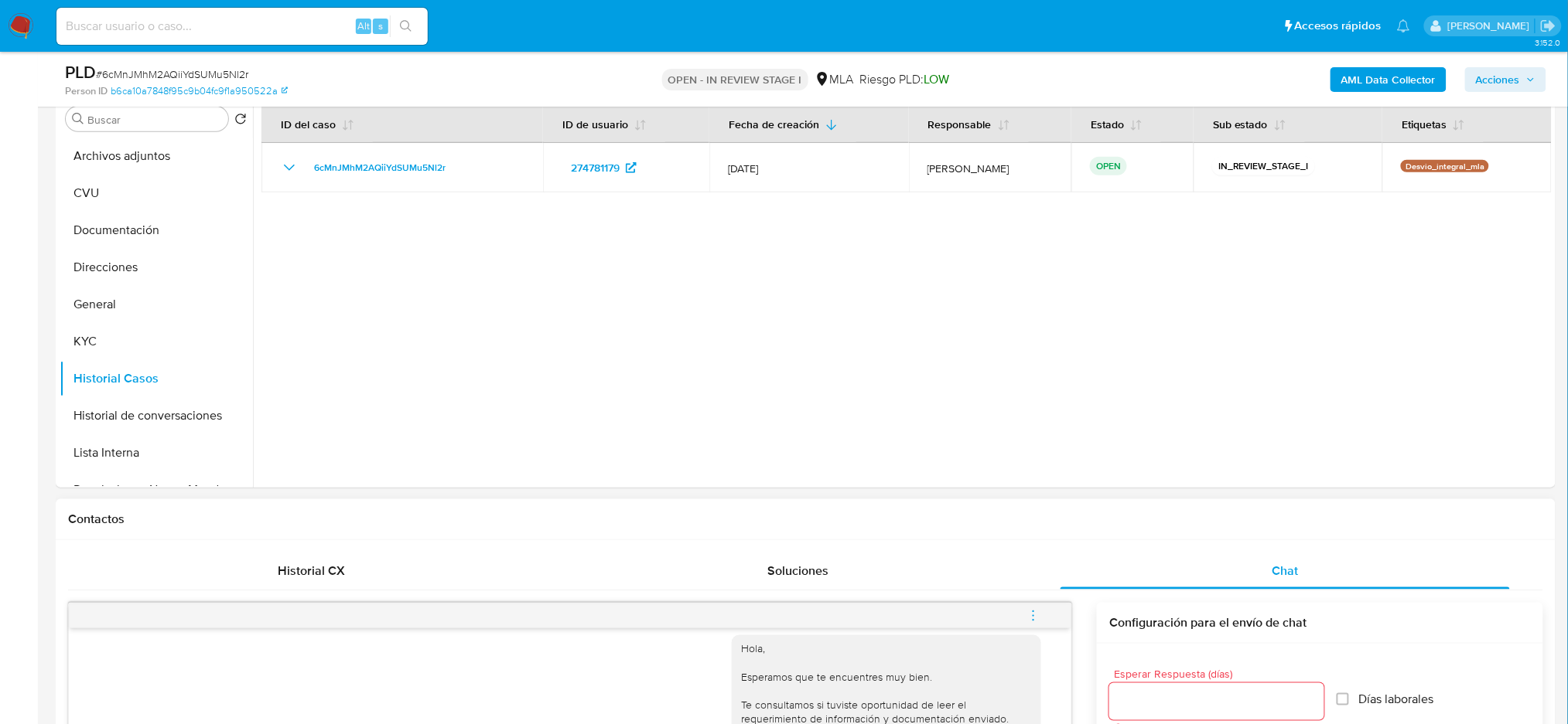
click at [1035, 612] on icon "menu-action" at bounding box center [1033, 616] width 14 height 14
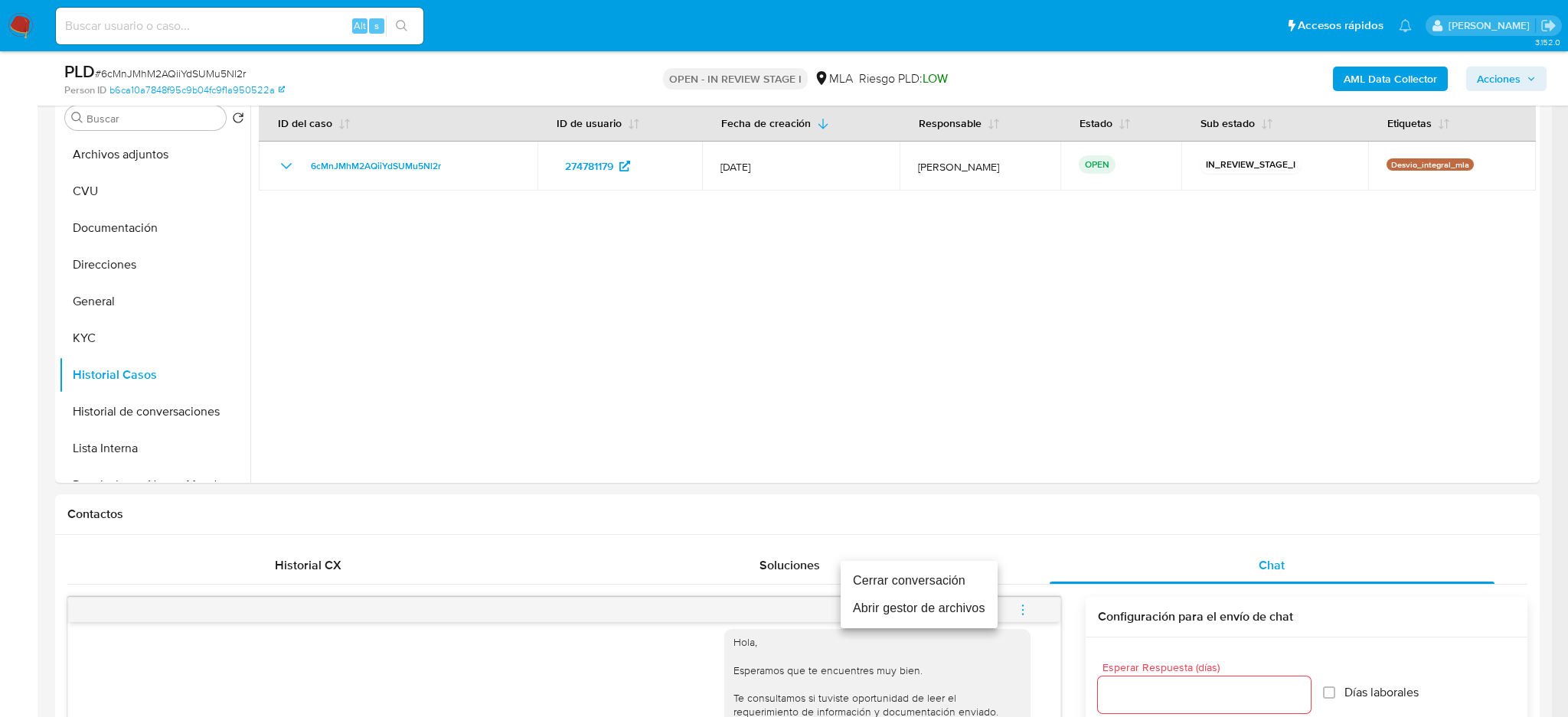
drag, startPoint x: 908, startPoint y: 574, endPoint x: 620, endPoint y: 593, distance: 288.6
click at [908, 574] on li "Cerrar conversación" at bounding box center [919, 581] width 157 height 28
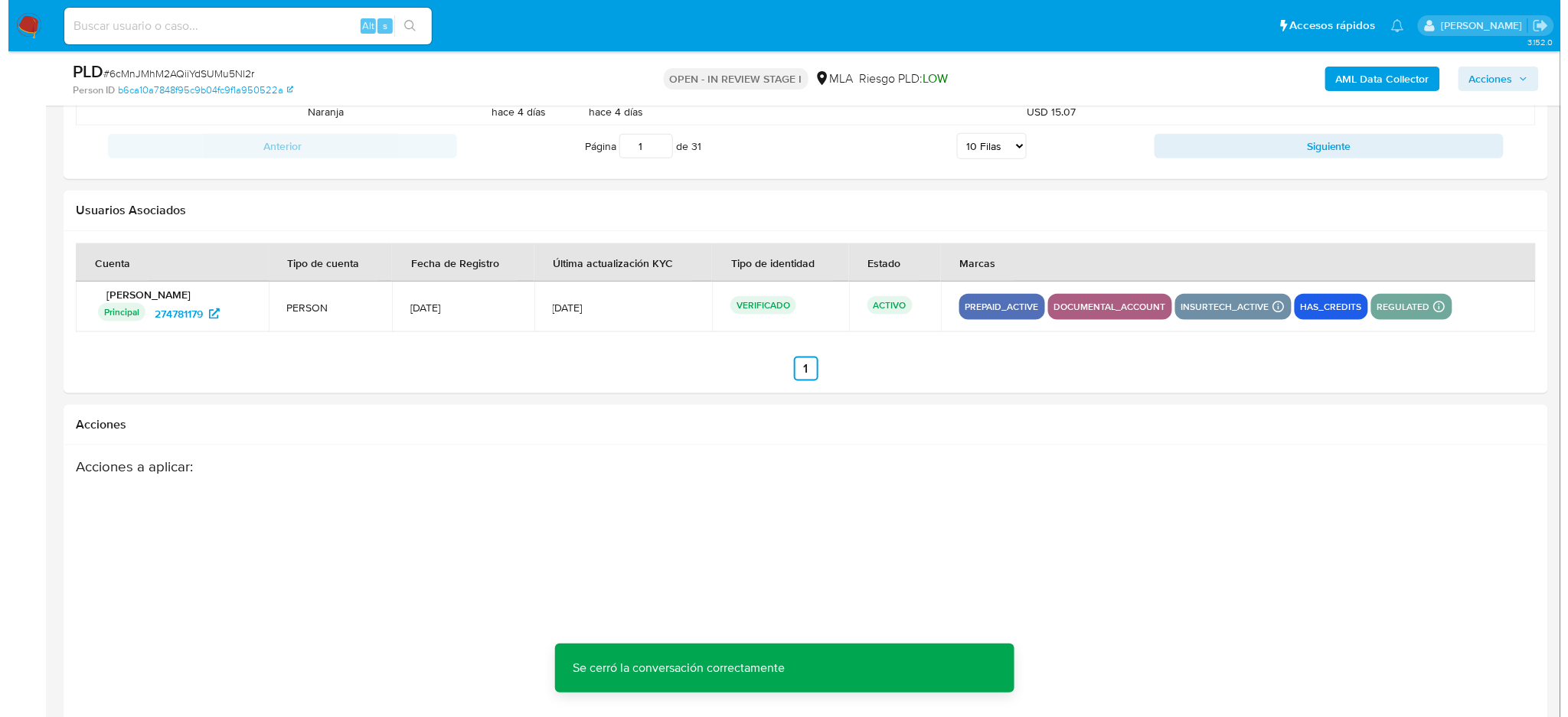
scroll to position [2695, 0]
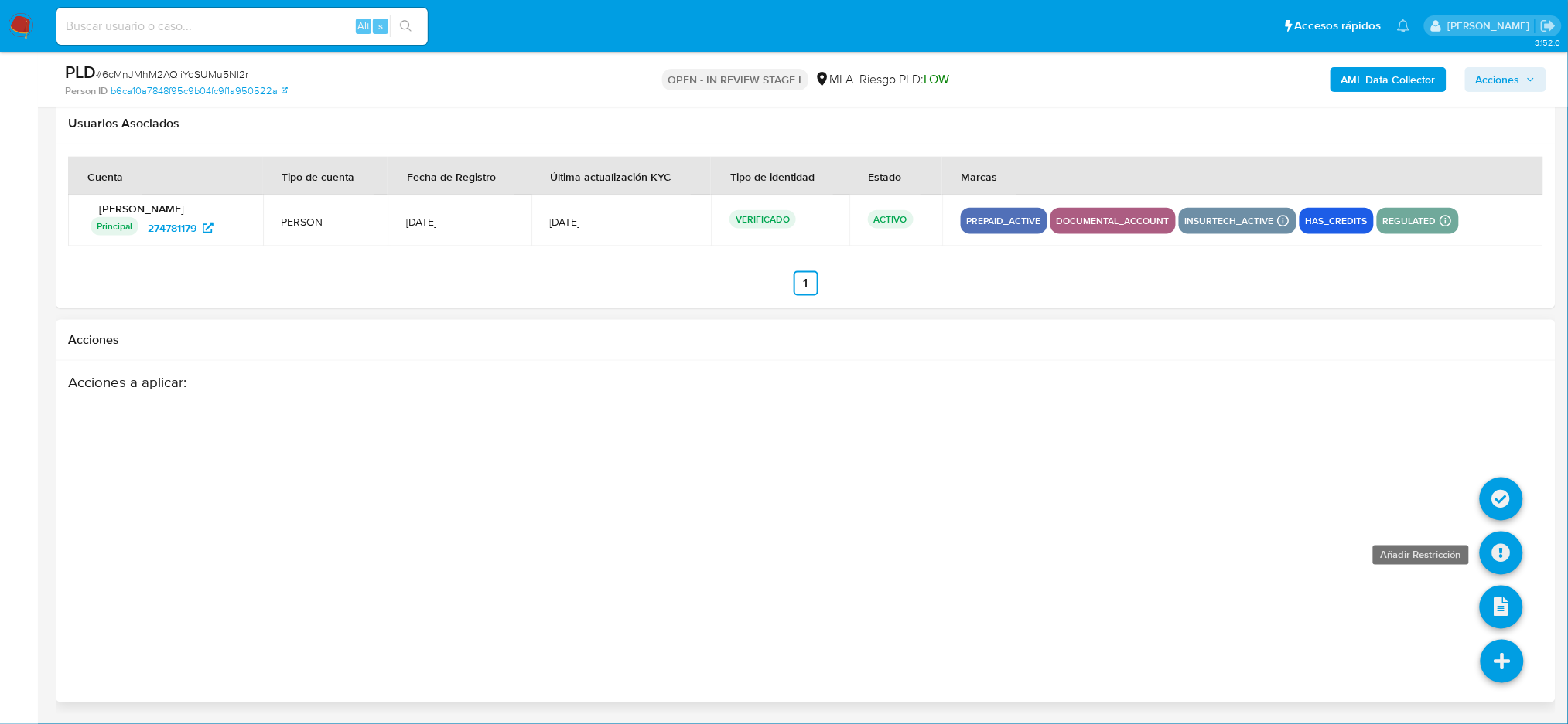
click at [1502, 550] on icon at bounding box center [1500, 553] width 43 height 43
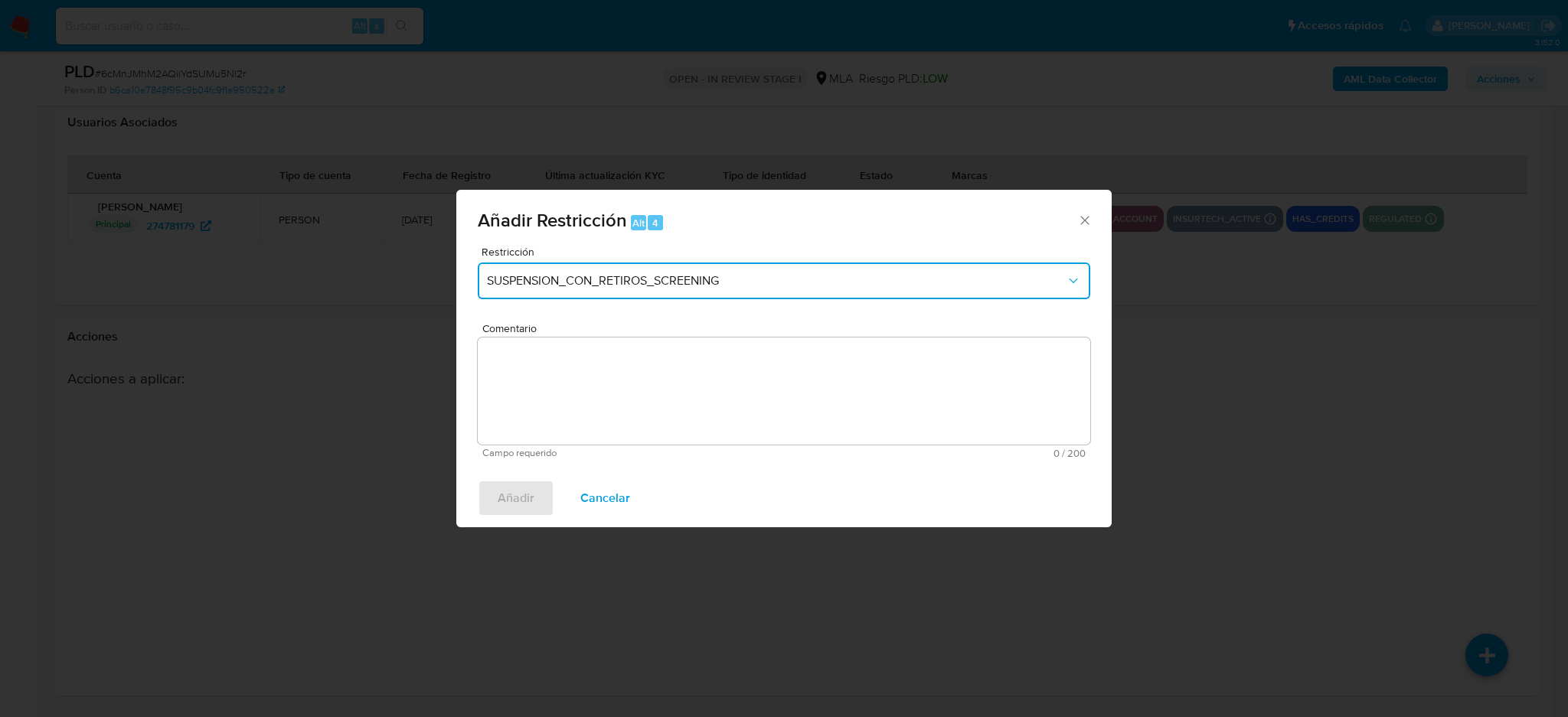
click at [533, 269] on button "SUSPENSION_CON_RETIROS_SCREENING" at bounding box center [784, 280] width 613 height 36
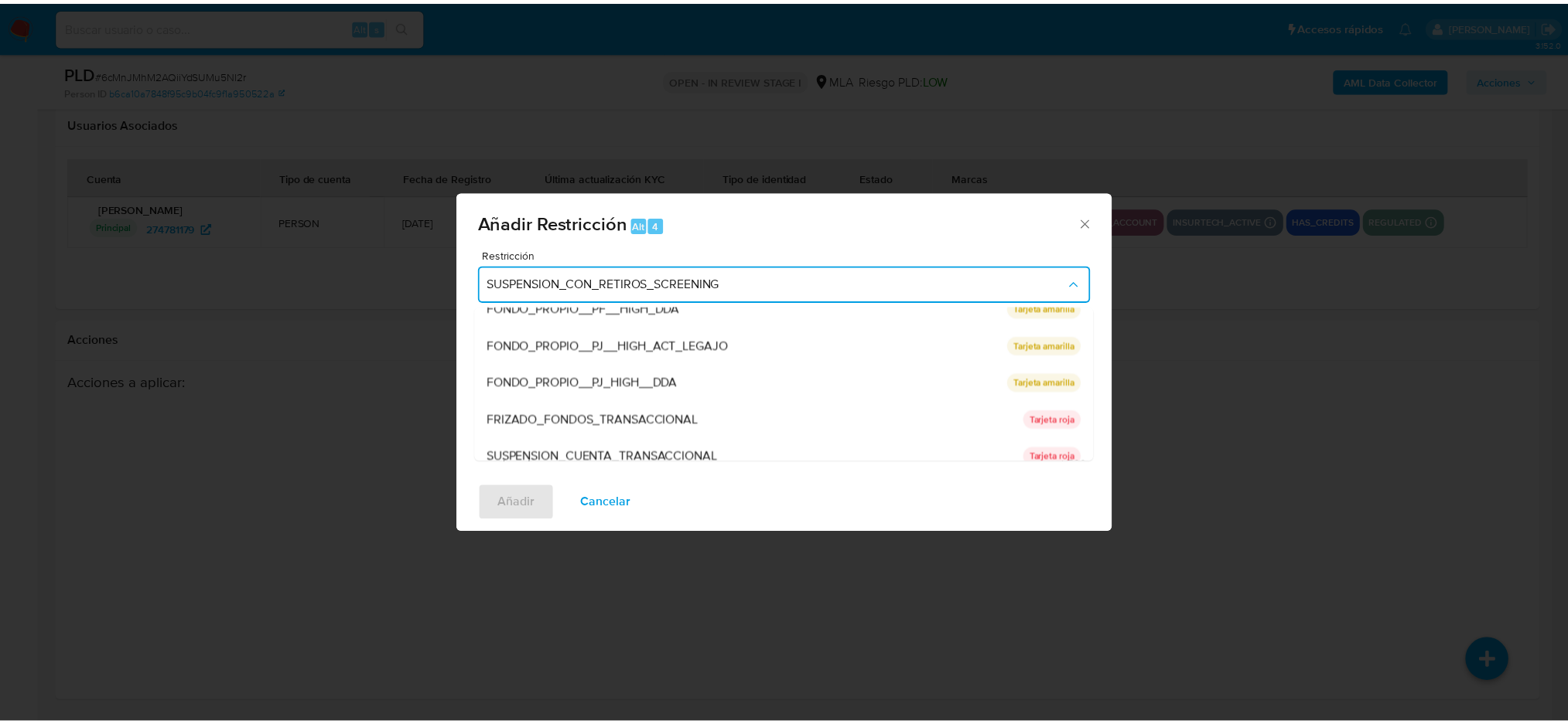
scroll to position [252, 0]
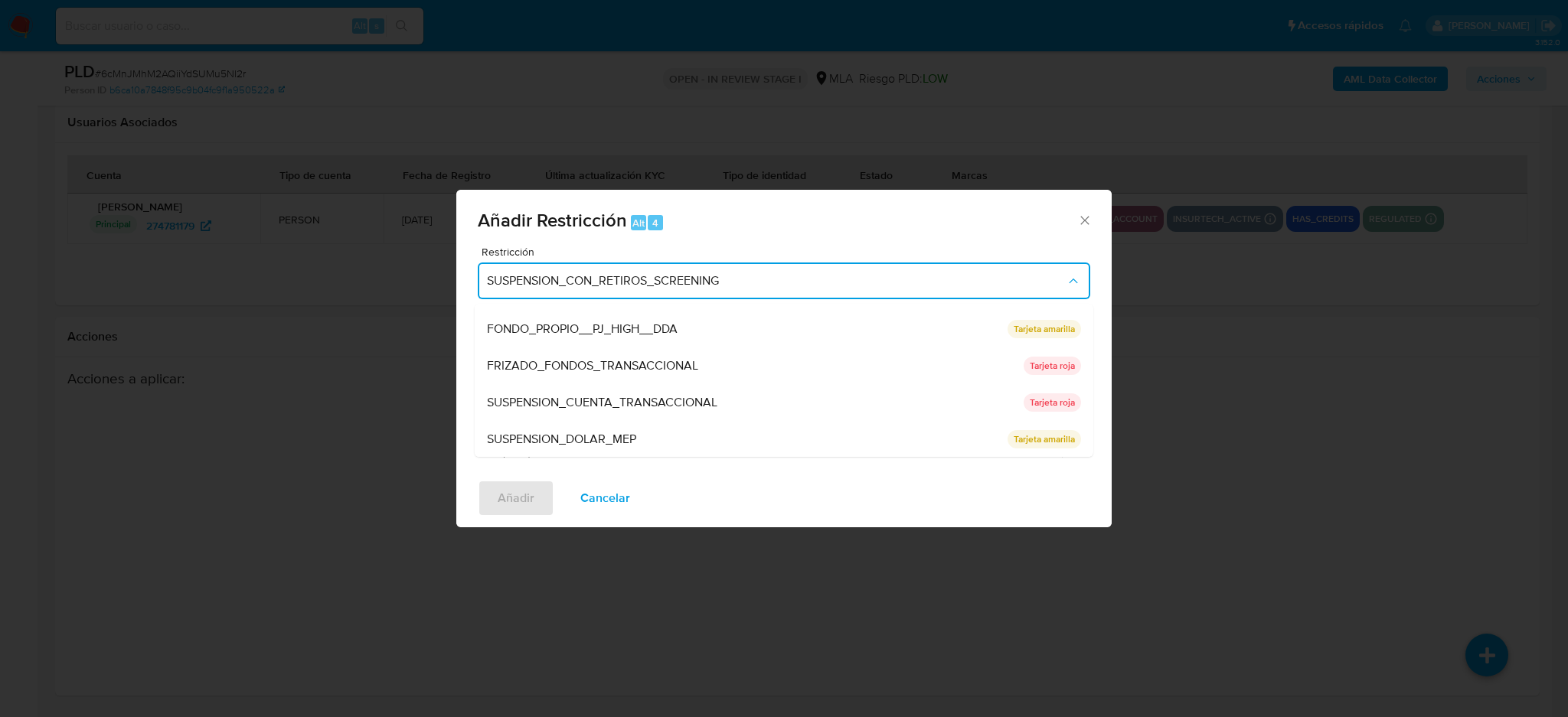
click at [565, 398] on span "SUSPENSION_CUENTA_TRANSACCIONAL" at bounding box center [602, 403] width 230 height 16
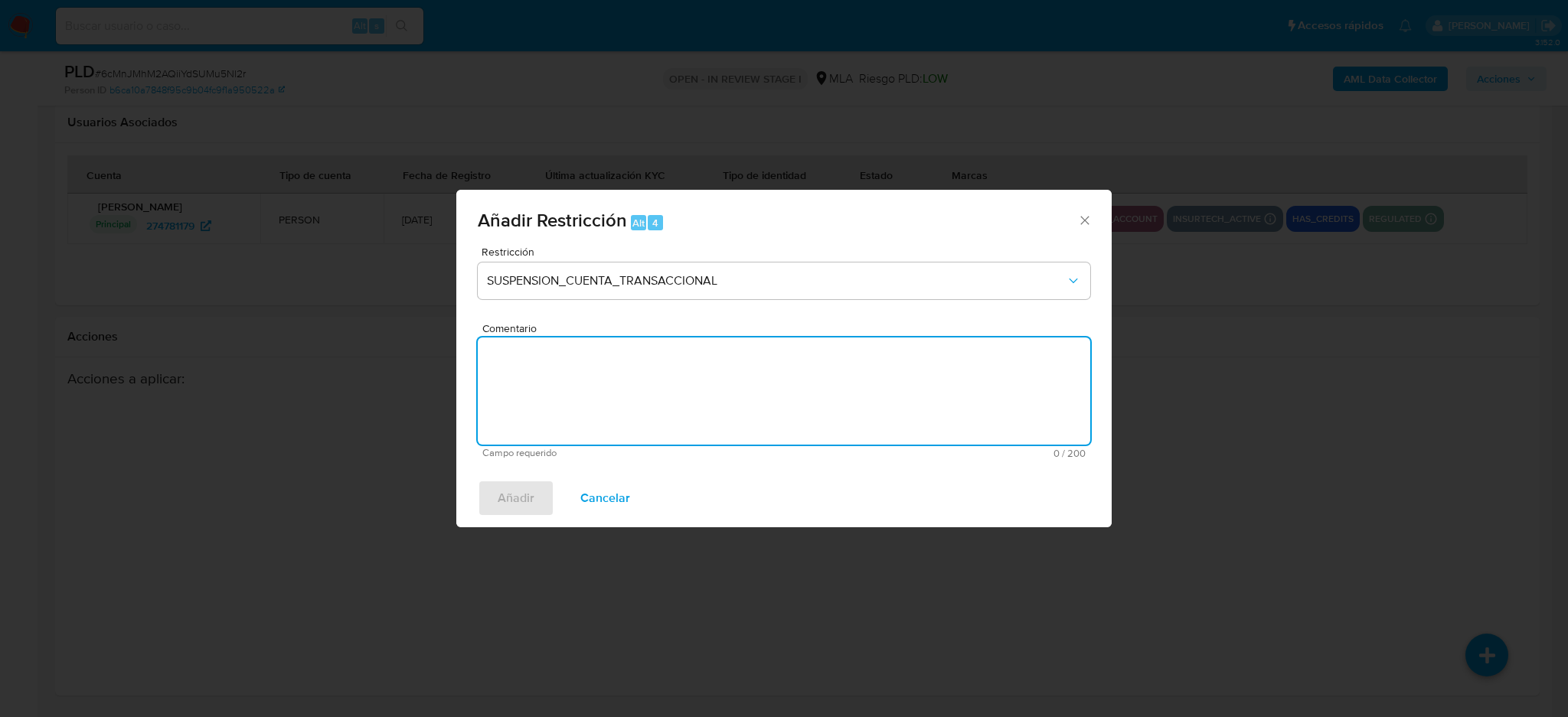
click at [565, 398] on textarea "Comentario" at bounding box center [784, 391] width 613 height 107
type textarea "AML"
click at [503, 499] on span "Añadir" at bounding box center [516, 498] width 36 height 34
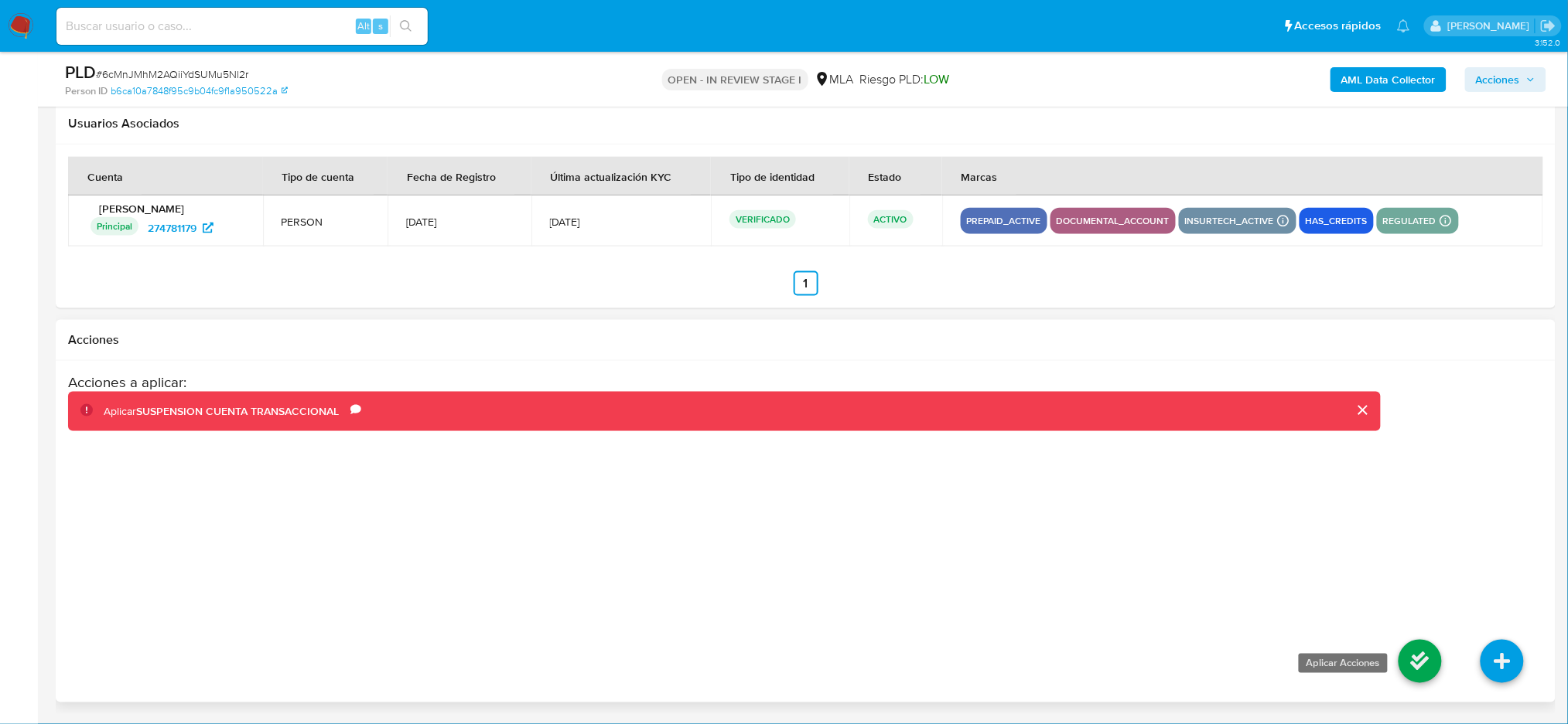
click at [1415, 668] on icon at bounding box center [1419, 661] width 43 height 43
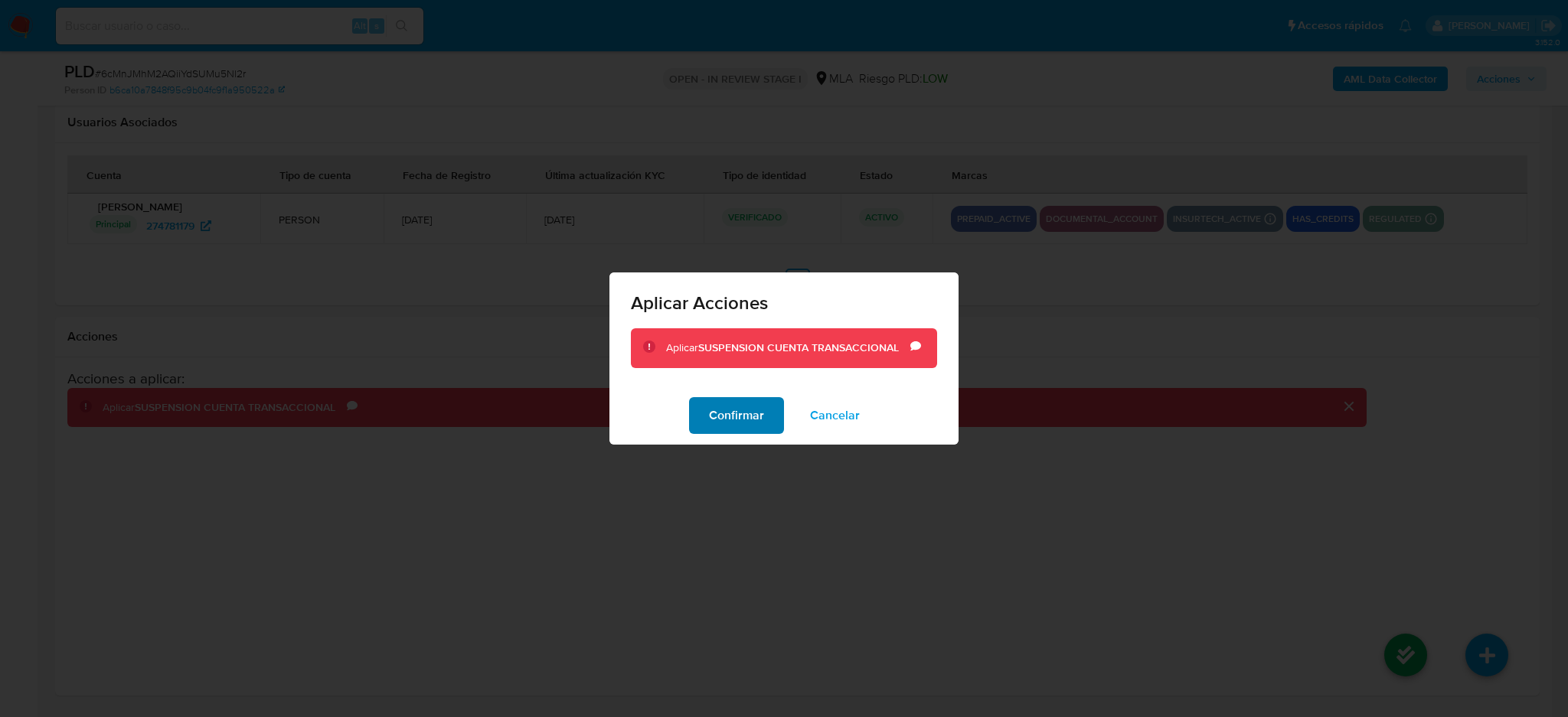
click at [705, 409] on button "Confirmar" at bounding box center [736, 416] width 95 height 36
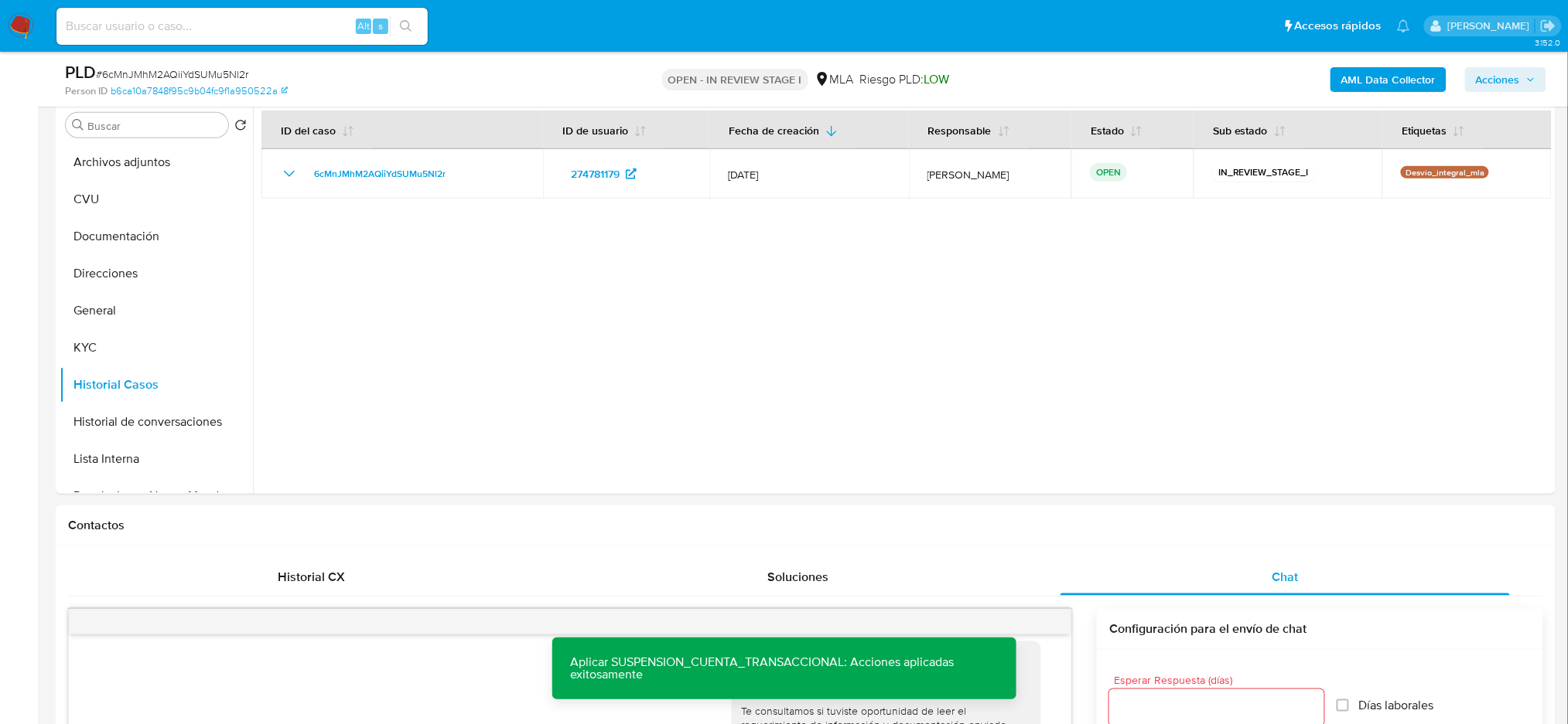
scroll to position [248, 0]
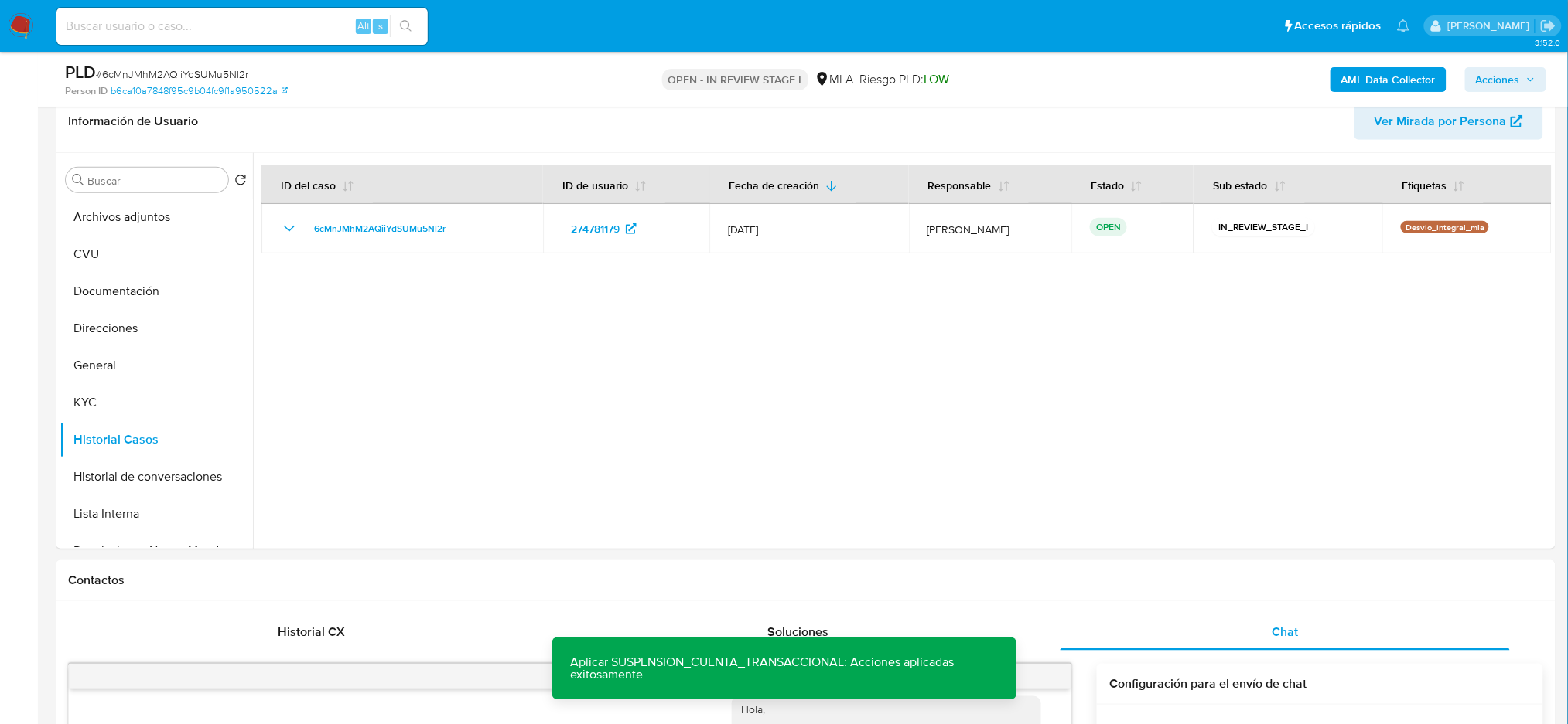
click at [1389, 82] on b "AML Data Collector" at bounding box center [1388, 80] width 95 height 25
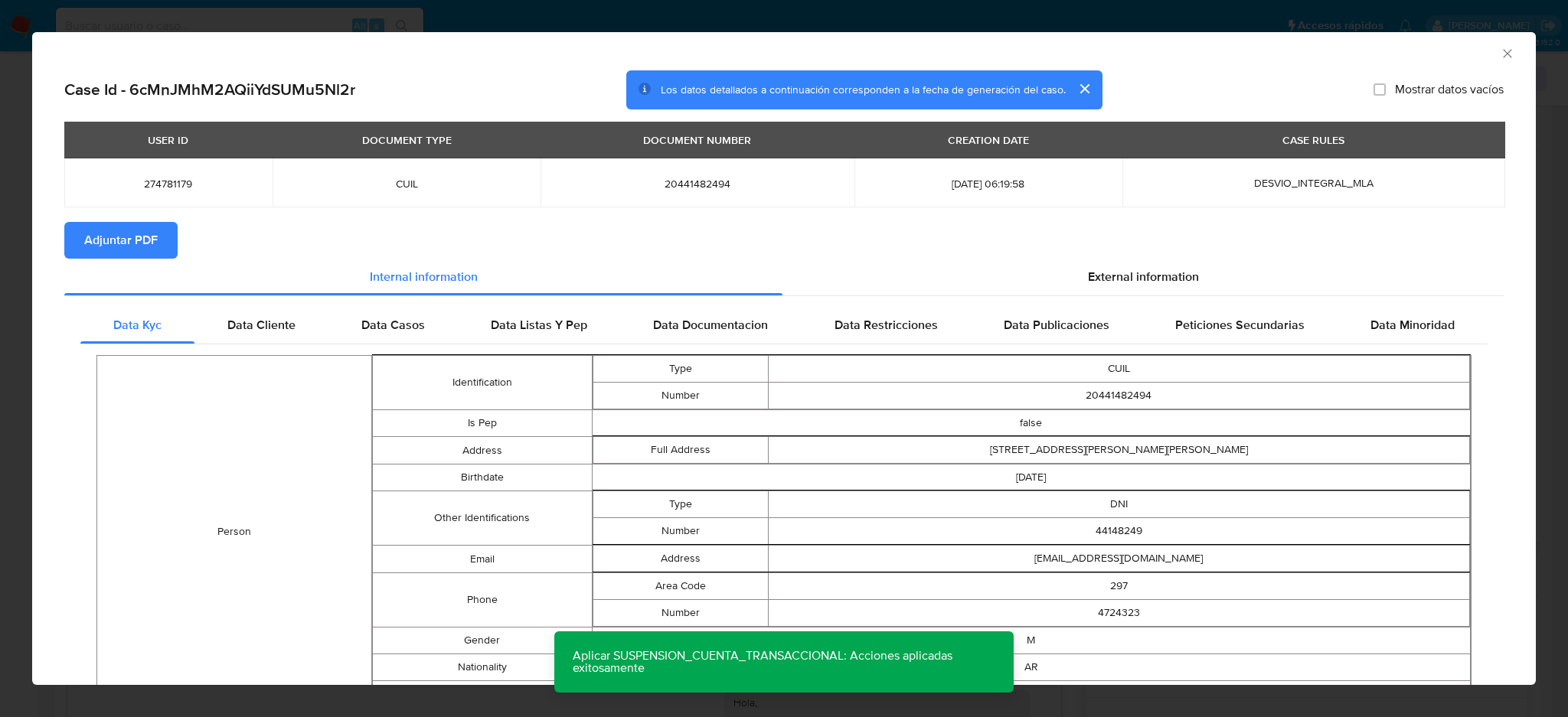
click at [136, 228] on span "Adjuntar PDF" at bounding box center [121, 240] width 74 height 34
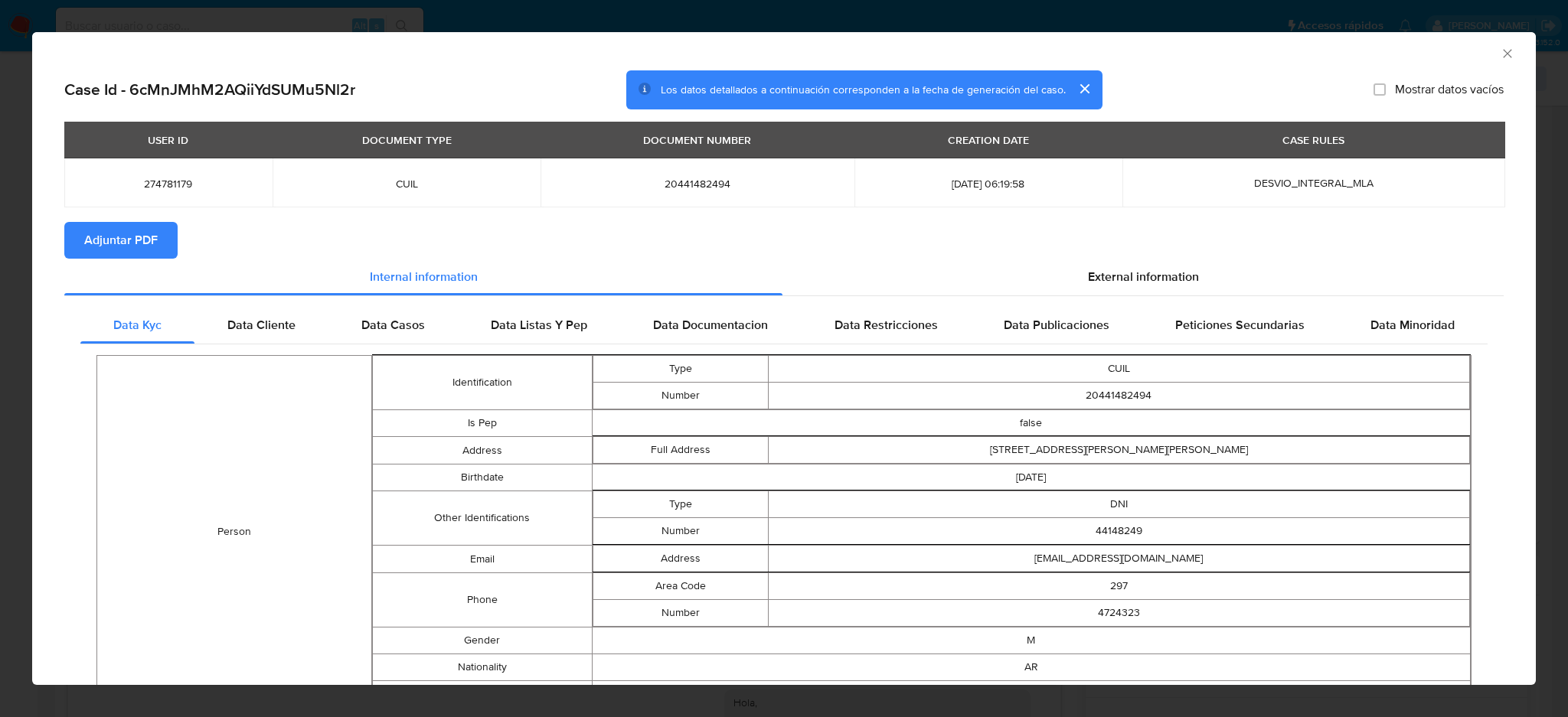
click at [1500, 55] on icon "Cerrar ventana" at bounding box center [1508, 54] width 16 height 16
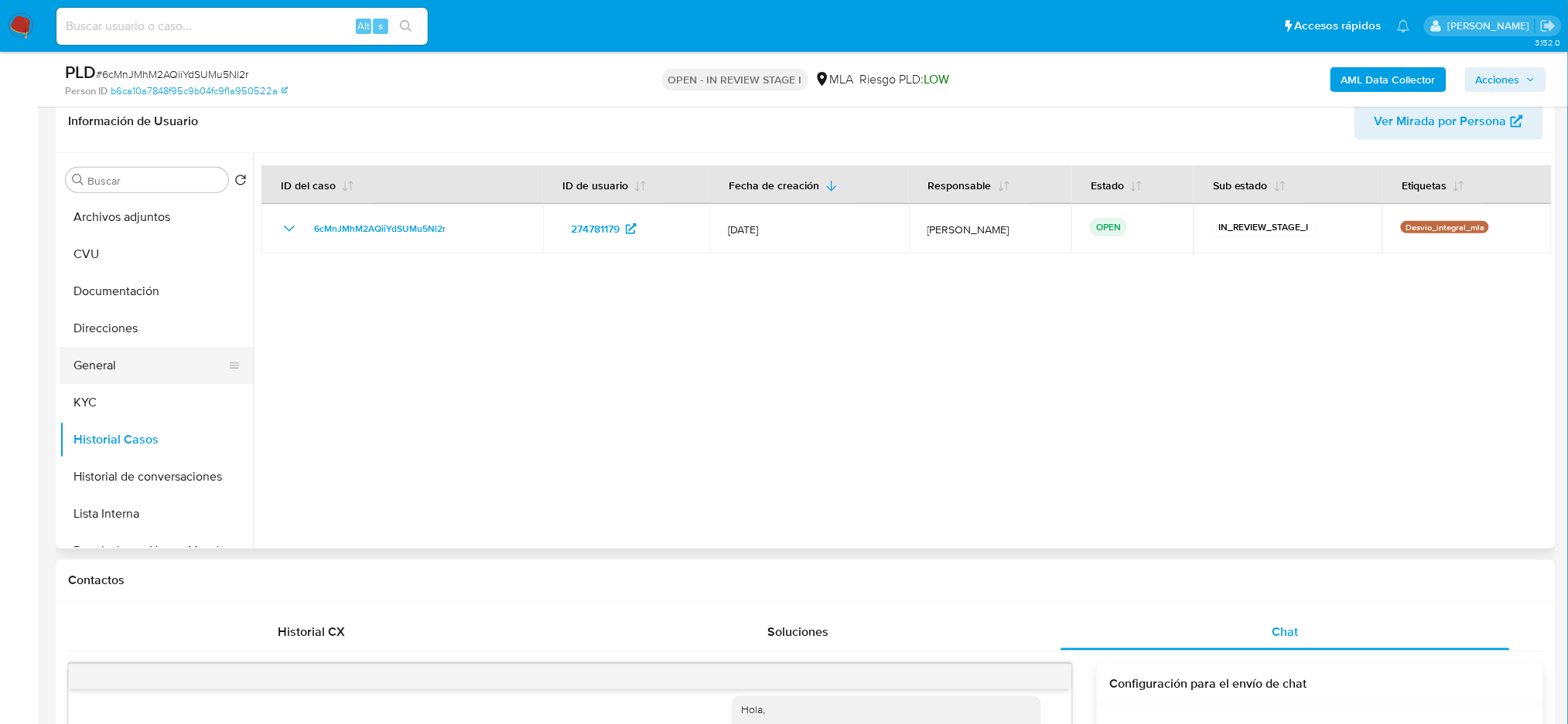
click at [97, 380] on button "General" at bounding box center [150, 366] width 181 height 37
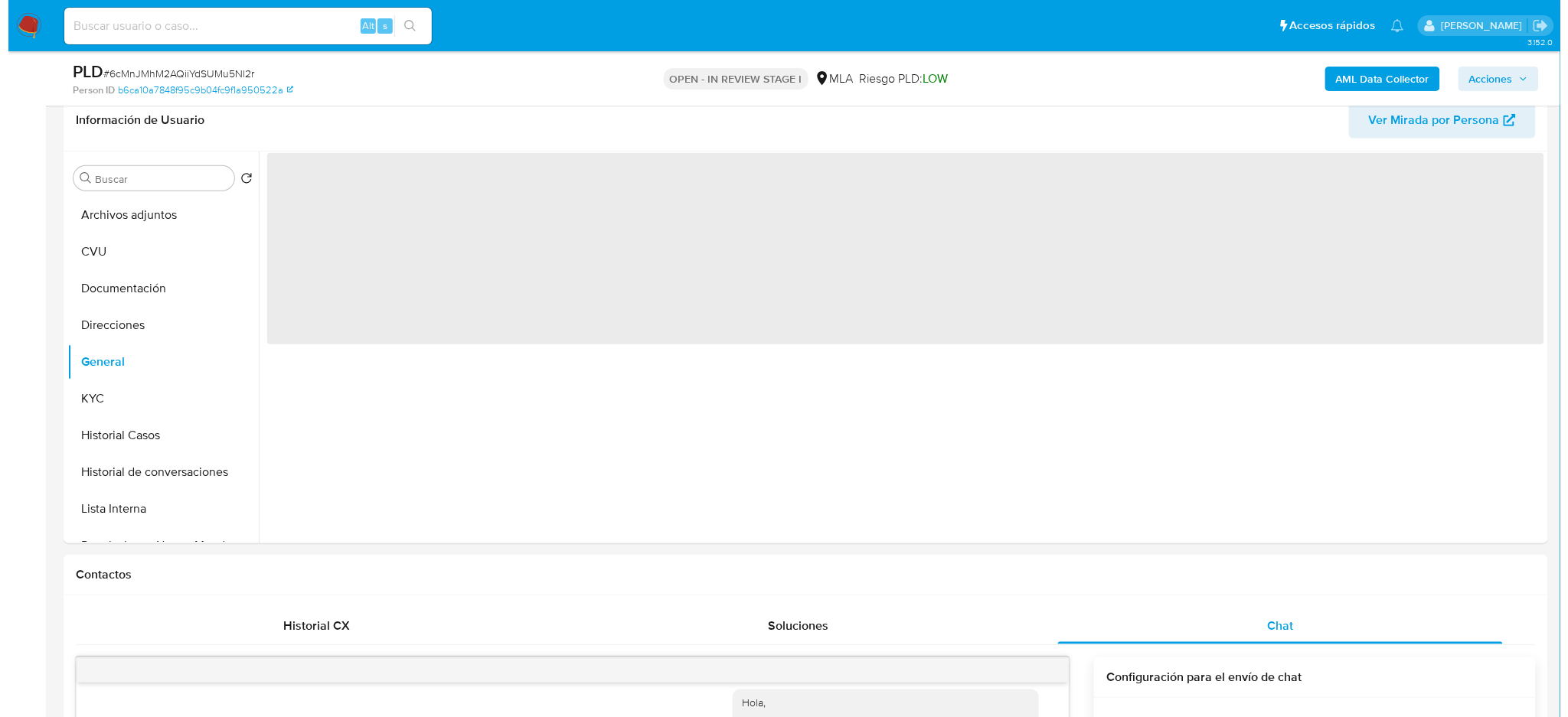
scroll to position [143, 0]
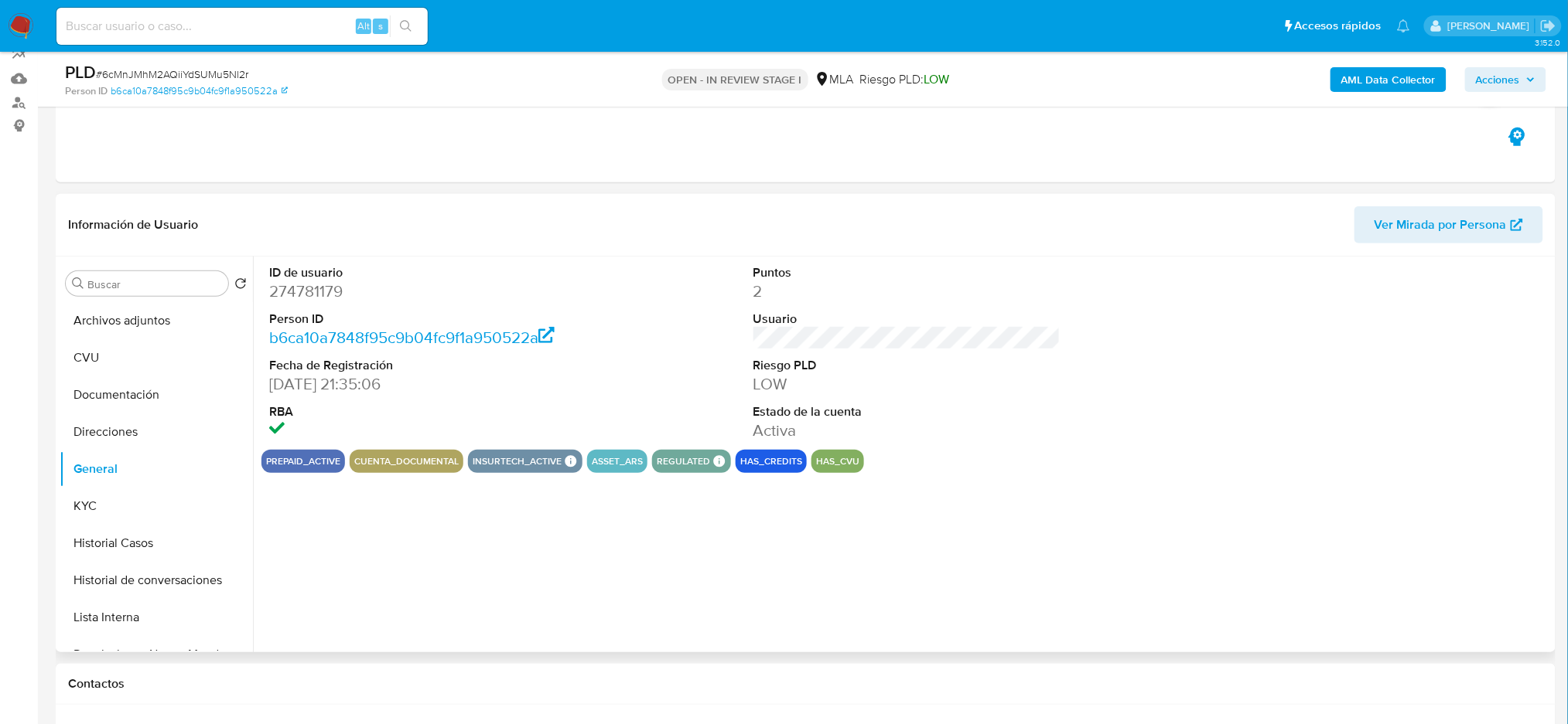
click at [314, 286] on dd "274781179" at bounding box center [423, 291] width 307 height 22
copy dd "274781179"
click at [139, 302] on button "Archivos adjuntos" at bounding box center [150, 321] width 181 height 37
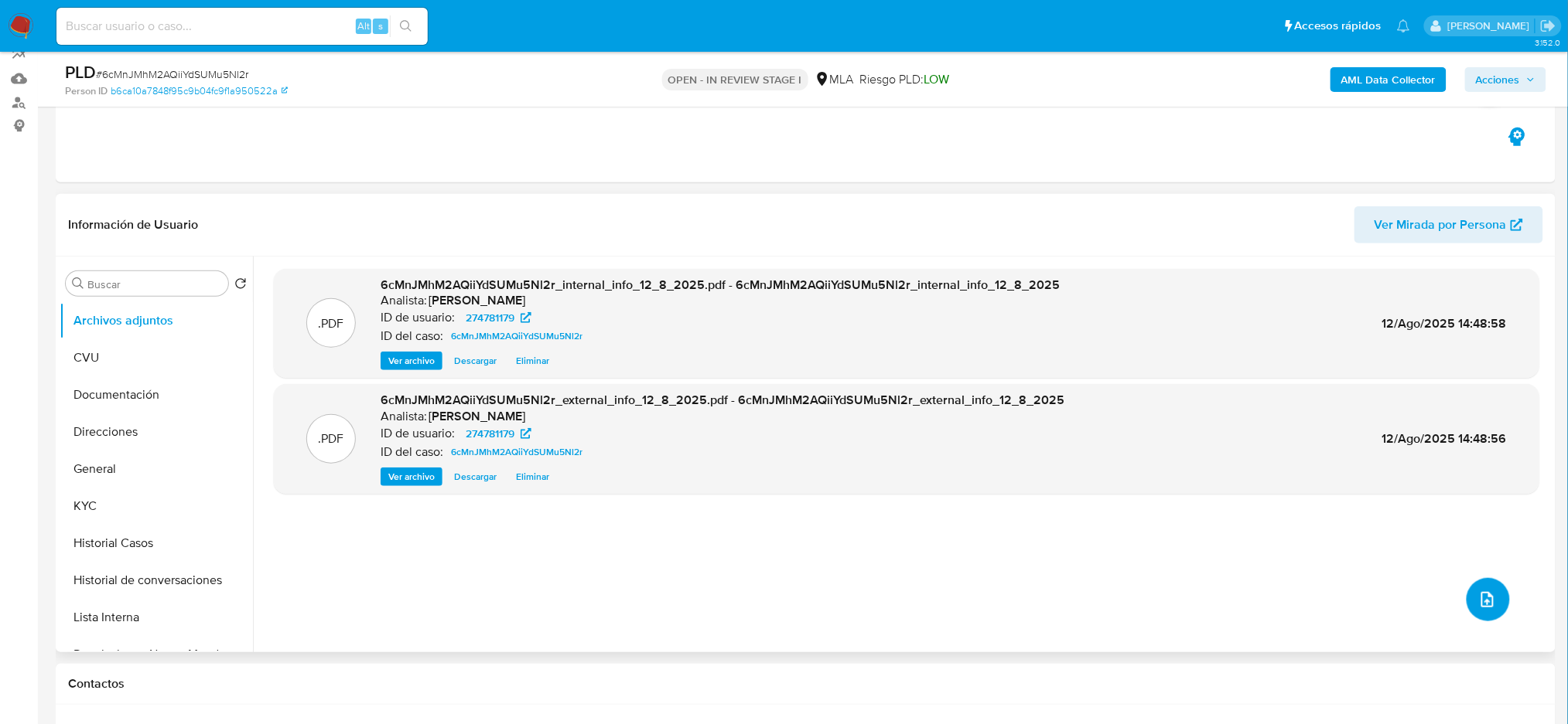
click at [1468, 599] on button "upload-file" at bounding box center [1487, 600] width 43 height 43
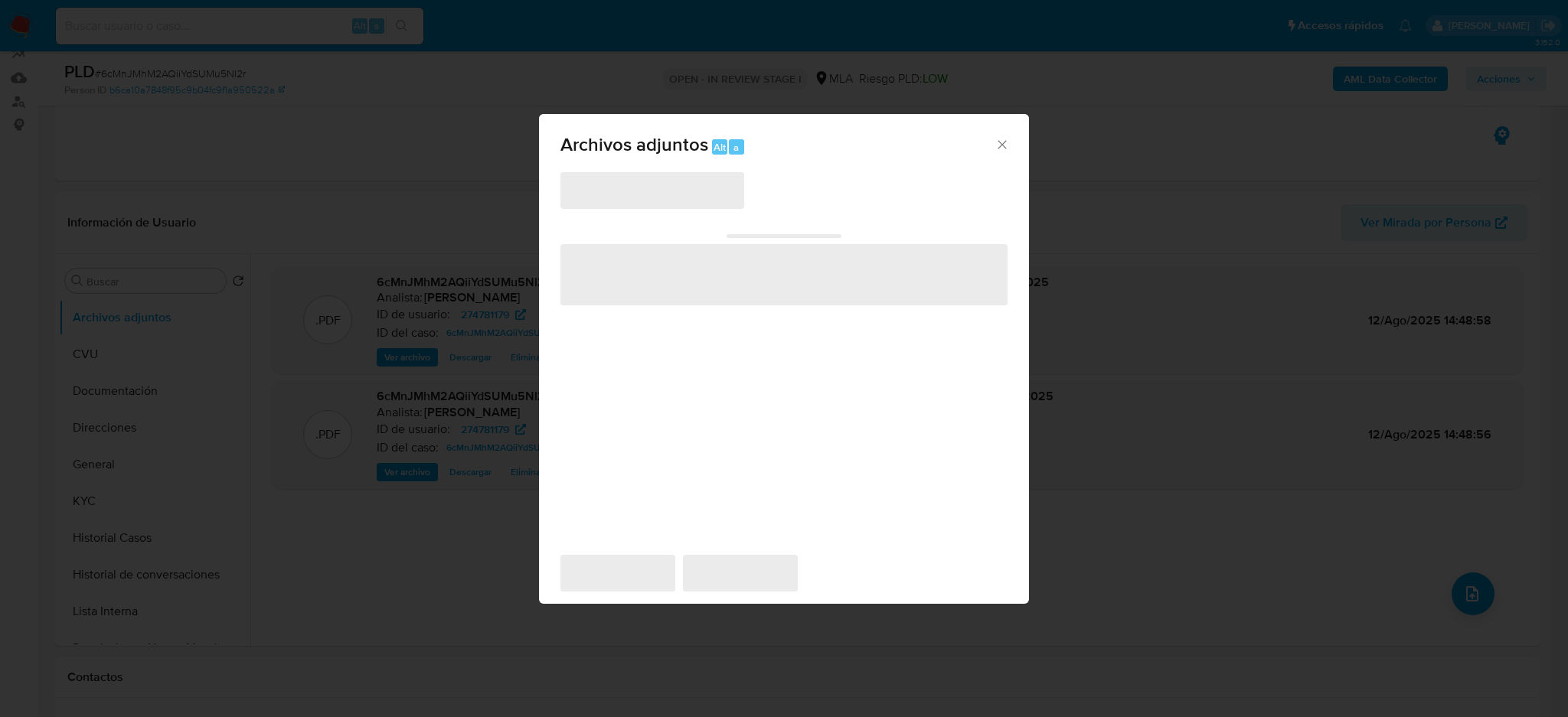
click at [676, 201] on span "‌" at bounding box center [653, 190] width 184 height 36
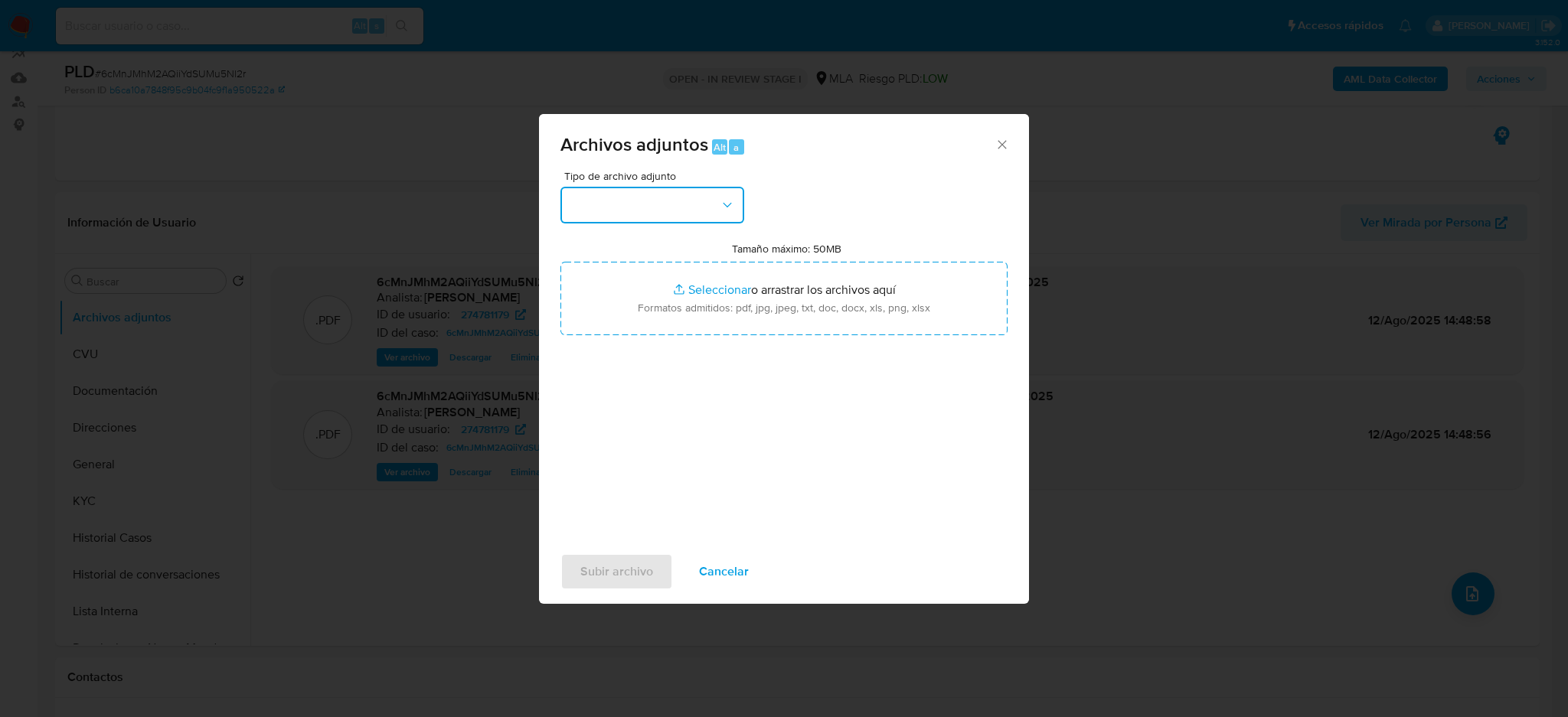
click at [668, 201] on button "button" at bounding box center [653, 205] width 184 height 36
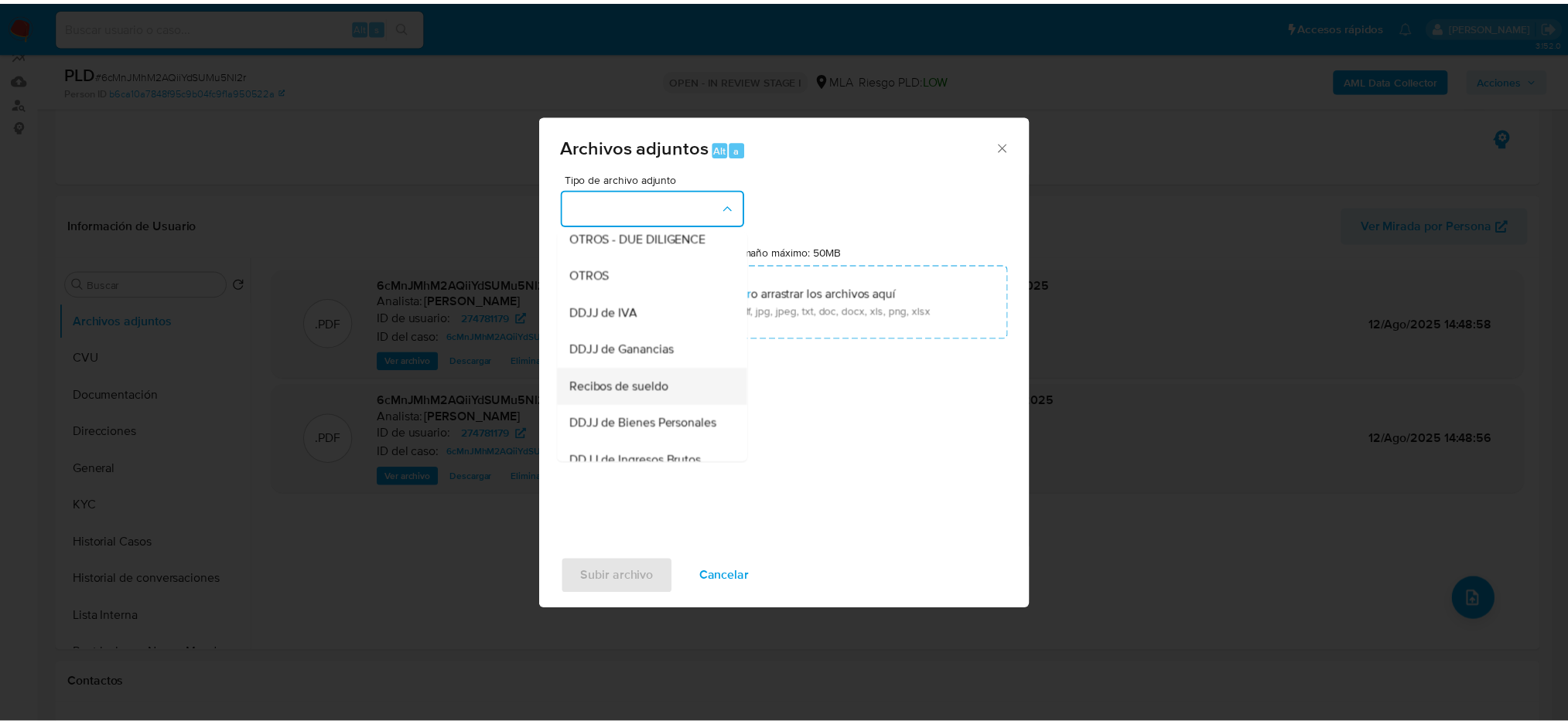
scroll to position [309, 0]
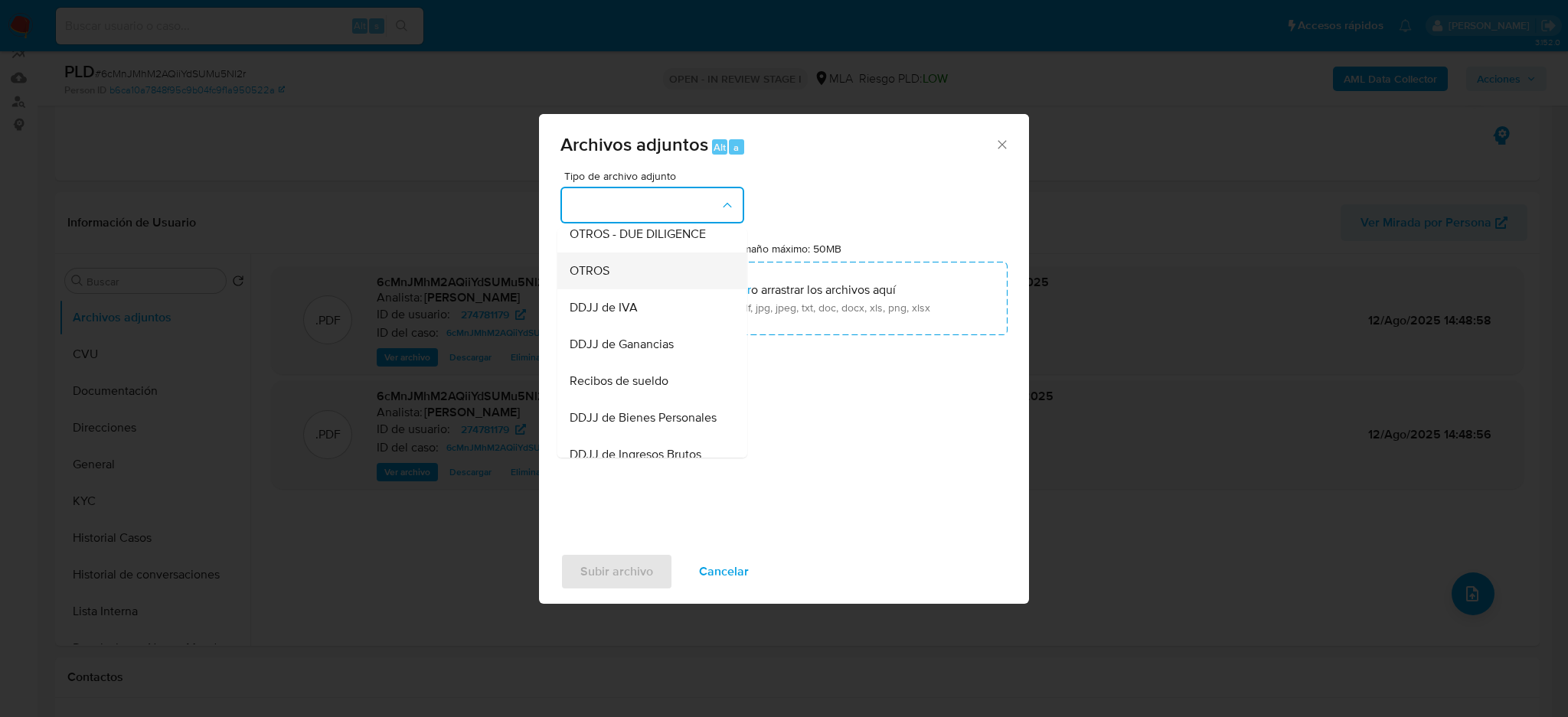
click at [596, 279] on span "OTROS" at bounding box center [590, 271] width 40 height 16
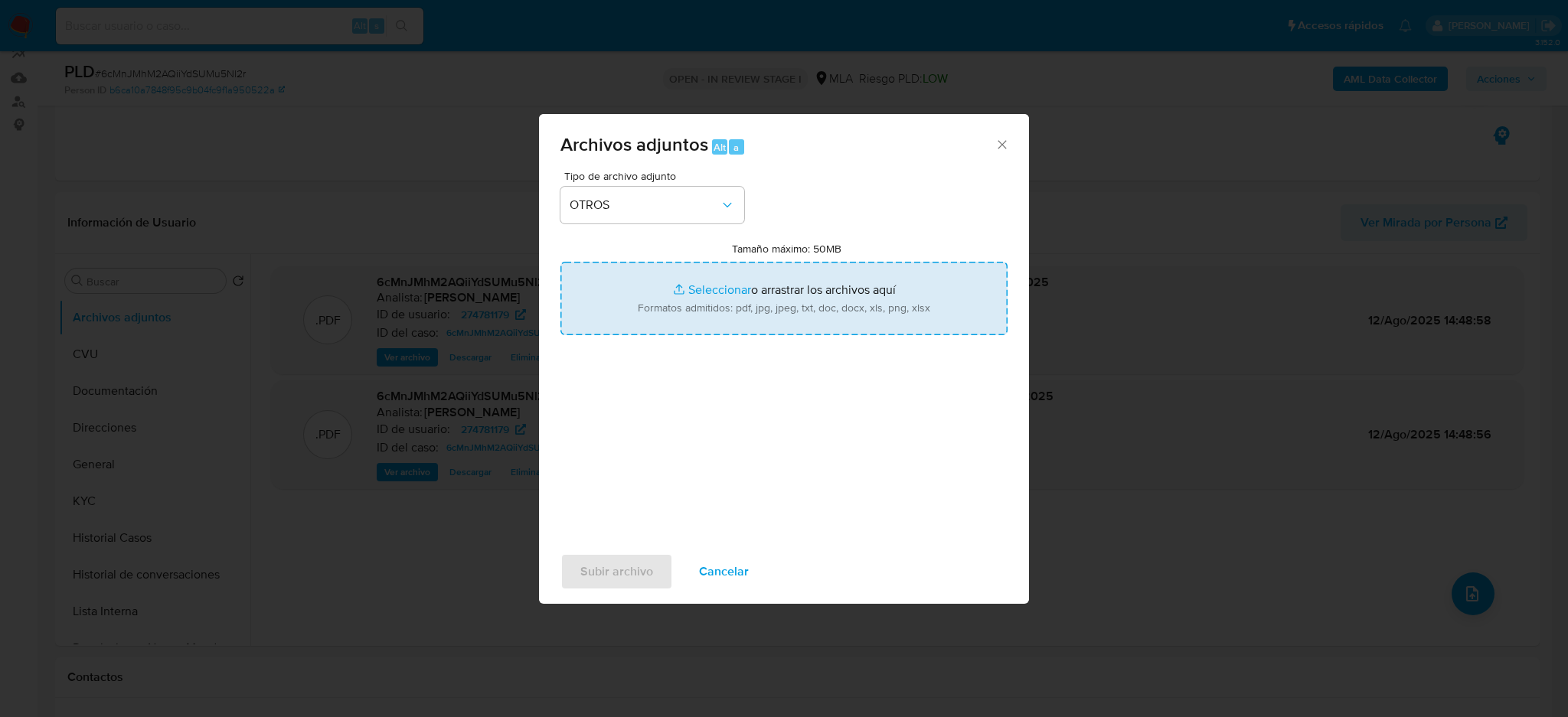
click at [734, 307] on input "Tamaño máximo: 50MB Seleccionar archivos" at bounding box center [784, 299] width 447 height 74
type input "C:\fakepath\Caselog 6cMnJMhM2AQiiYdSUMu5Nl2r_2025_07_17_22_12_58.docx"
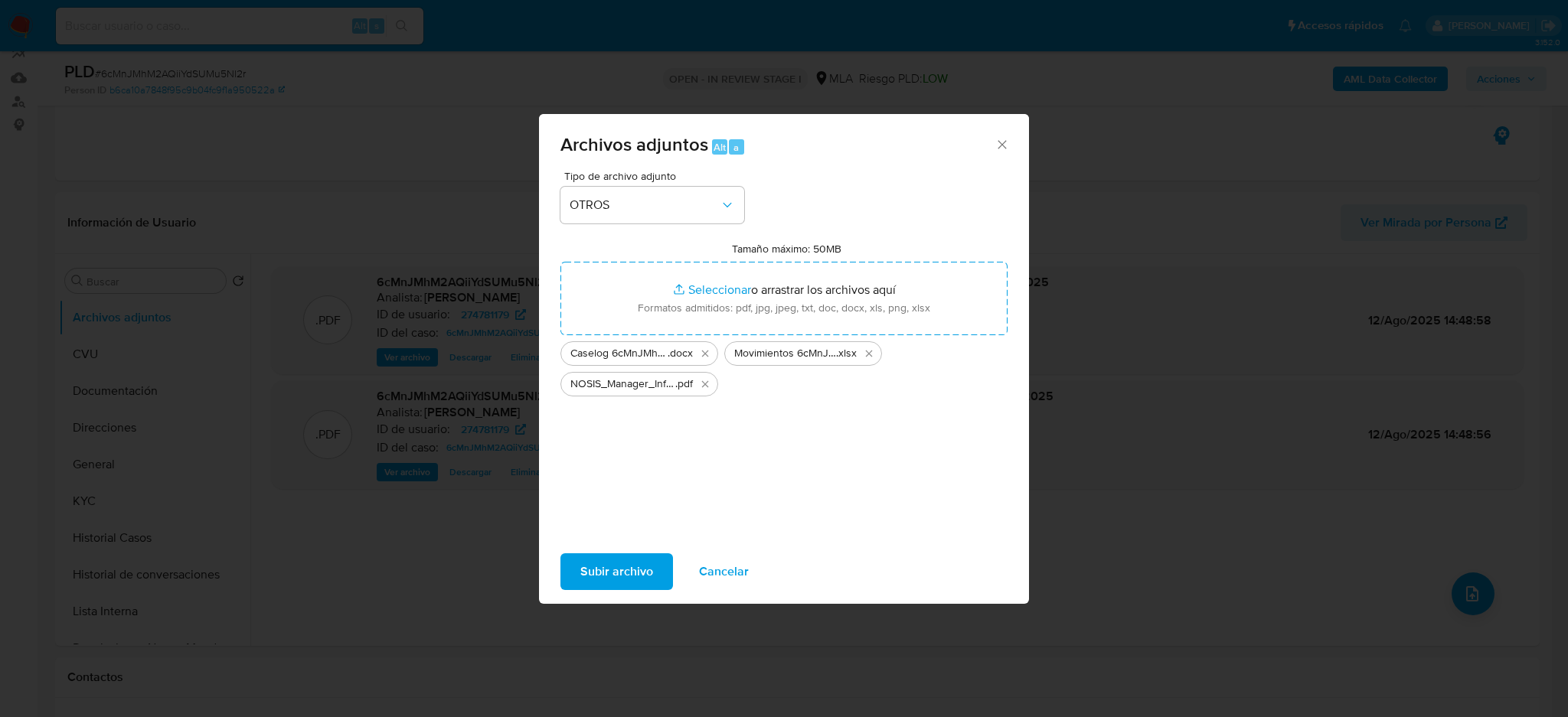
click at [606, 563] on span "Subir archivo" at bounding box center [616, 571] width 73 height 34
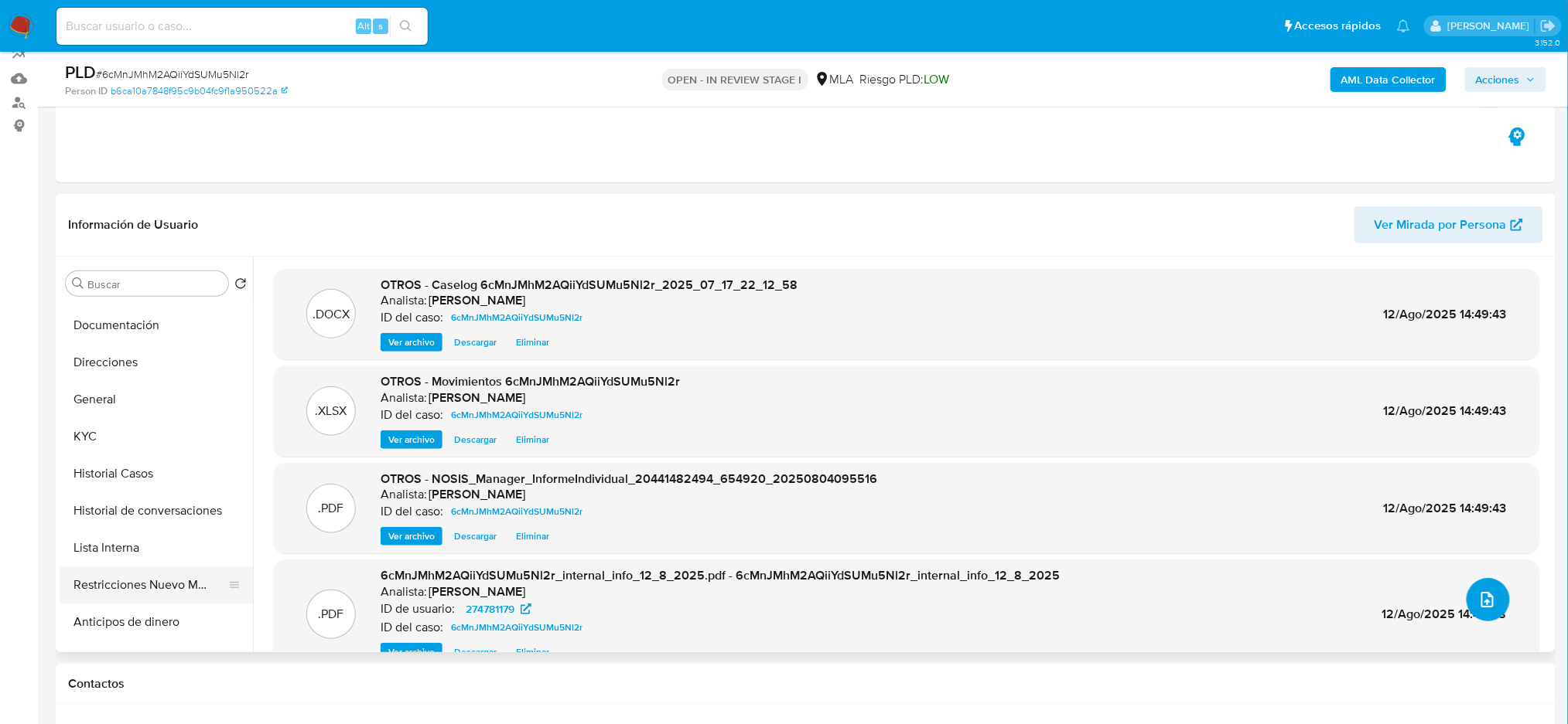
scroll to position [103, 0]
click at [141, 546] on button "Restricciones Nuevo Mundo" at bounding box center [150, 552] width 181 height 37
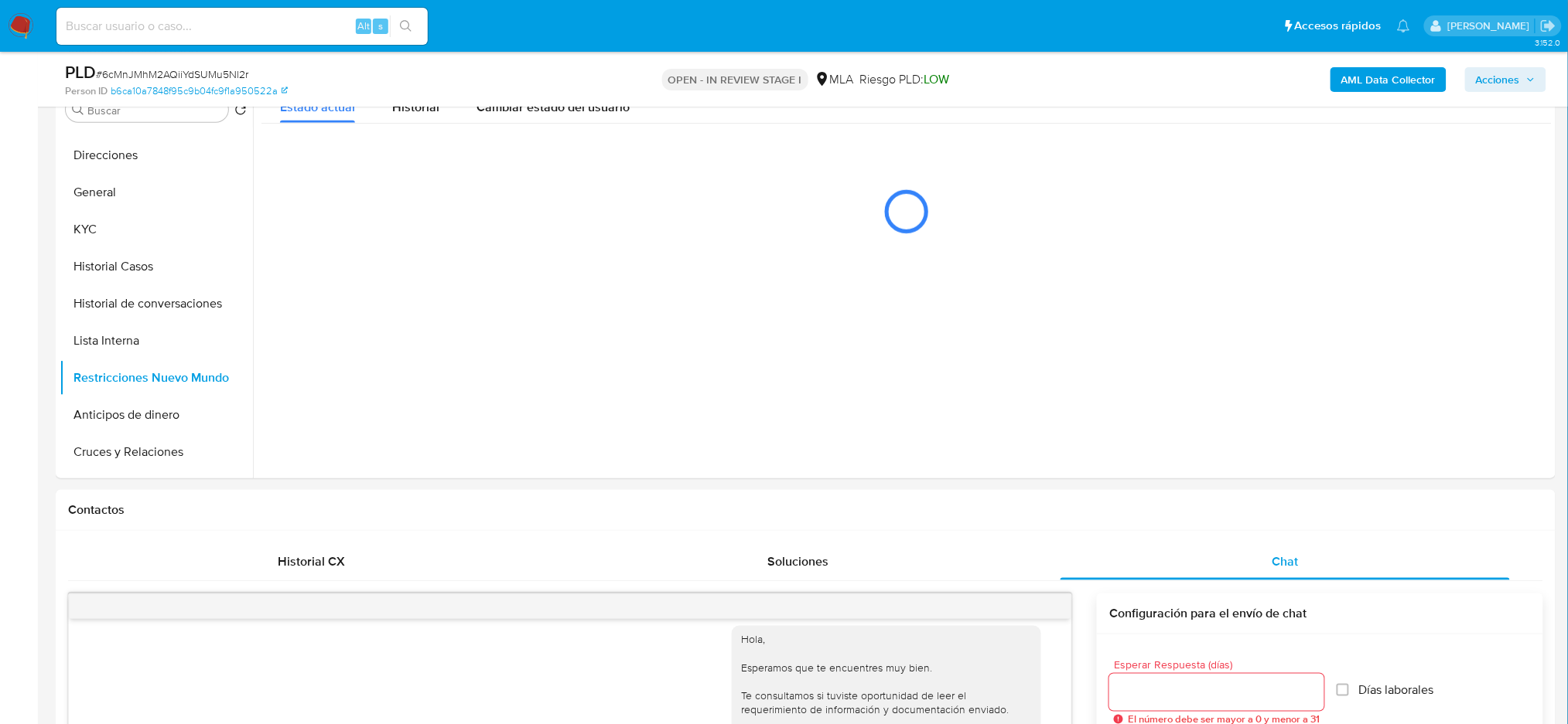
scroll to position [42, 0]
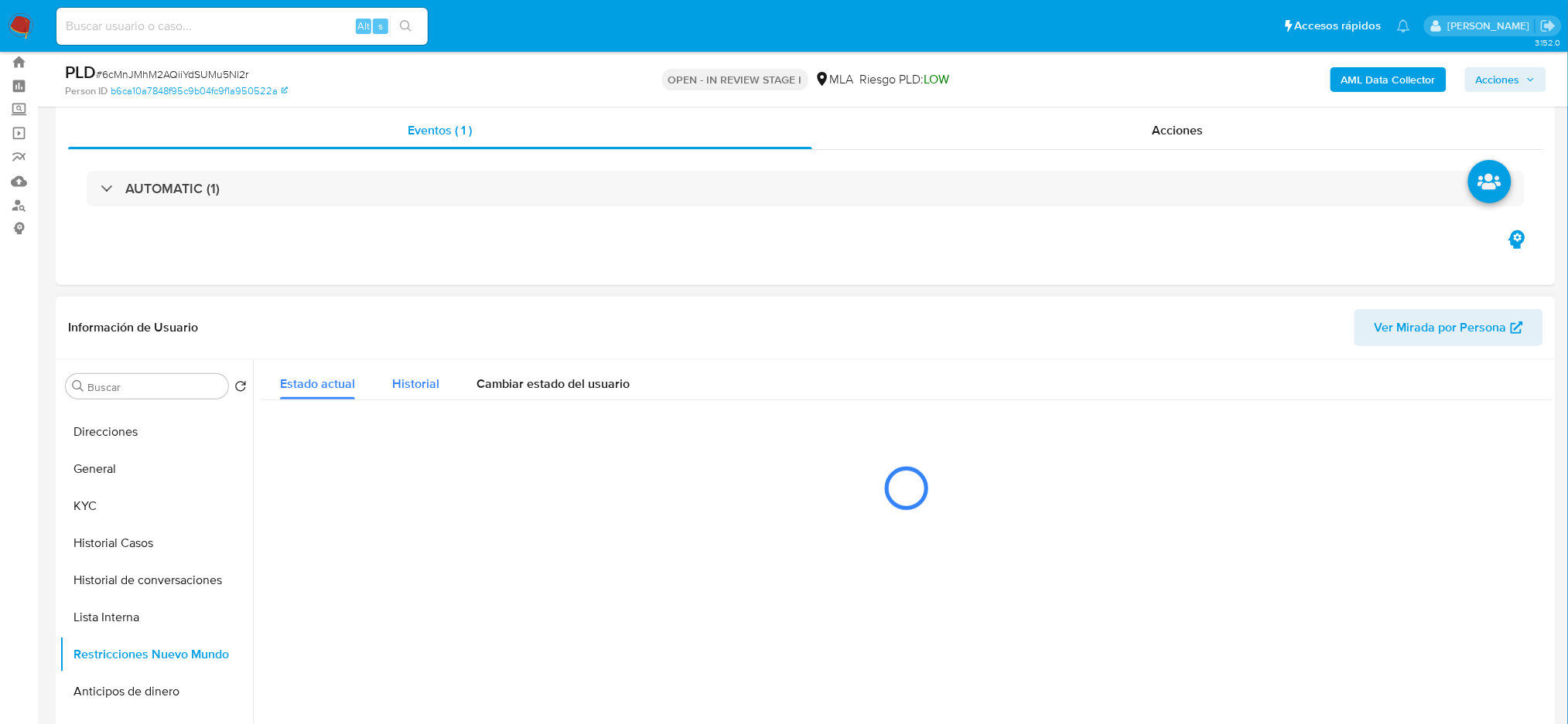
click at [417, 379] on span "Historial" at bounding box center [416, 384] width 47 height 18
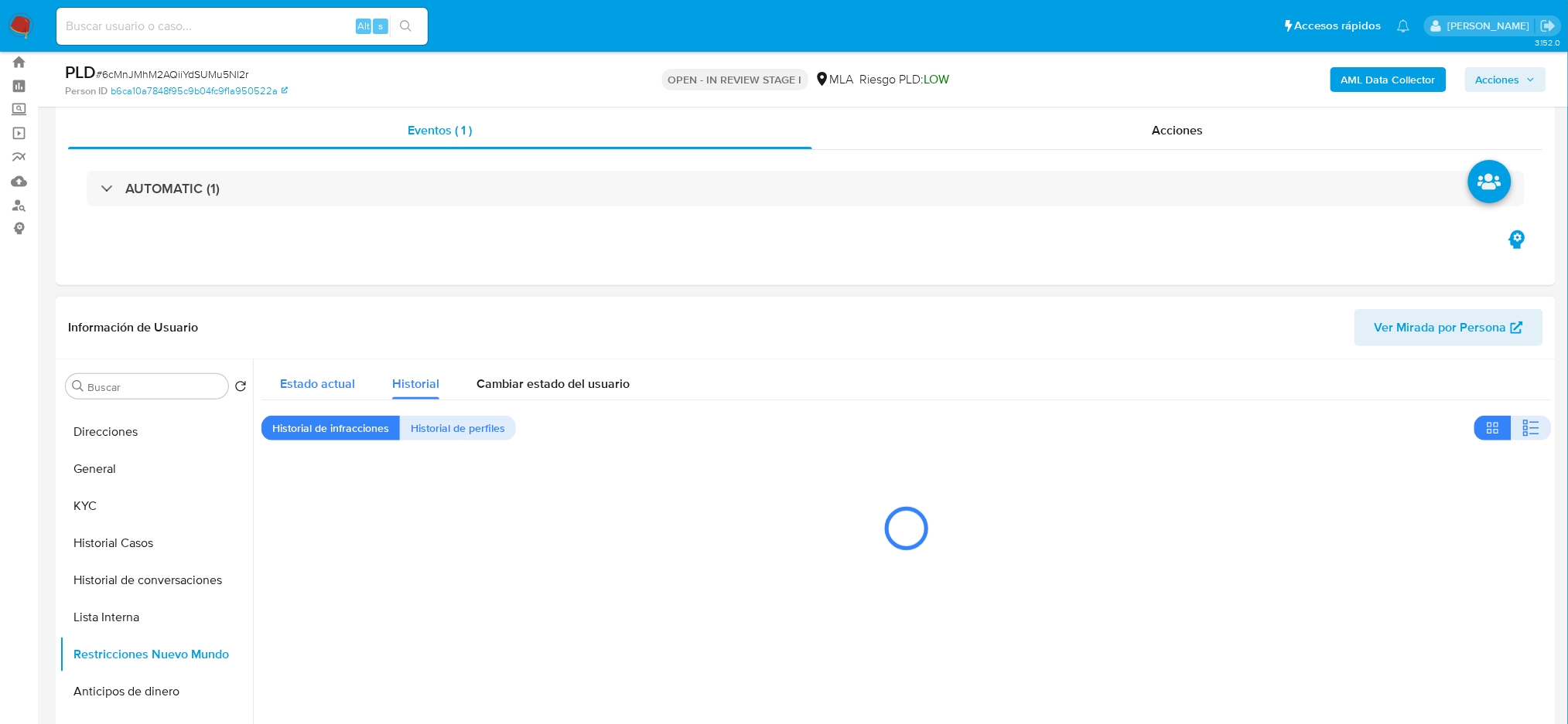
click at [357, 388] on button "Estado actual" at bounding box center [317, 380] width 112 height 41
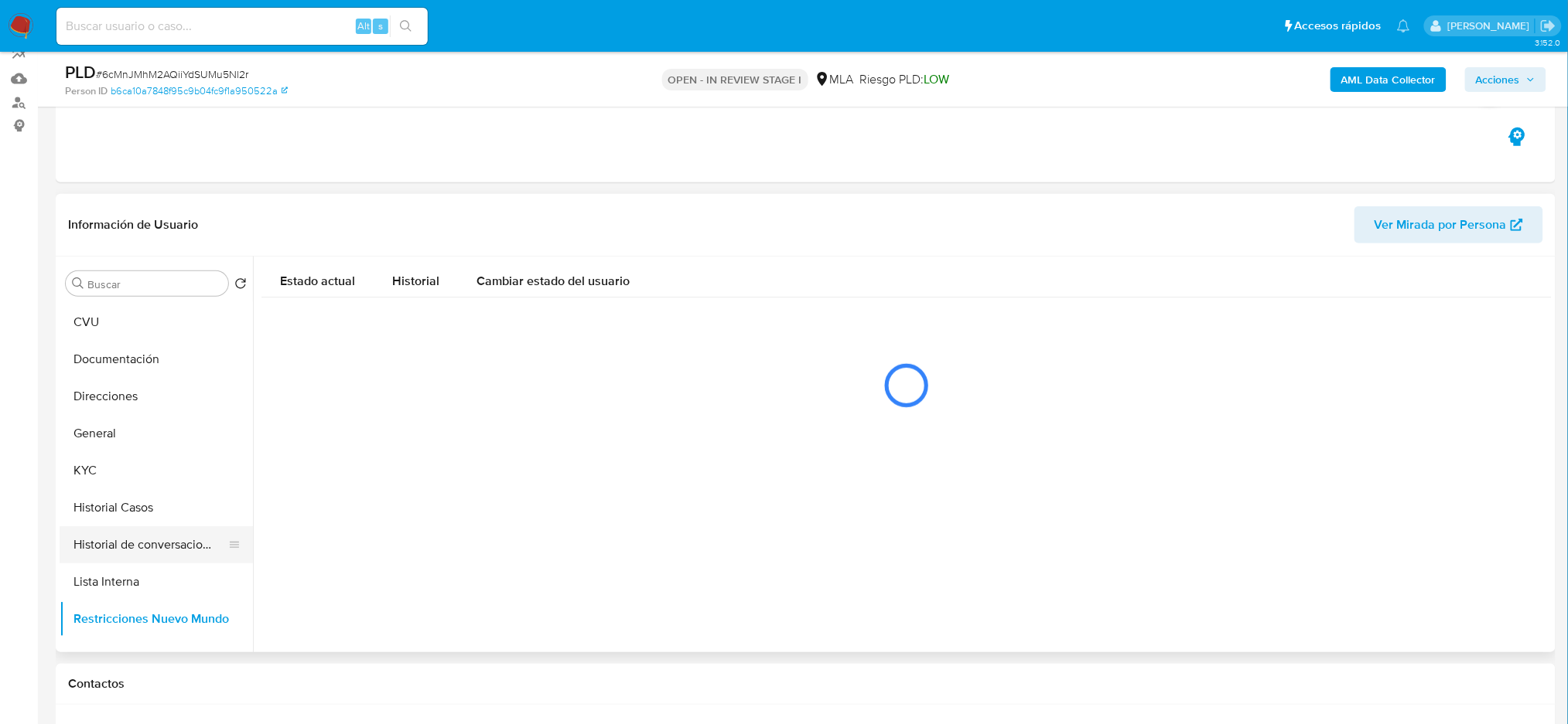
scroll to position [0, 0]
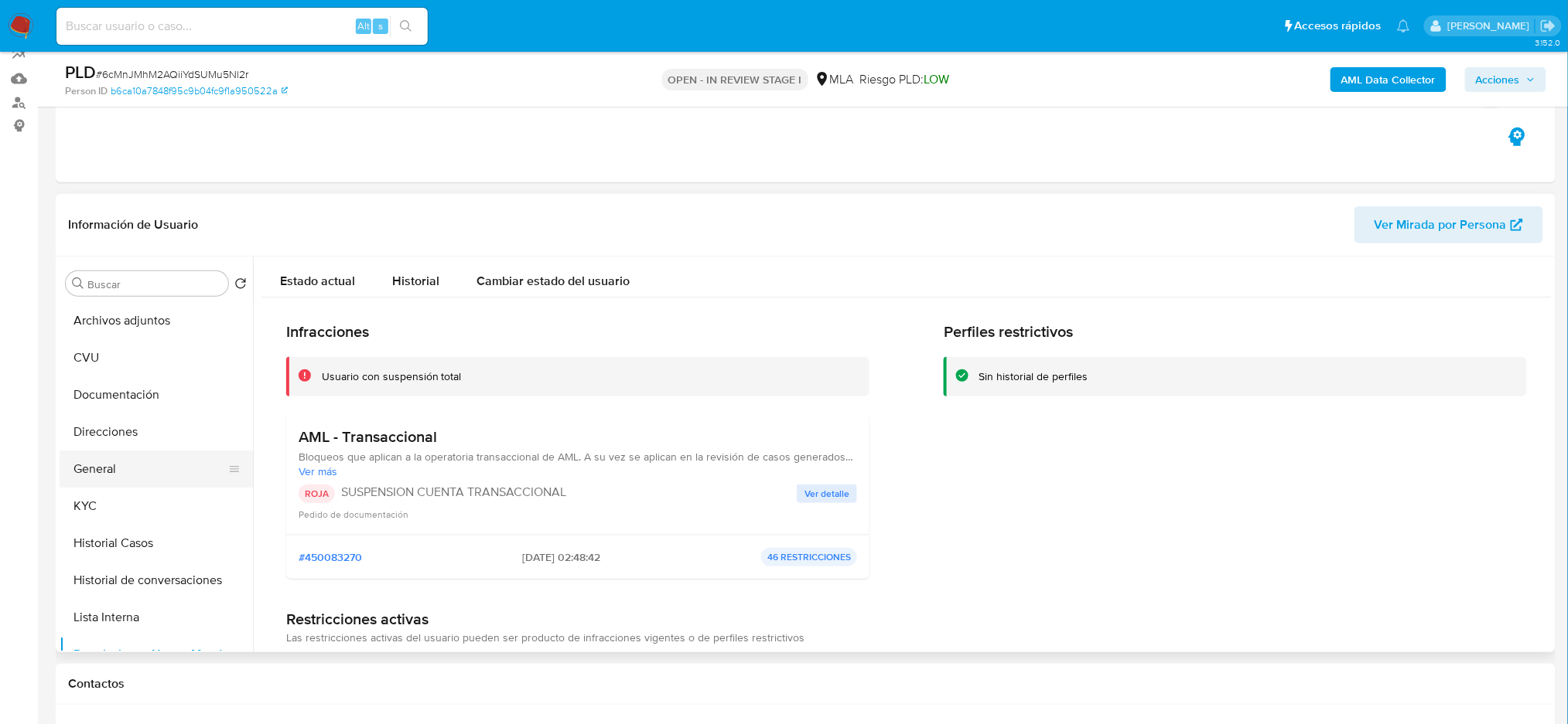
click at [141, 468] on button "General" at bounding box center [150, 469] width 181 height 37
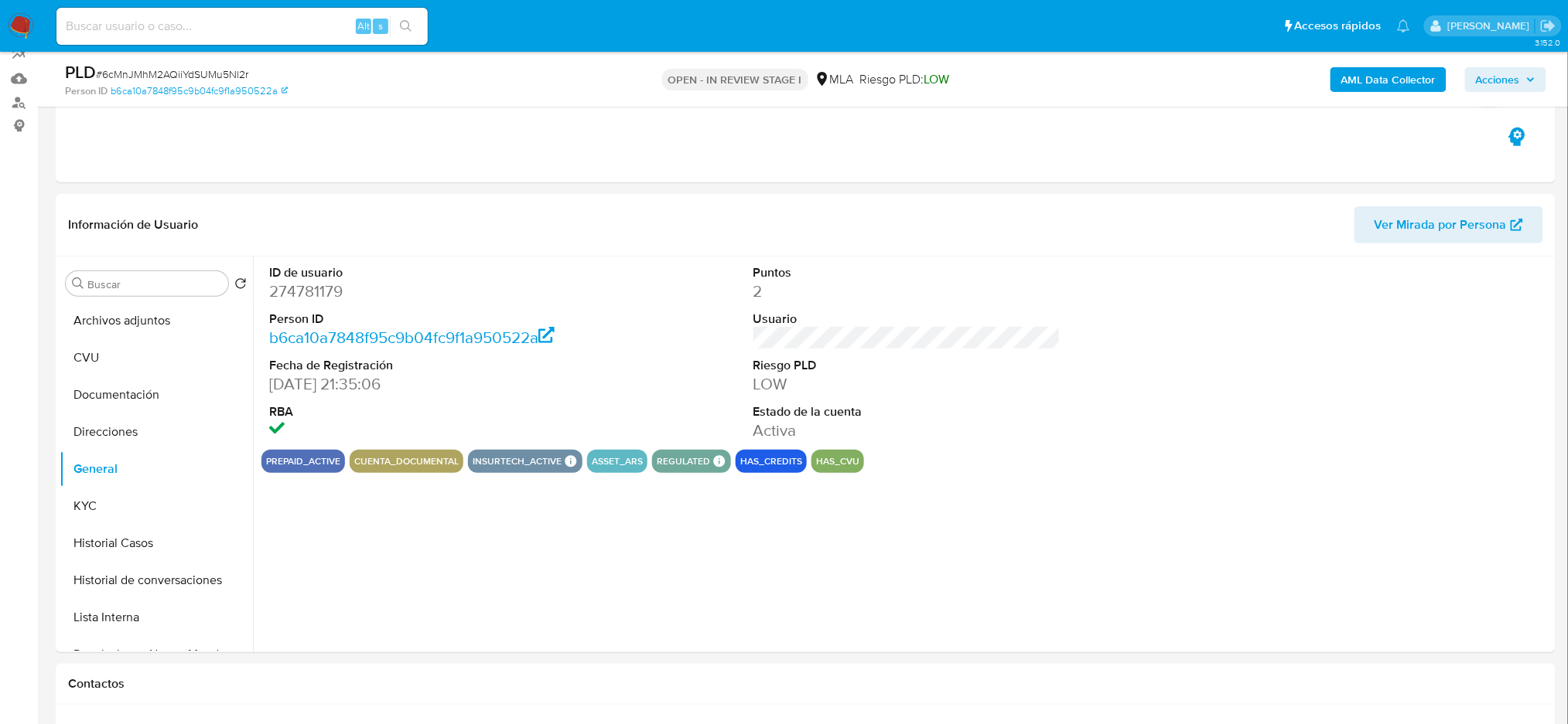
click at [302, 291] on dd "274781179" at bounding box center [423, 291] width 307 height 22
copy dd "274781179"
click at [139, 542] on button "Historial Casos" at bounding box center [150, 543] width 181 height 37
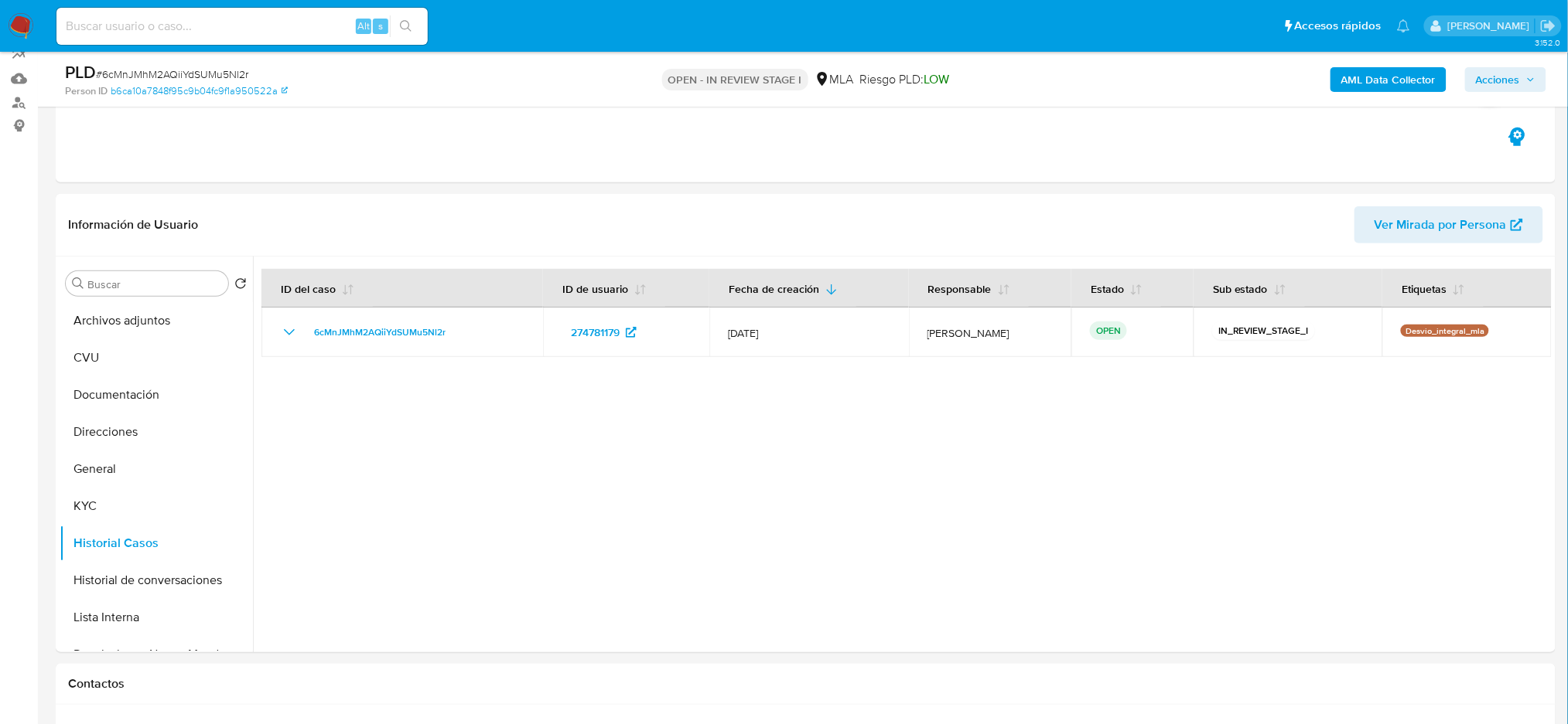
click at [1522, 81] on span "Acciones" at bounding box center [1506, 79] width 60 height 22
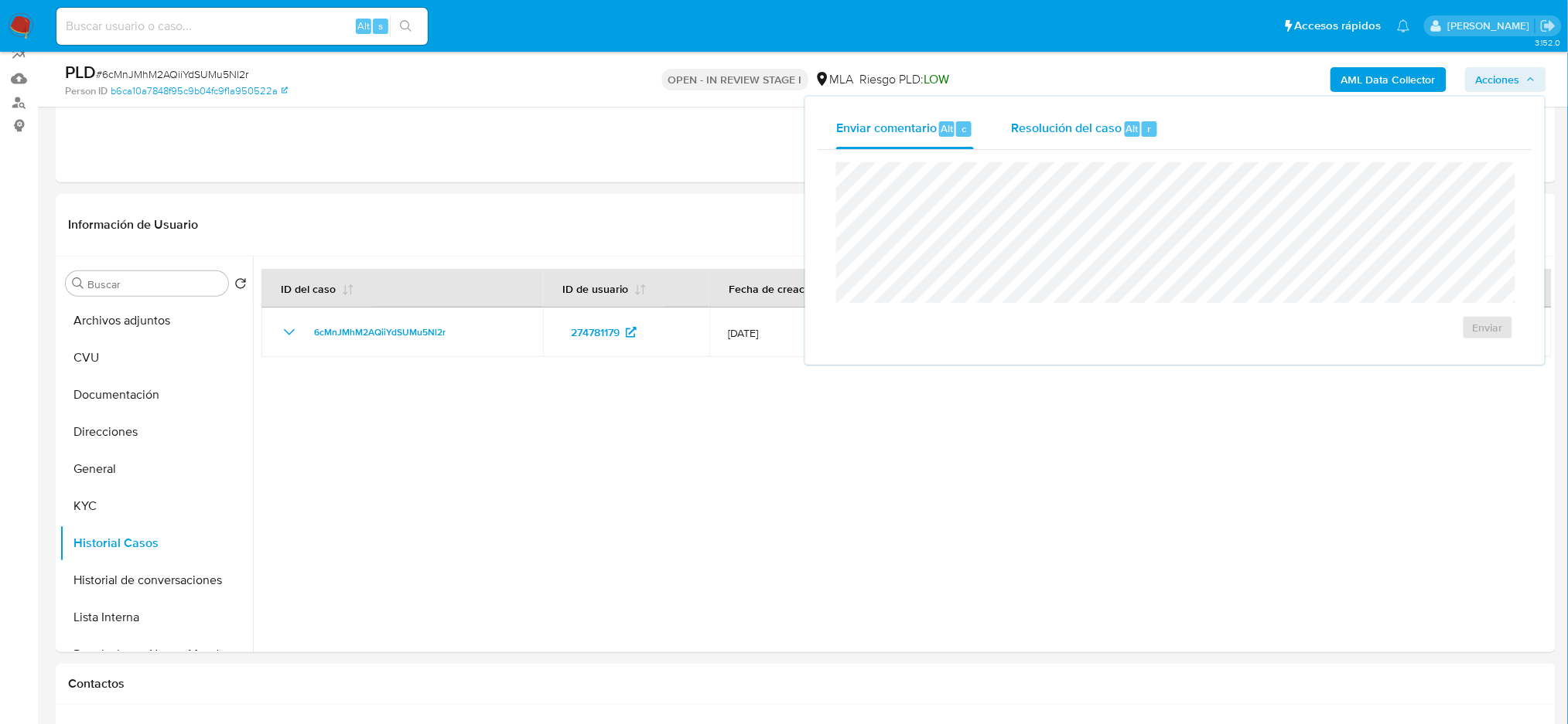
click at [1095, 129] on span "Resolución del caso" at bounding box center [1066, 128] width 110 height 18
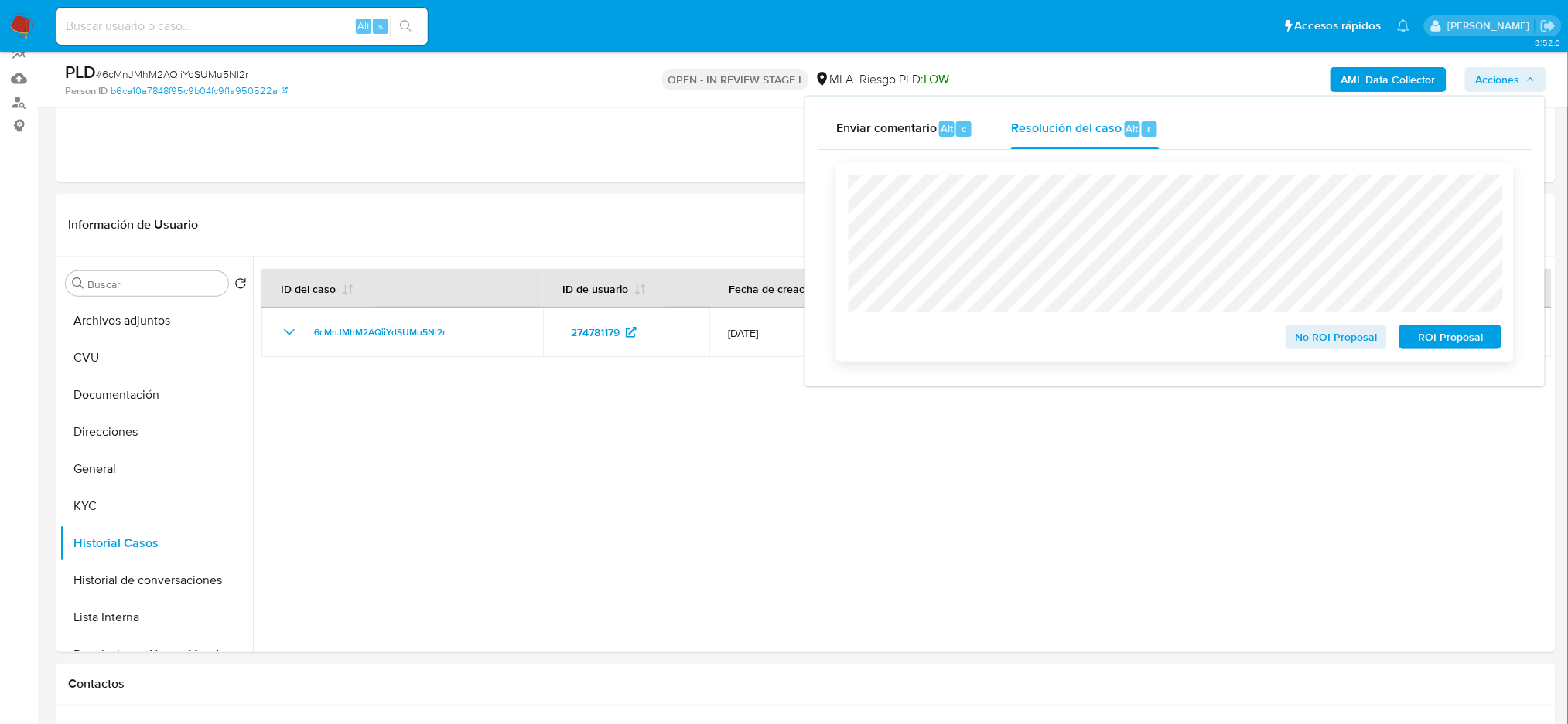
click at [1488, 334] on span "ROI Proposal" at bounding box center [1450, 337] width 81 height 22
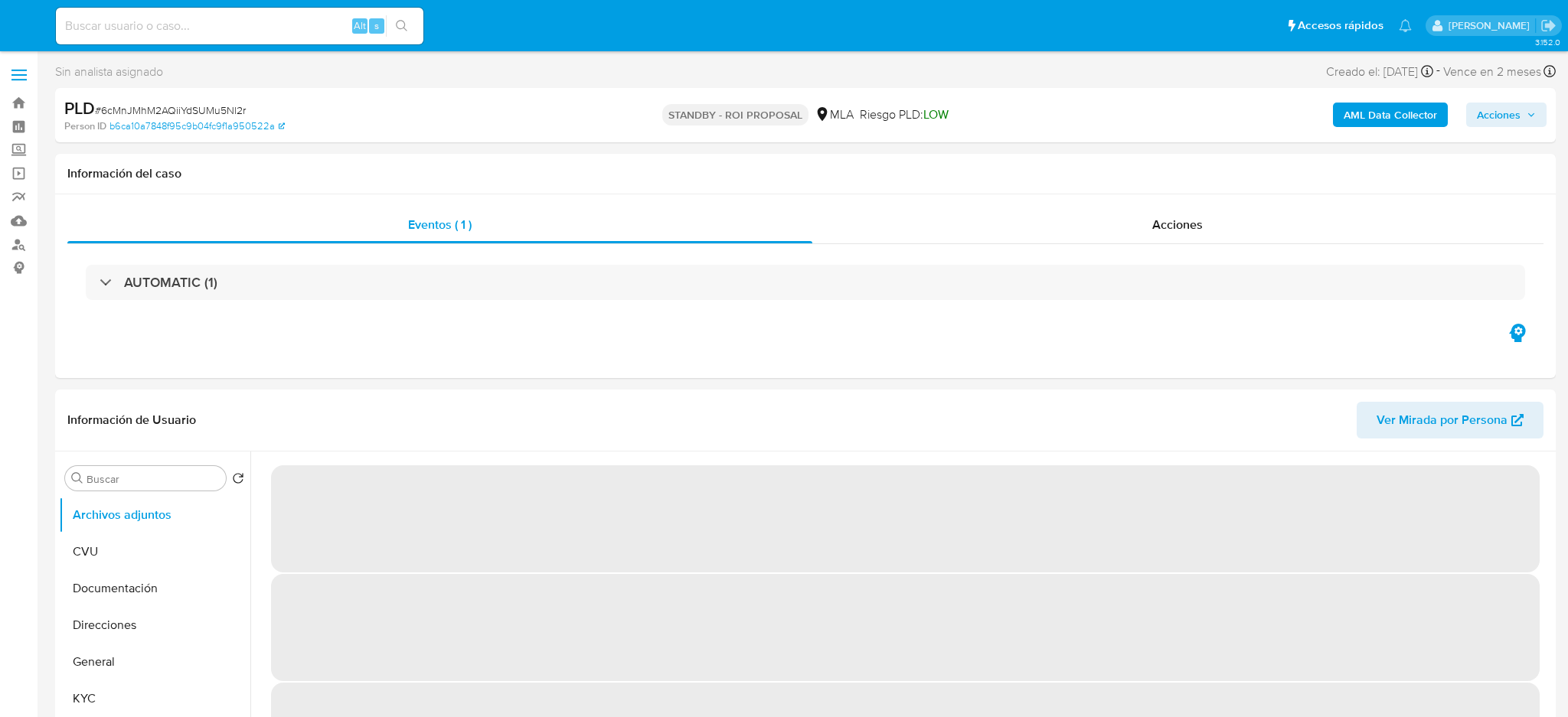
select select "10"
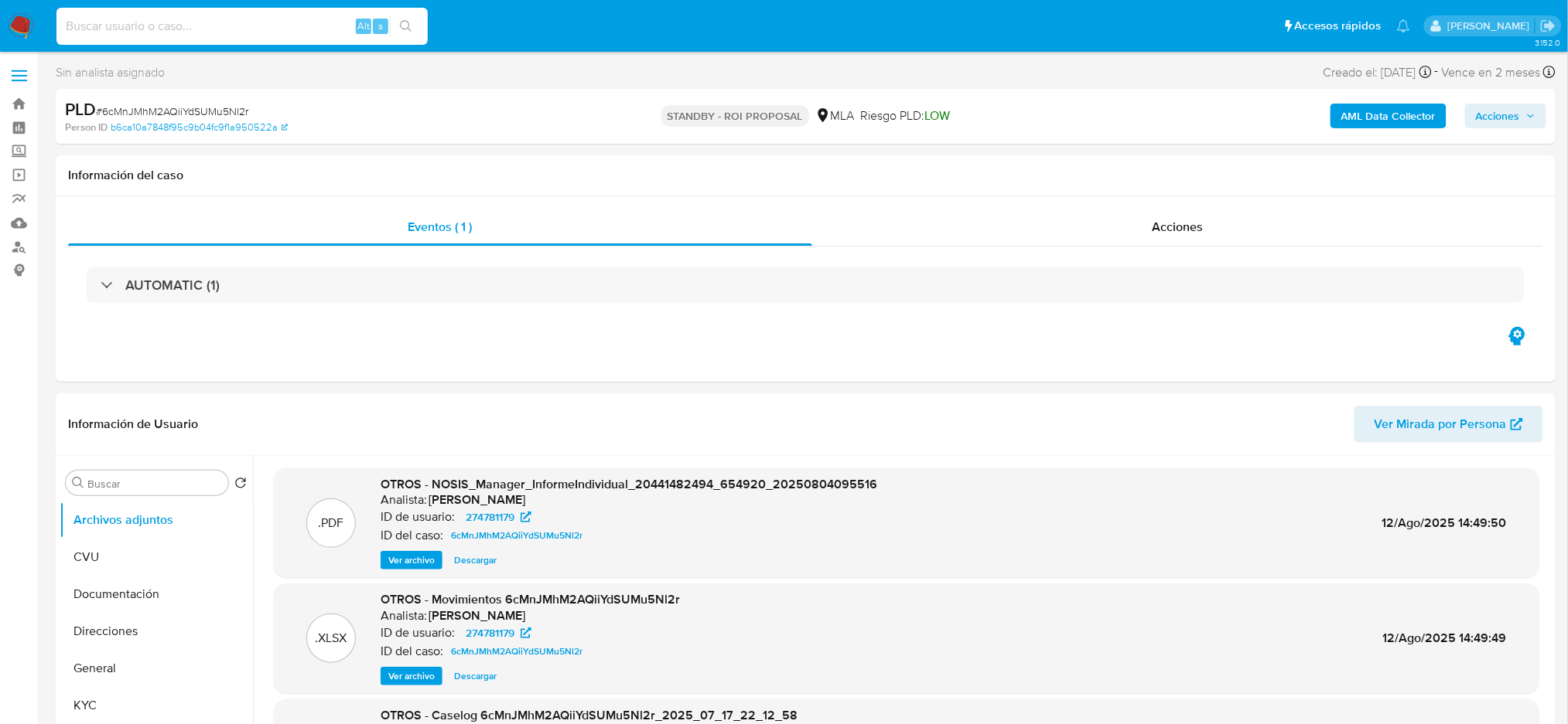
click at [276, 30] on input at bounding box center [241, 26] width 371 height 20
paste input "xVgziJ1CYjNslz8He8bXCafG"
type input "xVgziJ1CYjNslz8He8bXCafG"
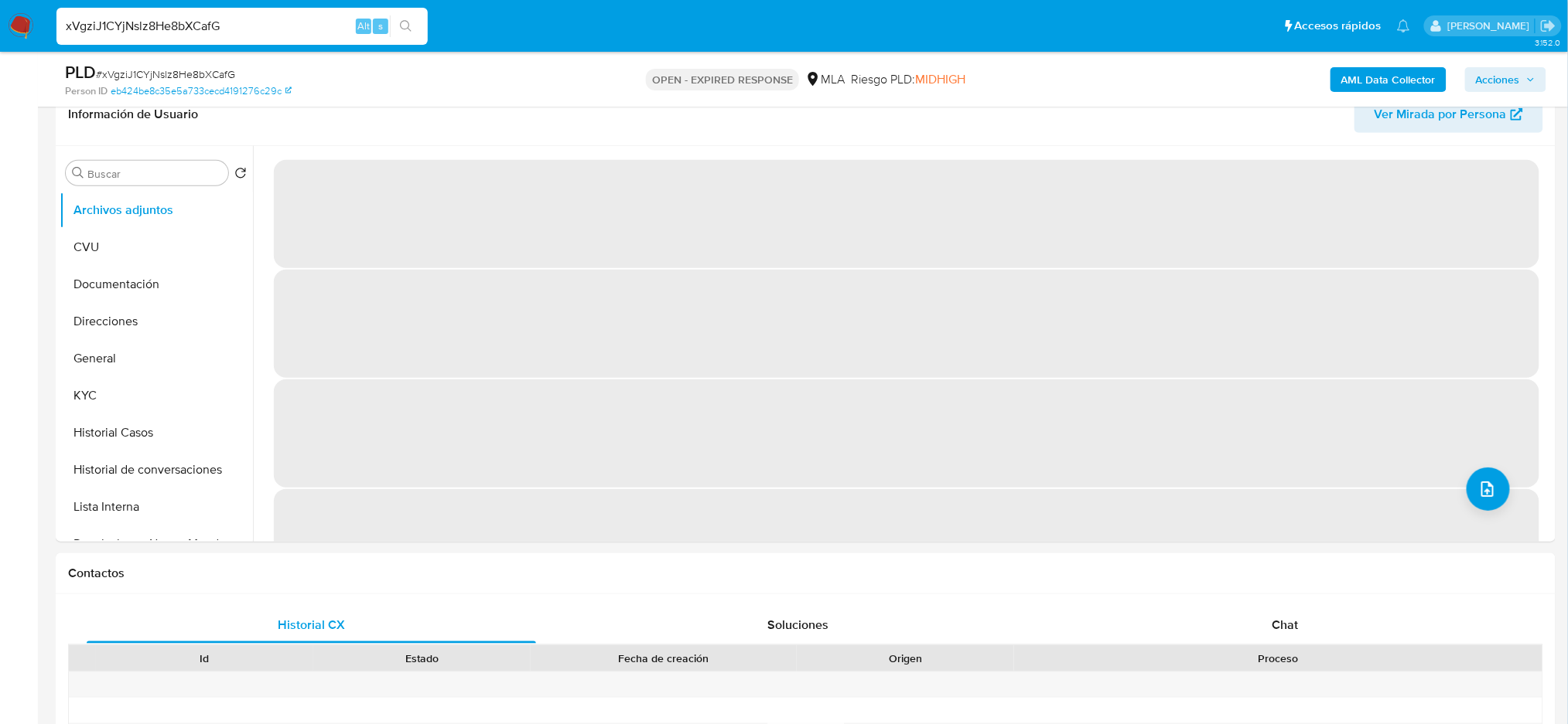
scroll to position [309, 0]
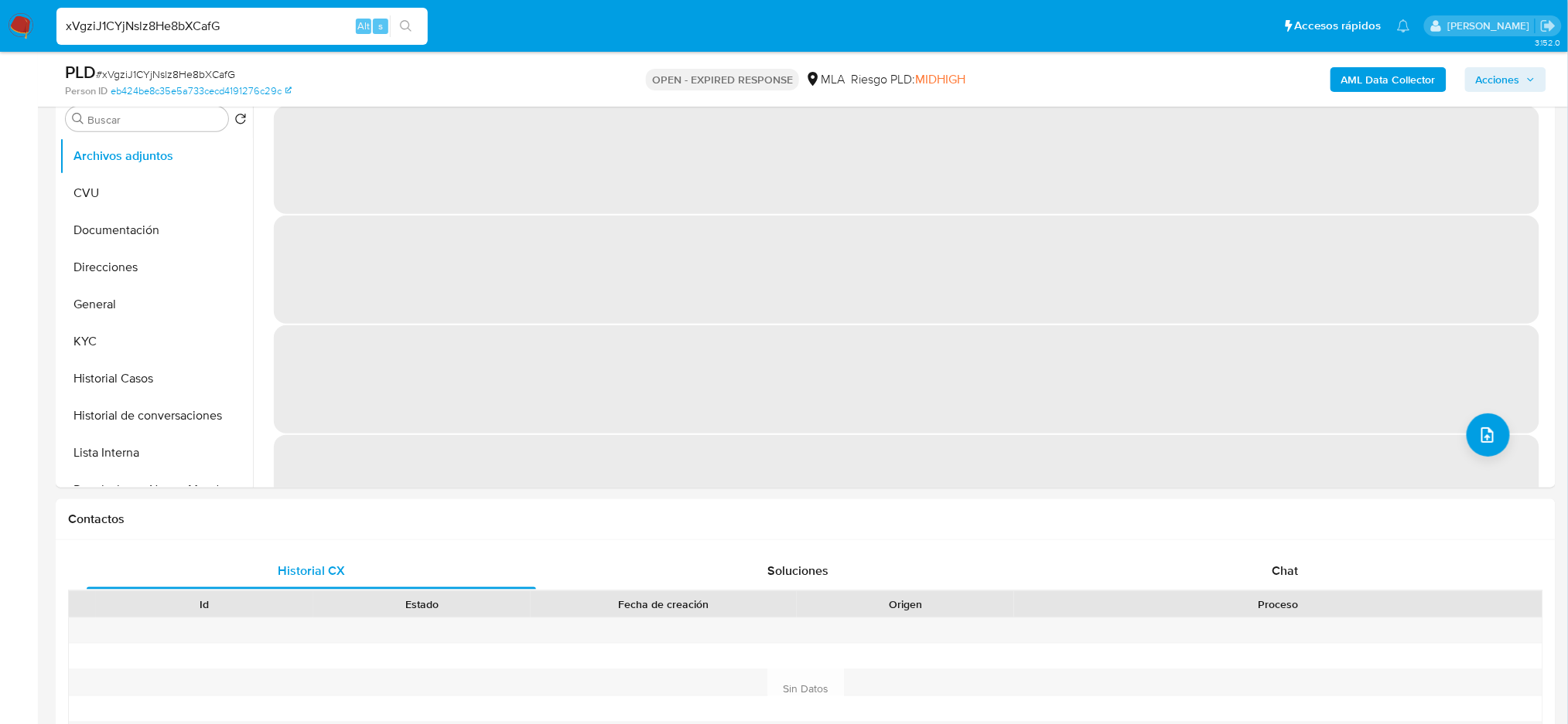
select select "10"
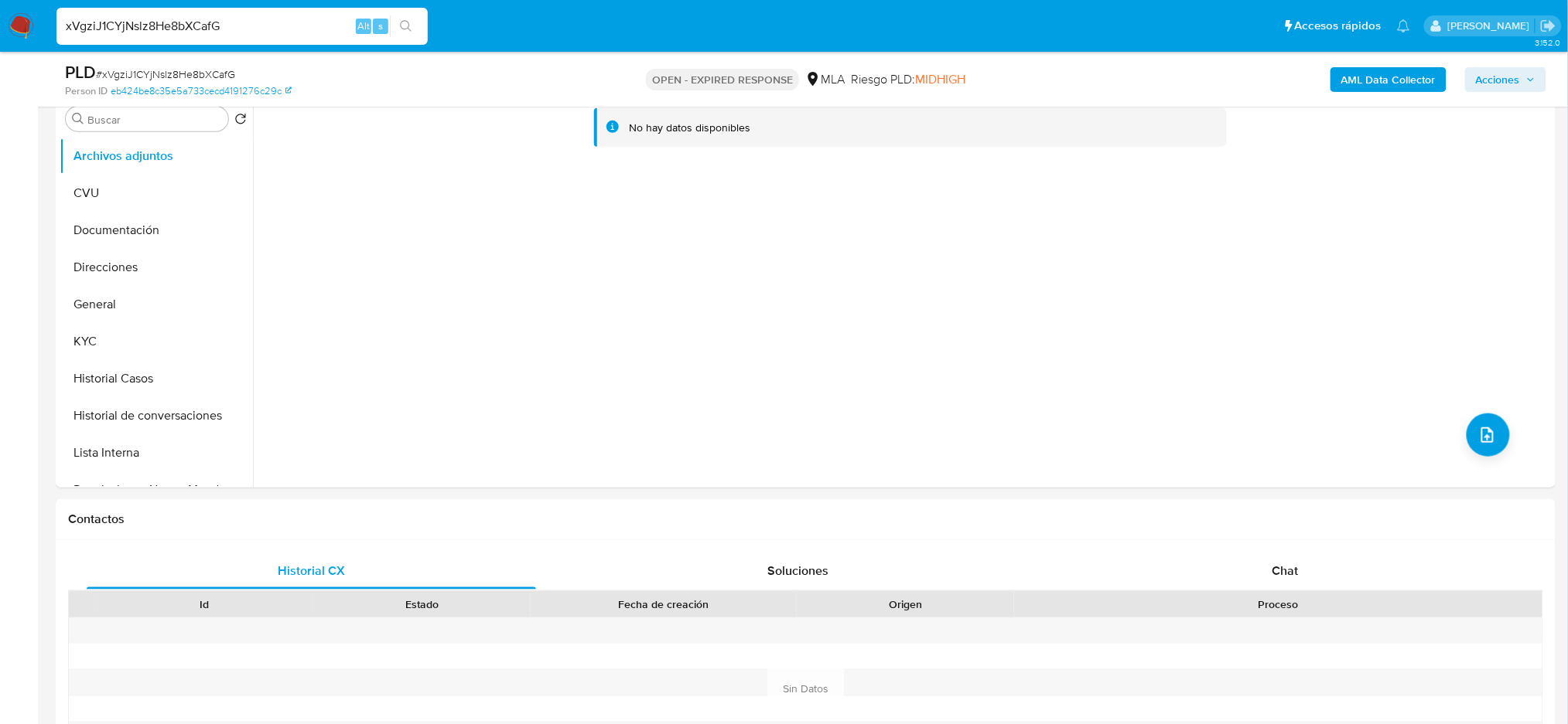
scroll to position [721, 0]
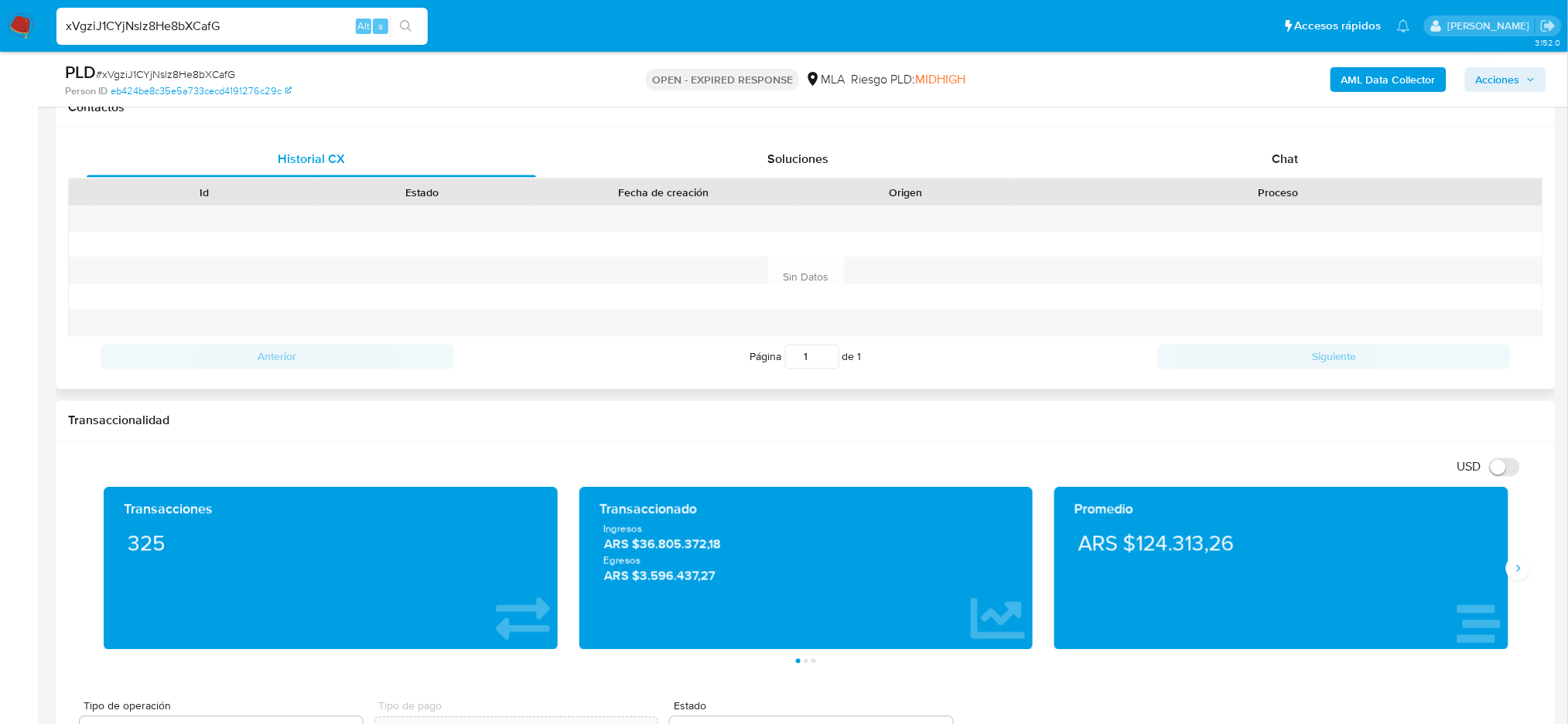
click at [1302, 170] on div "Chat" at bounding box center [1285, 160] width 449 height 37
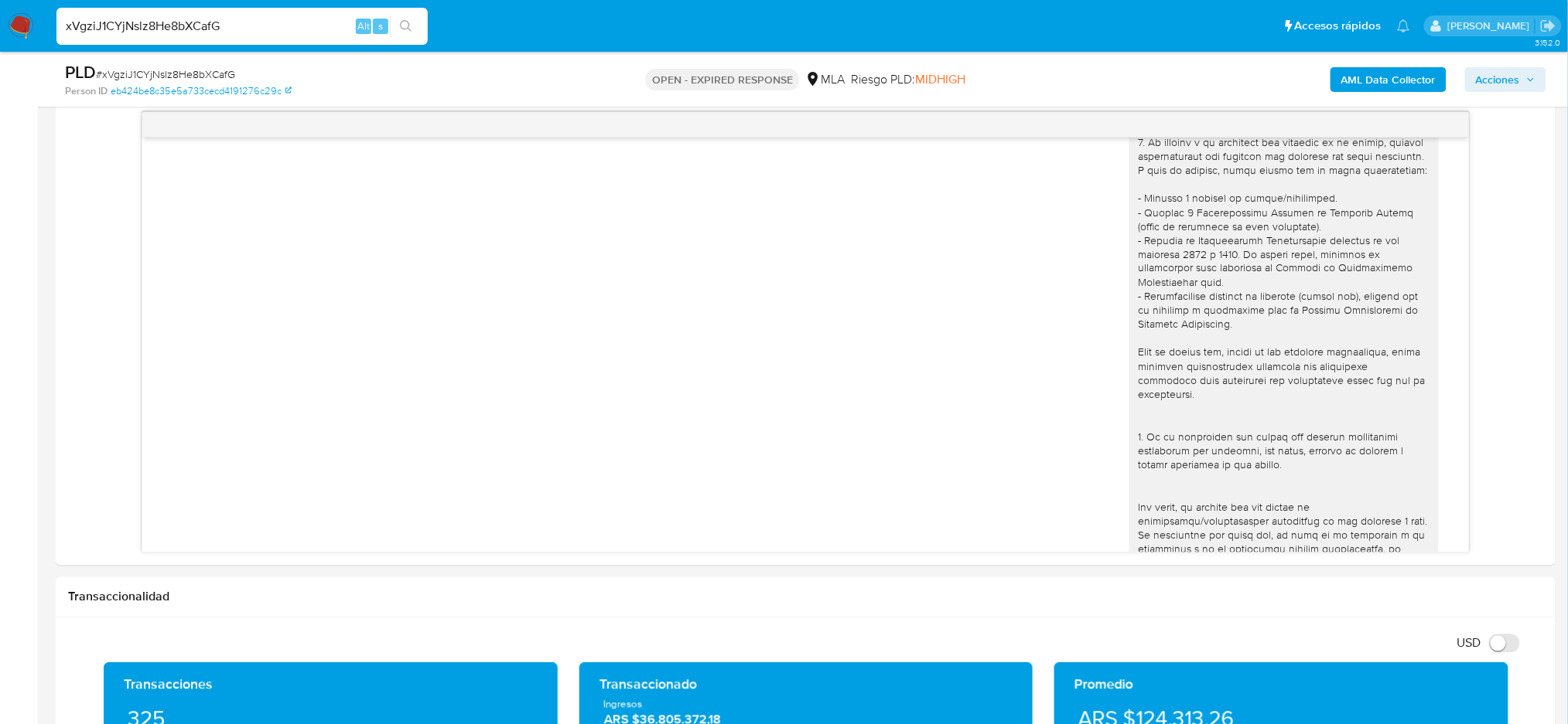
scroll to position [412, 0]
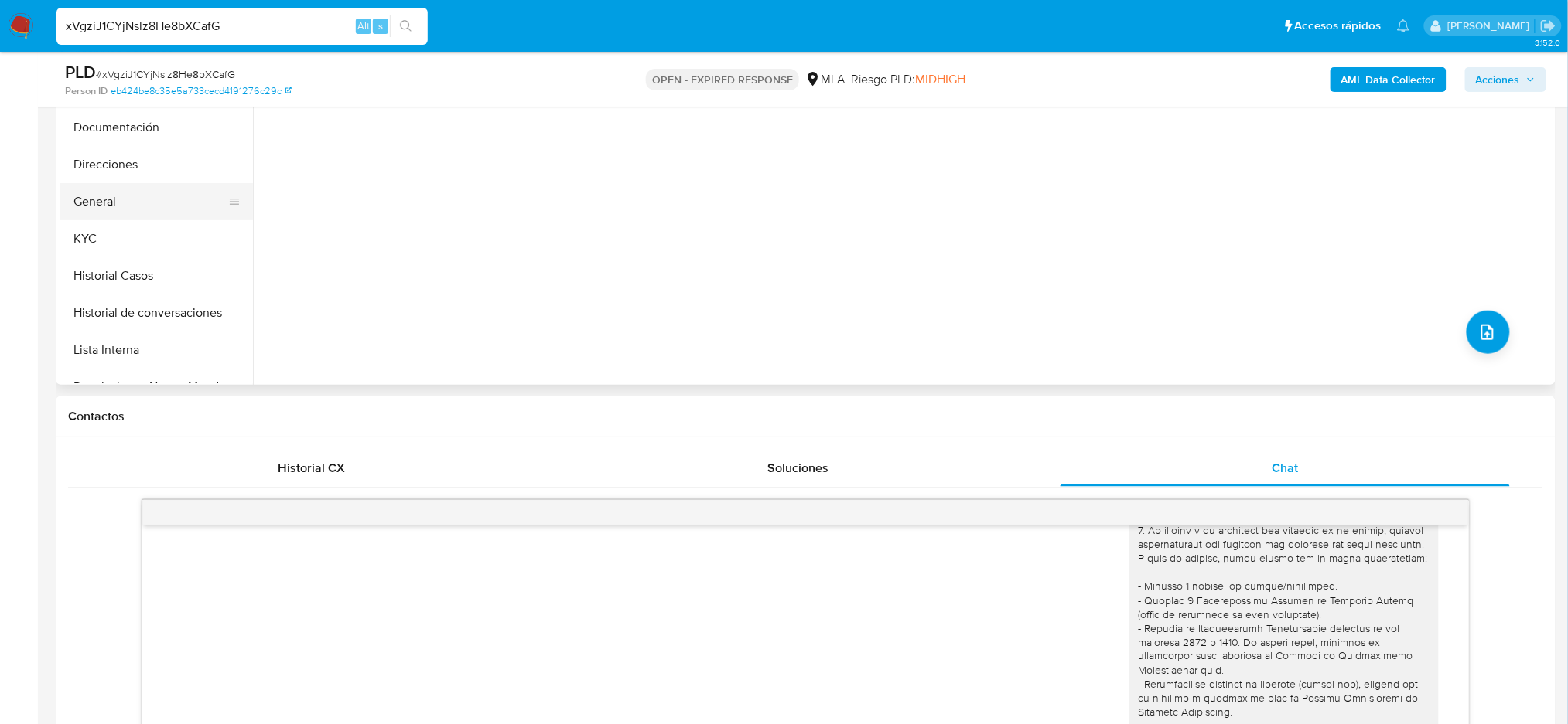
click at [146, 206] on button "General" at bounding box center [150, 202] width 181 height 37
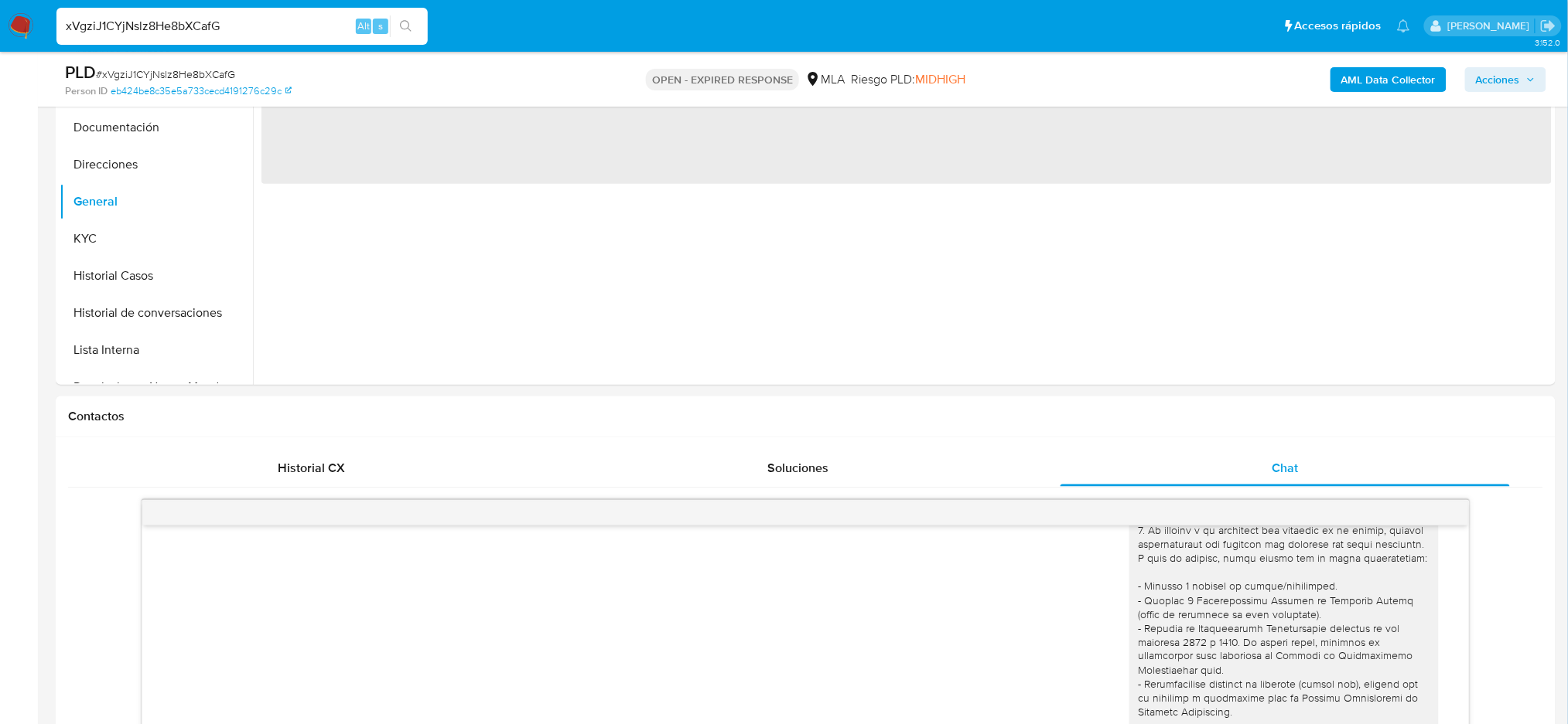
scroll to position [206, 0]
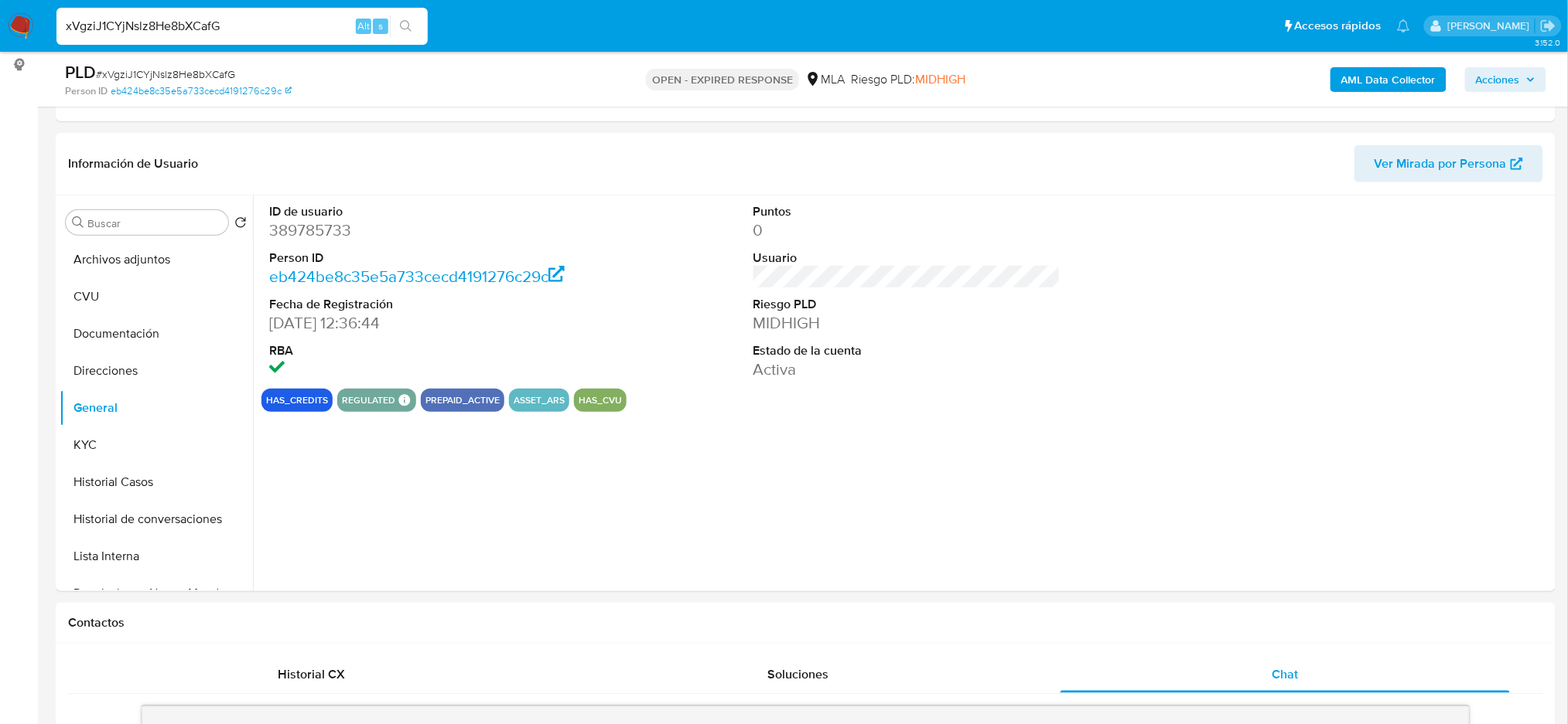
click at [294, 228] on dd "389785733" at bounding box center [423, 230] width 307 height 22
copy dd "389785733"
click at [202, 72] on span "# xVgziJ1CYjNslz8He8bXCafG" at bounding box center [165, 75] width 139 height 16
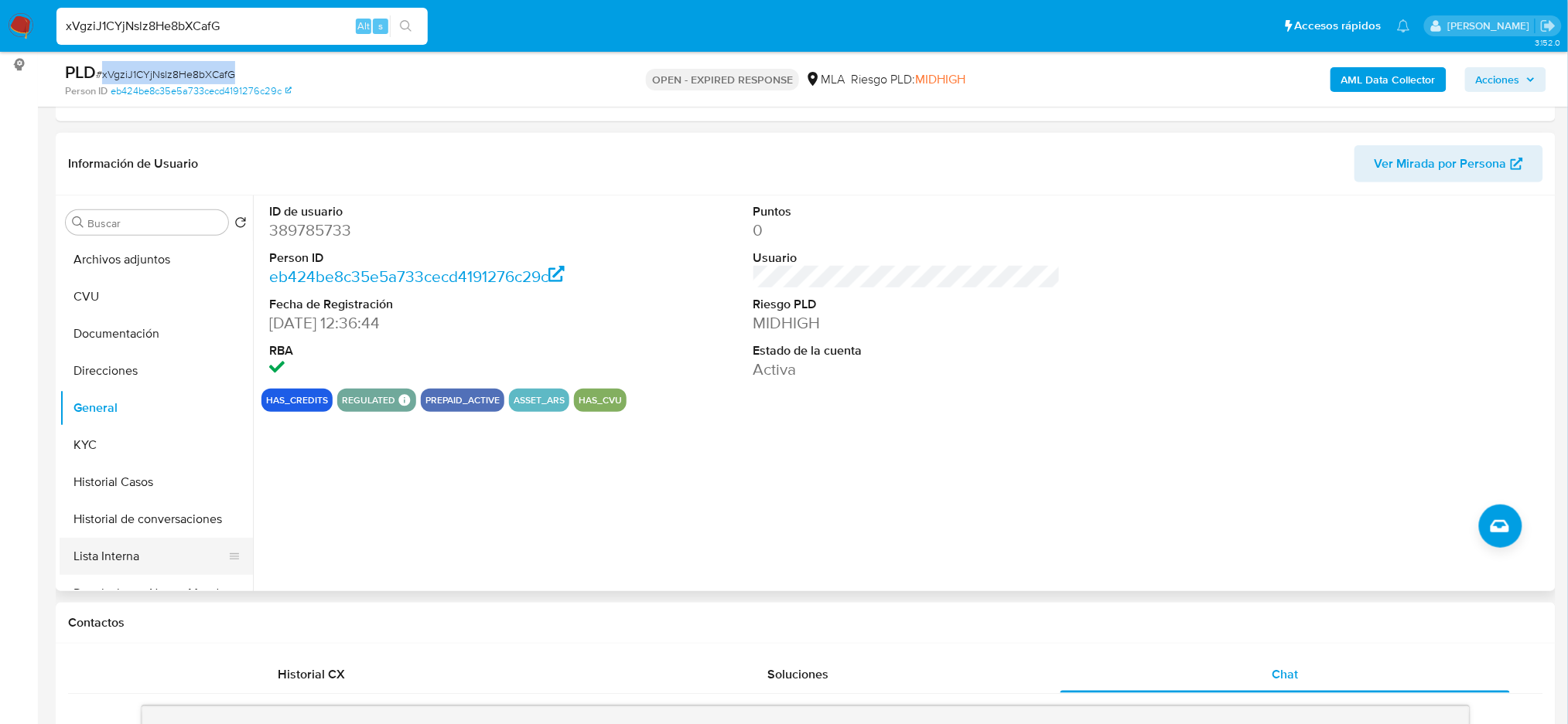
copy span "xVgziJ1CYjNslz8He8bXCafG"
click at [14, 30] on img at bounding box center [21, 26] width 26 height 26
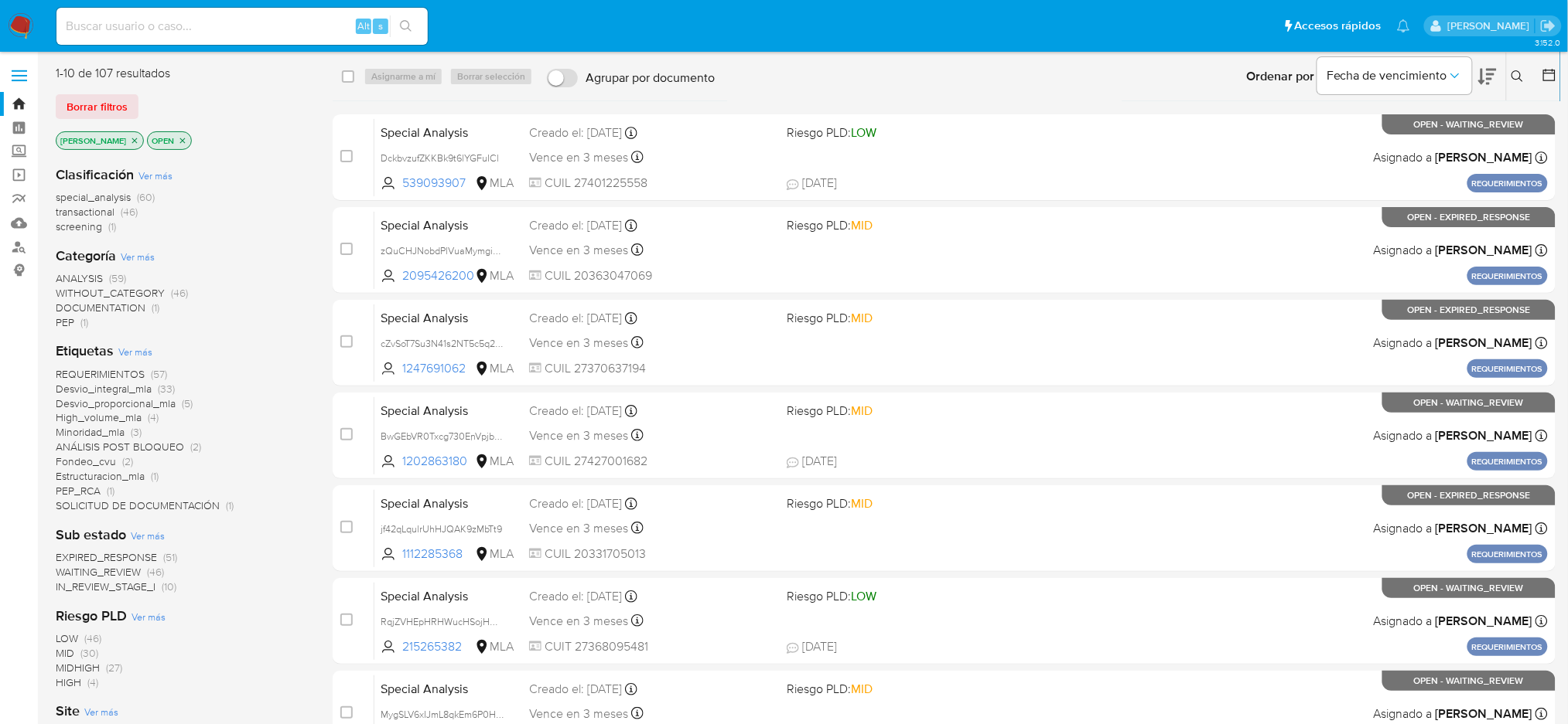
click at [1525, 68] on button at bounding box center [1519, 76] width 25 height 18
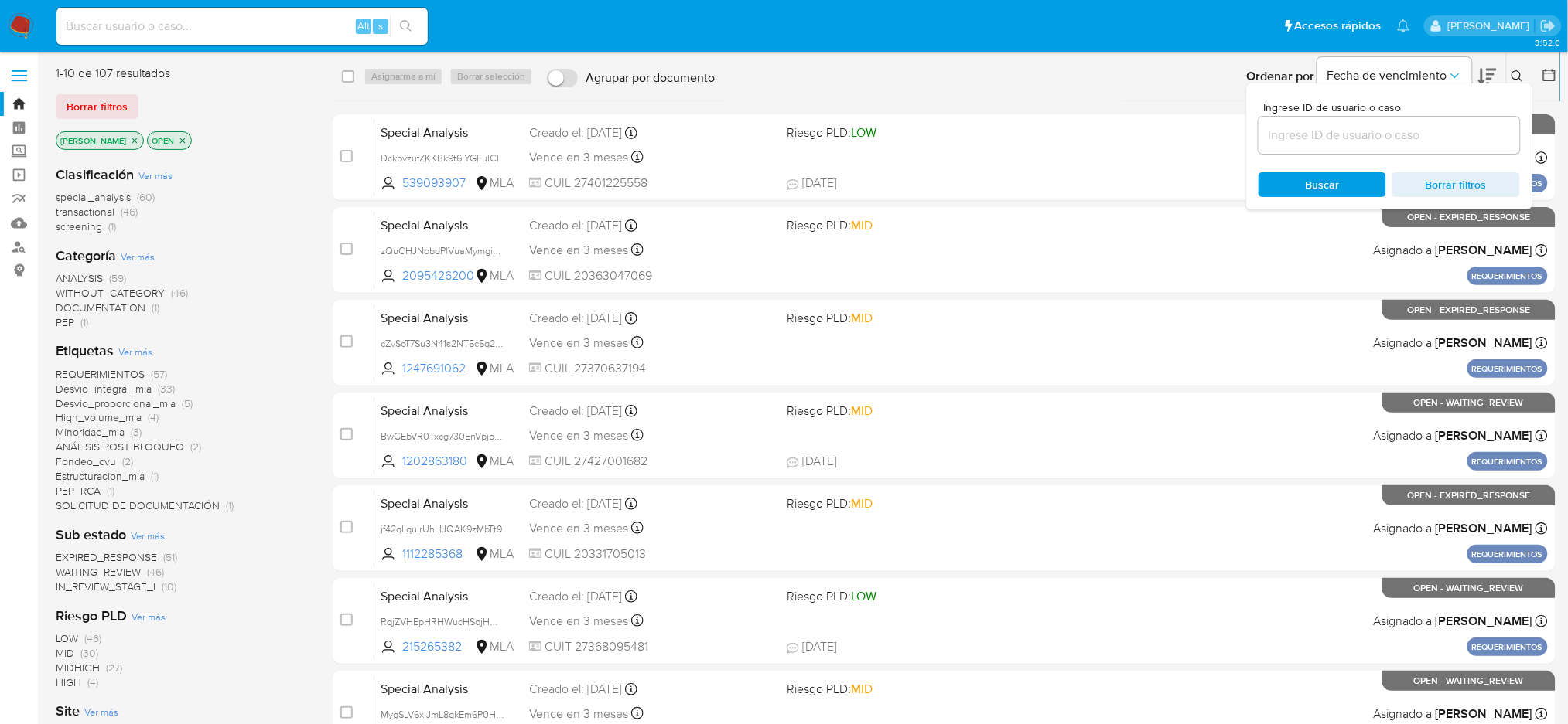
click at [1450, 122] on div at bounding box center [1389, 135] width 261 height 37
click at [1443, 146] on div at bounding box center [1389, 135] width 261 height 37
click at [1426, 131] on input at bounding box center [1389, 135] width 261 height 20
paste input "xVgziJ1CYjNslz8He8bXCafG"
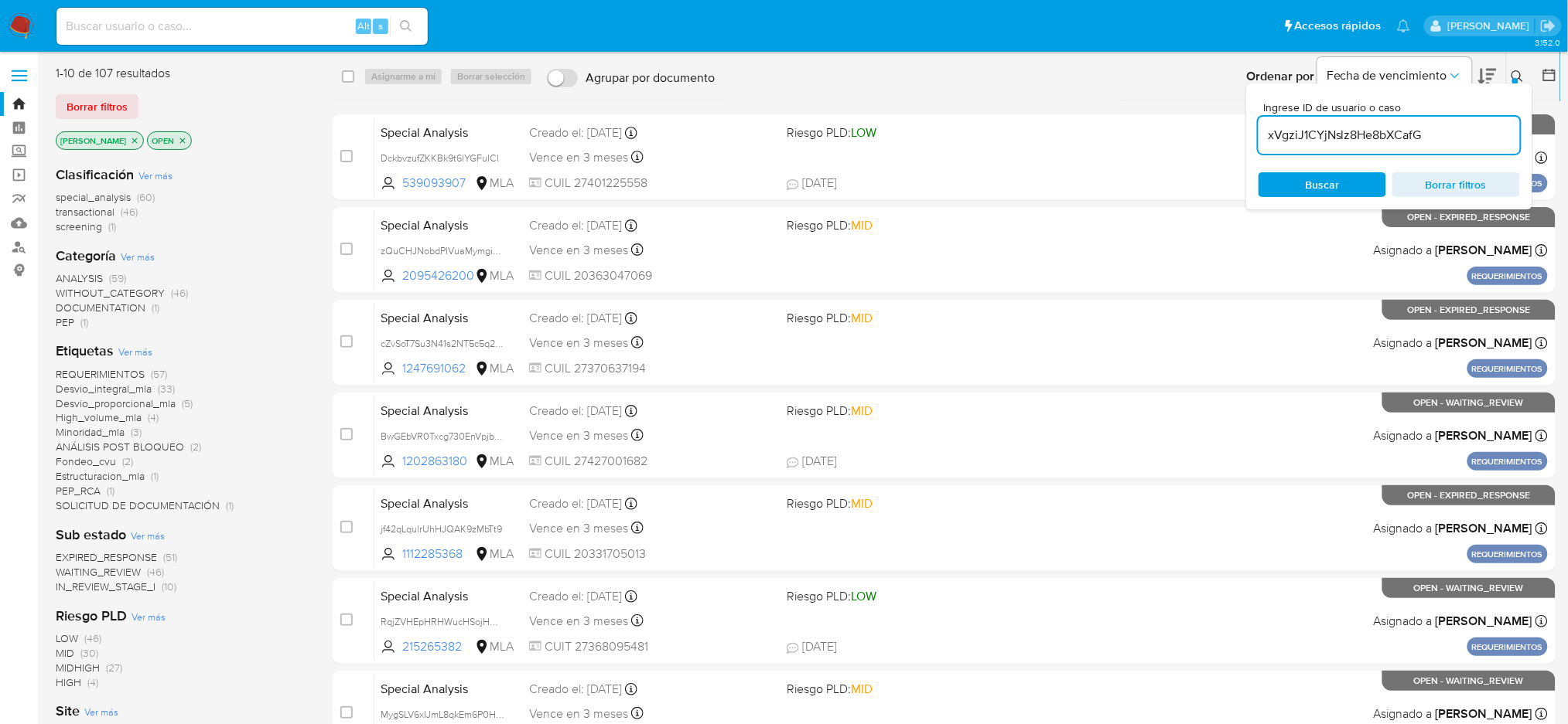
type input "xVgziJ1CYjNslz8He8bXCafG"
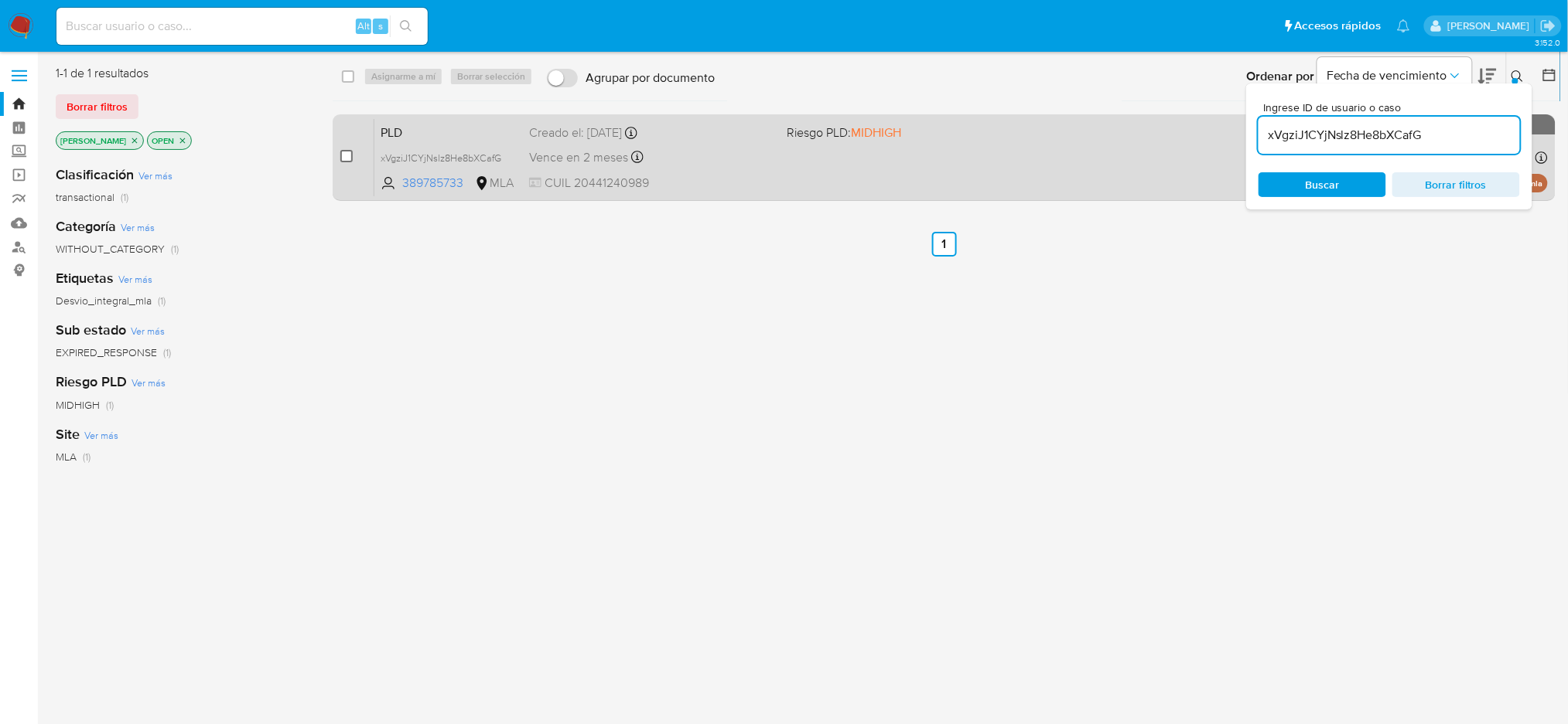
click at [343, 158] on input "checkbox" at bounding box center [346, 156] width 12 height 12
checkbox input "true"
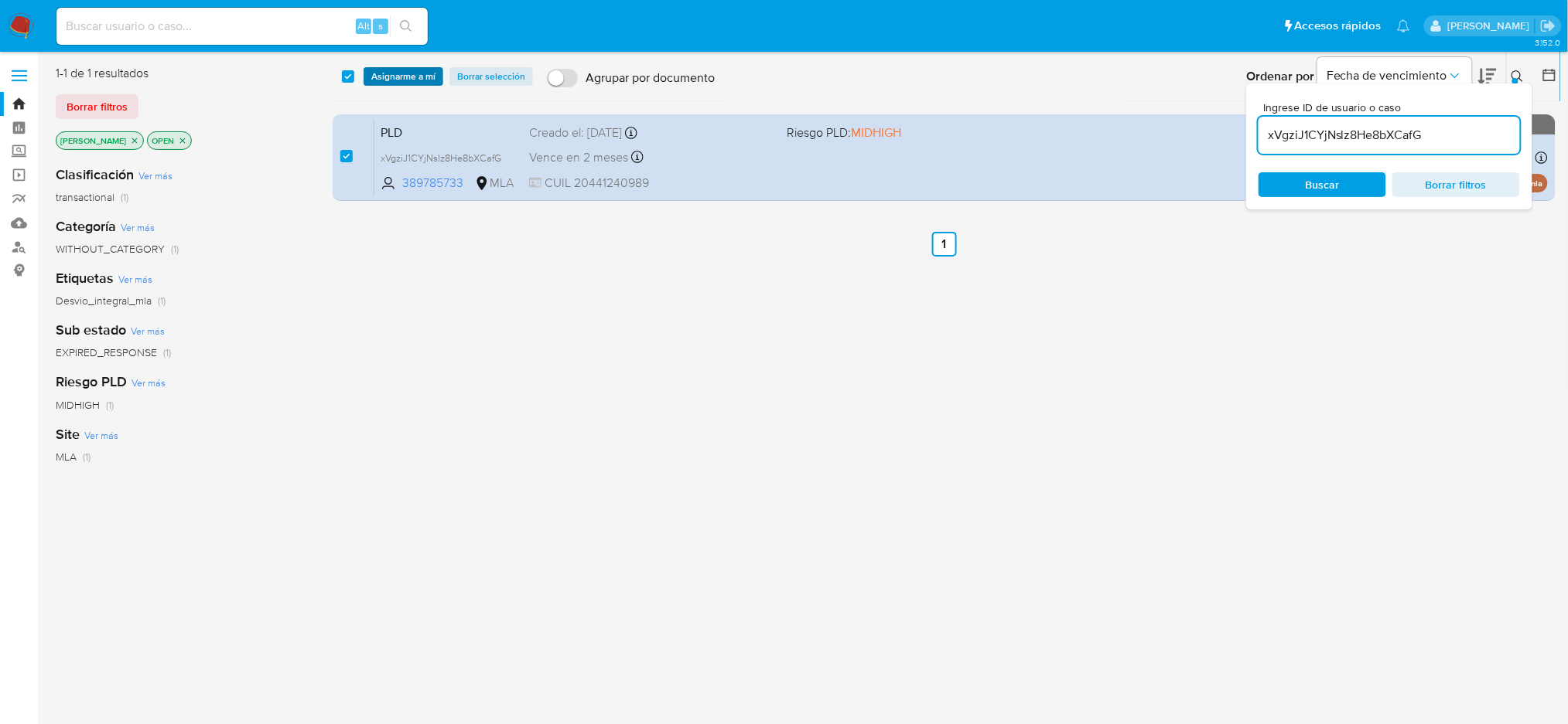
click at [403, 81] on span "Asignarme a mí" at bounding box center [403, 76] width 64 height 16
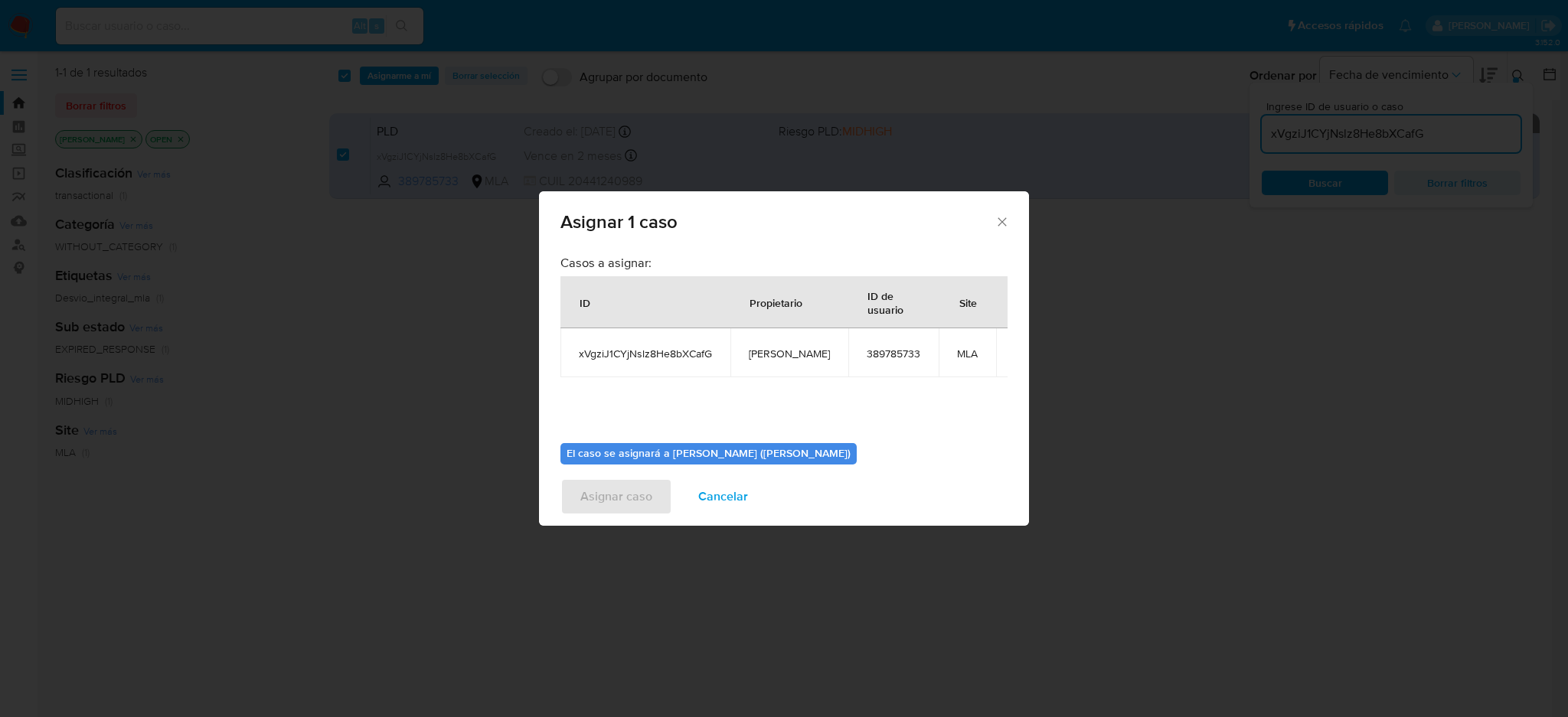
click at [774, 352] on span "[PERSON_NAME]" at bounding box center [788, 353] width 81 height 14
copy span "[PERSON_NAME]"
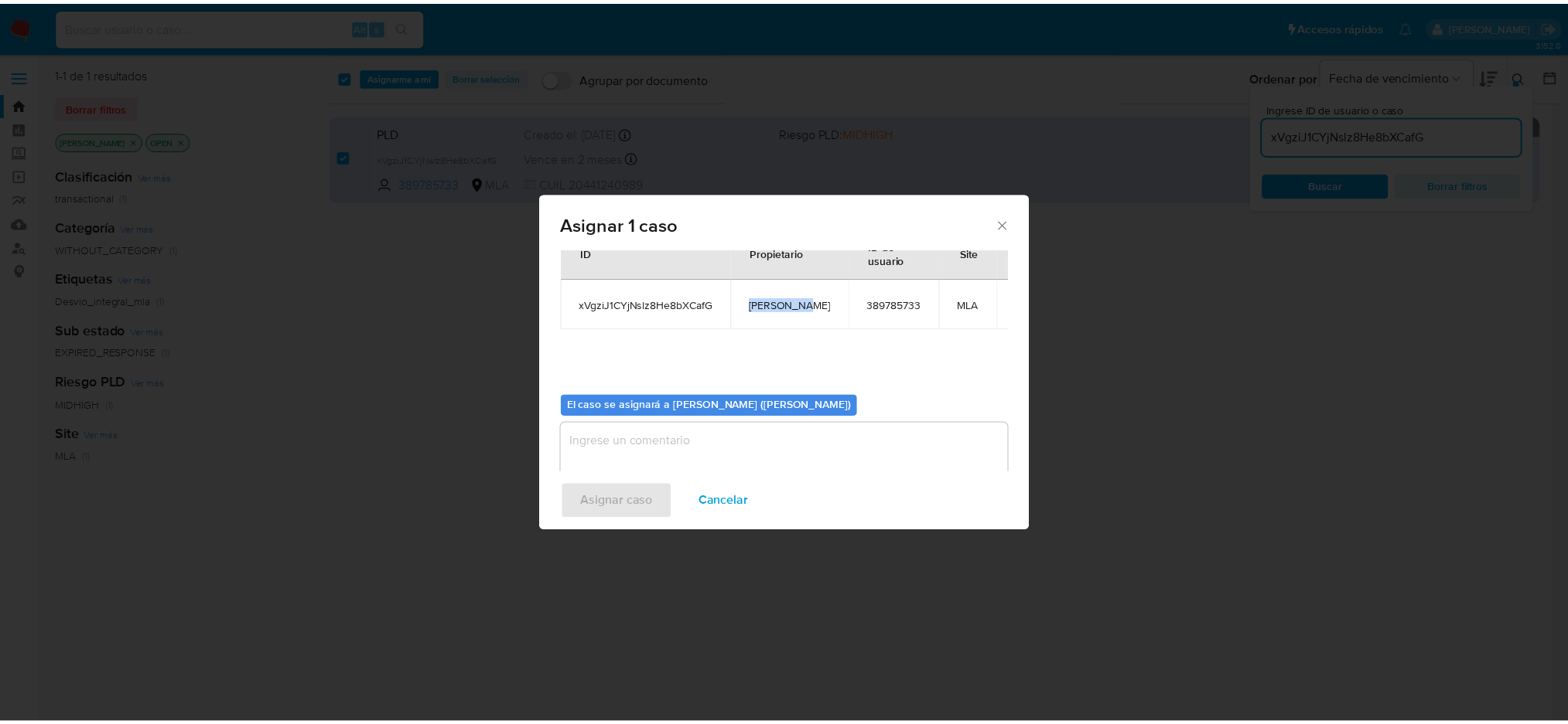
scroll to position [79, 0]
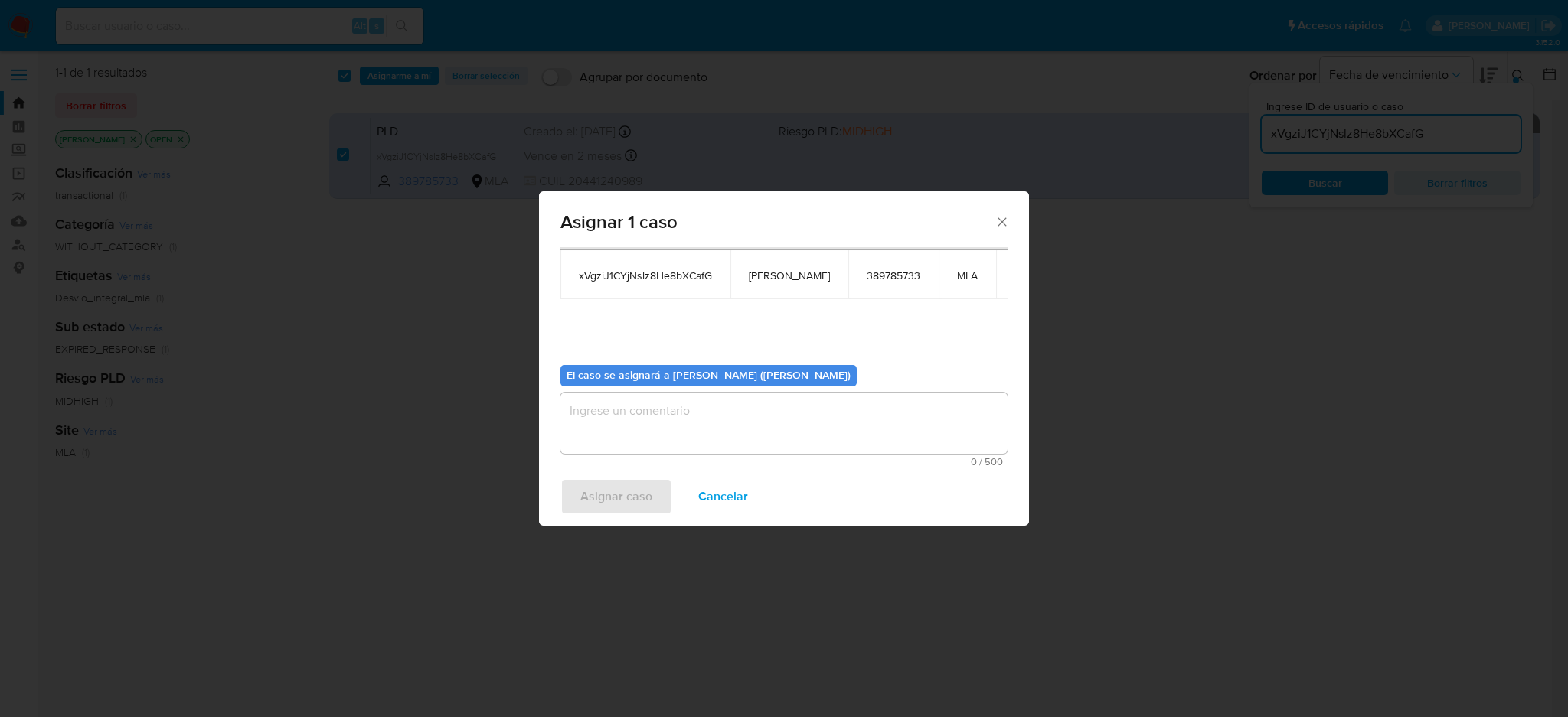
click at [675, 429] on textarea "assign-modal" at bounding box center [784, 423] width 447 height 62
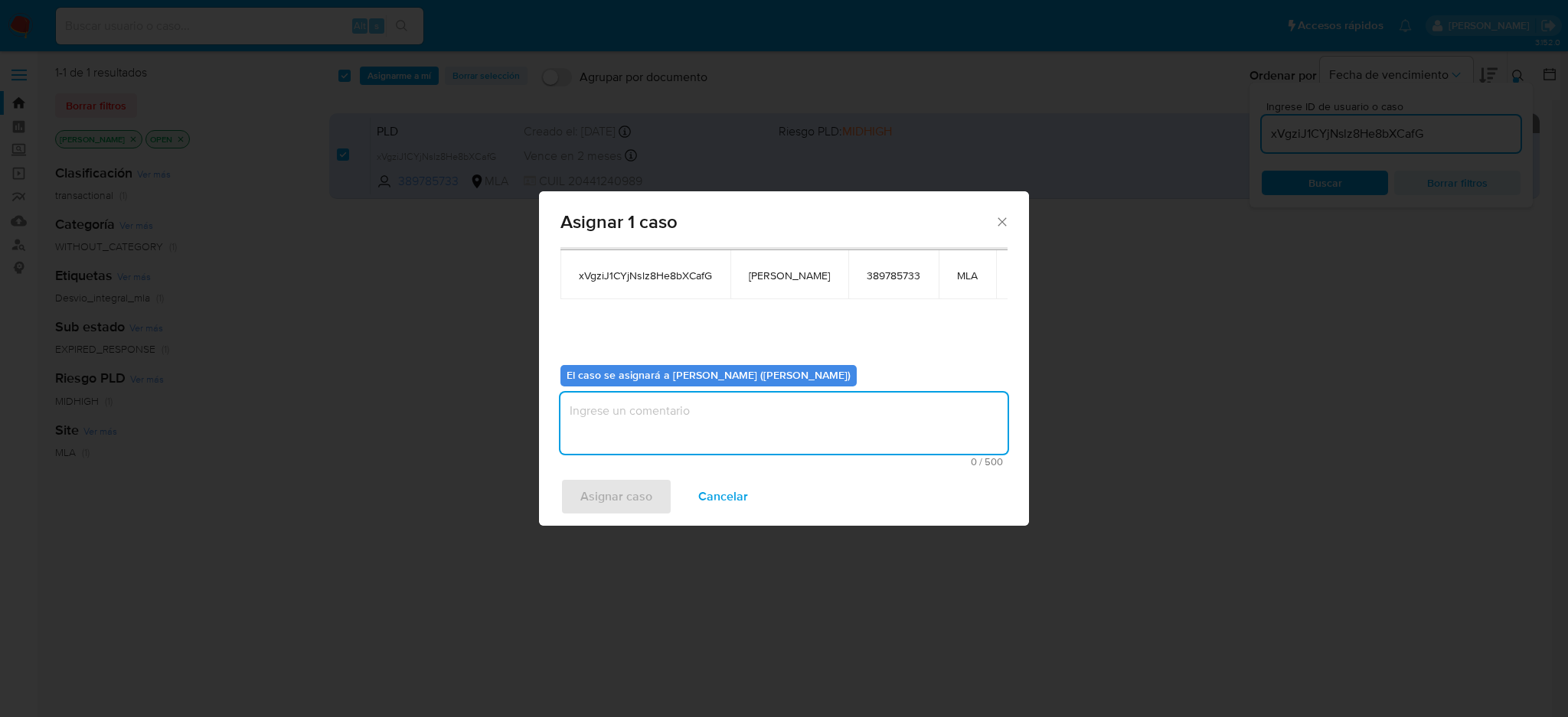
paste textarea "[PERSON_NAME]"
type textarea "[PERSON_NAME]"
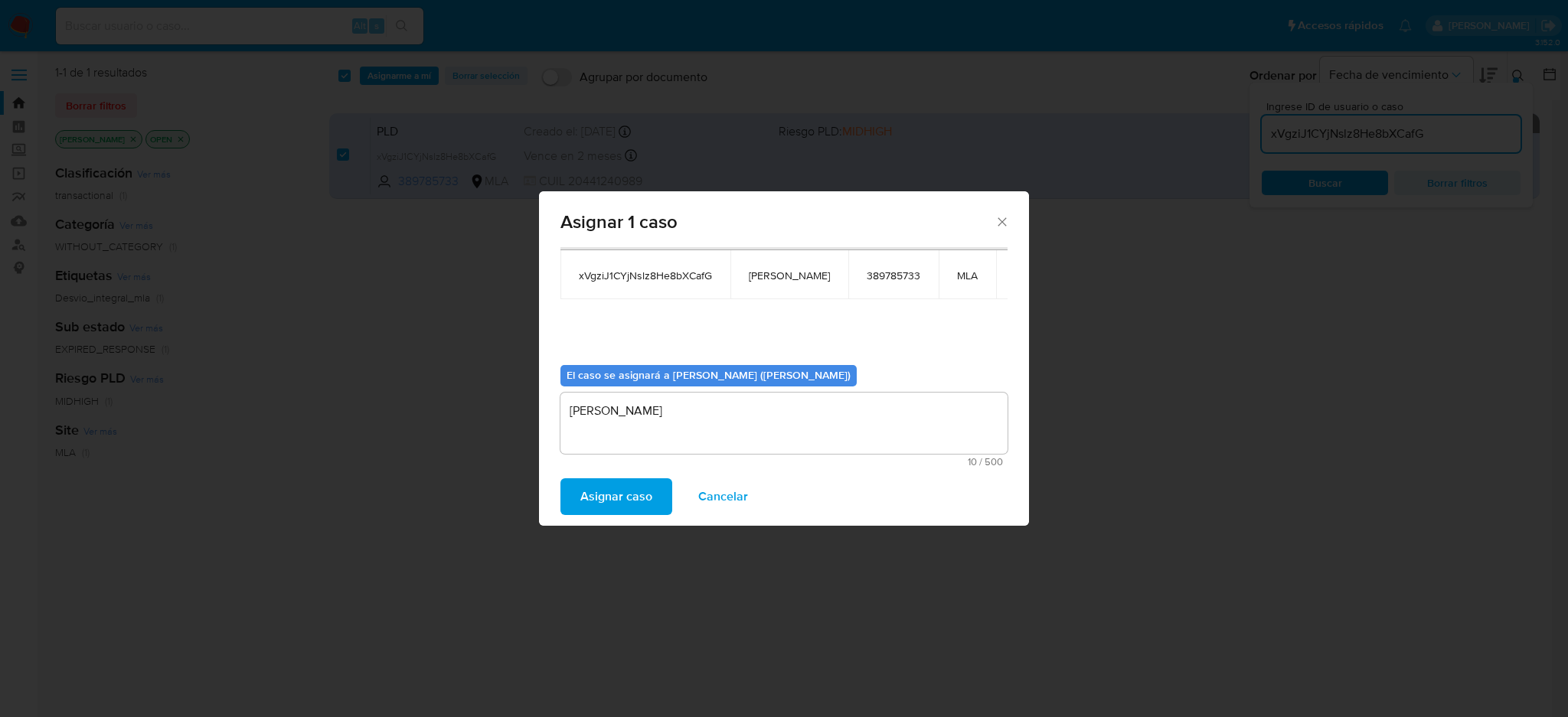
click at [631, 509] on span "Asignar caso" at bounding box center [616, 497] width 72 height 34
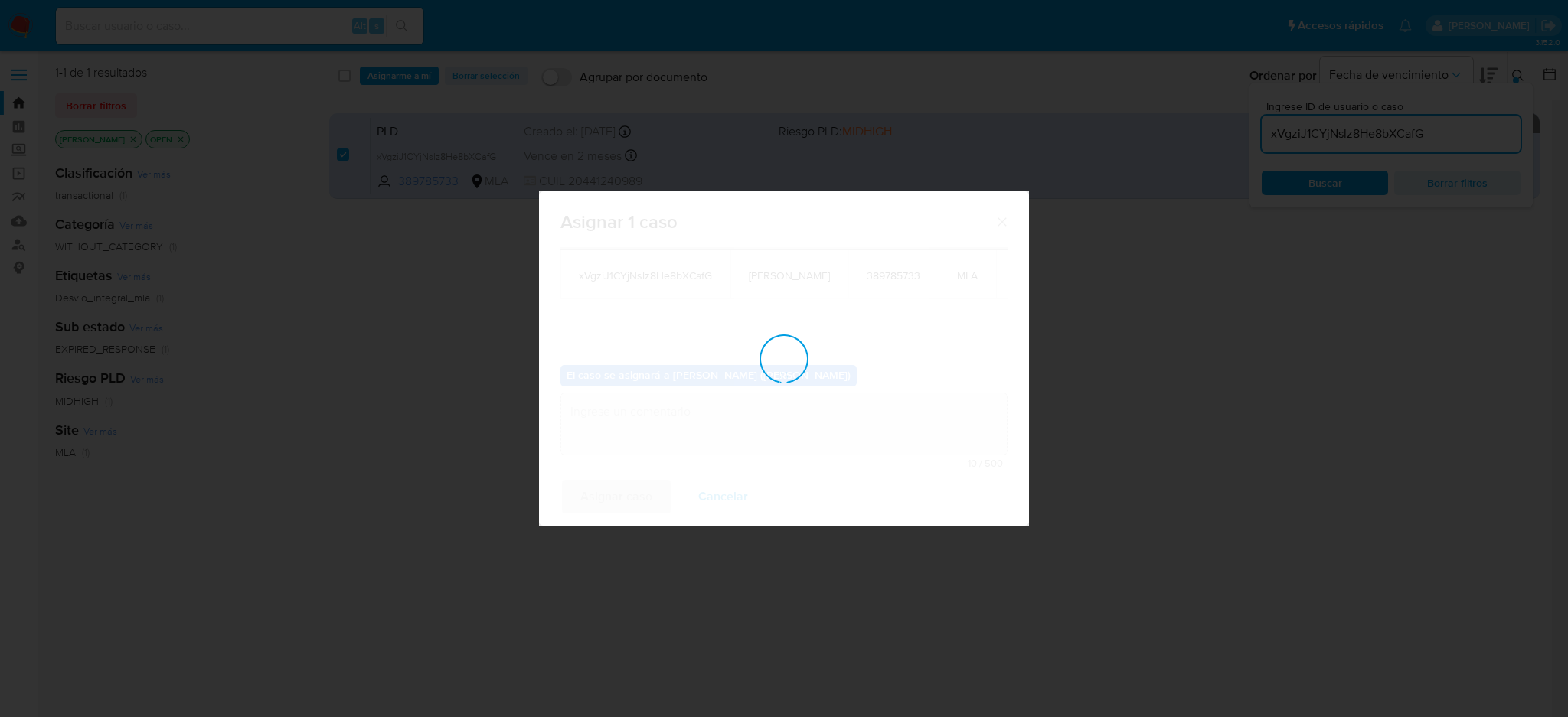
checkbox input "false"
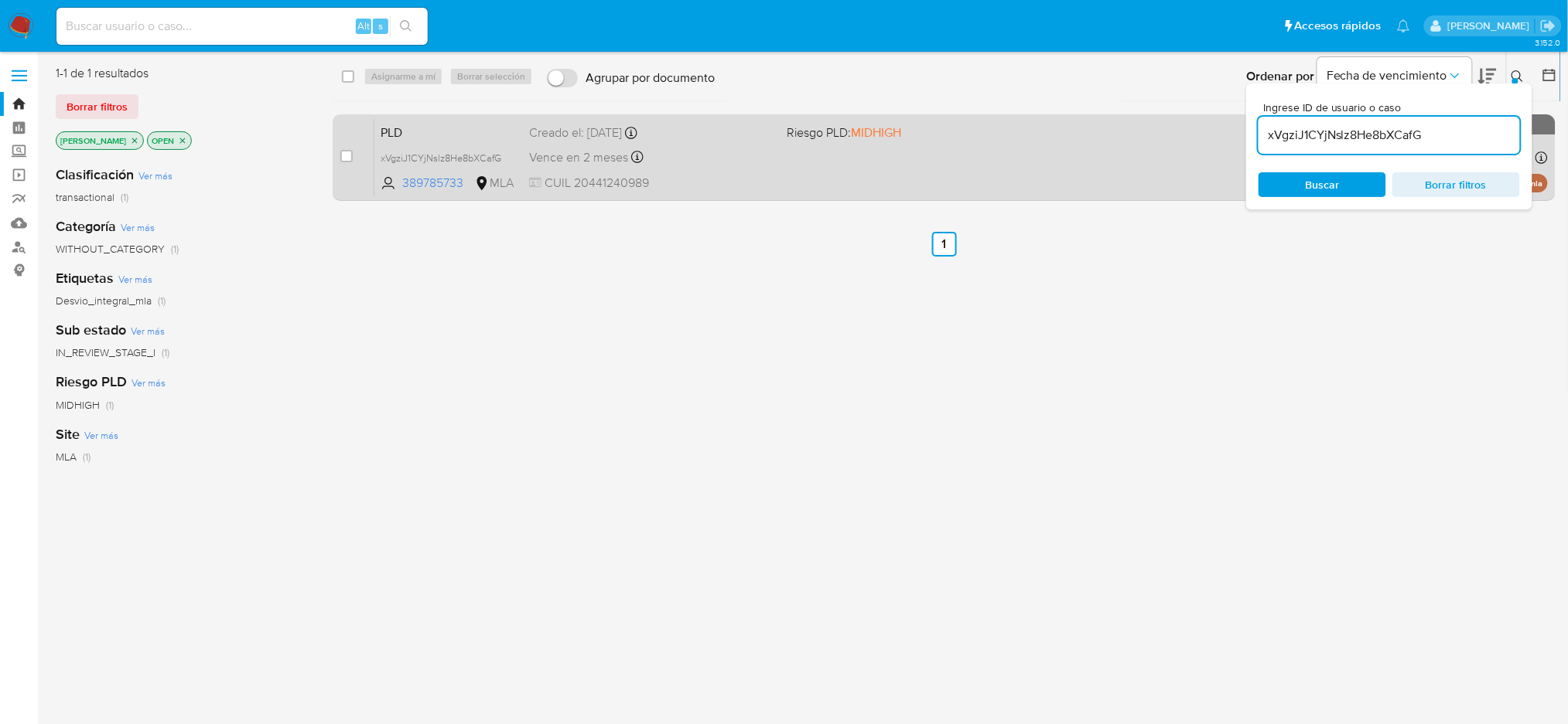
click at [744, 167] on div "Vence en 2 meses Vence el 10/10/2025 03:12:38" at bounding box center [652, 158] width 246 height 21
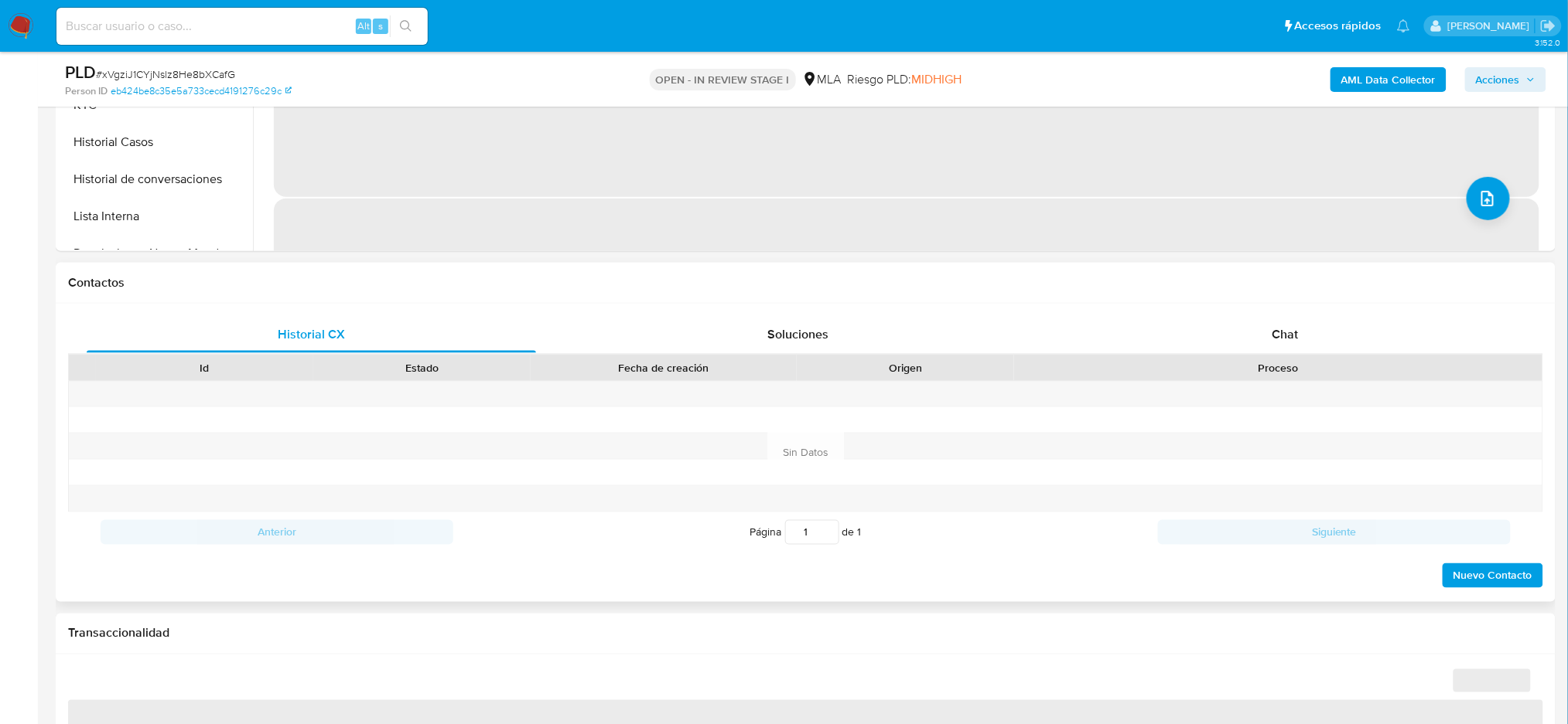
scroll to position [619, 0]
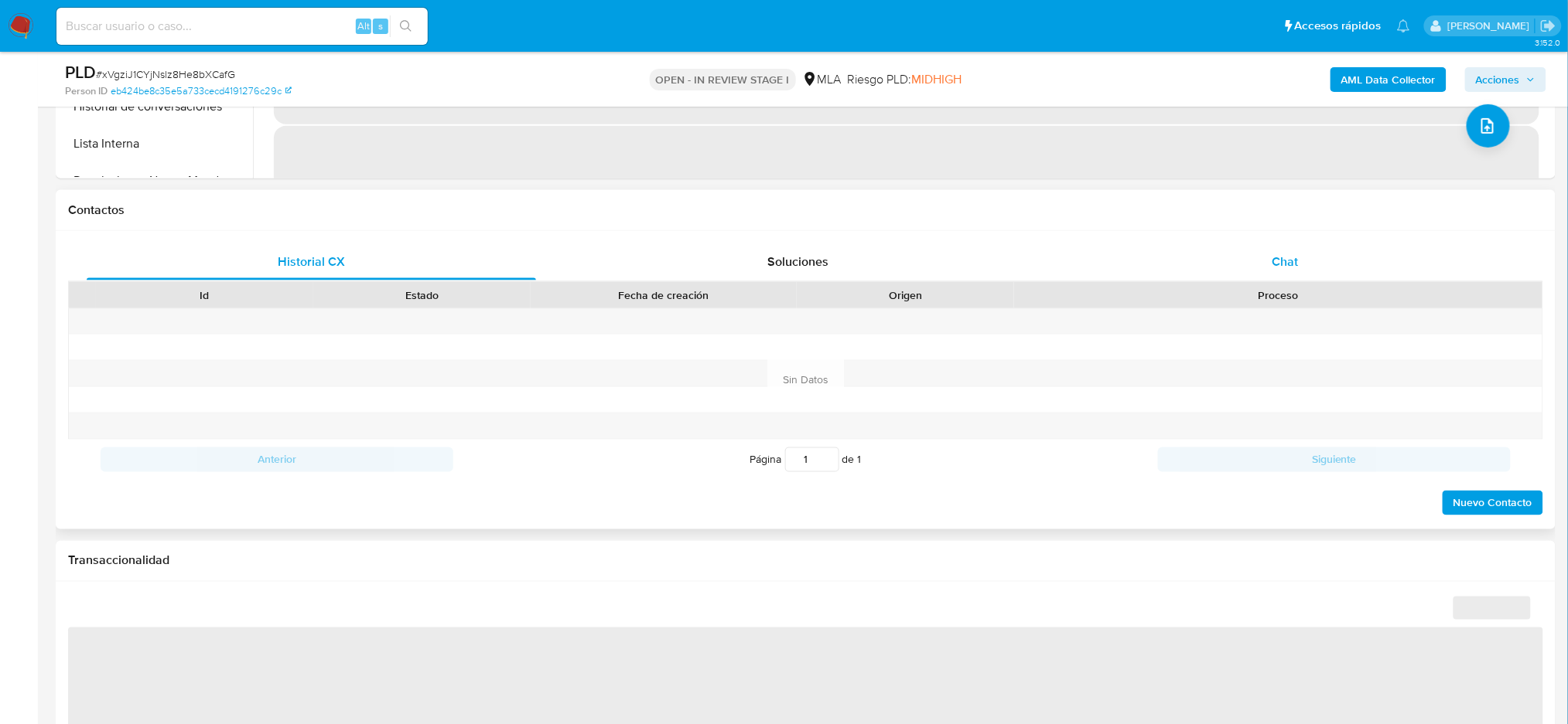
click at [1324, 278] on div "Chat" at bounding box center [1285, 262] width 449 height 37
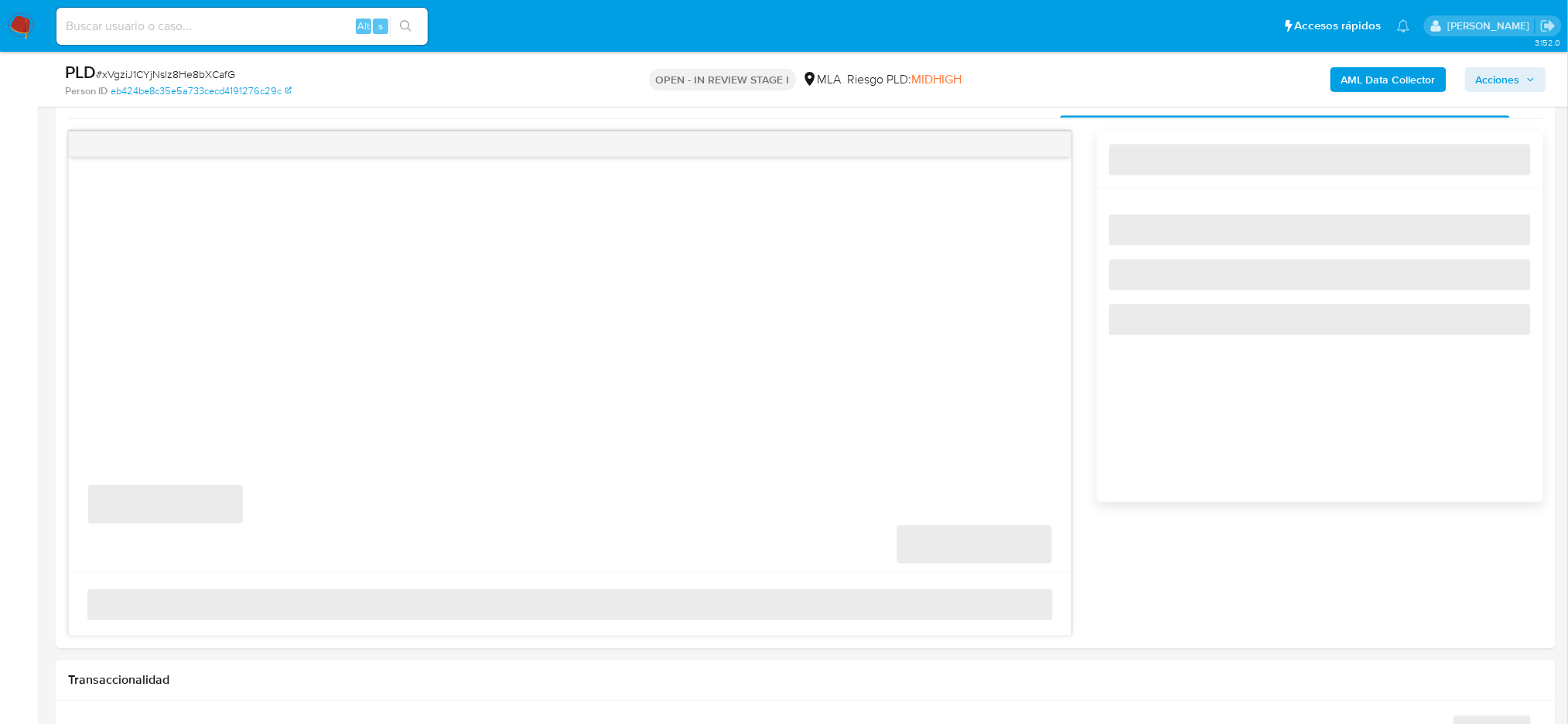
scroll to position [824, 0]
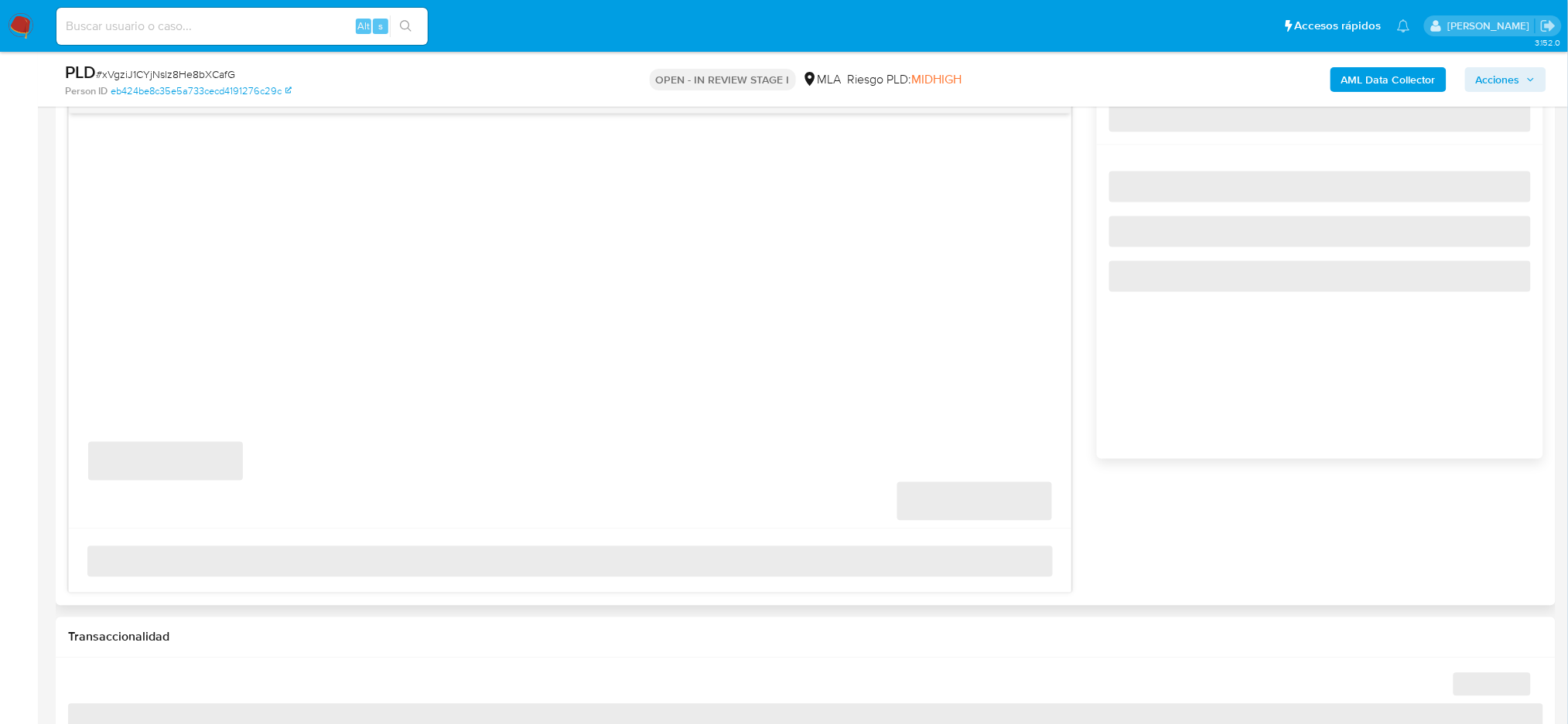
select select "10"
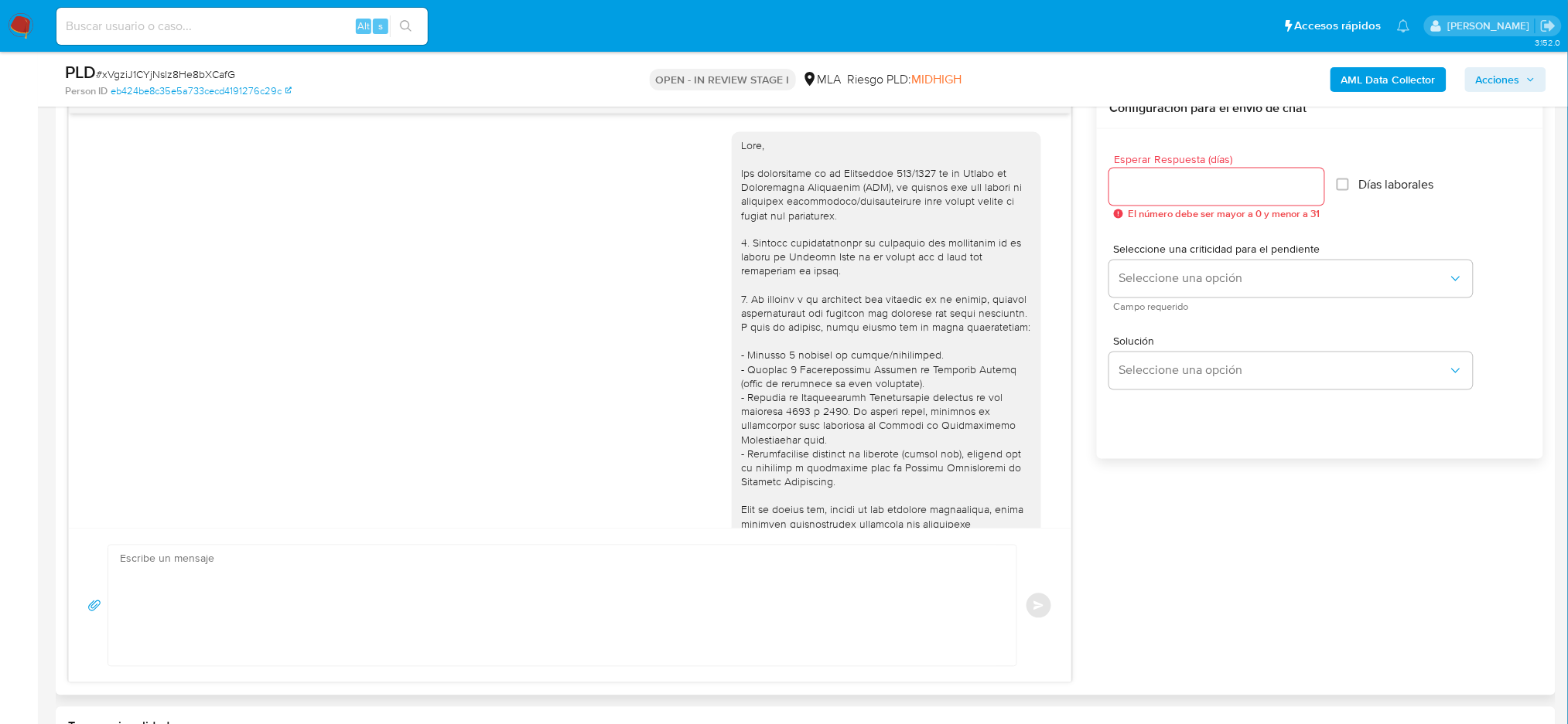
scroll to position [1213, 0]
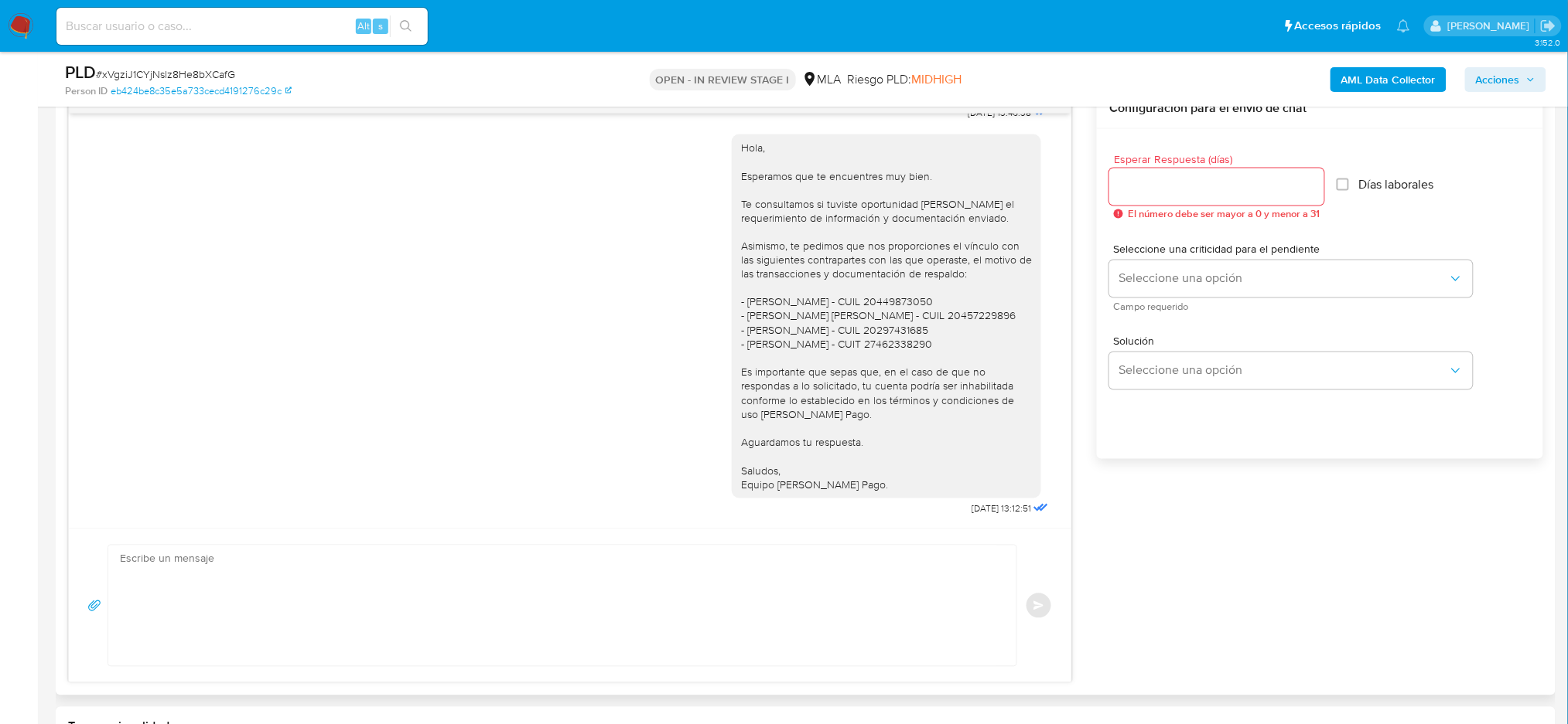
click at [239, 551] on textarea at bounding box center [559, 607] width 877 height 121
paste textarea "Hola, Esperamos que te encuentres muy bien. Te consultamos si tuviste oportunid…"
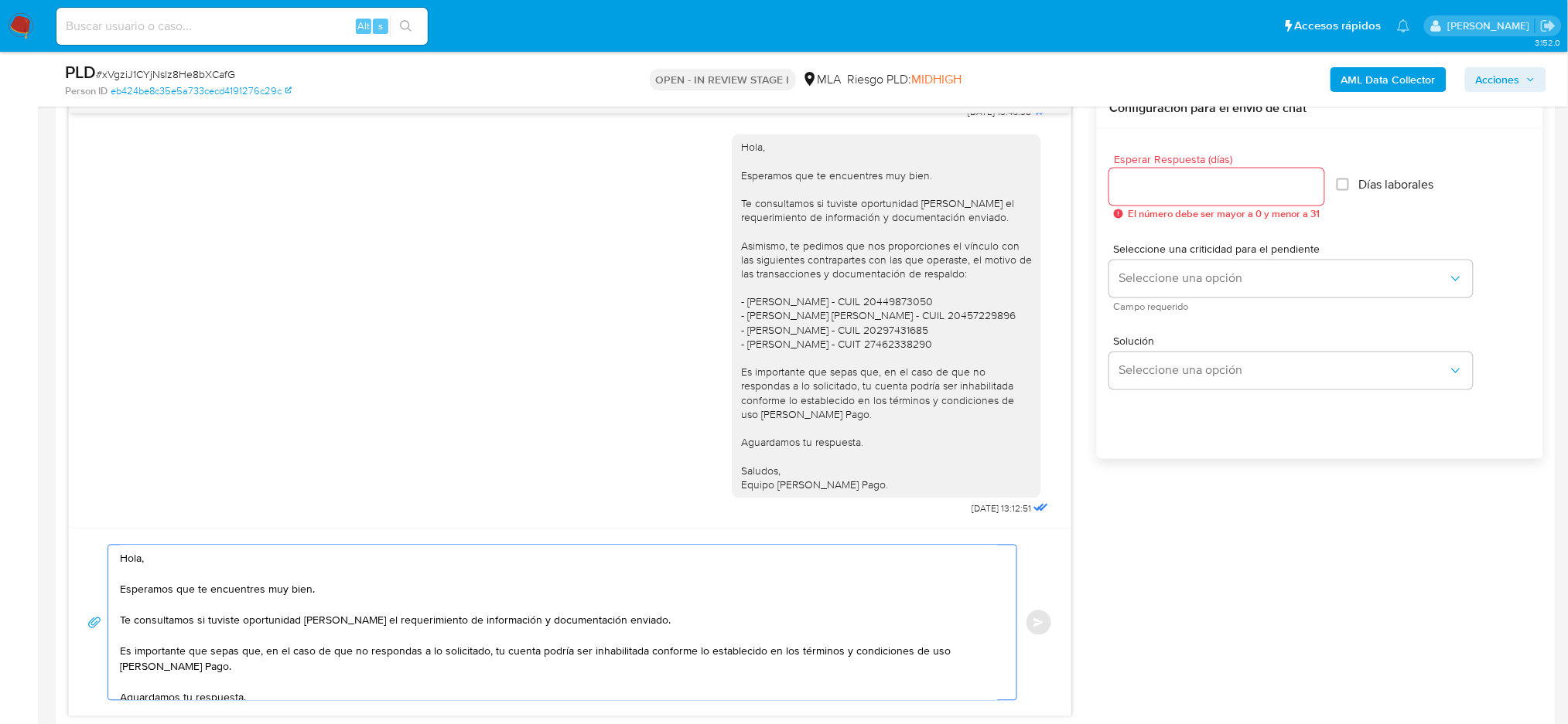
scroll to position [70, 0]
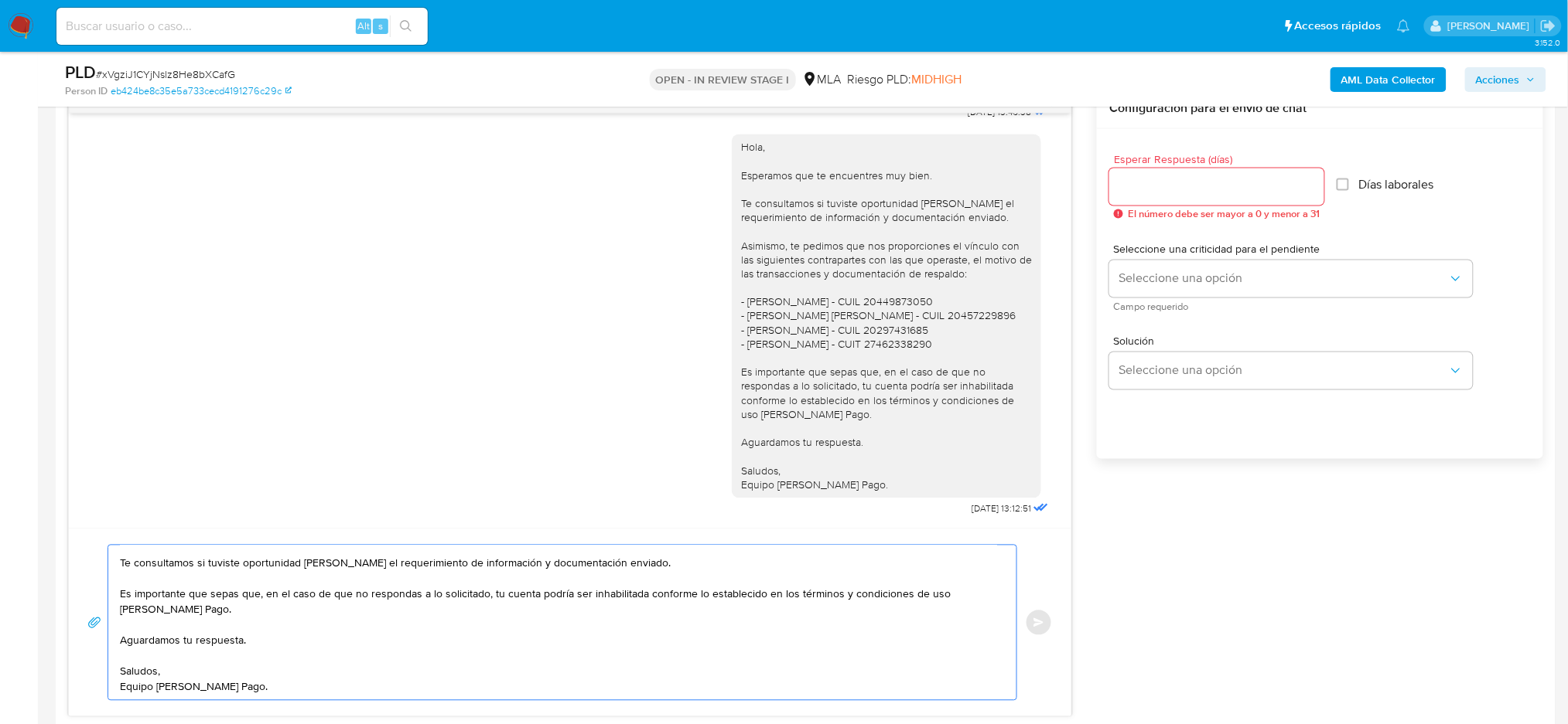
type textarea "Hola, Esperamos que te encuentres muy bien. Te consultamos si tuviste oportunid…"
click at [1149, 184] on input "Esperar Respuesta (días)" at bounding box center [1216, 187] width 215 height 20
type input "2"
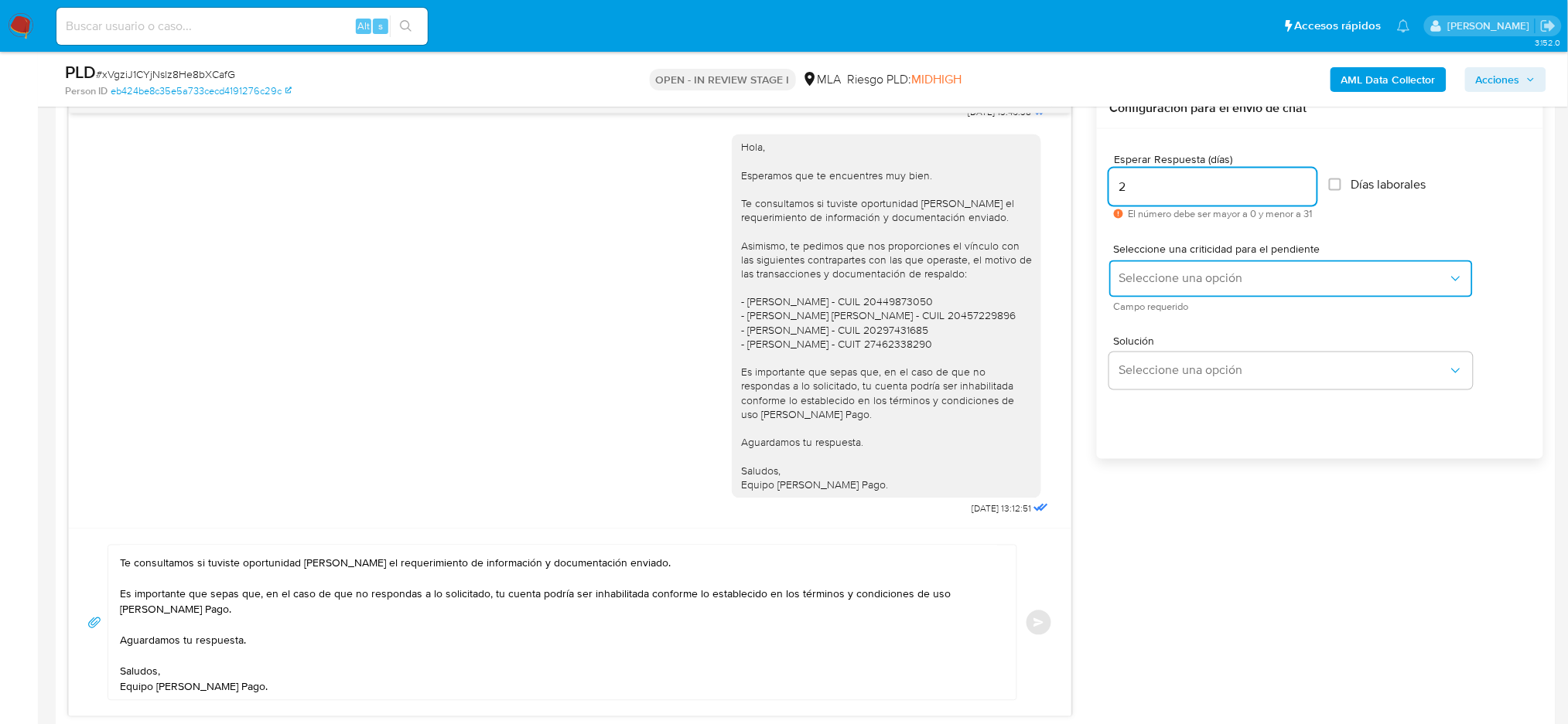
click at [1136, 287] on button "Seleccione una opción" at bounding box center [1291, 279] width 363 height 37
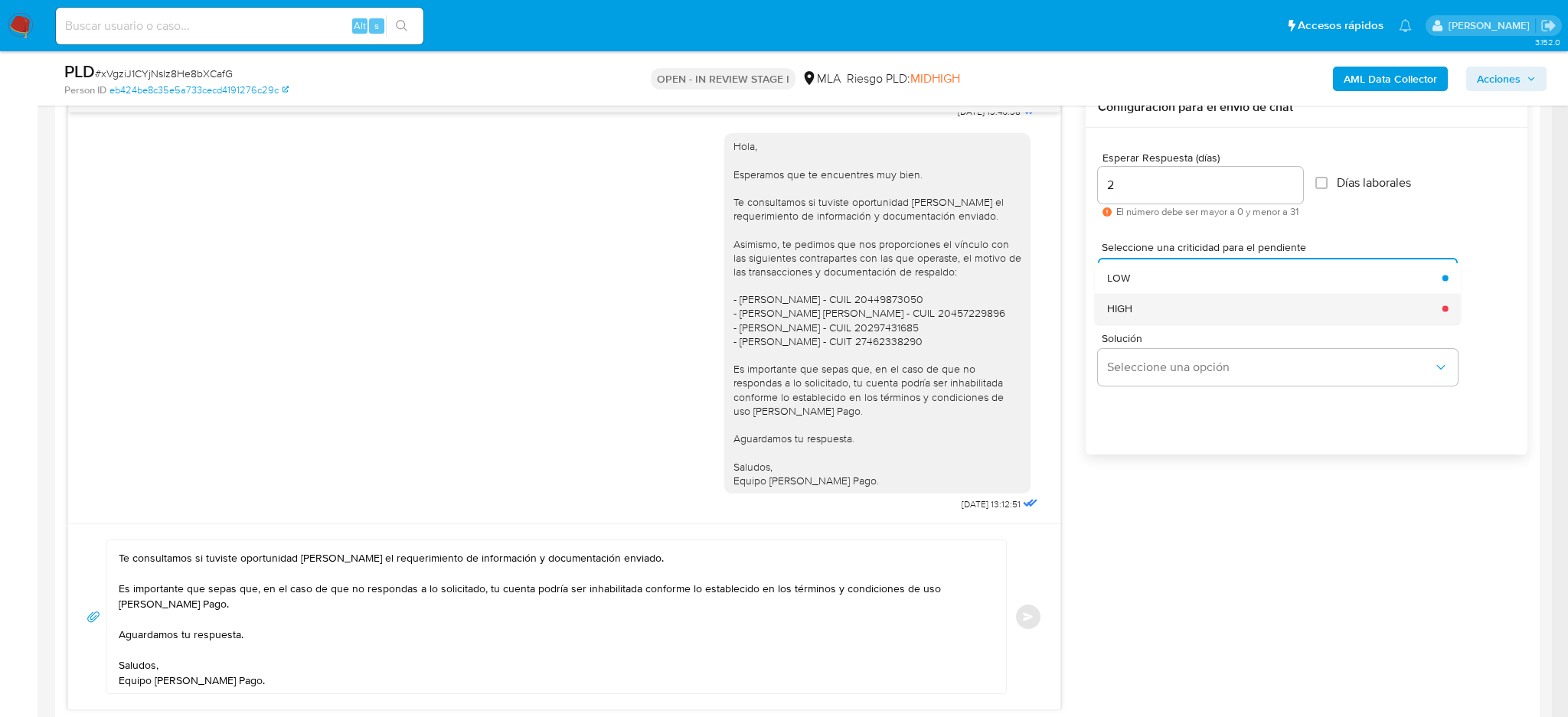
click at [1136, 318] on div "HIGH" at bounding box center [1270, 308] width 326 height 30
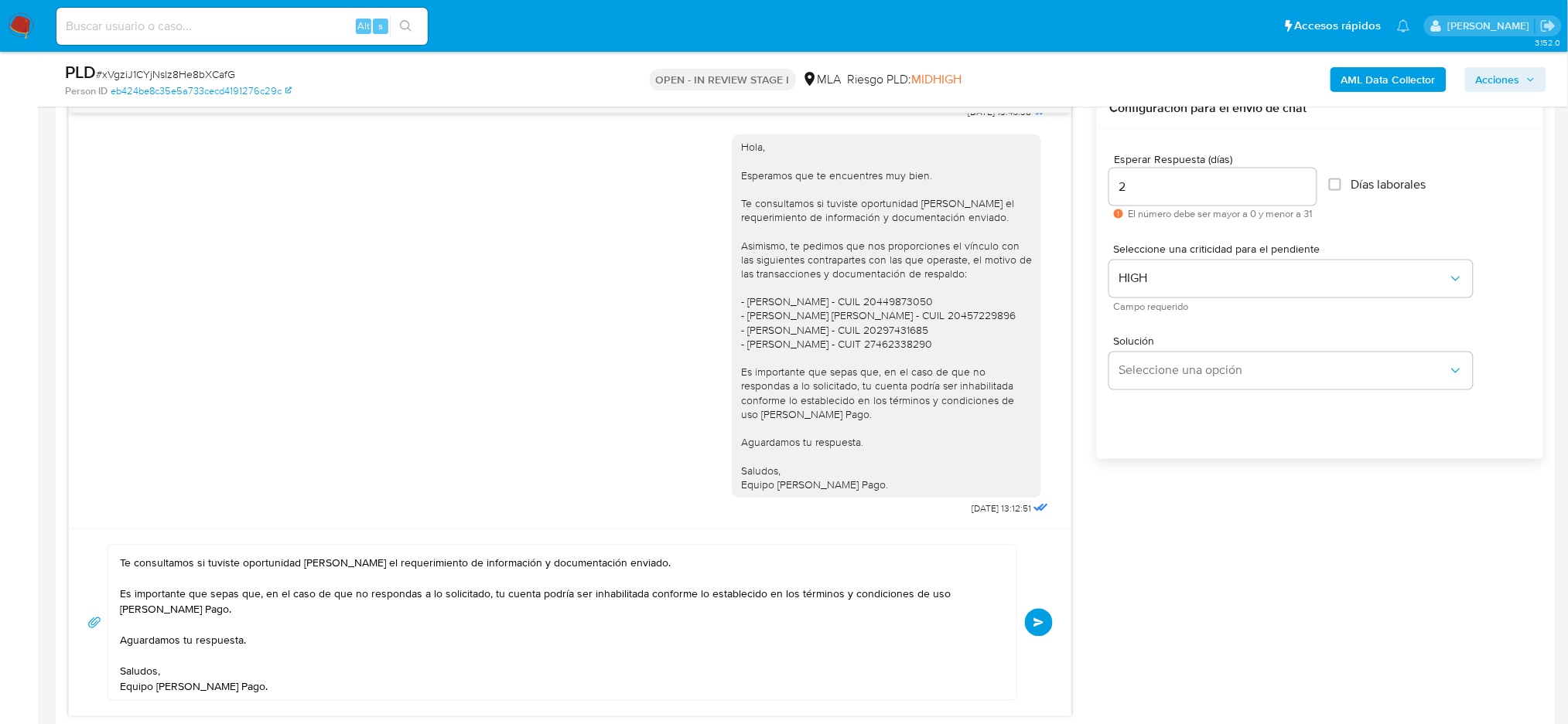
click at [1044, 619] on span "Enviar" at bounding box center [1038, 623] width 11 height 10
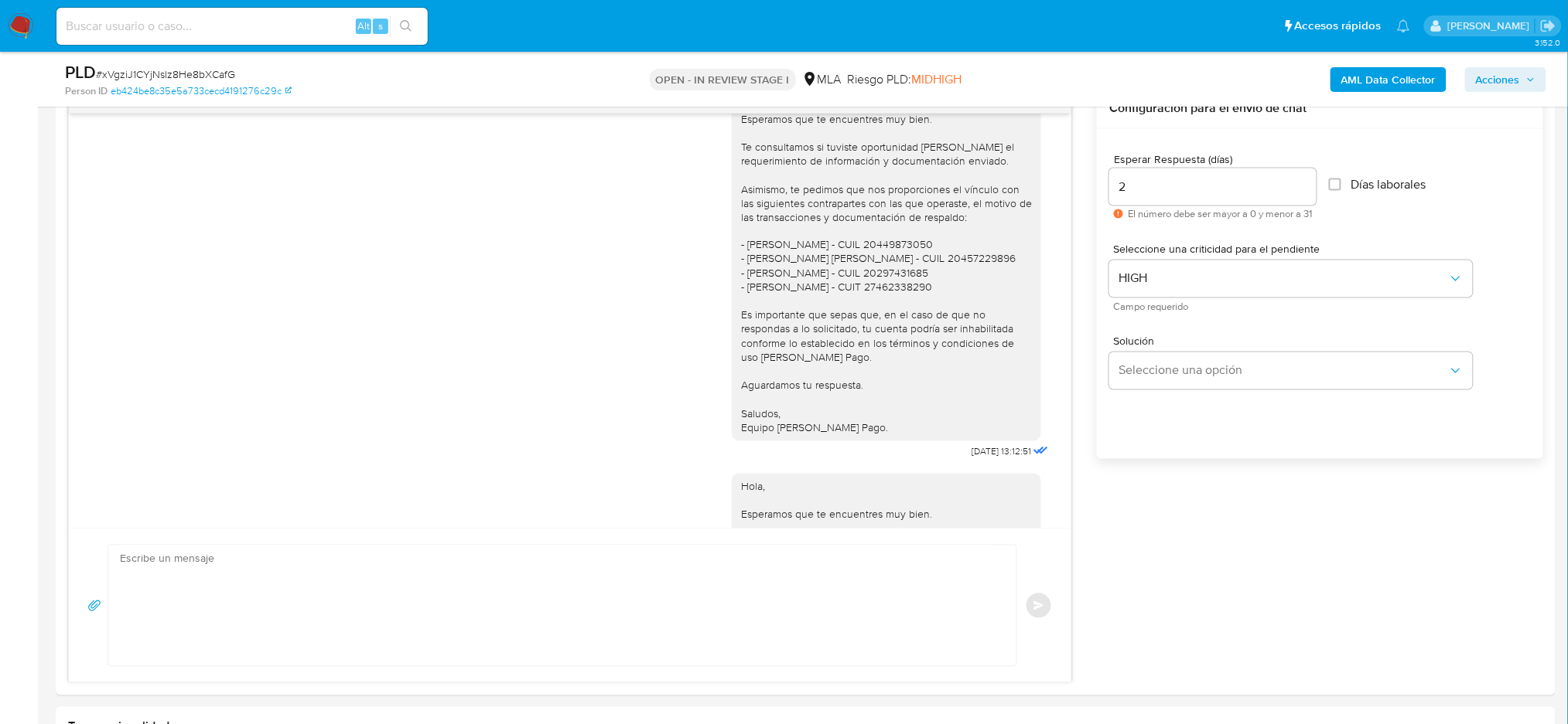
scroll to position [1482, 0]
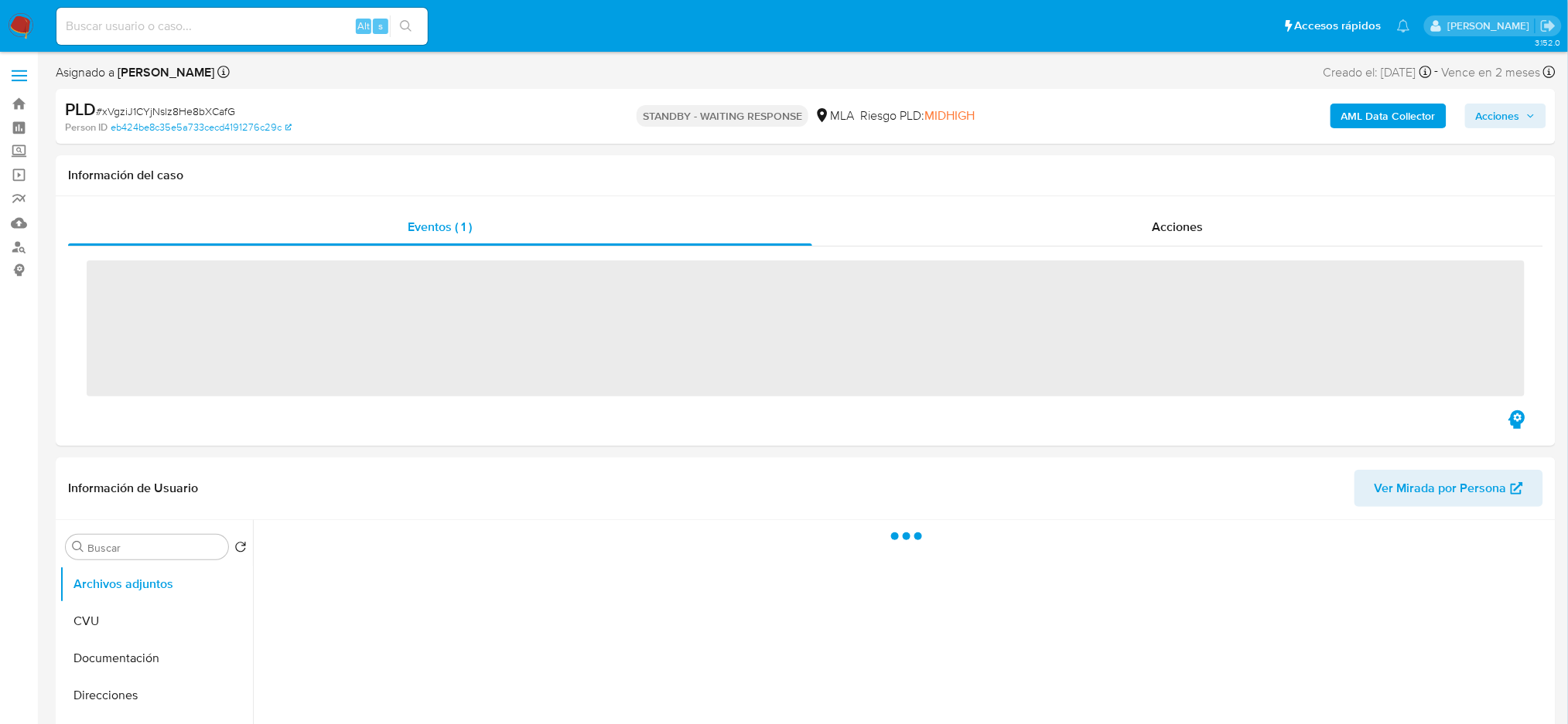
click at [212, 34] on input at bounding box center [241, 26] width 371 height 20
paste input "8yNXQHuuer5LsbS6vKXKGnaT"
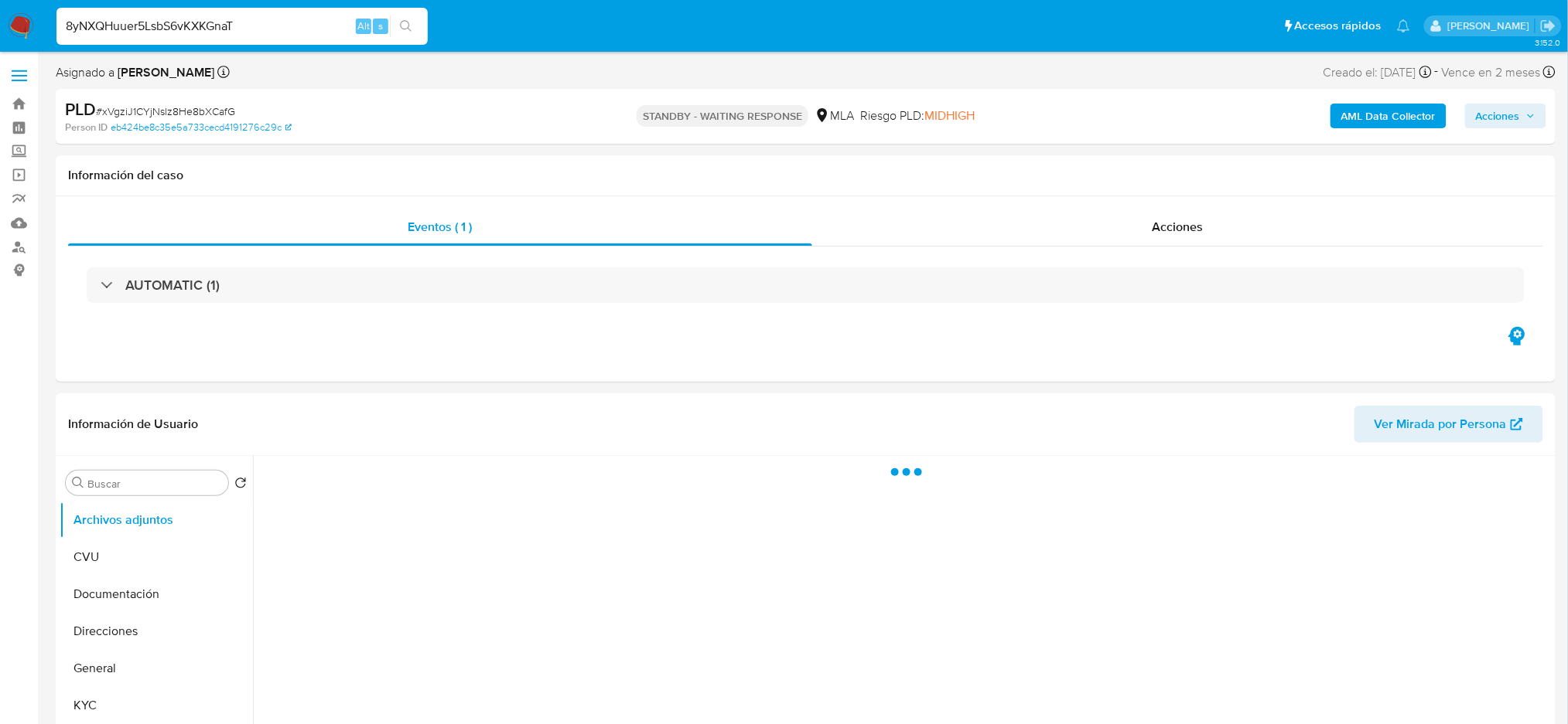
type input "8yNXQHuuer5LsbS6vKXKGnaT"
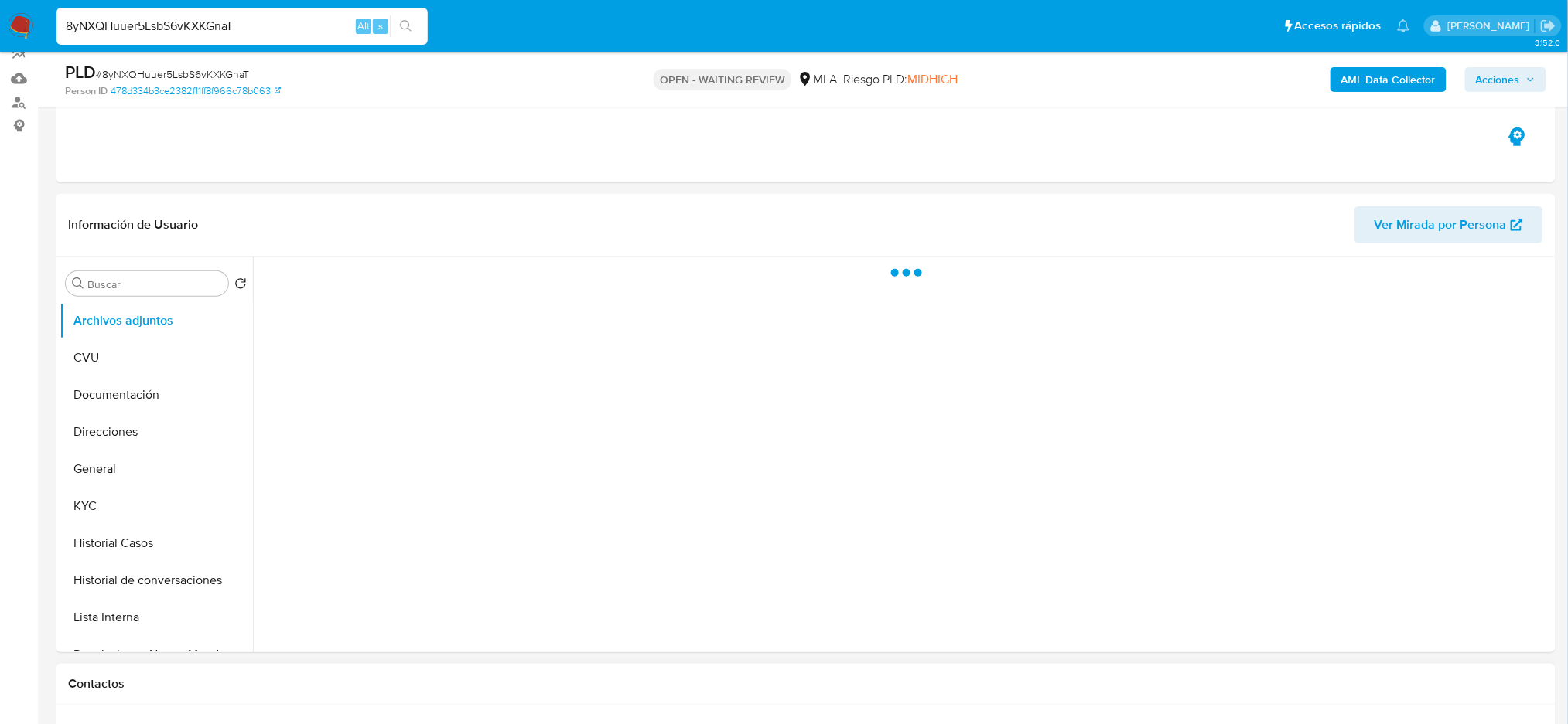
scroll to position [619, 0]
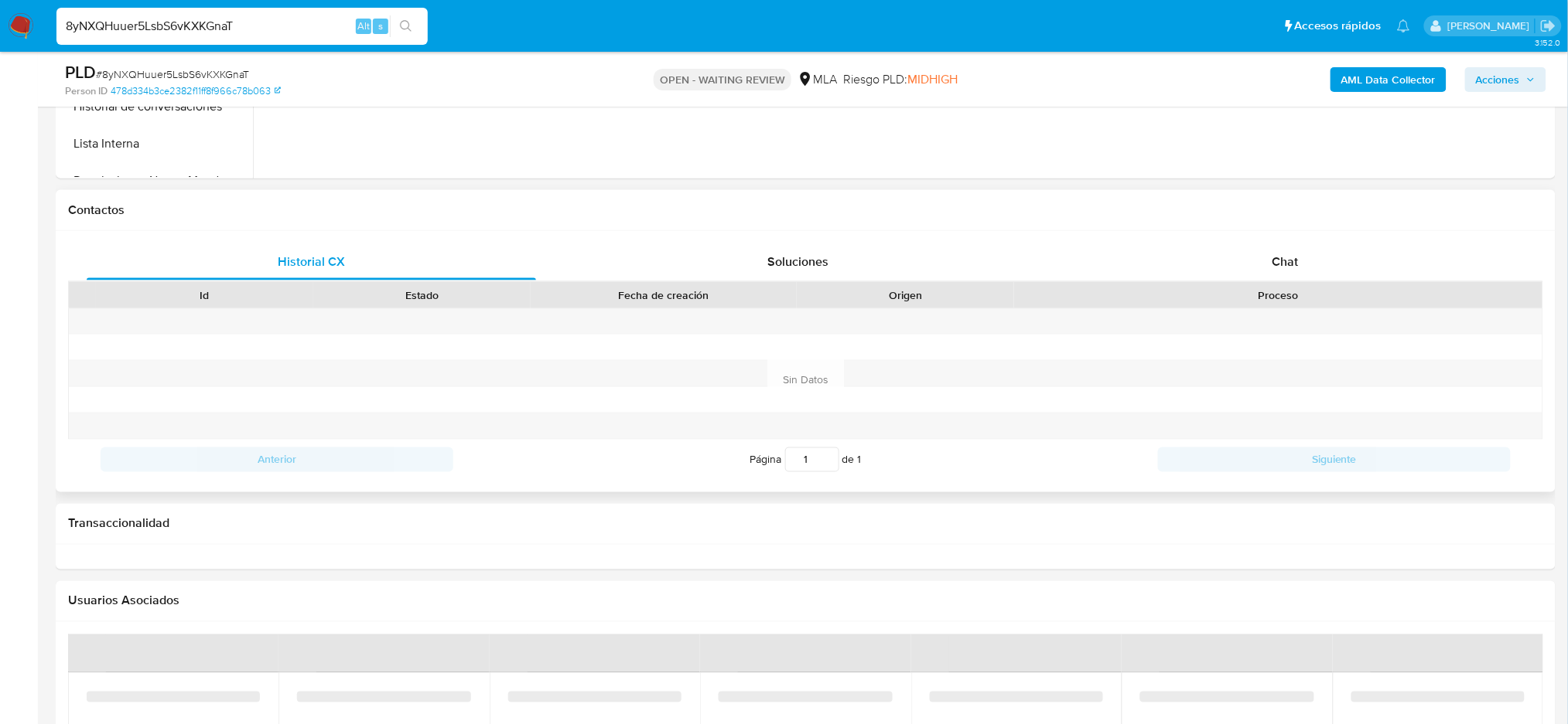
click at [1335, 238] on div "Historial CX Soluciones Chat Id Estado Fecha de creación Origen Proceso Anterio…" at bounding box center [805, 362] width 1500 height 261
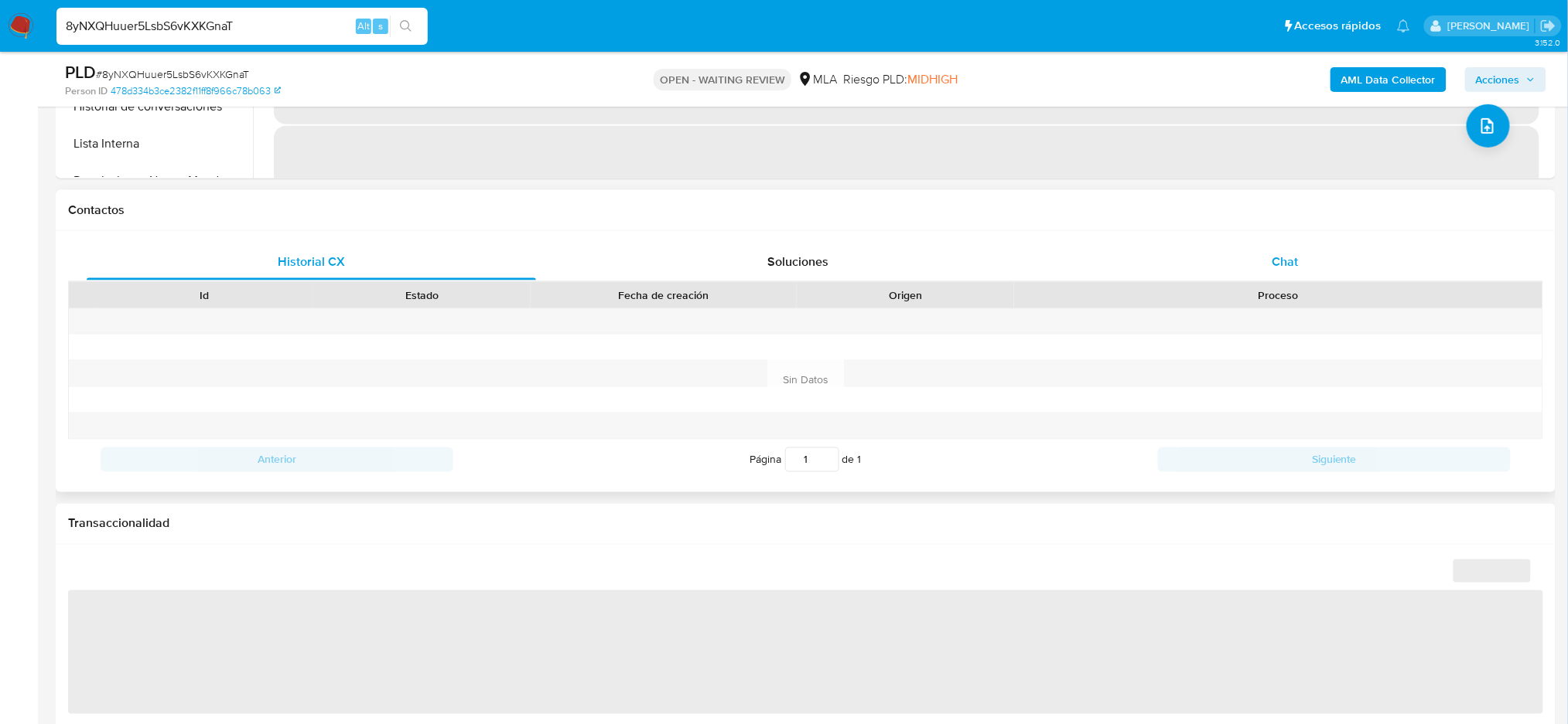
click at [1330, 253] on div "Chat" at bounding box center [1285, 262] width 449 height 37
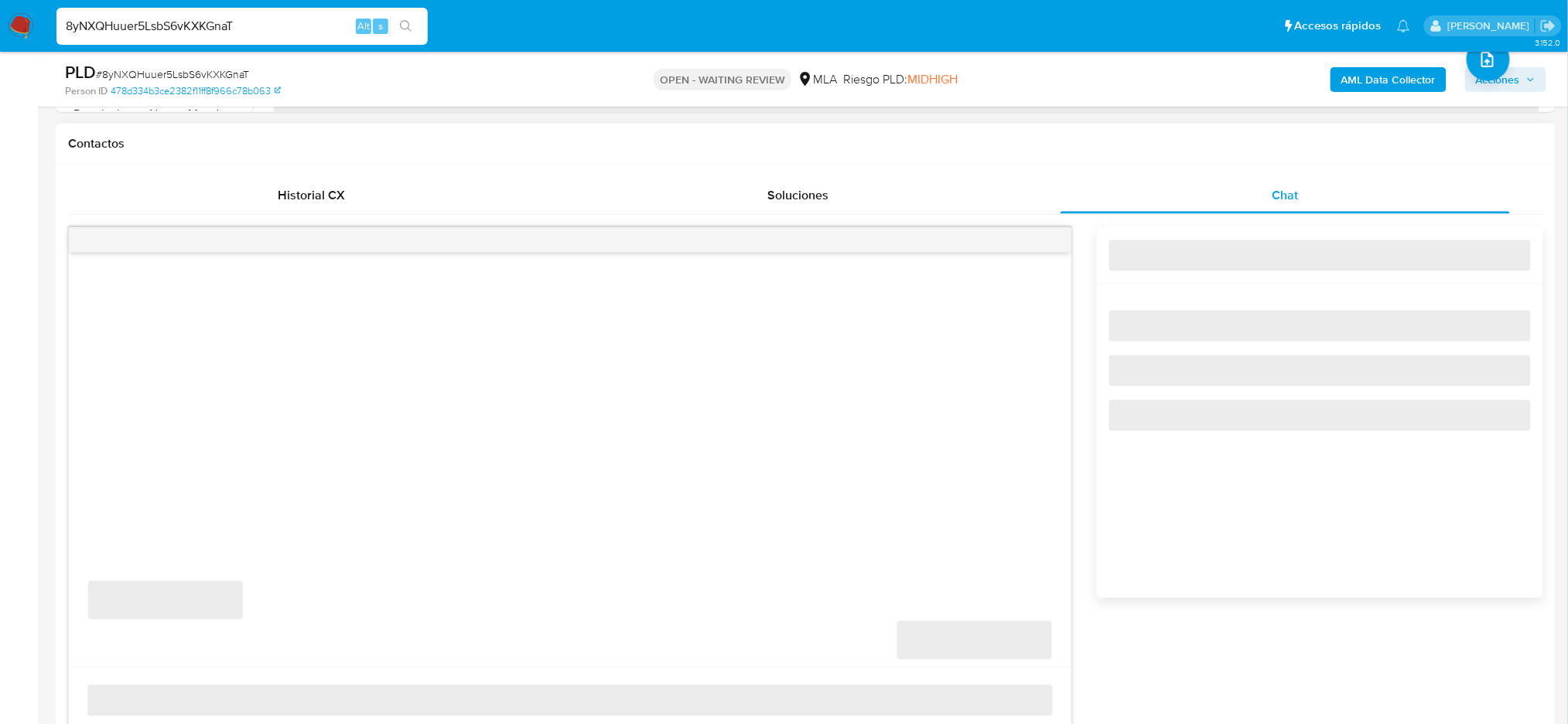
scroll to position [721, 0]
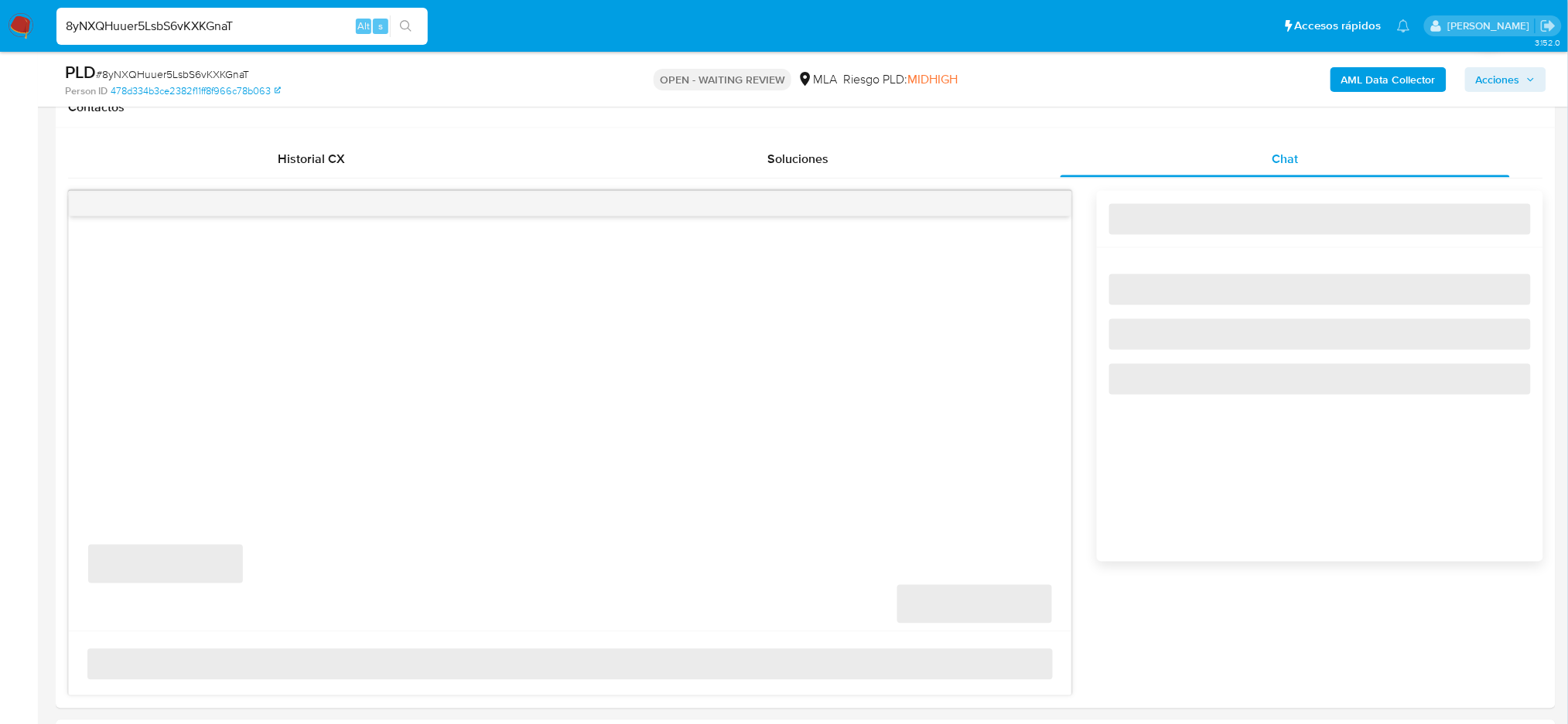
select select "10"
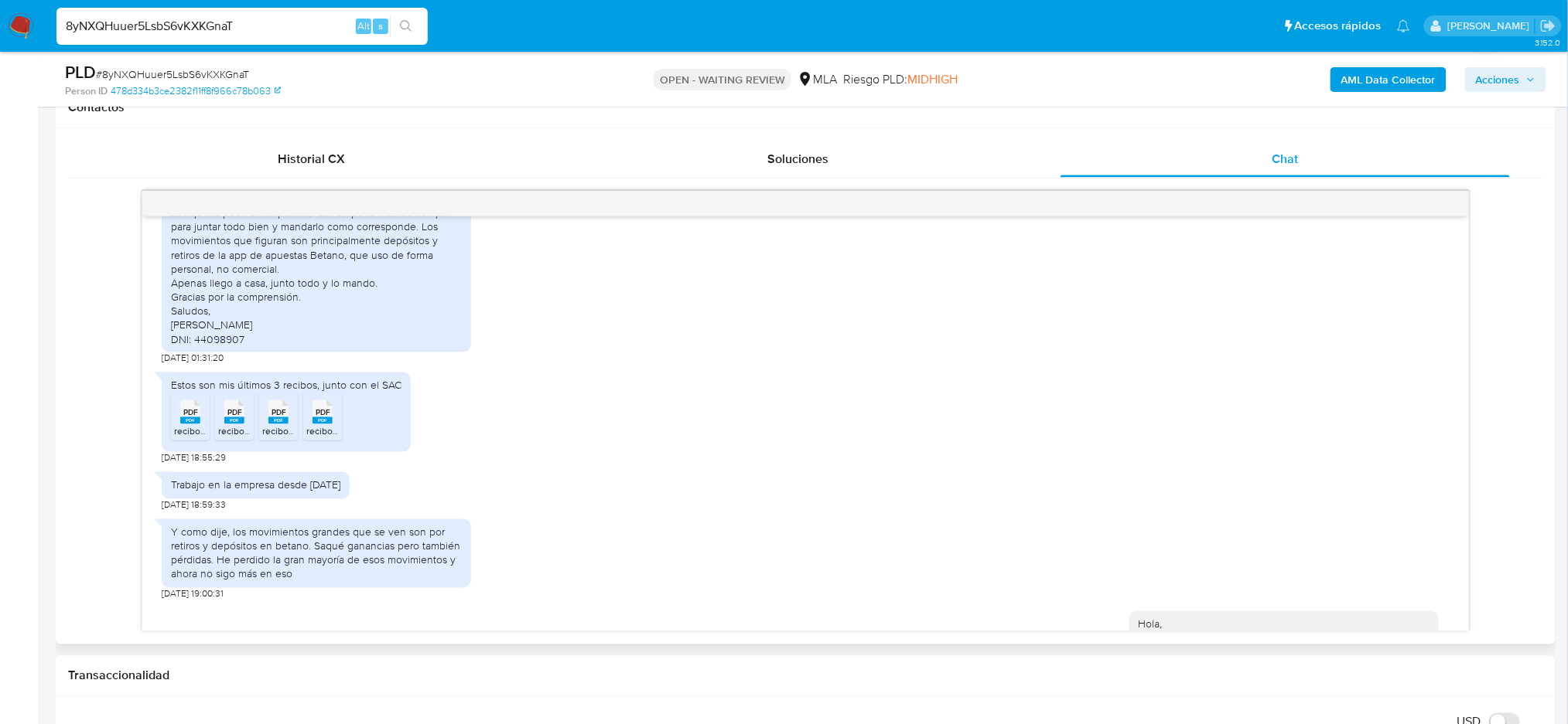
scroll to position [1239, 0]
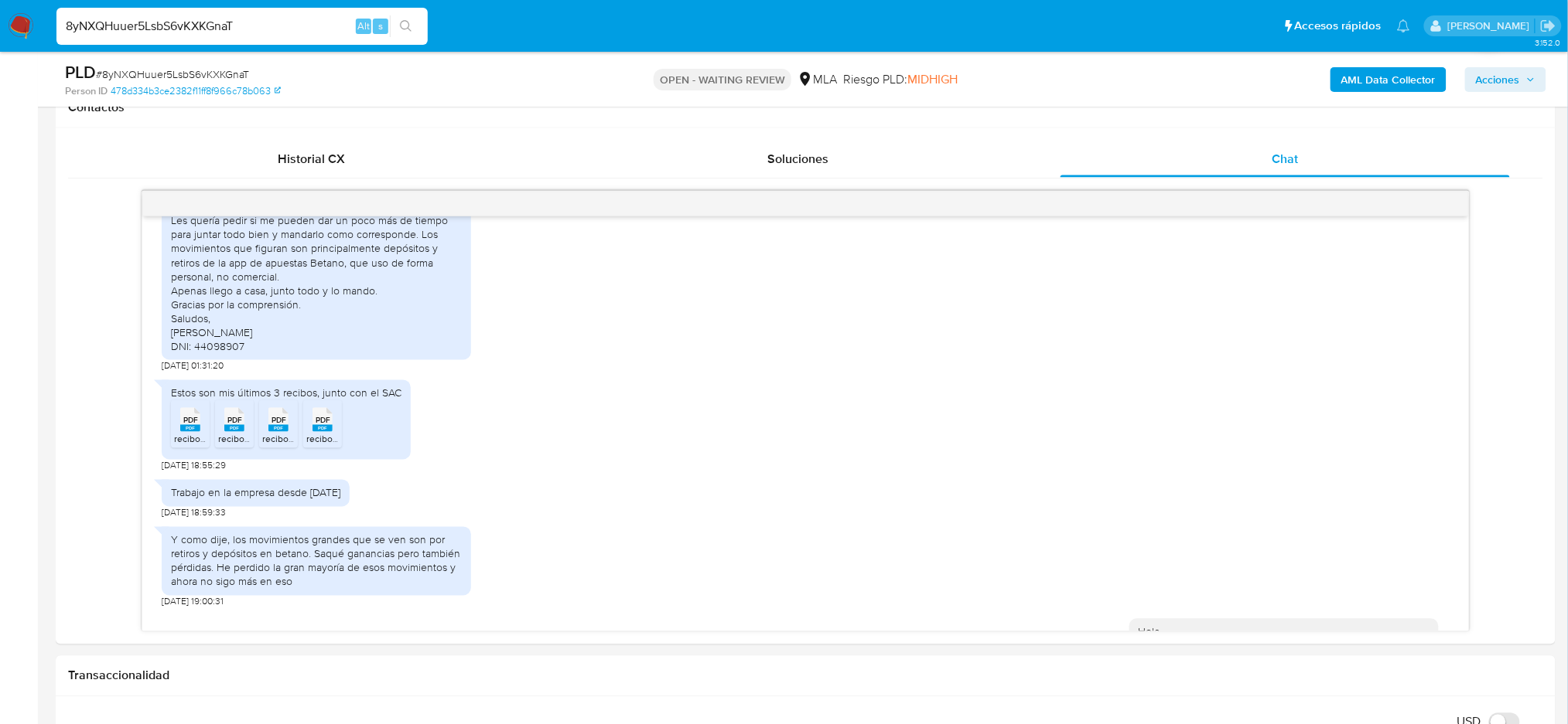
drag, startPoint x: 292, startPoint y: 21, endPoint x: 0, endPoint y: 56, distance: 294.1
click at [0, 56] on div "Pausado Ver notificaciones 8yNXQHuuer5LsbS6vKXKGnaT Alt s Accesos rápidos Presi…" at bounding box center [784, 727] width 1568 height 2897
paste input "l9AFAIqgAUyyO4PL64I9GPJA"
type input "l9AFAIqgAUyyO4PL64I9GPJA"
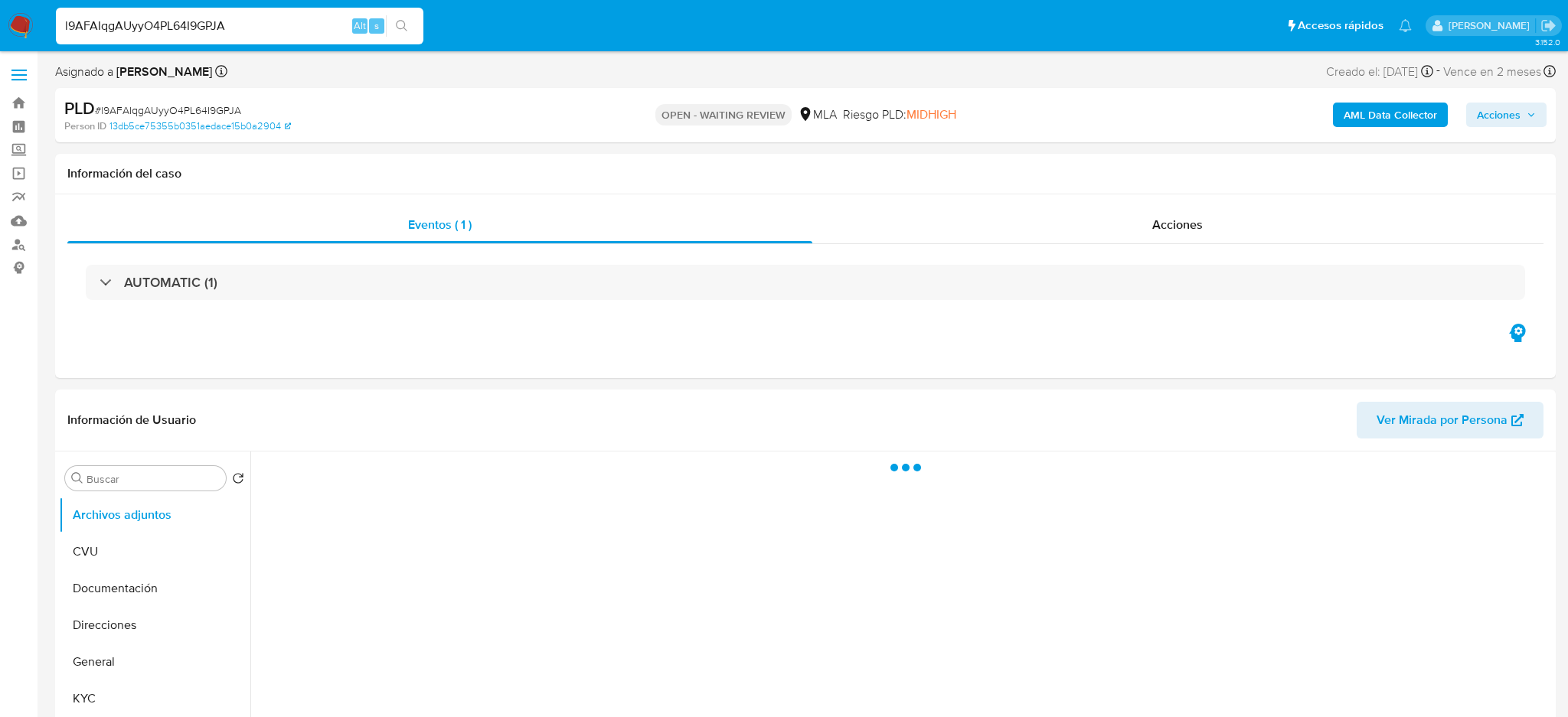
select select "10"
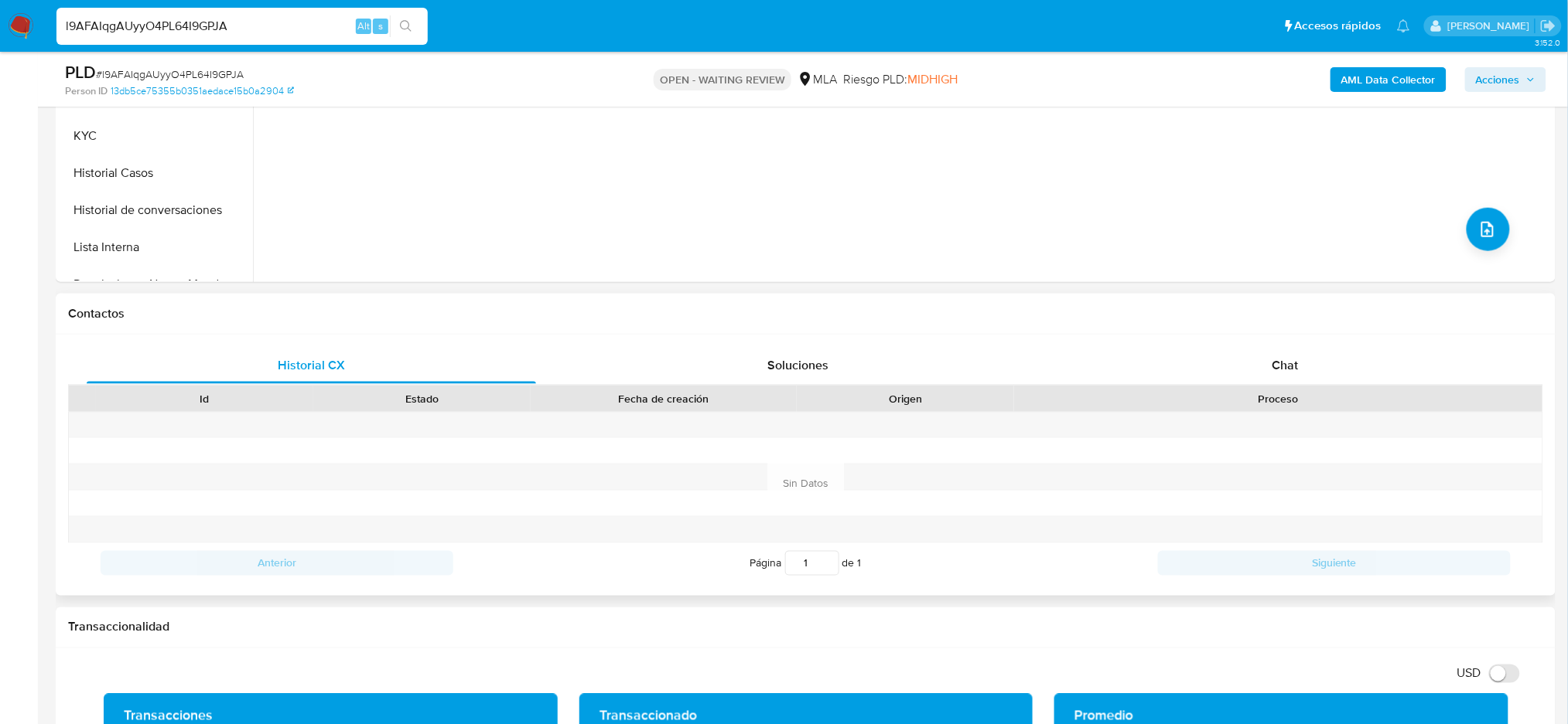
click at [1315, 330] on div "Contactos" at bounding box center [805, 314] width 1500 height 41
click at [1325, 351] on div "Chat" at bounding box center [1285, 366] width 449 height 37
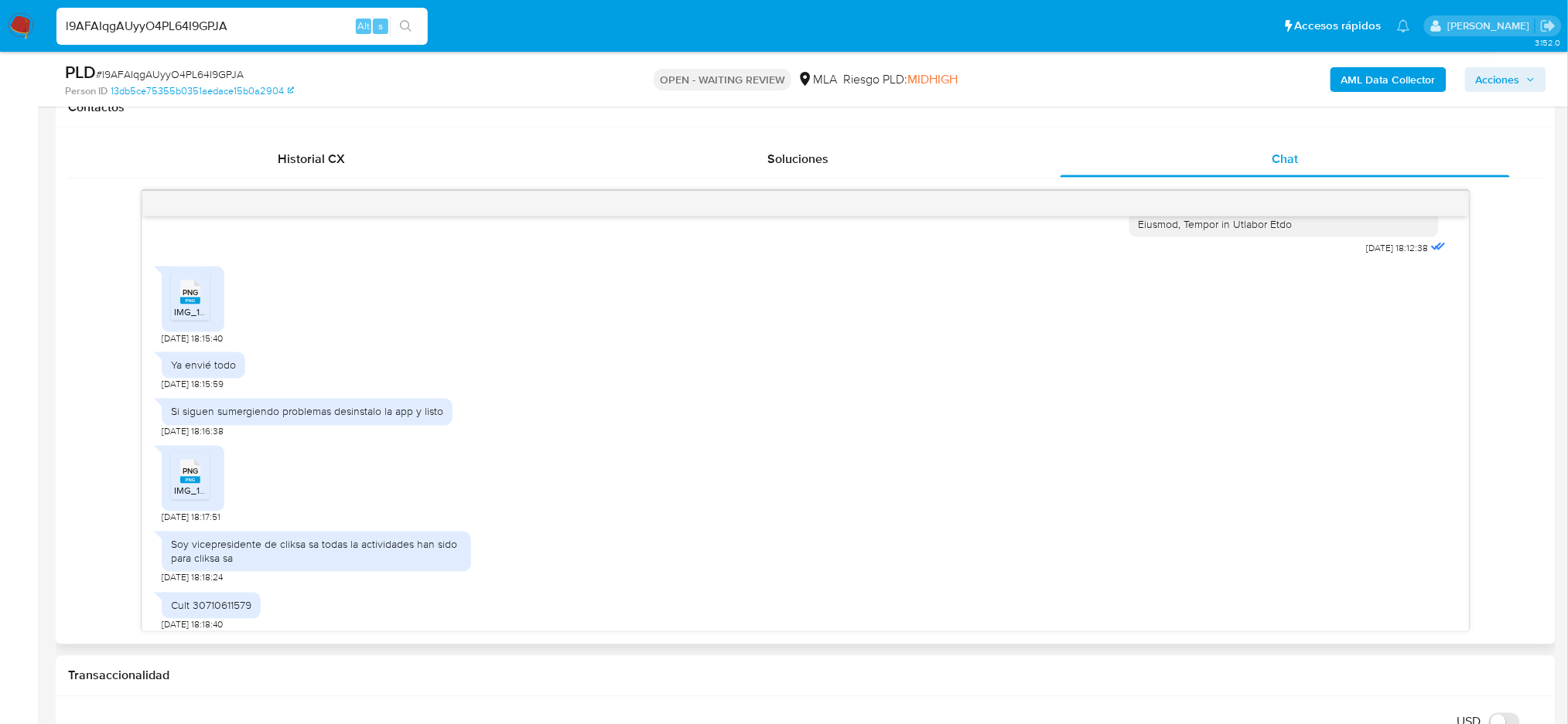
scroll to position [664, 0]
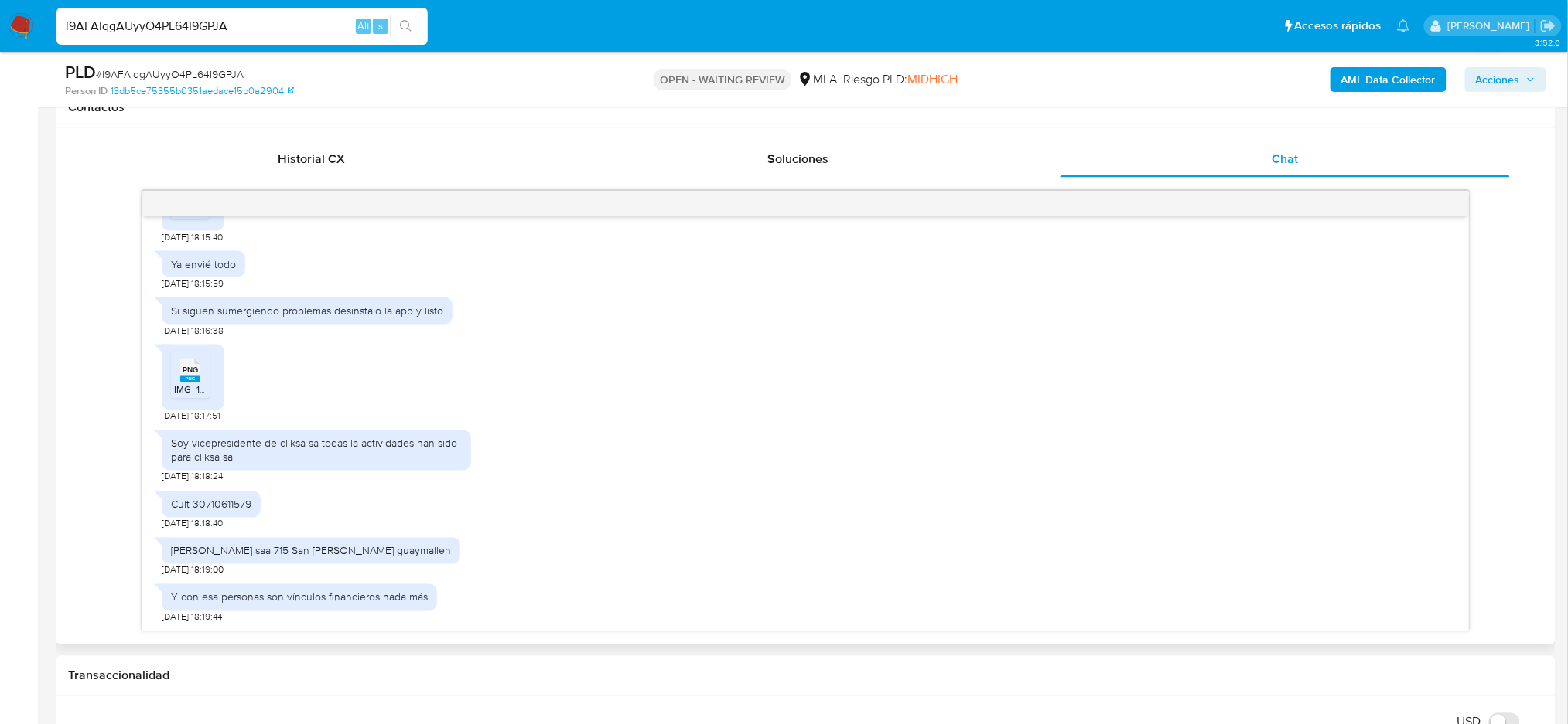
click at [178, 372] on div "PNG PNG" at bounding box center [189, 369] width 32 height 30
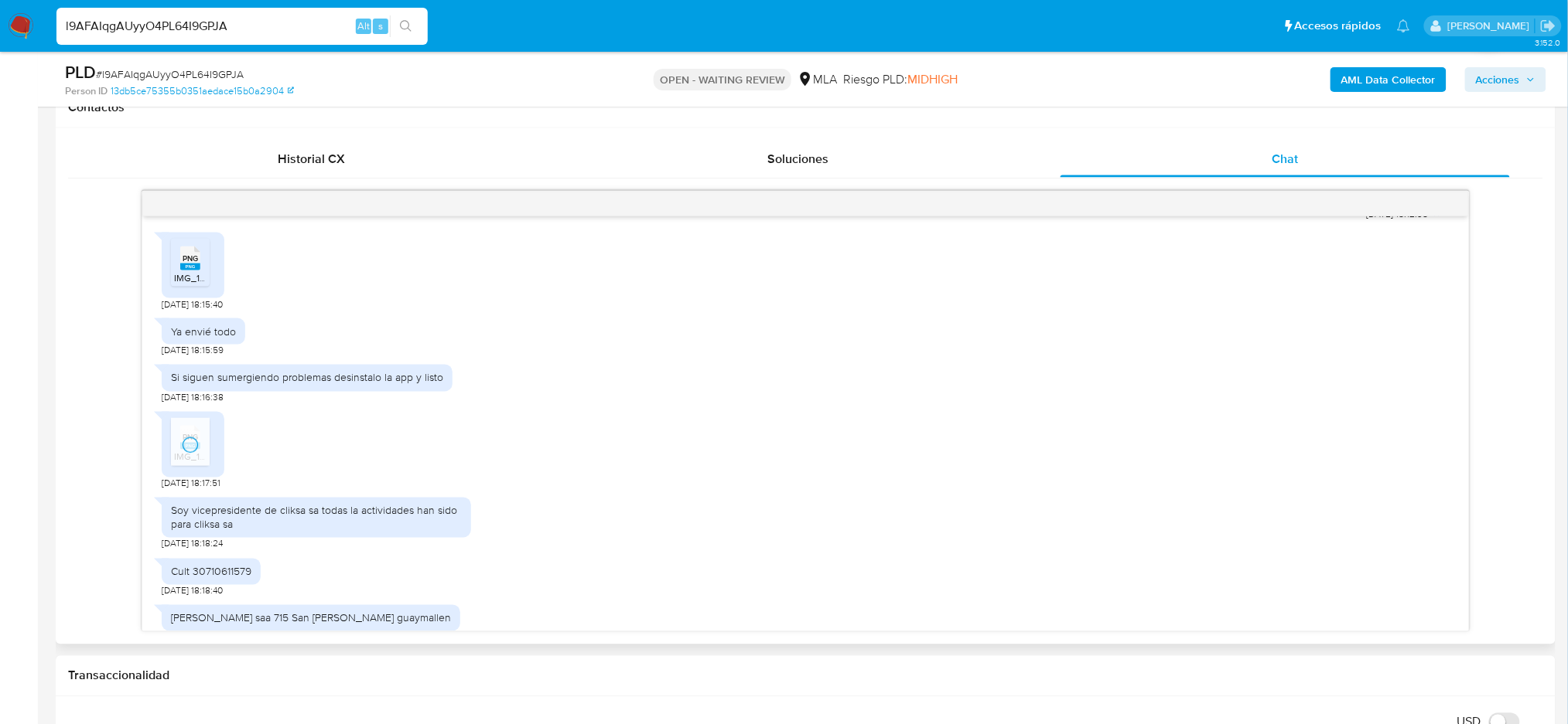
scroll to position [561, 0]
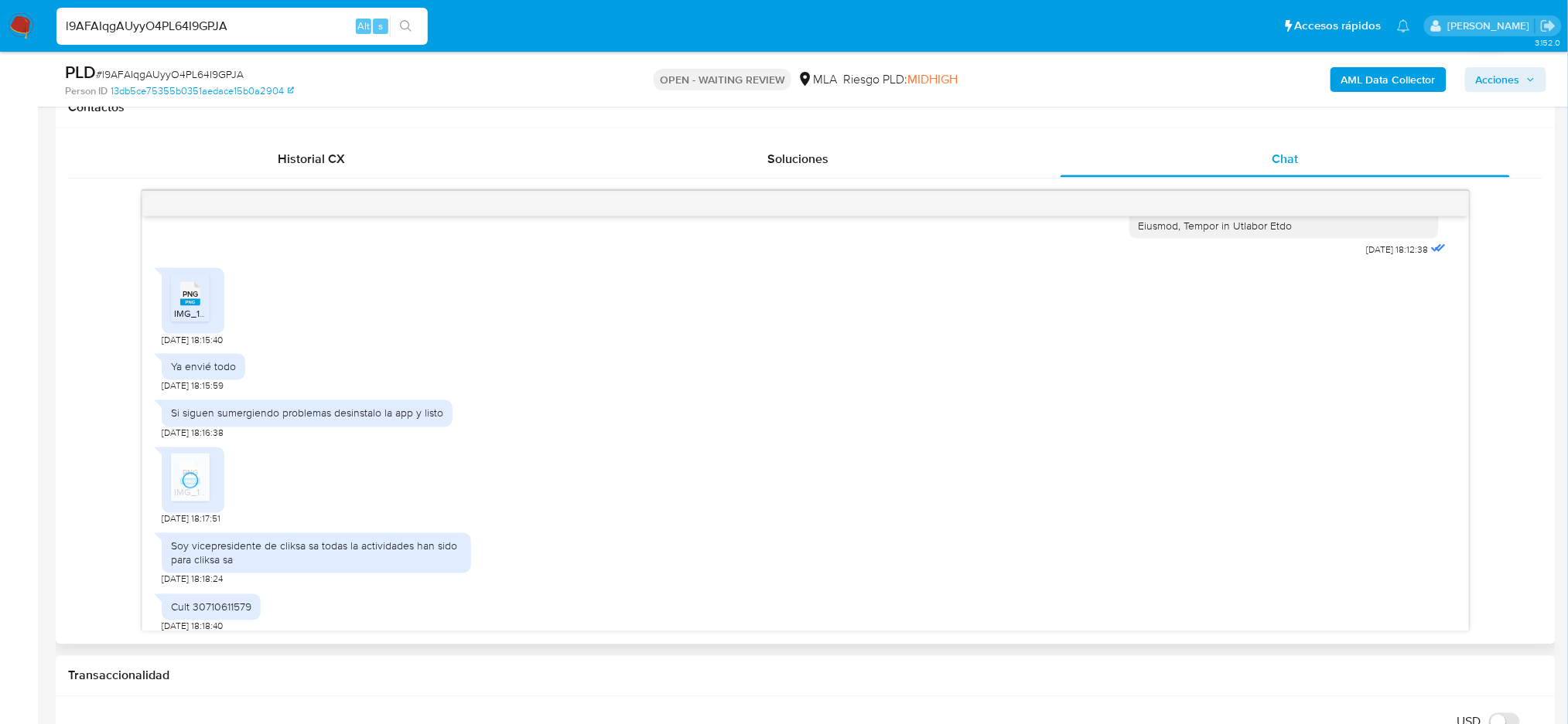
click at [189, 299] on span "PNG" at bounding box center [190, 294] width 16 height 10
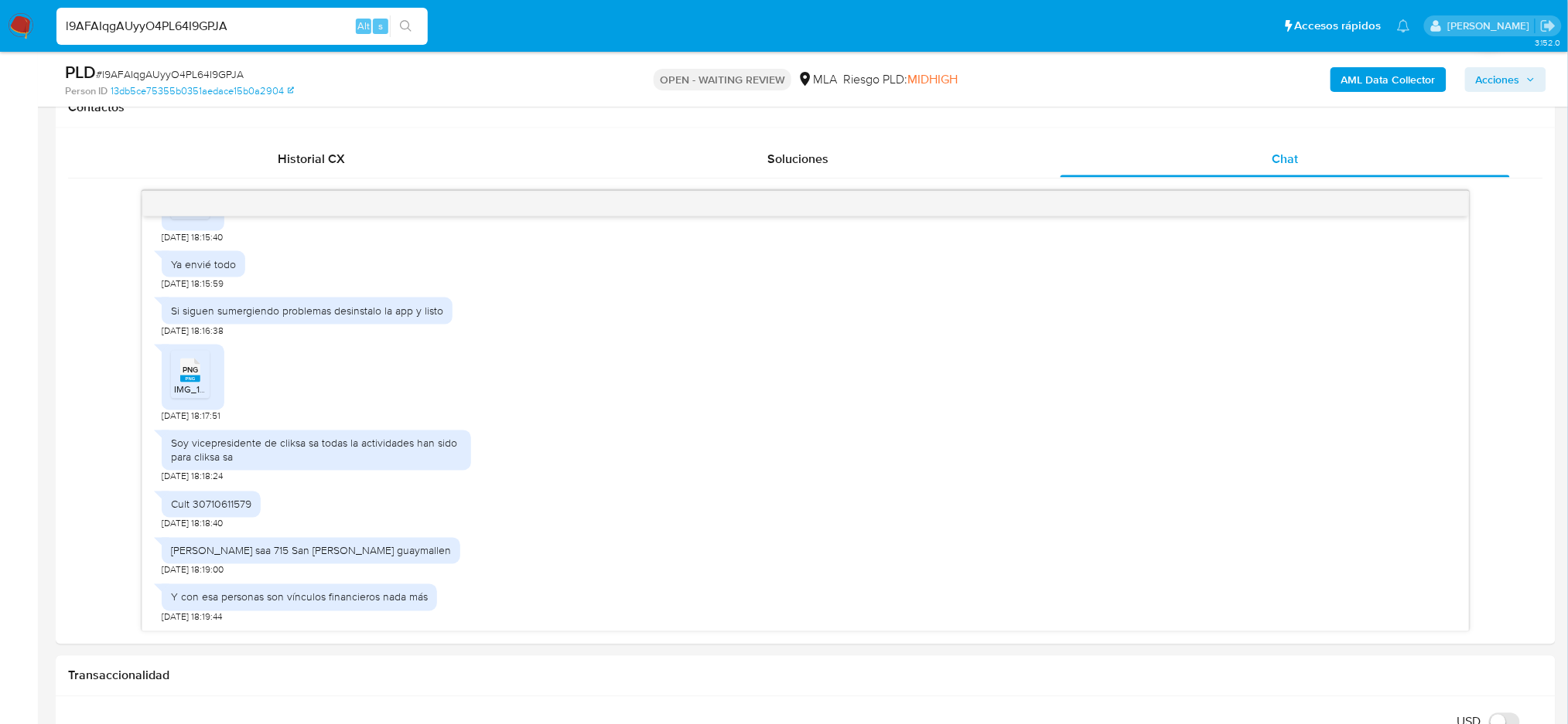
scroll to position [206, 0]
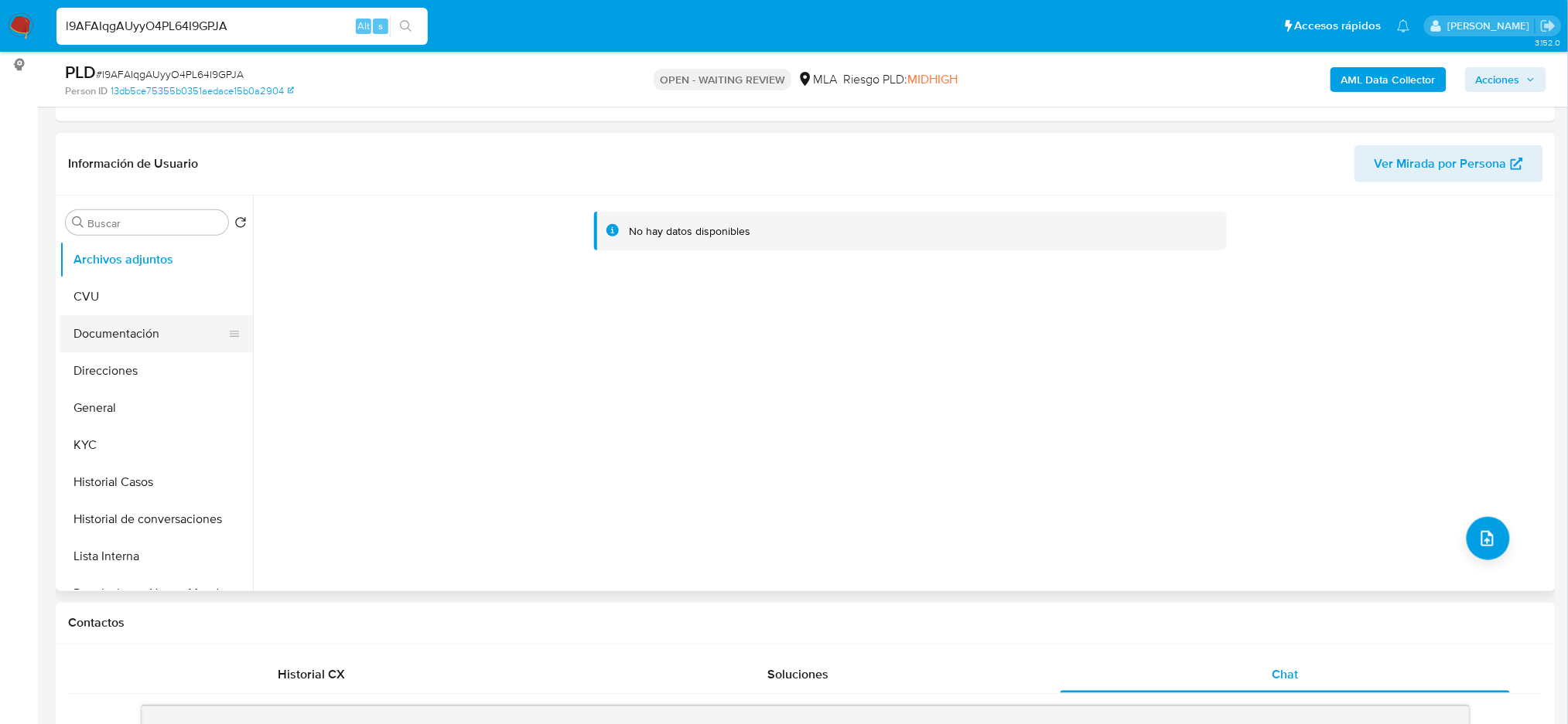
click at [82, 337] on button "Documentación" at bounding box center [150, 334] width 181 height 37
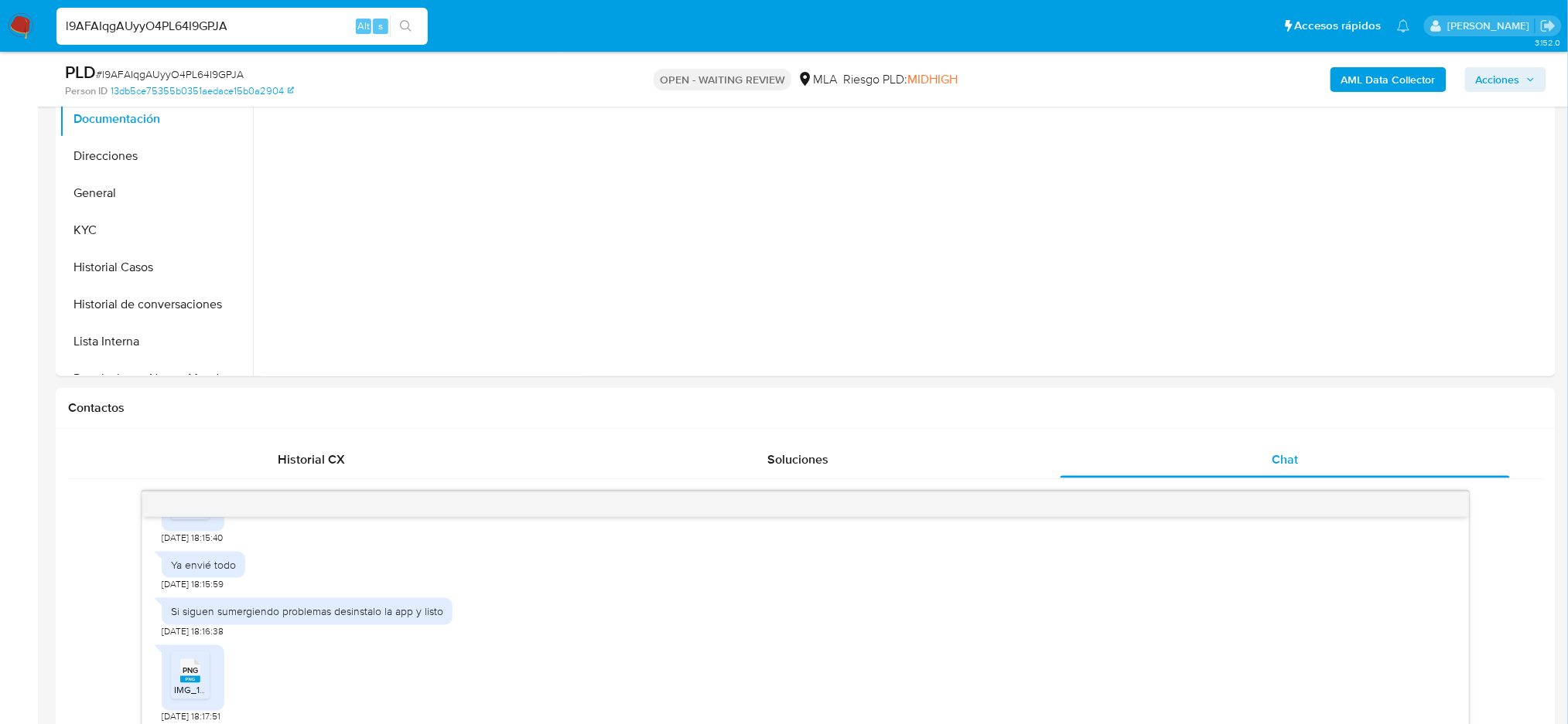
scroll to position [111, 0]
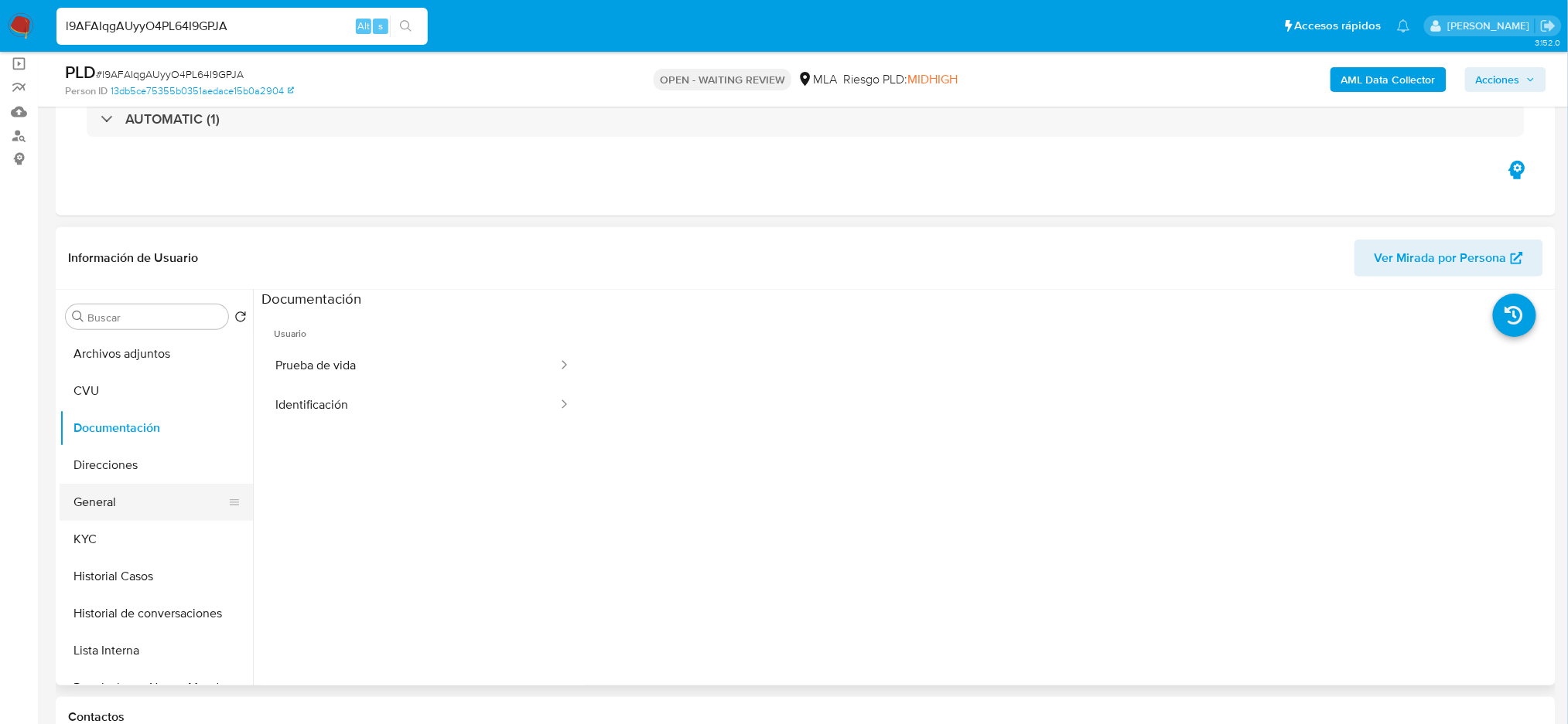
click at [122, 492] on button "General" at bounding box center [150, 502] width 181 height 37
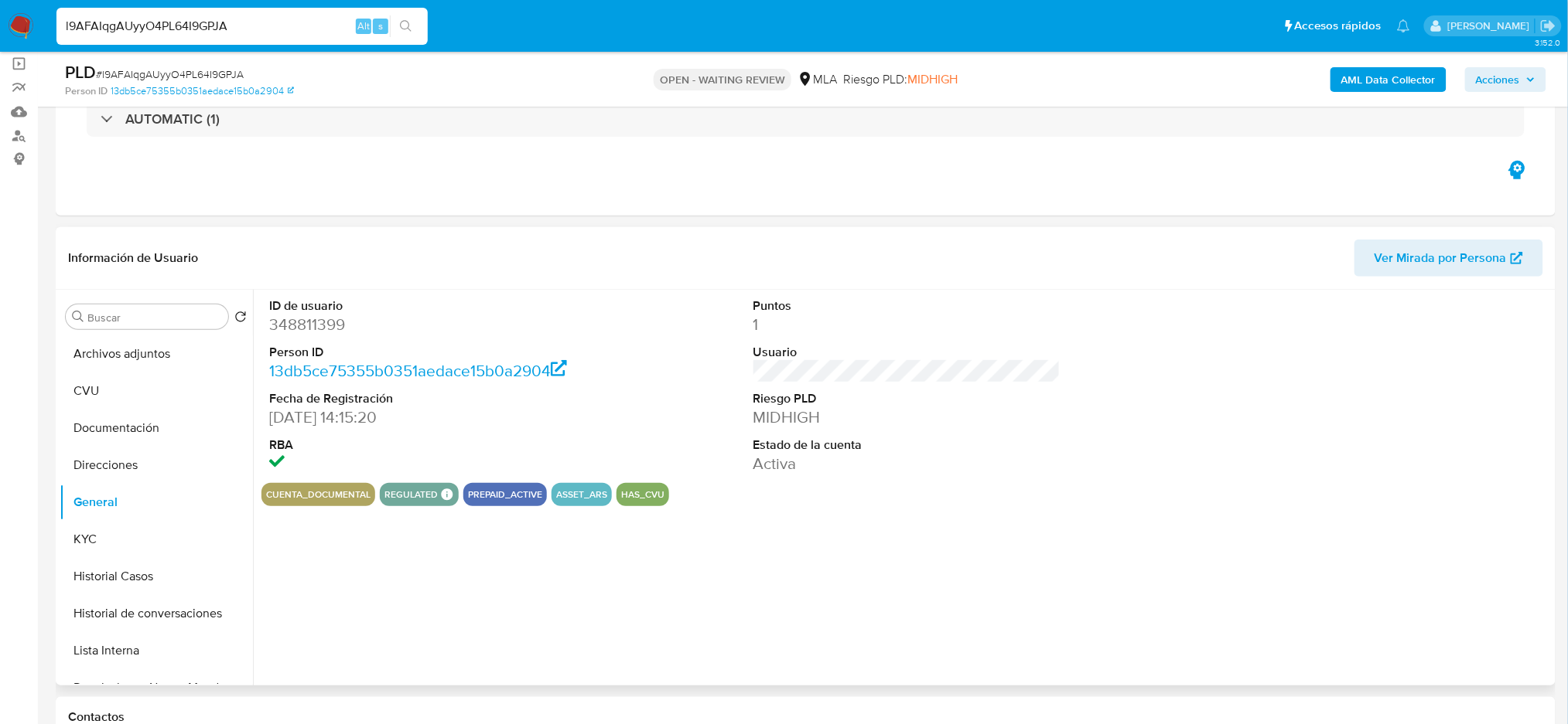
click at [313, 324] on dd "348811399" at bounding box center [423, 324] width 307 height 22
drag, startPoint x: 313, startPoint y: 324, endPoint x: 298, endPoint y: 329, distance: 15.8
click at [298, 329] on dd "348811399" at bounding box center [423, 324] width 307 height 22
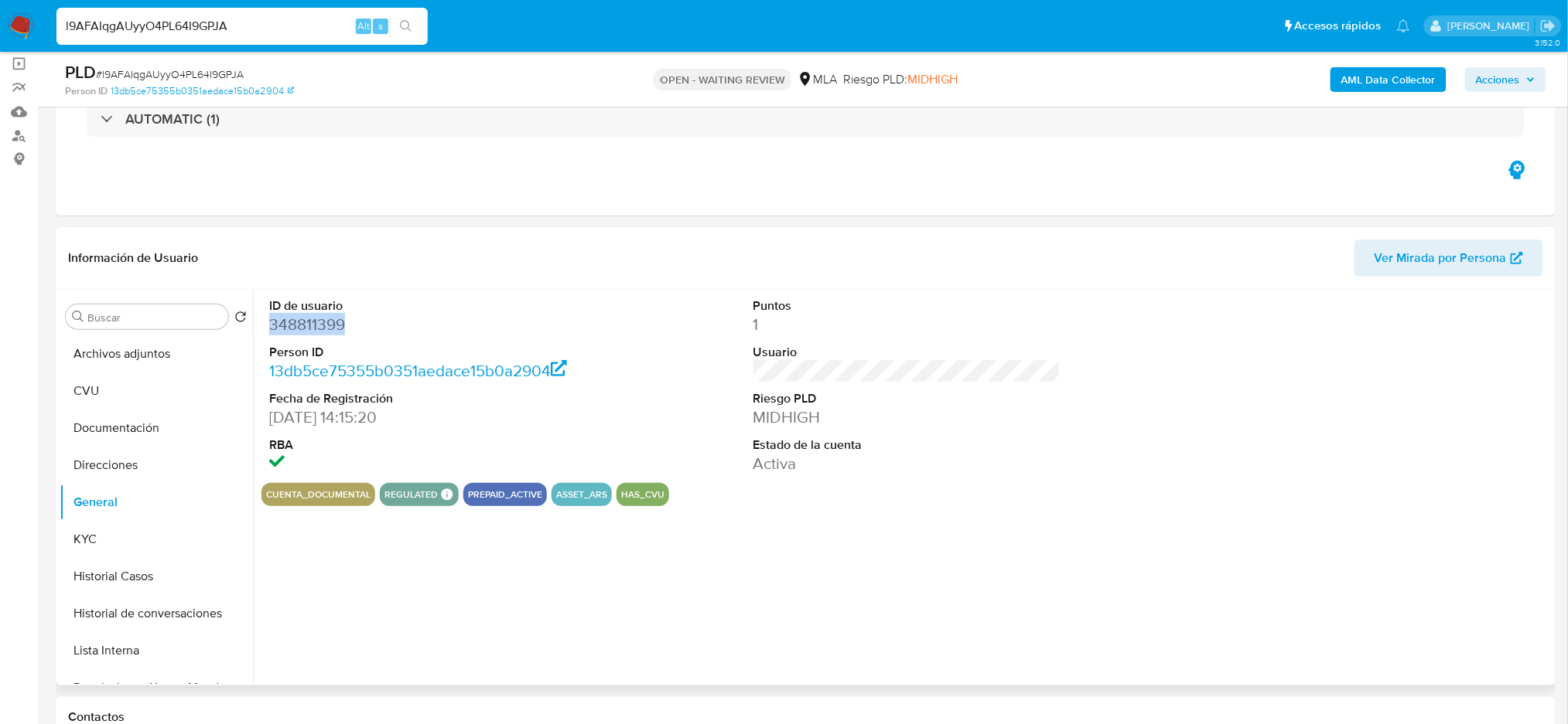
copy dd "348811399"
click at [177, 71] on span "# l9AFAIqgAUyyO4PL64I9GPJA" at bounding box center [169, 75] width 147 height 16
copy span "l9AFAIqgAUyyO4PL64I9GPJA"
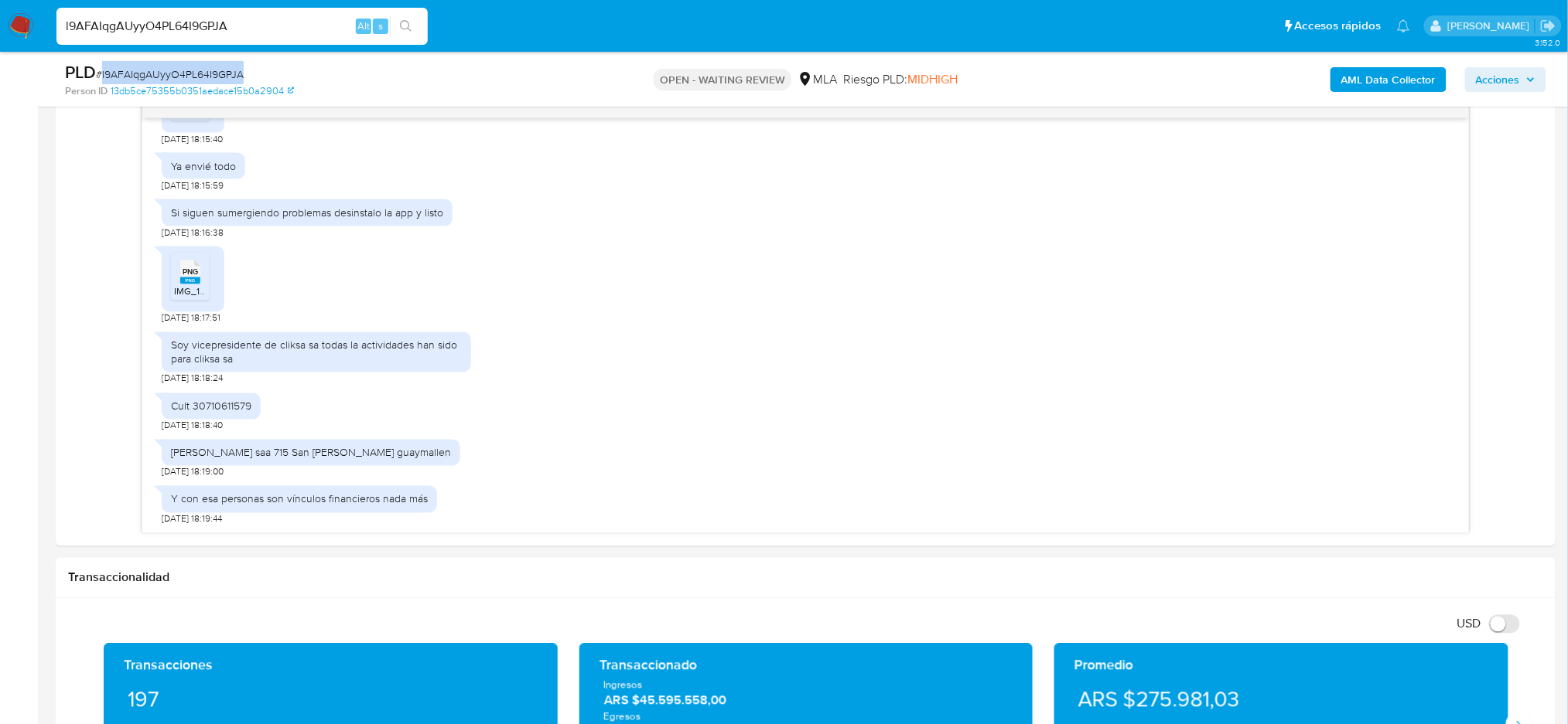
scroll to position [833, 0]
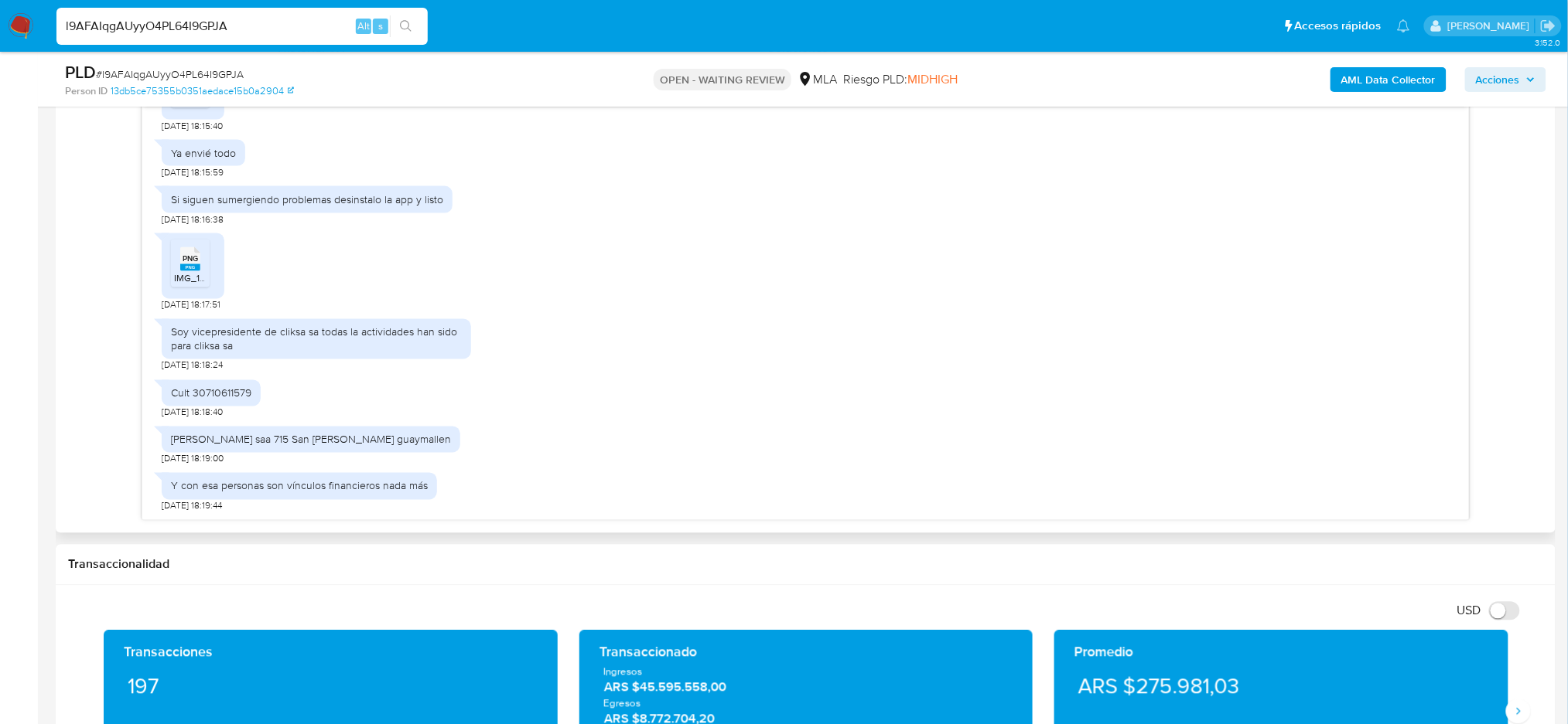
click at [260, 334] on div "Soy vicepresidente de cliksa sa todas la actividades han sido para cliksa sa" at bounding box center [317, 339] width 291 height 28
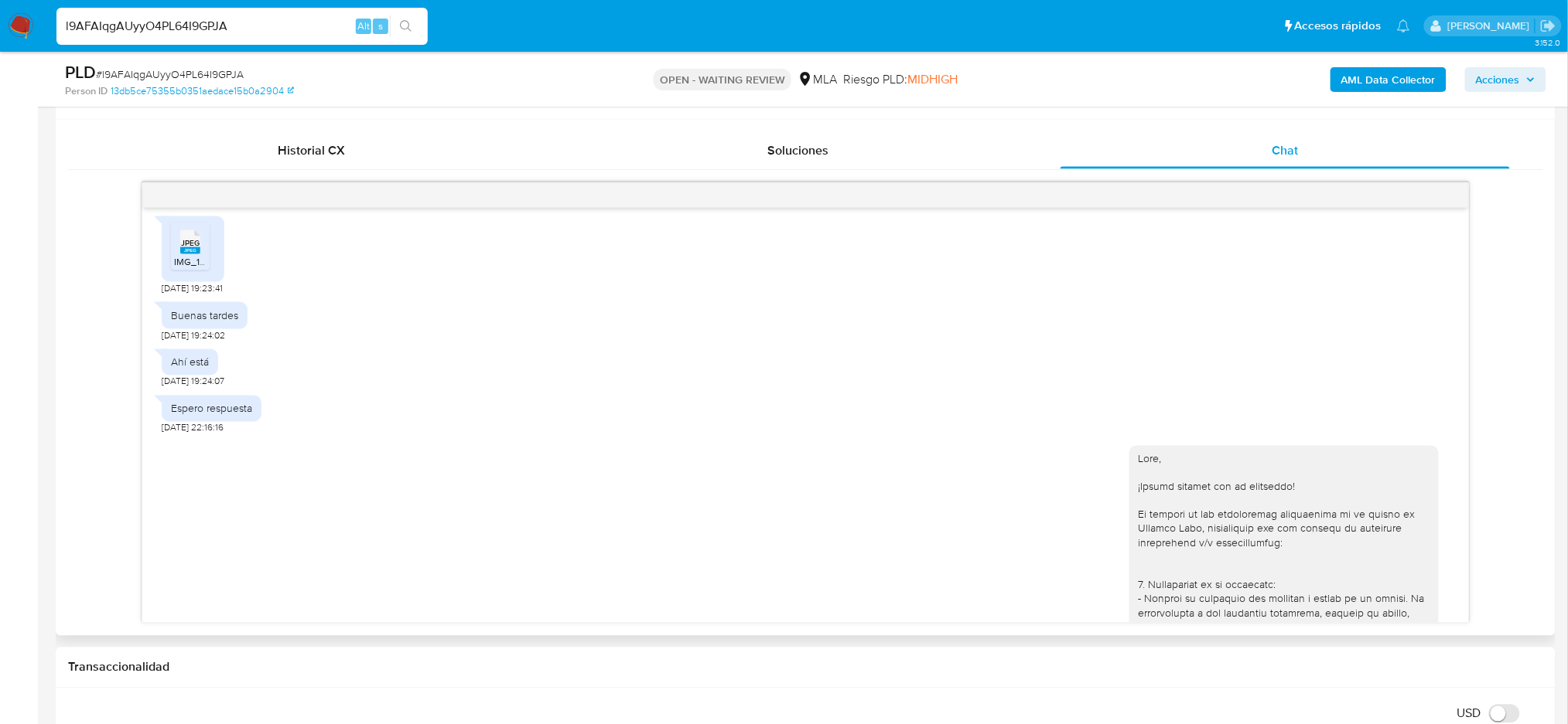
scroll to position [1133, 0]
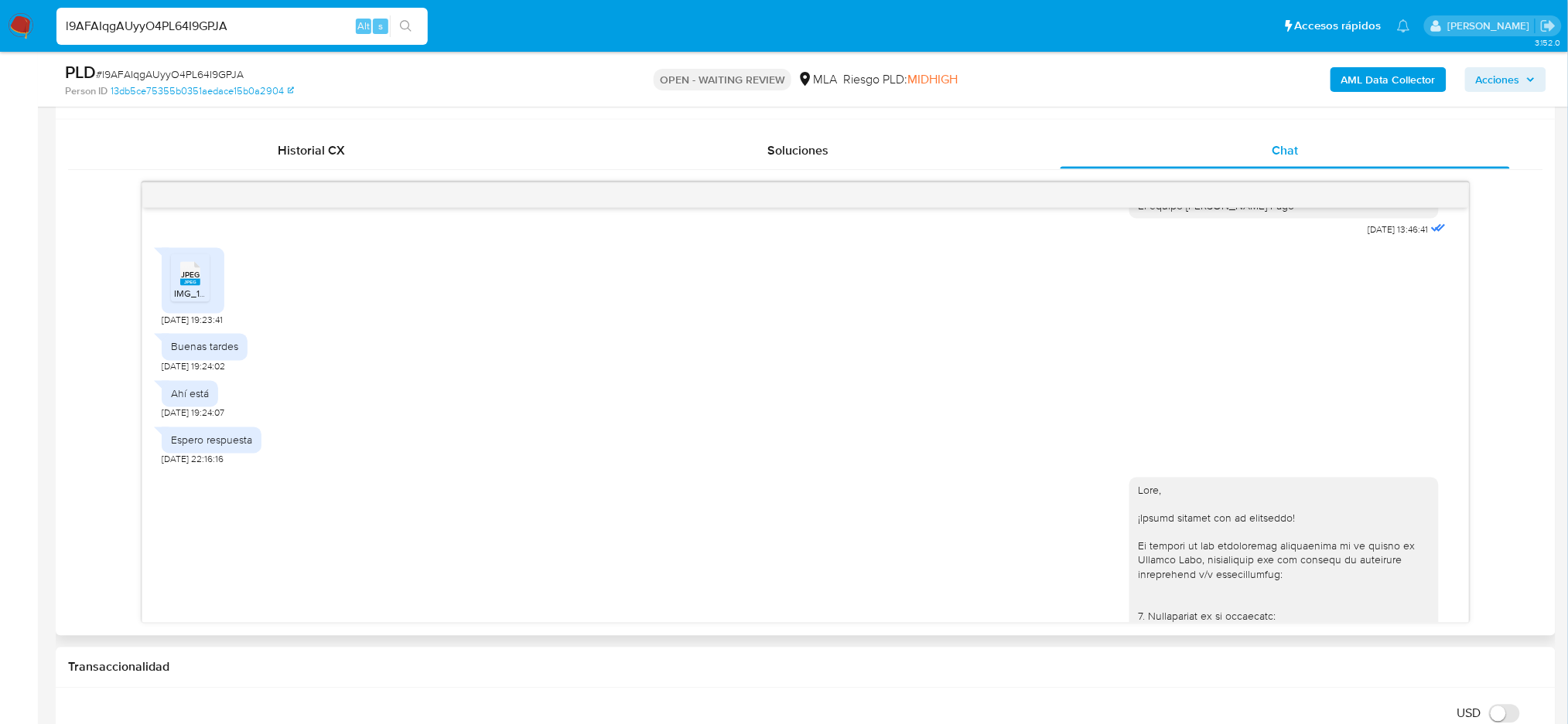
click at [183, 300] on span "IMG_1948.jpeg" at bounding box center [204, 293] width 62 height 13
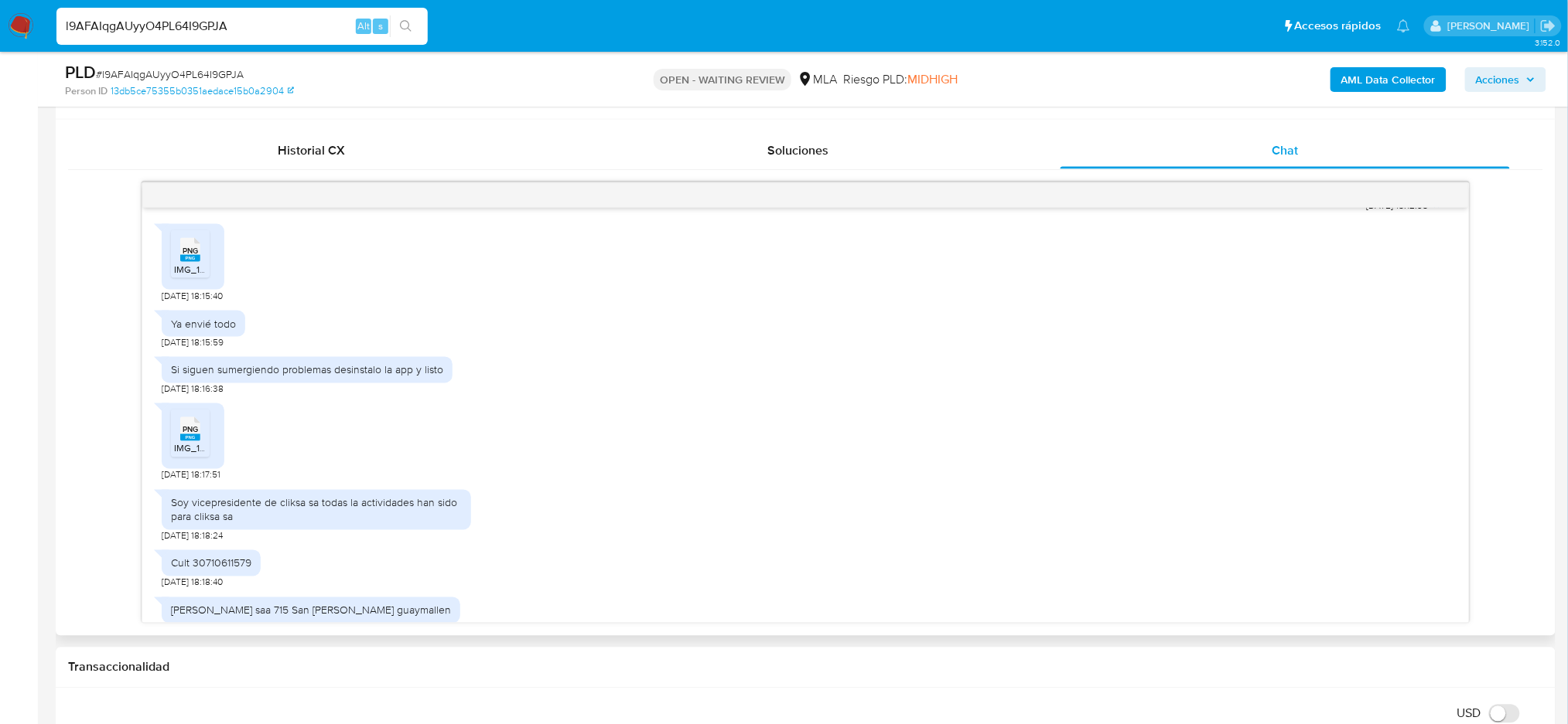
scroll to position [2045, 0]
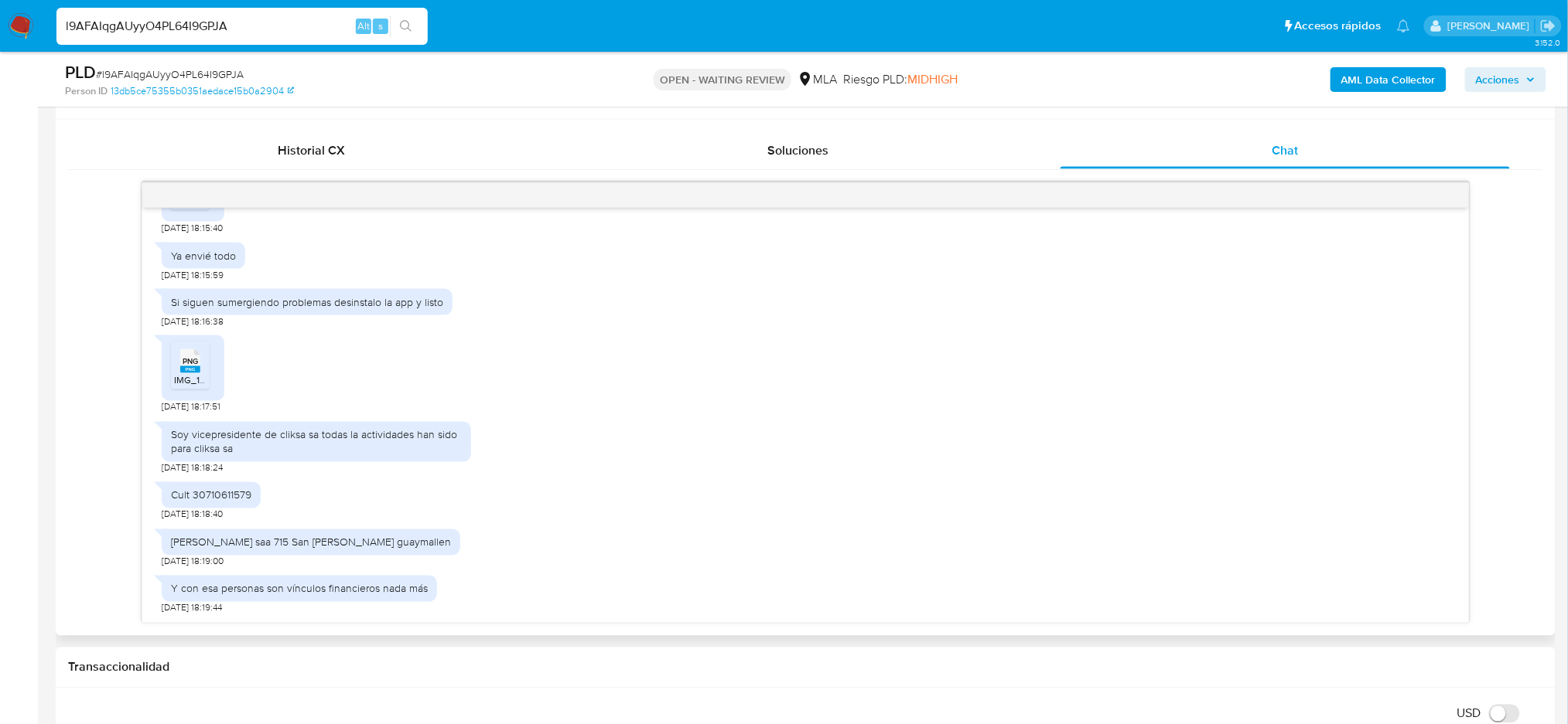
click at [282, 436] on div "Soy vicepresidente de cliksa sa todas la actividades han sido para cliksa sa" at bounding box center [317, 443] width 291 height 28
copy div "Soy vicepresidente de cliksa sa todas la actividades han sido para cliksa sa"
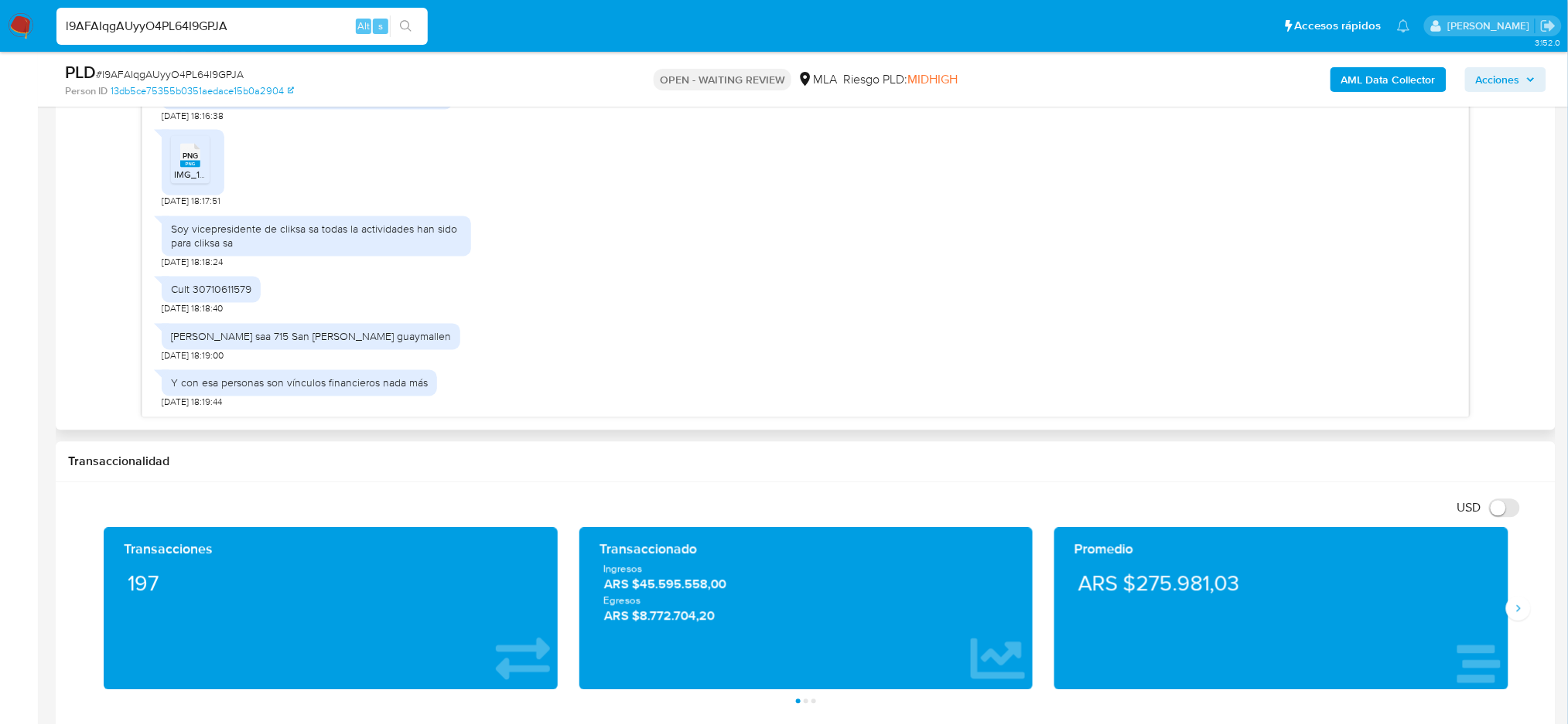
click at [285, 389] on div "Y con esa personas son vínculos financieros nada más" at bounding box center [299, 383] width 257 height 14
copy div "Y con esa personas son vínculos financieros nada más"
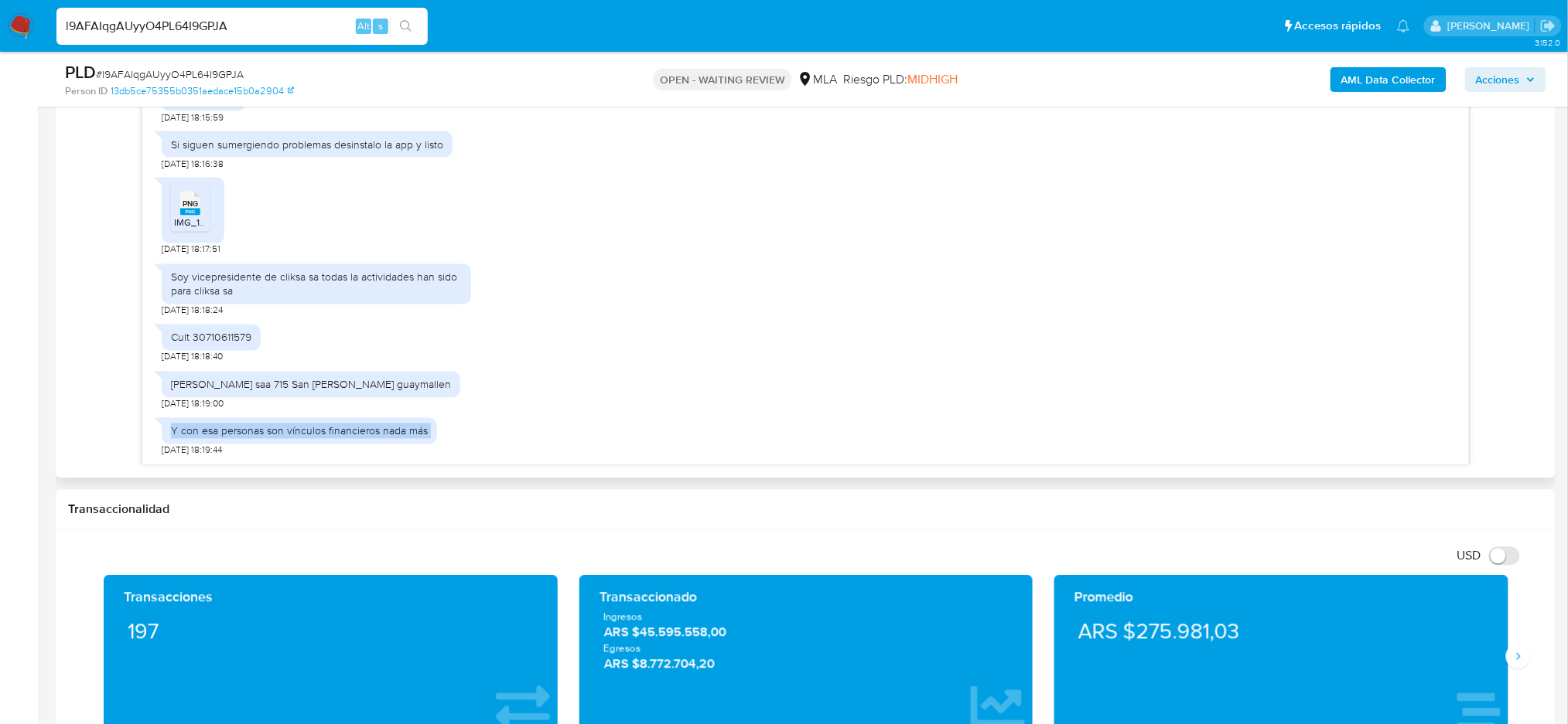
scroll to position [626, 0]
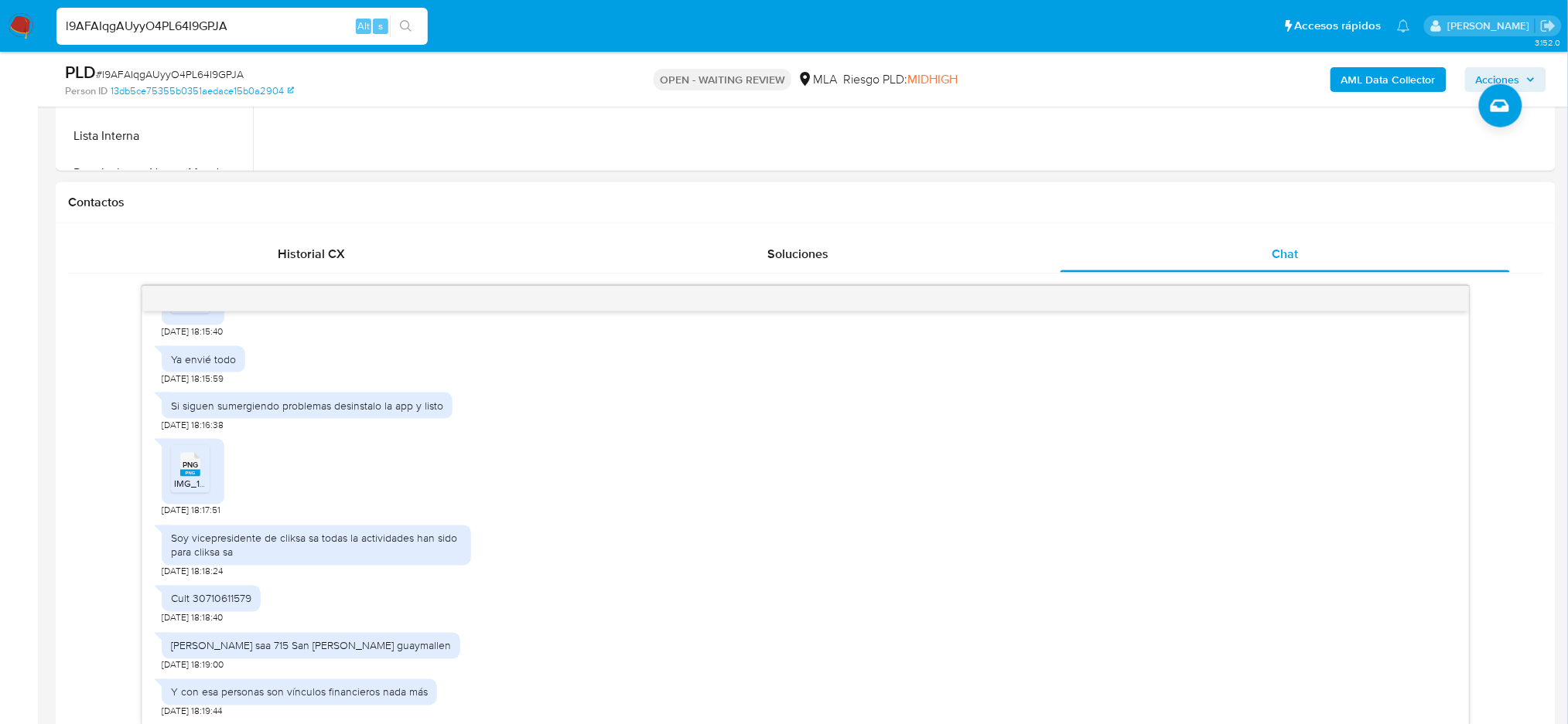
click at [192, 473] on rect at bounding box center [189, 473] width 20 height 7
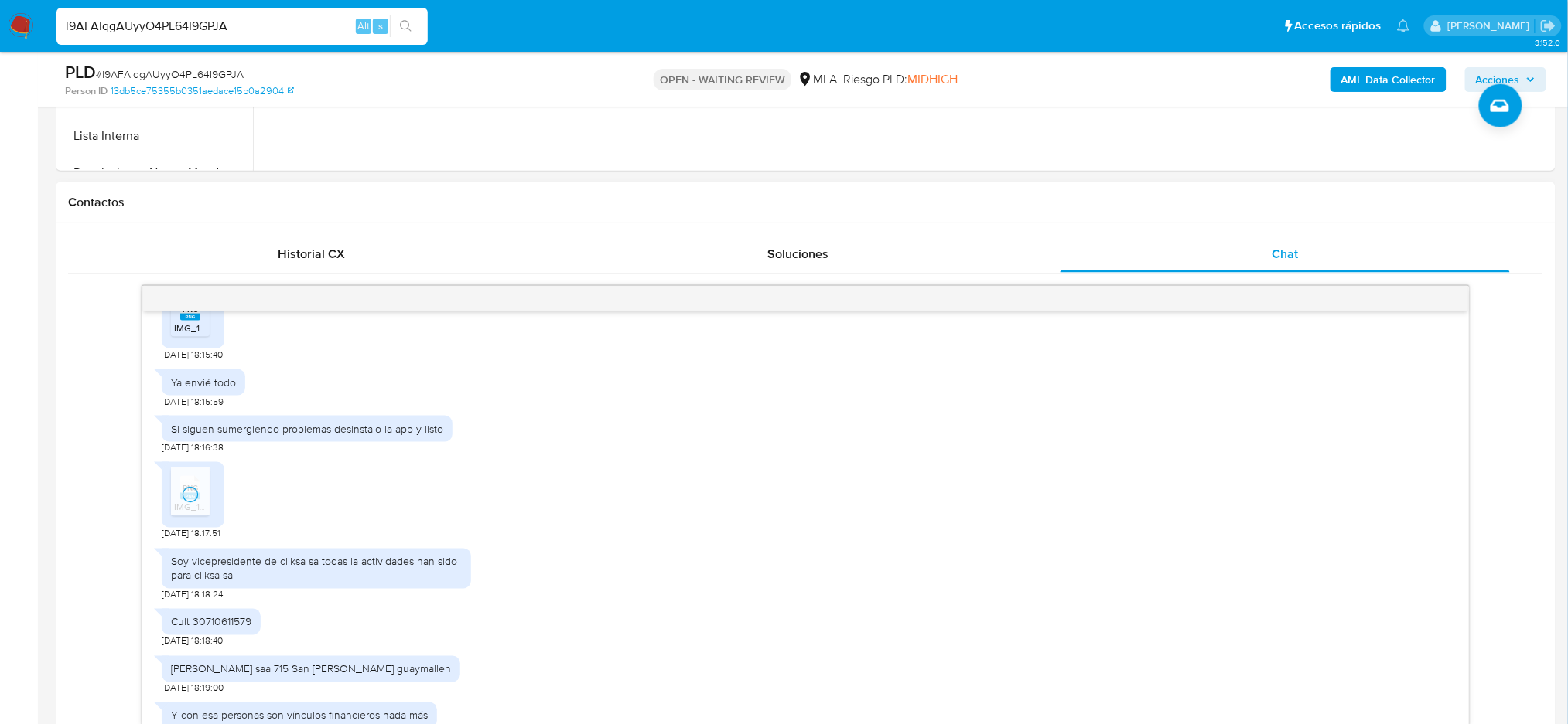
scroll to position [1942, 0]
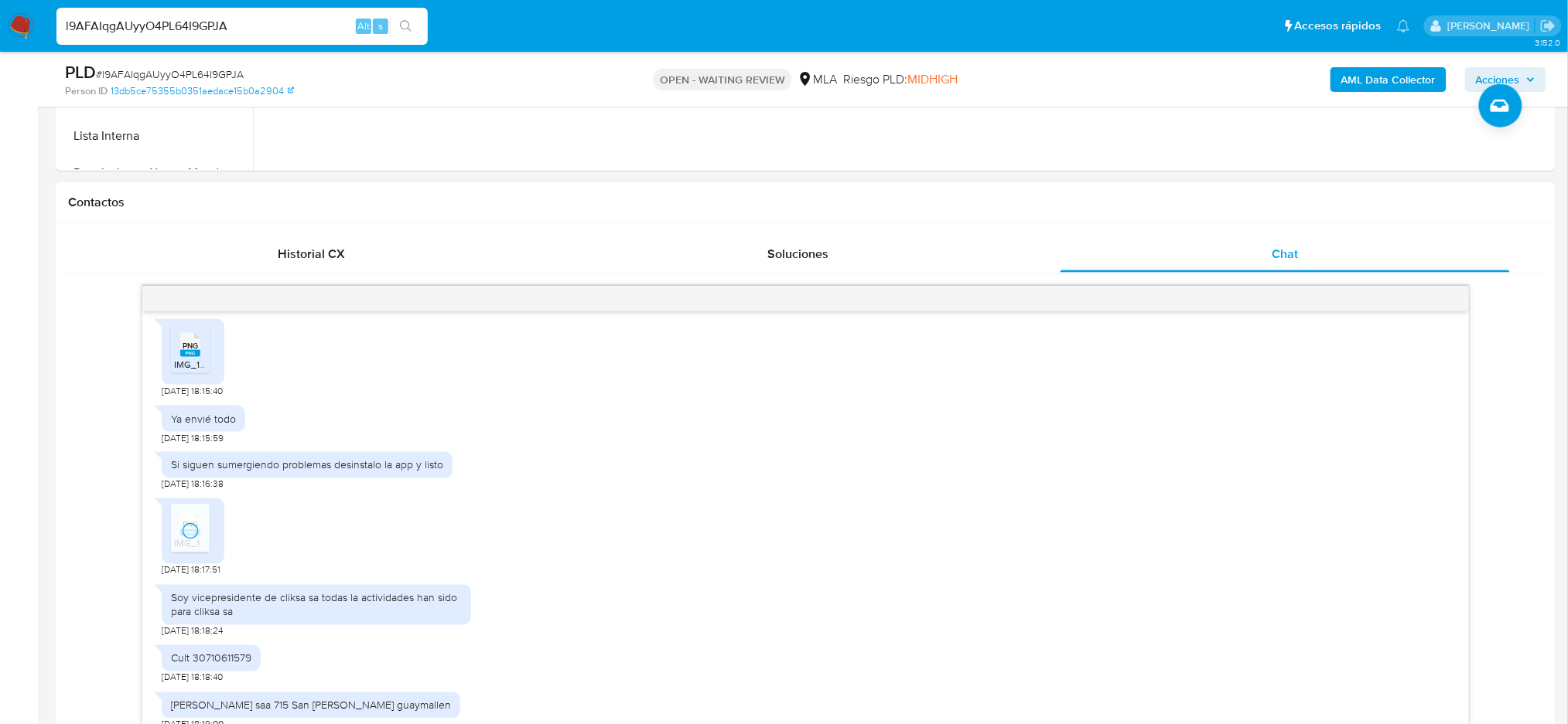
click at [191, 371] on span "IMG_1988.png" at bounding box center [203, 364] width 61 height 13
click at [202, 69] on span "# l9AFAIqgAUyyO4PL64I9GPJA" at bounding box center [169, 75] width 147 height 16
copy span "l9AFAIqgAUyyO4PL64I9GPJA"
click at [17, 26] on img at bounding box center [21, 26] width 26 height 26
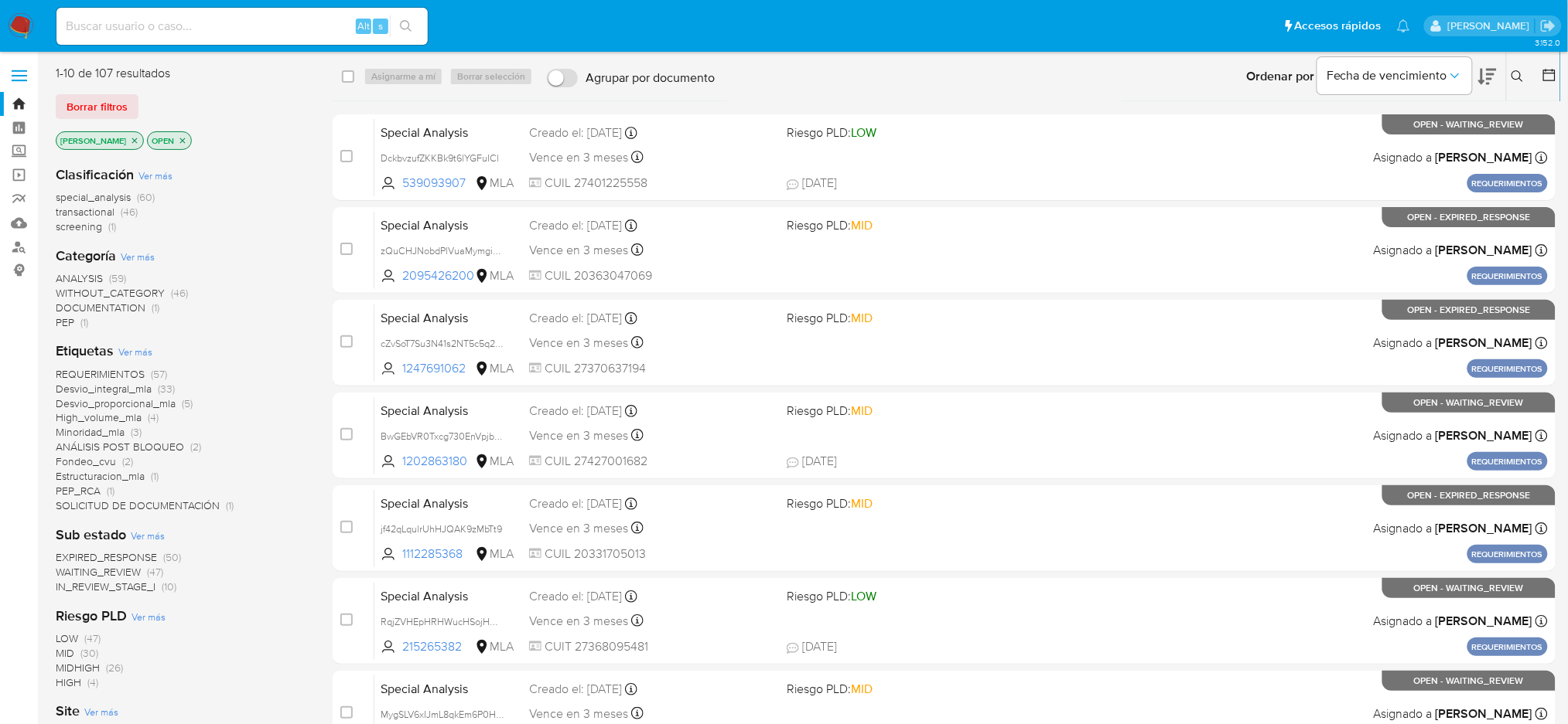
click at [1523, 68] on button at bounding box center [1519, 76] width 25 height 18
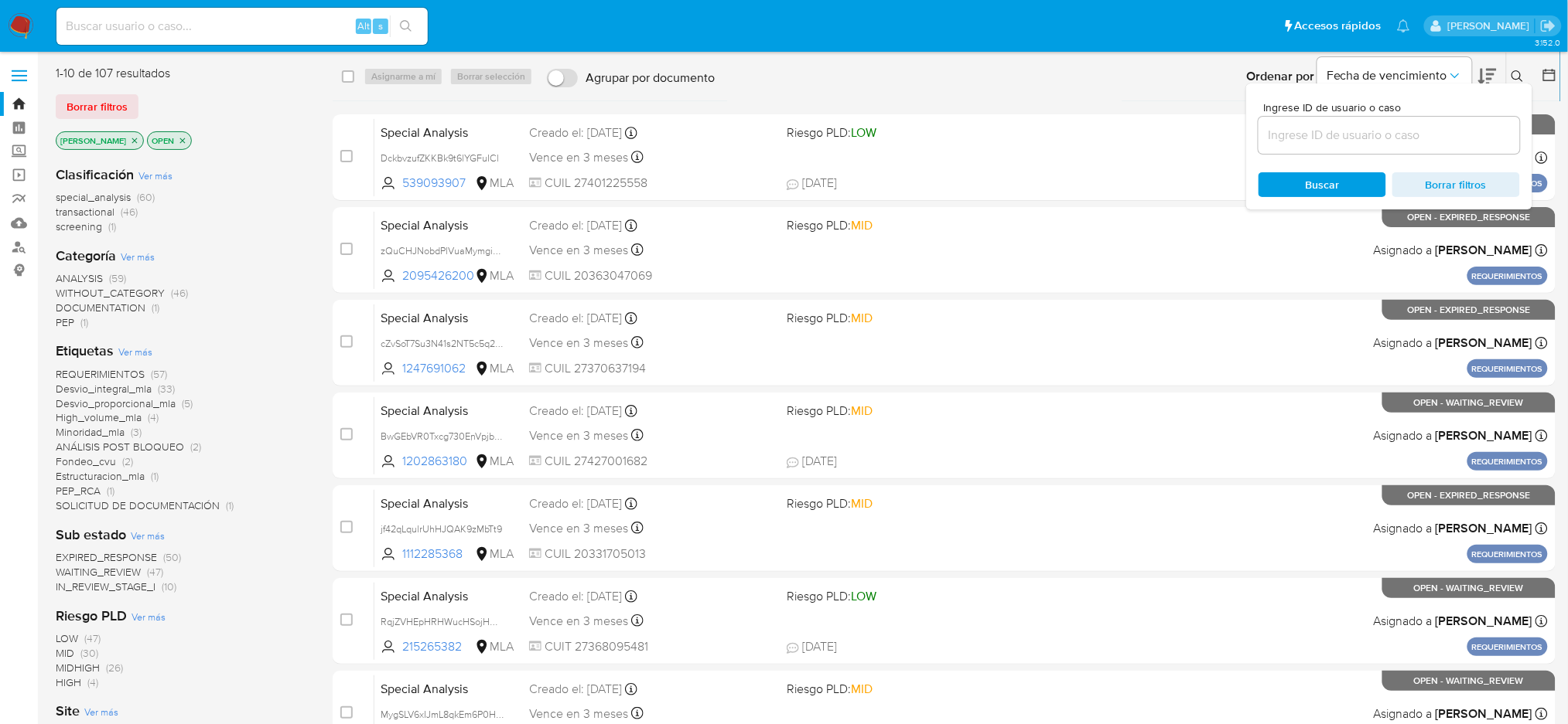
click at [1392, 133] on input at bounding box center [1389, 135] width 261 height 20
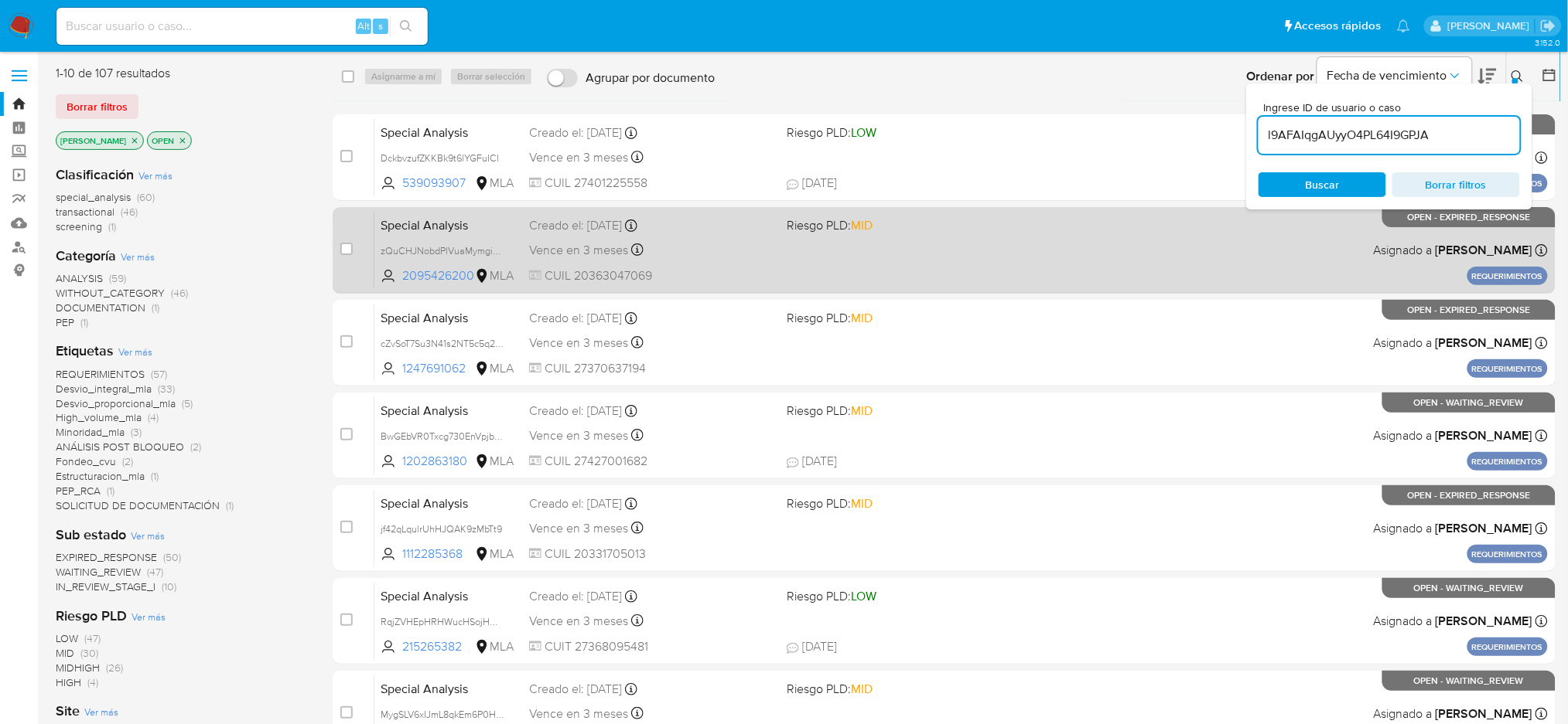
type input "l9AFAIqgAUyyO4PL64I9GPJA"
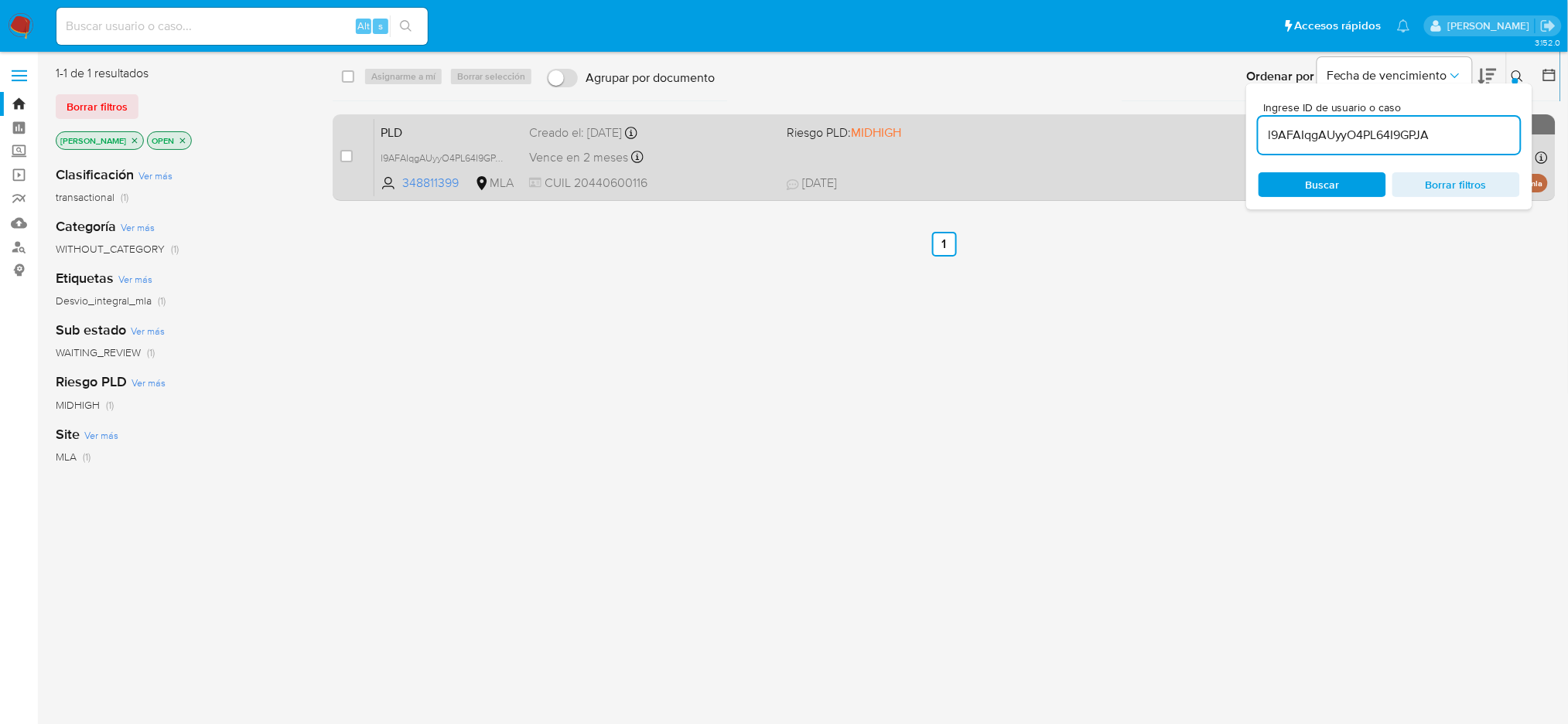
click at [337, 160] on div "case-item-checkbox No es posible asignar el caso PLD l9AFAIqgAUyyO4PL64I9GPJA 3…" at bounding box center [944, 158] width 1222 height 87
click at [348, 157] on input "checkbox" at bounding box center [346, 156] width 12 height 12
checkbox input "true"
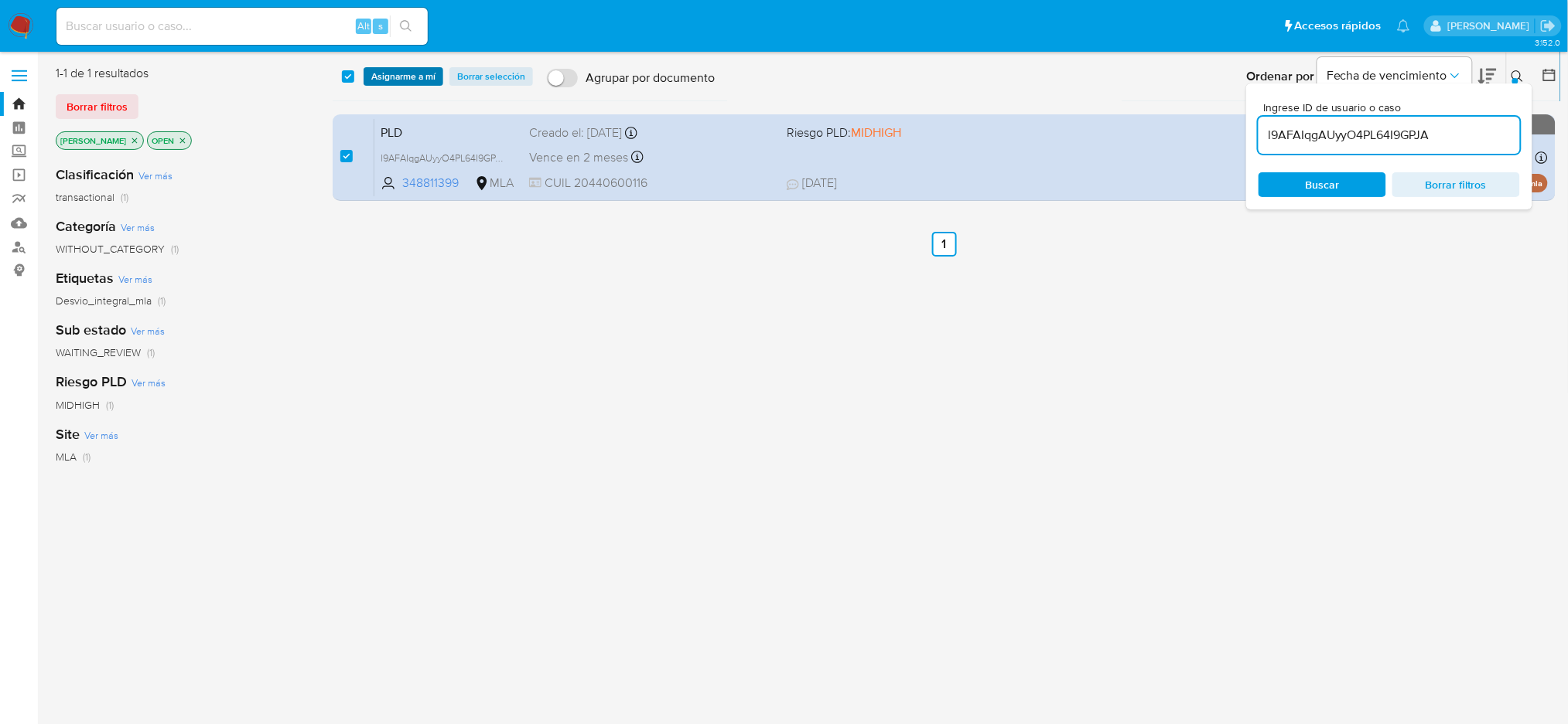
click at [413, 78] on span "Asignarme a mí" at bounding box center [403, 76] width 64 height 16
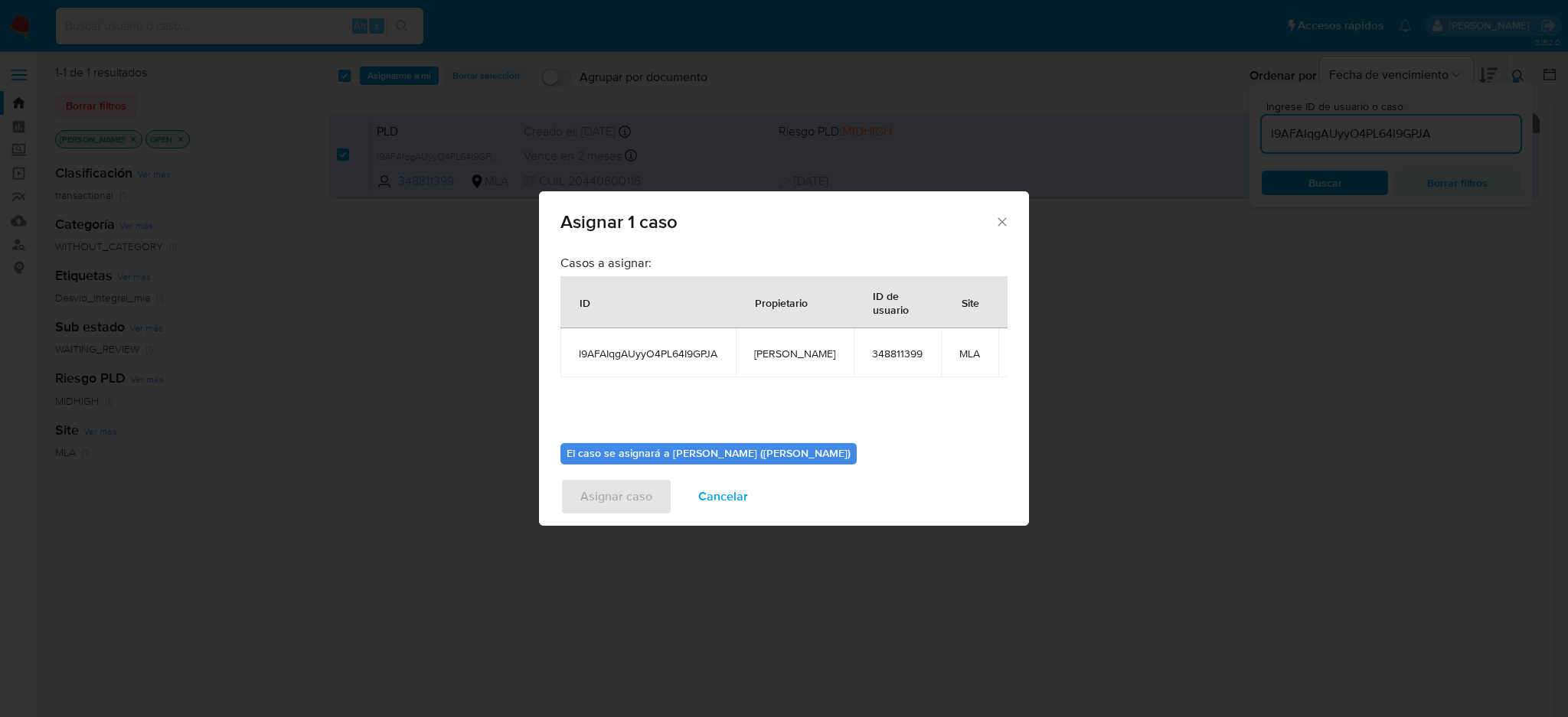
click at [794, 343] on td "[PERSON_NAME]" at bounding box center [795, 352] width 118 height 49
copy span "[PERSON_NAME]"
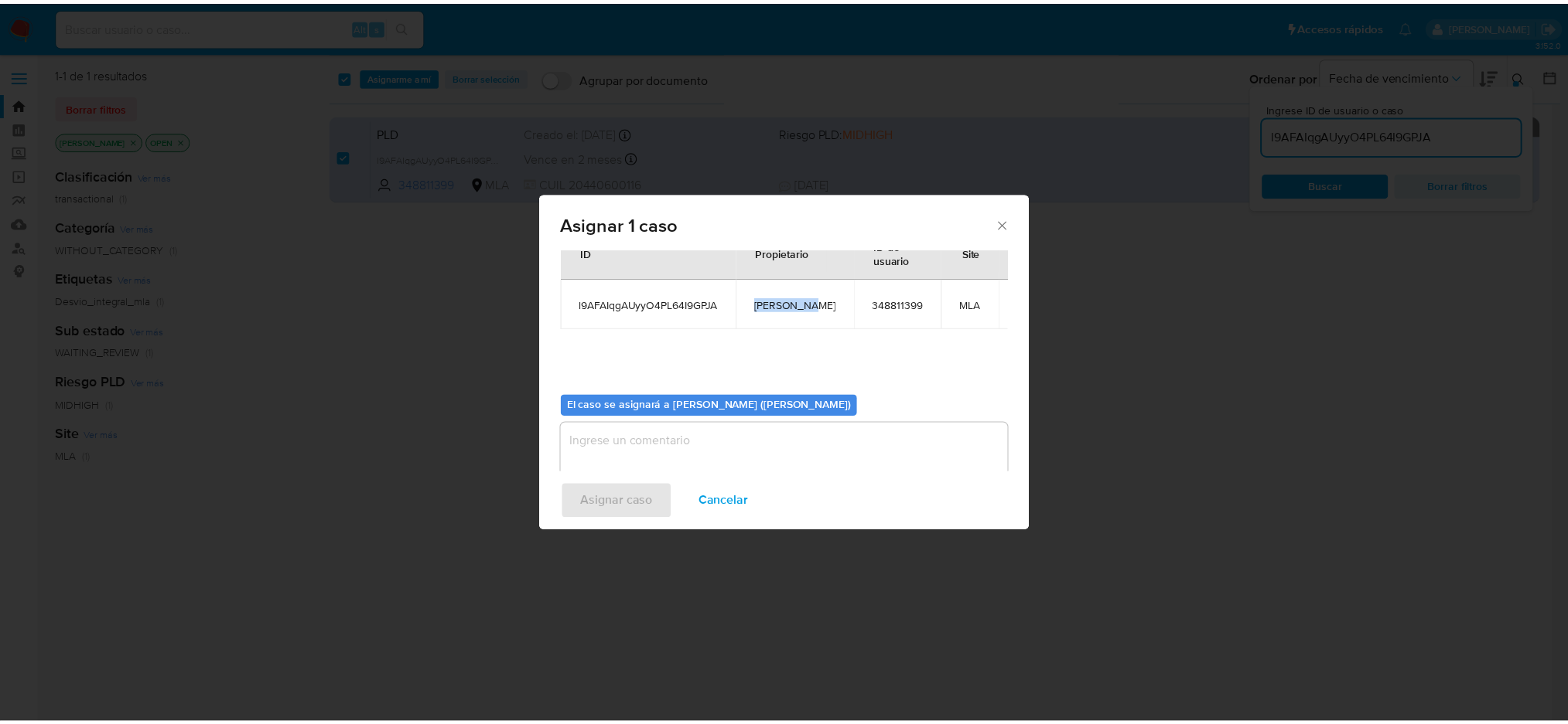
scroll to position [79, 0]
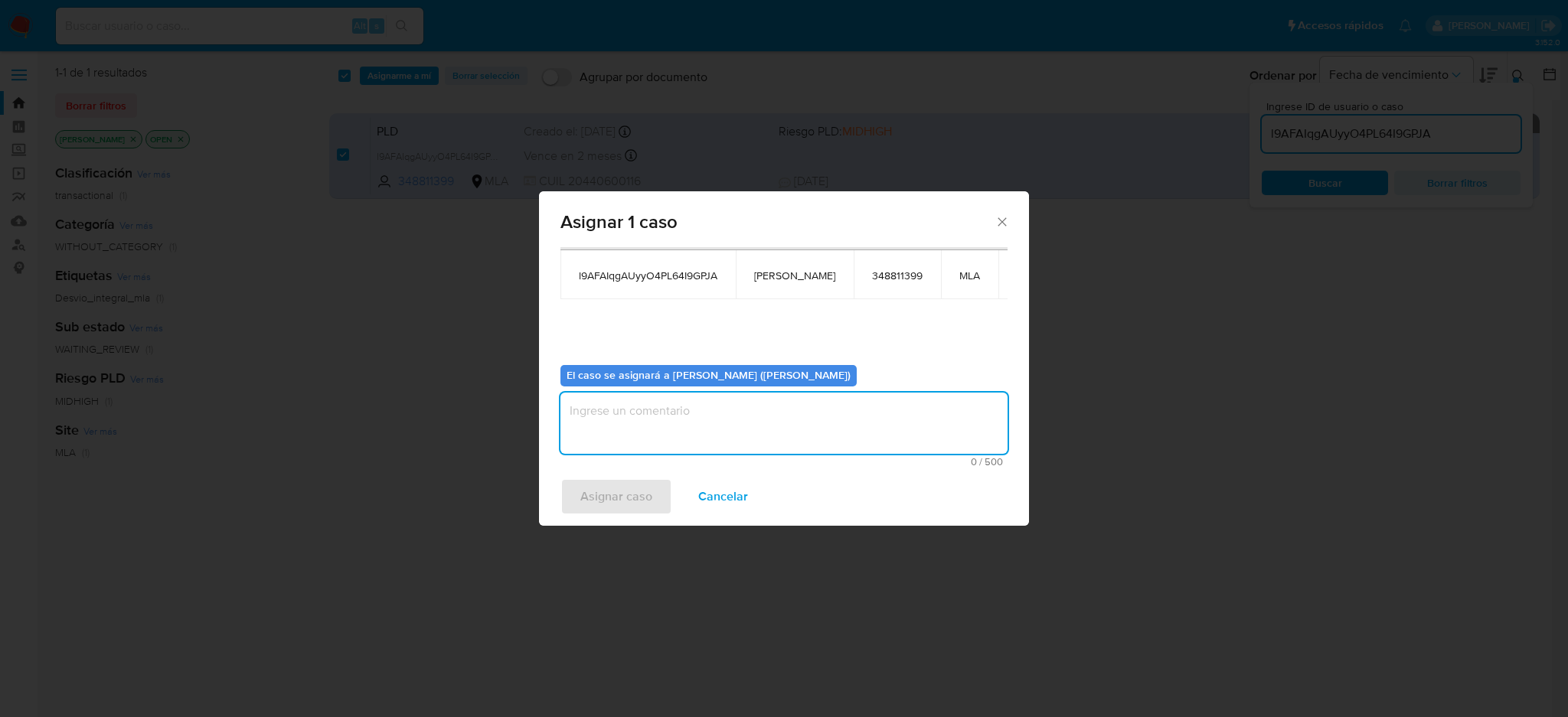
click at [658, 424] on textarea "assign-modal" at bounding box center [784, 423] width 447 height 62
paste textarea "[PERSON_NAME]"
type textarea "[PERSON_NAME]"
click at [623, 487] on span "Asignar caso" at bounding box center [616, 497] width 72 height 34
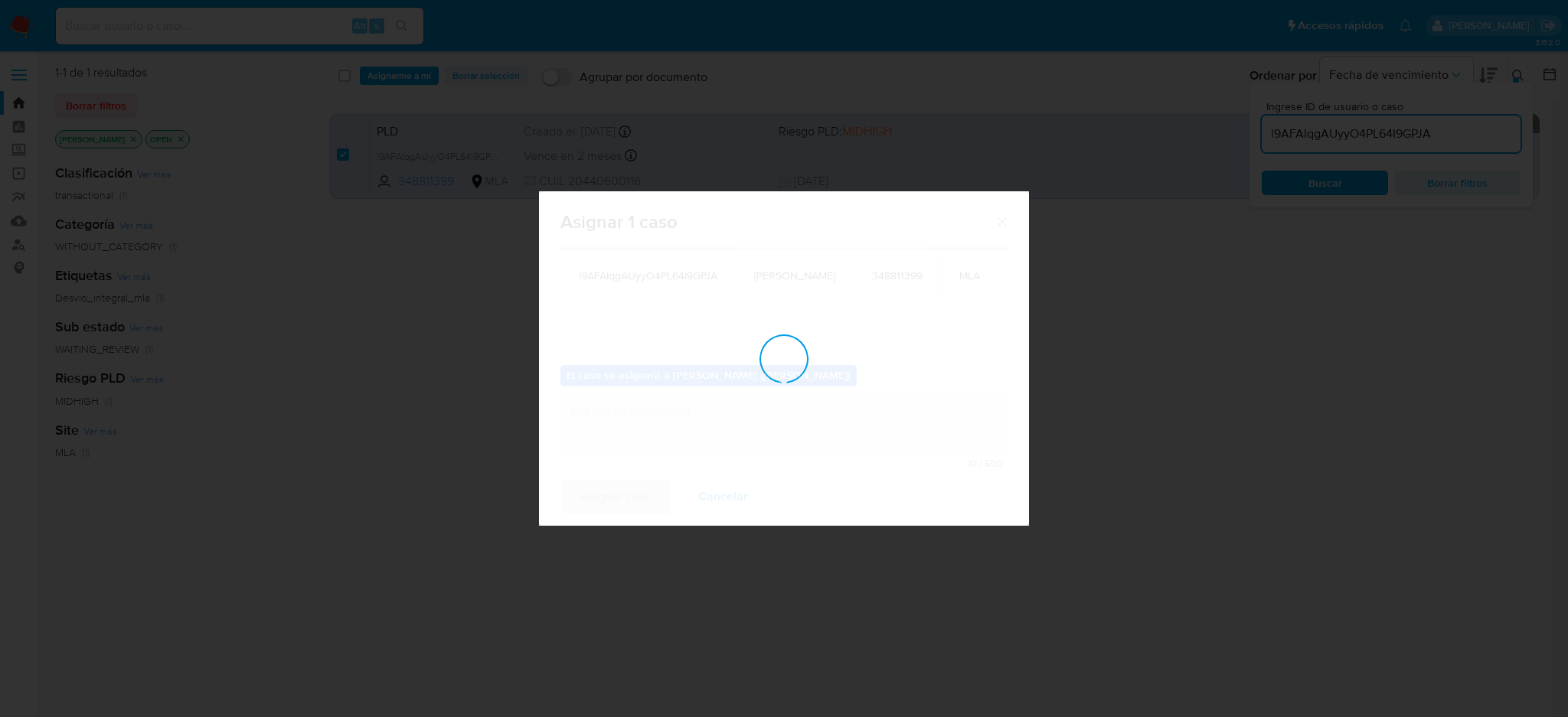
checkbox input "false"
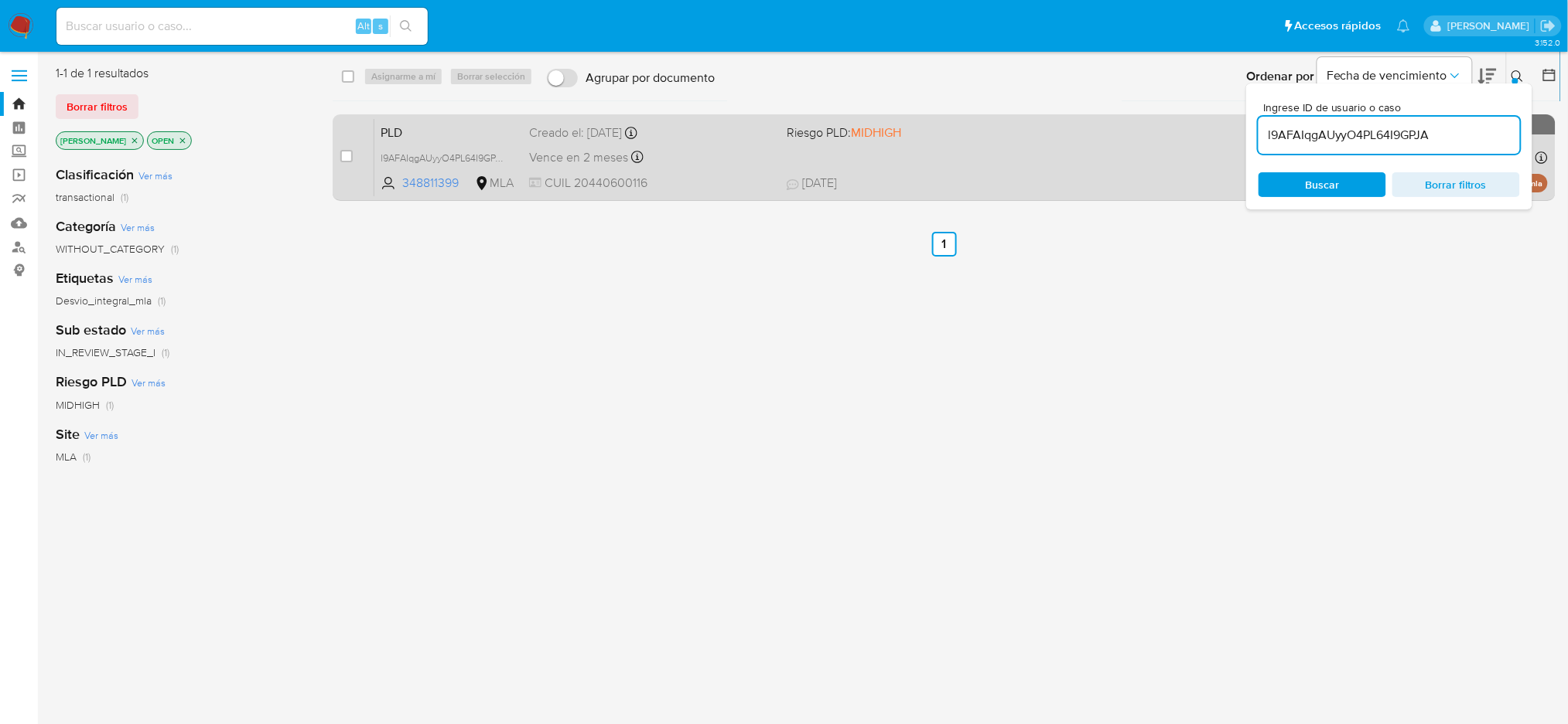
click at [738, 165] on div "Vence en 2 meses Vence el [DATE] 03:33:10" at bounding box center [652, 158] width 246 height 21
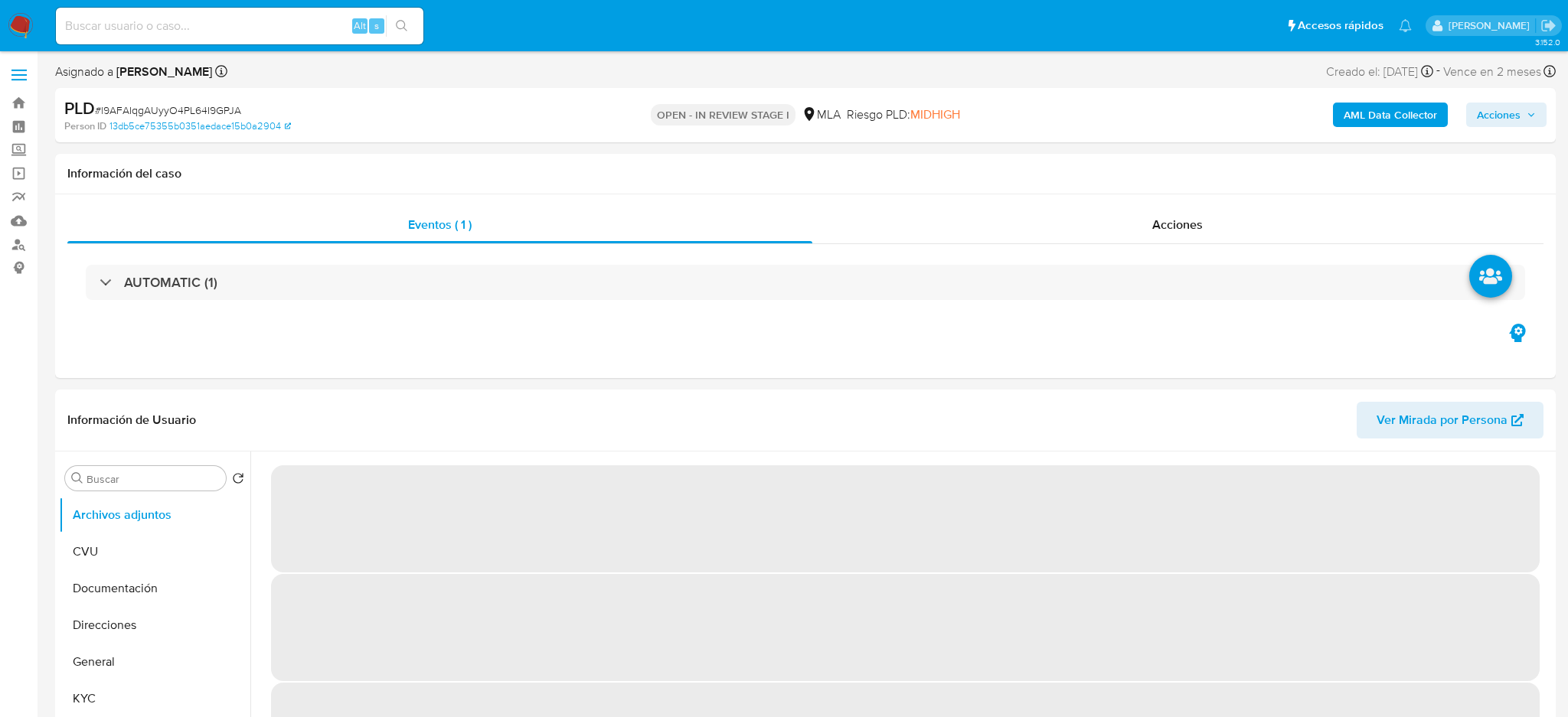
select select "10"
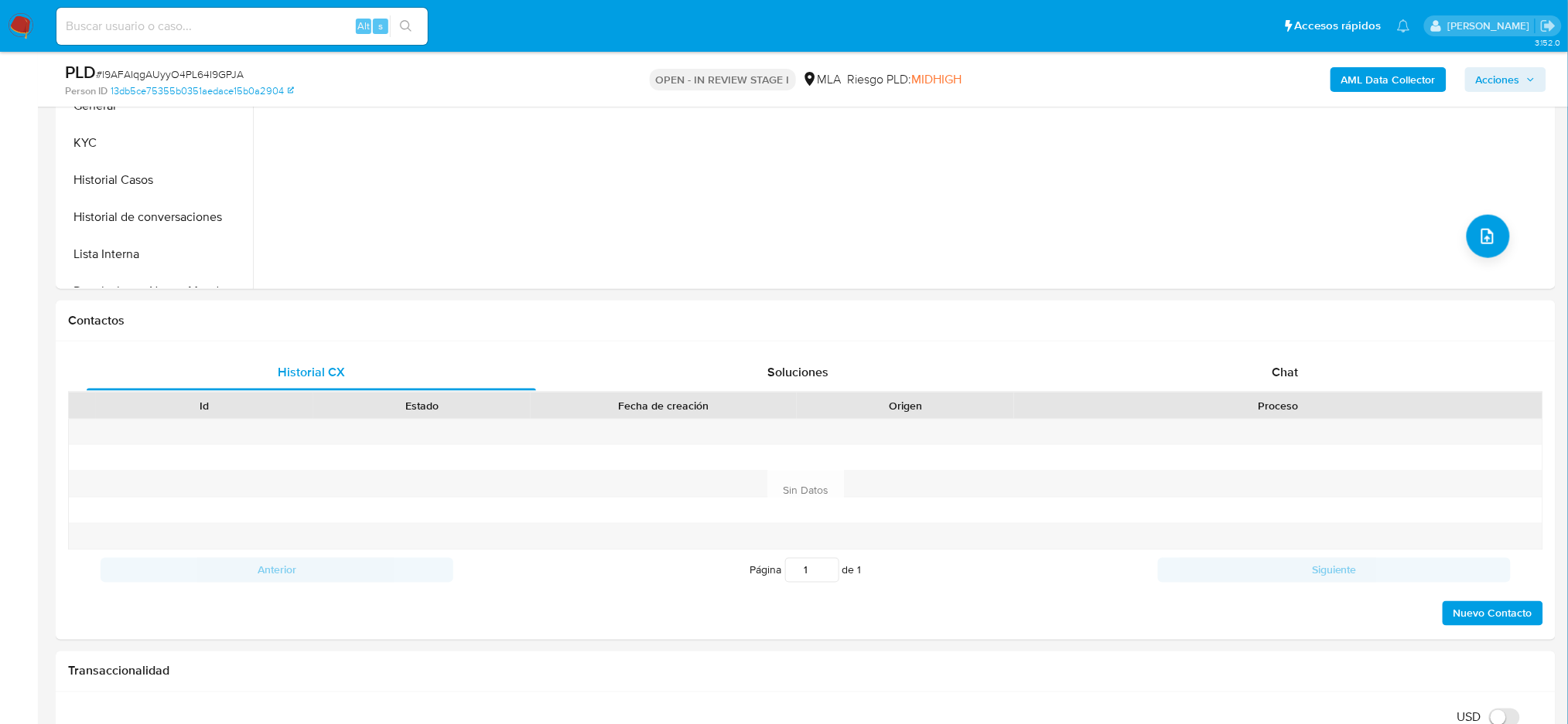
scroll to position [515, 0]
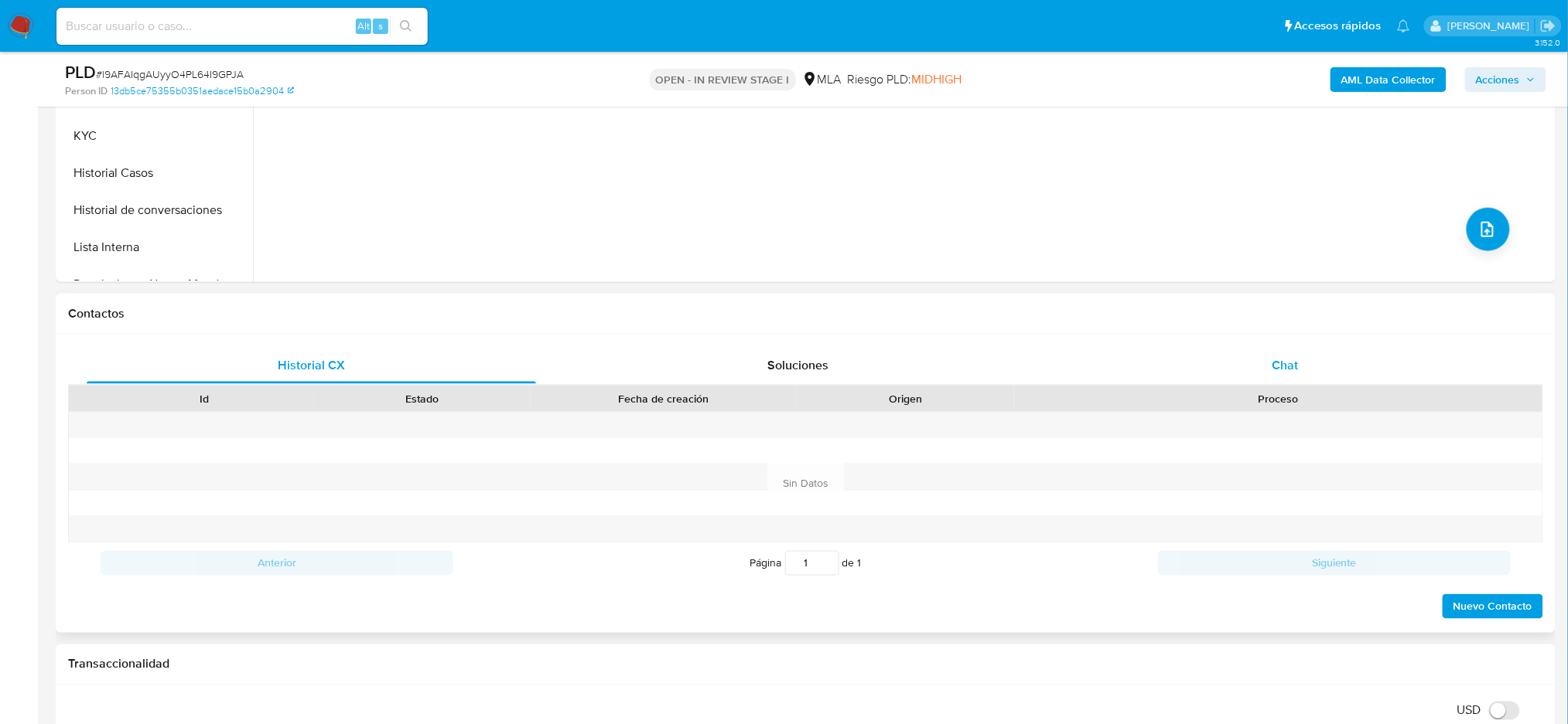
click at [1307, 369] on div "Chat" at bounding box center [1285, 366] width 449 height 37
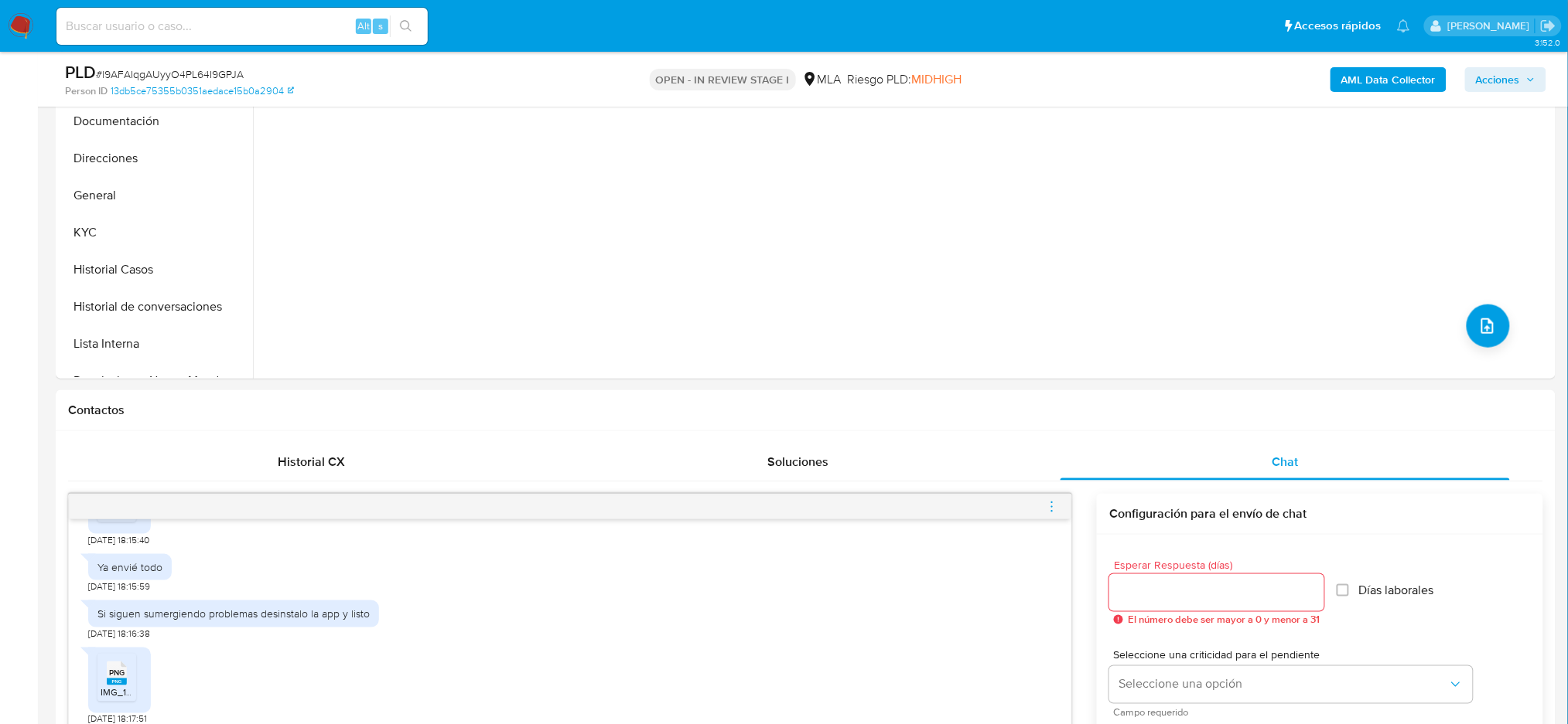
scroll to position [206, 0]
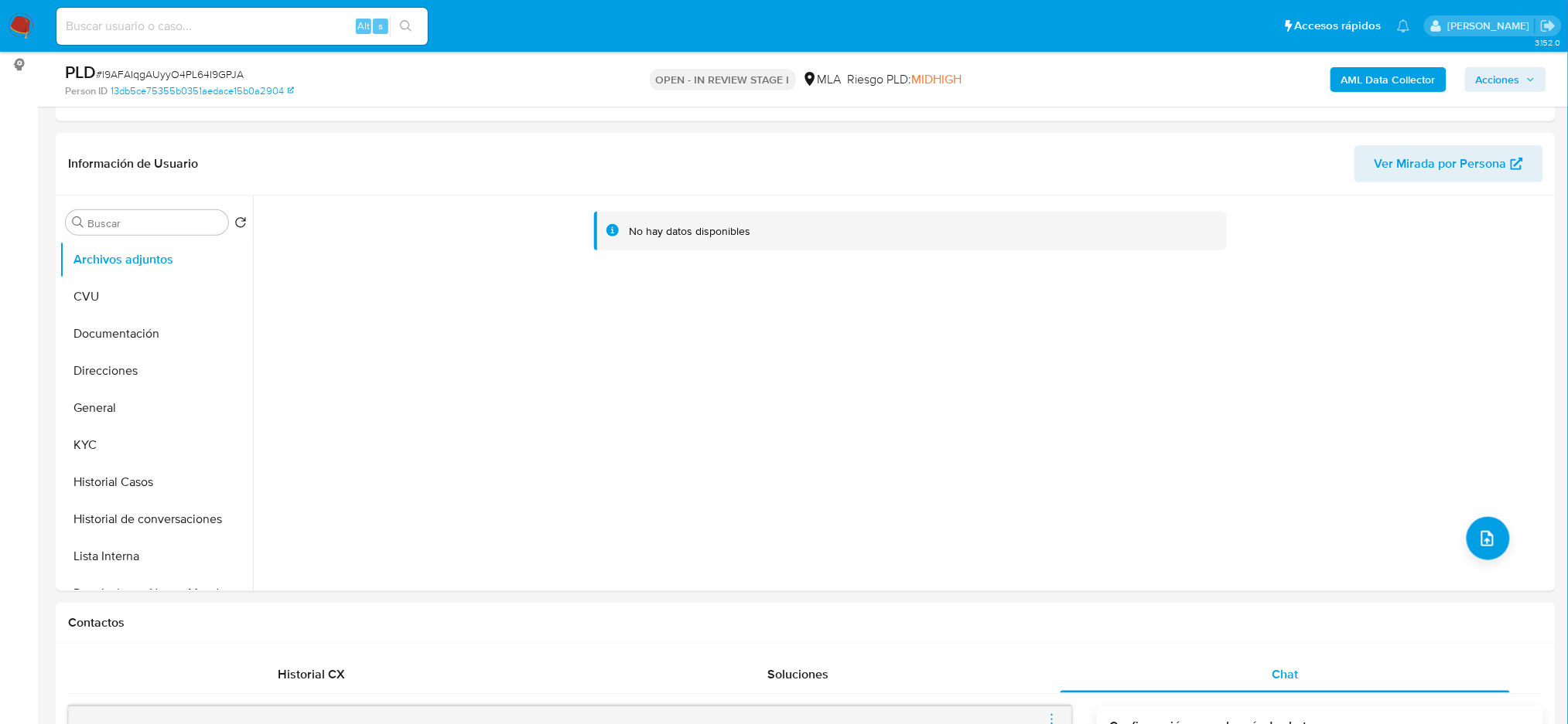
click at [200, 65] on div "PLD # l9AFAIqgAUyyO4PL64I9GPJA" at bounding box center [309, 73] width 488 height 23
copy span "l9AFAIqgAUyyO4PL64I9GPJA"
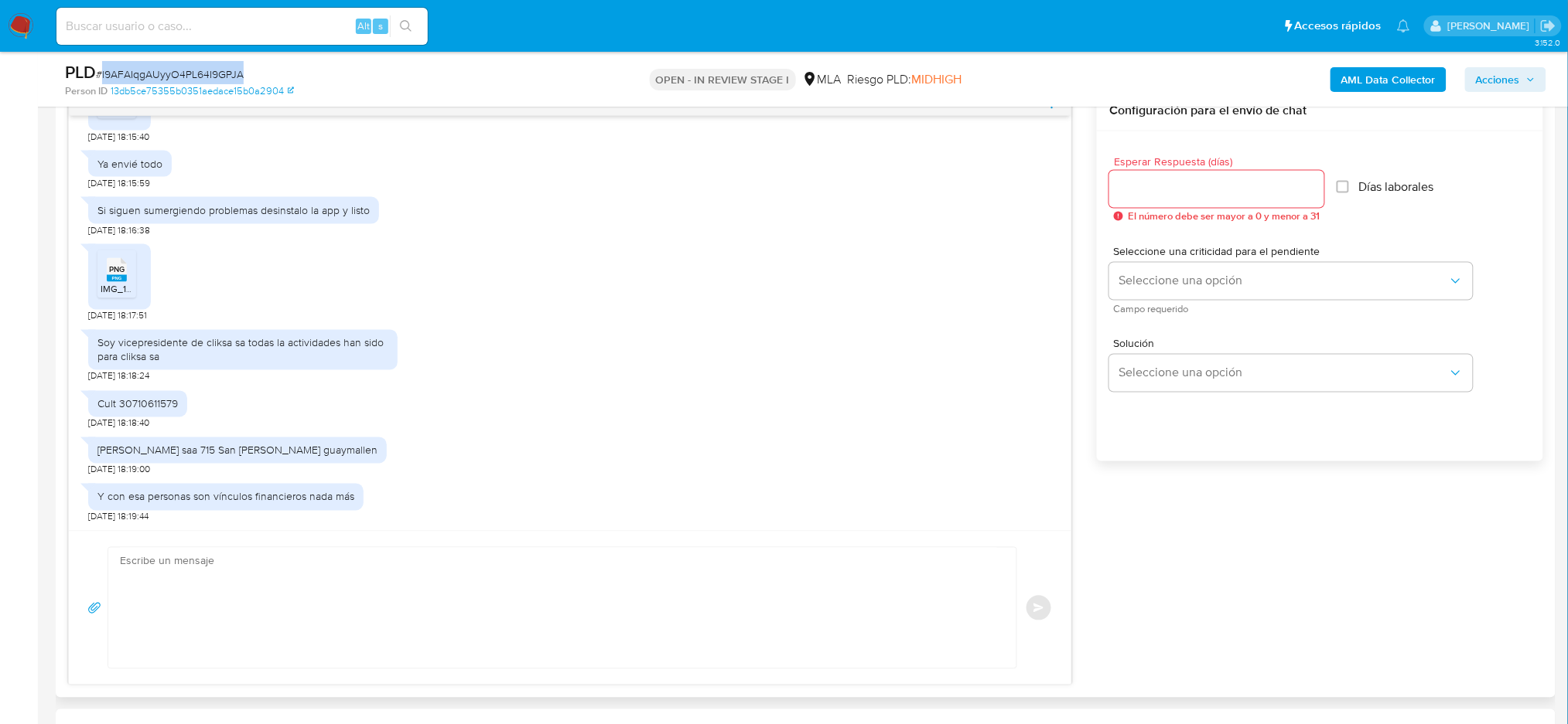
scroll to position [824, 0]
click at [213, 562] on textarea at bounding box center [559, 607] width 877 height 121
paste textarea "Hola, Muchas gracias por la respuesta. Analizamos tu caso y notamos que la info…"
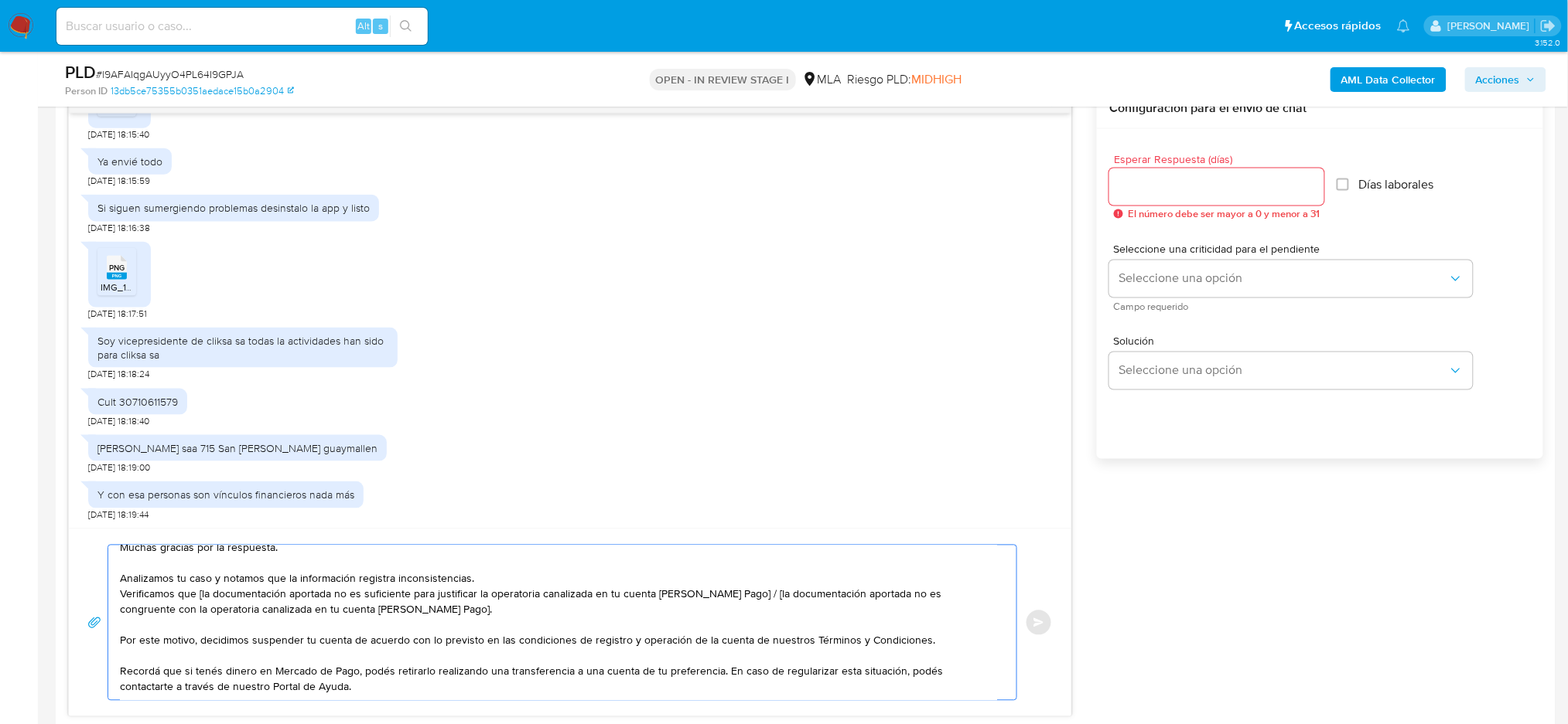
scroll to position [0, 0]
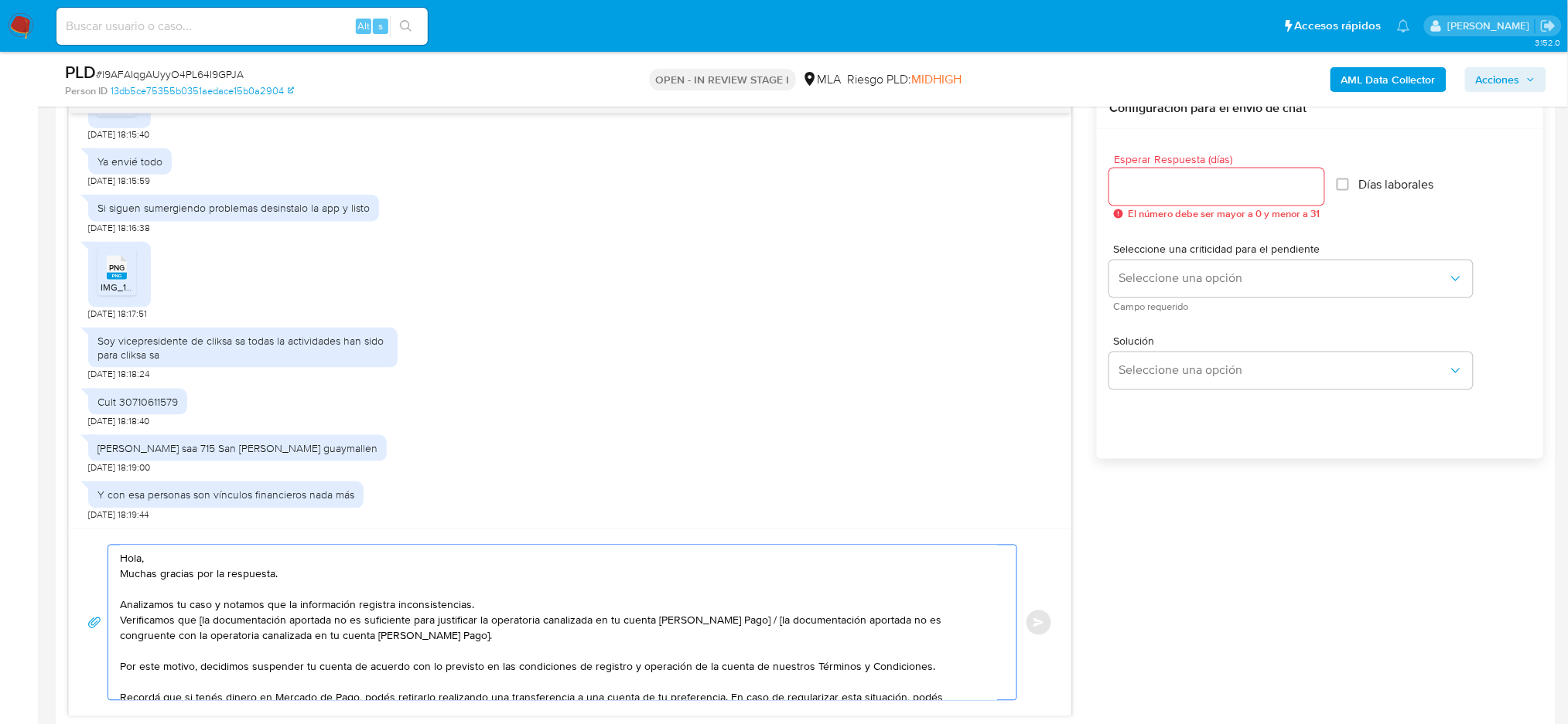
drag, startPoint x: 415, startPoint y: 632, endPoint x: 738, endPoint y: 619, distance: 323.3
click at [738, 619] on textarea "Hola, Muchas gracias por la respuesta. Analizamos tu caso y notamos que la info…" at bounding box center [559, 623] width 877 height 154
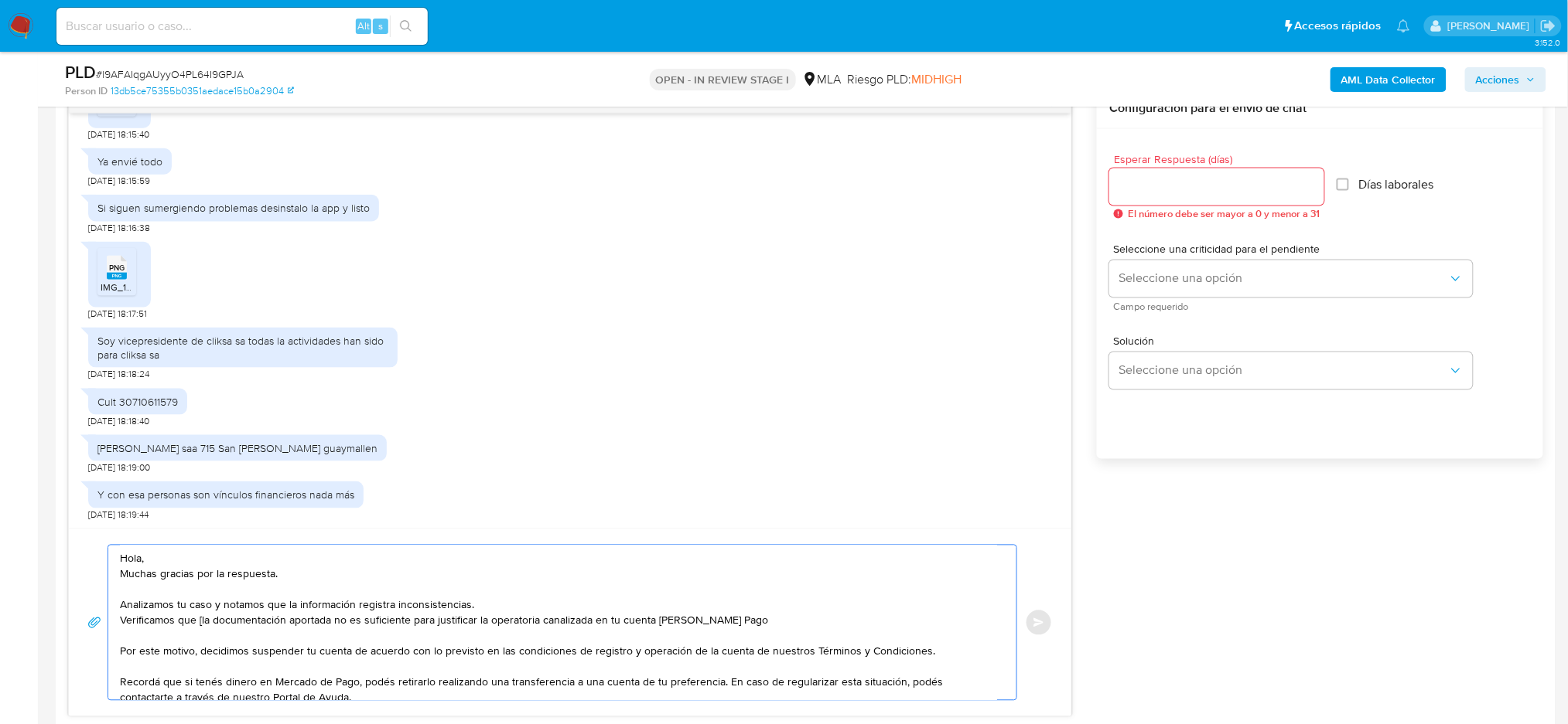
click at [200, 622] on textarea "Hola, Muchas gracias por la respuesta. Analizamos tu caso y notamos que la info…" at bounding box center [559, 623] width 877 height 154
type textarea "Hola, Muchas gracias por la respuesta. Analizamos tu caso y notamos que la info…"
click at [1141, 188] on input "Esperar Respuesta (días)" at bounding box center [1216, 187] width 215 height 20
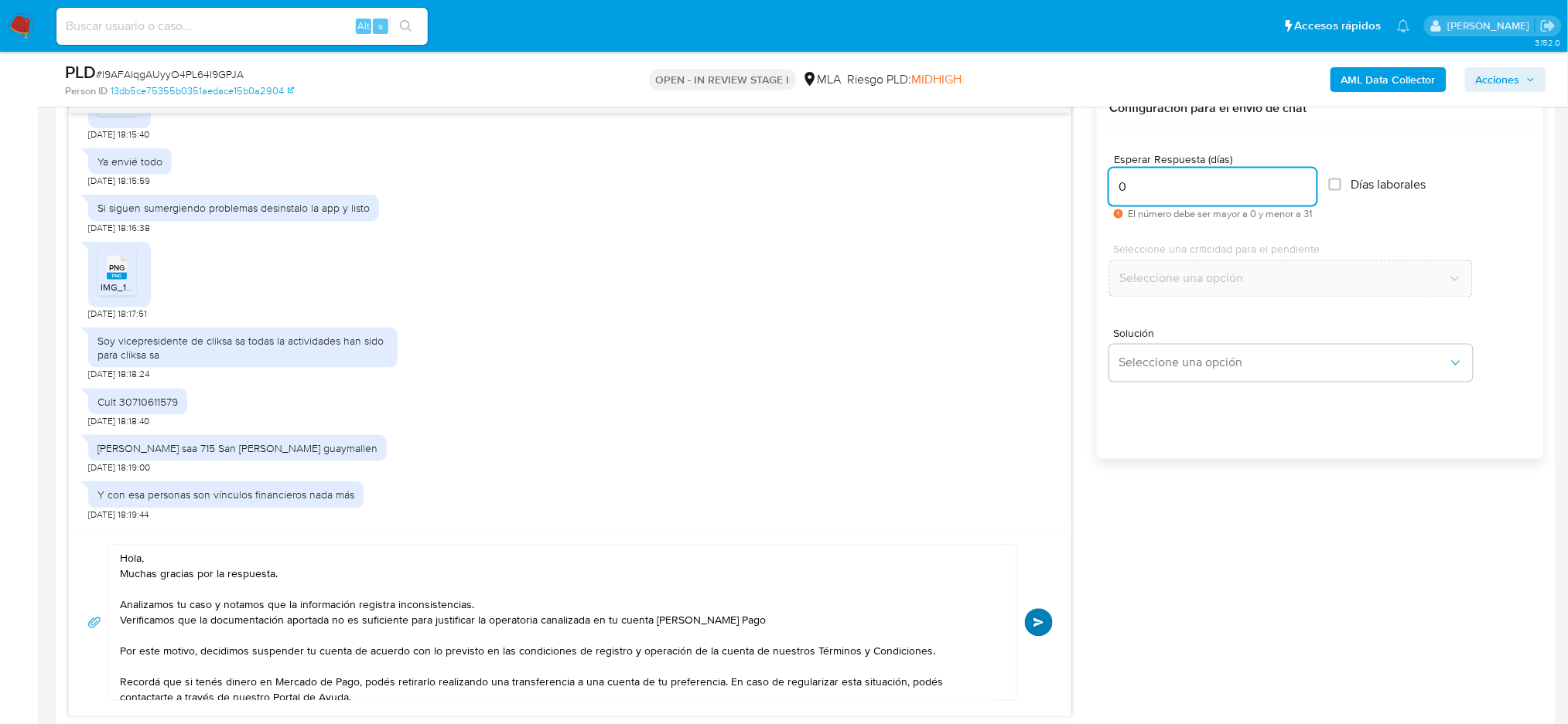
type input "0"
click at [1044, 623] on button "Enviar" at bounding box center [1039, 623] width 28 height 28
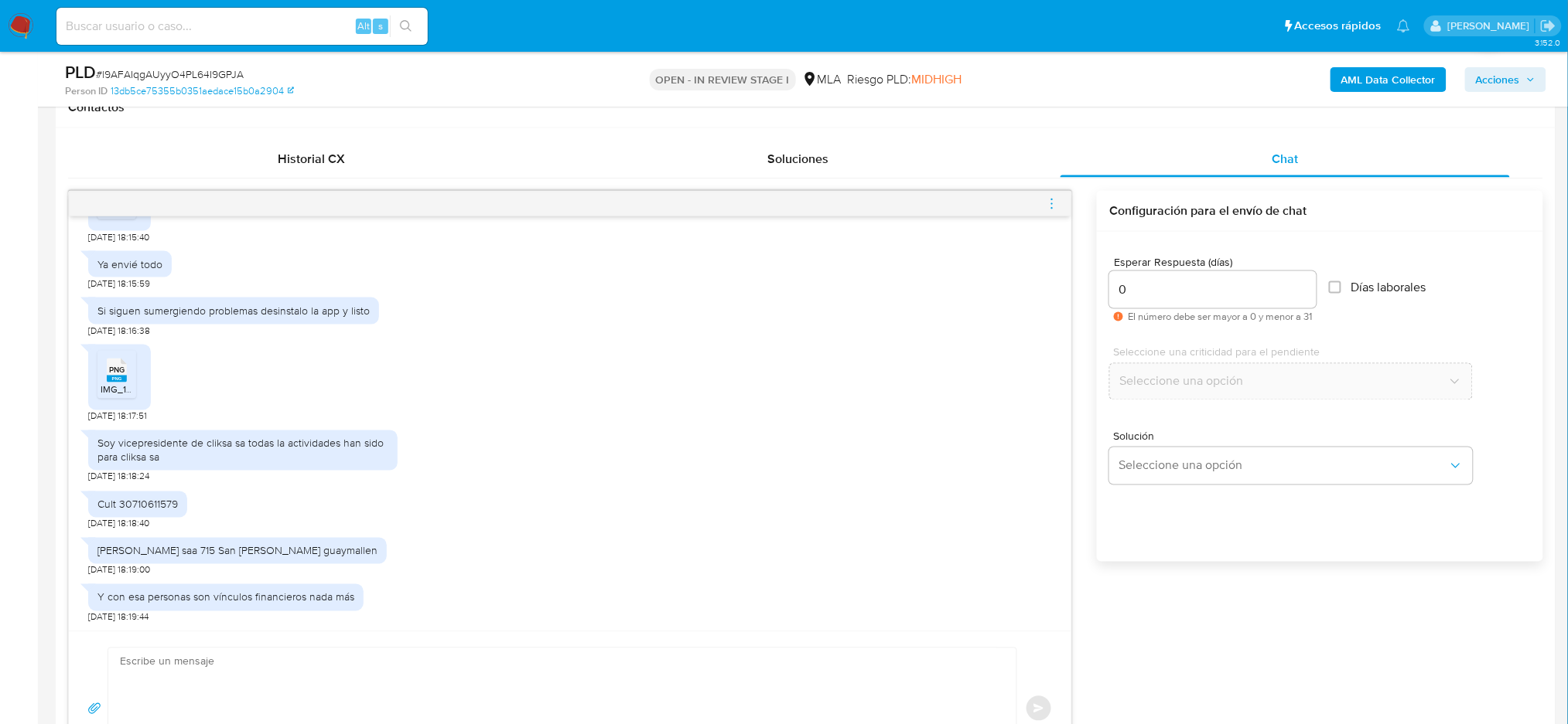
scroll to position [991, 0]
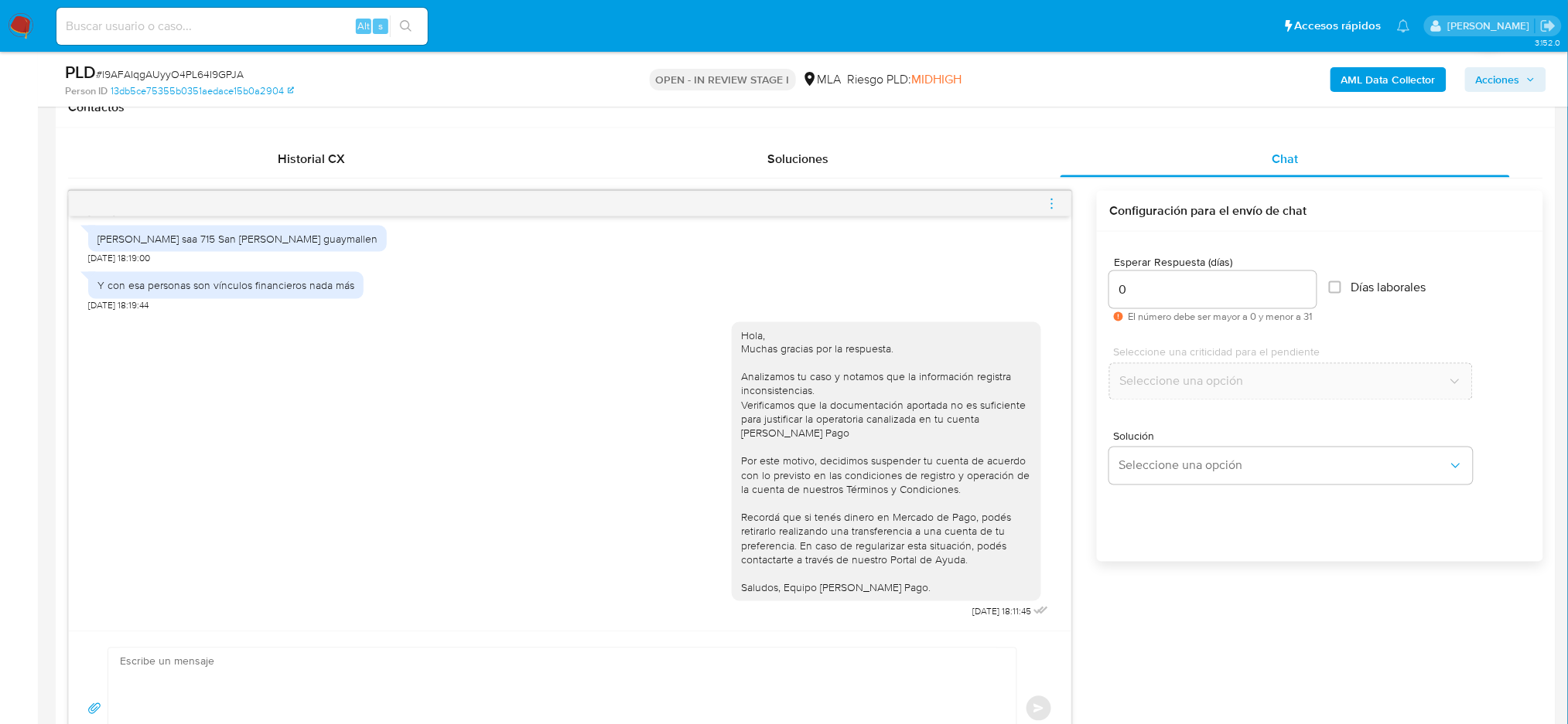
click at [1053, 202] on icon "menu-action" at bounding box center [1051, 204] width 14 height 14
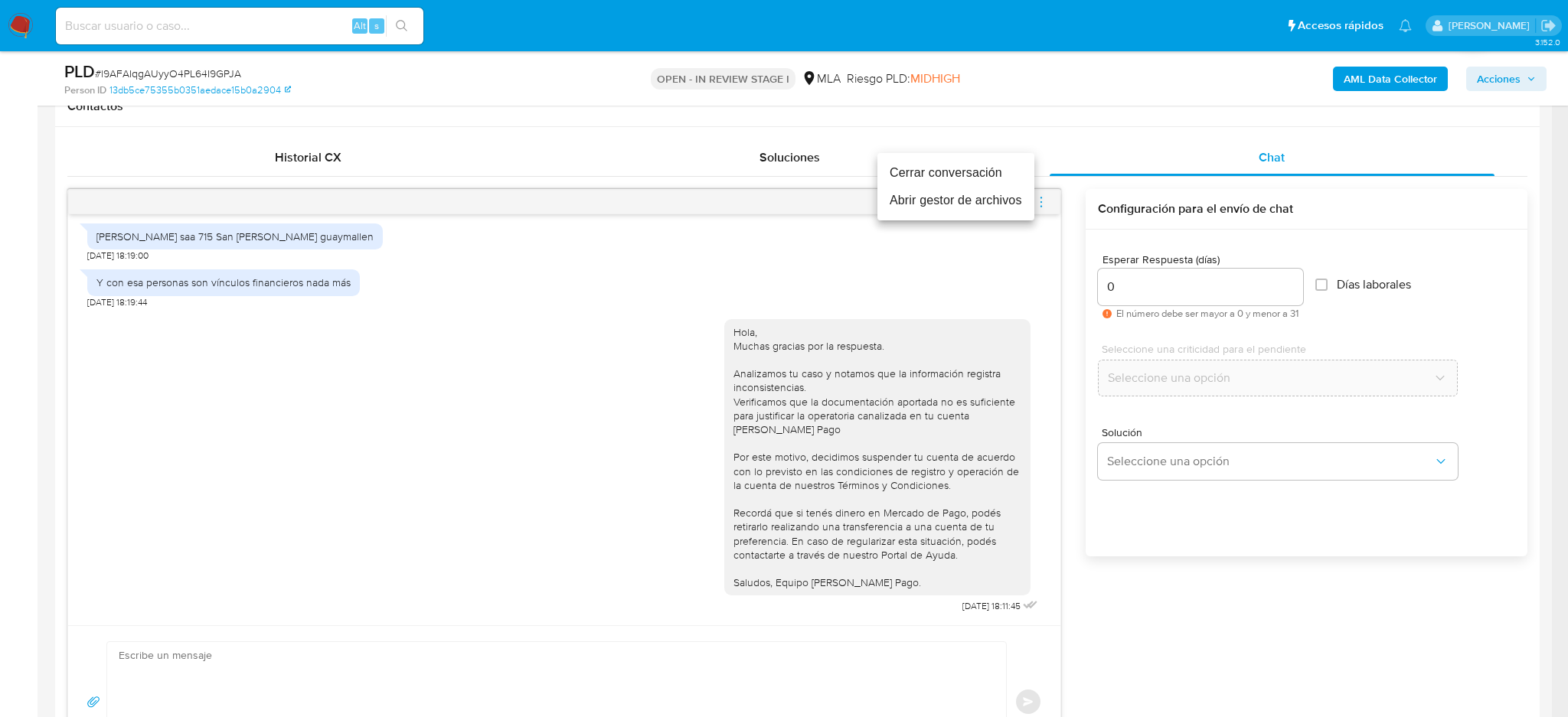
click at [953, 172] on li "Cerrar conversación" at bounding box center [956, 173] width 157 height 28
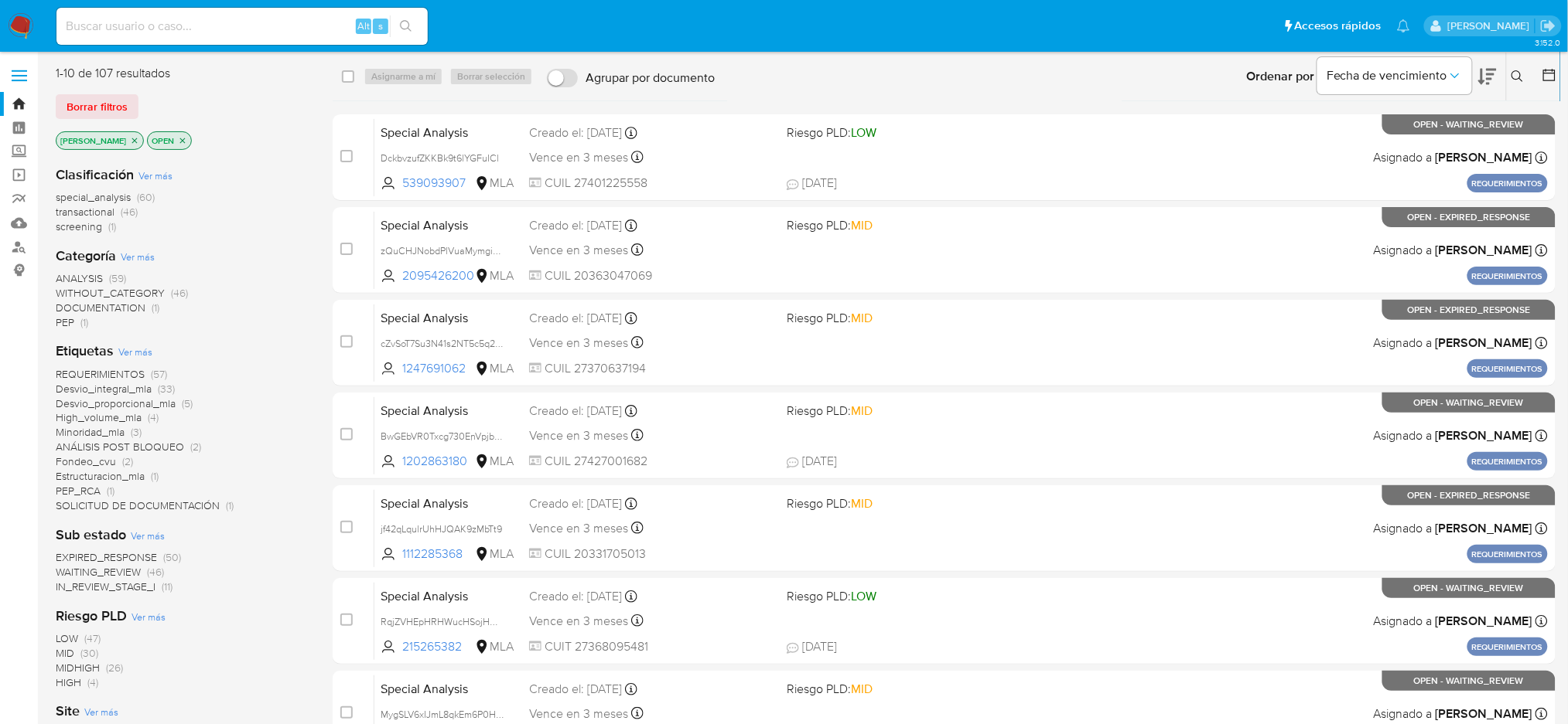
click at [1187, 73] on icon at bounding box center [1517, 76] width 12 height 12
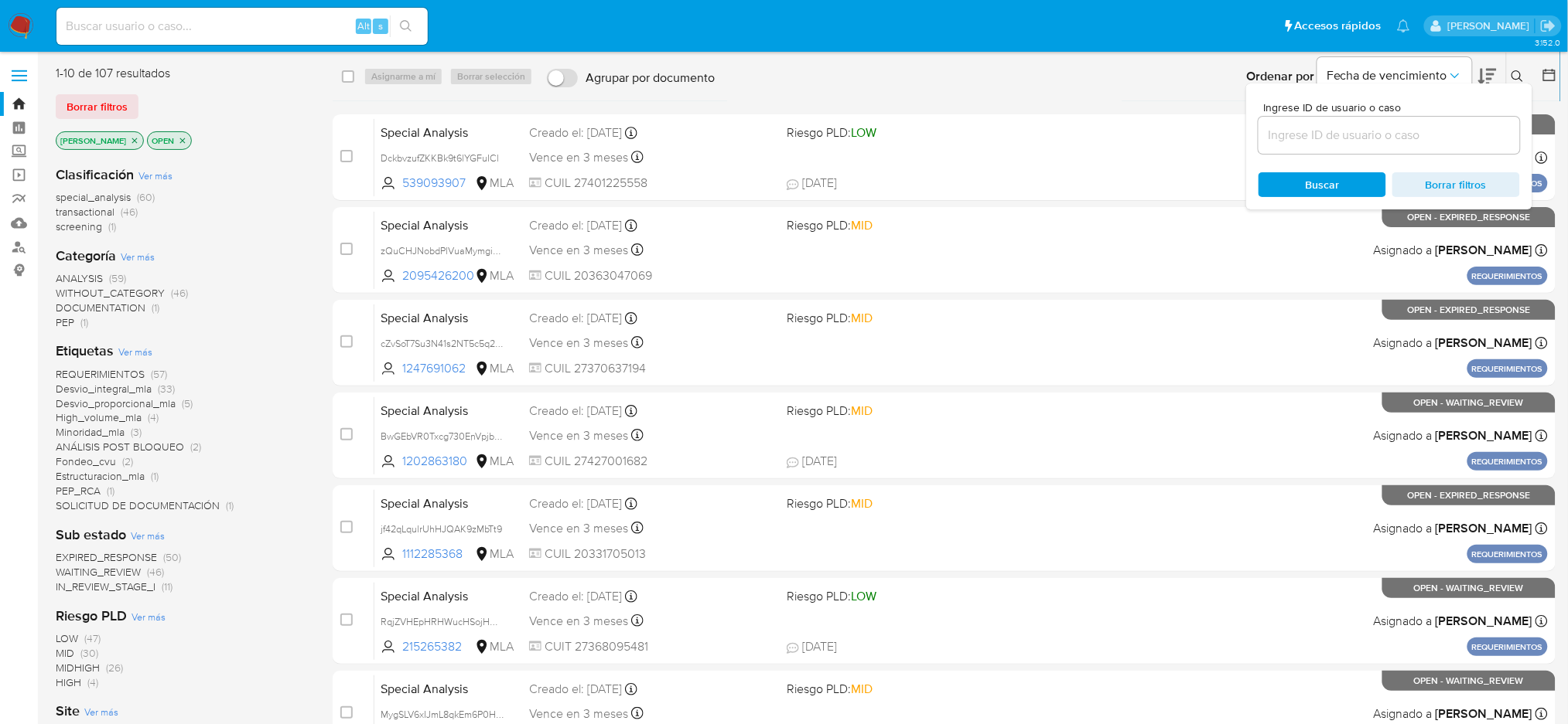
click at [1187, 131] on input at bounding box center [1389, 135] width 261 height 20
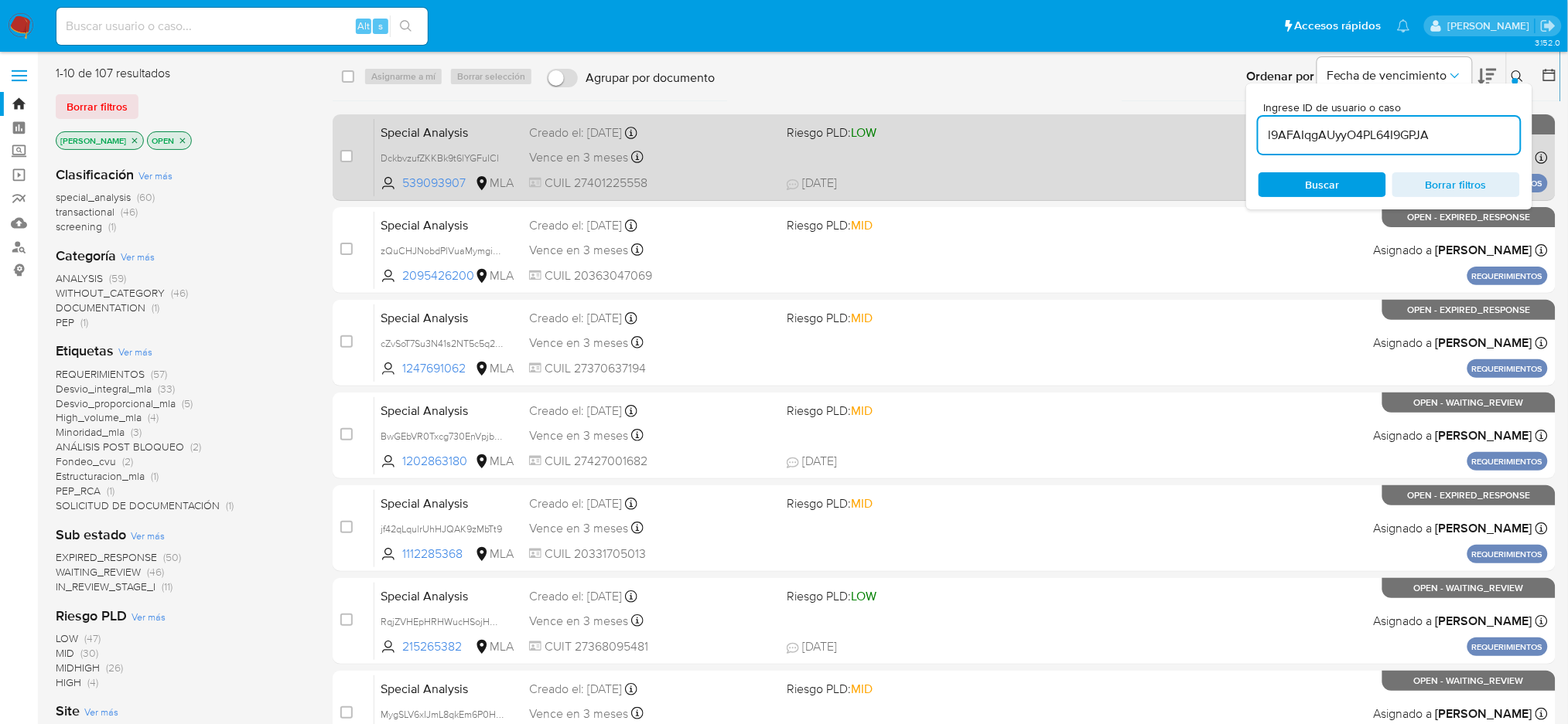
type input "l9AFAIqgAUyyO4PL64I9GPJA"
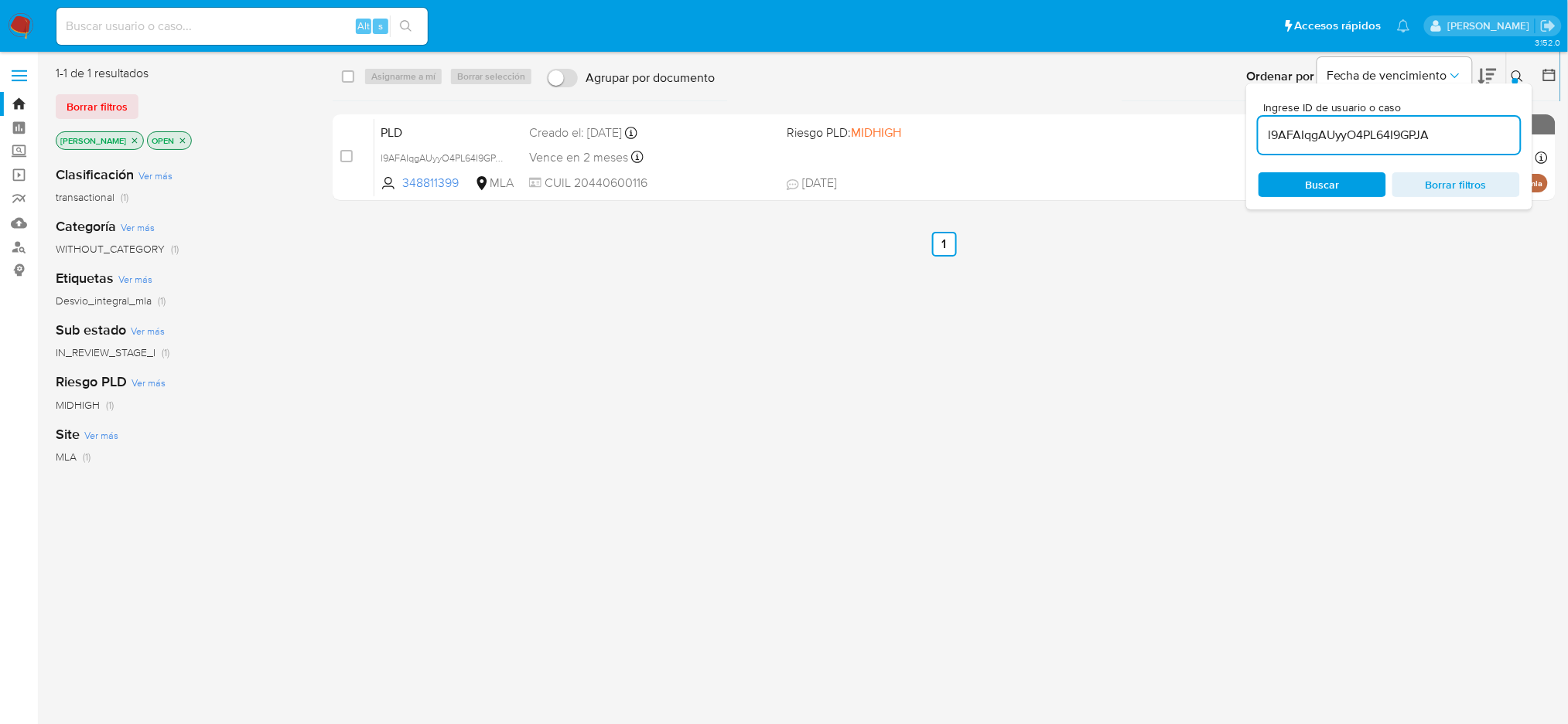
click at [349, 158] on input "checkbox" at bounding box center [346, 156] width 12 height 12
checkbox input "true"
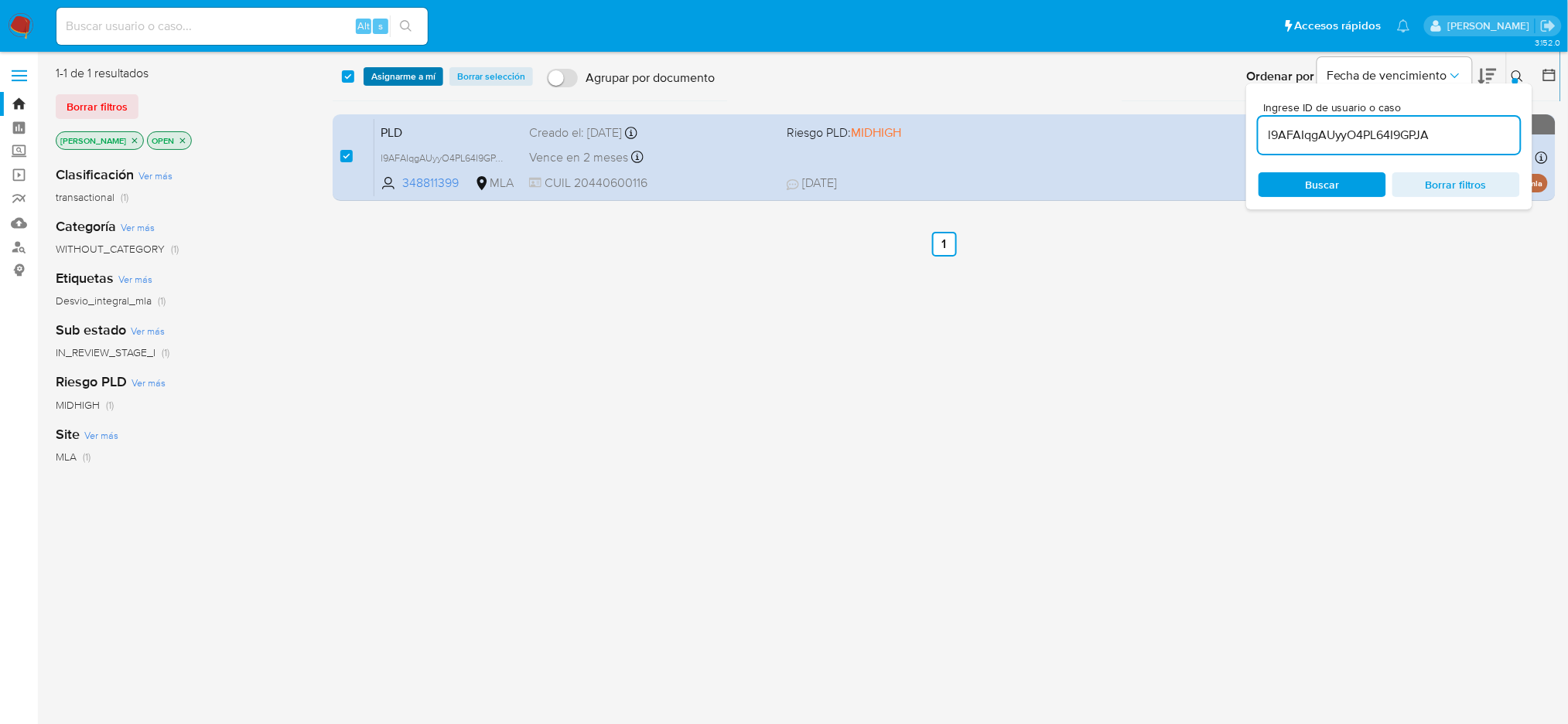
click span "Asignarme a mí"
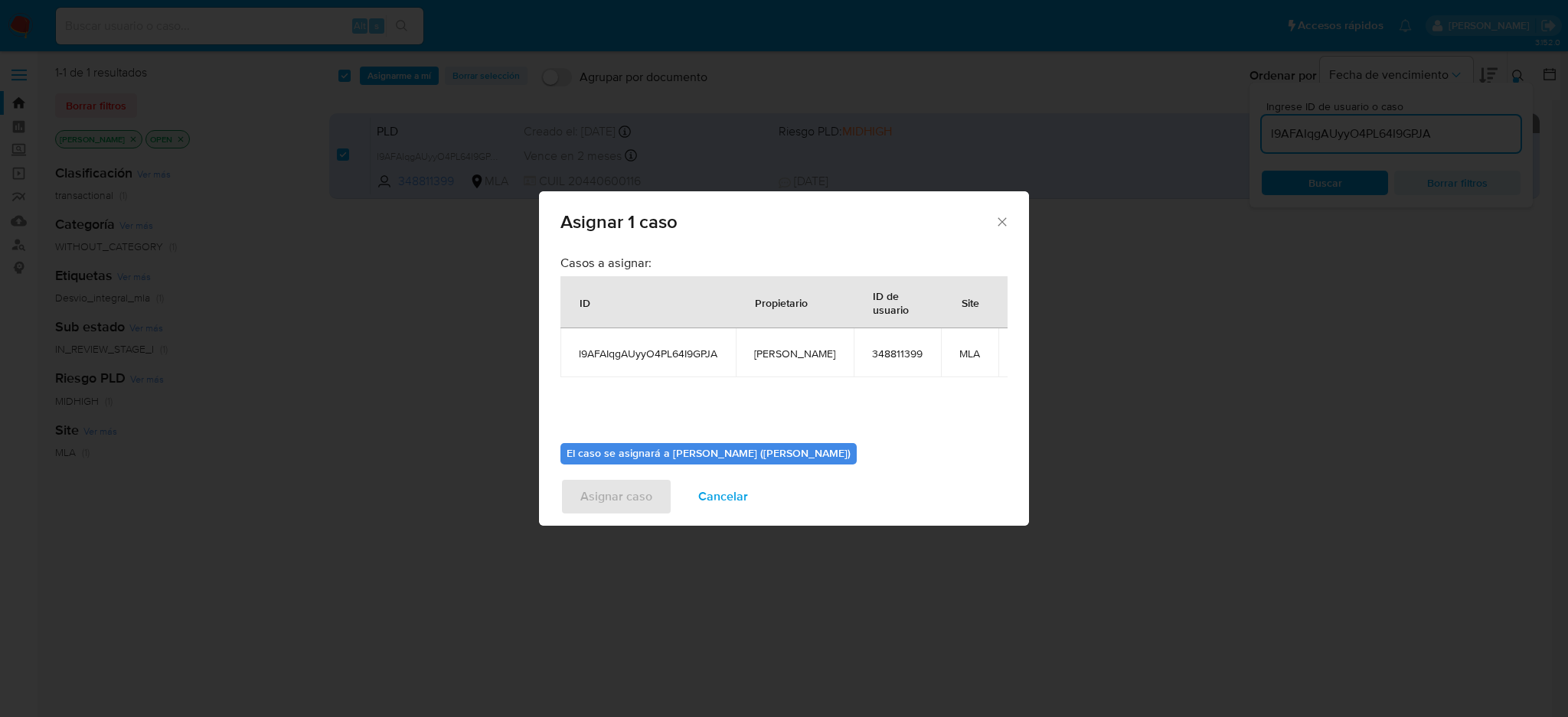
click span "[PERSON_NAME]"
copy span "[PERSON_NAME]"
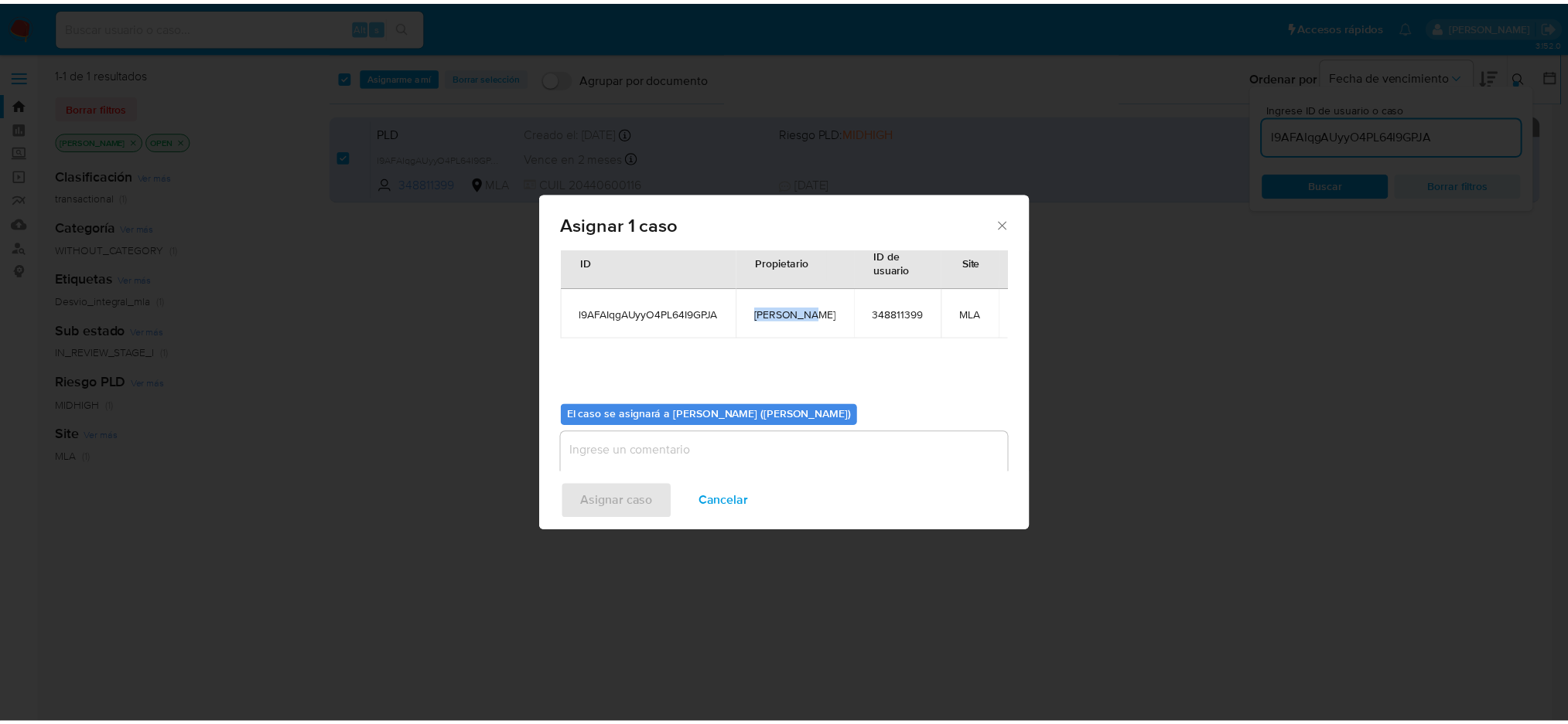
scroll to position [79, 0]
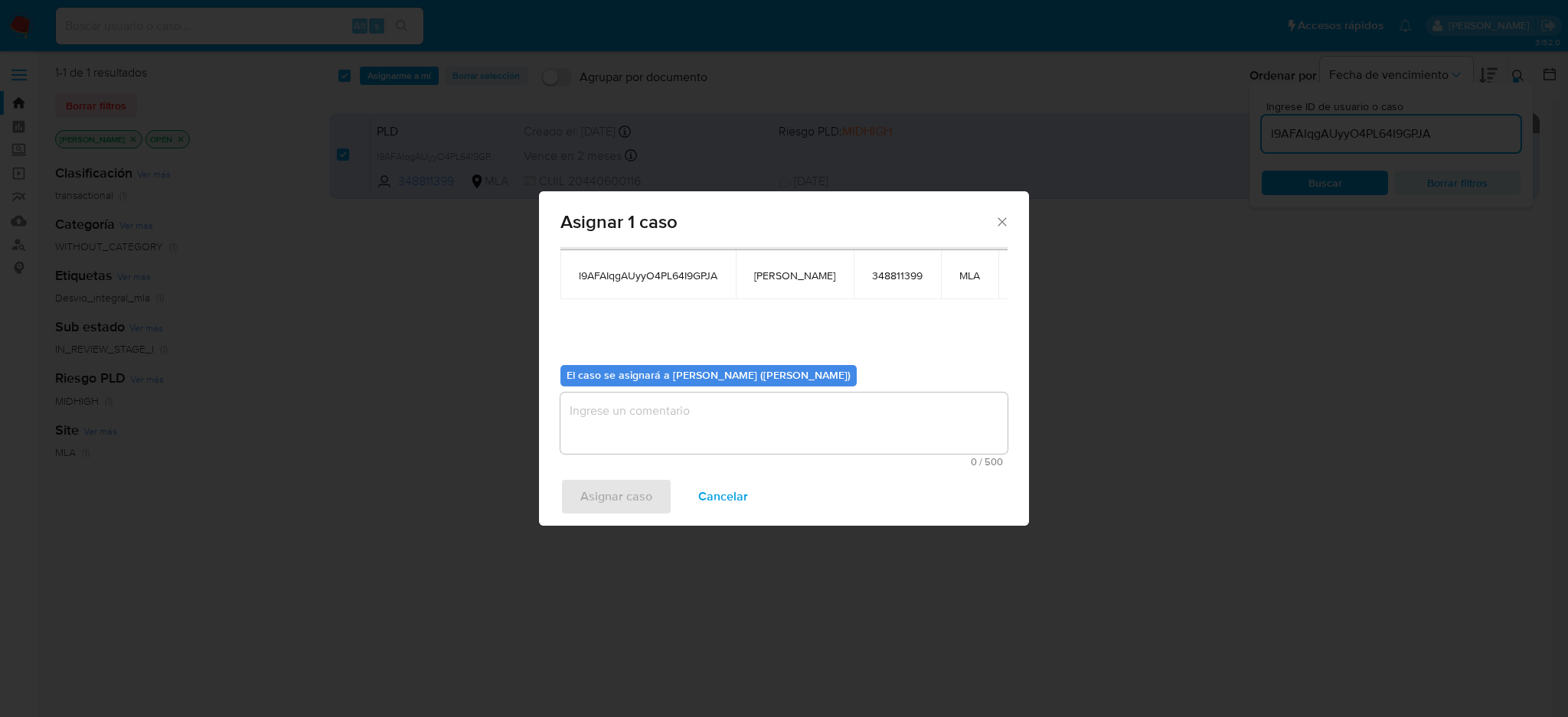
click textarea "assign-modal"
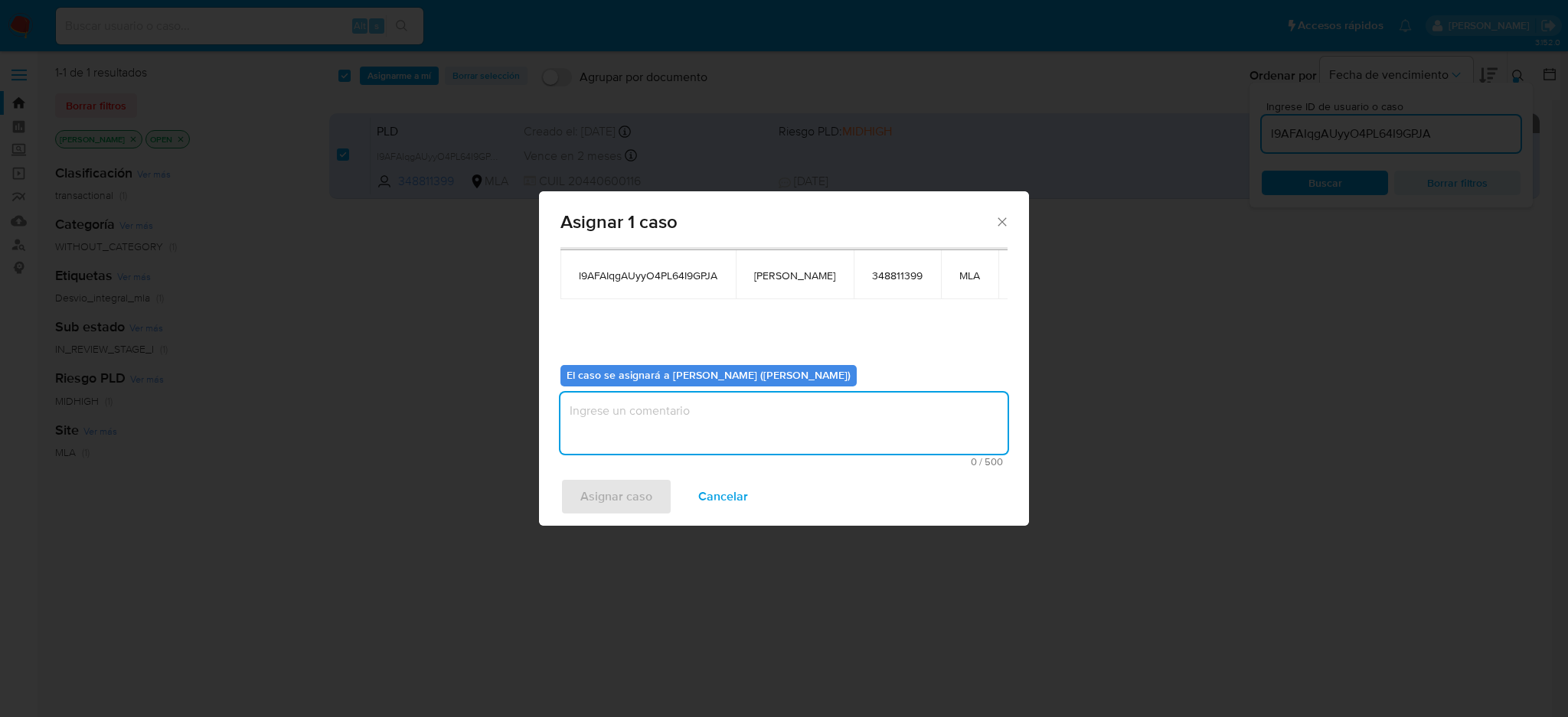
paste textarea "[PERSON_NAME]"
type textarea "[PERSON_NAME]"
click span "Asignar caso"
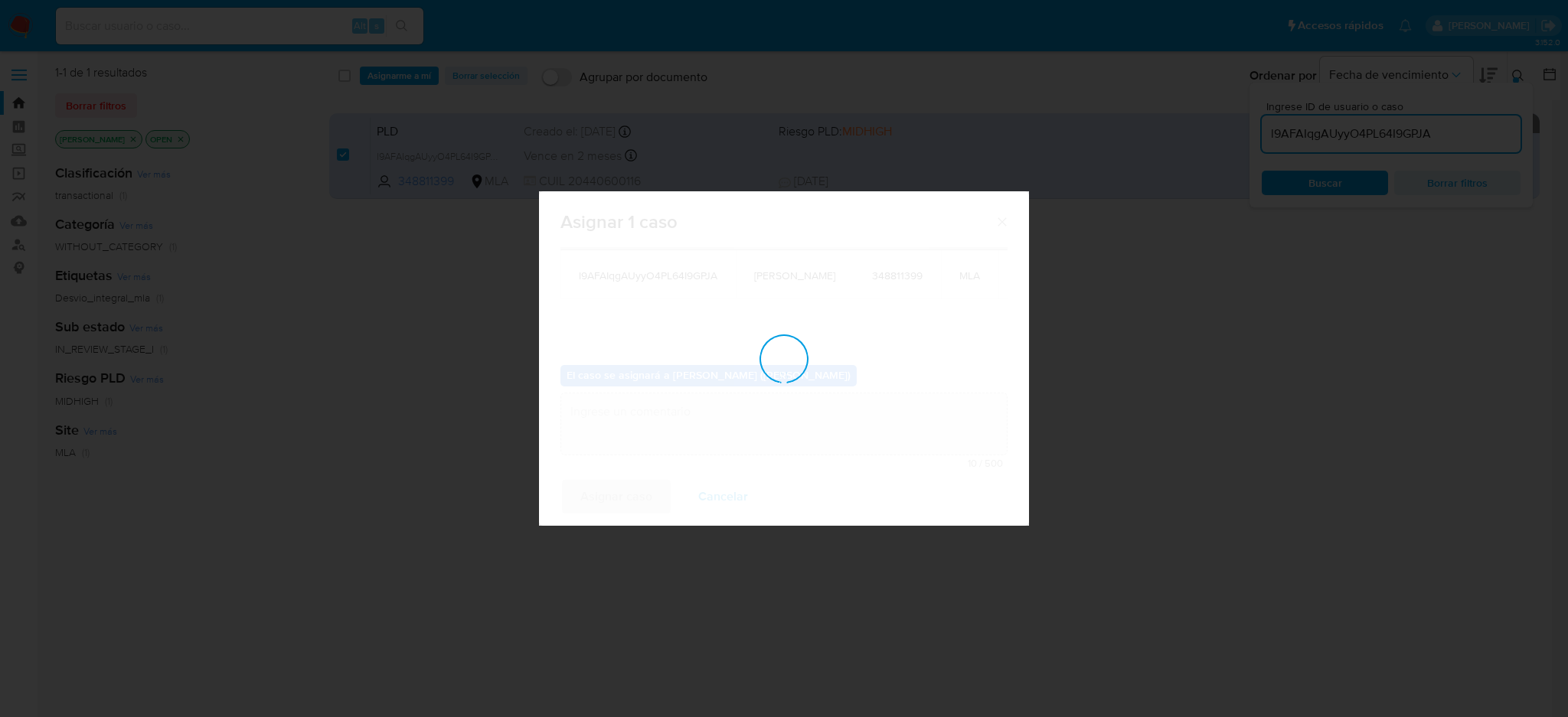
checkbox input "false"
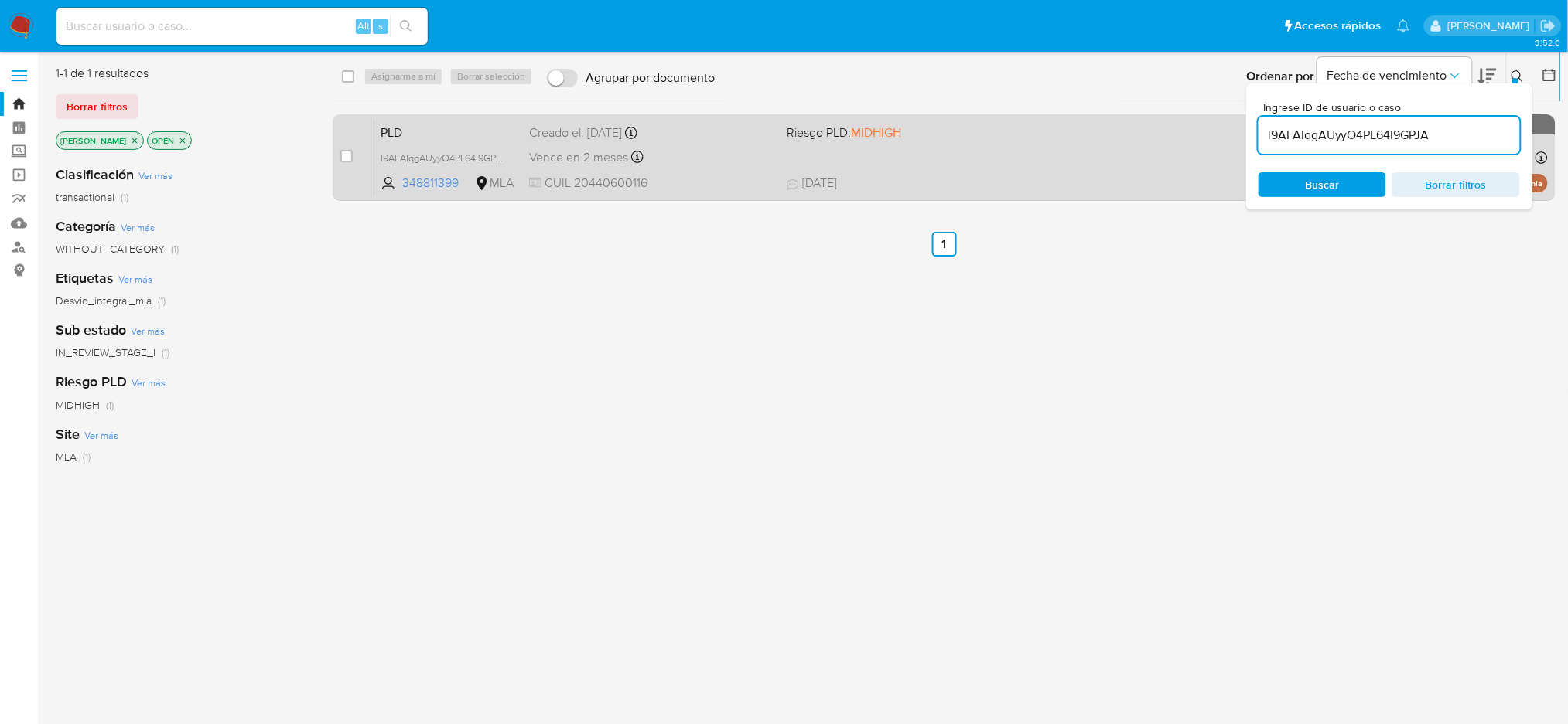
click div "Vence en 2 meses Vence el 10/10/2025 03:33:10"
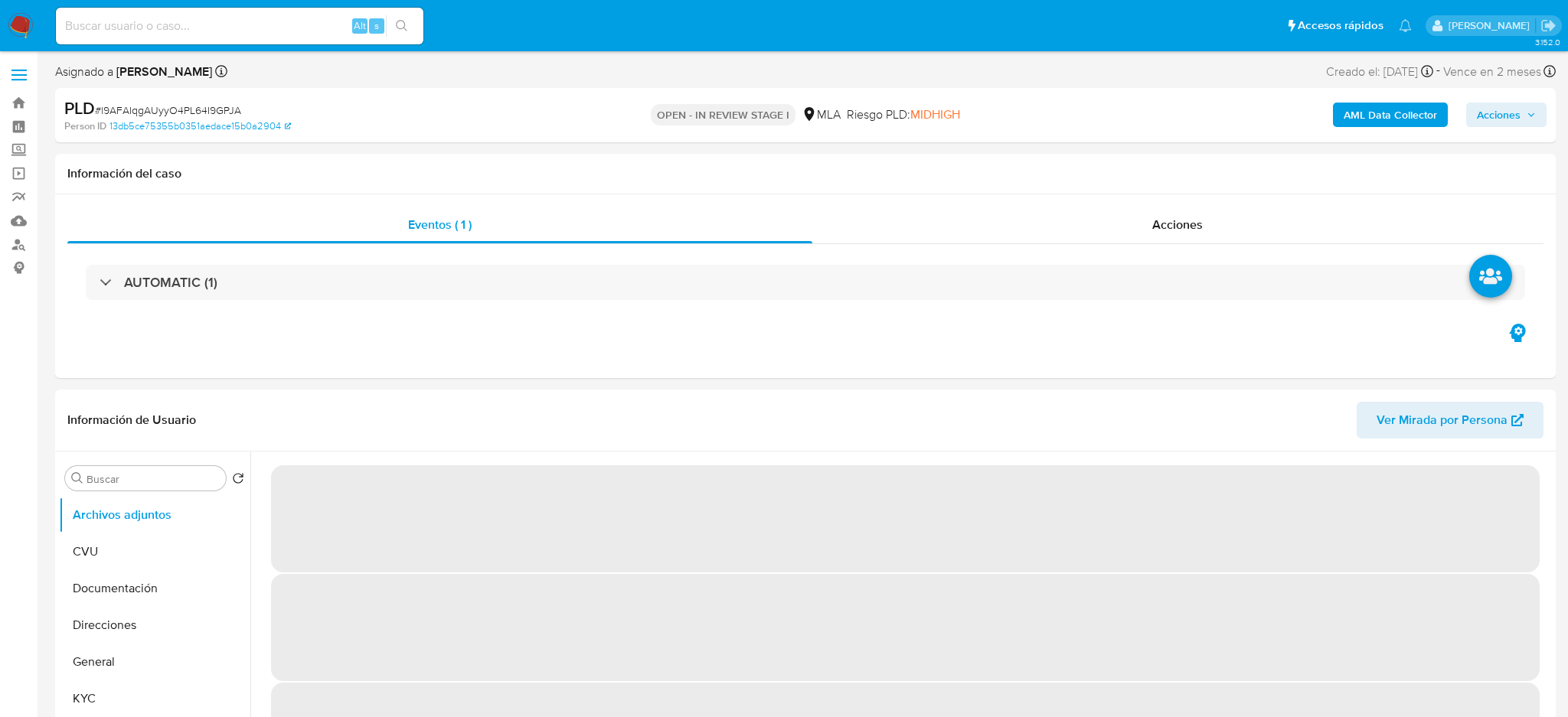
select select "10"
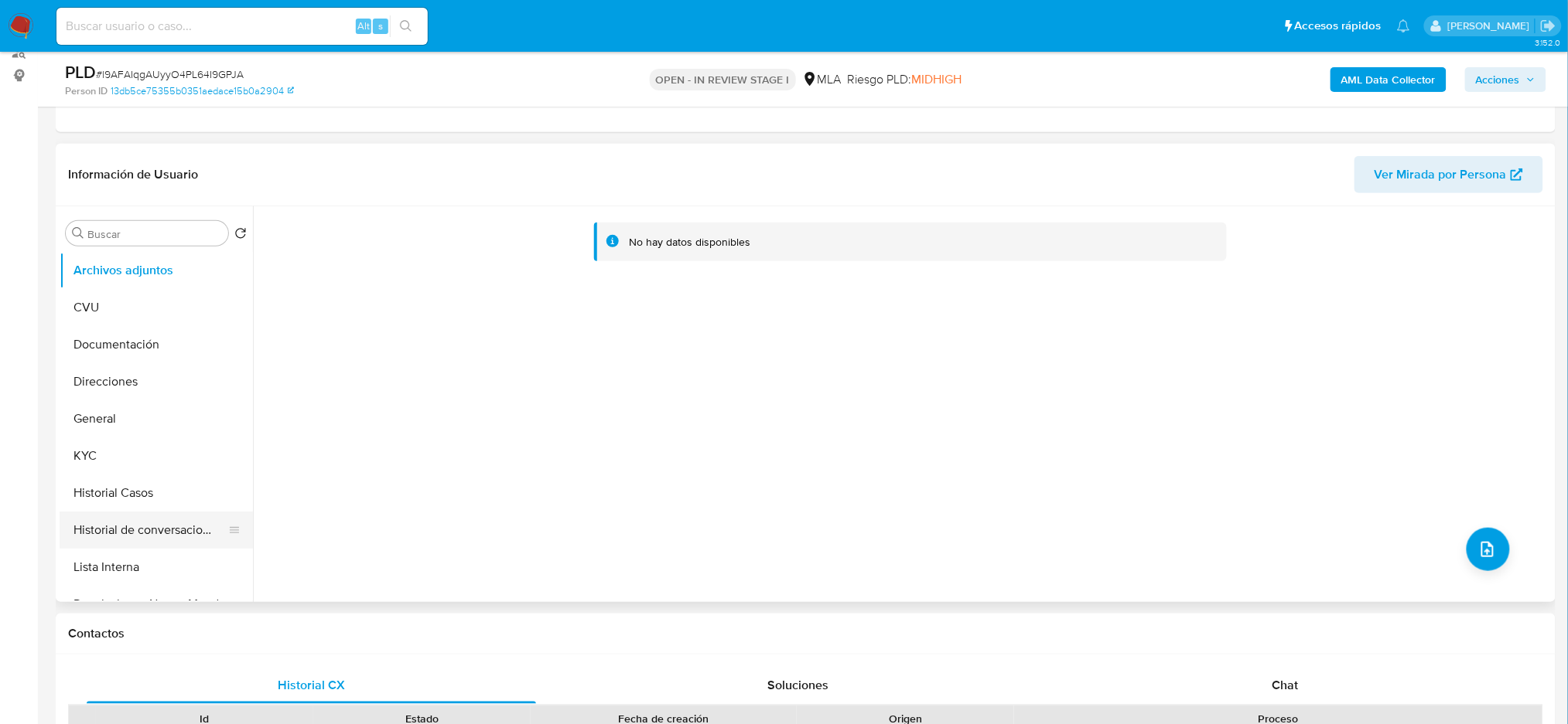
scroll to position [206, 0]
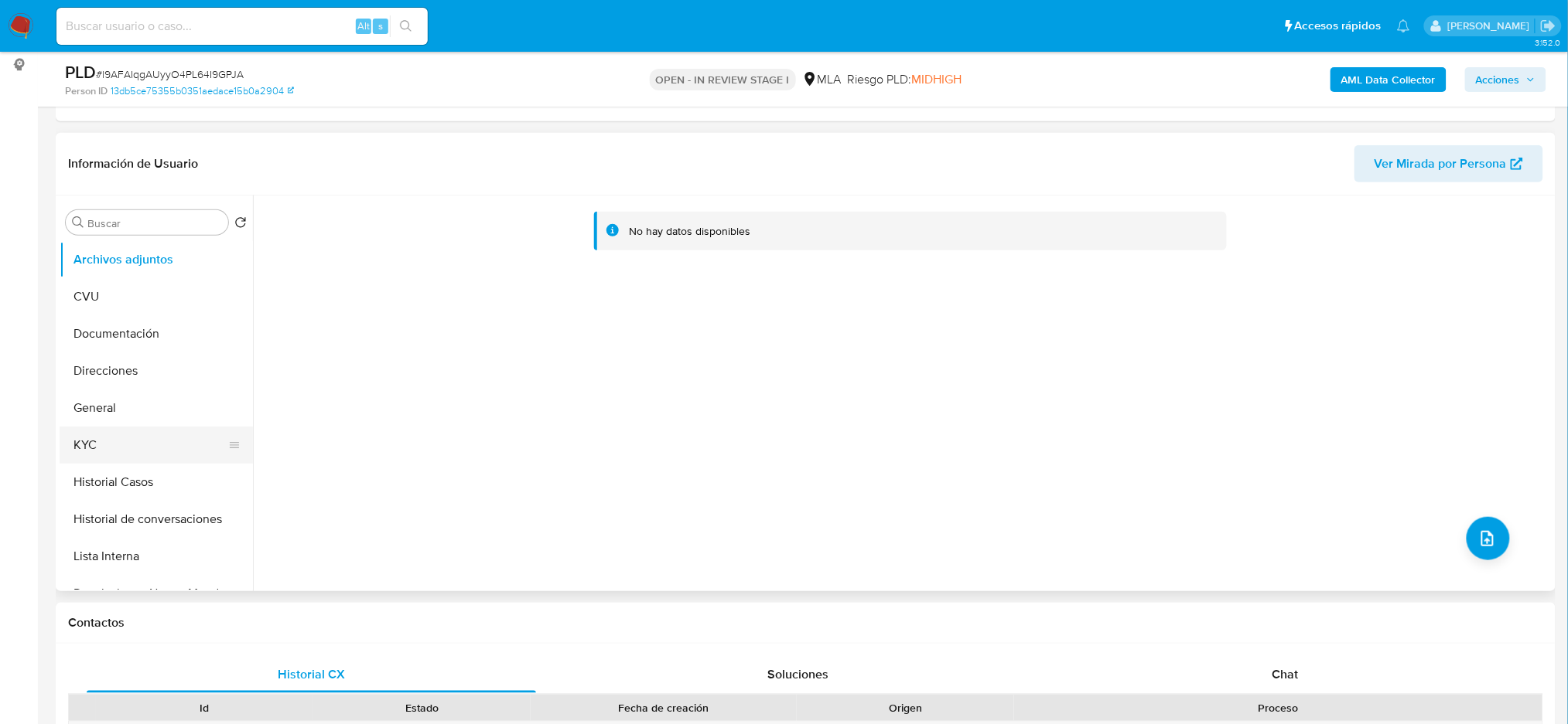
click at [127, 443] on button "KYC" at bounding box center [150, 445] width 181 height 37
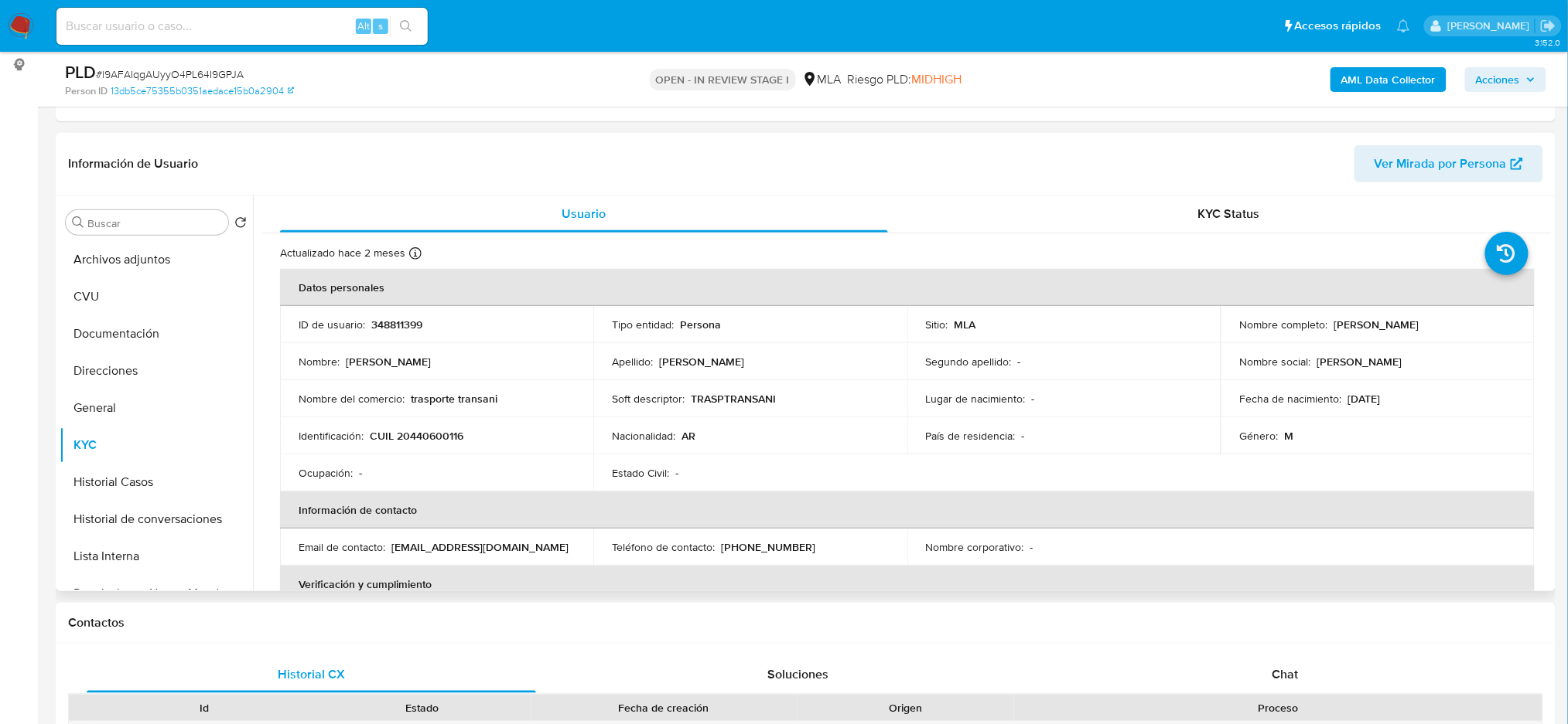
click at [423, 440] on p "CUIL 20440600116" at bounding box center [417, 436] width 94 height 14
copy p "20440600116"
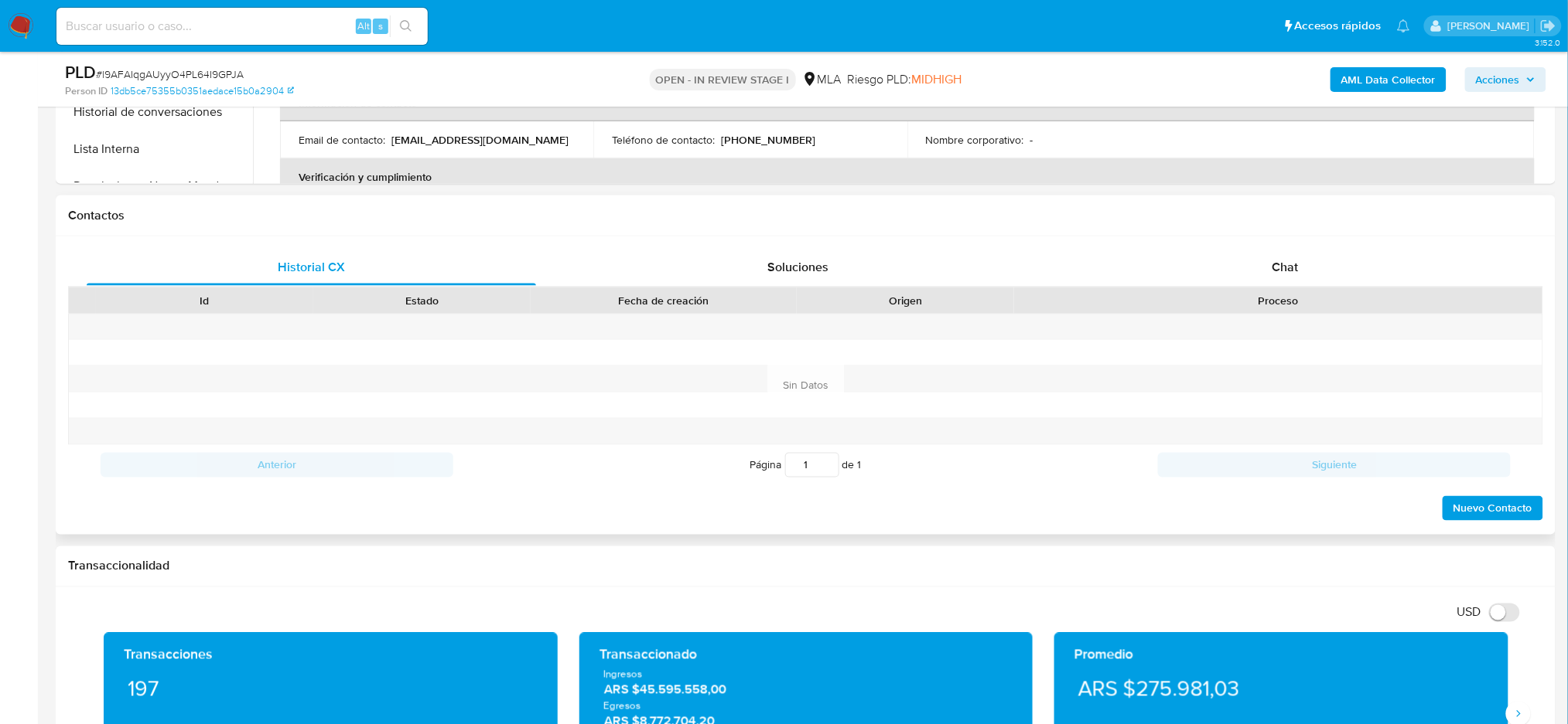
scroll to position [619, 0]
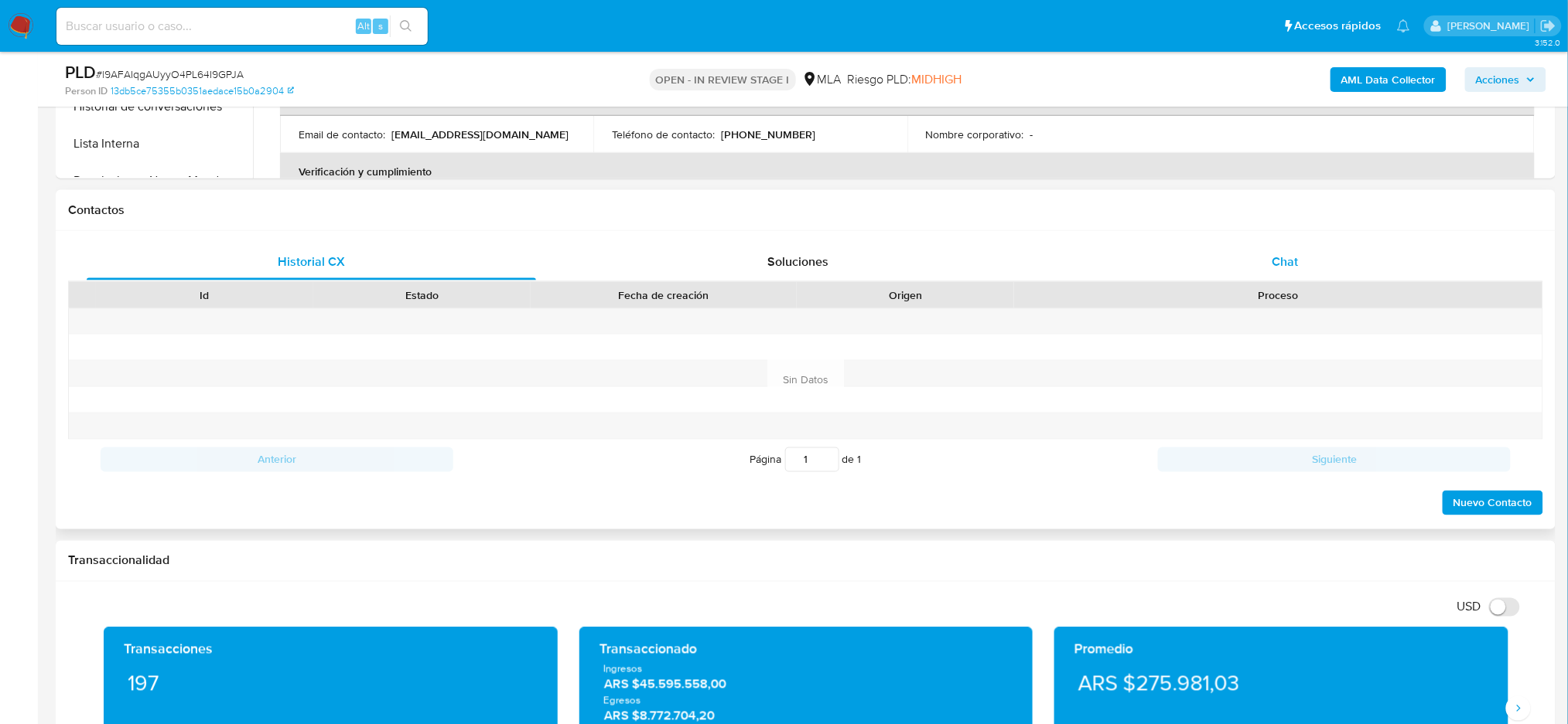
click at [1326, 244] on div "Chat" at bounding box center [1285, 262] width 449 height 37
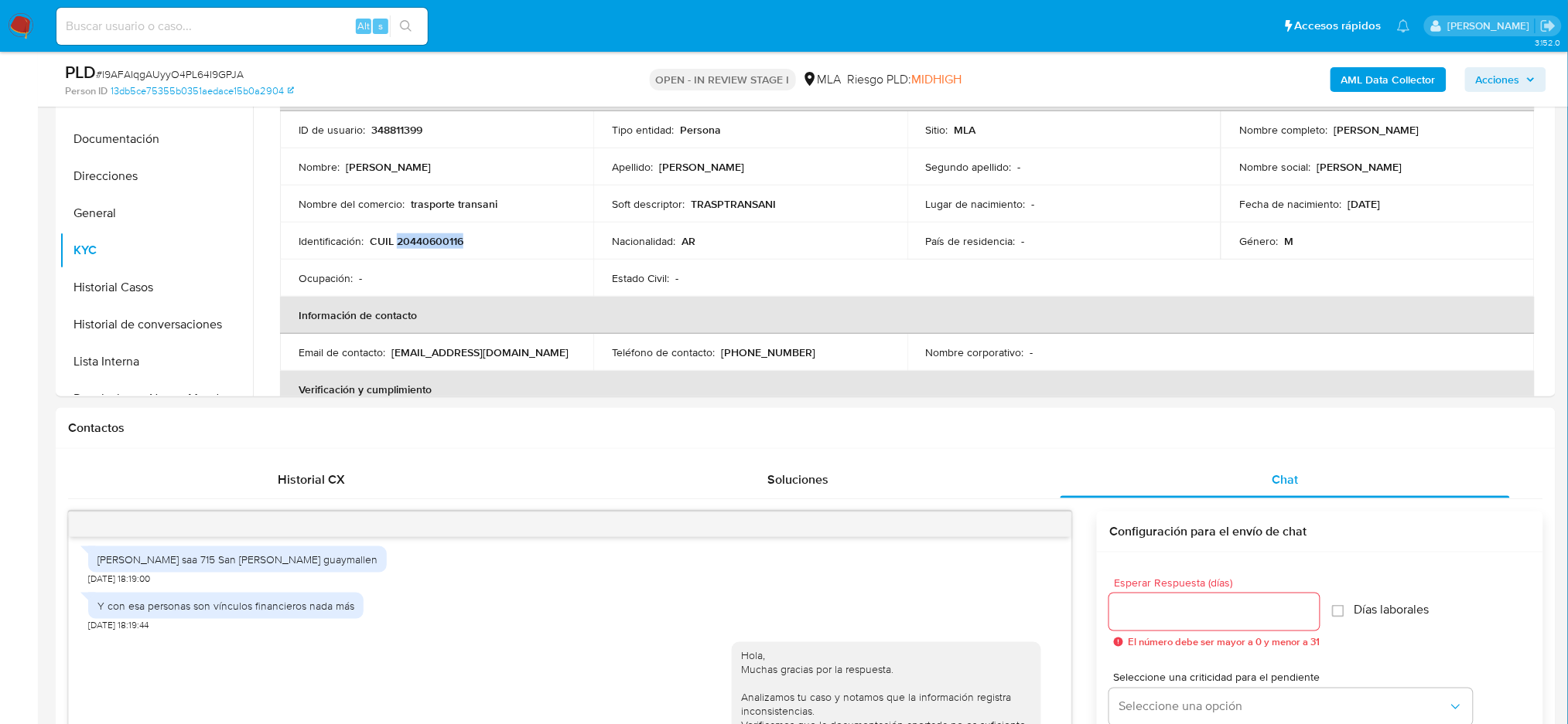
scroll to position [206, 0]
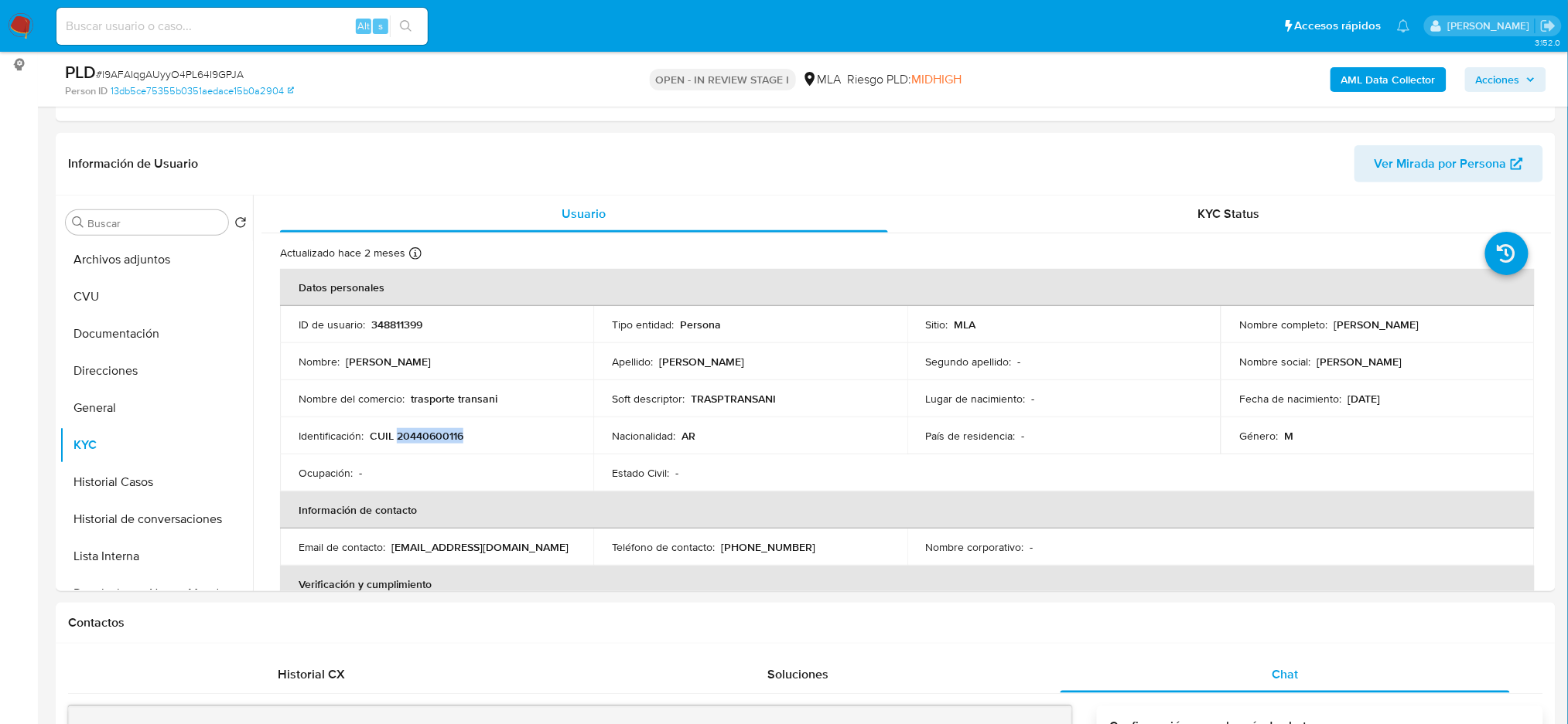
click at [1392, 77] on b "AML Data Collector" at bounding box center [1388, 80] width 95 height 25
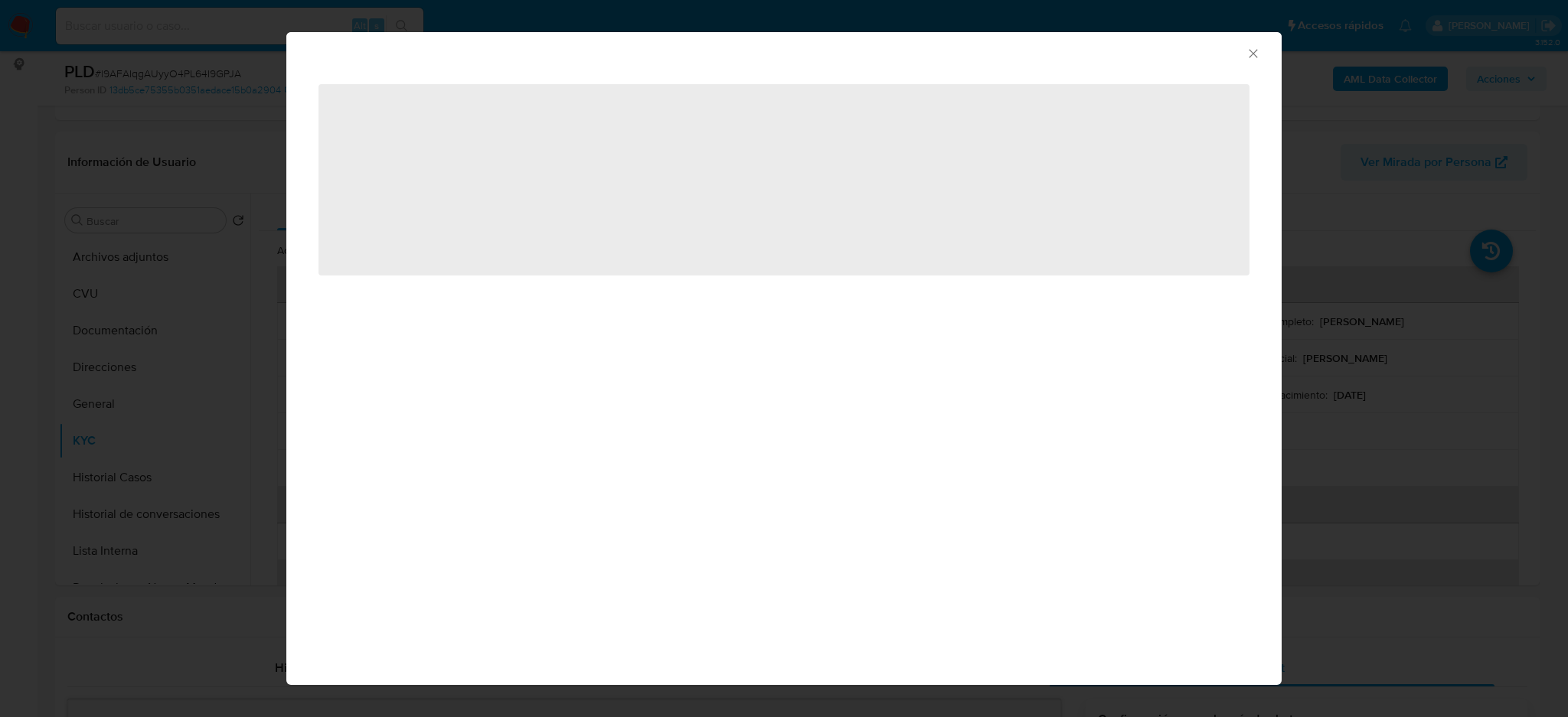
click at [1257, 50] on icon "Cerrar ventana" at bounding box center [1254, 54] width 16 height 16
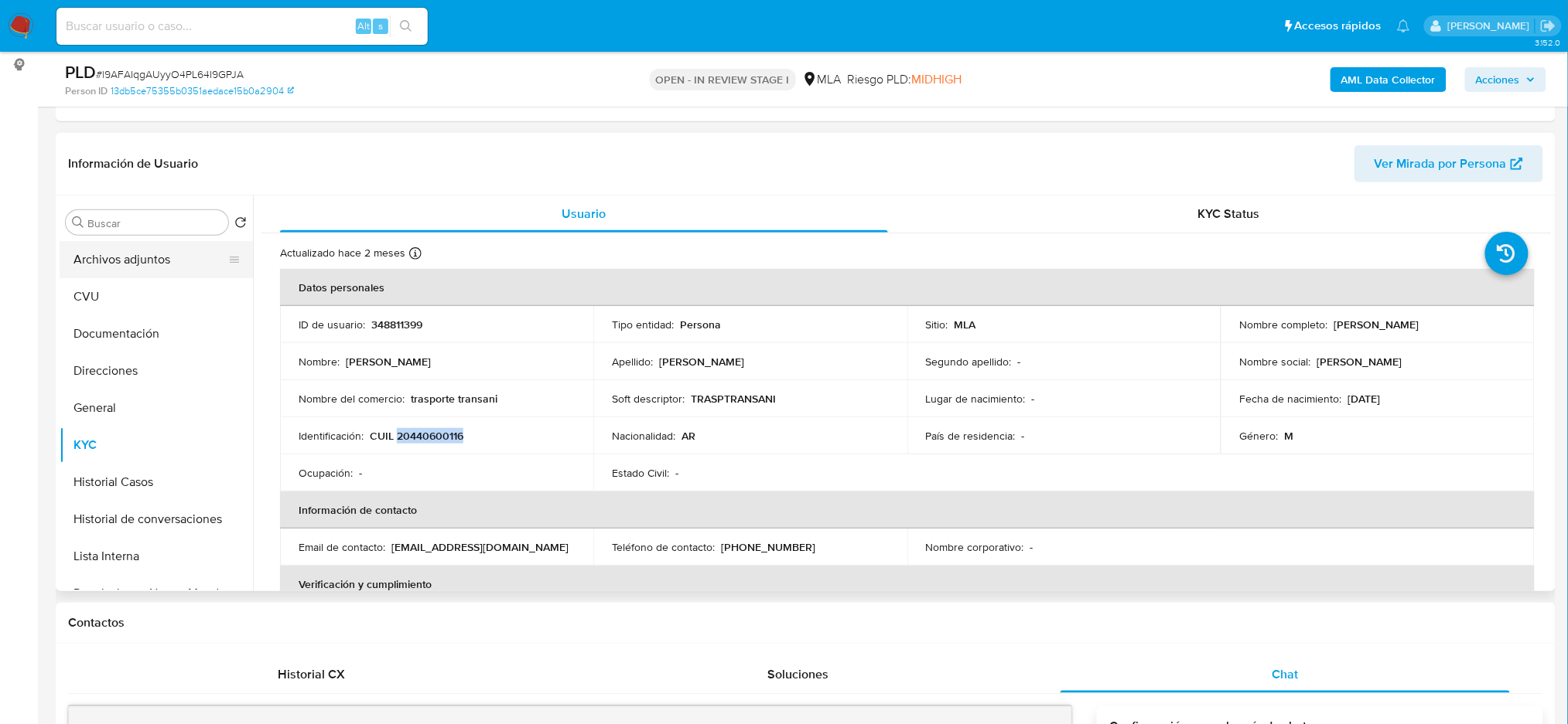
click at [137, 265] on button "Archivos adjuntos" at bounding box center [150, 259] width 181 height 37
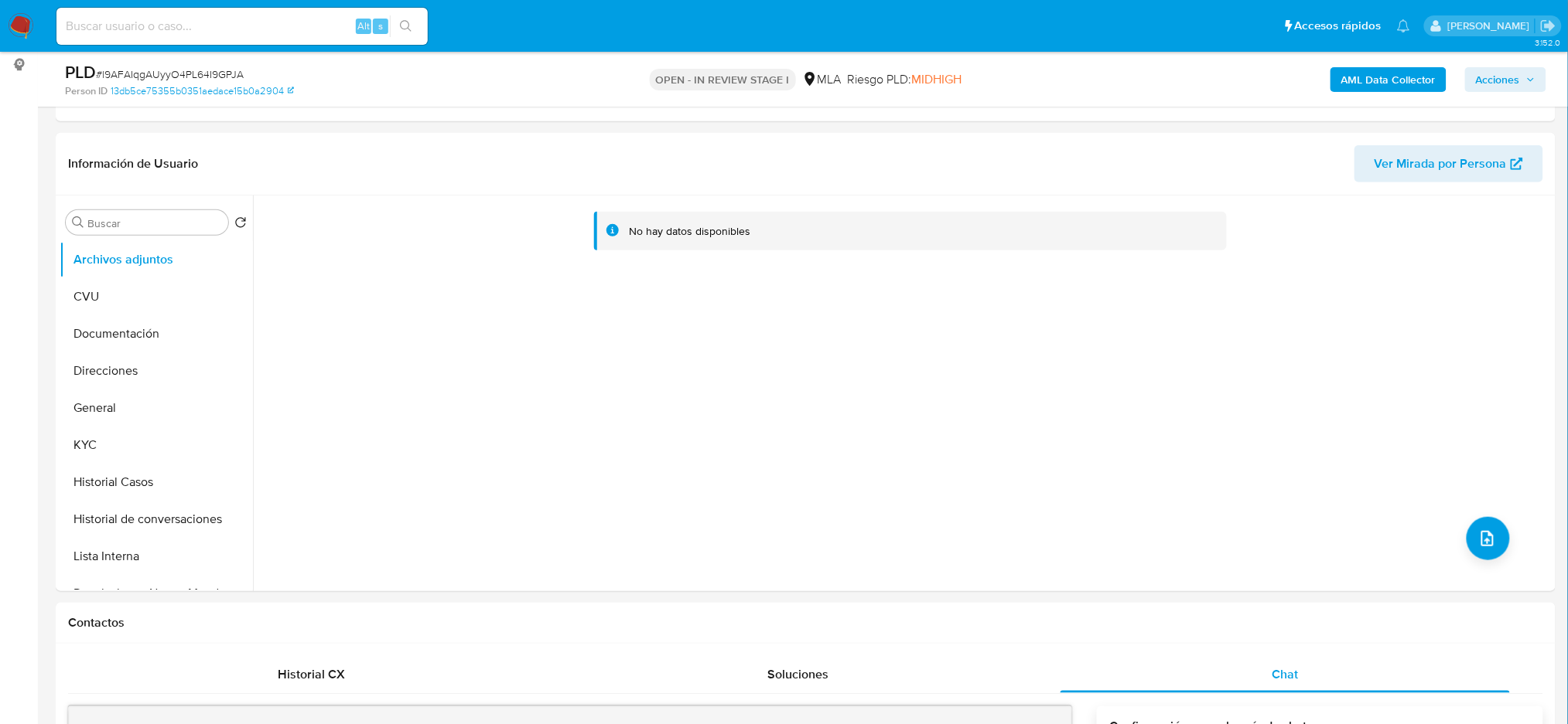
click at [1357, 73] on b "AML Data Collector" at bounding box center [1388, 80] width 95 height 25
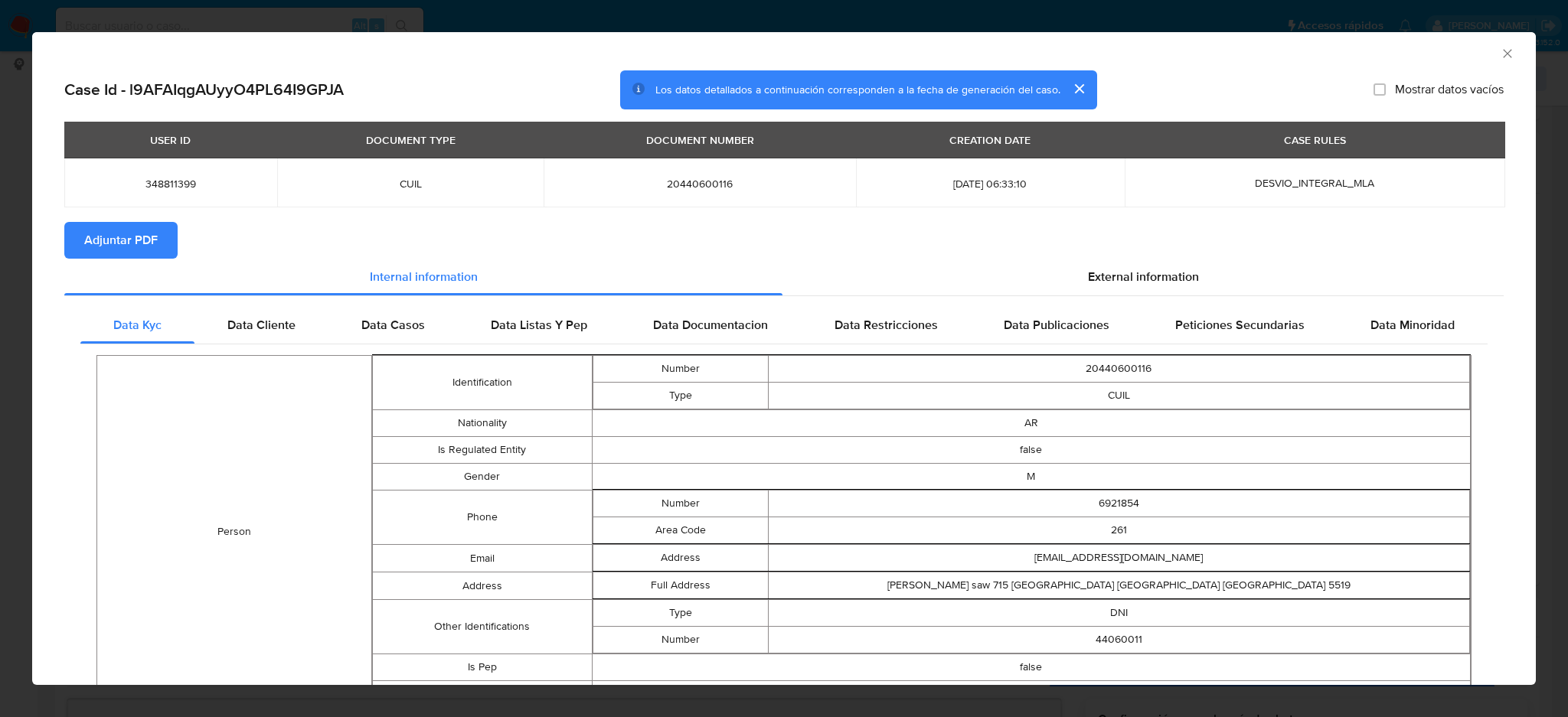
click at [155, 234] on span "Adjuntar PDF" at bounding box center [121, 240] width 74 height 34
drag, startPoint x: 1490, startPoint y: 49, endPoint x: 762, endPoint y: 204, distance: 744.3
click at [1500, 47] on icon "Cerrar ventana" at bounding box center [1508, 54] width 16 height 16
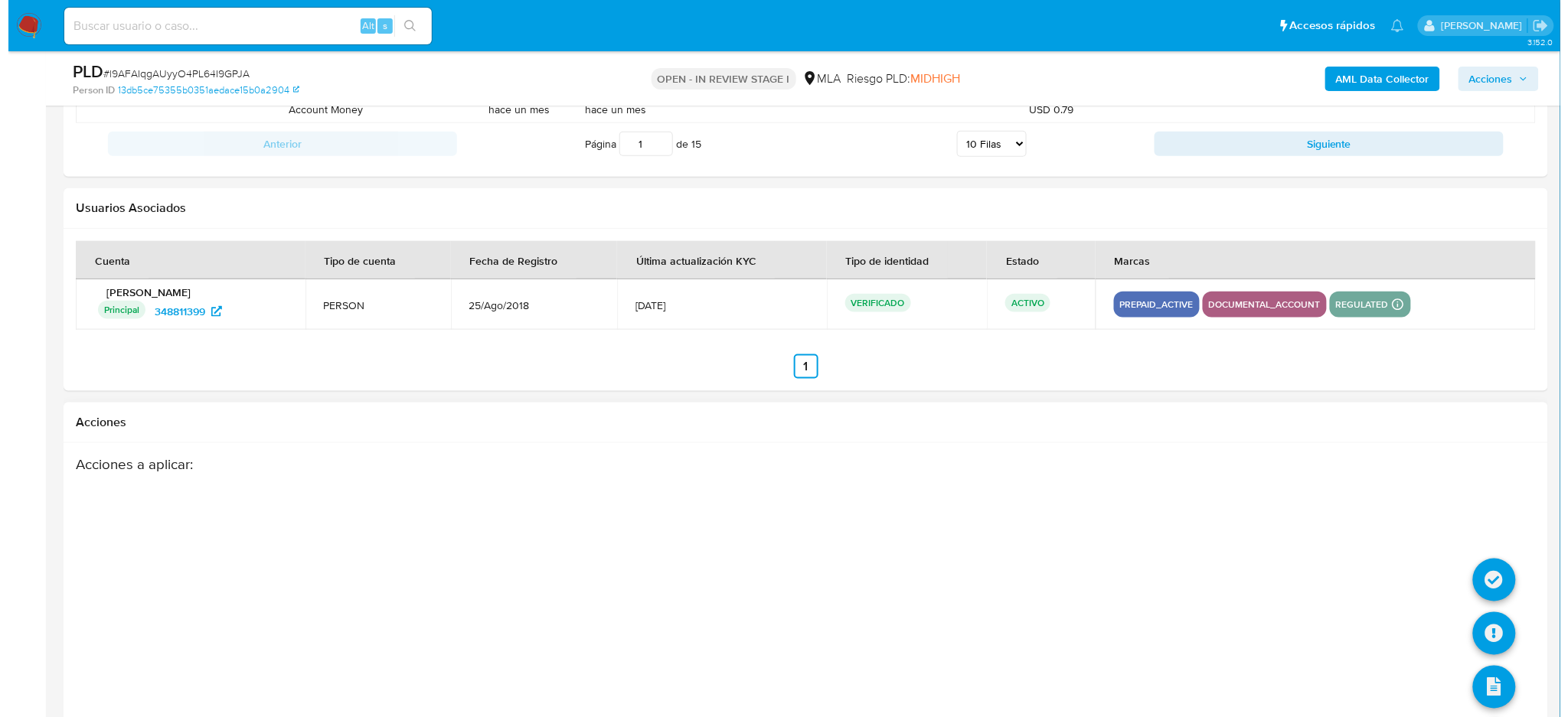
scroll to position [2694, 0]
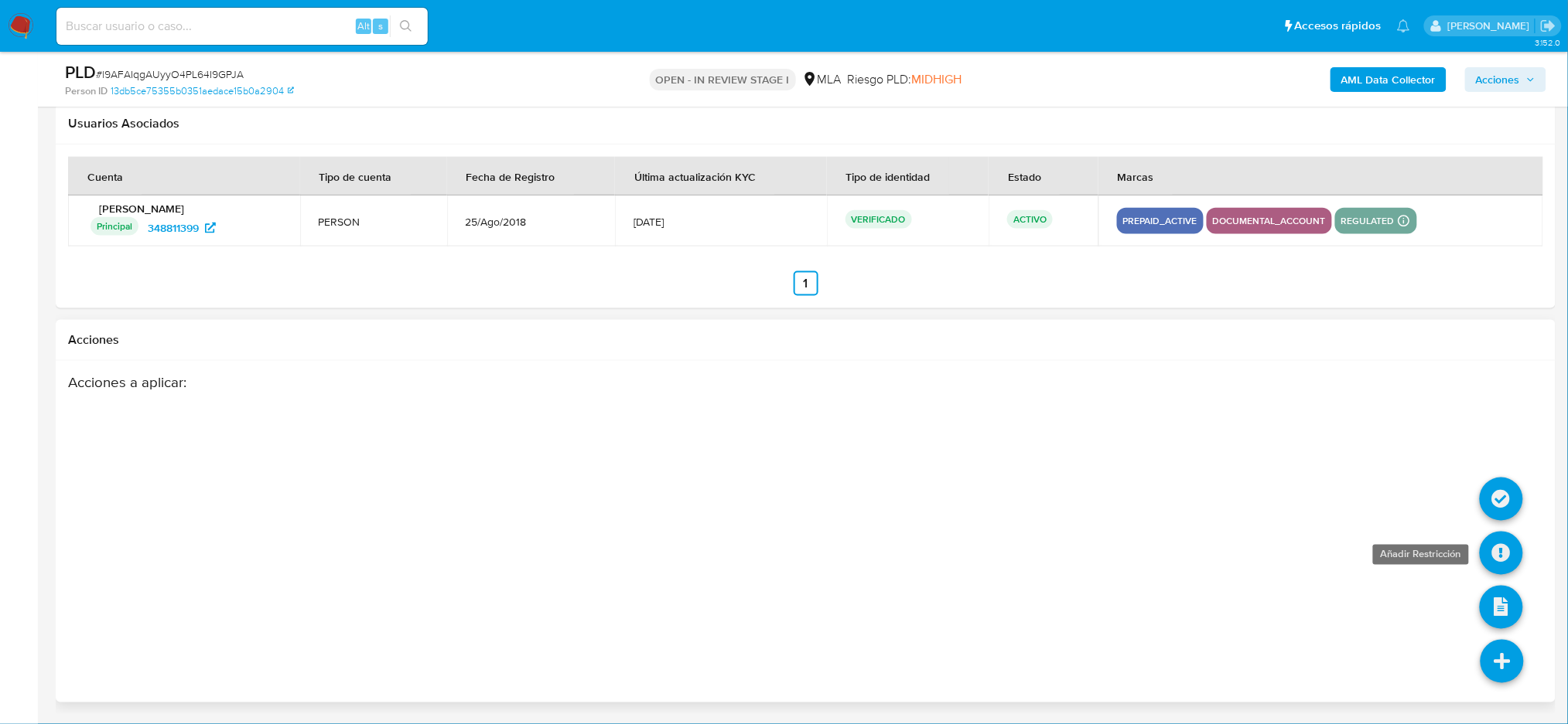
click at [1505, 545] on icon at bounding box center [1500, 553] width 43 height 43
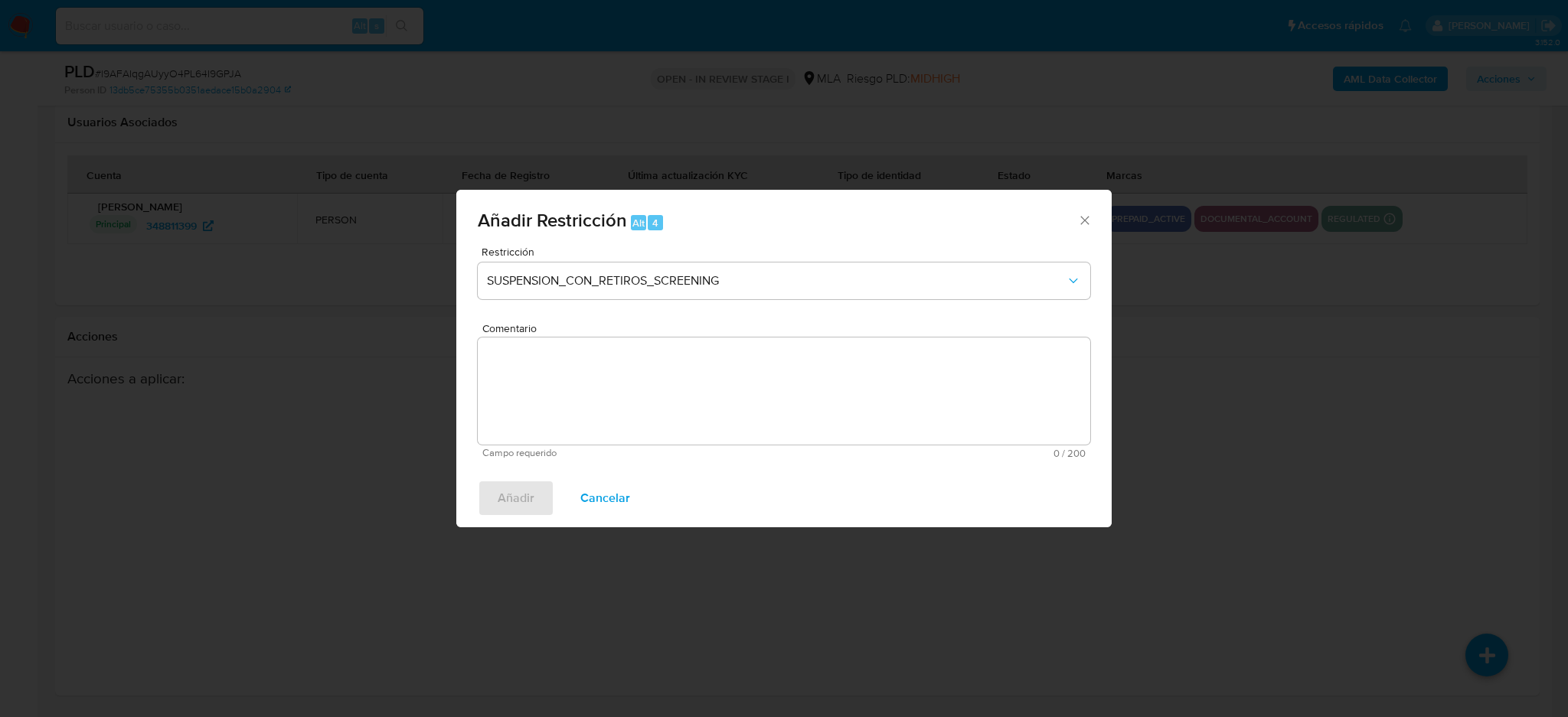
click at [592, 256] on span "Restricción" at bounding box center [788, 252] width 613 height 10
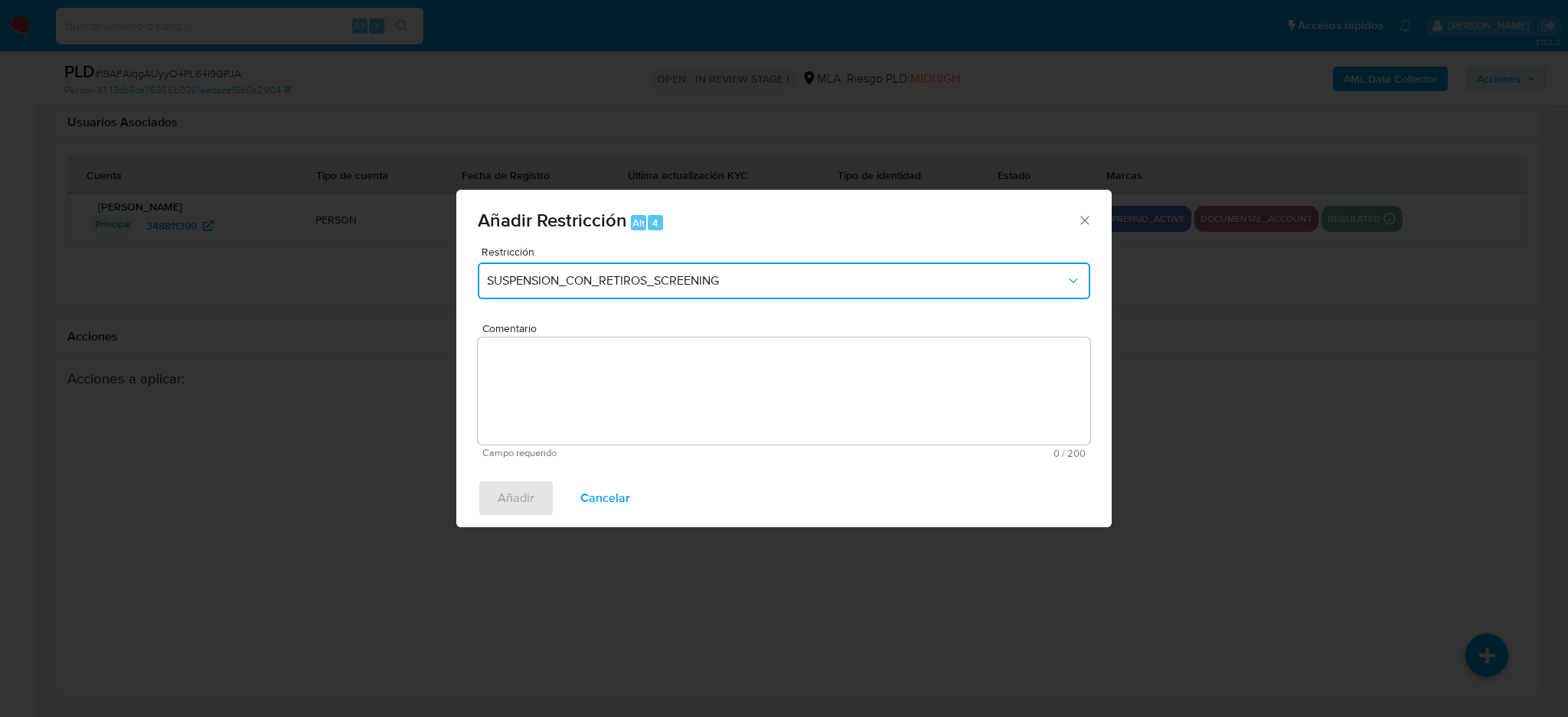
click at [591, 273] on span "SUSPENSION_CON_RETIROS_SCREENING" at bounding box center [776, 281] width 579 height 16
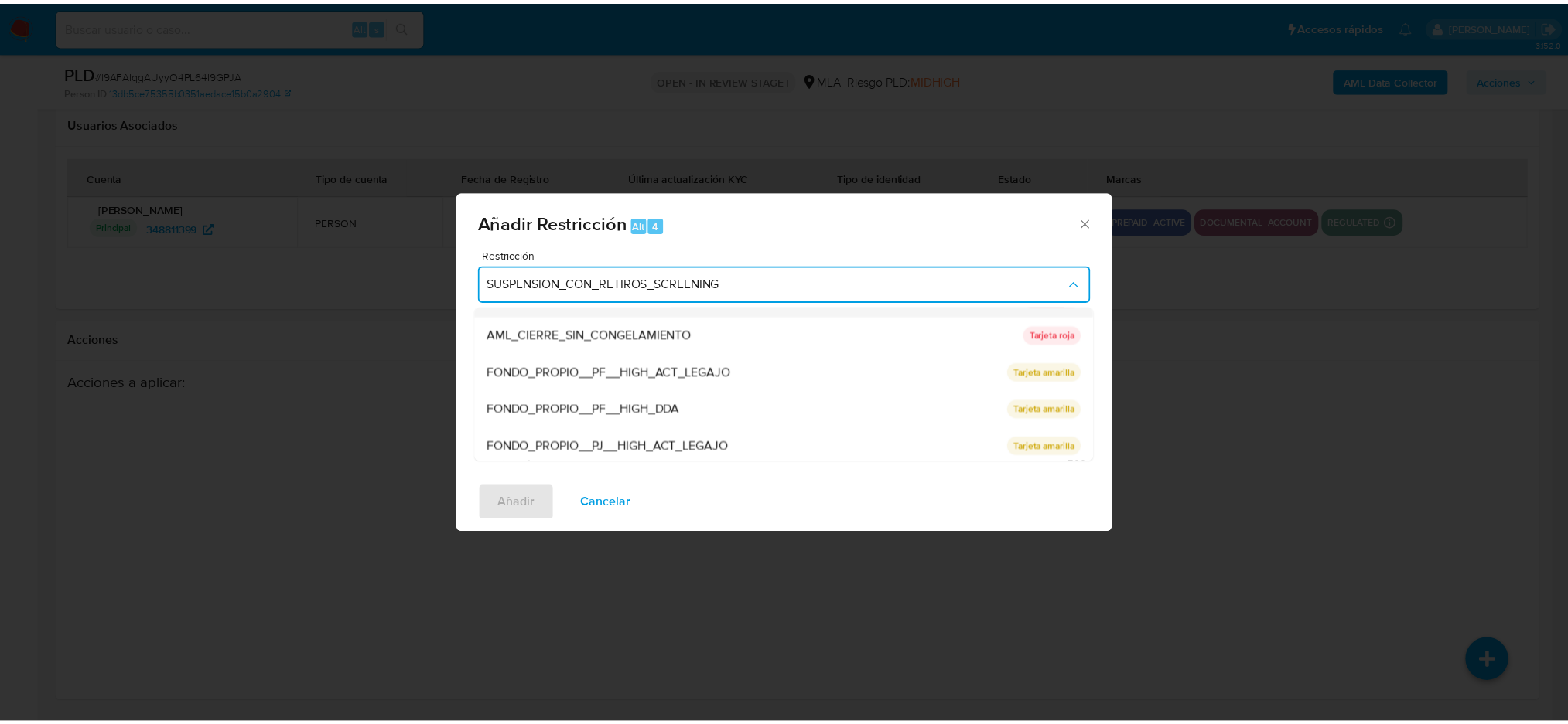
scroll to position [252, 0]
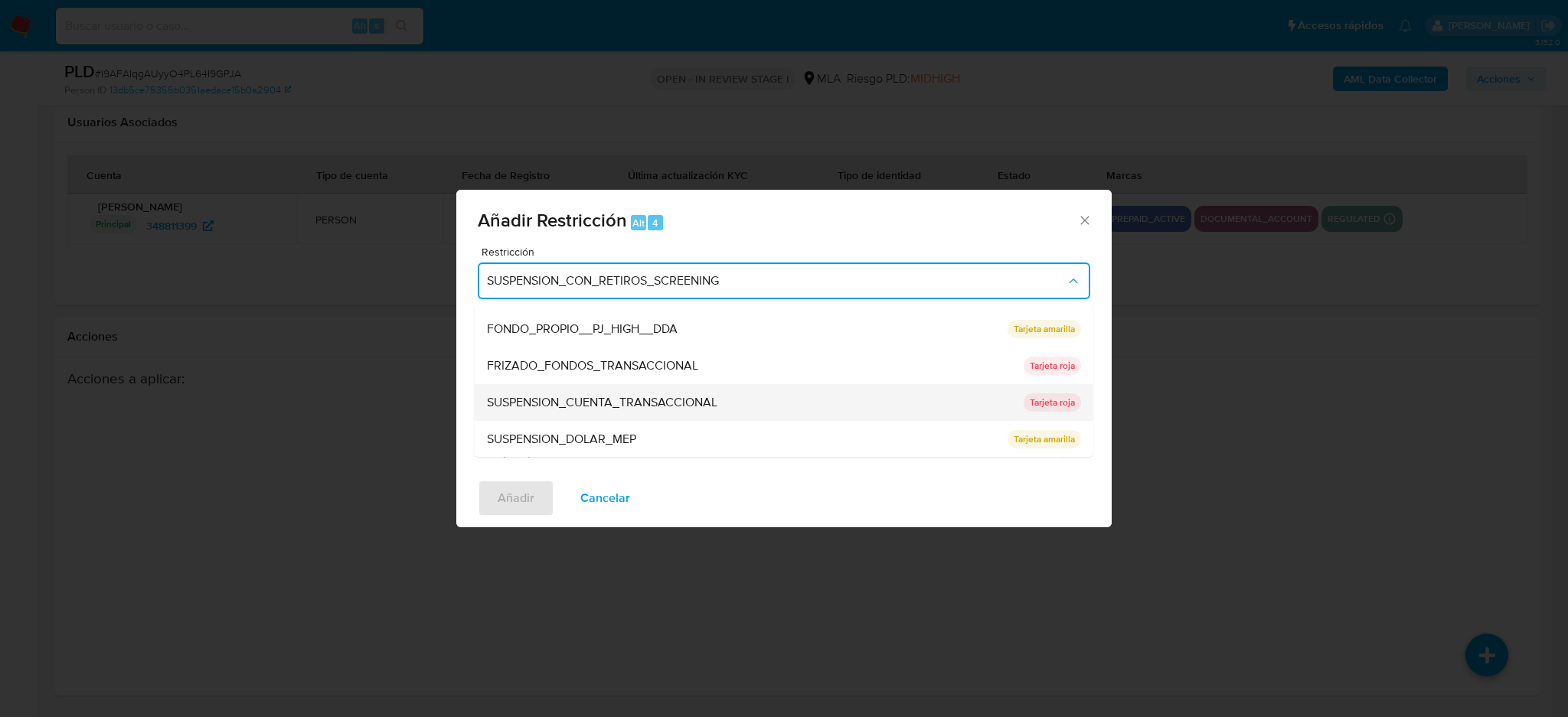
click at [590, 399] on span "SUSPENSION_CUENTA_TRANSACCIONAL" at bounding box center [602, 403] width 230 height 16
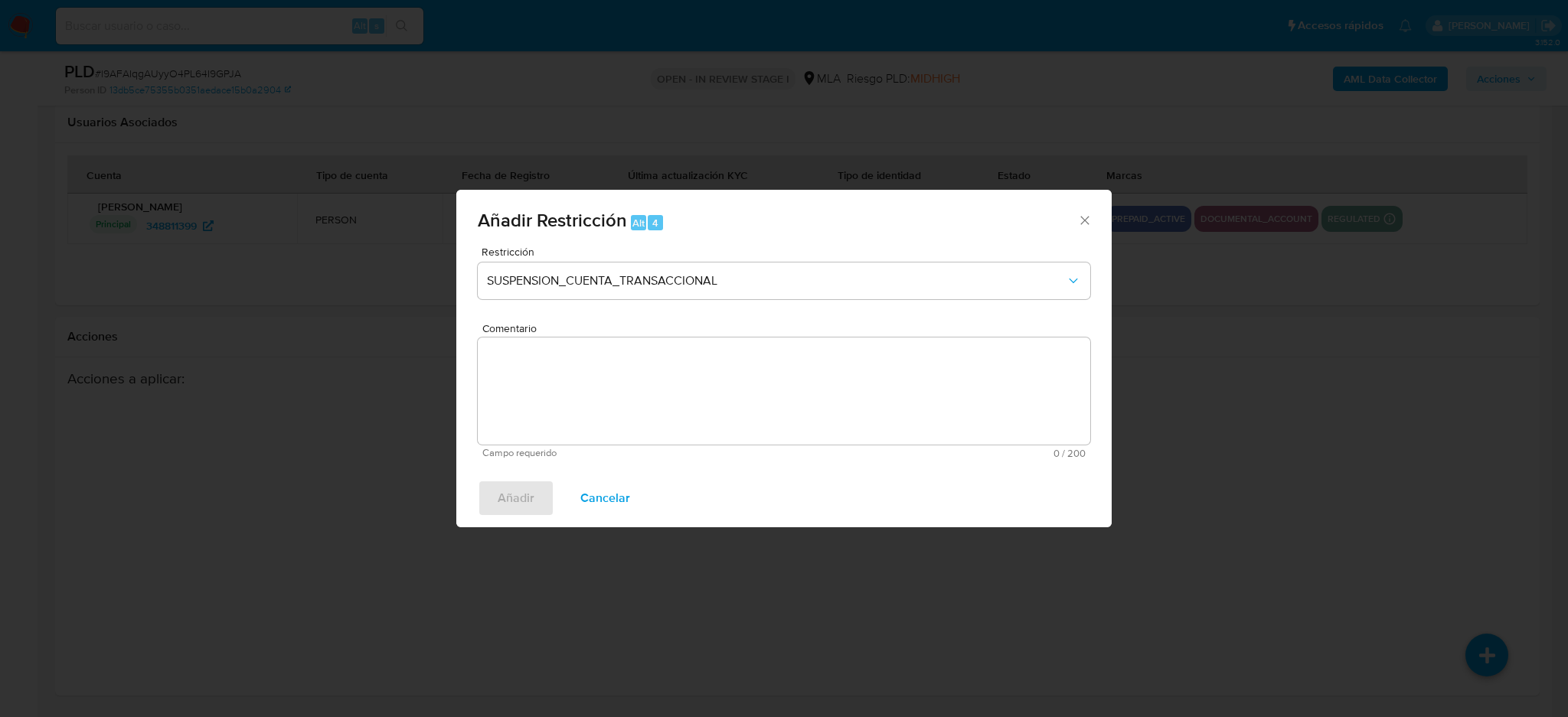
click at [590, 399] on textarea "Comentario" at bounding box center [784, 391] width 613 height 107
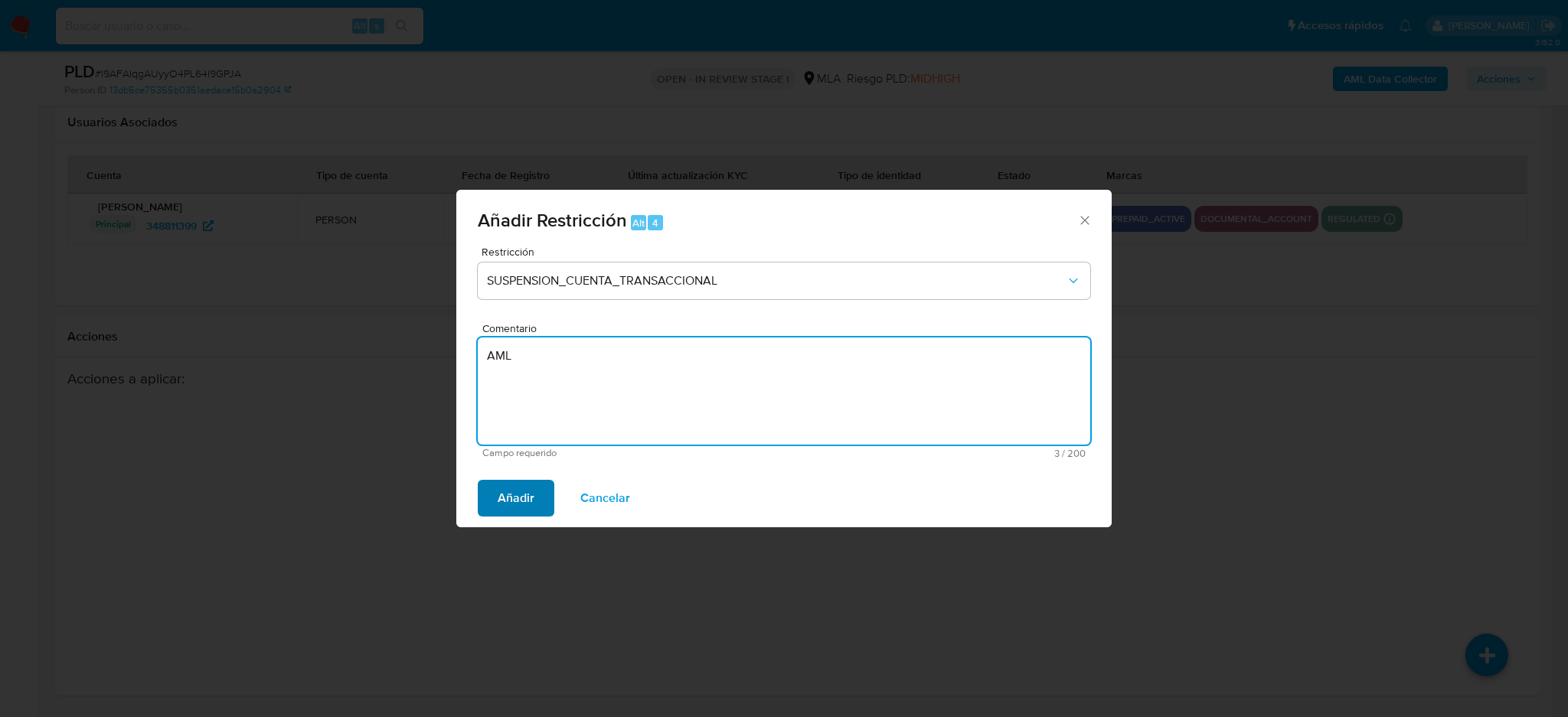
type textarea "AML"
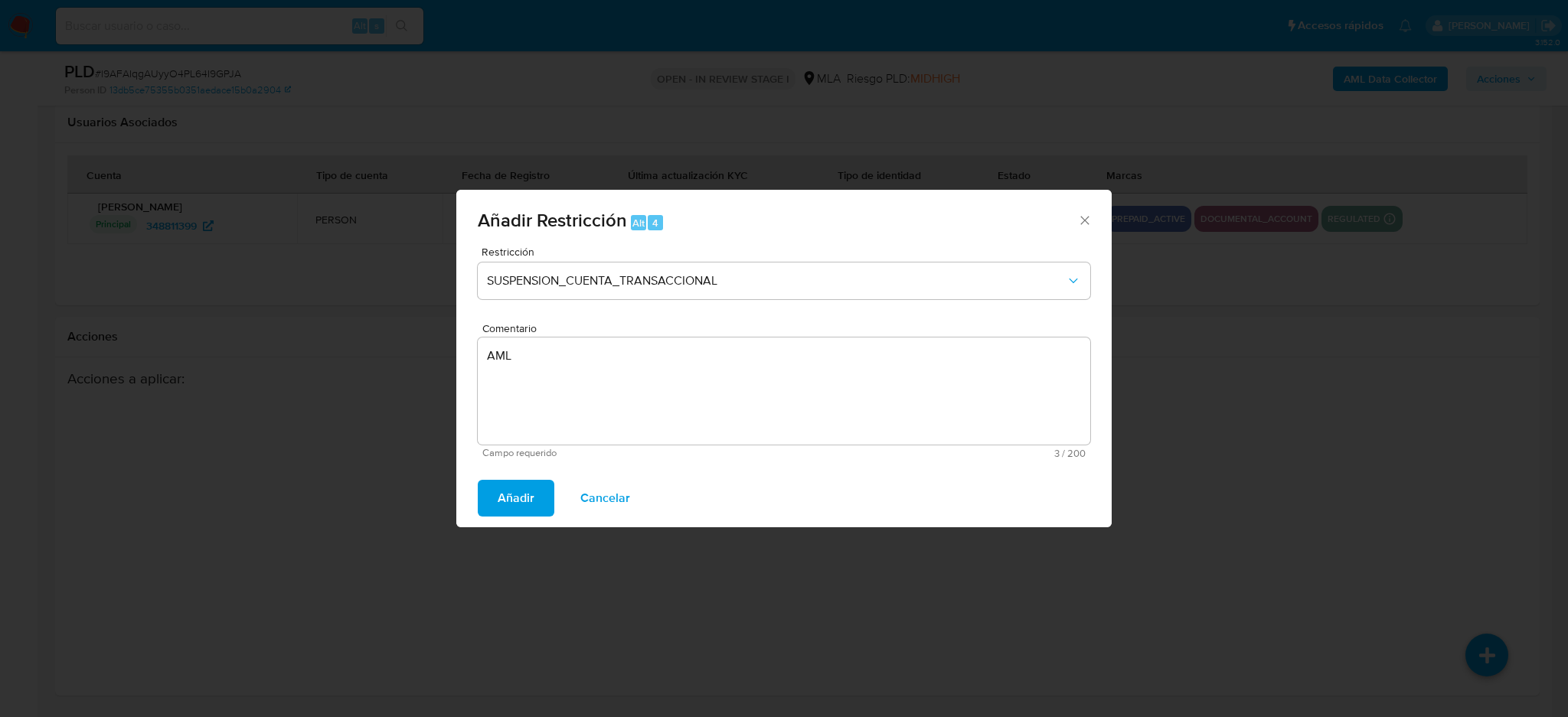
click at [530, 493] on span "Añadir" at bounding box center [516, 498] width 36 height 34
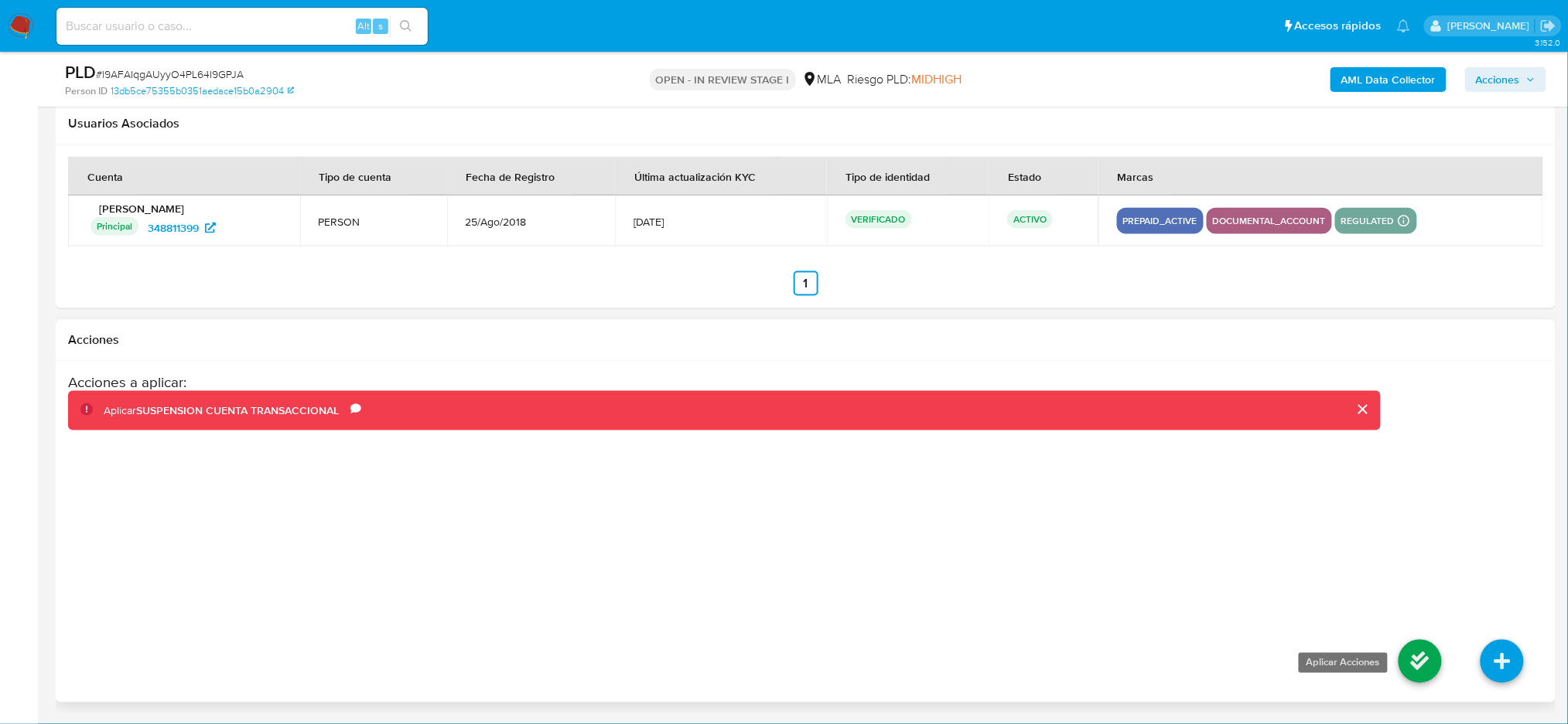
click at [1408, 661] on icon at bounding box center [1419, 661] width 43 height 43
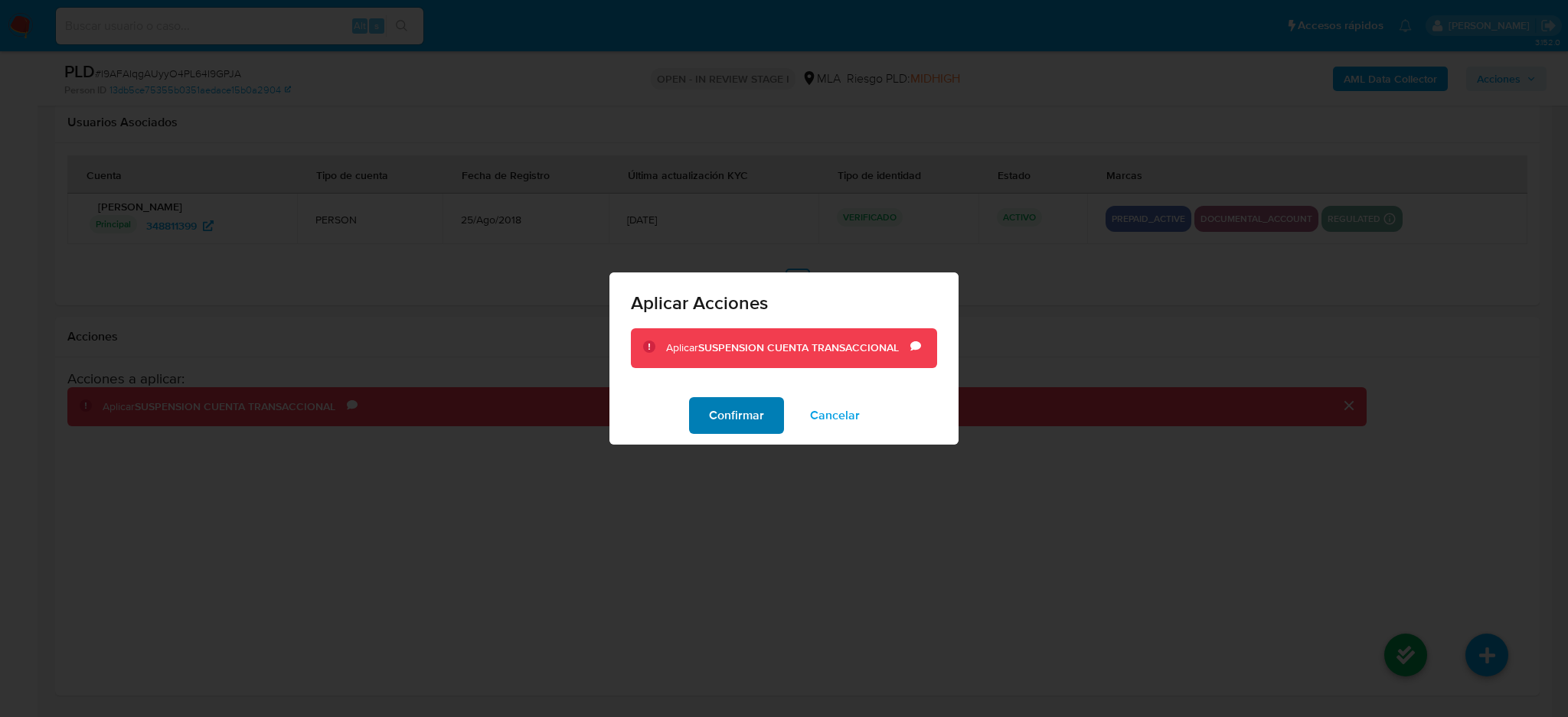
click at [760, 431] on span "Confirmar" at bounding box center [736, 415] width 55 height 34
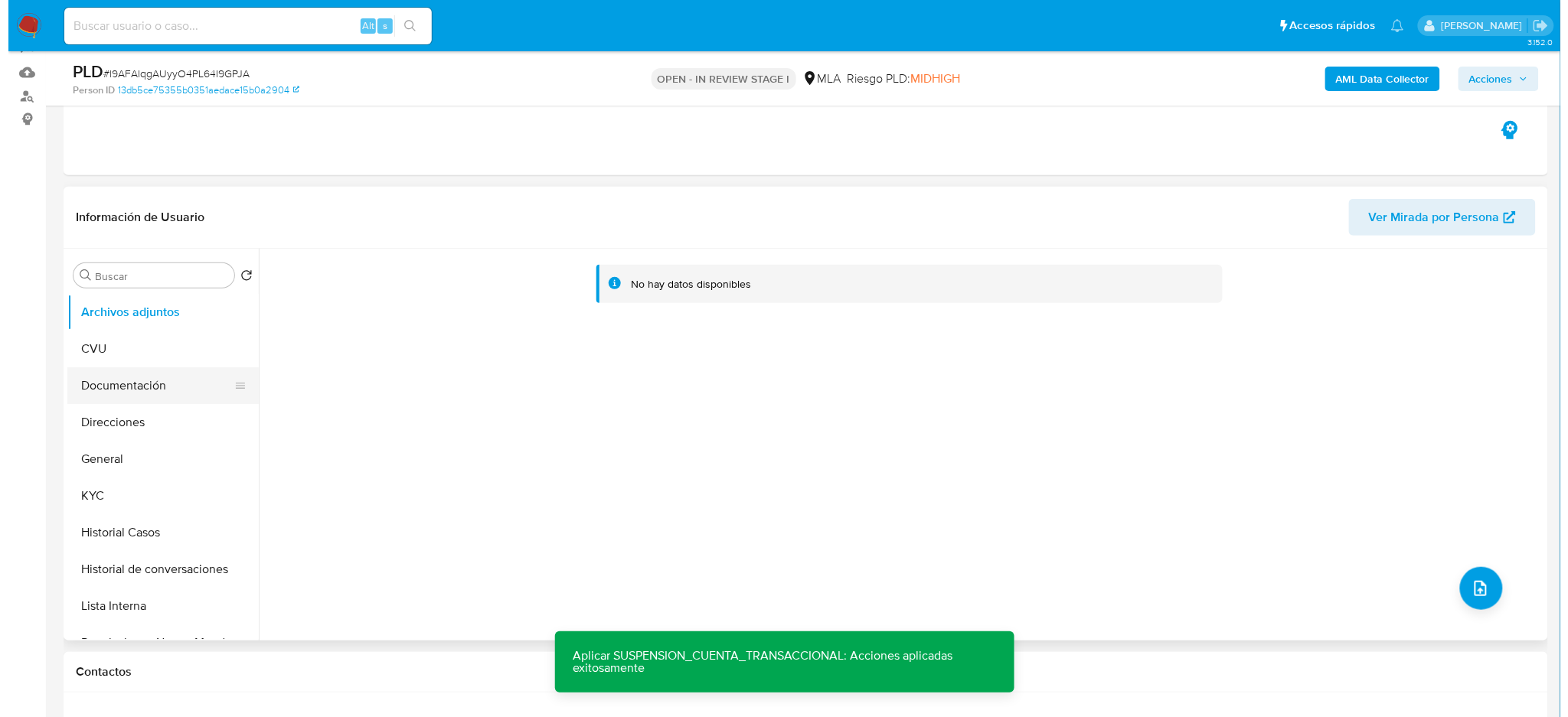
scroll to position [142, 0]
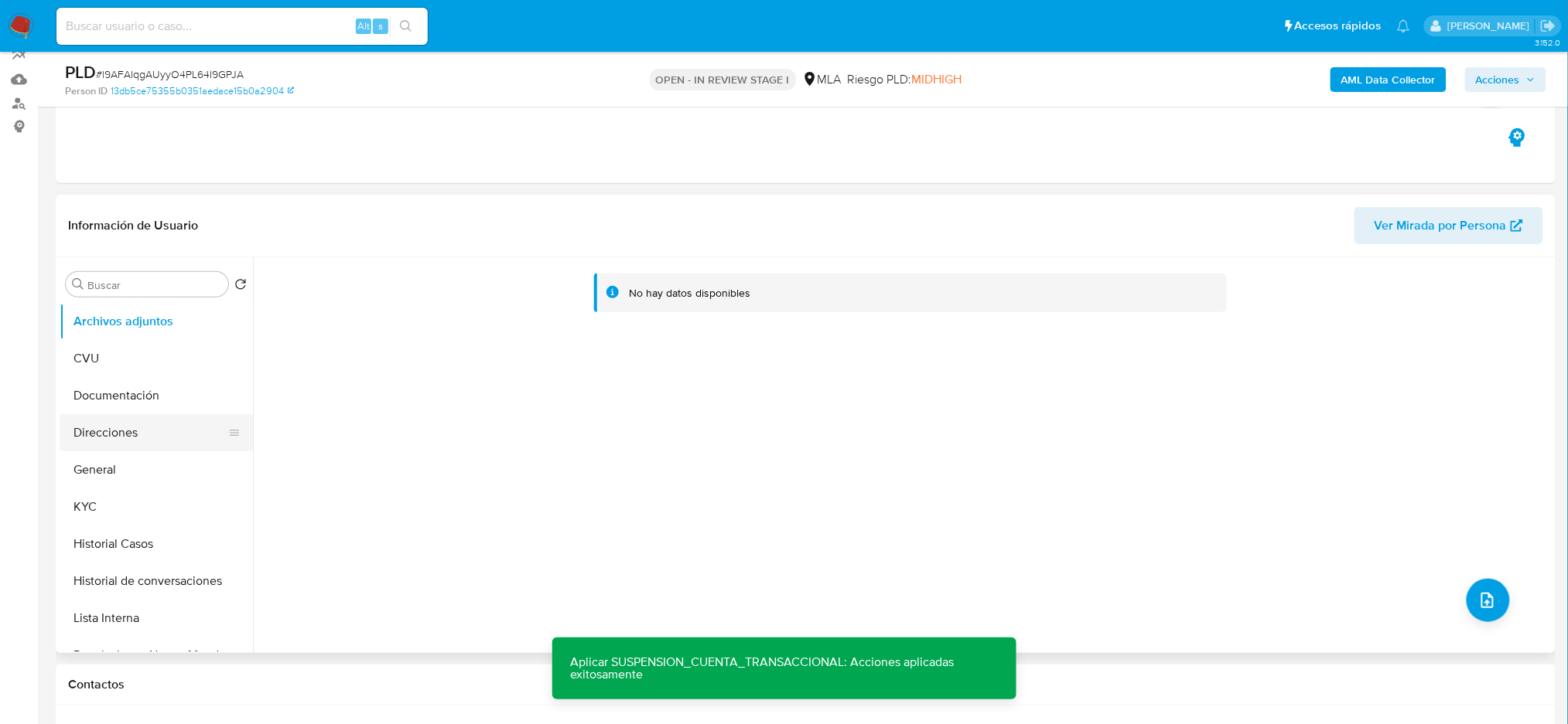
click at [139, 446] on button "Direcciones" at bounding box center [150, 433] width 181 height 37
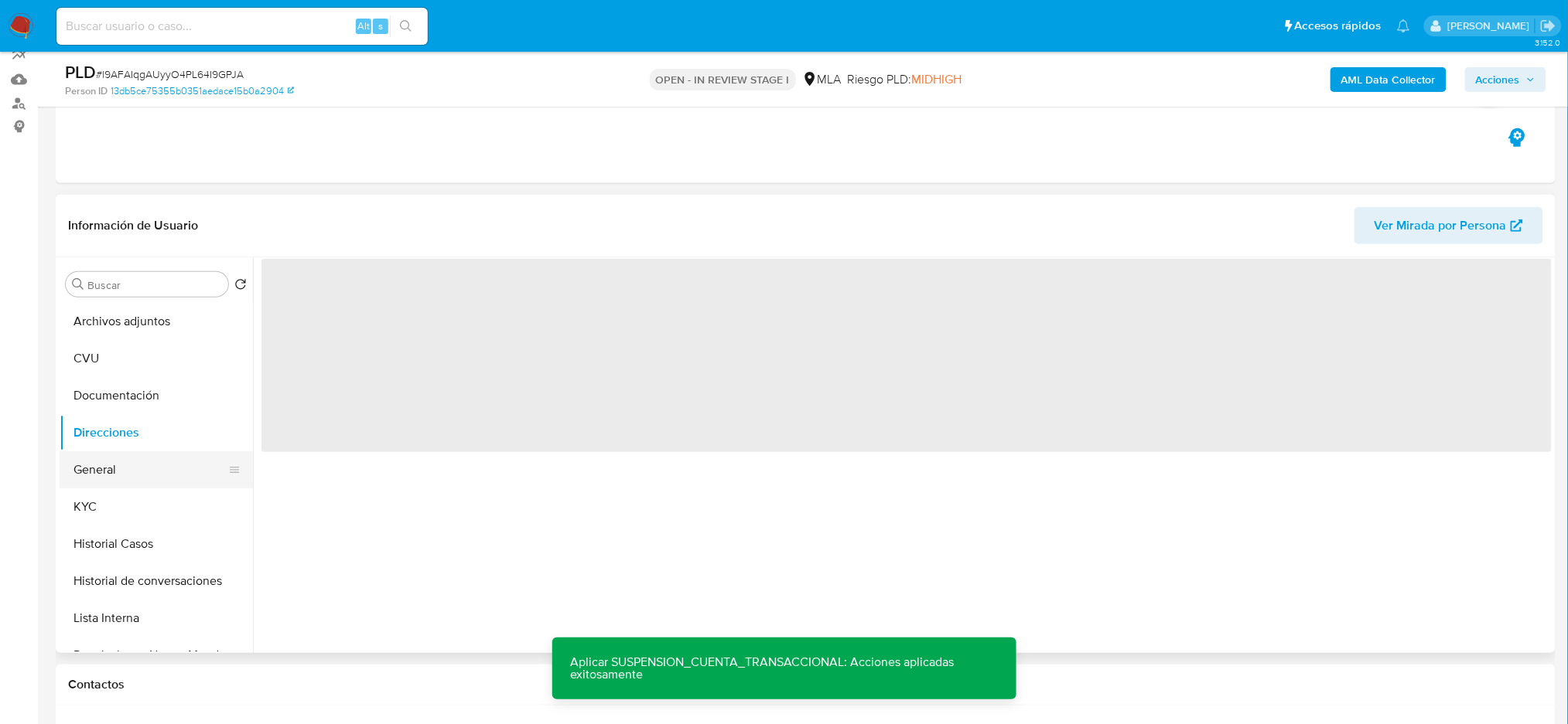
click at [139, 458] on button "General" at bounding box center [150, 470] width 181 height 37
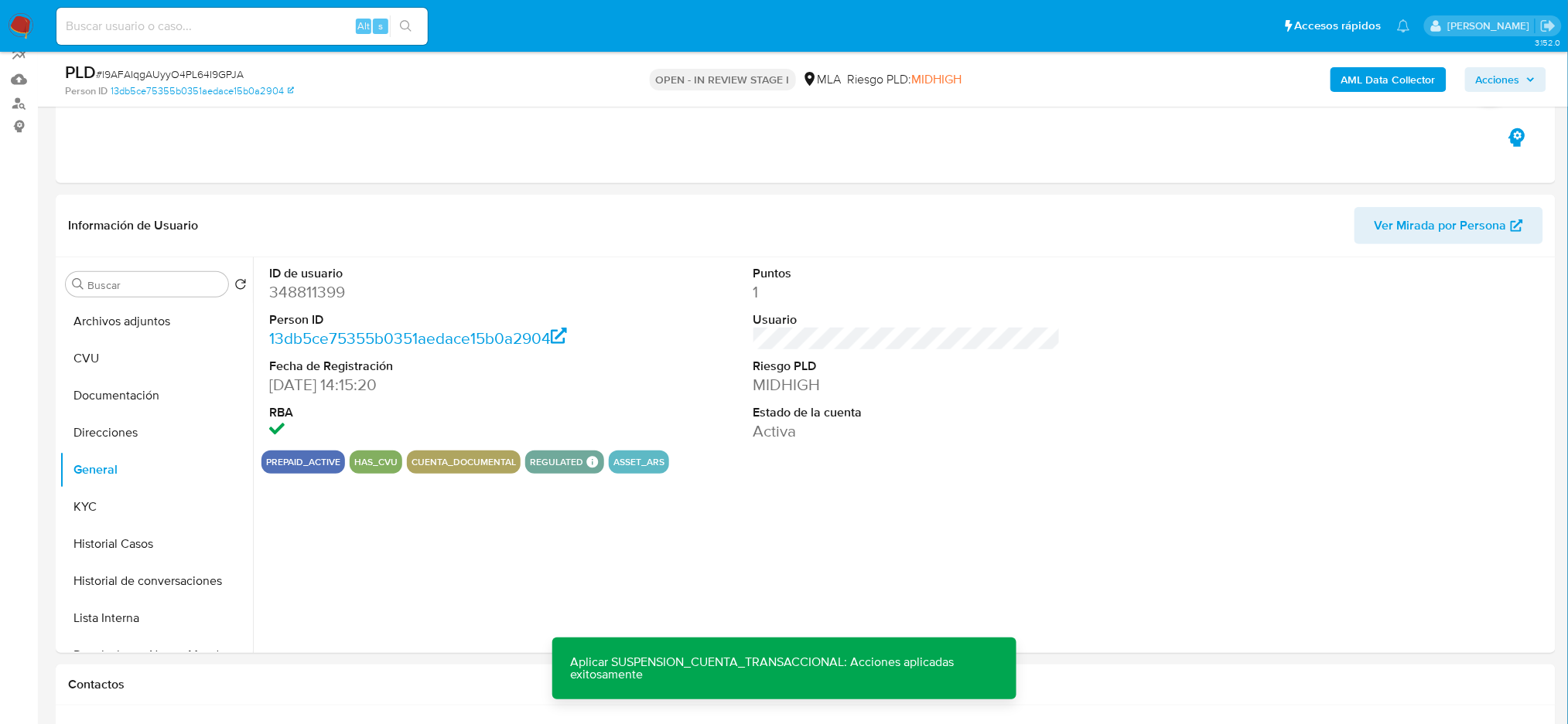
click at [288, 290] on dd "348811399" at bounding box center [423, 292] width 307 height 22
copy dd "348811399"
click at [133, 319] on button "Archivos adjuntos" at bounding box center [150, 322] width 181 height 37
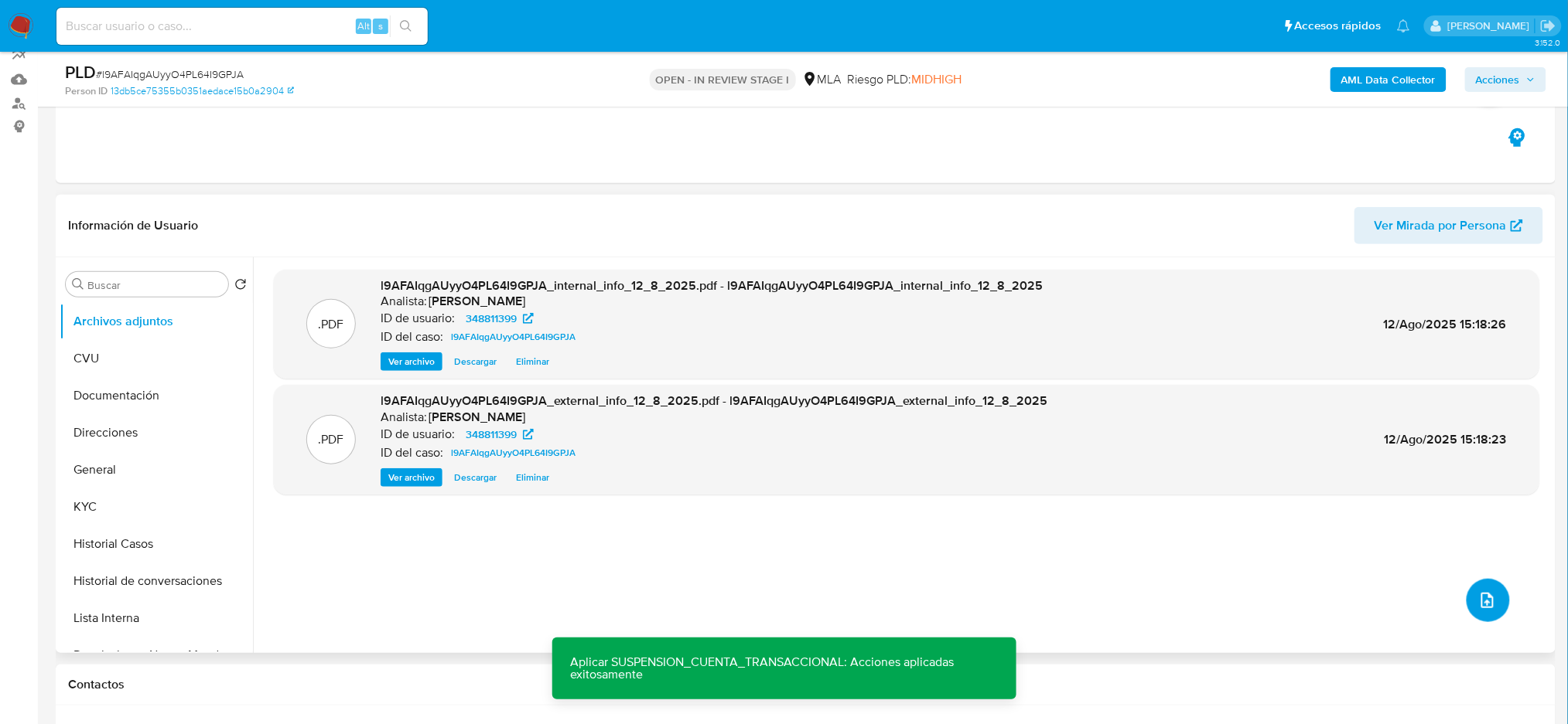
click at [1487, 603] on icon "upload-file" at bounding box center [1486, 600] width 18 height 18
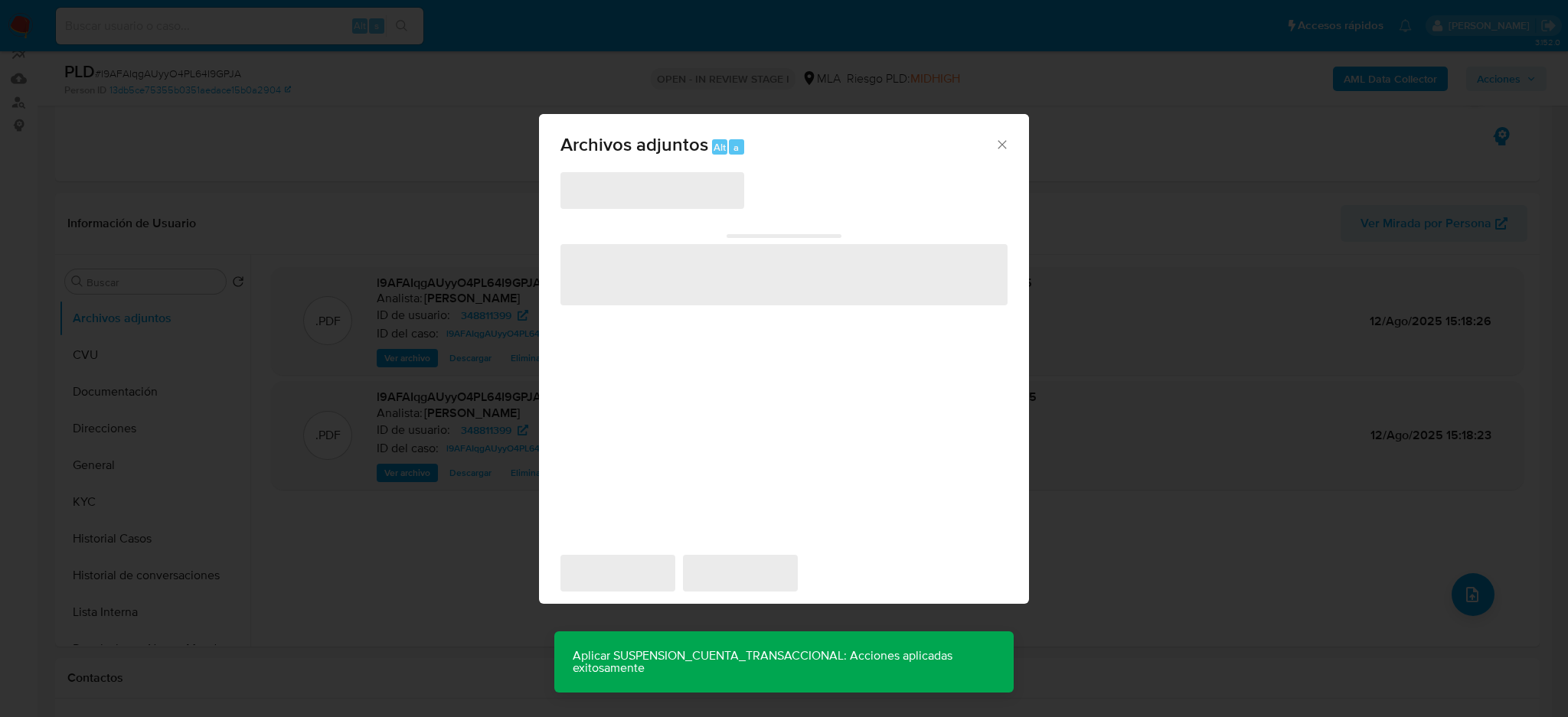
click at [637, 204] on span "‌" at bounding box center [653, 190] width 184 height 36
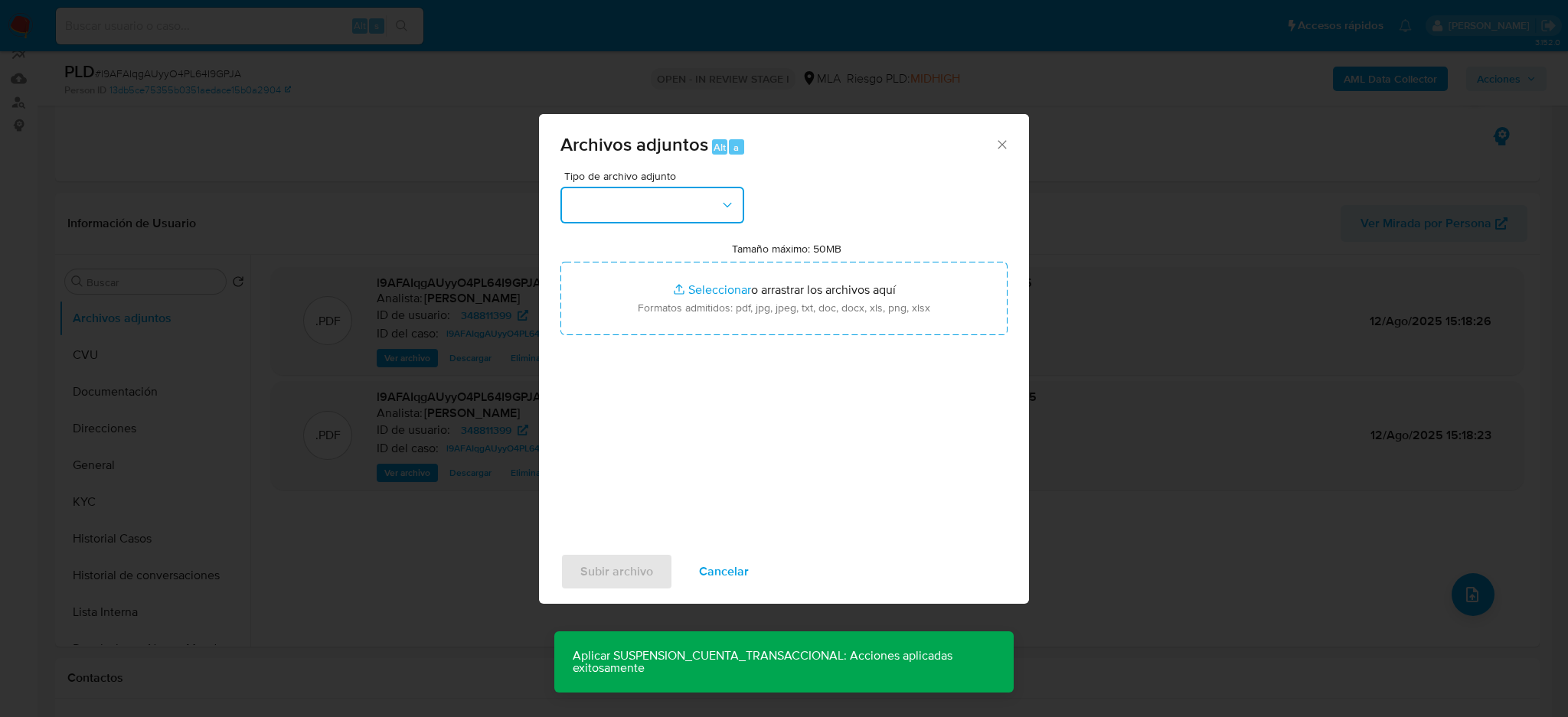
click at [626, 194] on button "button" at bounding box center [653, 205] width 184 height 36
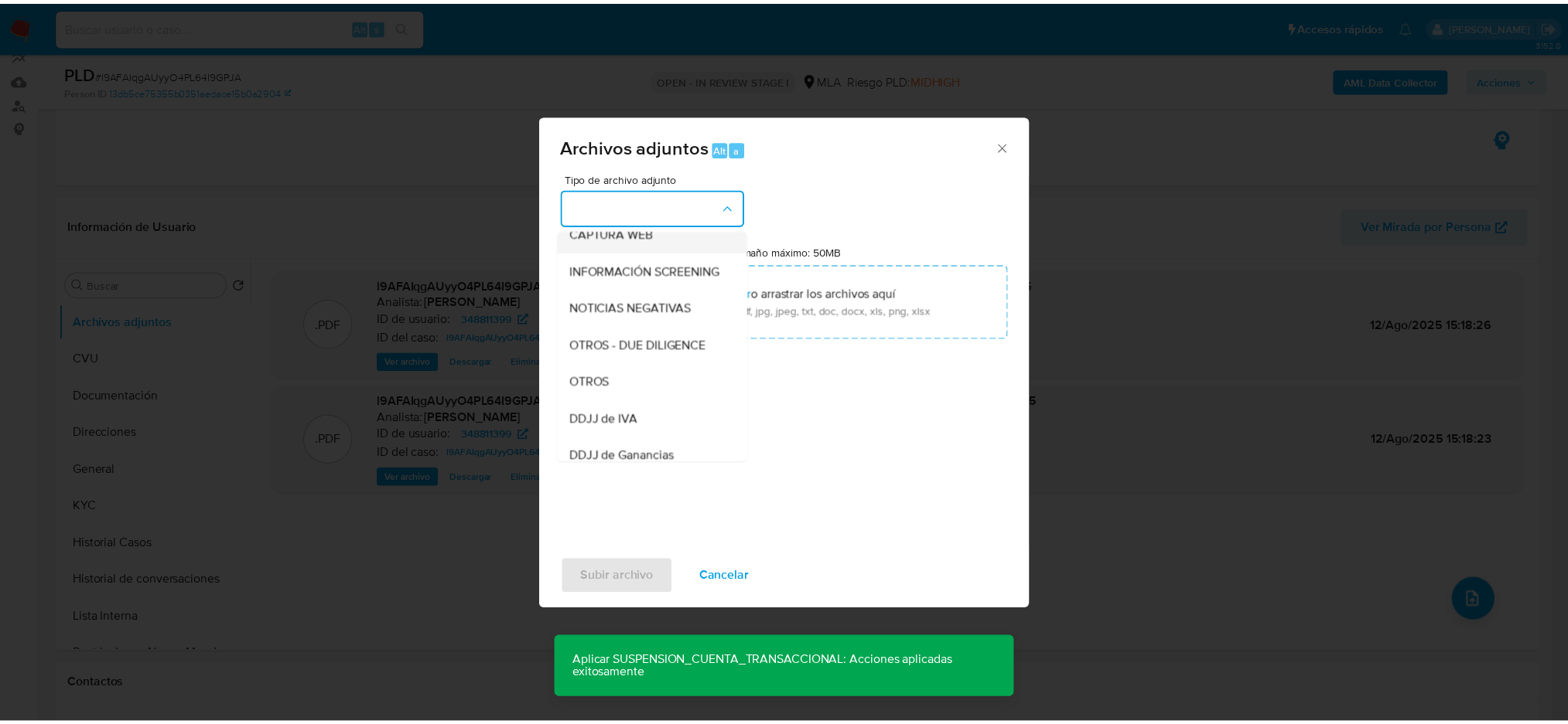
scroll to position [206, 0]
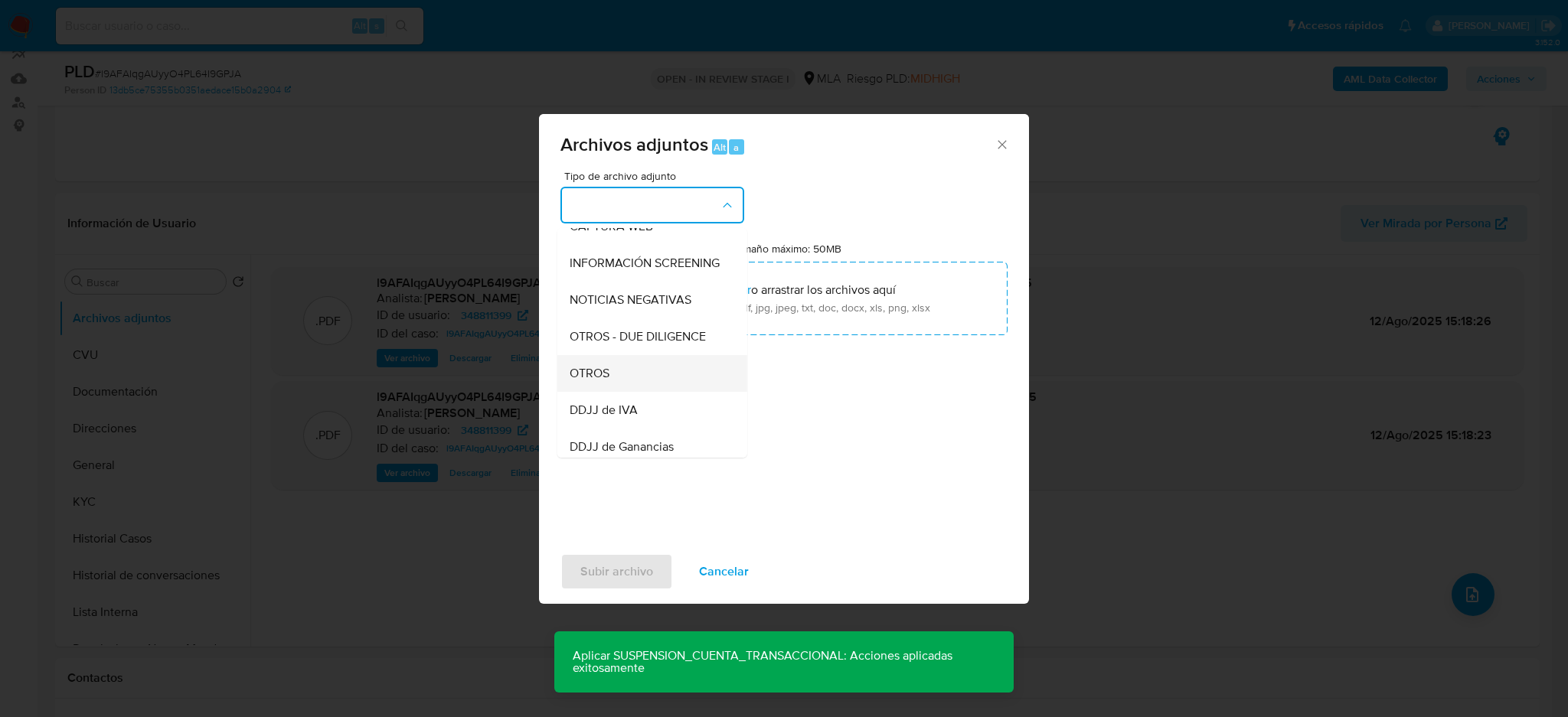
click at [603, 381] on span "OTROS" at bounding box center [590, 374] width 40 height 16
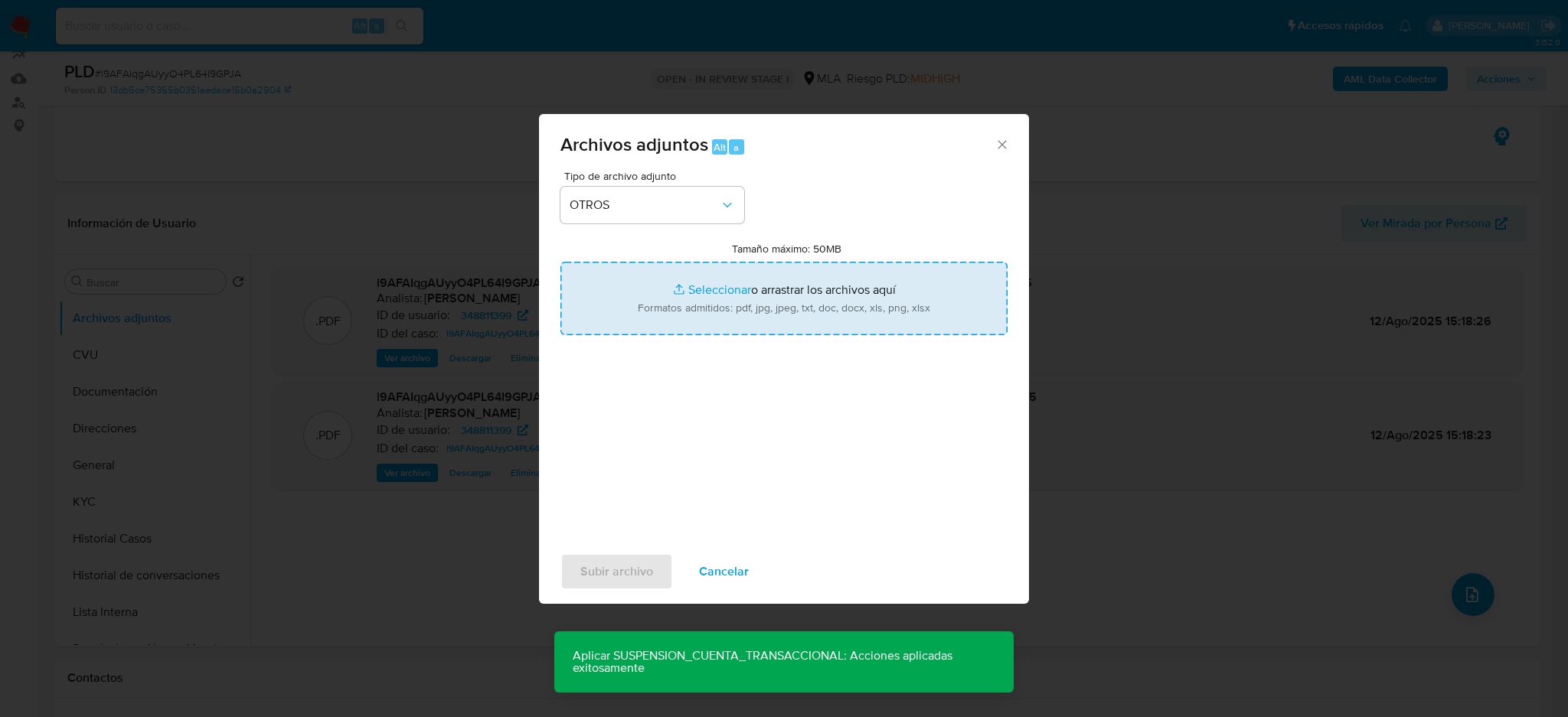
click at [670, 321] on input "Tamaño máximo: 50MB Seleccionar archivos" at bounding box center [784, 299] width 447 height 74
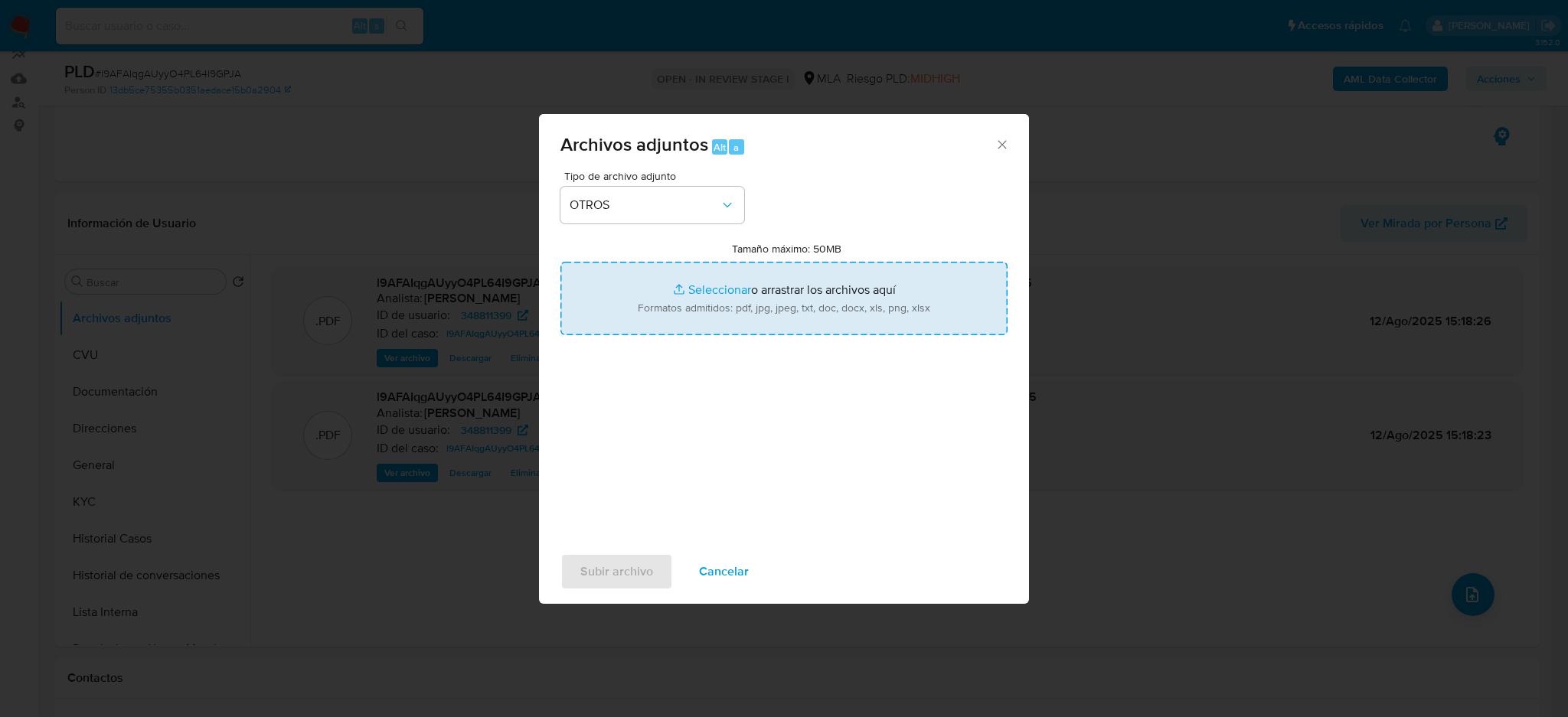
type input "C:\fakepath\Caselog l9AFAIqgAUyyO4PL64I9GPJA_2025_07_18_08_58_20.docx"
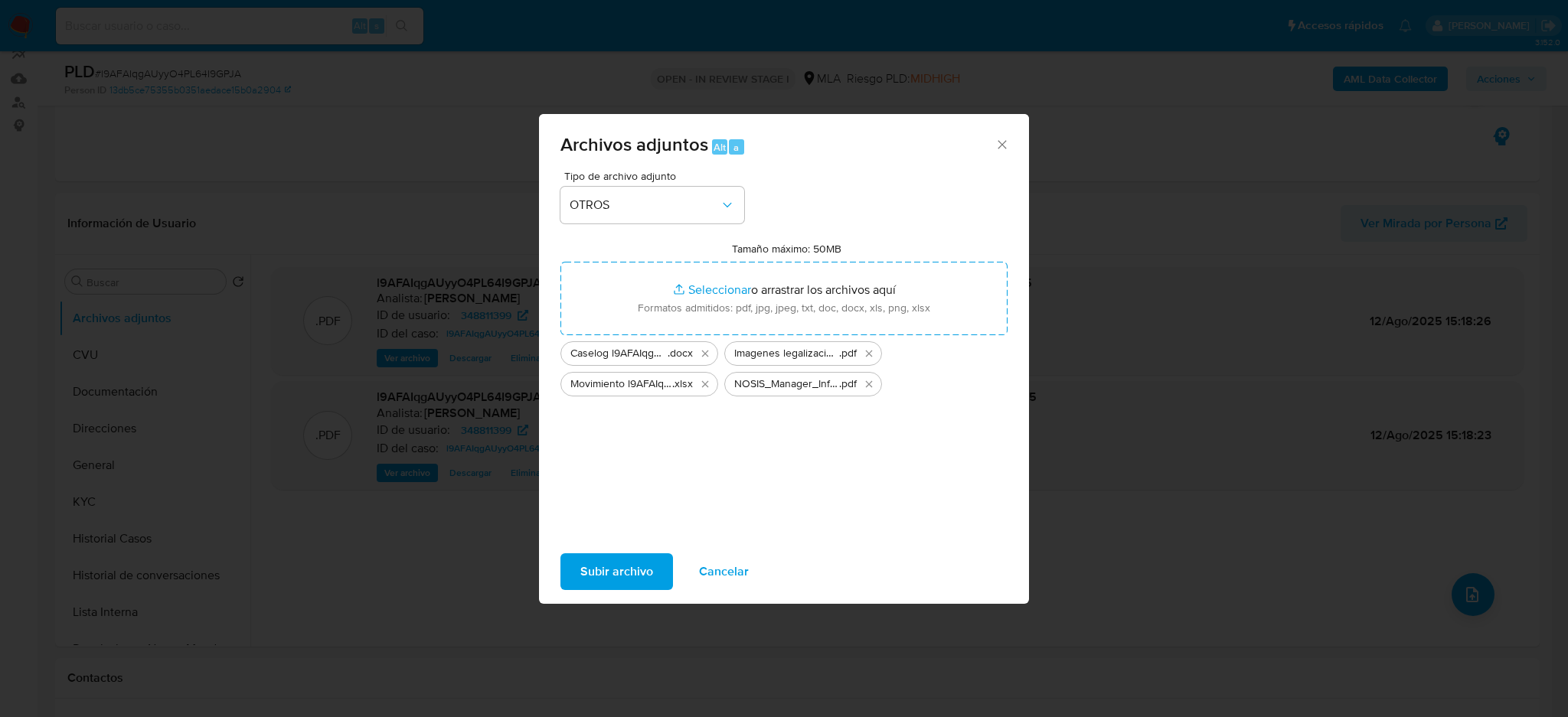
click at [592, 575] on span "Subir archivo" at bounding box center [616, 571] width 73 height 34
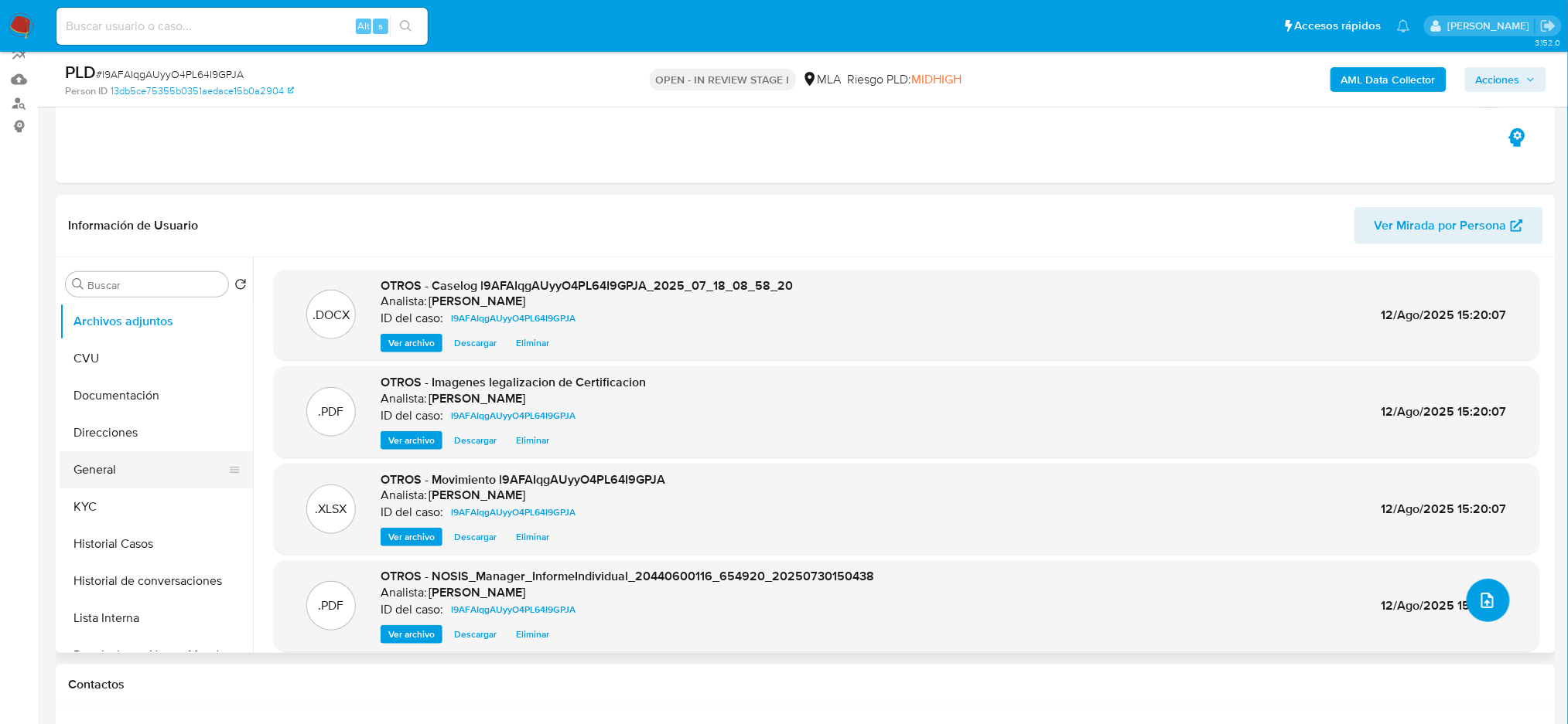
scroll to position [103, 0]
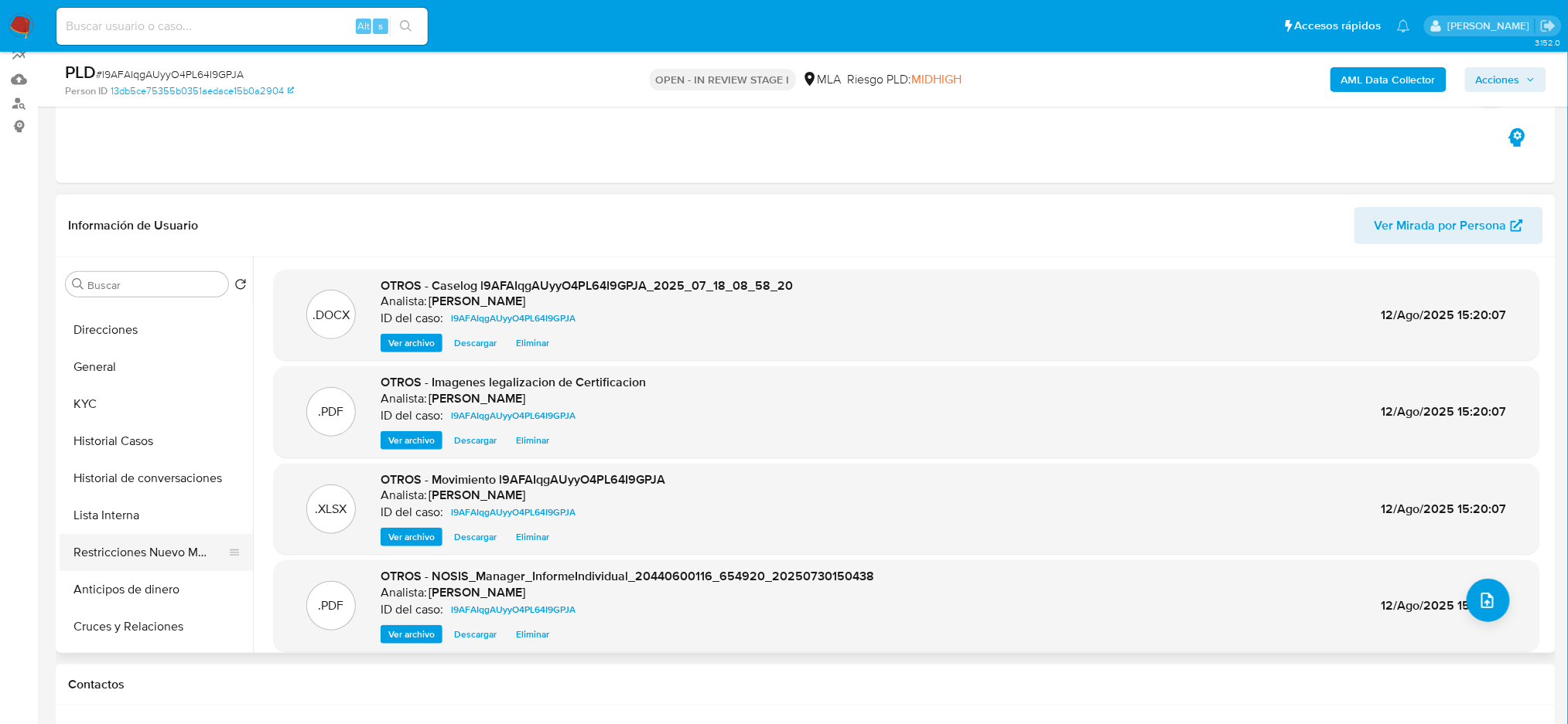
click at [140, 555] on button "Restricciones Nuevo Mundo" at bounding box center [150, 552] width 181 height 37
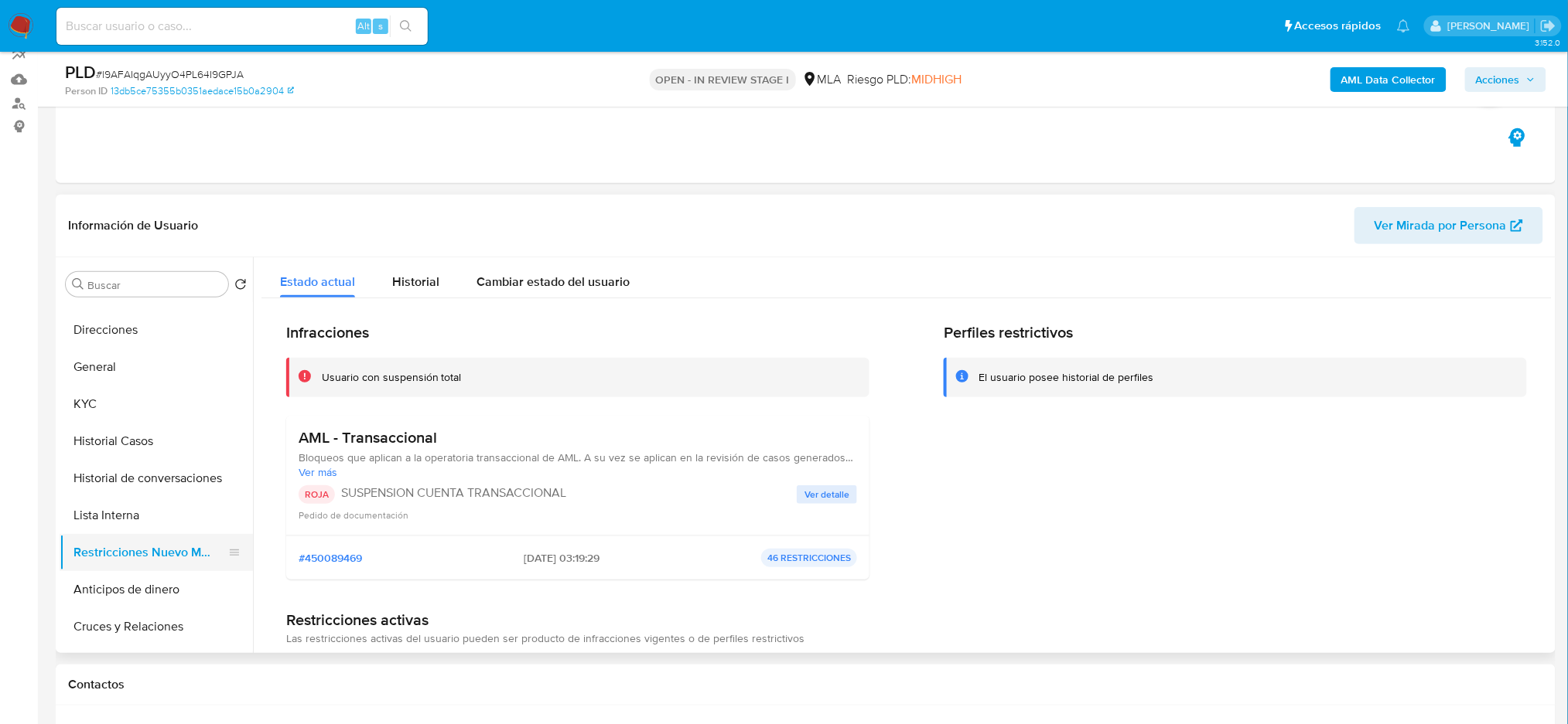
scroll to position [0, 0]
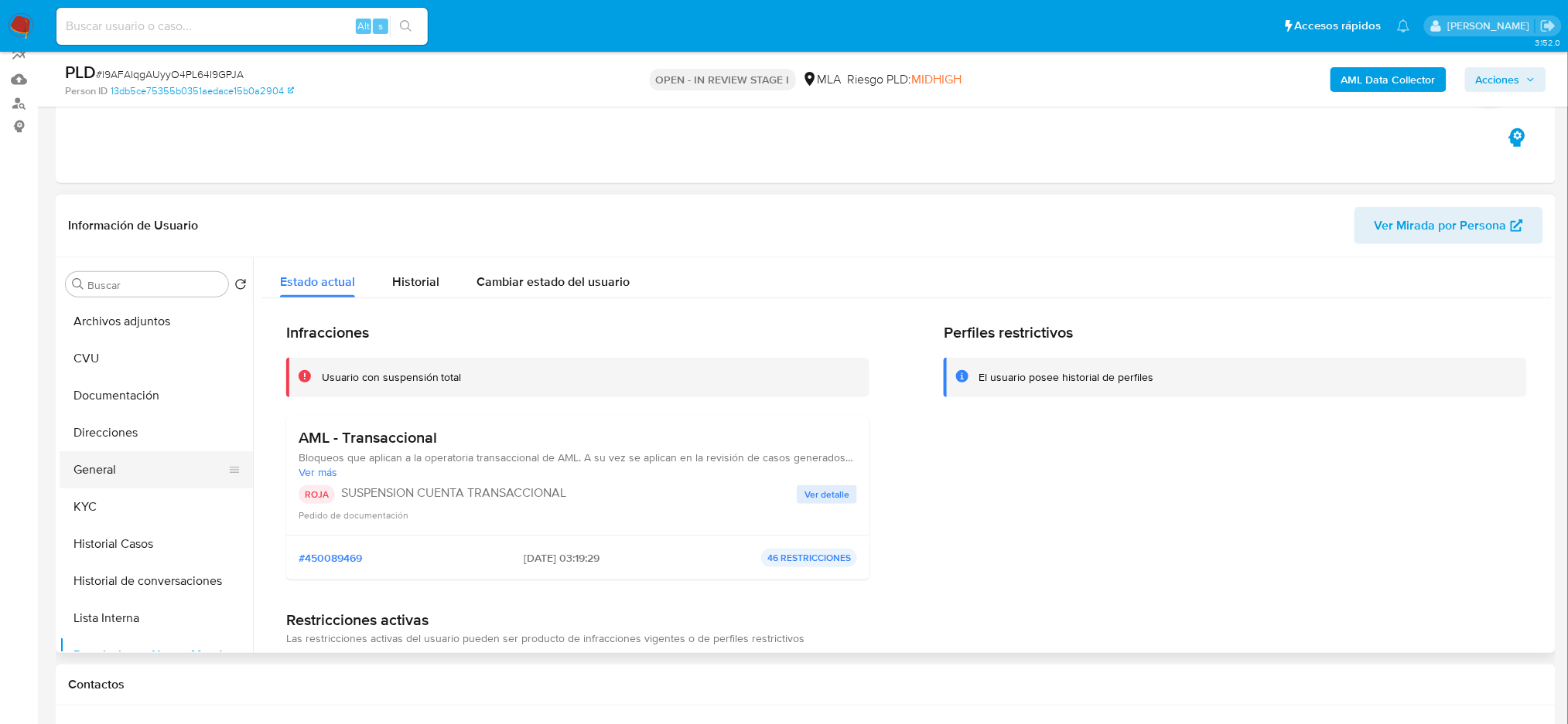
click at [110, 470] on button "General" at bounding box center [150, 470] width 181 height 37
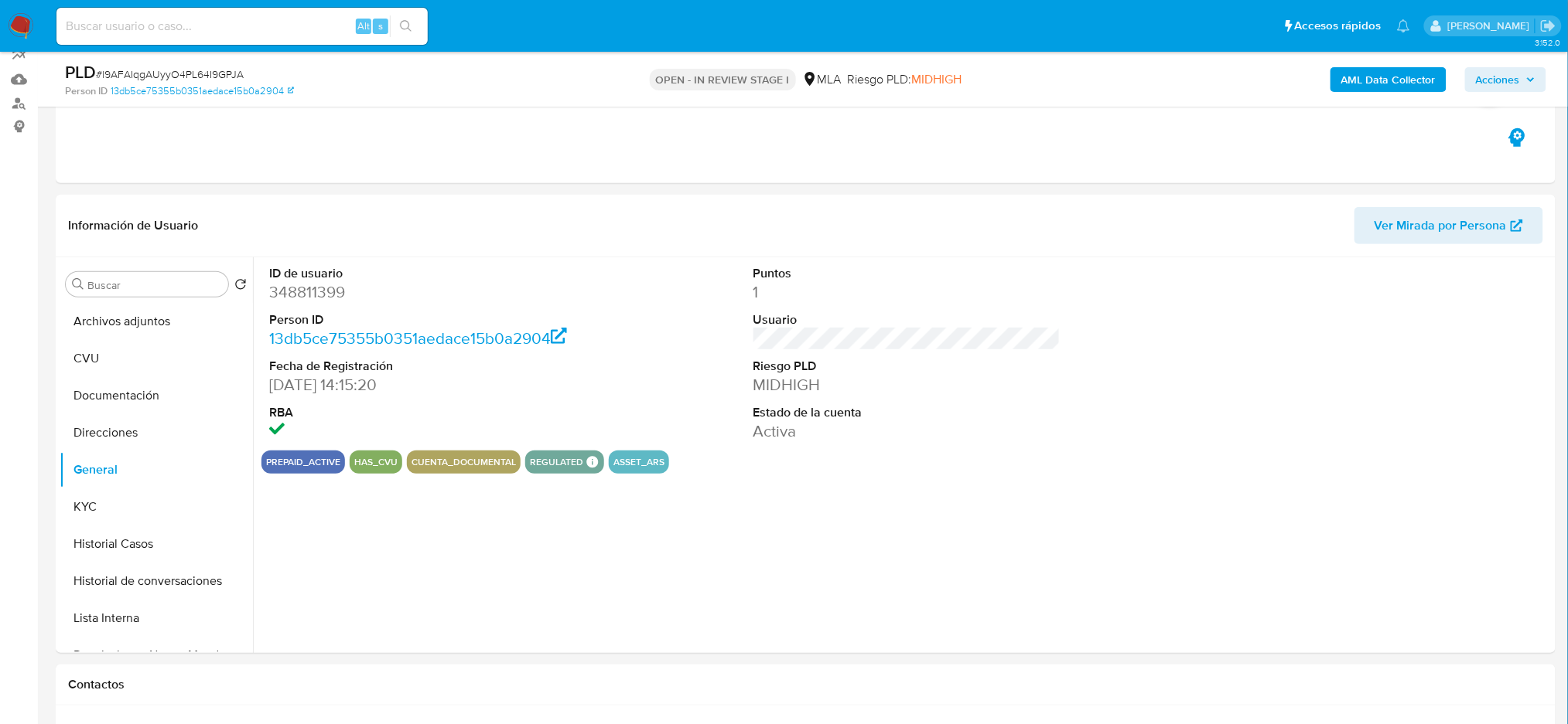
click at [299, 292] on dd "348811399" at bounding box center [423, 292] width 307 height 22
copy dd "348811399"
click at [1508, 75] on span "Acciones" at bounding box center [1498, 80] width 44 height 25
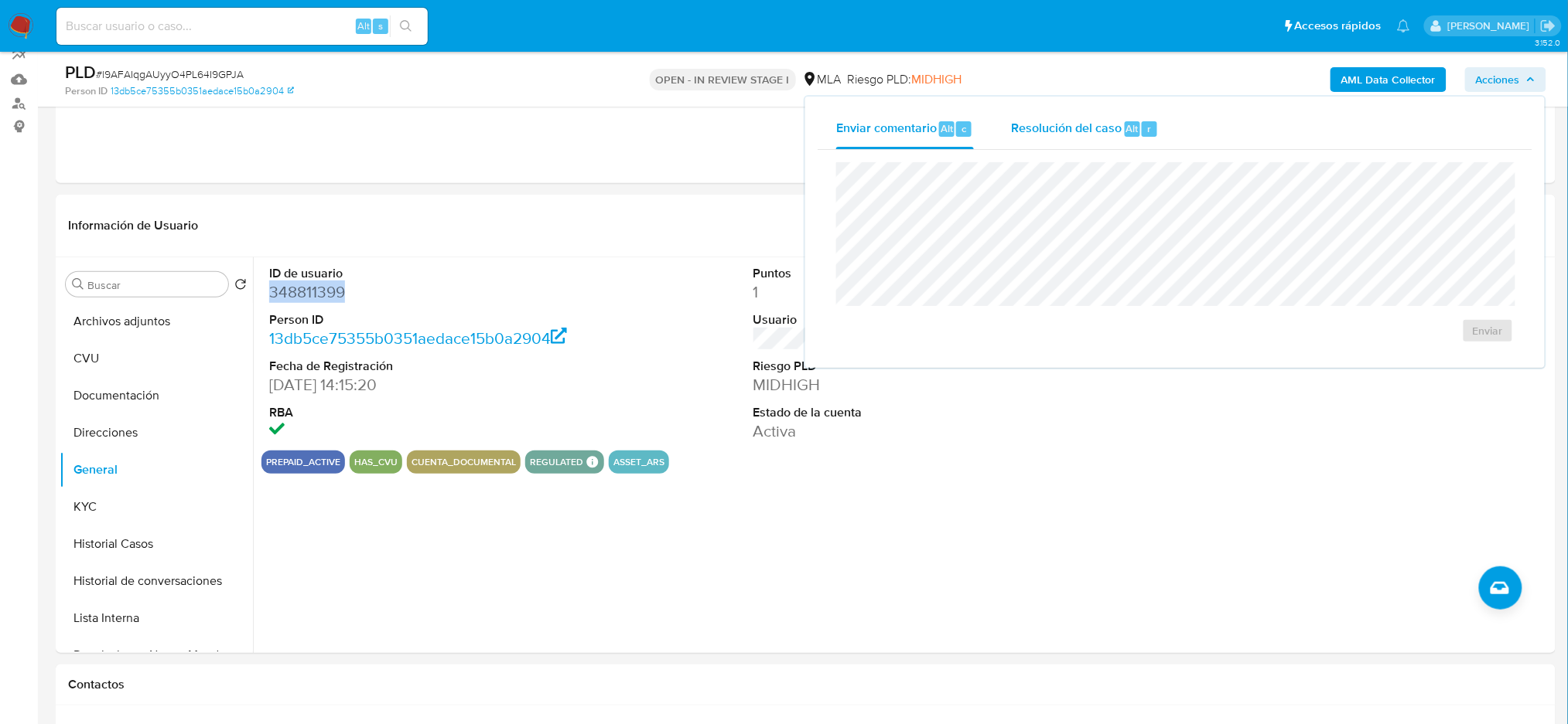
click at [1102, 124] on span "Resolución del caso" at bounding box center [1066, 128] width 110 height 18
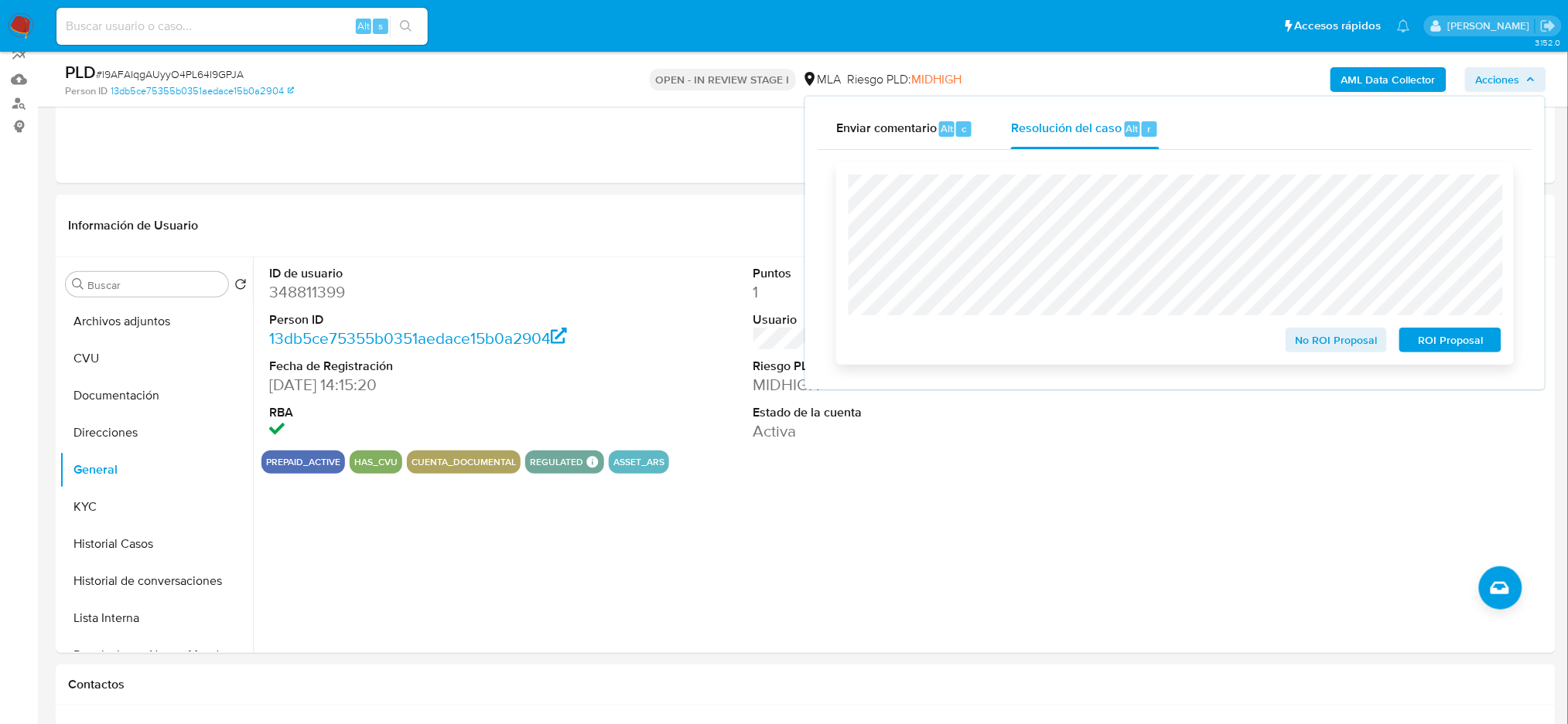
click at [1488, 337] on span "ROI Proposal" at bounding box center [1450, 340] width 81 height 22
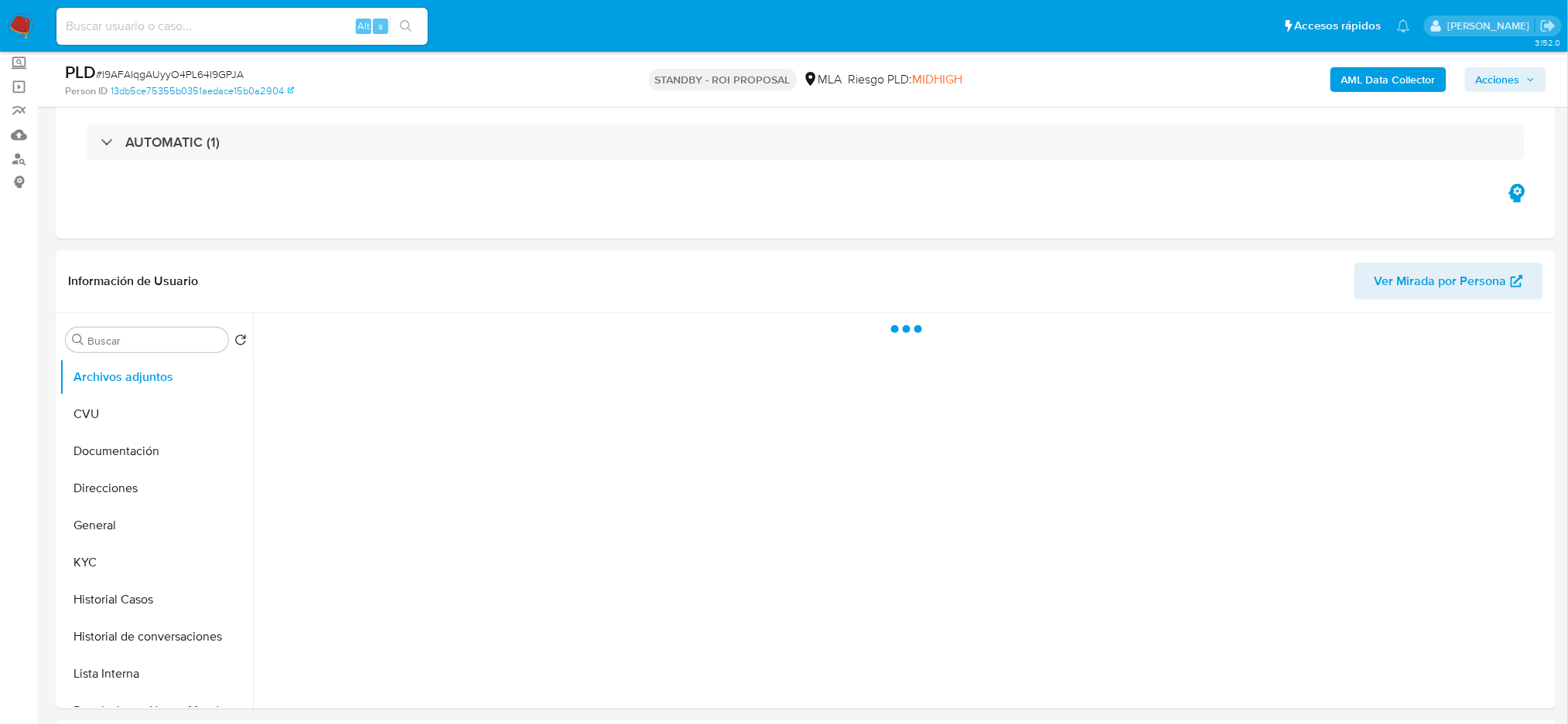
scroll to position [206, 0]
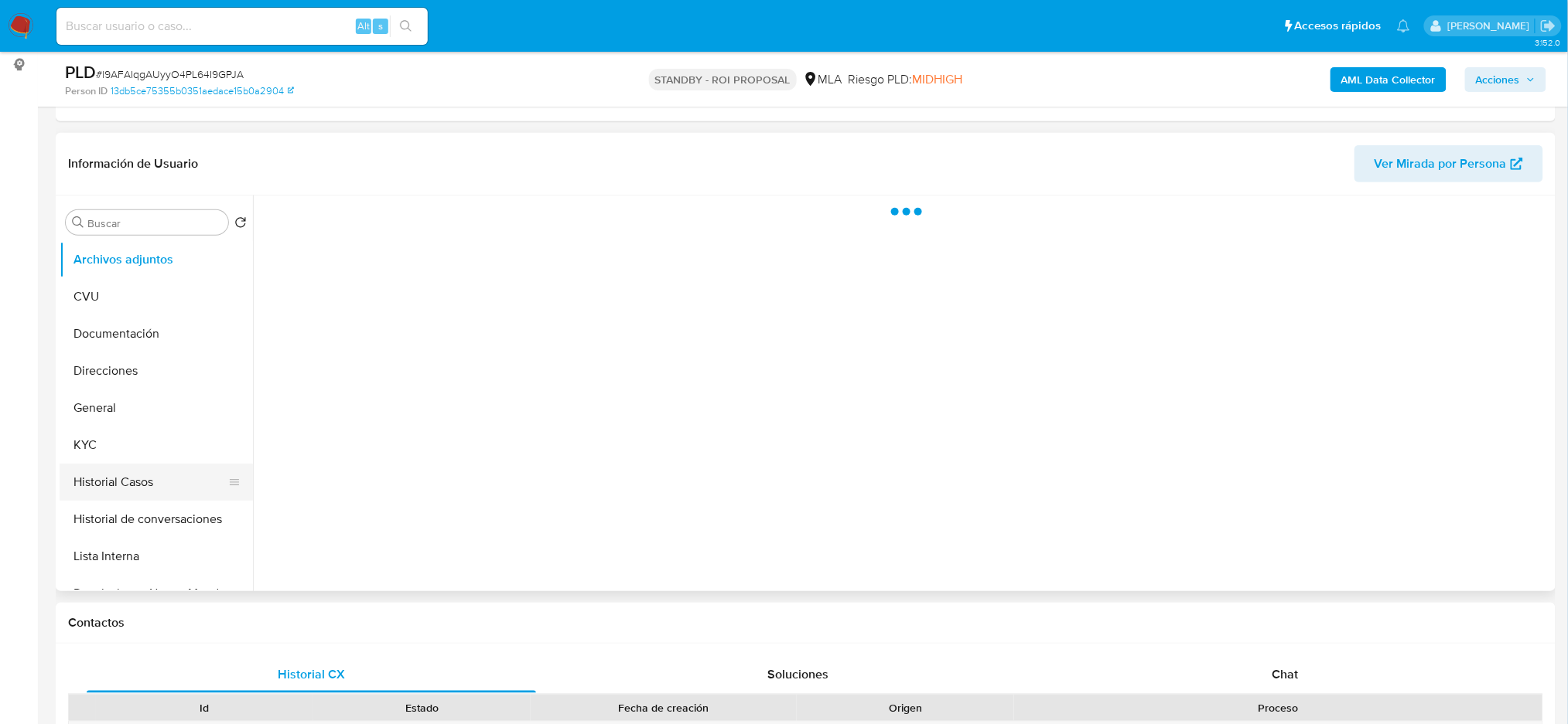
click at [128, 473] on button "Historial Casos" at bounding box center [150, 482] width 181 height 37
select select "10"
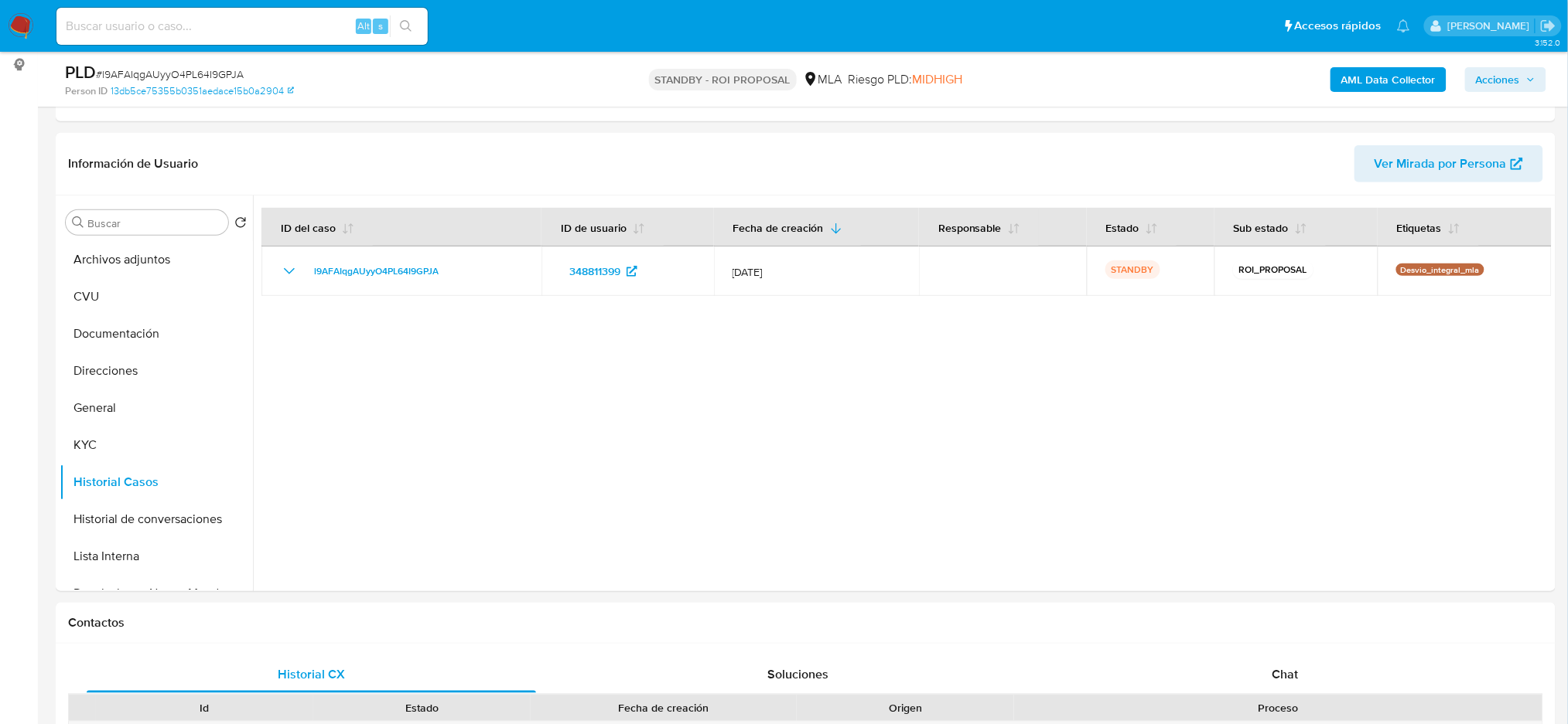
click at [264, 32] on input at bounding box center [241, 26] width 371 height 20
paste input "elkcoEyuRtlkdR8uODFHzHyH"
type input "elkcoEyuRtlkdR8uODFHzHyH"
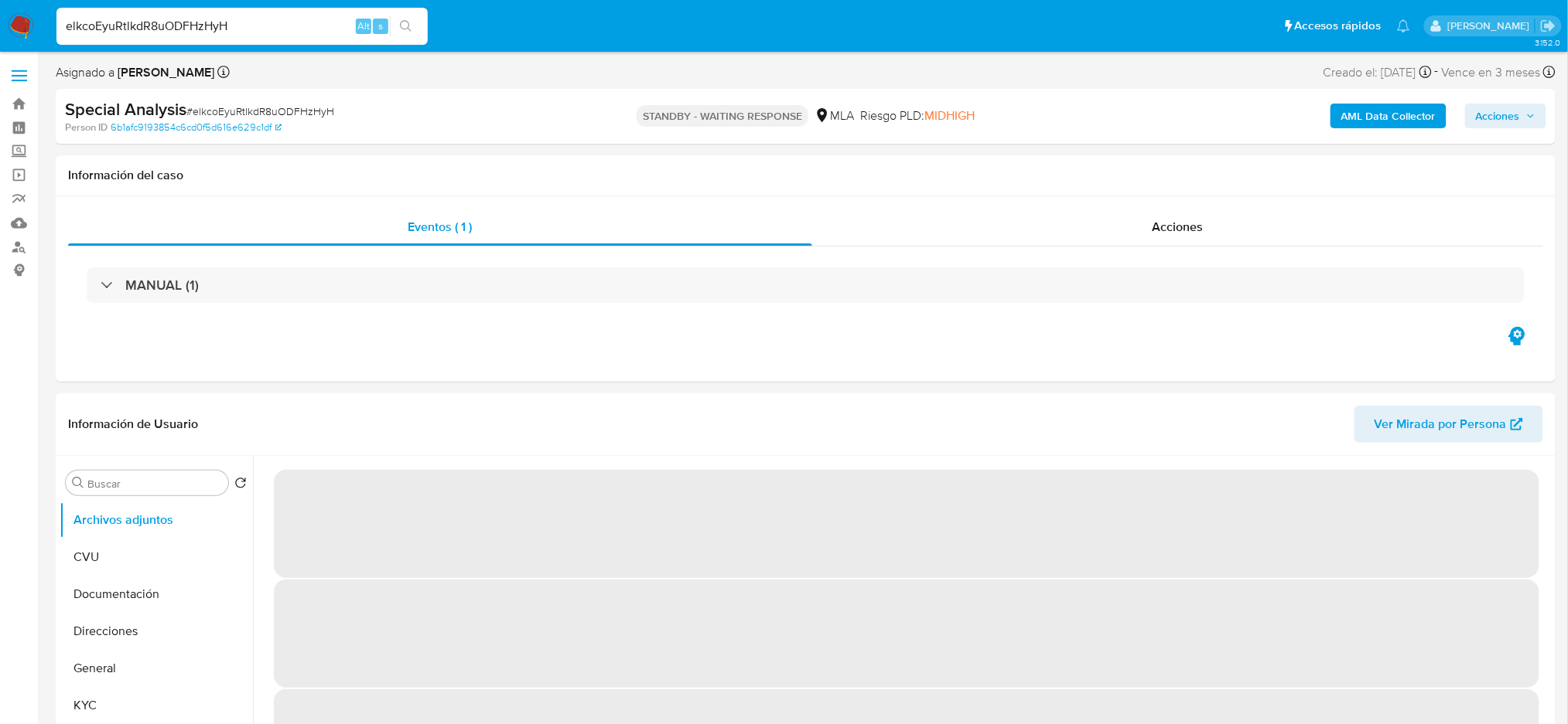
click at [1149, 232] on div "Acciones" at bounding box center [1177, 227] width 731 height 37
select select "10"
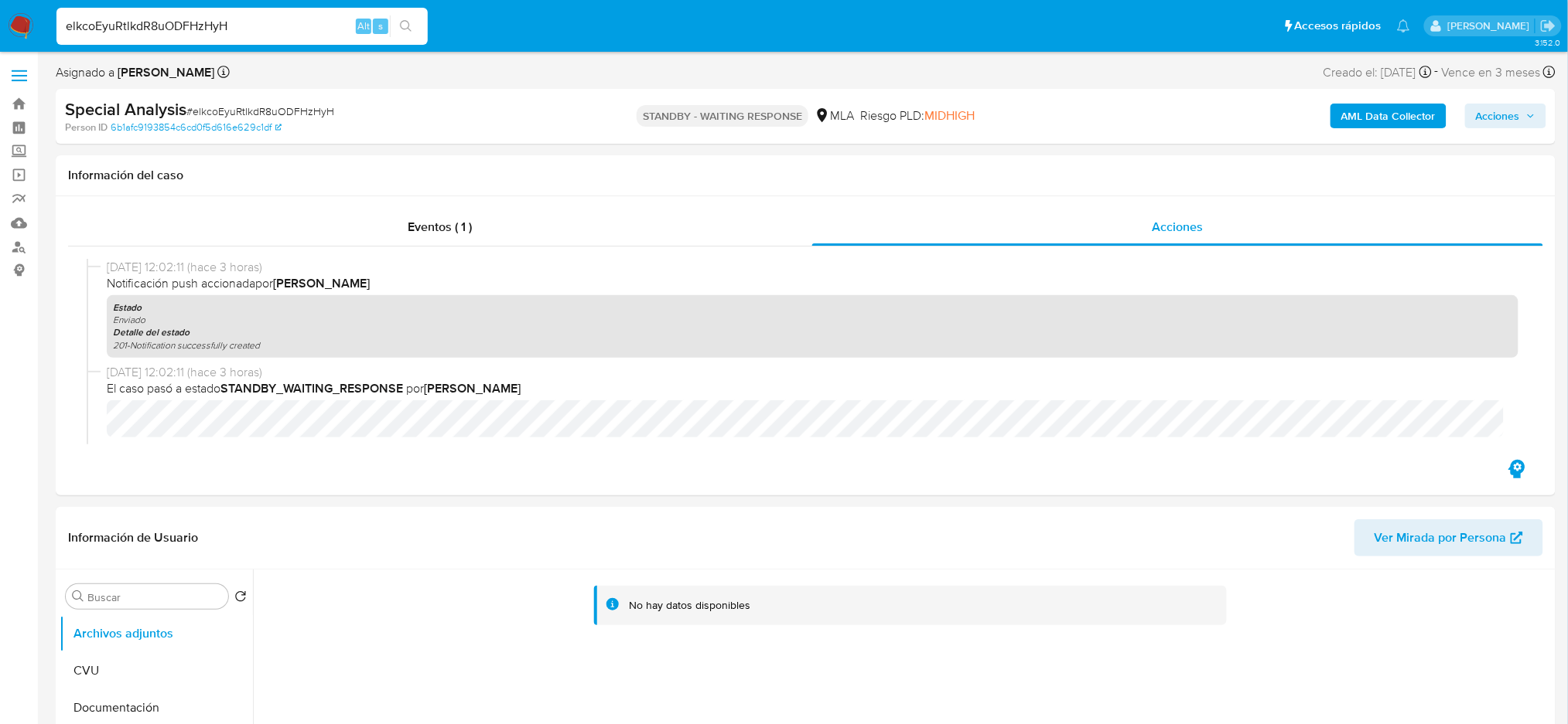
click at [20, 17] on img at bounding box center [21, 26] width 26 height 26
